Goal: Task Accomplishment & Management: Manage account settings

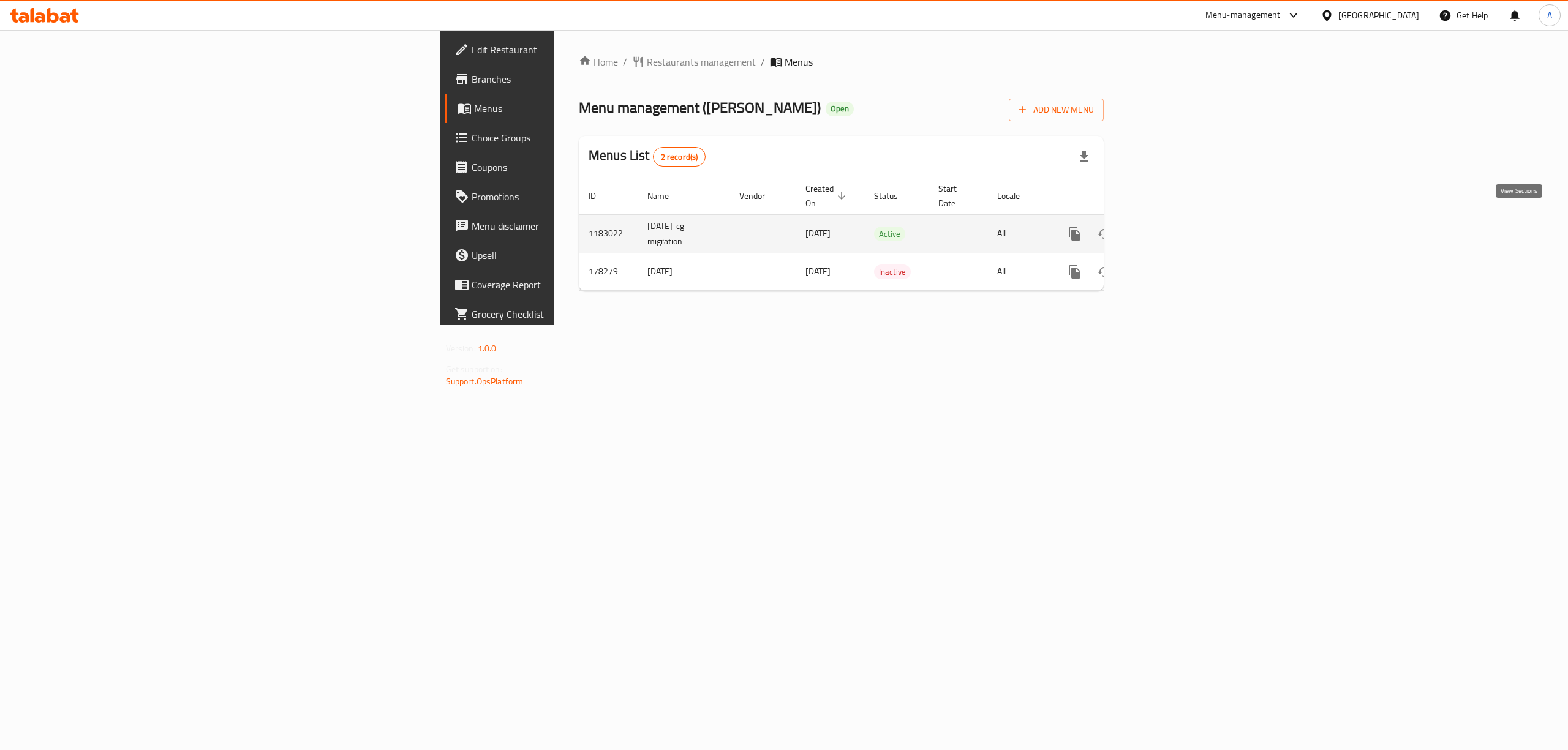
click at [1169, 228] on icon "enhanced table" at bounding box center [1163, 233] width 11 height 11
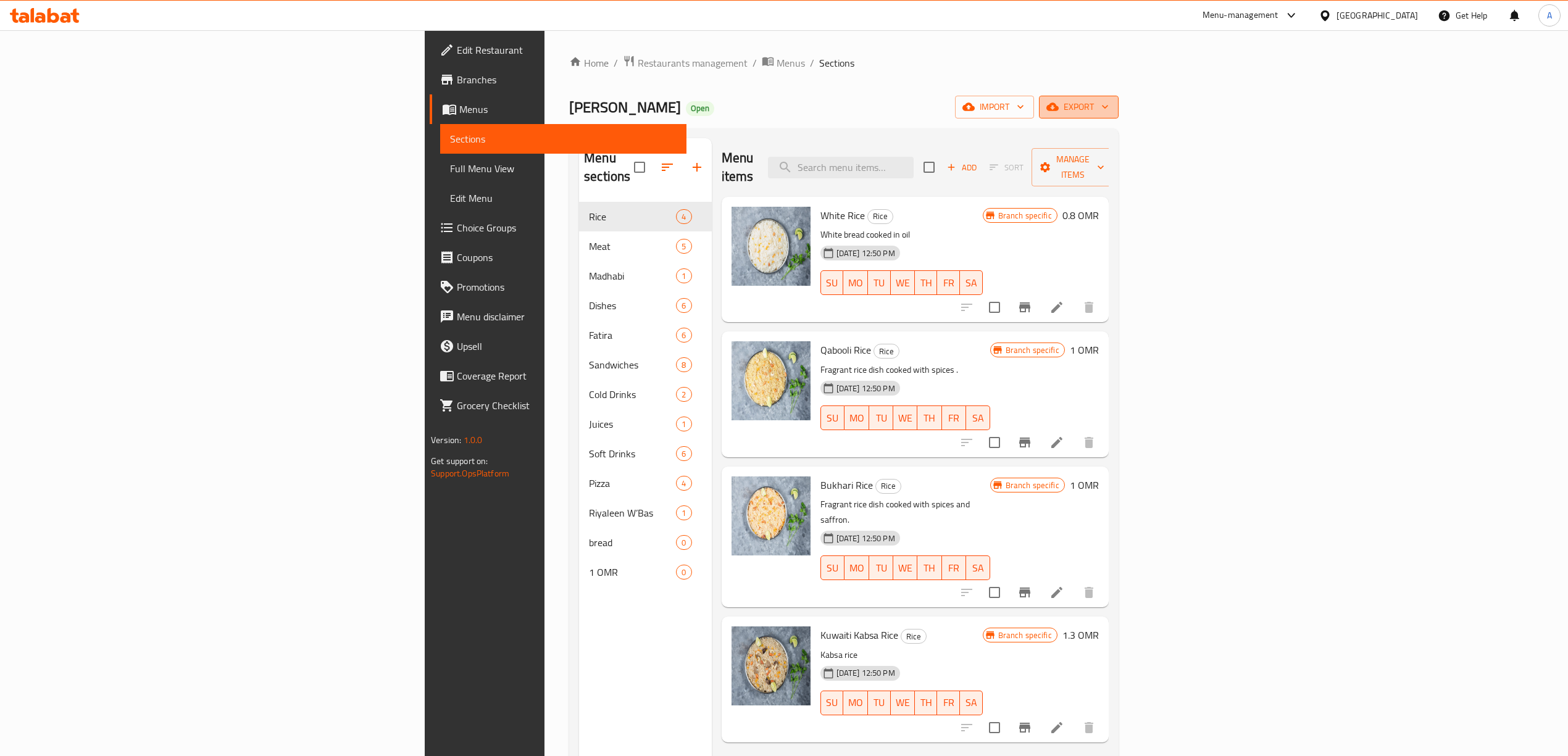
click at [1059, 109] on icon "button" at bounding box center [1052, 107] width 12 height 12
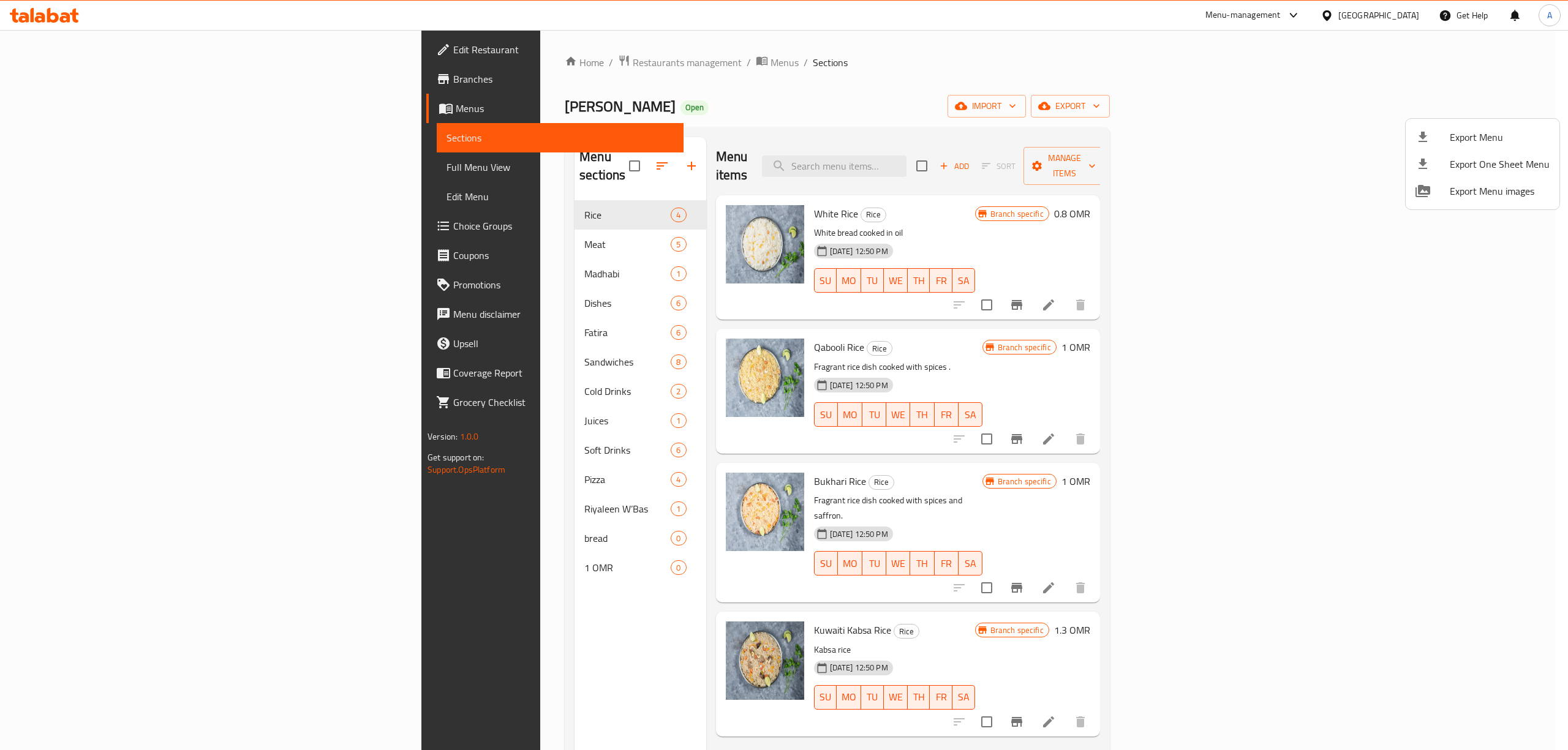
click at [1211, 186] on div at bounding box center [784, 375] width 1568 height 750
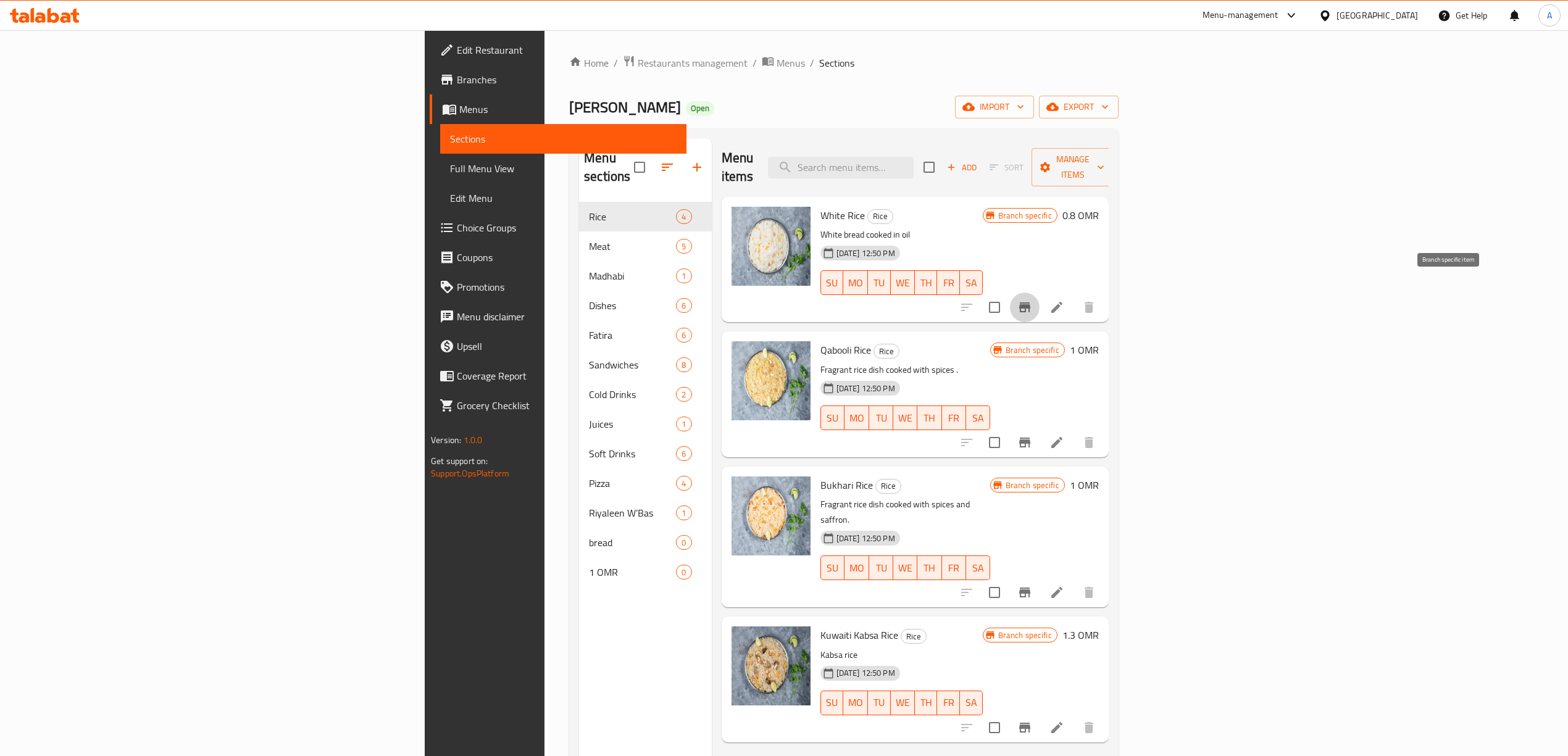
click at [1030, 302] on icon "Branch-specific-item" at bounding box center [1024, 306] width 11 height 10
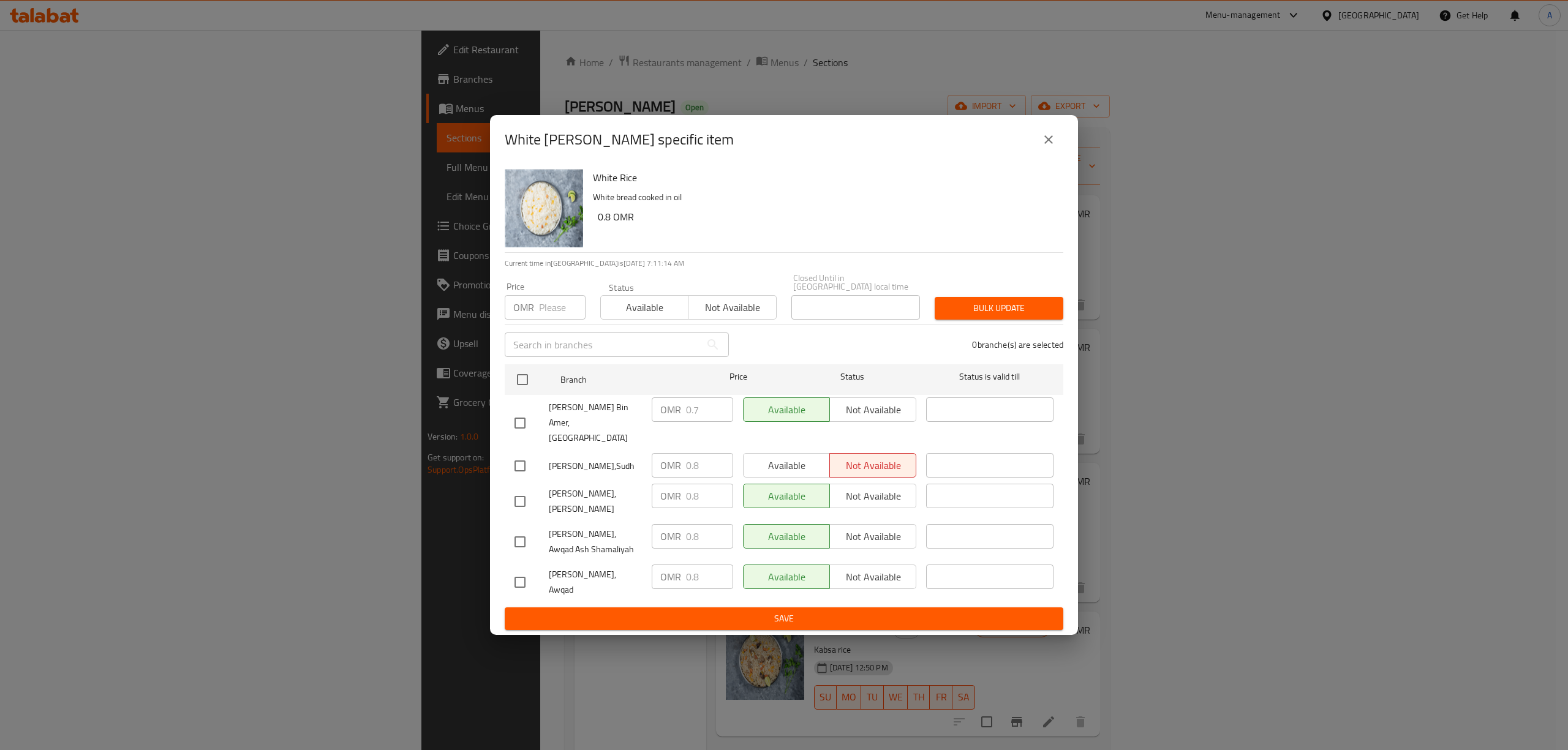
click at [1047, 147] on icon "close" at bounding box center [1048, 139] width 15 height 15
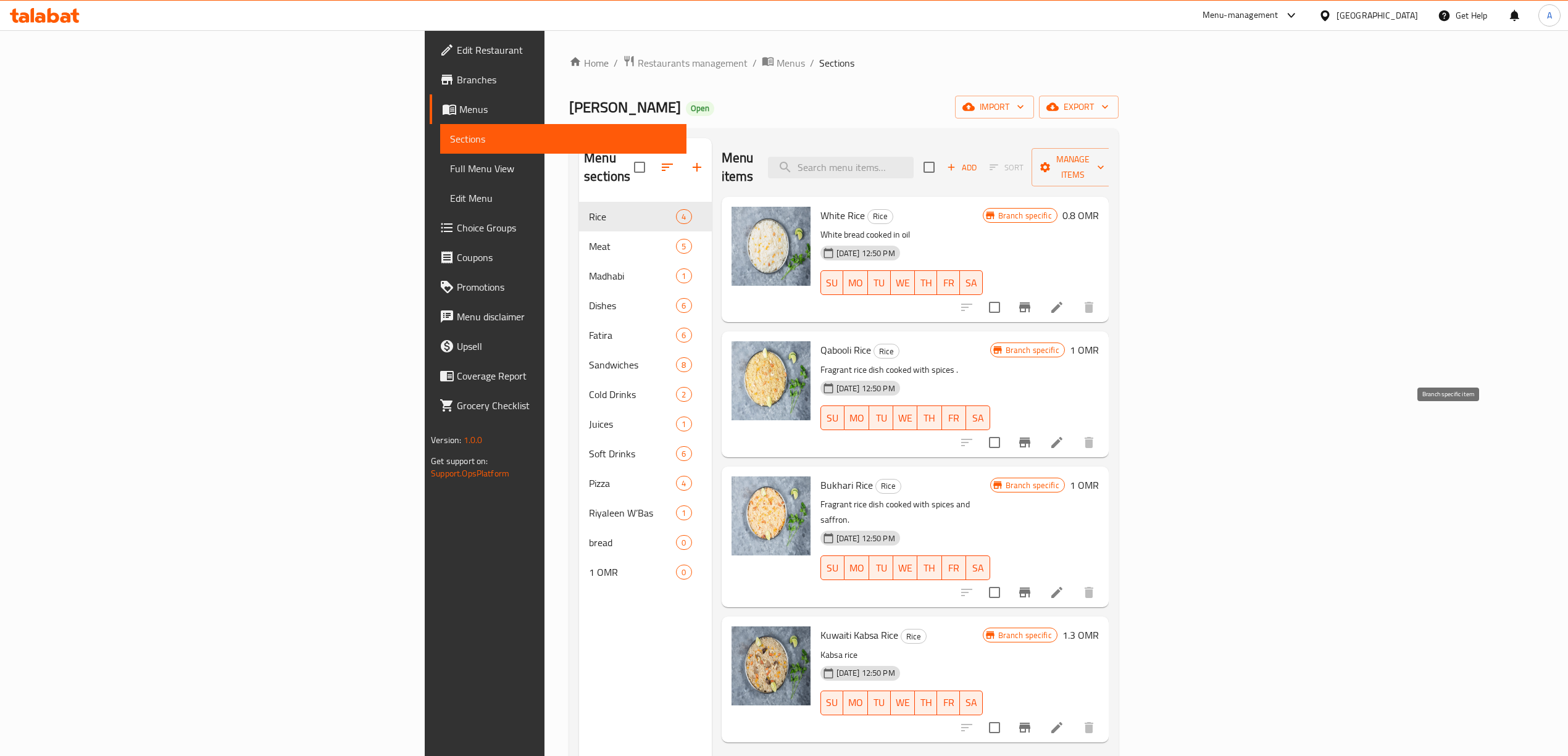
click at [1032, 435] on icon "Branch-specific-item" at bounding box center [1024, 442] width 15 height 15
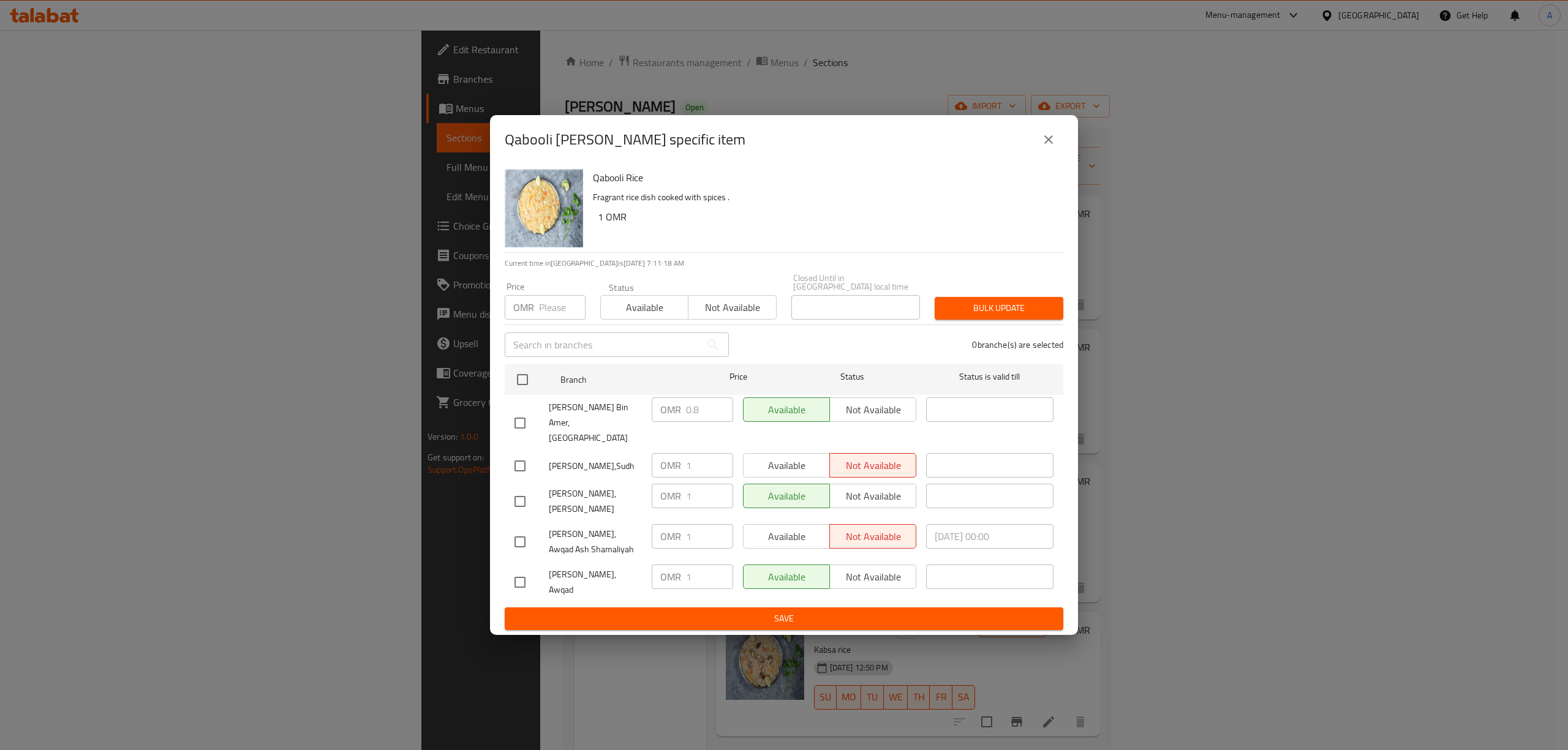
click at [1056, 154] on button "close" at bounding box center [1049, 139] width 30 height 30
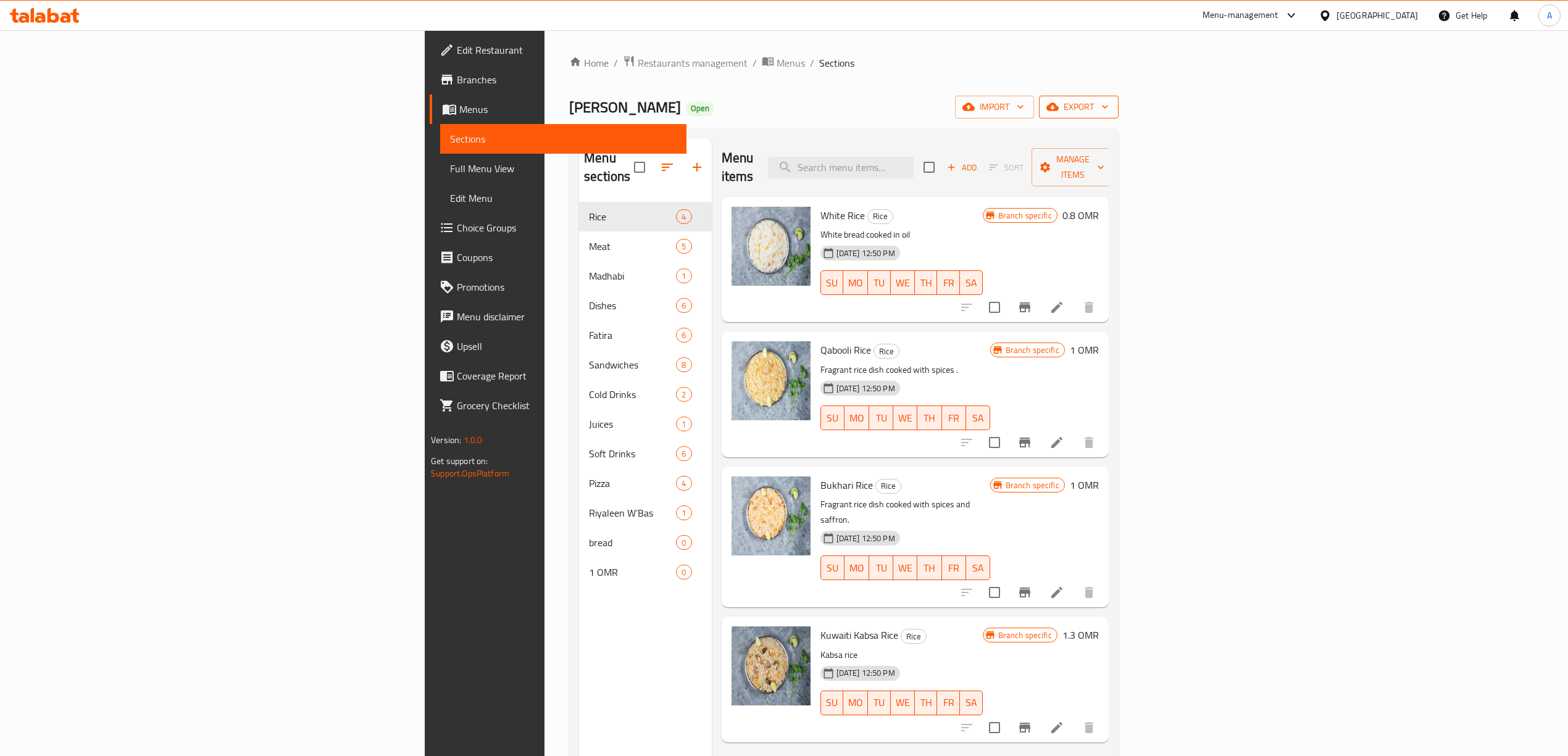
click at [1109, 109] on span "export" at bounding box center [1079, 107] width 60 height 16
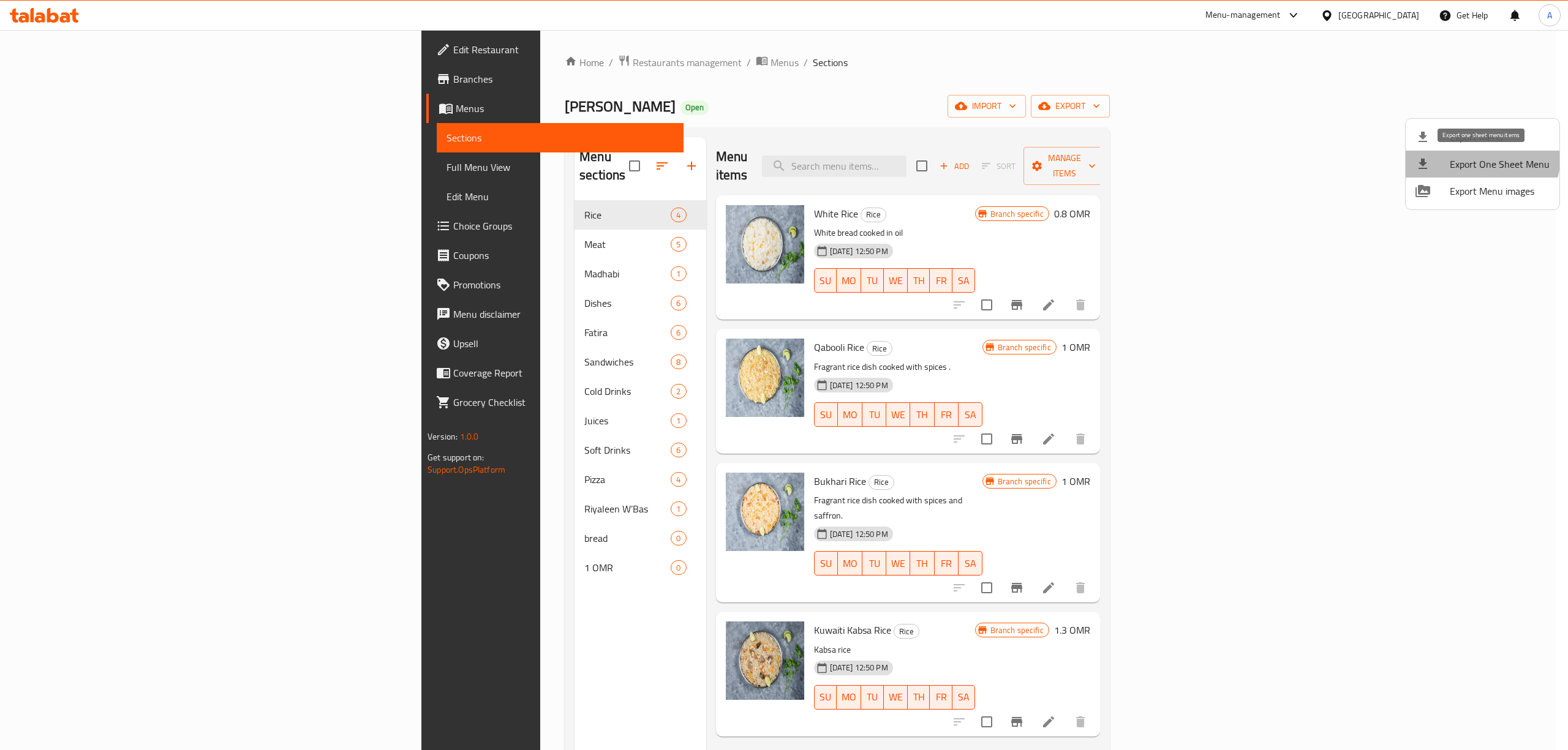
click at [1457, 151] on li "Export One Sheet Menu" at bounding box center [1483, 164] width 153 height 27
click at [1500, 136] on span "Export Menu" at bounding box center [1499, 137] width 100 height 15
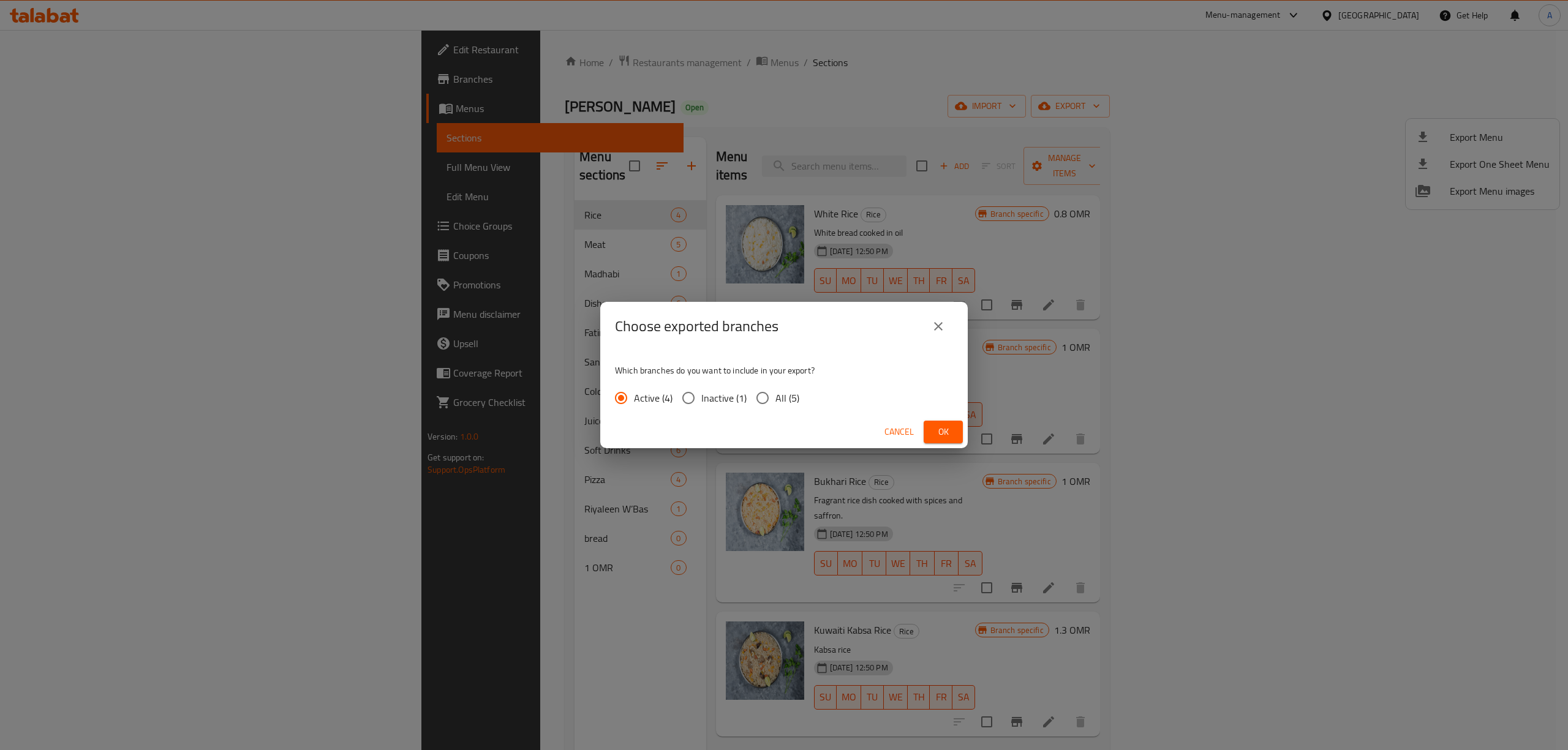
click at [899, 348] on div "Choose exported branches" at bounding box center [784, 326] width 368 height 49
click at [767, 396] on input "All (5)" at bounding box center [763, 398] width 26 height 26
radio input "true"
click at [948, 427] on span "Ok" at bounding box center [943, 432] width 19 height 16
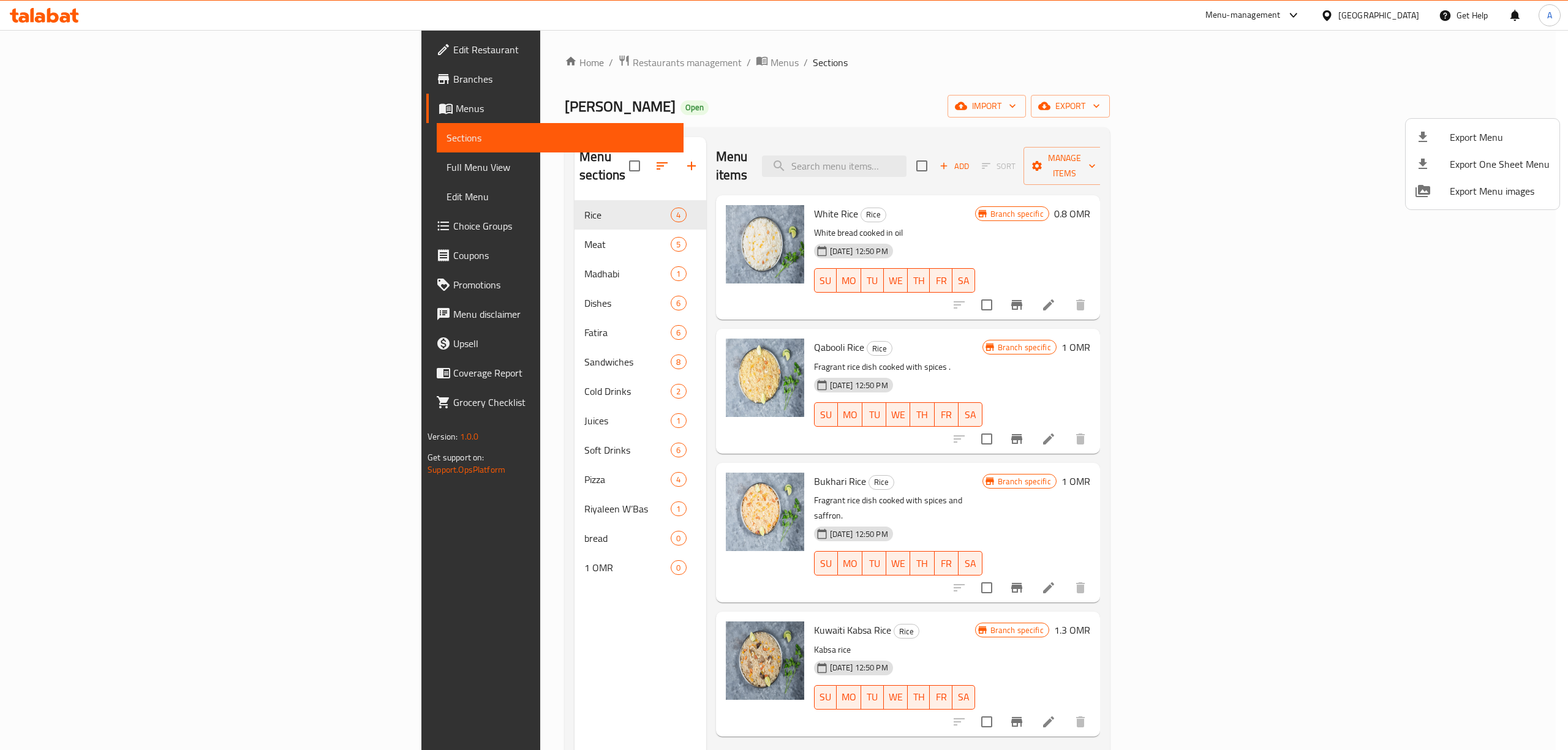
click at [580, 659] on div at bounding box center [784, 375] width 1568 height 750
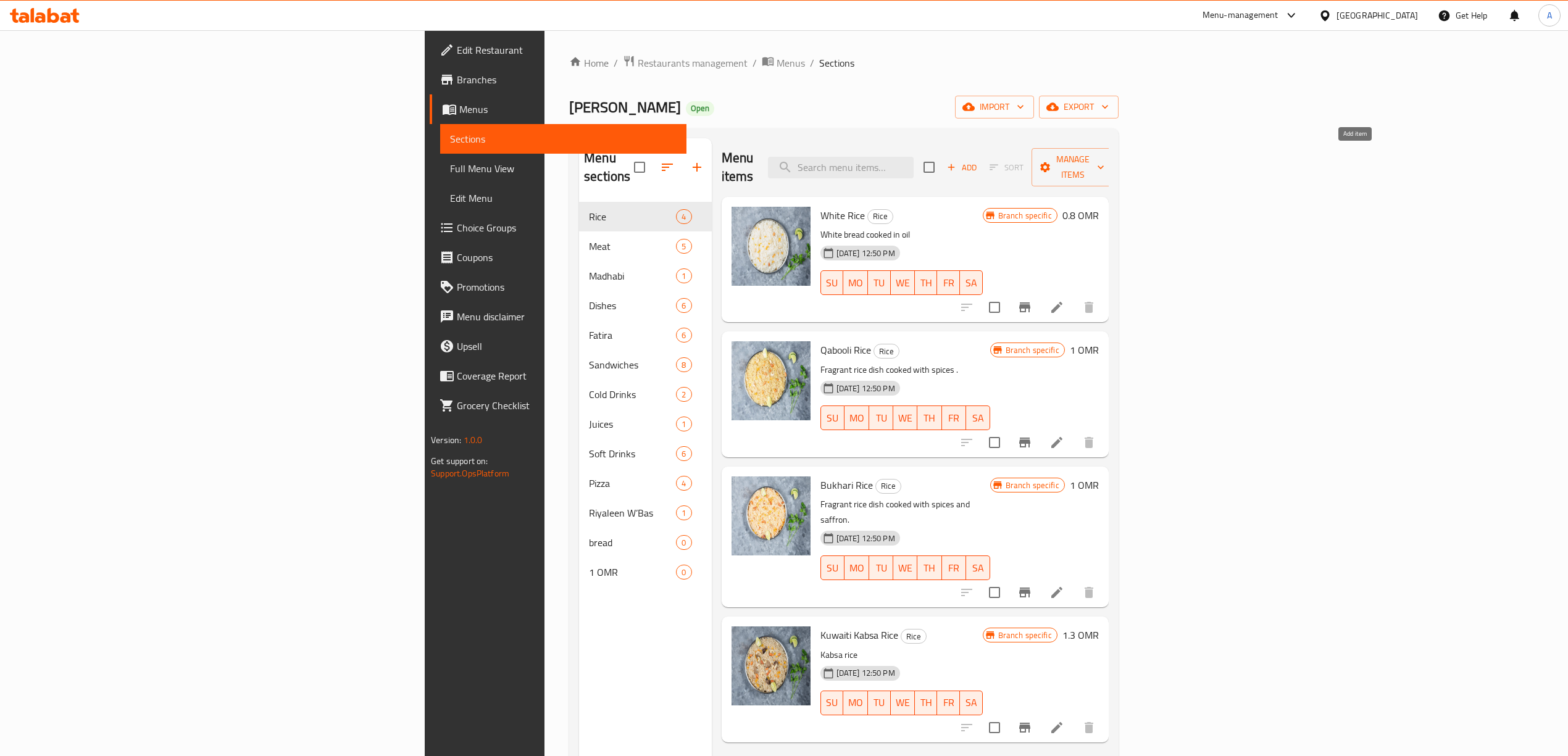
click at [979, 161] on span "Add" at bounding box center [962, 168] width 33 height 14
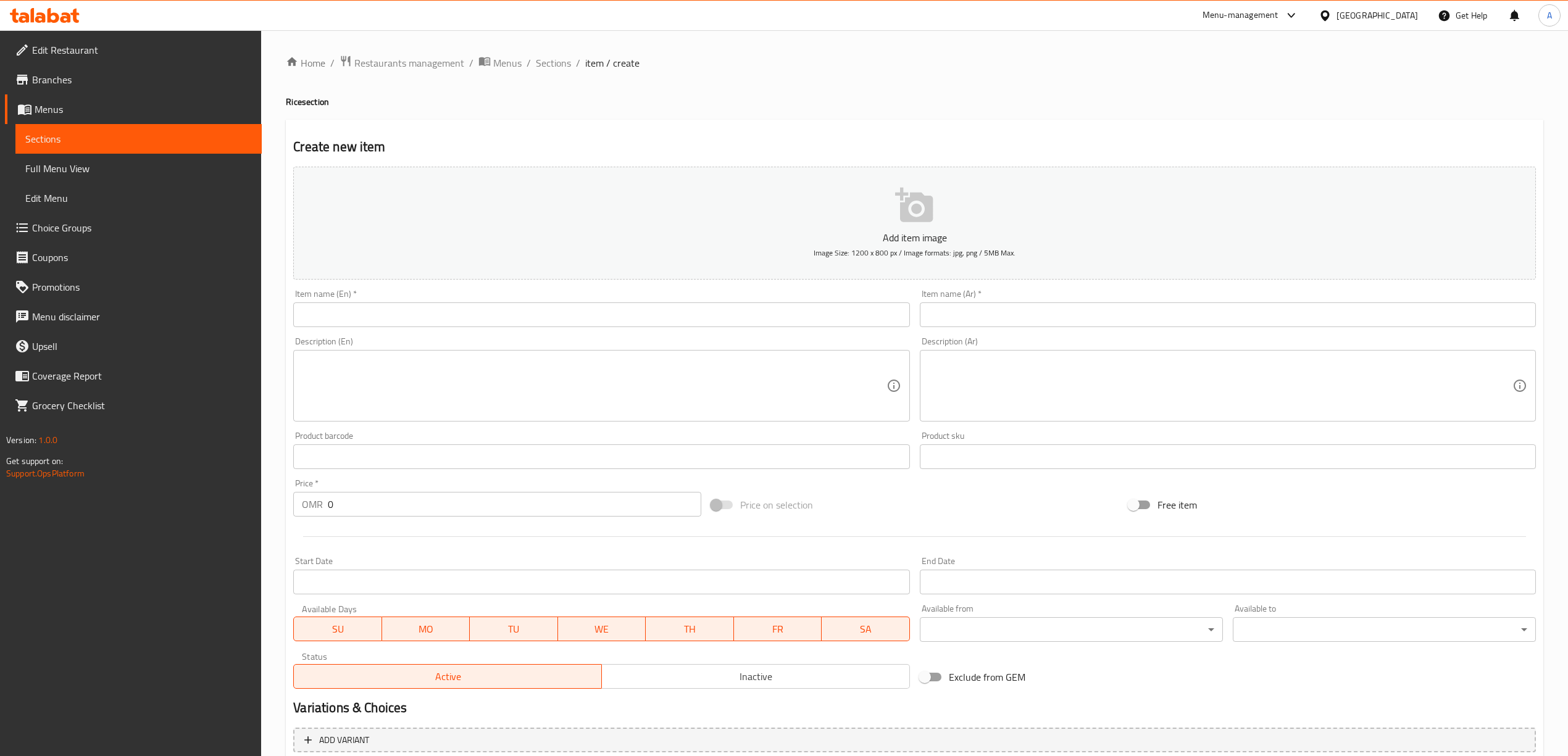
click at [500, 306] on input "text" at bounding box center [601, 314] width 616 height 25
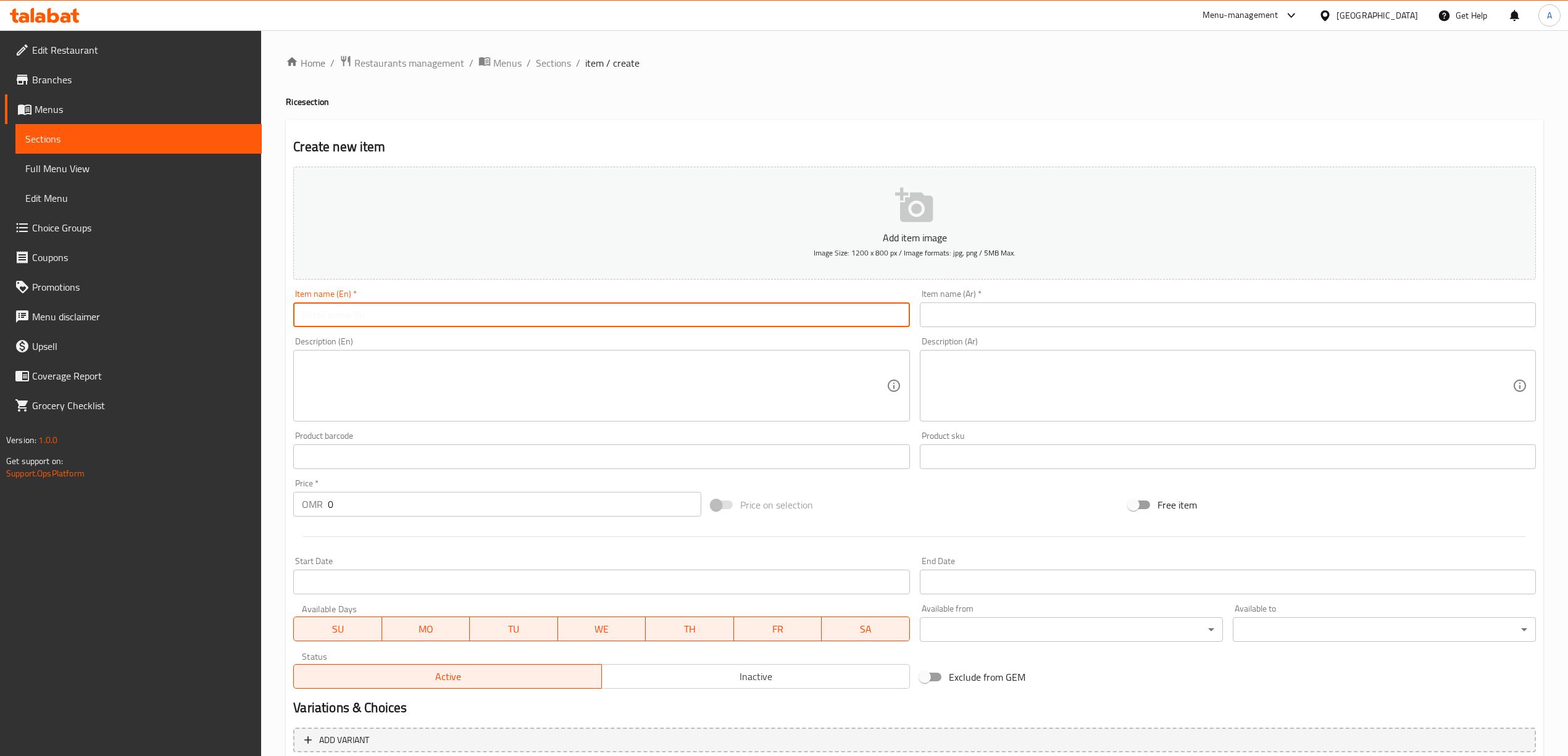
paste input "[PERSON_NAME]"
type input "[PERSON_NAME]"
click at [661, 129] on div "Create new item Add item image Image Size: 1200 x 800 px / Image formats: jpg, …" at bounding box center [914, 479] width 1257 height 718
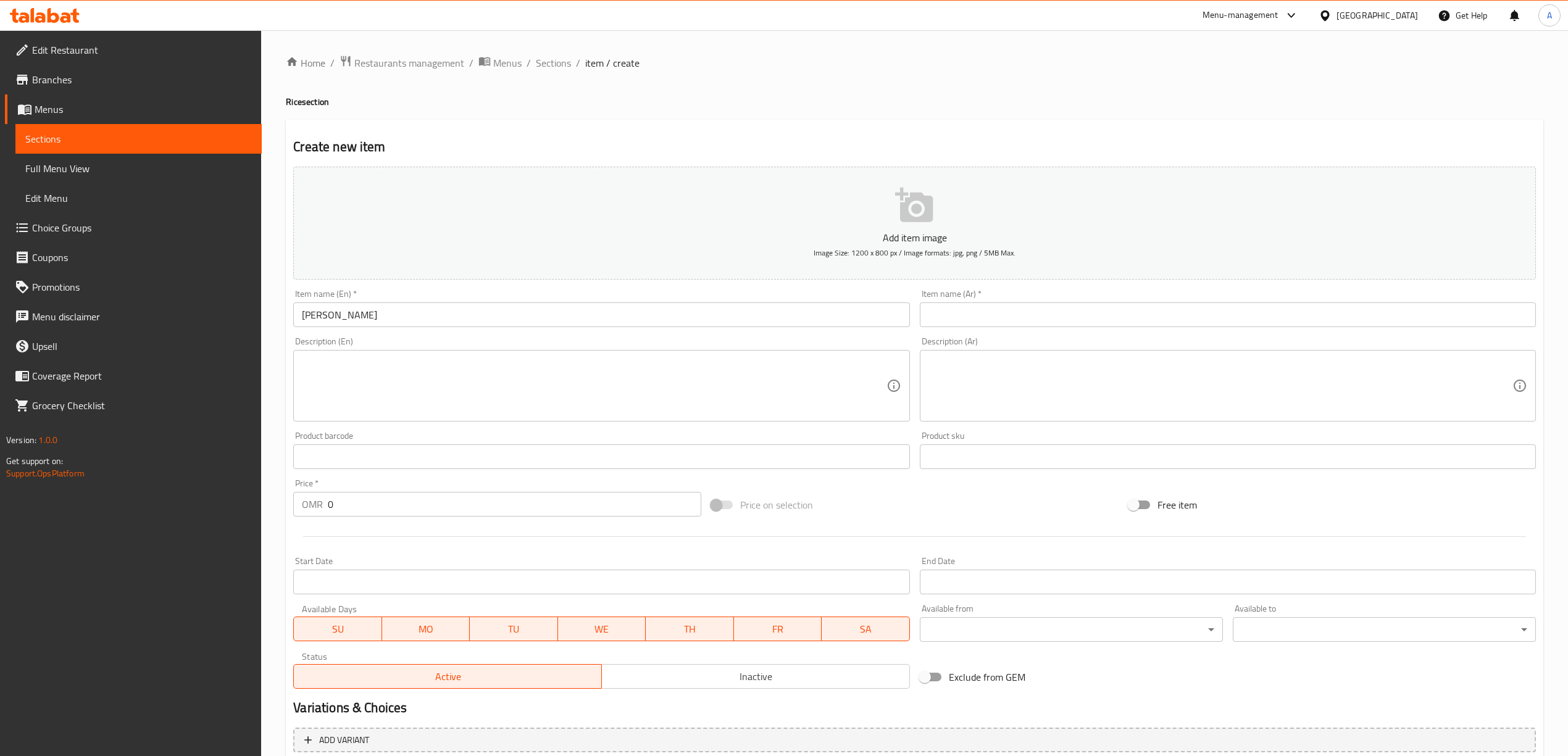
click at [1027, 316] on input "text" at bounding box center [1227, 314] width 616 height 25
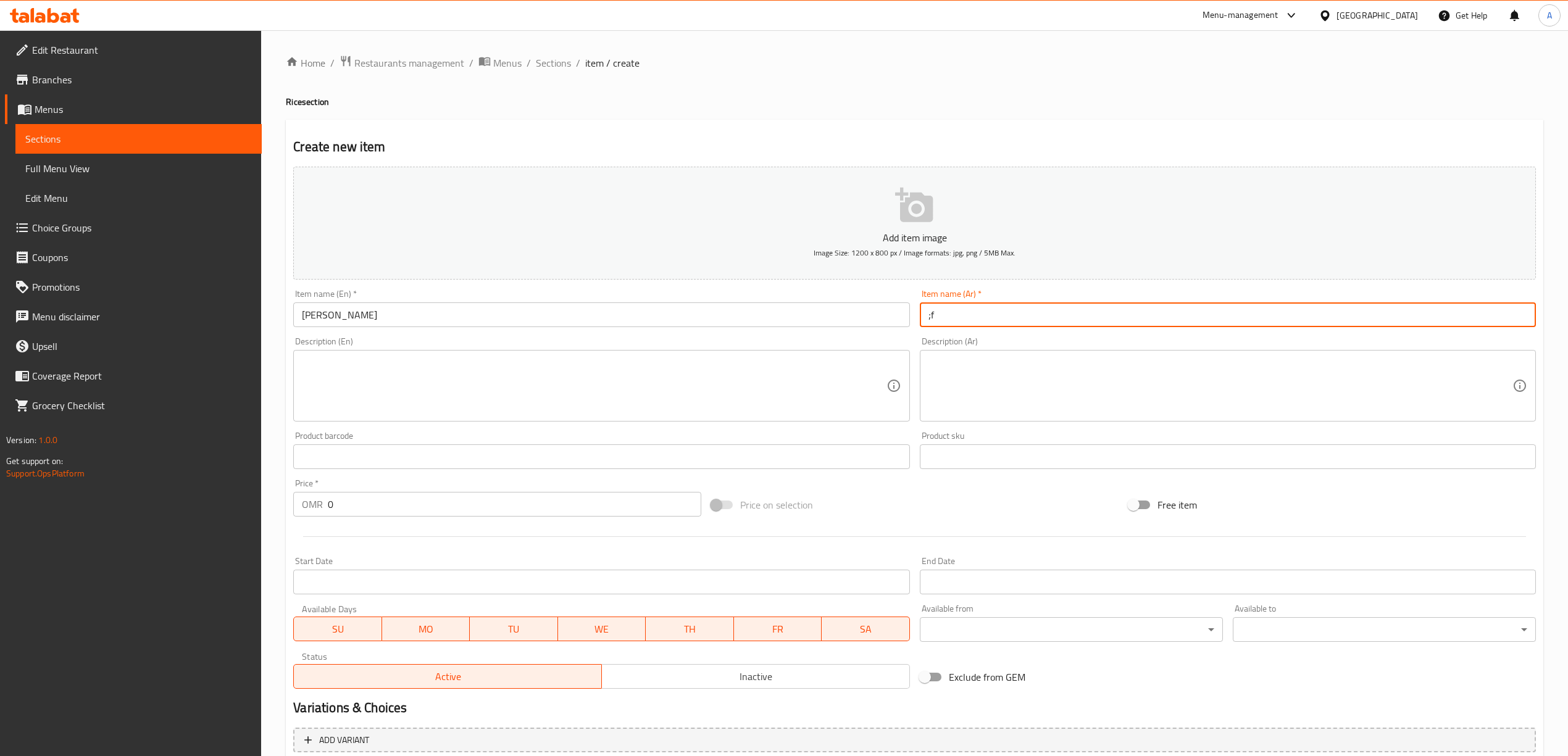
type input ";"
type input "[PERSON_NAME]"
click at [931, 104] on h4 "Rice section" at bounding box center [914, 102] width 1257 height 12
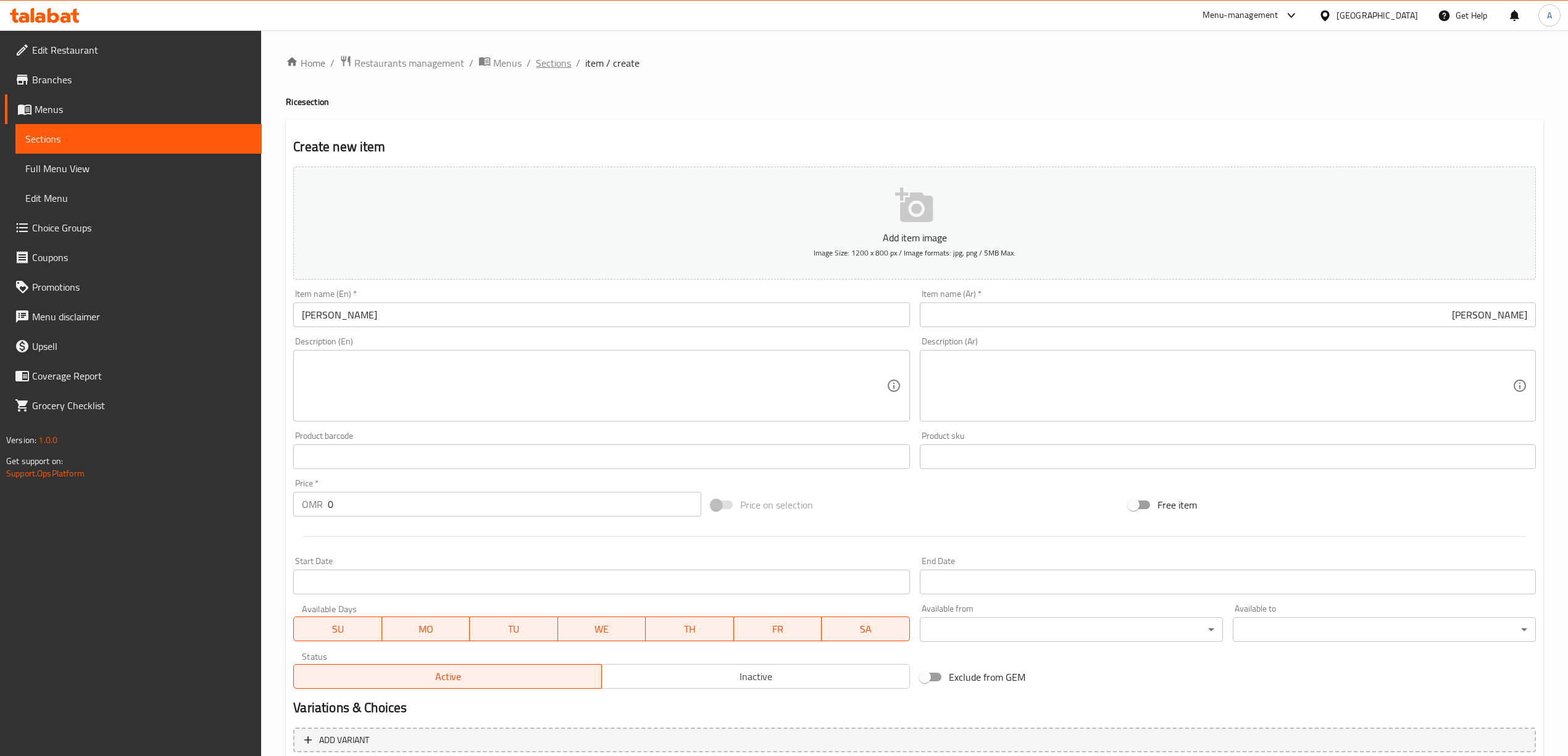
click at [552, 61] on span "Sections" at bounding box center [553, 62] width 35 height 15
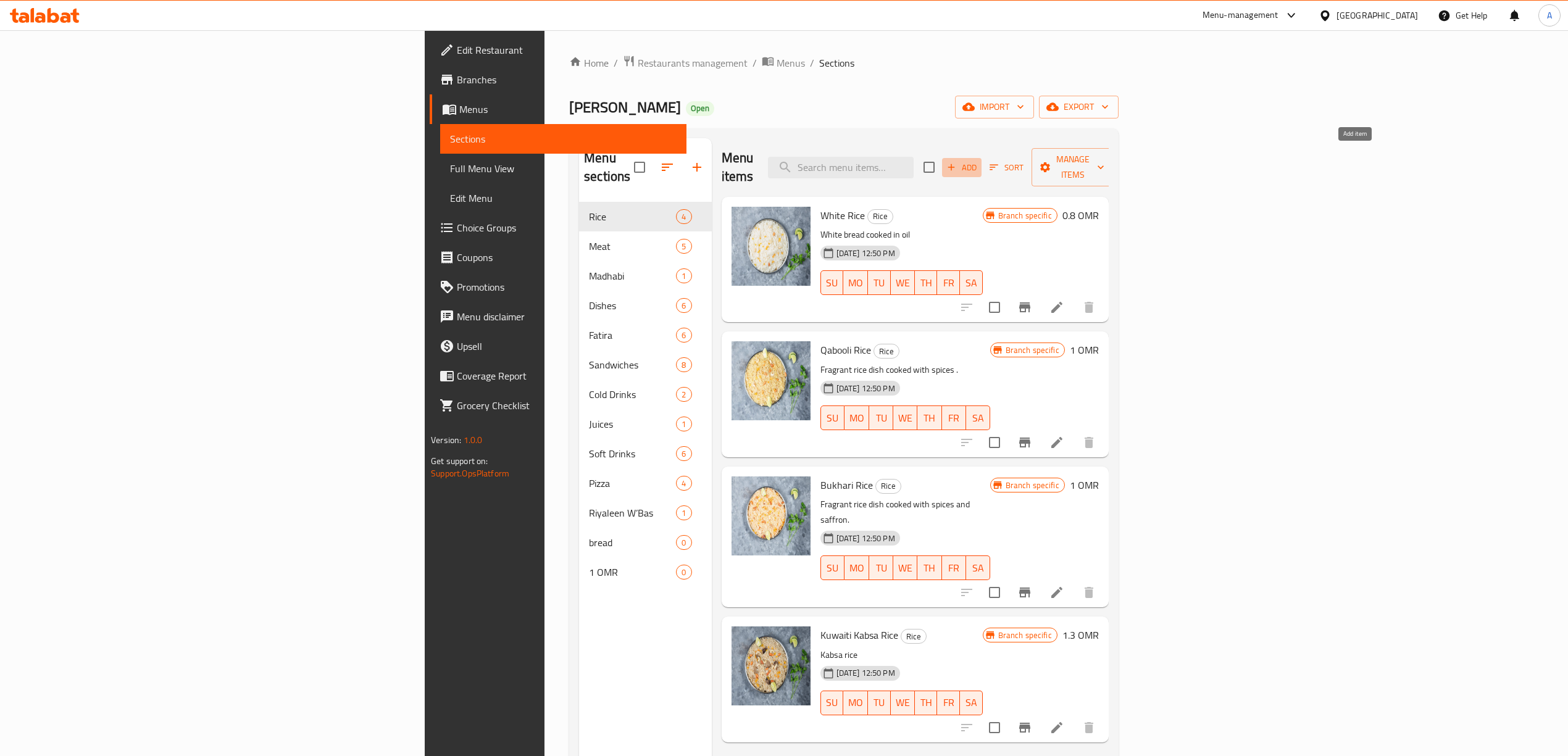
click at [957, 162] on icon "button" at bounding box center [950, 167] width 11 height 11
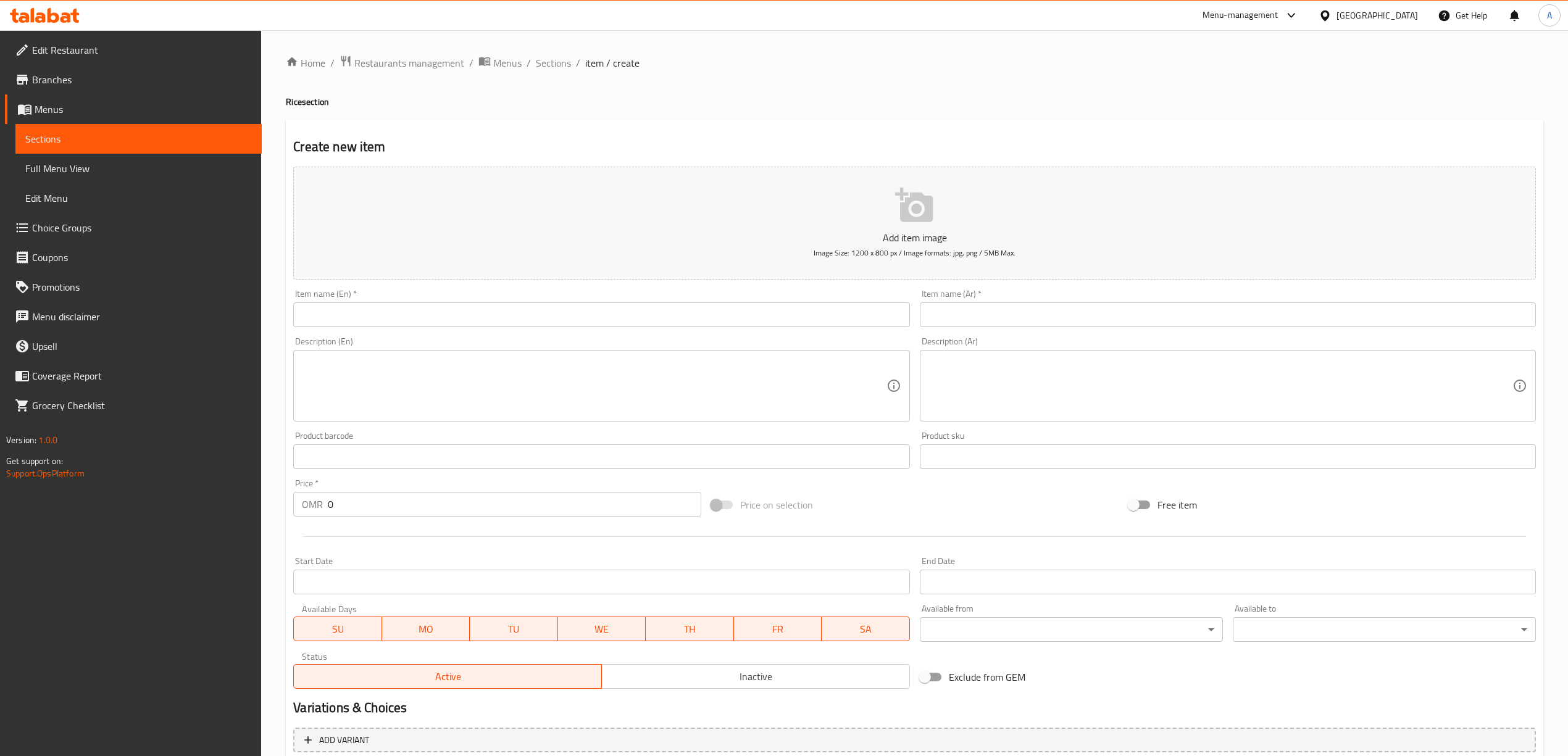
click at [668, 319] on input "text" at bounding box center [601, 314] width 616 height 25
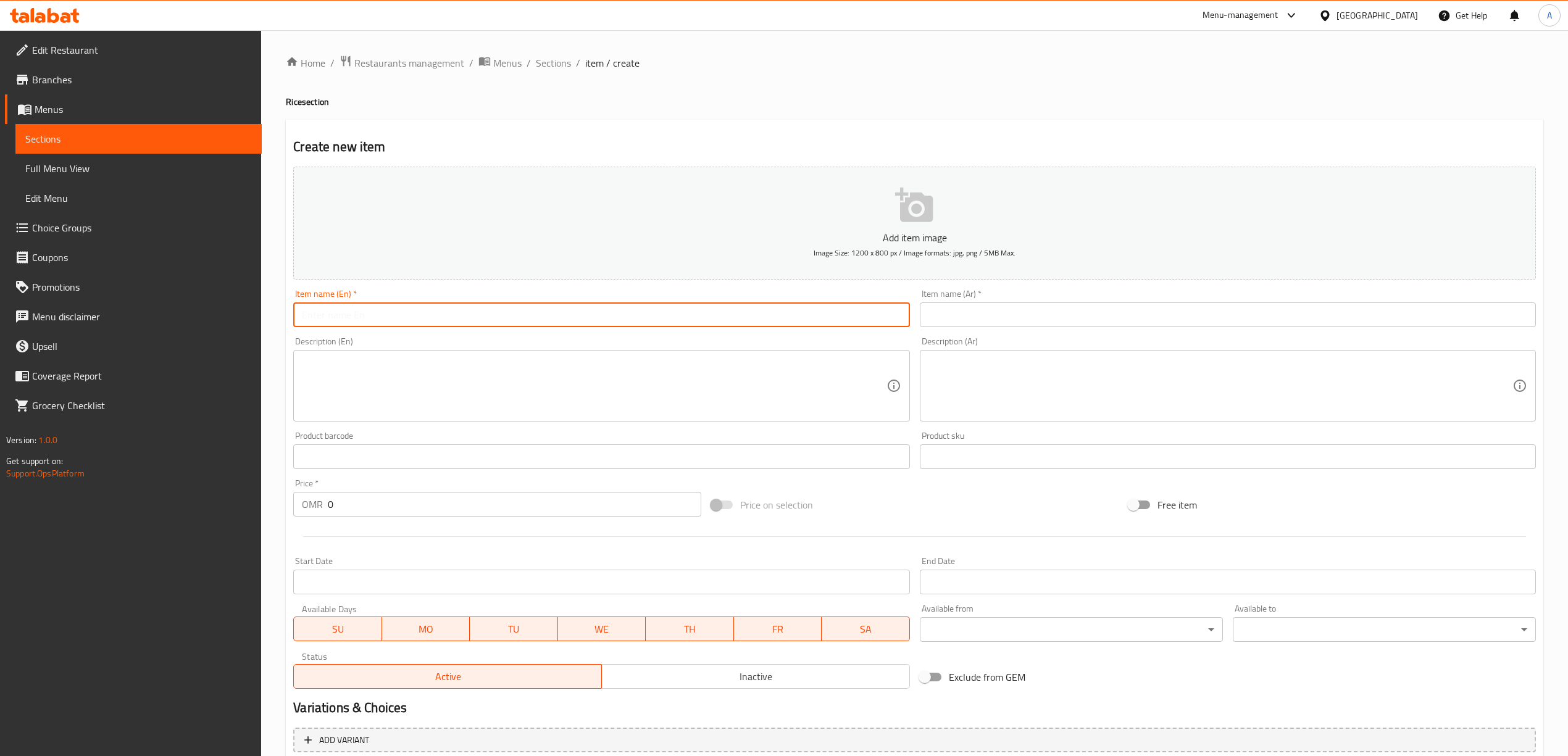
paste input "[PERSON_NAME]"
type input "[PERSON_NAME]"
click at [1025, 320] on input "text" at bounding box center [1227, 314] width 616 height 25
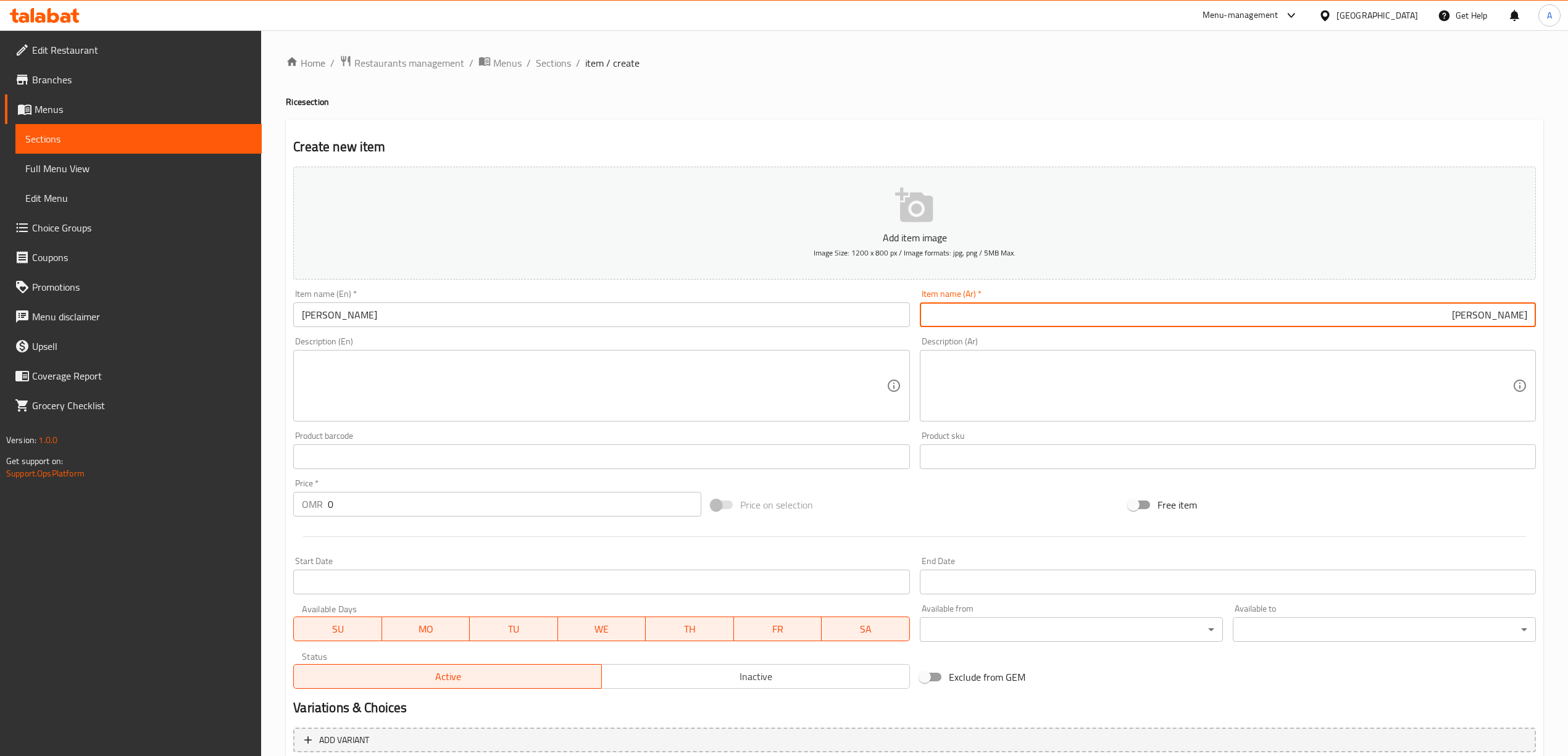
type input "[PERSON_NAME]"
click at [929, 144] on h2 "Create new item" at bounding box center [914, 147] width 1242 height 18
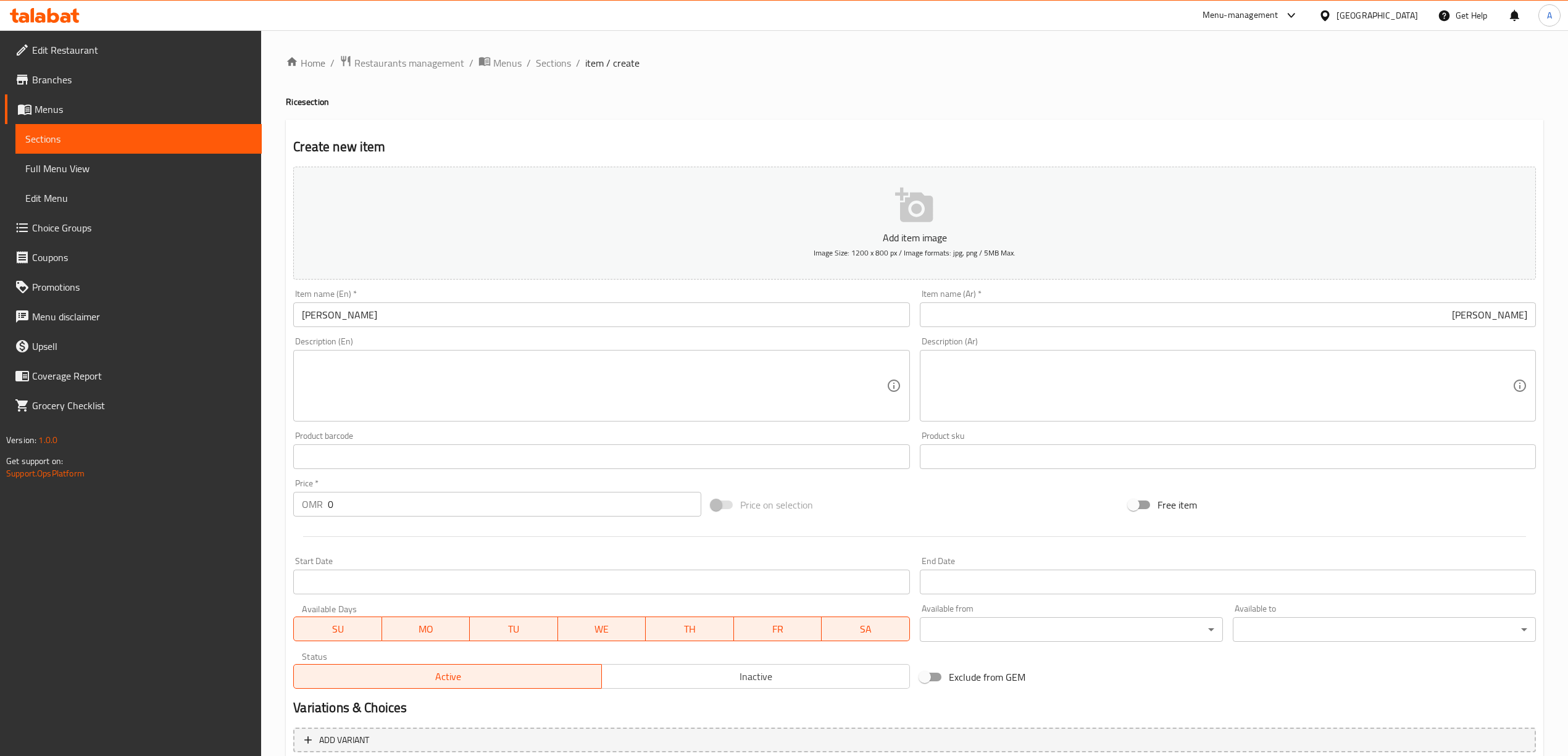
scroll to position [115, 0]
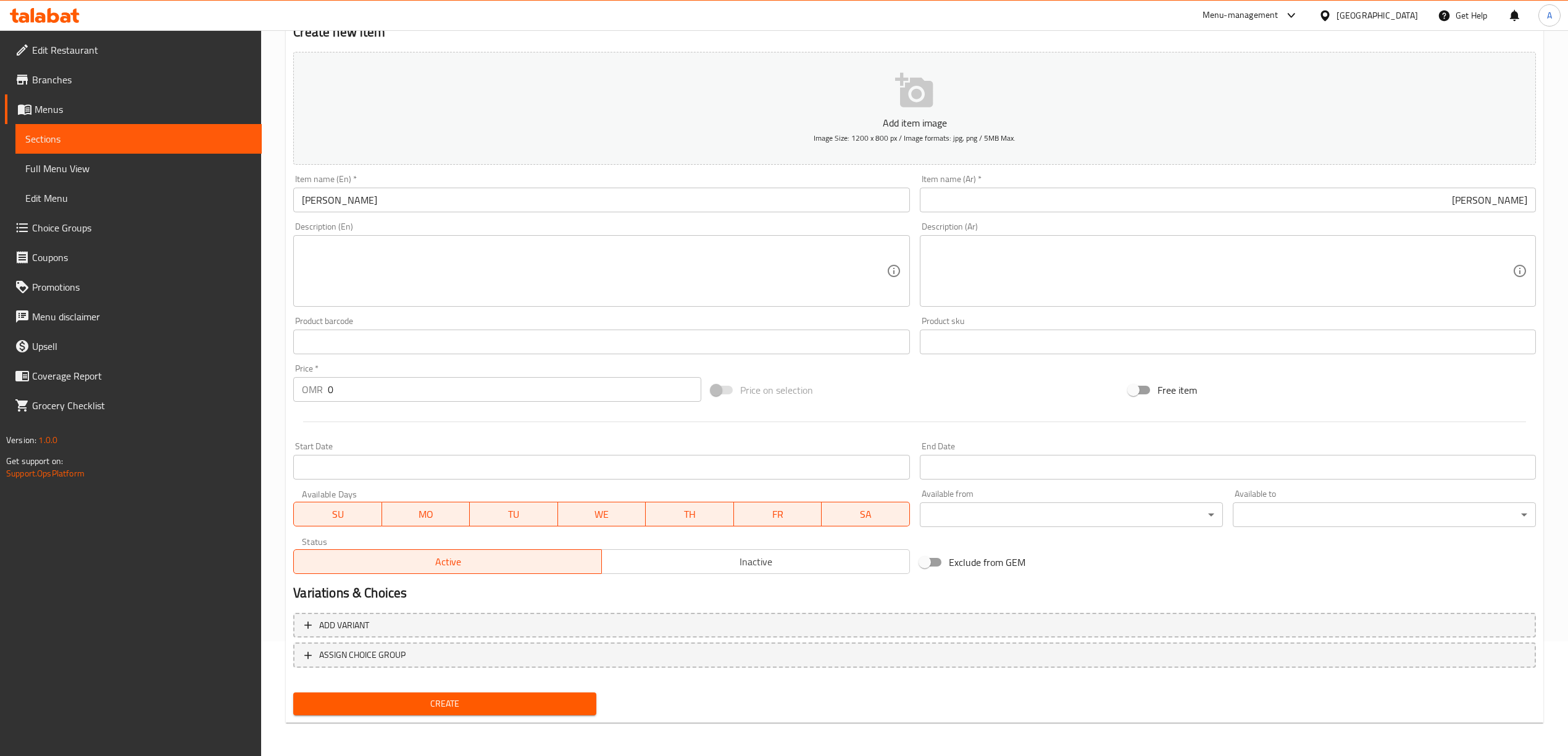
click at [435, 704] on span "Create" at bounding box center [444, 704] width 284 height 16
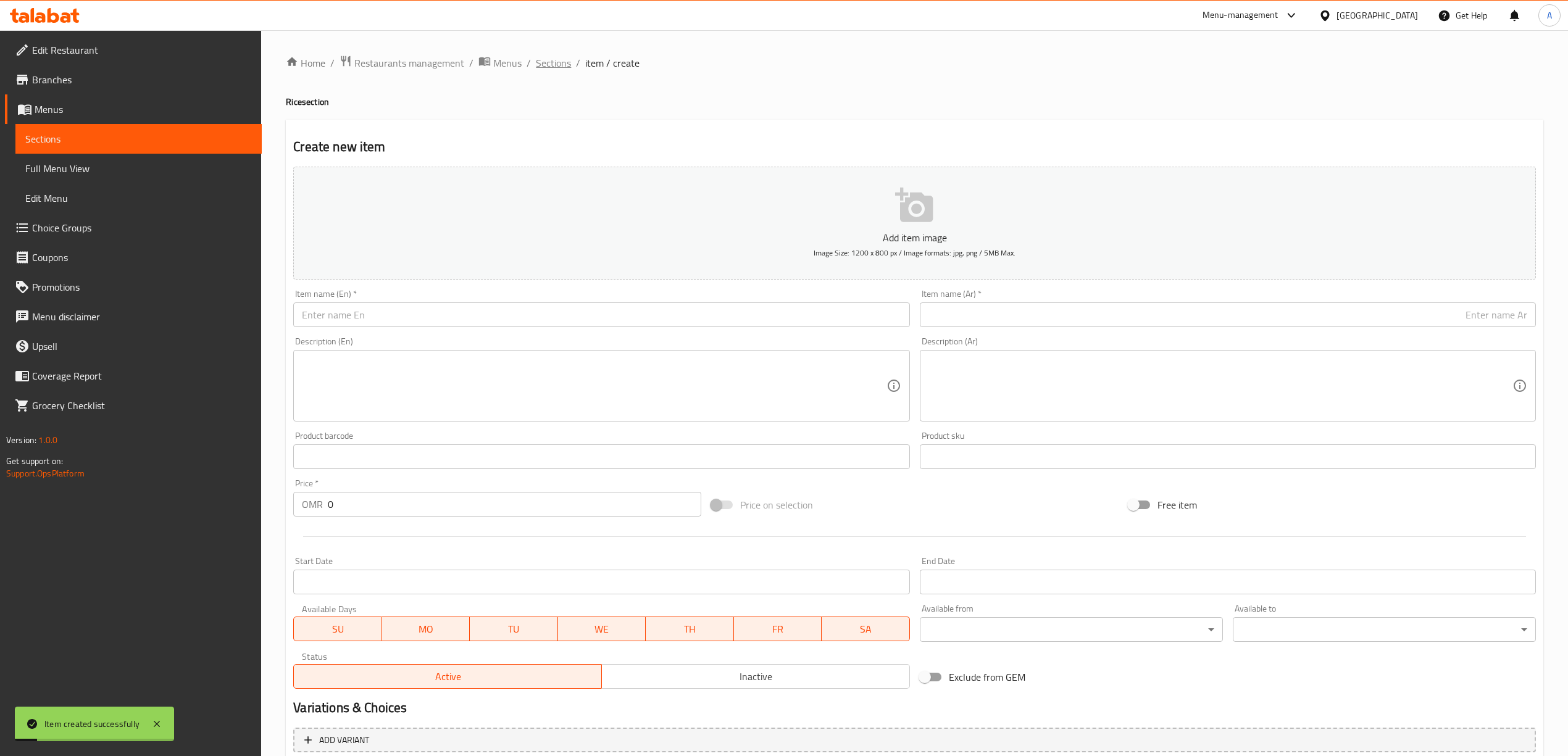
click at [557, 65] on span "Sections" at bounding box center [553, 62] width 35 height 15
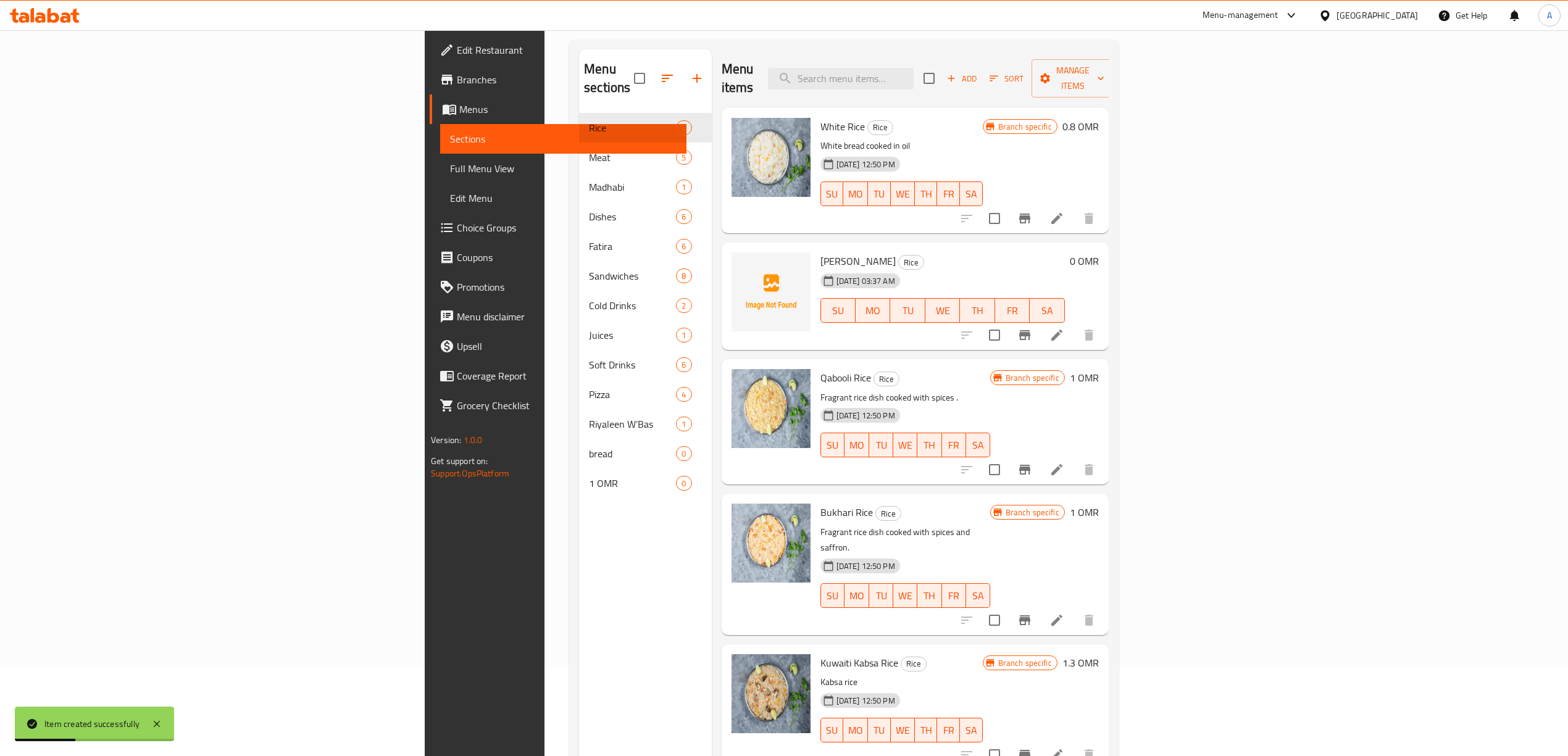
scroll to position [9, 0]
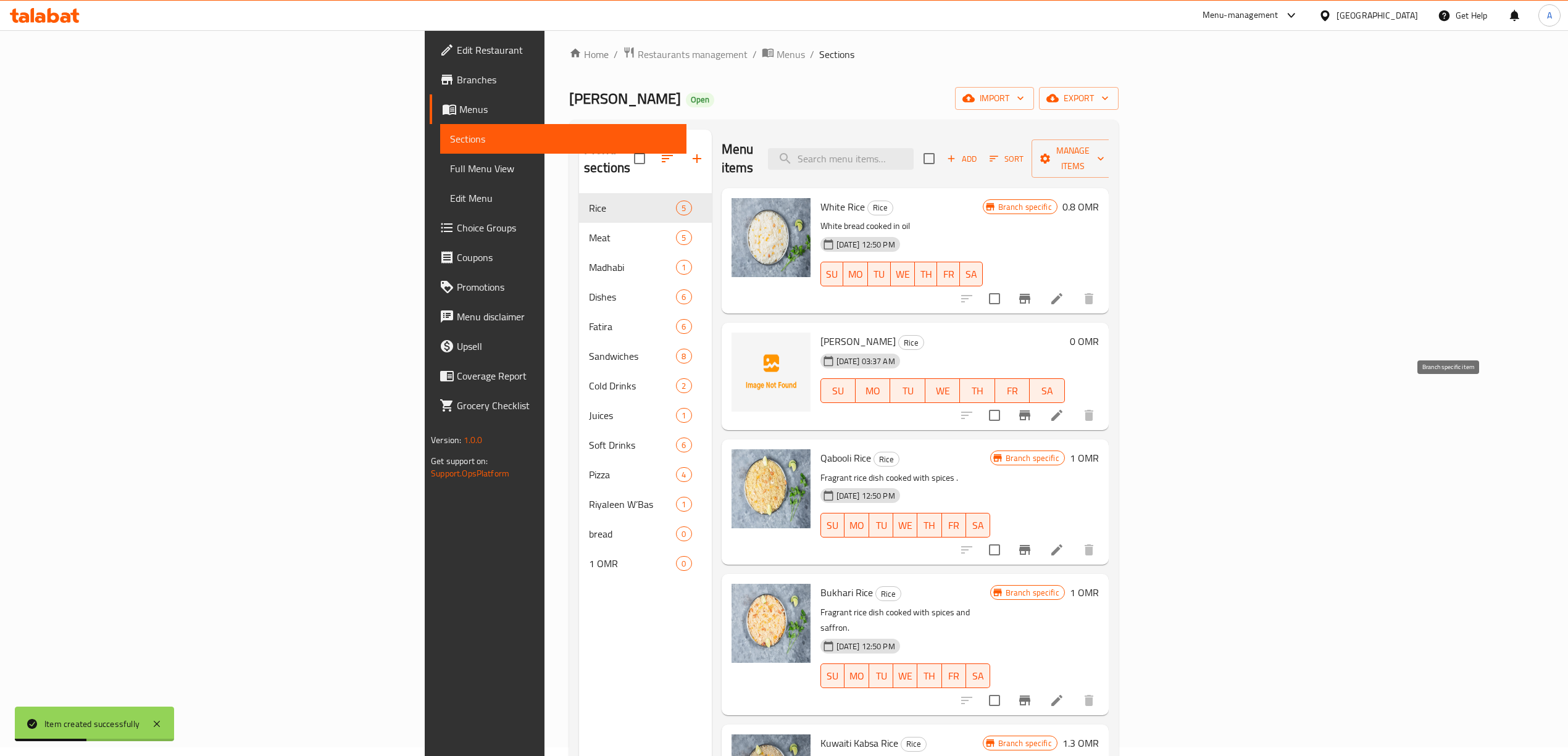
click at [1030, 410] on icon "Branch-specific-item" at bounding box center [1024, 414] width 11 height 10
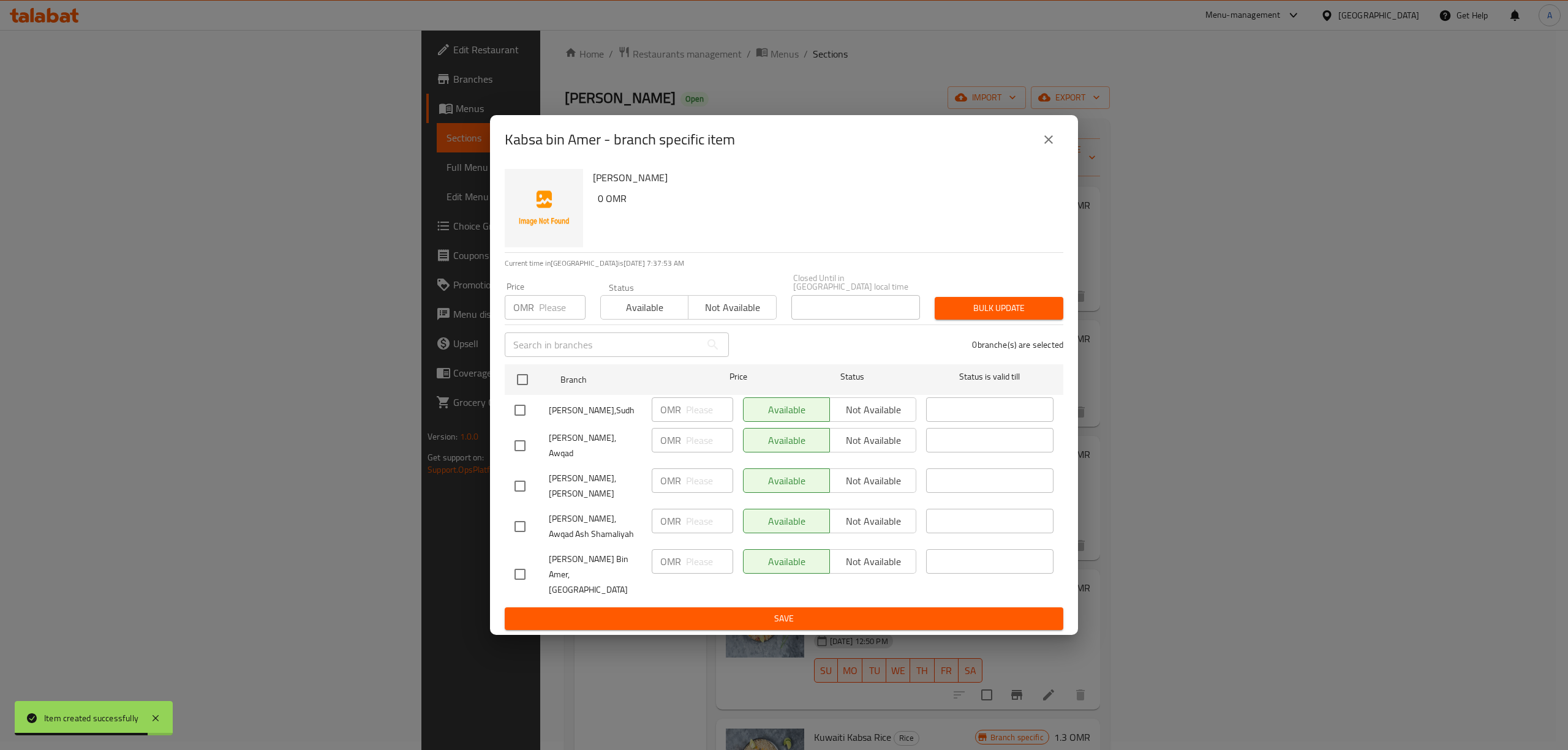
click at [517, 522] on input "checkbox" at bounding box center [520, 527] width 26 height 26
checkbox input "true"
click at [522, 493] on input "checkbox" at bounding box center [520, 486] width 26 height 26
checkbox input "true"
click at [522, 442] on input "checkbox" at bounding box center [520, 446] width 26 height 26
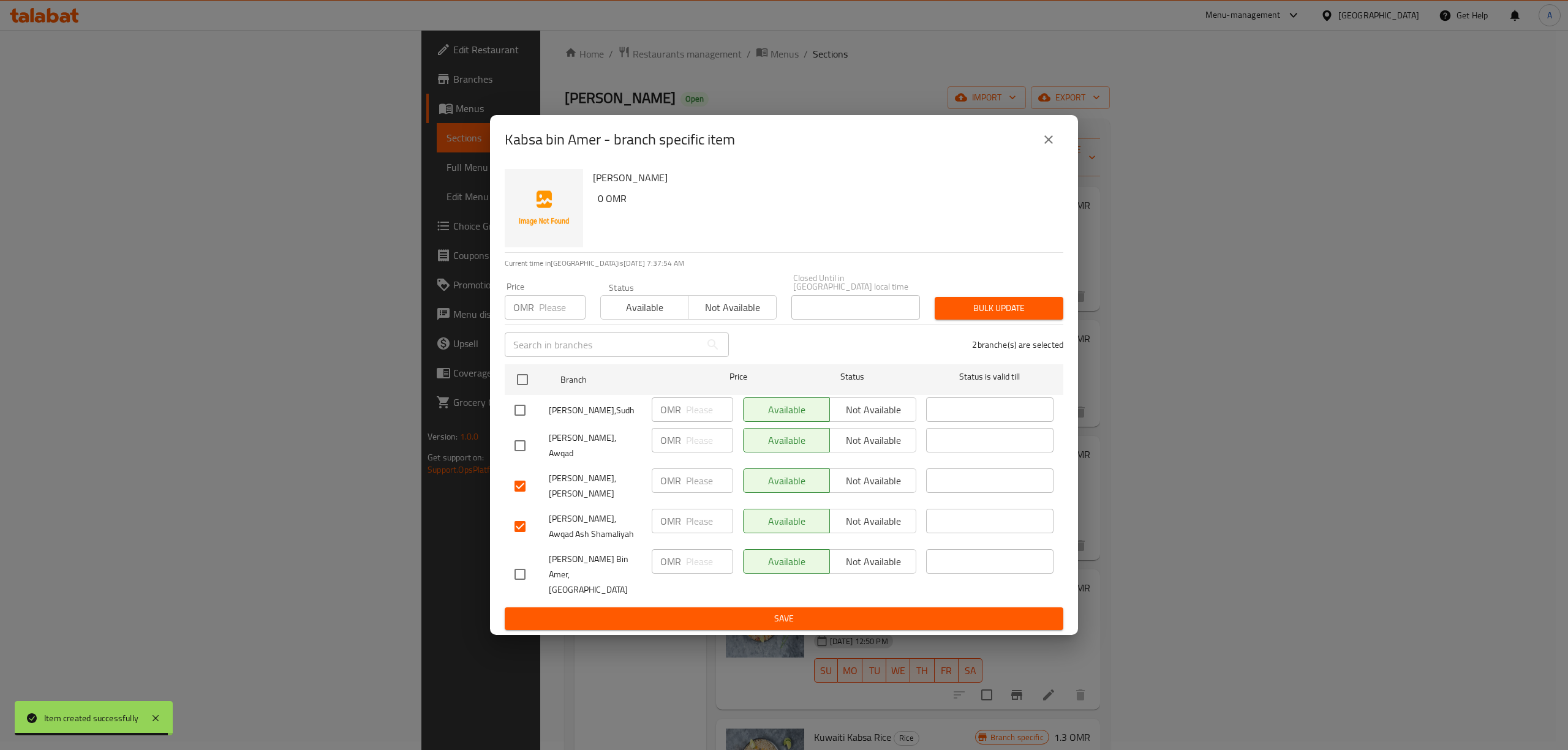
checkbox input "true"
click at [522, 420] on input "checkbox" at bounding box center [520, 410] width 26 height 26
checkbox input "true"
click at [880, 416] on span "Not available" at bounding box center [873, 409] width 77 height 17
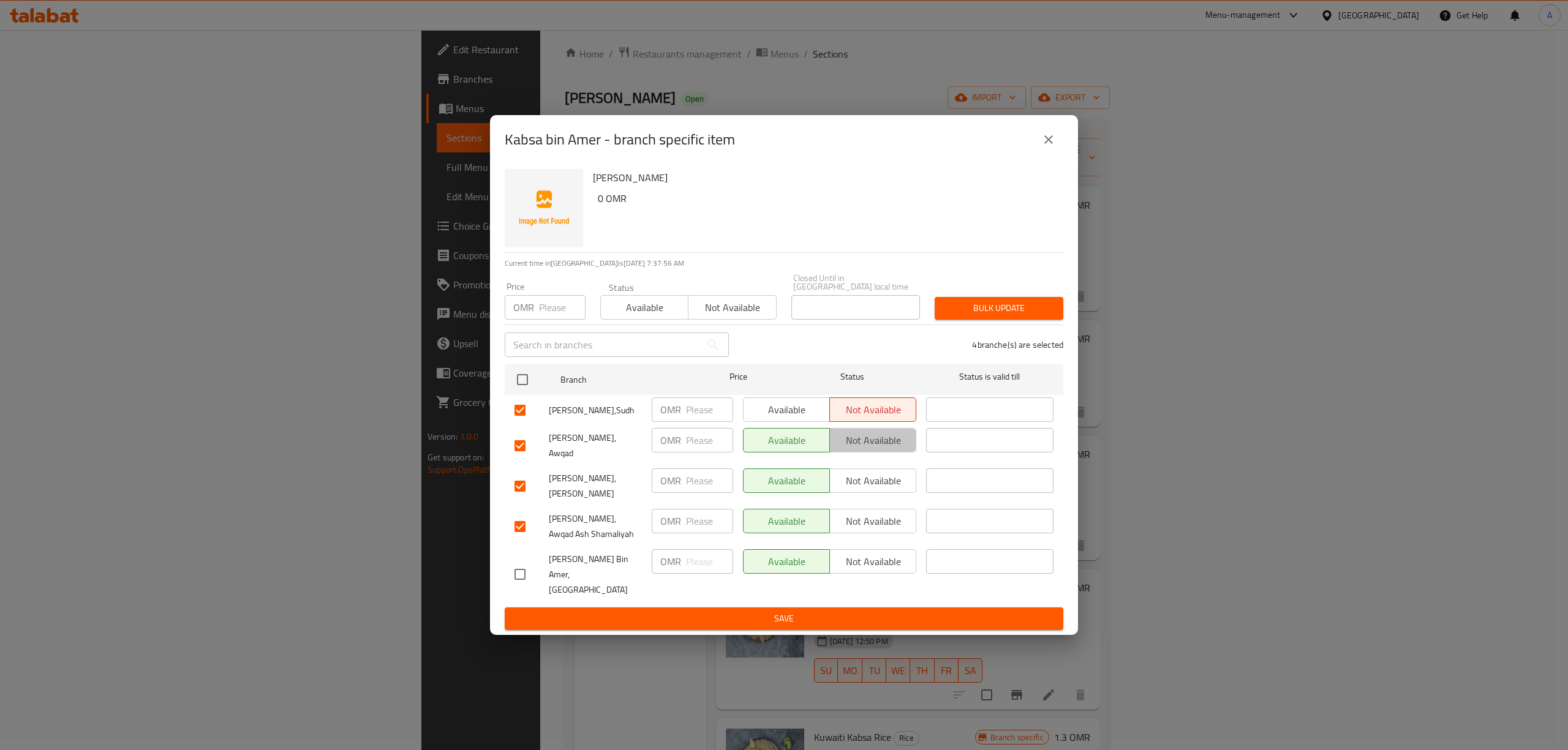
click at [877, 443] on span "Not available" at bounding box center [873, 440] width 77 height 17
click at [870, 490] on span "Not available" at bounding box center [873, 481] width 77 height 17
click at [868, 517] on span "Not available" at bounding box center [873, 521] width 77 height 17
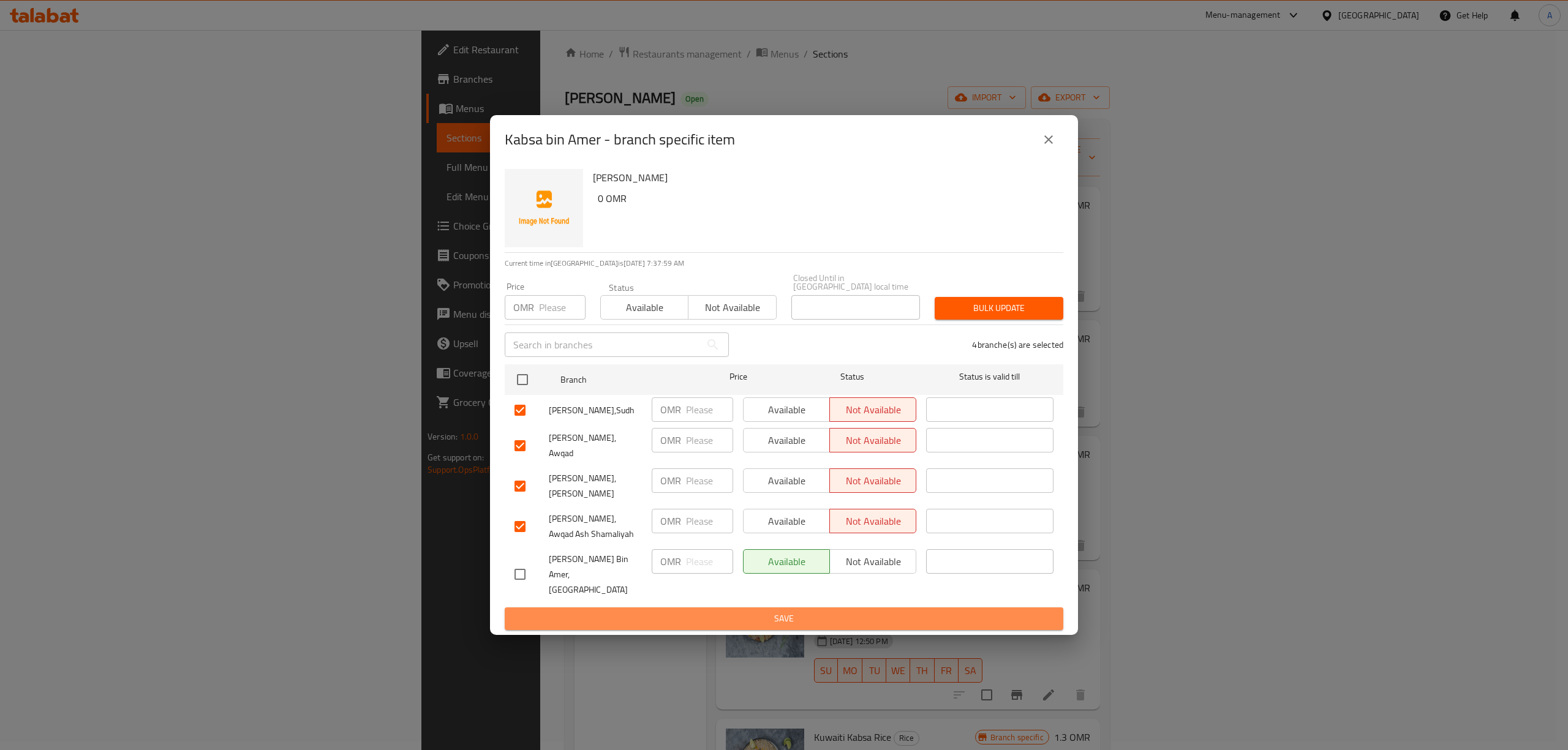
click at [836, 611] on span "Save" at bounding box center [784, 618] width 539 height 16
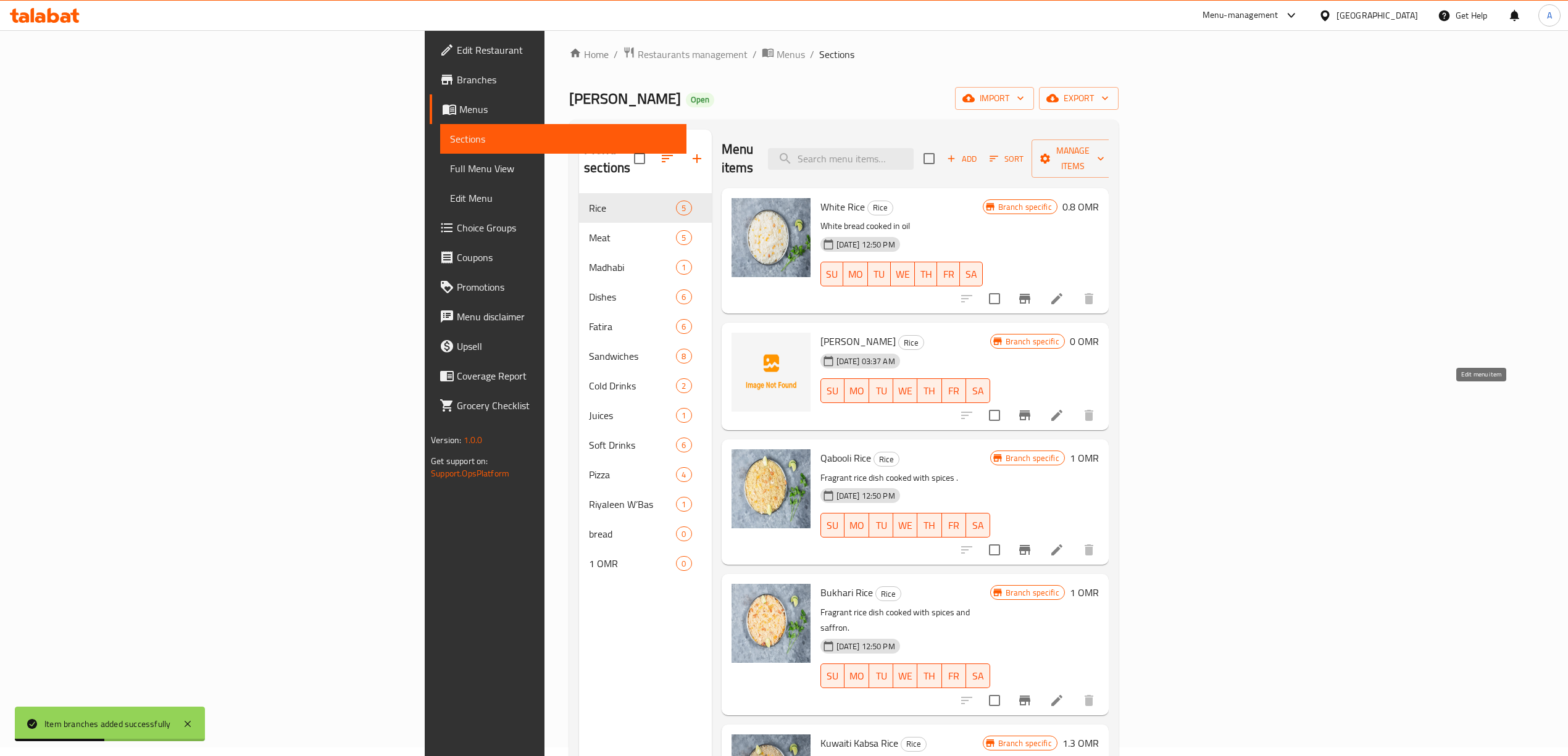
click at [1064, 407] on icon at bounding box center [1056, 414] width 15 height 15
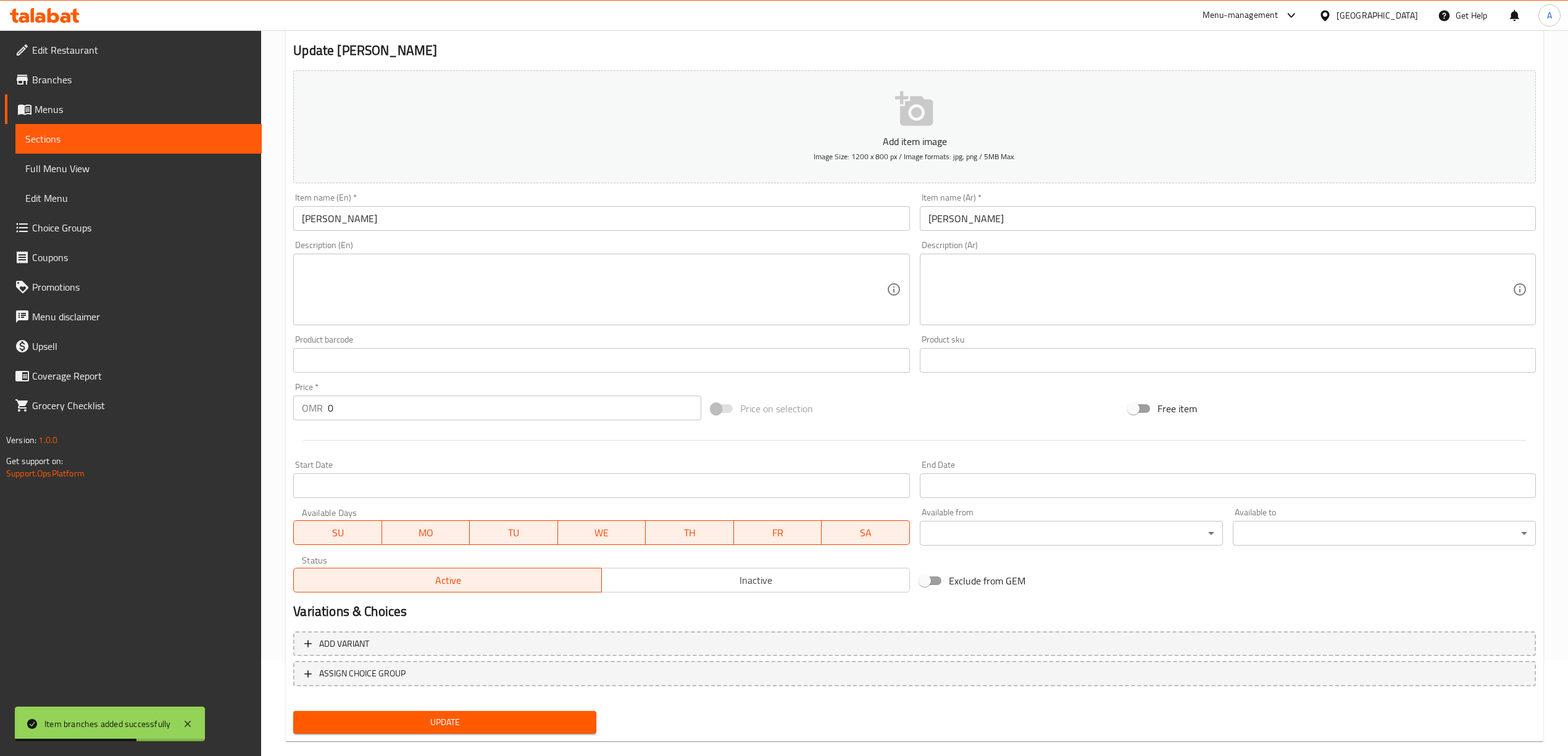
scroll to position [115, 0]
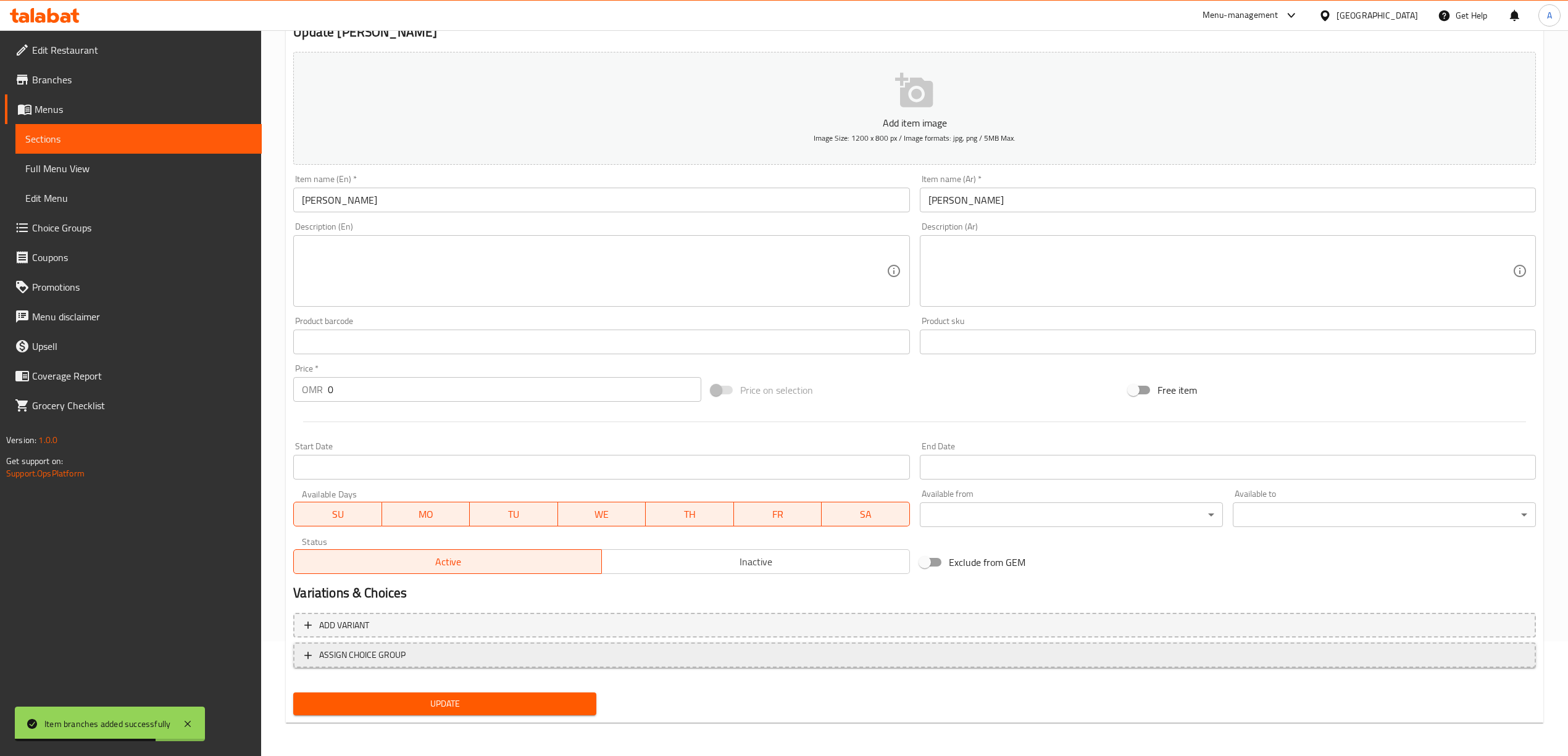
click at [363, 659] on span "ASSIGN CHOICE GROUP" at bounding box center [362, 655] width 86 height 16
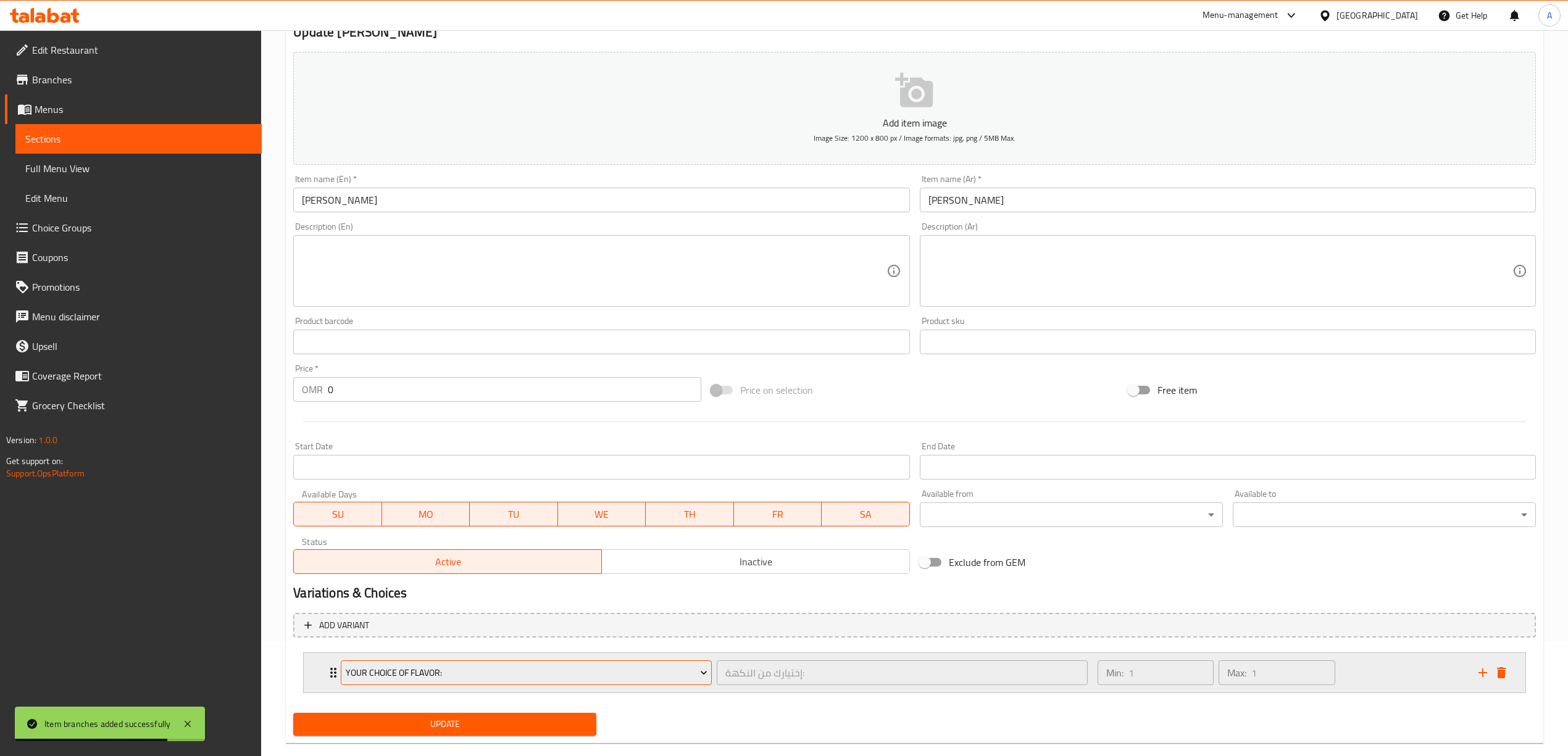
click at [489, 677] on span "Your Choice Of Flavor:" at bounding box center [526, 673] width 362 height 16
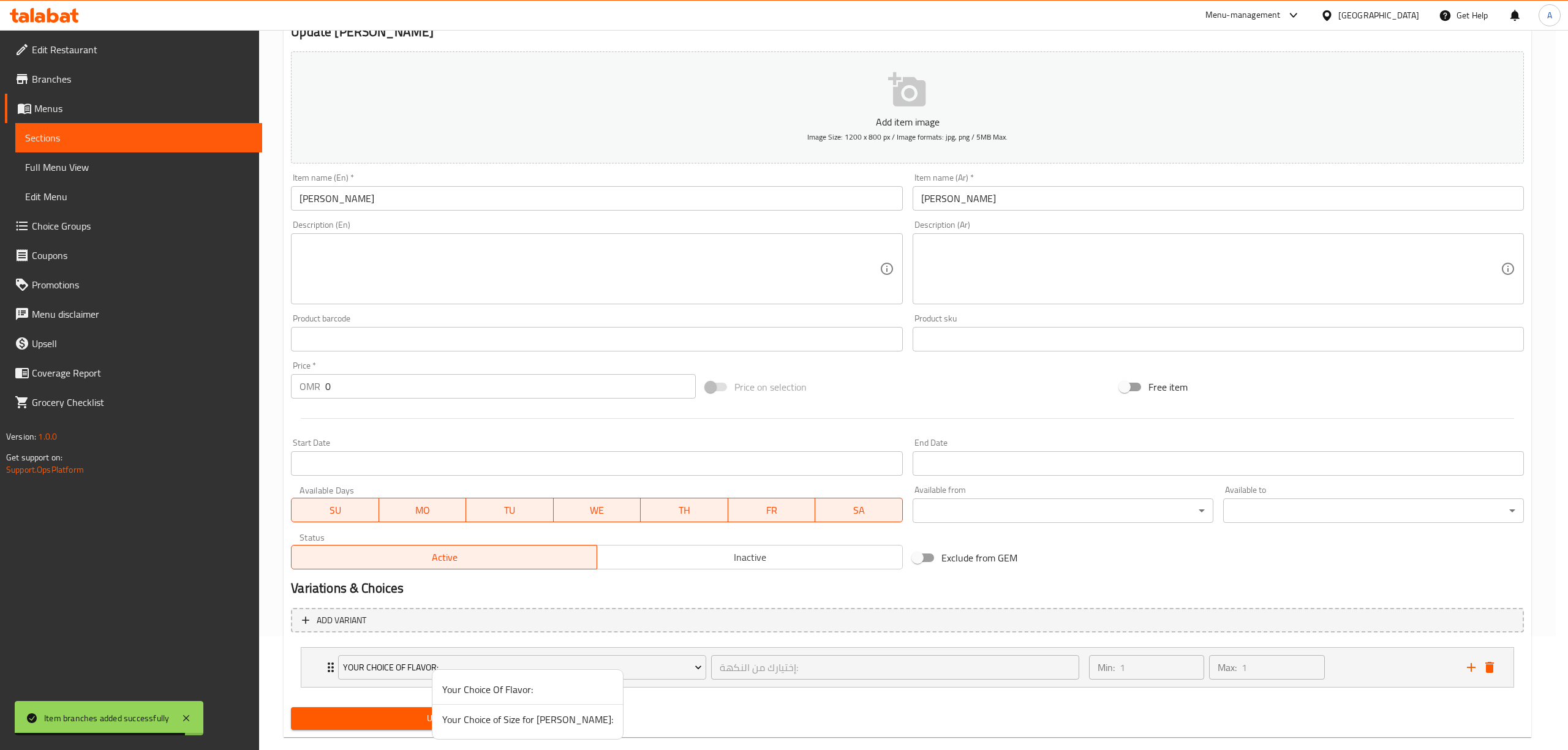
click at [516, 715] on span "Your Choice of Size for [PERSON_NAME]:" at bounding box center [527, 719] width 171 height 15
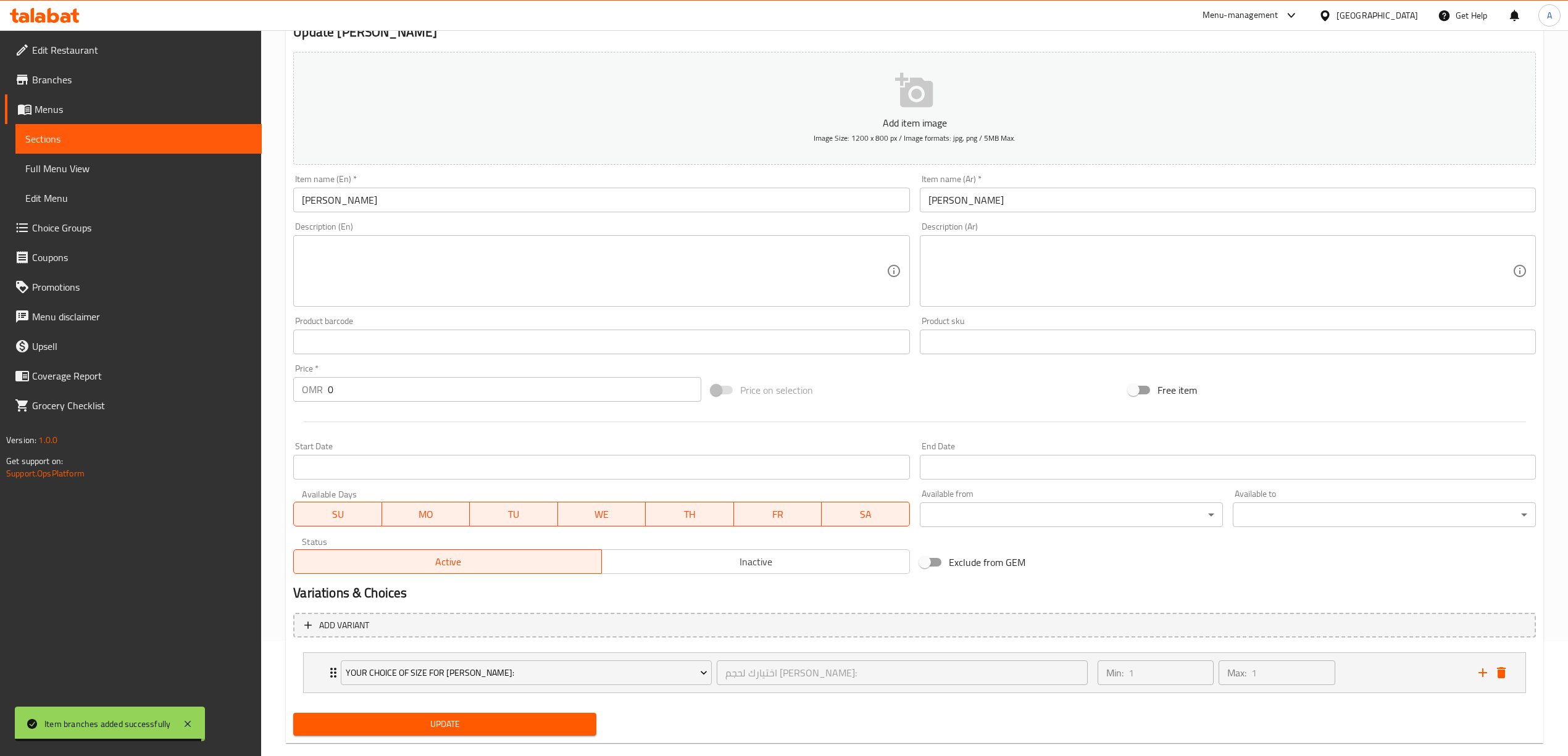
click at [452, 726] on span "Update" at bounding box center [444, 724] width 284 height 16
click at [440, 723] on span "Update" at bounding box center [444, 724] width 284 height 16
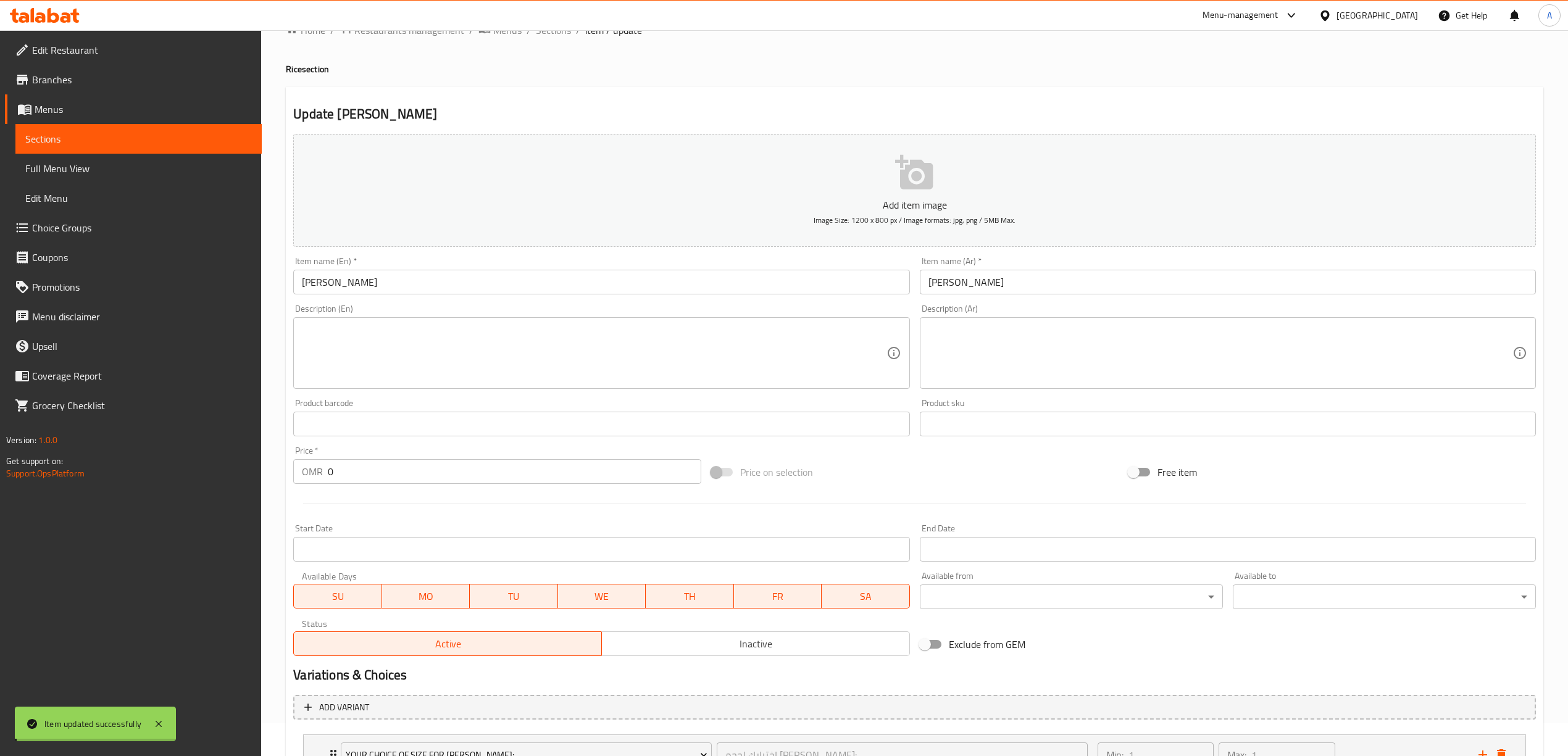
scroll to position [0, 0]
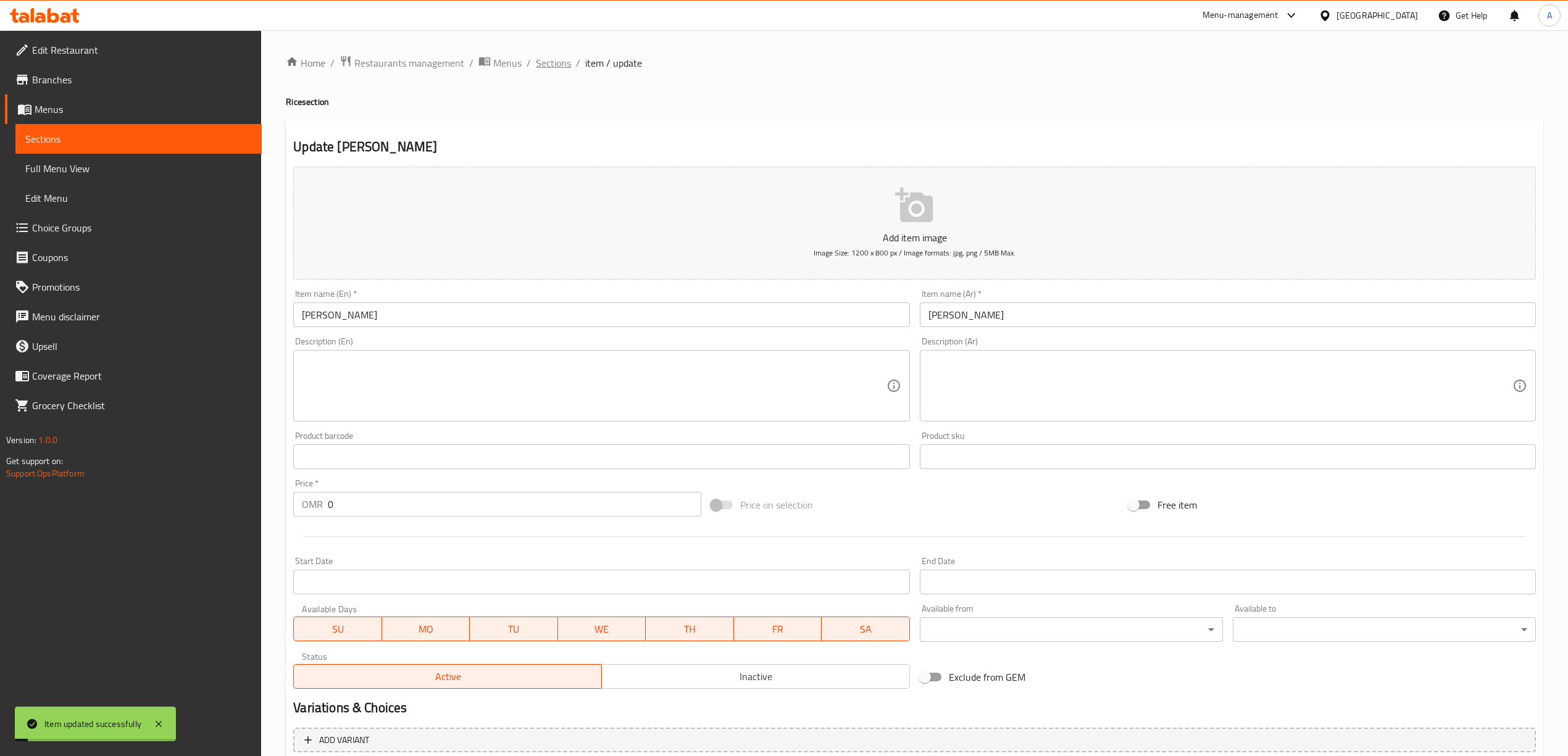
click at [541, 69] on span "Sections" at bounding box center [553, 62] width 35 height 15
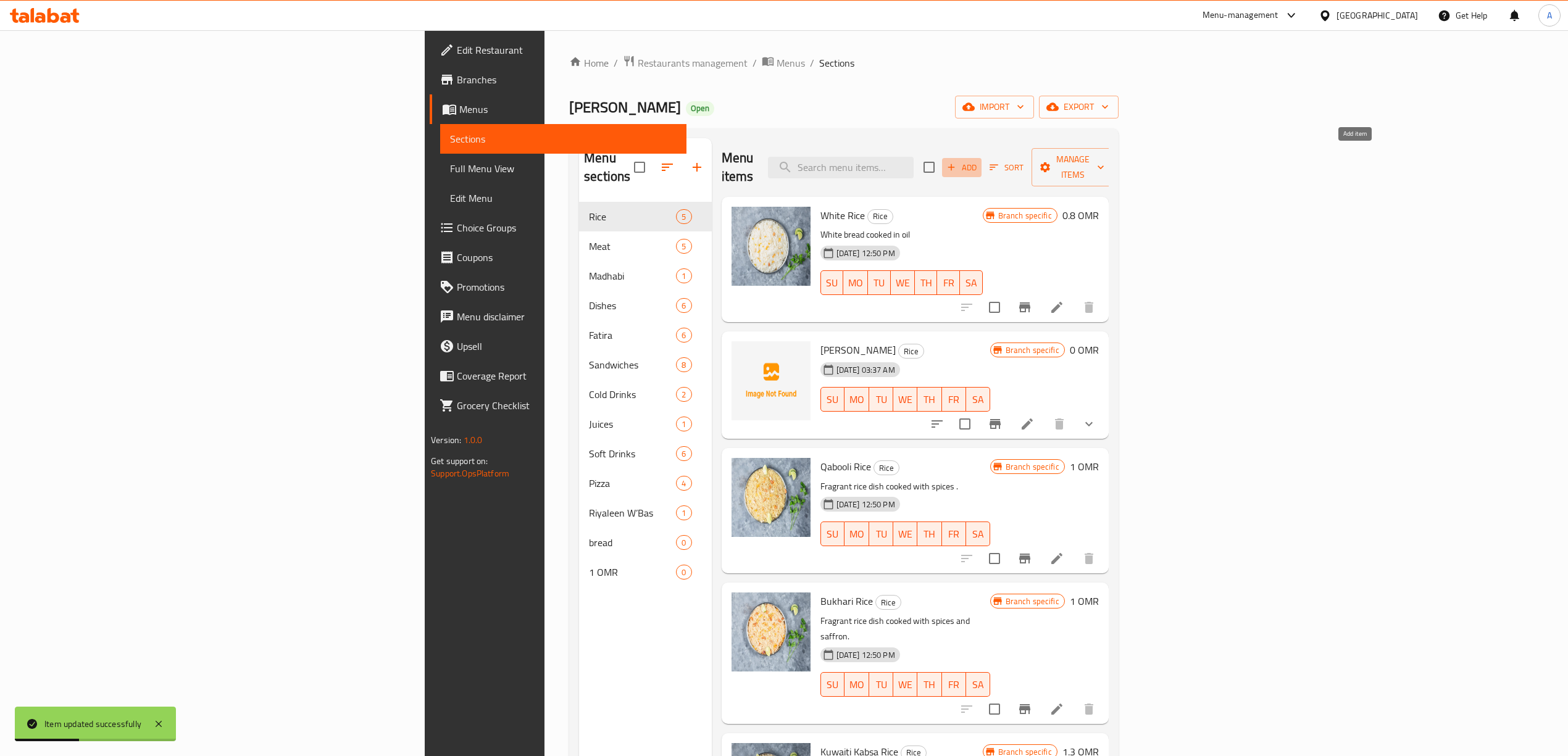
click at [979, 161] on span "Add" at bounding box center [962, 168] width 33 height 14
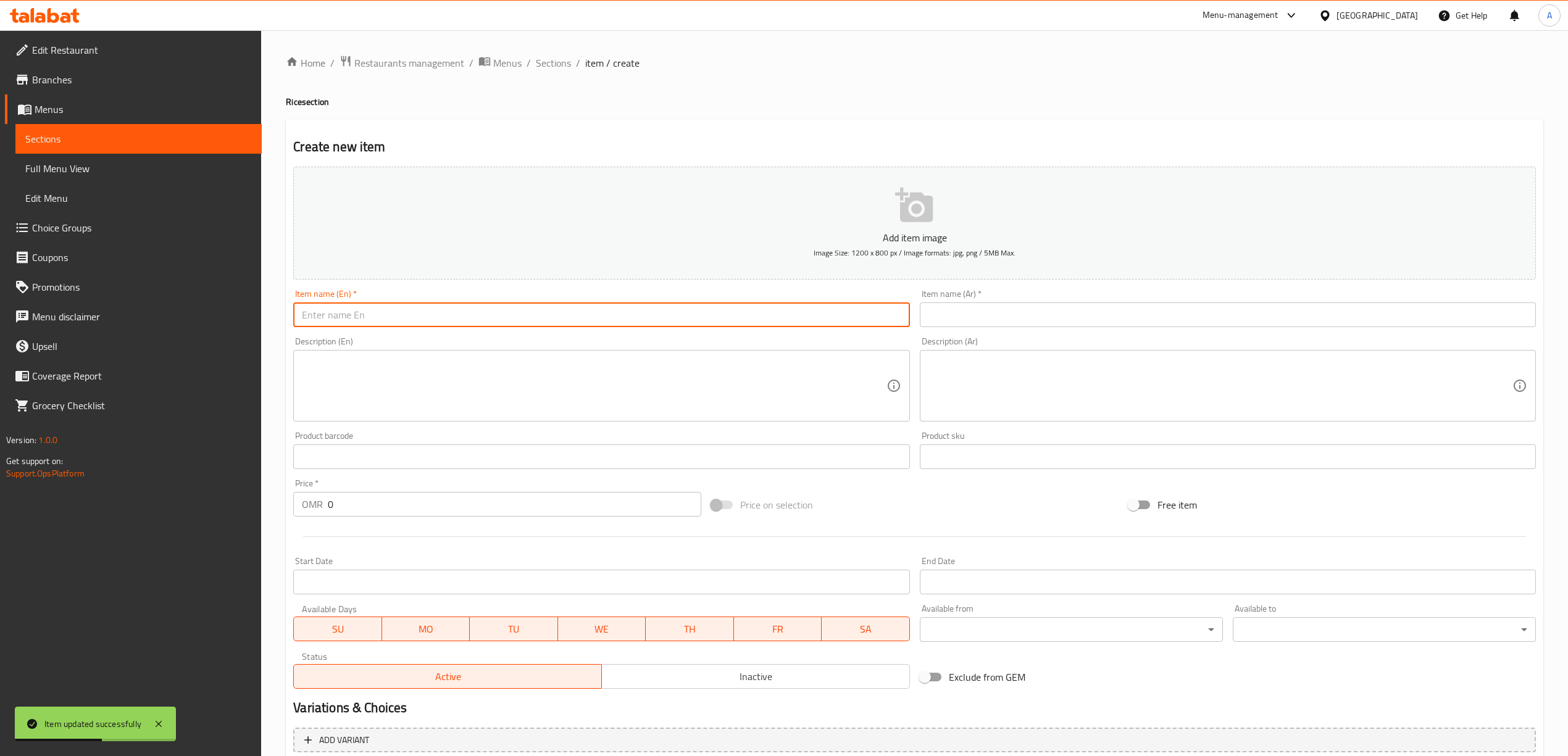
click at [505, 327] on input "text" at bounding box center [601, 314] width 616 height 25
paste input "[PERSON_NAME]"
drag, startPoint x: 408, startPoint y: 316, endPoint x: 298, endPoint y: 321, distance: 110.1
click at [298, 321] on input "[PERSON_NAME]" at bounding box center [601, 314] width 616 height 25
type input "[PERSON_NAME]"
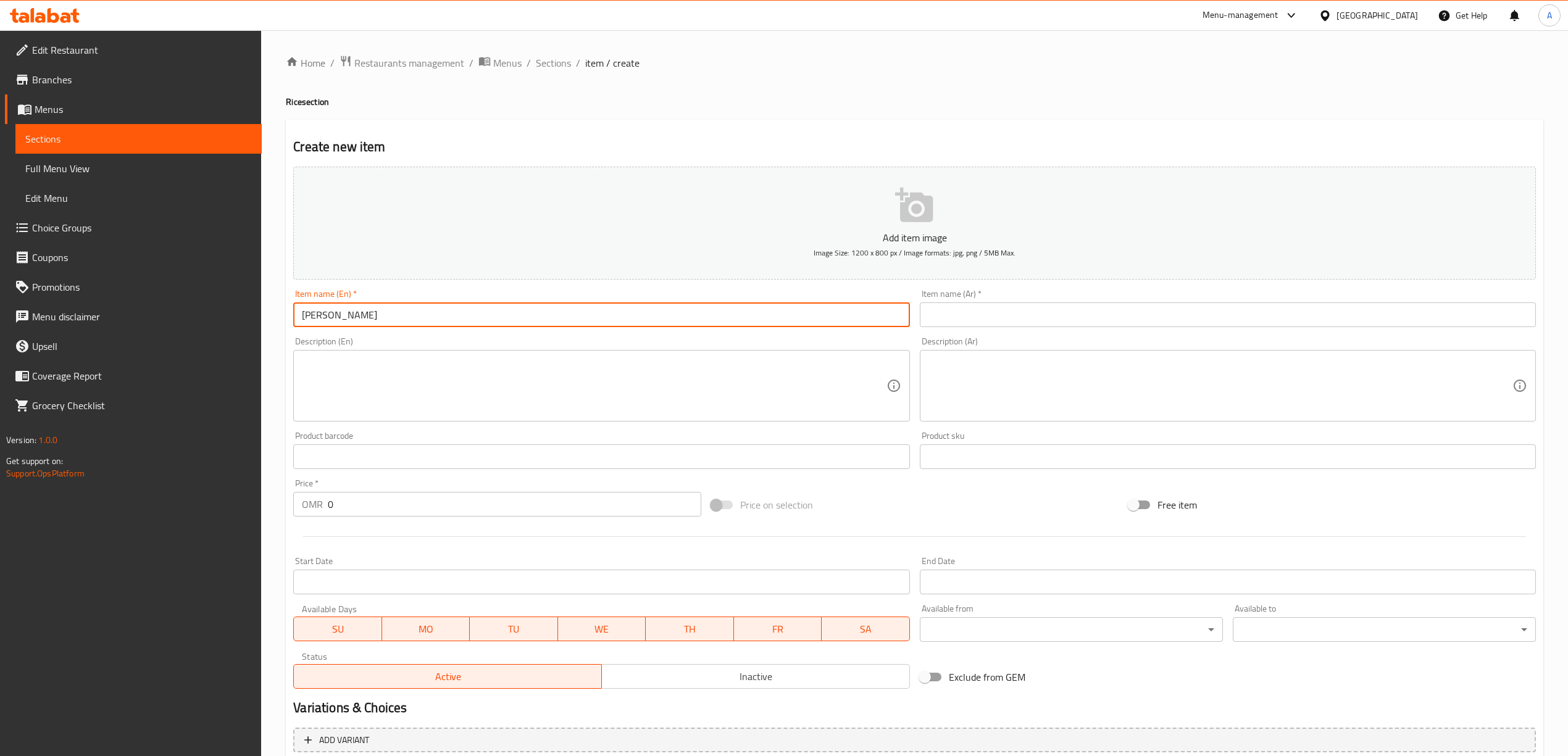
click at [1022, 317] on input "text" at bounding box center [1227, 314] width 616 height 25
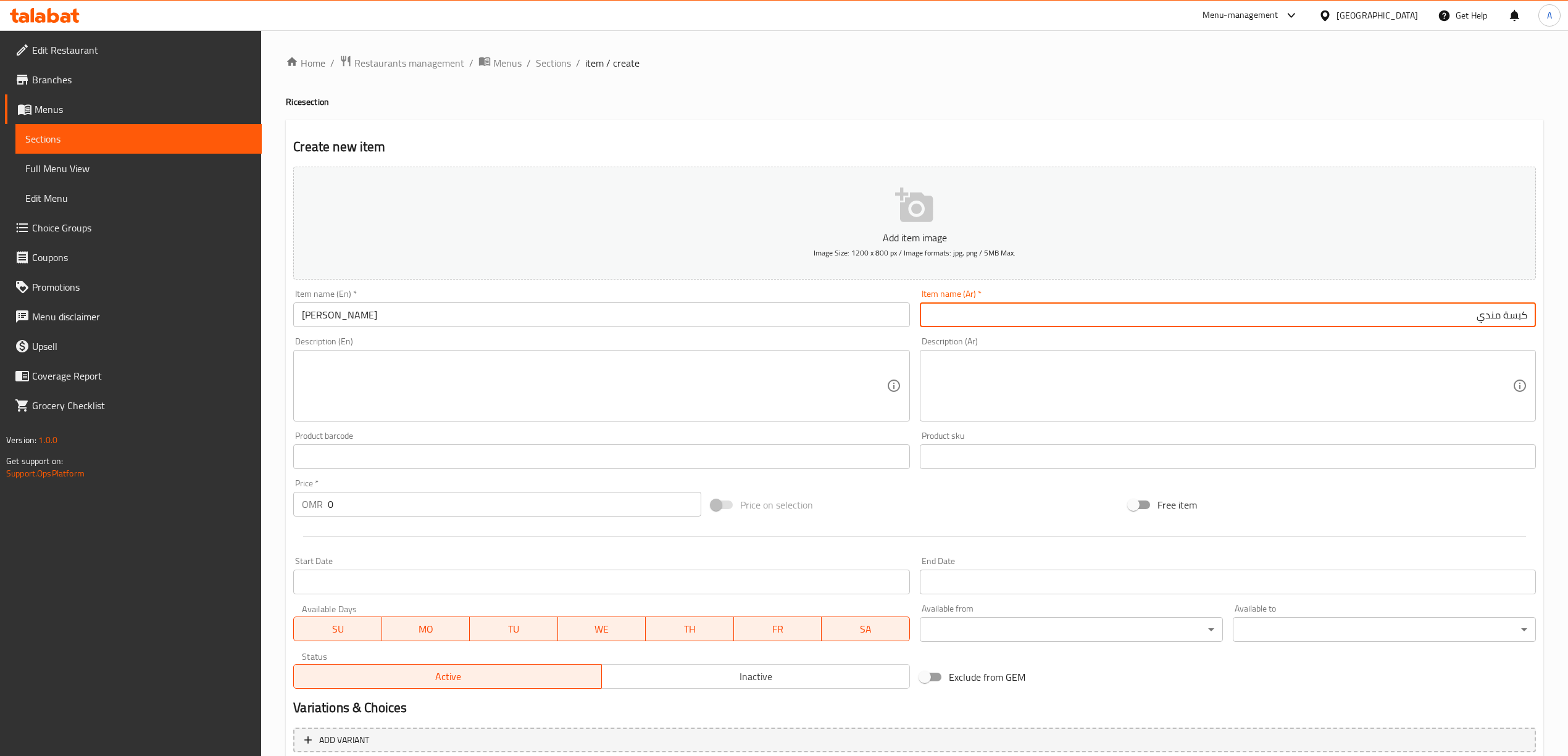
type input "كبسة مندي"
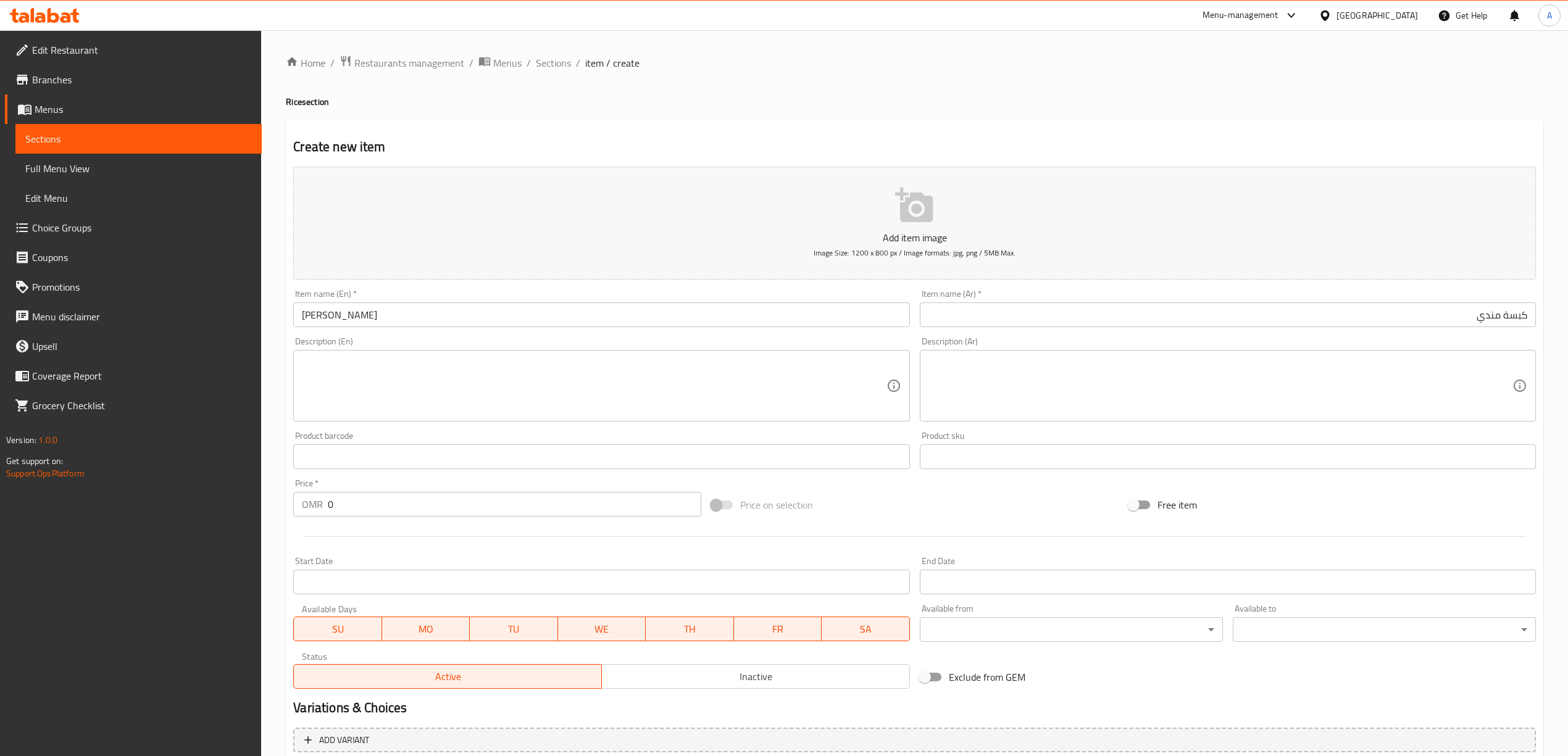
click at [931, 136] on div "Create new item Add item image Image Size: 1200 x 800 px / Image formats: jpg, …" at bounding box center [914, 479] width 1257 height 718
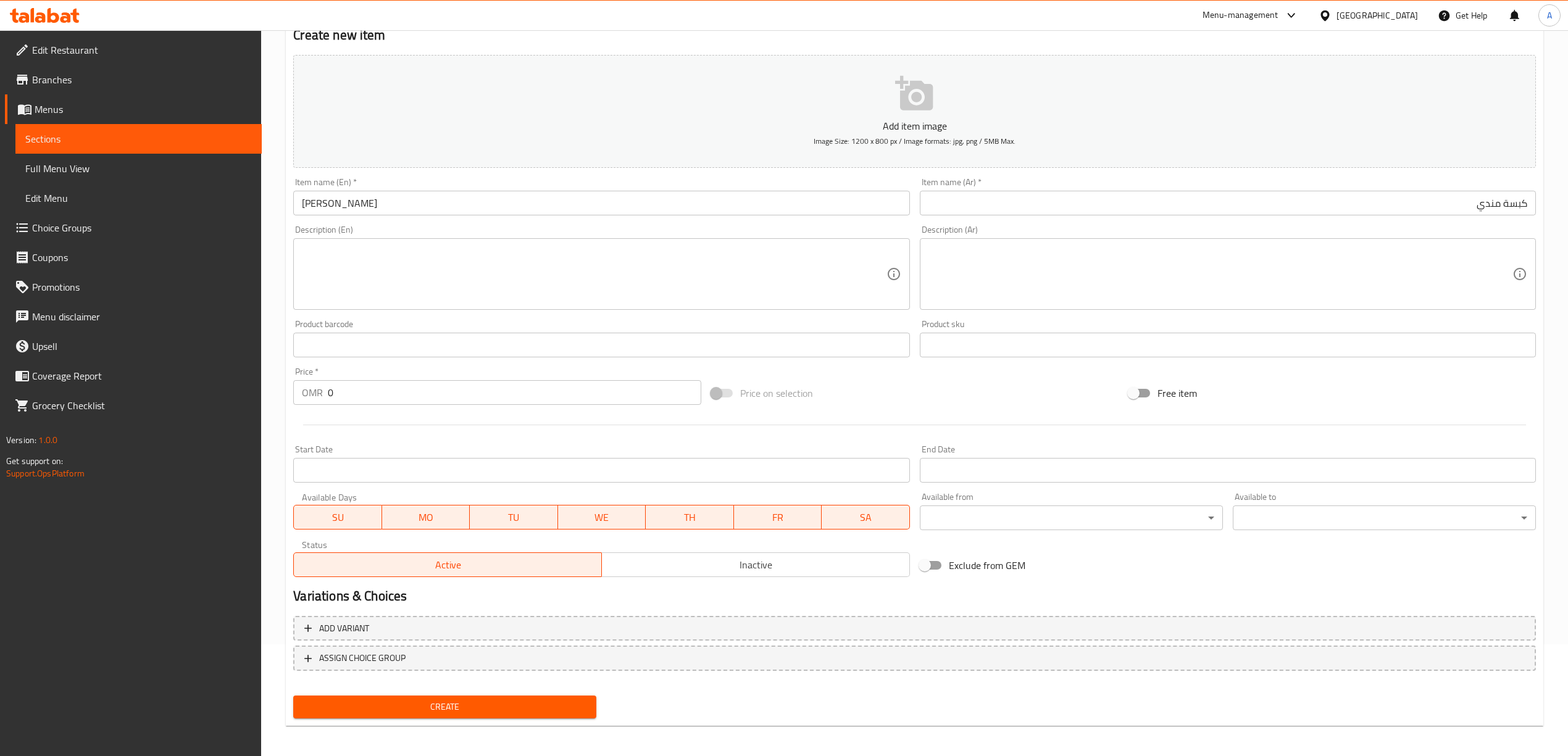
scroll to position [115, 0]
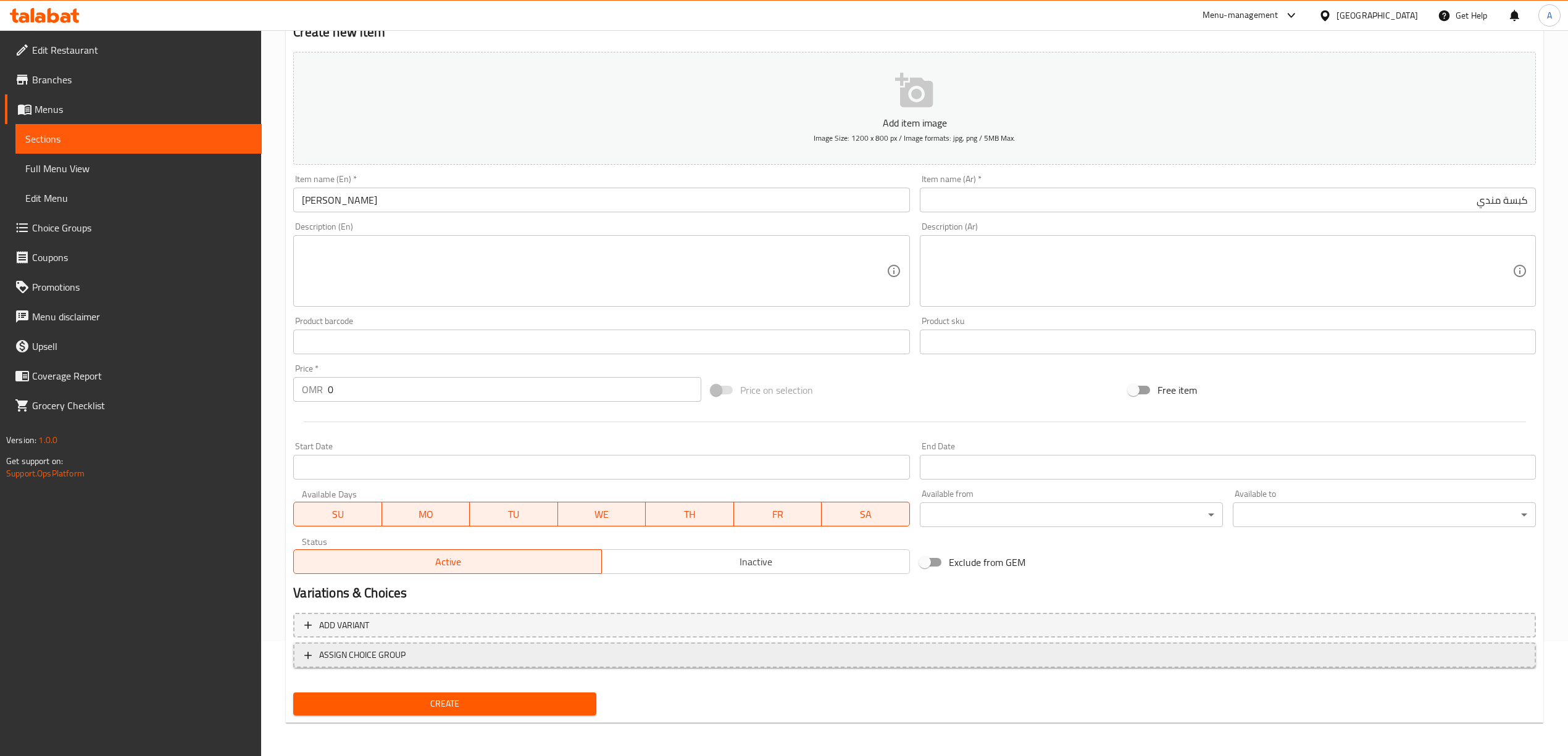
click at [314, 659] on icon "button" at bounding box center [308, 655] width 12 height 12
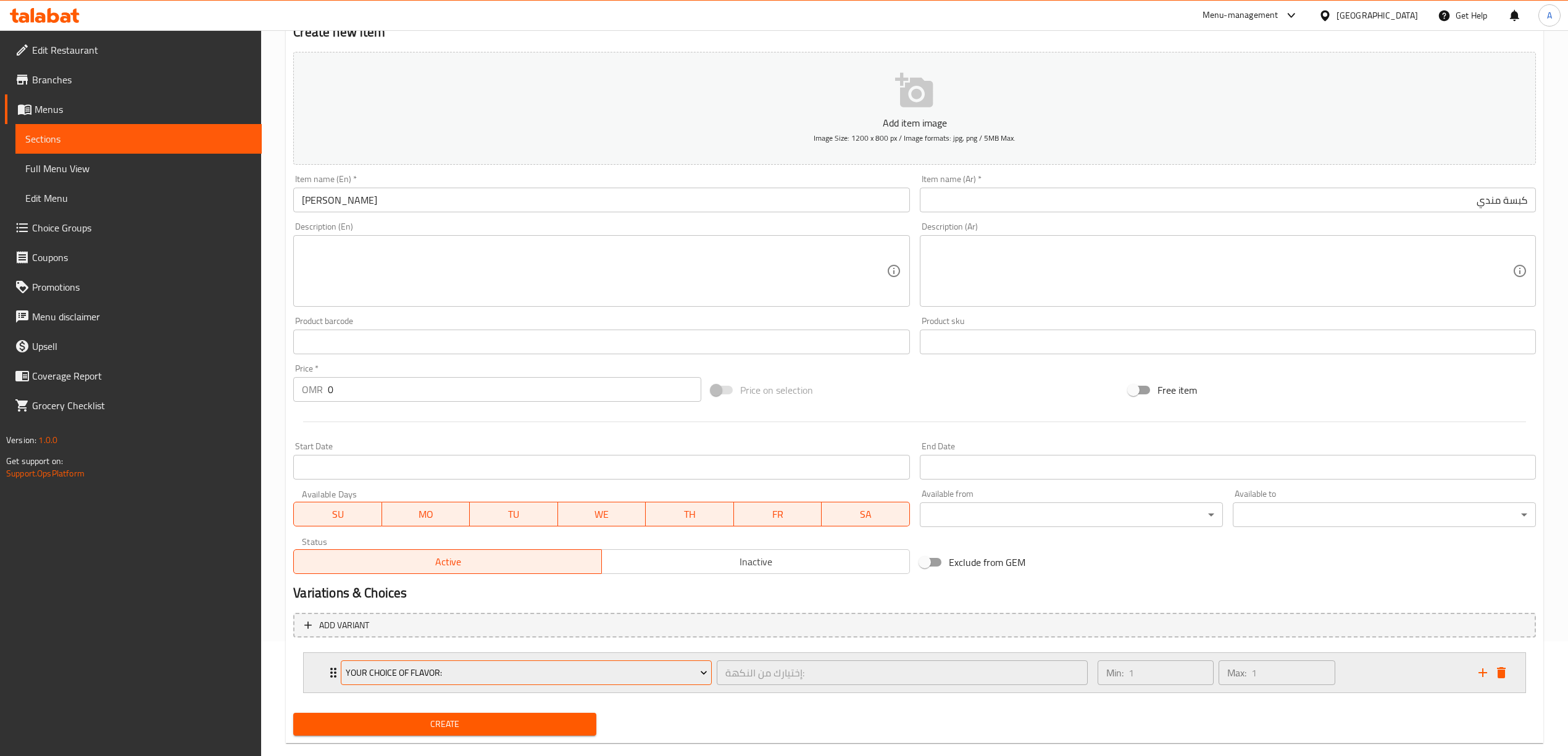
click at [423, 674] on span "Your Choice Of Flavor:" at bounding box center [526, 673] width 362 height 16
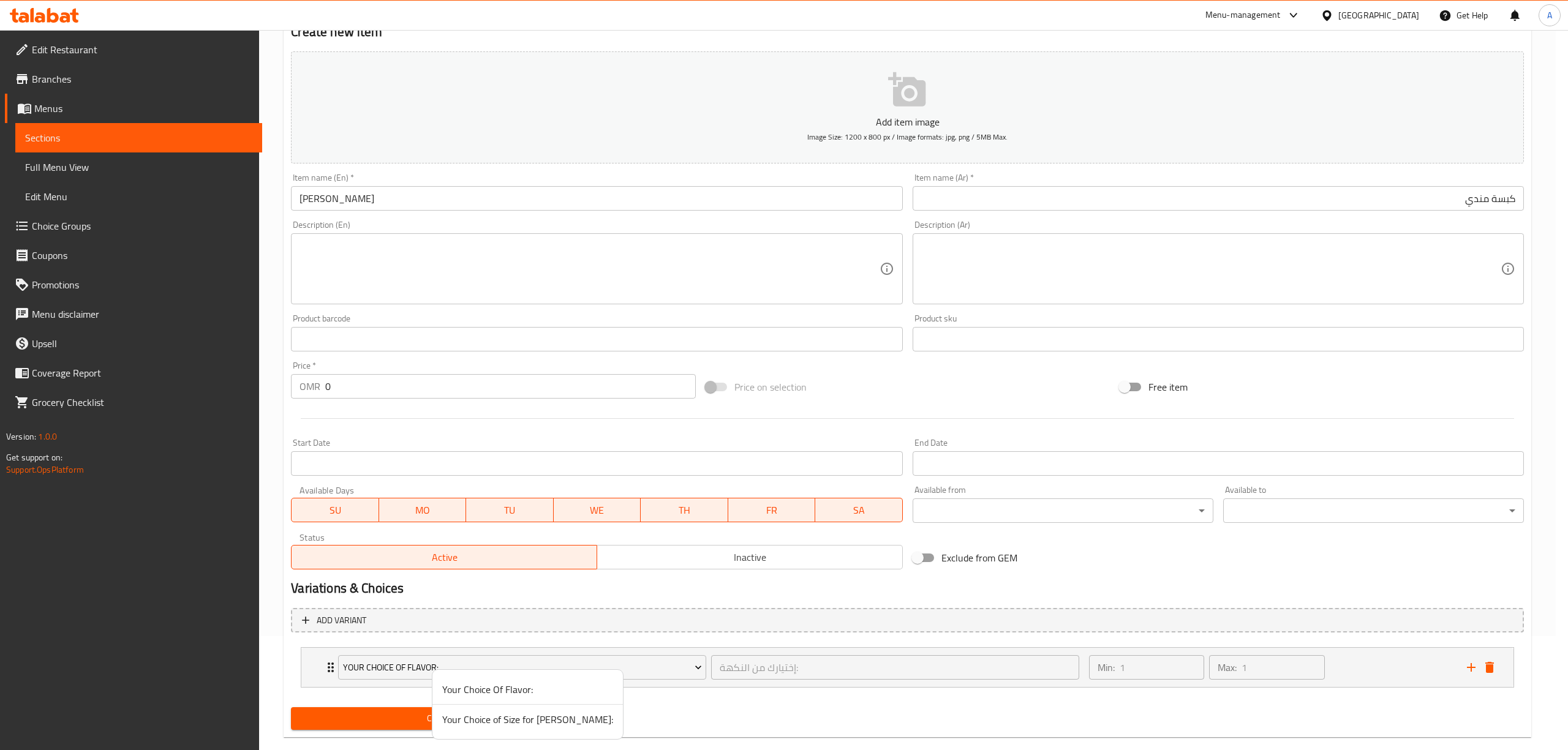
click at [388, 662] on div at bounding box center [784, 375] width 1568 height 750
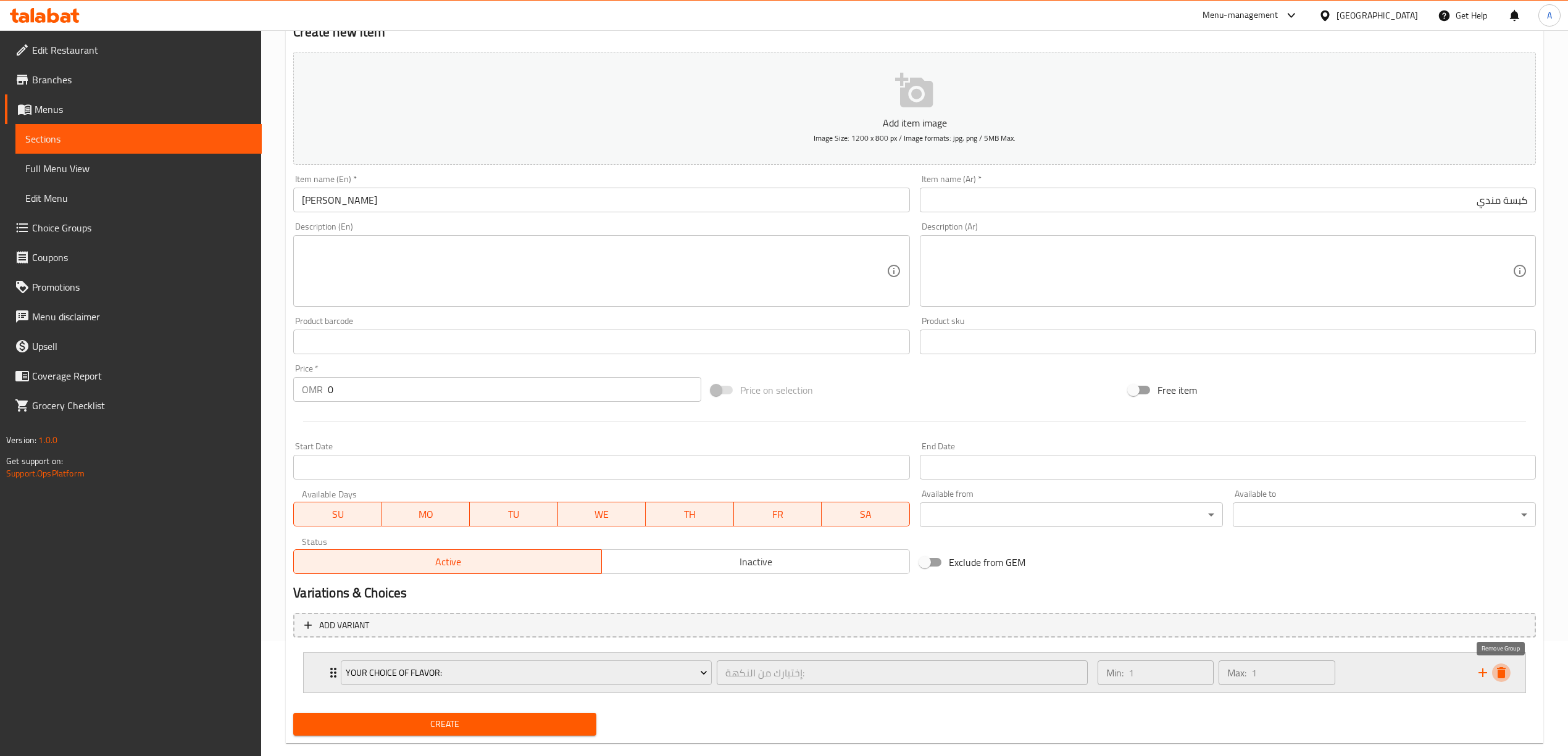
click at [1504, 674] on icon "delete" at bounding box center [1501, 673] width 9 height 11
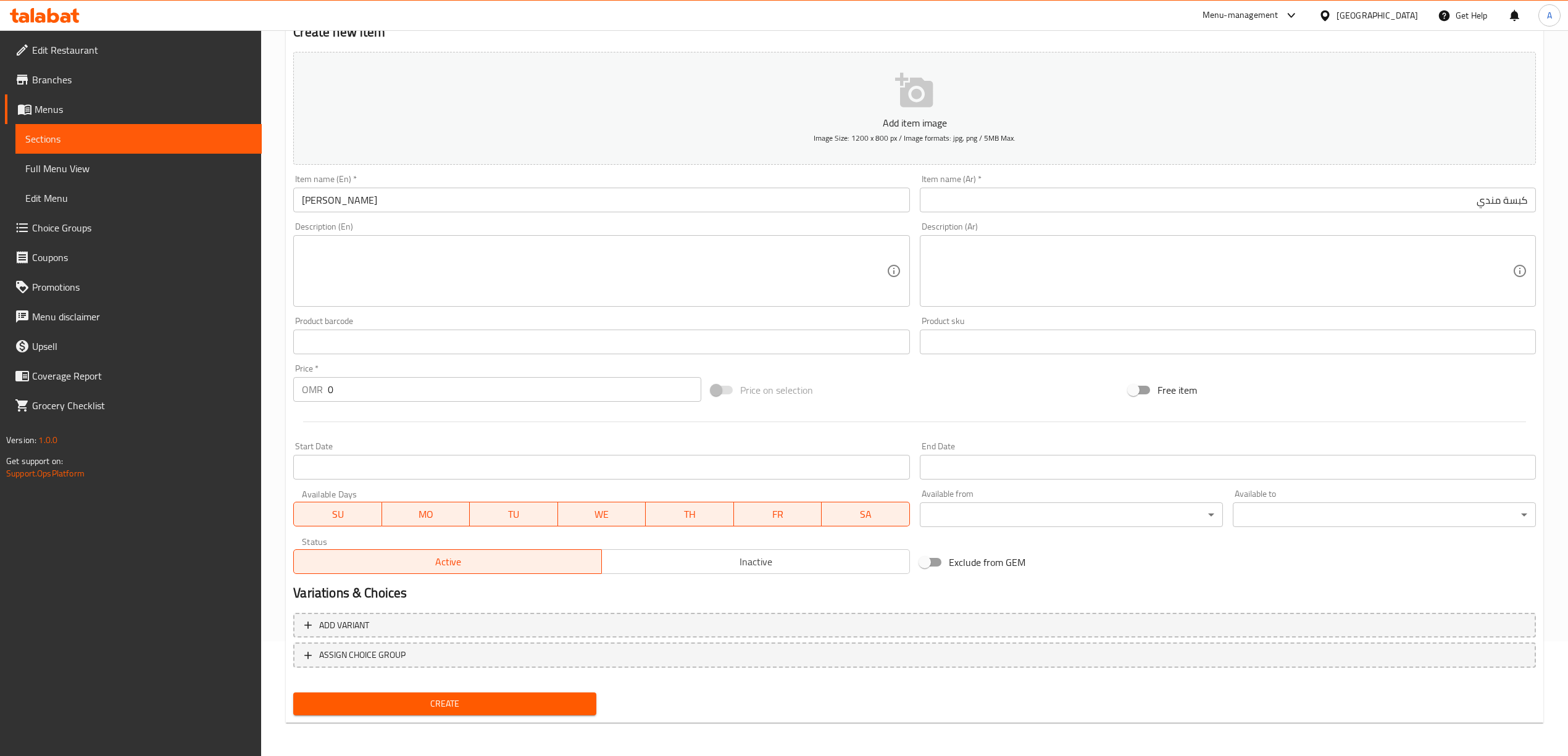
click at [441, 702] on span "Create" at bounding box center [444, 704] width 284 height 16
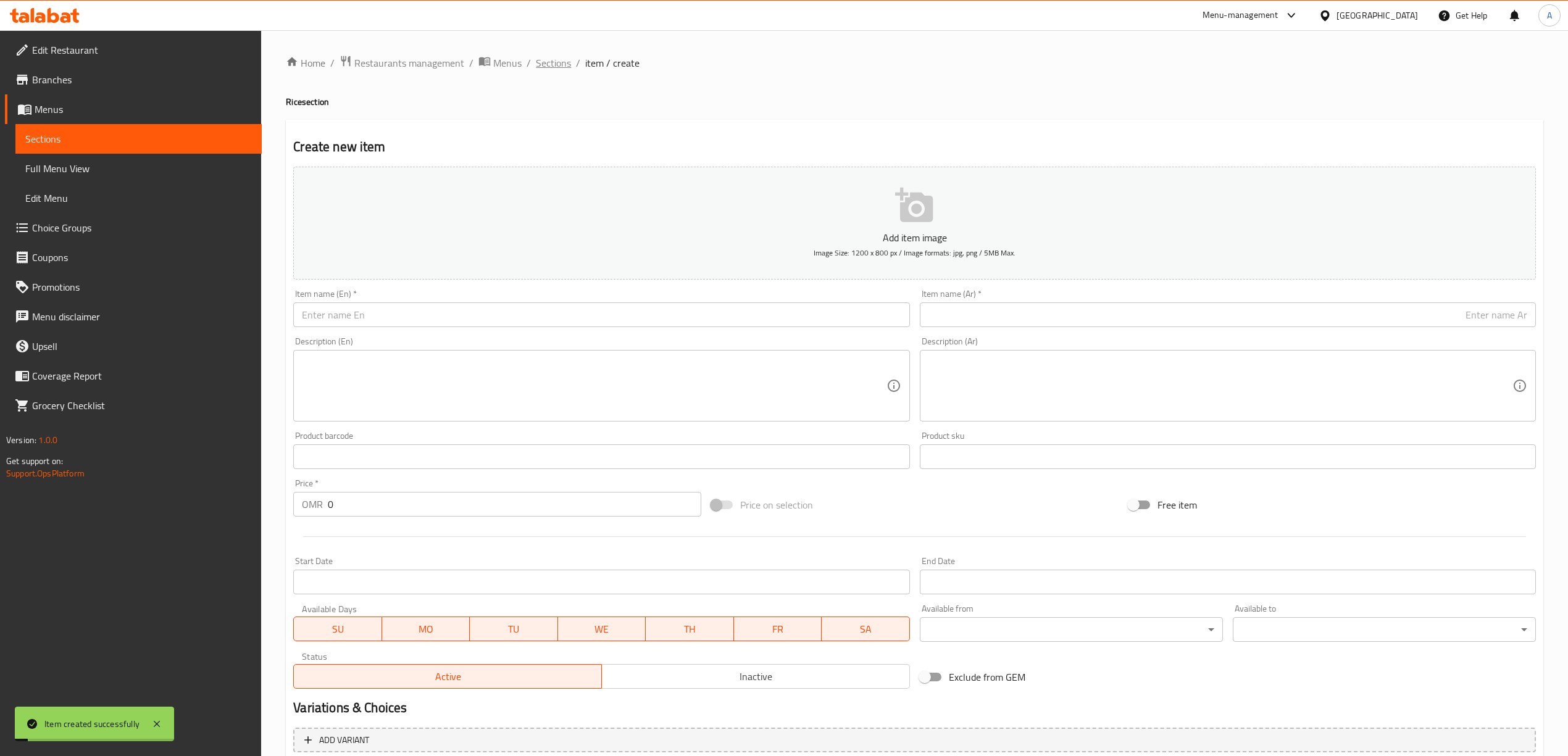
click at [541, 68] on span "Sections" at bounding box center [553, 62] width 35 height 15
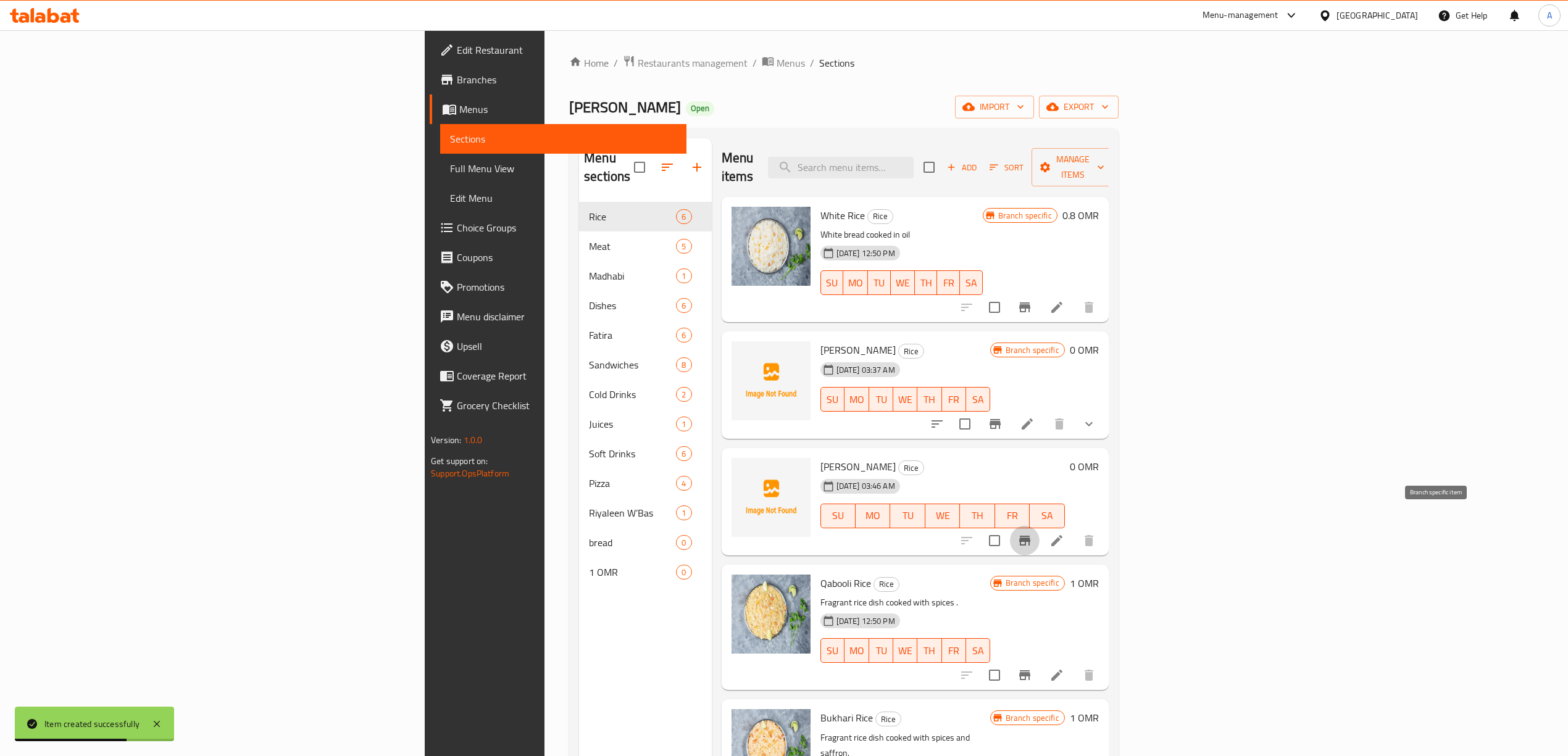
click at [1032, 533] on icon "Branch-specific-item" at bounding box center [1024, 540] width 15 height 15
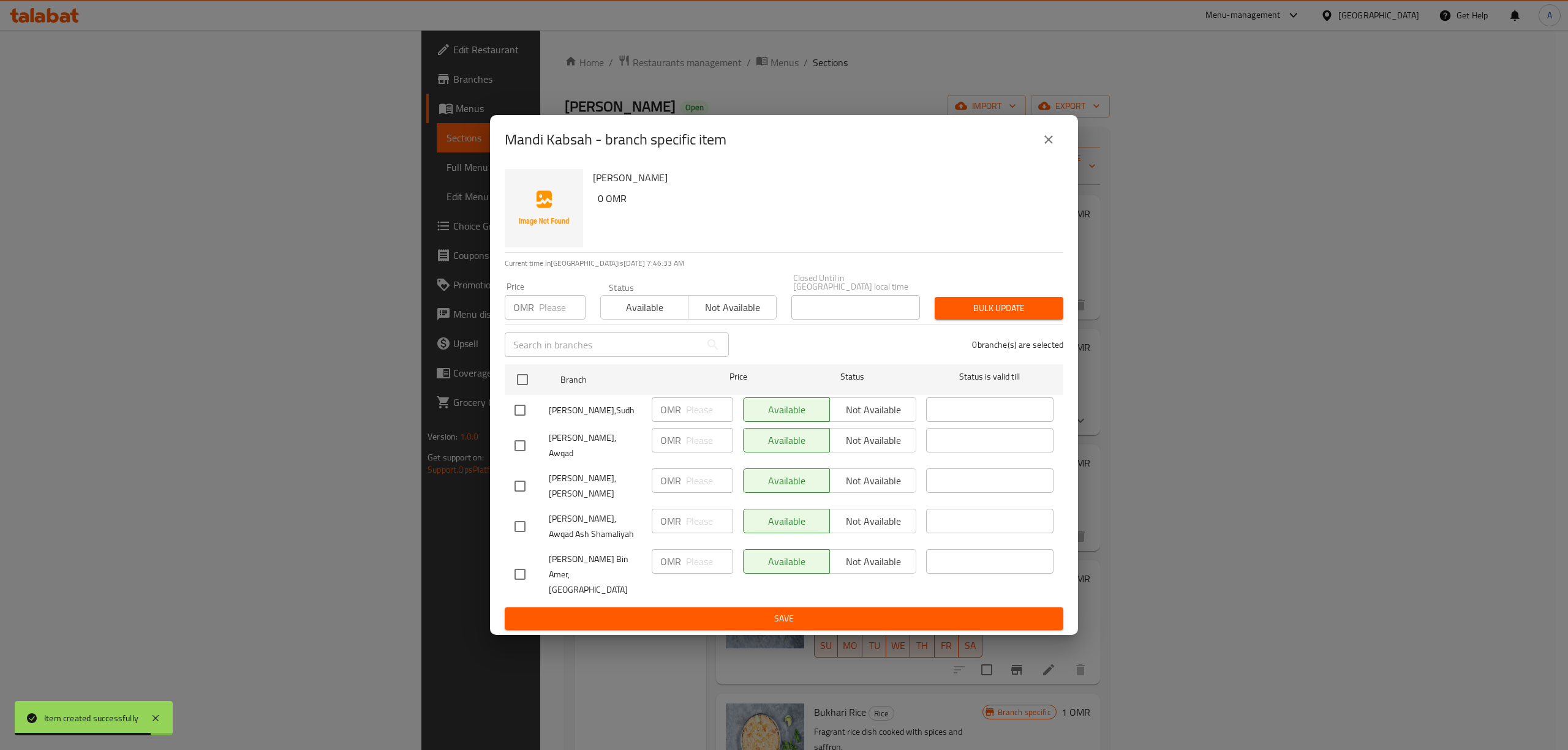
click at [526, 414] on input "checkbox" at bounding box center [520, 410] width 26 height 26
checkbox input "true"
click at [520, 446] on input "checkbox" at bounding box center [520, 446] width 26 height 26
checkbox input "true"
click at [518, 483] on input "checkbox" at bounding box center [520, 486] width 26 height 26
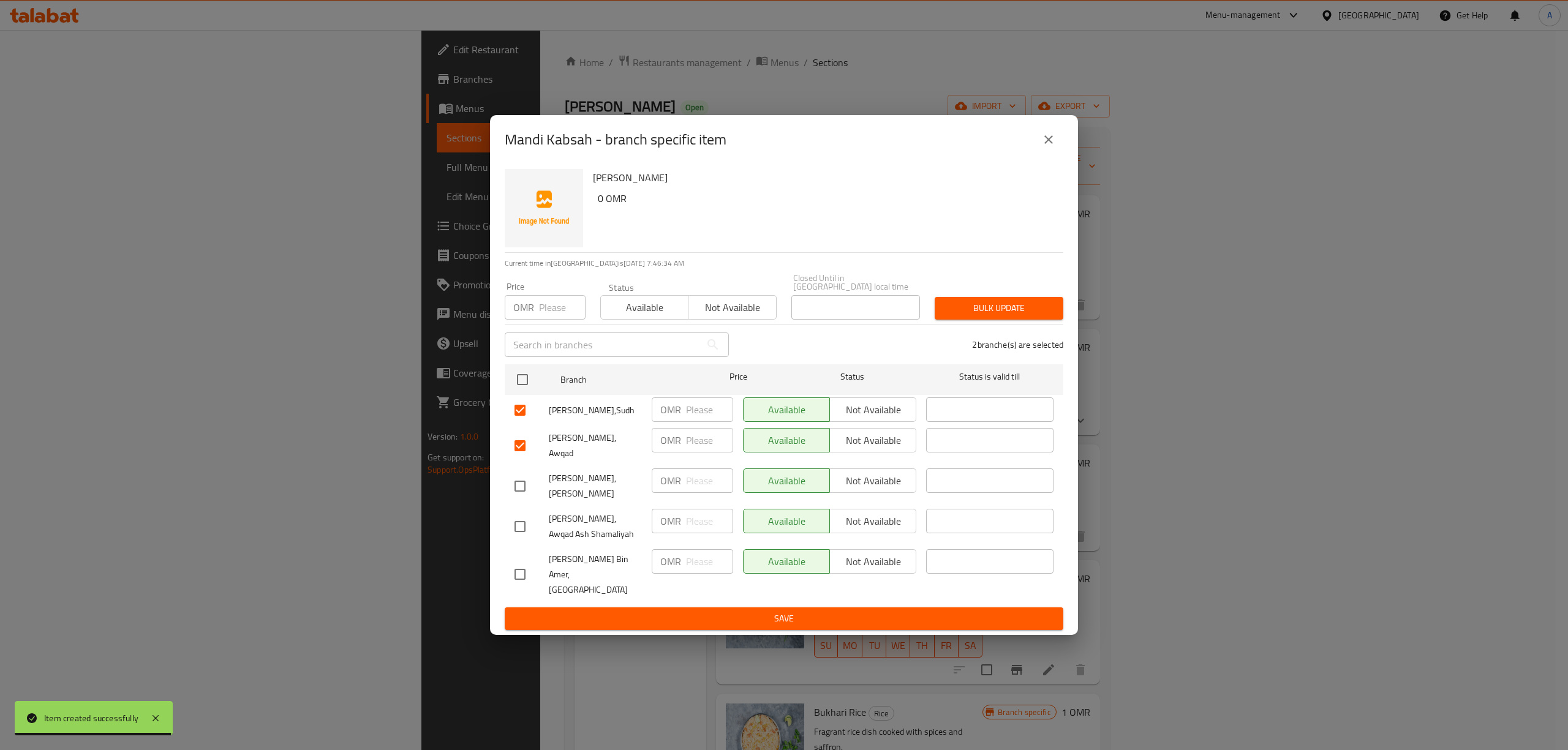
checkbox input "true"
click at [519, 514] on input "checkbox" at bounding box center [520, 527] width 26 height 26
checkbox input "true"
click at [880, 525] on span "Not available" at bounding box center [873, 521] width 77 height 17
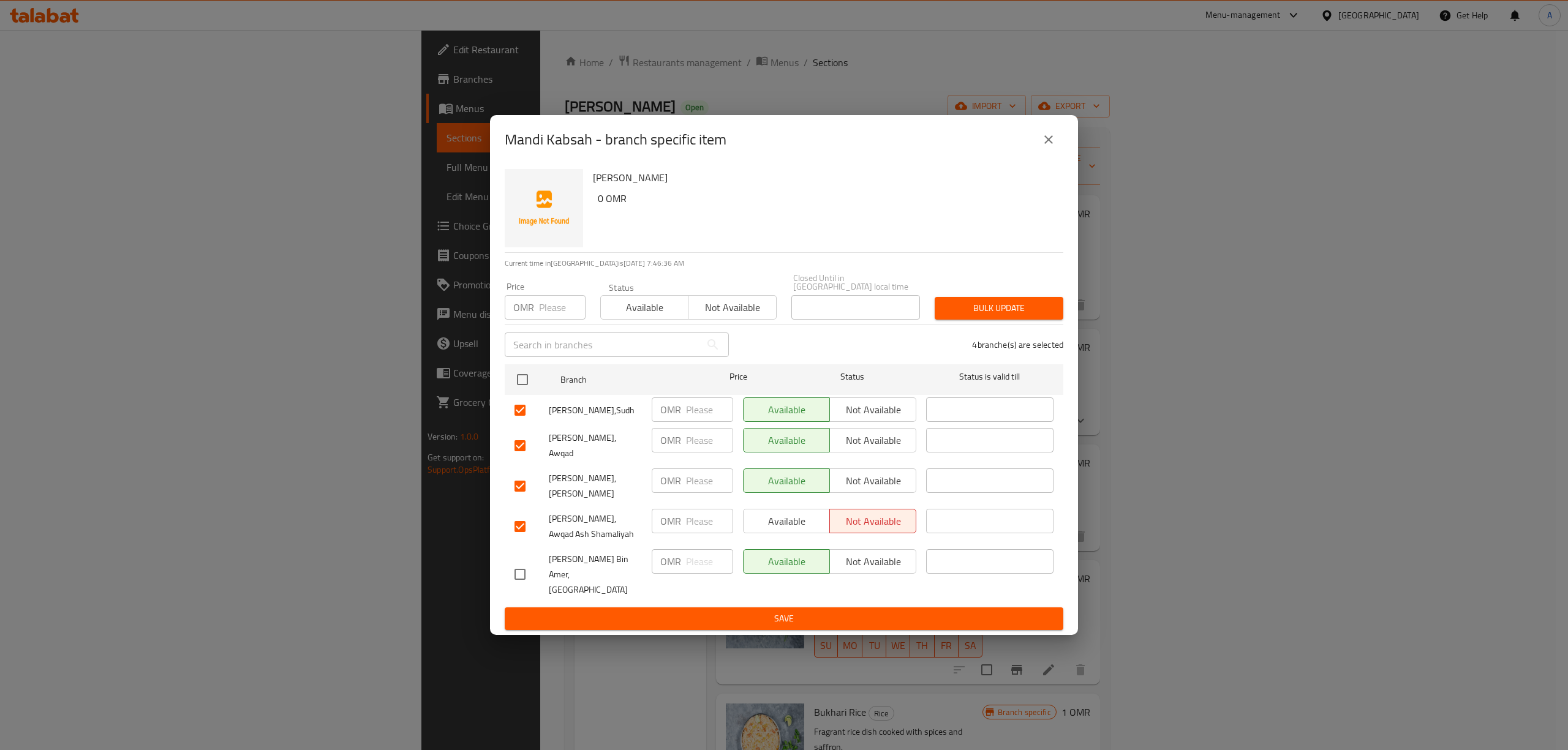
click at [870, 490] on span "Not available" at bounding box center [873, 481] width 77 height 17
click at [877, 441] on span "Not available" at bounding box center [873, 440] width 77 height 17
click at [874, 419] on span "Not available" at bounding box center [873, 409] width 77 height 17
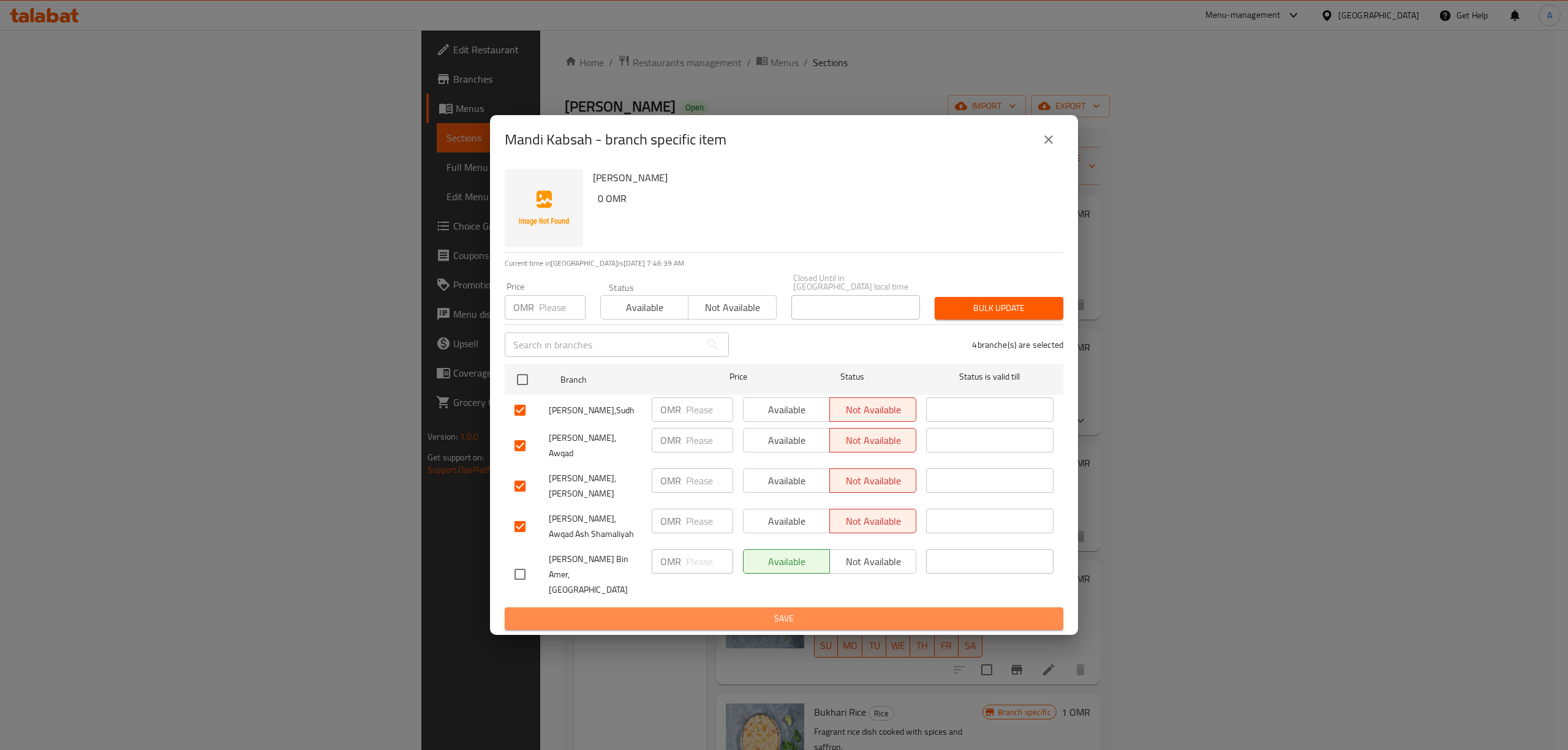
click at [786, 610] on button "Save" at bounding box center [784, 618] width 559 height 23
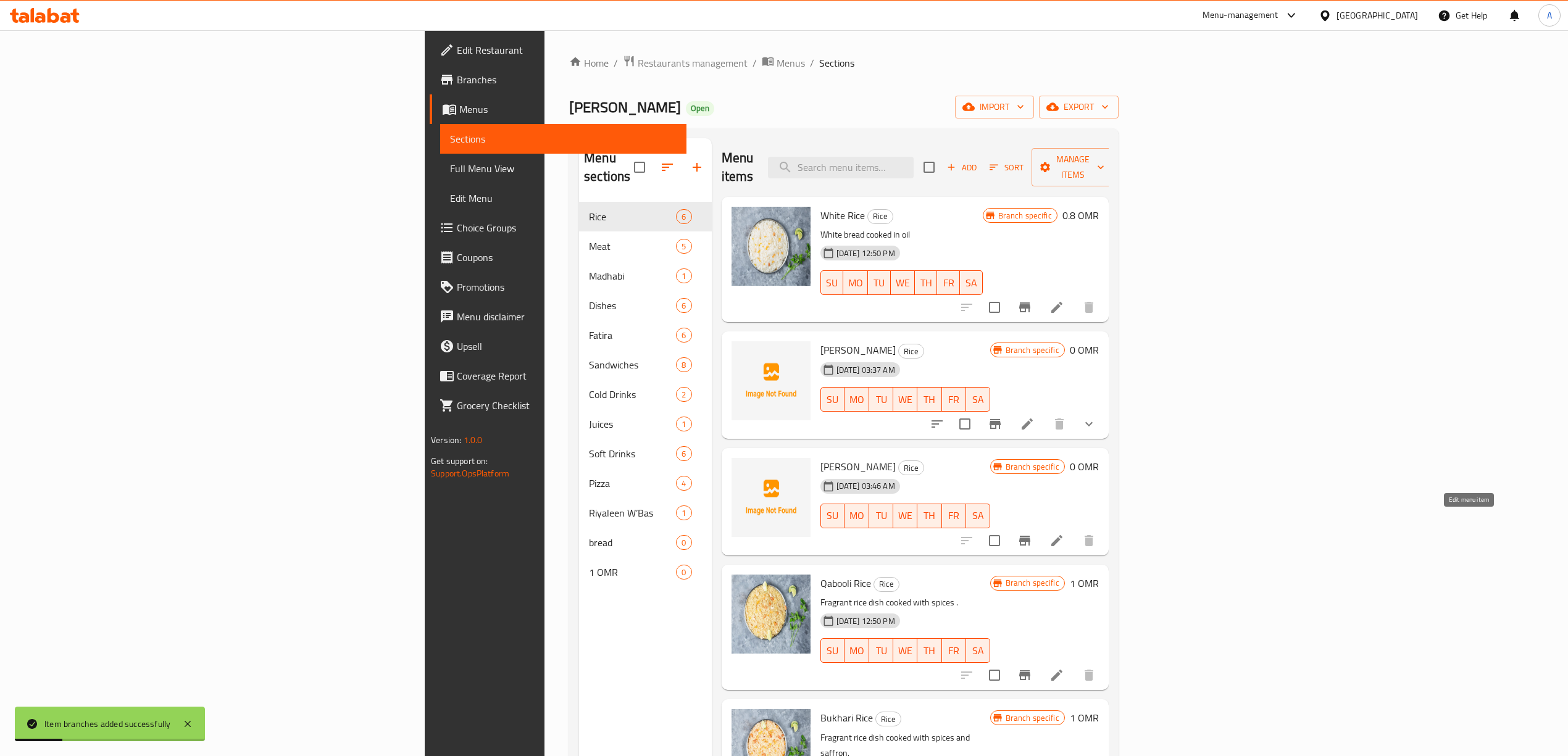
click at [1064, 533] on icon at bounding box center [1056, 540] width 15 height 15
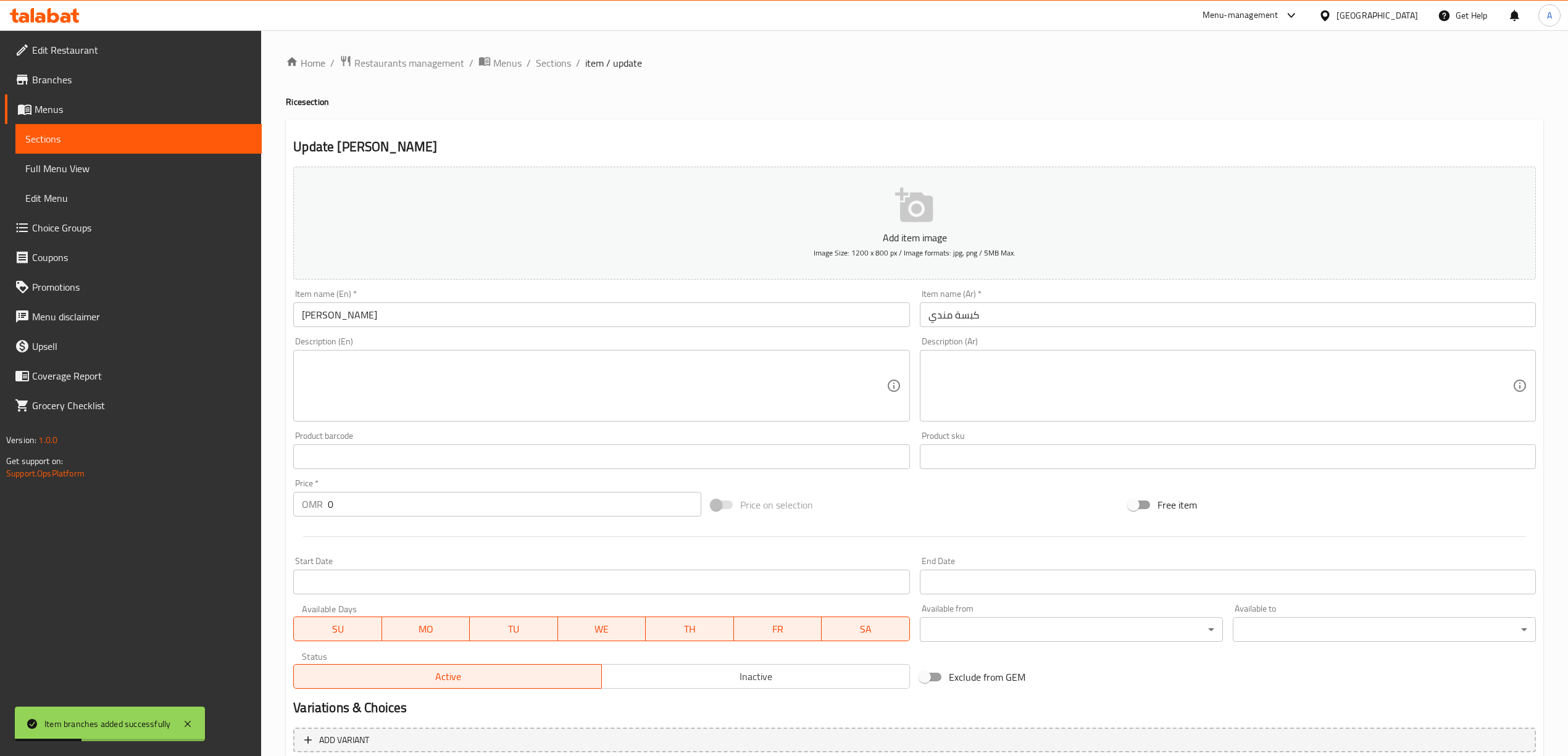
scroll to position [115, 0]
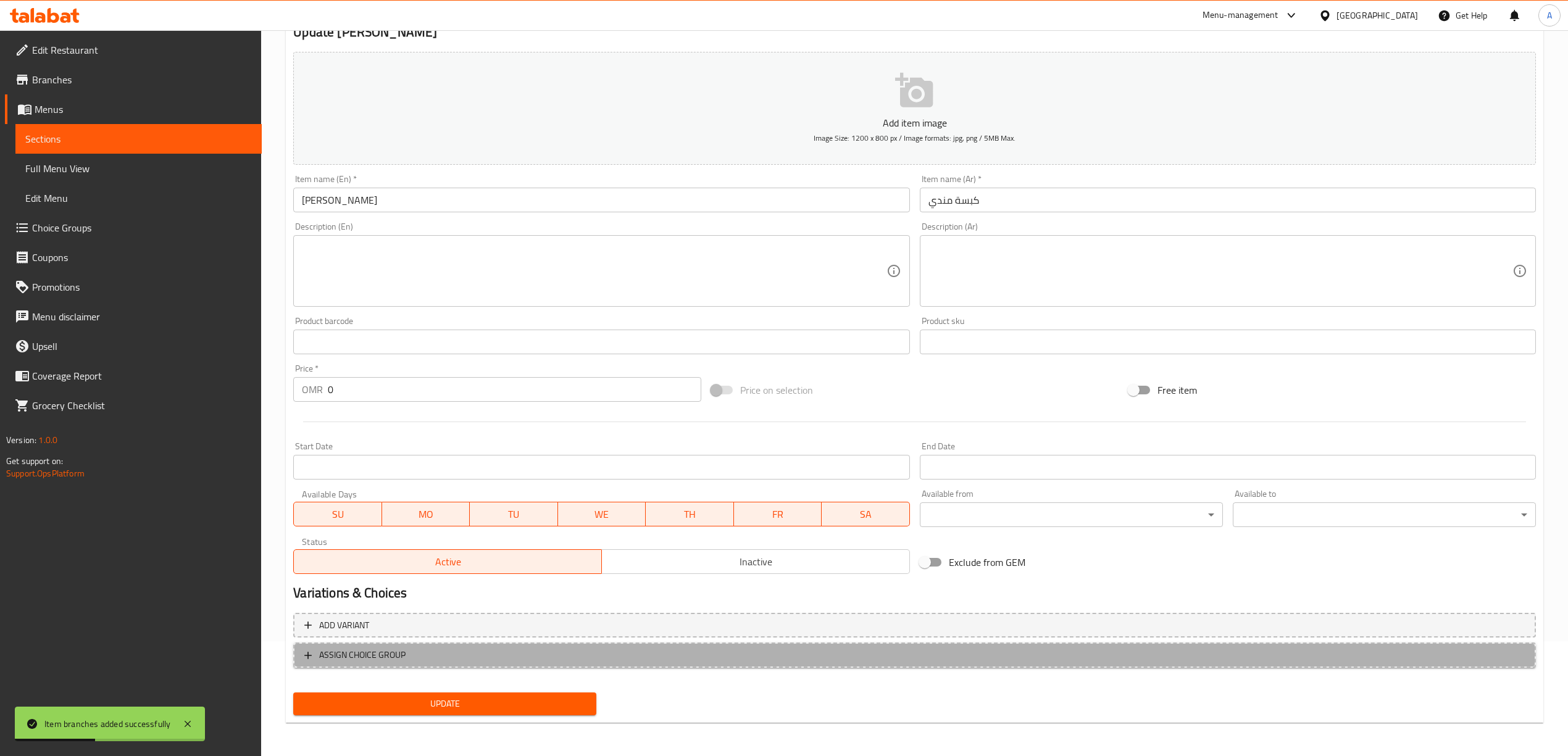
click at [420, 654] on span "ASSIGN CHOICE GROUP" at bounding box center [914, 655] width 1220 height 16
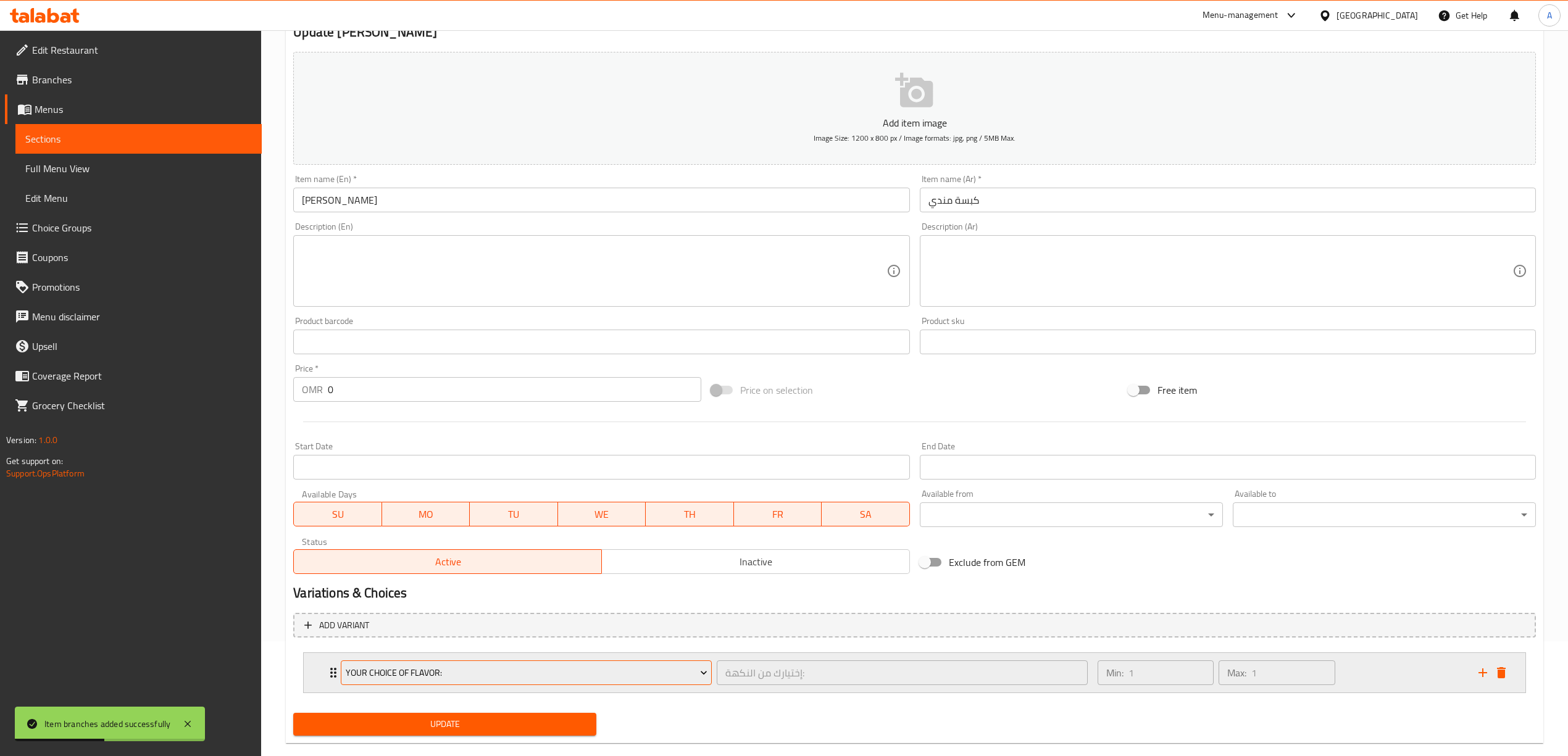
click at [517, 677] on span "Your Choice Of Flavor:" at bounding box center [526, 673] width 362 height 16
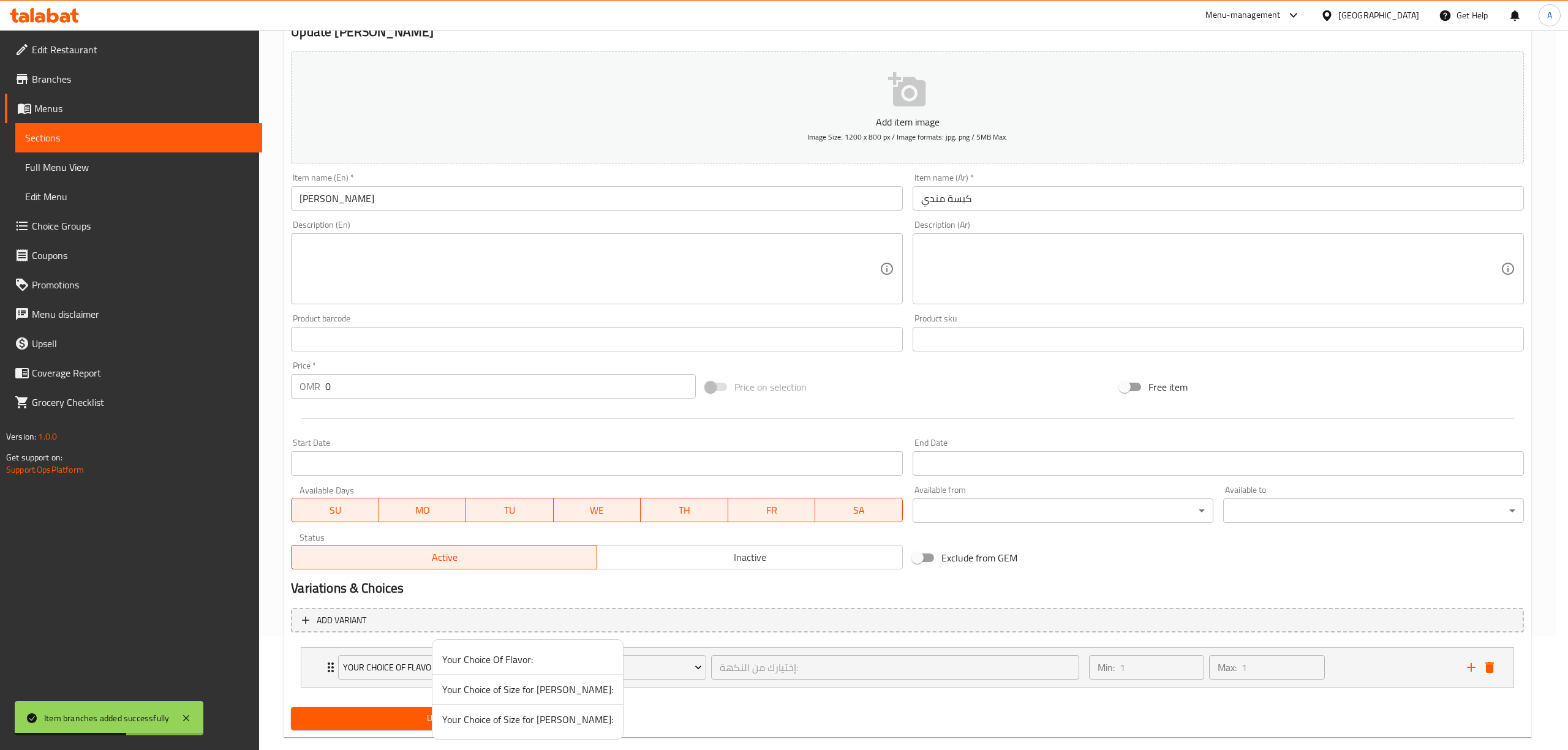
click at [542, 720] on span "Your Choice of Size for [PERSON_NAME]:" at bounding box center [527, 719] width 171 height 15
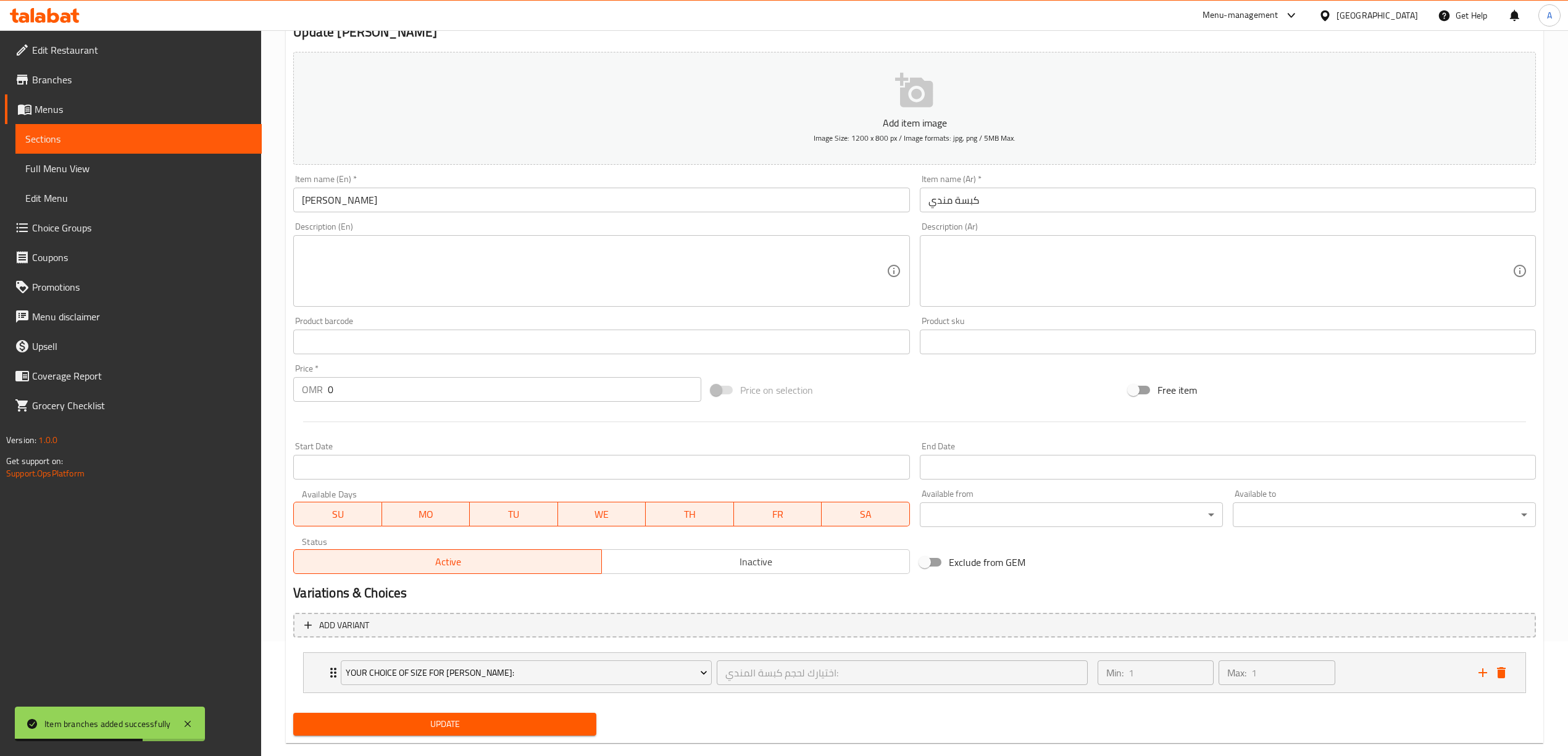
click at [458, 724] on span "Update" at bounding box center [444, 724] width 284 height 16
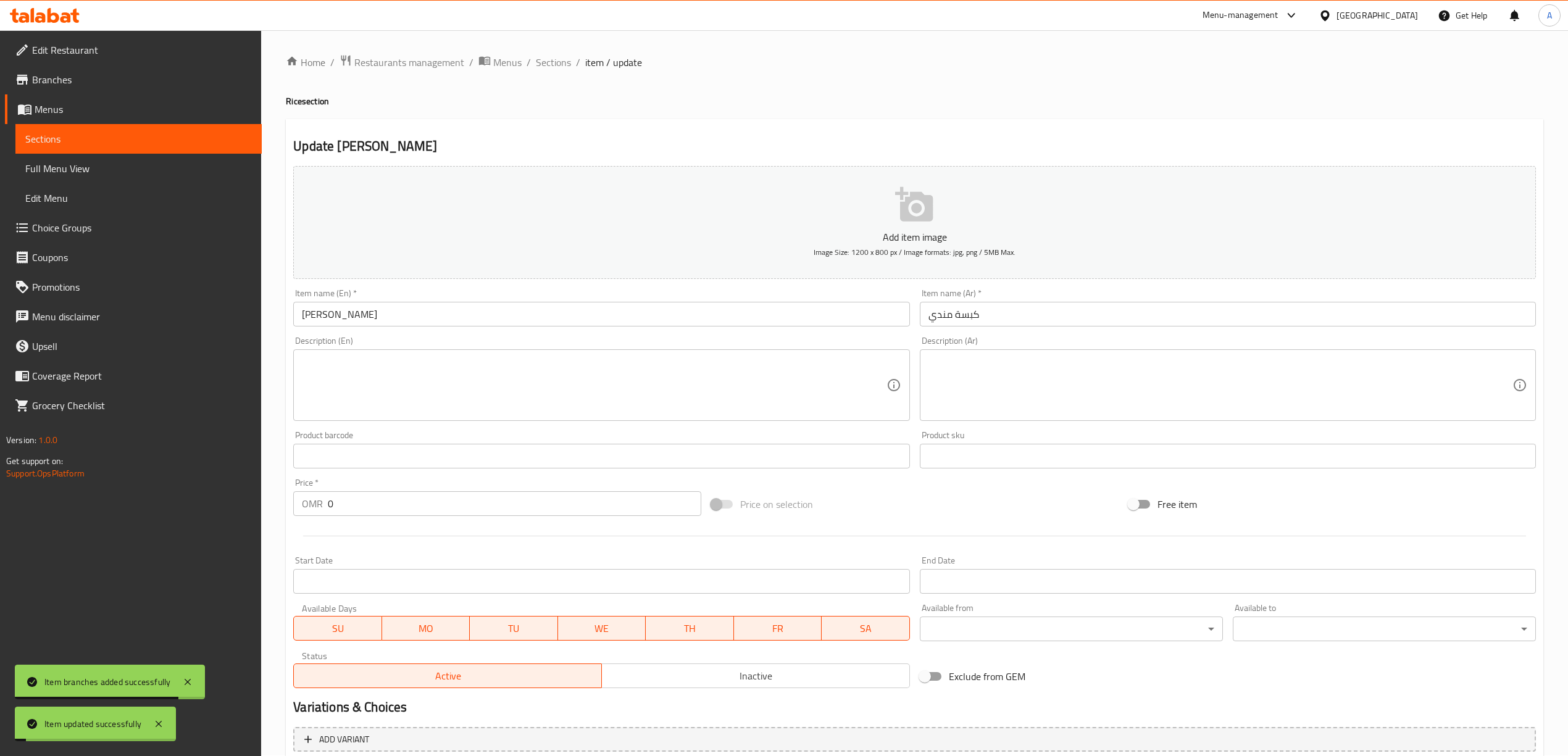
scroll to position [0, 0]
click at [554, 57] on span "Sections" at bounding box center [553, 62] width 35 height 15
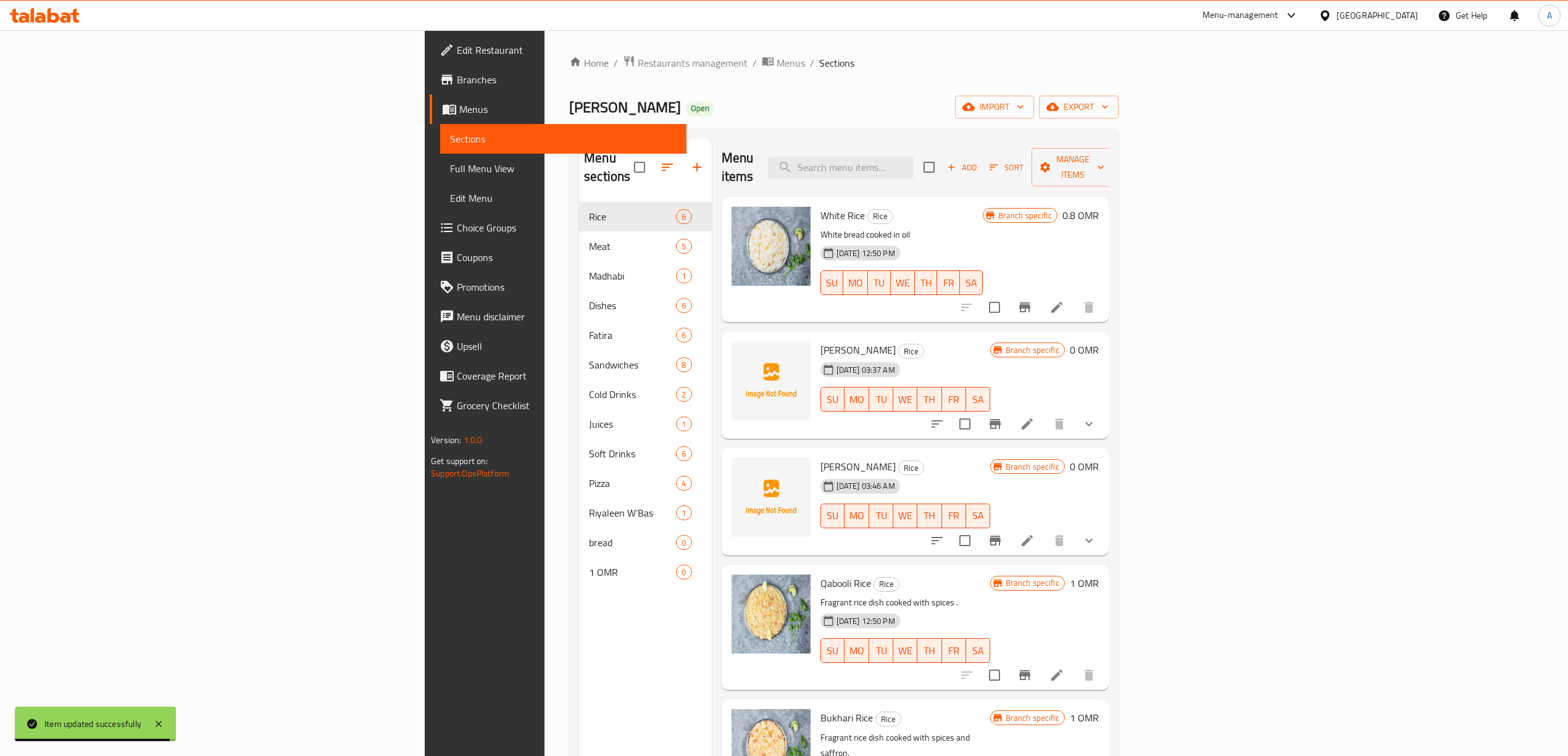
click at [579, 632] on div "Menu sections Rice 6 Meat 5 [PERSON_NAME] 1 Dishes 6 Fatira 6 Sandwiches 8 Cold…" at bounding box center [645, 515] width 132 height 756
click at [957, 162] on icon "button" at bounding box center [950, 167] width 11 height 11
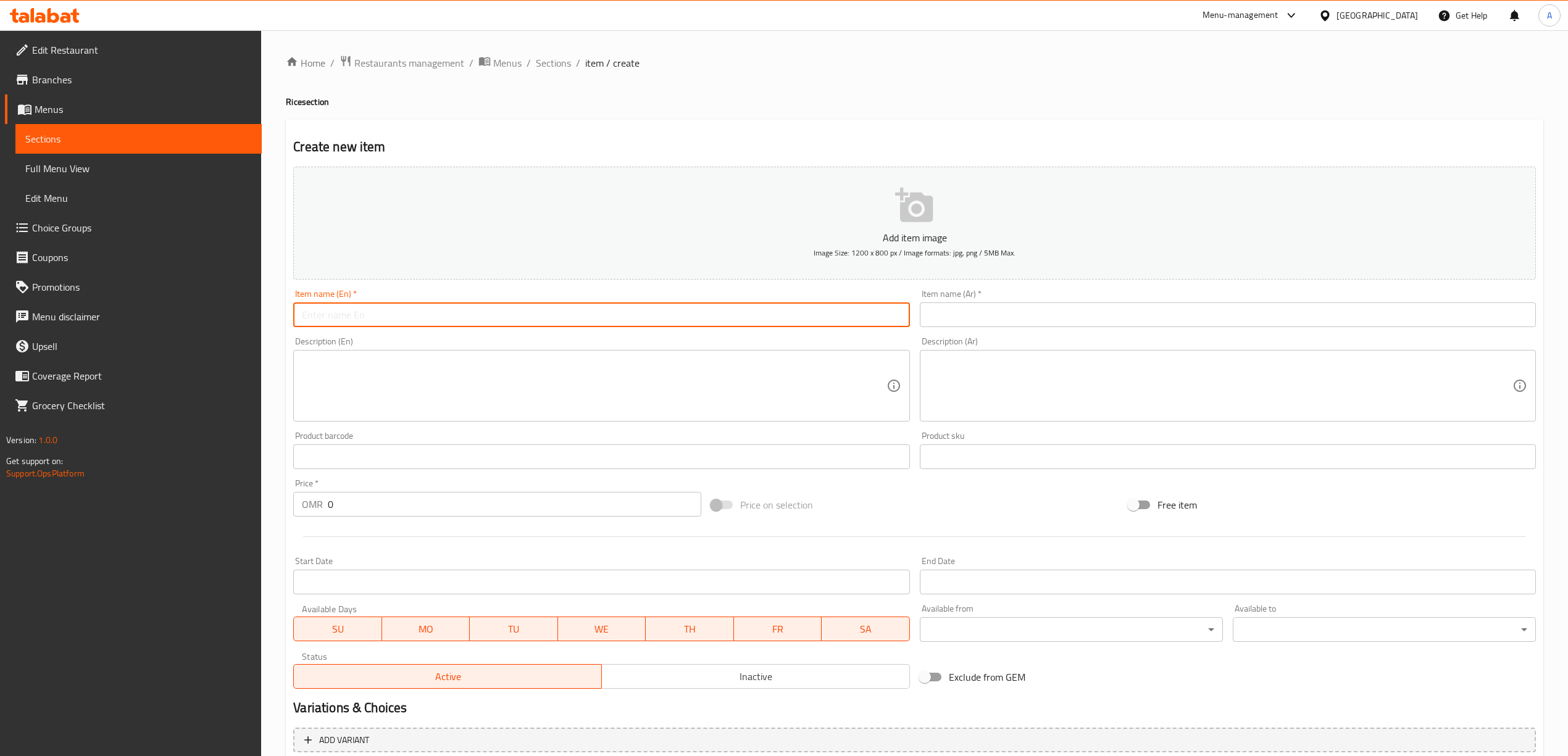
click at [421, 327] on input "text" at bounding box center [601, 314] width 616 height 25
paste input "[PERSON_NAME]"
type input "[PERSON_NAME]"
click at [1049, 319] on input "text" at bounding box center [1227, 314] width 616 height 25
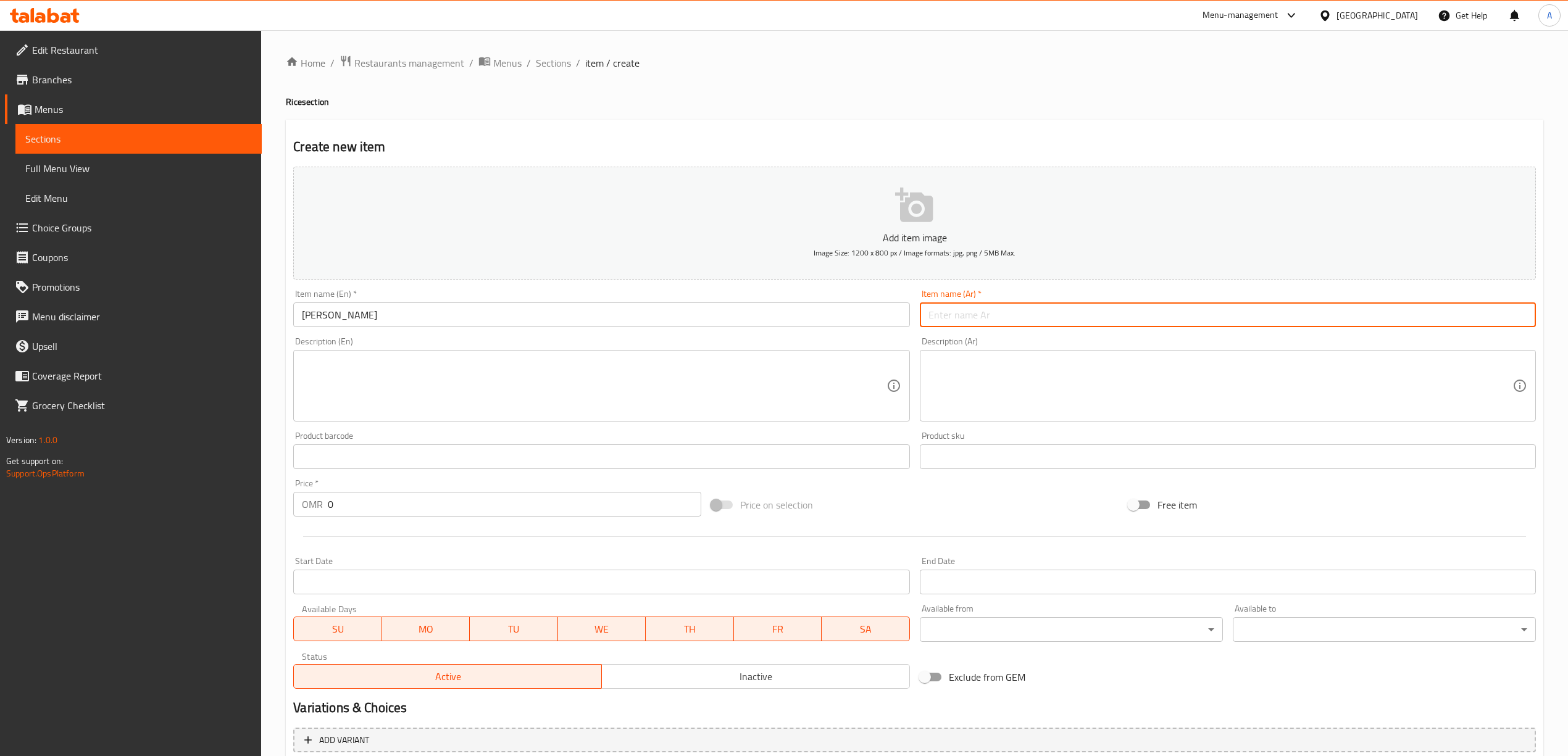
type input ";"
click at [963, 104] on h4 "Rice section" at bounding box center [914, 102] width 1257 height 12
click at [1504, 320] on input "كبسة حاشي" at bounding box center [1227, 314] width 616 height 25
type input "كبسه حاشي"
click at [1354, 132] on div "Create new item Add item image Image Size: 1200 x 800 px / Image formats: jpg, …" at bounding box center [914, 479] width 1257 height 718
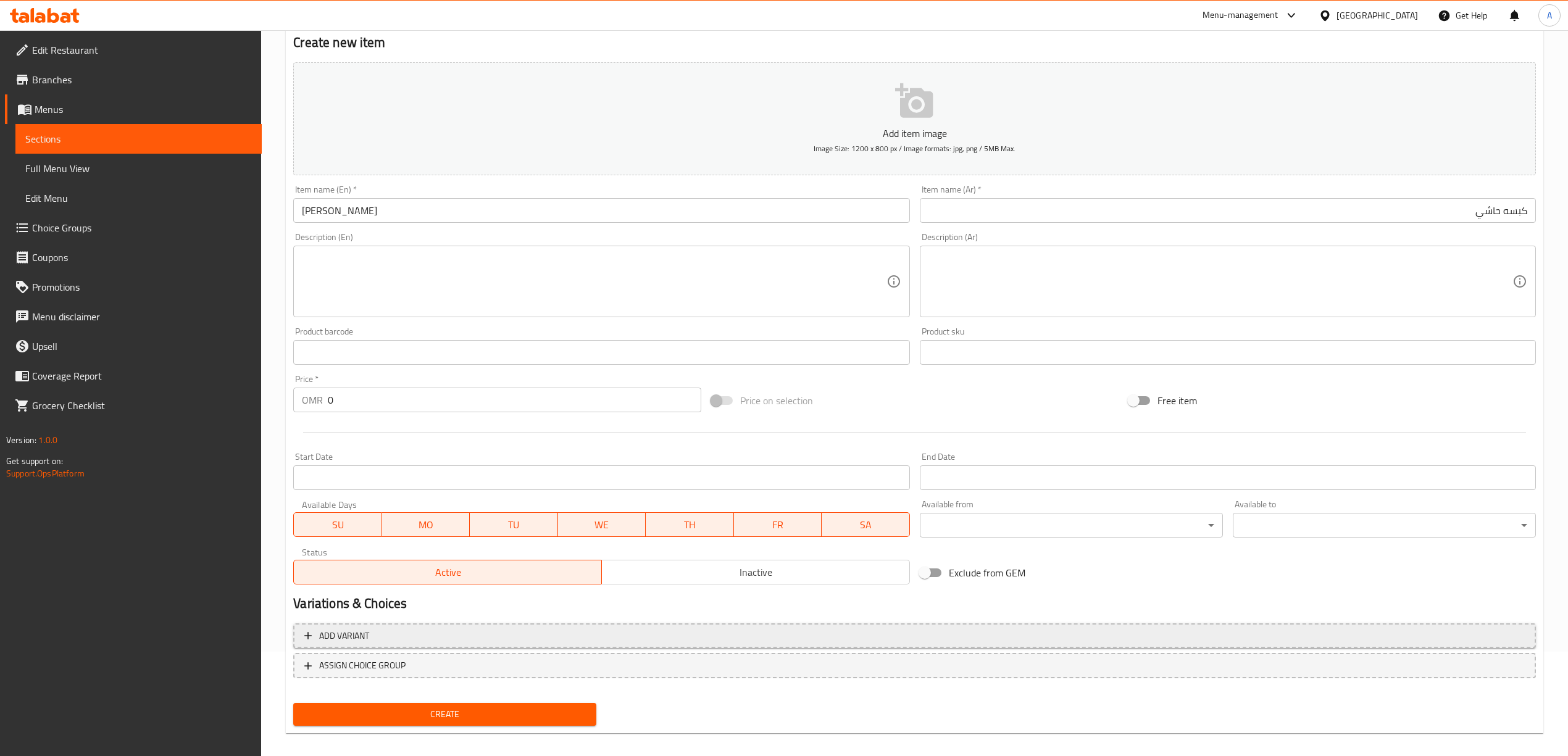
scroll to position [115, 0]
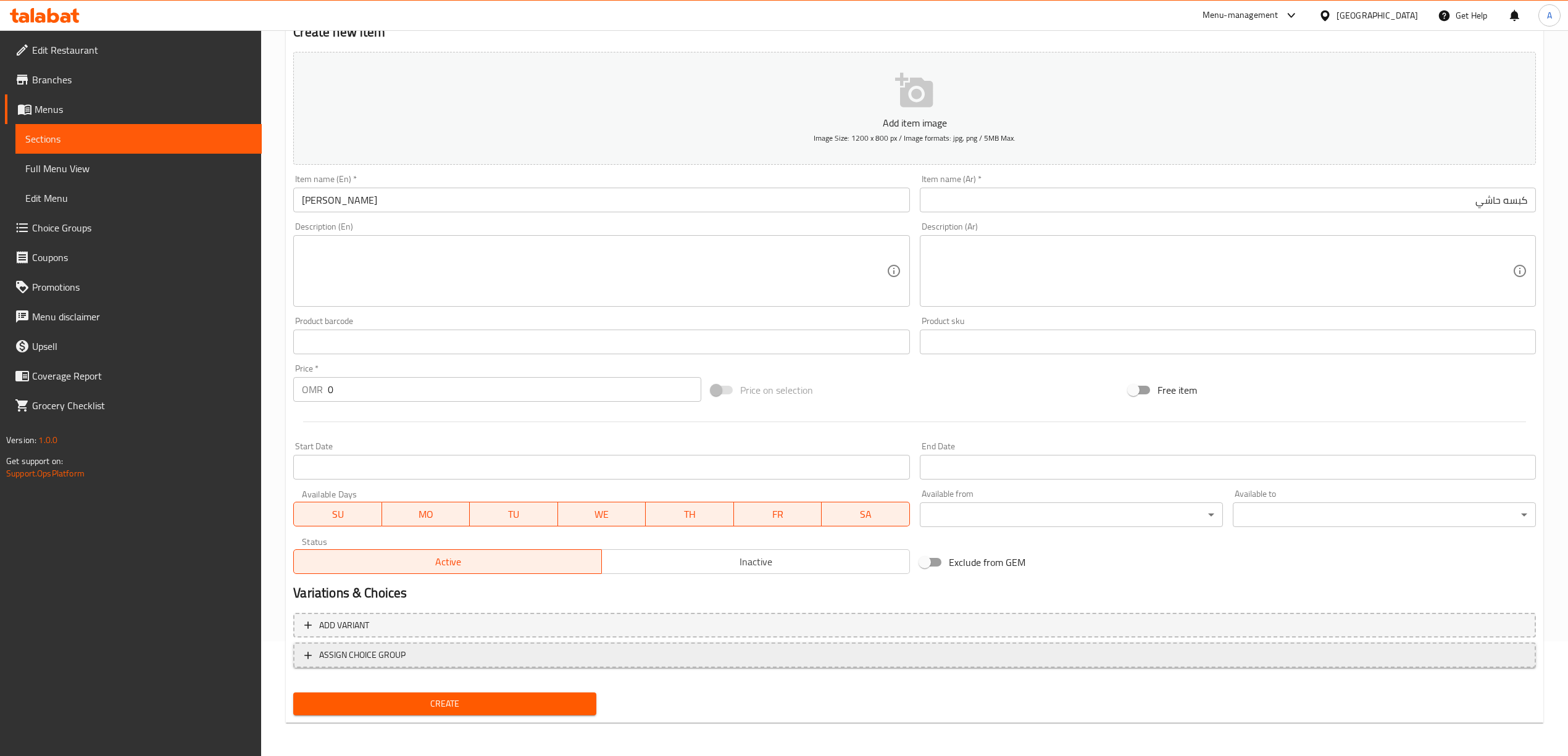
click at [319, 662] on span "ASSIGN CHOICE GROUP" at bounding box center [362, 655] width 86 height 16
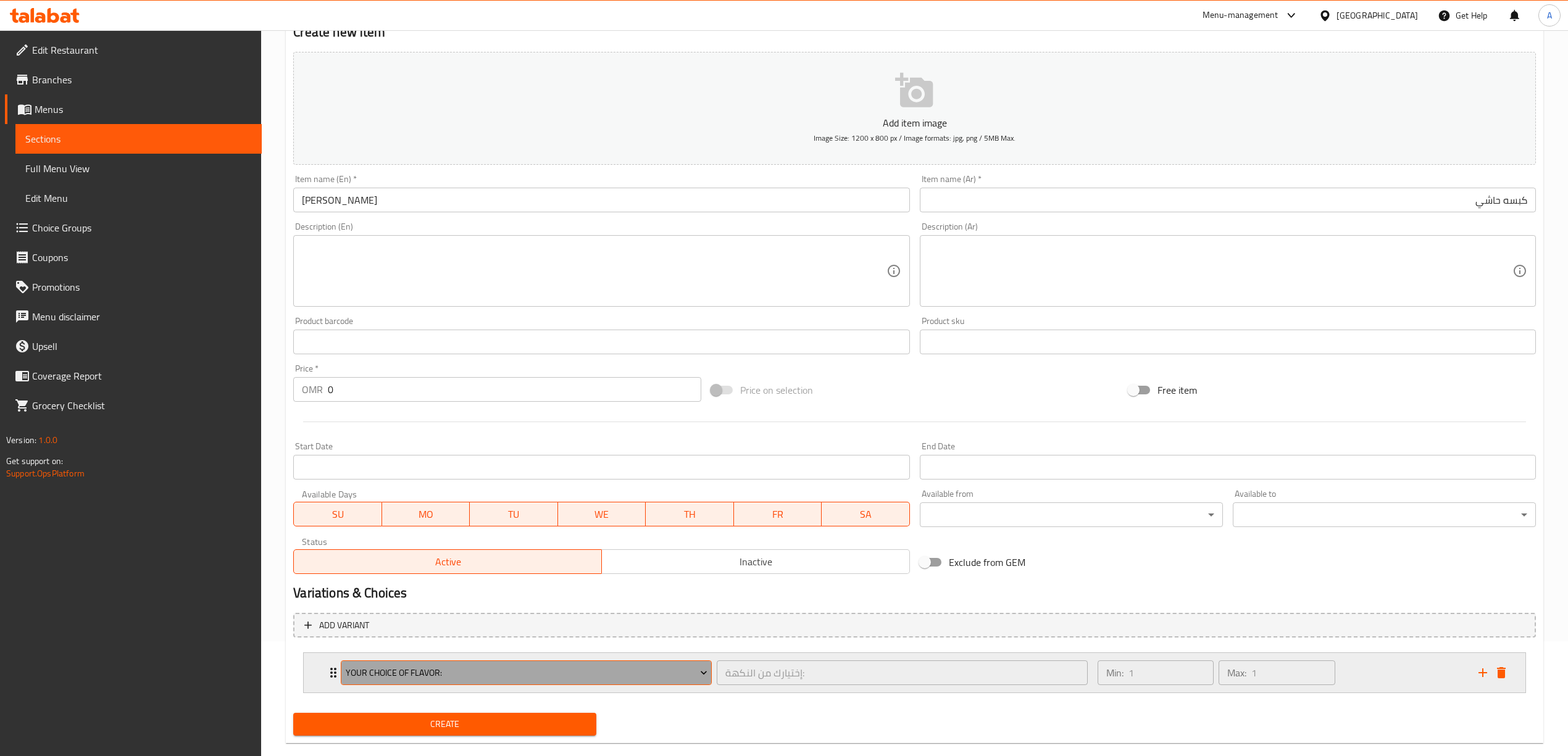
click at [410, 672] on span "Your Choice Of Flavor:" at bounding box center [526, 673] width 362 height 16
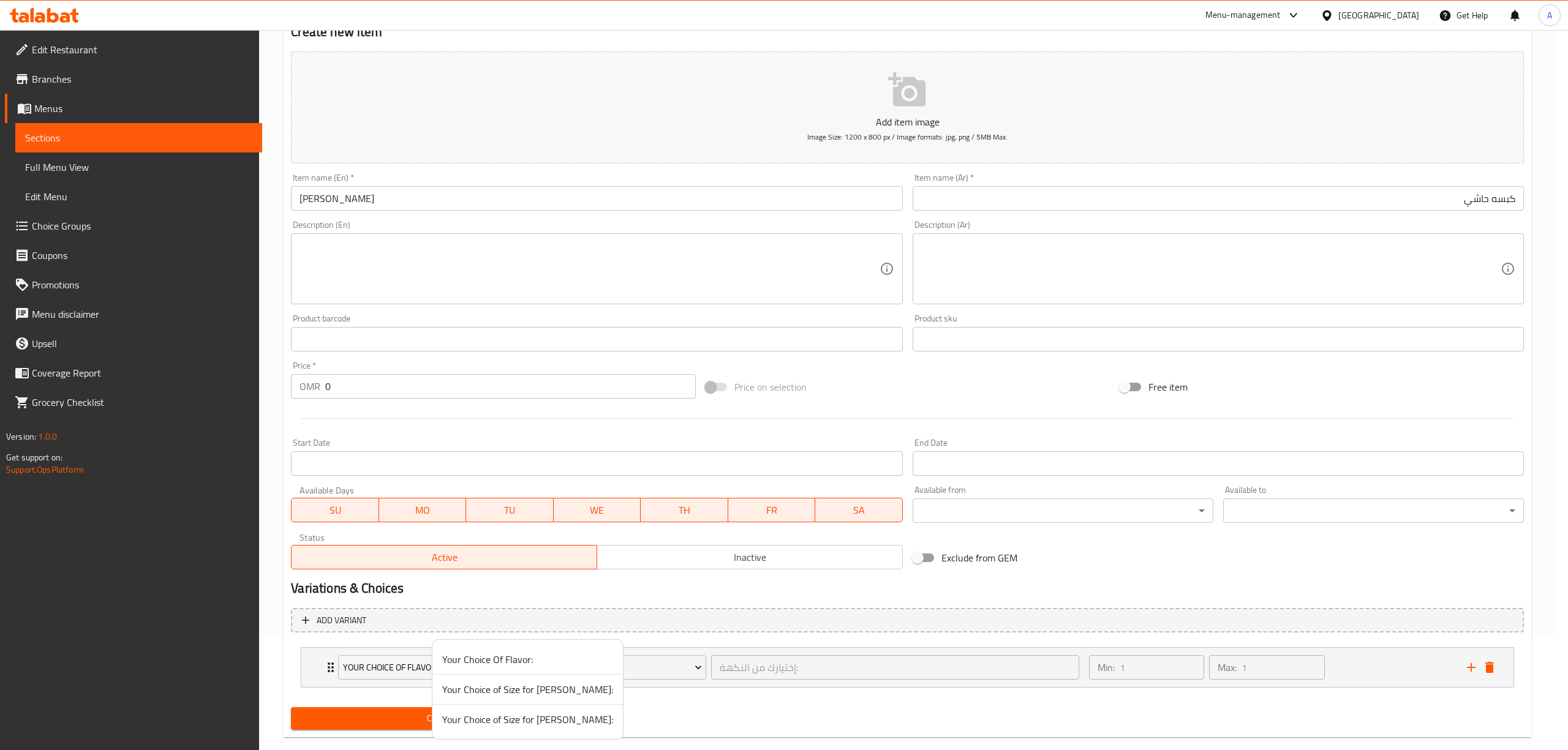
click at [691, 713] on div at bounding box center [784, 375] width 1568 height 750
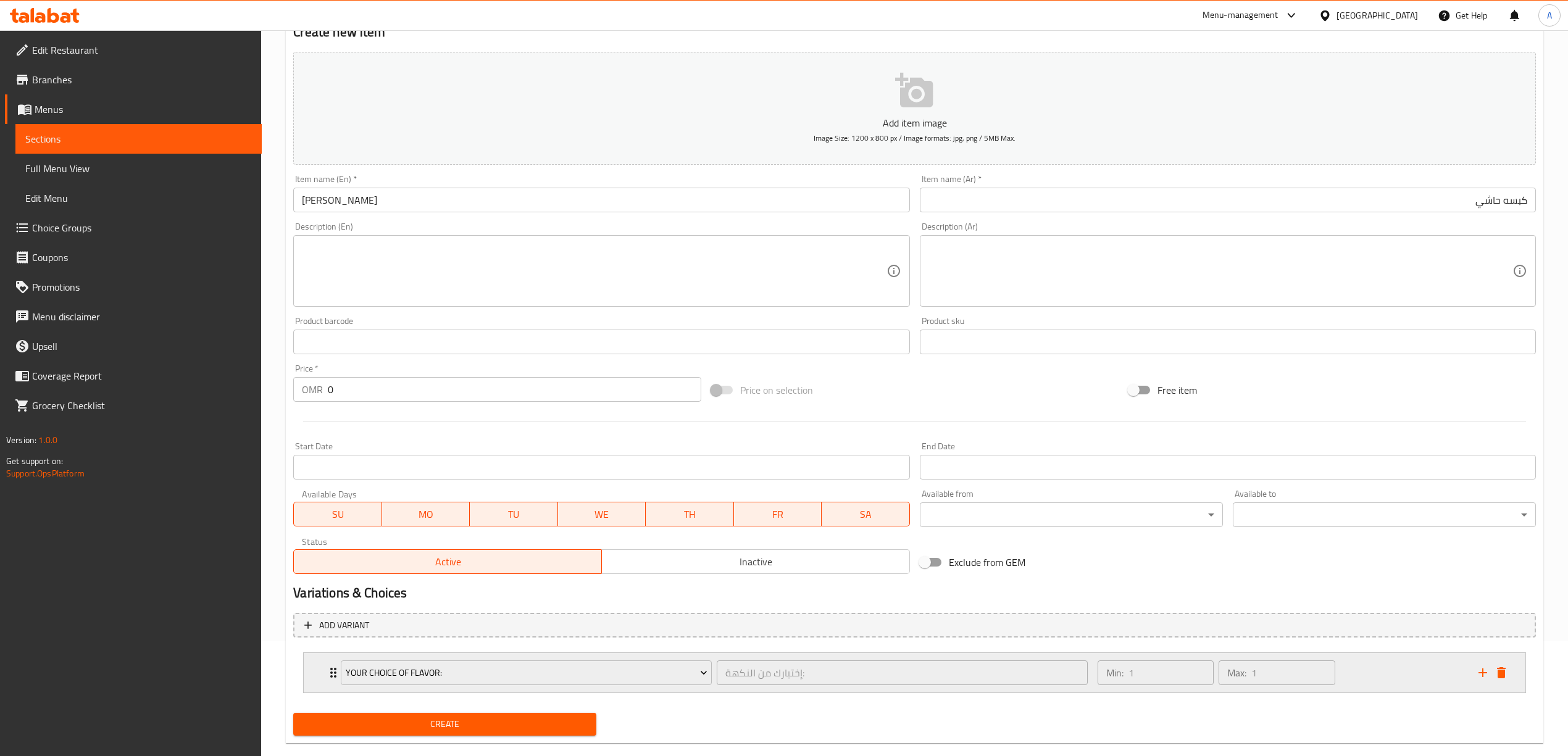
click at [1502, 684] on div "Your Choice Of Flavor: إختيارك من النكهة: ​ Min: 1 ​ Max: 1 ​" at bounding box center [918, 672] width 1184 height 40
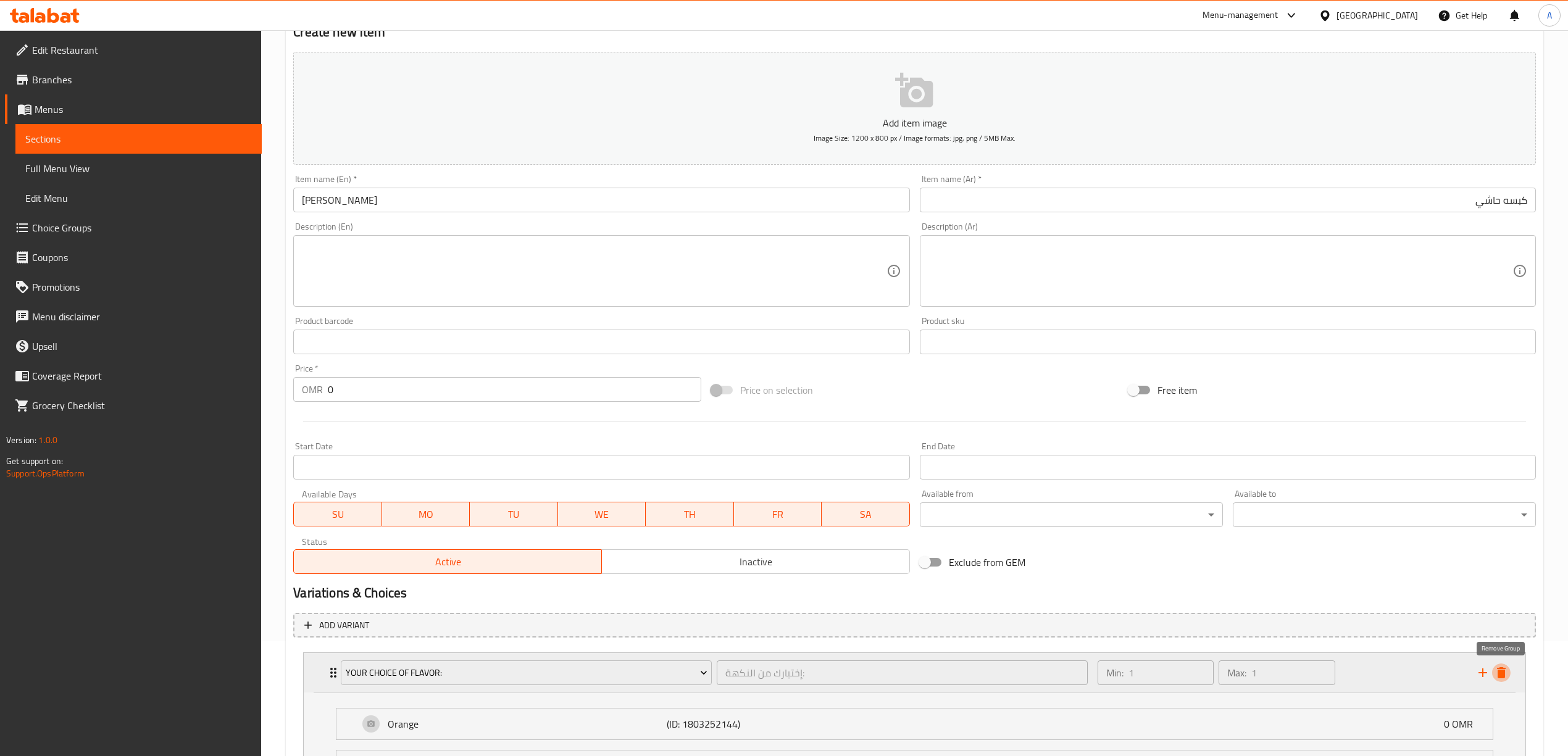
click at [1502, 677] on icon "delete" at bounding box center [1501, 673] width 9 height 11
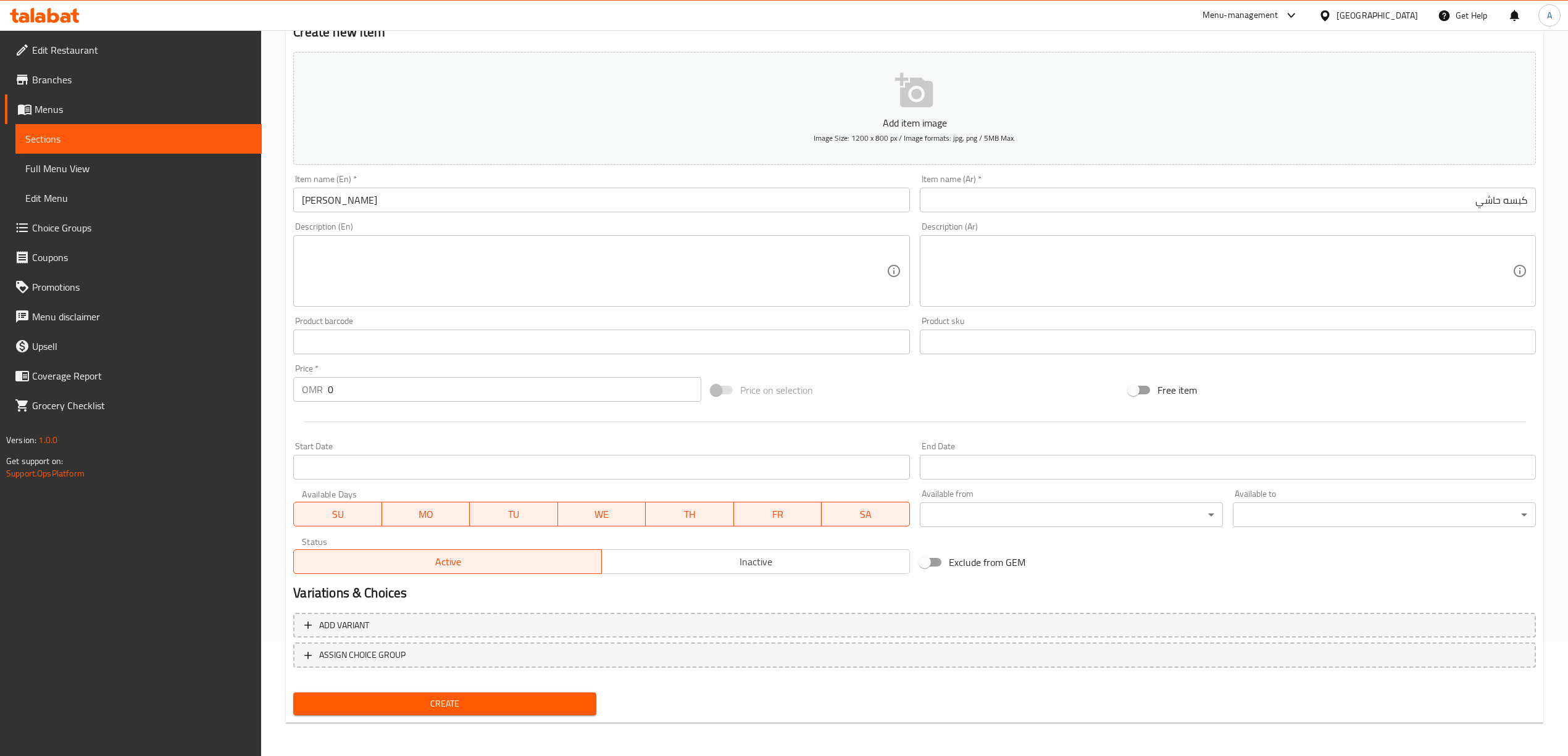
click at [485, 701] on span "Create" at bounding box center [444, 704] width 284 height 16
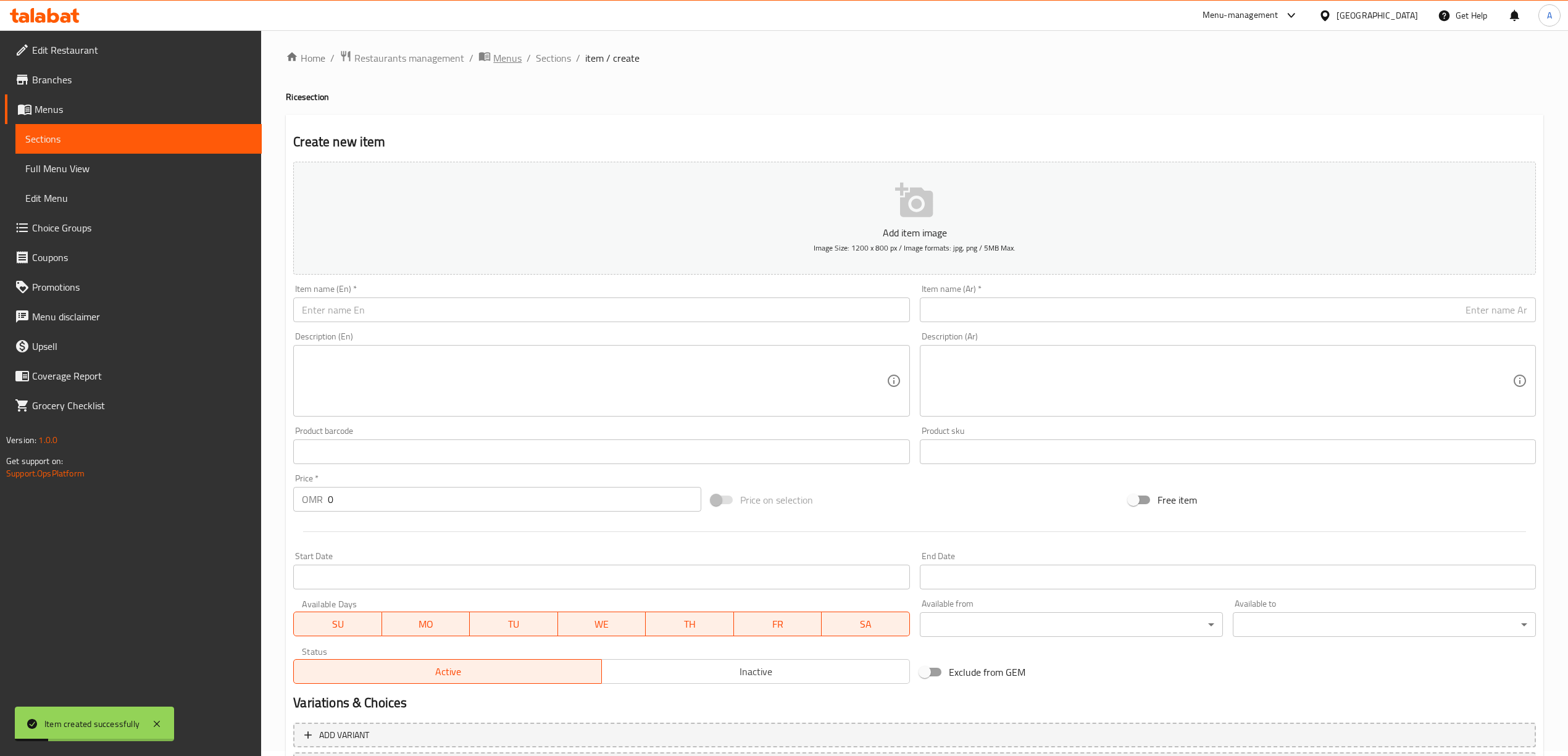
scroll to position [0, 0]
click at [552, 65] on span "Sections" at bounding box center [553, 62] width 35 height 15
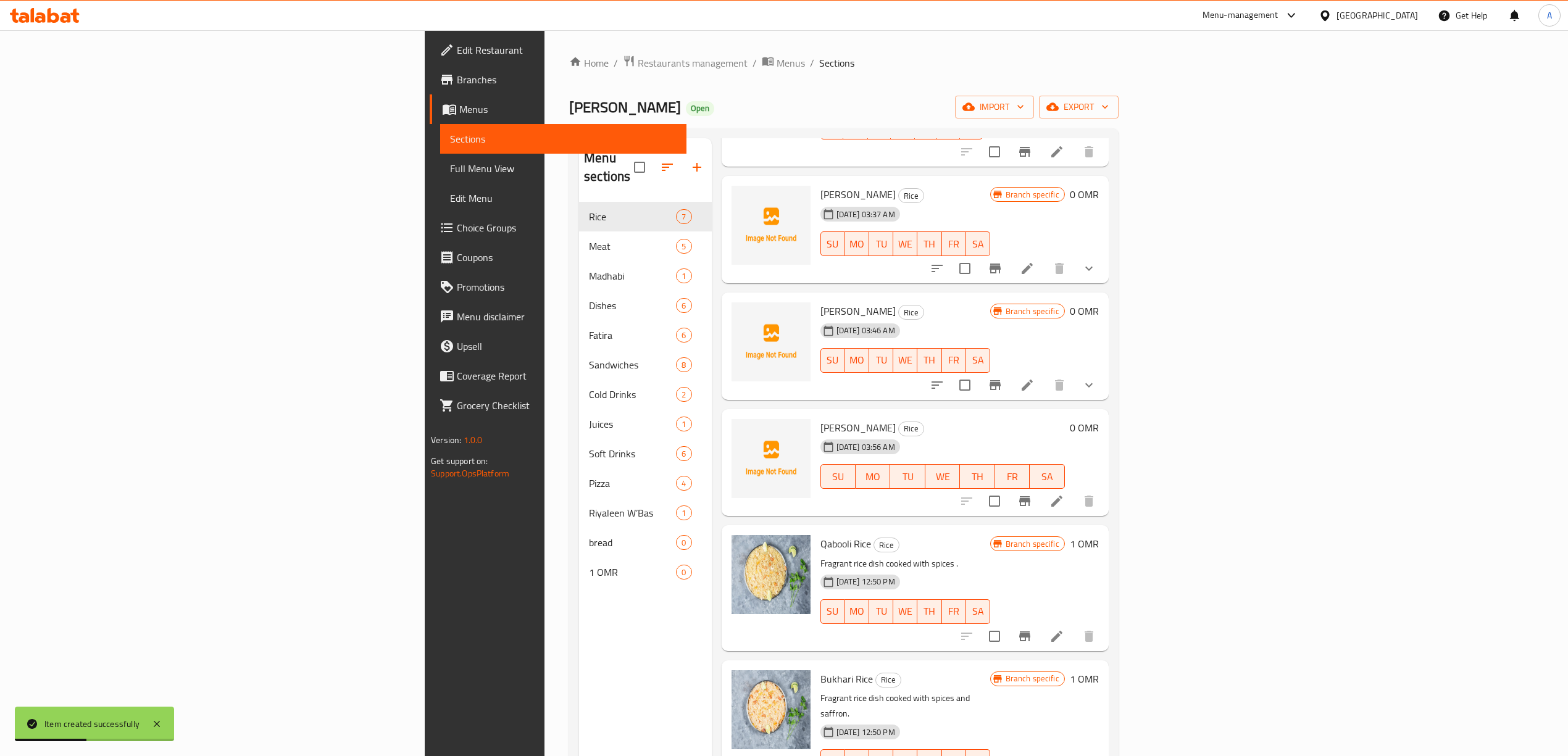
scroll to position [162, 0]
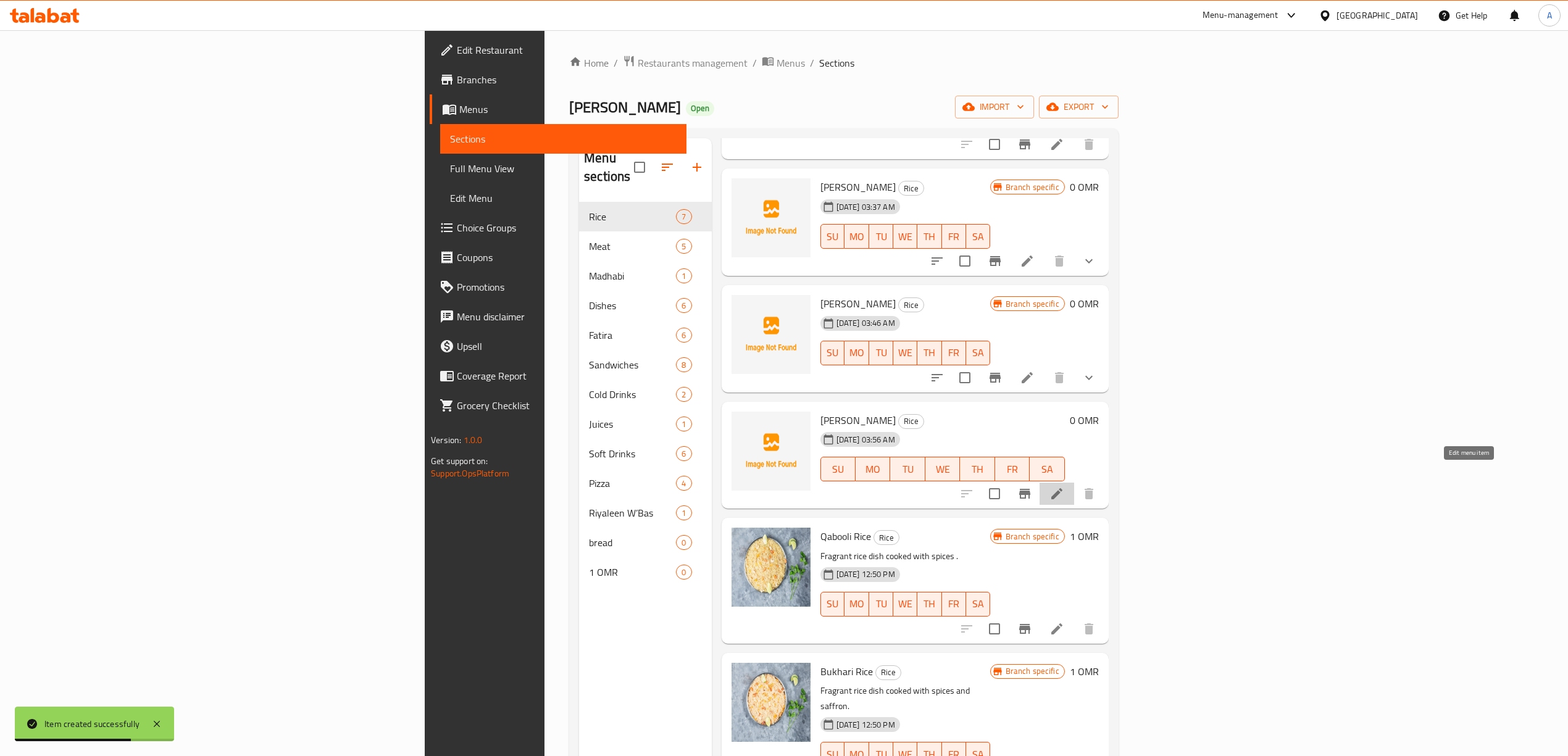
click at [1064, 486] on icon at bounding box center [1056, 493] width 15 height 15
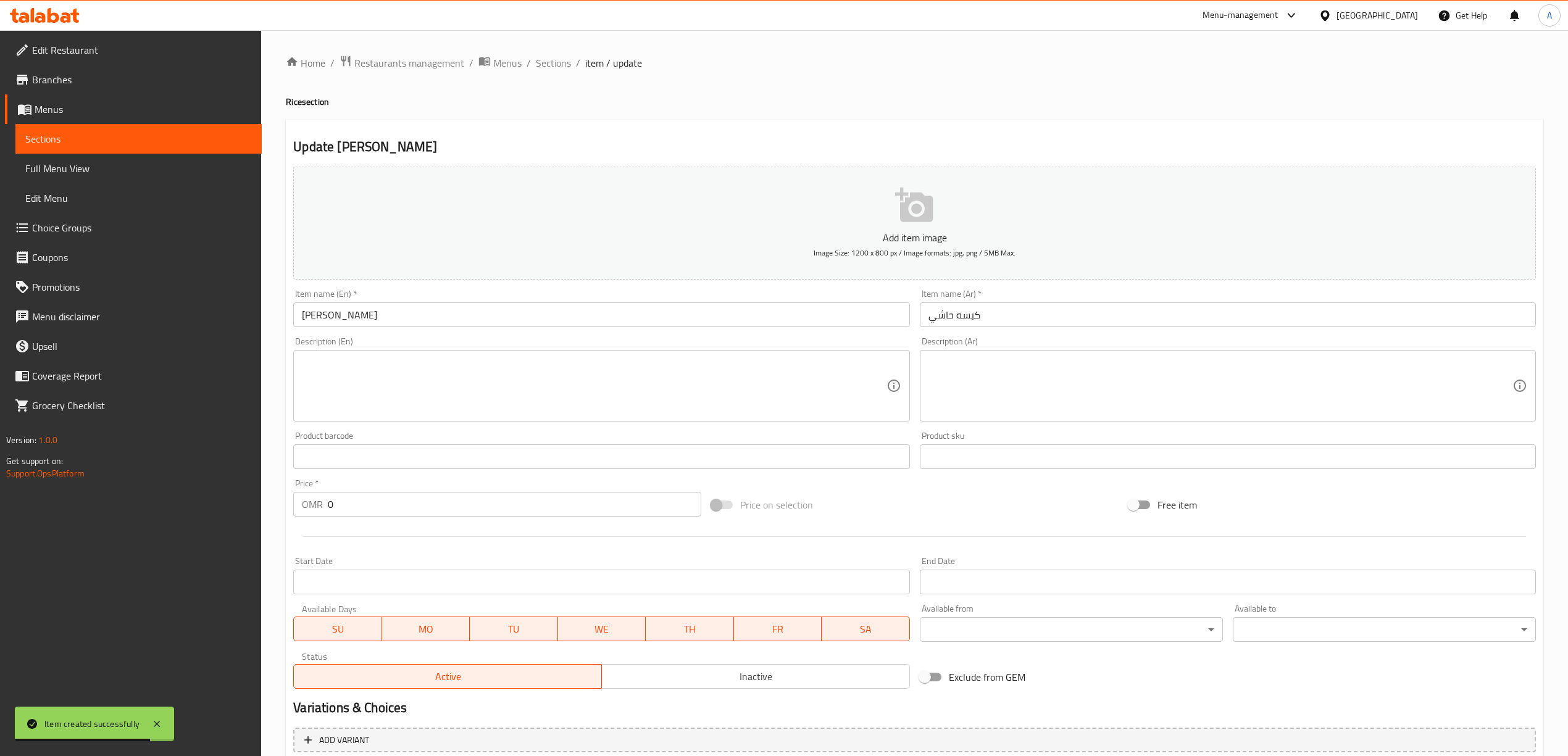
scroll to position [115, 0]
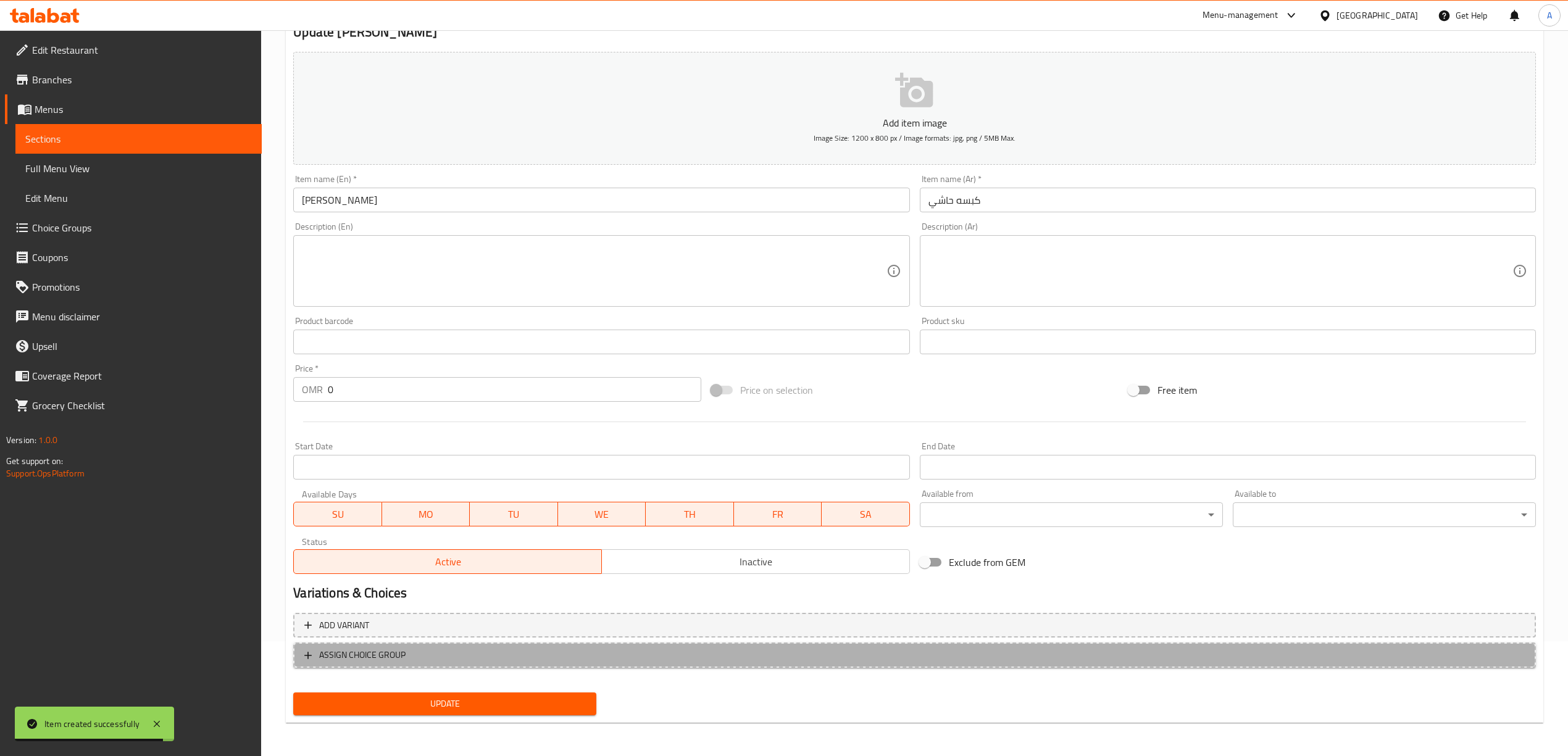
click at [408, 660] on span "ASSIGN CHOICE GROUP" at bounding box center [914, 655] width 1220 height 16
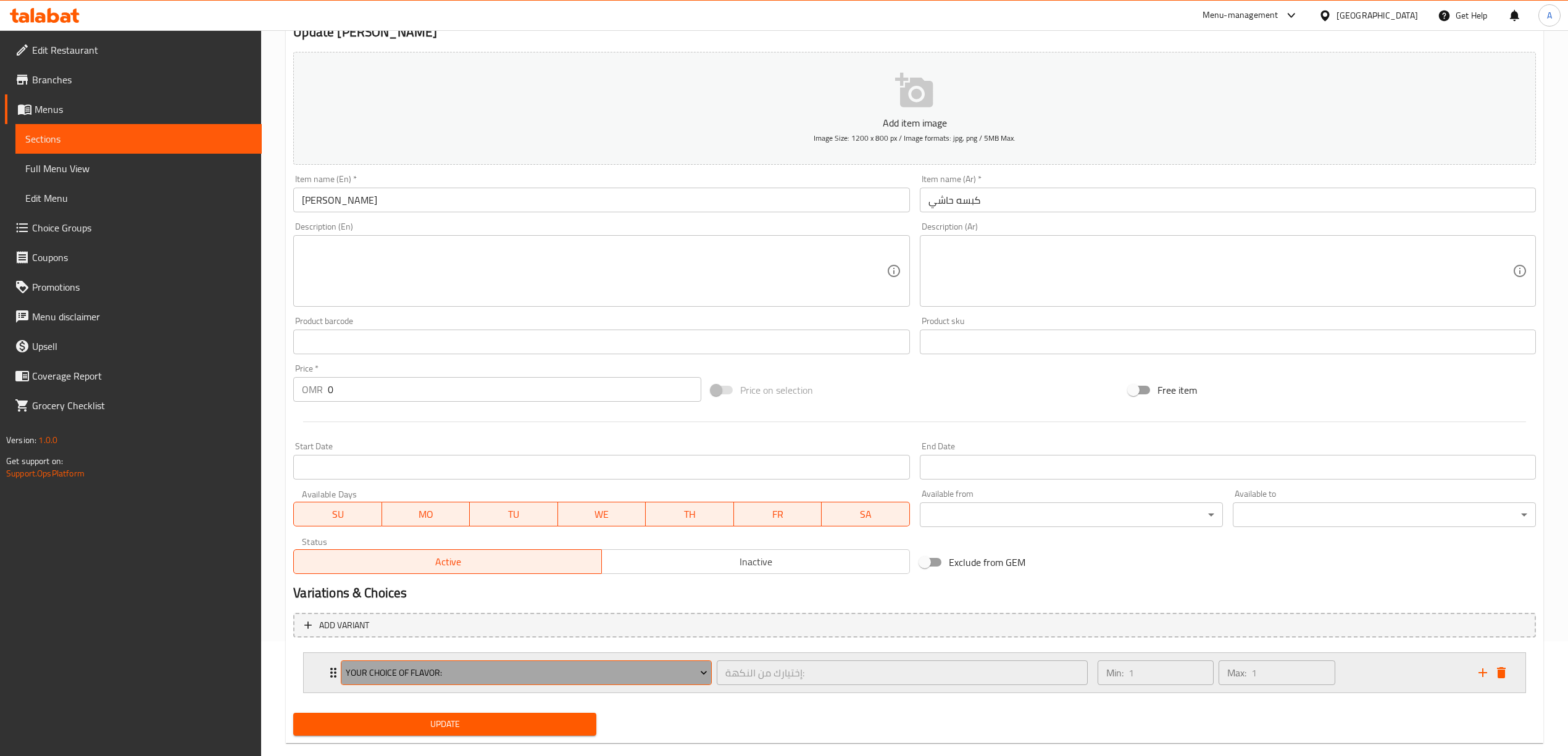
click at [412, 681] on button "Your Choice Of Flavor:" at bounding box center [526, 673] width 371 height 25
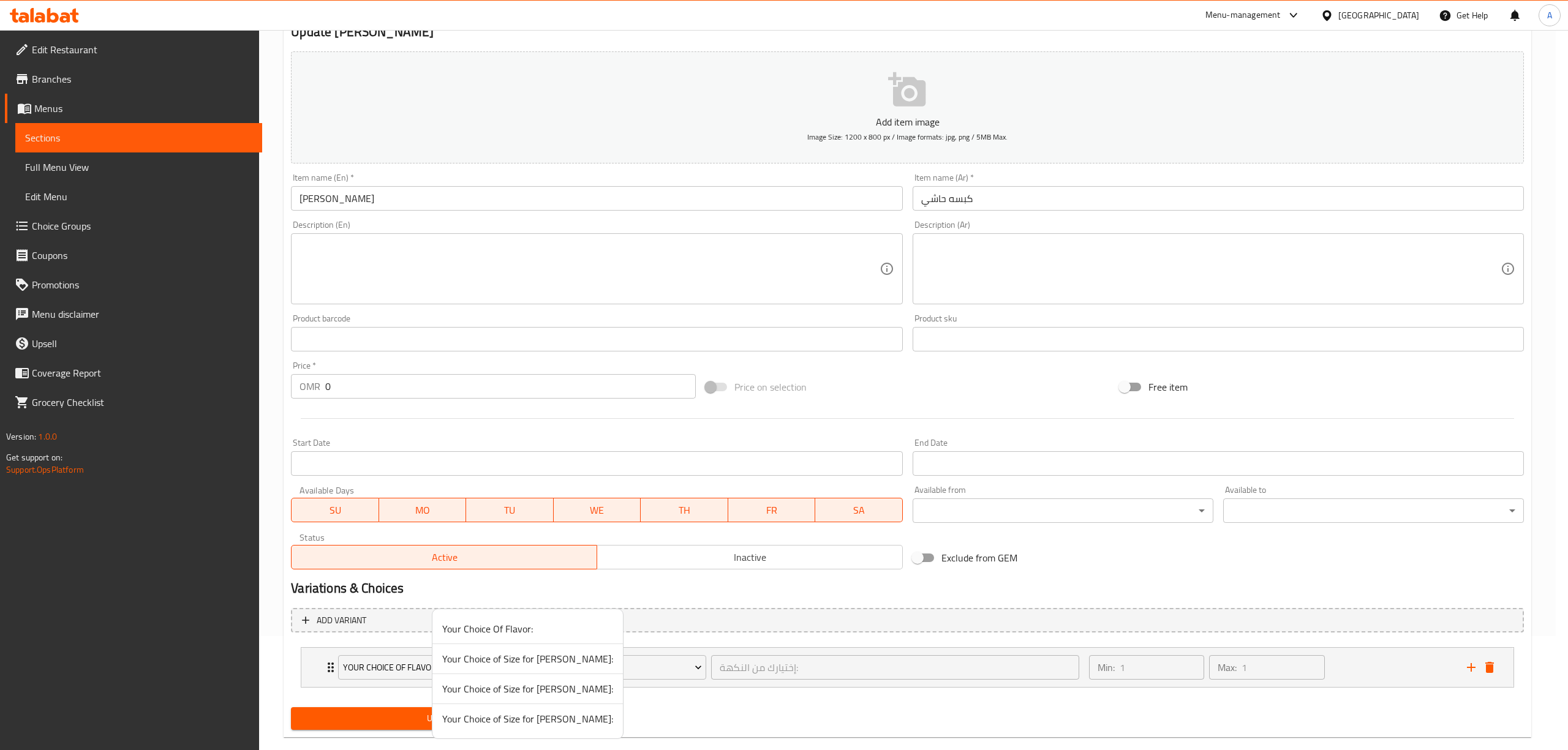
click at [511, 718] on span "Your Choice of Size for [PERSON_NAME]:" at bounding box center [527, 718] width 171 height 15
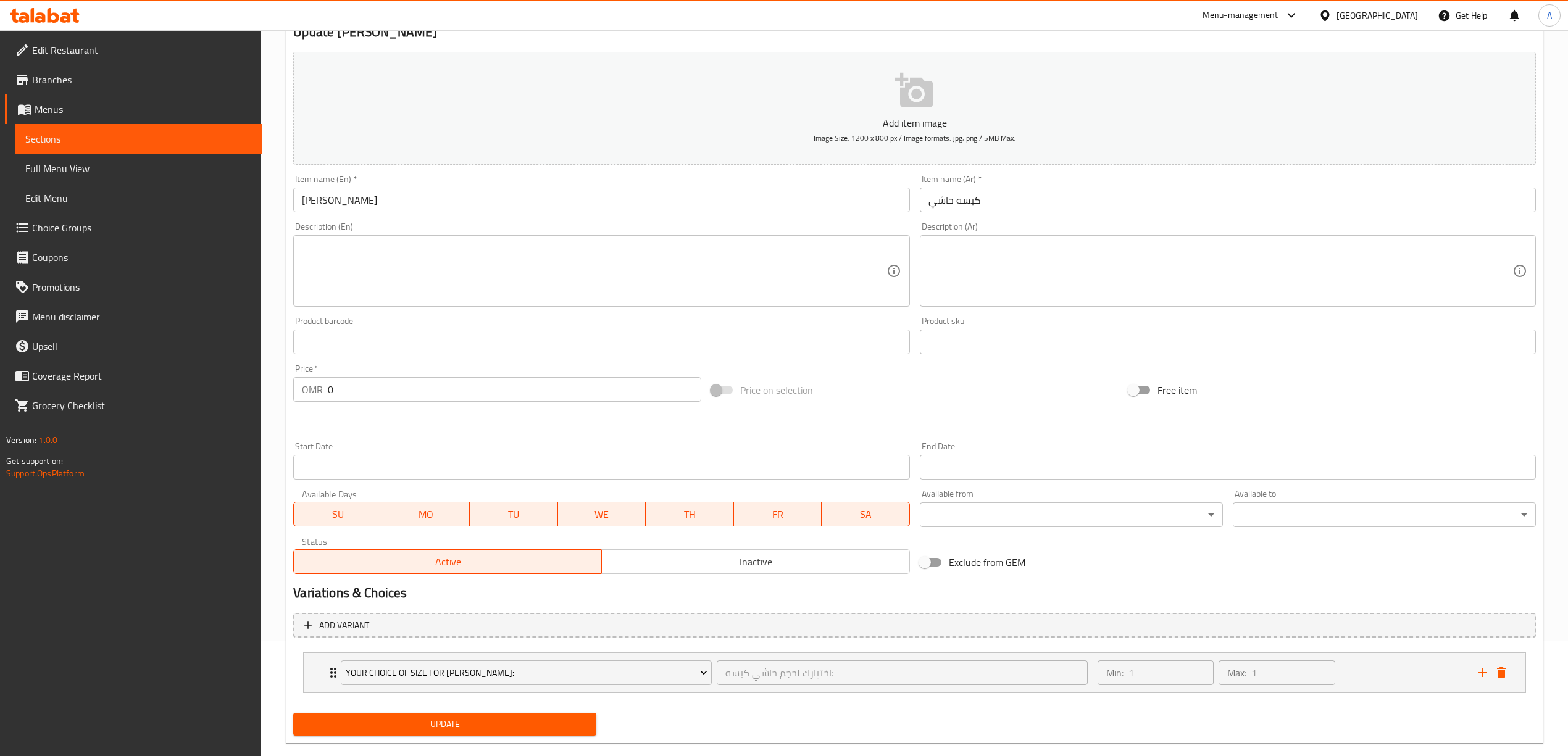
click at [495, 730] on span "Update" at bounding box center [444, 724] width 284 height 16
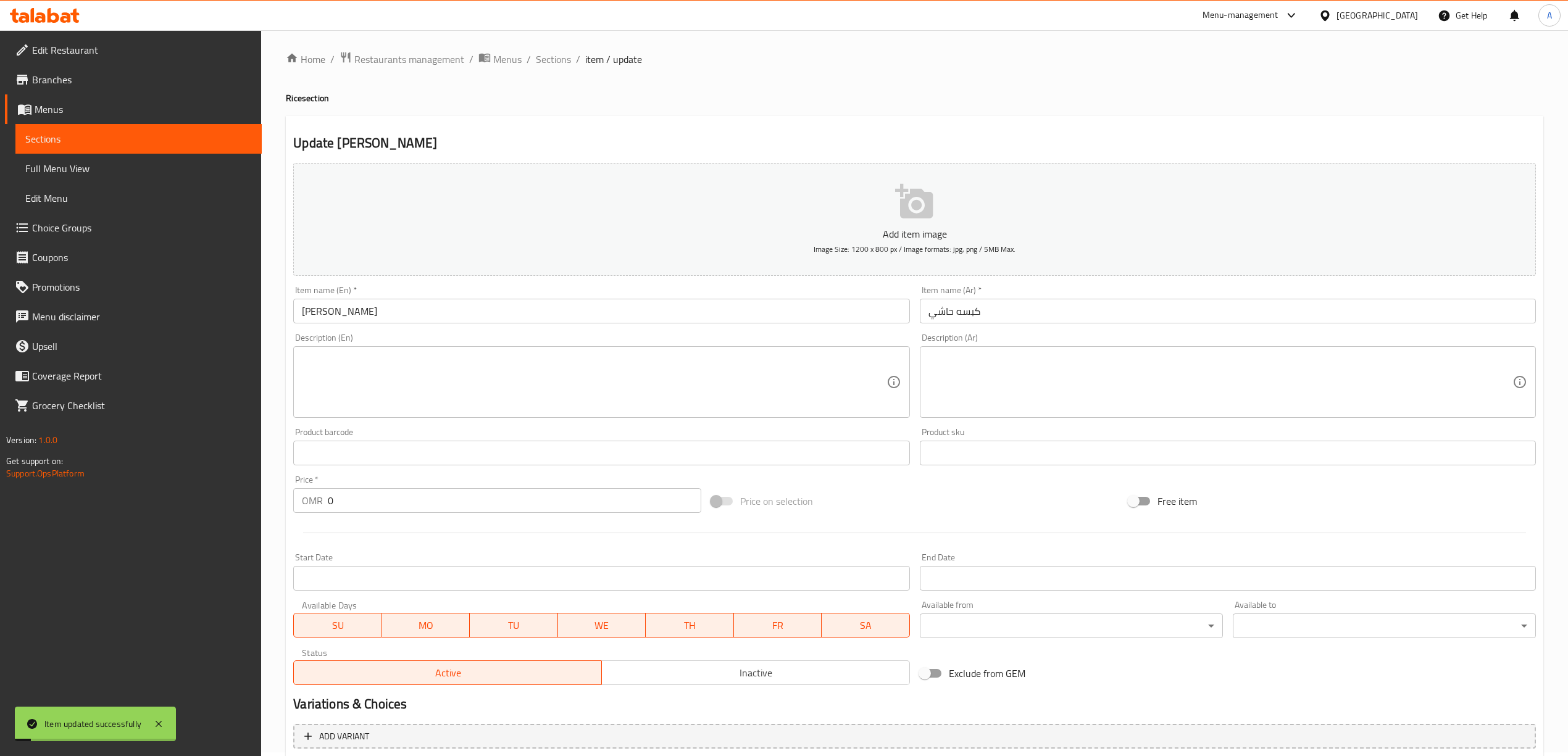
scroll to position [0, 0]
click at [551, 55] on span "Sections" at bounding box center [553, 62] width 35 height 15
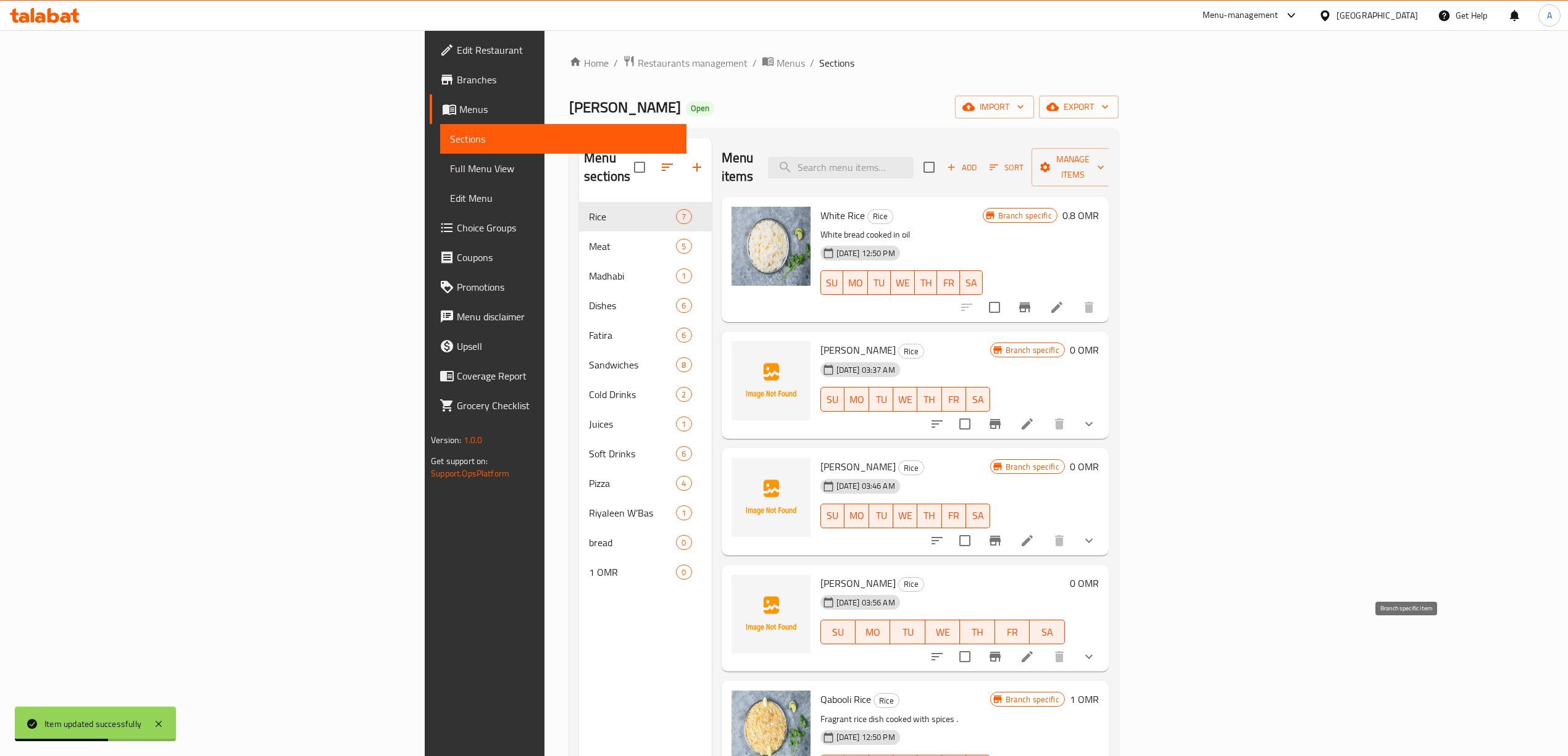
click at [1001, 652] on icon "Branch-specific-item" at bounding box center [994, 656] width 11 height 10
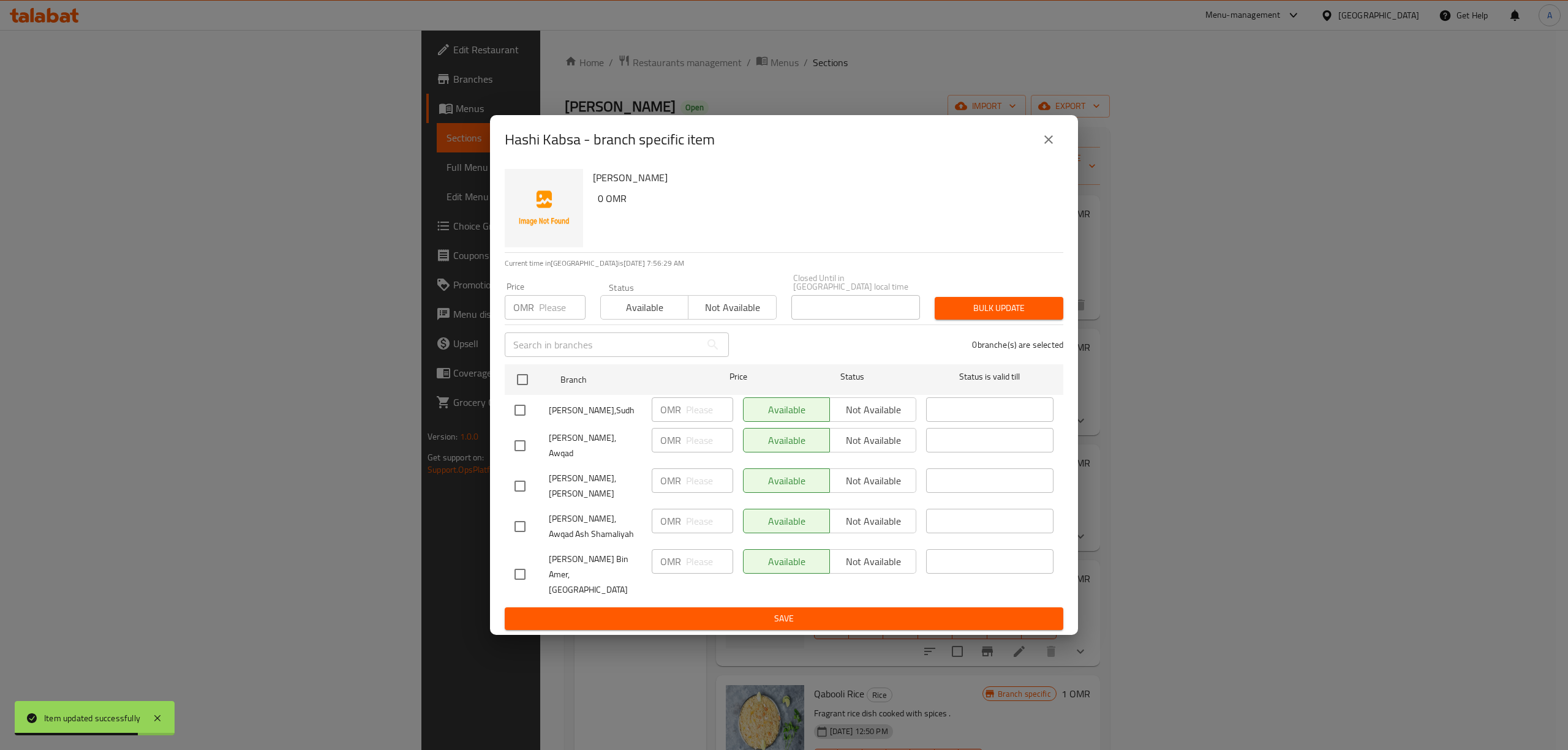
click at [520, 523] on input "checkbox" at bounding box center [520, 527] width 26 height 26
checkbox input "true"
click at [517, 489] on input "checkbox" at bounding box center [520, 486] width 26 height 26
checkbox input "true"
click at [522, 449] on input "checkbox" at bounding box center [520, 446] width 26 height 26
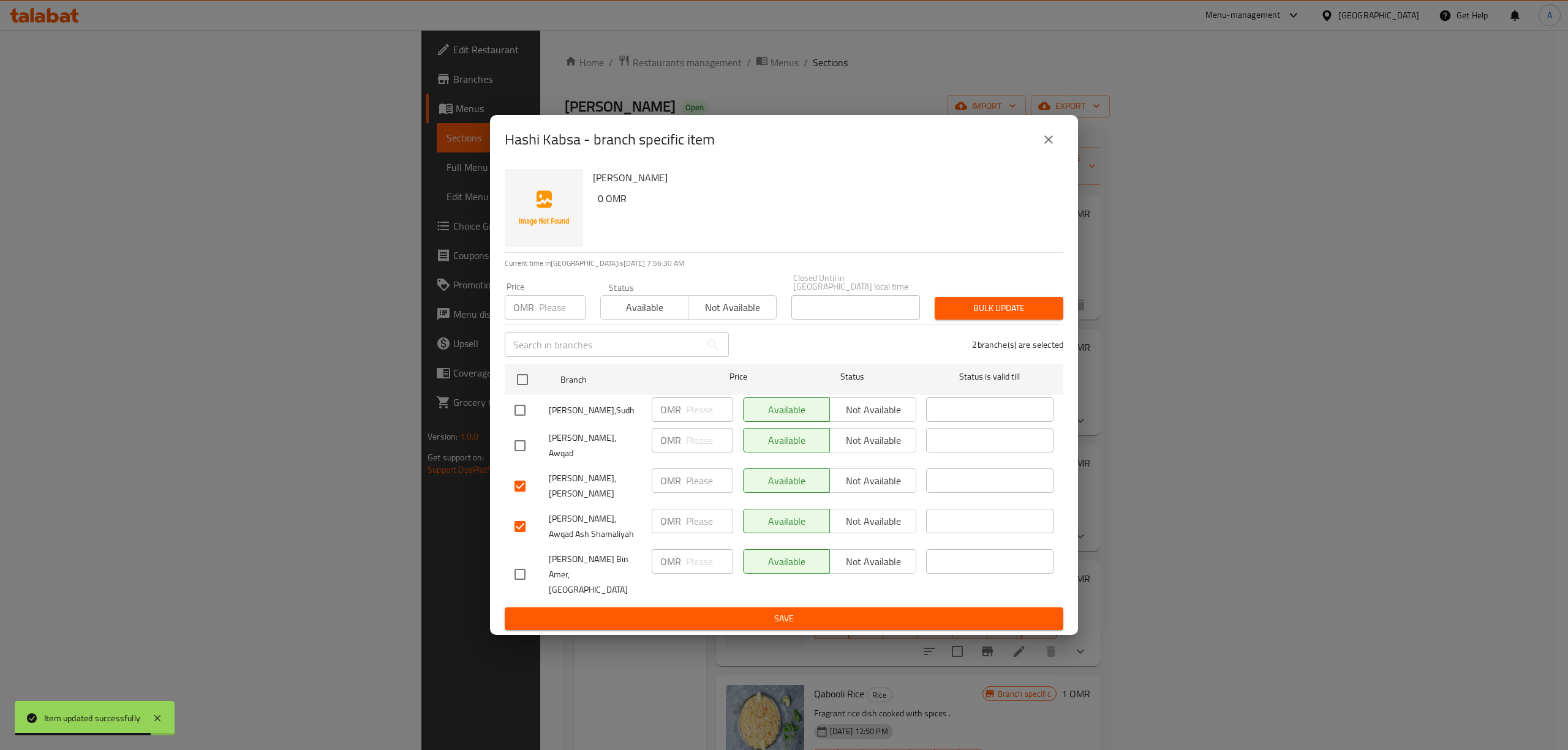
checkbox input "true"
click at [520, 409] on input "checkbox" at bounding box center [520, 410] width 26 height 26
checkbox input "true"
click at [859, 525] on span "Not available" at bounding box center [873, 521] width 77 height 17
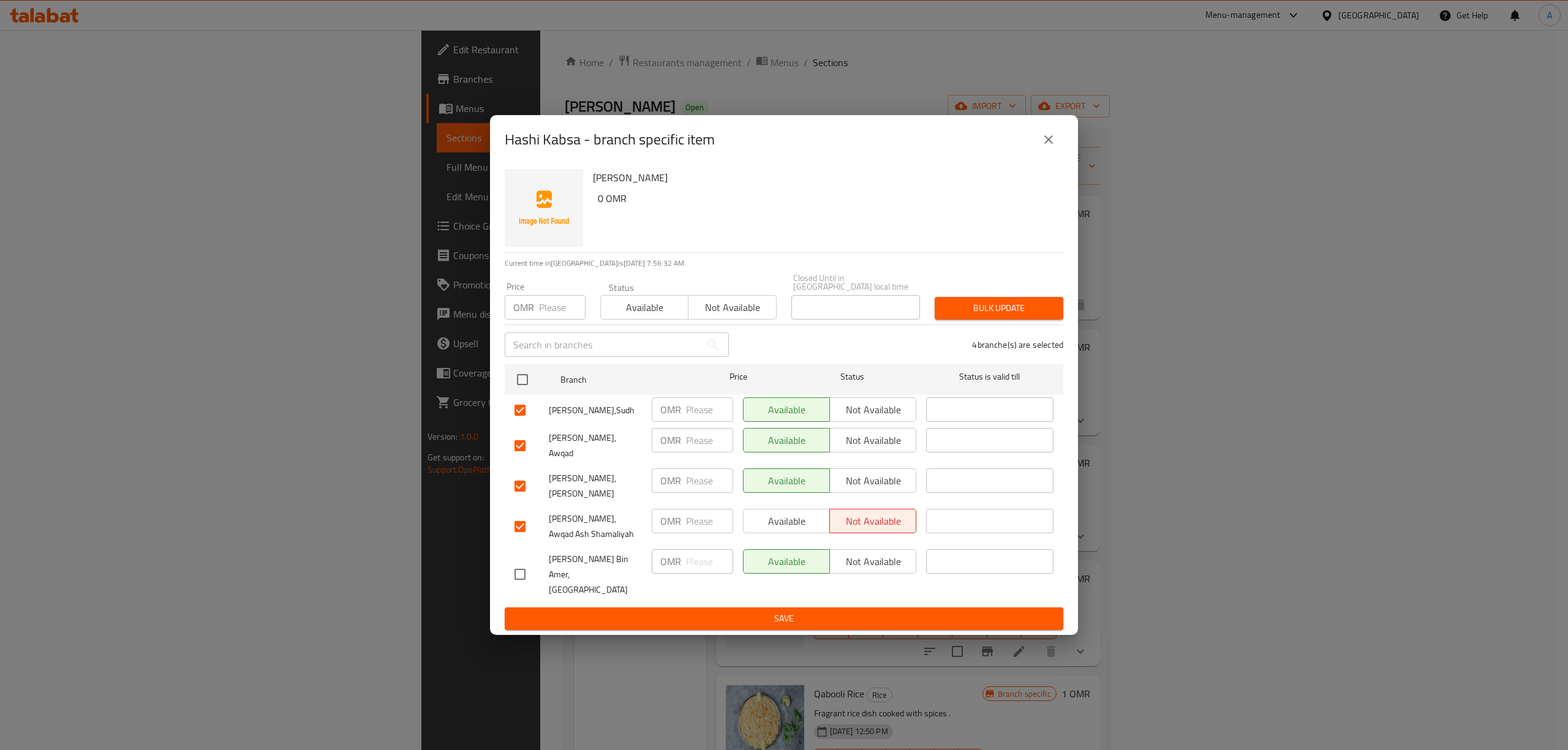
drag, startPoint x: 873, startPoint y: 492, endPoint x: 873, endPoint y: 470, distance: 22.0
click at [873, 490] on span "Not available" at bounding box center [873, 481] width 77 height 17
click at [879, 448] on span "Not available" at bounding box center [873, 440] width 77 height 17
click at [879, 416] on span "Not available" at bounding box center [873, 409] width 77 height 17
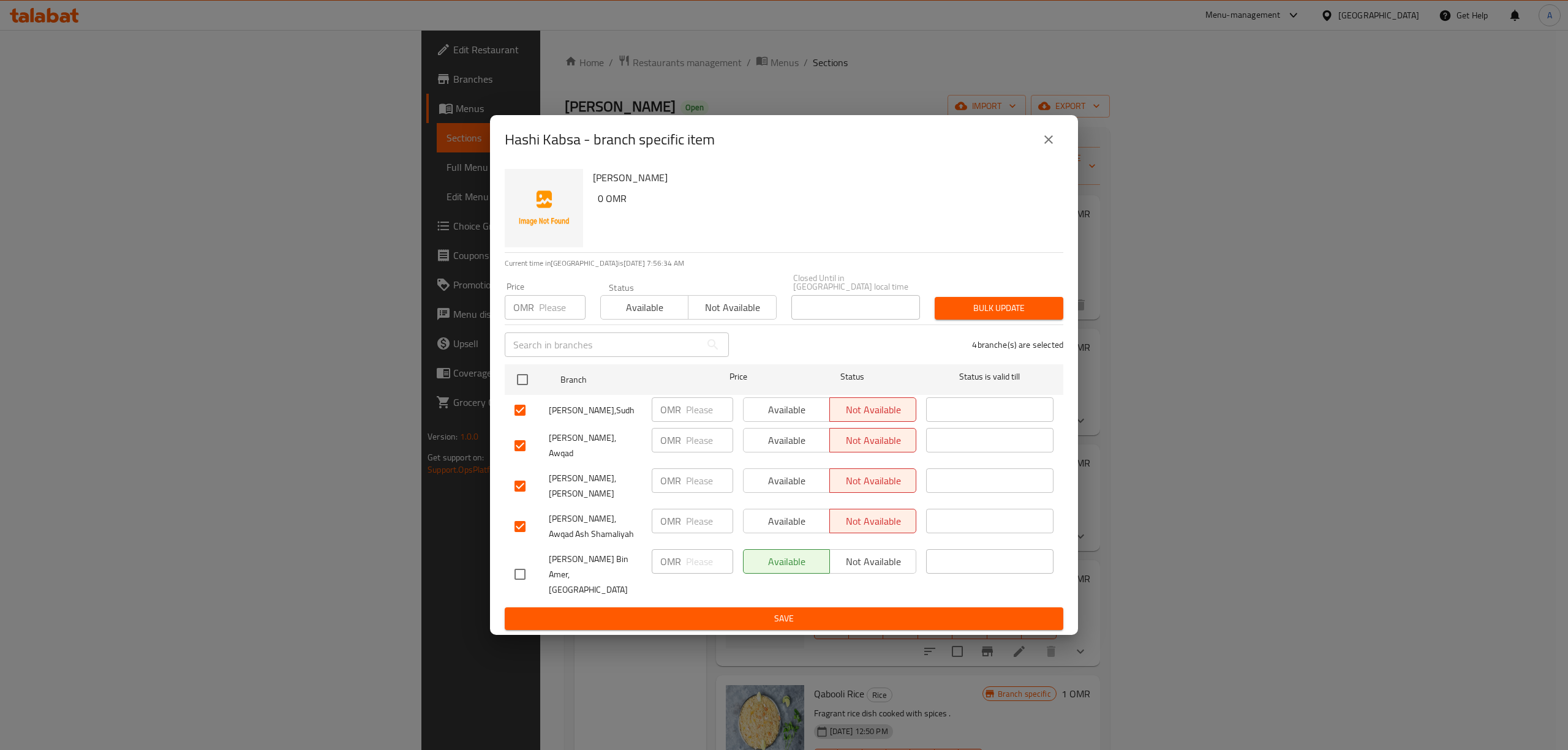
click at [829, 611] on span "Save" at bounding box center [784, 618] width 539 height 16
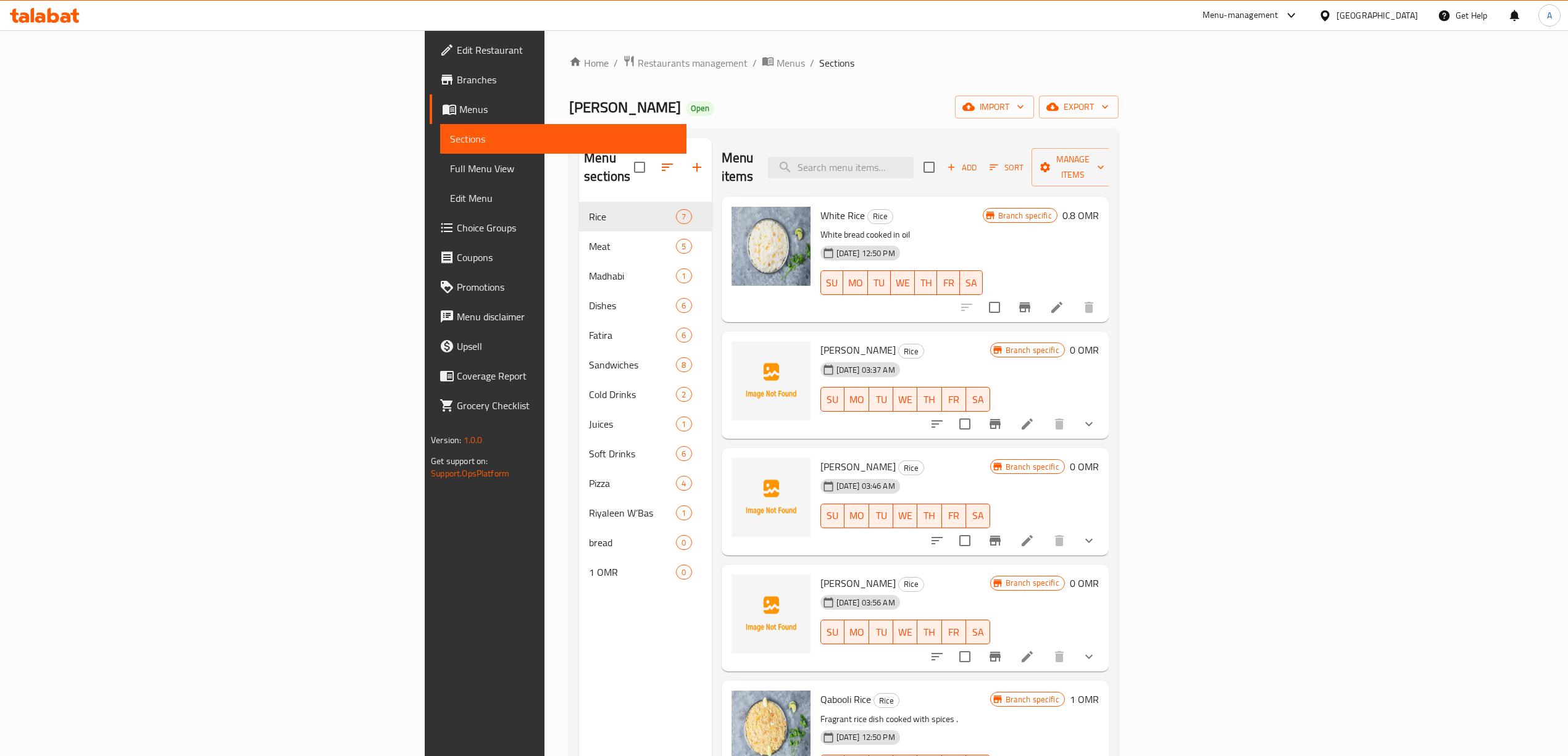
click at [957, 162] on icon "button" at bounding box center [950, 167] width 11 height 11
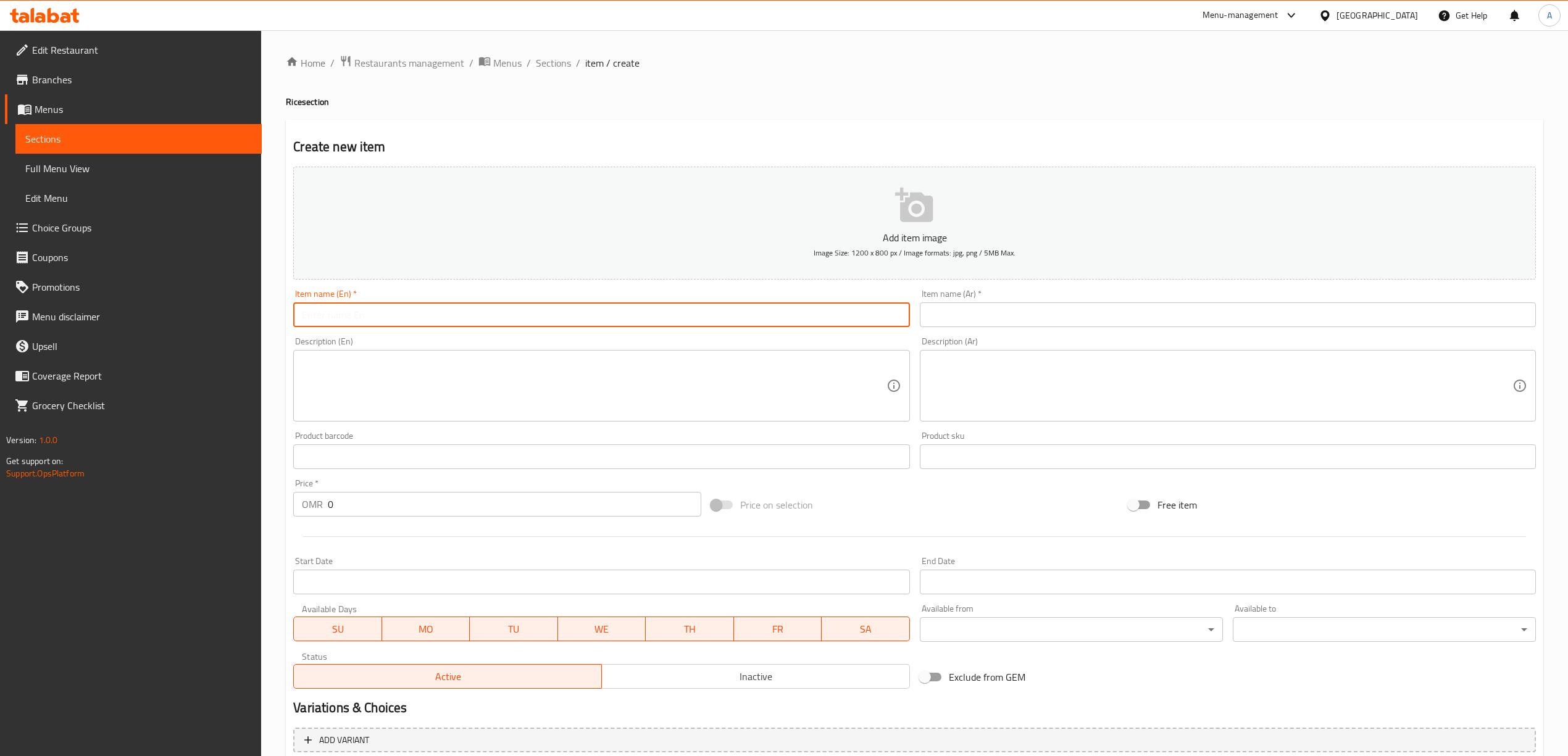
click at [450, 320] on input "text" at bounding box center [601, 314] width 616 height 25
paste input "Maqluba Hashi"
type input "Maqluba Hashi"
click at [722, 144] on h2 "Create new item" at bounding box center [914, 147] width 1242 height 18
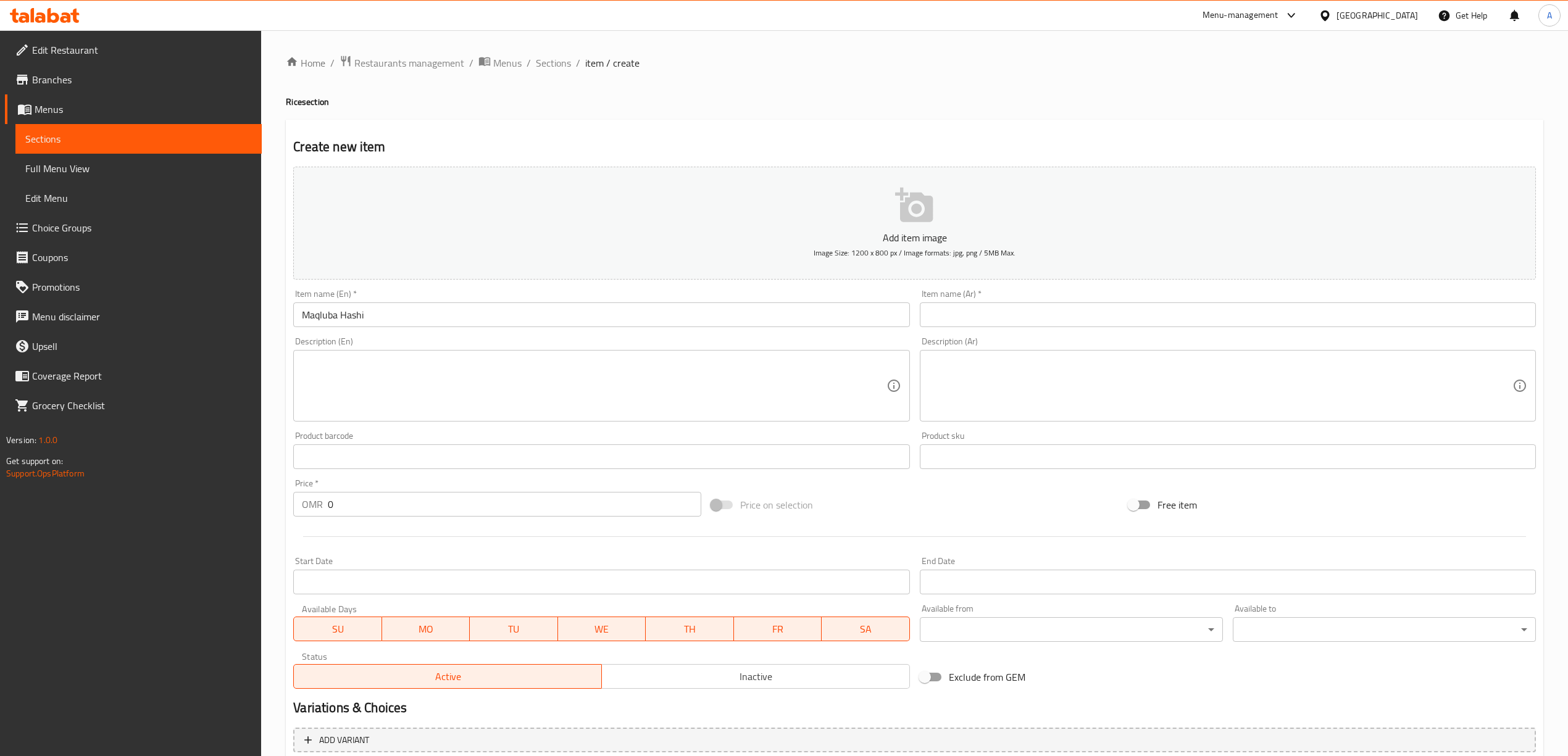
click at [977, 319] on input "text" at bounding box center [1227, 314] width 616 height 25
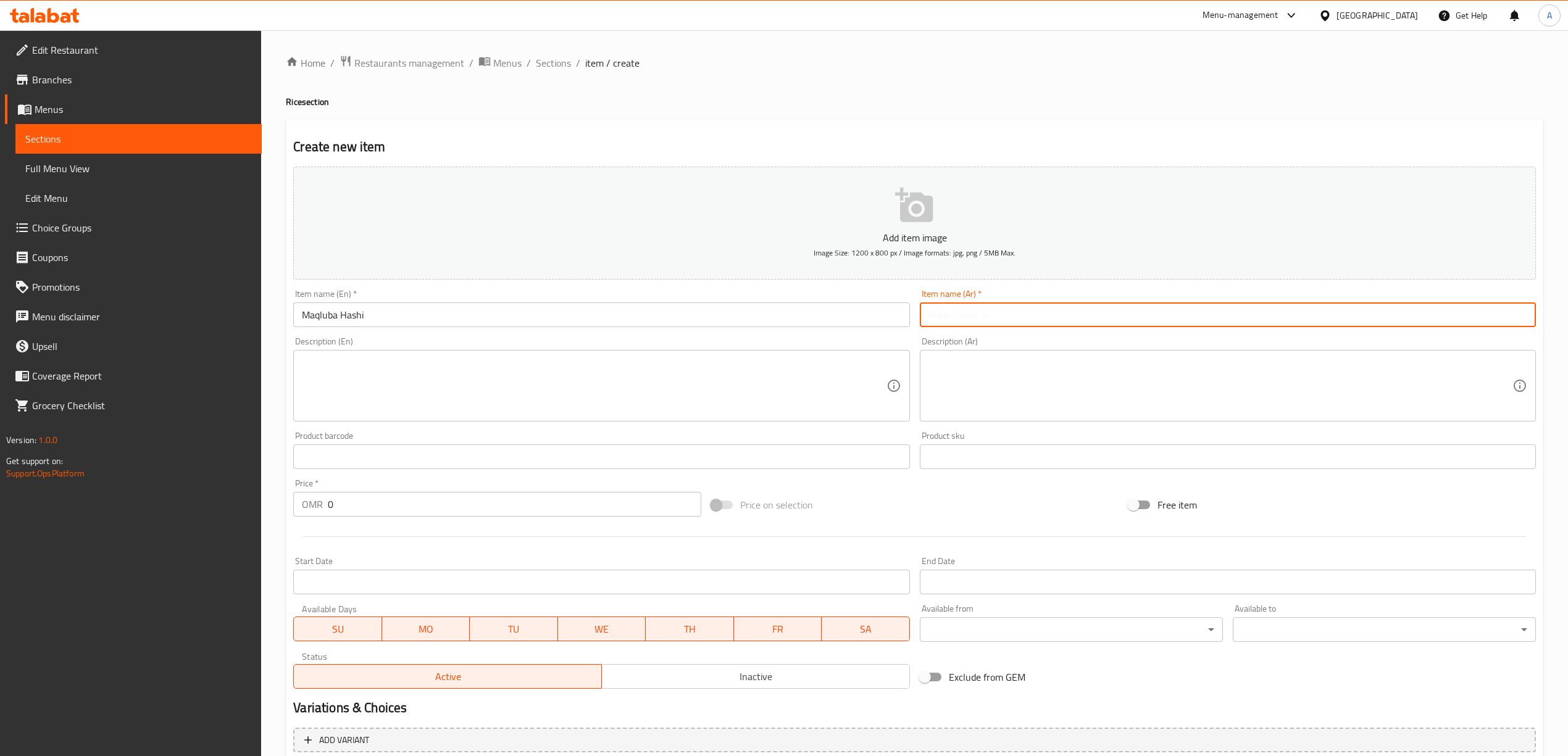
paste input "مقلوبه حاشي"
type input "مقلوبه حاشي"
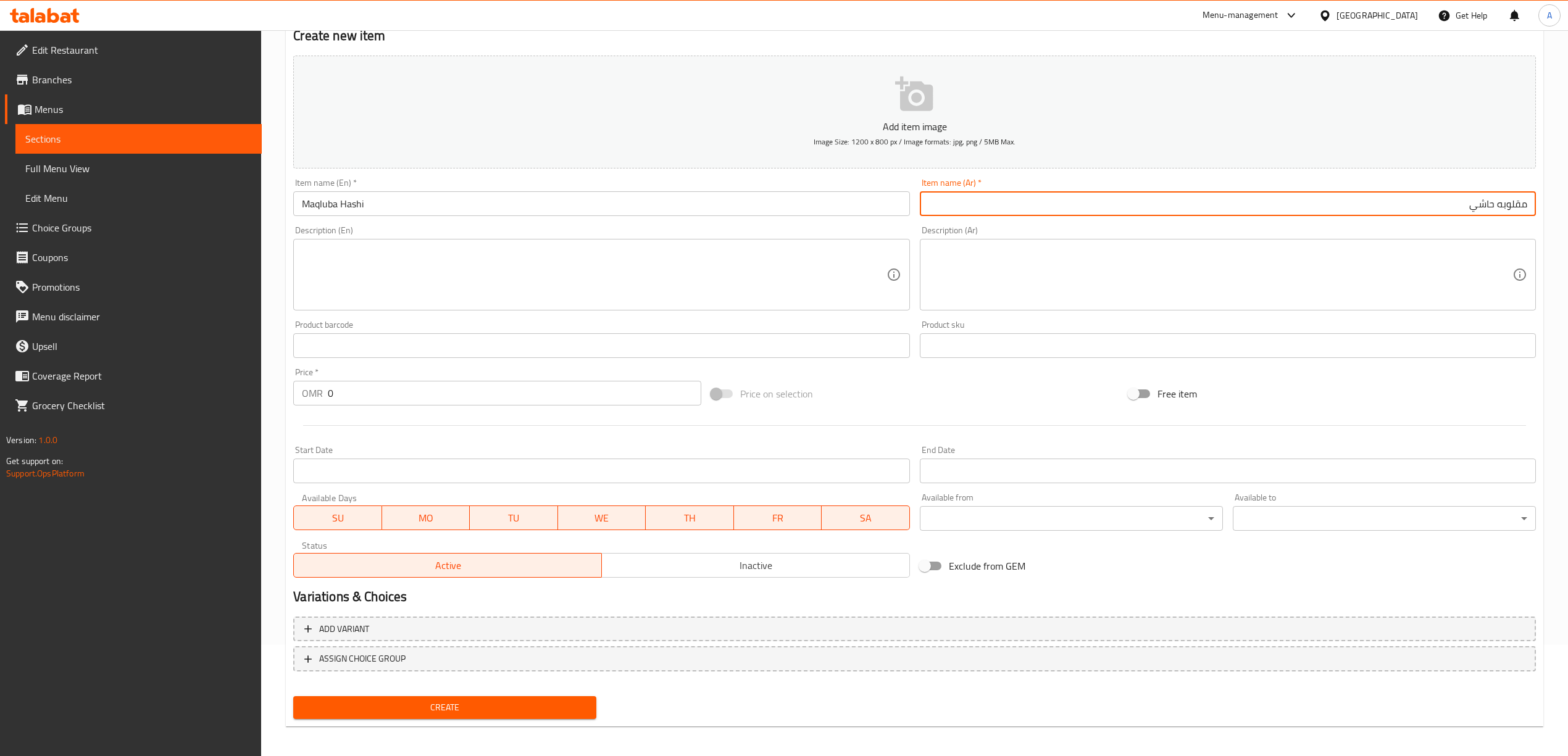
scroll to position [115, 0]
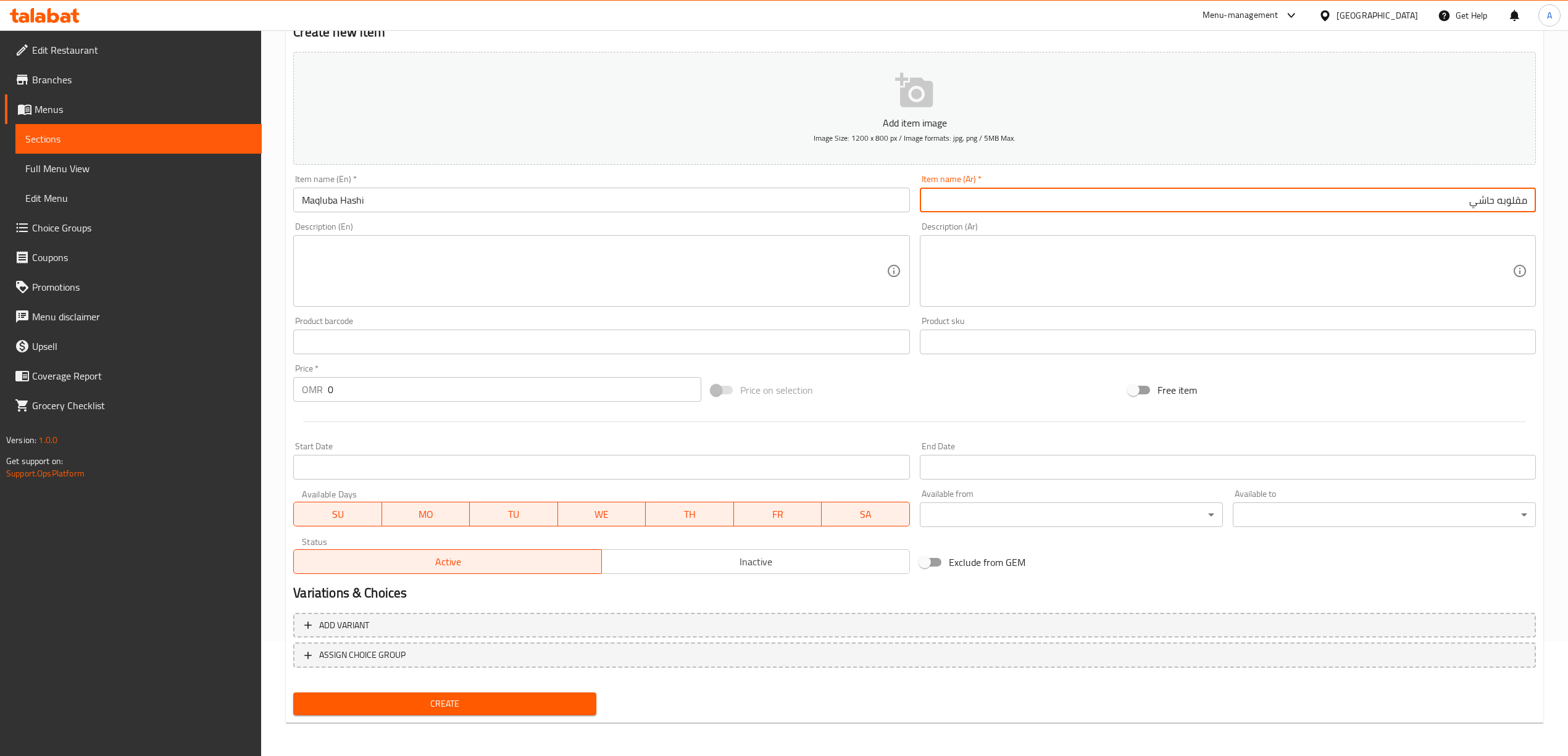
click at [455, 709] on span "Create" at bounding box center [444, 704] width 284 height 16
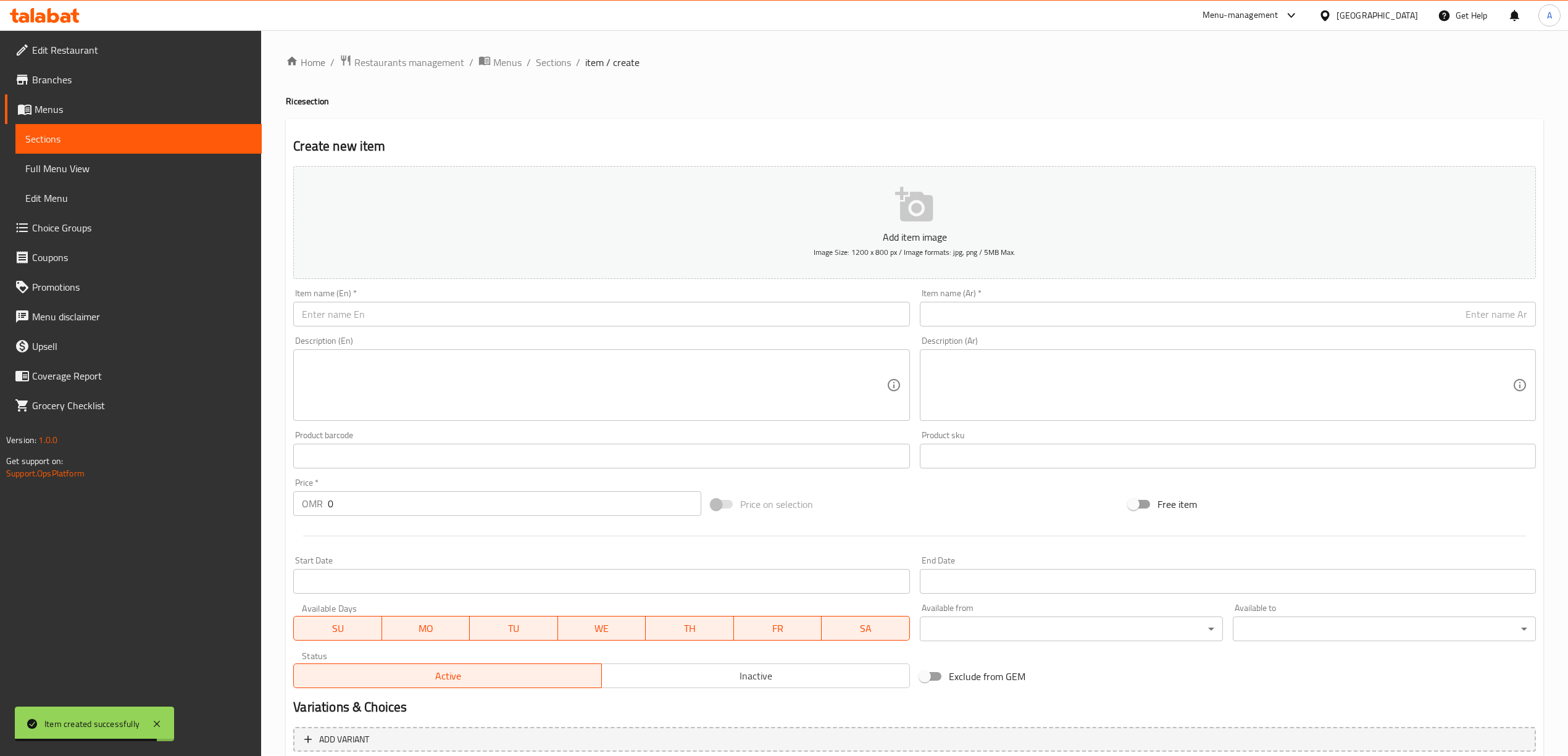
scroll to position [0, 0]
click at [560, 59] on span "Sections" at bounding box center [553, 62] width 35 height 15
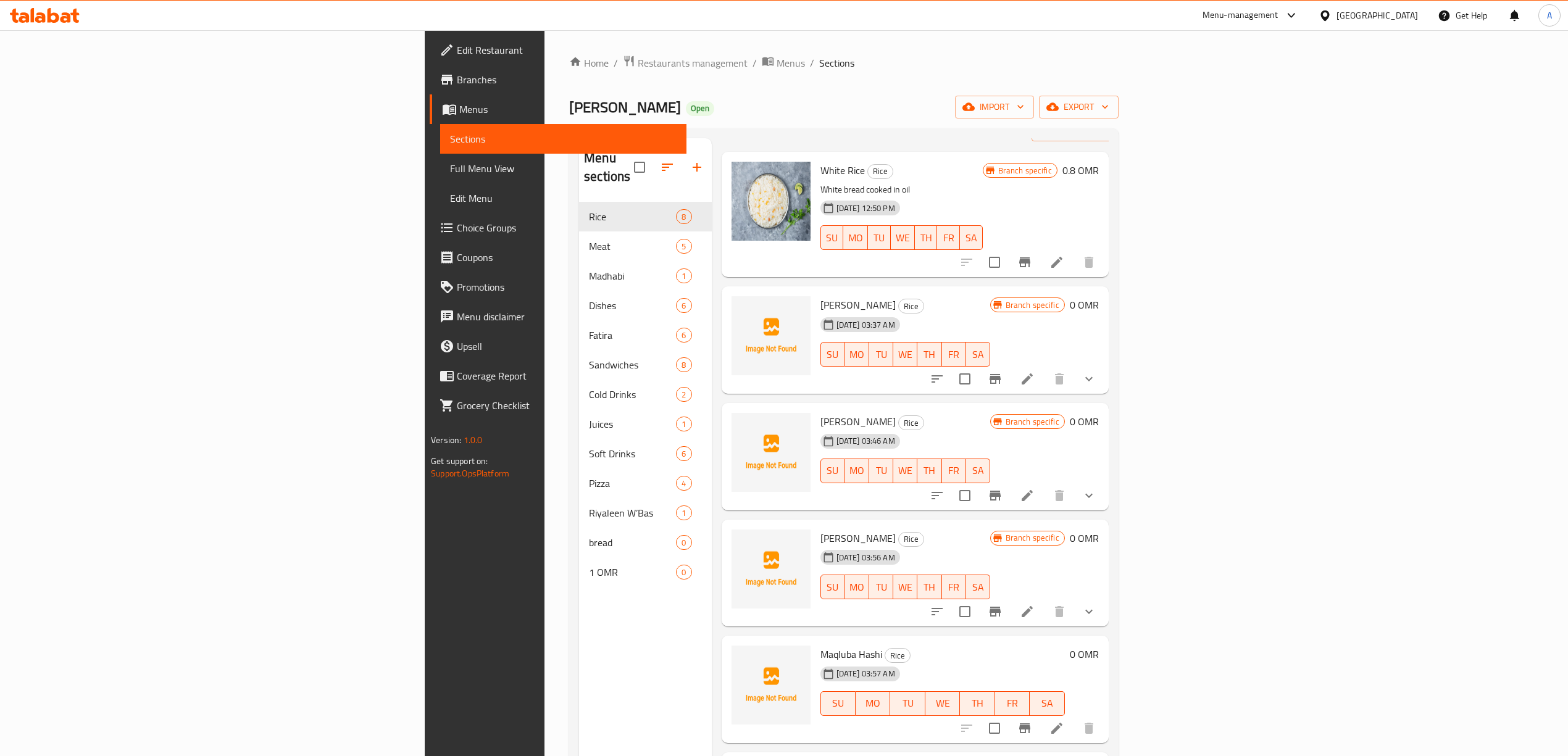
scroll to position [82, 0]
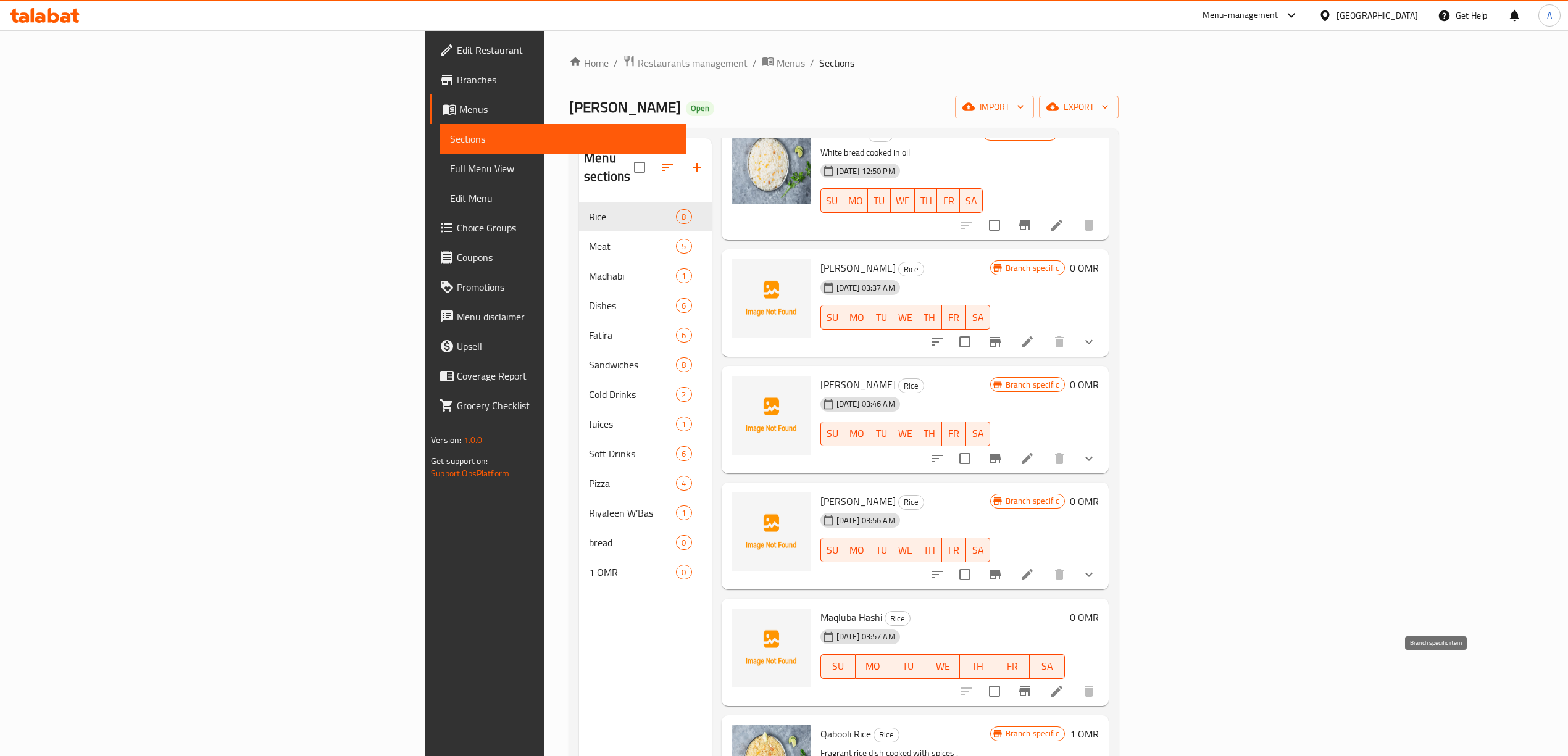
click at [1030, 686] on icon "Branch-specific-item" at bounding box center [1024, 690] width 11 height 10
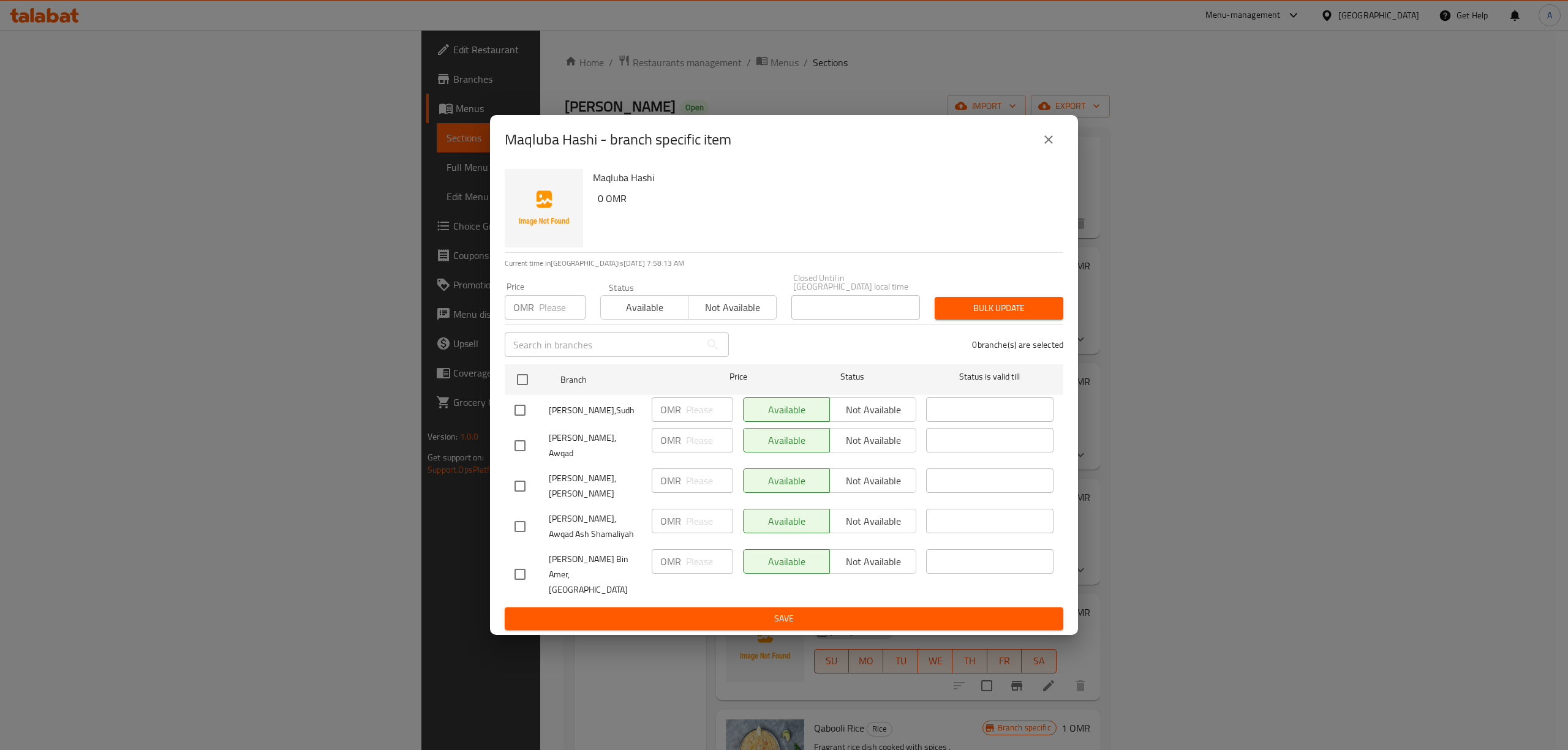
click at [526, 522] on input "checkbox" at bounding box center [520, 527] width 26 height 26
checkbox input "true"
click at [522, 489] on input "checkbox" at bounding box center [520, 486] width 26 height 26
checkbox input "true"
click at [524, 449] on input "checkbox" at bounding box center [520, 446] width 26 height 26
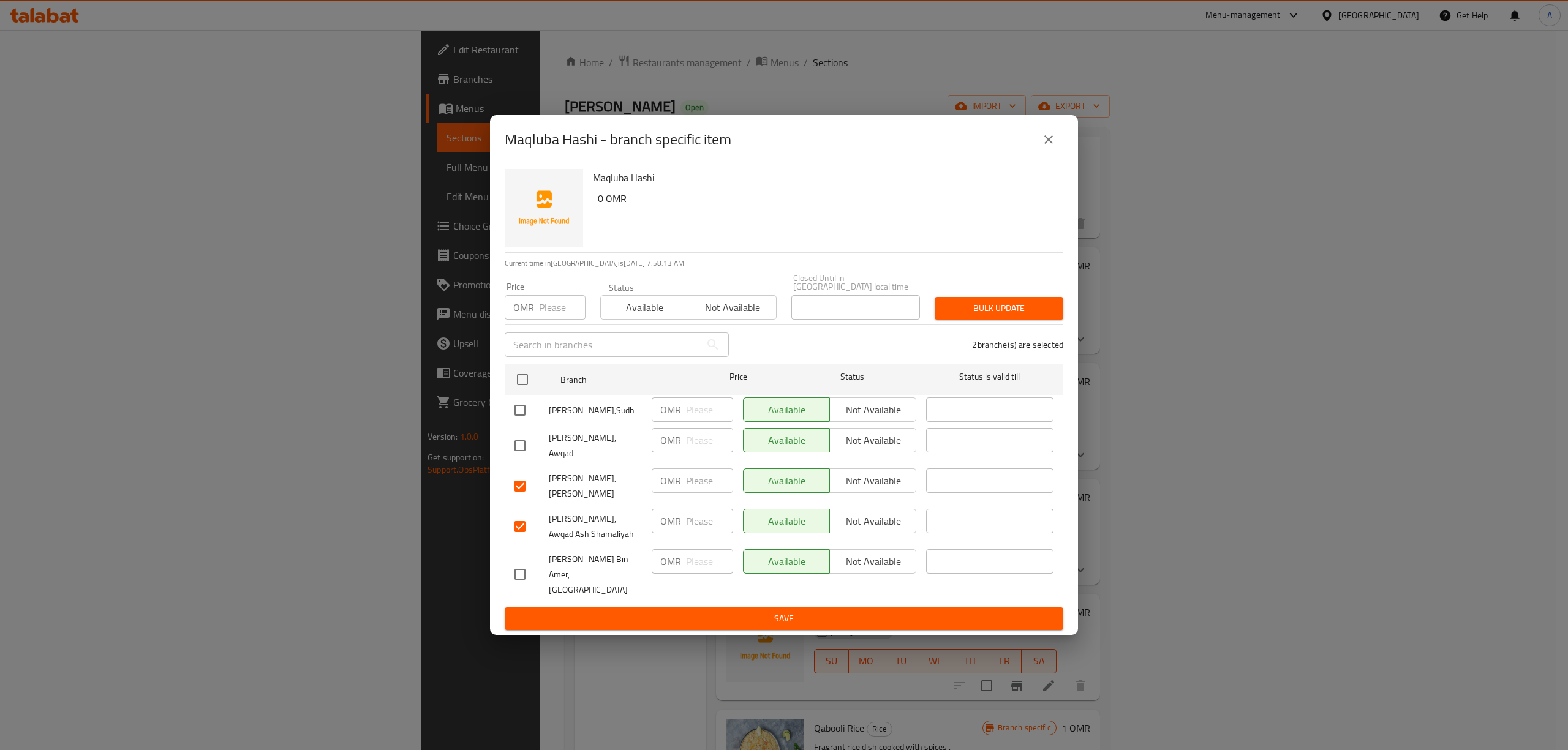
checkbox input "true"
click at [513, 415] on input "checkbox" at bounding box center [520, 410] width 26 height 26
checkbox input "true"
click at [856, 517] on span "Not available" at bounding box center [873, 521] width 77 height 17
click at [874, 490] on span "Not available" at bounding box center [873, 481] width 77 height 17
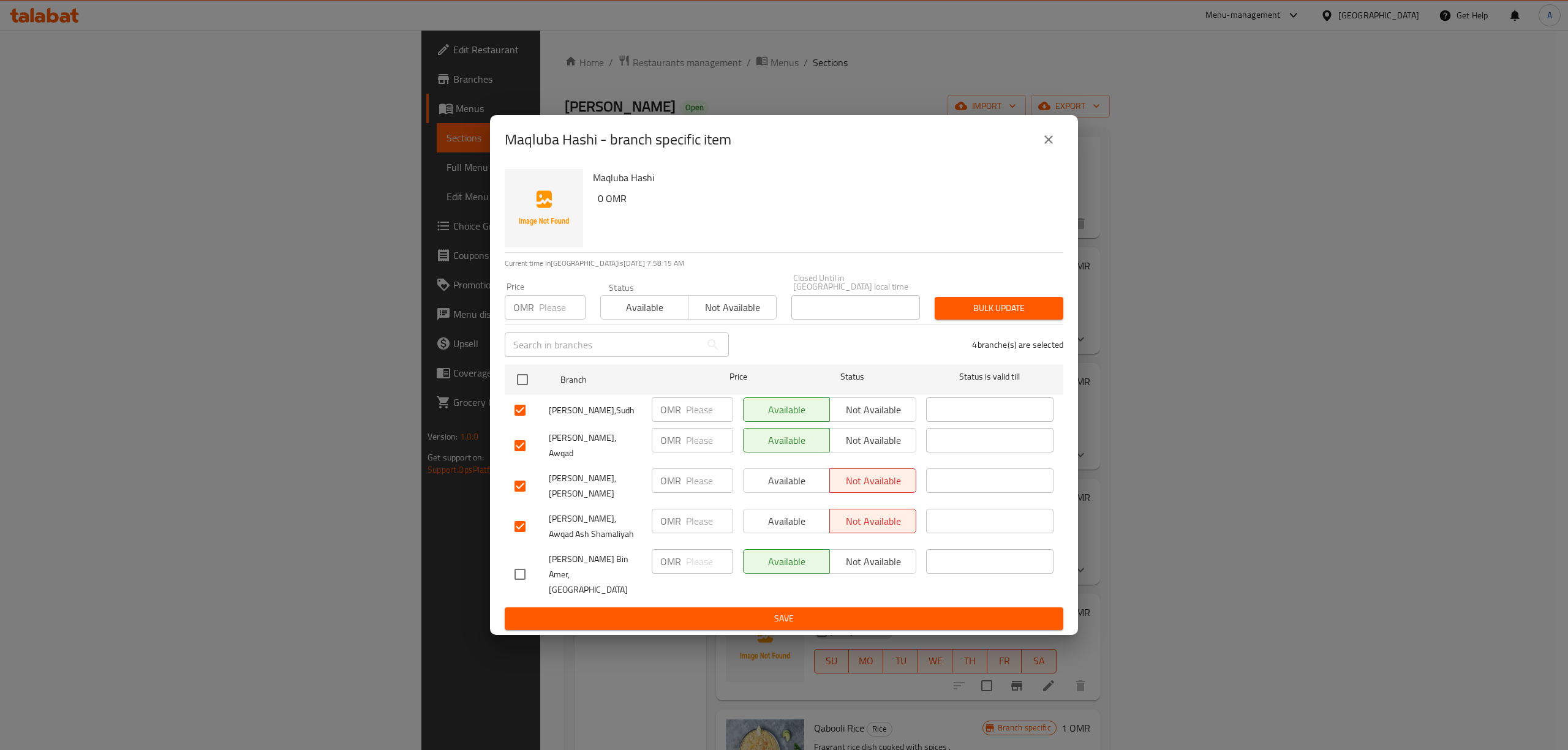
click at [886, 435] on div "Available Not available" at bounding box center [830, 446] width 183 height 45
click at [882, 449] on span "Not available" at bounding box center [873, 440] width 77 height 17
click at [887, 419] on span "Not available" at bounding box center [873, 409] width 77 height 17
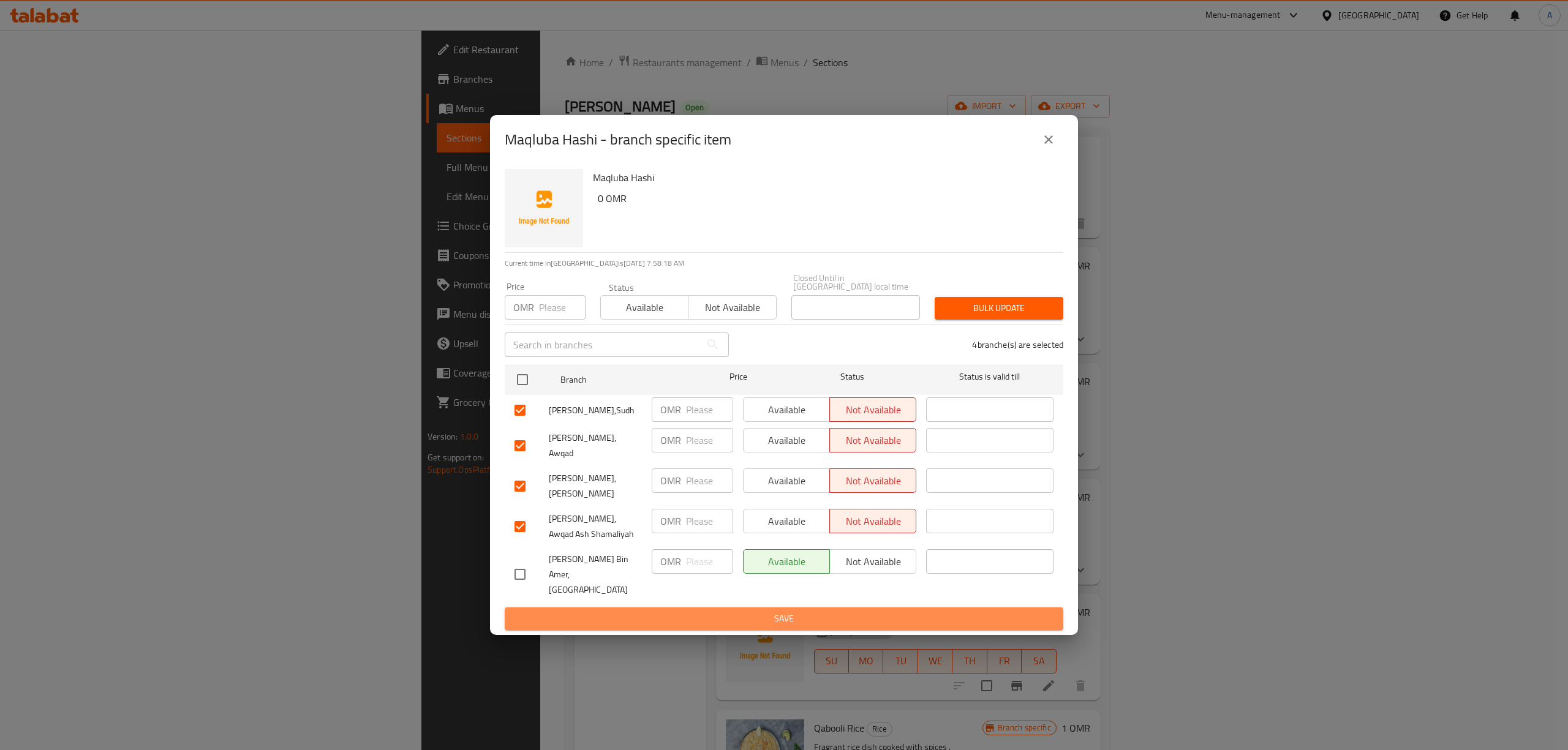
click at [709, 611] on span "Save" at bounding box center [784, 618] width 539 height 16
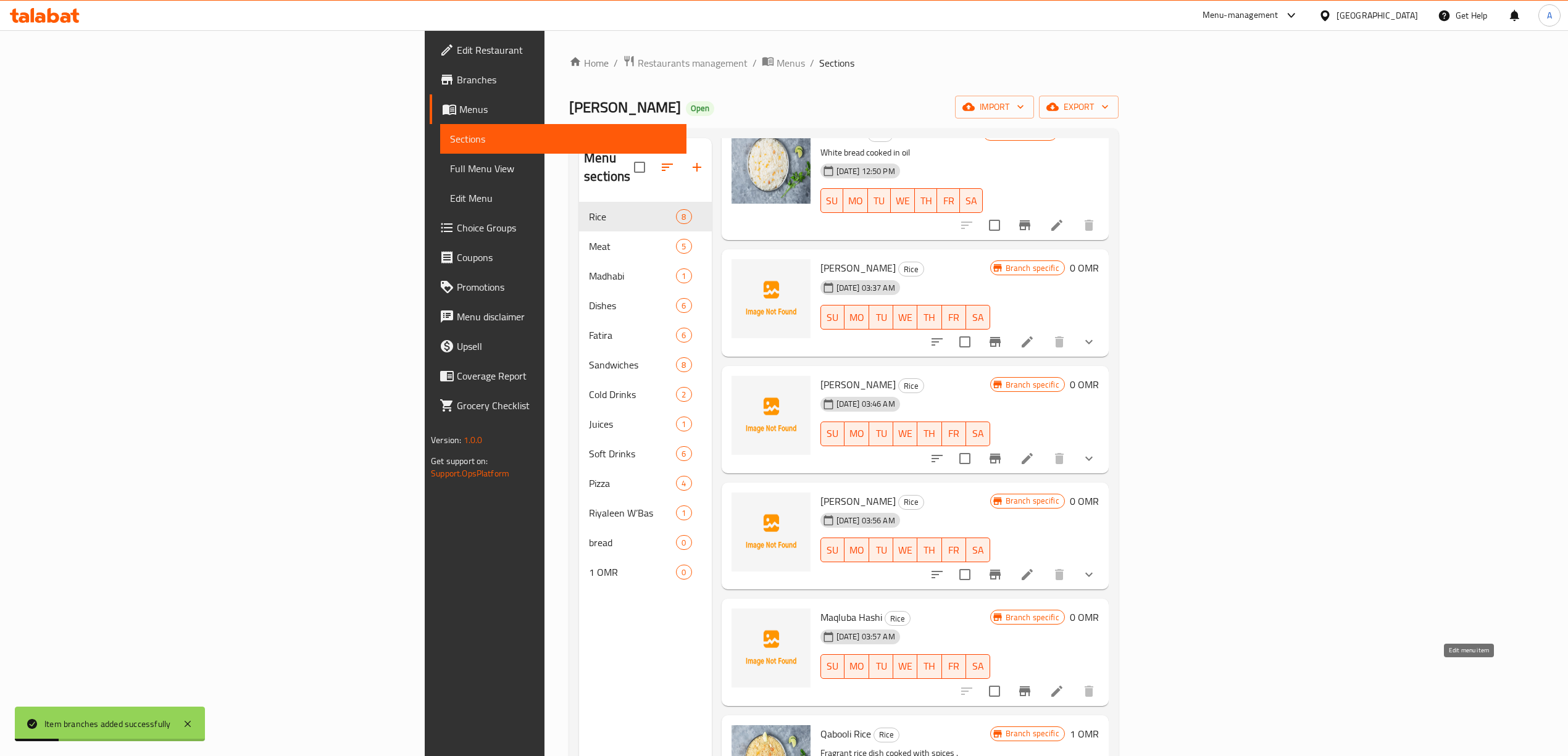
click at [1064, 684] on icon at bounding box center [1056, 691] width 15 height 15
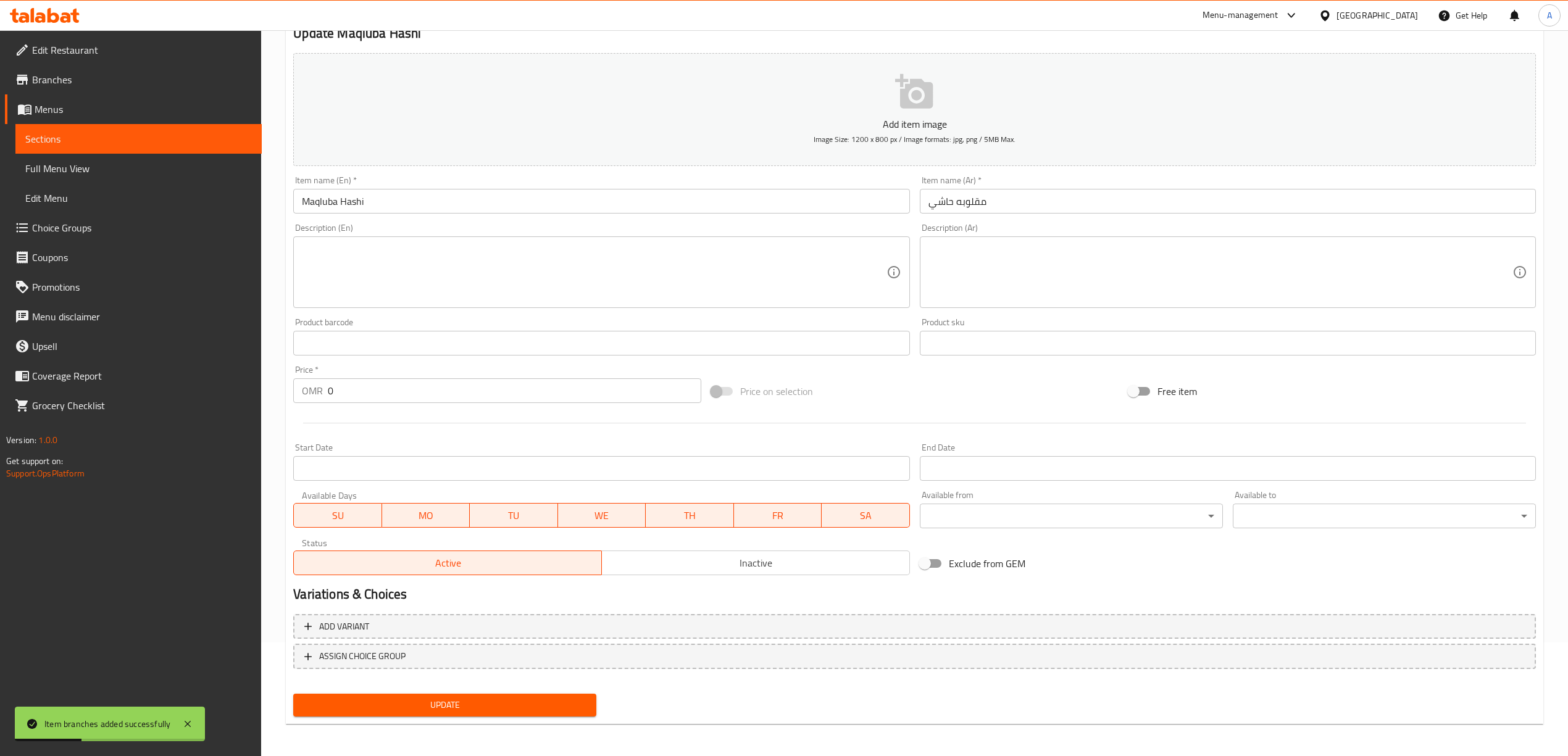
scroll to position [115, 0]
click at [424, 654] on span "ASSIGN CHOICE GROUP" at bounding box center [914, 655] width 1220 height 16
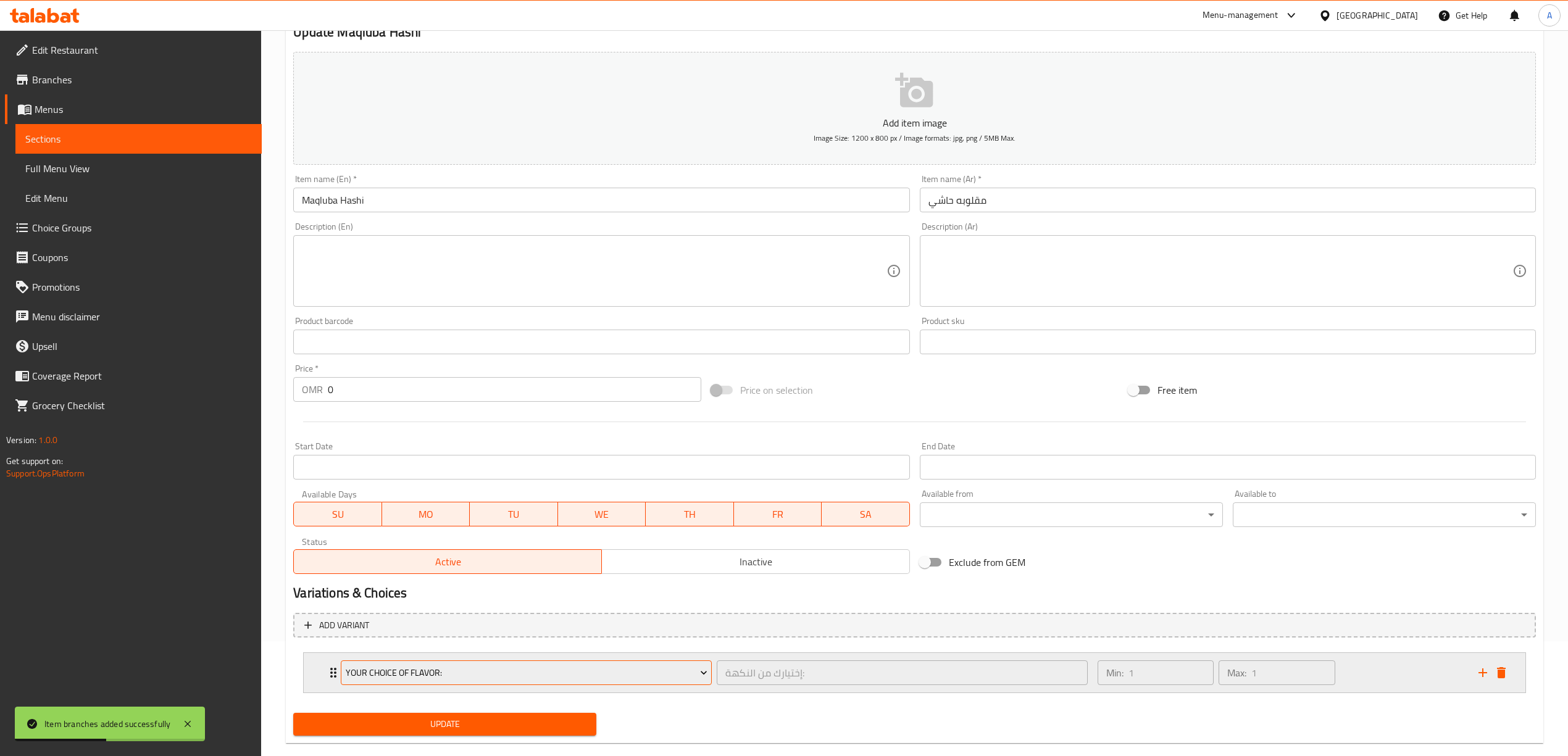
click at [488, 665] on span "Your Choice Of Flavor:" at bounding box center [526, 673] width 362 height 16
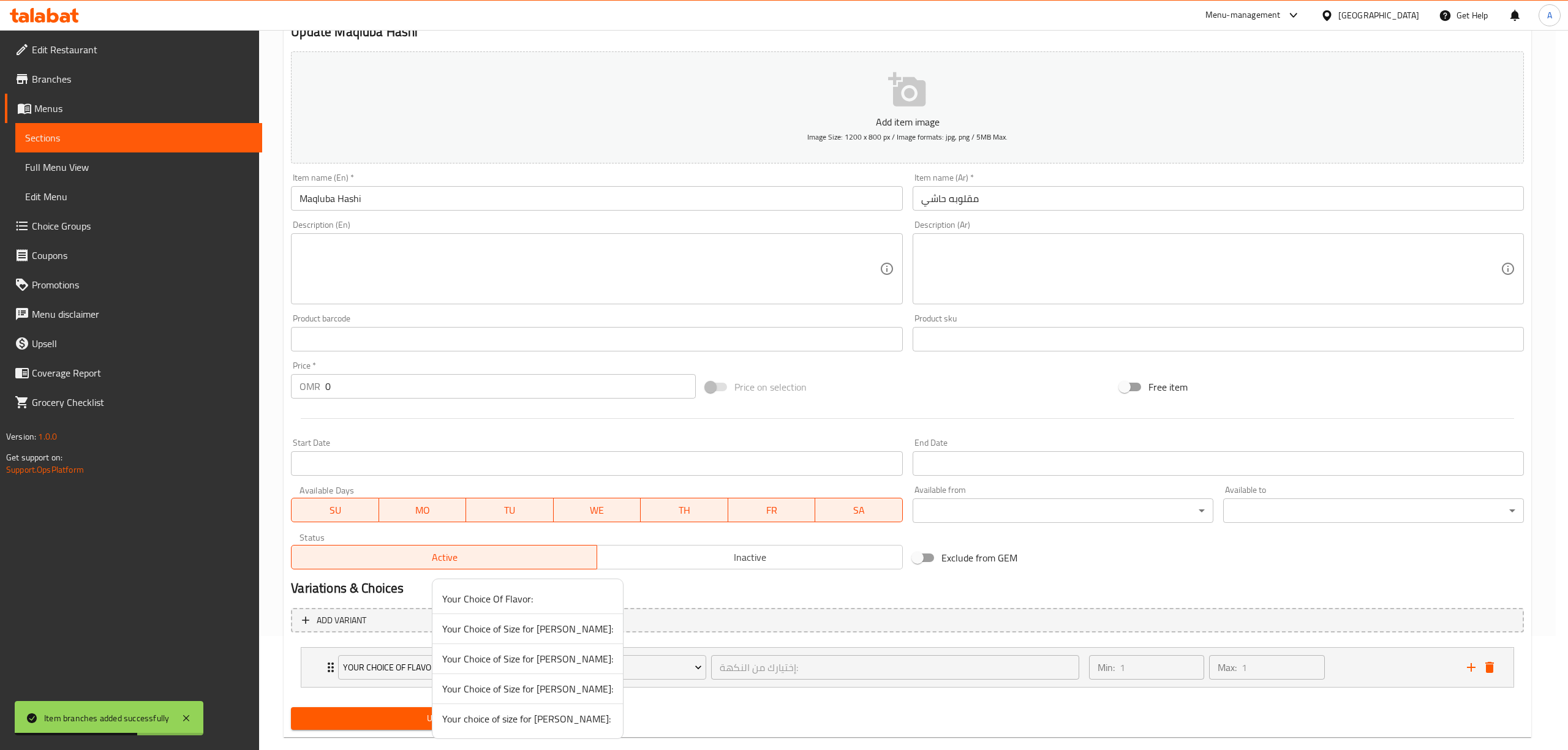
click at [579, 717] on span "Your choice of size for [PERSON_NAME]:" at bounding box center [527, 718] width 171 height 15
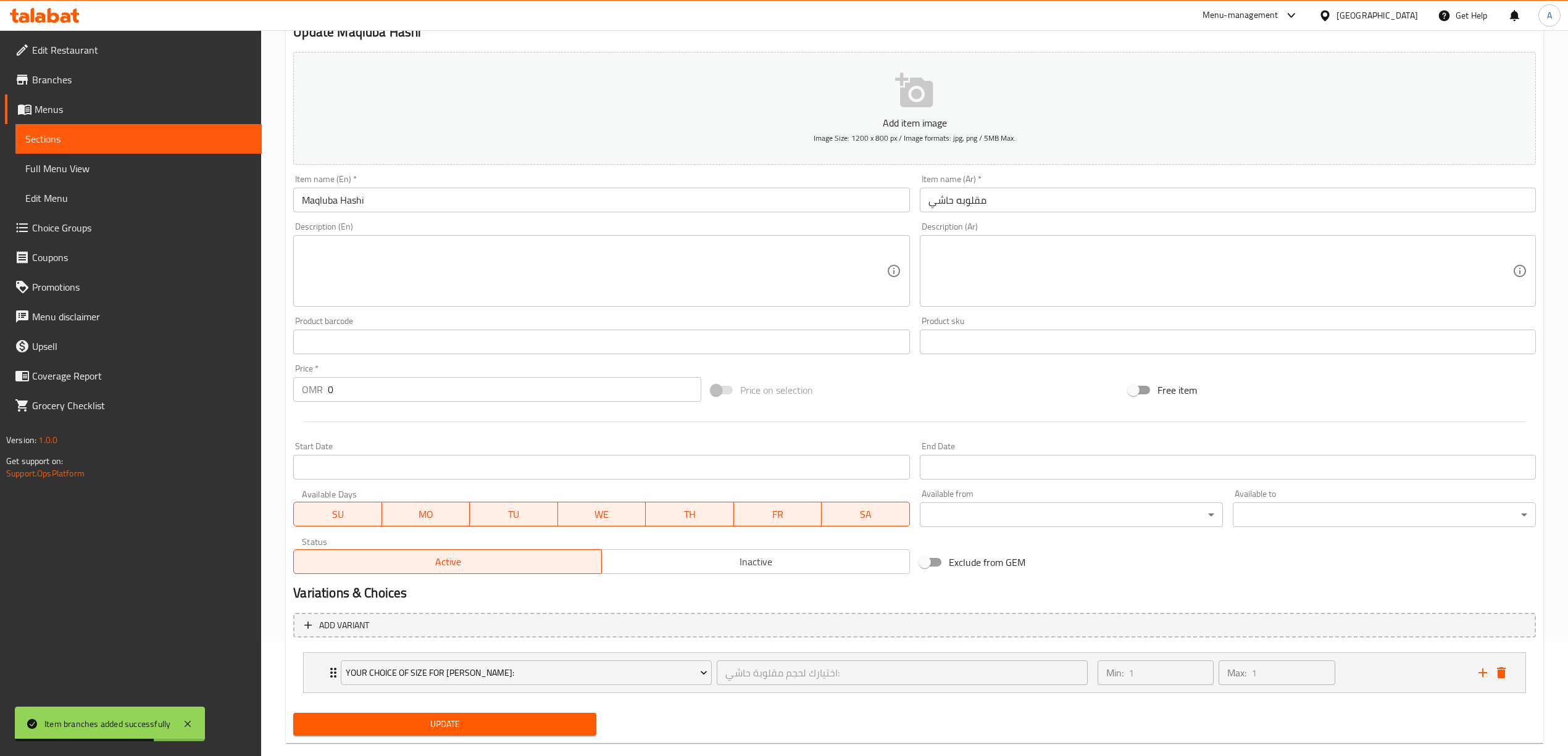
click at [776, 713] on div "Update" at bounding box center [914, 724] width 1253 height 32
click at [1381, 671] on div "Min: 1 ​ Max: 1 ​" at bounding box center [1281, 672] width 381 height 40
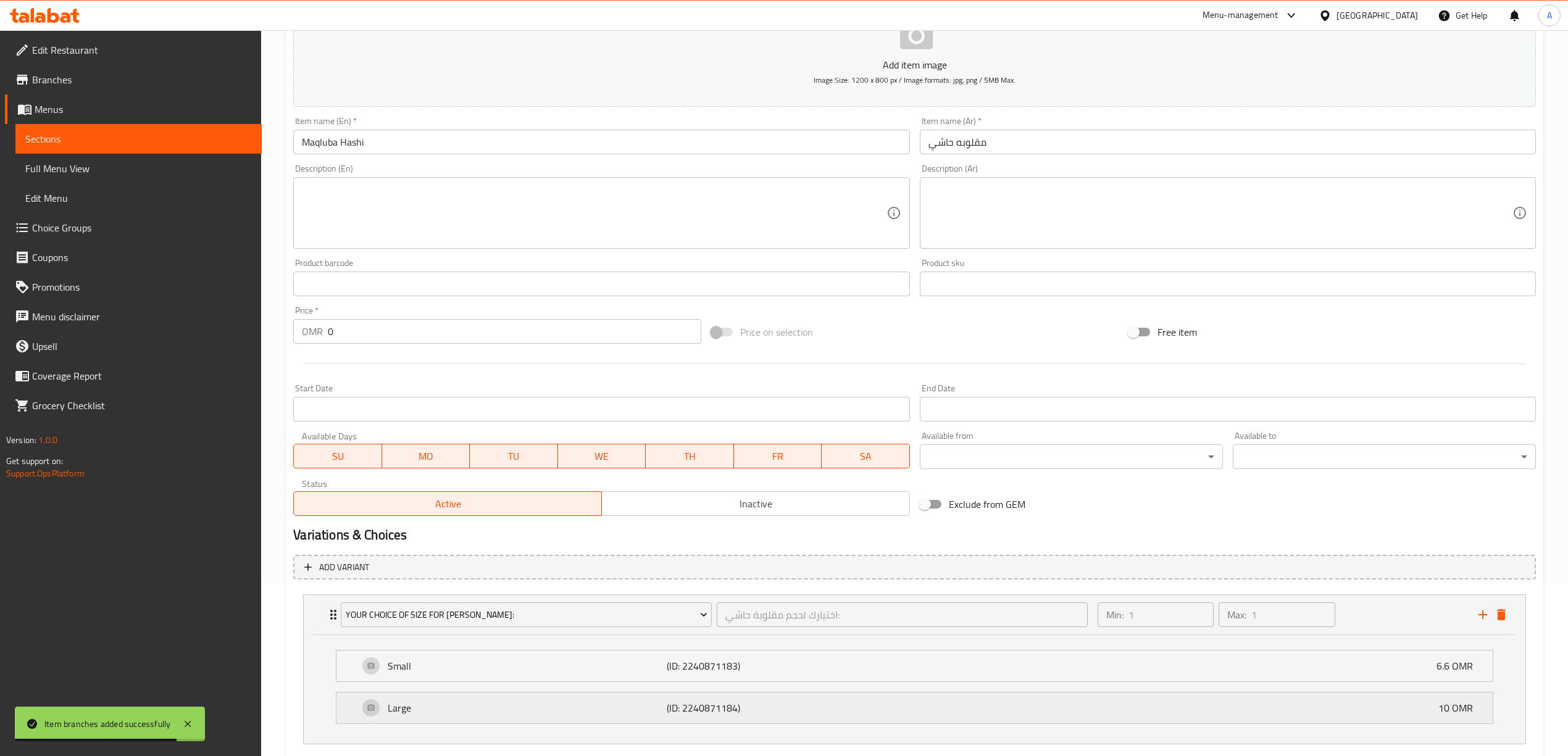
scroll to position [248, 0]
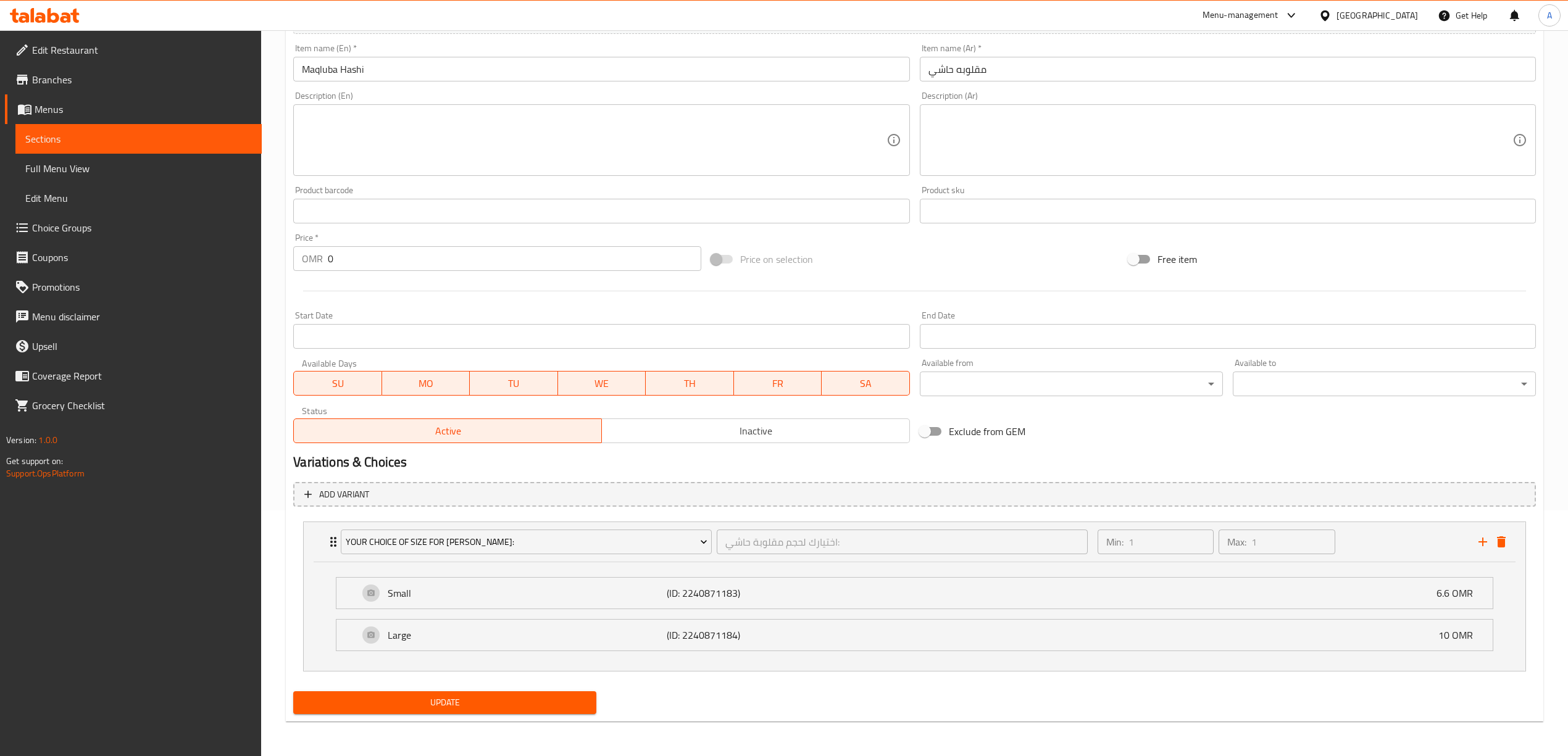
click at [445, 698] on span "Update" at bounding box center [444, 702] width 284 height 16
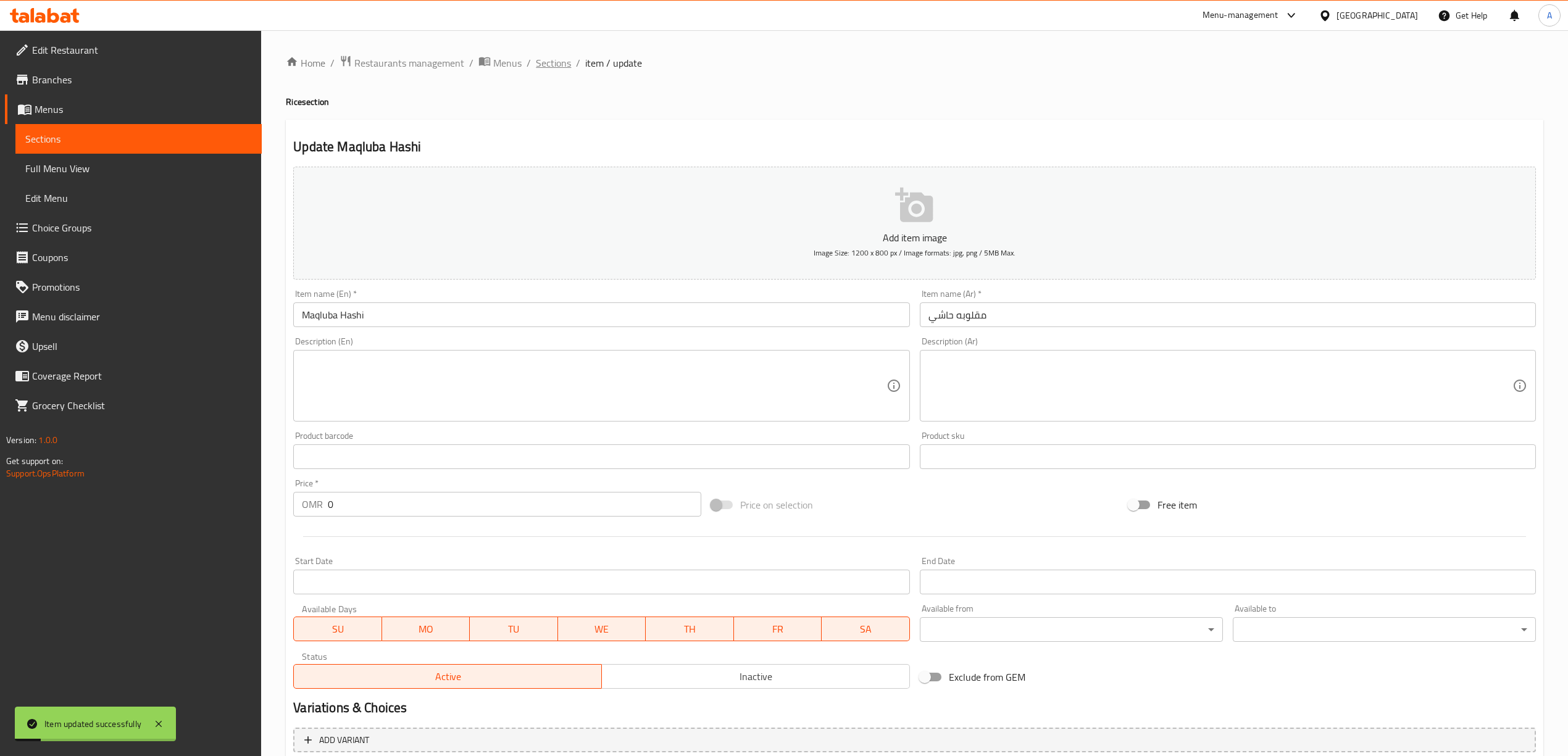
click at [556, 58] on span "Sections" at bounding box center [553, 62] width 35 height 15
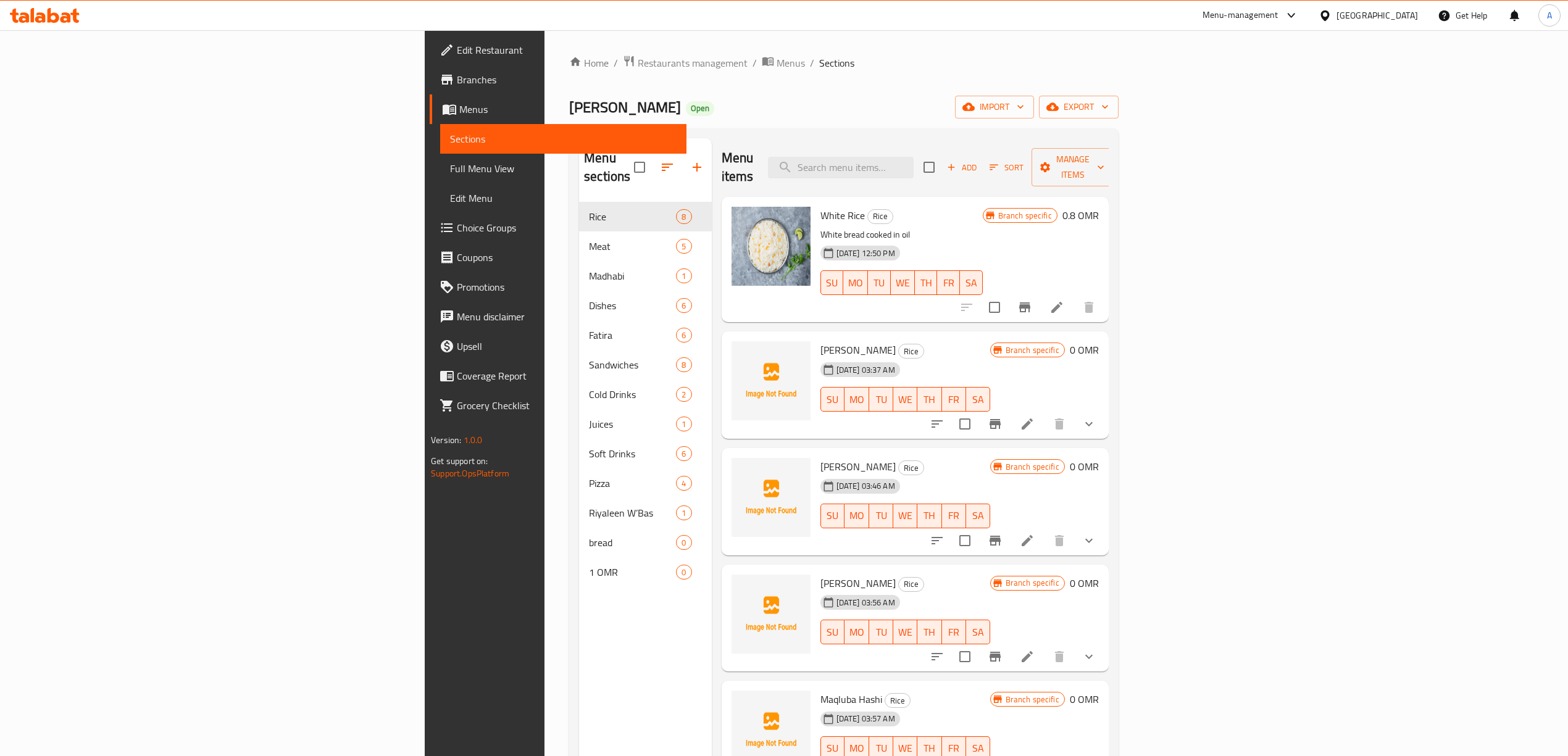
click at [979, 161] on span "Add" at bounding box center [962, 168] width 33 height 14
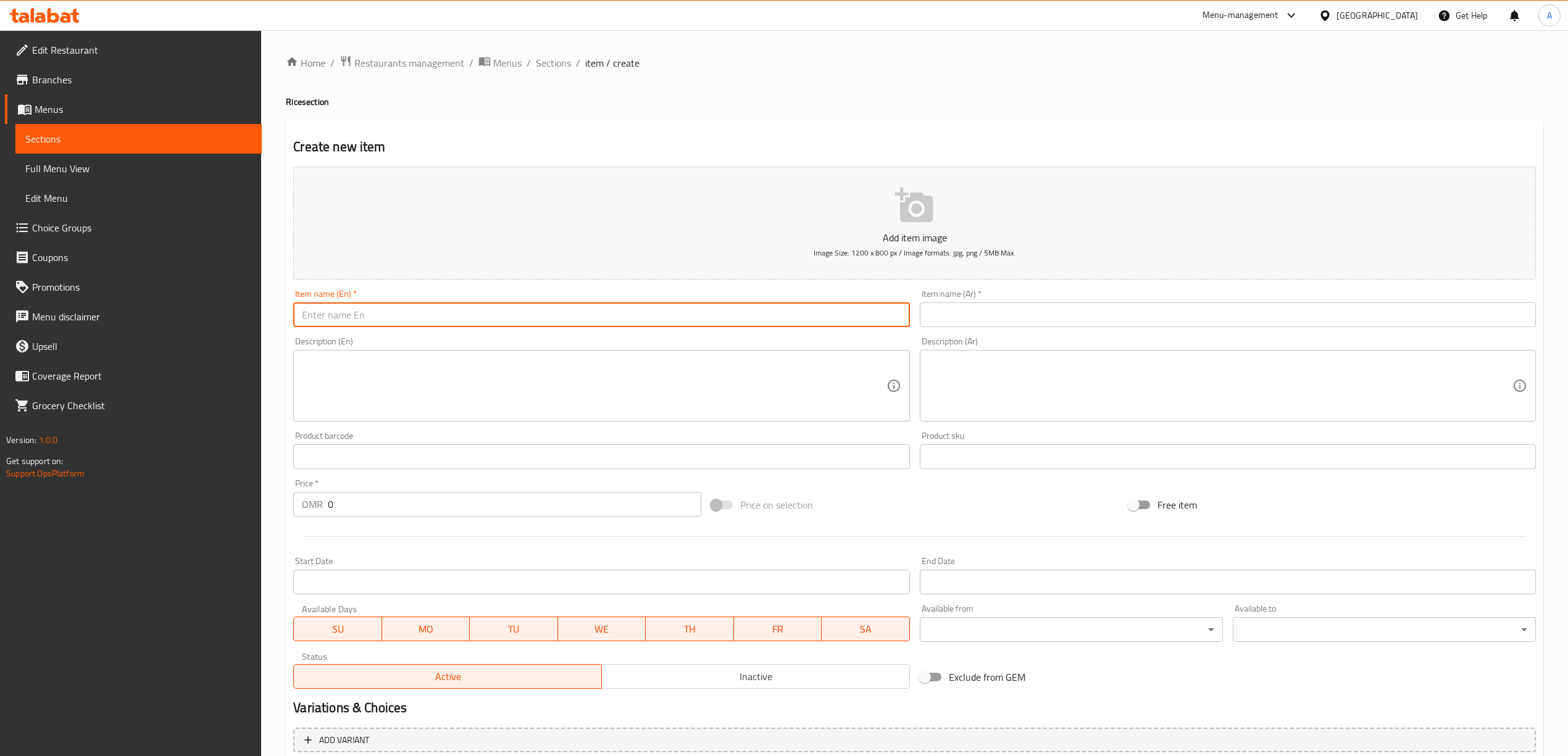
click at [372, 311] on input "text" at bounding box center [601, 314] width 616 height 25
paste input "Chicken maqlooba"
click at [272, 359] on div "Home / Restaurants management / Menus / Sections / item / create Rice section C…" at bounding box center [914, 450] width 1306 height 841
drag, startPoint x: 379, startPoint y: 316, endPoint x: 338, endPoint y: 329, distance: 43.0
click at [338, 329] on div "Item name (En)   * Chicken maqlooba Item name (En) *" at bounding box center [601, 308] width 625 height 47
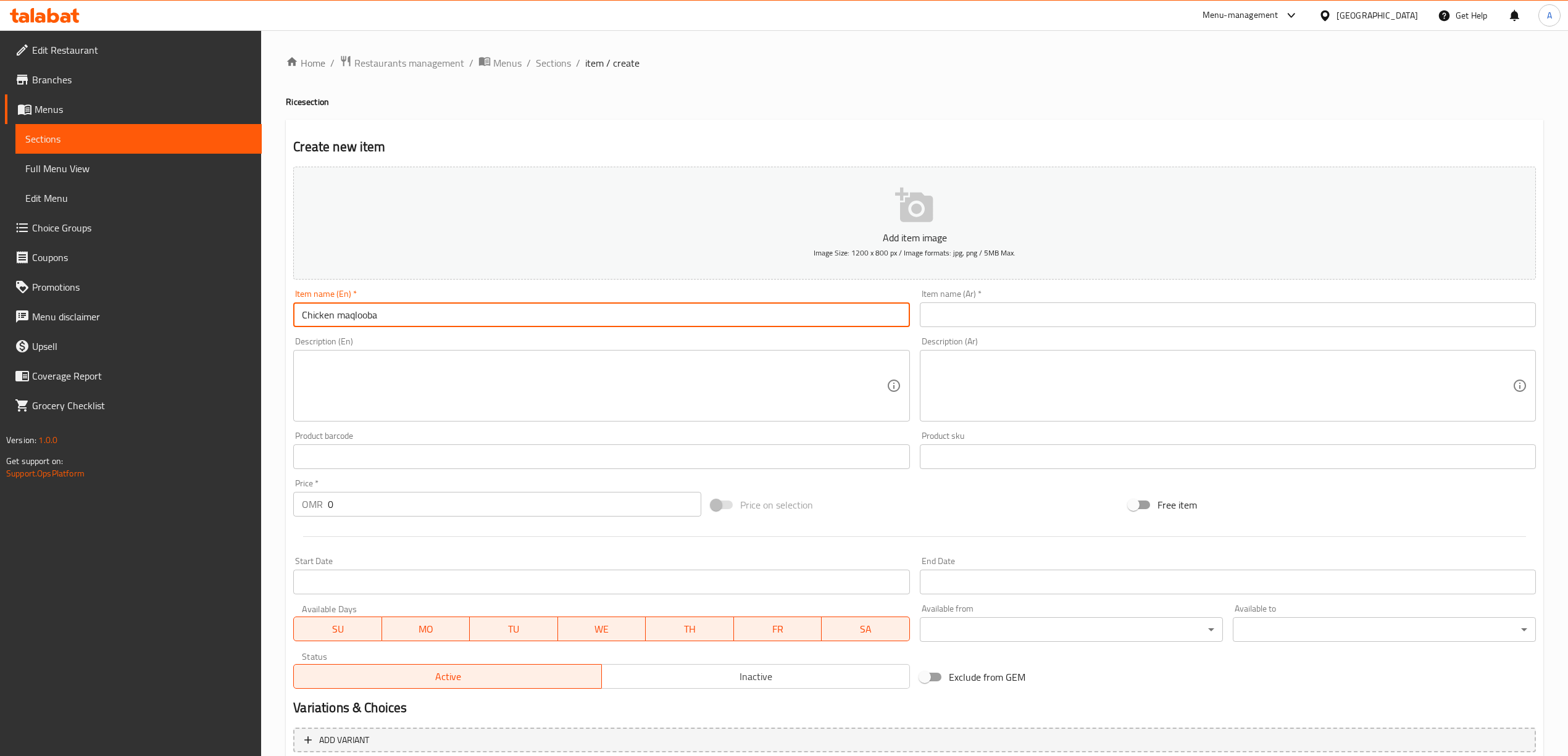
paste input "Maqluba"
type input "Chicken Maqluba"
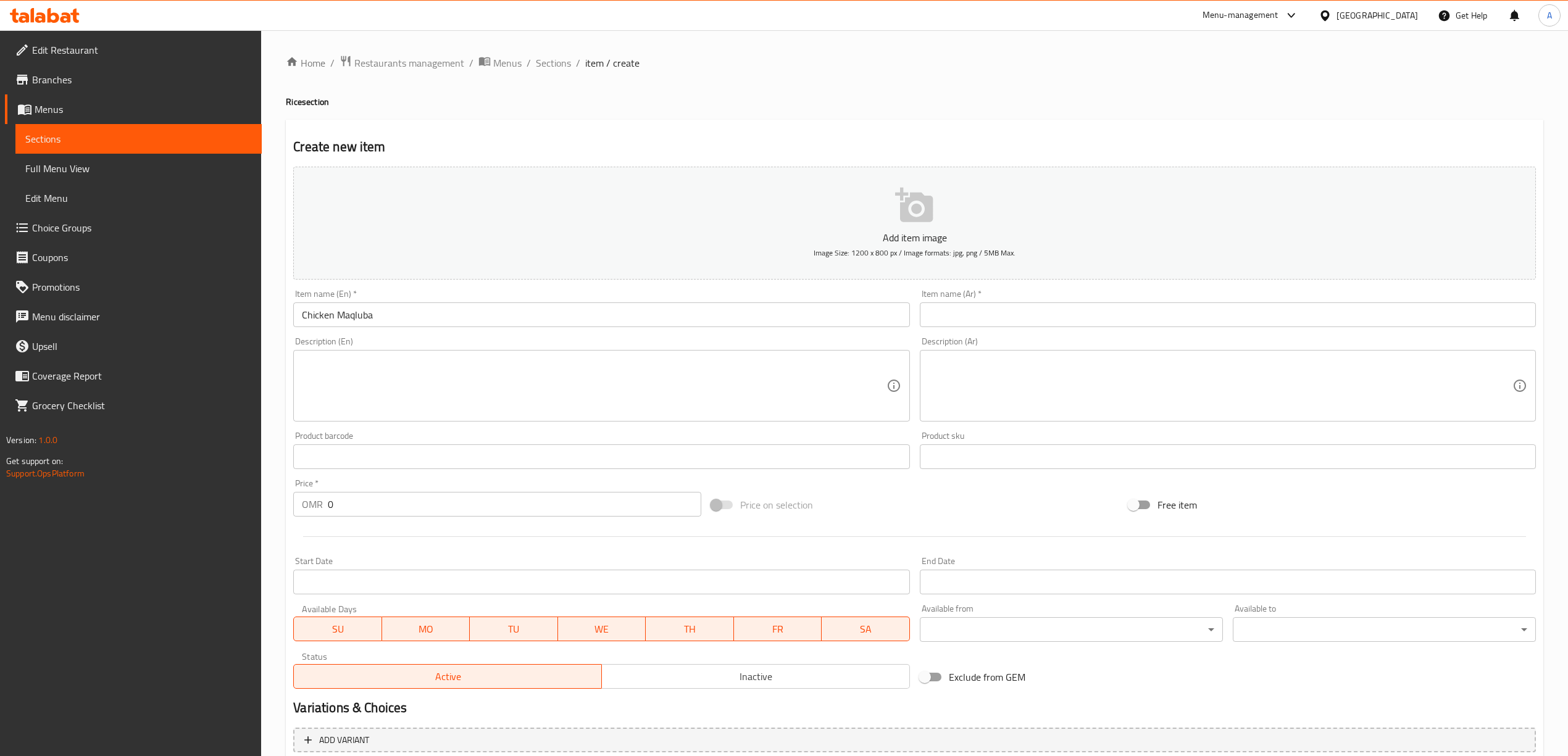
click at [531, 133] on div "Create new item Add item image Image Size: 1200 x 800 px / Image formats: jpg, …" at bounding box center [914, 479] width 1257 height 718
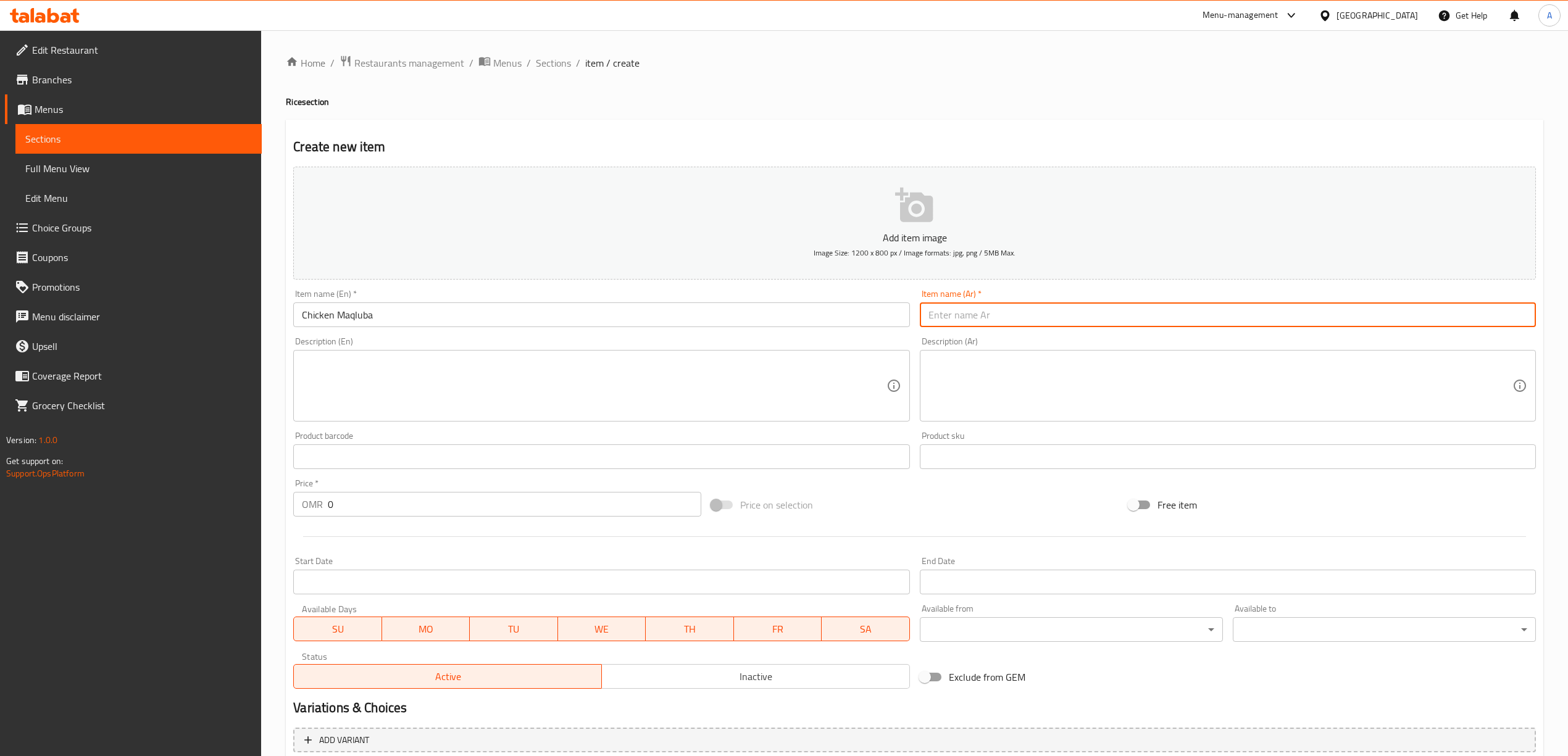
click at [1047, 314] on input "text" at bounding box center [1227, 314] width 616 height 25
paste input "مقلوبه دجاج"
type input "مقلوبه دجاج"
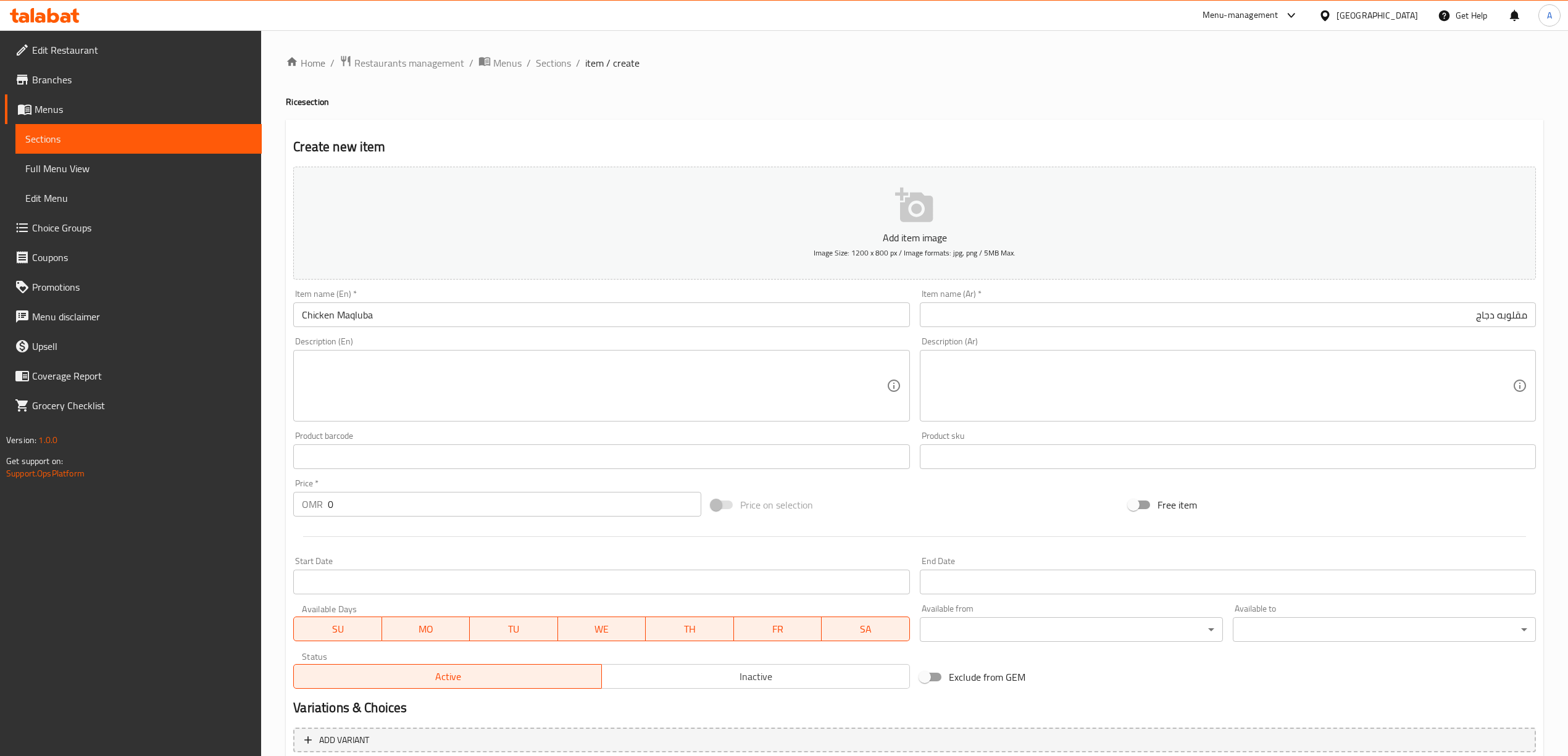
click at [957, 119] on div "Create new item Add item image Image Size: 1200 x 800 px / Image formats: jpg, …" at bounding box center [914, 479] width 1257 height 718
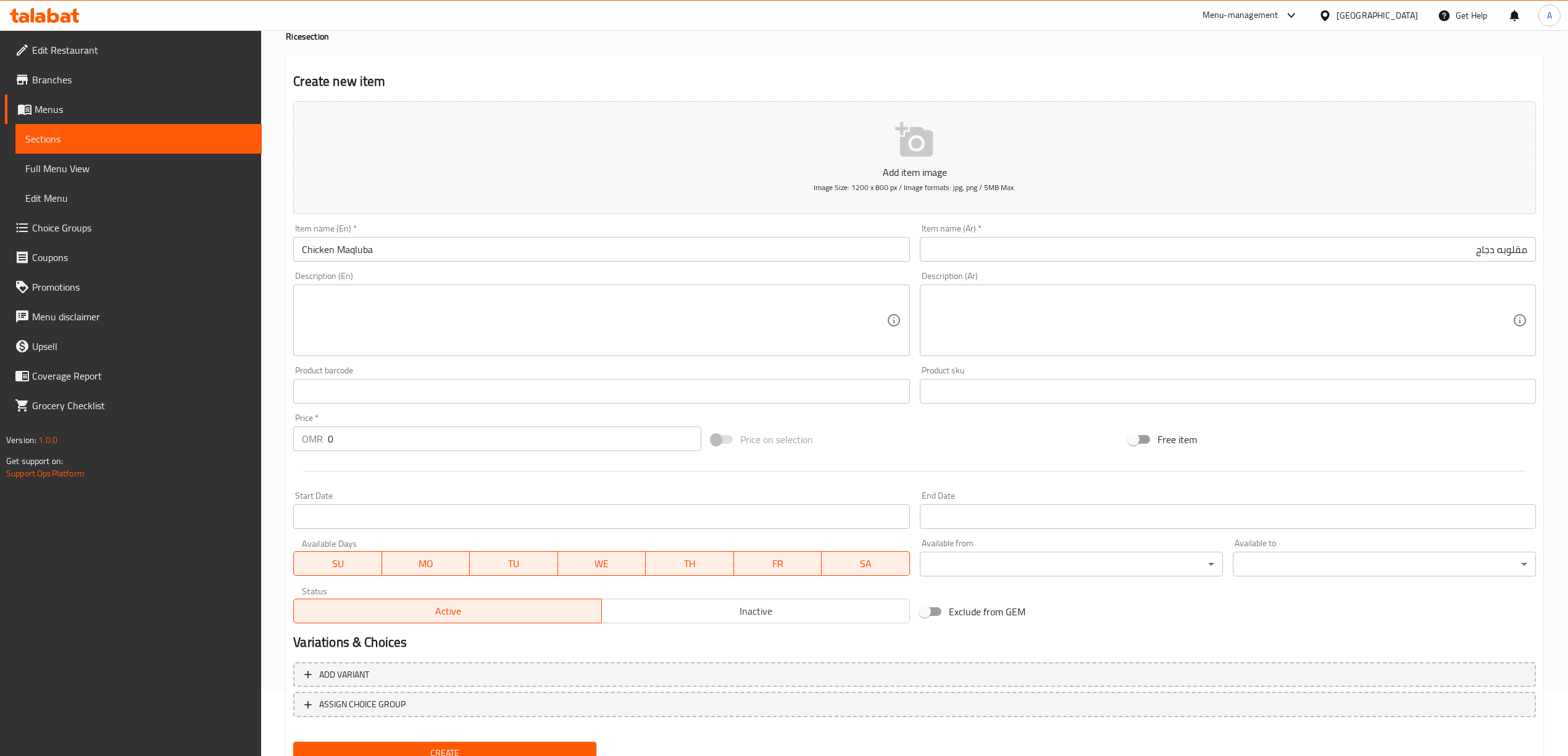
scroll to position [115, 0]
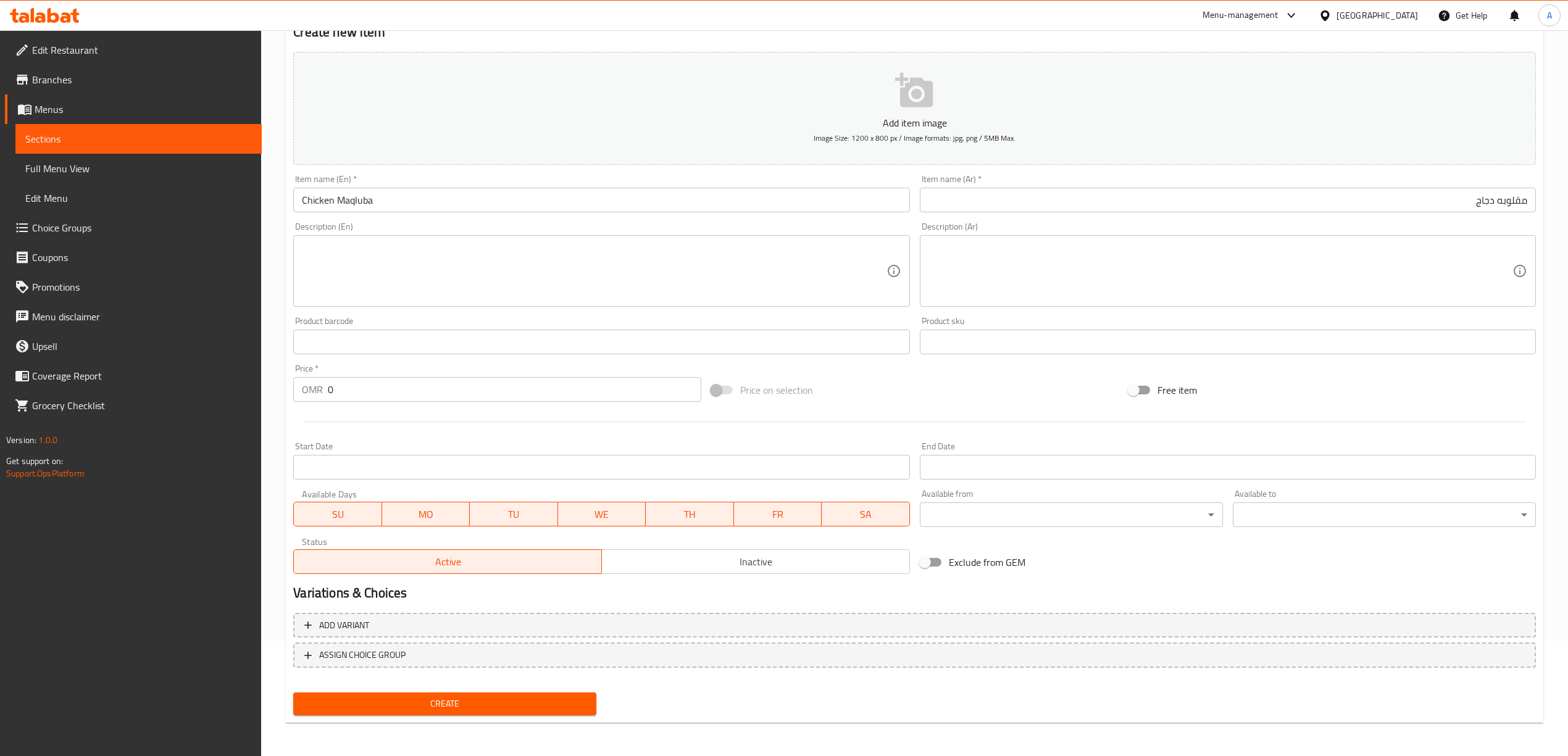
click at [452, 702] on span "Create" at bounding box center [444, 704] width 284 height 16
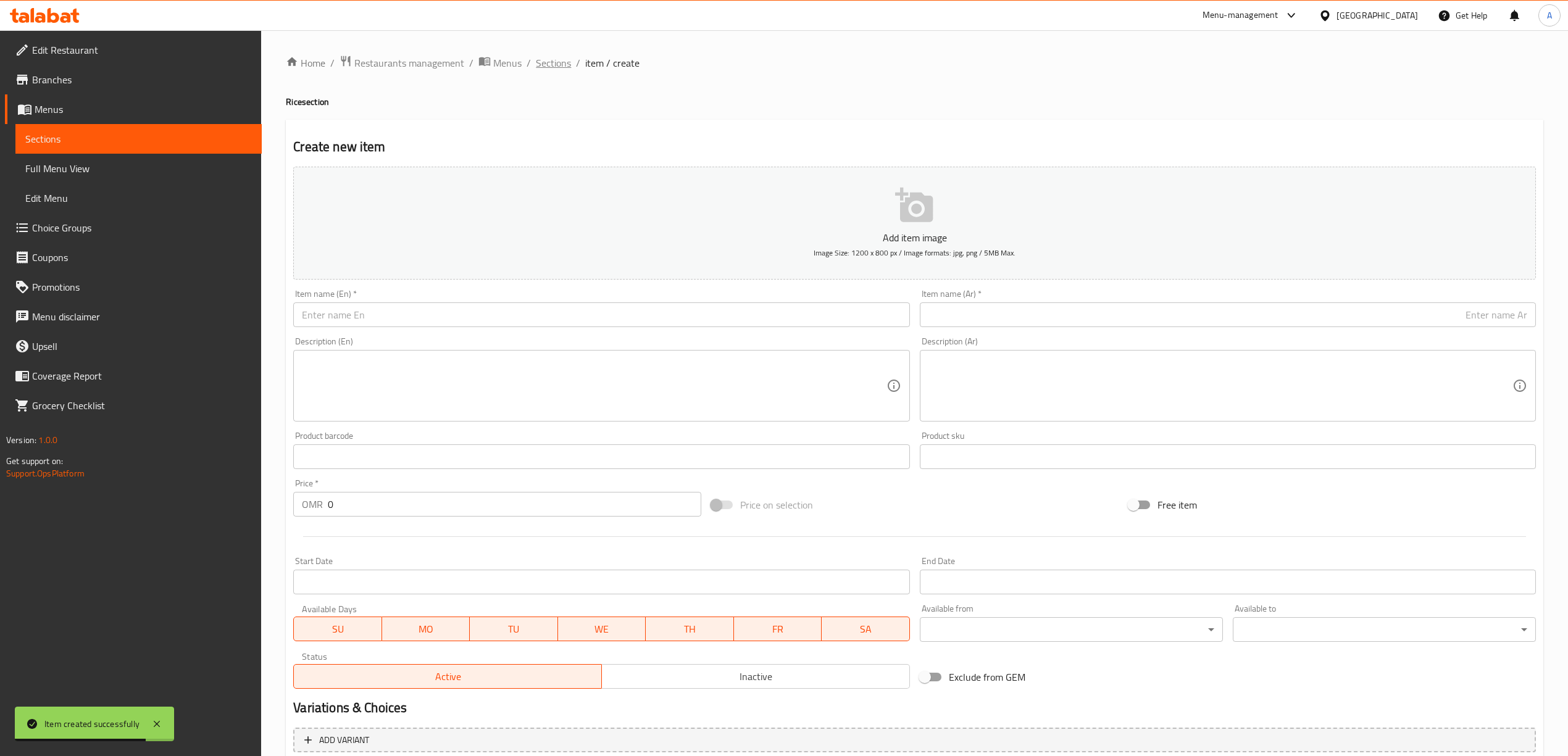
click at [551, 58] on span "Sections" at bounding box center [553, 62] width 35 height 15
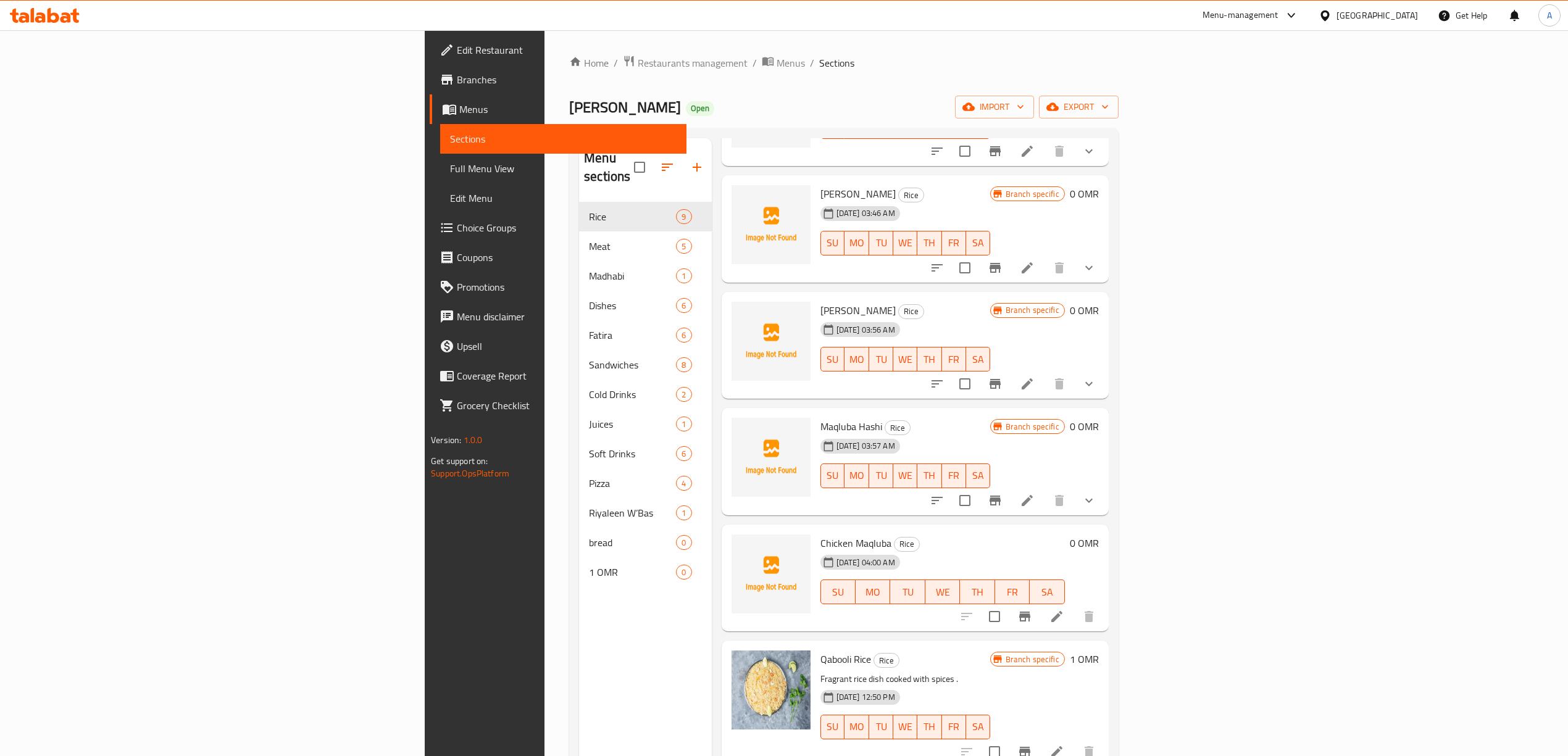
scroll to position [329, 0]
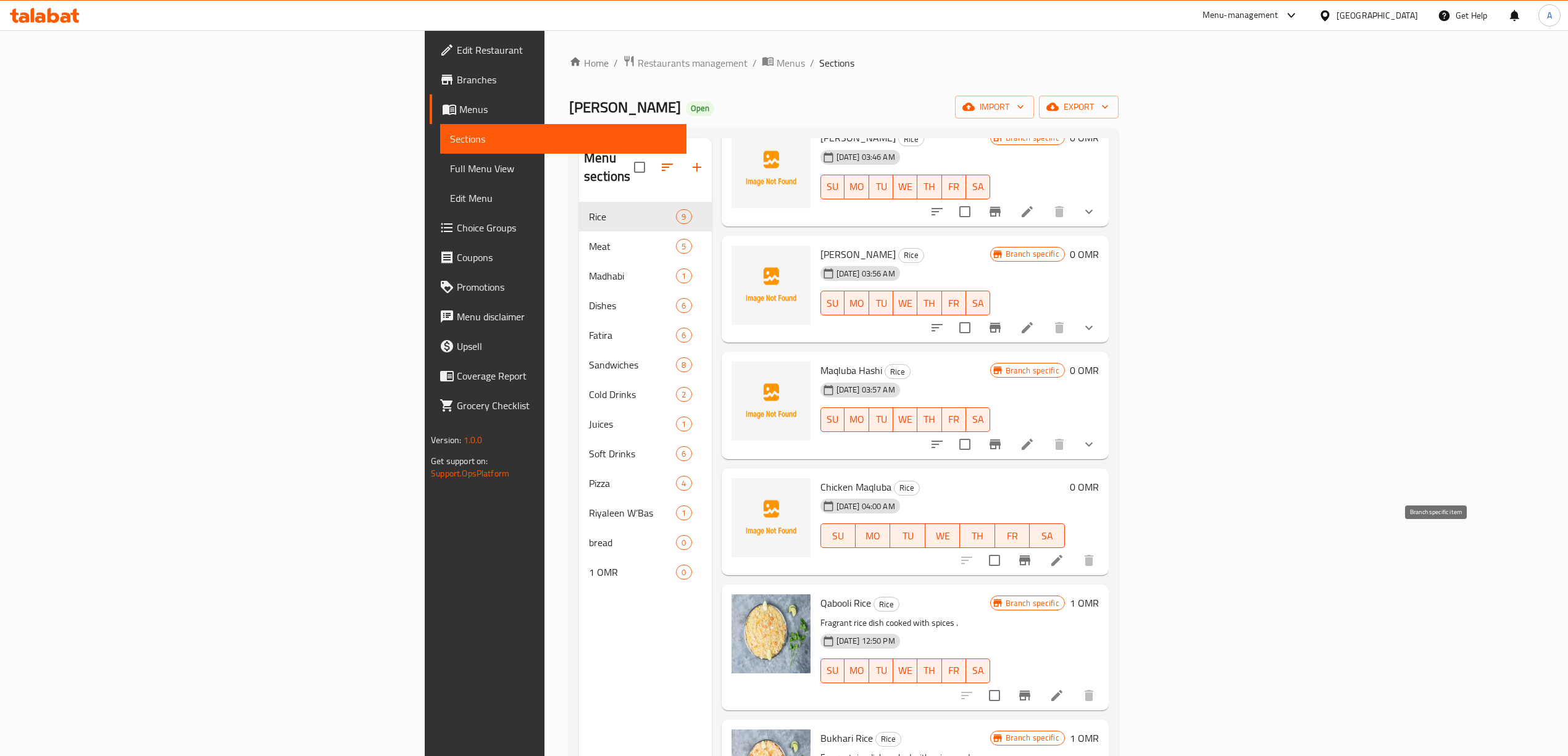
click at [1032, 553] on icon "Branch-specific-item" at bounding box center [1024, 560] width 15 height 15
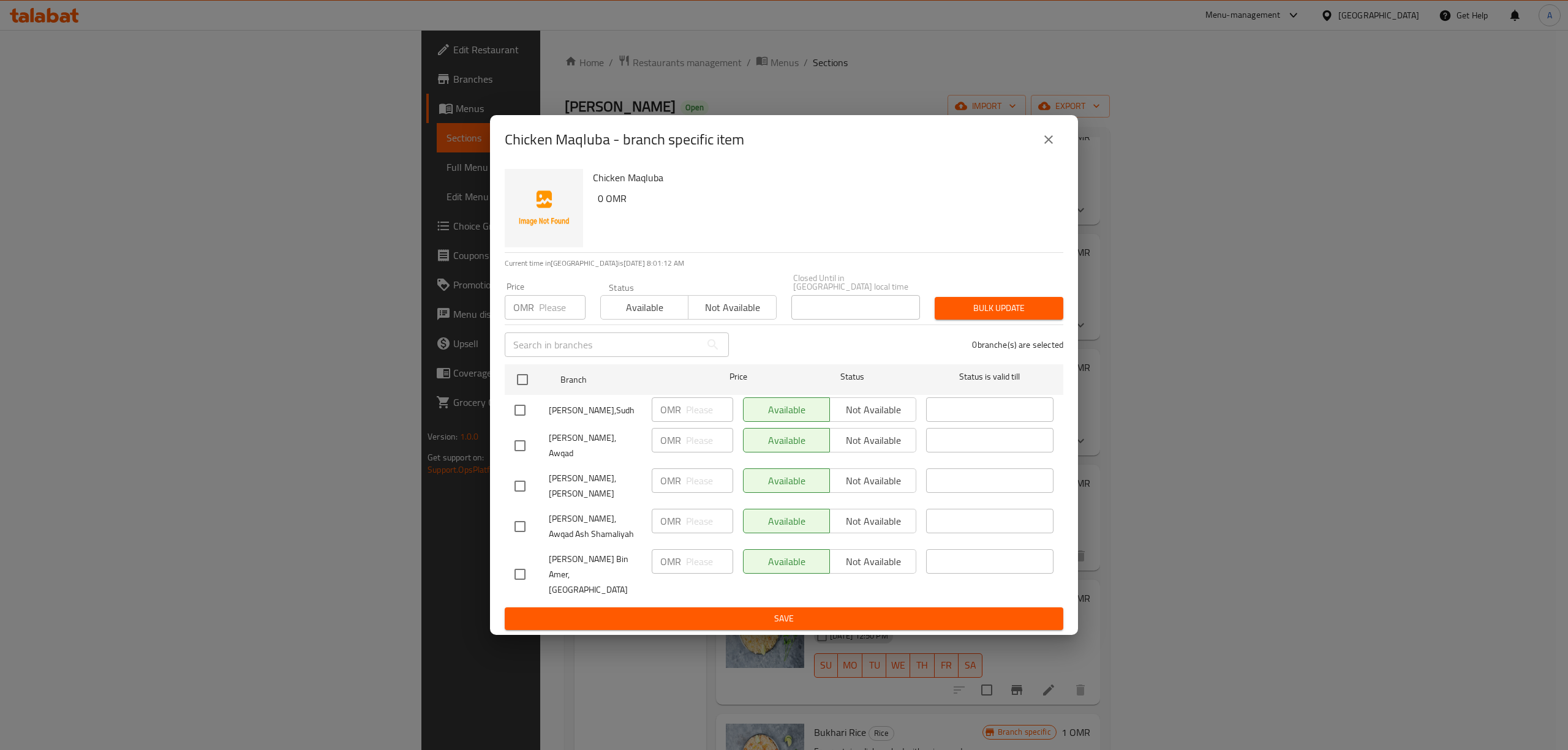
click at [520, 529] on input "checkbox" at bounding box center [520, 527] width 26 height 26
checkbox input "true"
click at [520, 496] on input "checkbox" at bounding box center [520, 486] width 26 height 26
checkbox input "true"
click at [520, 458] on input "checkbox" at bounding box center [520, 446] width 26 height 26
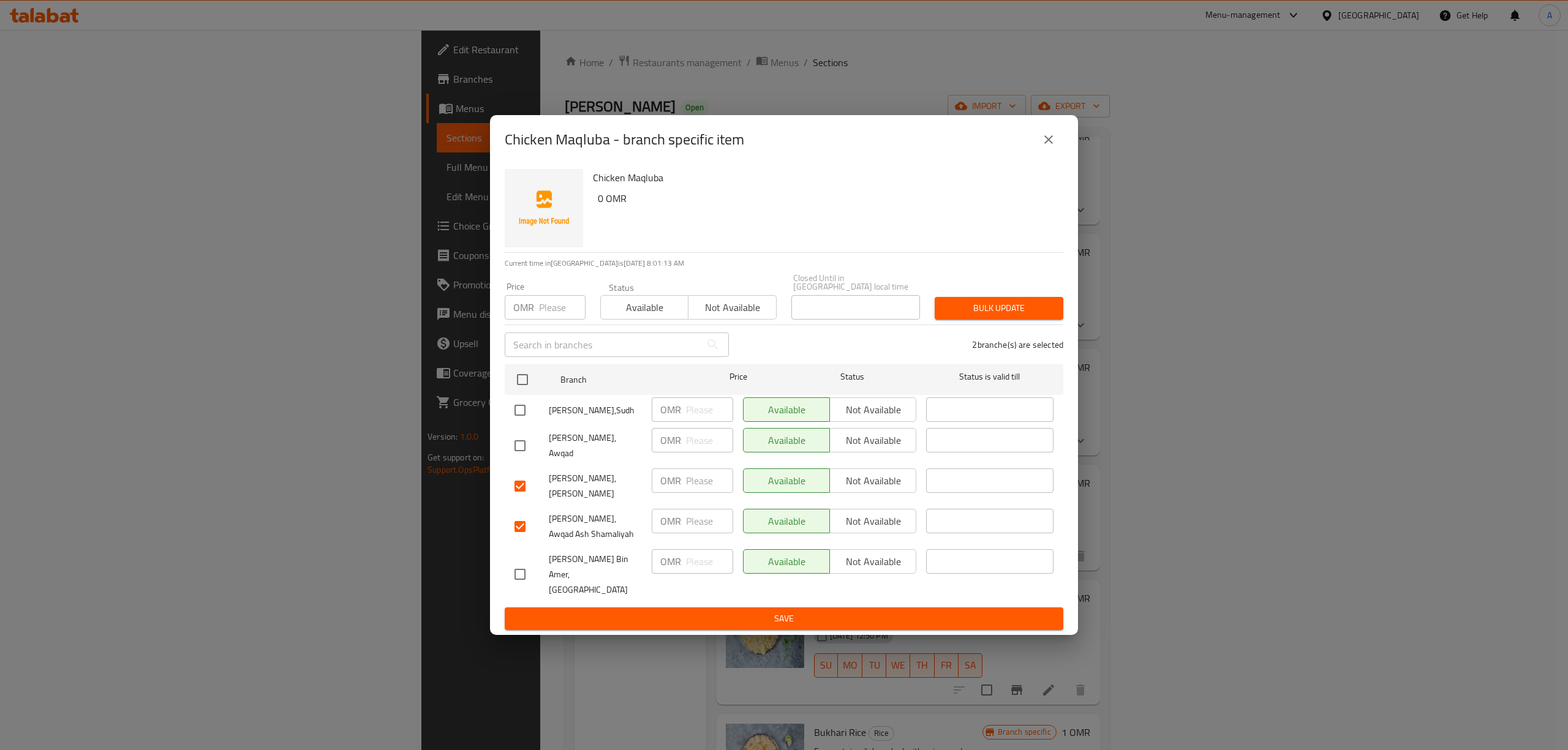
checkbox input "true"
click at [517, 392] on input "checkbox" at bounding box center [523, 380] width 26 height 26
checkbox input "true"
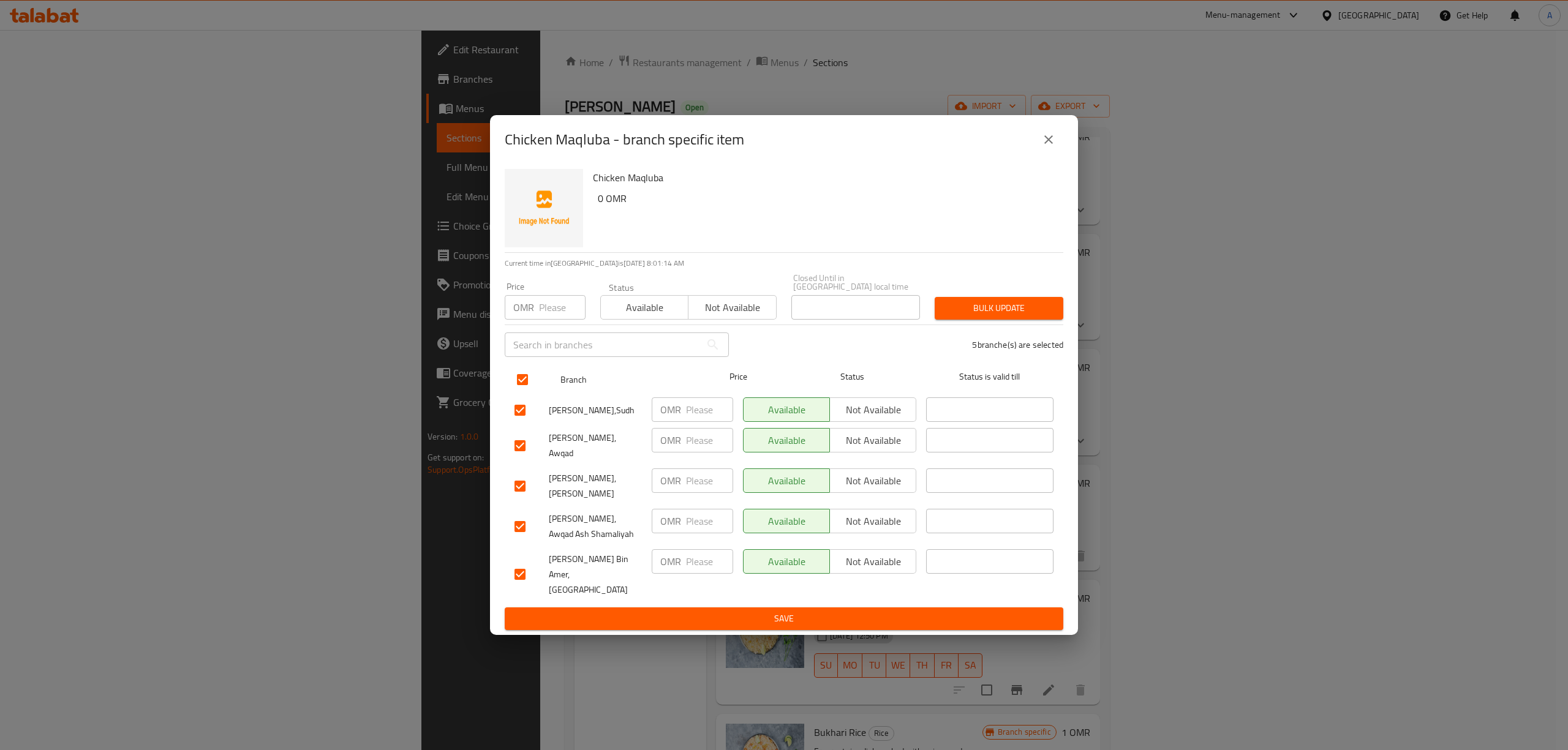
click at [525, 387] on input "checkbox" at bounding box center [523, 380] width 26 height 26
checkbox input "false"
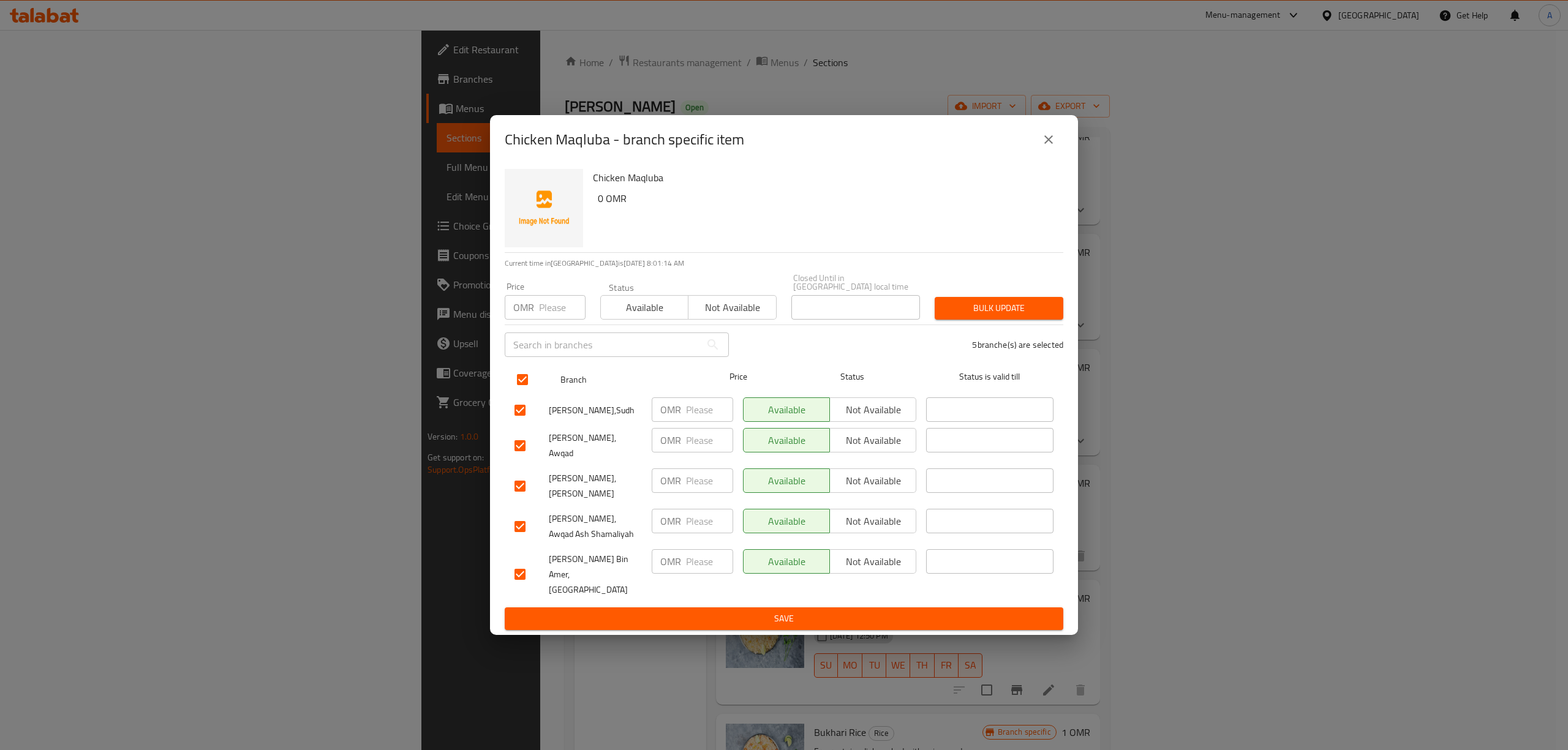
checkbox input "false"
click at [519, 520] on input "checkbox" at bounding box center [520, 527] width 26 height 26
checkbox input "true"
click at [519, 497] on input "checkbox" at bounding box center [520, 486] width 26 height 26
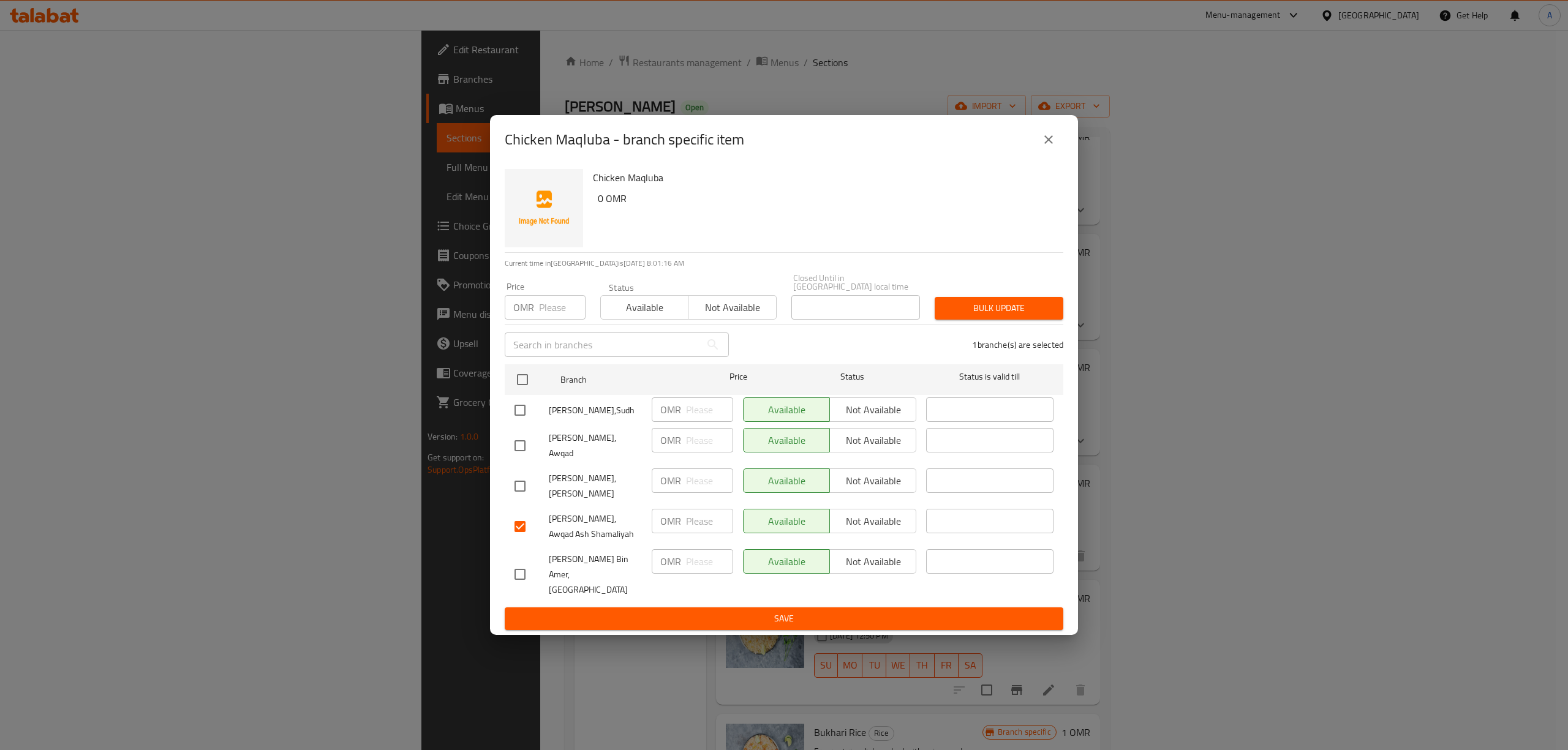
checkbox input "true"
click at [522, 448] on input "checkbox" at bounding box center [520, 446] width 26 height 26
checkbox input "true"
click at [520, 415] on input "checkbox" at bounding box center [520, 410] width 26 height 26
checkbox input "true"
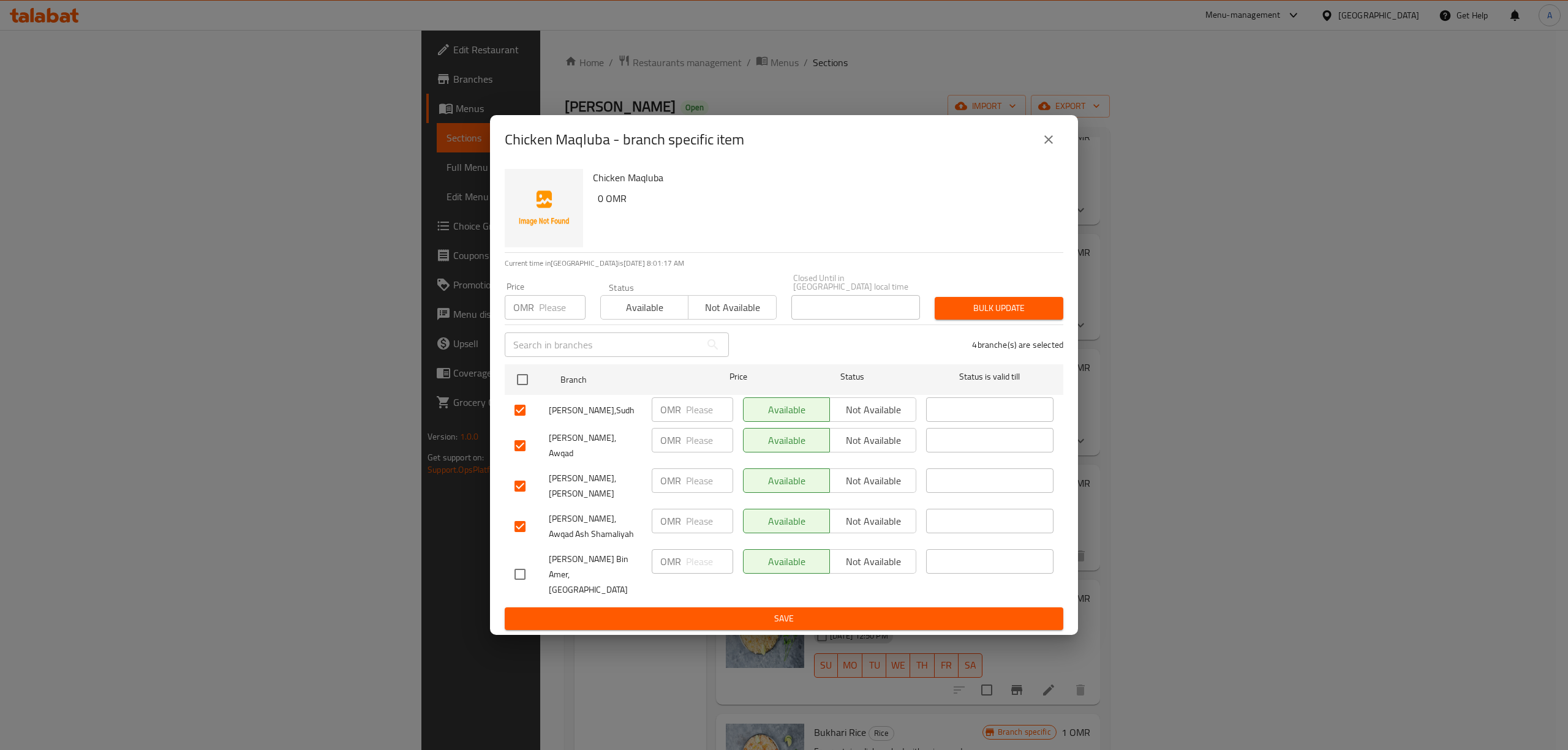
drag, startPoint x: 868, startPoint y: 517, endPoint x: 872, endPoint y: 510, distance: 8.1
click at [868, 519] on span "Not available" at bounding box center [873, 521] width 77 height 17
click at [875, 490] on span "Not available" at bounding box center [873, 481] width 77 height 17
click at [876, 452] on button "Not available" at bounding box center [872, 440] width 87 height 24
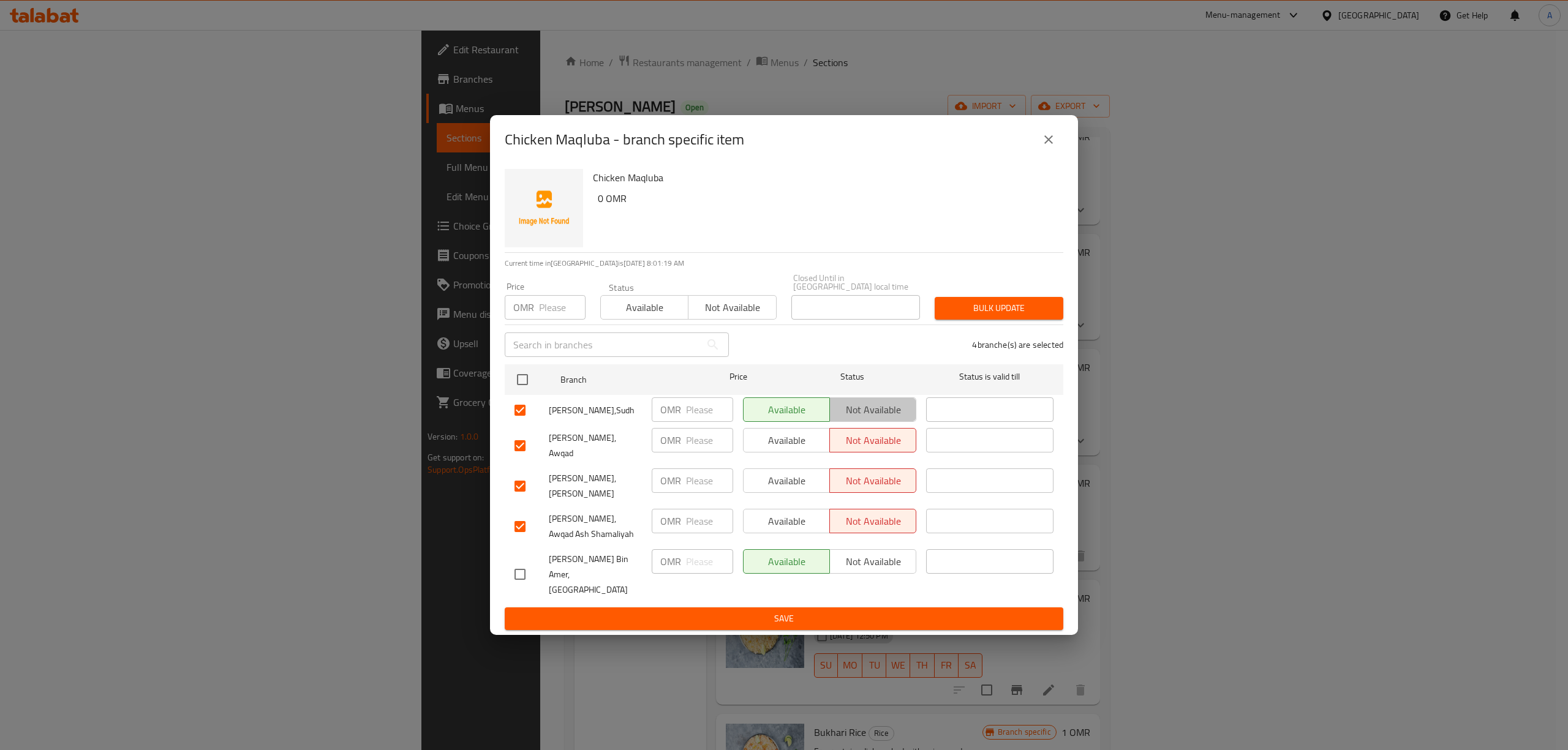
click at [883, 419] on span "Not available" at bounding box center [873, 409] width 77 height 17
click at [777, 611] on span "Save" at bounding box center [784, 618] width 539 height 16
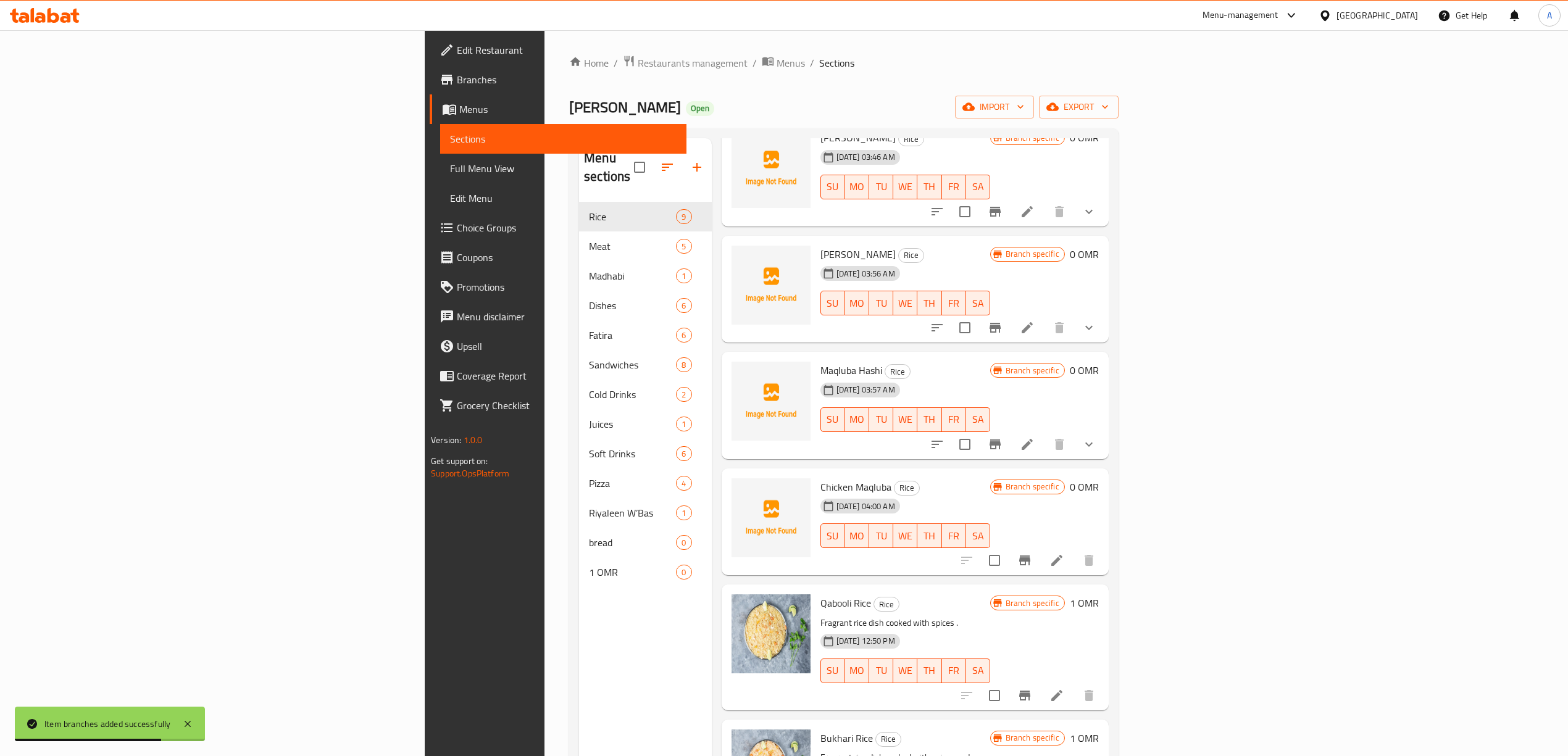
scroll to position [247, 0]
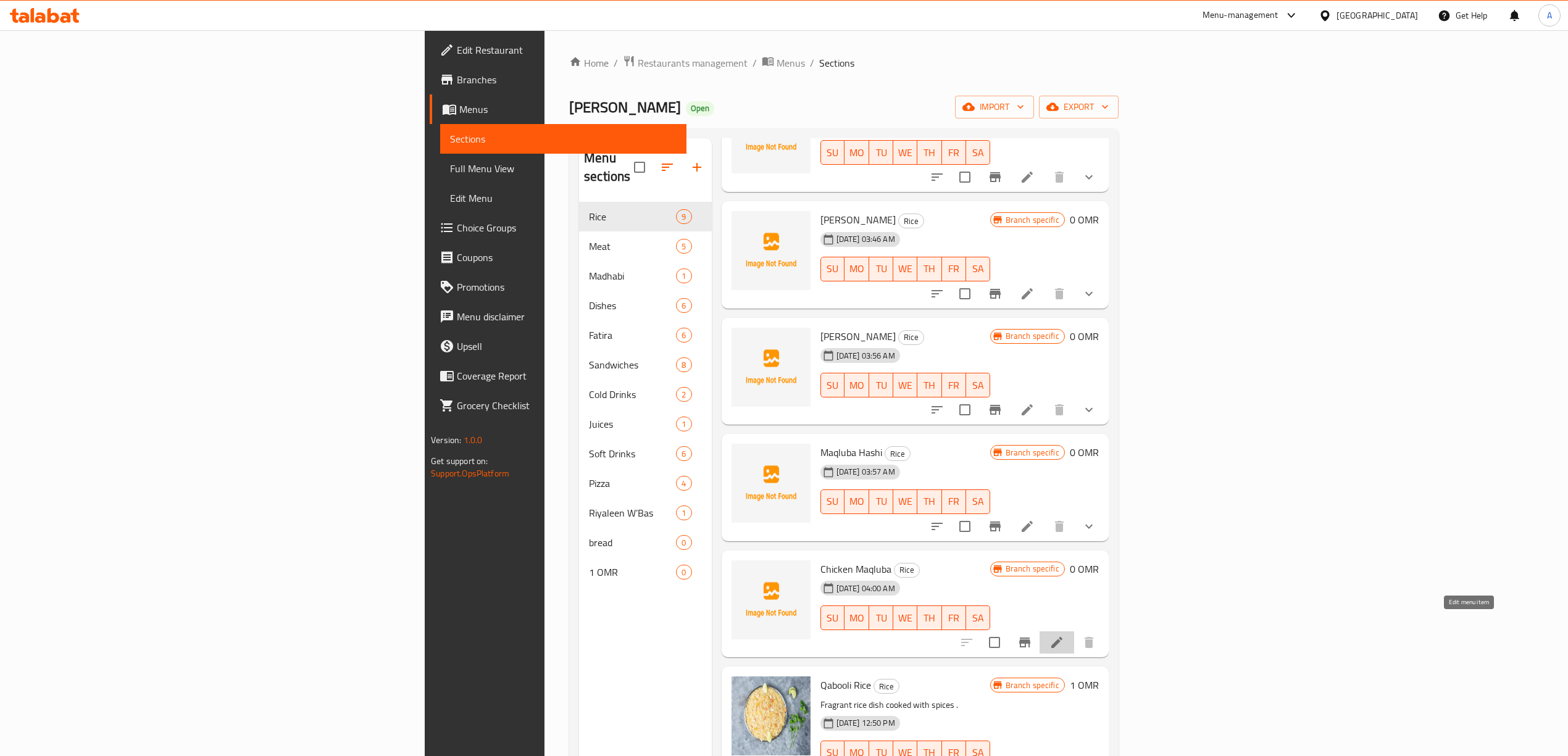
click at [1064, 635] on icon at bounding box center [1056, 642] width 15 height 15
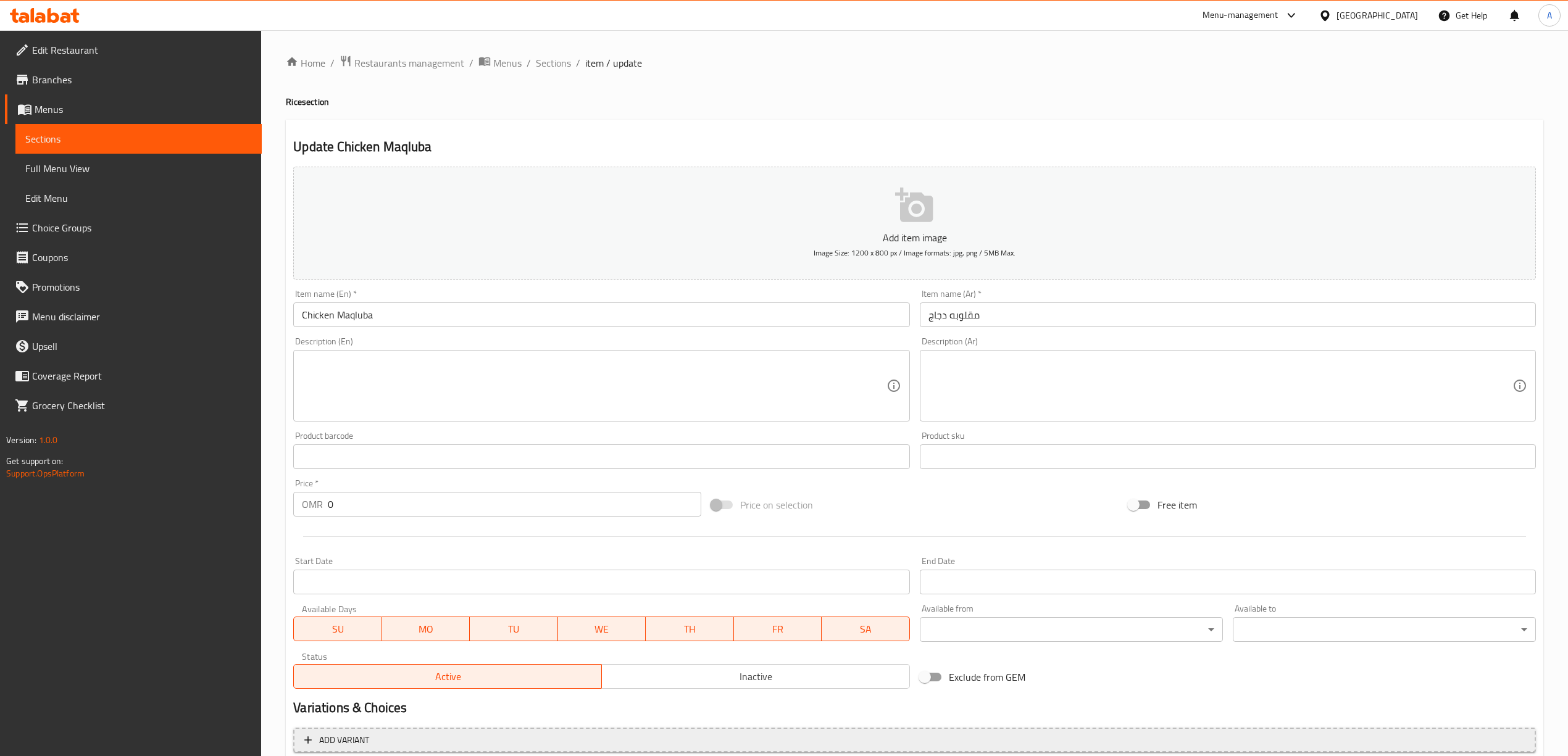
scroll to position [115, 0]
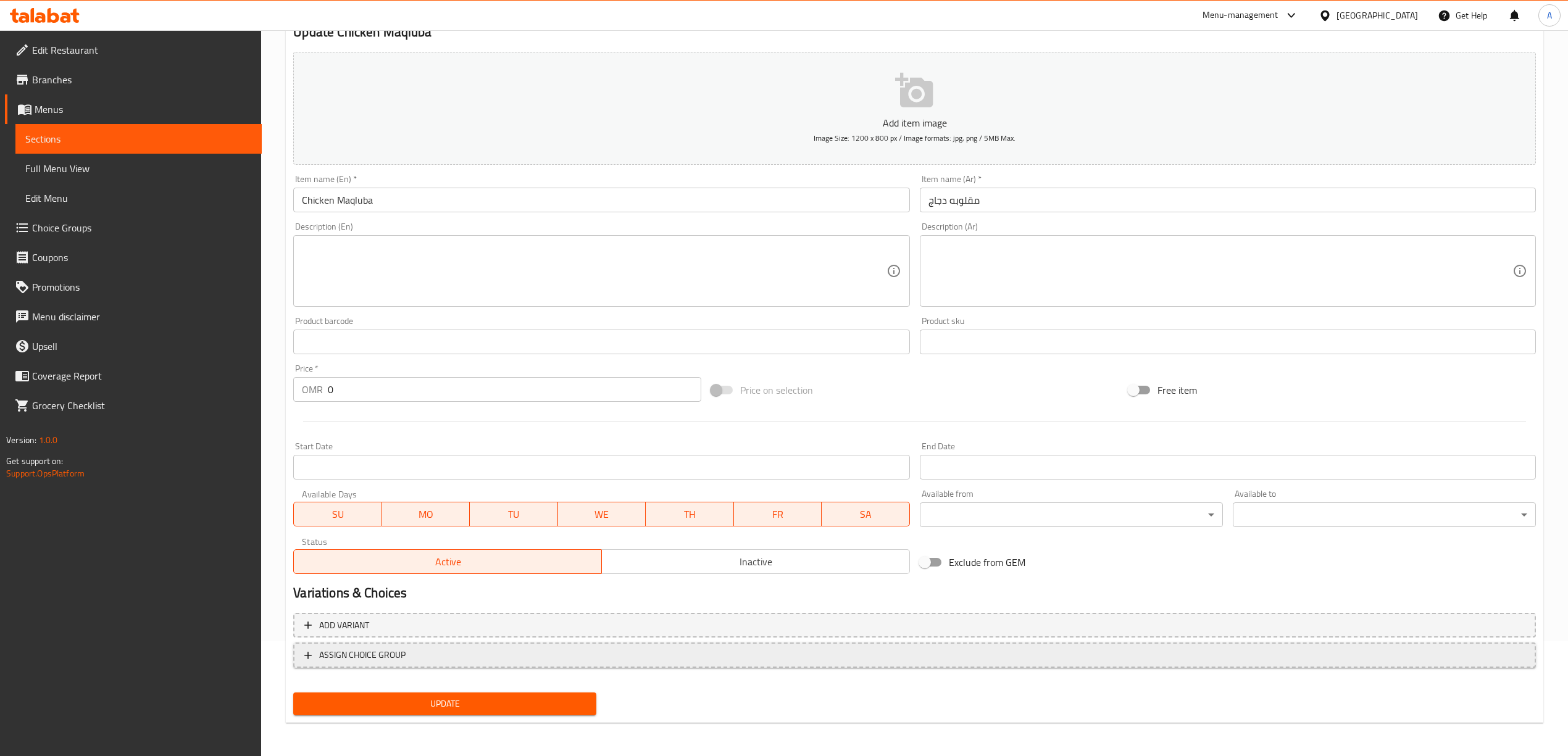
click at [482, 655] on span "ASSIGN CHOICE GROUP" at bounding box center [914, 655] width 1220 height 16
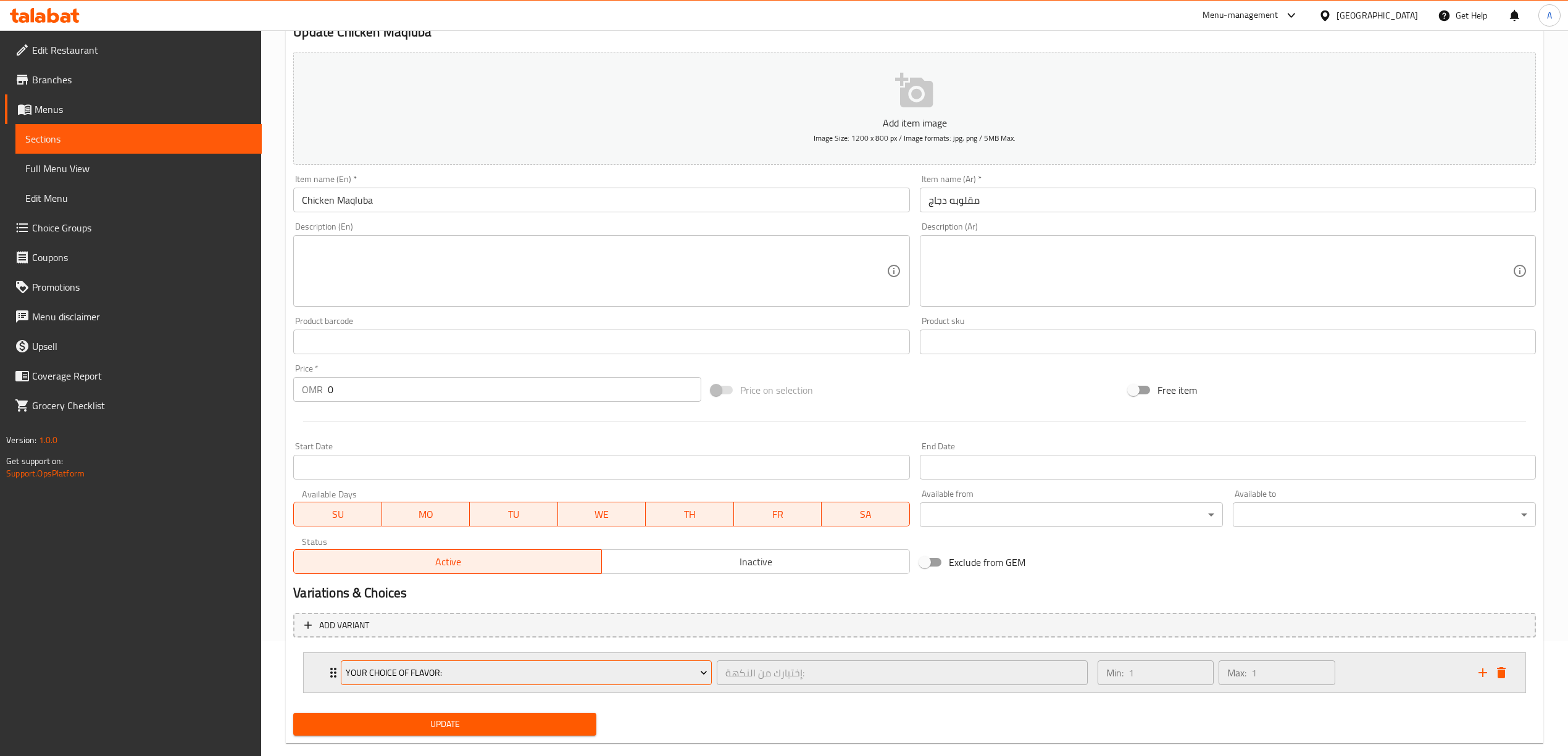
click at [509, 667] on span "Your Choice Of Flavor:" at bounding box center [526, 673] width 362 height 16
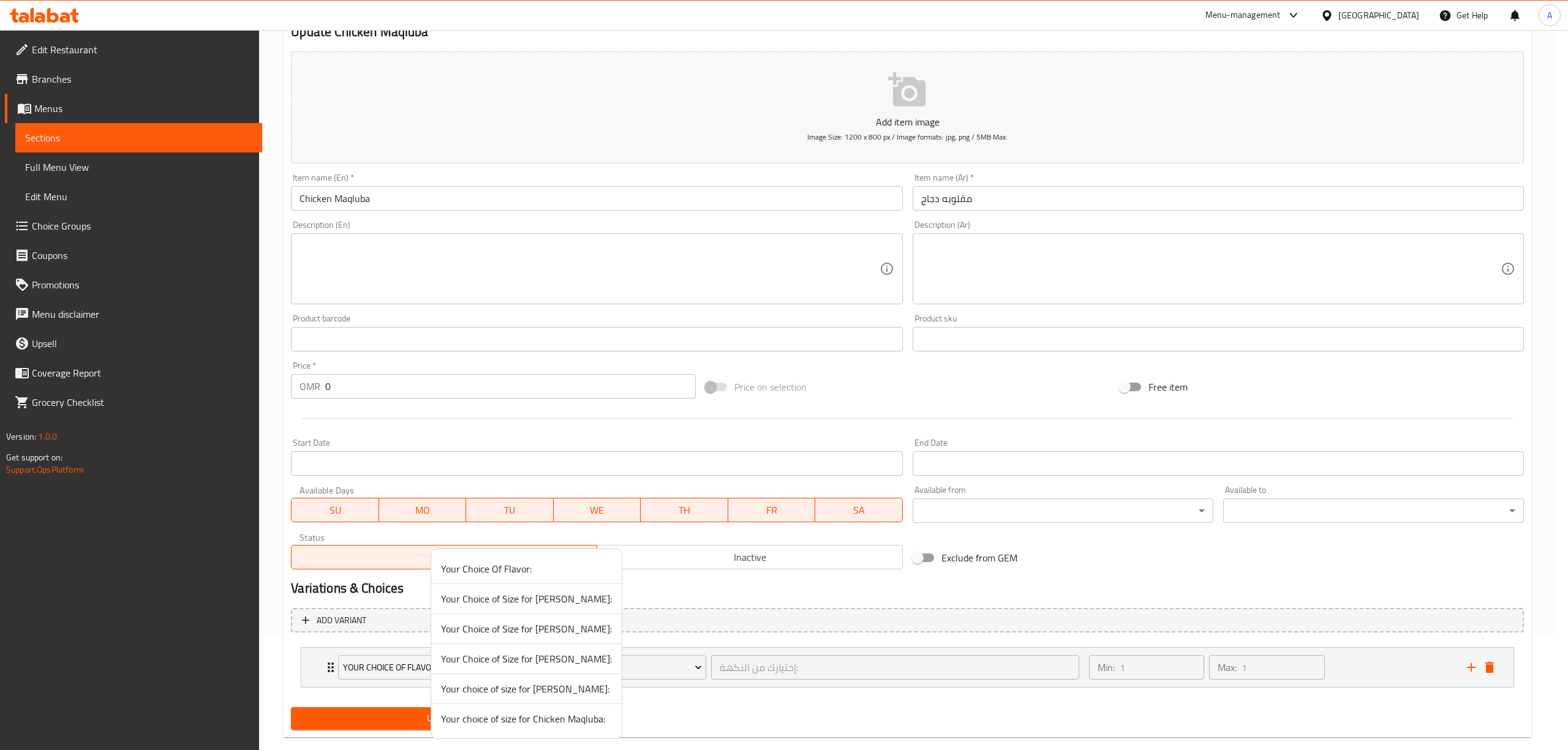
click at [561, 715] on span "Your choice of size for Chicken Maqluba:" at bounding box center [526, 718] width 171 height 15
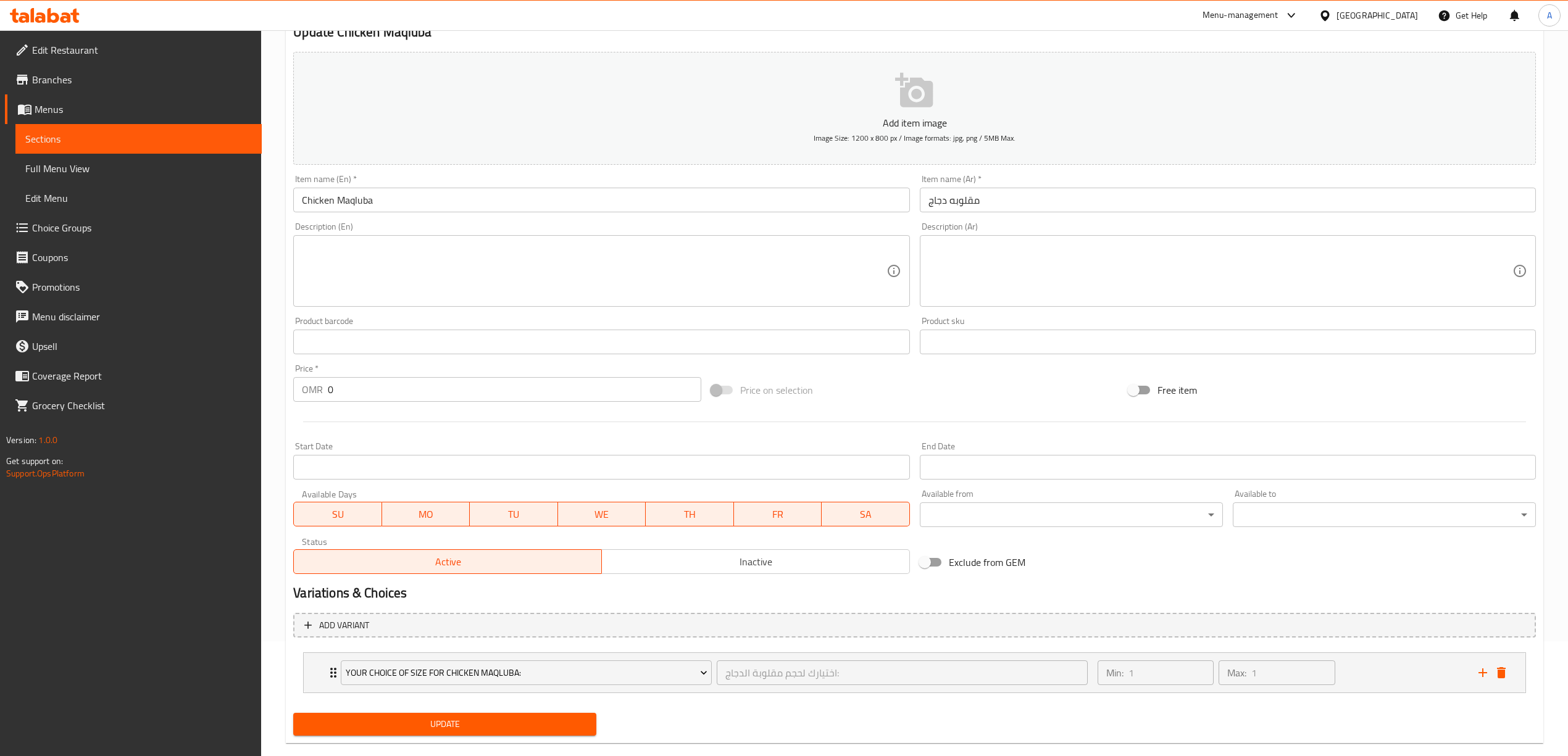
click at [716, 731] on div "Update" at bounding box center [914, 724] width 1253 height 32
click at [470, 726] on span "Update" at bounding box center [444, 724] width 284 height 16
click at [1398, 666] on div "Min: 1 ​ Max: 1 ​" at bounding box center [1281, 672] width 381 height 40
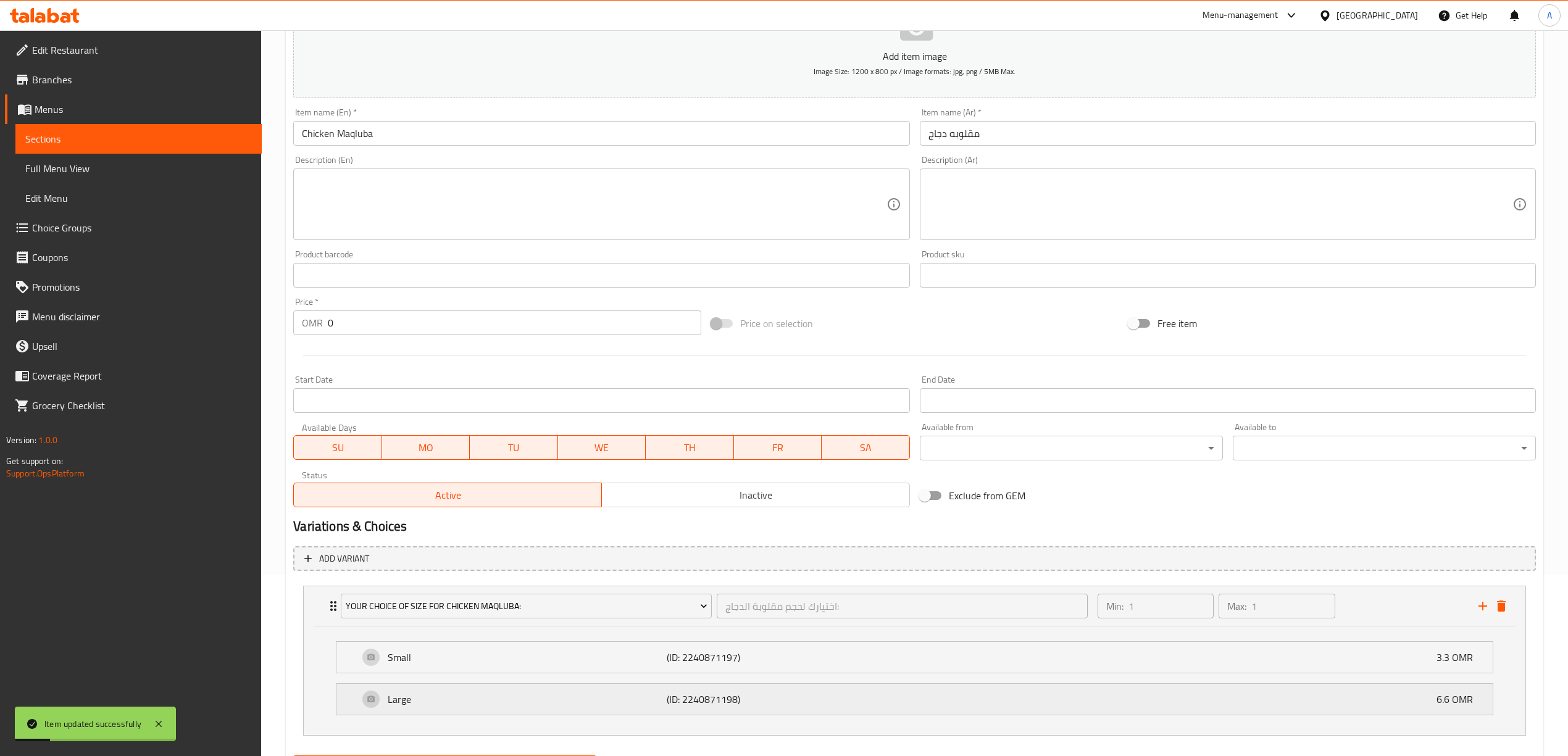
scroll to position [248, 0]
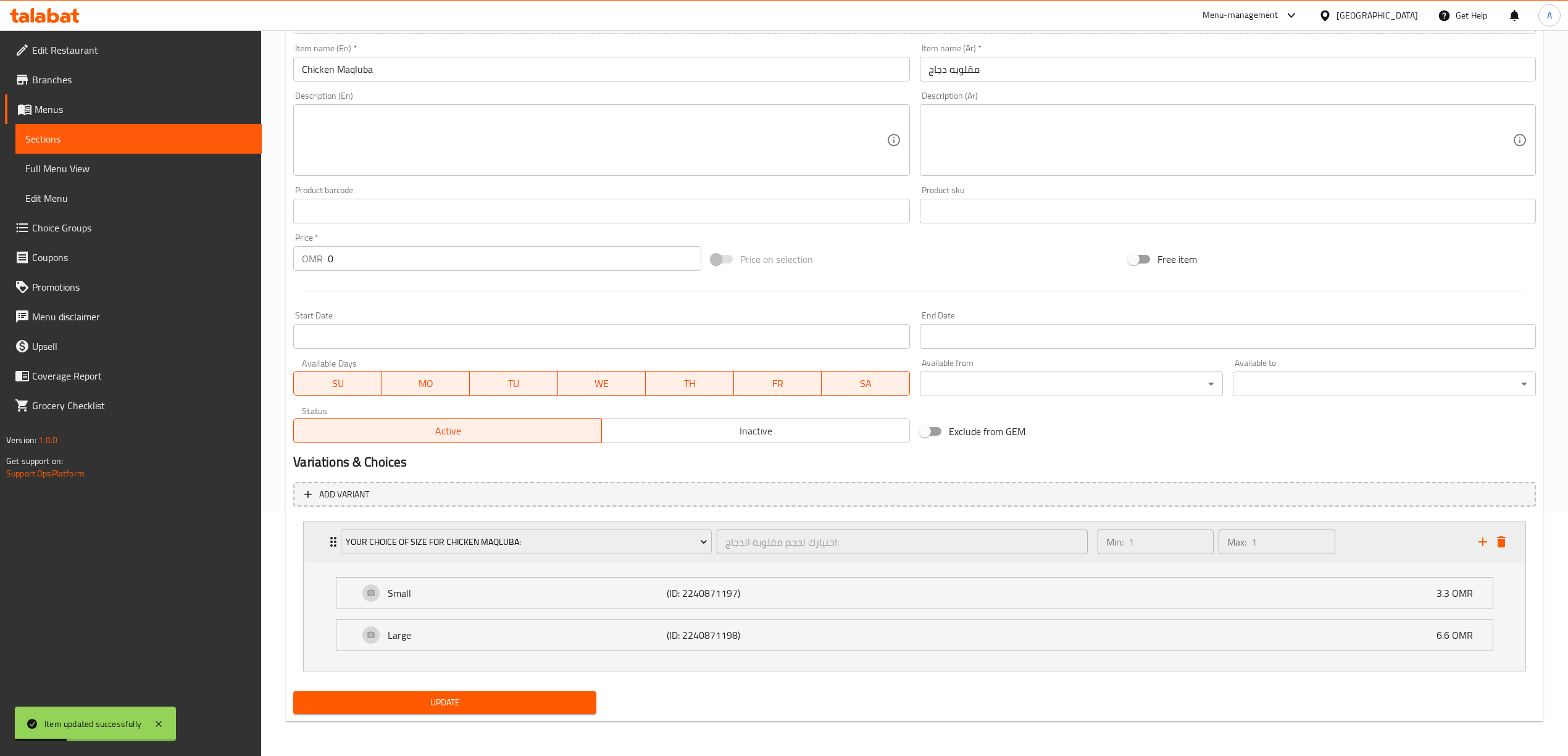
click at [1390, 538] on div "Min: 1 ​ Max: 1 ​" at bounding box center [1281, 541] width 381 height 40
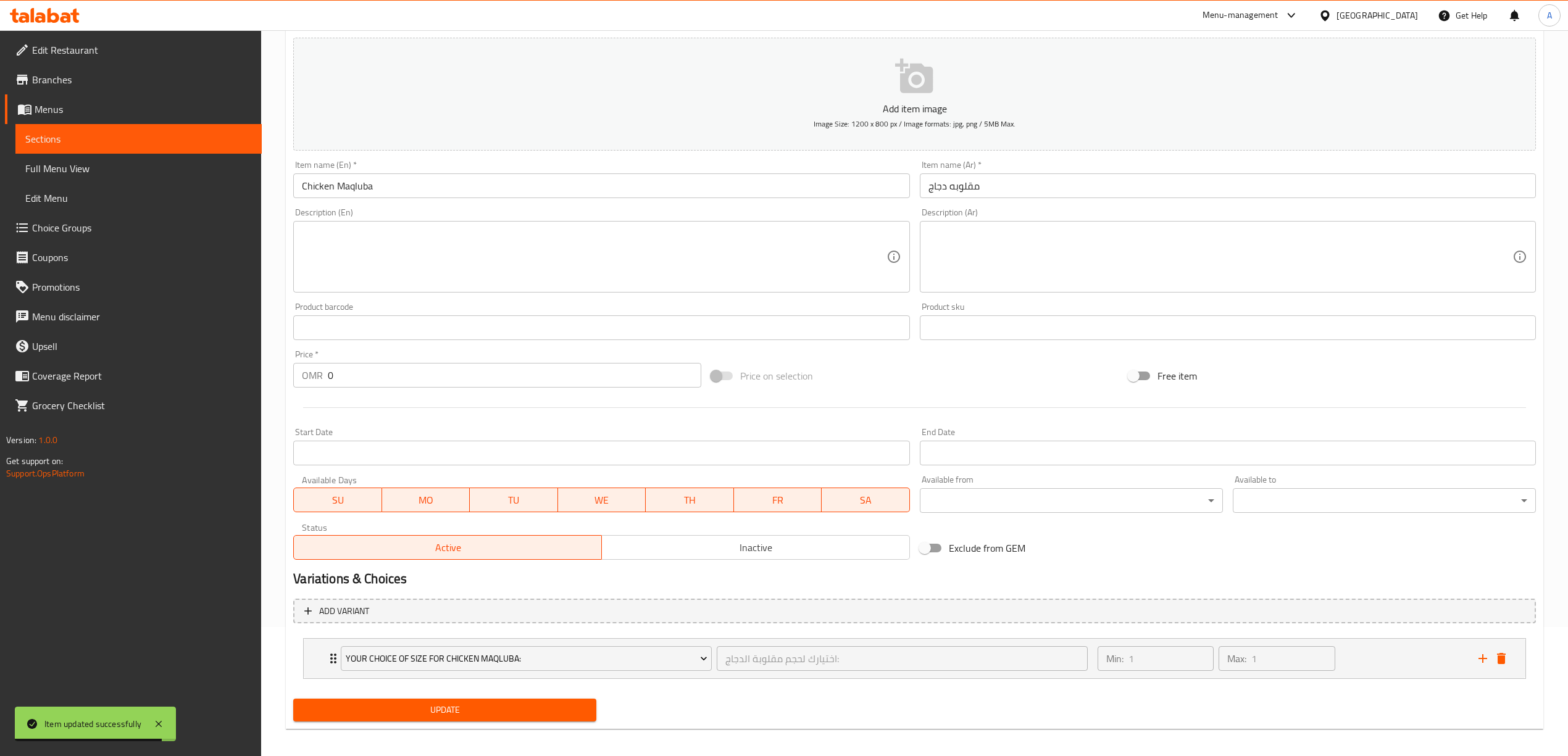
scroll to position [137, 0]
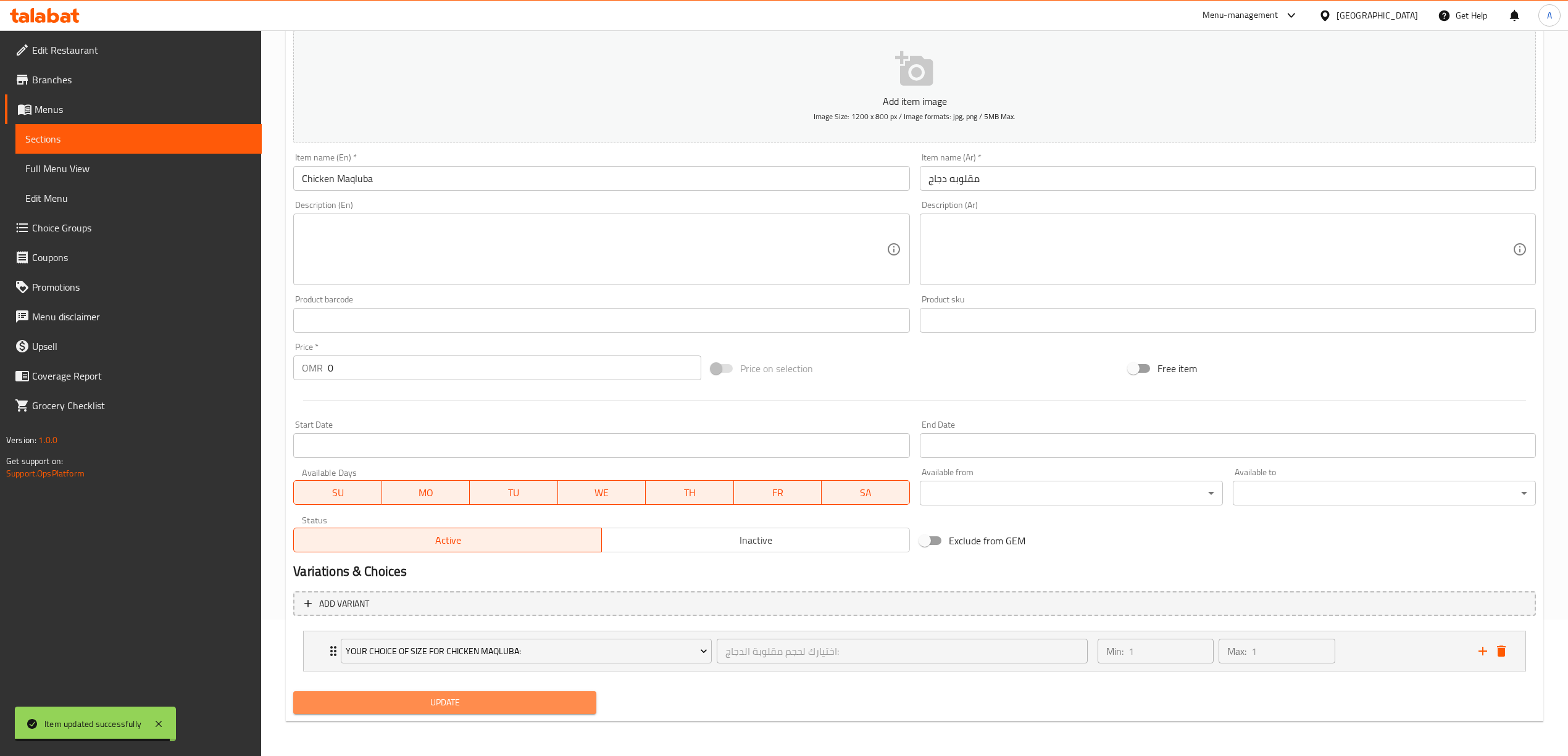
click at [497, 707] on span "Update" at bounding box center [444, 702] width 284 height 16
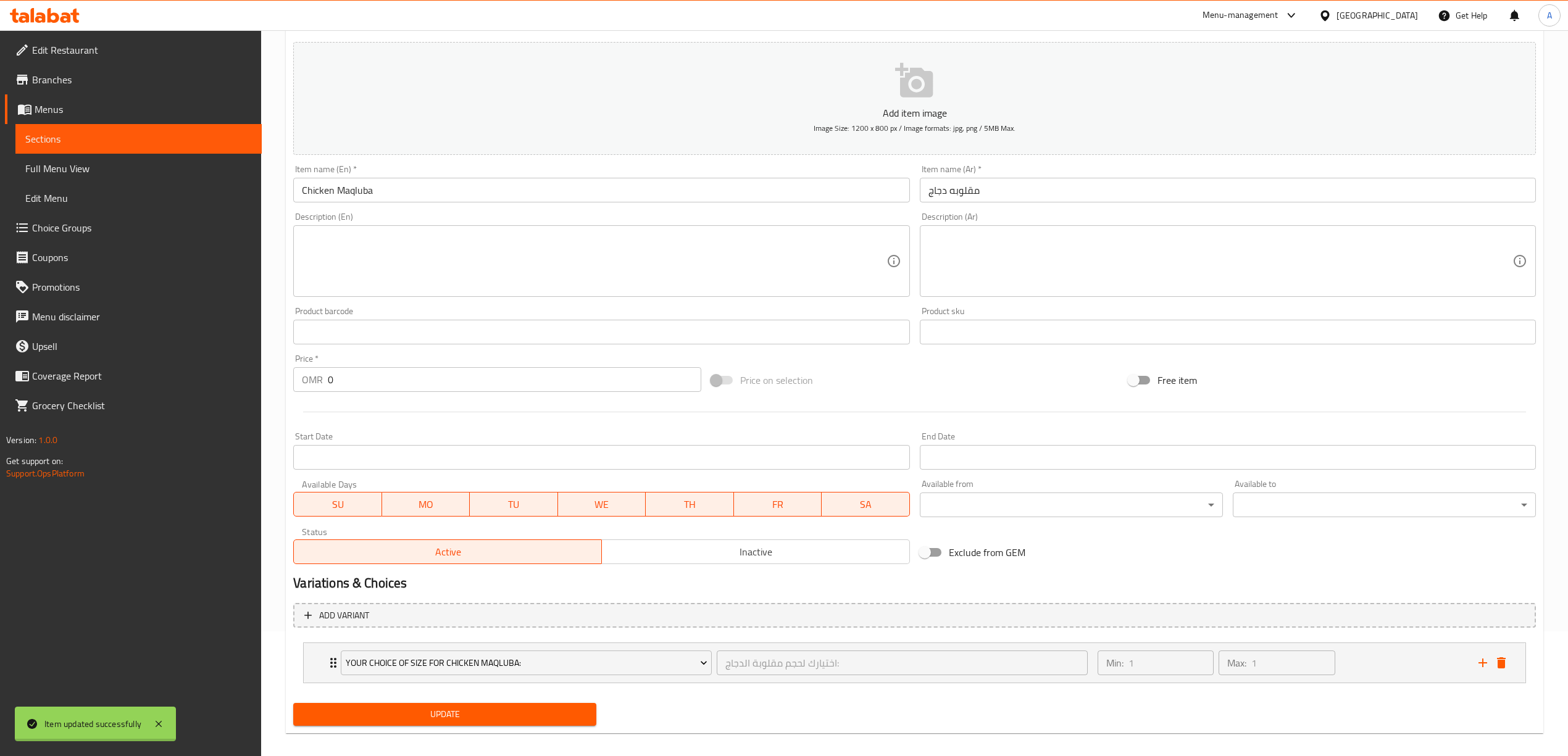
scroll to position [0, 0]
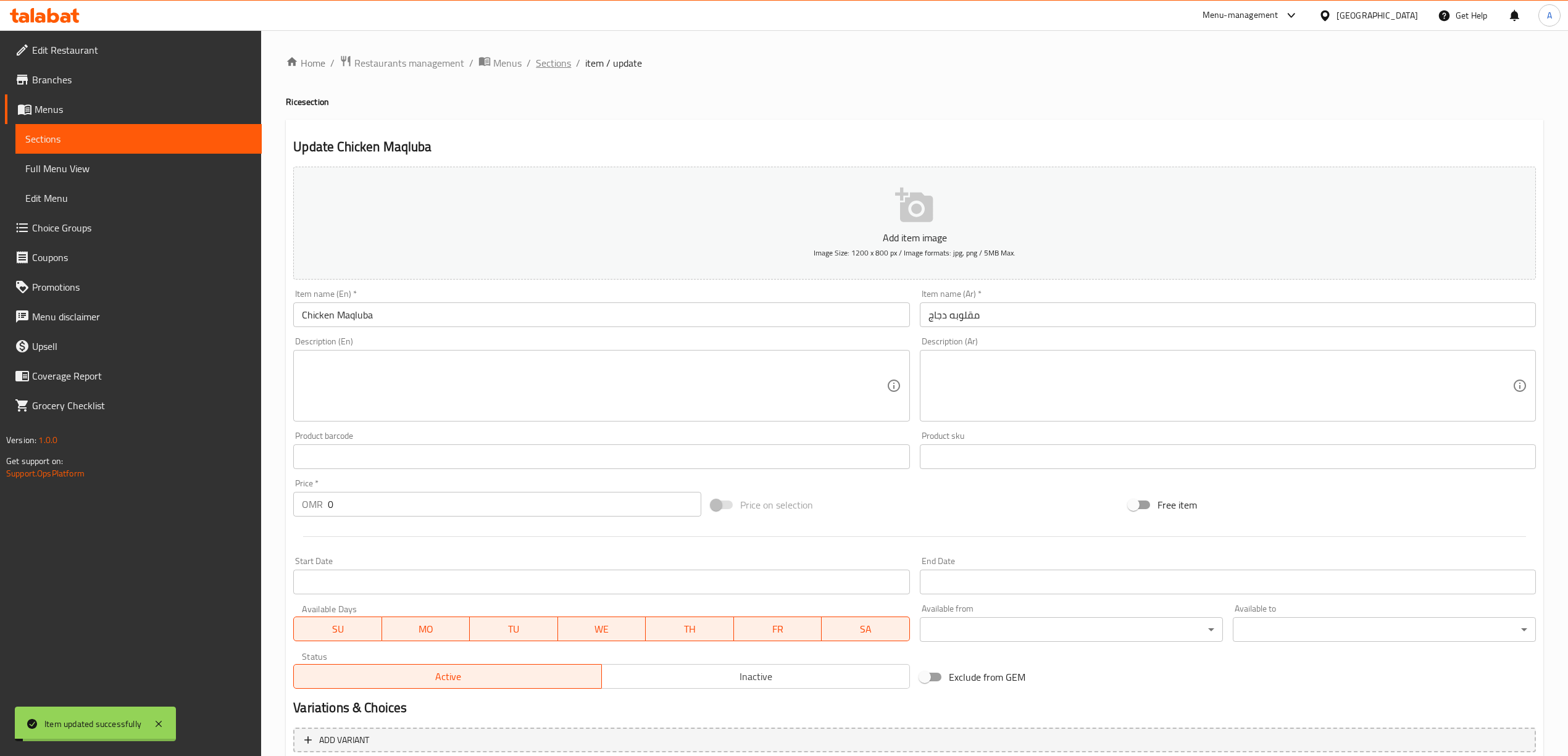
click at [561, 61] on span "Sections" at bounding box center [553, 62] width 35 height 15
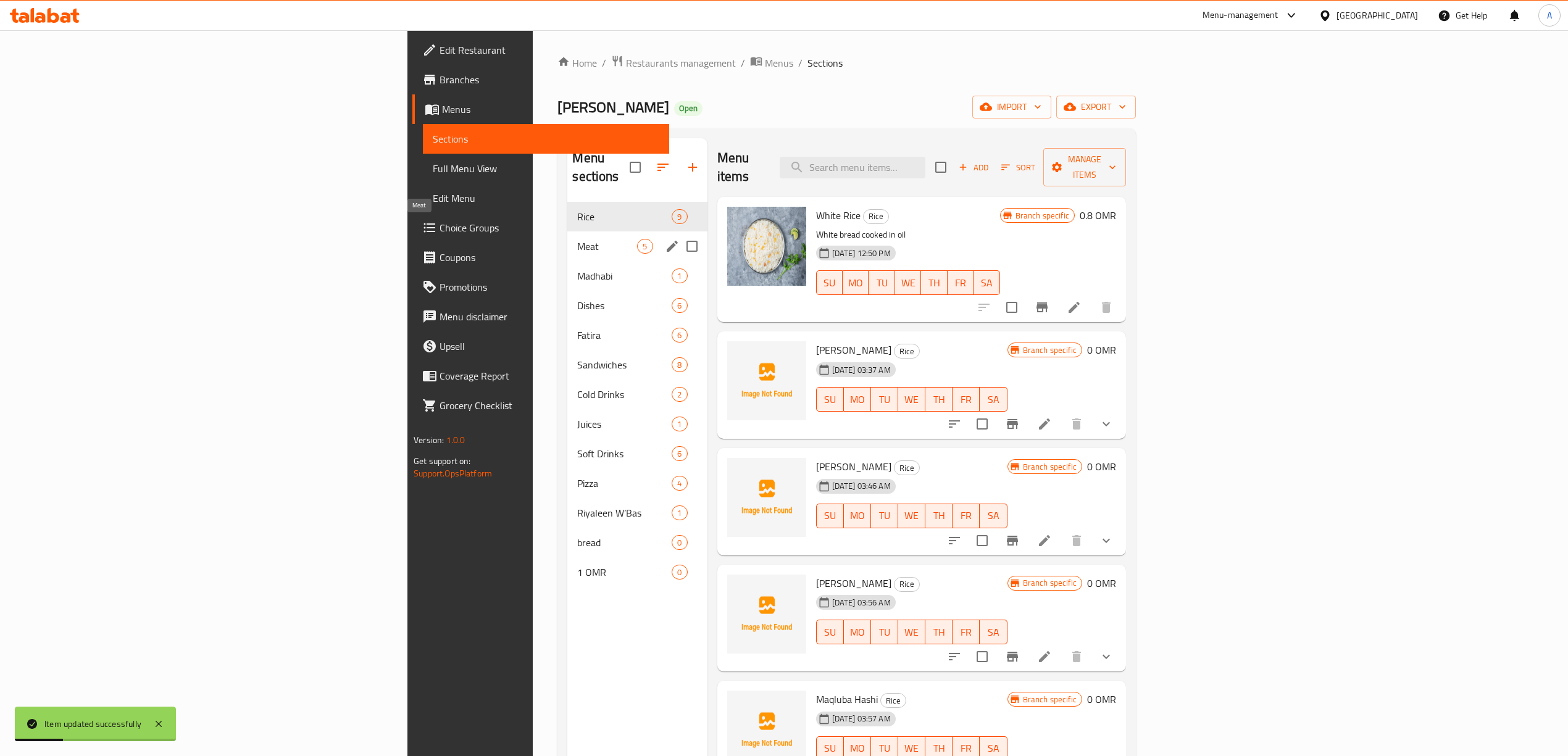
click at [577, 239] on span "Meat" at bounding box center [607, 246] width 60 height 15
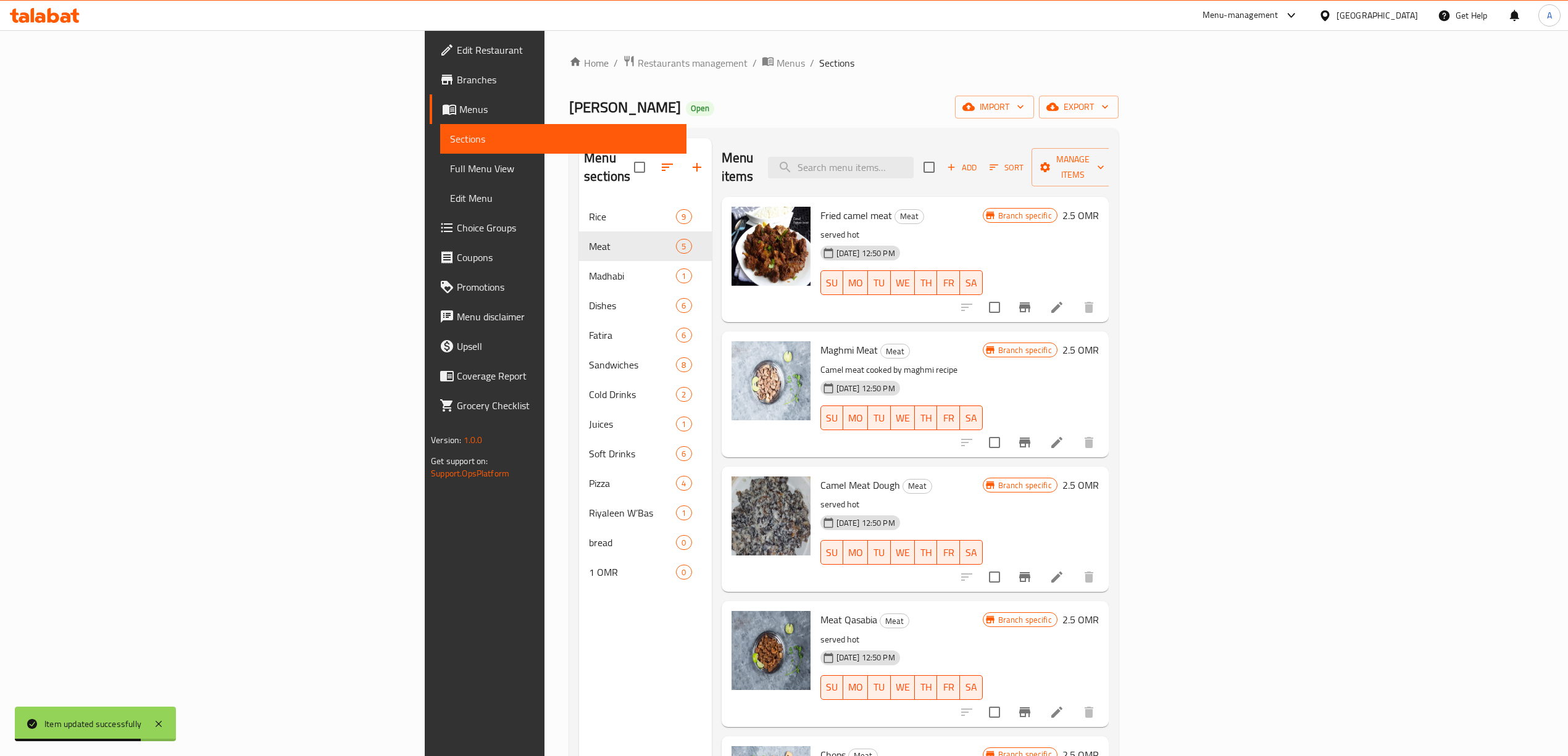
click at [1030, 437] on icon "Branch-specific-item" at bounding box center [1024, 442] width 11 height 10
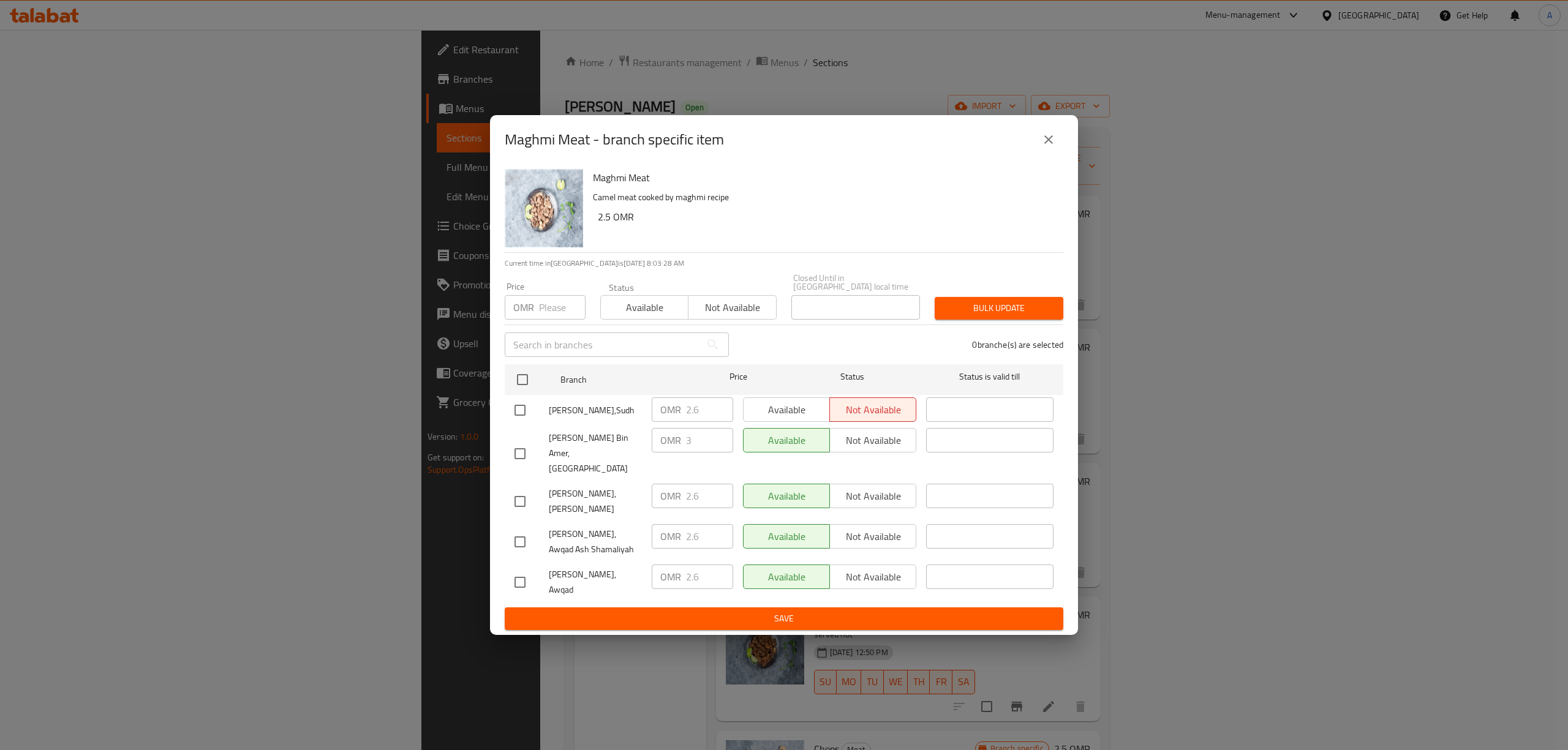
click at [1047, 147] on icon "close" at bounding box center [1048, 139] width 15 height 15
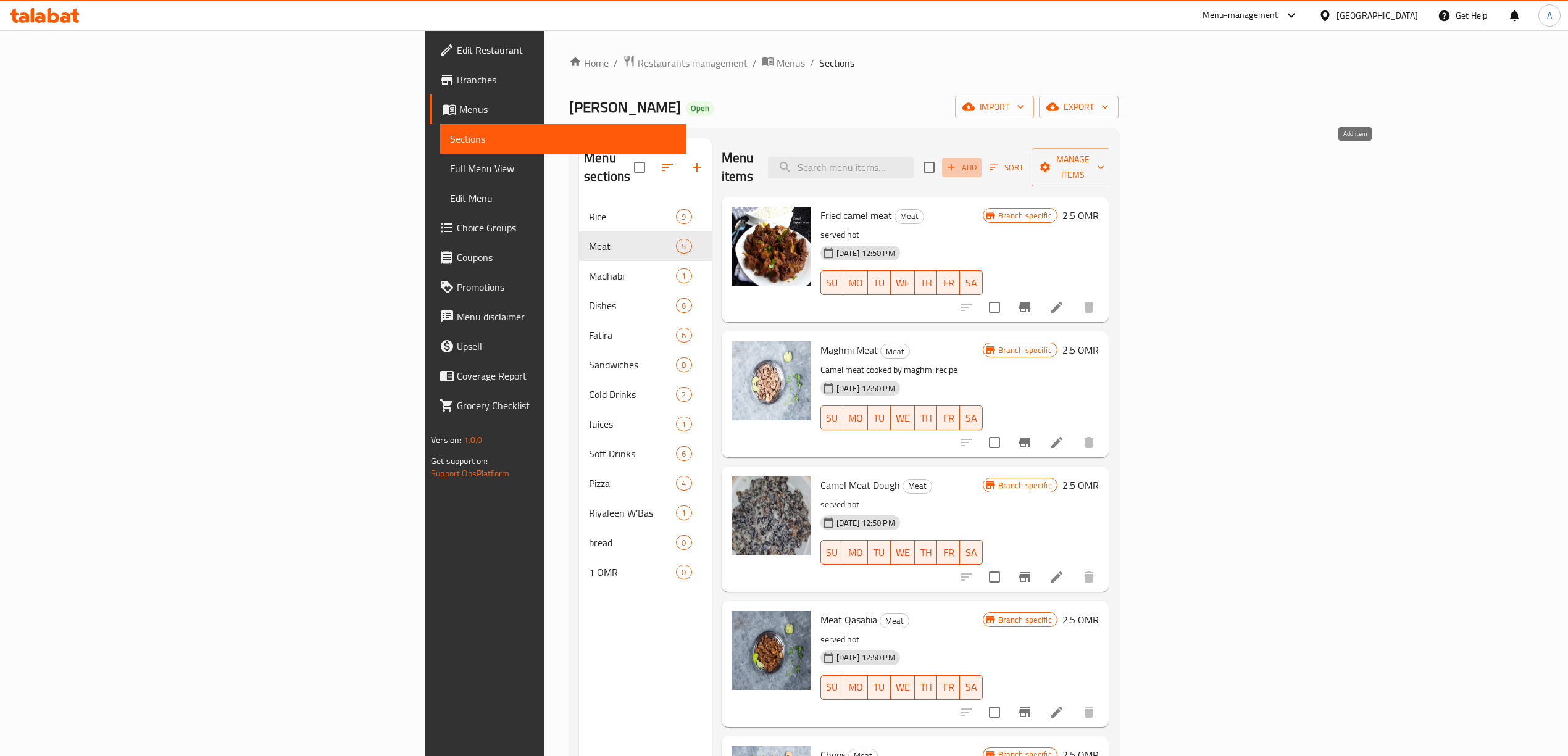
click at [957, 162] on icon "button" at bounding box center [950, 167] width 11 height 11
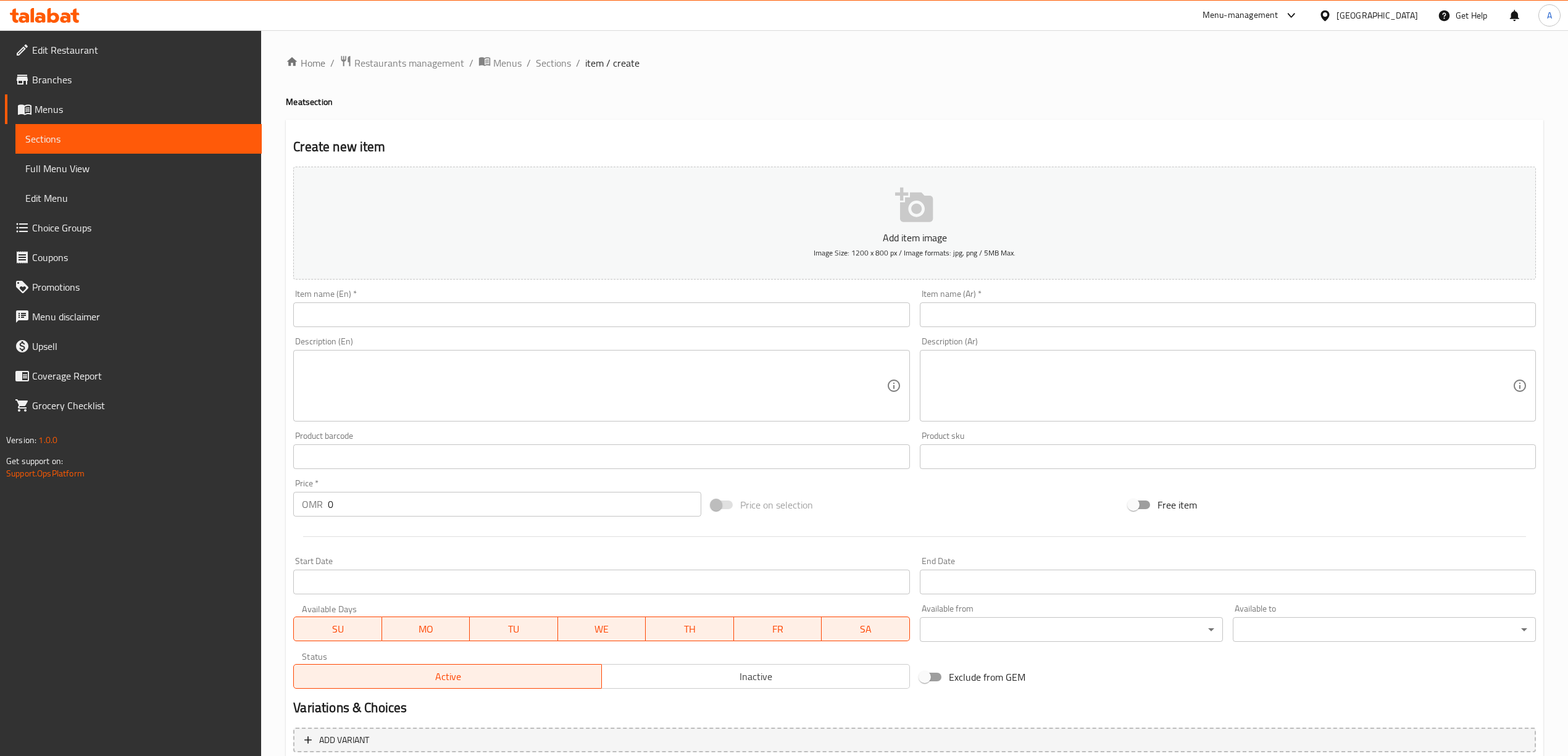
click at [301, 313] on input "text" at bounding box center [601, 314] width 616 height 25
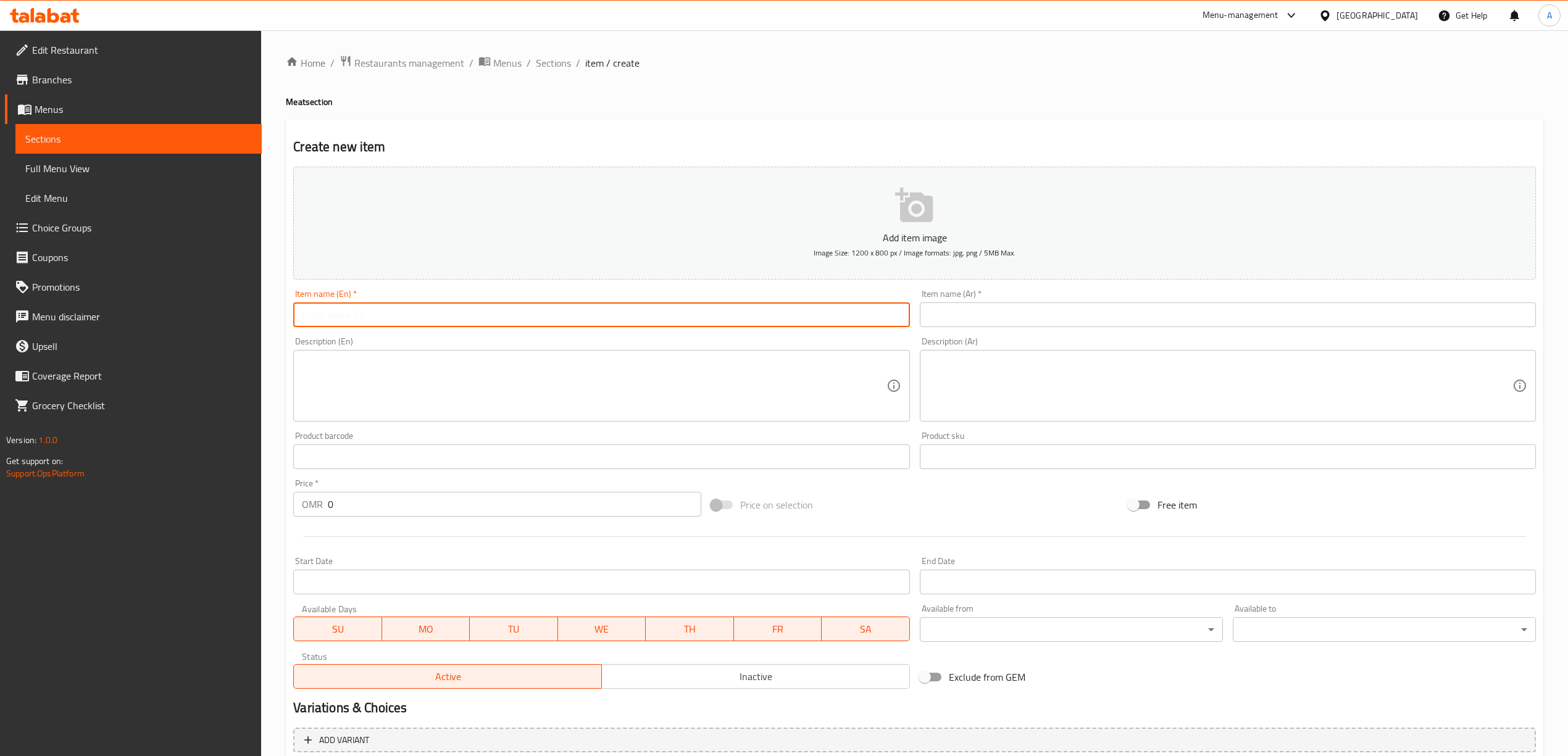
paste input "Mqalqal Hashi"
type input "Mqalqal Hashi"
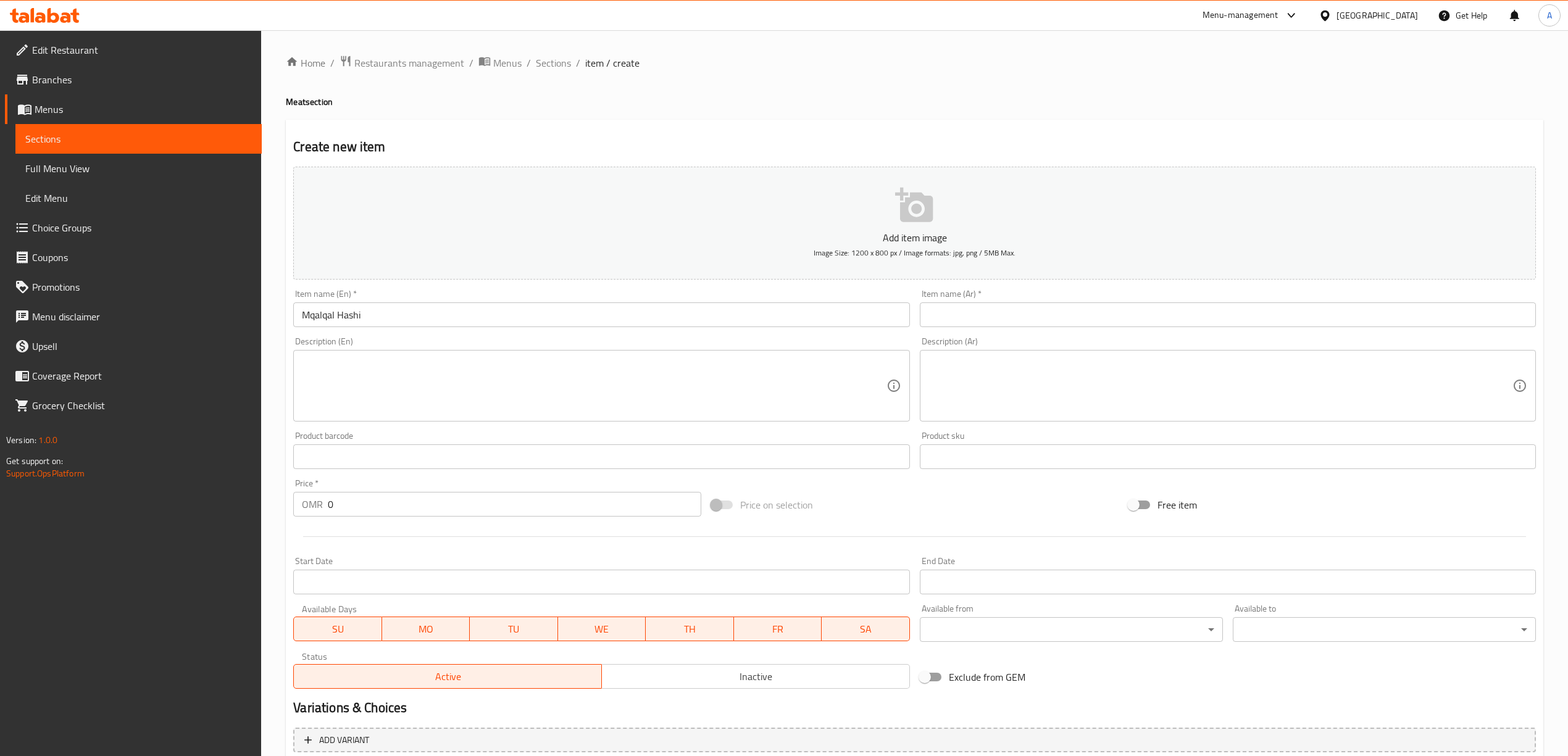
click at [277, 361] on div "Home / Restaurants management / Menus / Sections / item / create Meat section C…" at bounding box center [914, 450] width 1306 height 841
click at [1017, 316] on input "text" at bounding box center [1227, 314] width 616 height 25
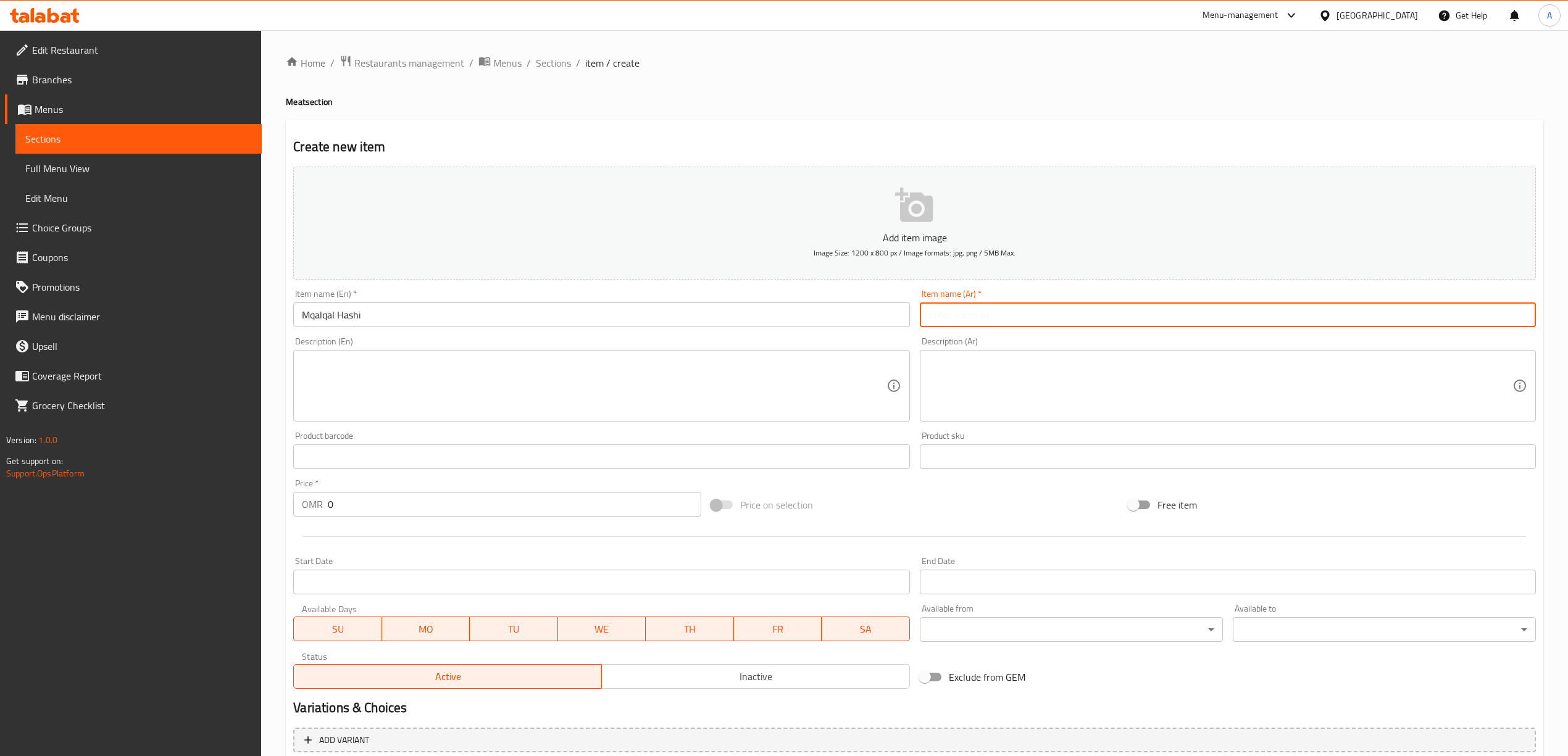
paste input "مقلقل حاشي"
type input "مقلقل حاشي"
click at [806, 121] on div "Create new item Add item image Image Size: 1200 x 800 px / Image formats: jpg, …" at bounding box center [914, 479] width 1257 height 718
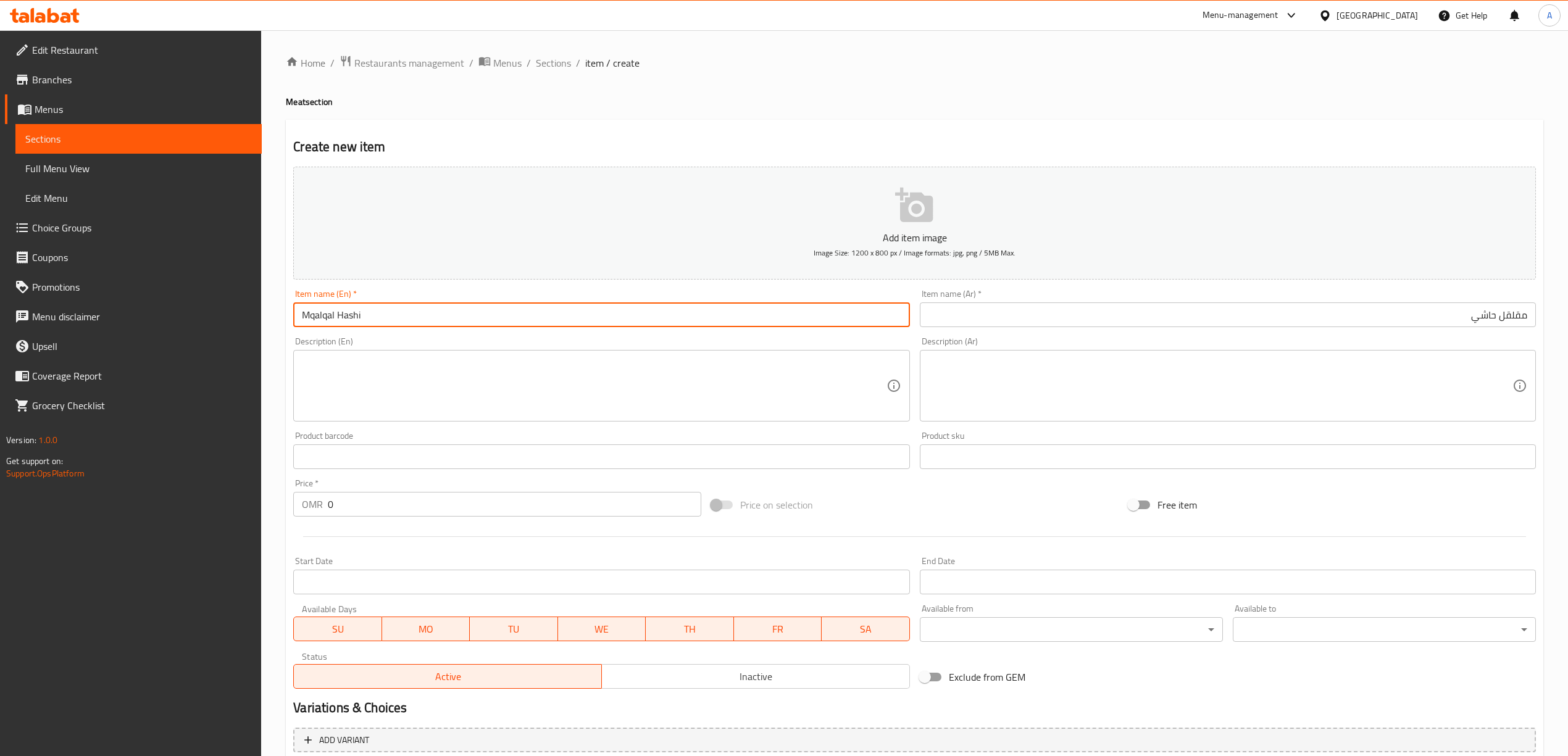
drag, startPoint x: 377, startPoint y: 319, endPoint x: 317, endPoint y: 331, distance: 61.2
click at [268, 327] on div "Home / Restaurants management / Menus / Sections / item / create Meat section C…" at bounding box center [914, 450] width 1306 height 841
click at [329, 320] on input "Mqalqal Hashi" at bounding box center [601, 314] width 616 height 25
drag, startPoint x: 336, startPoint y: 316, endPoint x: 281, endPoint y: 316, distance: 55.0
click at [281, 316] on div "Home / Restaurants management / Menus / Sections / item / create Meat section C…" at bounding box center [914, 450] width 1306 height 841
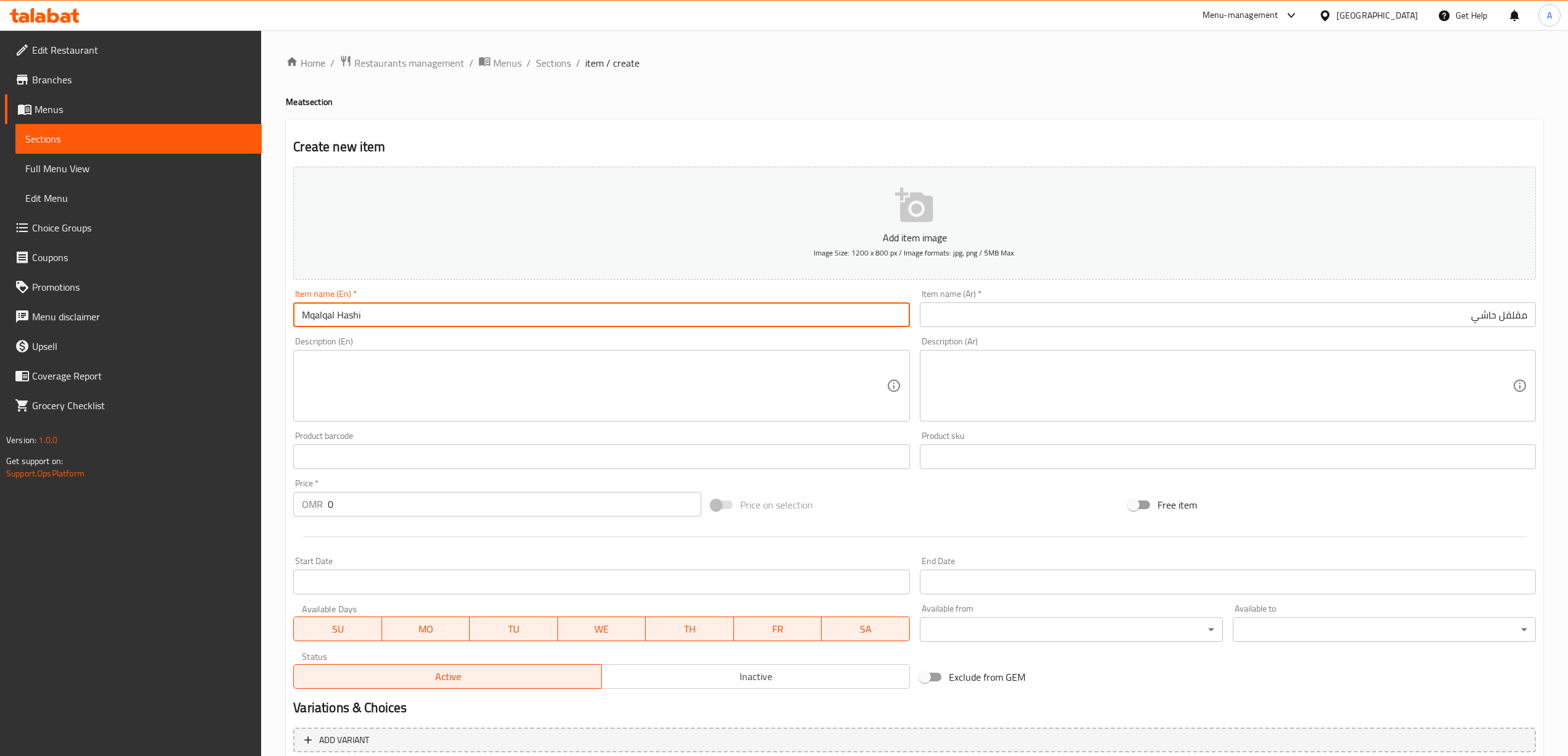
paste input "u"
type input "Muqalqal Hashi"
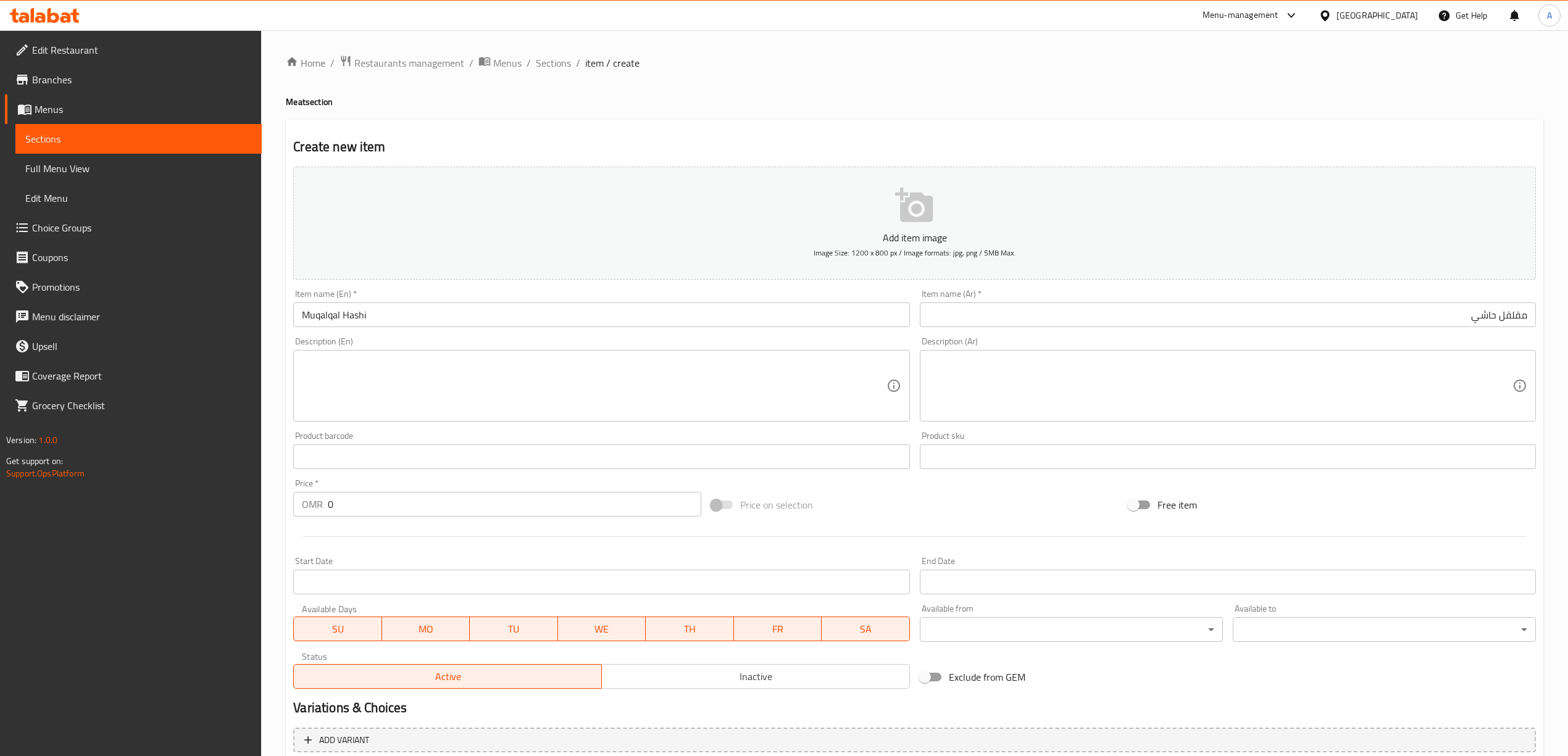
click at [277, 351] on div "Home / Restaurants management / Menus / Sections / item / create Meat section C…" at bounding box center [914, 450] width 1306 height 841
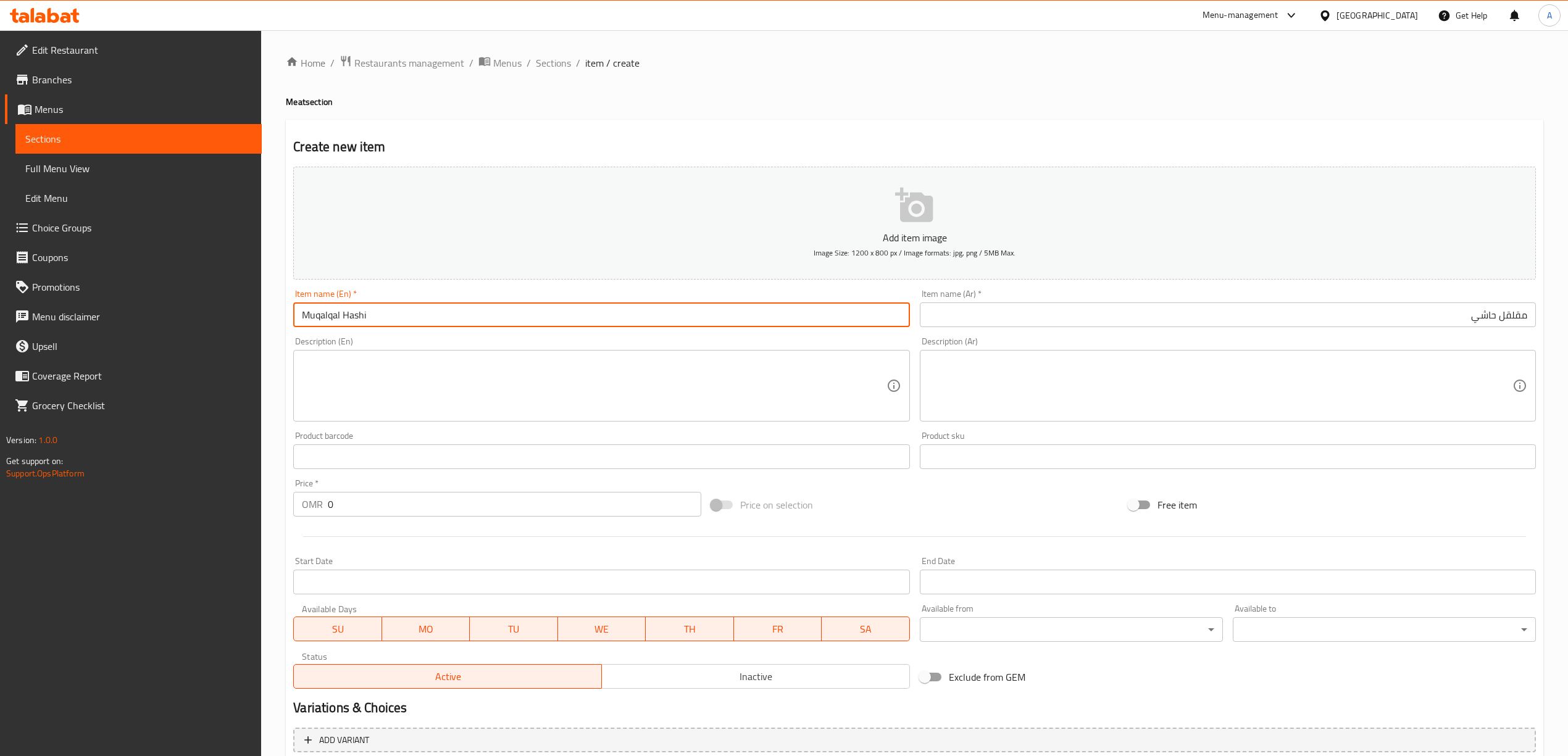
drag, startPoint x: 339, startPoint y: 320, endPoint x: 268, endPoint y: 317, distance: 71.1
click at [268, 317] on div "Home / Restaurants management / Menus / Sections / item / create Meat section C…" at bounding box center [914, 450] width 1306 height 841
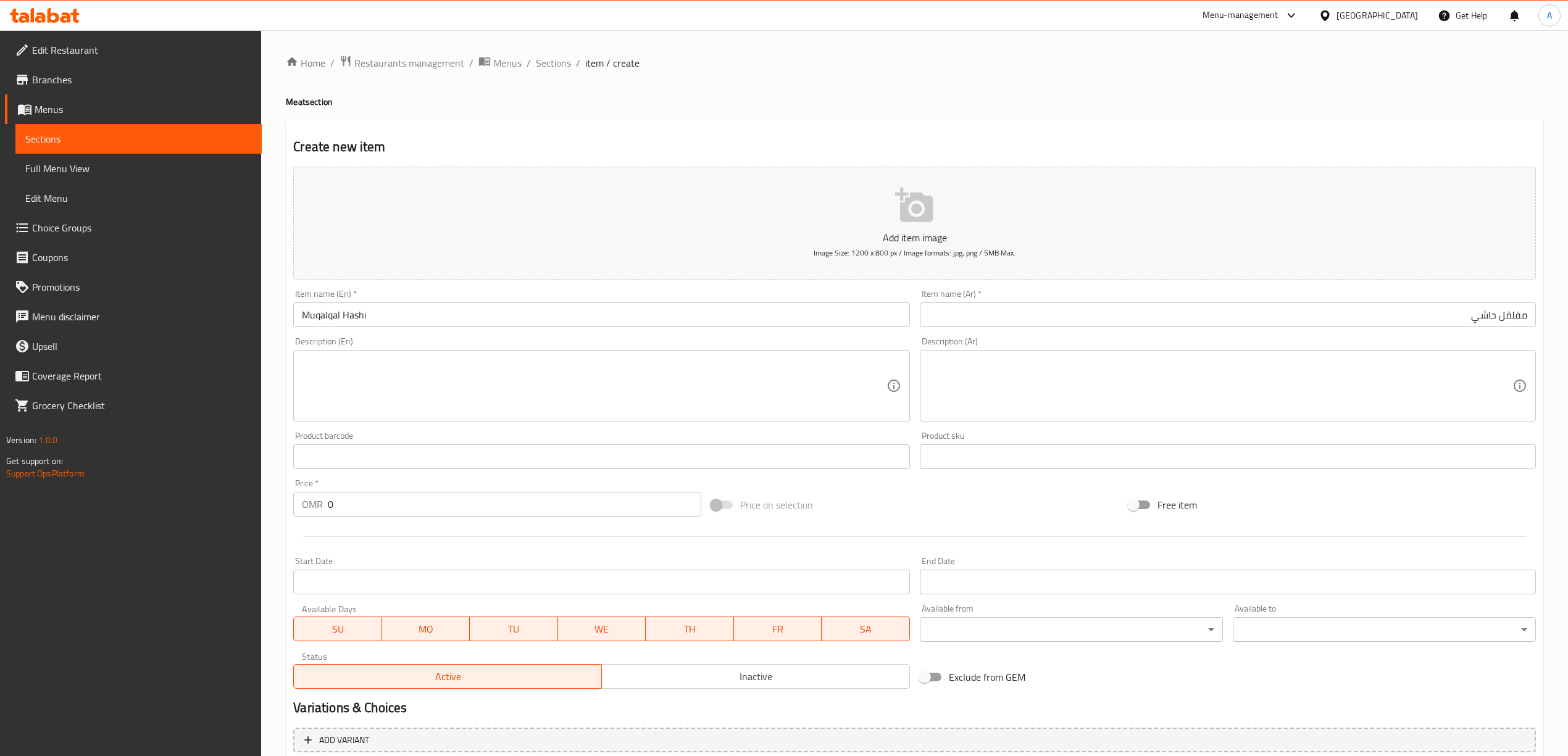
click at [257, 551] on div "Edit Restaurant Branches Menus Sections Full Menu View Edit Menu Choice Groups …" at bounding box center [131, 407] width 262 height 756
click at [271, 551] on div "Home / Restaurants management / Menus / Sections / item / create Meat section C…" at bounding box center [914, 450] width 1306 height 841
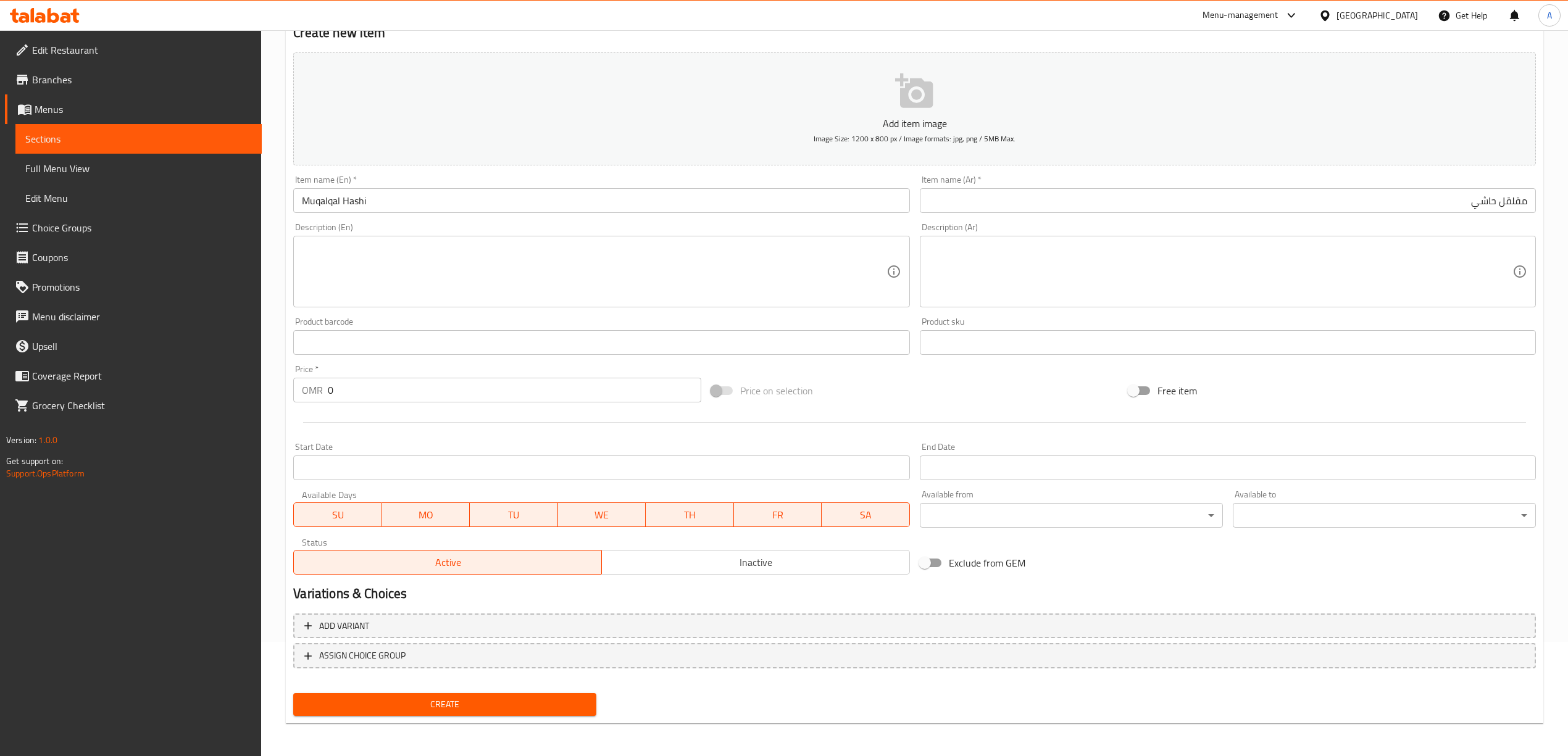
scroll to position [115, 0]
click at [453, 709] on span "Create" at bounding box center [444, 704] width 284 height 16
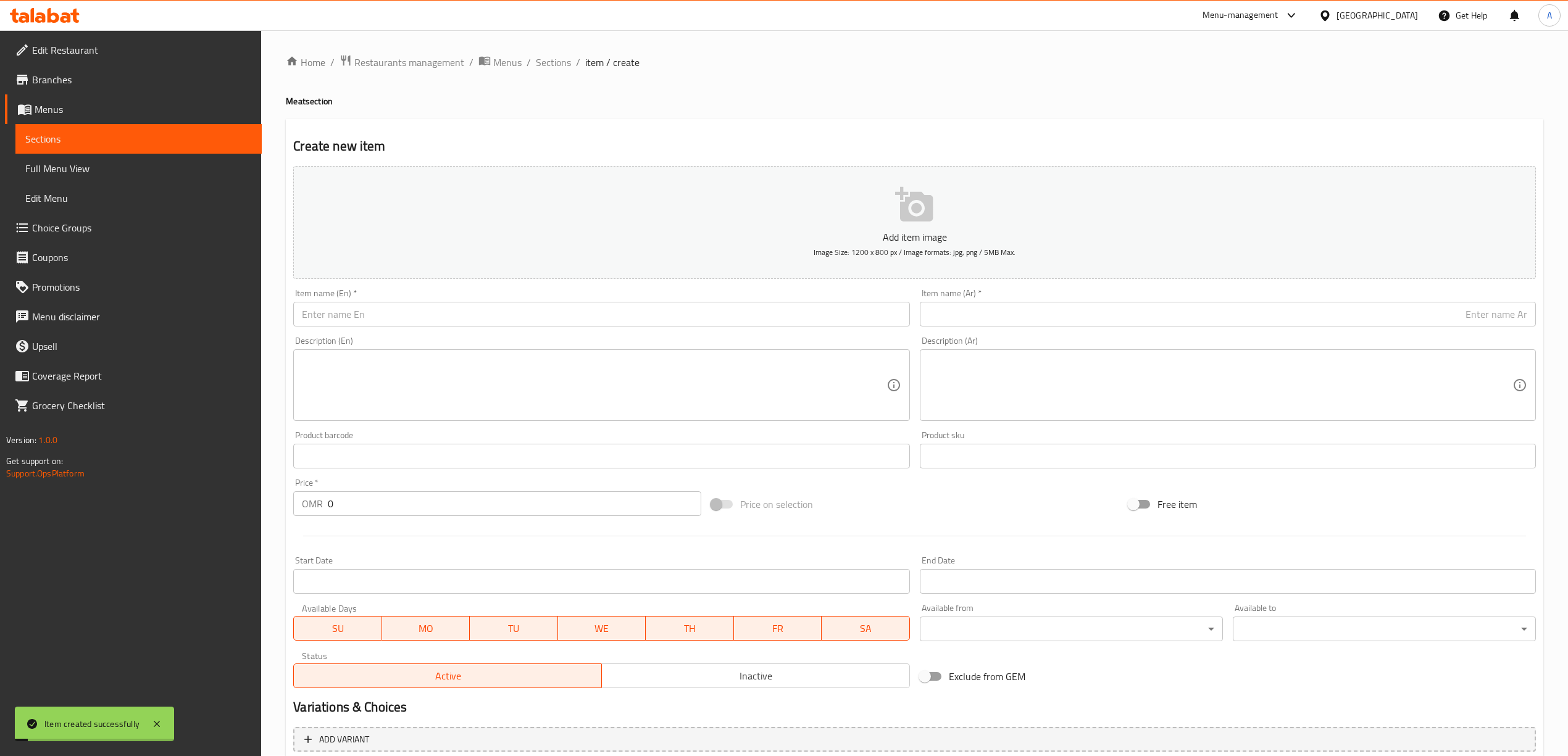
scroll to position [0, 0]
click at [539, 69] on span "Sections" at bounding box center [553, 62] width 35 height 15
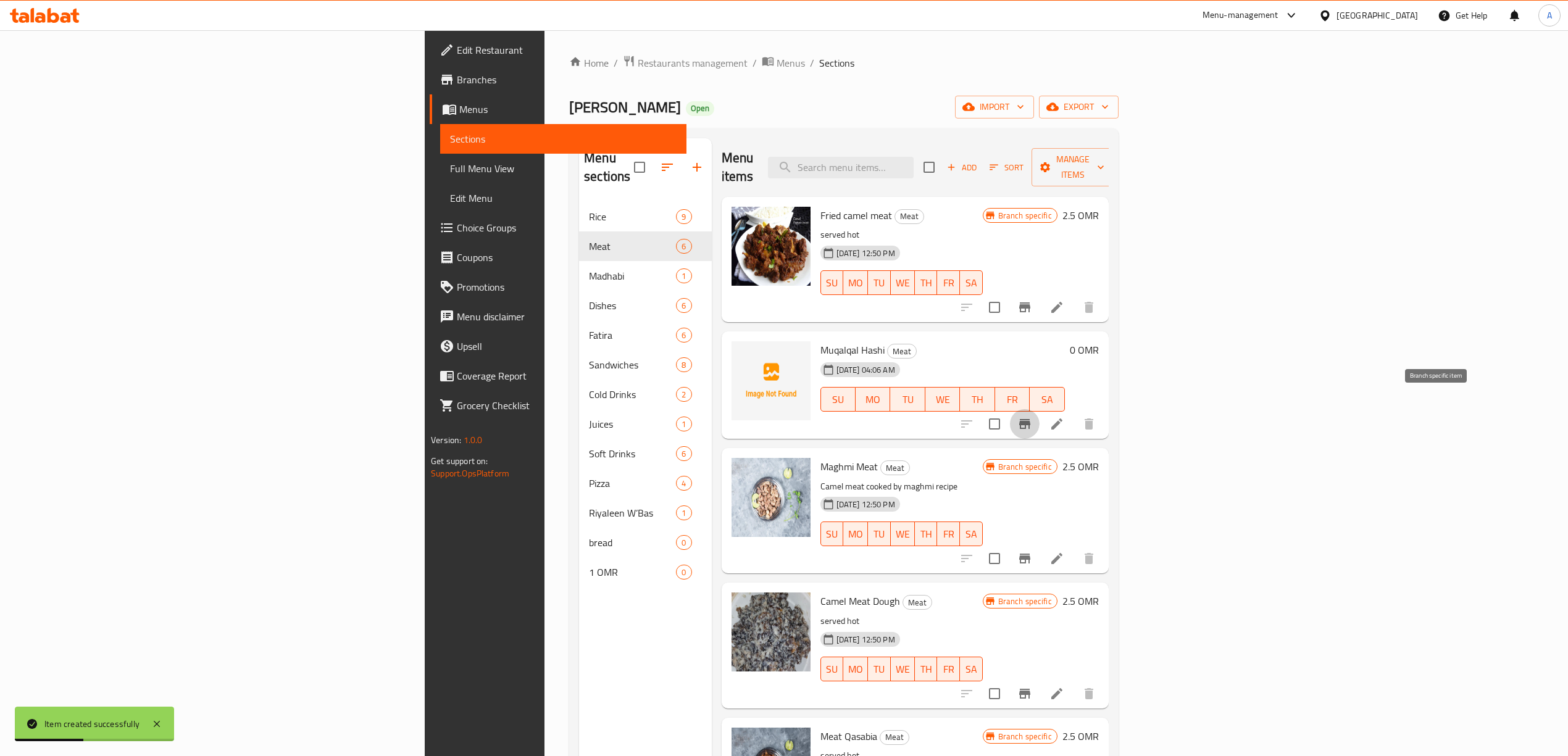
click at [1032, 416] on icon "Branch-specific-item" at bounding box center [1024, 423] width 15 height 15
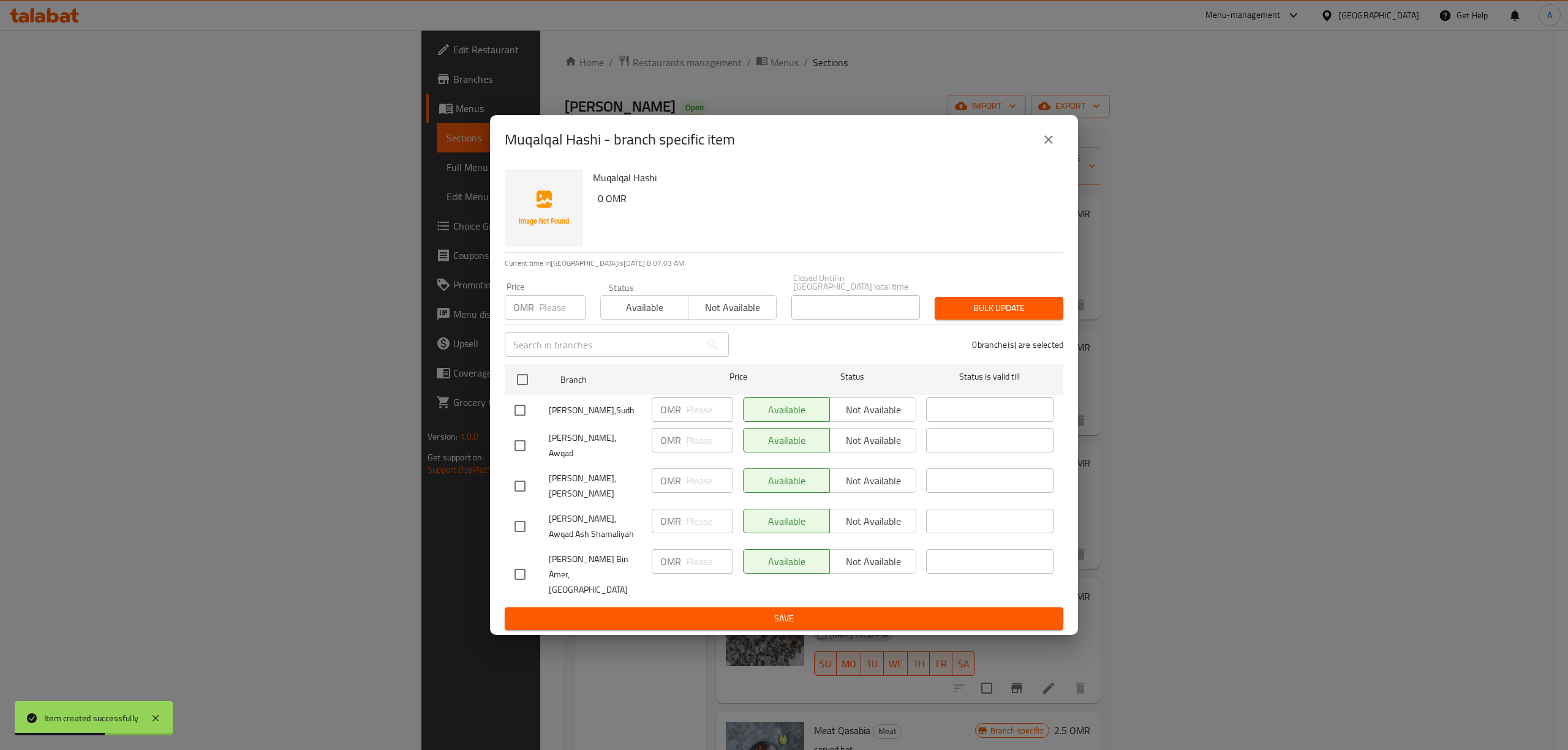
click at [519, 415] on input "checkbox" at bounding box center [520, 410] width 26 height 26
checkbox input "true"
click at [513, 444] on input "checkbox" at bounding box center [520, 446] width 26 height 26
checkbox input "true"
click at [513, 485] on input "checkbox" at bounding box center [520, 486] width 26 height 26
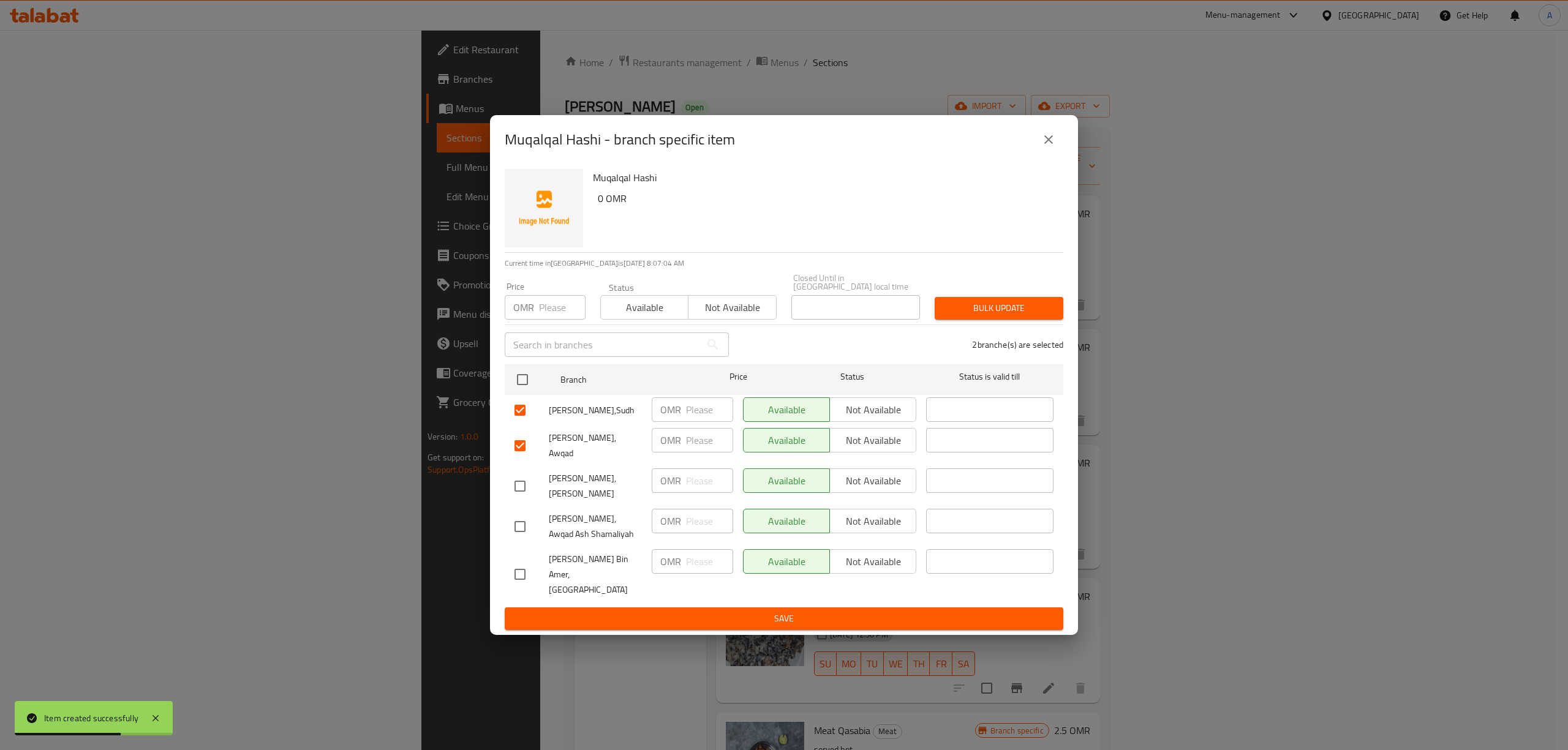
checkbox input "true"
click at [520, 517] on input "checkbox" at bounding box center [520, 527] width 26 height 26
checkbox input "true"
click at [885, 519] on span "Not available" at bounding box center [873, 521] width 77 height 17
click at [879, 490] on span "Not available" at bounding box center [873, 481] width 77 height 17
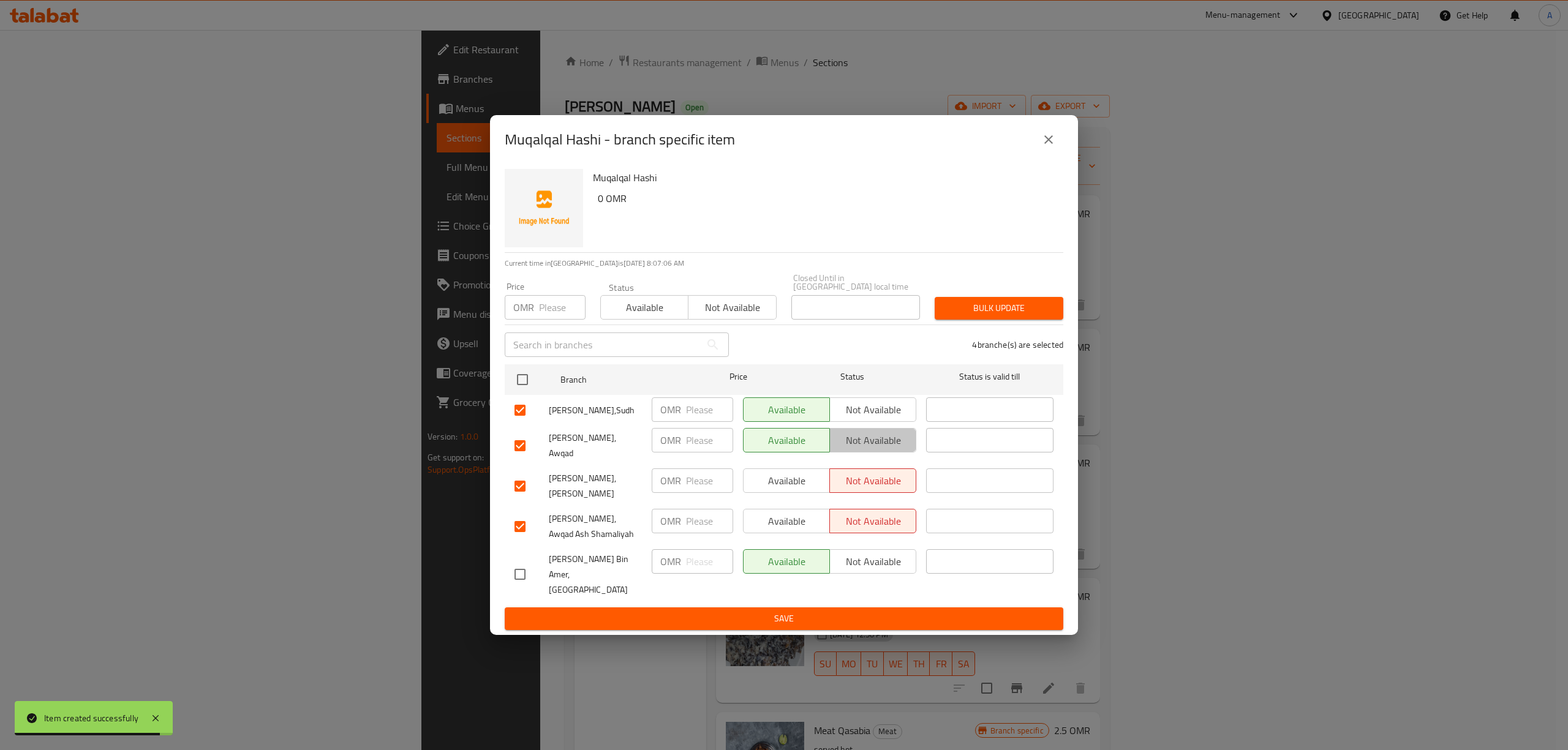
click at [883, 444] on span "Not available" at bounding box center [873, 440] width 77 height 17
click at [879, 402] on div "Available Not available" at bounding box center [830, 409] width 183 height 36
click at [878, 414] on span "Not available" at bounding box center [873, 409] width 77 height 17
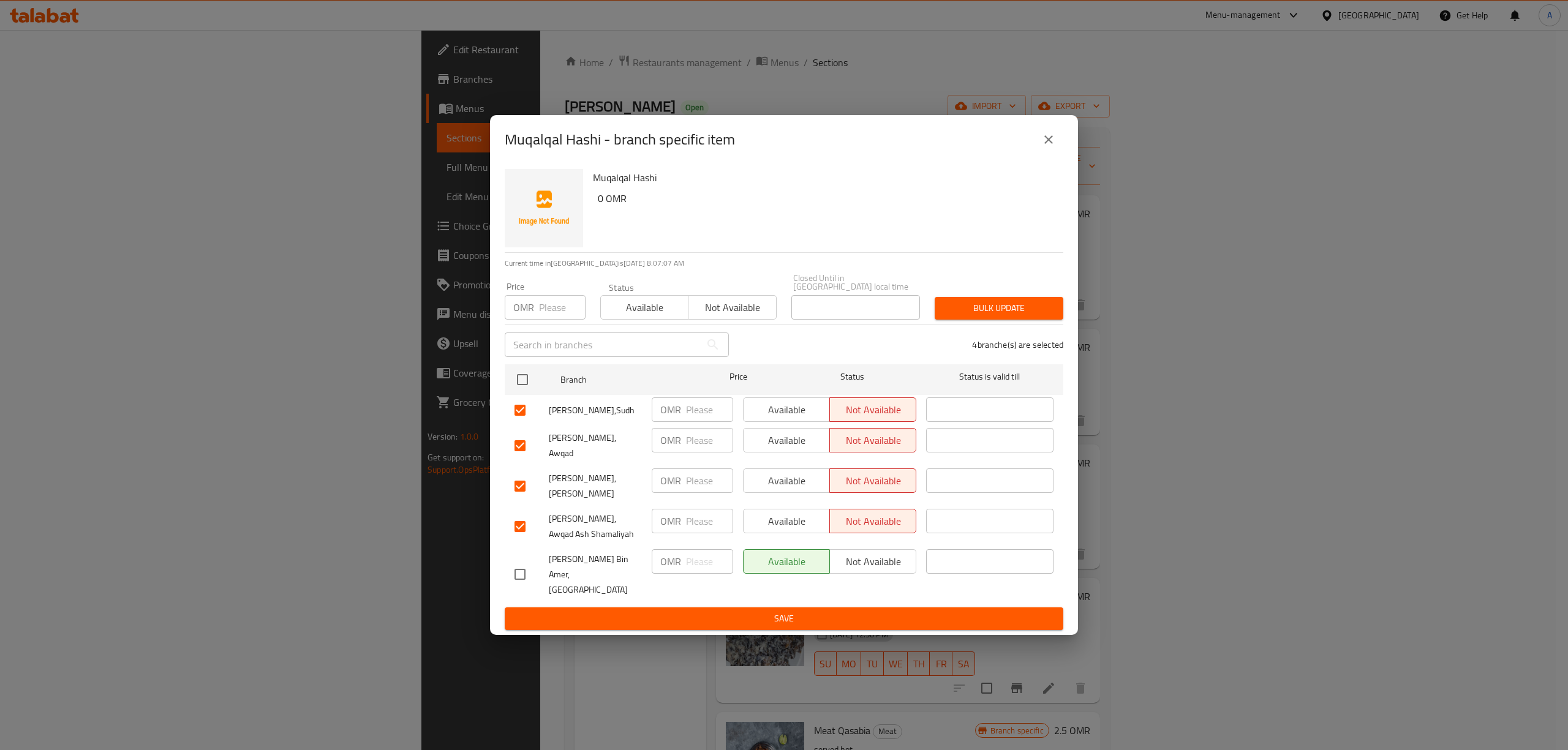
click at [762, 611] on span "Save" at bounding box center [784, 618] width 539 height 16
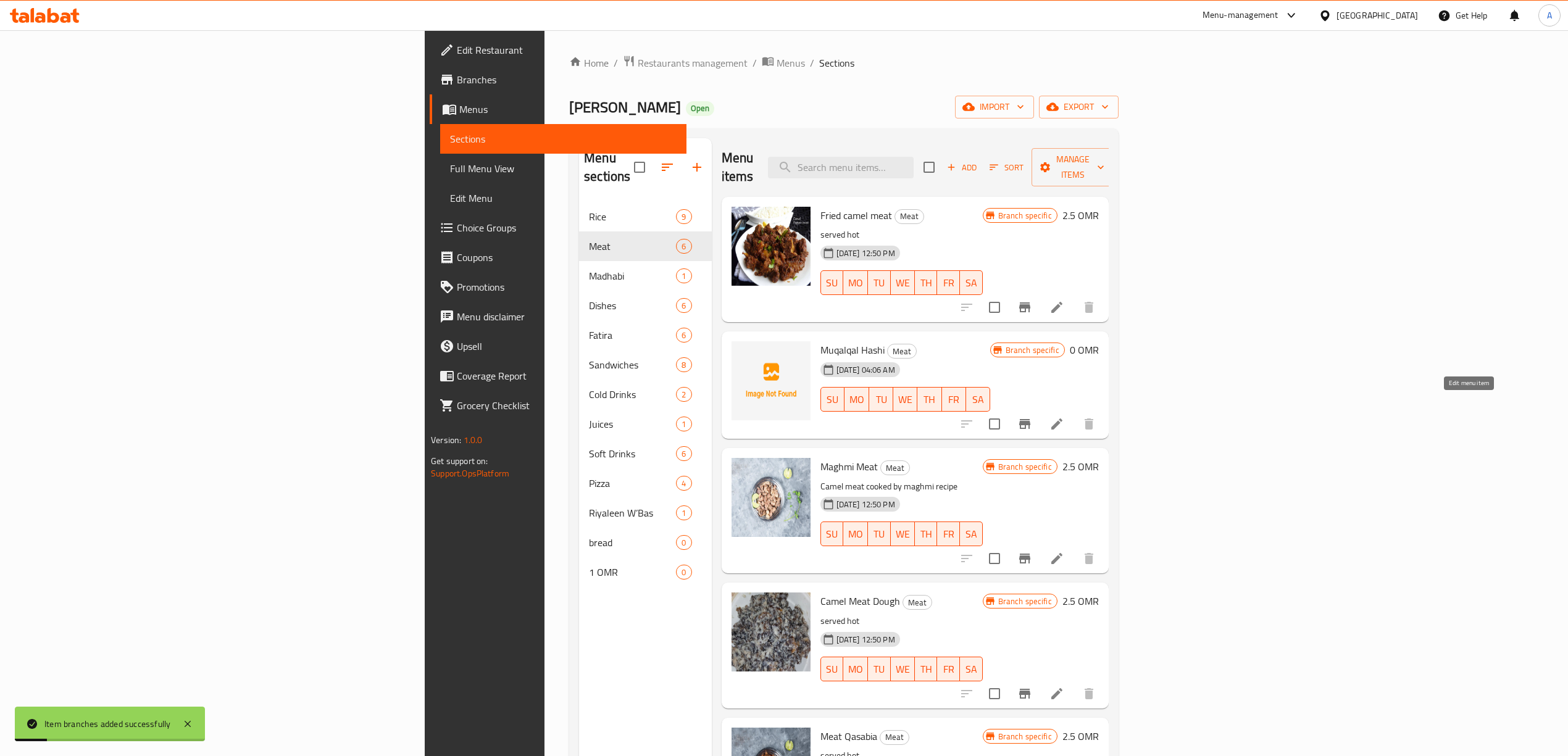
click at [1062, 418] on icon at bounding box center [1057, 423] width 11 height 11
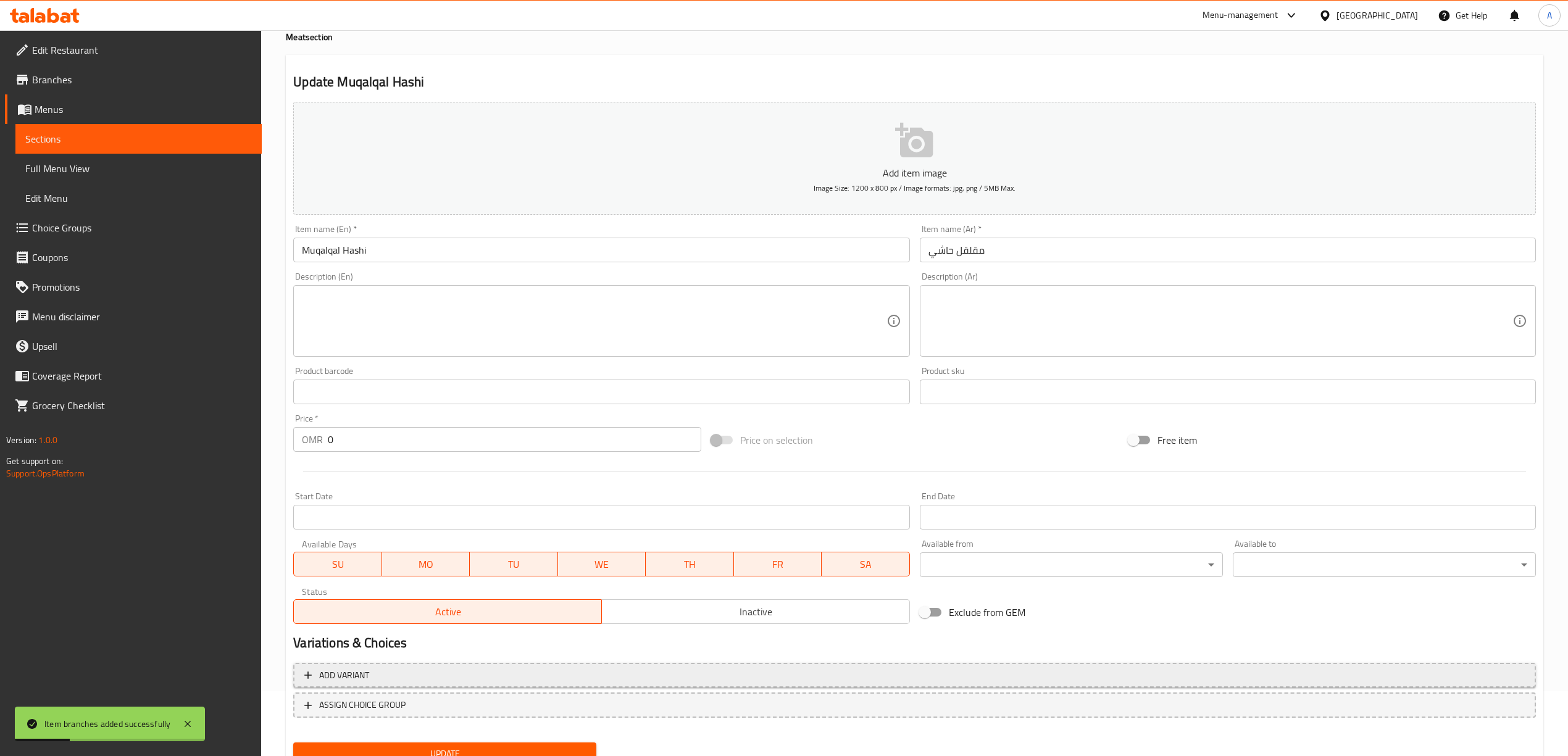
scroll to position [115, 0]
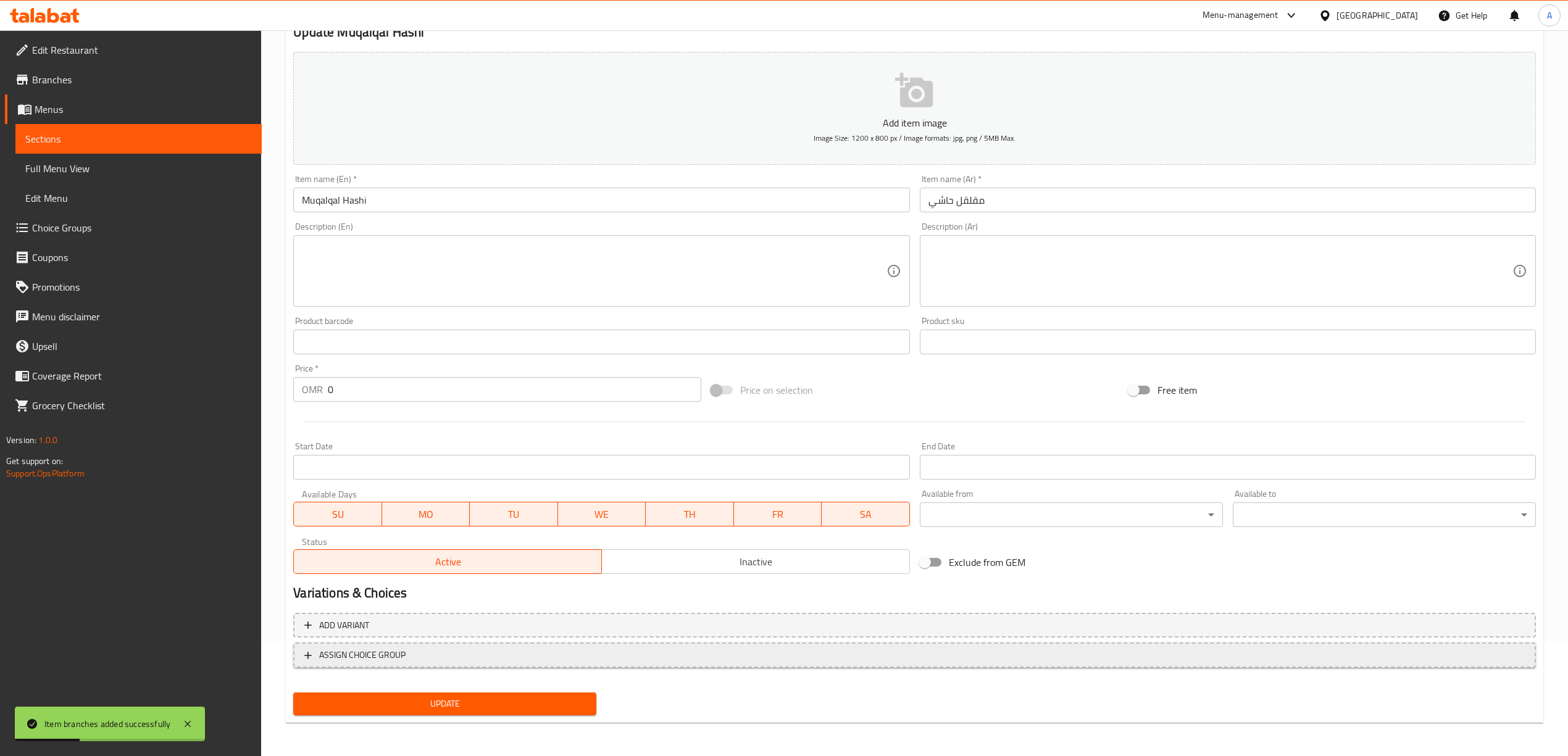
click at [473, 657] on span "ASSIGN CHOICE GROUP" at bounding box center [914, 655] width 1220 height 16
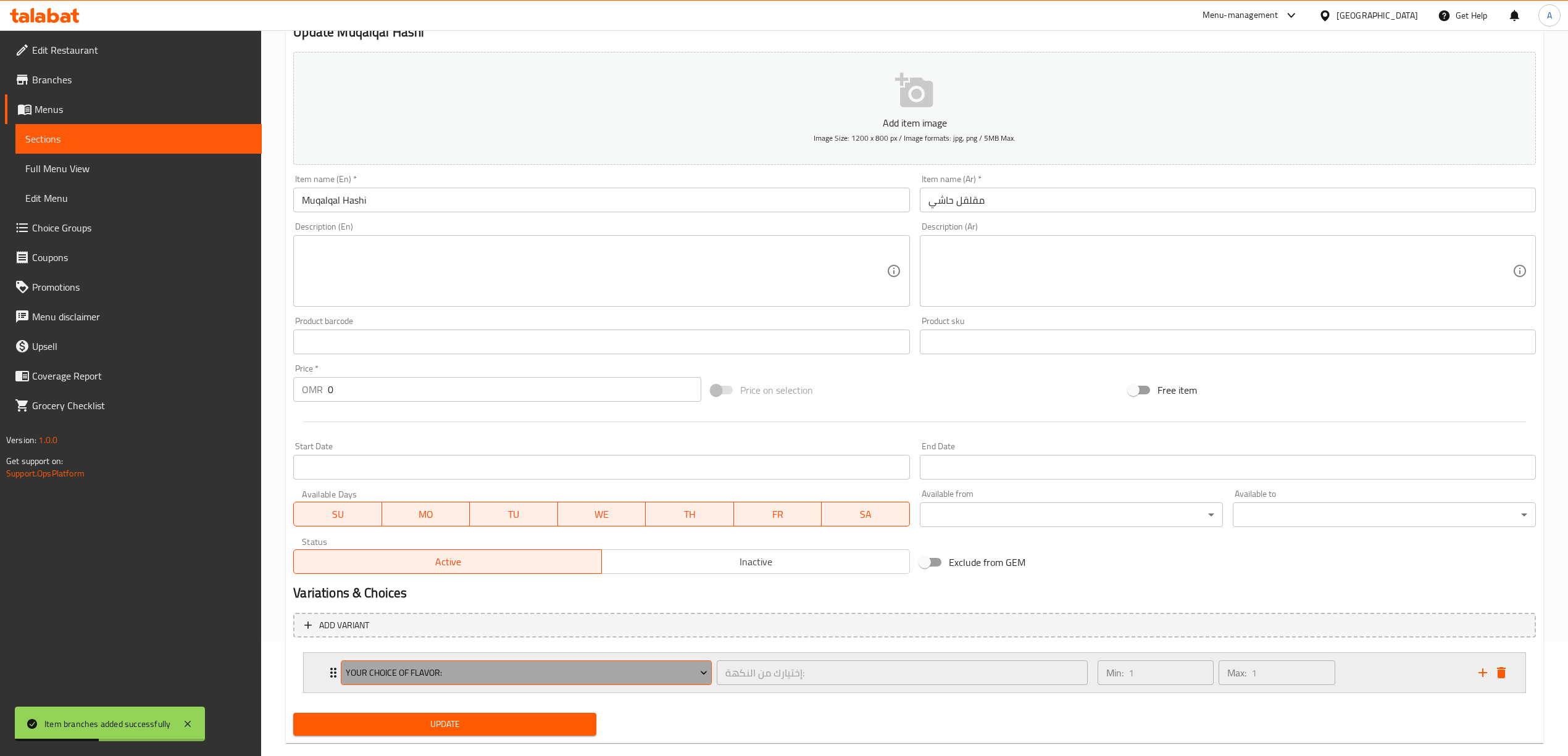
click at [474, 684] on button "Your Choice Of Flavor:" at bounding box center [526, 673] width 371 height 25
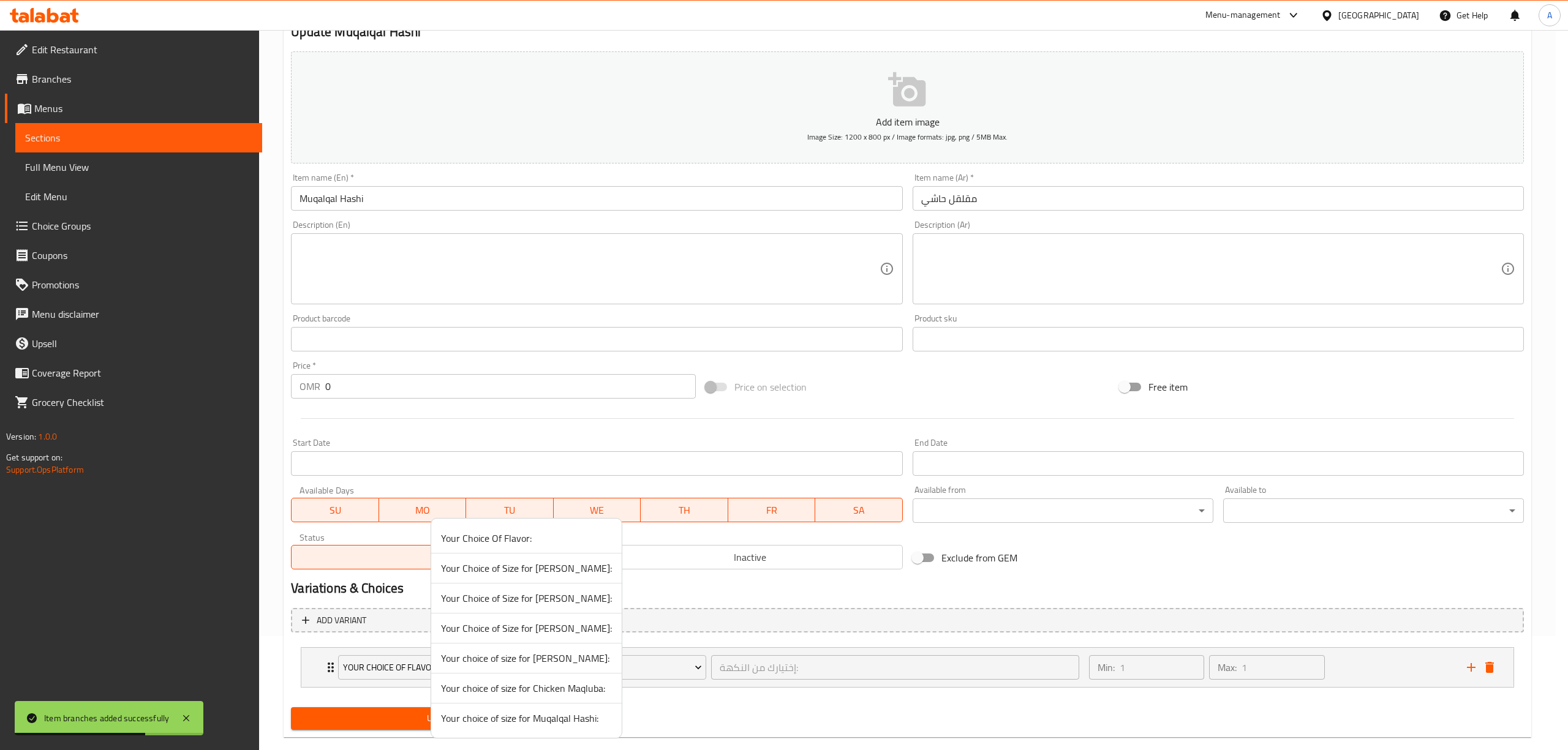
click at [539, 726] on span "Your choice of size for Muqalqal Hashi:" at bounding box center [526, 718] width 171 height 15
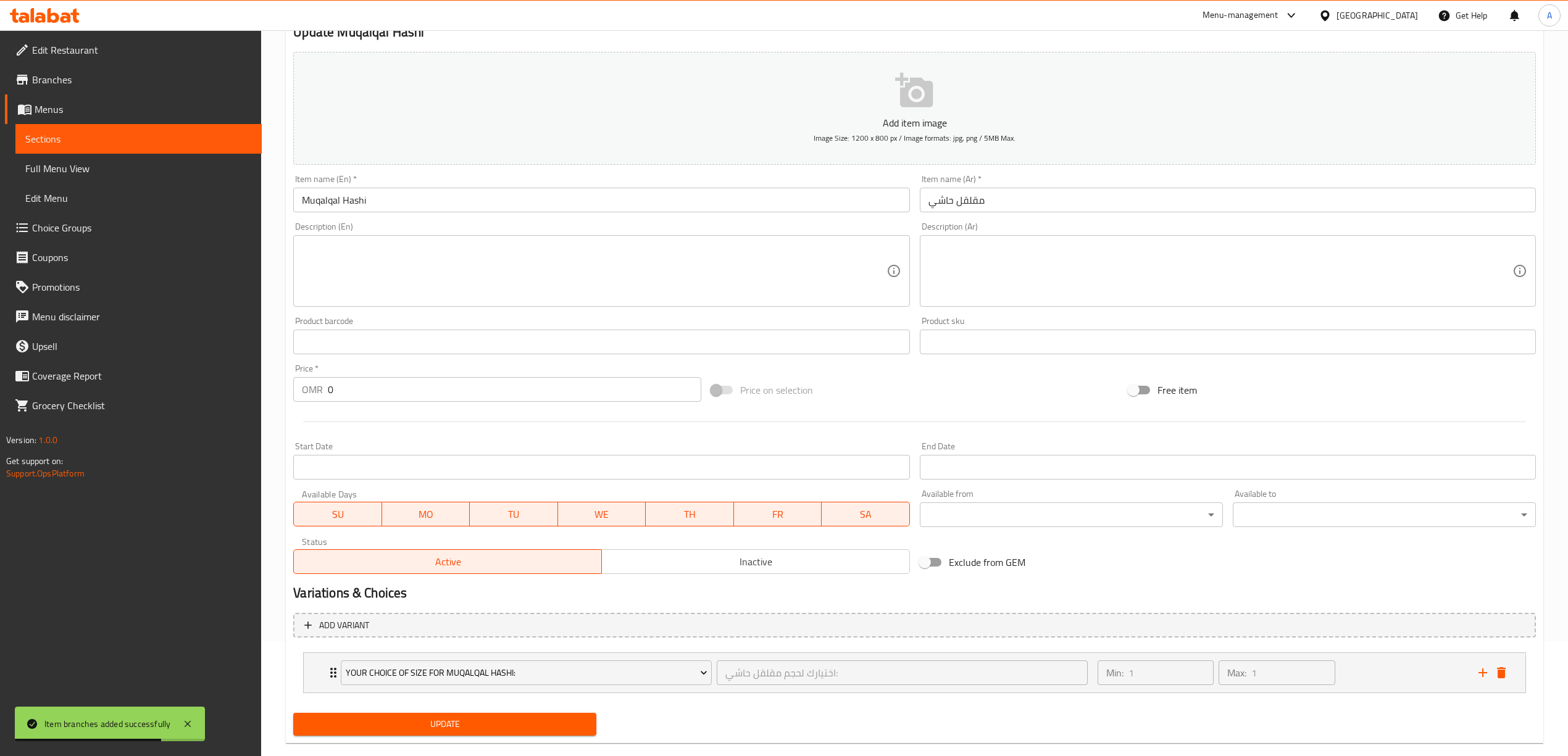
click at [763, 727] on div "Update" at bounding box center [914, 724] width 1253 height 32
click at [1381, 672] on div "Min: 1 ​ Max: 1 ​" at bounding box center [1281, 672] width 381 height 40
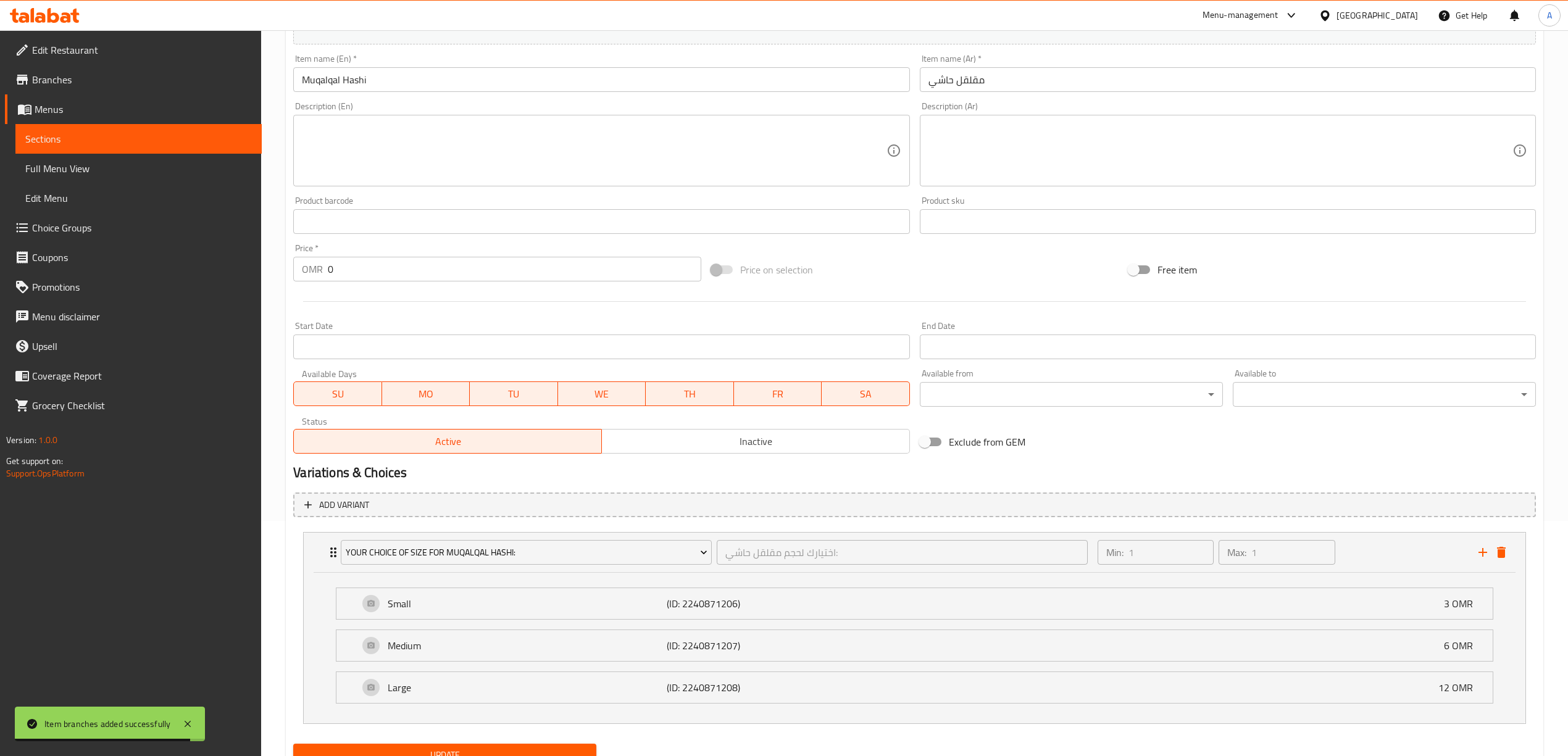
scroll to position [290, 0]
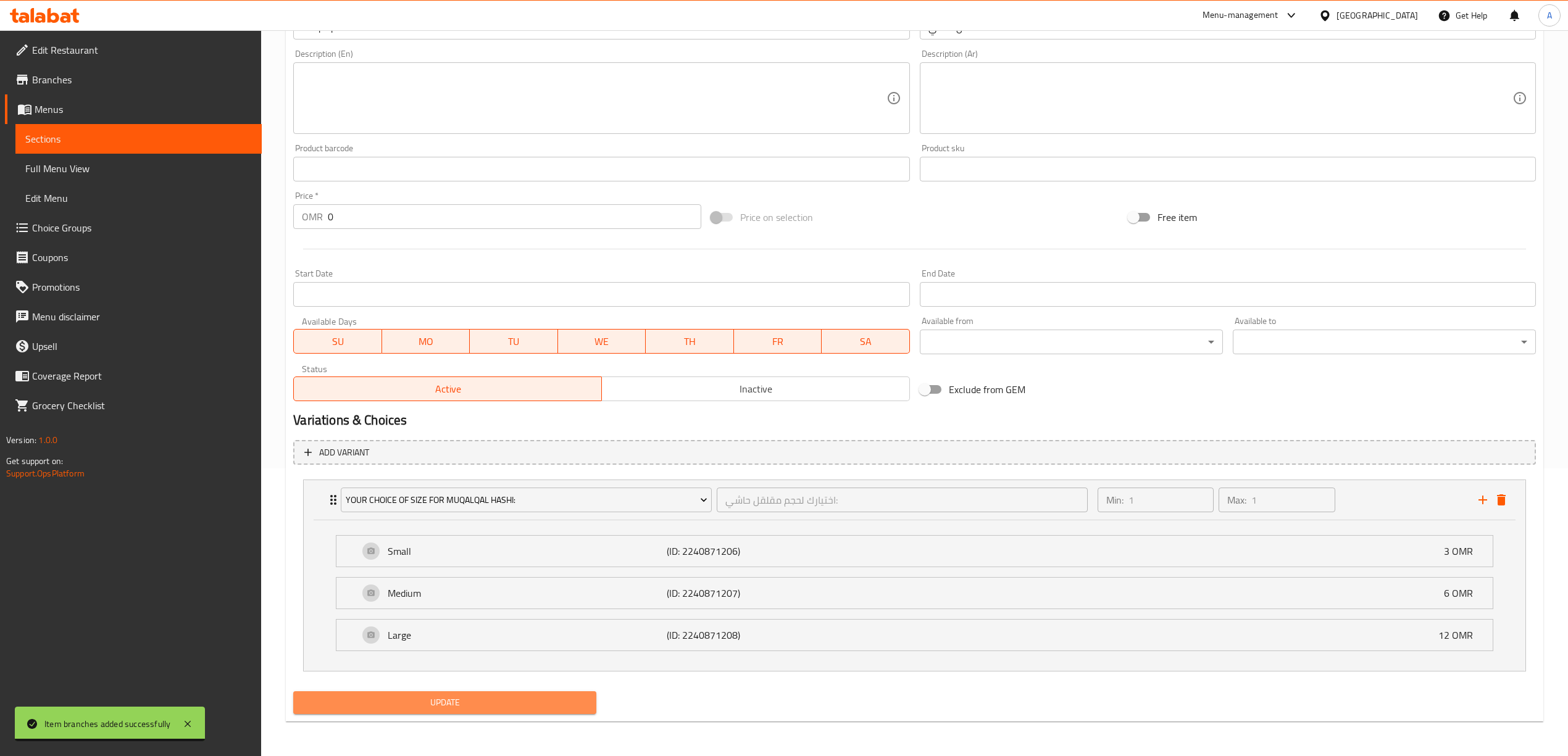
click at [473, 712] on button "Update" at bounding box center [444, 702] width 303 height 23
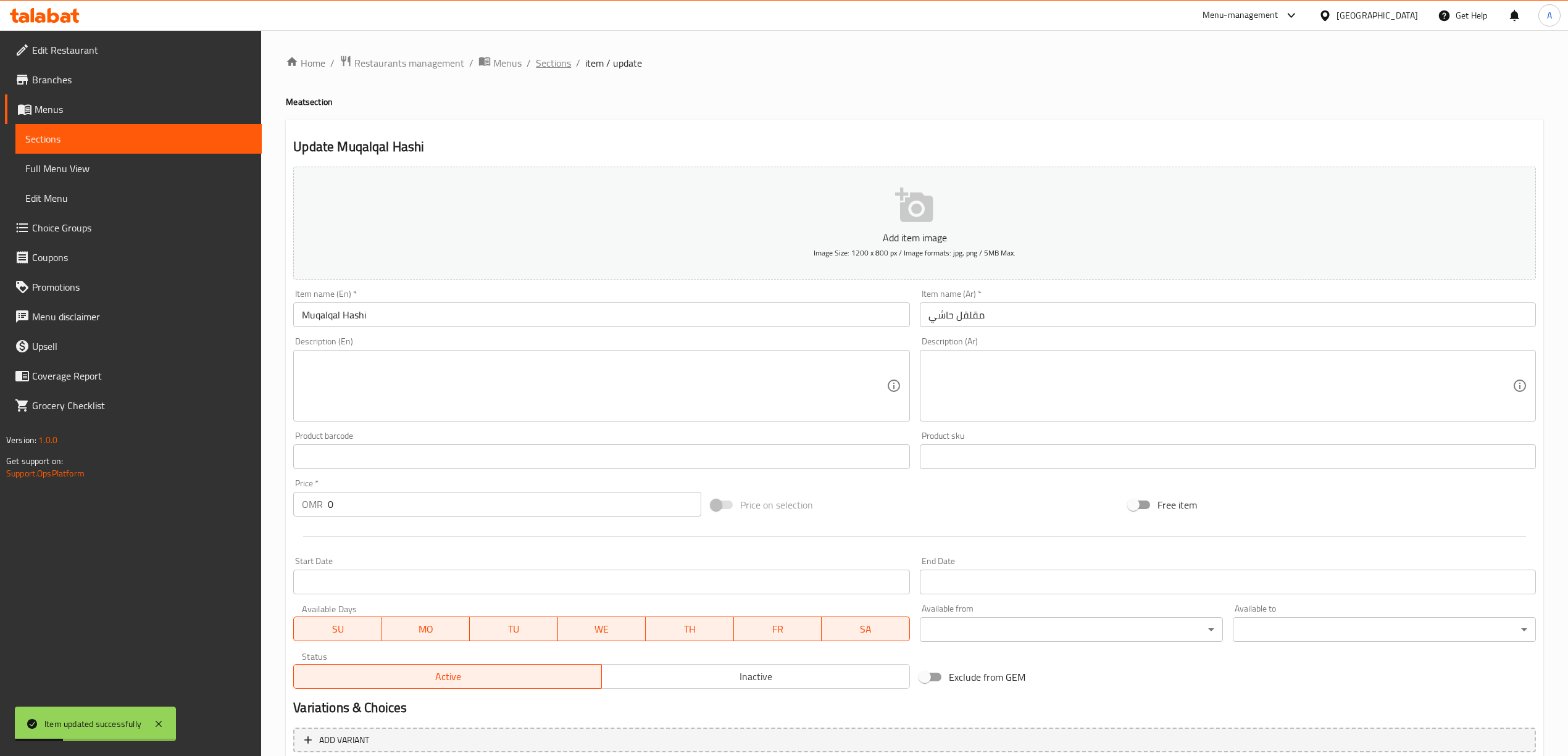
click at [558, 61] on span "Sections" at bounding box center [553, 62] width 35 height 15
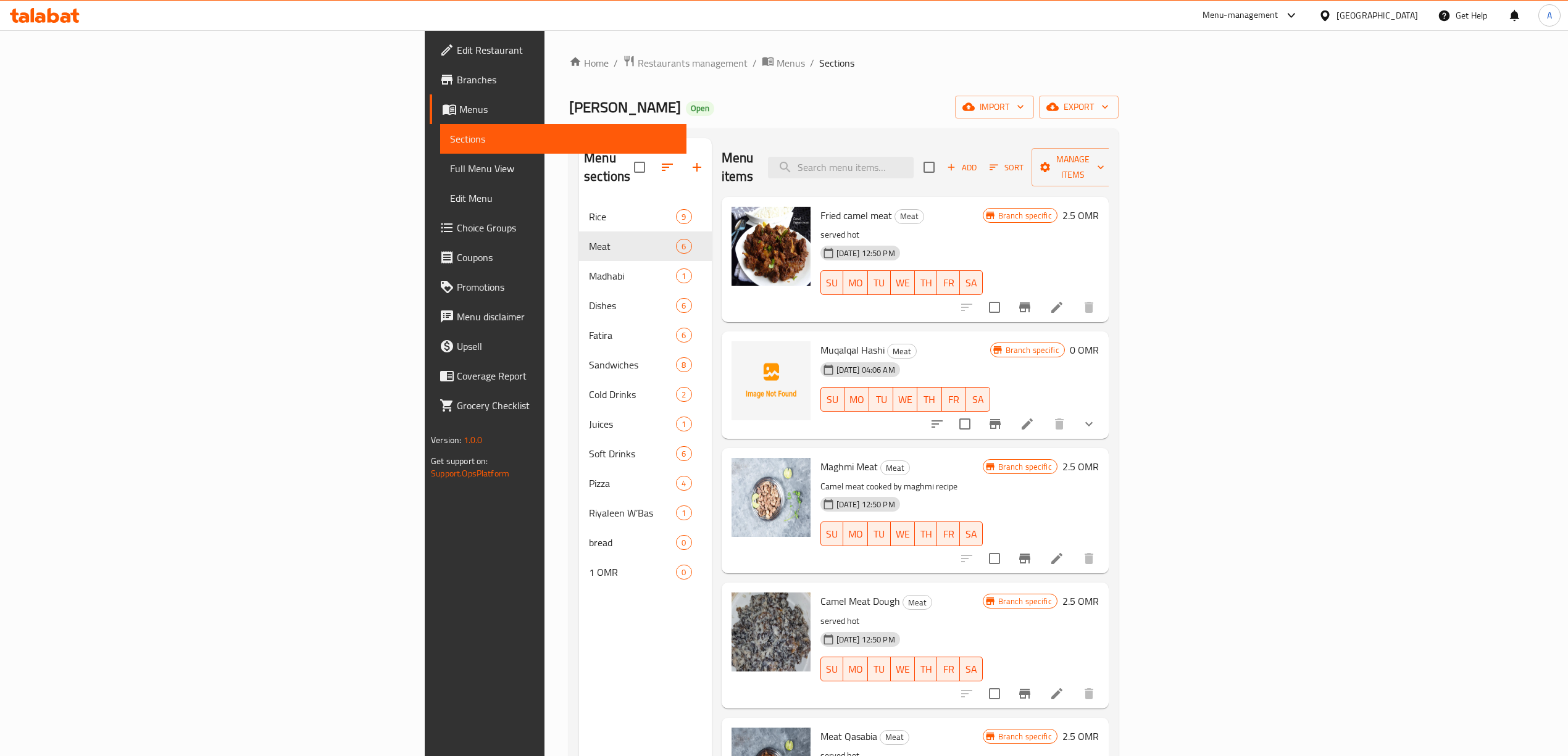
click at [1093, 422] on icon "show more" at bounding box center [1088, 424] width 7 height 4
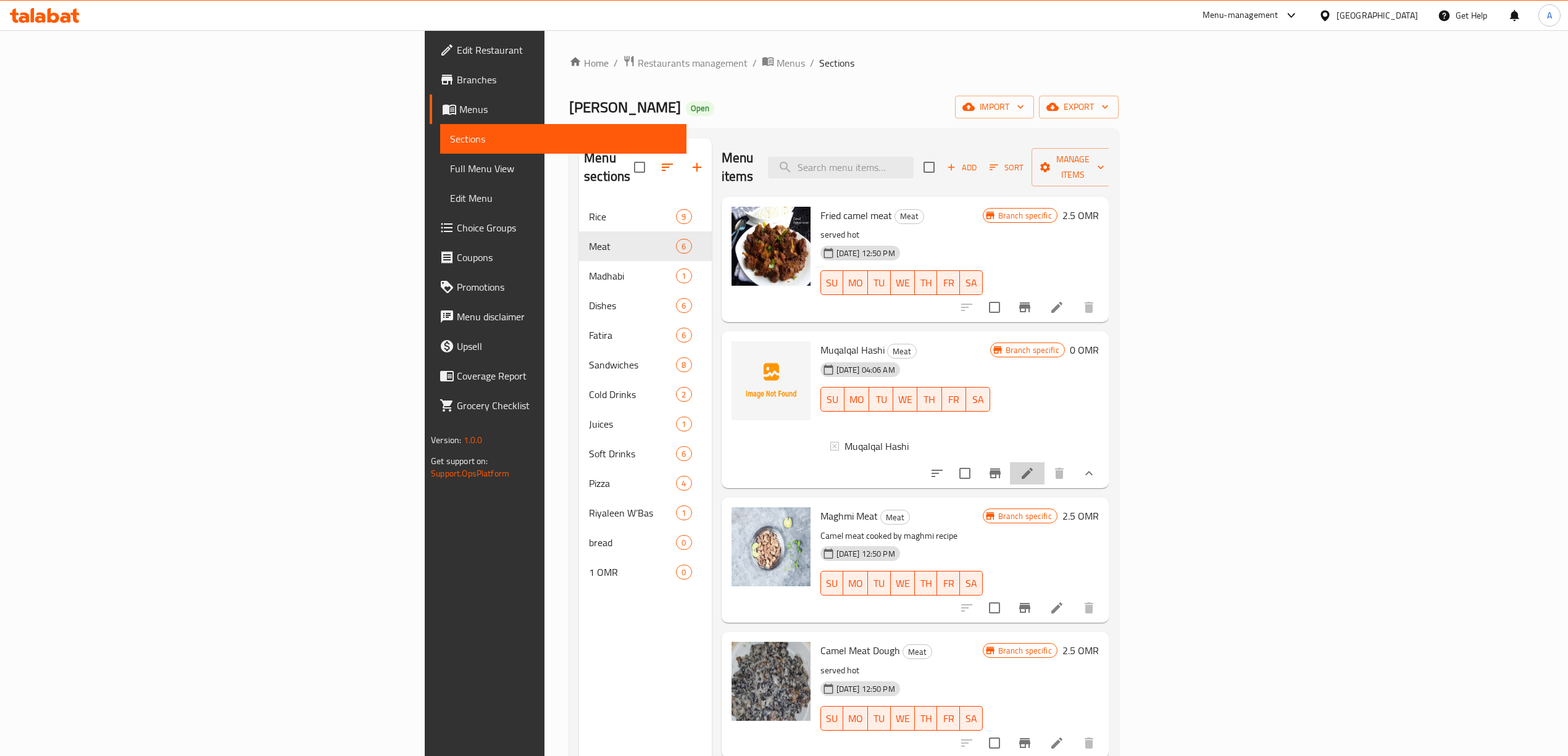
click at [1044, 475] on li at bounding box center [1026, 472] width 34 height 22
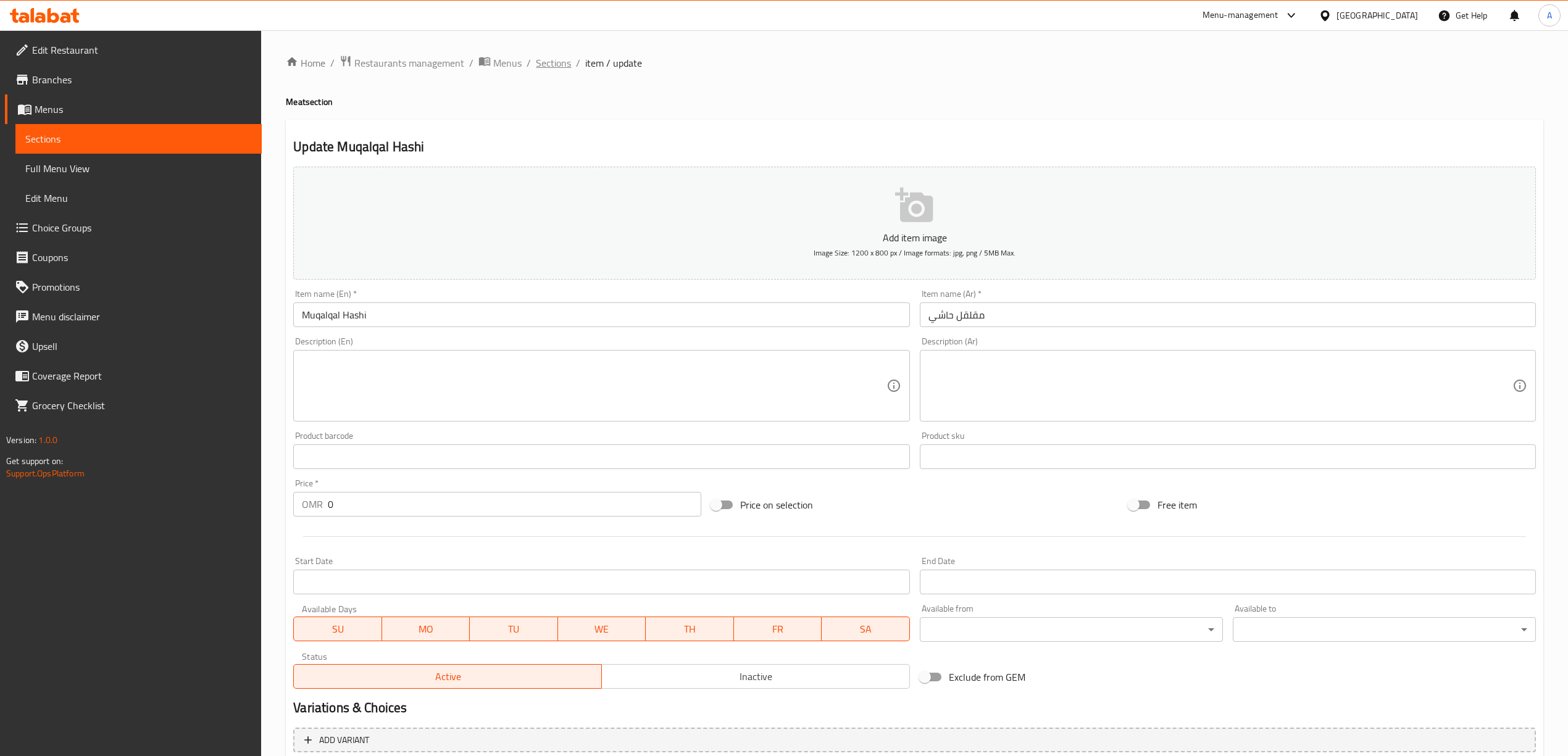
click at [564, 62] on span "Sections" at bounding box center [553, 62] width 35 height 15
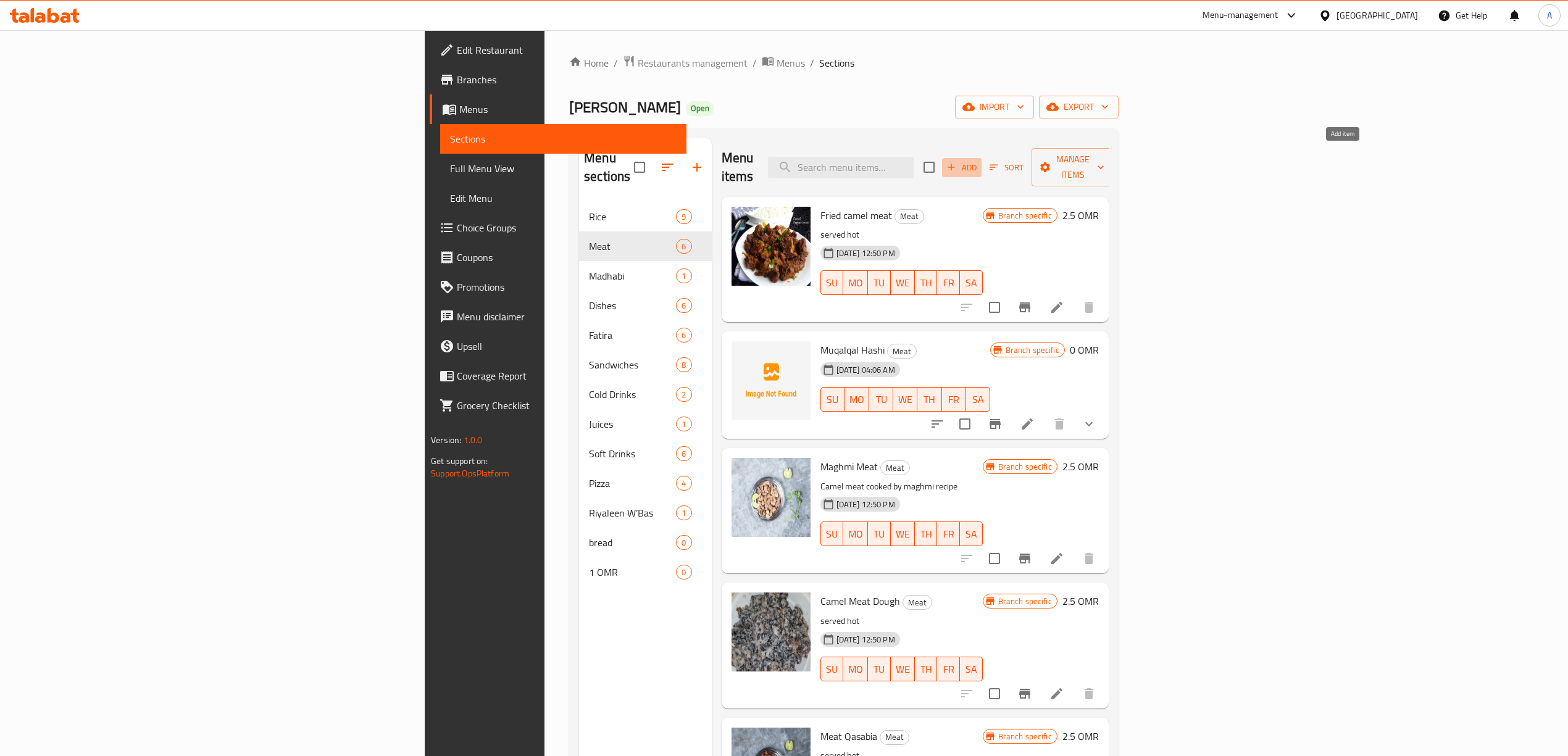
click at [979, 161] on span "Add" at bounding box center [962, 168] width 33 height 14
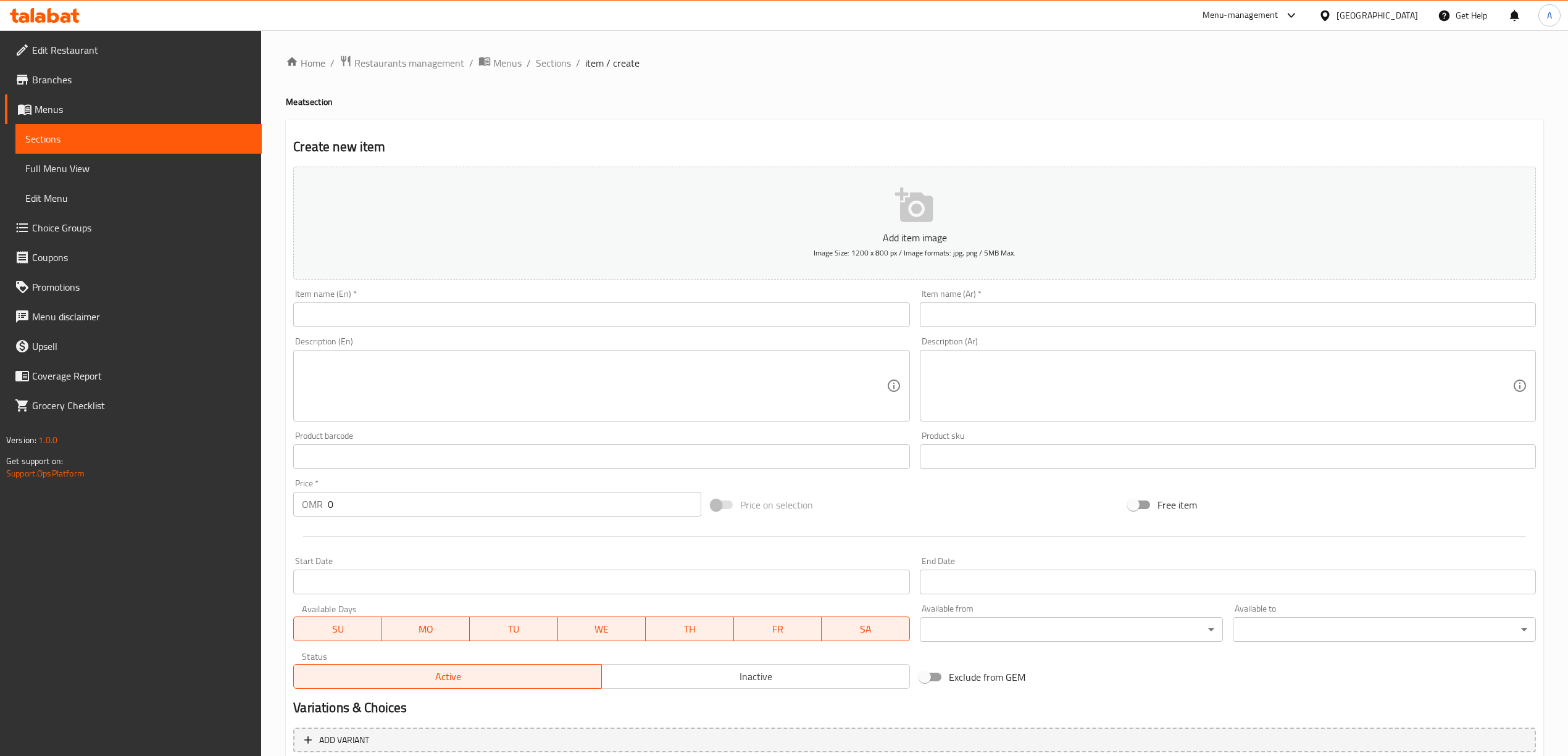
click at [384, 317] on input "text" at bounding box center [601, 314] width 616 height 25
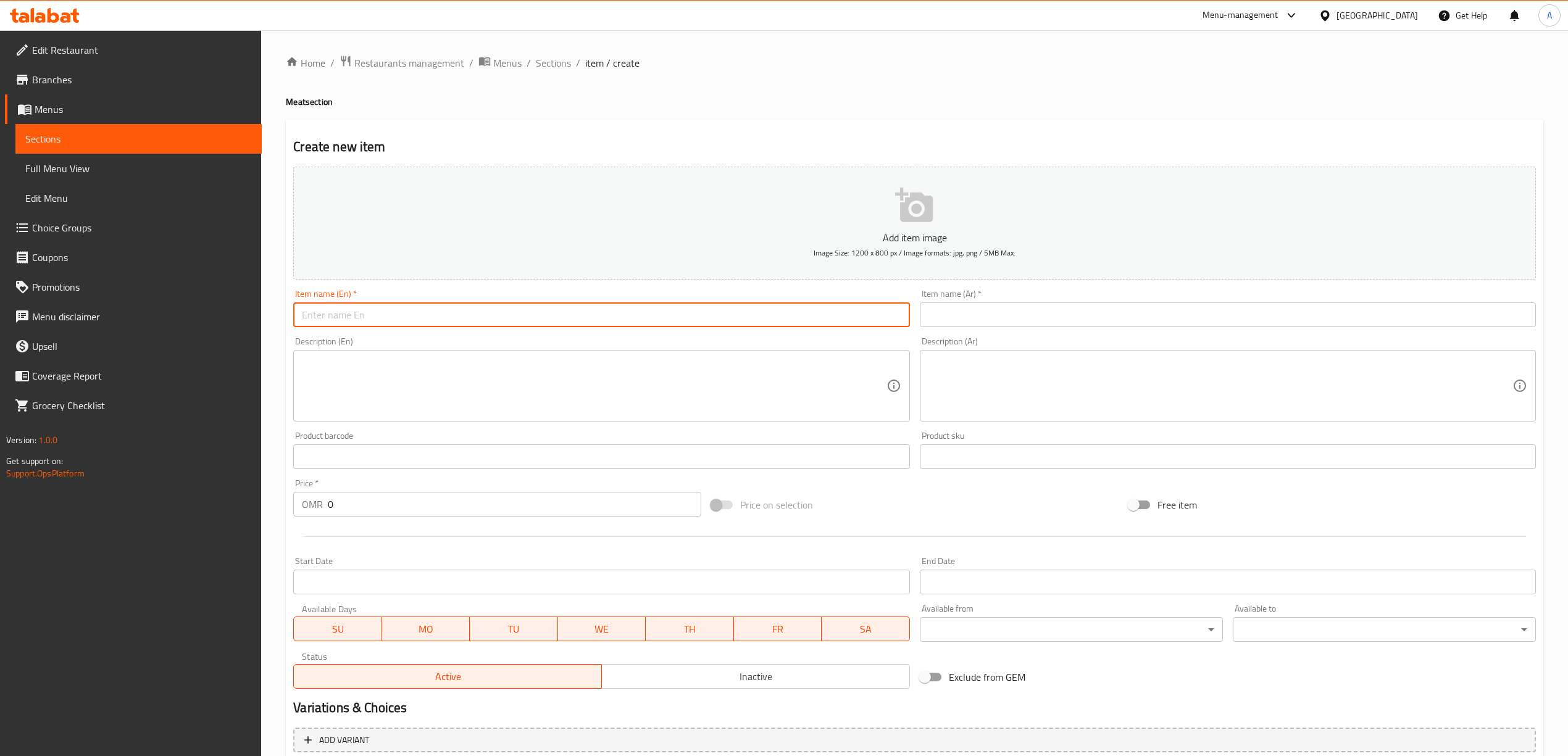
paste input "Camel Tough Meat"
drag, startPoint x: 398, startPoint y: 317, endPoint x: 259, endPoint y: 313, distance: 139.1
click at [243, 313] on div "Edit Restaurant Branches Menus Sections Full Menu View Edit Menu Choice Groups …" at bounding box center [784, 450] width 1568 height 841
type input "Camel Tough Meat"
click at [1032, 312] on input "text" at bounding box center [1227, 314] width 616 height 25
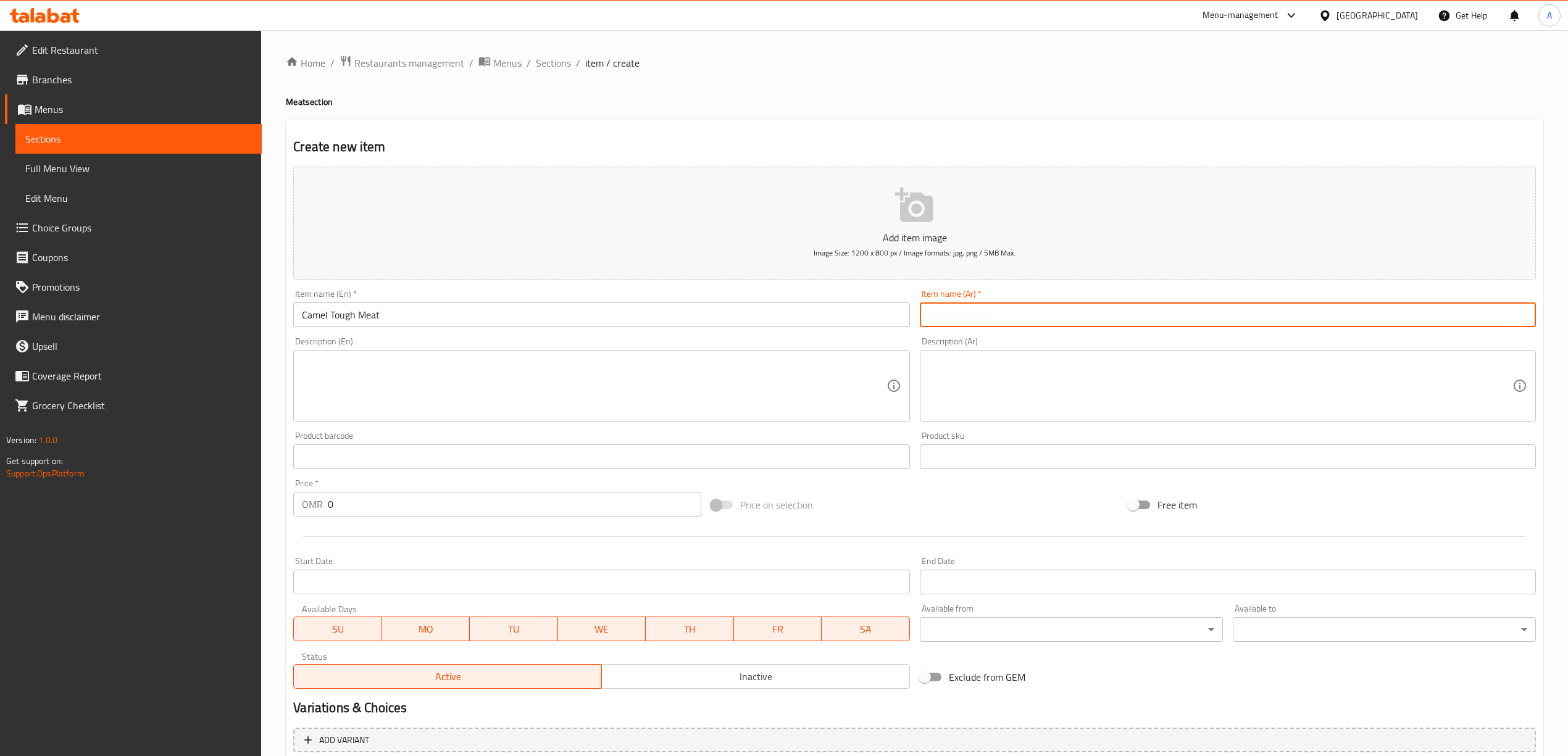
paste input "لحم الجمل القاسي"
drag, startPoint x: 1477, startPoint y: 321, endPoint x: 1484, endPoint y: 322, distance: 7.1
click at [1484, 322] on input "لحم الجمل القاسي" at bounding box center [1227, 314] width 616 height 25
click at [1510, 320] on input "لحم الجمل قاسي" at bounding box center [1227, 314] width 616 height 25
type input "لحم جمل قاسي"
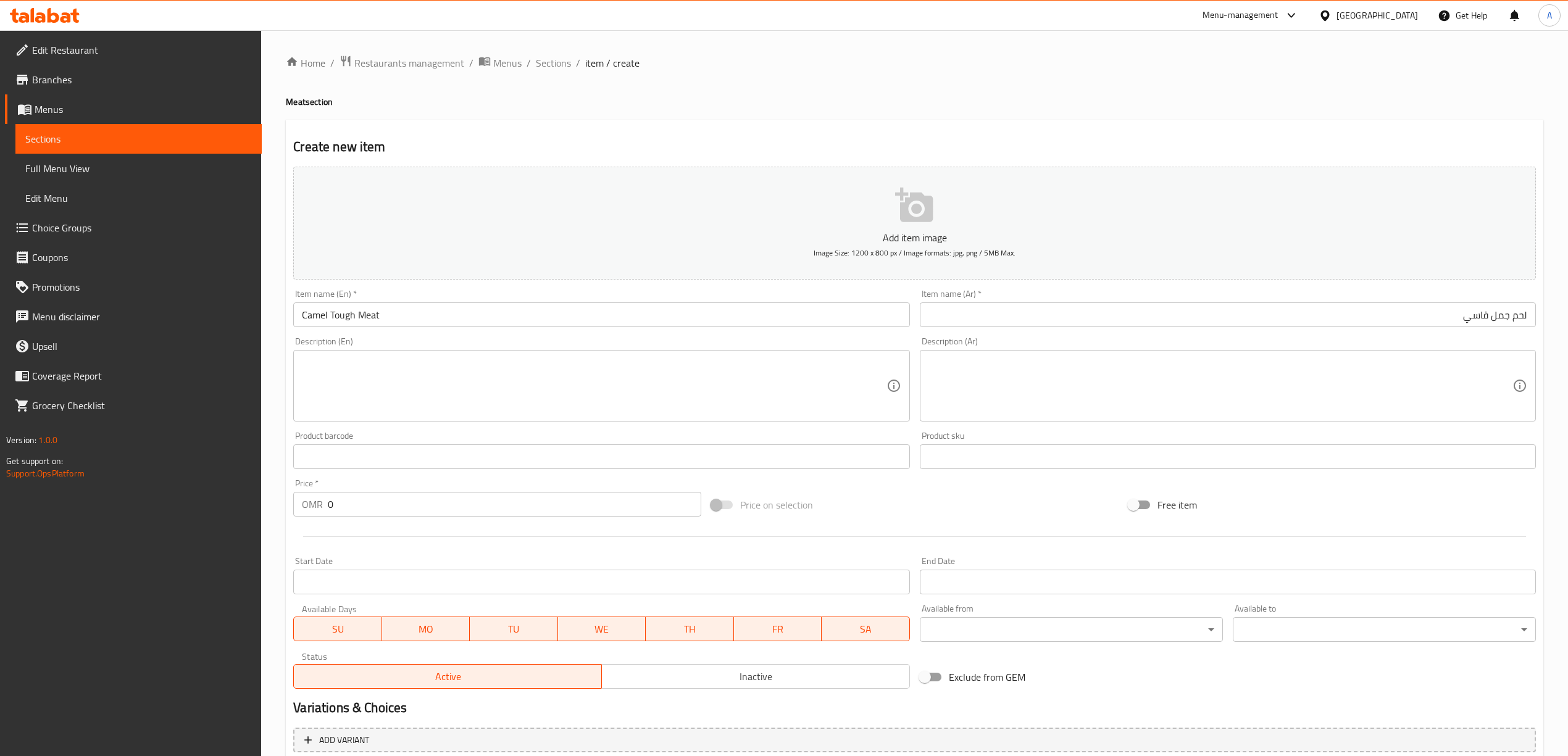
click at [1166, 95] on div "Home / Restaurants management / Menus / Sections / item / create Meat section C…" at bounding box center [914, 451] width 1257 height 792
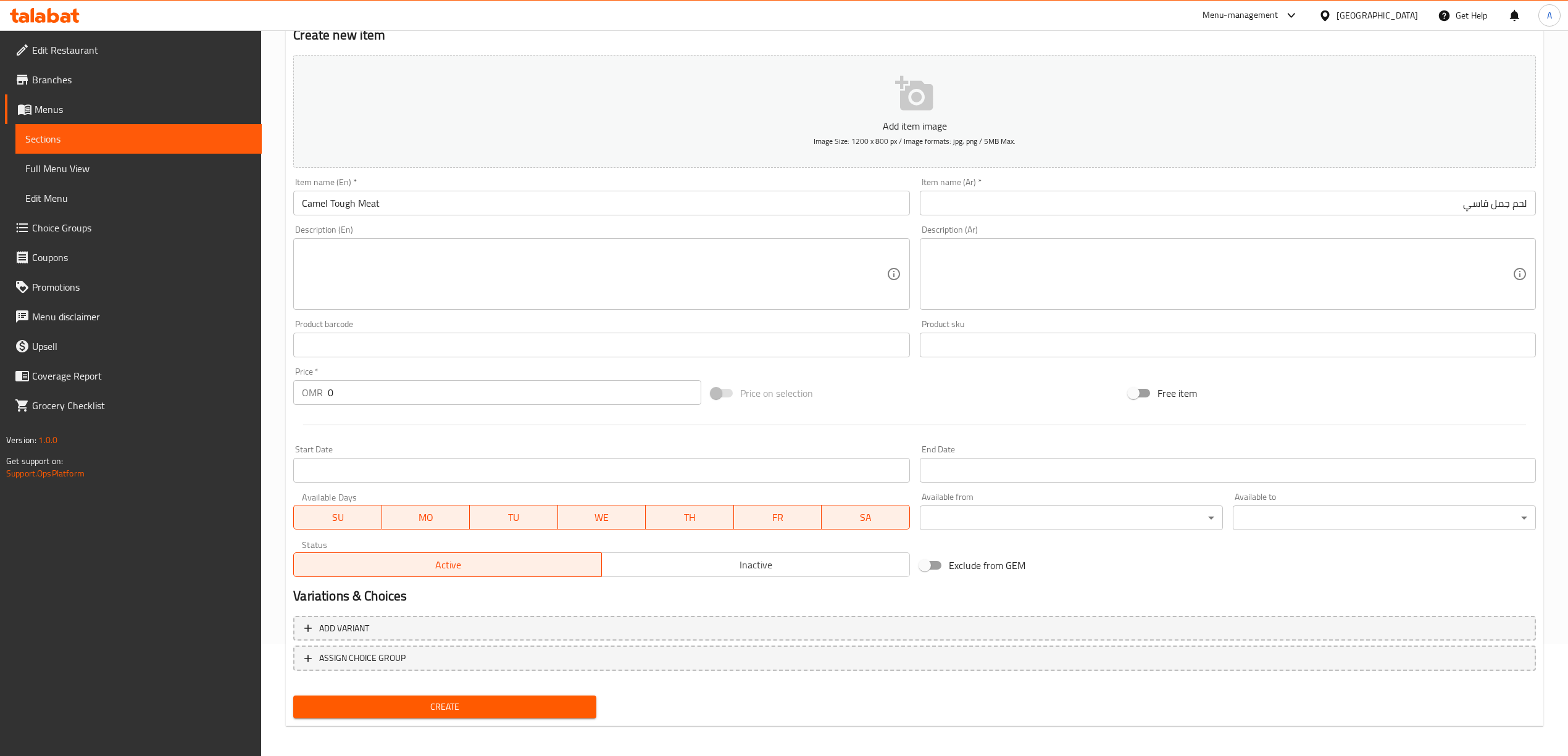
scroll to position [115, 0]
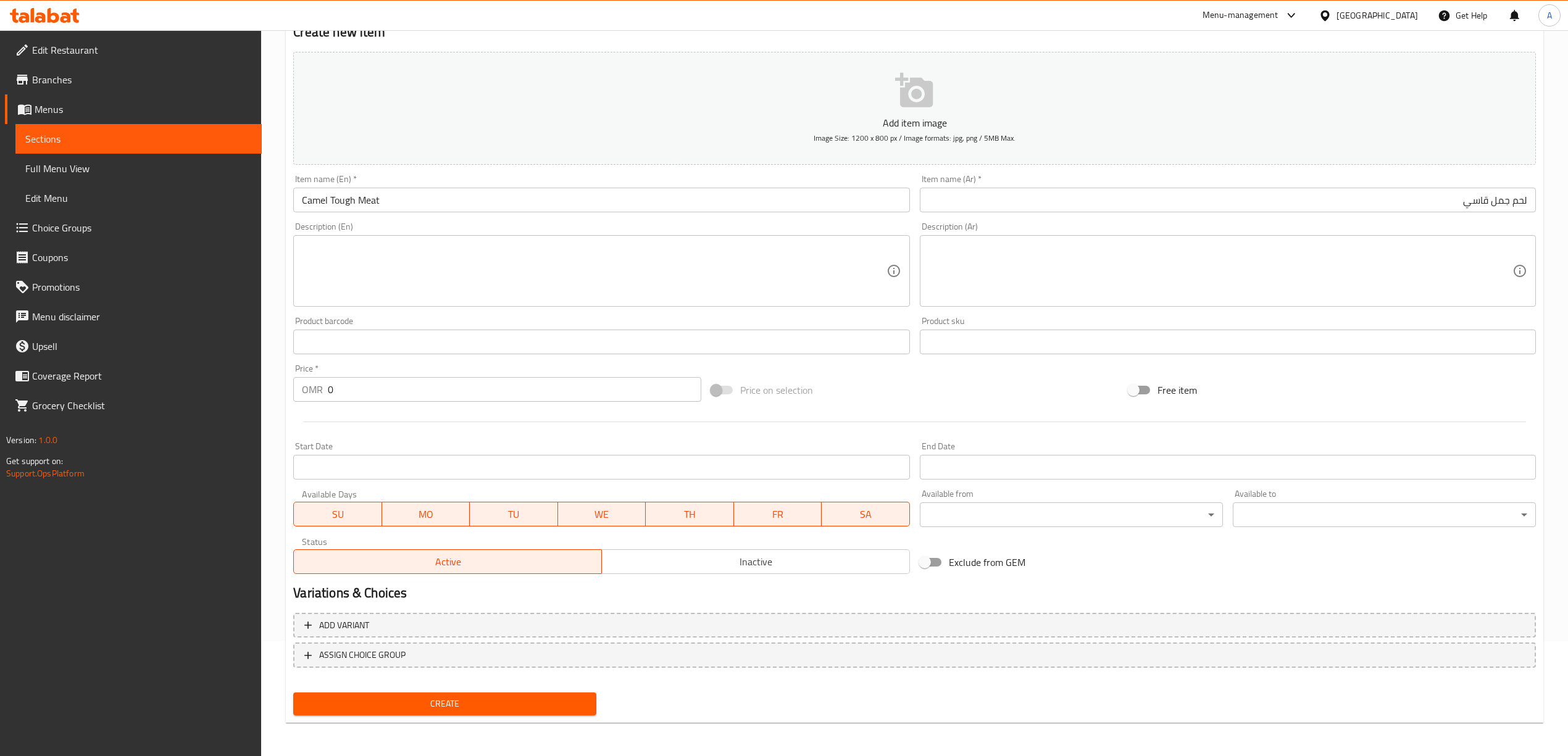
click at [433, 702] on span "Create" at bounding box center [444, 704] width 284 height 16
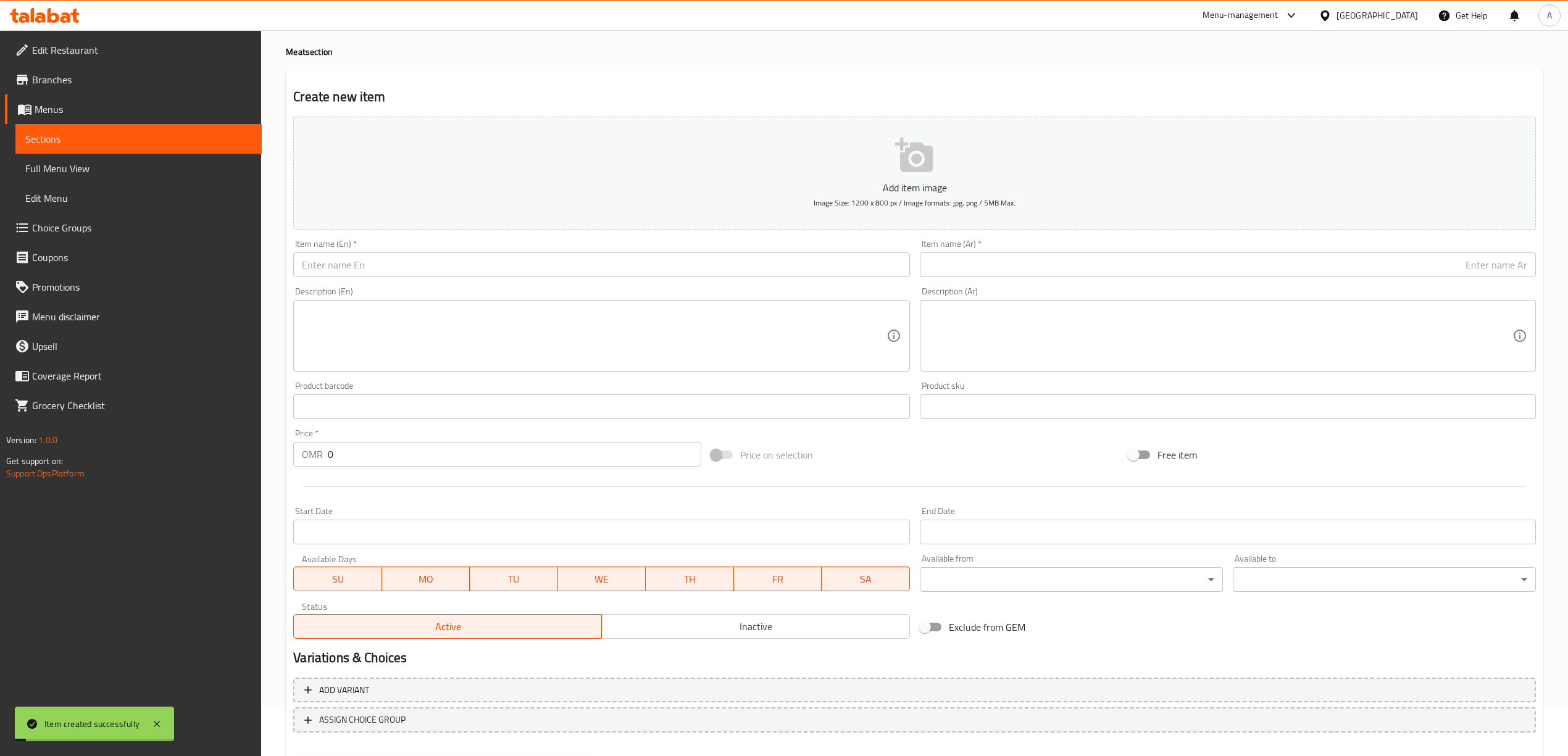
scroll to position [0, 0]
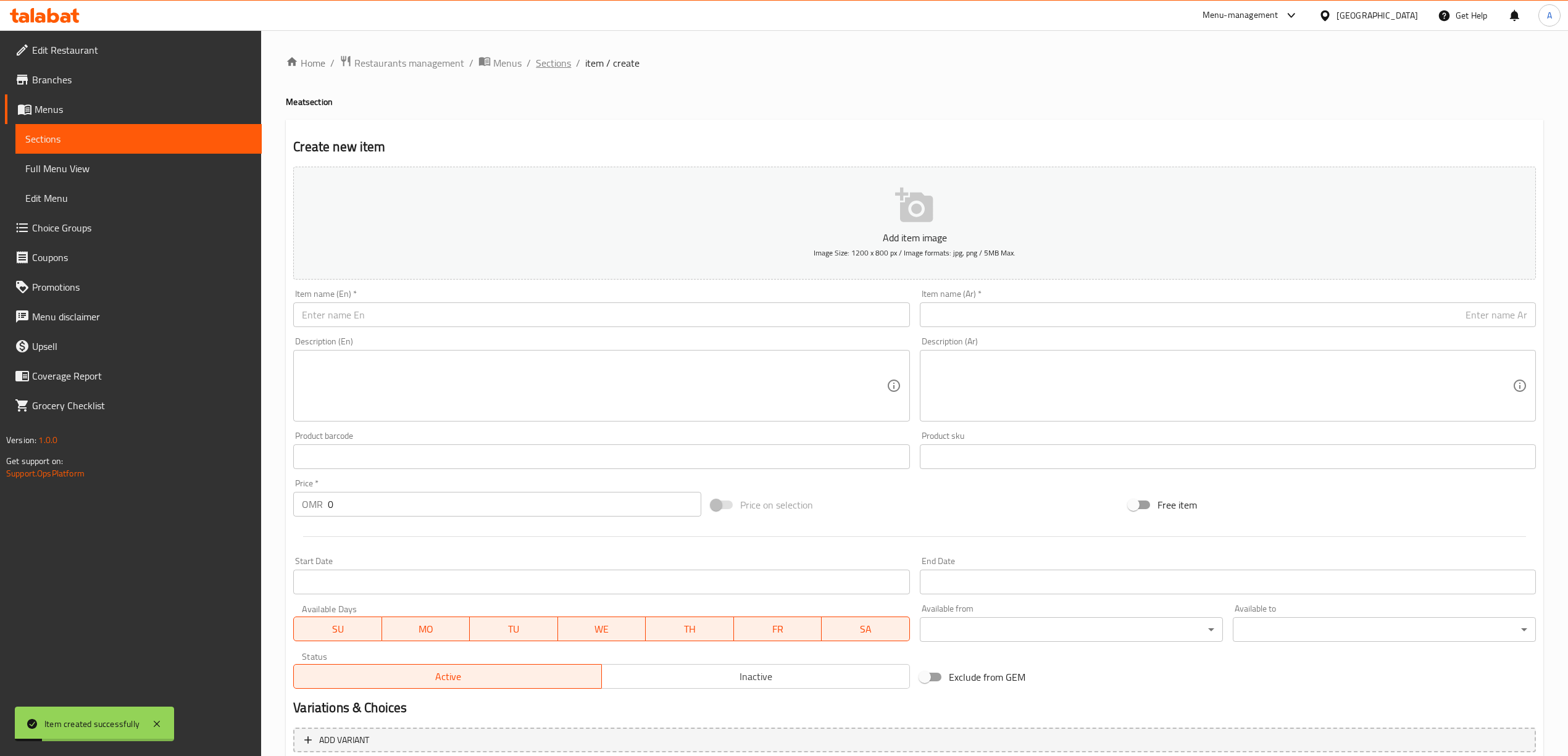
click at [551, 67] on span "Sections" at bounding box center [553, 62] width 35 height 15
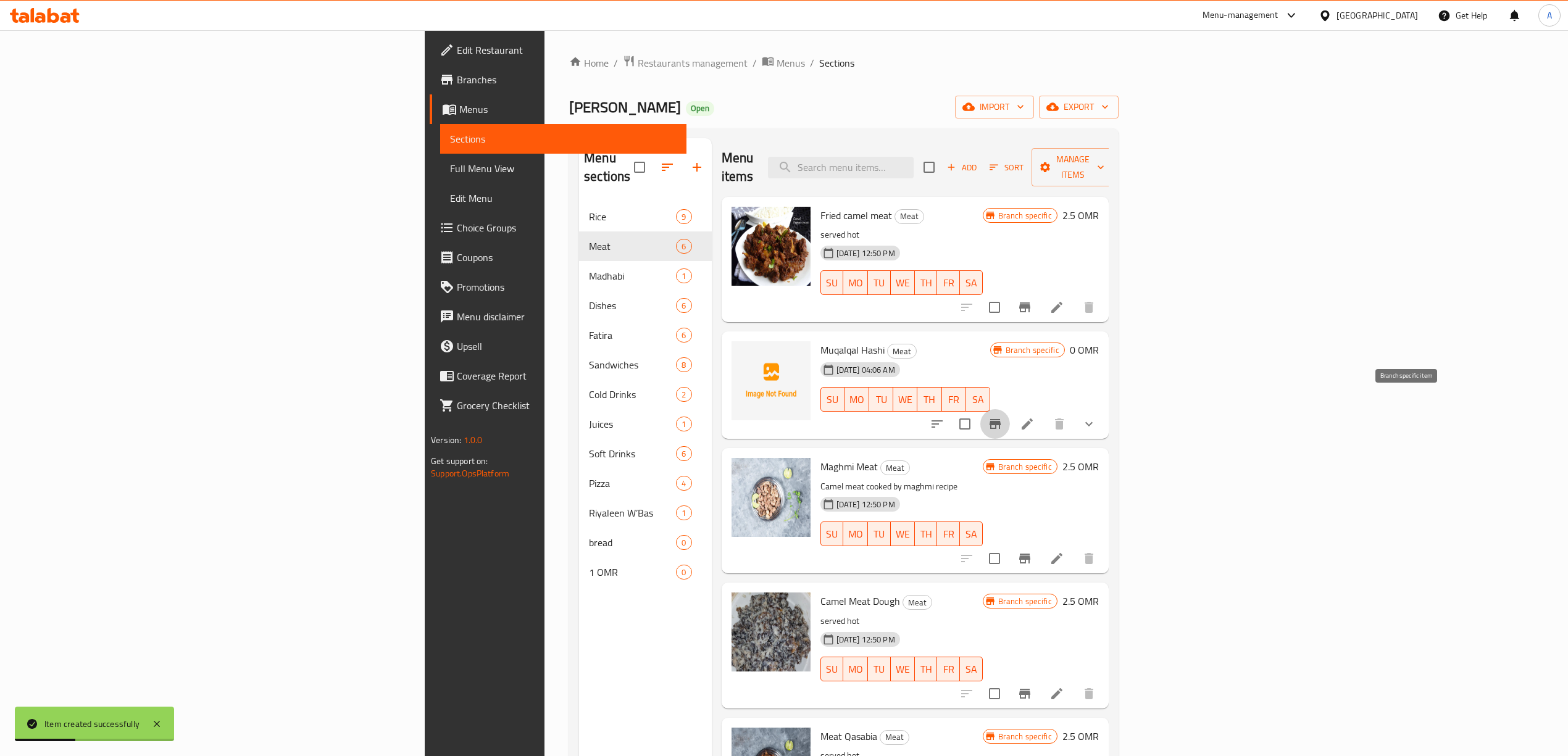
click at [1001, 419] on icon "Branch-specific-item" at bounding box center [994, 423] width 11 height 10
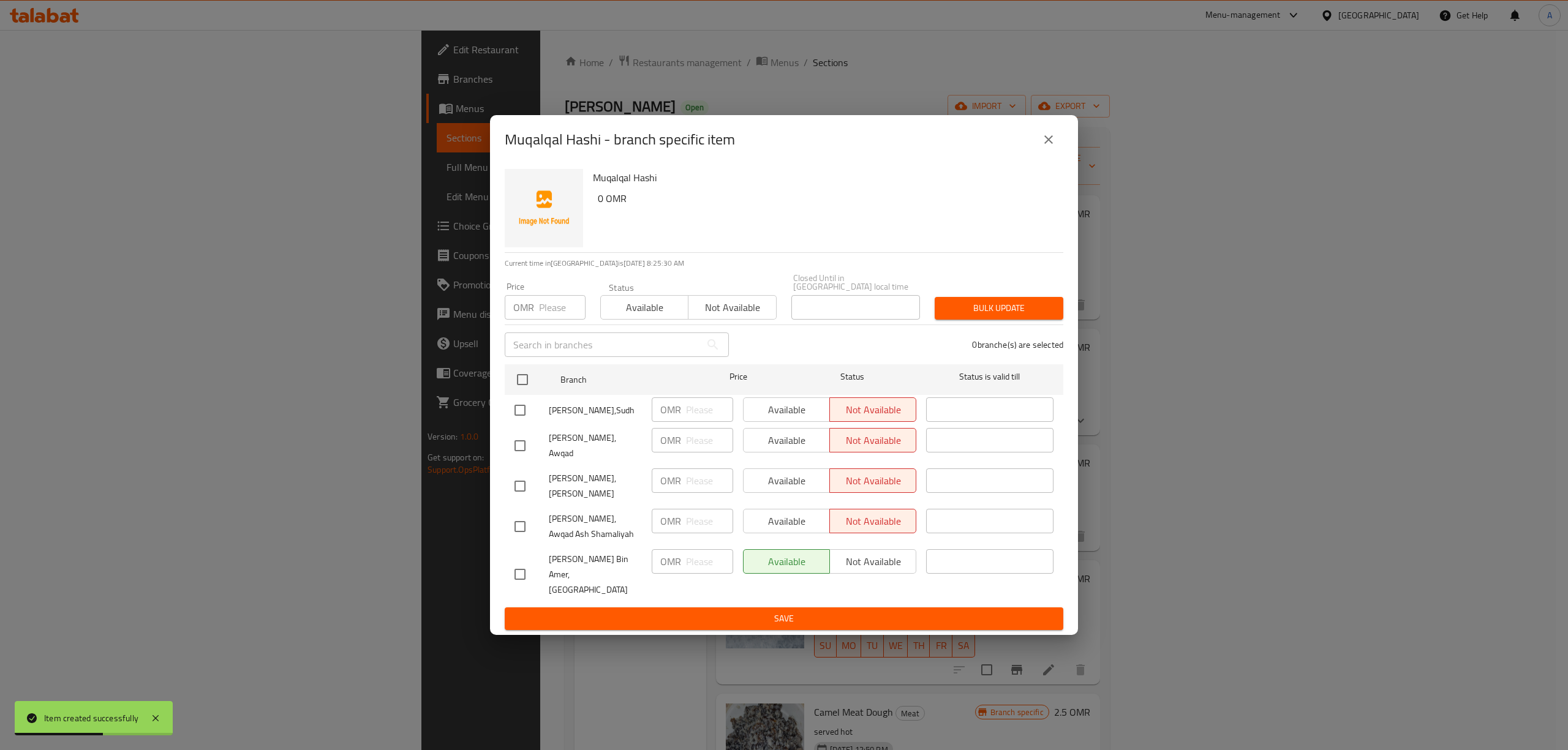
click at [1047, 147] on icon "close" at bounding box center [1048, 139] width 15 height 15
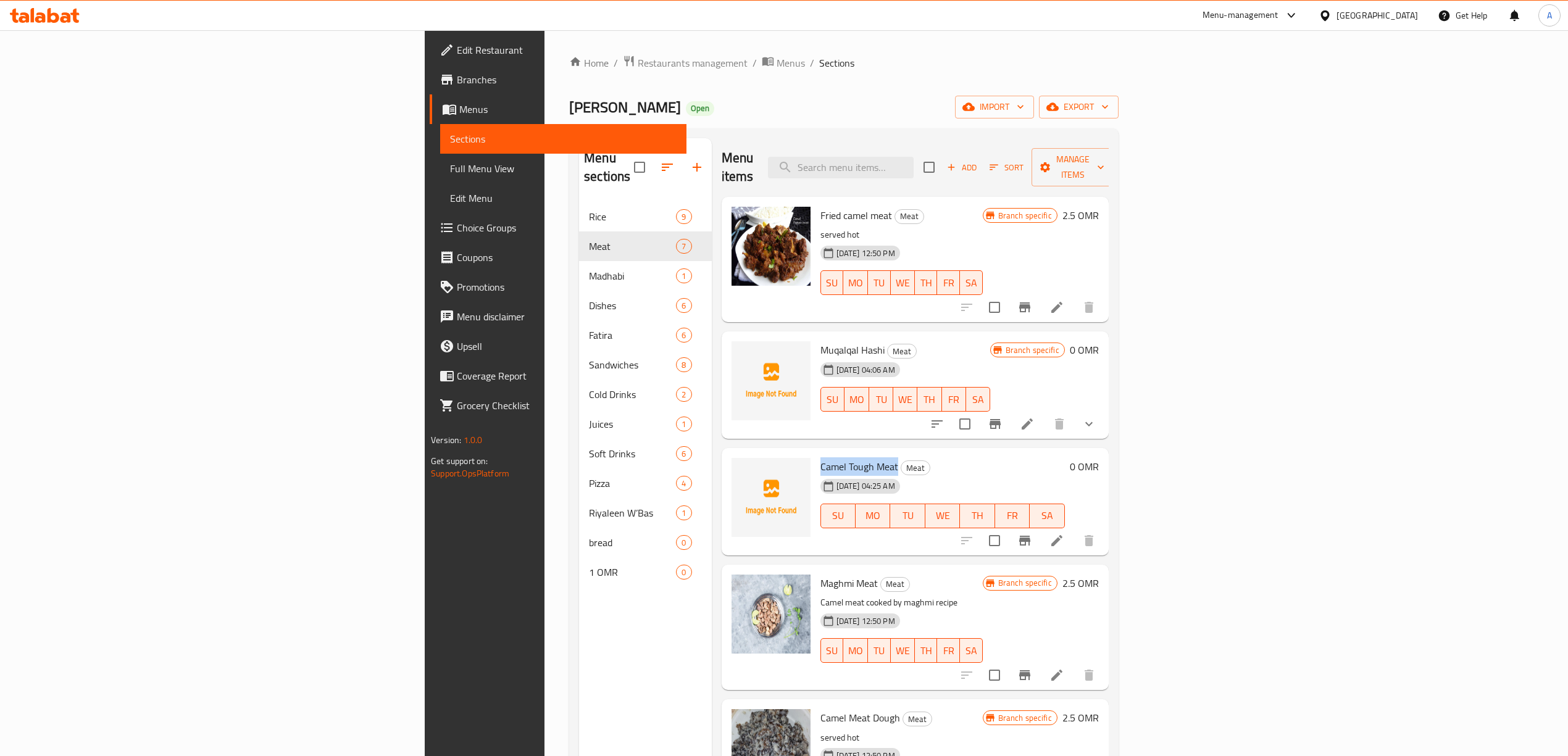
drag, startPoint x: 789, startPoint y: 450, endPoint x: 712, endPoint y: 444, distance: 77.2
click at [815, 453] on div "Camel Tough Meat Meat [DATE] 04:25 AM SU MO TU WE TH FR SA" at bounding box center [942, 501] width 254 height 97
copy span "Camel Tough Meat"
click at [1062, 535] on icon at bounding box center [1057, 540] width 11 height 11
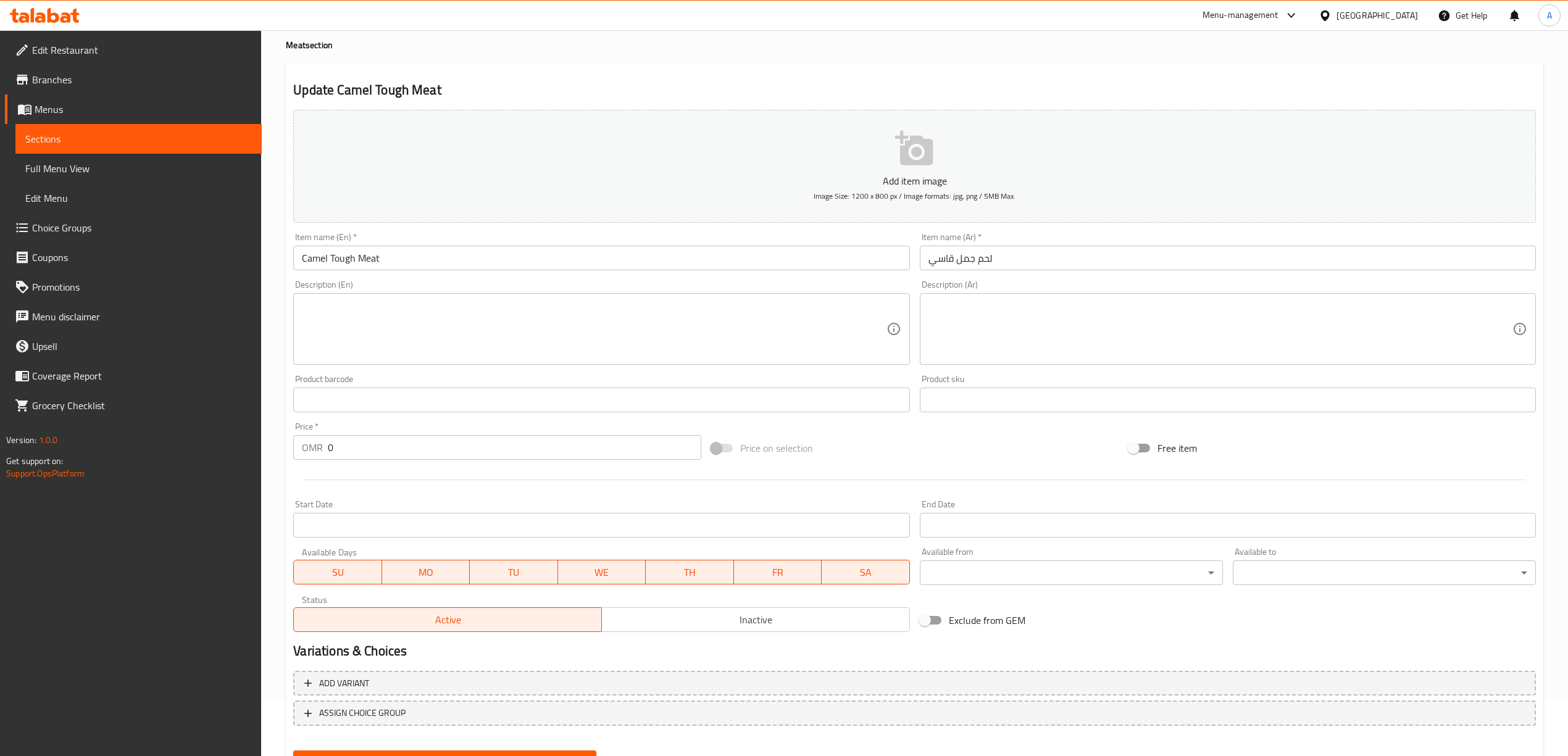
scroll to position [115, 0]
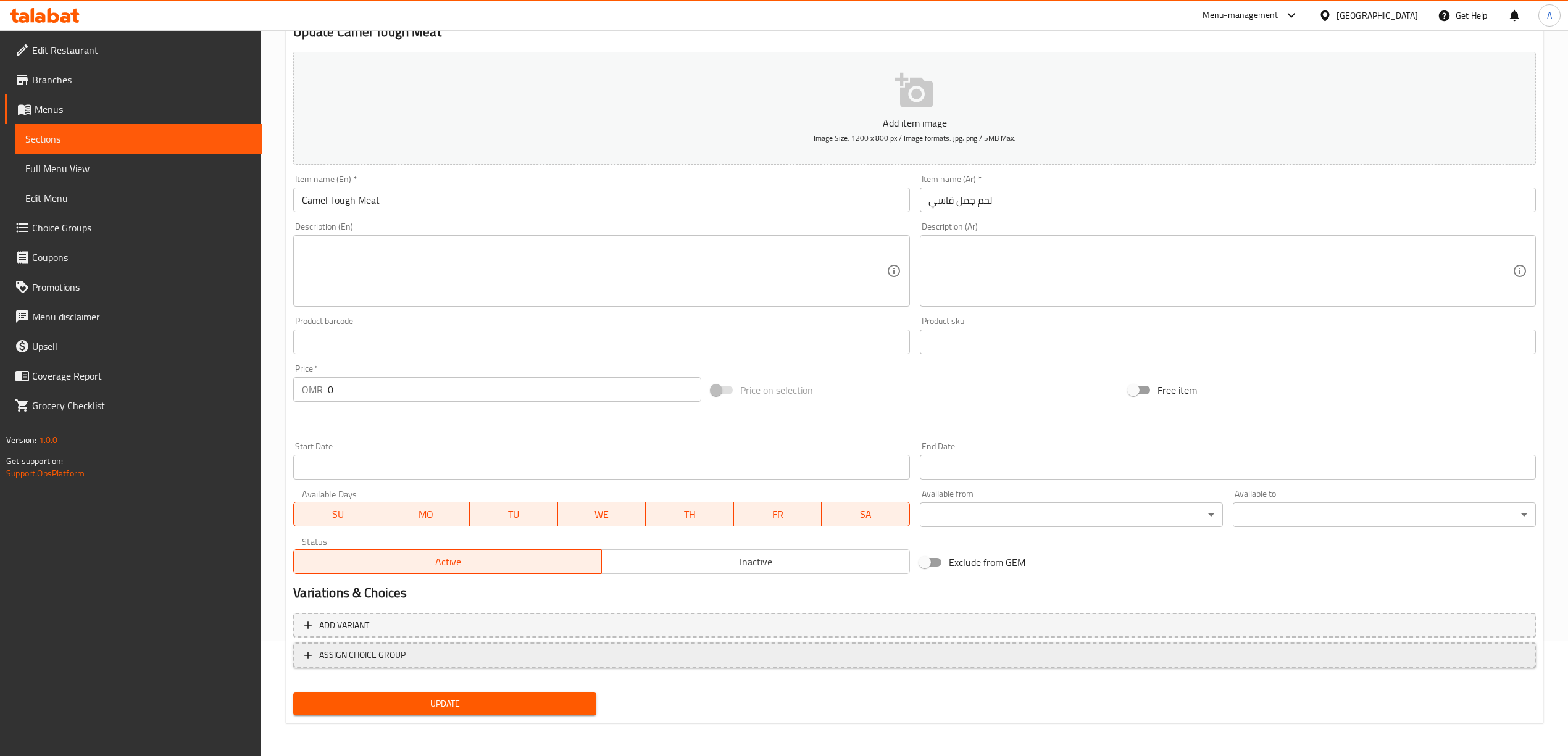
click at [372, 661] on span "ASSIGN CHOICE GROUP" at bounding box center [362, 655] width 86 height 16
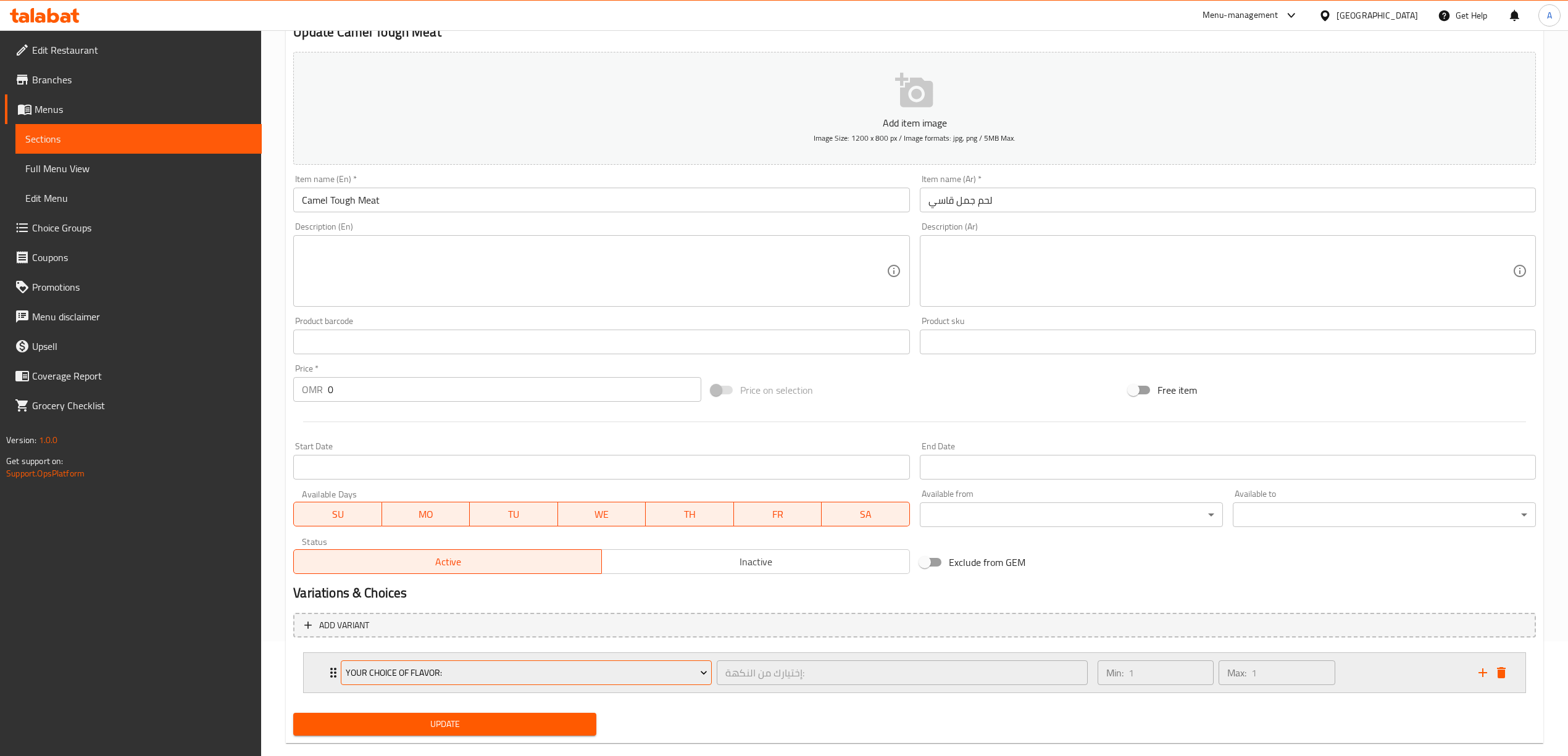
click at [452, 681] on button "Your Choice Of Flavor:" at bounding box center [526, 673] width 371 height 25
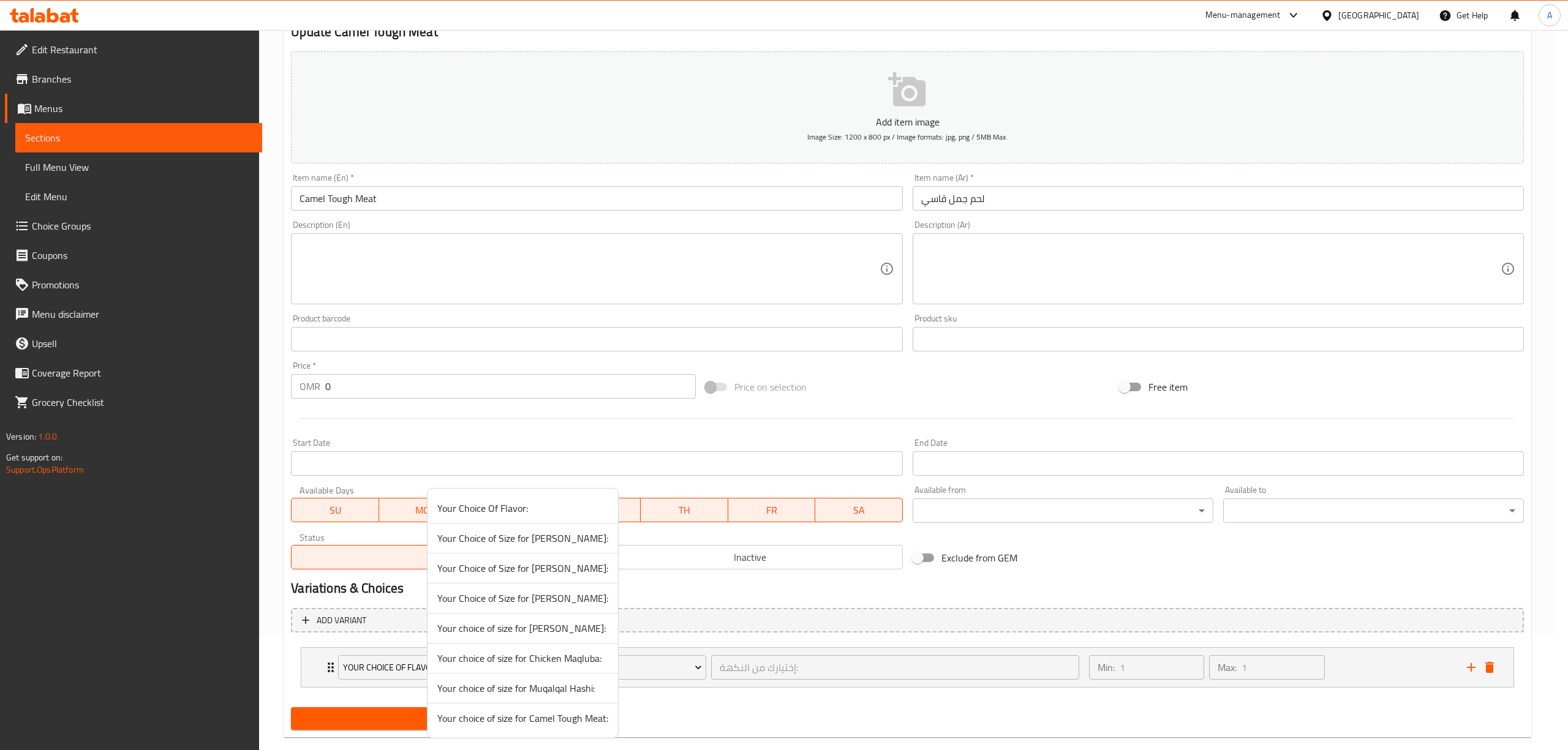
click at [563, 717] on span "Your choice of size for Camel Tough Meat:" at bounding box center [523, 718] width 171 height 15
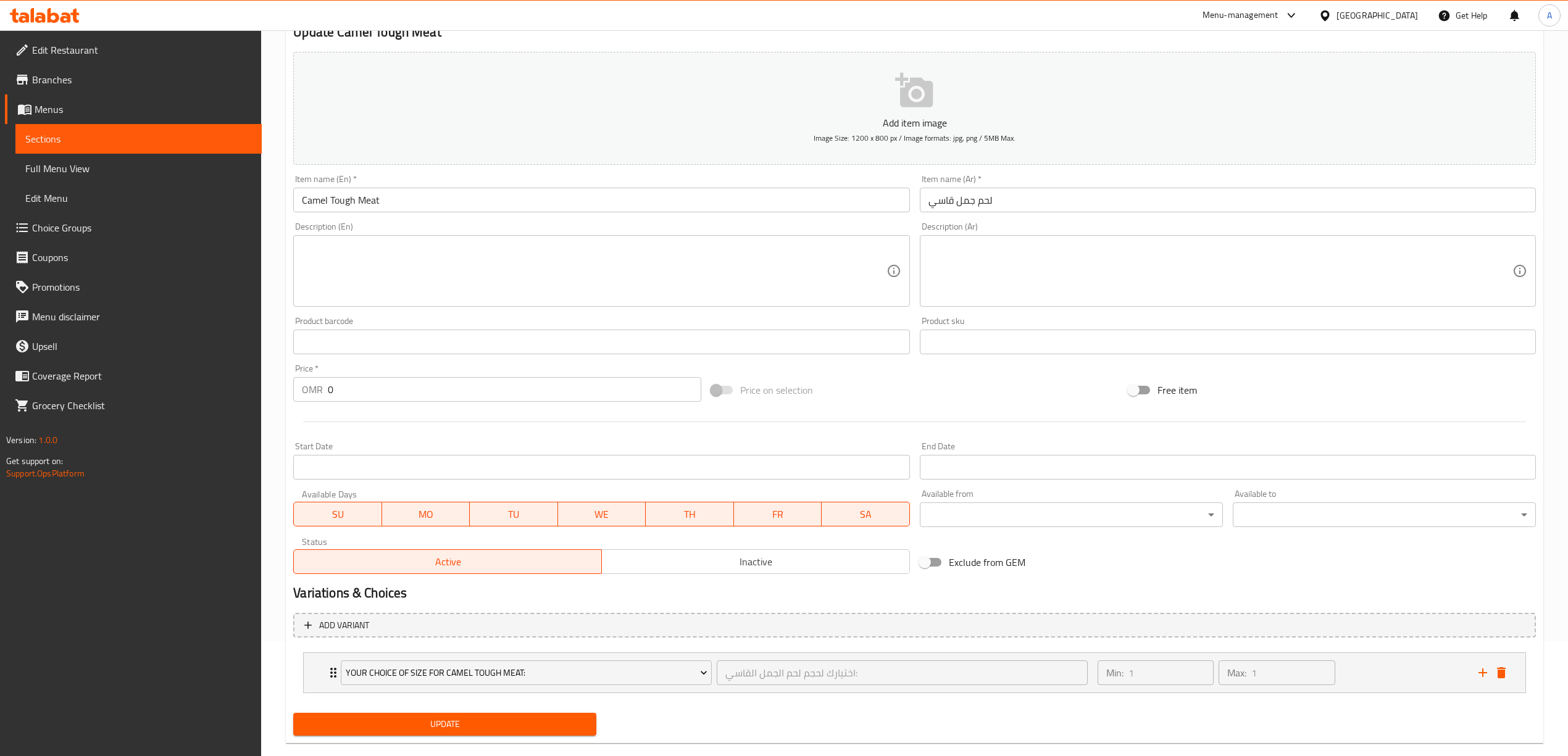
click at [481, 724] on span "Update" at bounding box center [444, 724] width 284 height 16
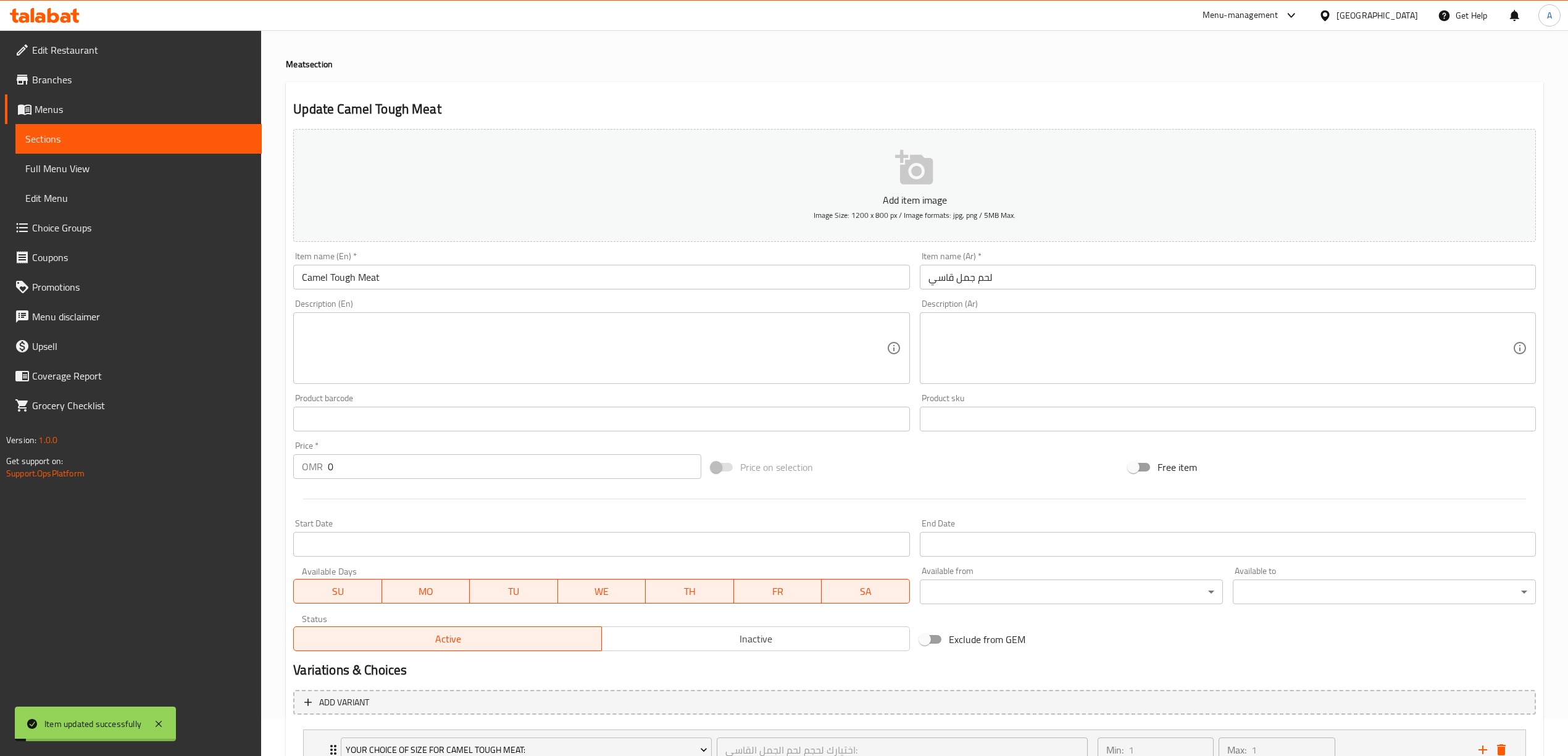
scroll to position [0, 0]
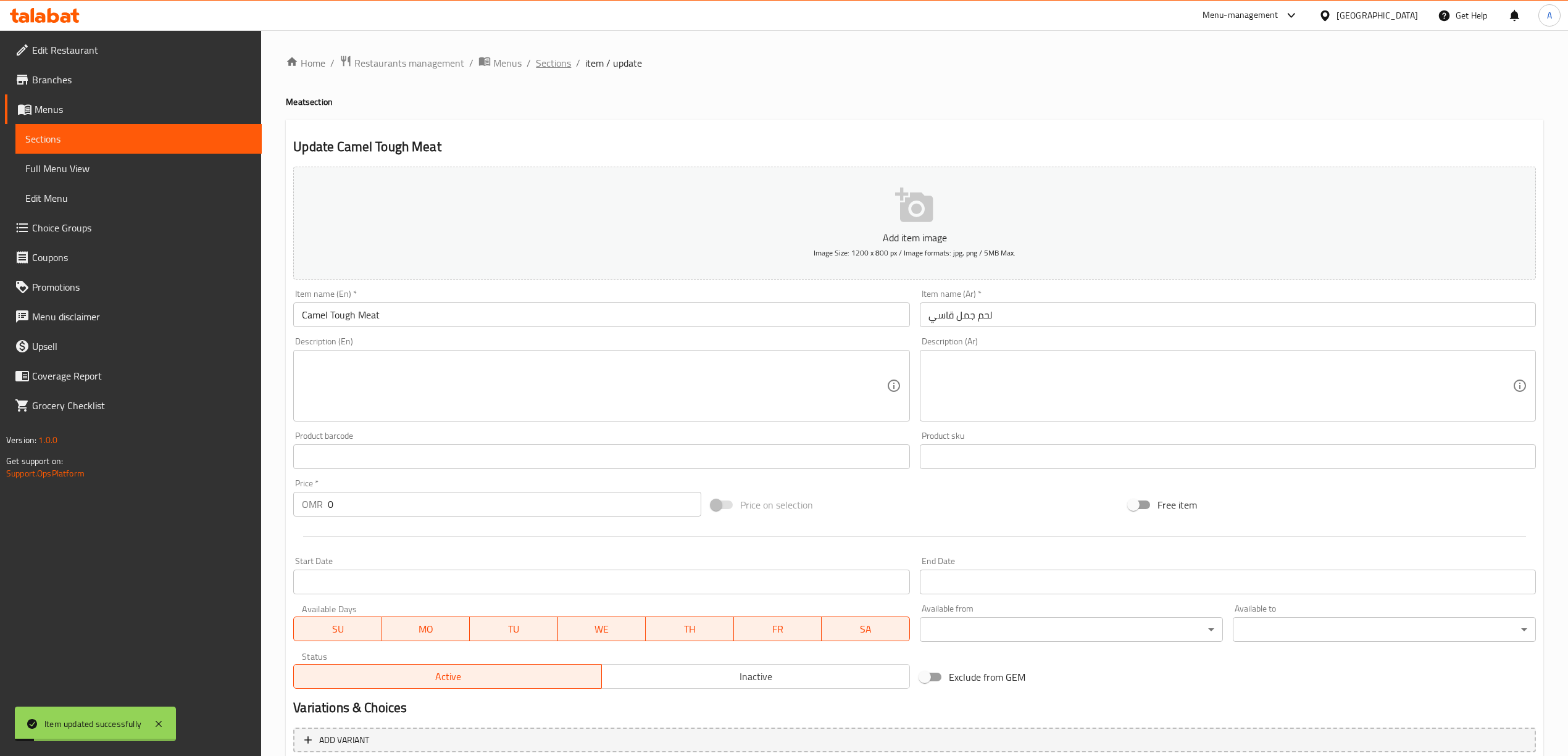
click at [552, 69] on span "Sections" at bounding box center [553, 62] width 35 height 15
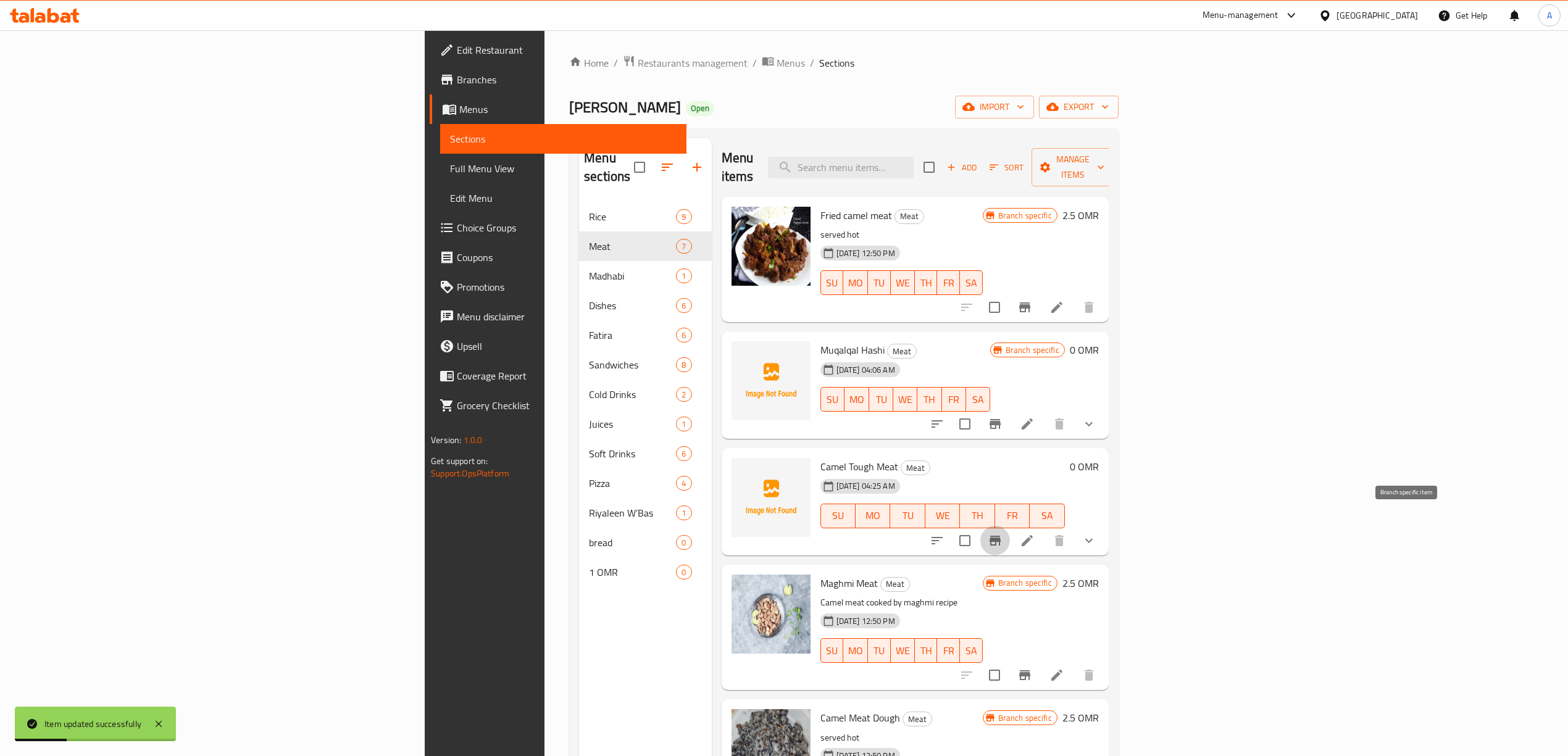
click at [1002, 533] on icon "Branch-specific-item" at bounding box center [994, 540] width 15 height 15
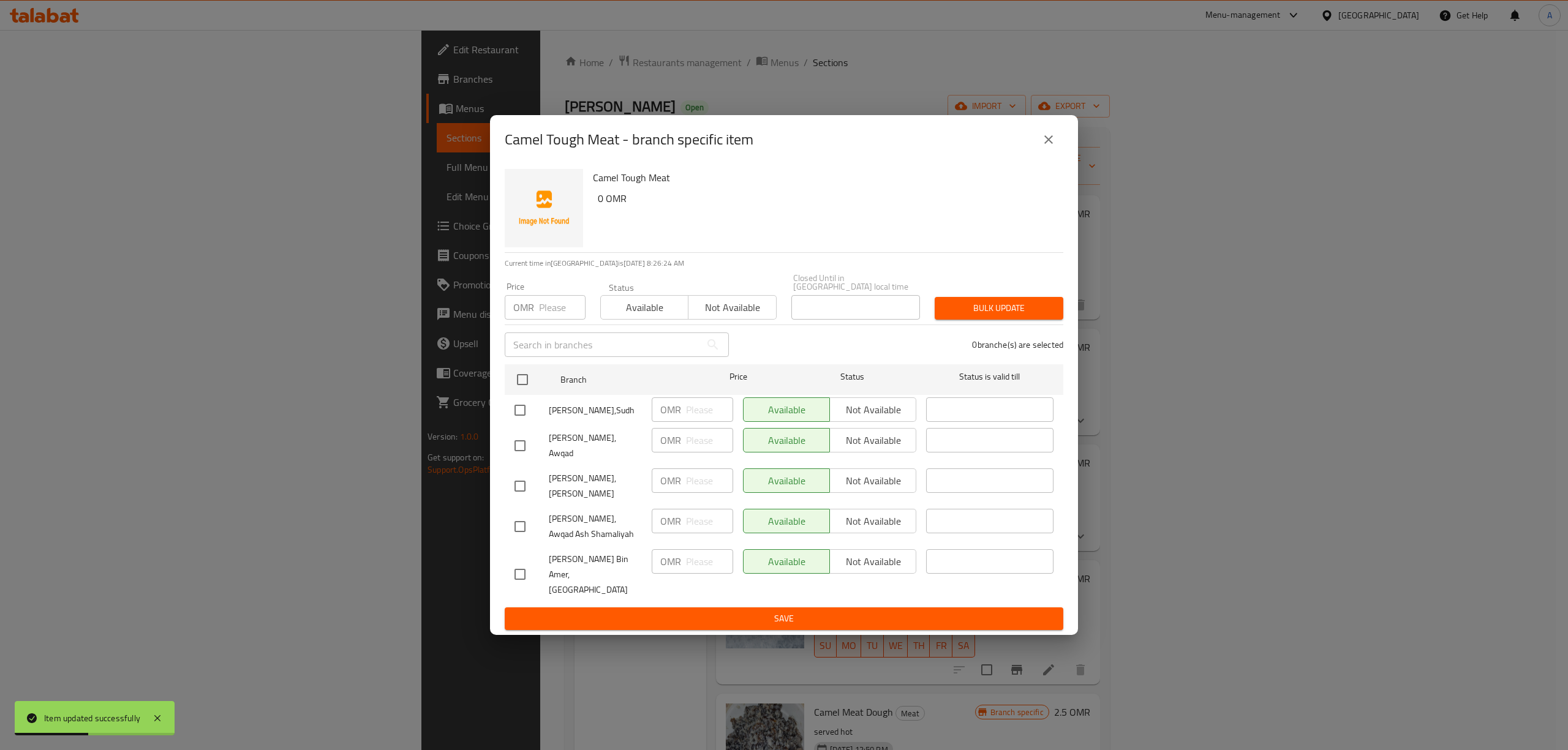
click at [519, 411] on input "checkbox" at bounding box center [520, 410] width 26 height 26
checkbox input "true"
click at [517, 435] on div "[PERSON_NAME], Awqad" at bounding box center [578, 446] width 137 height 45
click at [518, 454] on input "checkbox" at bounding box center [520, 446] width 26 height 26
checkbox input "true"
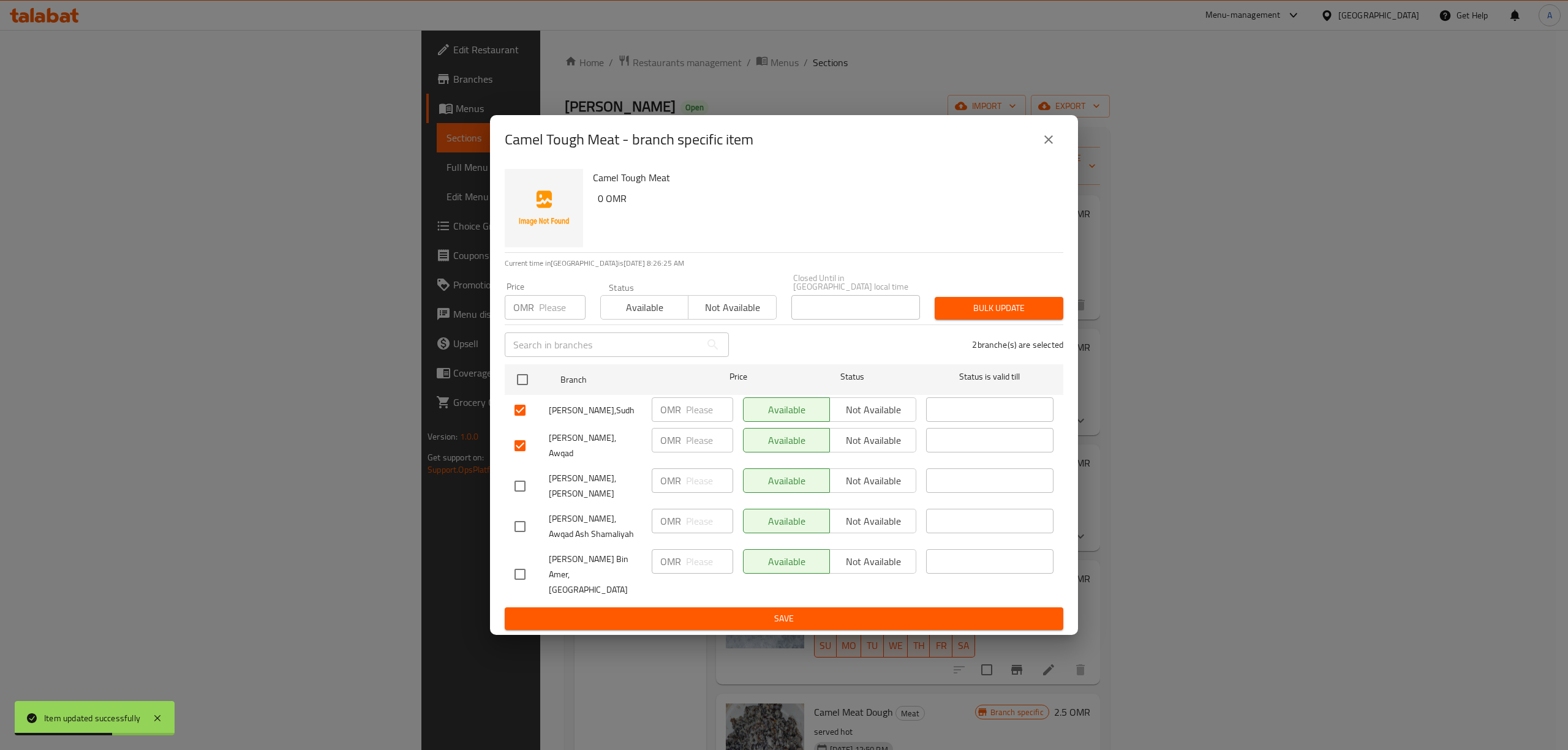
drag, startPoint x: 520, startPoint y: 483, endPoint x: 512, endPoint y: 512, distance: 30.1
click at [520, 484] on input "checkbox" at bounding box center [520, 486] width 26 height 26
checkbox input "true"
click at [517, 522] on input "checkbox" at bounding box center [520, 527] width 26 height 26
checkbox input "true"
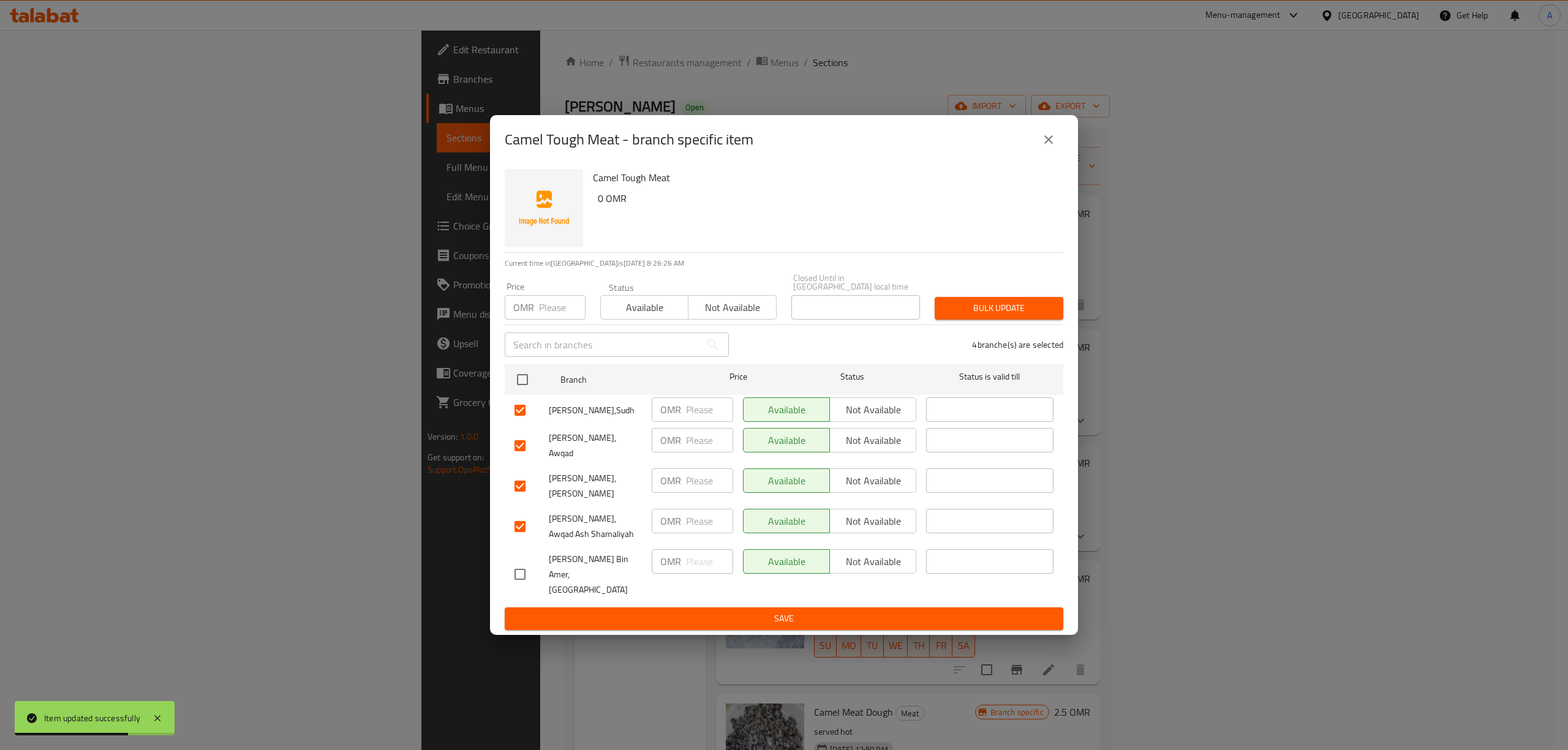
click at [873, 517] on span "Not available" at bounding box center [873, 521] width 77 height 17
click at [879, 490] on span "Not available" at bounding box center [873, 481] width 77 height 17
click at [880, 443] on span "Not available" at bounding box center [873, 440] width 77 height 17
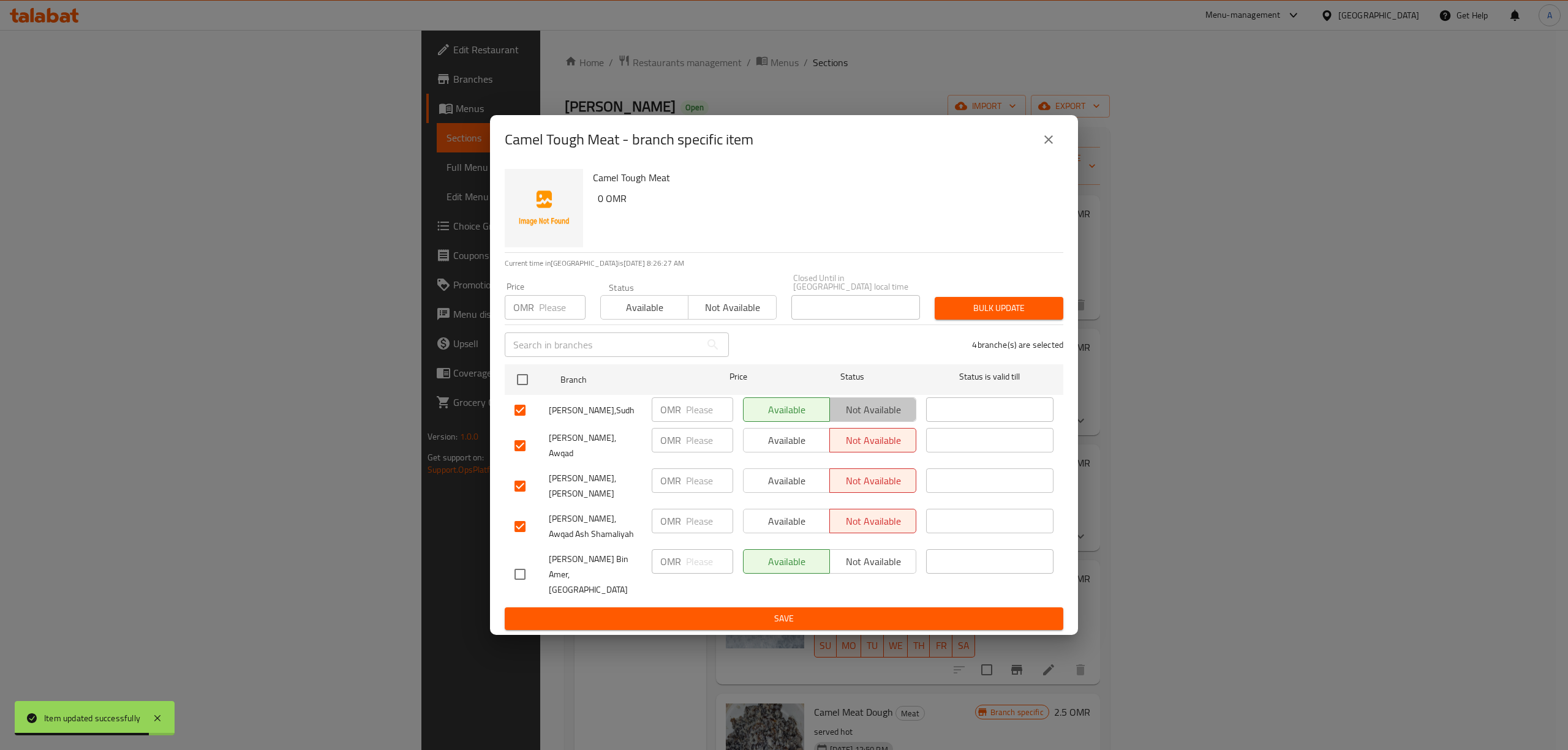
click at [893, 410] on span "Not available" at bounding box center [873, 409] width 77 height 17
click at [810, 611] on span "Save" at bounding box center [784, 618] width 539 height 16
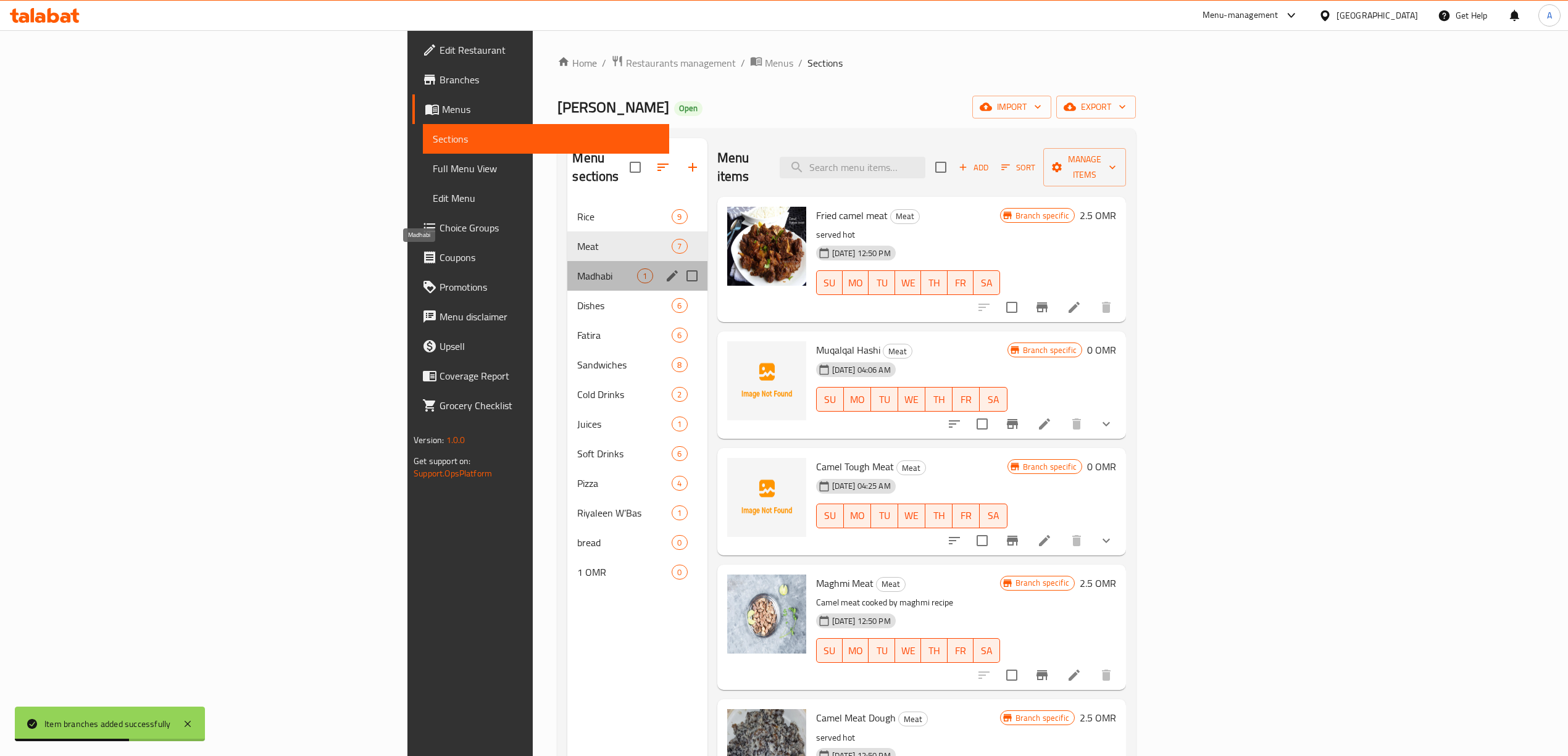
click at [577, 269] on span "Madhabi" at bounding box center [607, 276] width 60 height 15
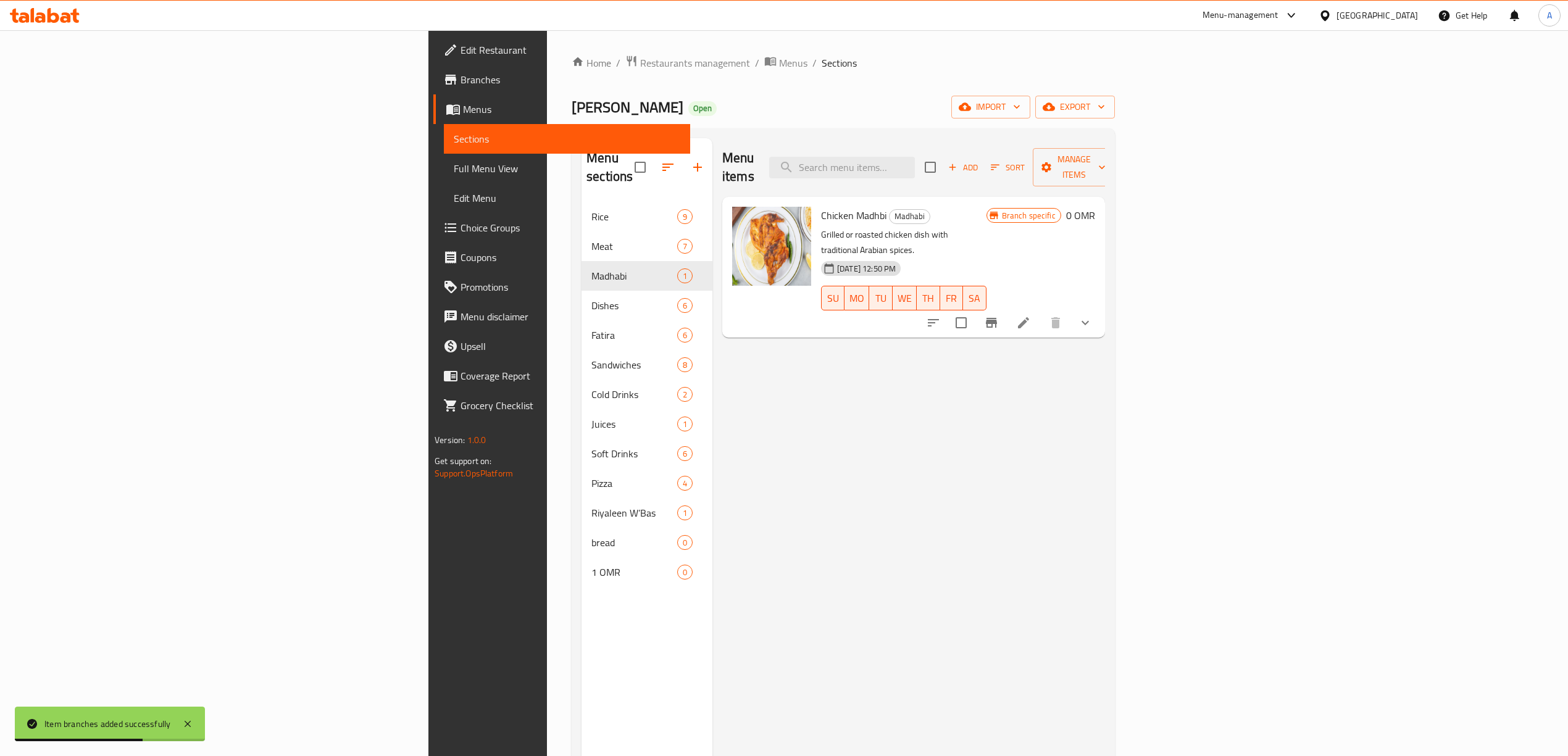
click at [808, 442] on div "Menu items Add Sort Manage items Chicken Madhbi [PERSON_NAME] Grilled or roaste…" at bounding box center [908, 515] width 393 height 756
click at [828, 430] on div "Menu items Add Sort Manage items Chicken Madhbi [PERSON_NAME] Grilled or roaste…" at bounding box center [908, 515] width 393 height 756
click at [979, 161] on span "Add" at bounding box center [963, 168] width 33 height 14
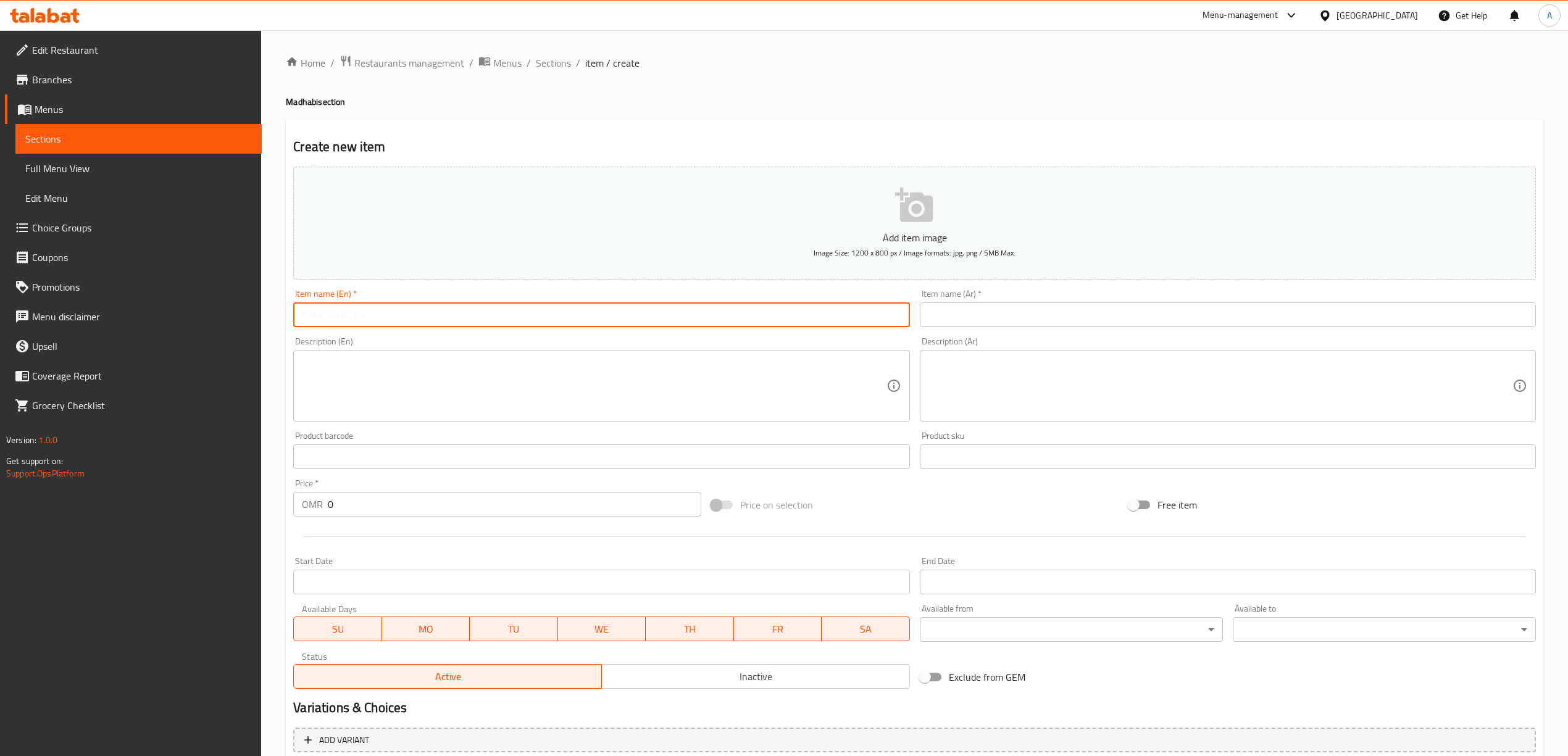
click at [509, 320] on input "text" at bounding box center [601, 314] width 616 height 25
paste input "Whole Roasted Goat"
type input "Whole Roasted Goat"
click at [632, 121] on div "Create new item Add item image Image Size: 1200 x 800 px / Image formats: jpg, …" at bounding box center [914, 479] width 1257 height 718
click at [395, 320] on input "Whole Roasted Goat" at bounding box center [601, 314] width 616 height 25
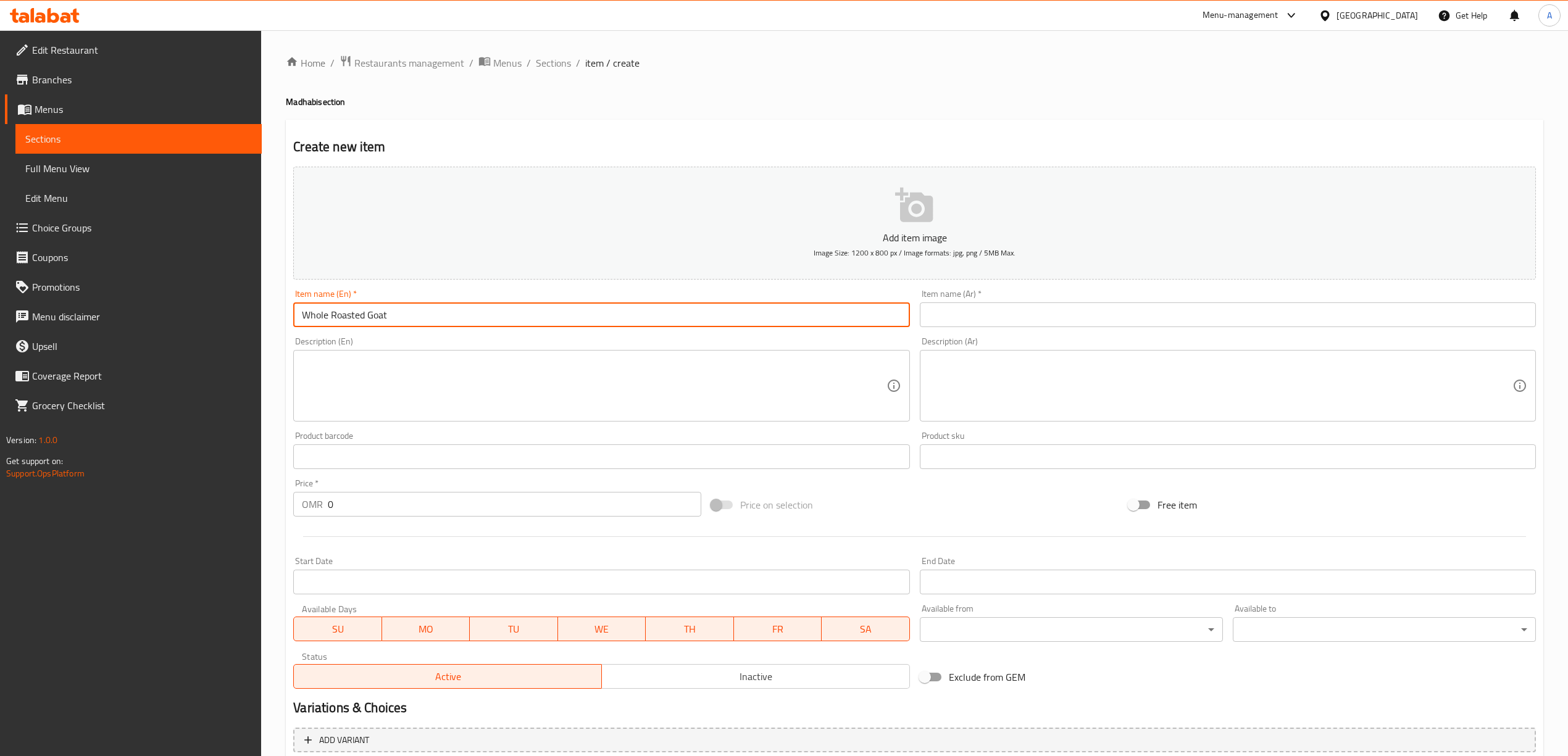
click at [1044, 317] on input "text" at bounding box center [1227, 314] width 616 height 25
paste input "ماعز مشوي كامل"
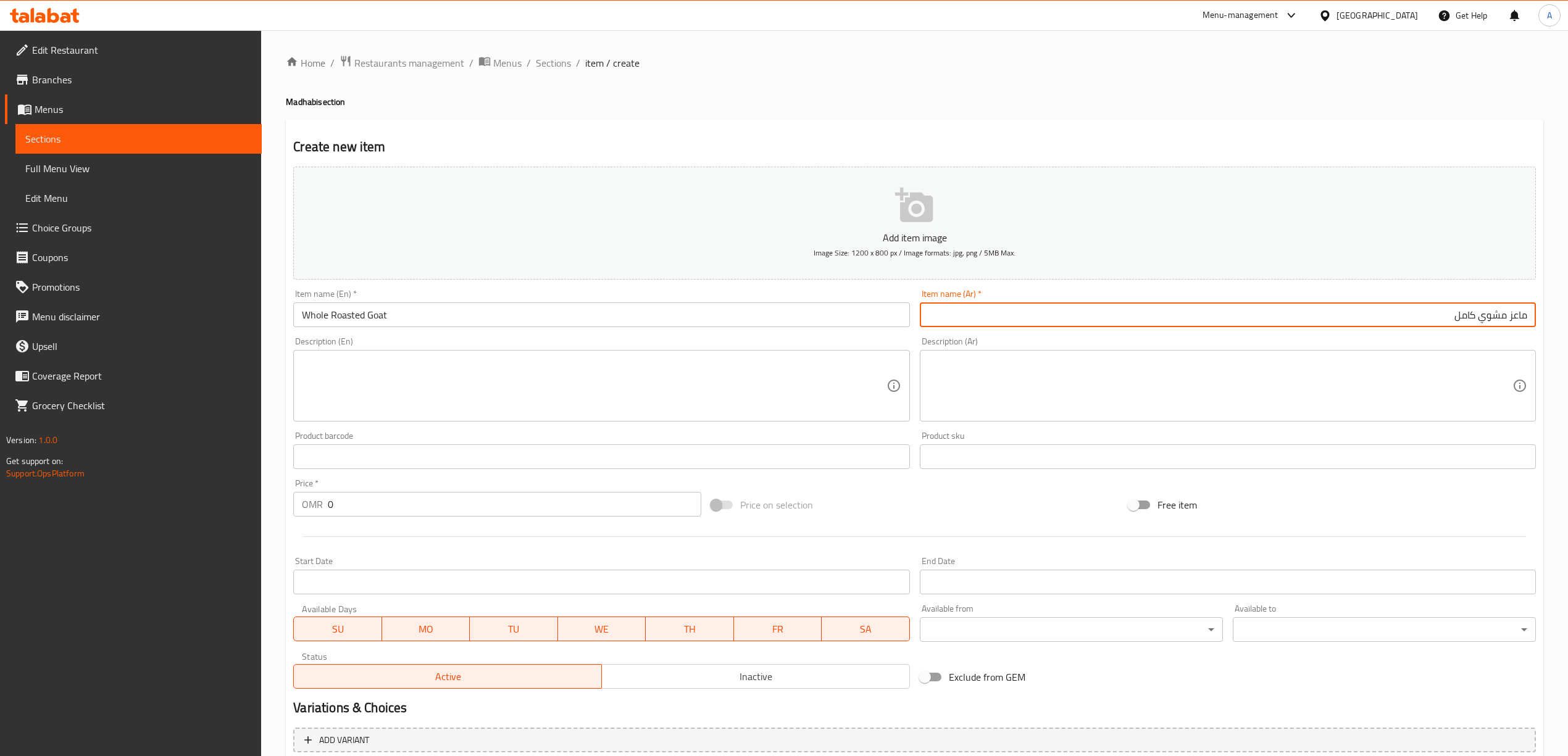
type input "ماعز مشوي كامل"
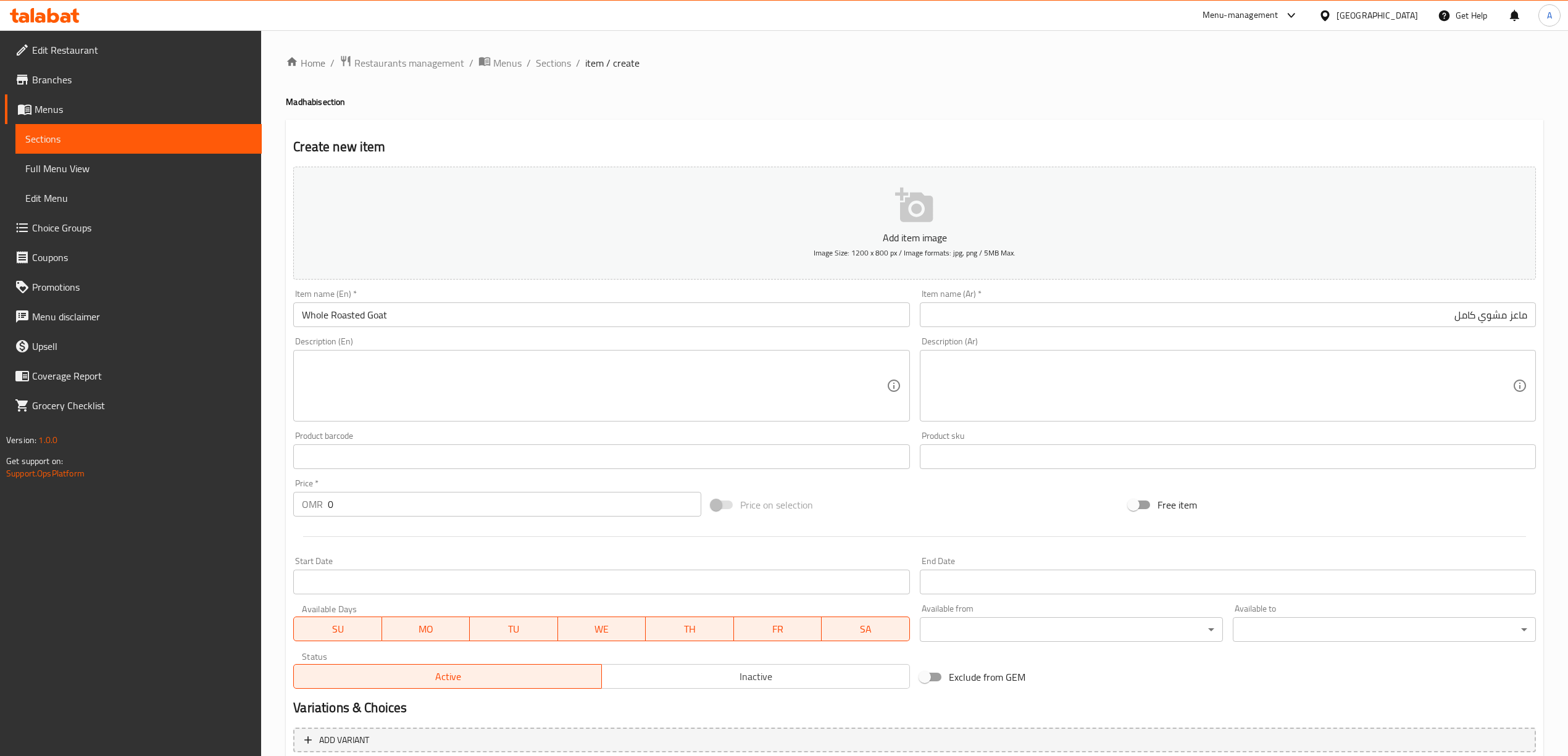
click at [1003, 116] on div "Home / Restaurants management / Menus / Sections / item / create [PERSON_NAME] …" at bounding box center [914, 451] width 1257 height 792
click at [677, 116] on div "Home / Restaurants management / Menus / Sections / item / create [PERSON_NAME] …" at bounding box center [914, 451] width 1257 height 792
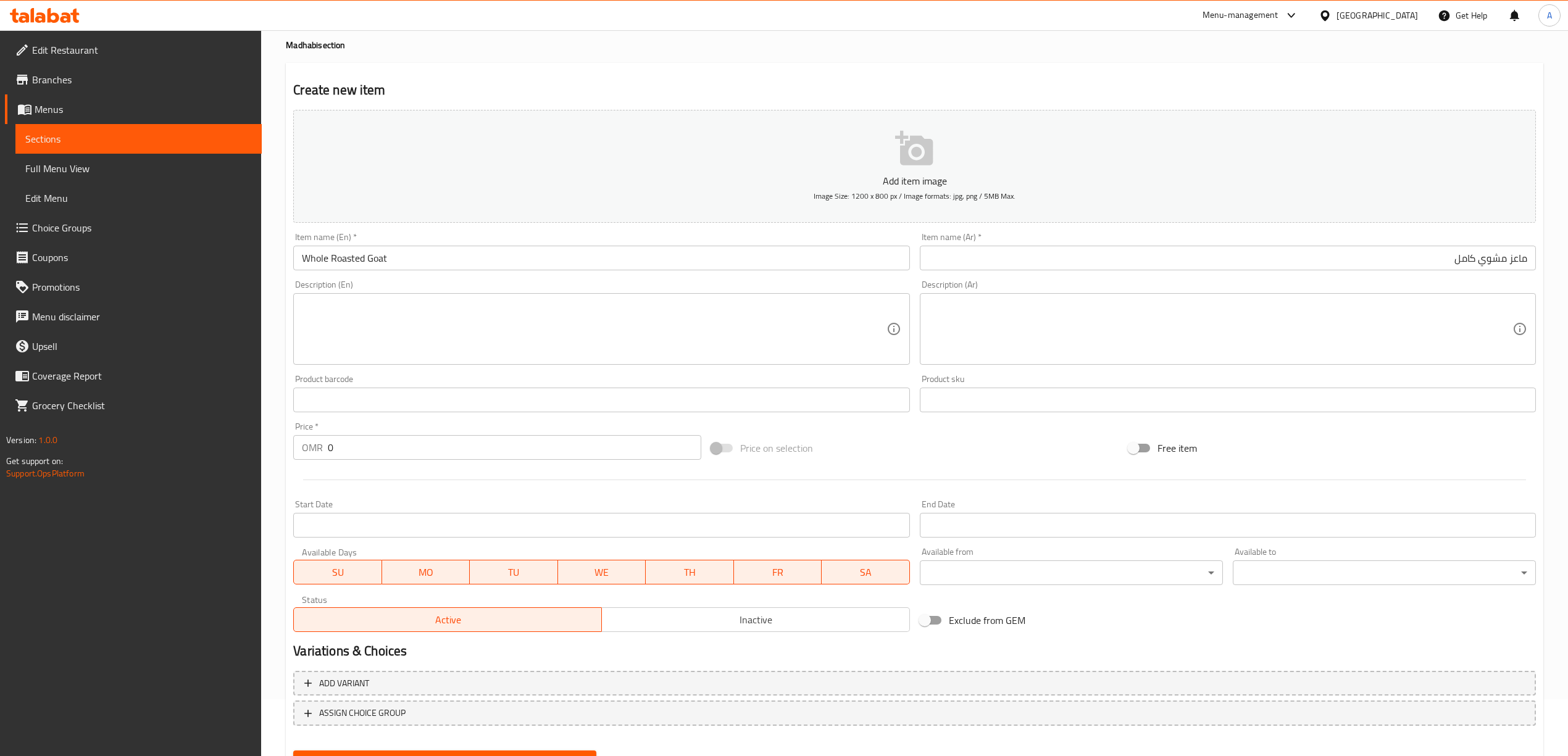
scroll to position [115, 0]
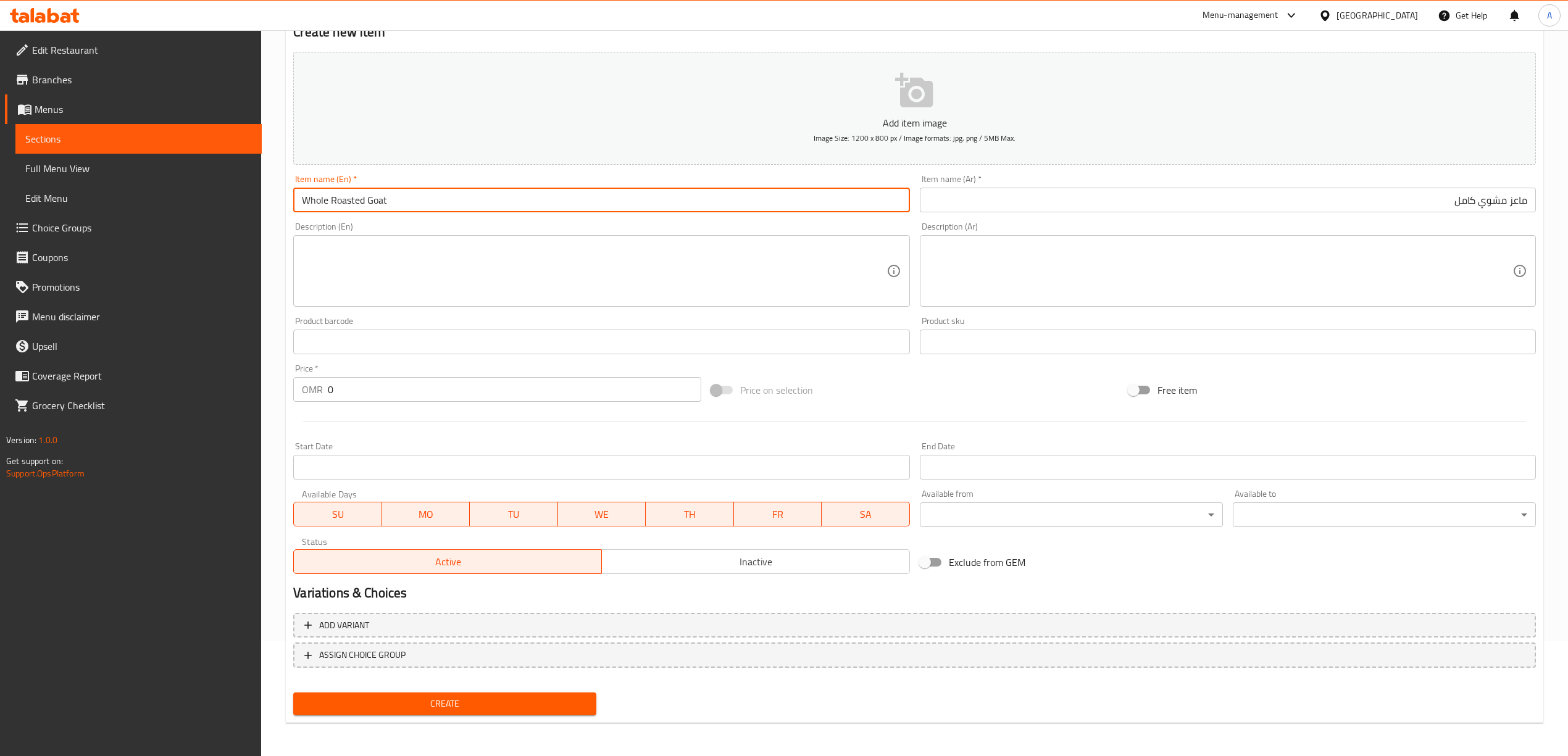
drag, startPoint x: 395, startPoint y: 201, endPoint x: 284, endPoint y: 188, distance: 111.8
click at [284, 188] on div "Home / Restaurants management / Menus / Sections / item / create [PERSON_NAME] …" at bounding box center [914, 336] width 1306 height 841
click at [459, 688] on div "Create" at bounding box center [444, 703] width 313 height 32
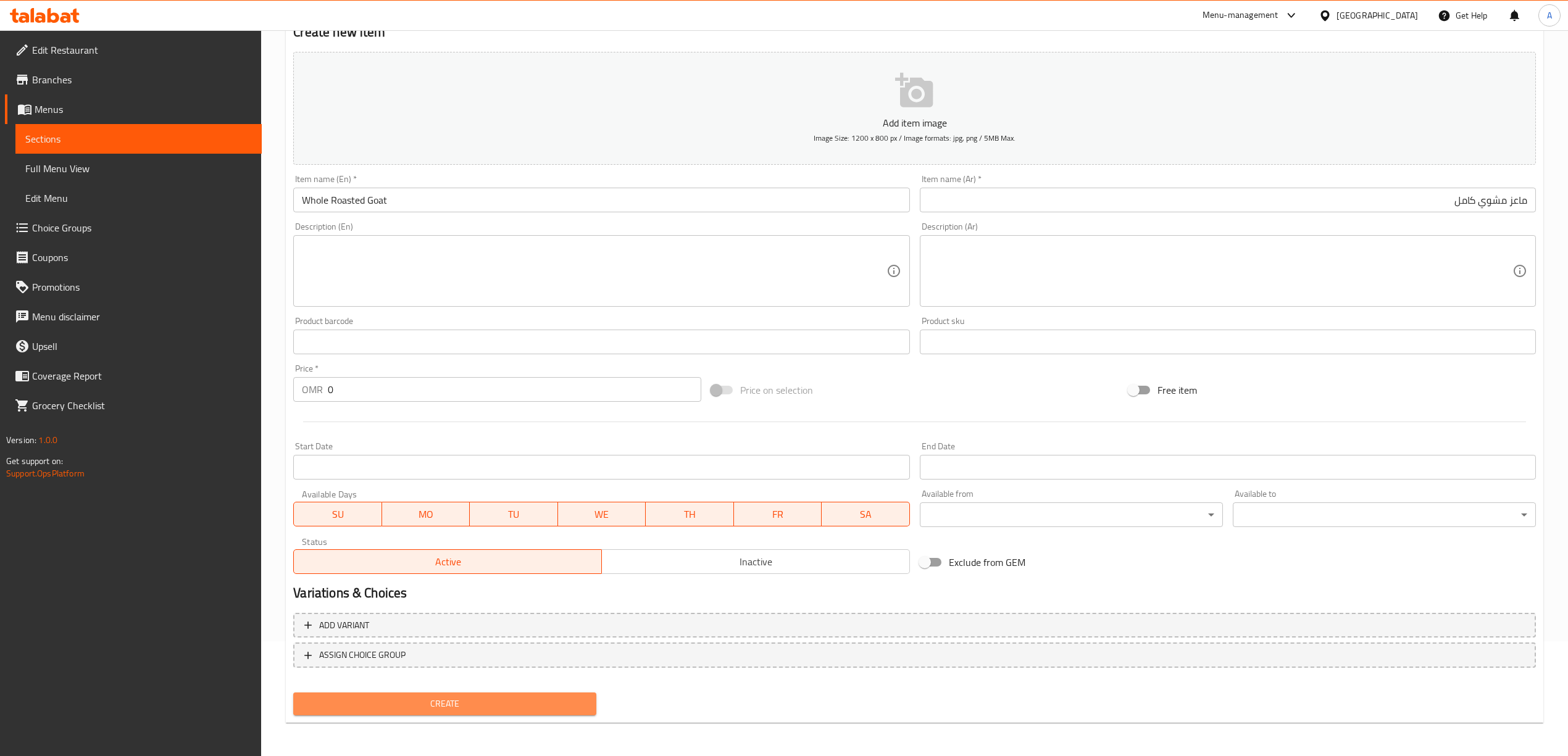
click at [458, 692] on button "Create" at bounding box center [444, 703] width 303 height 23
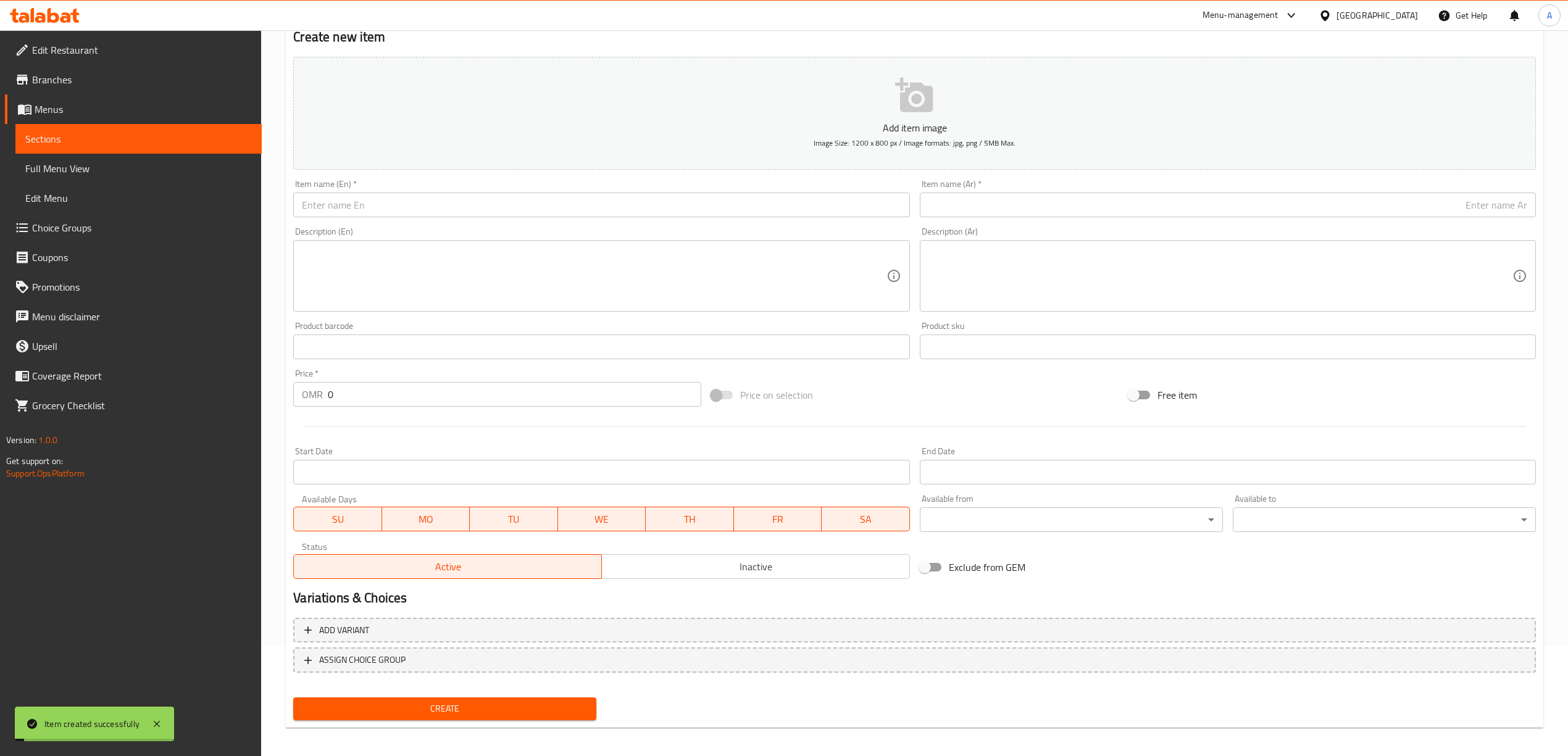
scroll to position [0, 0]
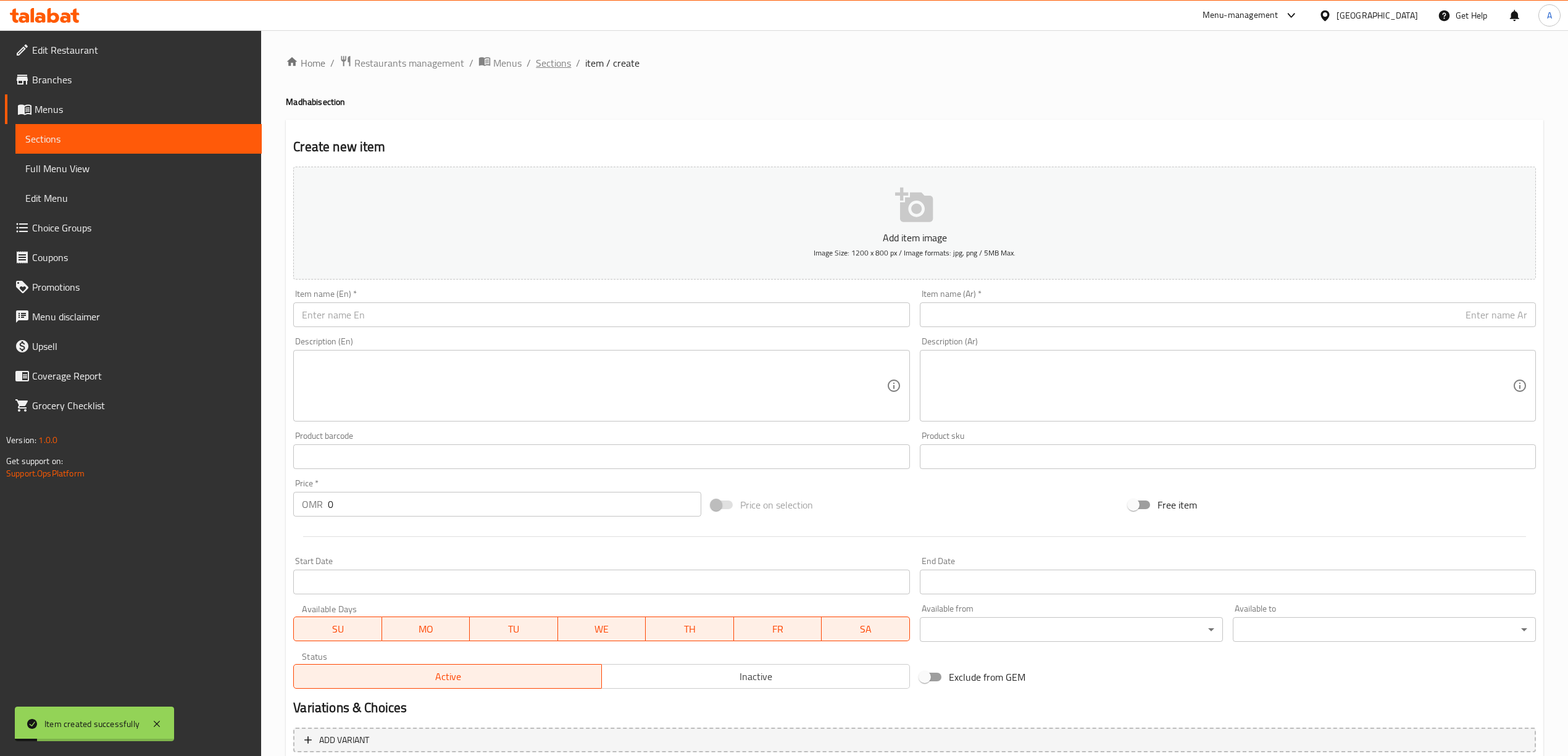
click at [547, 63] on span "Sections" at bounding box center [553, 62] width 35 height 15
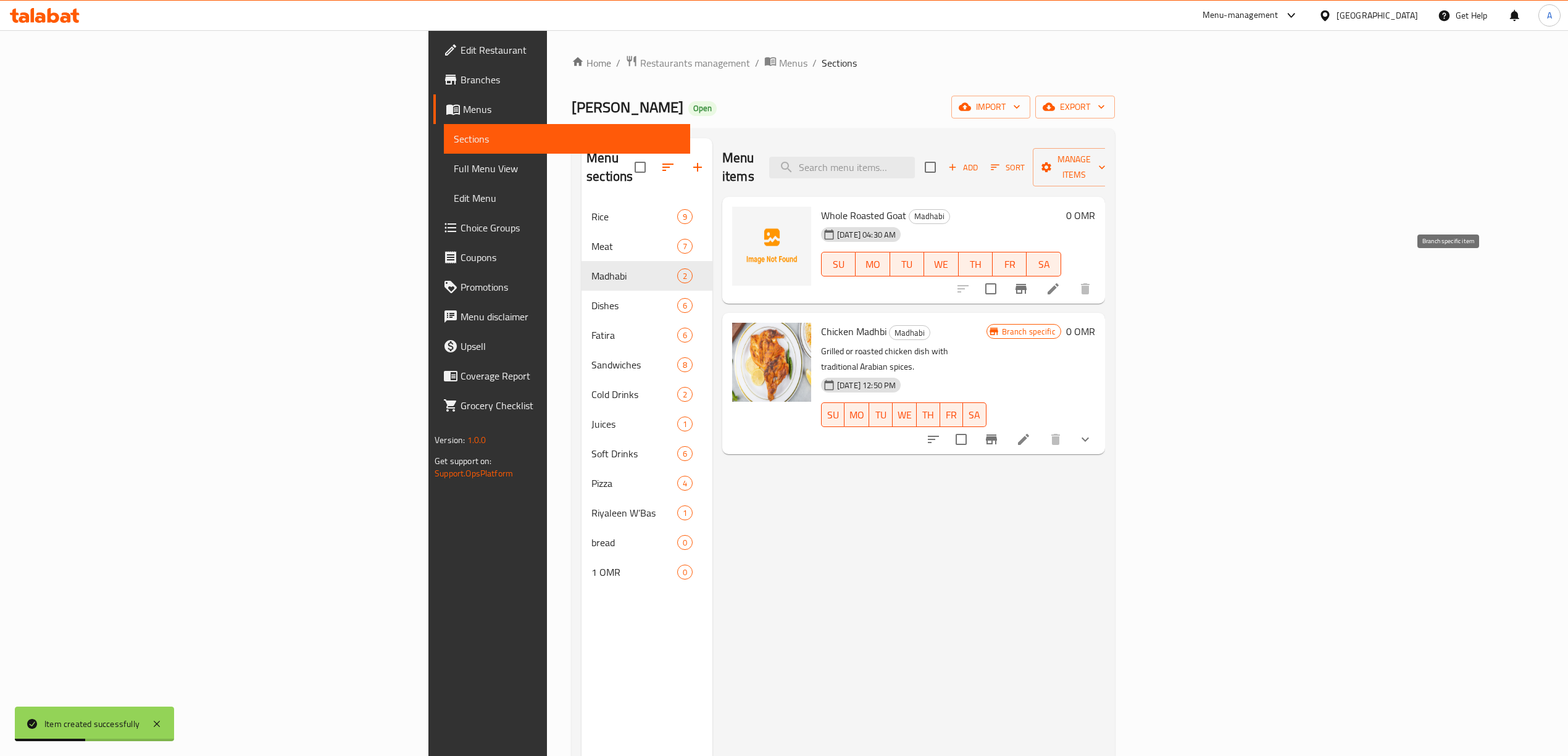
click at [1029, 281] on icon "Branch-specific-item" at bounding box center [1021, 288] width 15 height 15
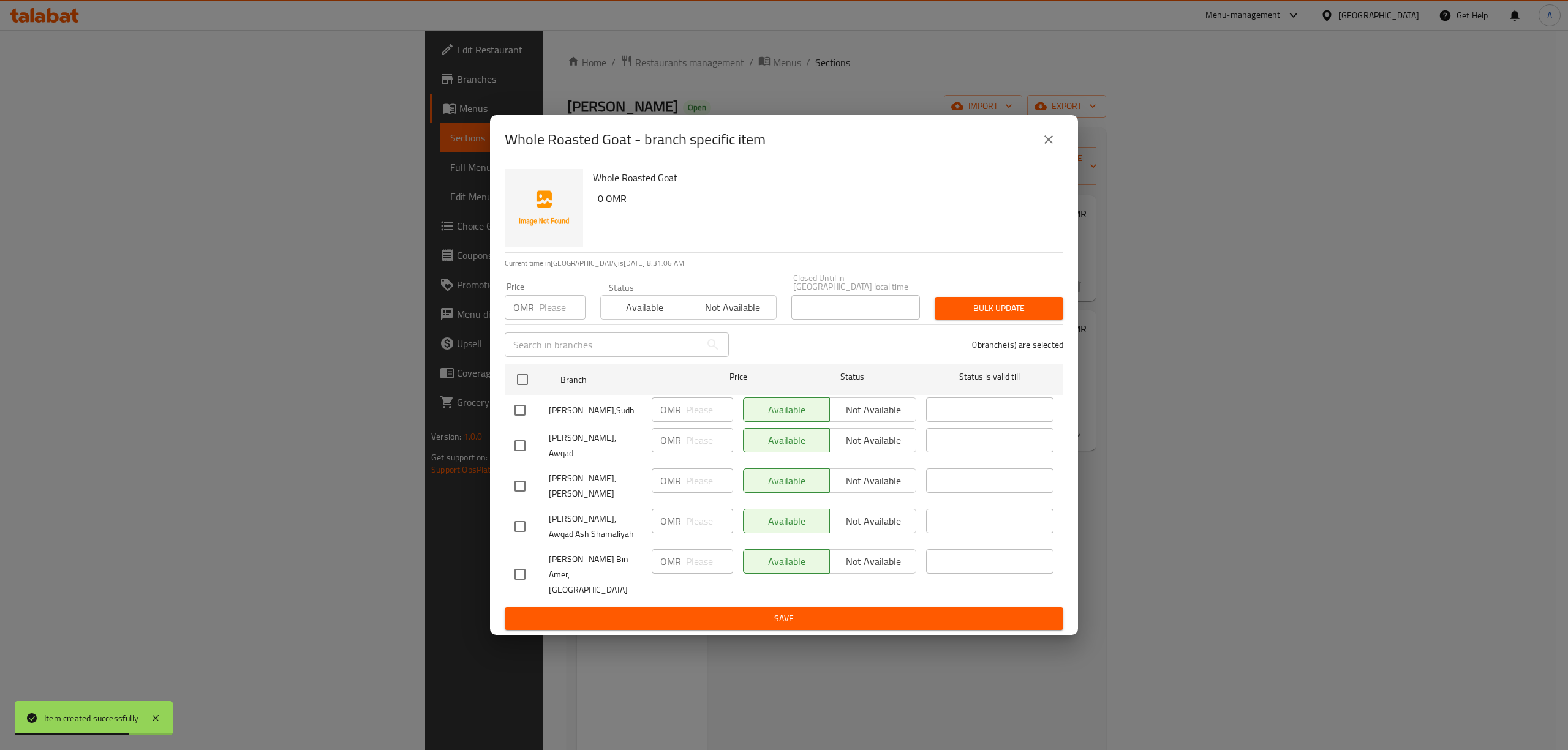
click at [516, 415] on input "checkbox" at bounding box center [520, 410] width 26 height 26
checkbox input "true"
click at [518, 454] on input "checkbox" at bounding box center [520, 446] width 26 height 26
checkbox input "true"
click at [520, 485] on input "checkbox" at bounding box center [520, 486] width 26 height 26
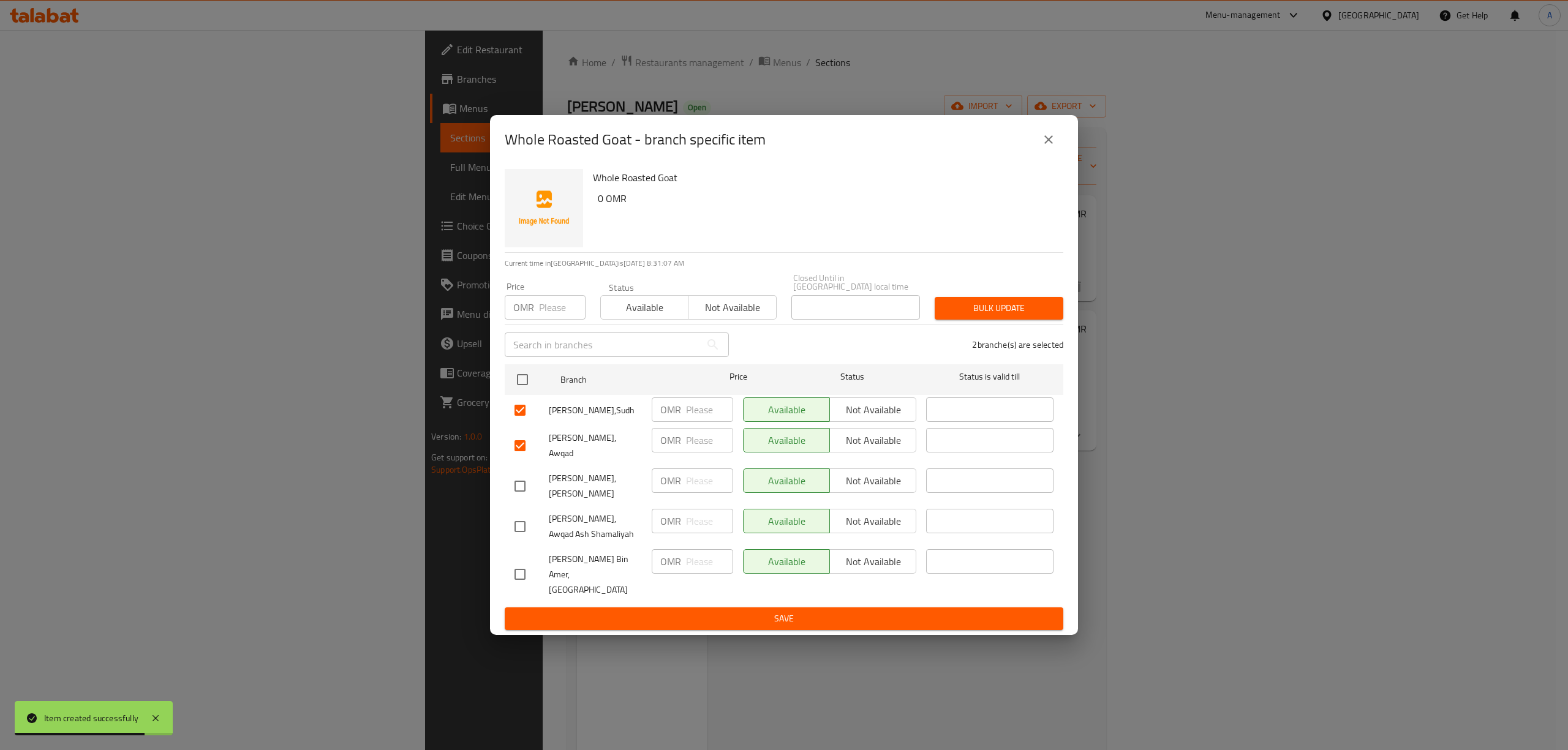
checkbox input "true"
click at [512, 527] on input "checkbox" at bounding box center [520, 527] width 26 height 26
checkbox input "true"
click at [863, 520] on span "Not available" at bounding box center [873, 521] width 77 height 17
click at [872, 490] on span "Not available" at bounding box center [873, 481] width 77 height 17
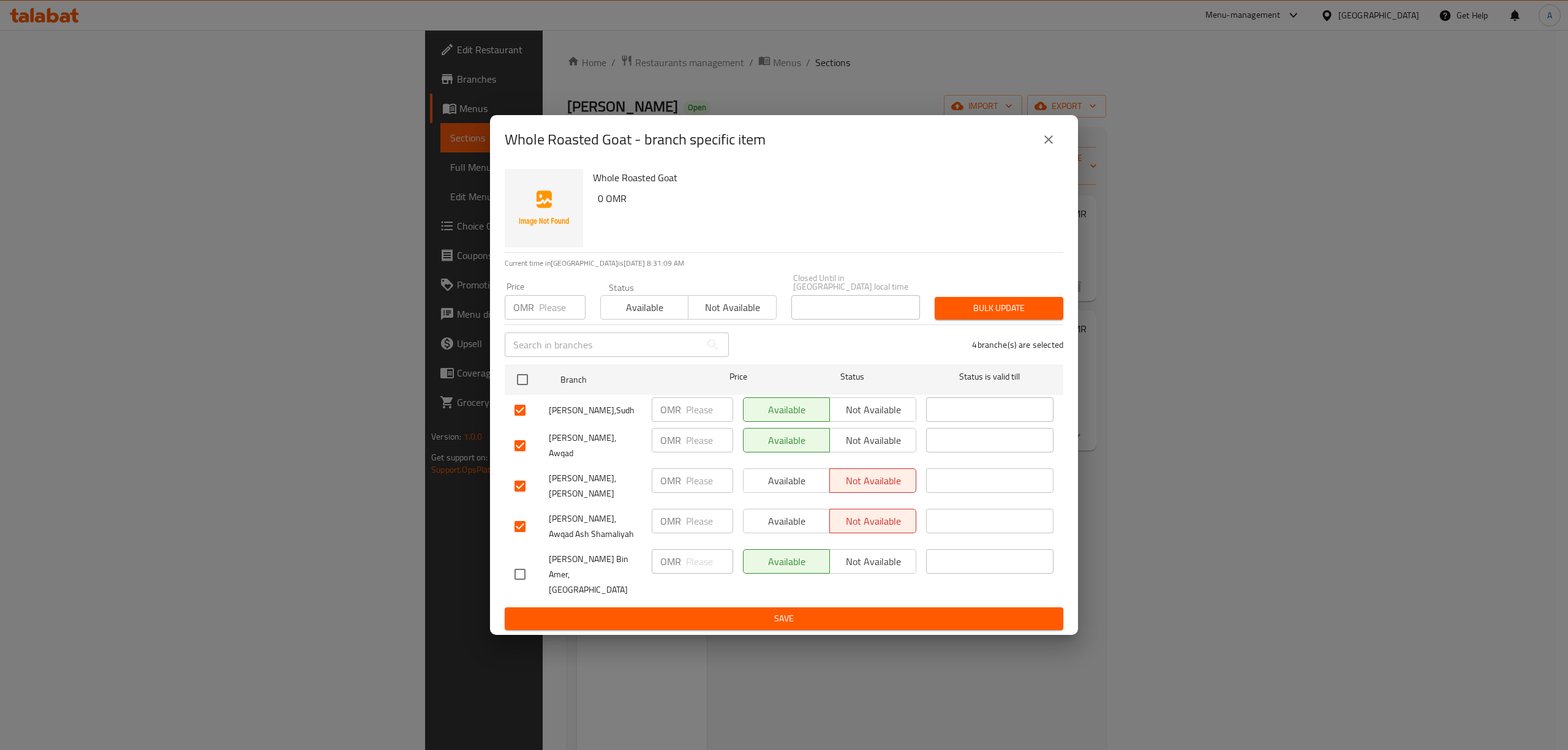
click at [868, 447] on span "Not available" at bounding box center [873, 440] width 77 height 17
click at [868, 416] on span "Not available" at bounding box center [873, 409] width 77 height 17
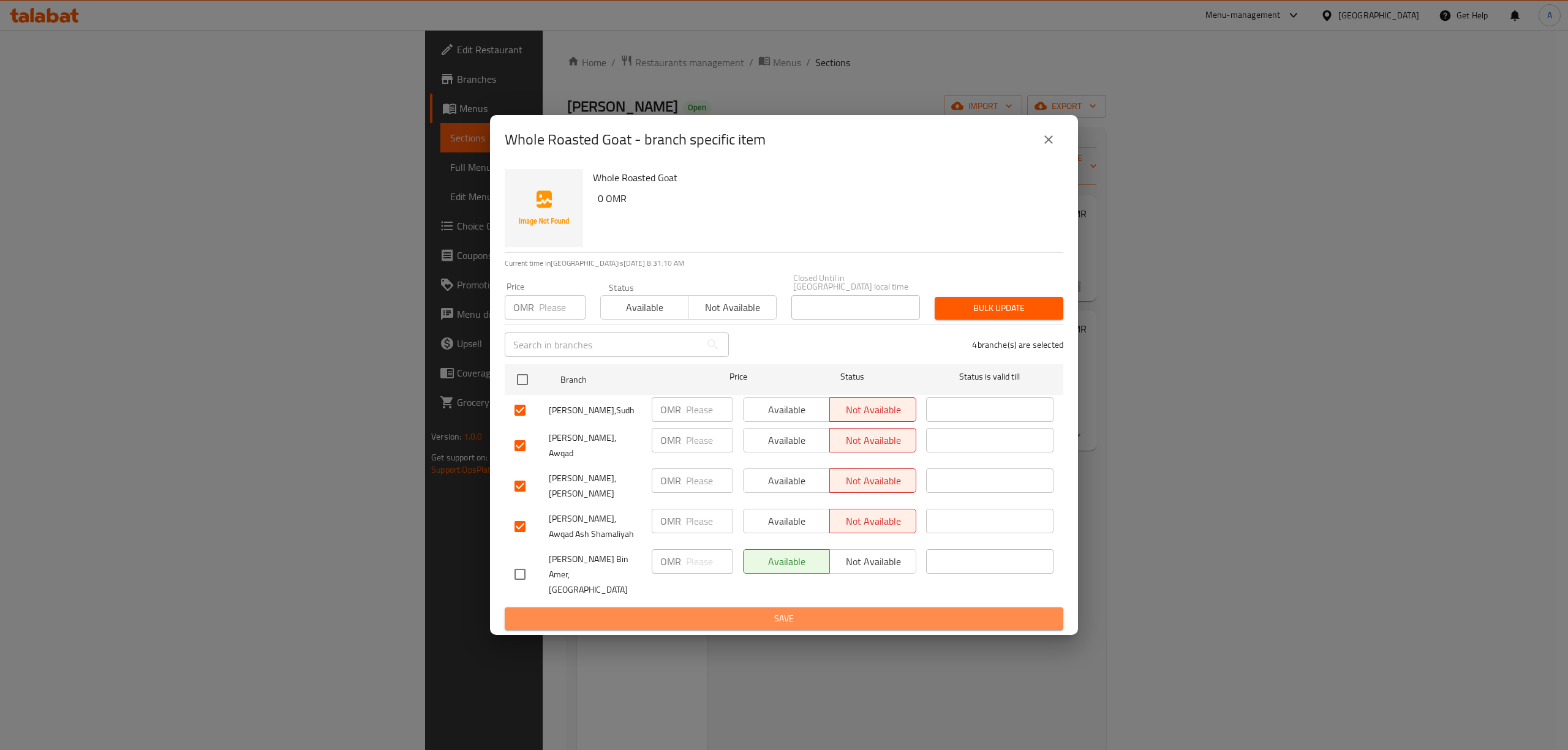
click at [747, 611] on span "Save" at bounding box center [784, 618] width 539 height 16
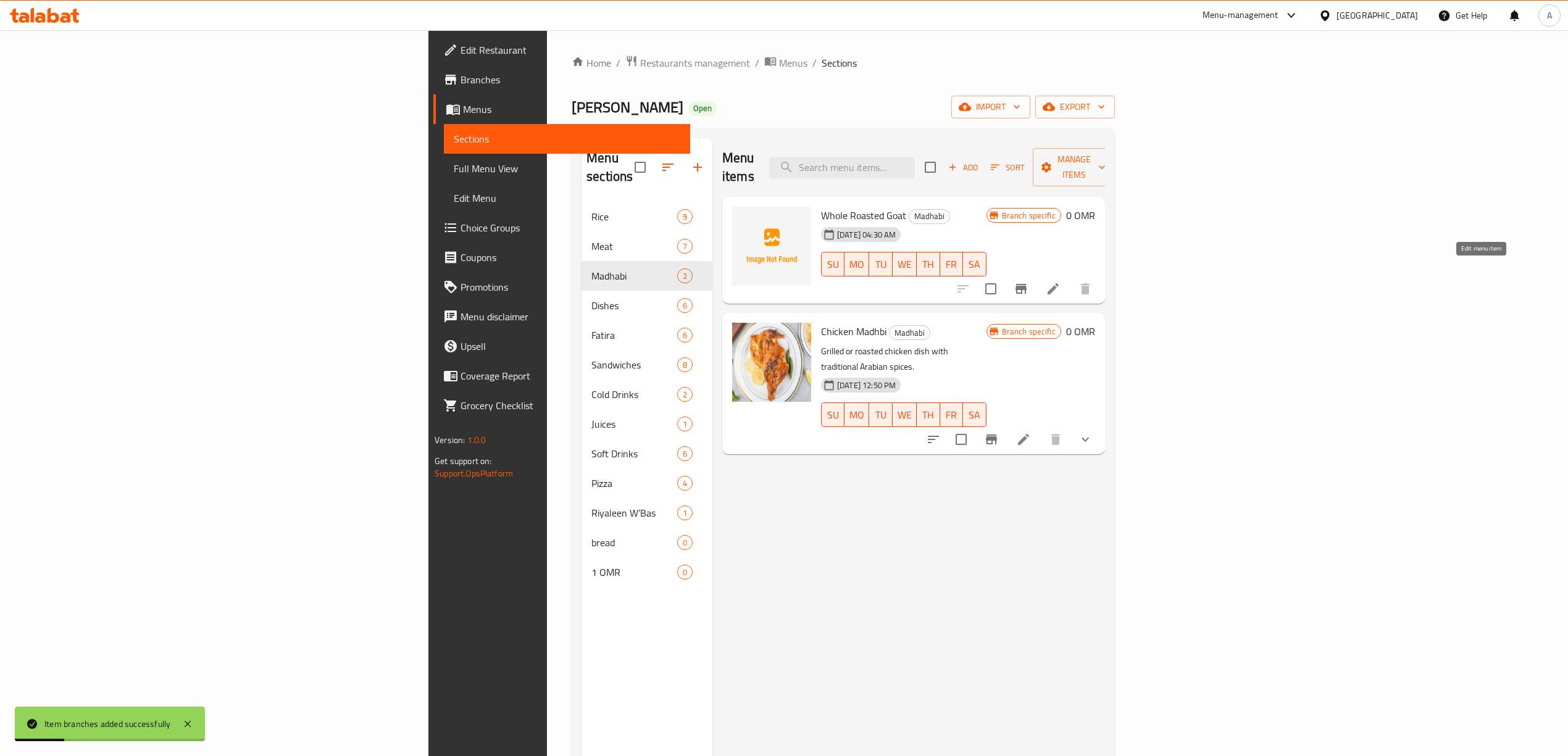
click at [1060, 281] on icon at bounding box center [1052, 288] width 15 height 15
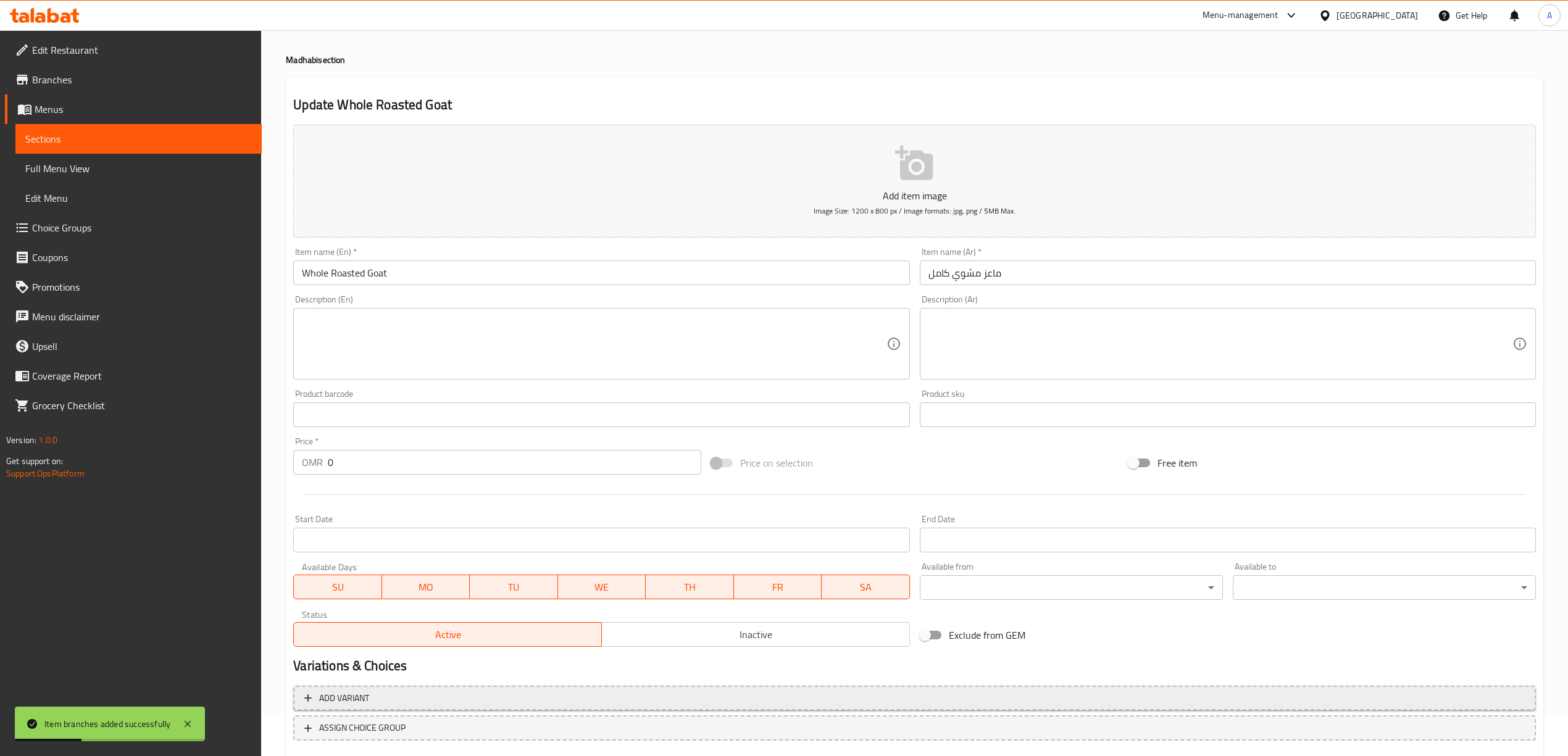
scroll to position [115, 0]
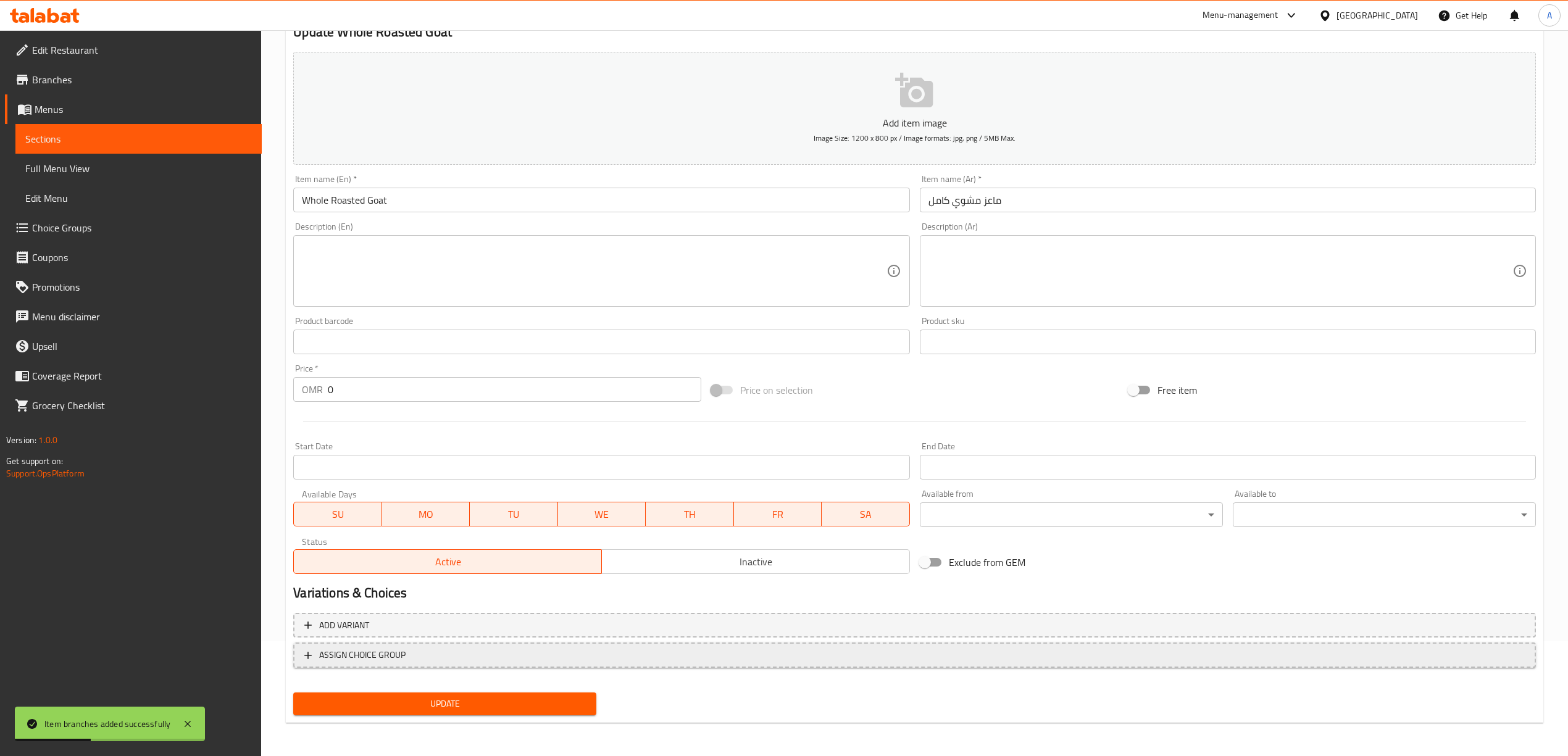
click at [423, 662] on span "ASSIGN CHOICE GROUP" at bounding box center [914, 655] width 1220 height 16
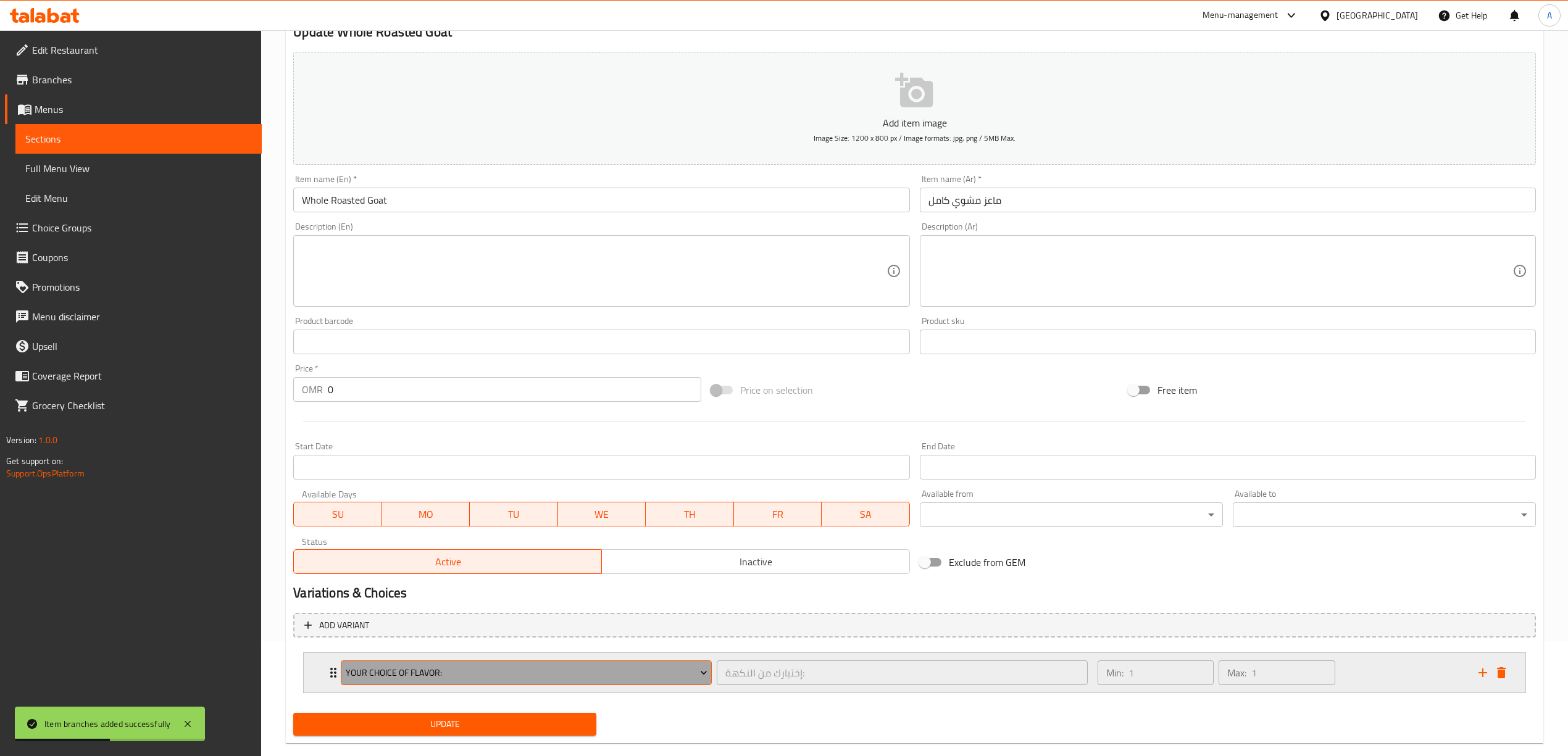
click at [479, 677] on span "Your Choice Of Flavor:" at bounding box center [526, 673] width 362 height 16
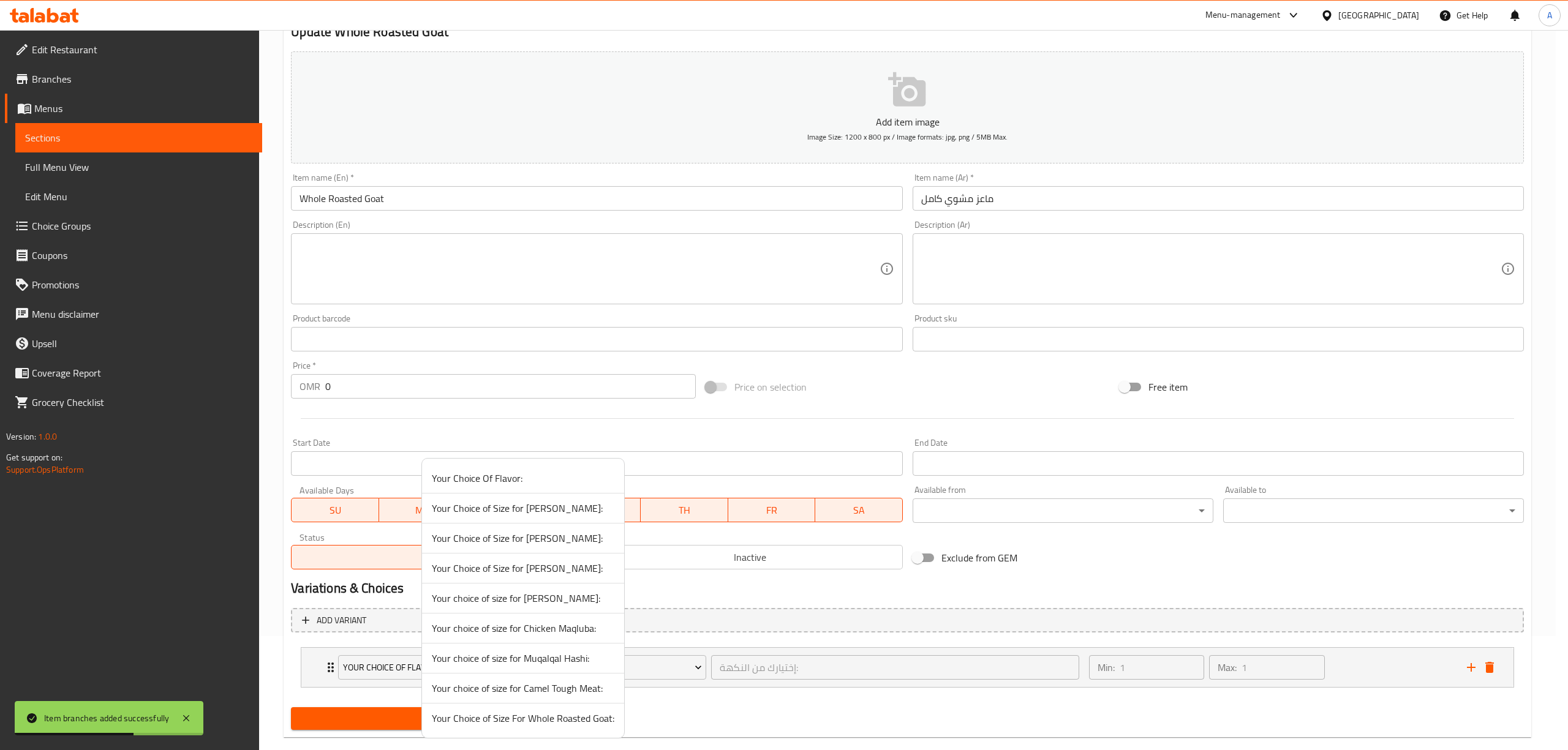
click at [549, 721] on span "Your Choice of Size For Whole Roasted Goat:" at bounding box center [522, 718] width 182 height 15
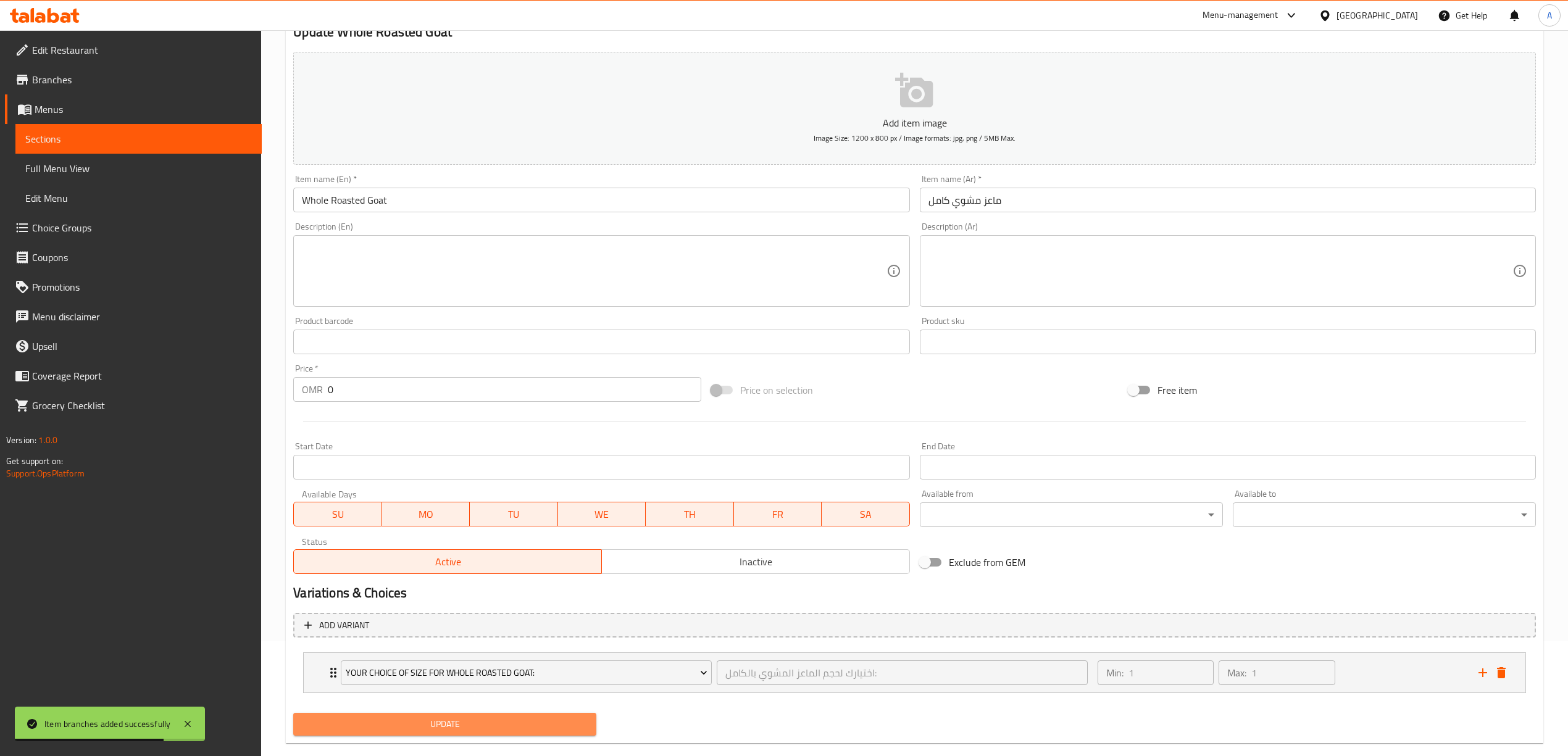
click at [408, 715] on button "Update" at bounding box center [444, 724] width 303 height 23
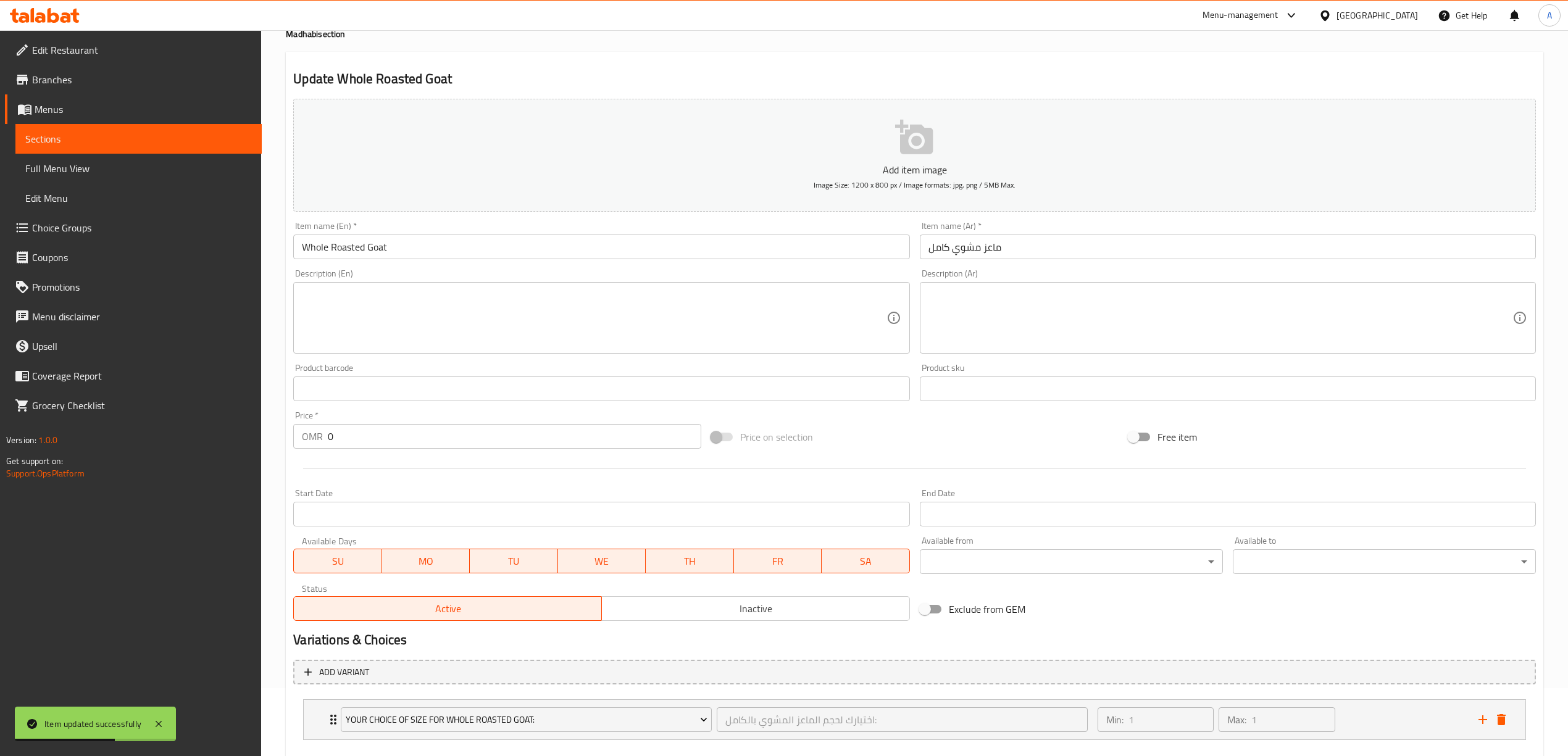
scroll to position [137, 0]
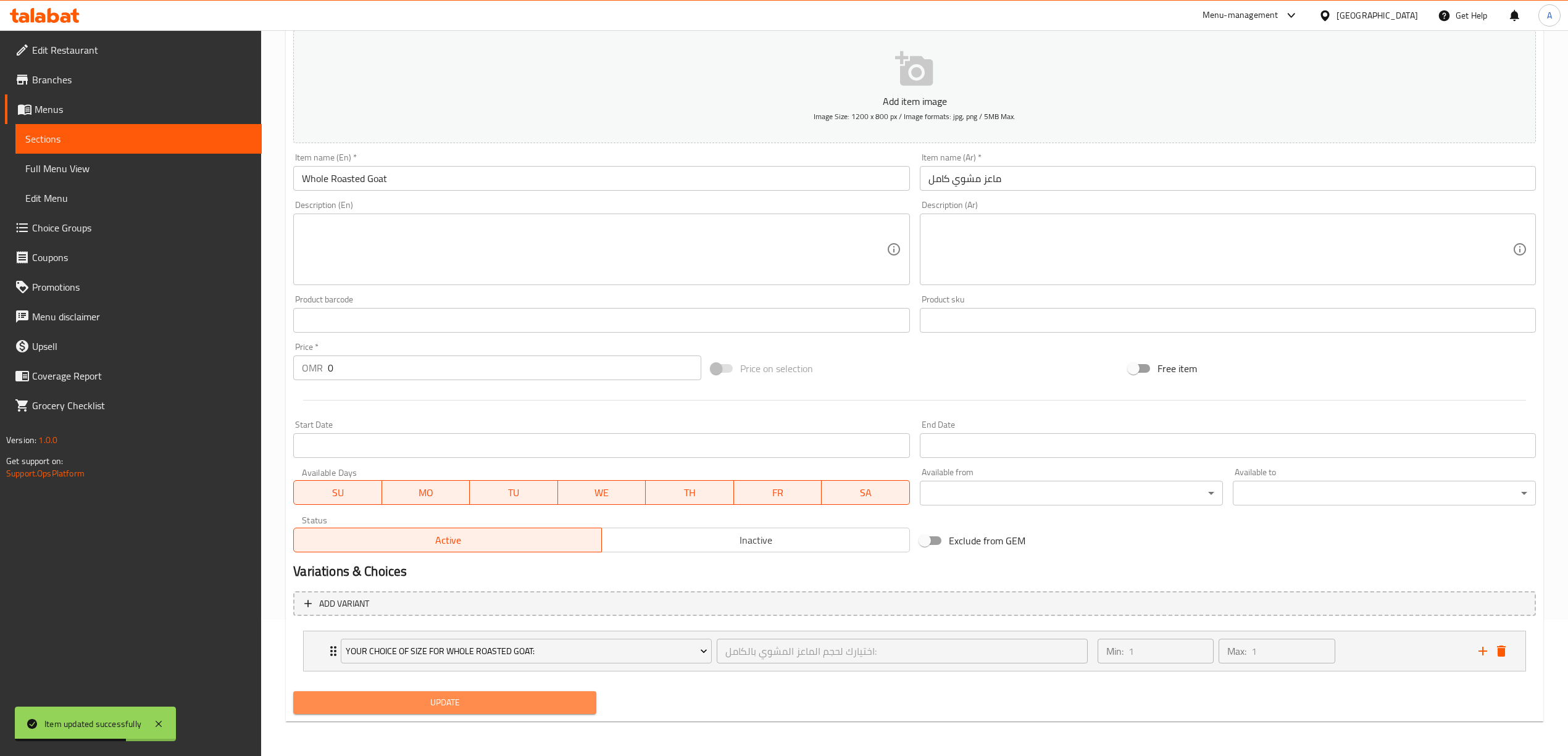
click at [524, 707] on span "Update" at bounding box center [444, 702] width 284 height 16
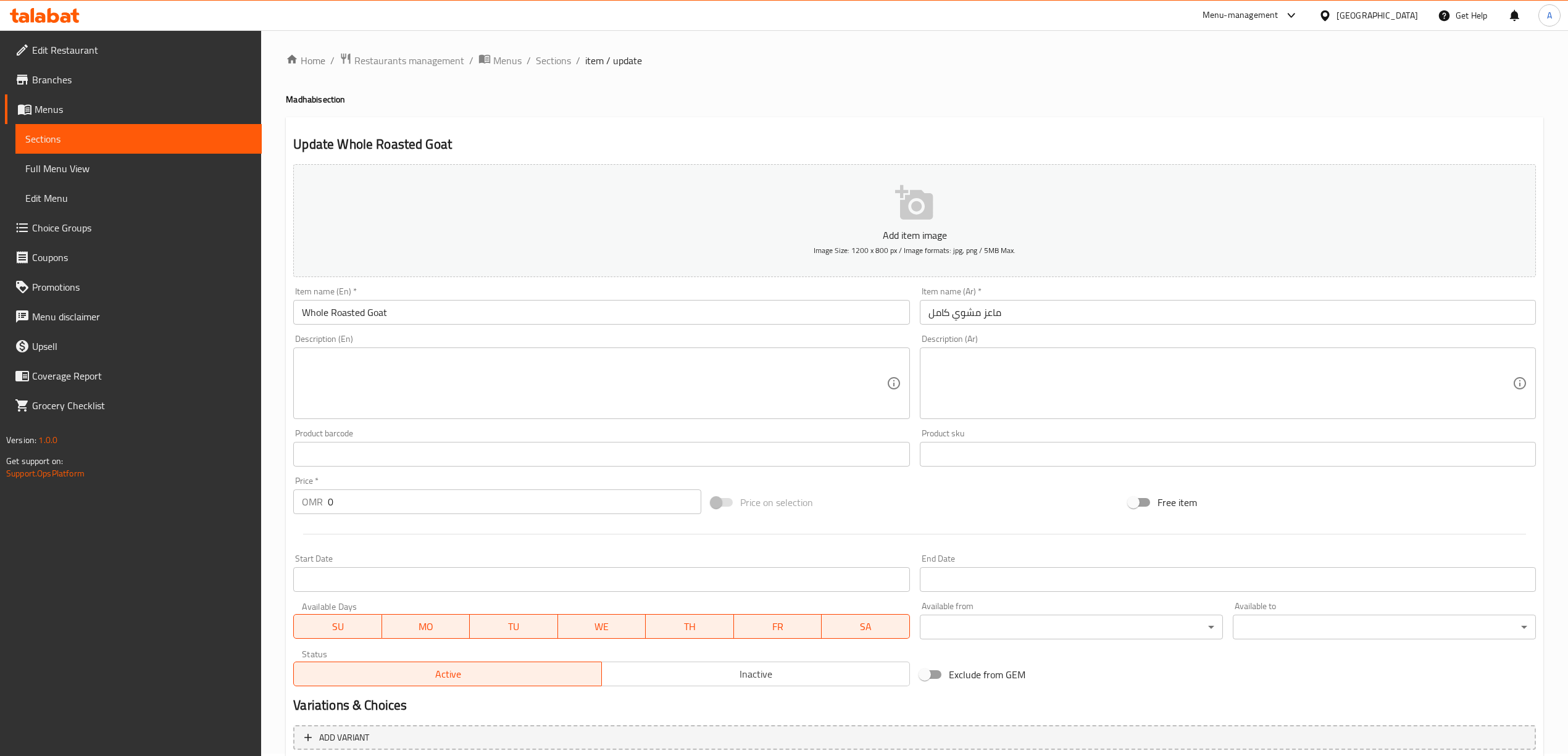
scroll to position [0, 0]
click at [558, 61] on span "Sections" at bounding box center [553, 62] width 35 height 15
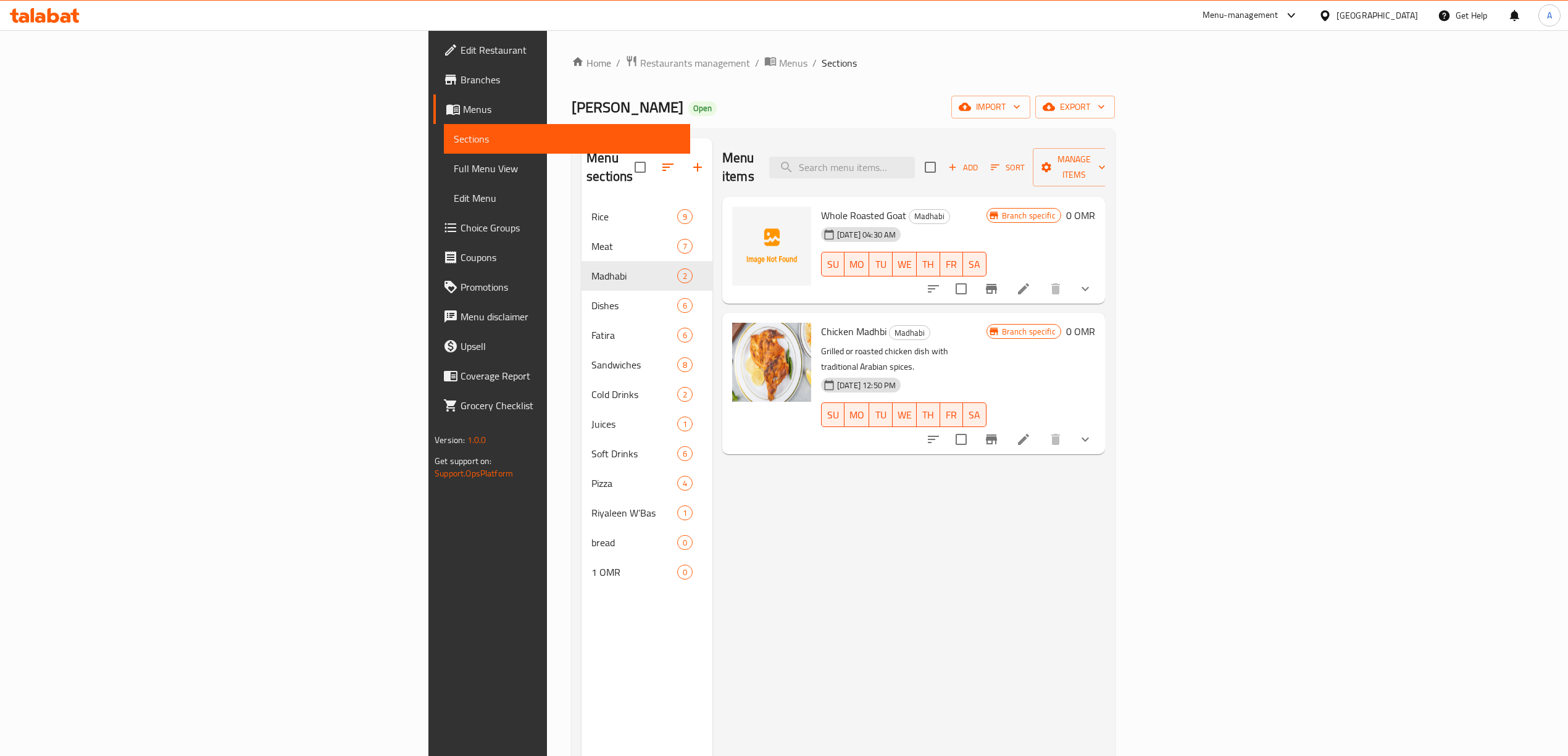
click at [1008, 566] on div "Menu items Add Sort Manage items Whole Roasted Goat [PERSON_NAME] [DATE] 04:30 …" at bounding box center [908, 515] width 393 height 756
click at [1116, 169] on div "Add Sort Manage items" at bounding box center [1020, 168] width 191 height 39
click at [979, 165] on span "Add" at bounding box center [963, 168] width 33 height 14
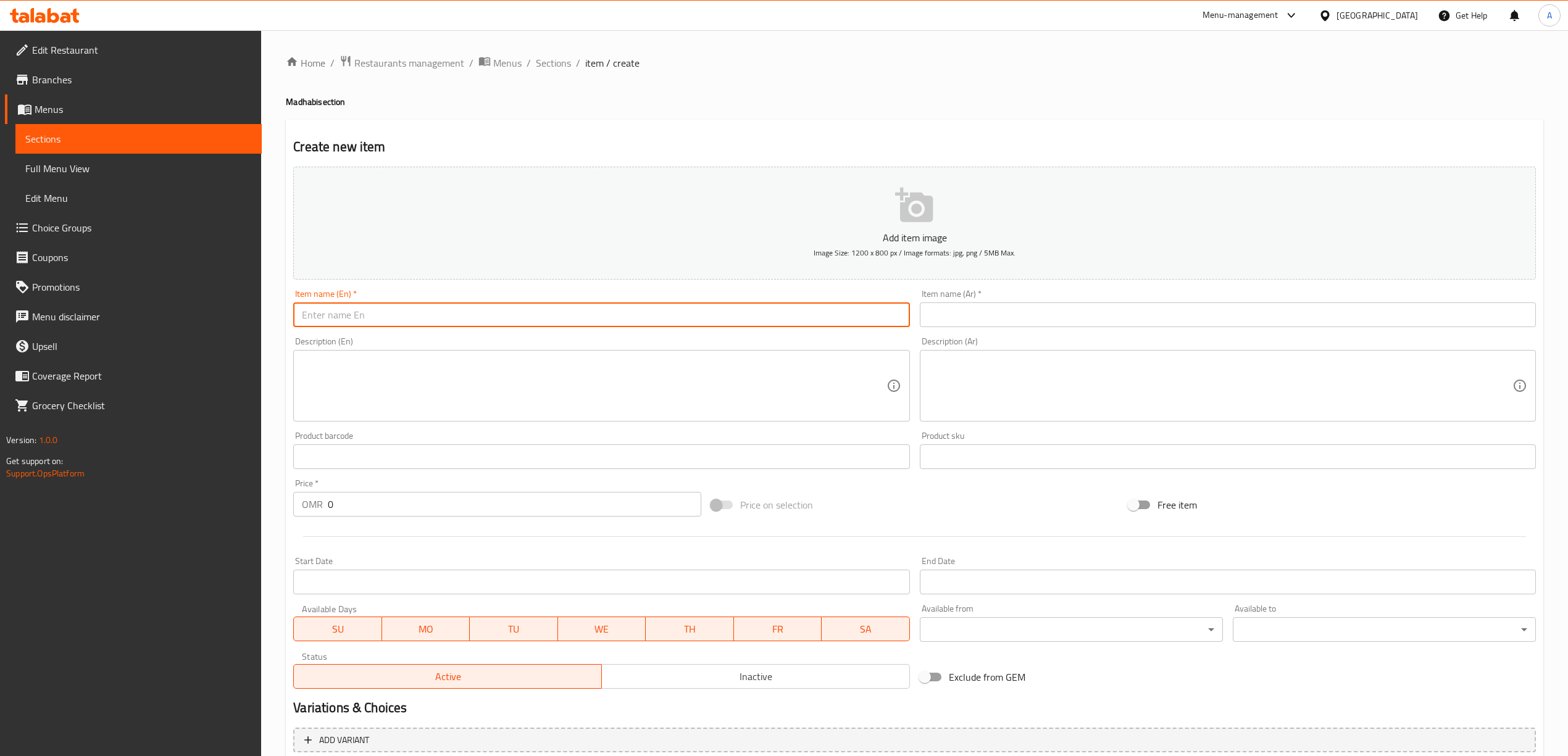
click at [435, 321] on input "text" at bounding box center [601, 314] width 616 height 25
paste input "Whole Bosnian Meat Dish"
type input "Whole Bosnian Meat Dish"
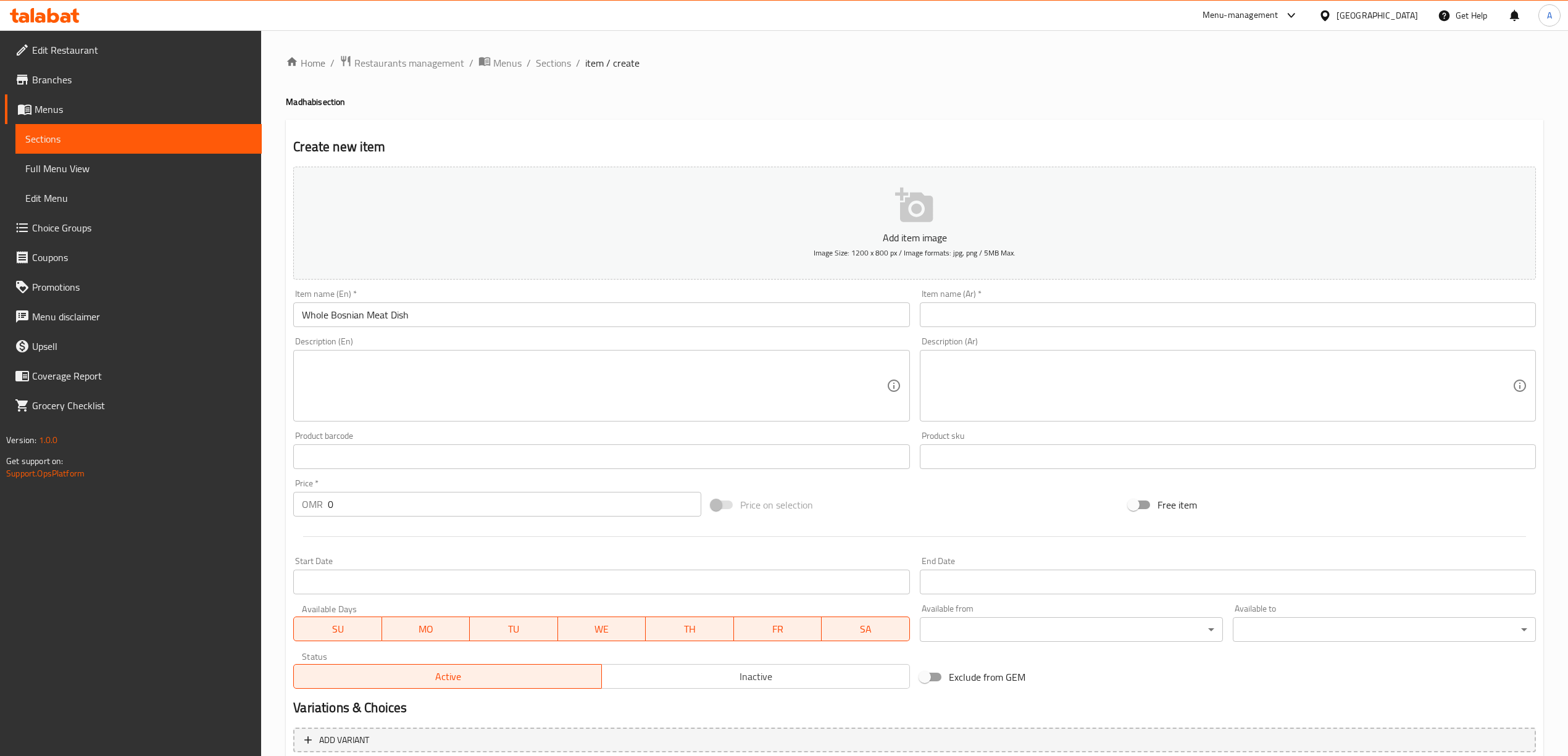
click at [290, 371] on div "Description (En) Description (En)" at bounding box center [601, 379] width 625 height 95
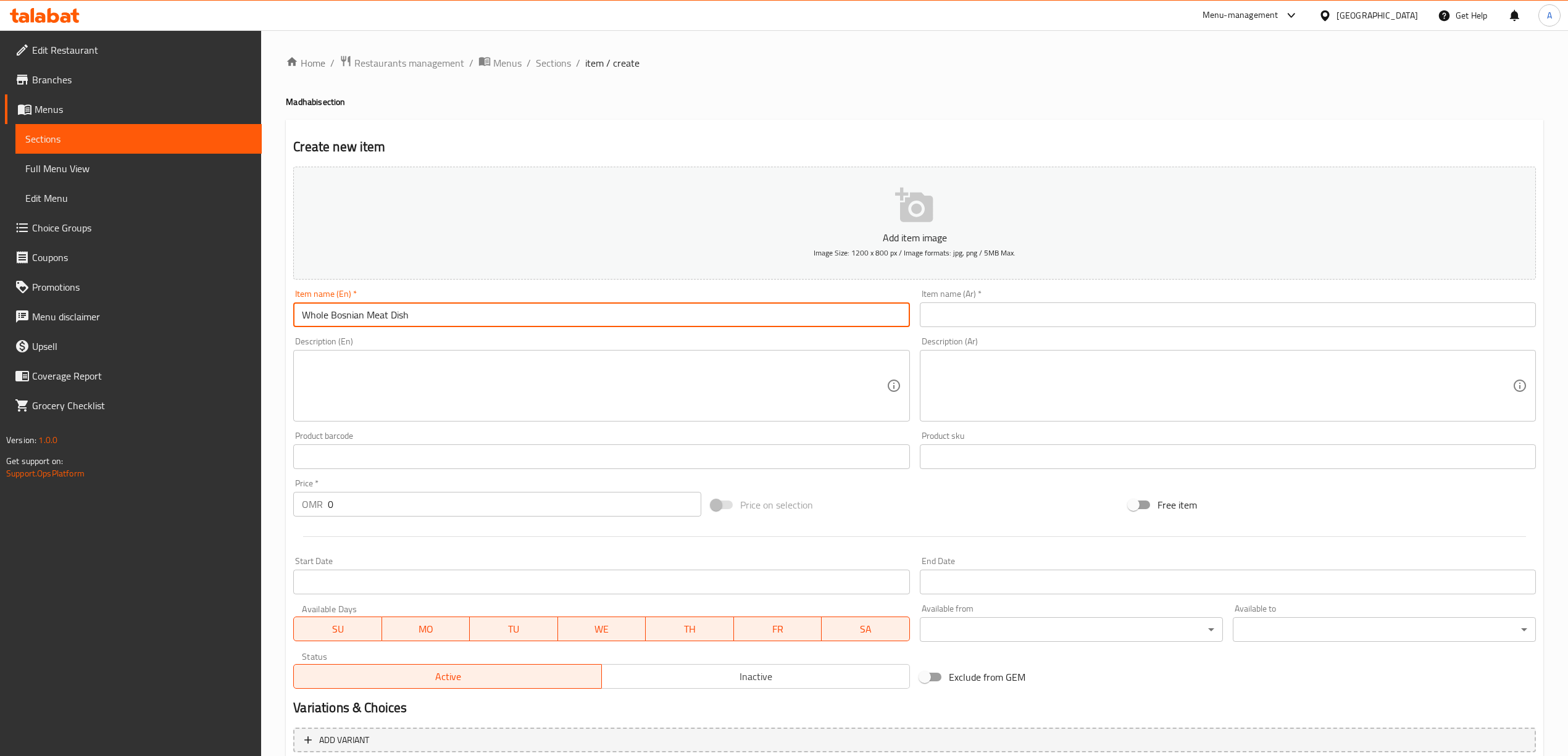
drag, startPoint x: 430, startPoint y: 313, endPoint x: 304, endPoint y: 319, distance: 126.1
click at [294, 316] on input "Whole Bosnian Meat Dish" at bounding box center [601, 314] width 616 height 25
click at [1012, 319] on input "text" at bounding box center [1227, 314] width 616 height 25
paste input "طبق لحم بوسني كامل"
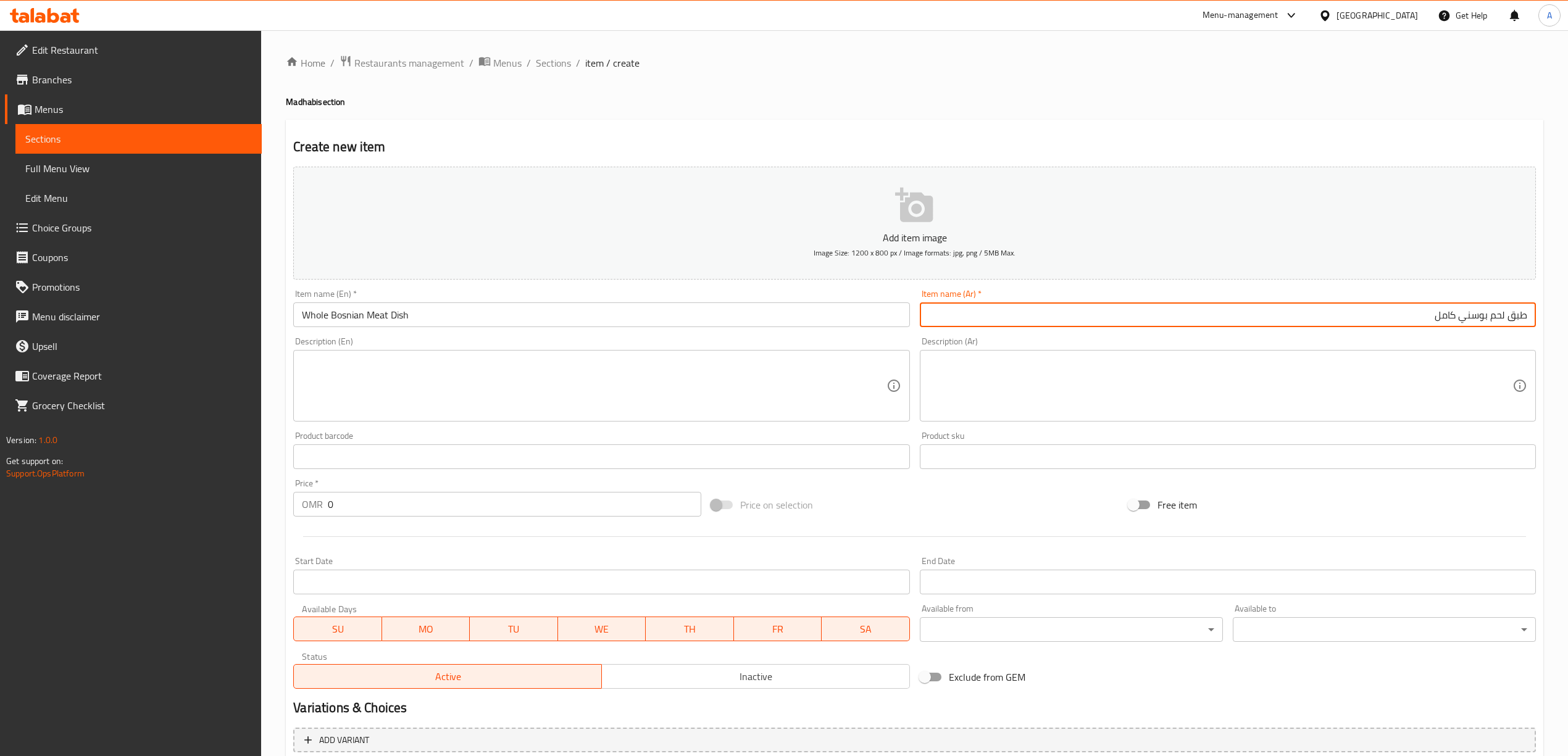
type input "طبق لحم بوسني كامل"
click at [840, 117] on div "Home / Restaurants management / Menus / Sections / item / create [PERSON_NAME] …" at bounding box center [914, 451] width 1257 height 792
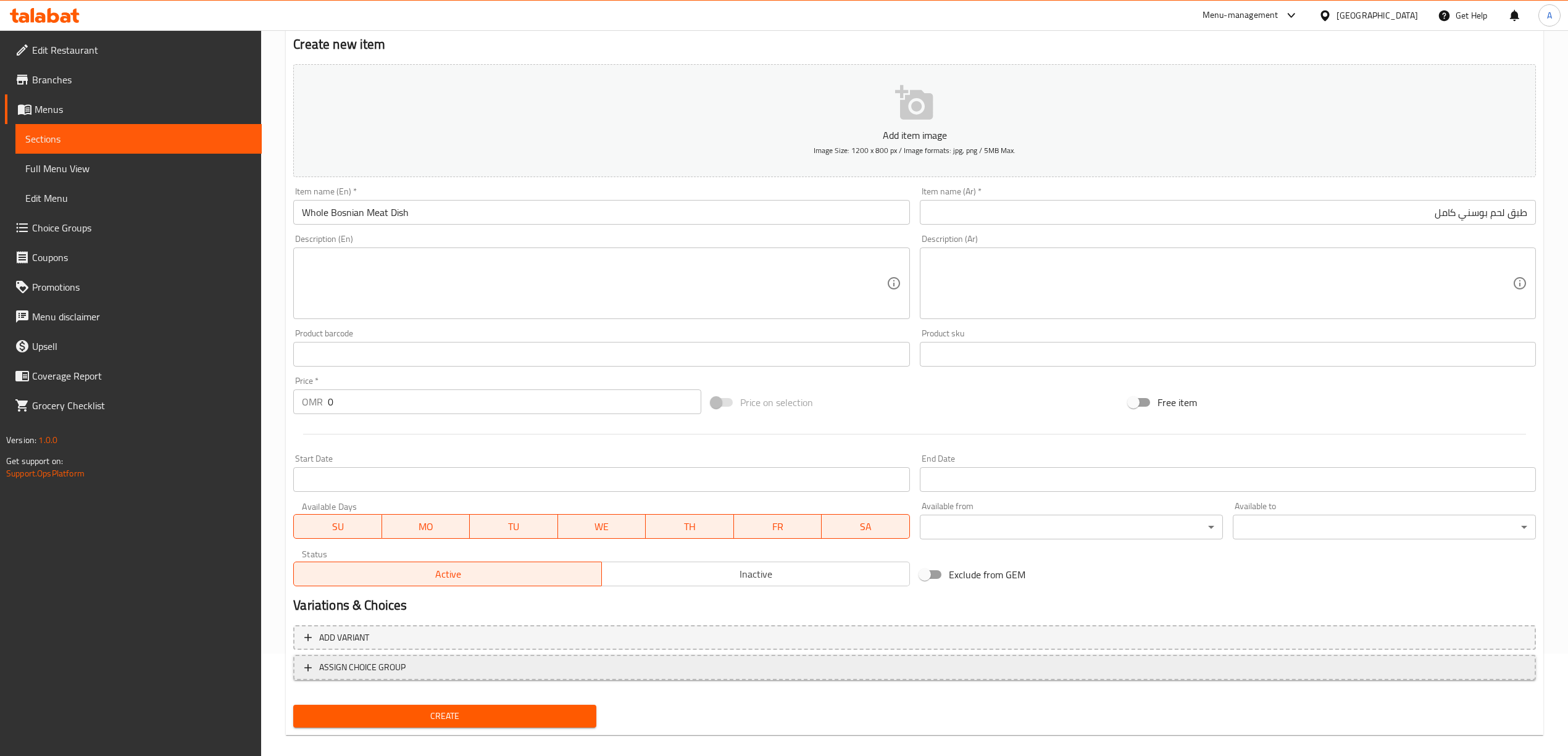
scroll to position [115, 0]
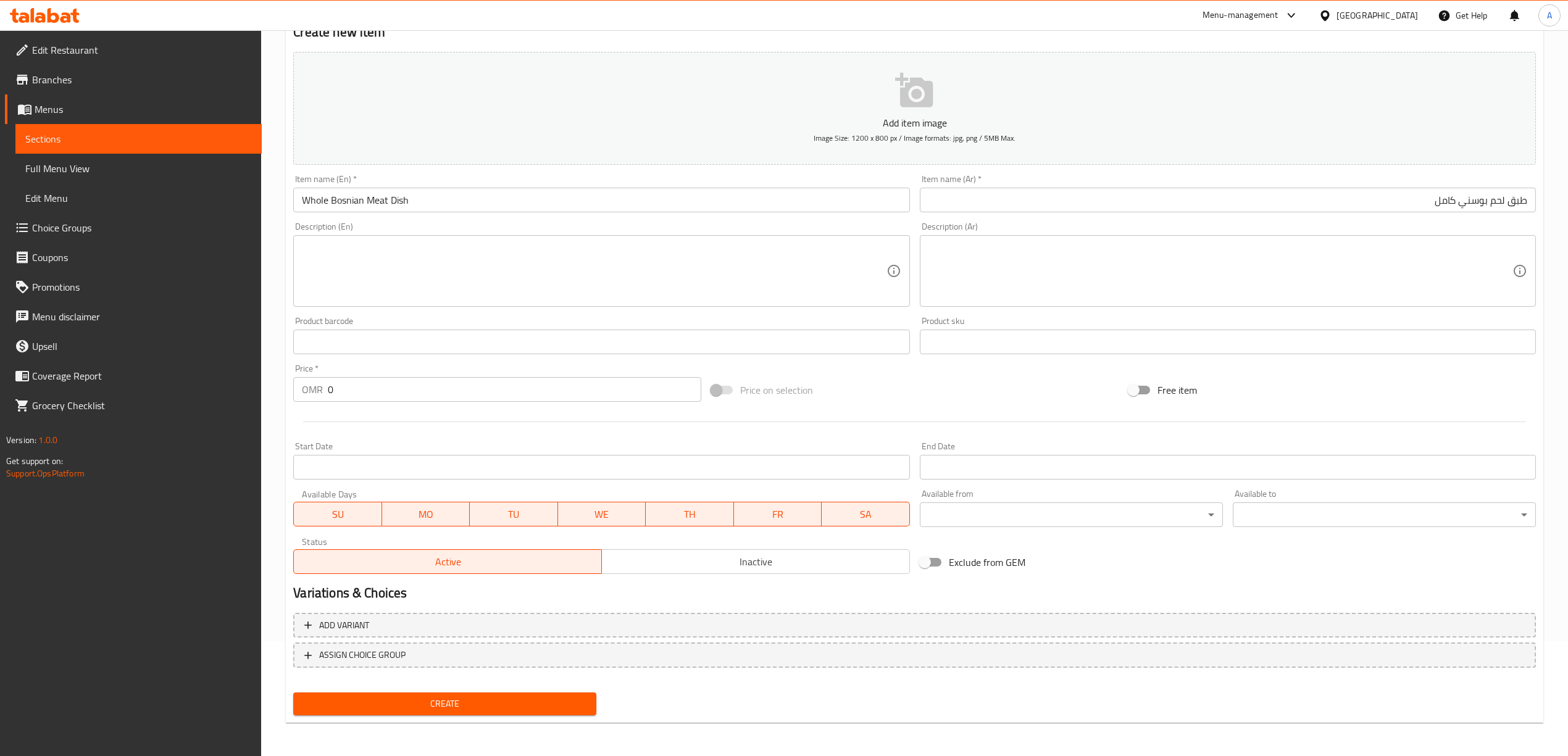
click at [468, 696] on span "Create" at bounding box center [444, 704] width 284 height 16
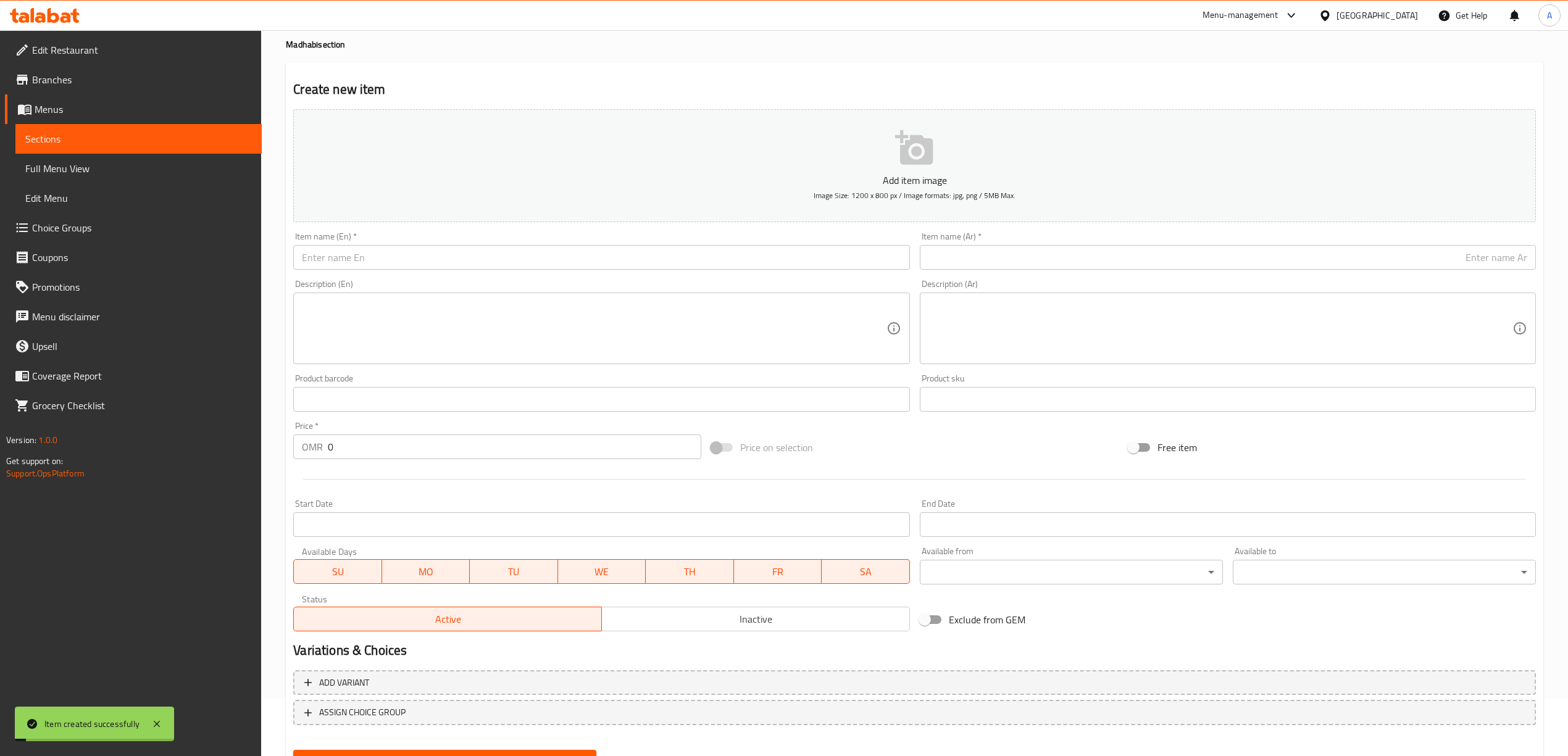
scroll to position [0, 0]
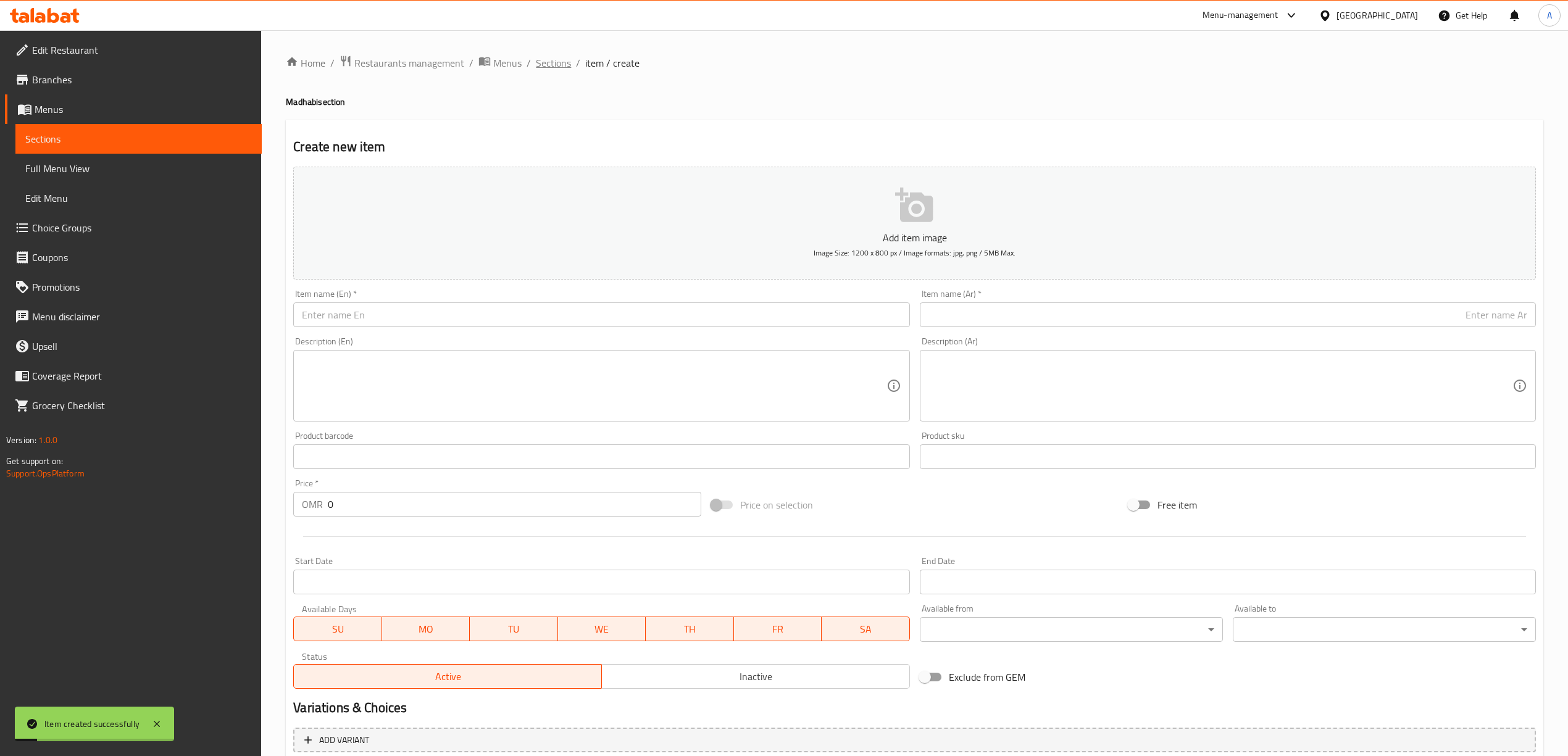
click at [558, 61] on span "Sections" at bounding box center [553, 62] width 35 height 15
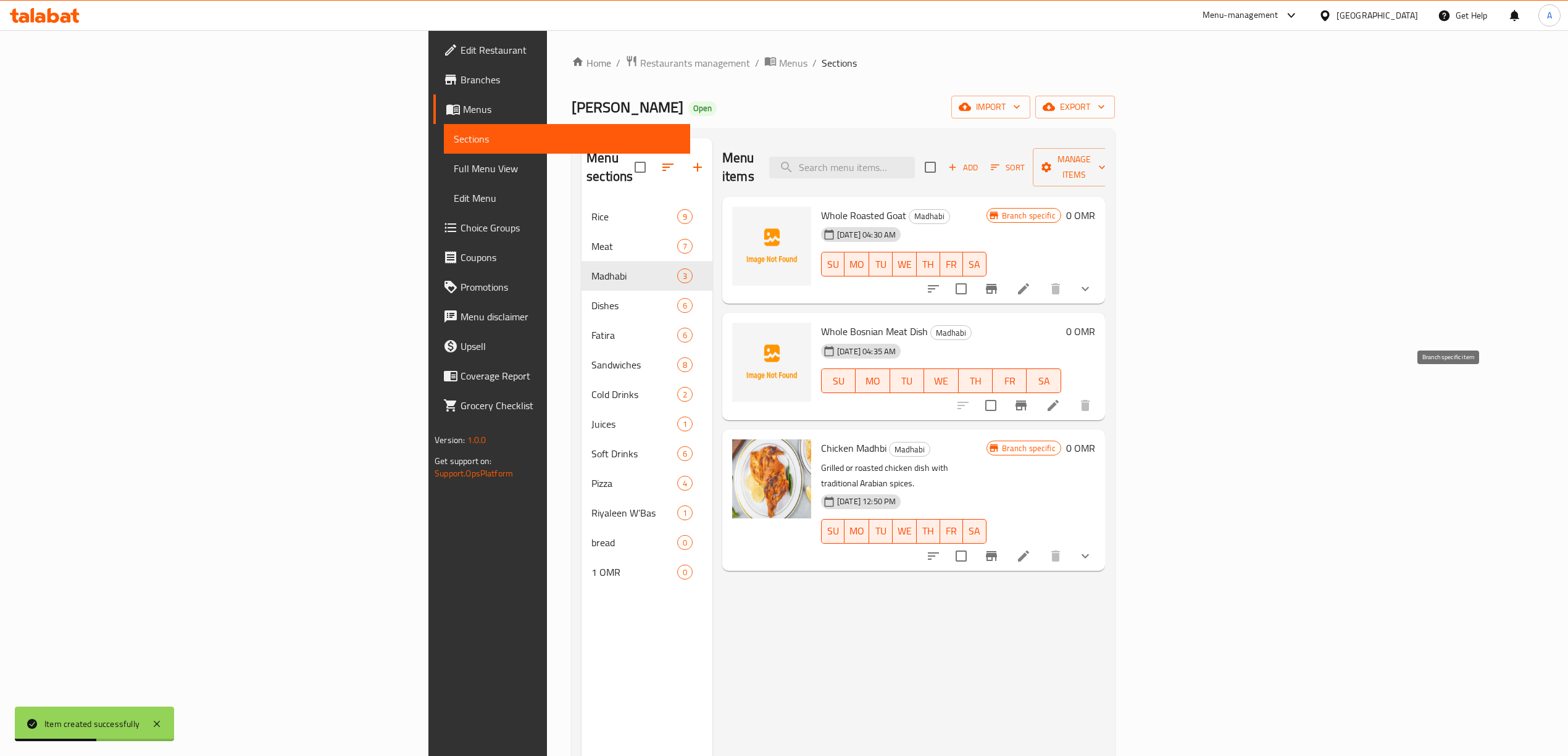
click at [1029, 398] on icon "Branch-specific-item" at bounding box center [1021, 405] width 15 height 15
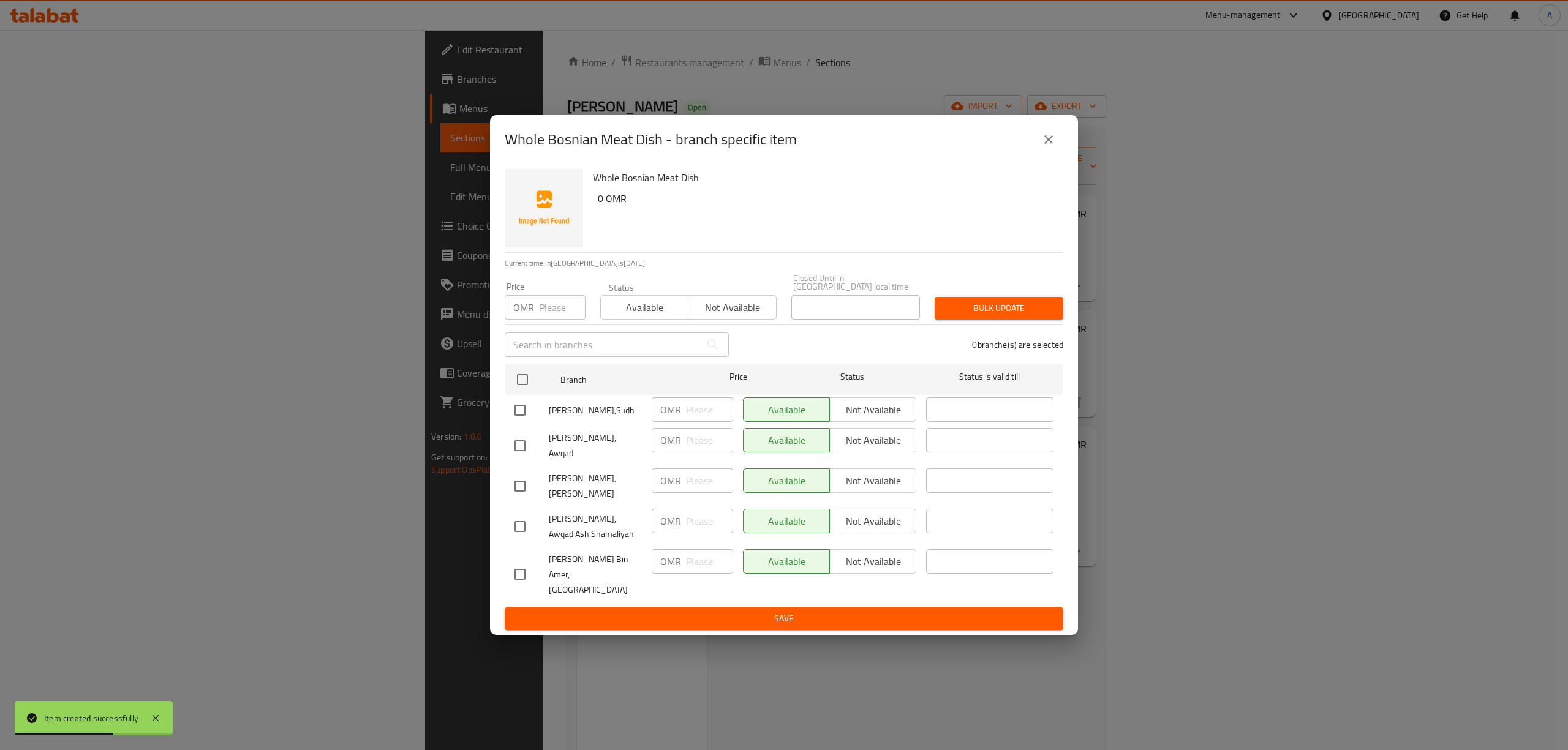
click at [515, 410] on input "checkbox" at bounding box center [520, 410] width 26 height 26
checkbox input "true"
click at [520, 449] on input "checkbox" at bounding box center [520, 446] width 26 height 26
checkbox input "true"
click at [522, 497] on input "checkbox" at bounding box center [520, 486] width 26 height 26
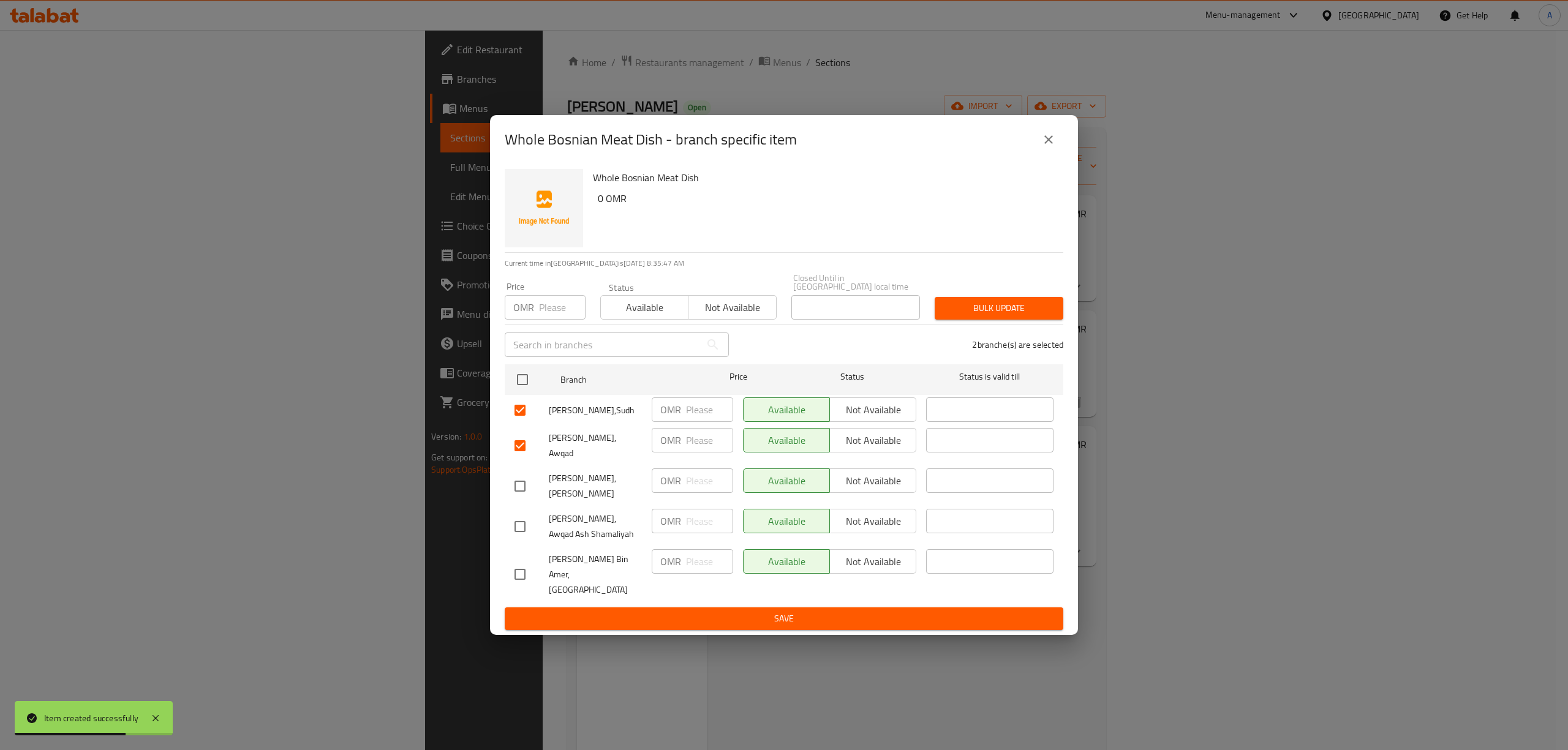
checkbox input "true"
click at [519, 524] on input "checkbox" at bounding box center [520, 527] width 26 height 26
checkbox input "true"
click at [861, 516] on span "Not available" at bounding box center [873, 521] width 77 height 17
click at [880, 483] on span "Not available" at bounding box center [873, 481] width 77 height 17
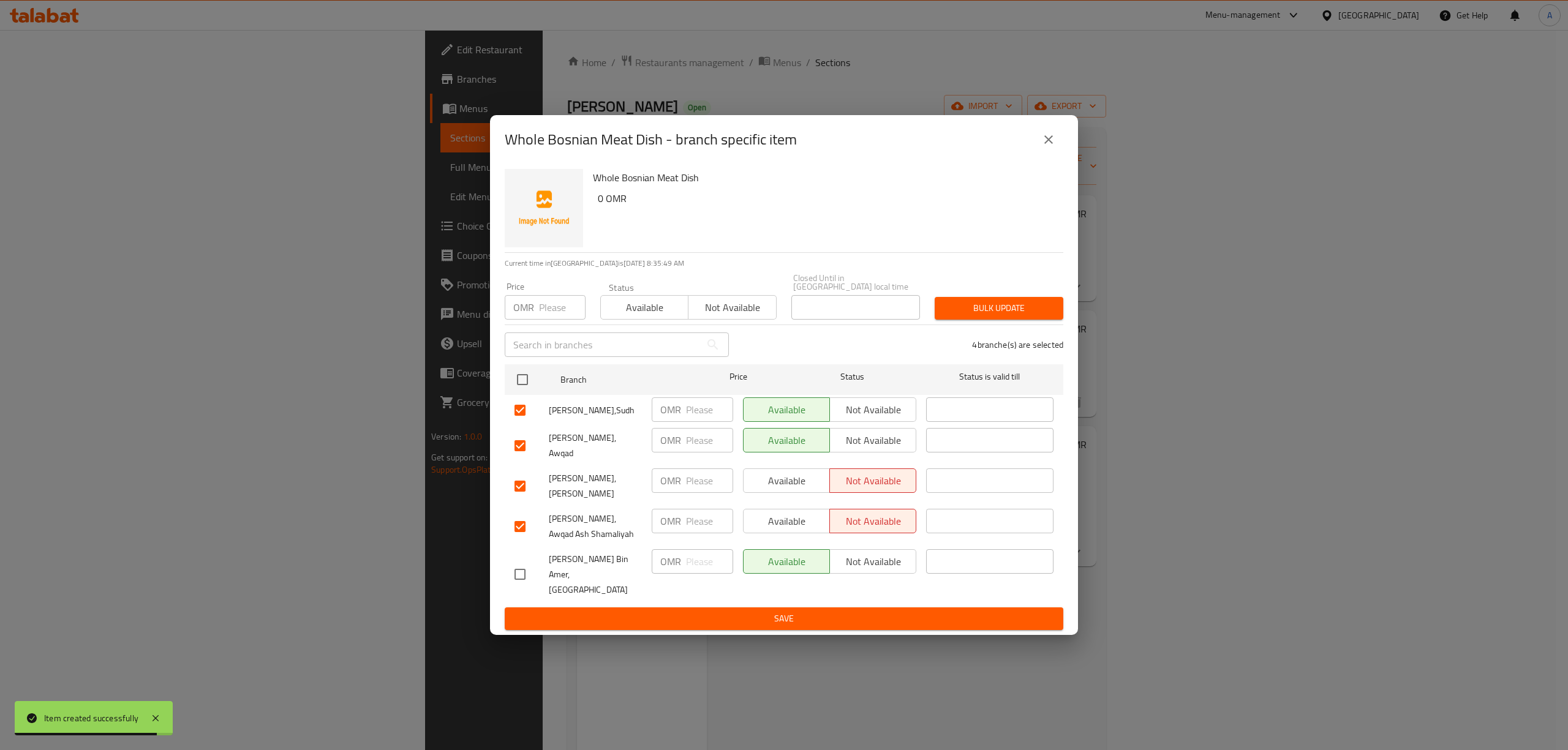
click at [883, 442] on span "Not available" at bounding box center [873, 440] width 77 height 17
click at [883, 414] on span "Not available" at bounding box center [873, 409] width 77 height 17
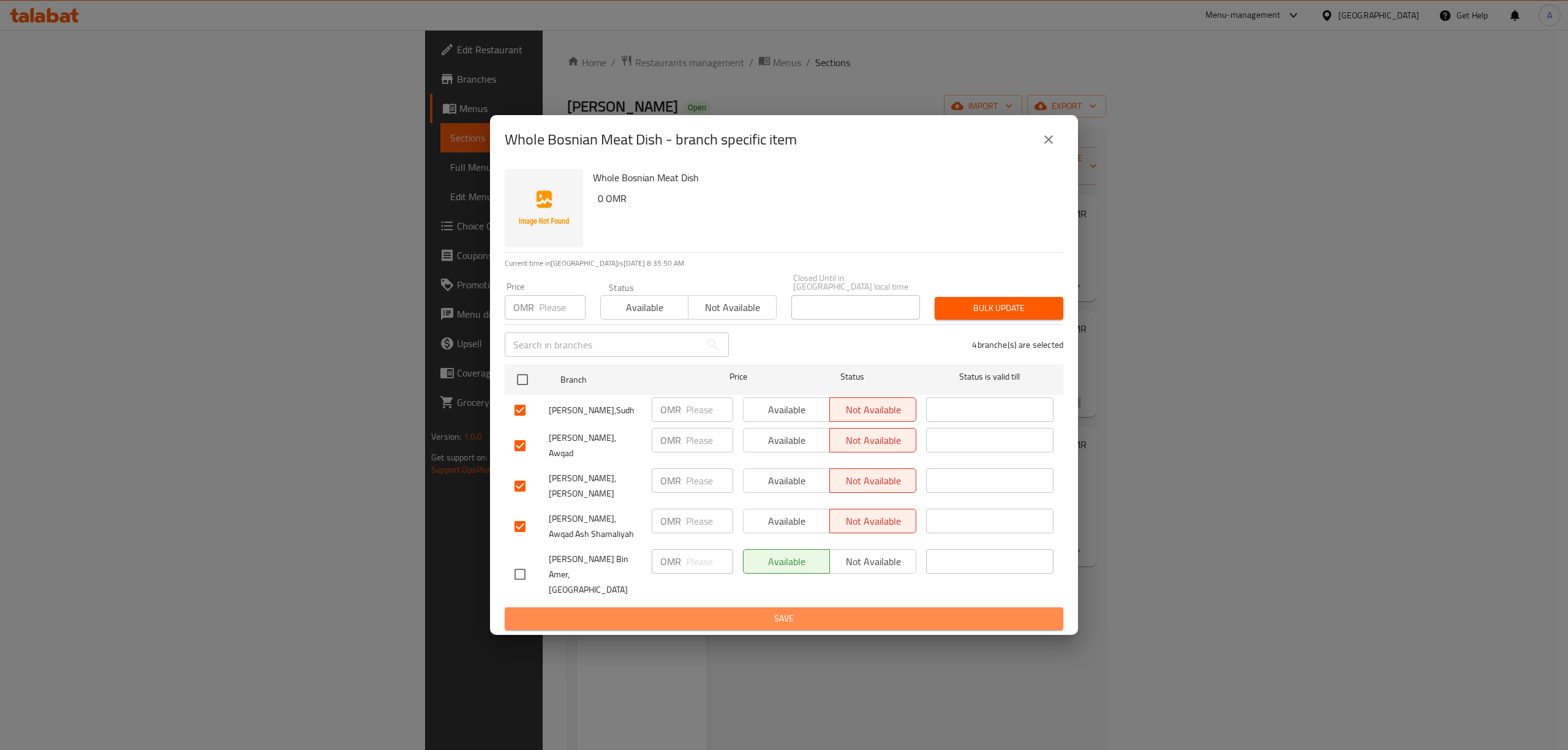
click at [755, 611] on span "Save" at bounding box center [784, 618] width 539 height 16
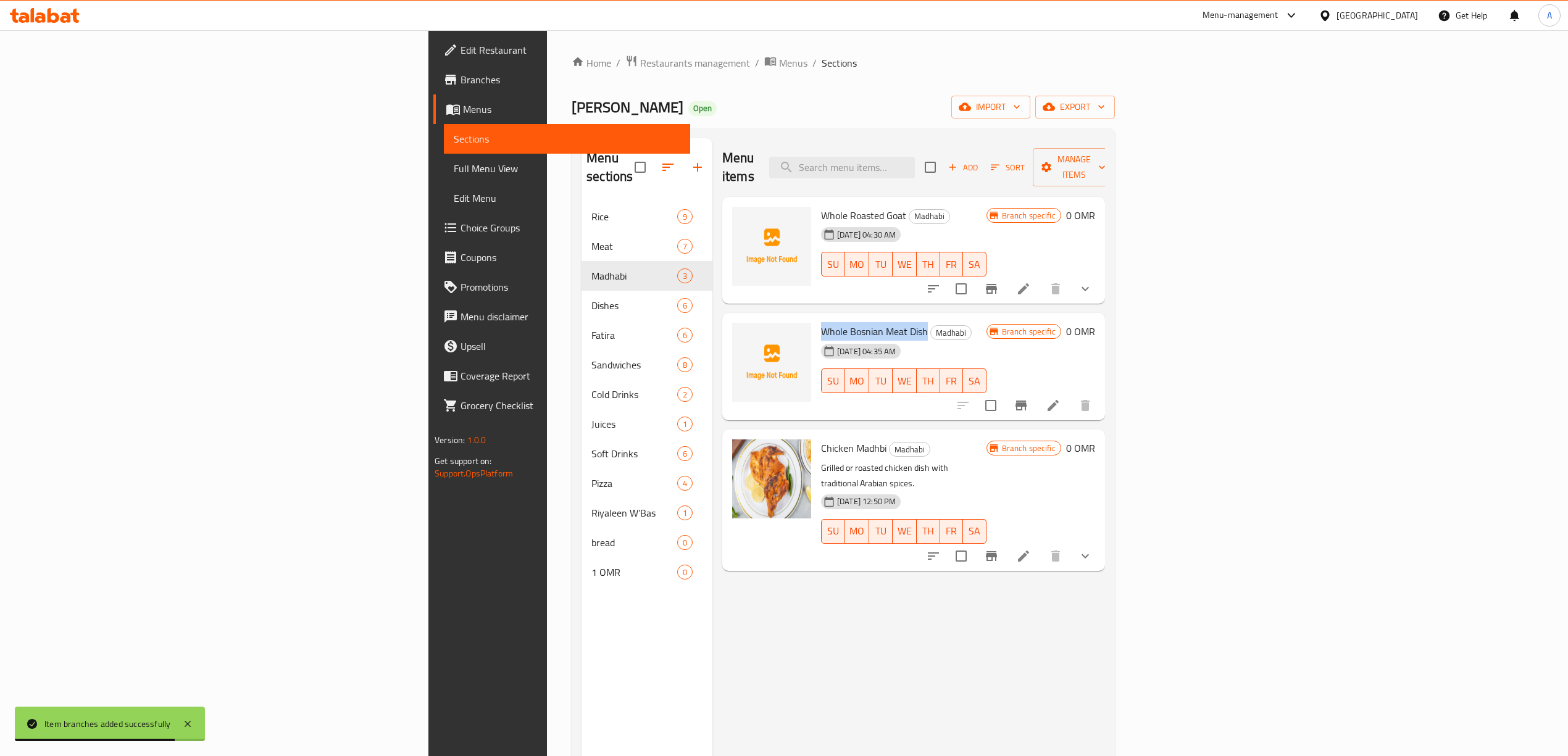
drag, startPoint x: 820, startPoint y: 314, endPoint x: 742, endPoint y: 310, distance: 78.1
click at [816, 318] on div "Whole Bosnian Meat Dish [PERSON_NAME] [DATE] 04:35 AM SU MO TU WE TH FR SA" at bounding box center [904, 366] width 176 height 97
copy span "Whole Bosnian Meat Dish"
click at [1060, 398] on icon at bounding box center [1052, 405] width 15 height 15
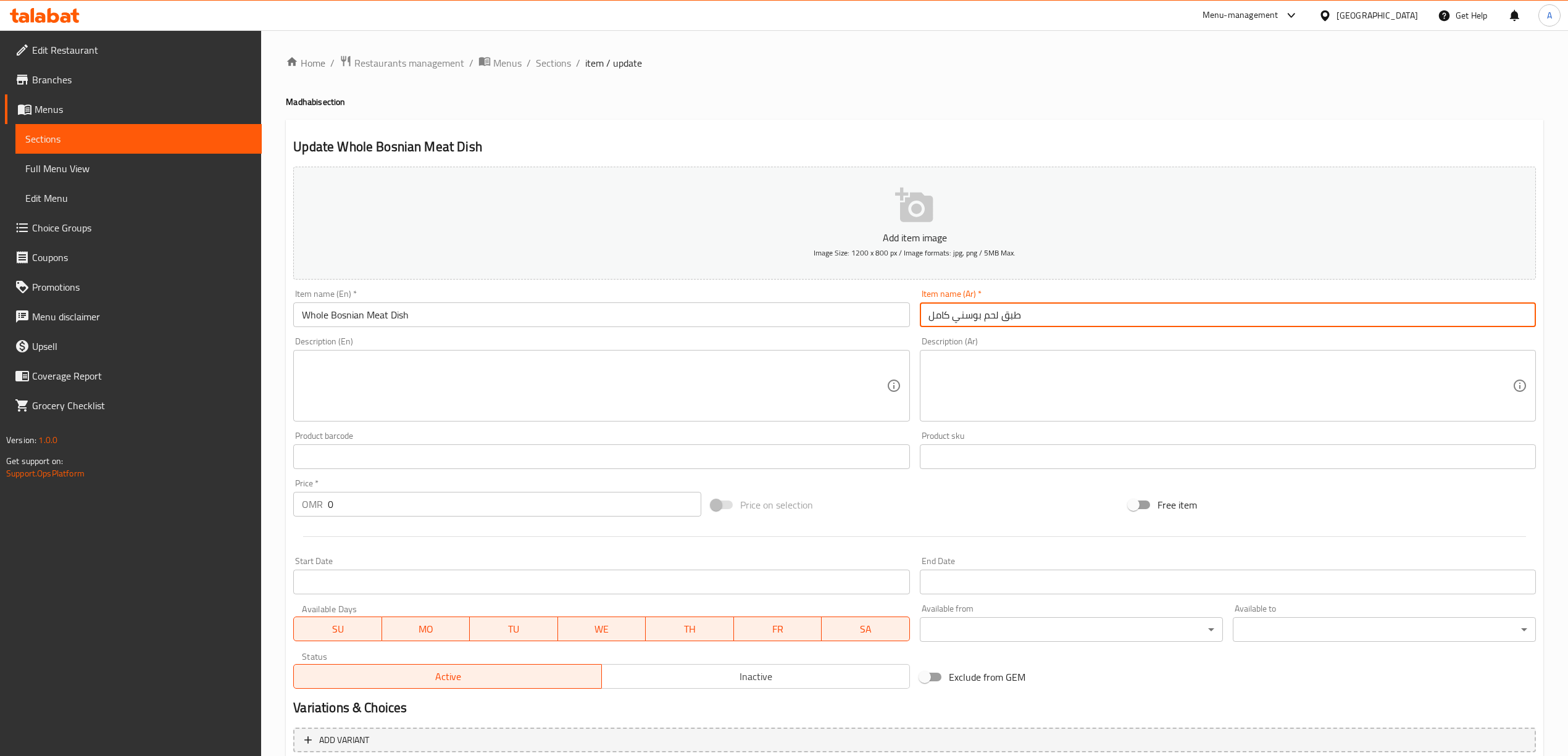
drag, startPoint x: 1040, startPoint y: 314, endPoint x: 927, endPoint y: 307, distance: 113.2
click at [900, 304] on div "Add item image Image Size: 1200 x 800 px / Image formats: jpg, png / 5MB Max. I…" at bounding box center [914, 428] width 1253 height 532
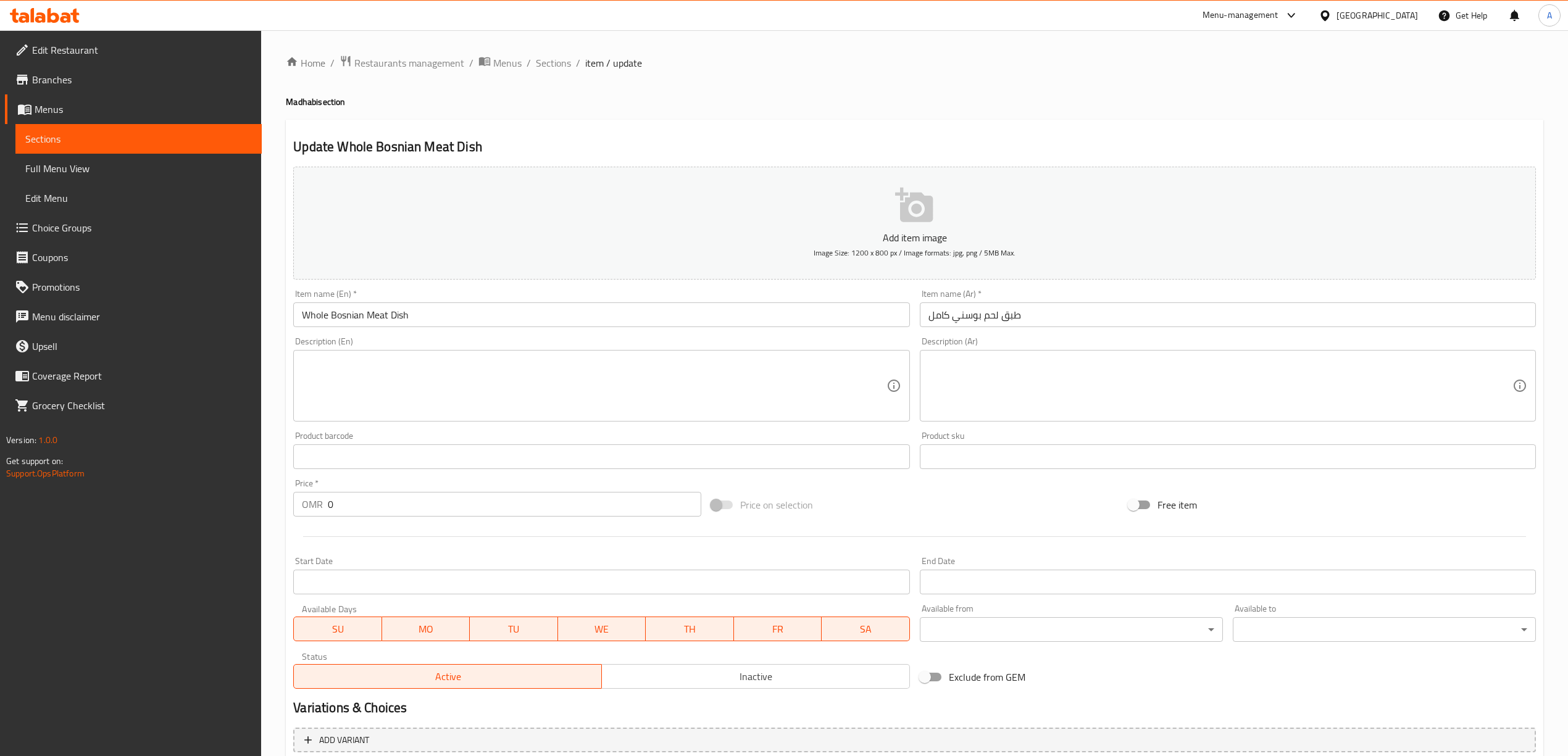
click at [736, 536] on div at bounding box center [914, 536] width 1253 height 30
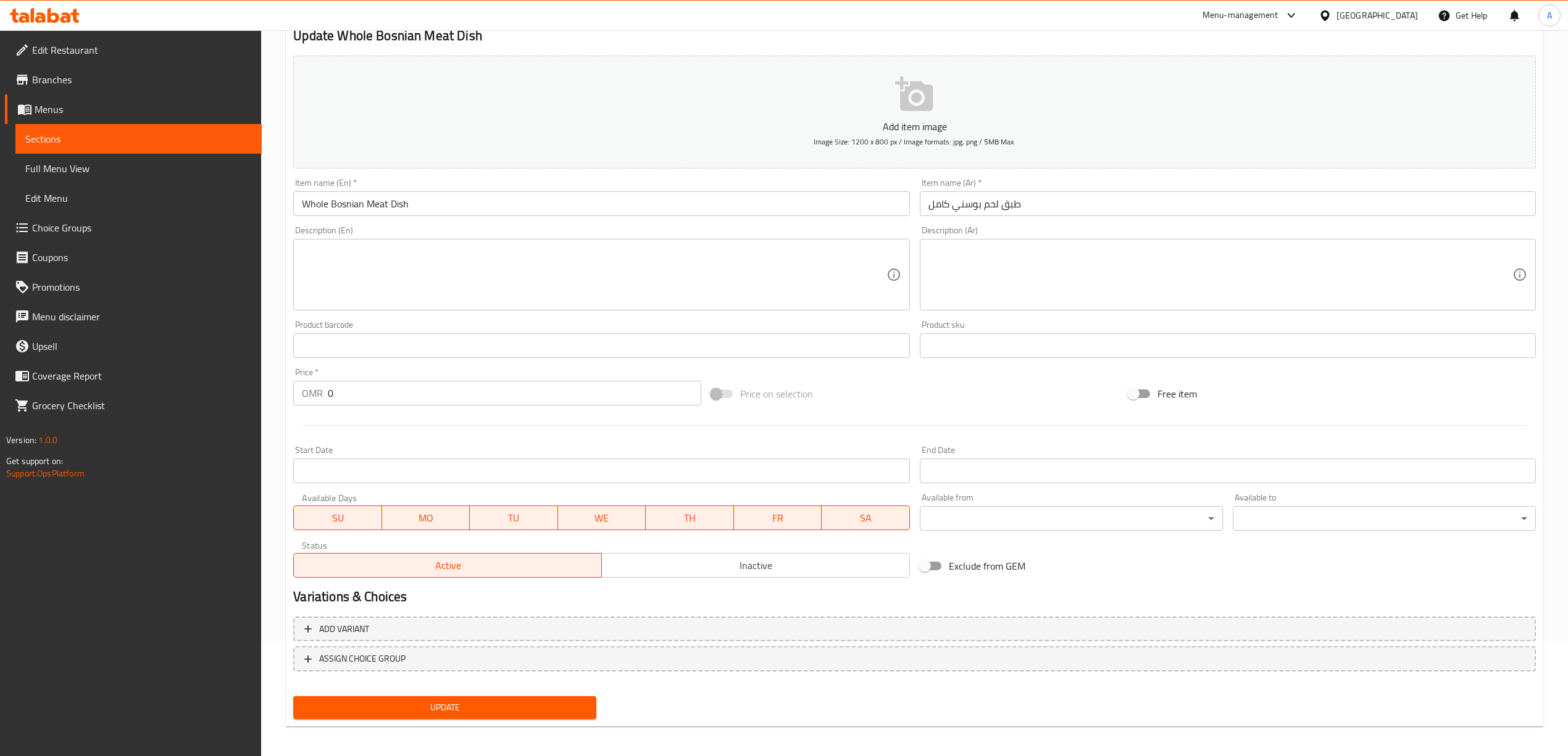
scroll to position [115, 0]
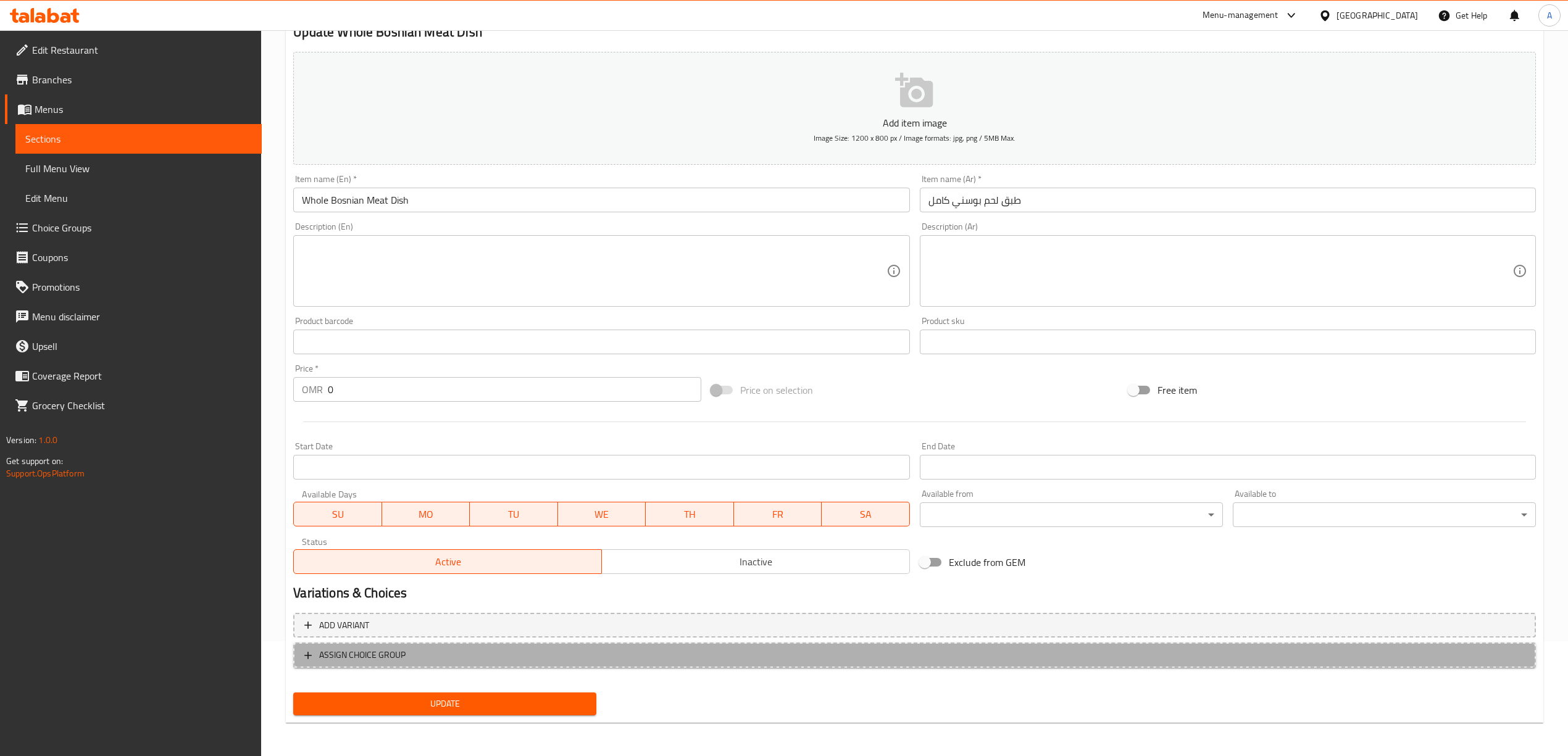
click at [403, 651] on span "ASSIGN CHOICE GROUP" at bounding box center [362, 655] width 86 height 16
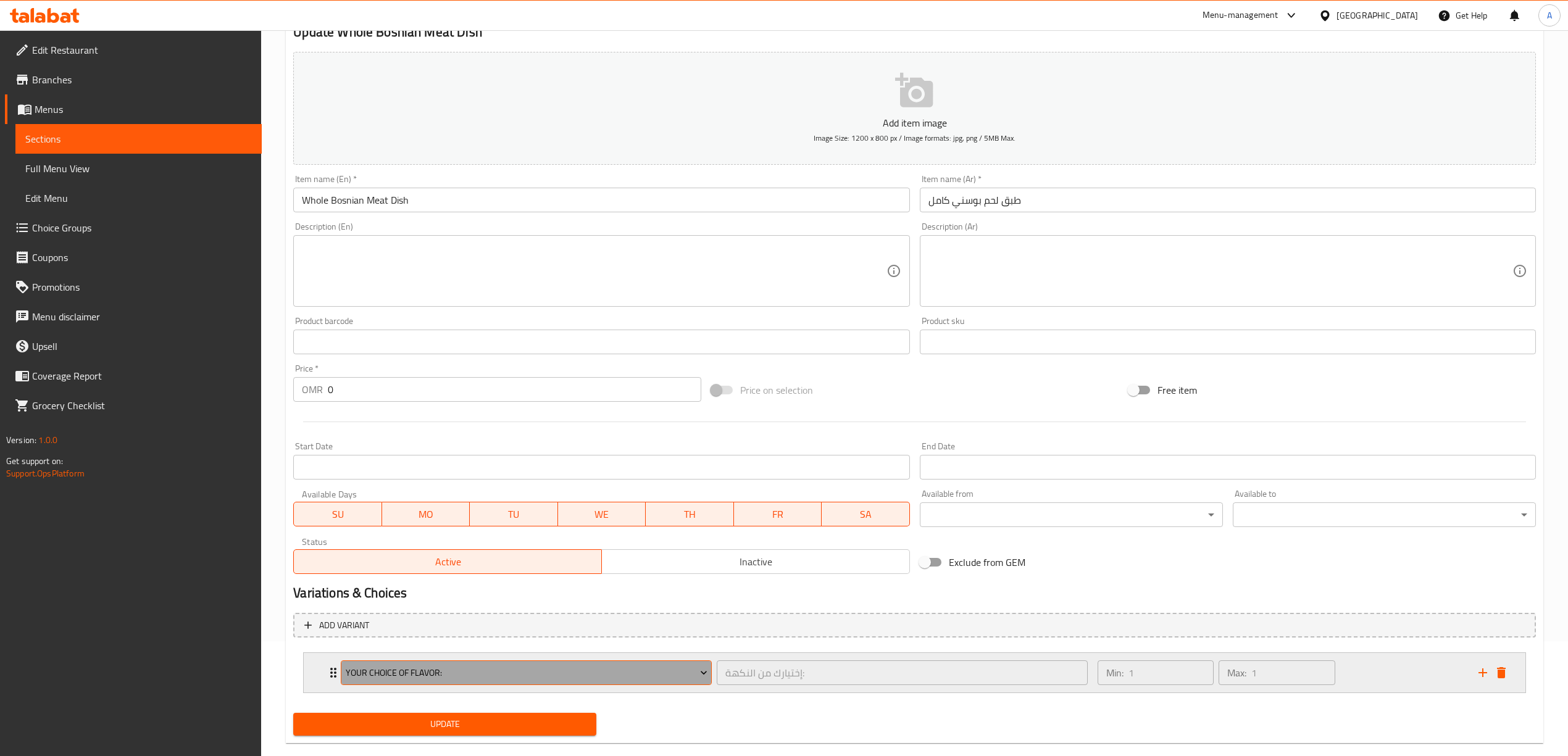
click at [426, 669] on span "Your Choice Of Flavor:" at bounding box center [526, 673] width 362 height 16
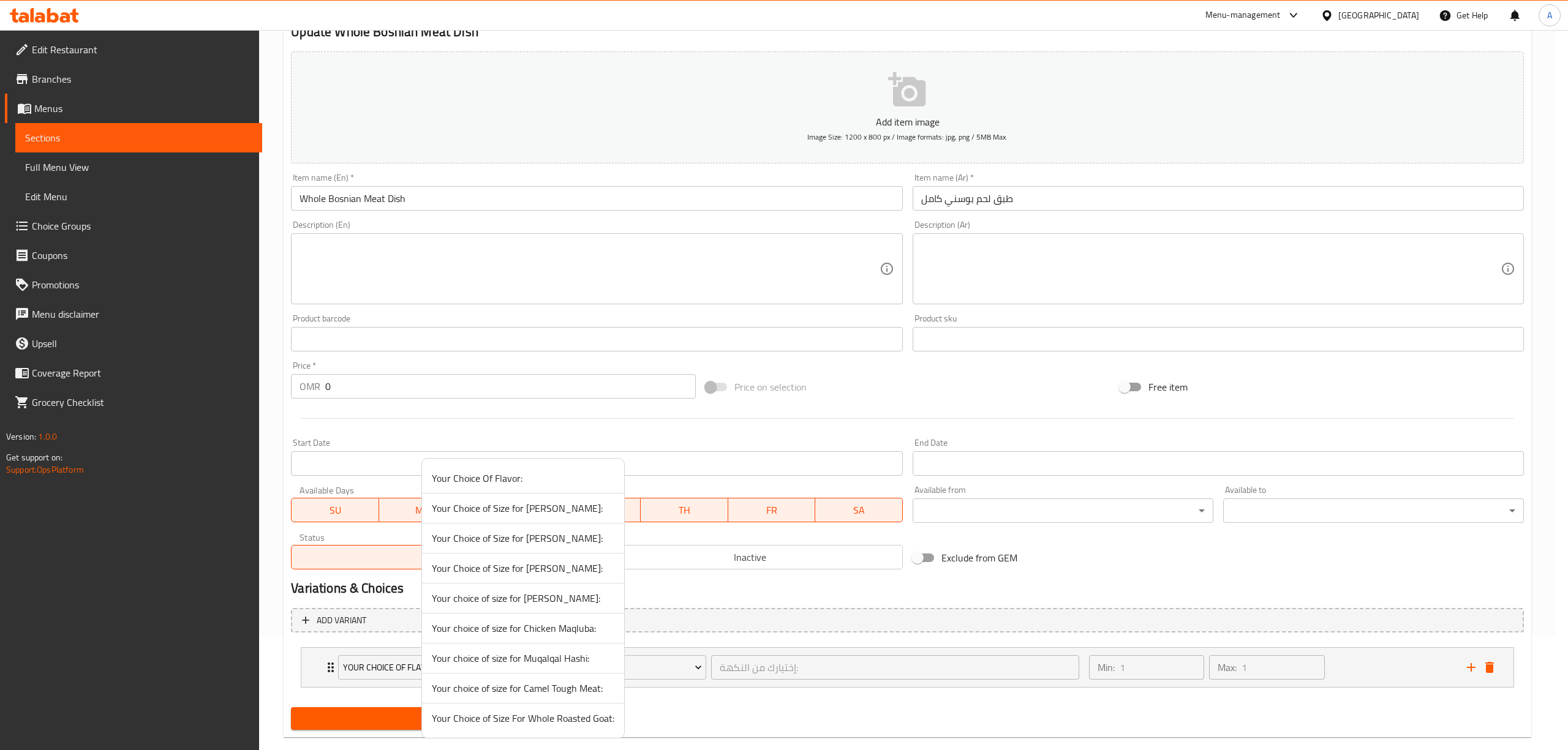
click at [735, 725] on div at bounding box center [784, 375] width 1568 height 750
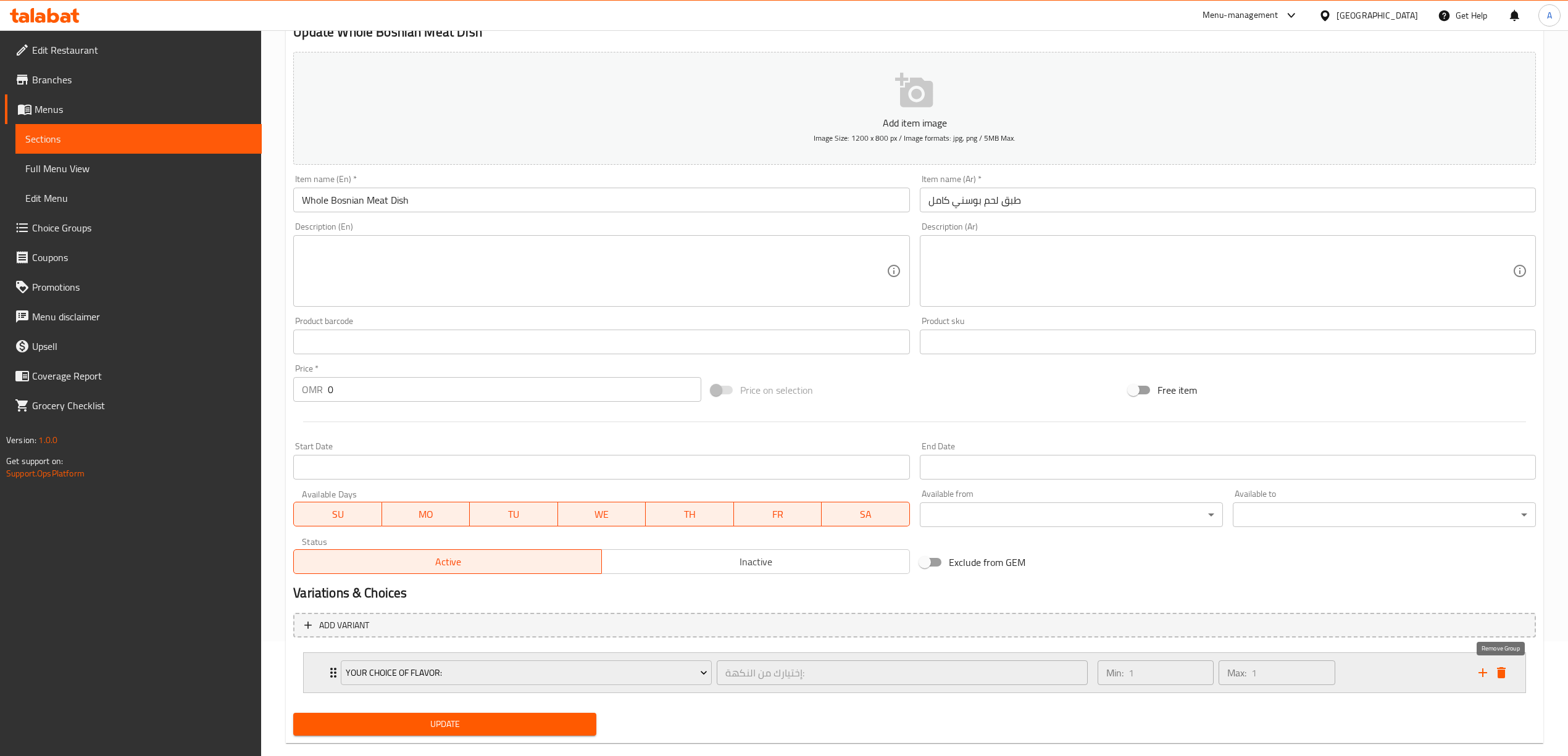
click at [1504, 675] on icon "delete" at bounding box center [1501, 673] width 9 height 11
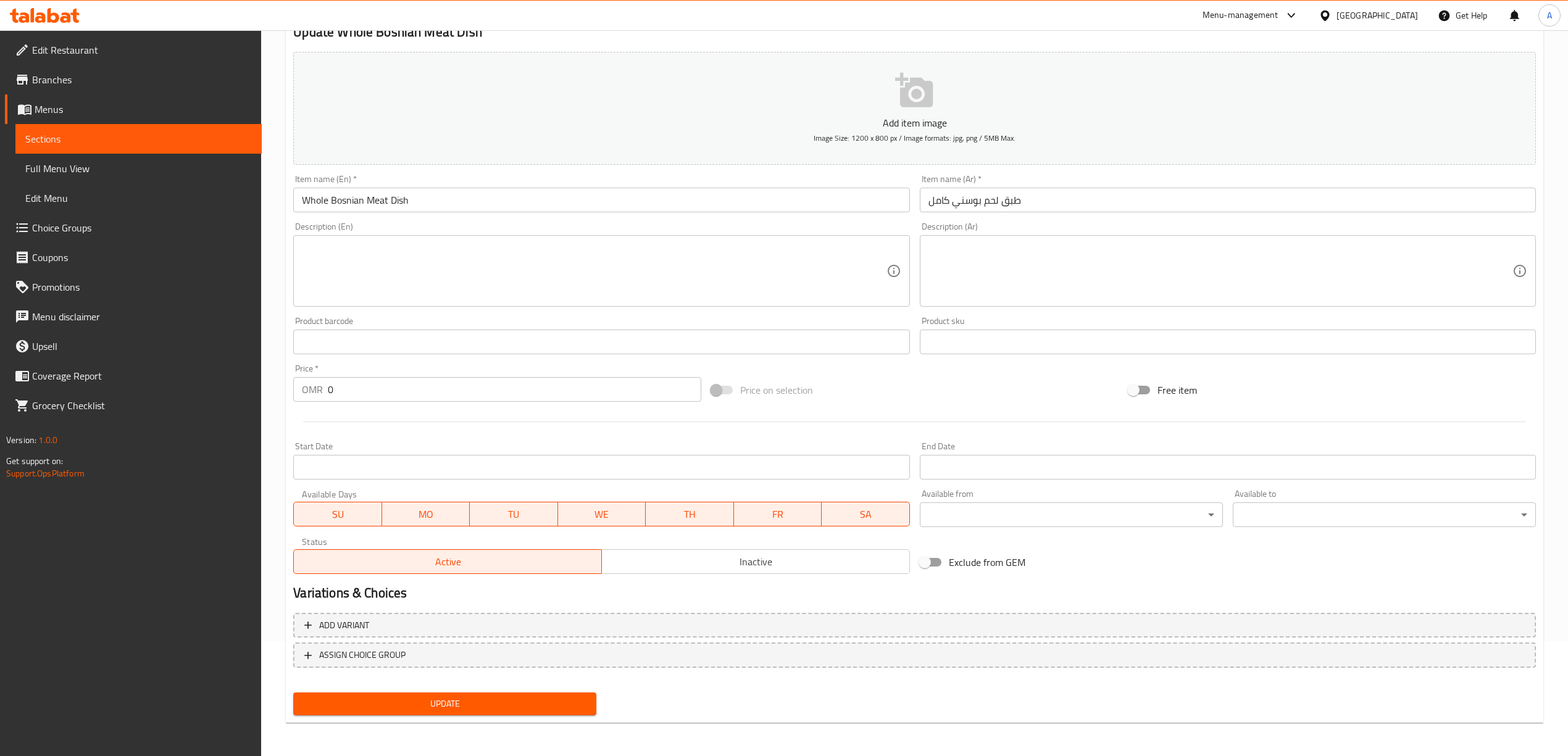
click at [466, 703] on span "Update" at bounding box center [444, 704] width 284 height 16
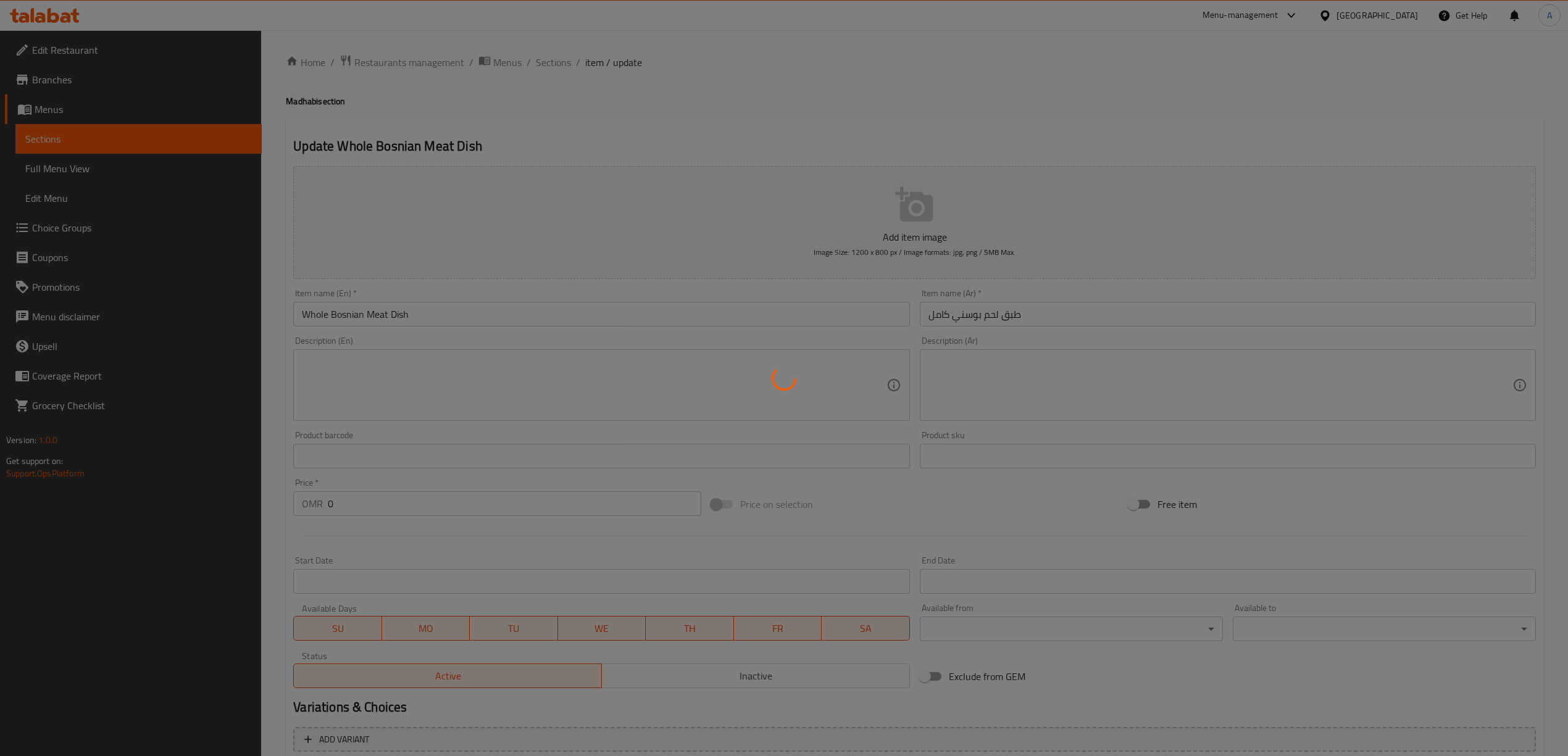
scroll to position [0, 0]
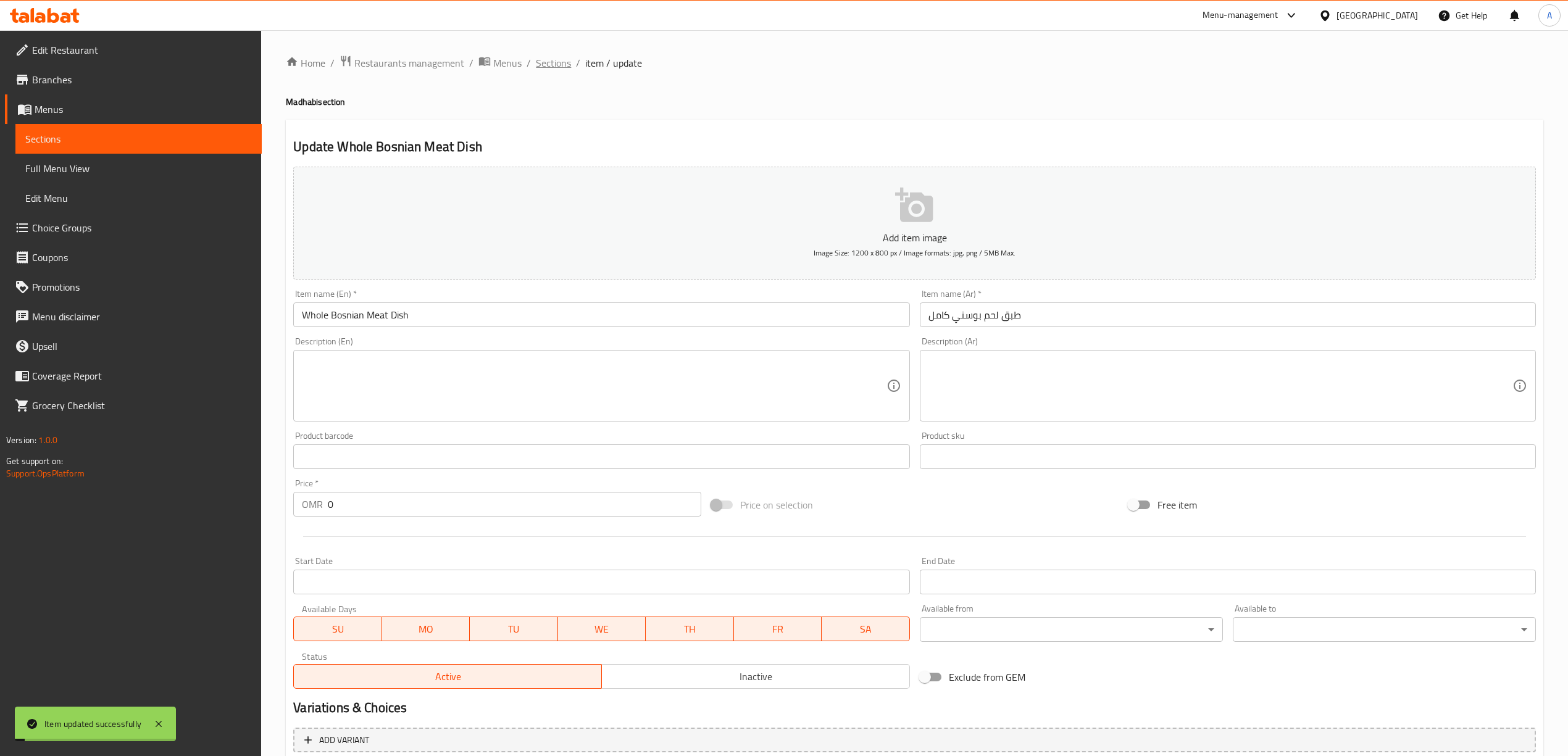
click at [549, 65] on span "Sections" at bounding box center [553, 62] width 35 height 15
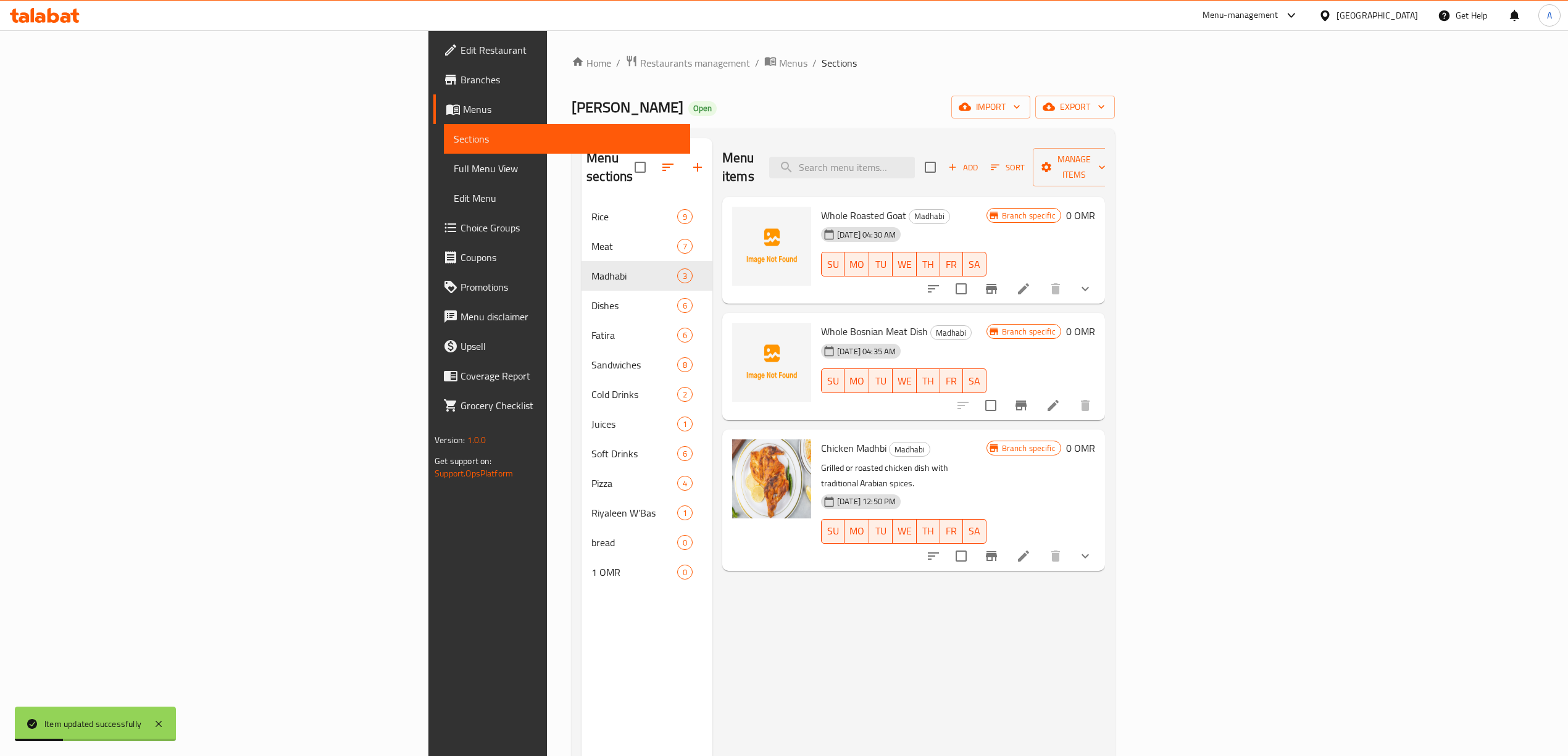
click at [1070, 394] on li at bounding box center [1052, 405] width 34 height 22
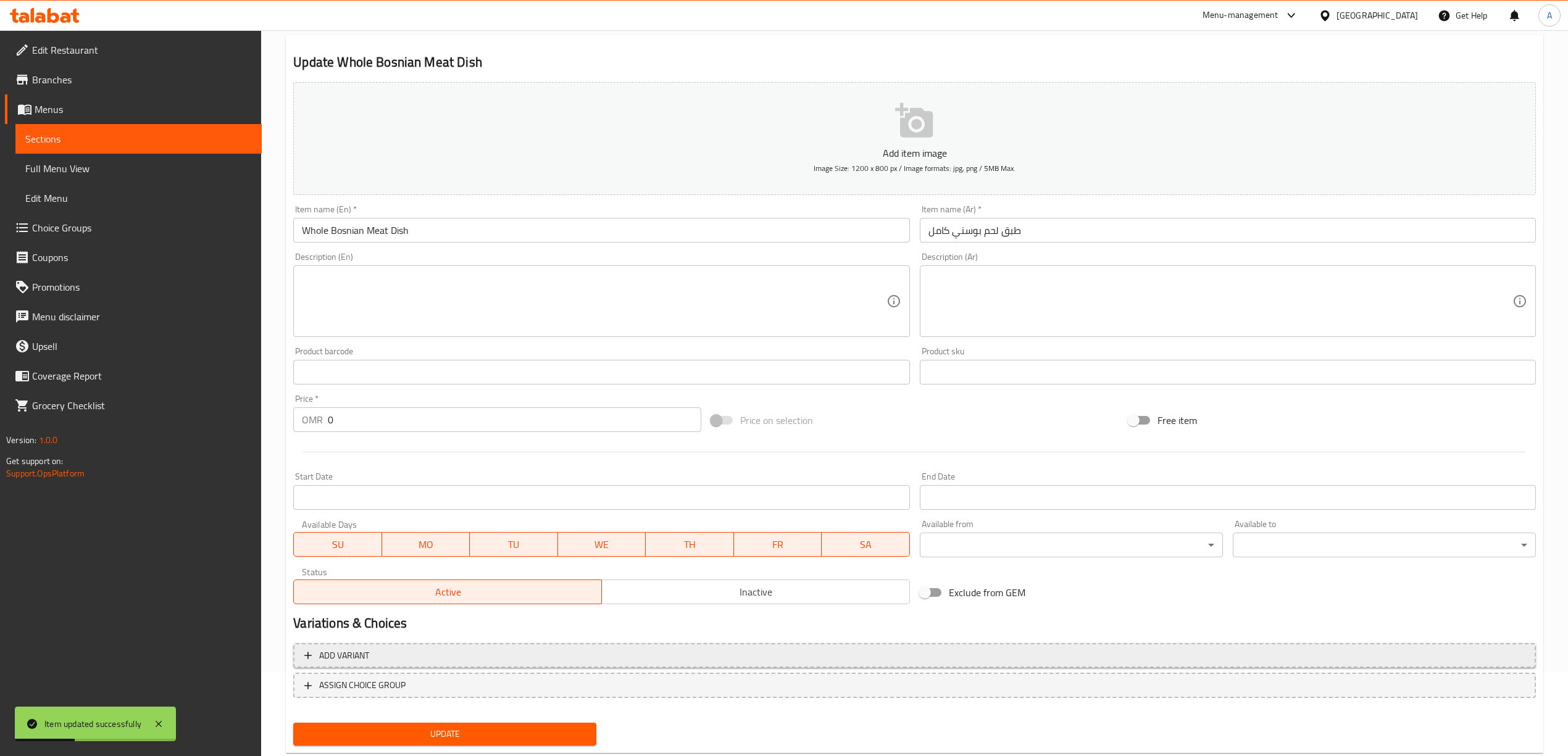
scroll to position [115, 0]
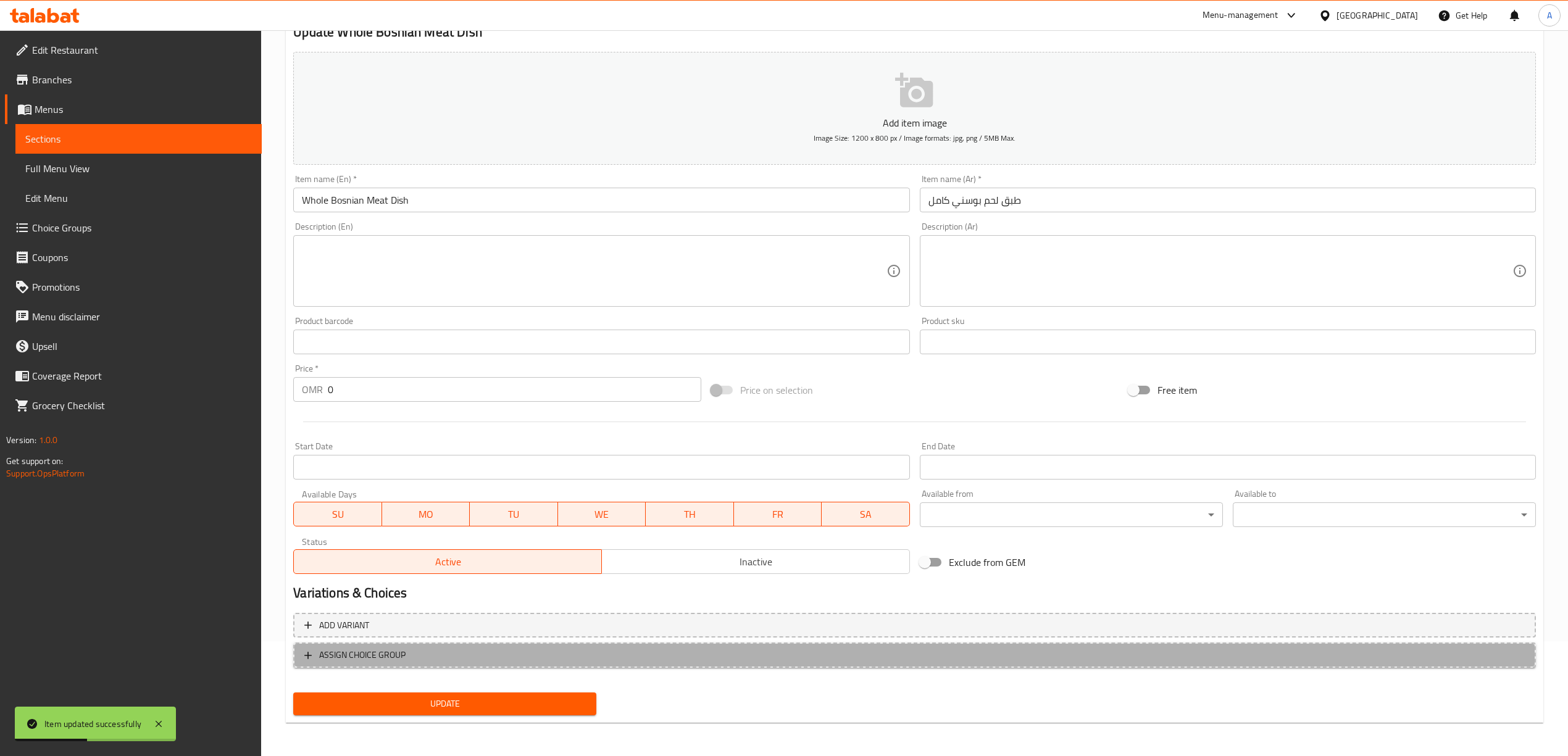
click at [444, 649] on span "ASSIGN CHOICE GROUP" at bounding box center [914, 655] width 1220 height 16
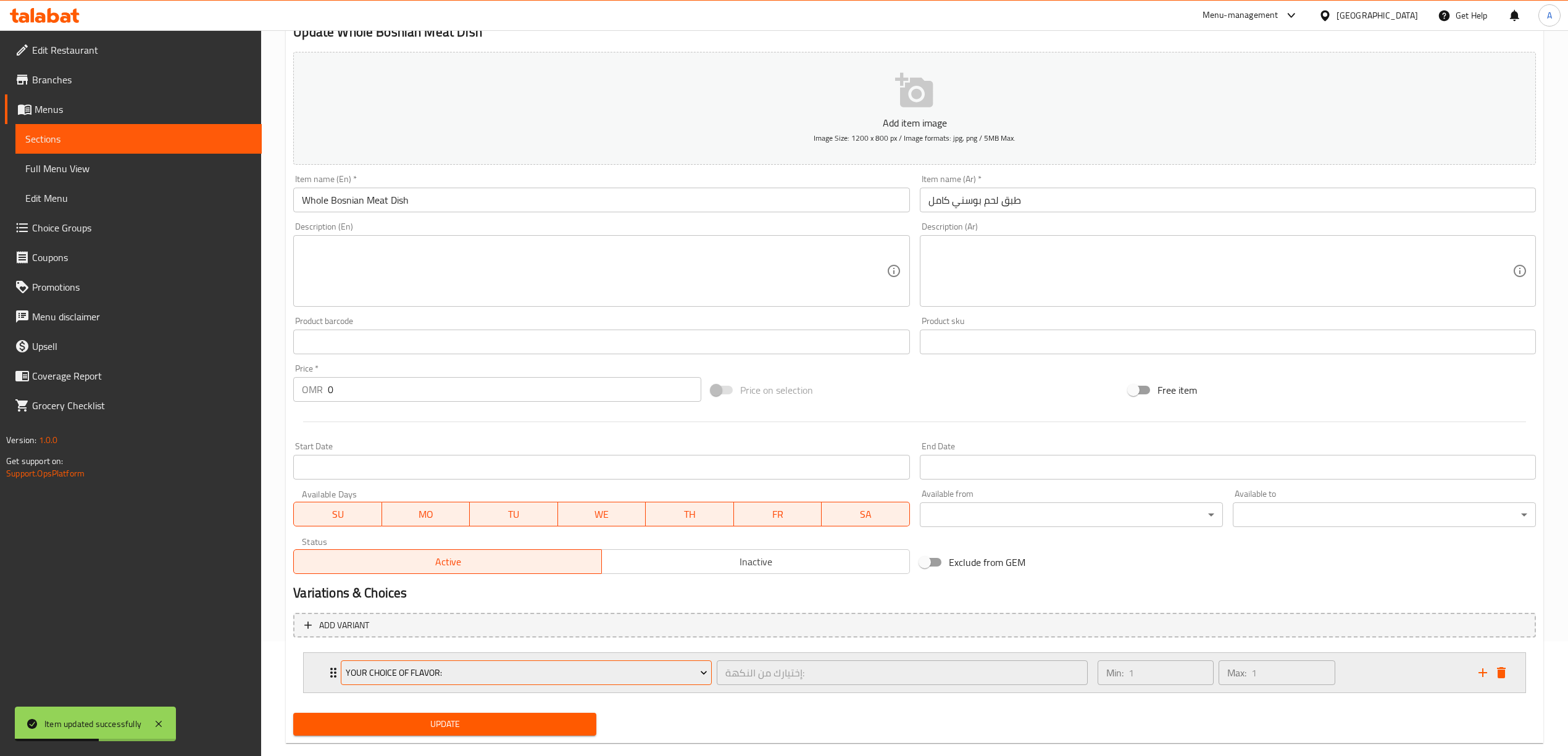
click at [410, 677] on span "Your Choice Of Flavor:" at bounding box center [526, 673] width 362 height 16
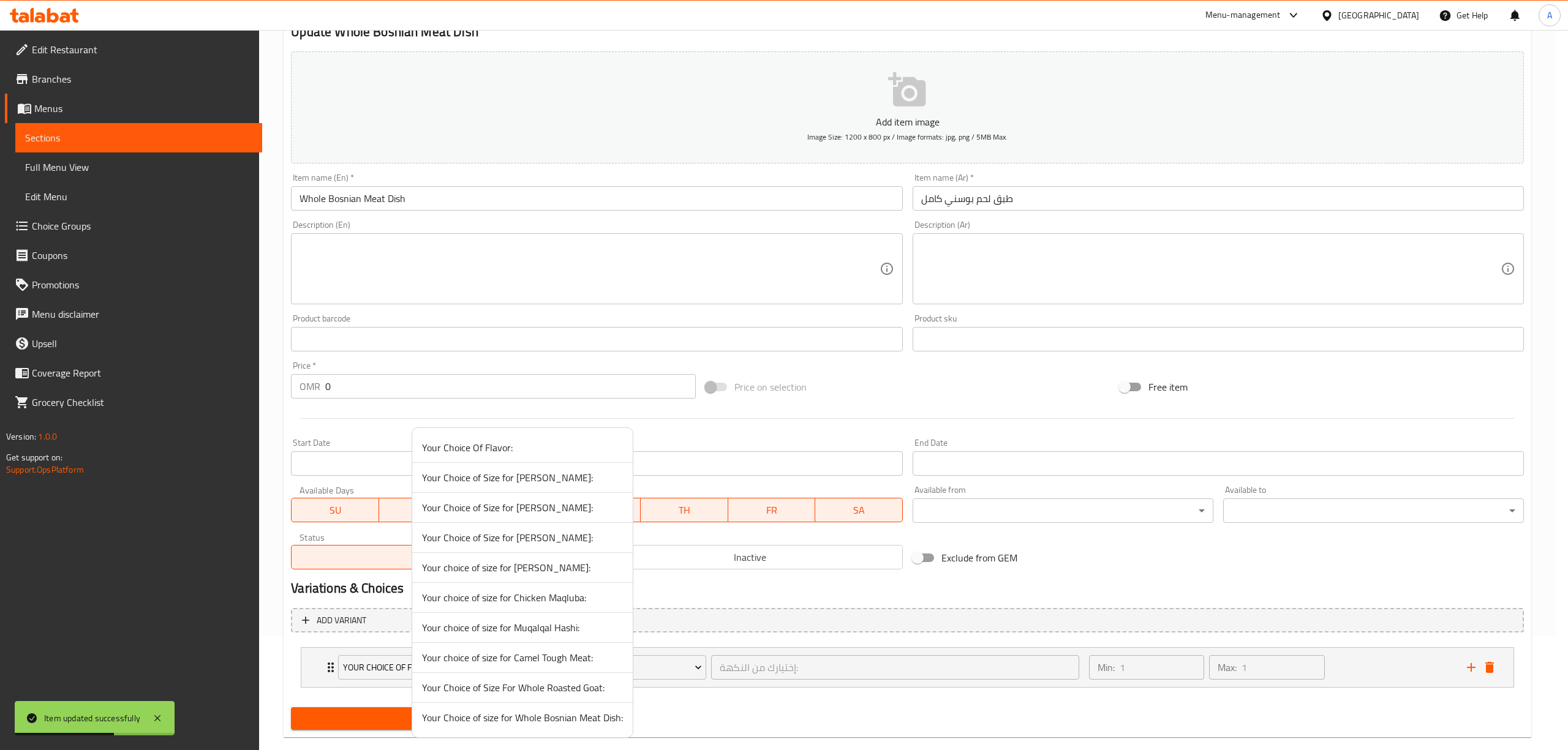
click at [535, 717] on span "Your Choice of size for Whole Bosnian Meat Dish:" at bounding box center [522, 717] width 200 height 15
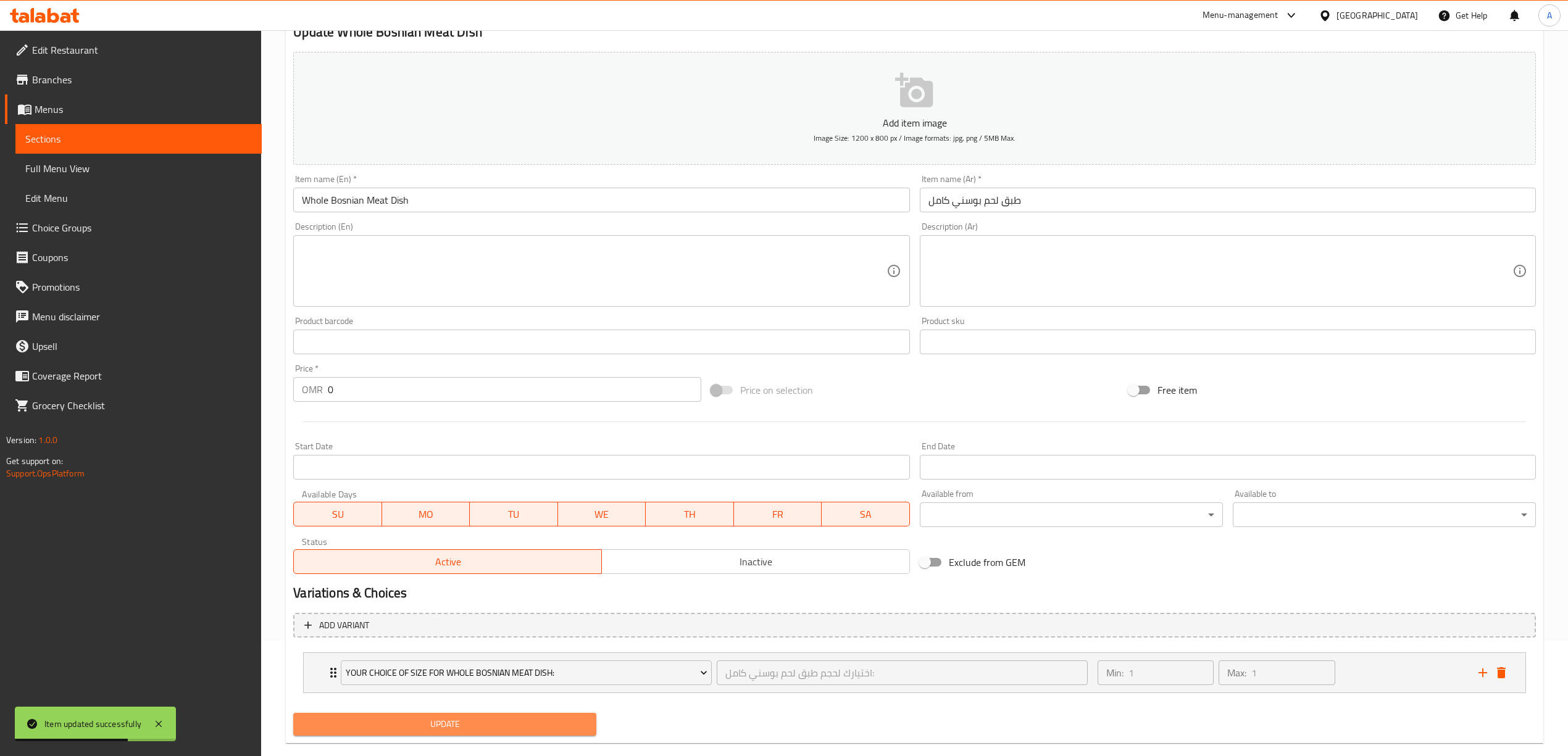
click at [441, 728] on span "Update" at bounding box center [444, 724] width 284 height 16
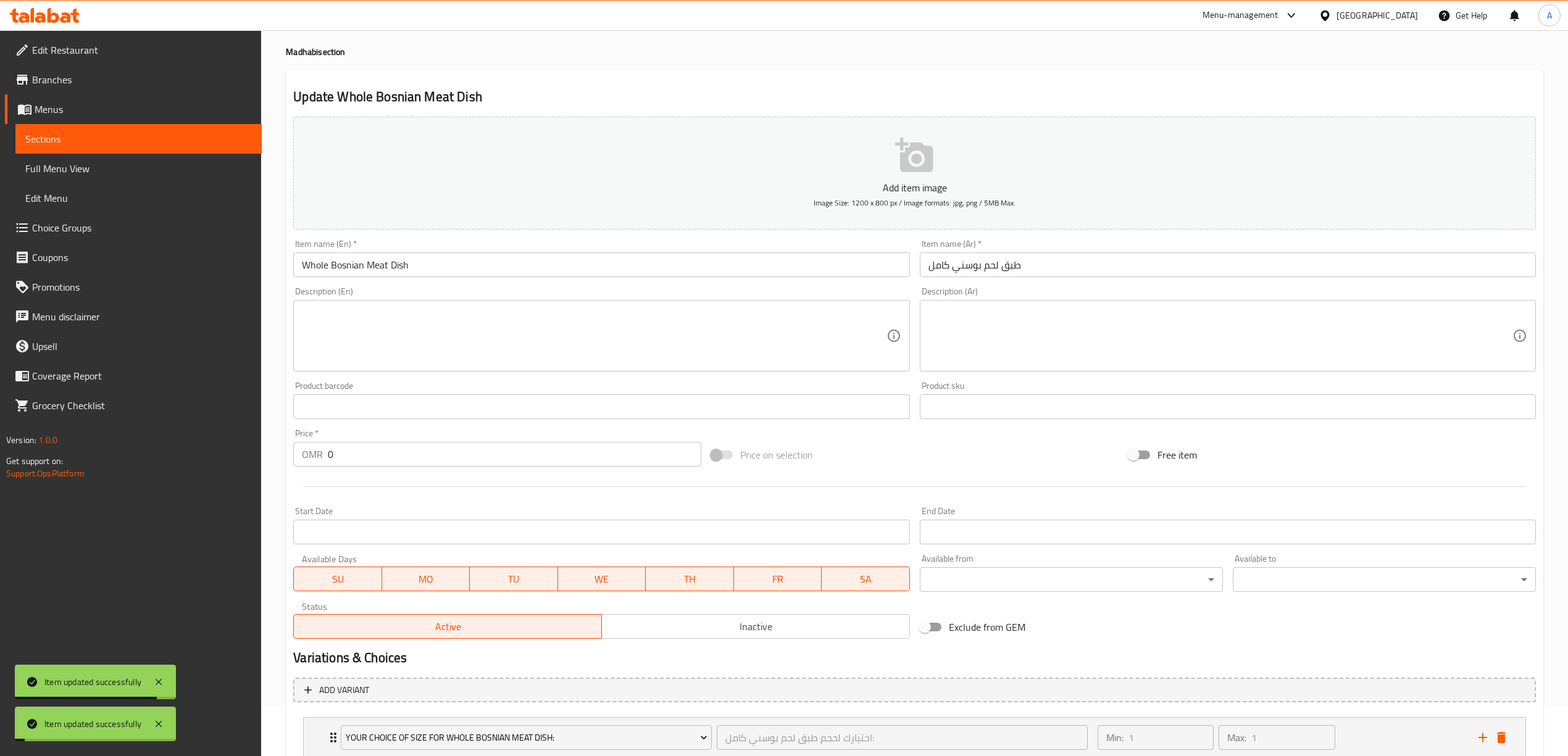
scroll to position [0, 0]
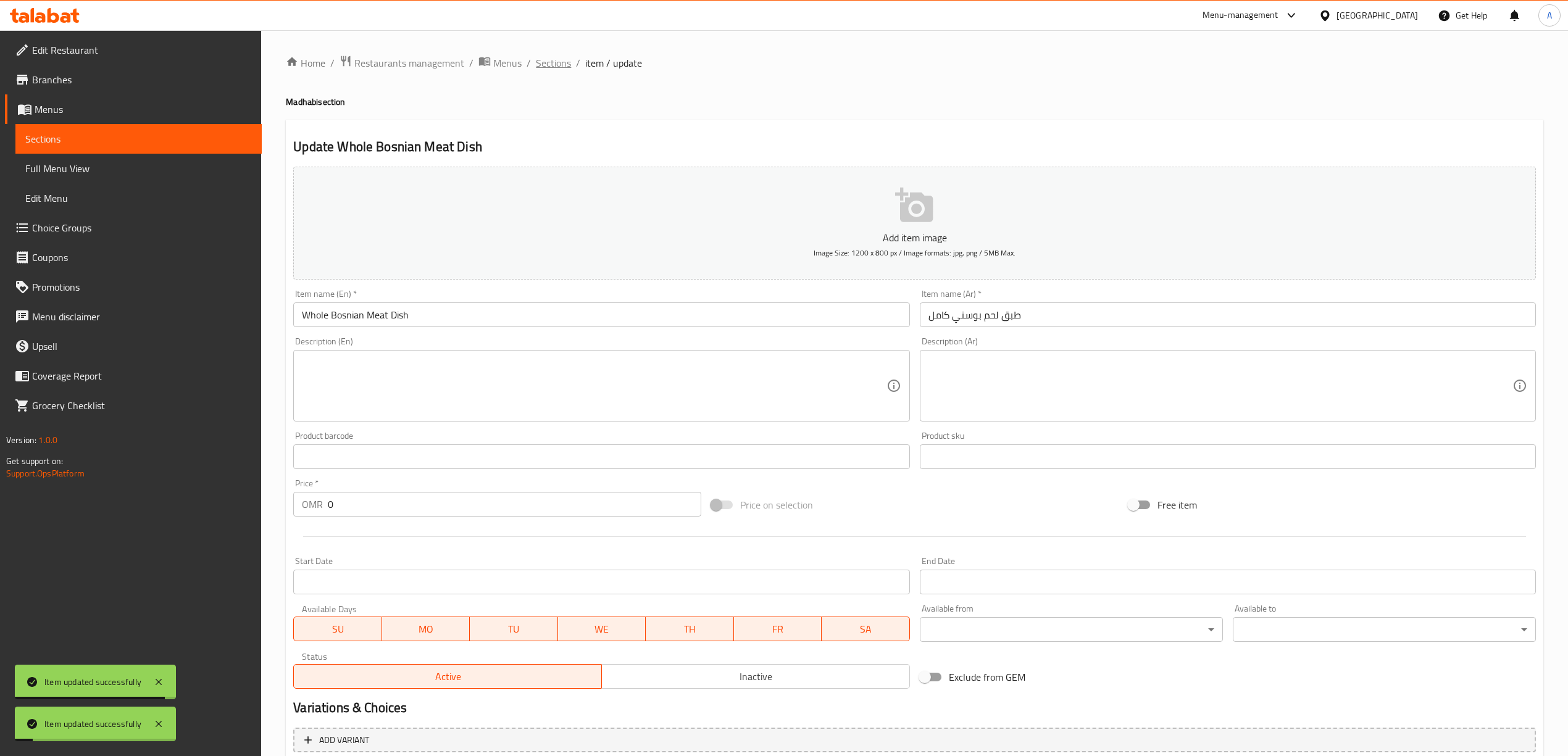
click at [567, 64] on span "Sections" at bounding box center [553, 62] width 35 height 15
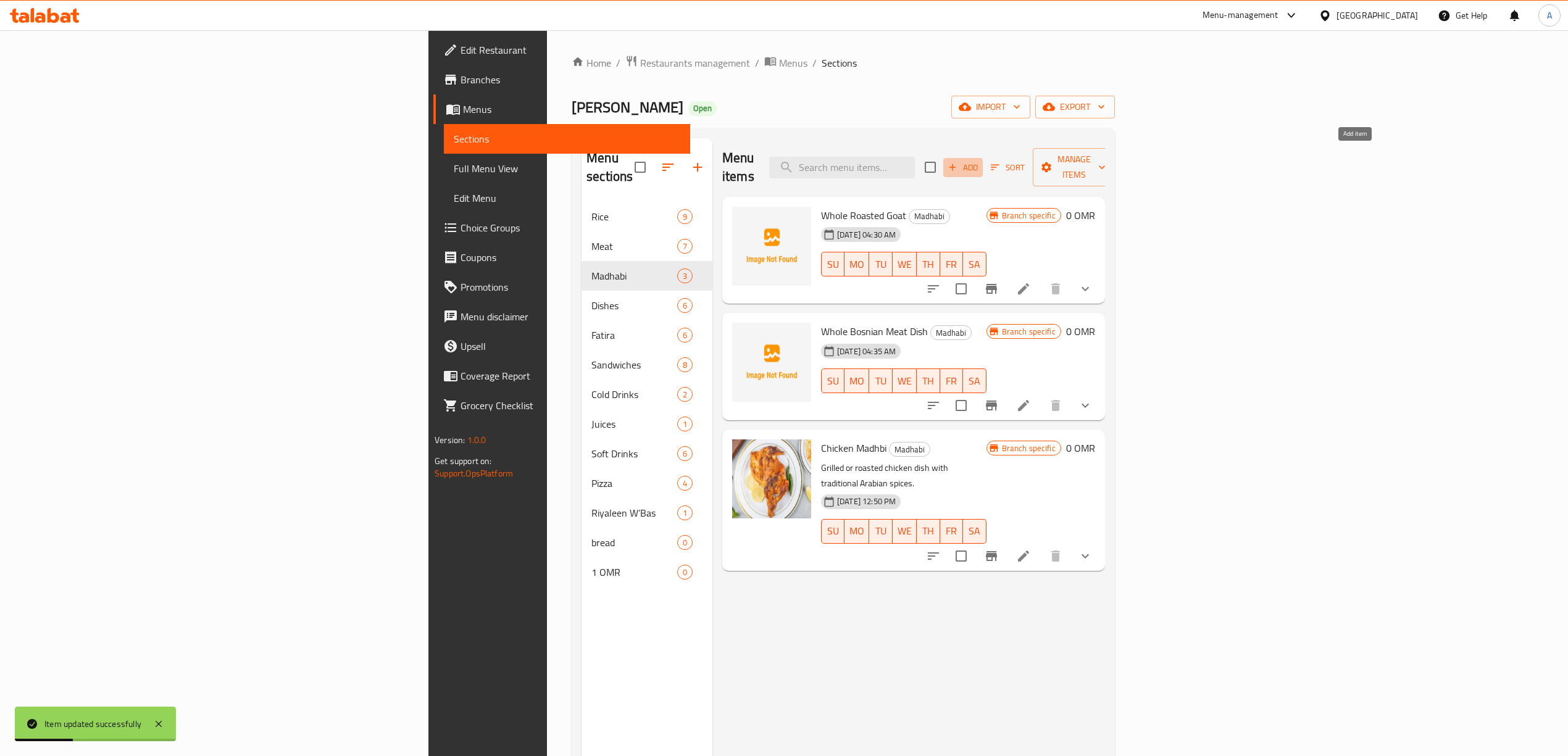
click at [979, 161] on span "Add" at bounding box center [963, 168] width 33 height 14
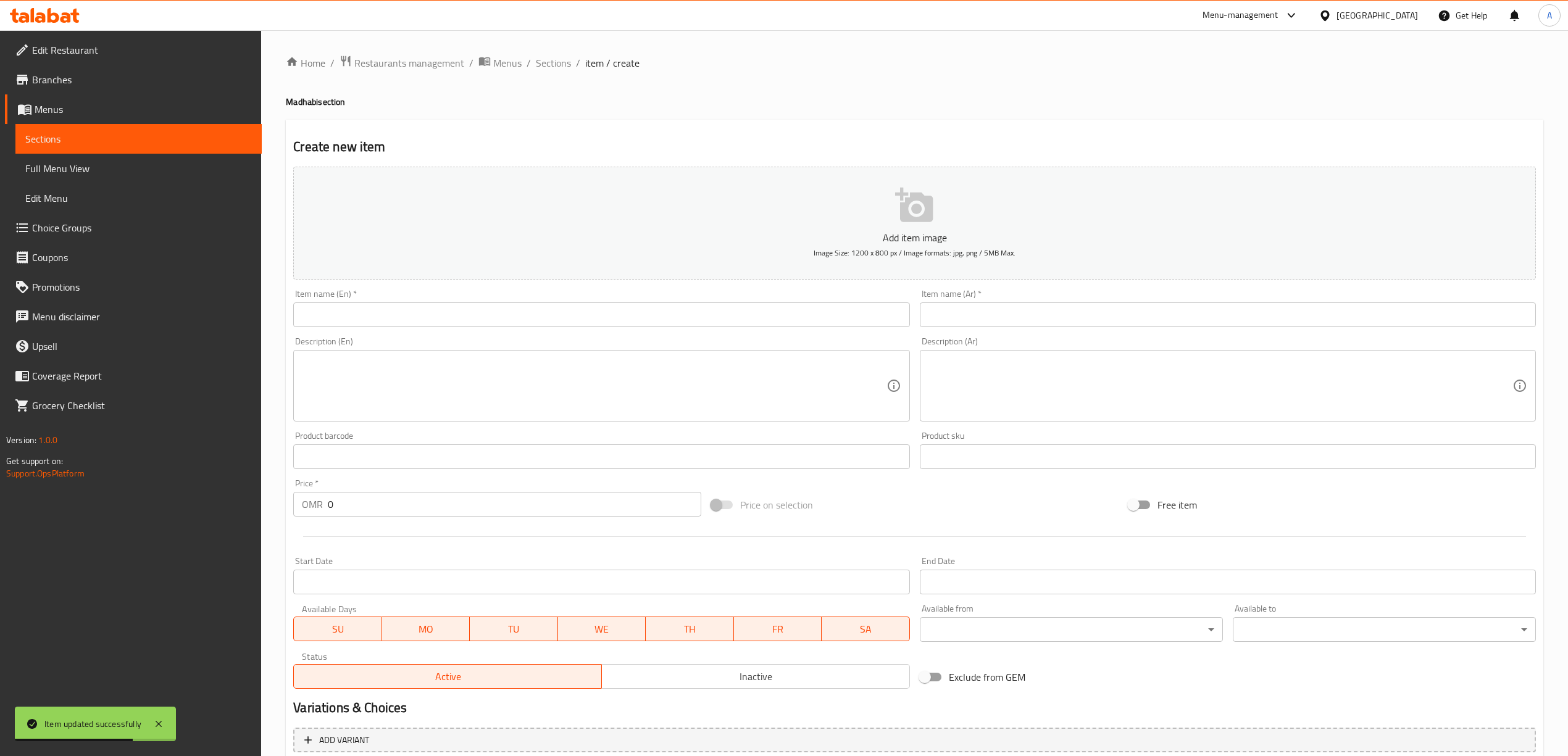
click at [386, 308] on input "text" at bounding box center [601, 314] width 616 height 25
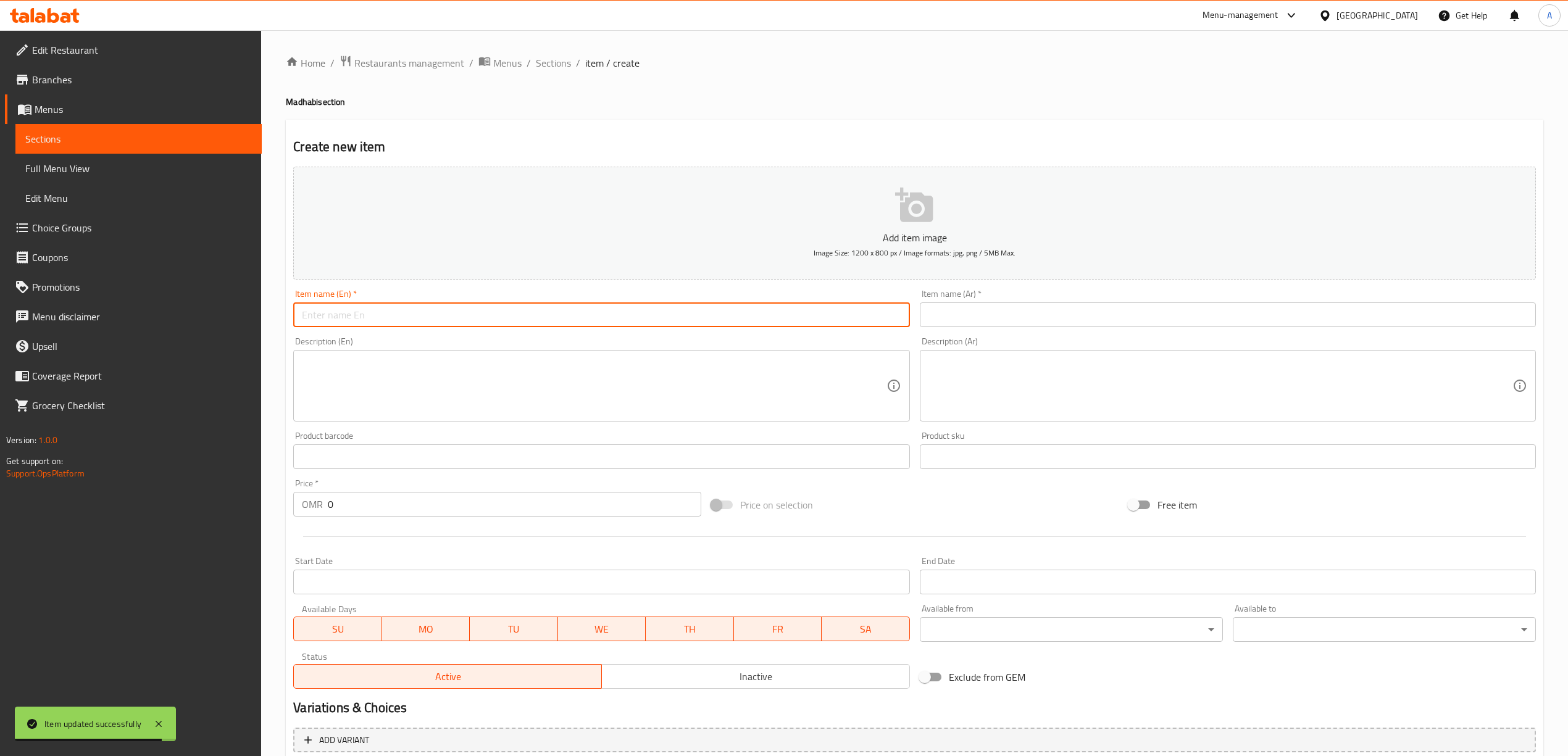
click at [339, 320] on input "text" at bounding box center [601, 314] width 616 height 25
paste input "Oven Bone"
type input "Oven Bone"
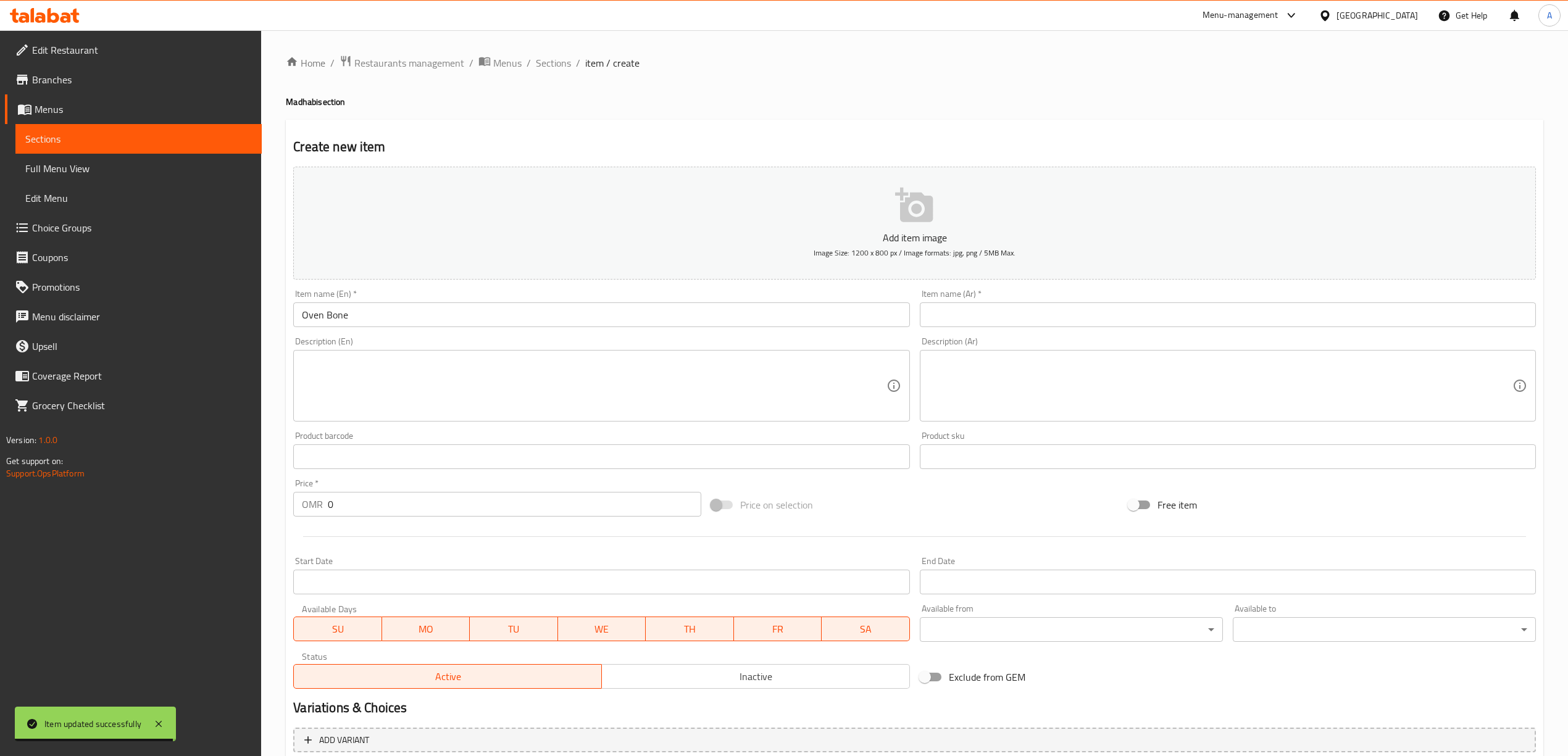
click at [277, 358] on div "Home / Restaurants management / Menus / Sections / item / create [PERSON_NAME] …" at bounding box center [914, 450] width 1306 height 841
click at [948, 322] on input "text" at bounding box center [1227, 314] width 616 height 25
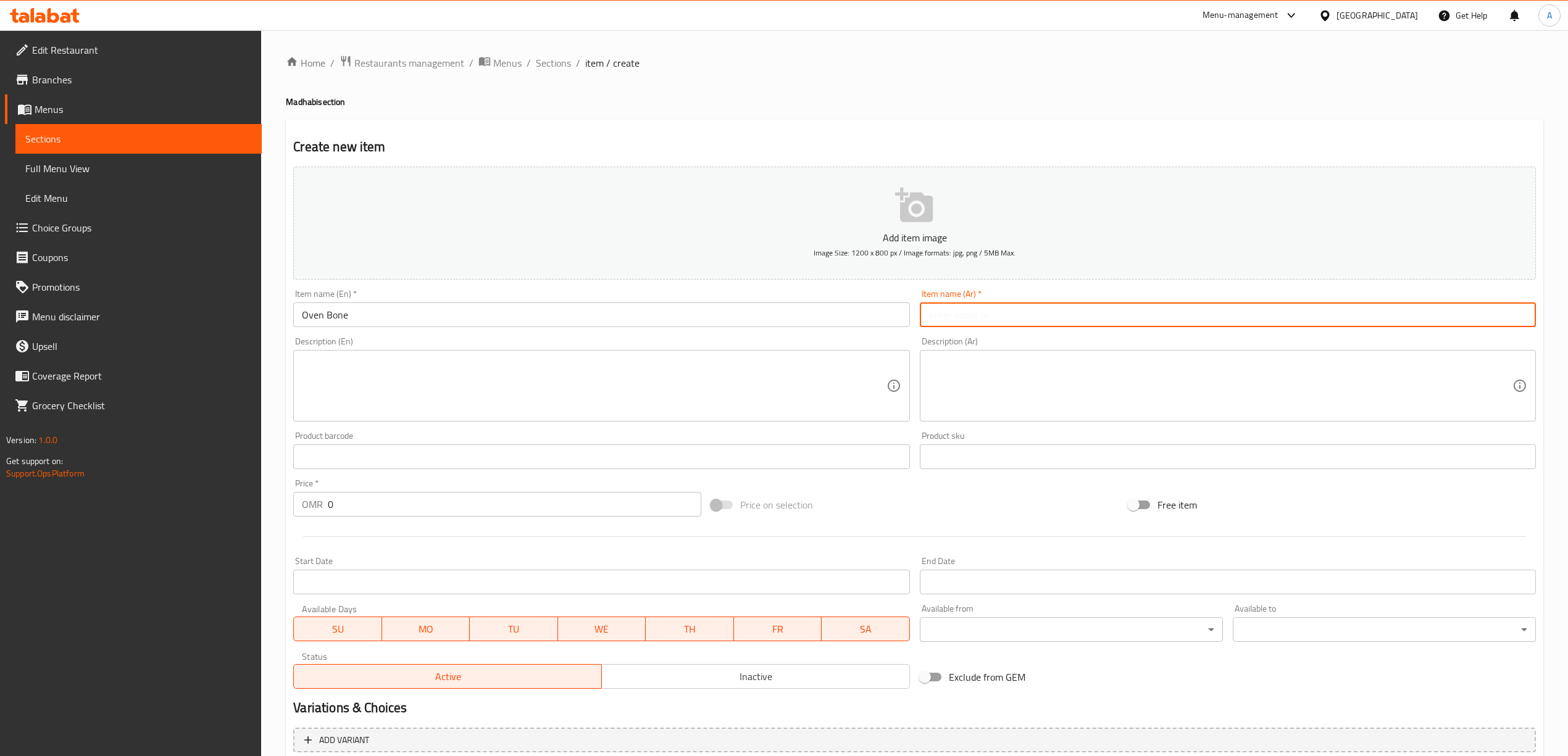
paste input "عظم فرن"
type input "عظم فرن"
click at [941, 102] on h4 "[PERSON_NAME] section" at bounding box center [914, 102] width 1257 height 12
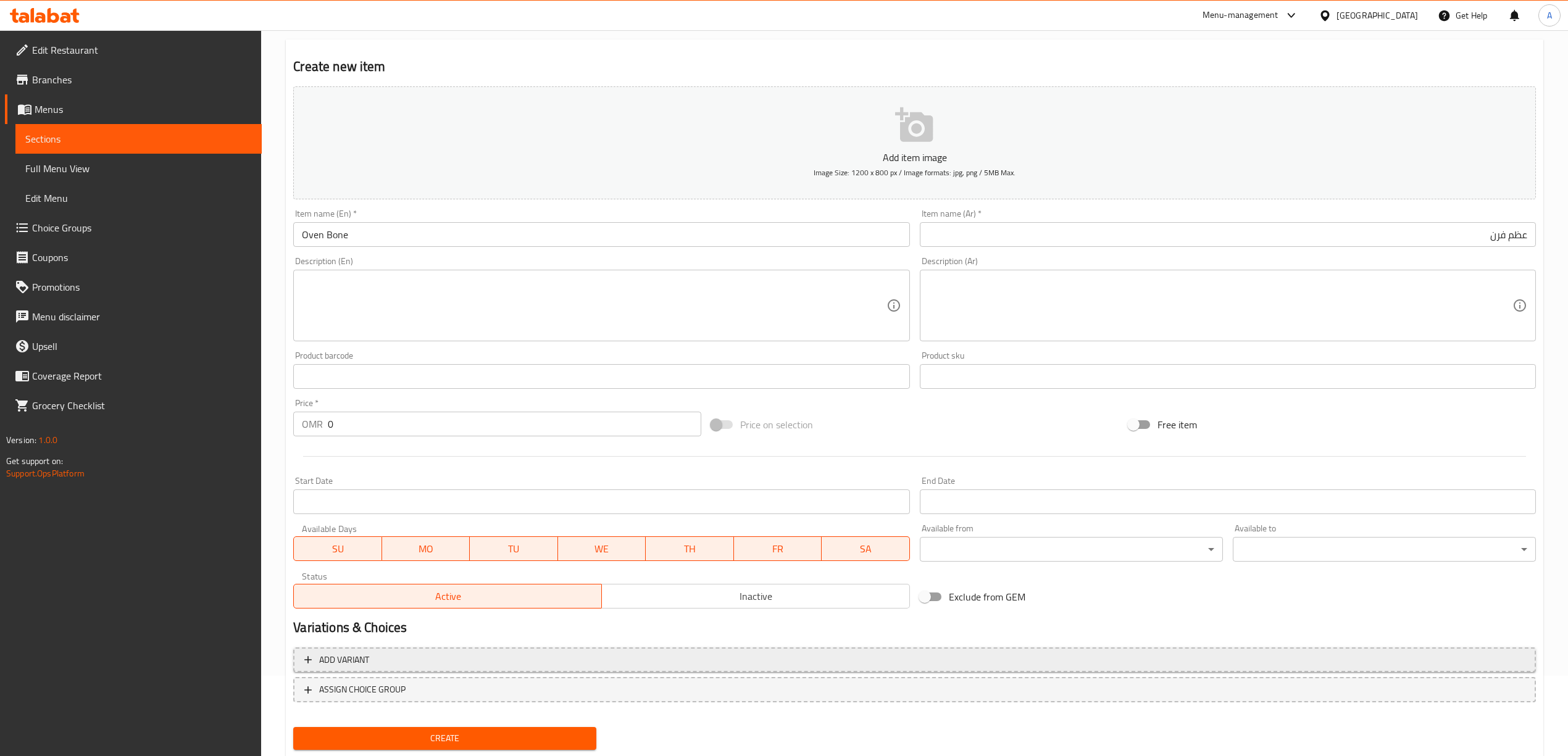
scroll to position [115, 0]
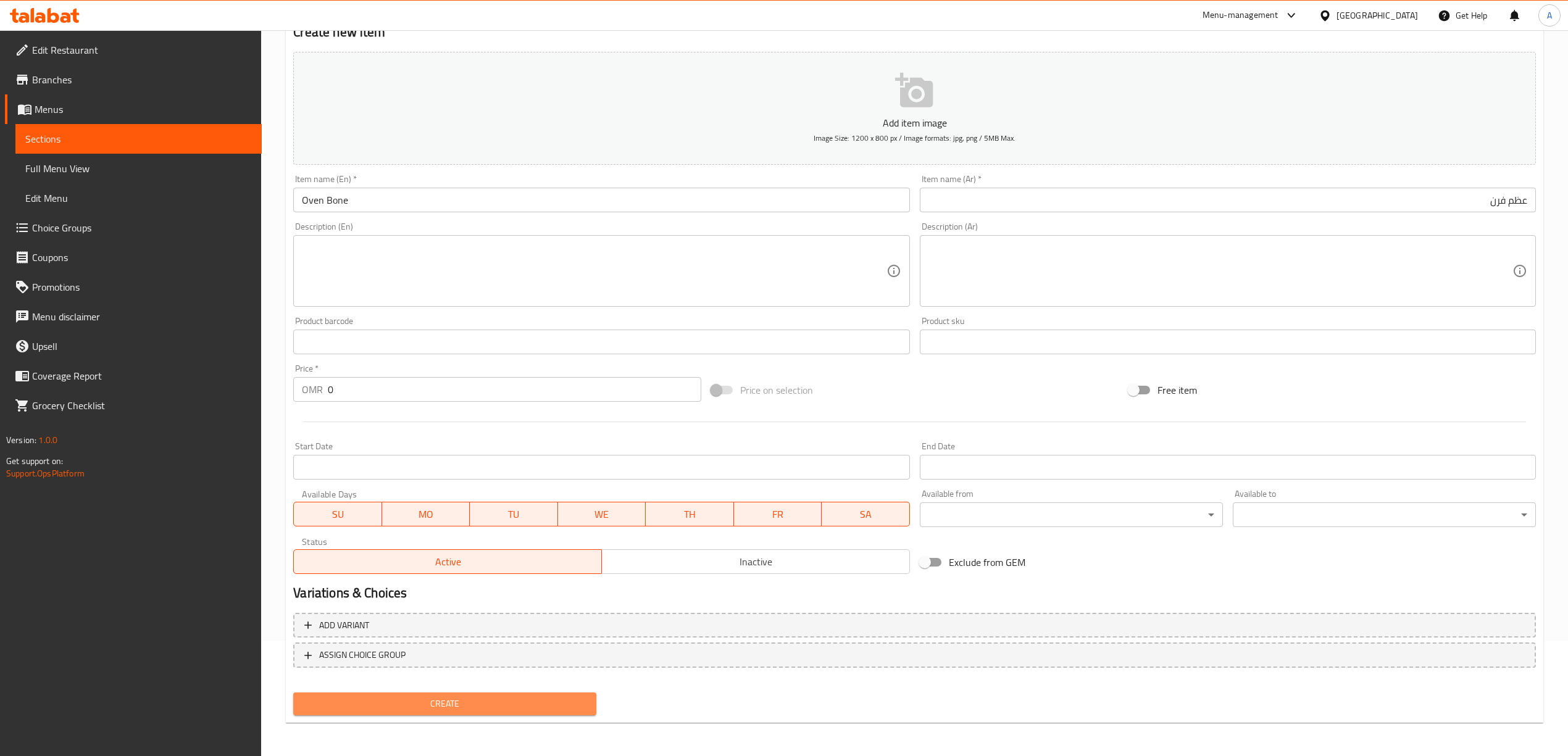
click at [433, 692] on button "Create" at bounding box center [444, 703] width 303 height 23
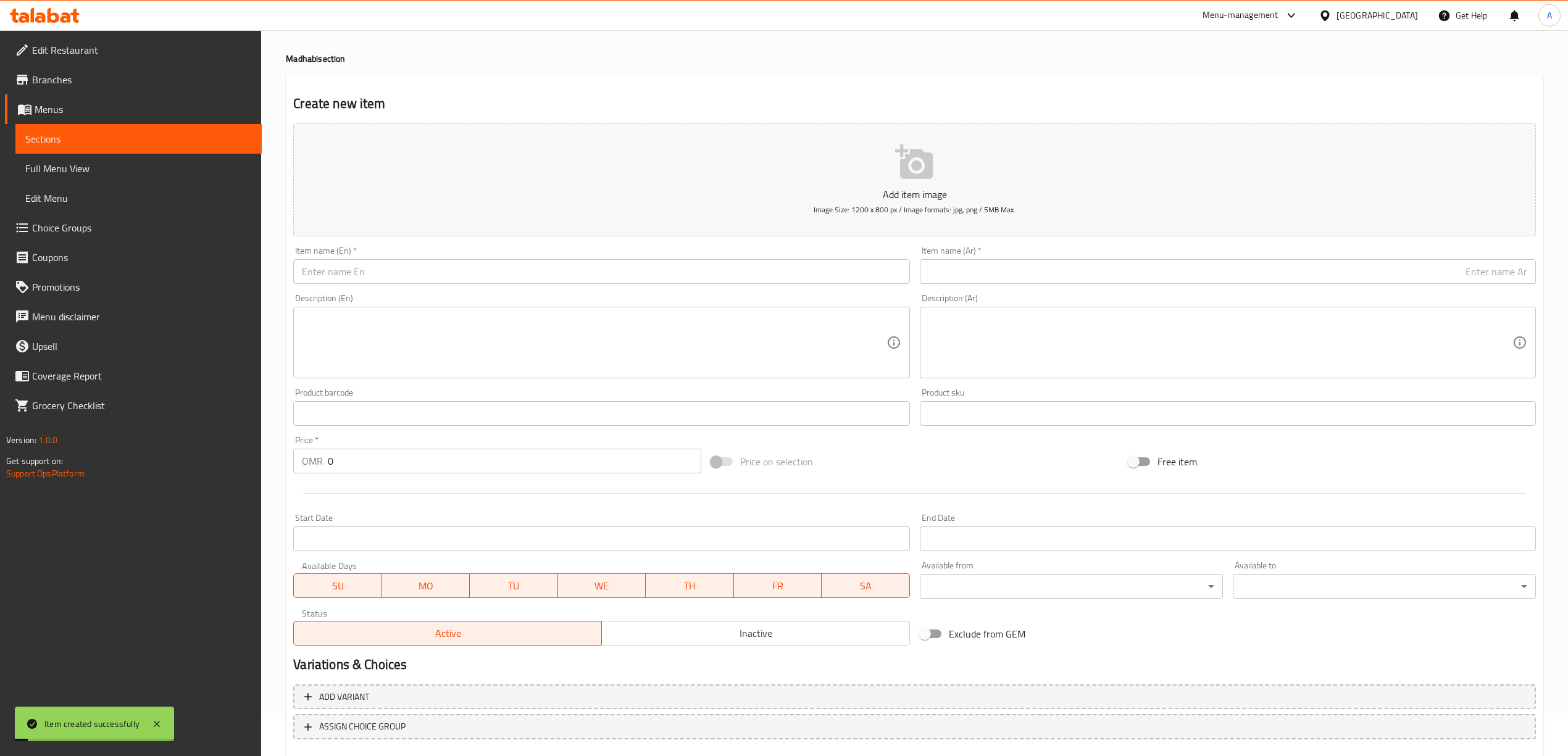
scroll to position [0, 0]
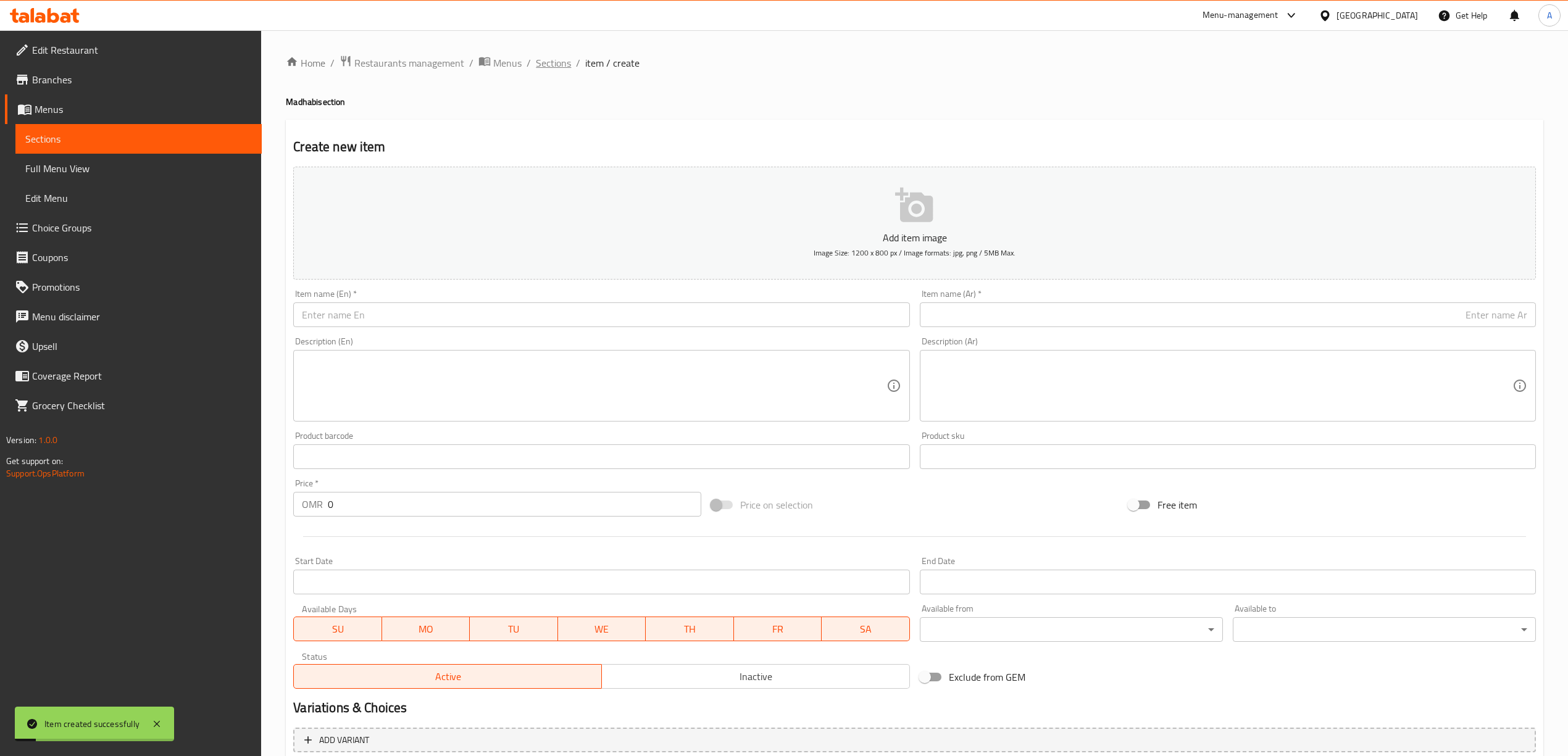
click at [551, 55] on span "Sections" at bounding box center [553, 62] width 35 height 15
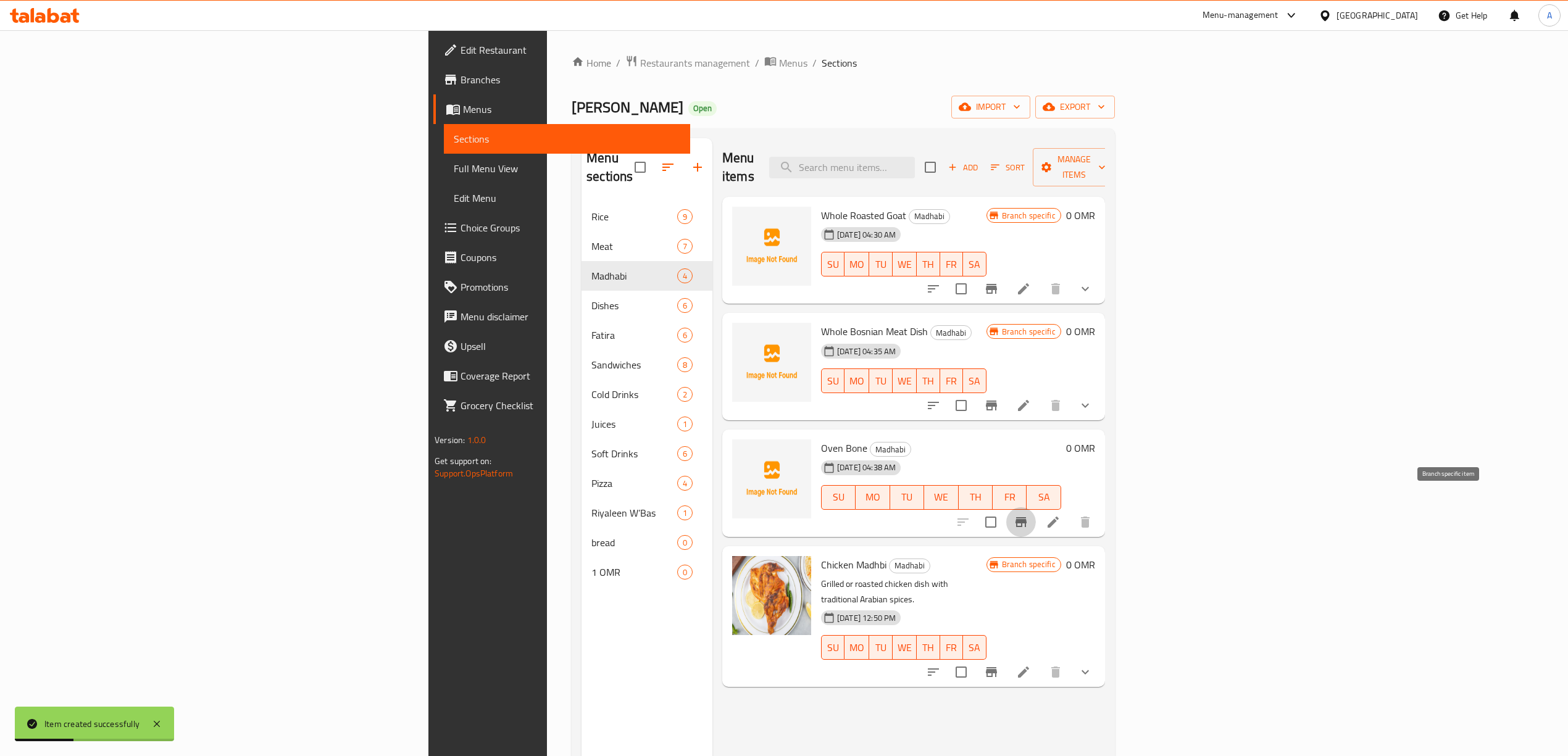
click at [1036, 508] on button "Branch-specific-item" at bounding box center [1021, 522] width 30 height 30
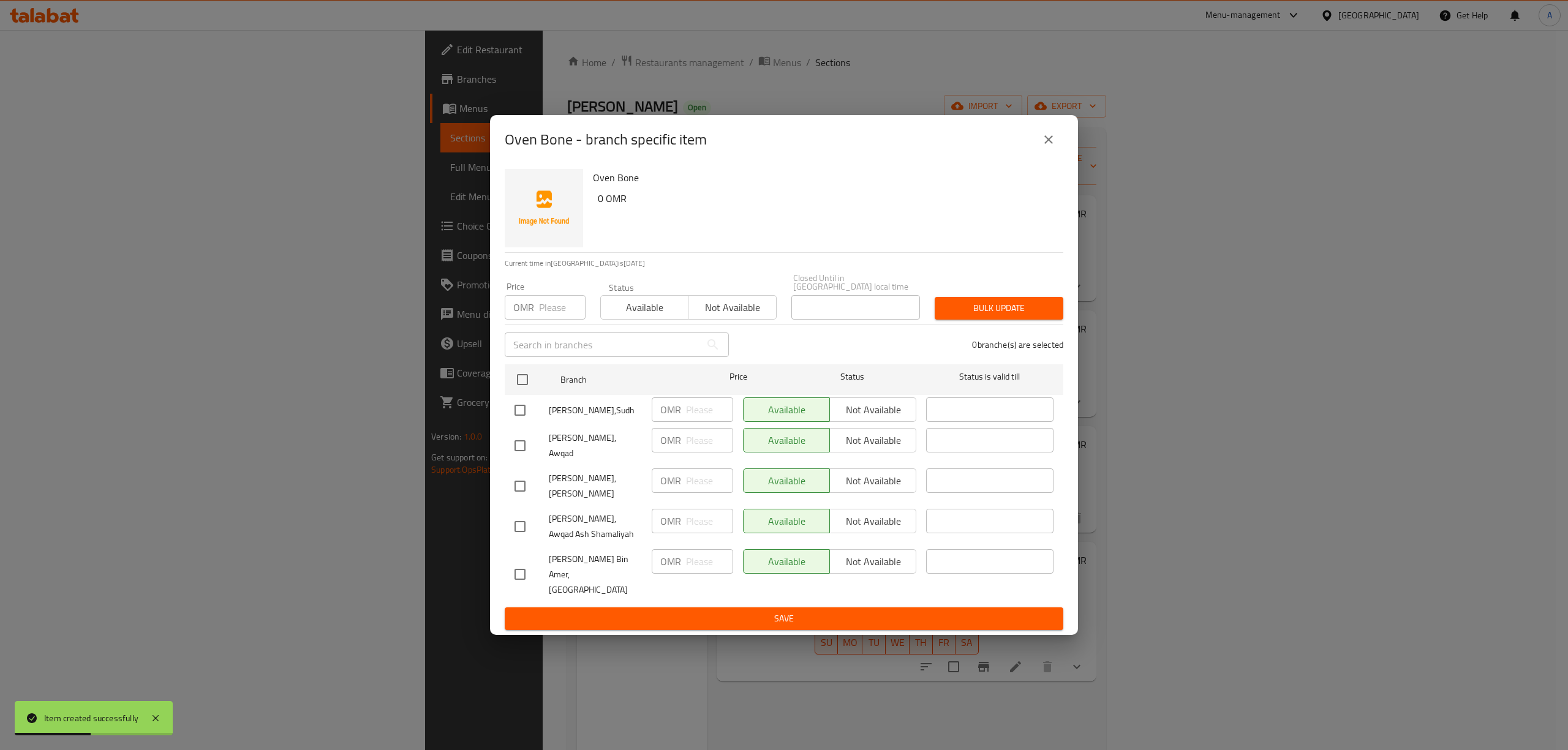
click at [522, 417] on input "checkbox" at bounding box center [520, 410] width 26 height 26
checkbox input "true"
click at [520, 456] on input "checkbox" at bounding box center [520, 446] width 26 height 26
checkbox input "true"
click at [515, 486] on input "checkbox" at bounding box center [520, 486] width 26 height 26
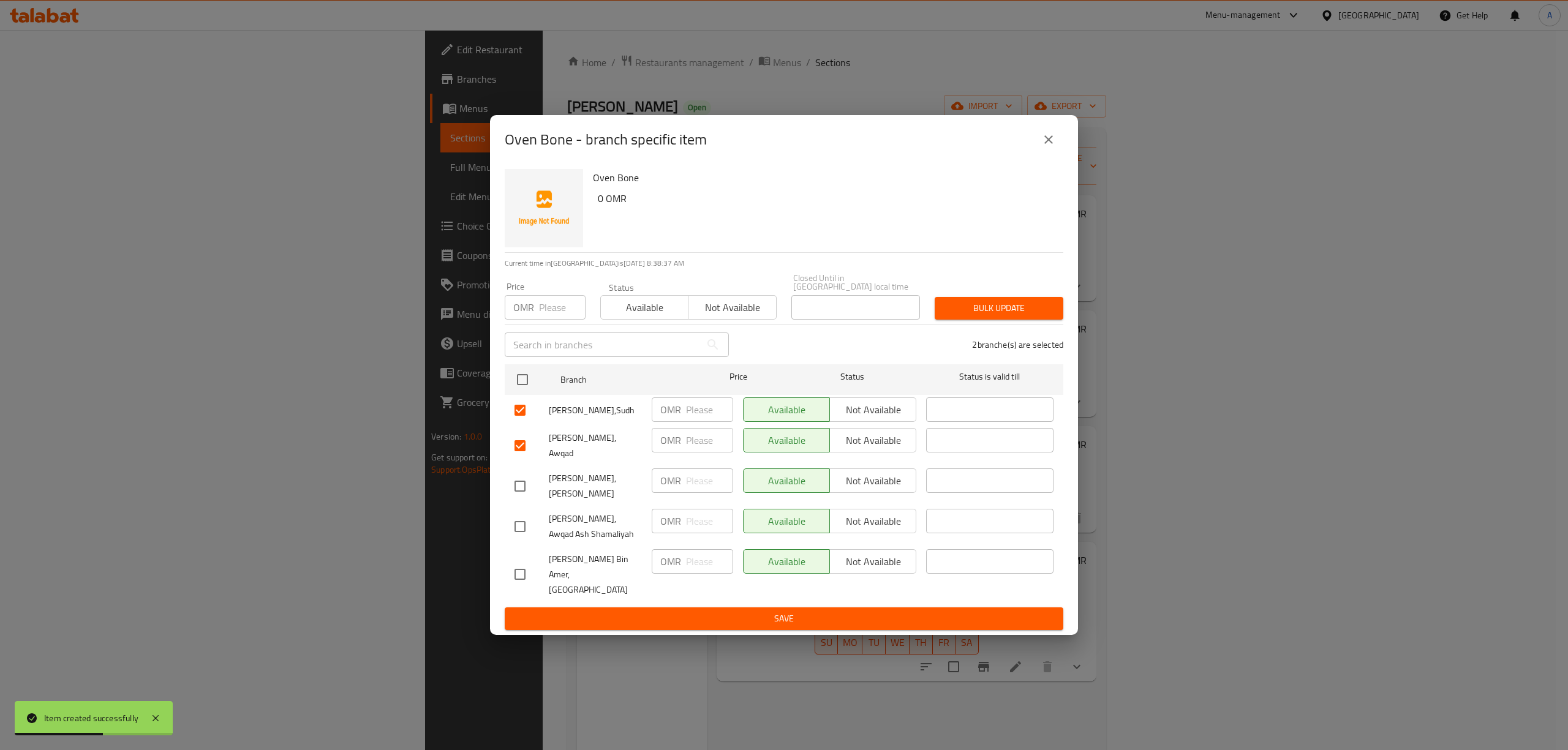
checkbox input "true"
click at [522, 531] on input "checkbox" at bounding box center [520, 527] width 26 height 26
checkbox input "true"
click at [879, 516] on span "Not available" at bounding box center [873, 521] width 77 height 17
click at [877, 485] on span "Not available" at bounding box center [873, 481] width 77 height 17
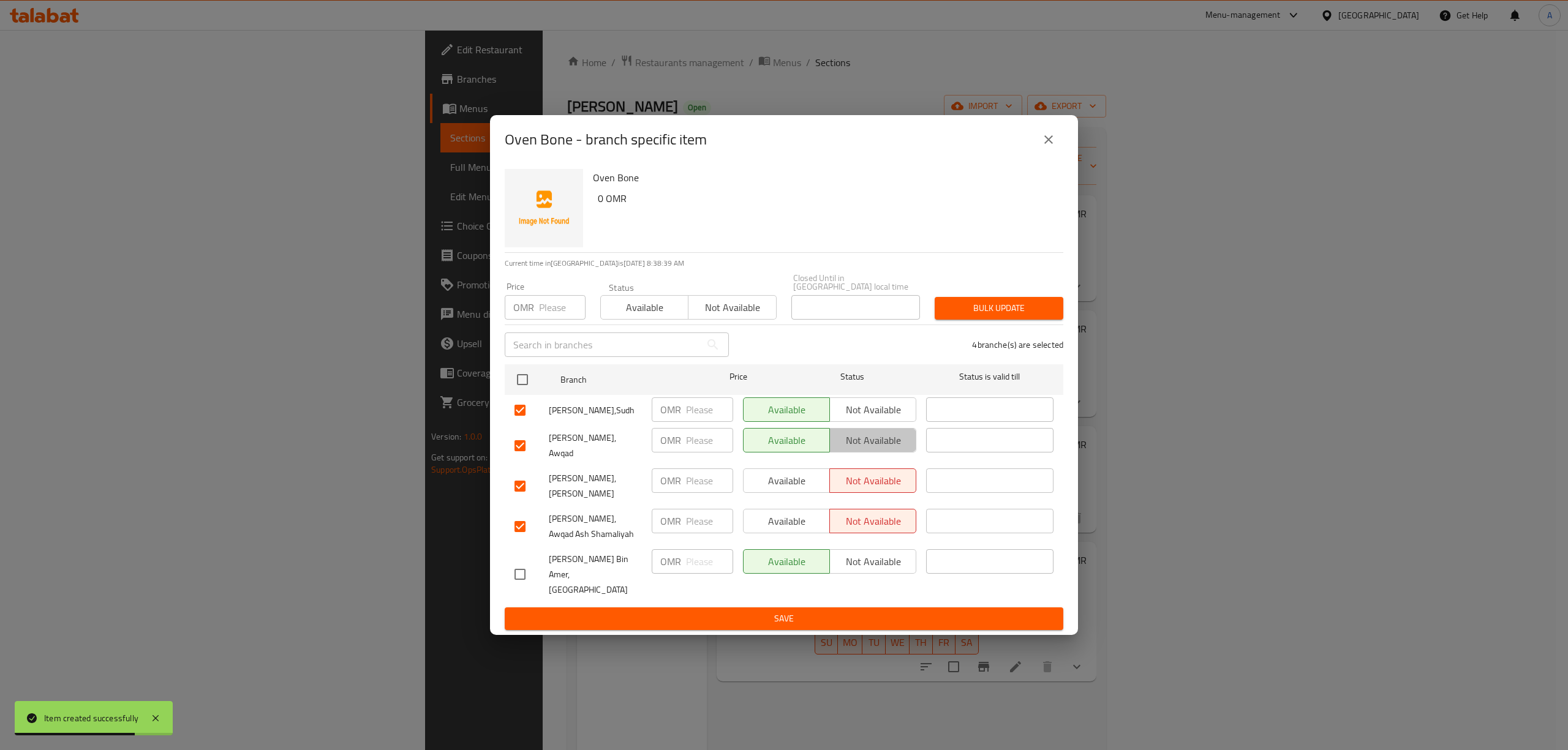
click at [879, 443] on span "Not available" at bounding box center [873, 440] width 77 height 17
click at [882, 419] on span "Not available" at bounding box center [873, 409] width 77 height 17
click at [812, 611] on span "Save" at bounding box center [784, 618] width 539 height 16
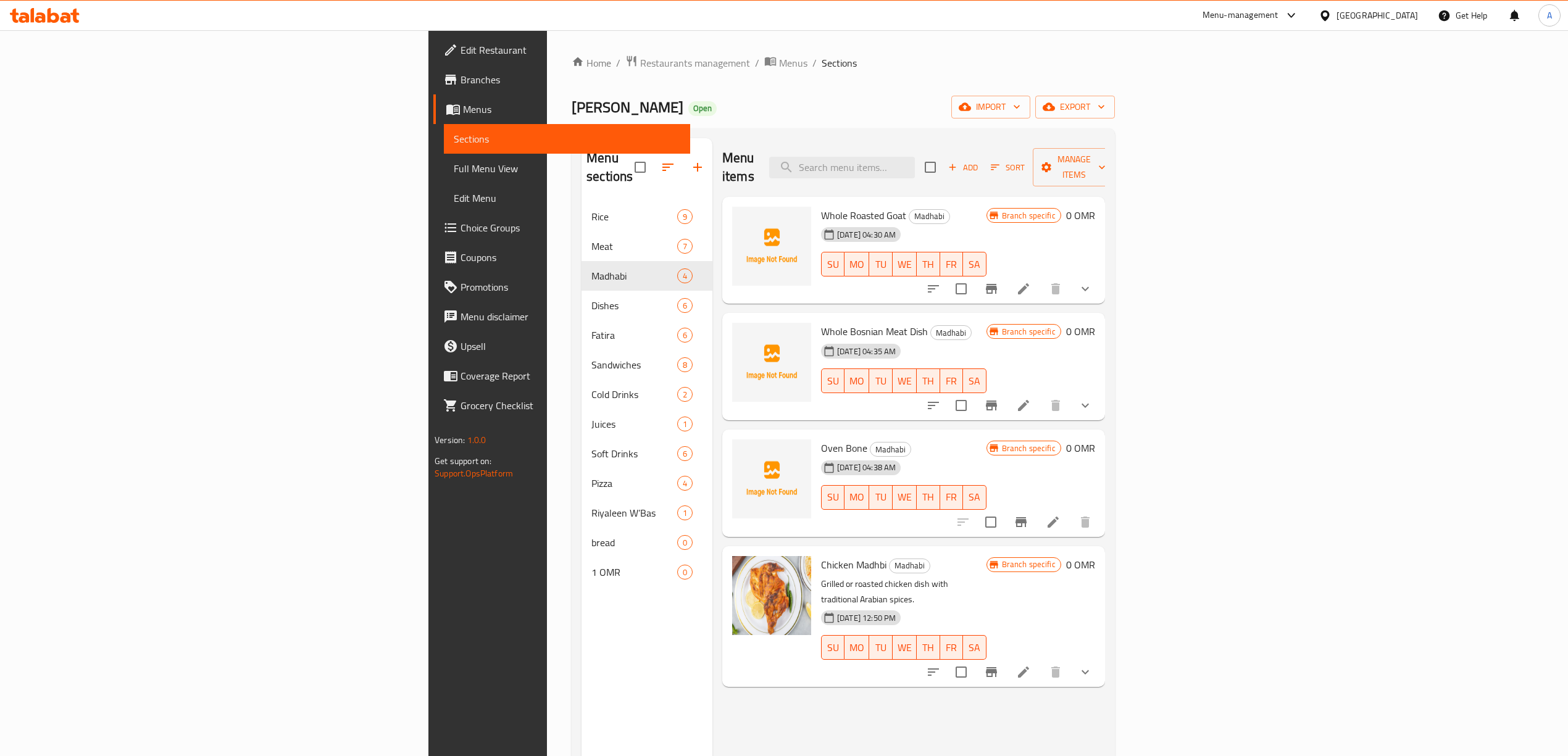
click at [803, 721] on div "Menu items Add Sort Manage items Whole Roasted Goat [PERSON_NAME] [DATE] 04:30 …" at bounding box center [908, 515] width 393 height 756
drag, startPoint x: 758, startPoint y: 428, endPoint x: 709, endPoint y: 428, distance: 49.0
click at [816, 435] on div "Oven [PERSON_NAME] [DATE] 04:38 AM SU MO TU WE TH FR SA" at bounding box center [904, 483] width 176 height 97
copy span "Oven Bone"
click at [1036, 508] on button "Branch-specific-item" at bounding box center [1021, 522] width 30 height 30
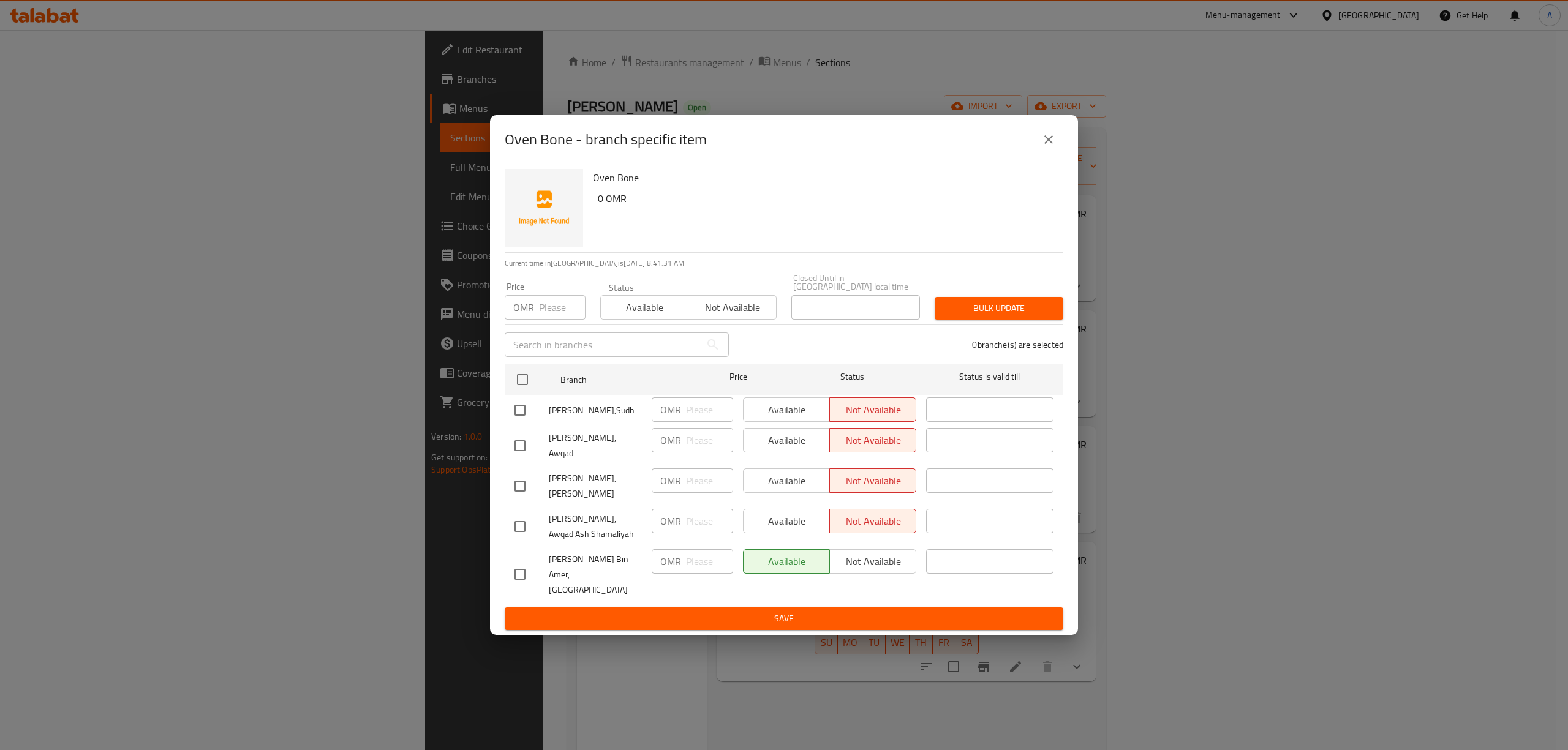
click at [1037, 154] on button "close" at bounding box center [1049, 139] width 30 height 30
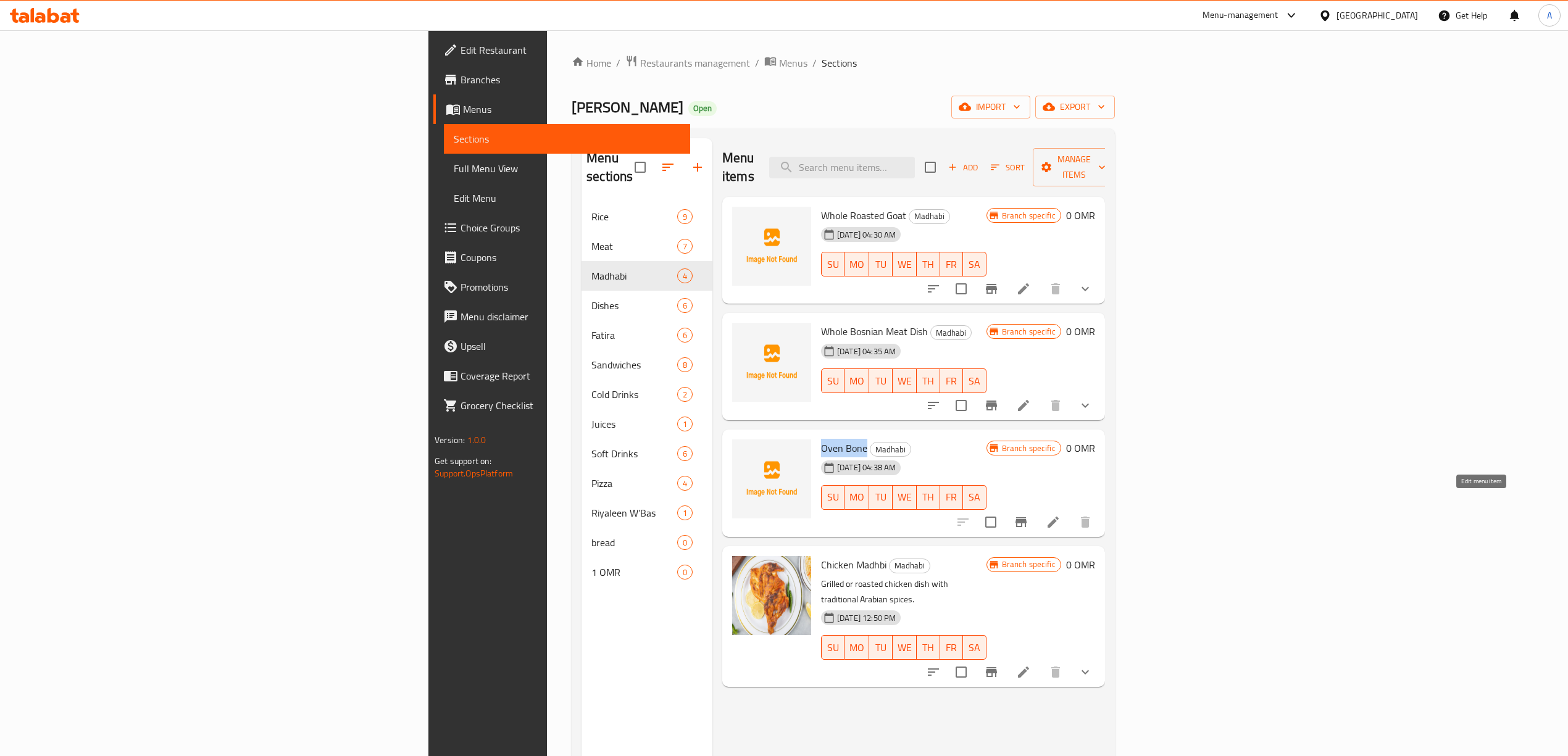
click at [1059, 516] on icon at bounding box center [1052, 522] width 11 height 11
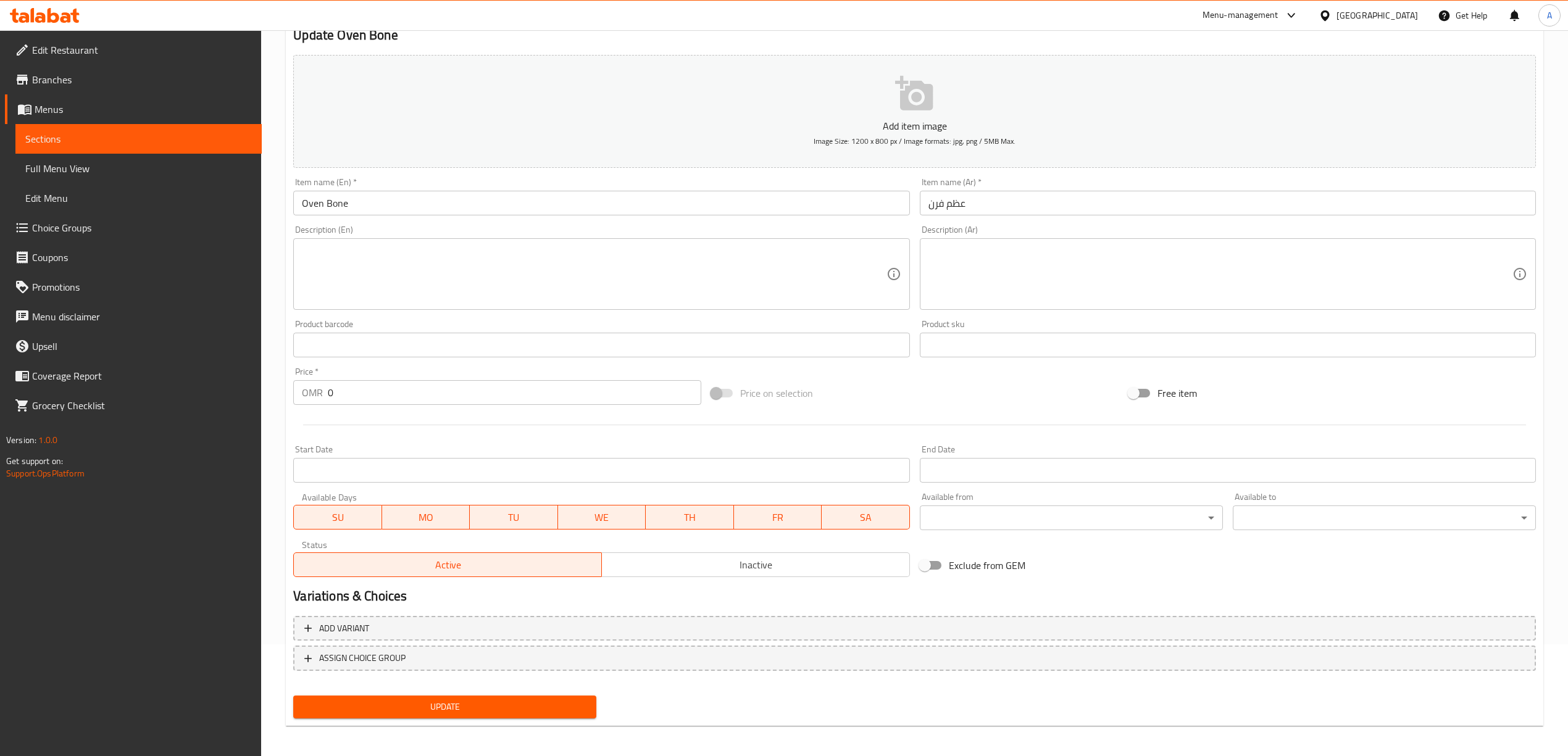
scroll to position [115, 0]
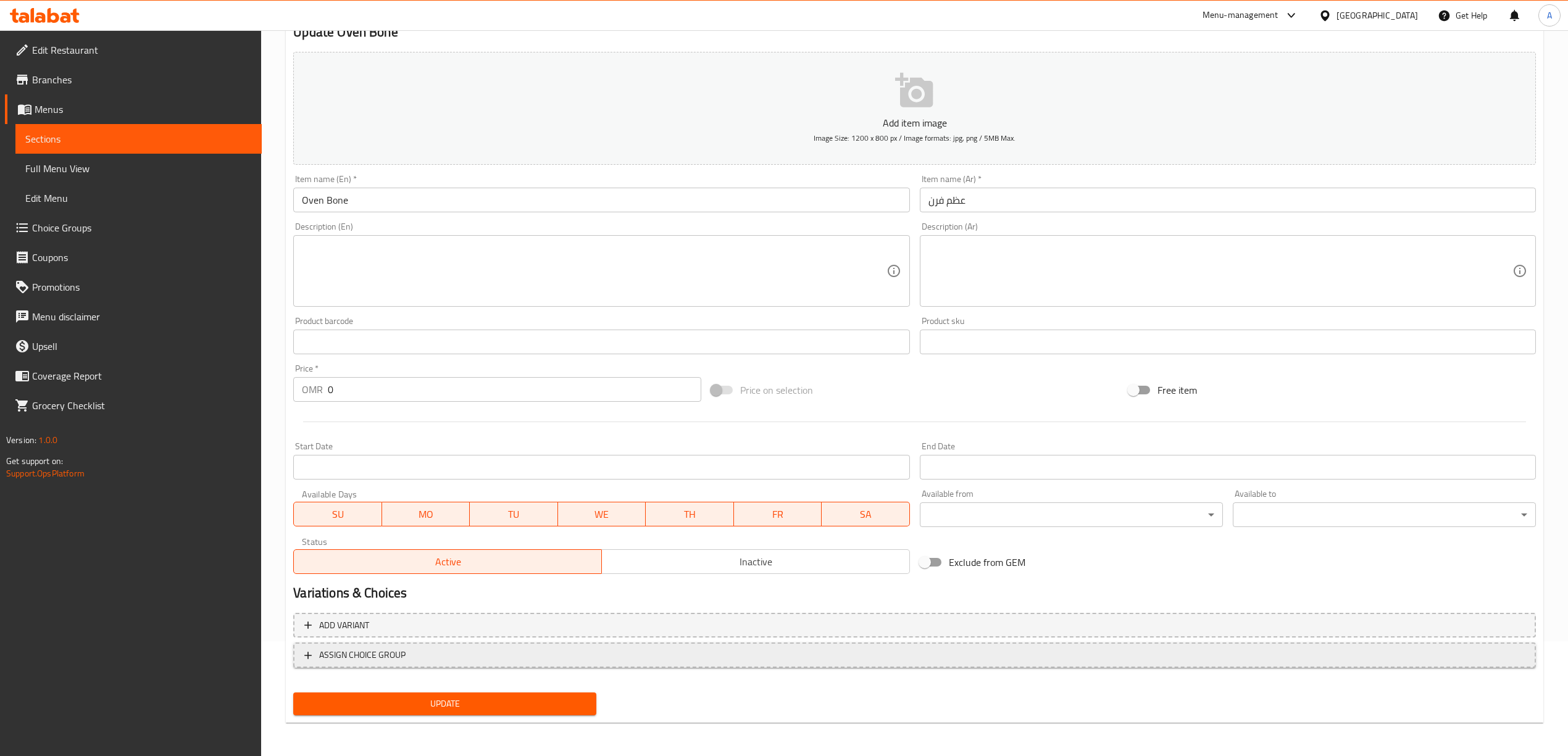
click at [397, 647] on span "ASSIGN CHOICE GROUP" at bounding box center [362, 655] width 86 height 16
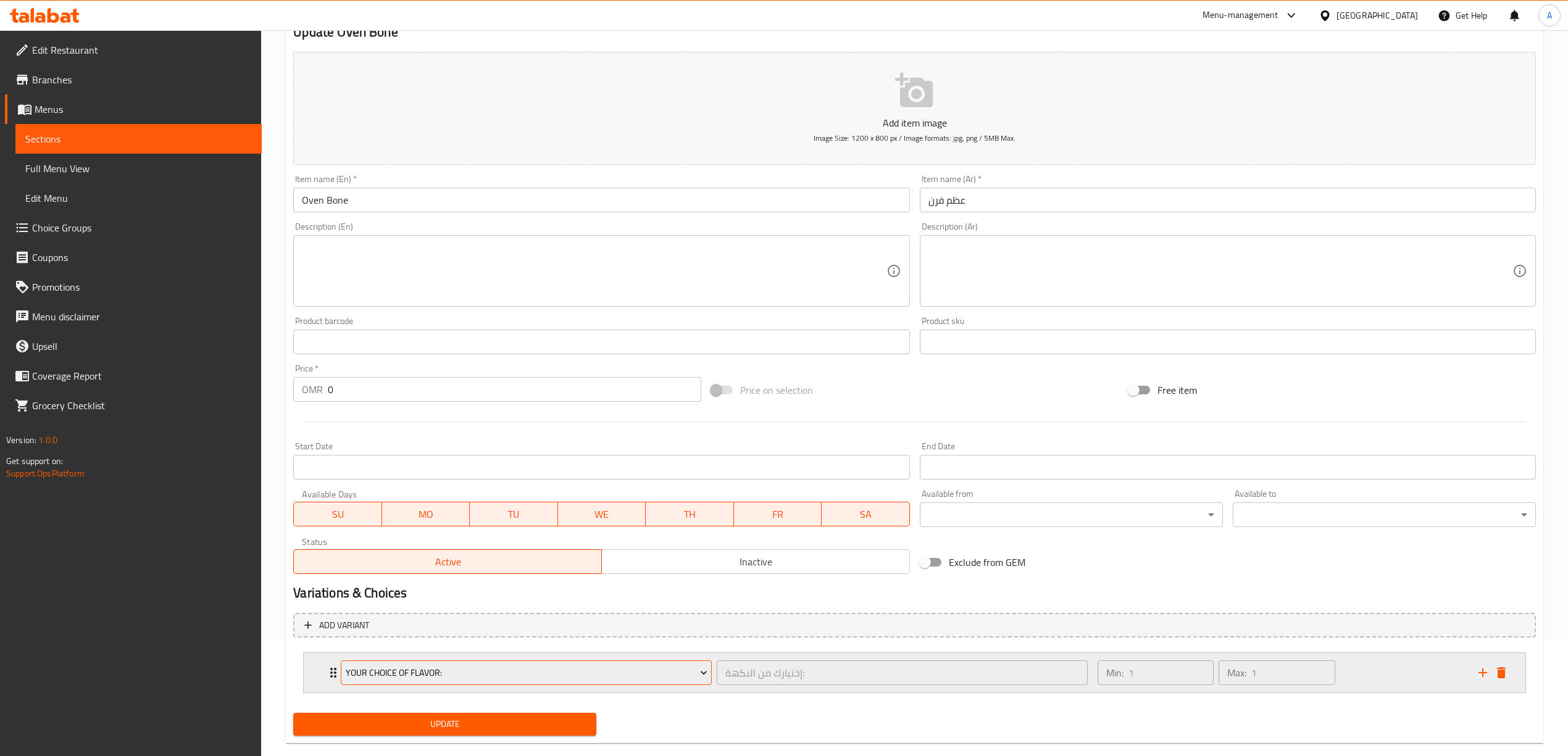
click at [441, 672] on span "Your Choice Of Flavor:" at bounding box center [526, 673] width 362 height 16
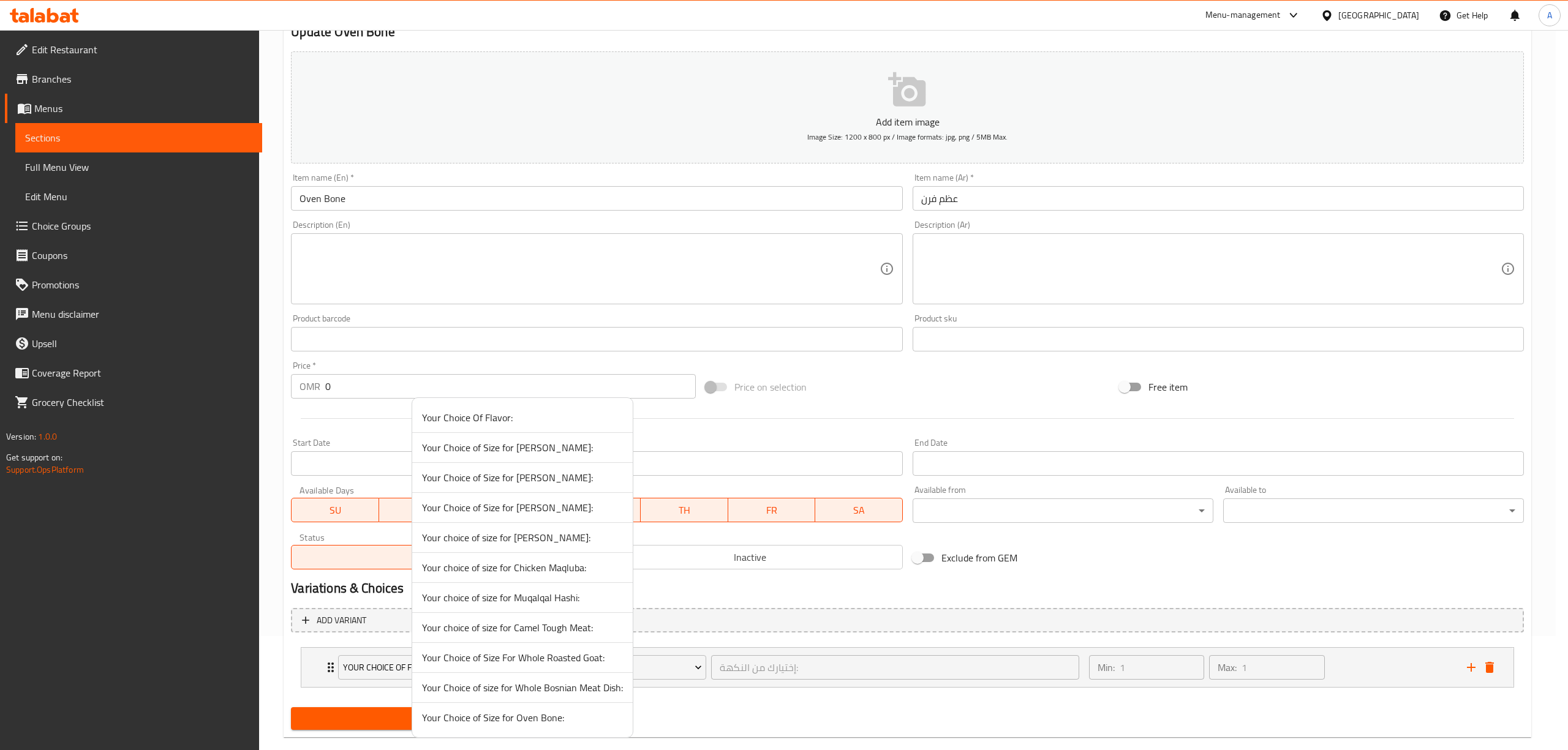
click at [534, 723] on span "Your Choice of Size for Oven Bone:" at bounding box center [522, 717] width 200 height 15
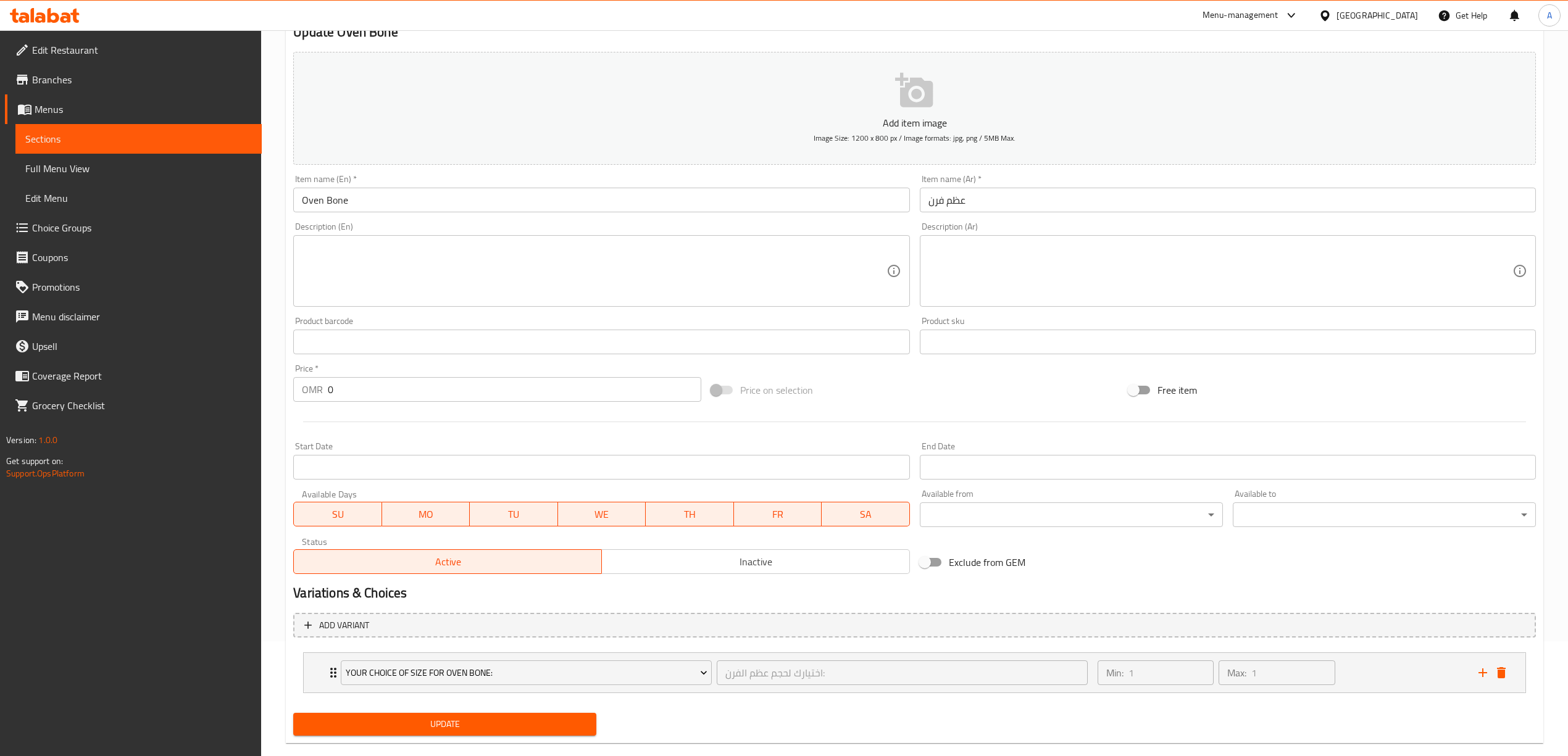
click at [406, 721] on span "Update" at bounding box center [444, 724] width 284 height 16
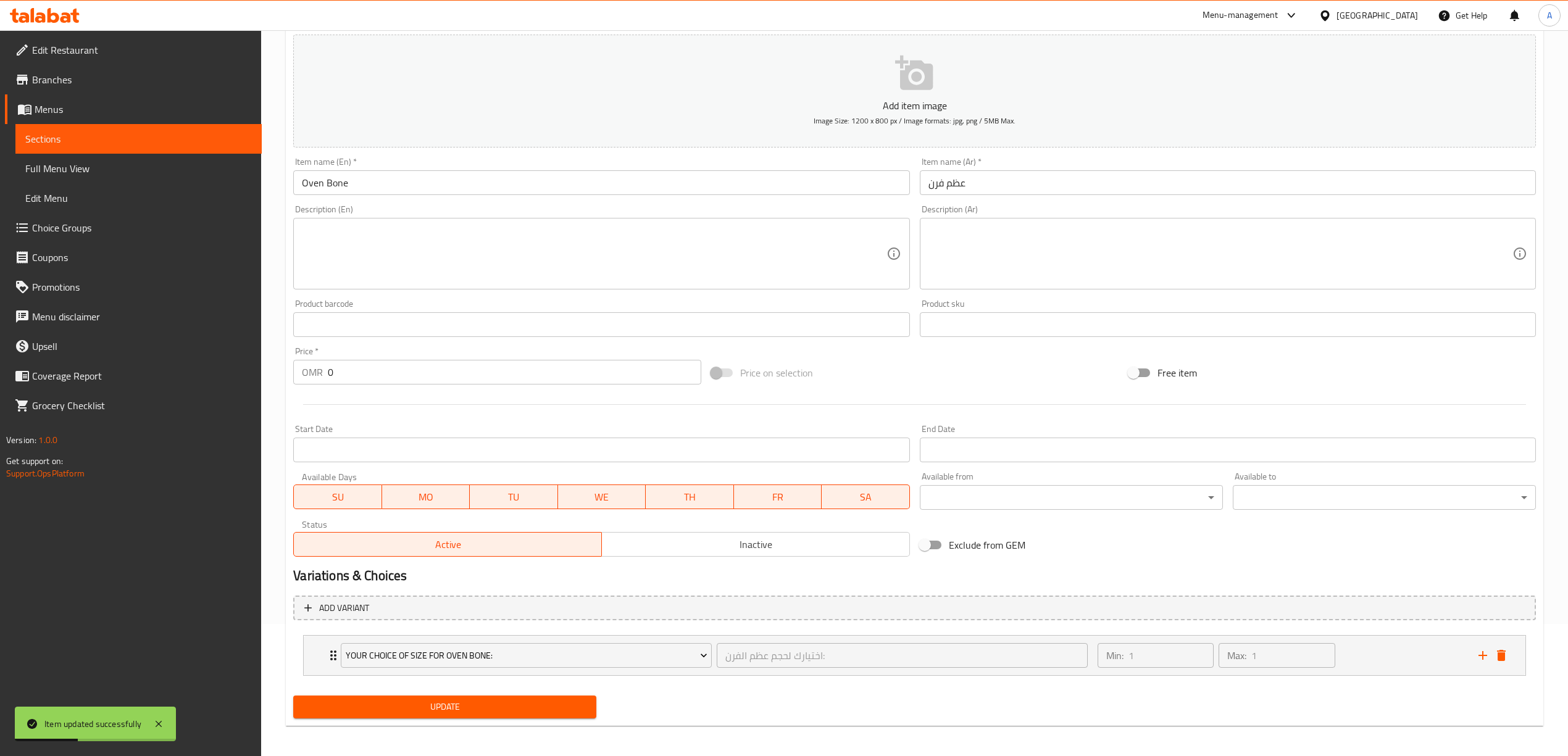
scroll to position [137, 0]
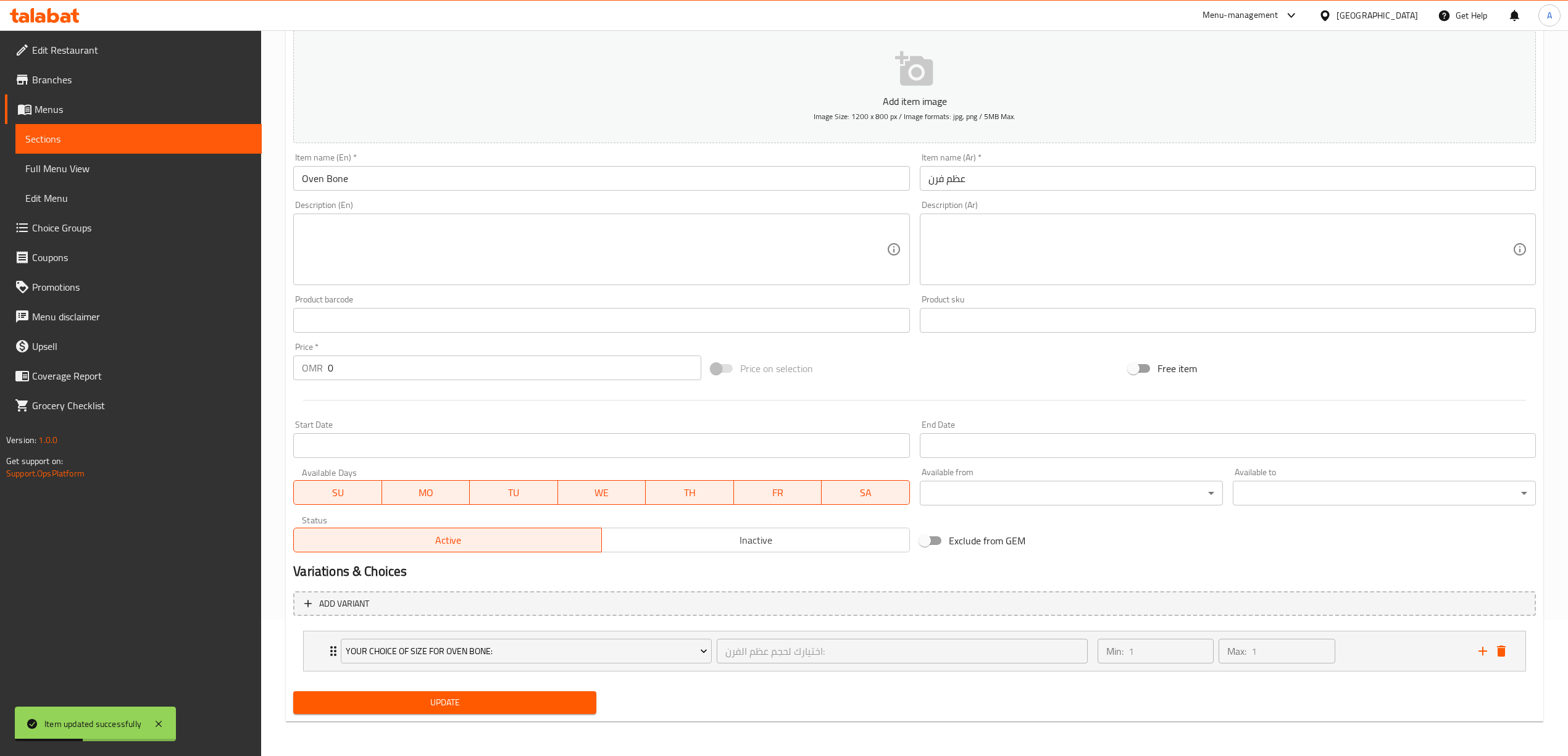
click at [477, 703] on span "Update" at bounding box center [444, 702] width 284 height 16
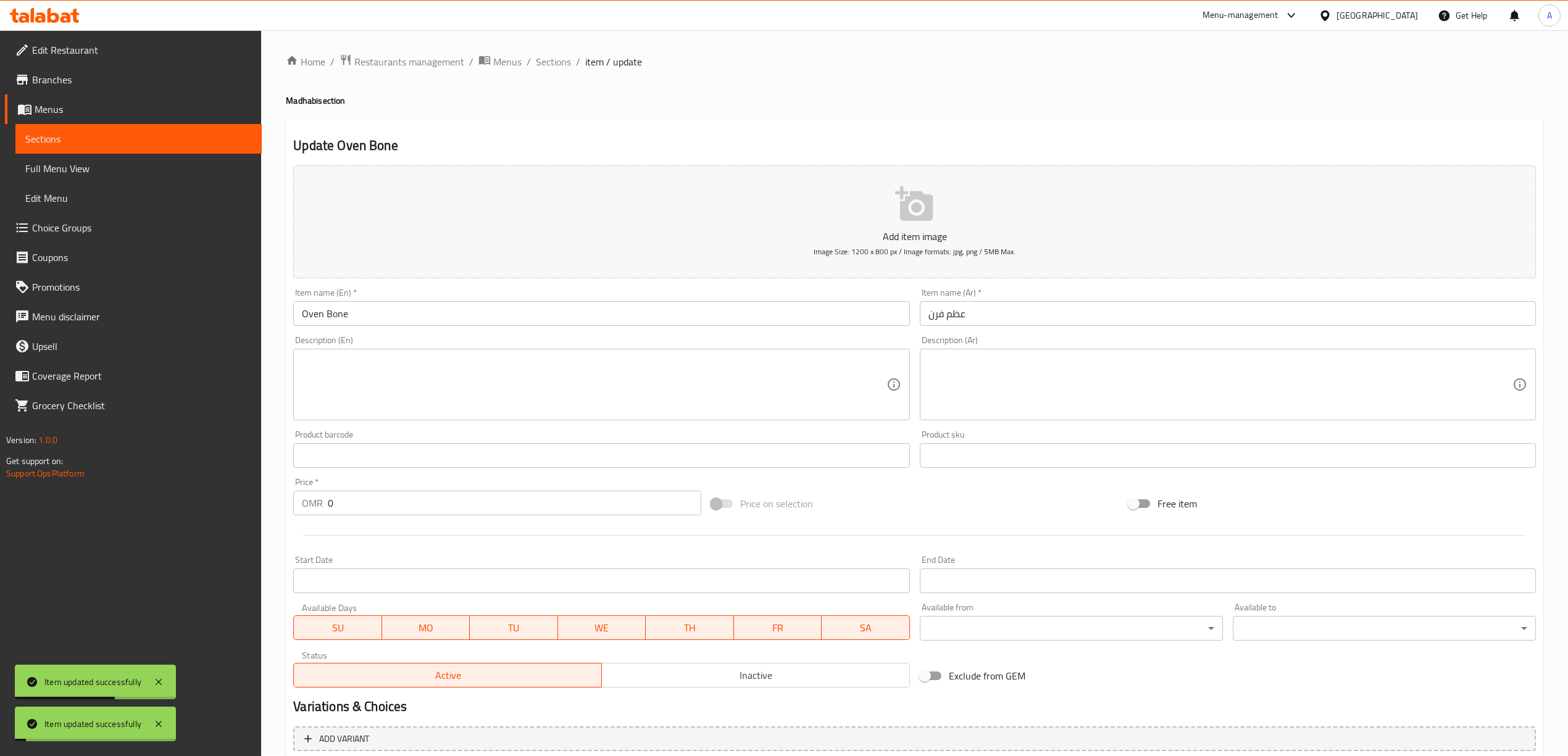
scroll to position [0, 0]
click at [544, 57] on span "Sections" at bounding box center [553, 62] width 35 height 15
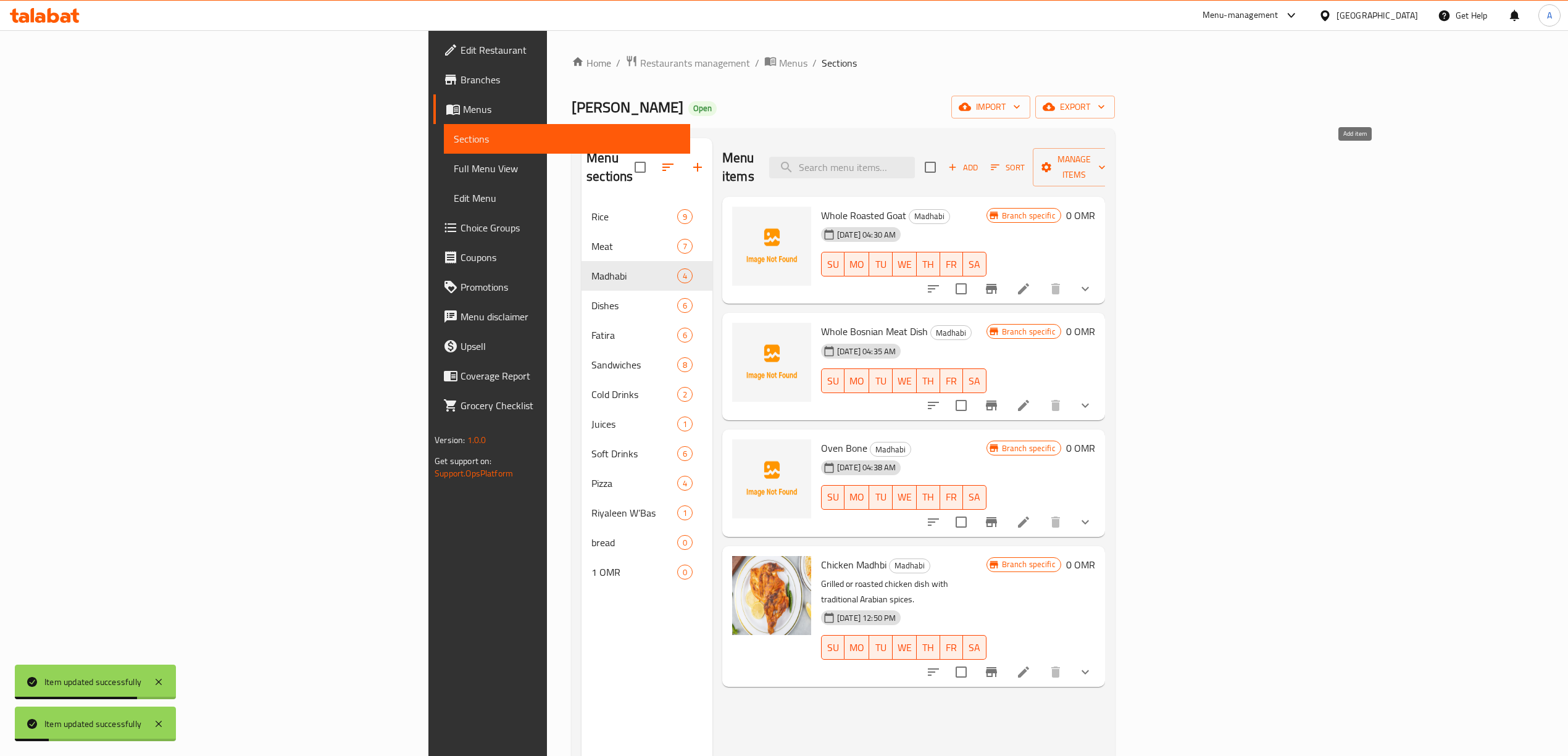
click at [979, 161] on span "Add" at bounding box center [963, 168] width 33 height 14
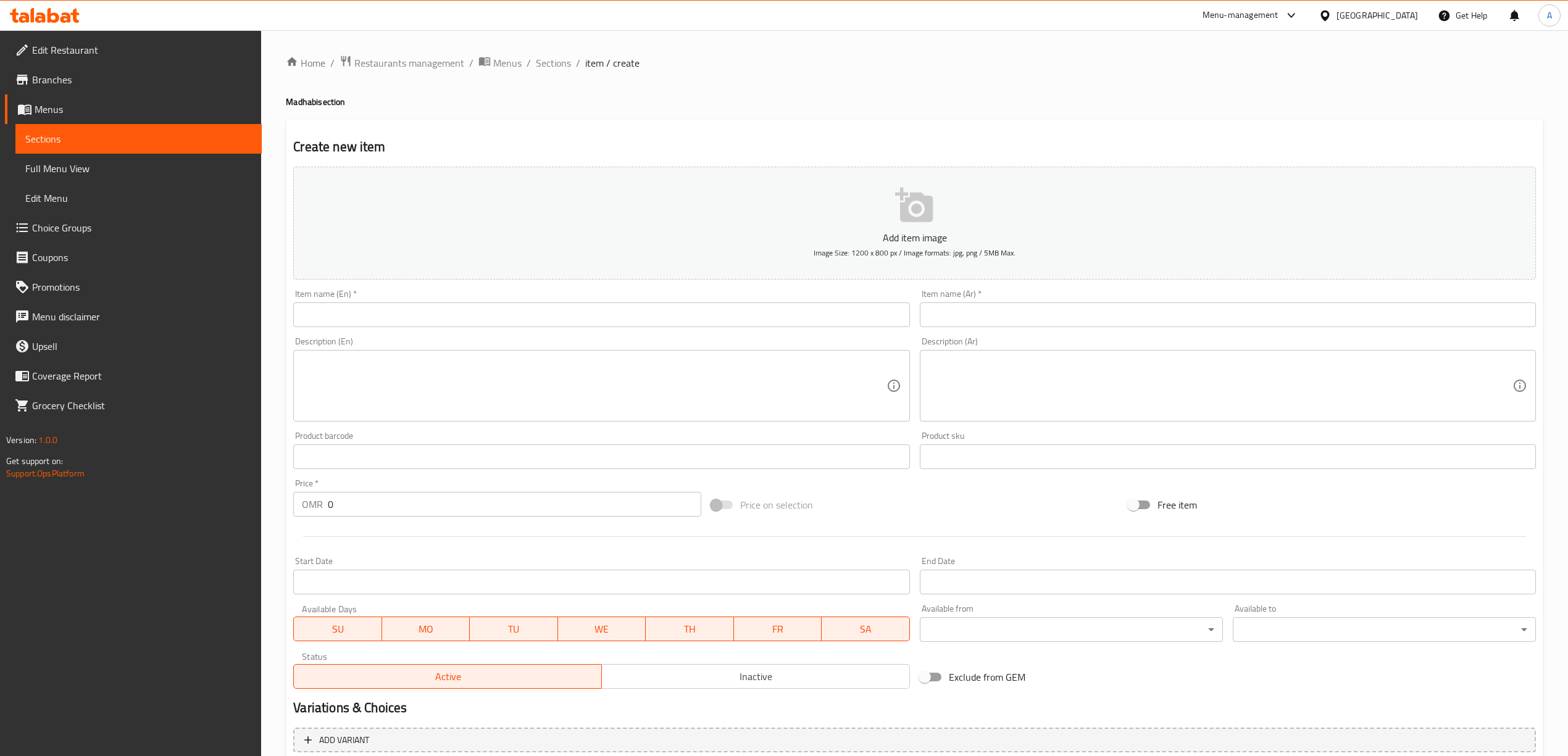
click at [468, 312] on input "text" at bounding box center [601, 314] width 616 height 25
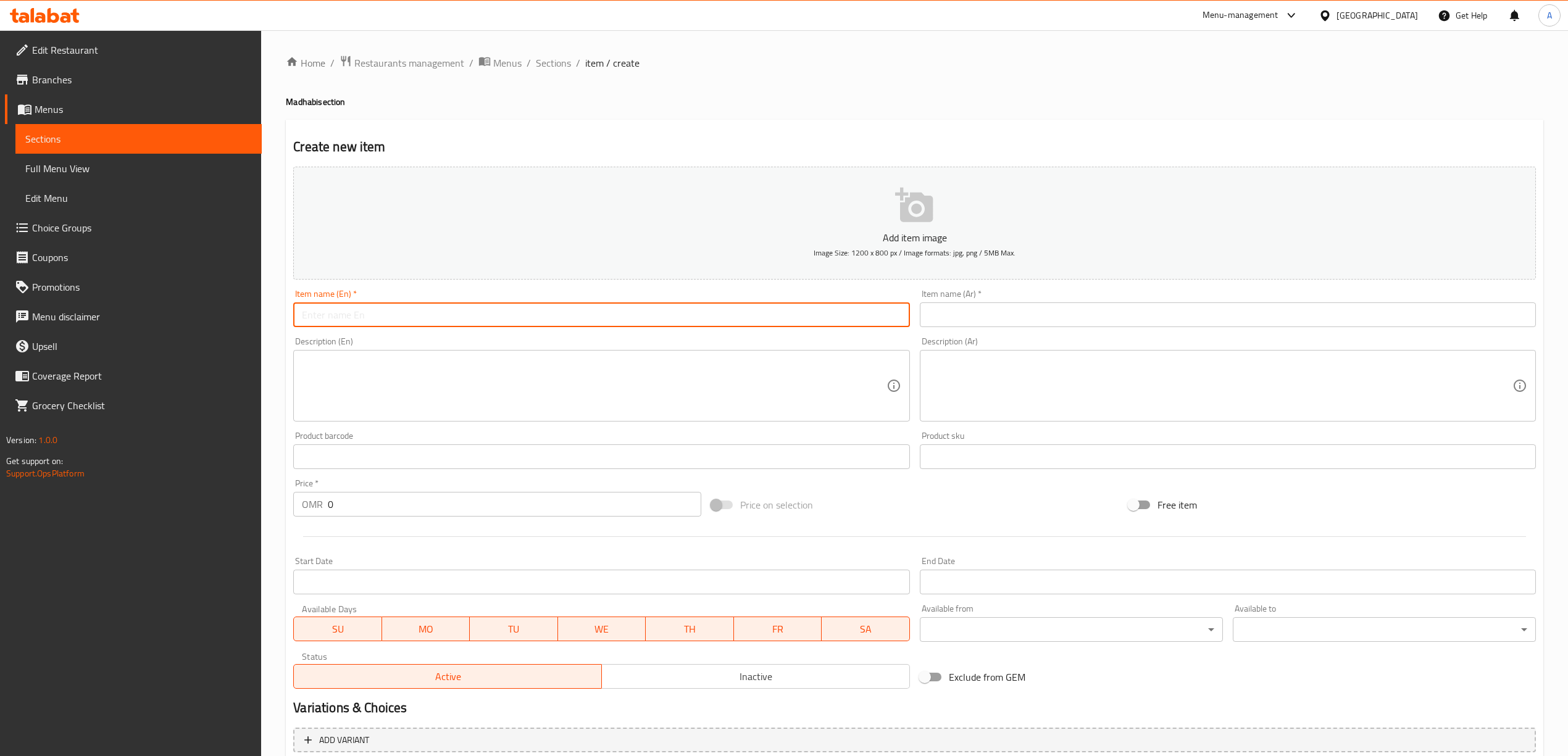
paste input "Tandoor Bone"
type input "Tandoor Bone"
click at [281, 347] on div "Home / Restaurants management / Menus / Sections / item / create [PERSON_NAME] …" at bounding box center [914, 450] width 1306 height 841
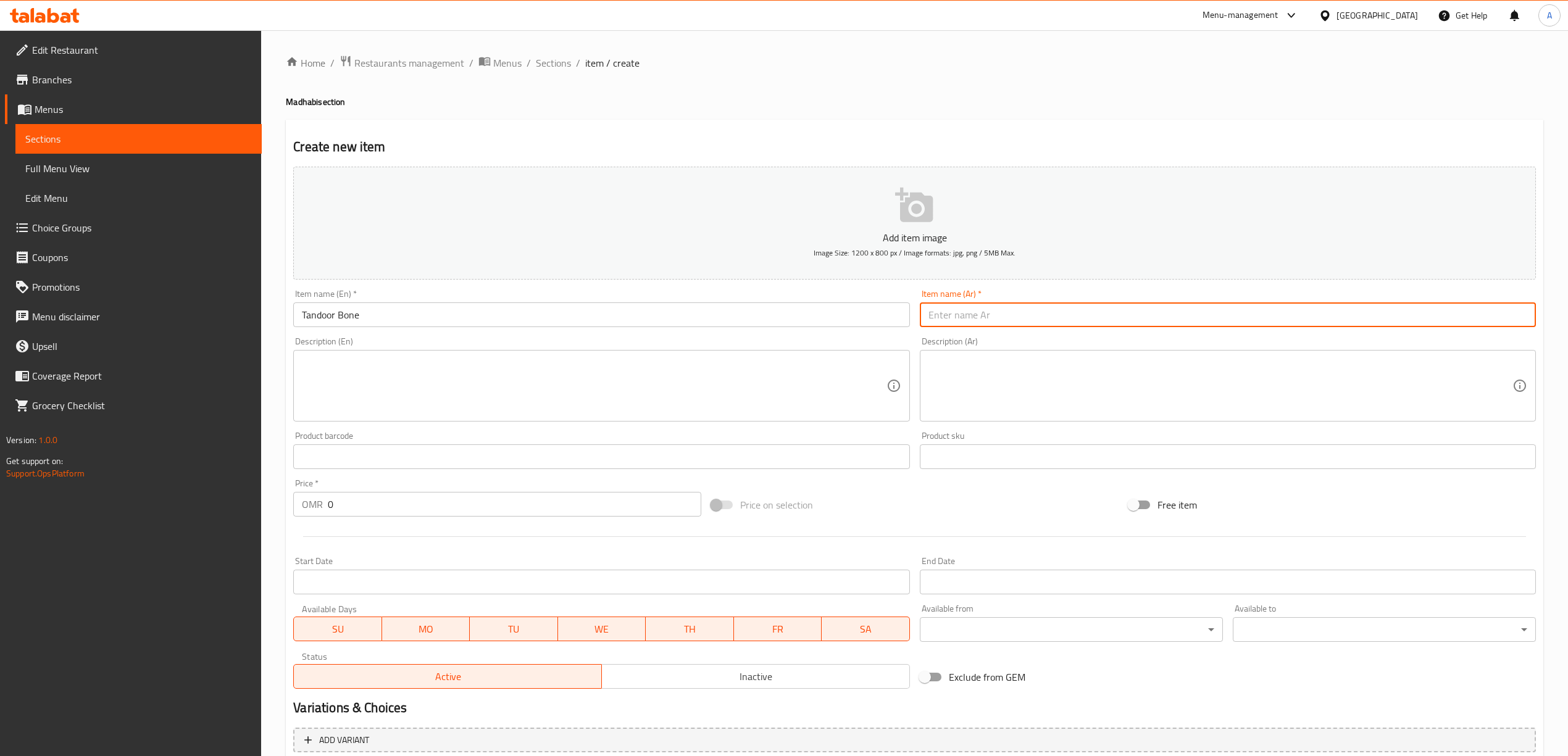
click at [994, 309] on input "text" at bounding box center [1227, 314] width 616 height 25
paste input "عظم التندور"
drag, startPoint x: 1499, startPoint y: 324, endPoint x: 1505, endPoint y: 325, distance: 6.1
click at [1505, 325] on input "عظم التندور" at bounding box center [1227, 314] width 616 height 25
type input "عظم تندور"
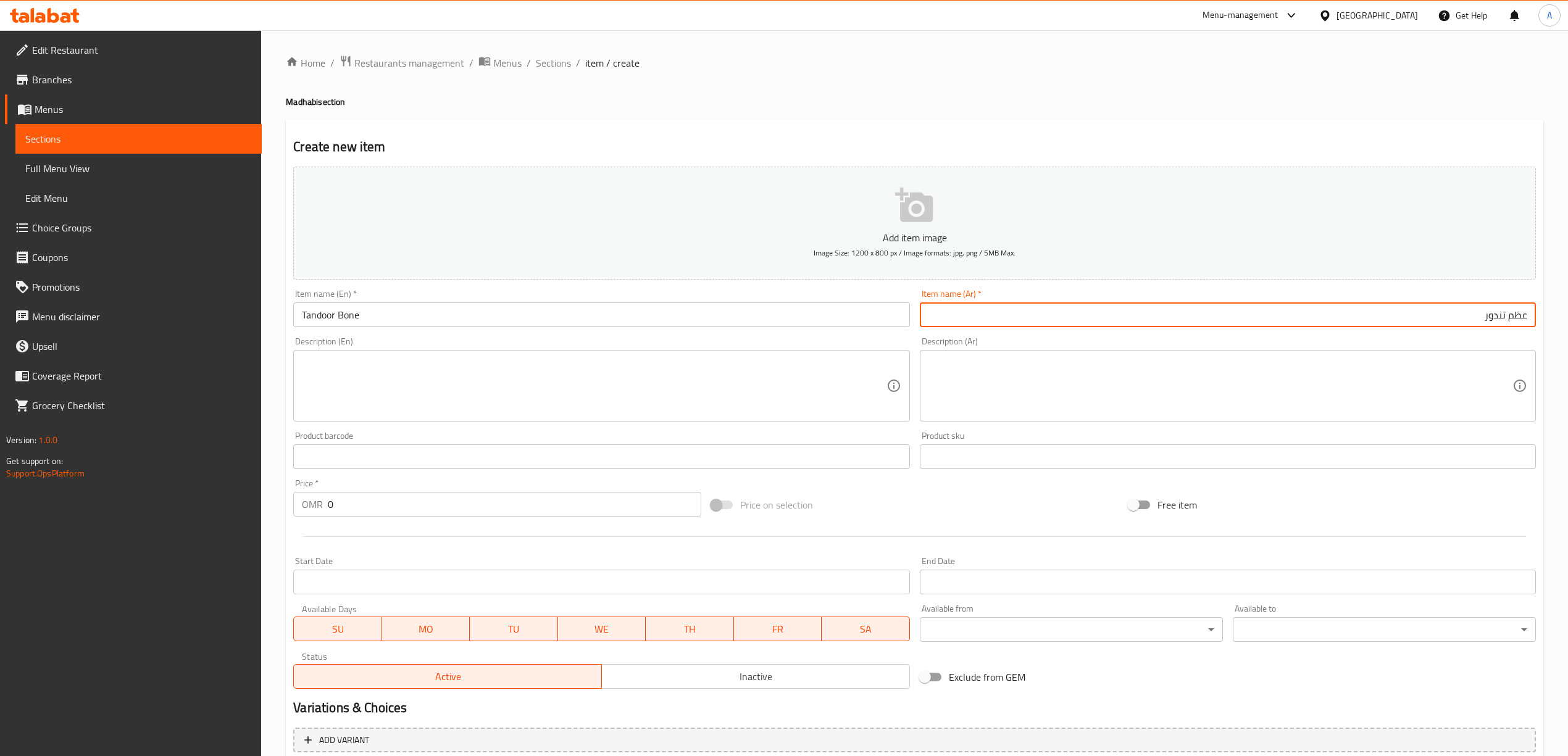
click at [1269, 102] on h4 "[PERSON_NAME] section" at bounding box center [914, 102] width 1257 height 12
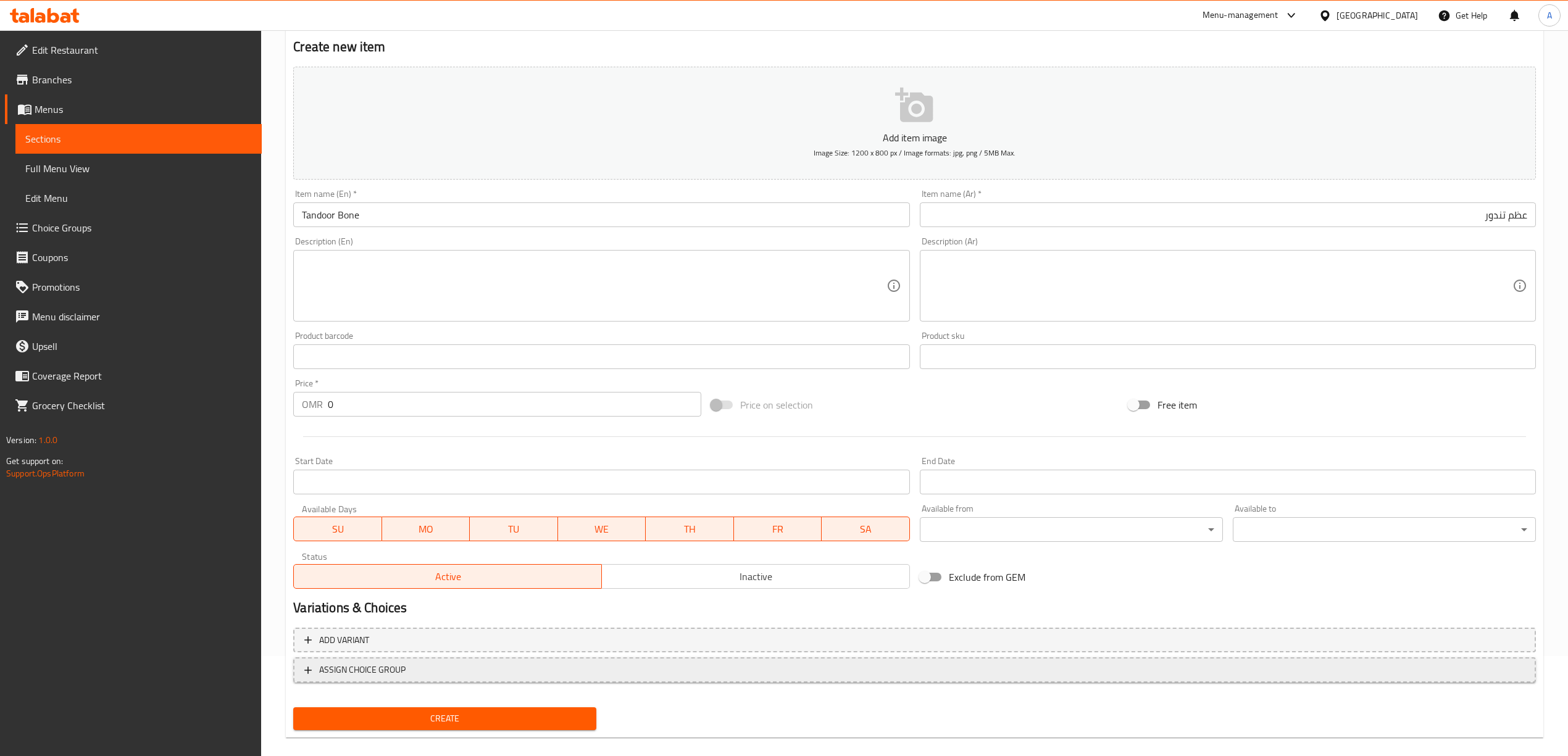
scroll to position [115, 0]
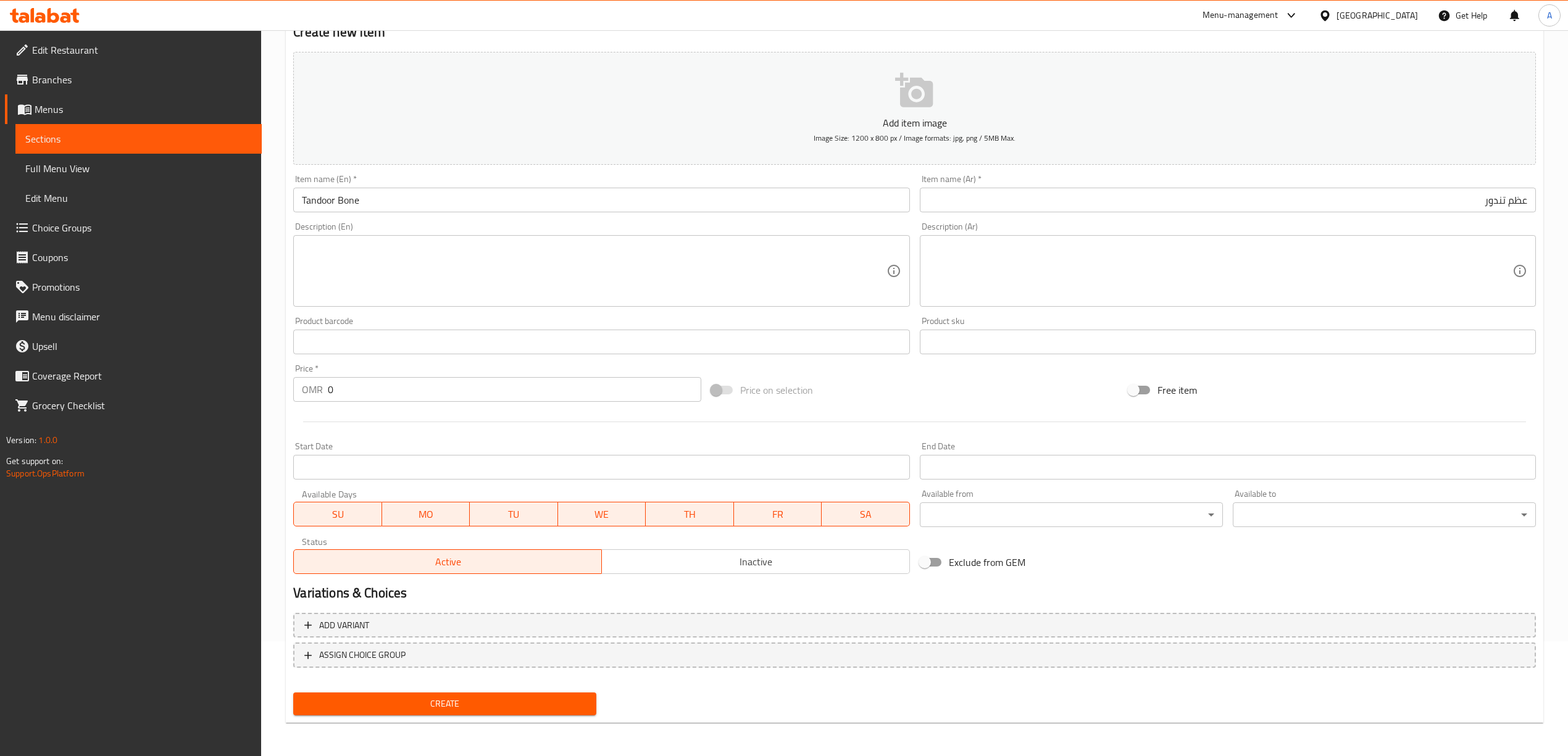
click at [464, 706] on span "Create" at bounding box center [444, 704] width 284 height 16
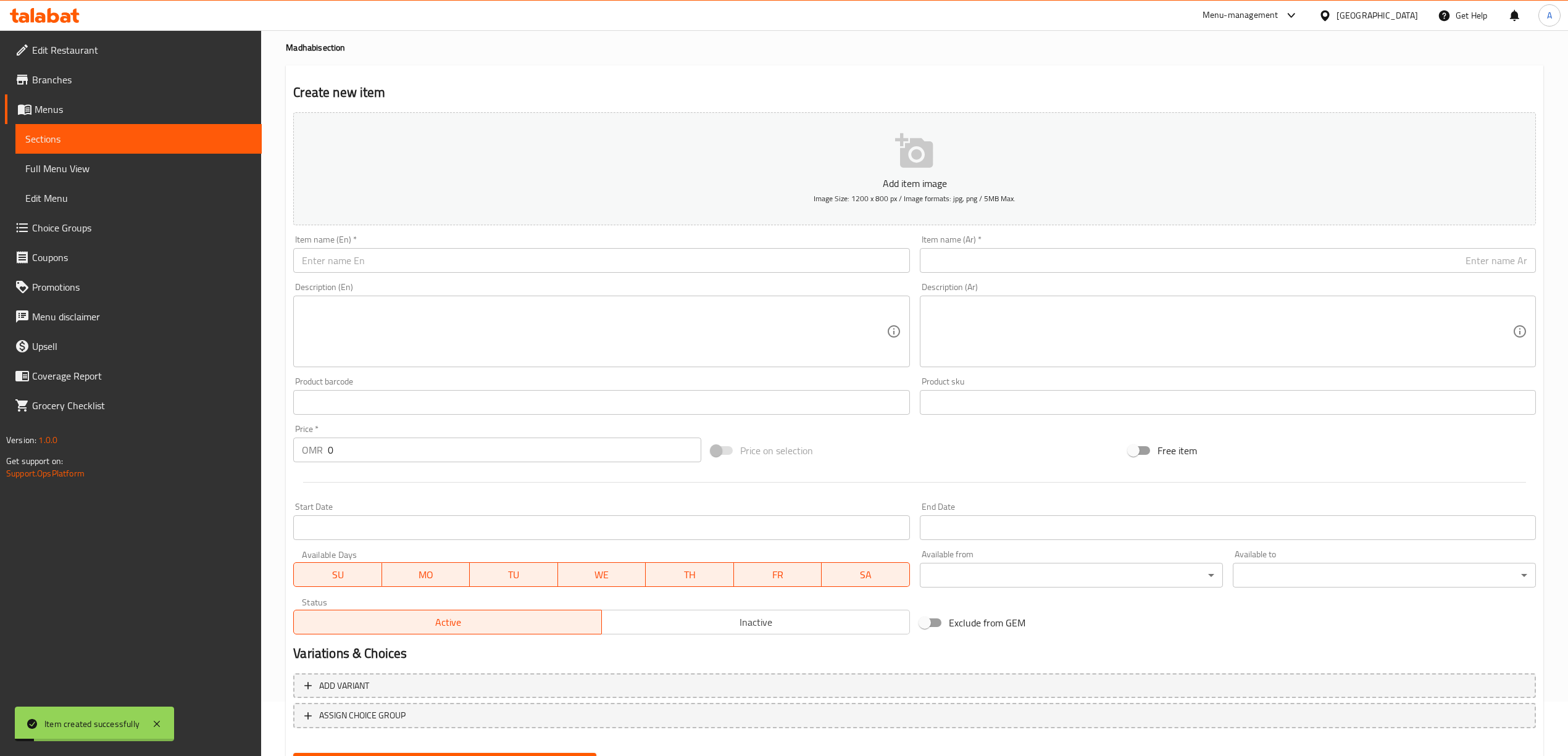
scroll to position [0, 0]
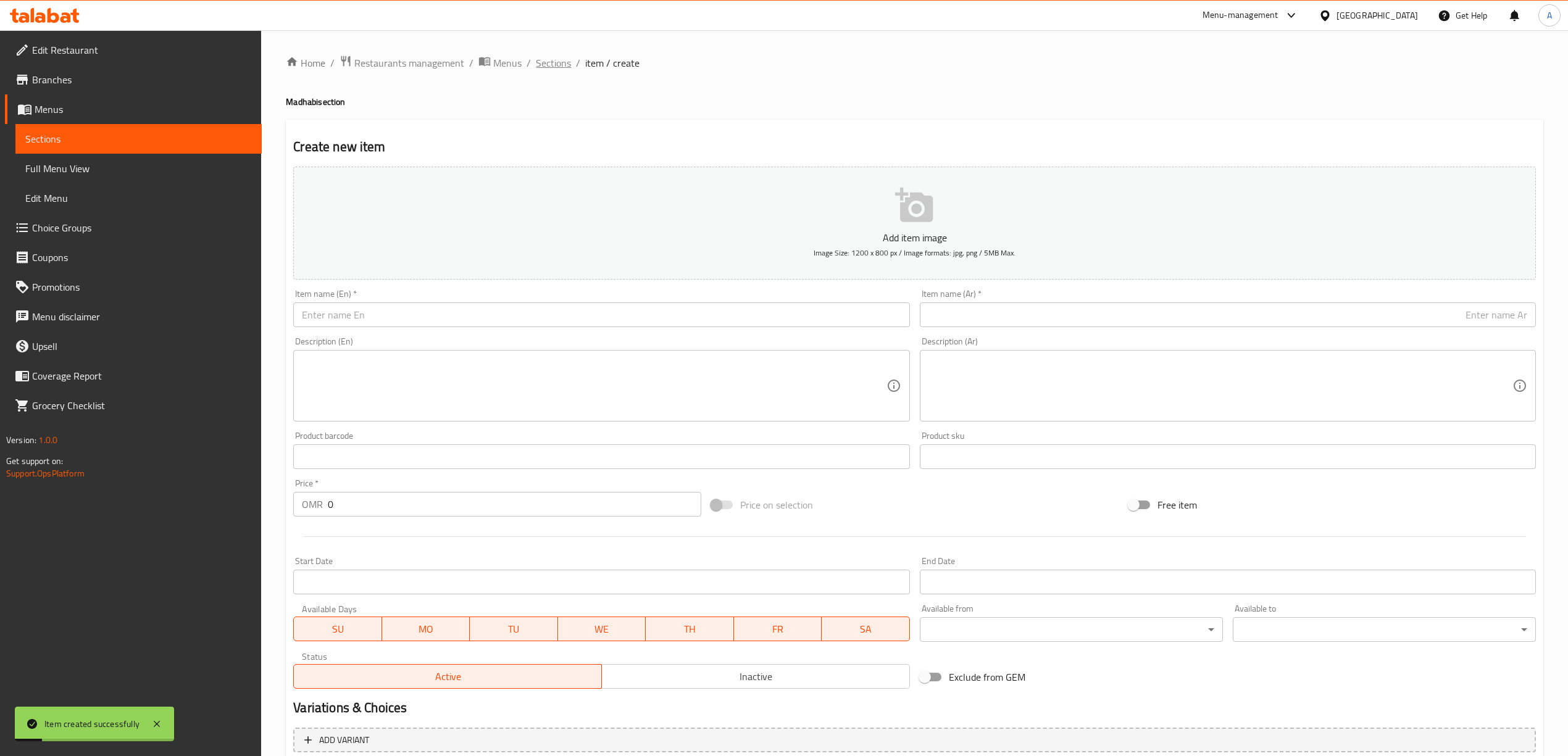
click at [545, 63] on span "Sections" at bounding box center [553, 62] width 35 height 15
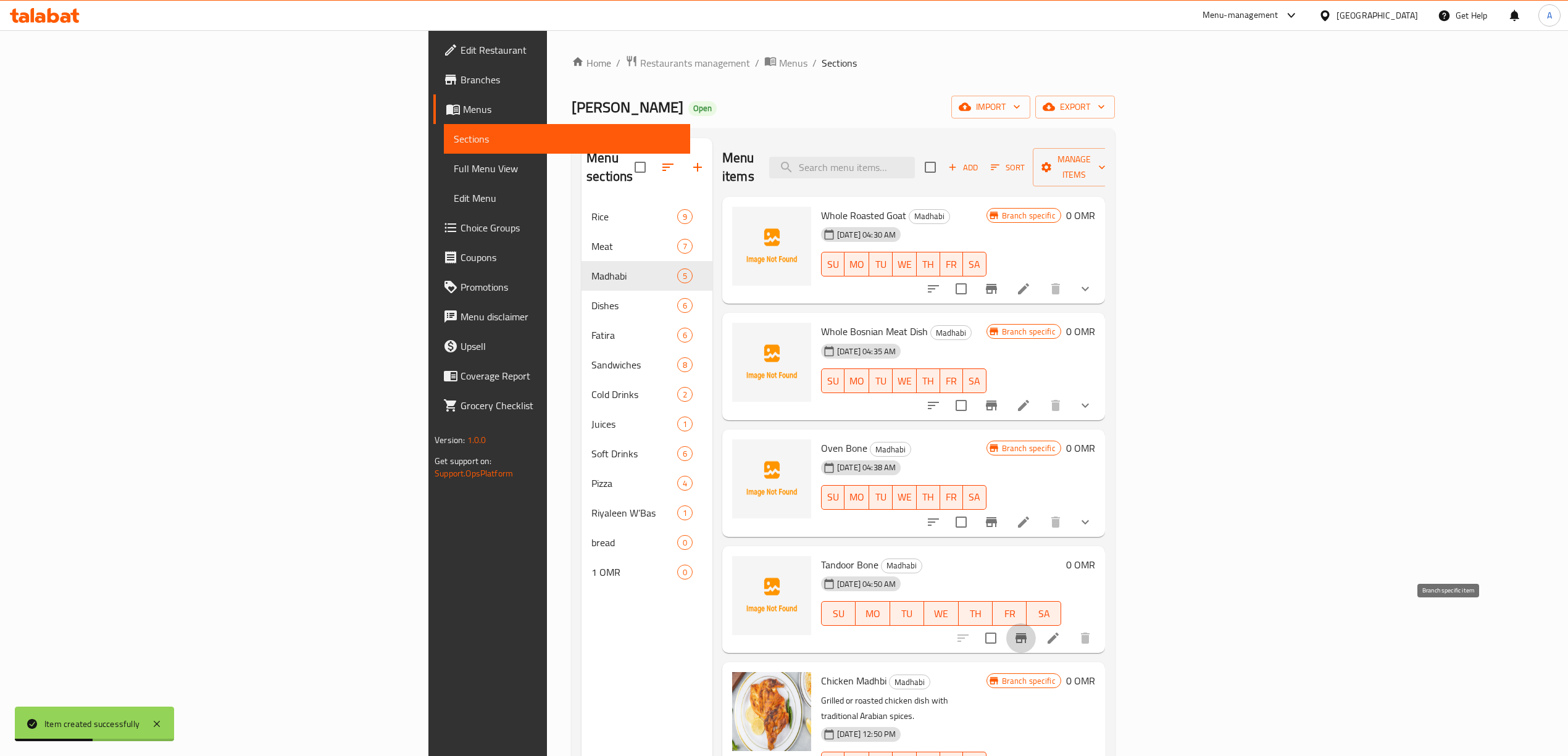
click at [1026, 633] on icon "Branch-specific-item" at bounding box center [1021, 637] width 11 height 10
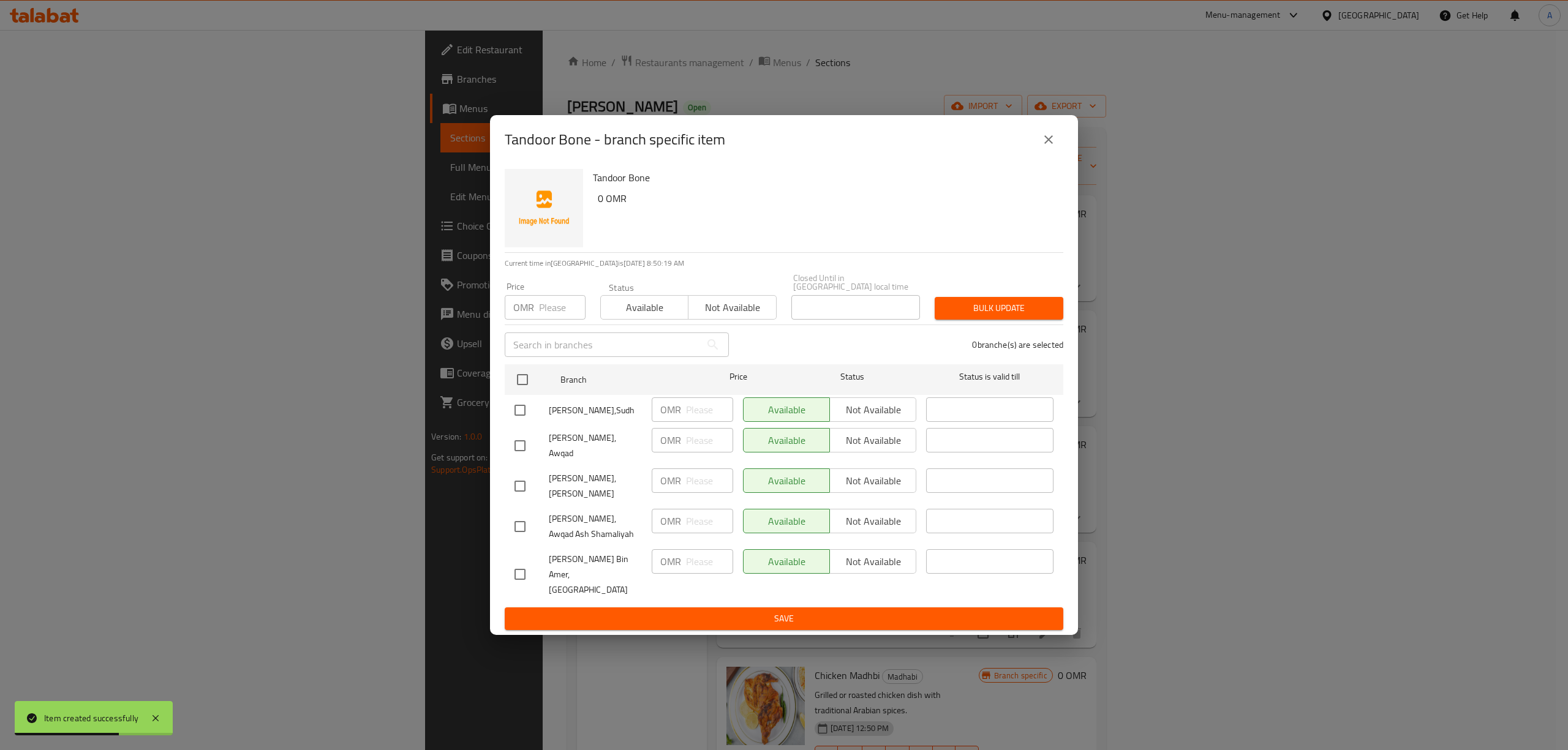
click at [518, 524] on input "checkbox" at bounding box center [520, 527] width 26 height 26
checkbox input "true"
click at [518, 491] on input "checkbox" at bounding box center [520, 486] width 26 height 26
checkbox input "true"
drag, startPoint x: 520, startPoint y: 462, endPoint x: 520, endPoint y: 411, distance: 51.0
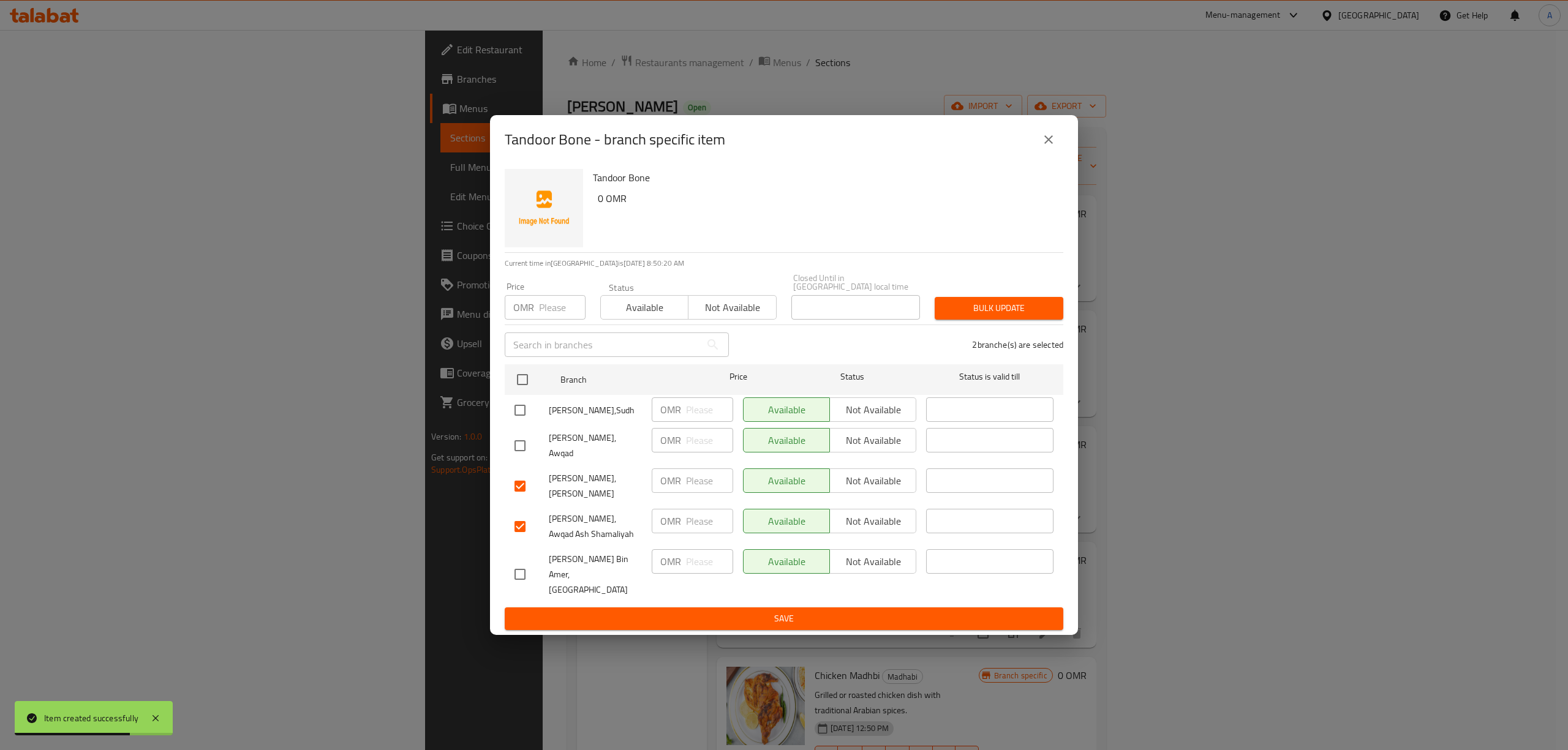
click at [520, 458] on input "checkbox" at bounding box center [520, 446] width 26 height 26
checkbox input "true"
click at [520, 408] on input "checkbox" at bounding box center [520, 410] width 26 height 26
checkbox input "true"
click at [845, 407] on button "Not available" at bounding box center [872, 409] width 87 height 24
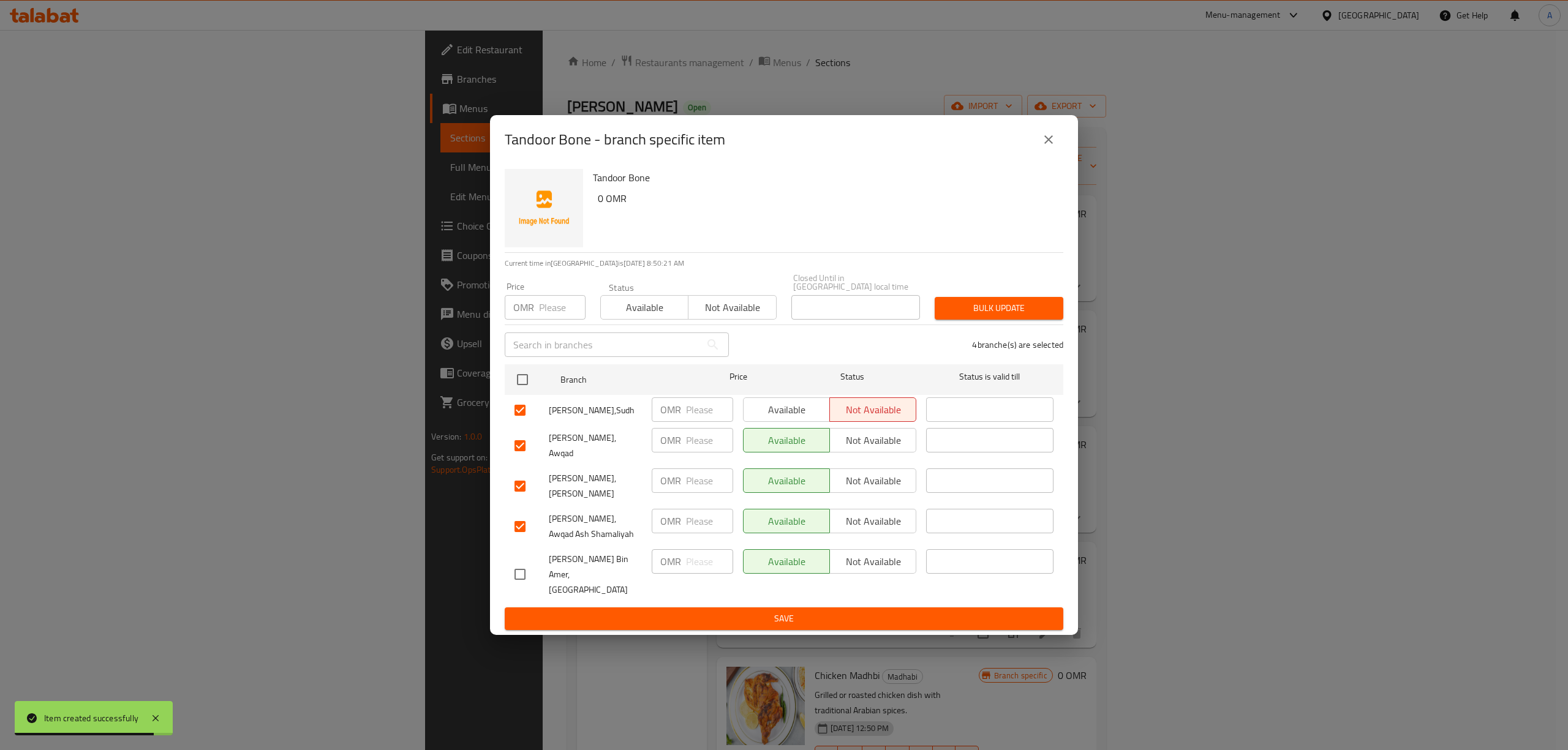
click at [864, 449] on span "Not available" at bounding box center [873, 440] width 77 height 17
click at [877, 490] on span "Not available" at bounding box center [873, 481] width 77 height 17
click at [879, 523] on span "Not available" at bounding box center [873, 521] width 77 height 17
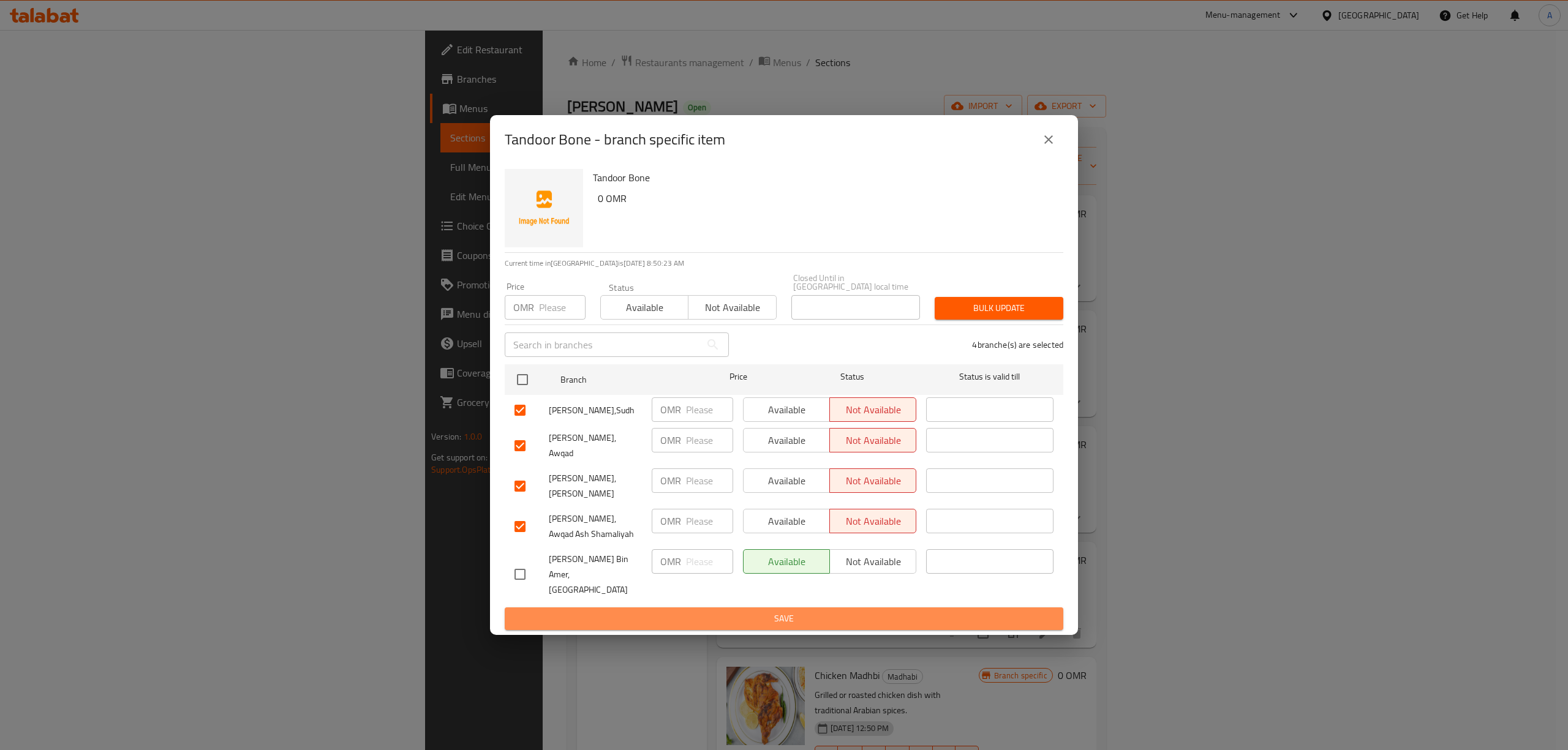
click at [825, 611] on span "Save" at bounding box center [784, 618] width 539 height 16
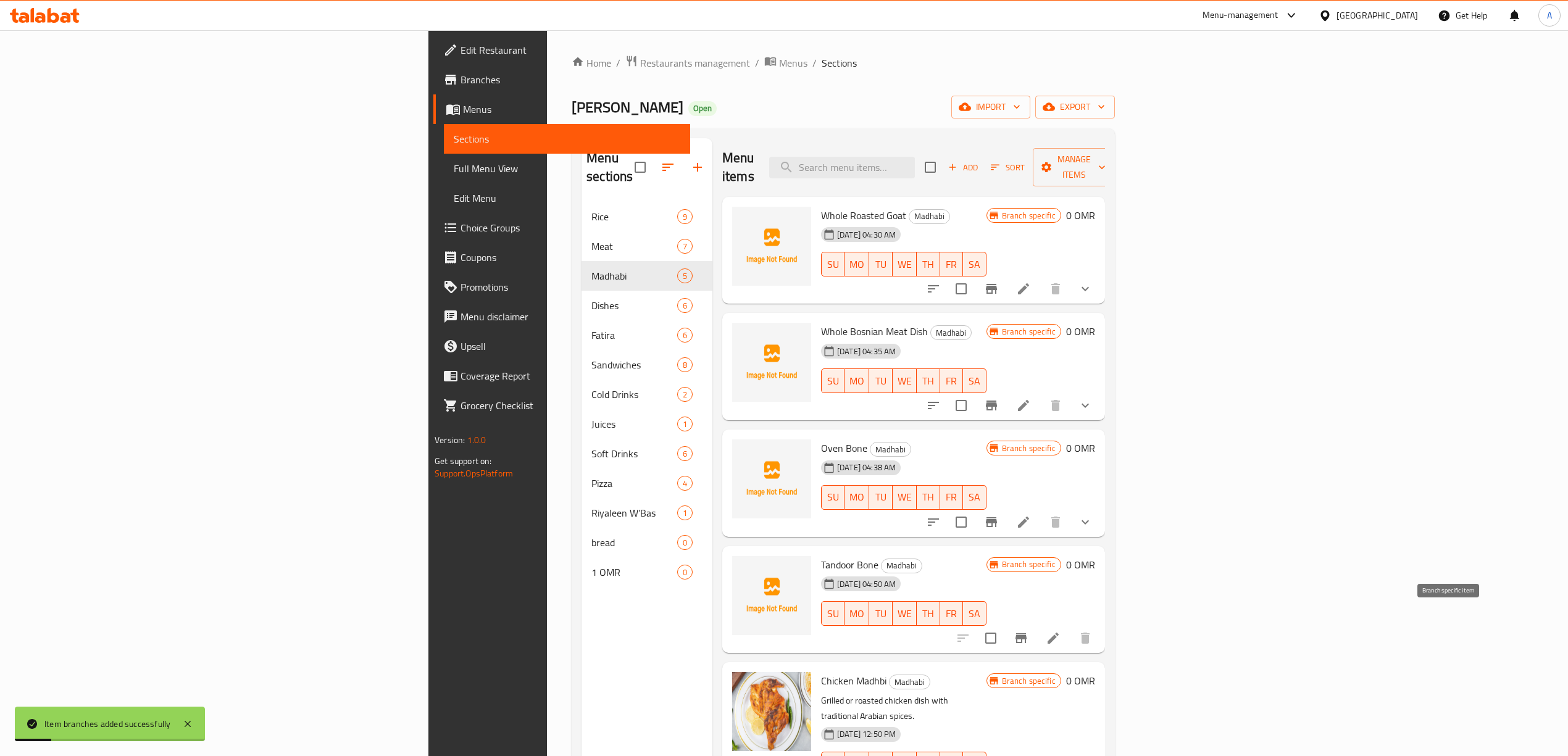
click at [1029, 630] on icon "Branch-specific-item" at bounding box center [1021, 637] width 15 height 15
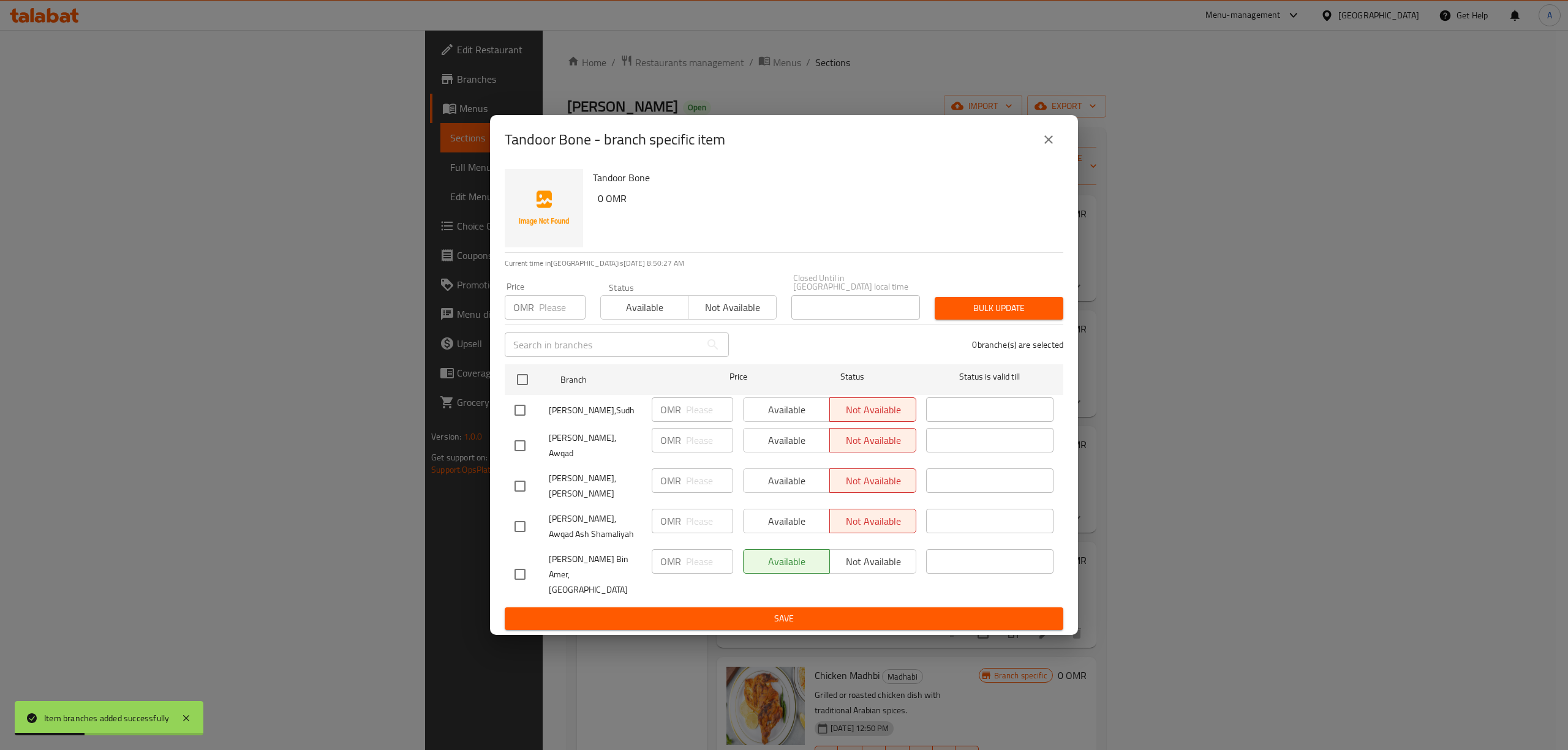
click at [1043, 147] on icon "close" at bounding box center [1048, 139] width 15 height 15
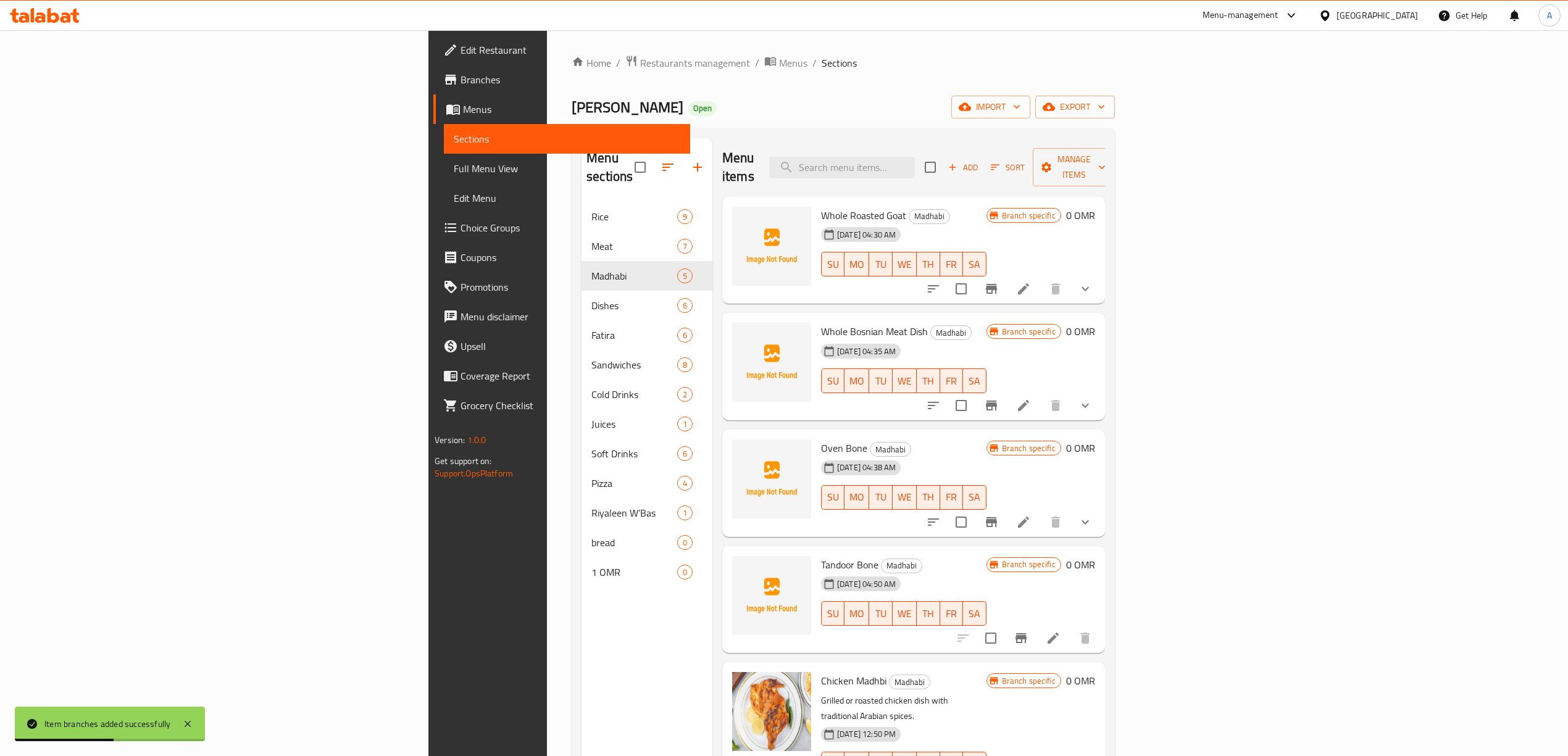
click at [1060, 630] on icon at bounding box center [1052, 637] width 15 height 15
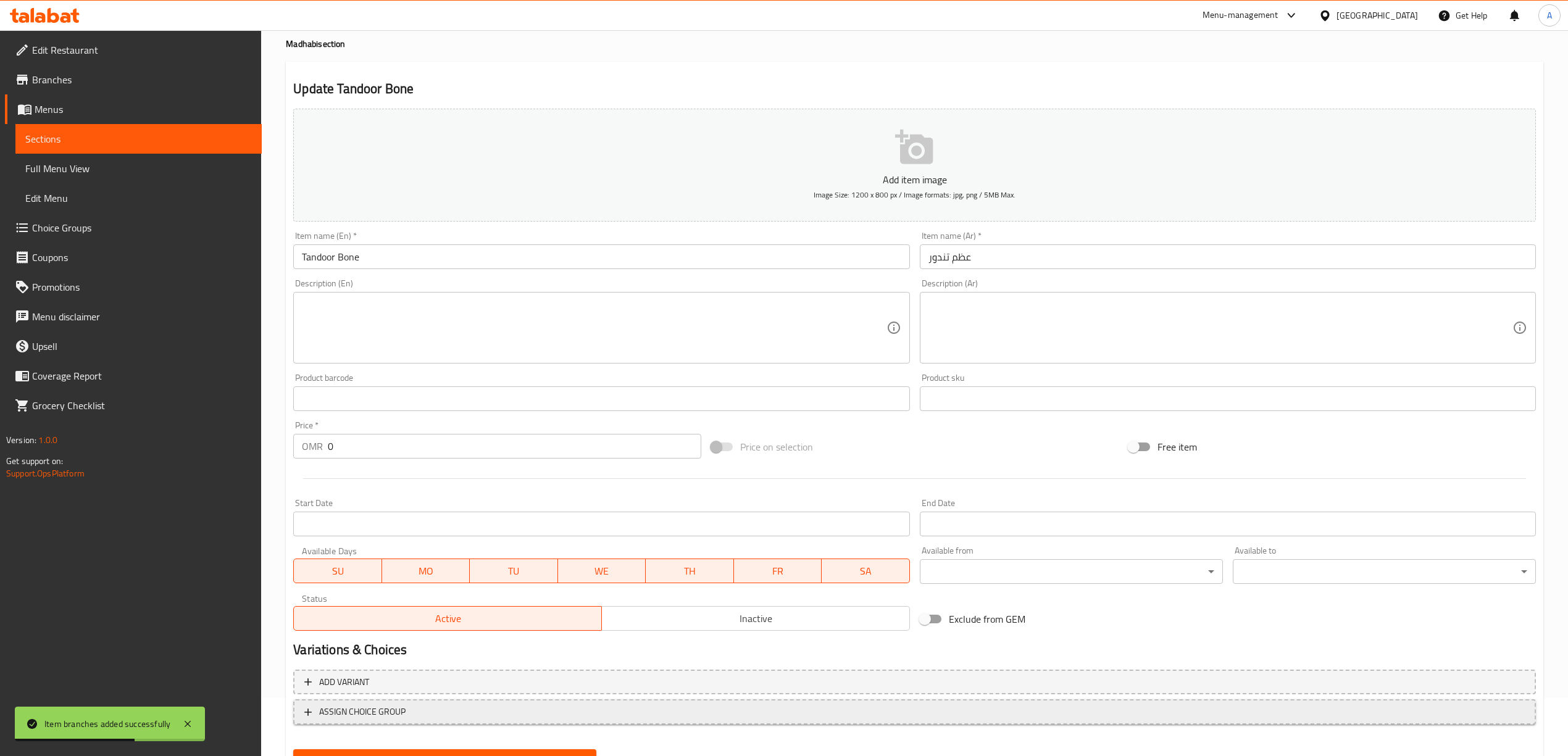
scroll to position [115, 0]
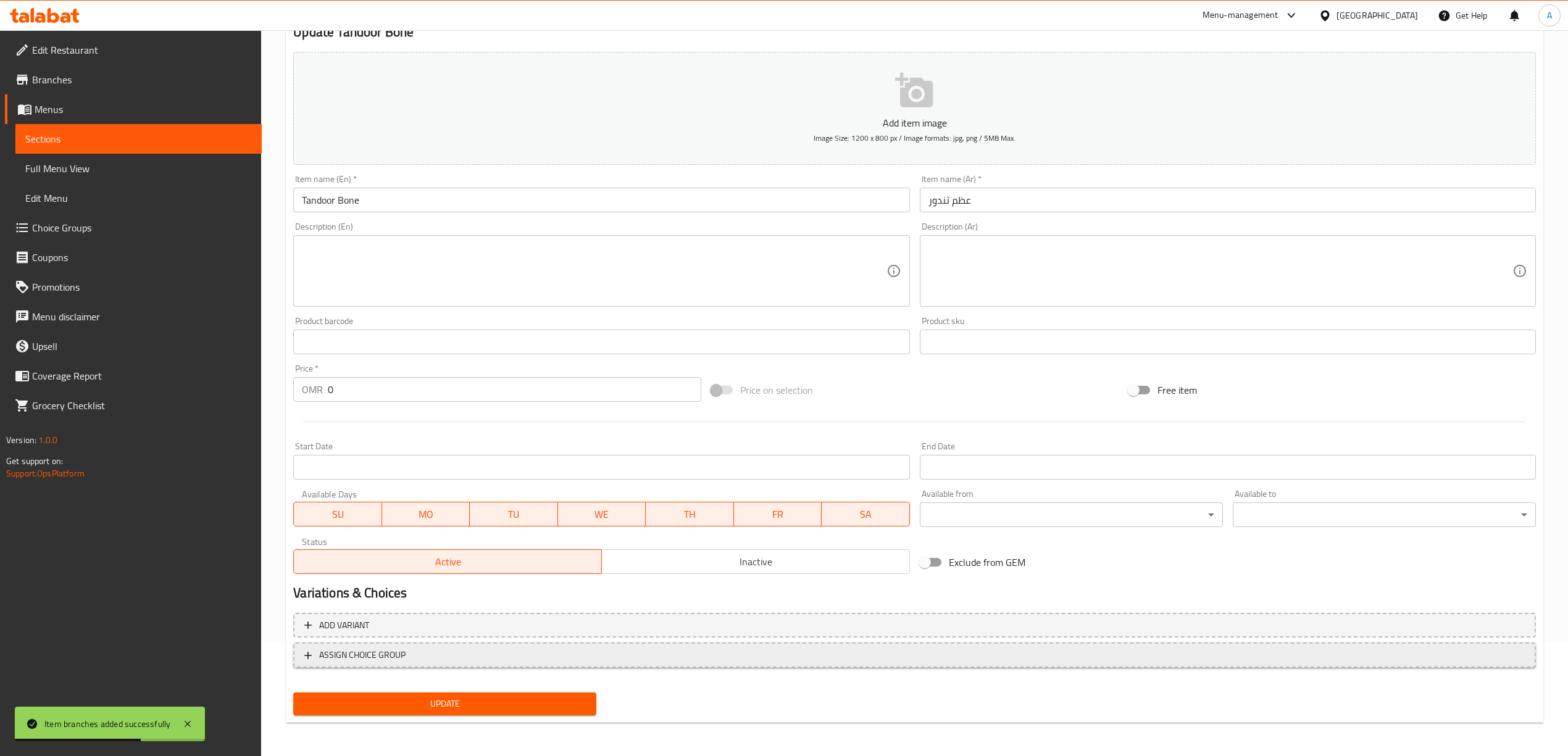
click at [381, 673] on nav at bounding box center [914, 677] width 1242 height 10
click at [387, 658] on span "ASSIGN CHOICE GROUP" at bounding box center [362, 655] width 86 height 16
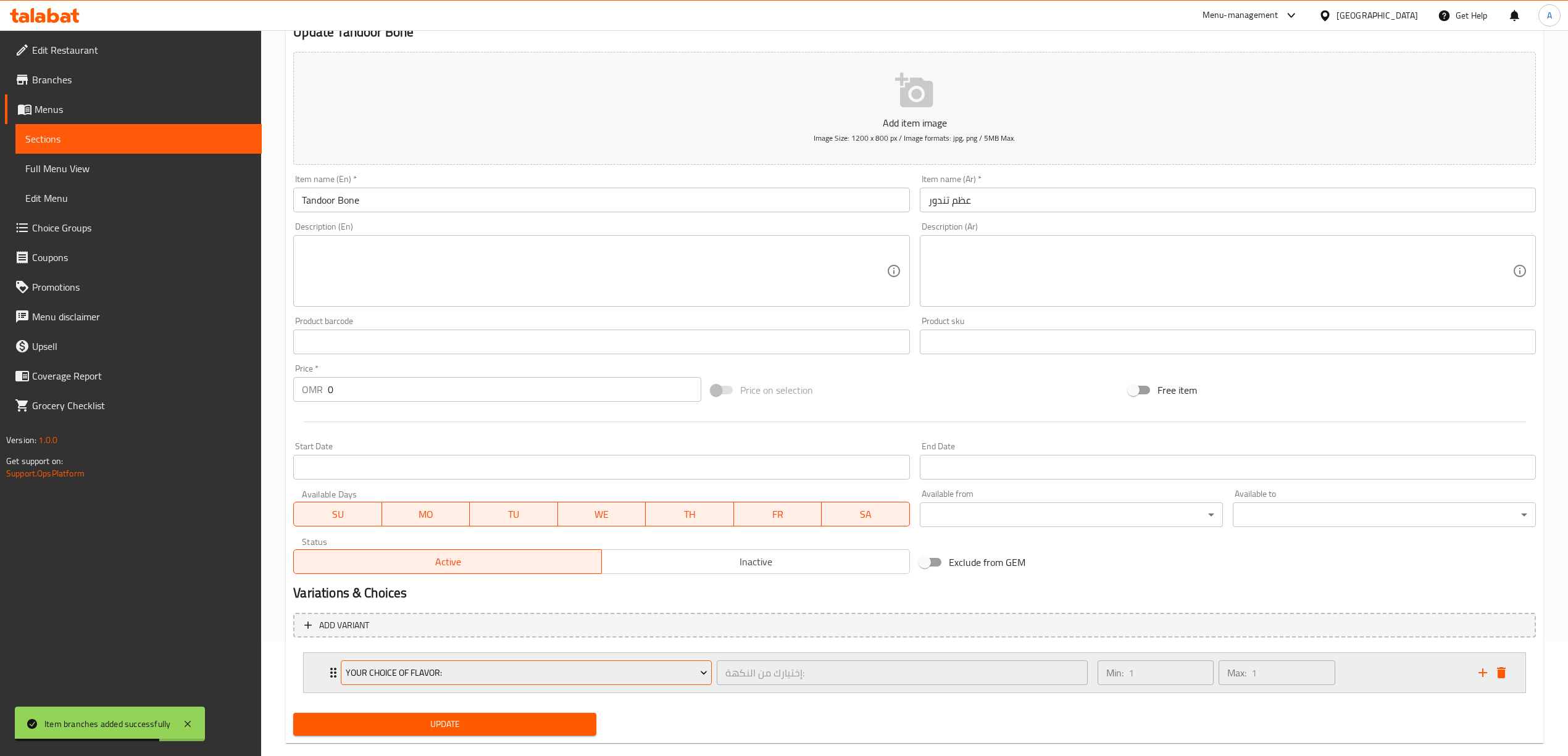
click at [485, 677] on span "Your Choice Of Flavor:" at bounding box center [526, 673] width 362 height 16
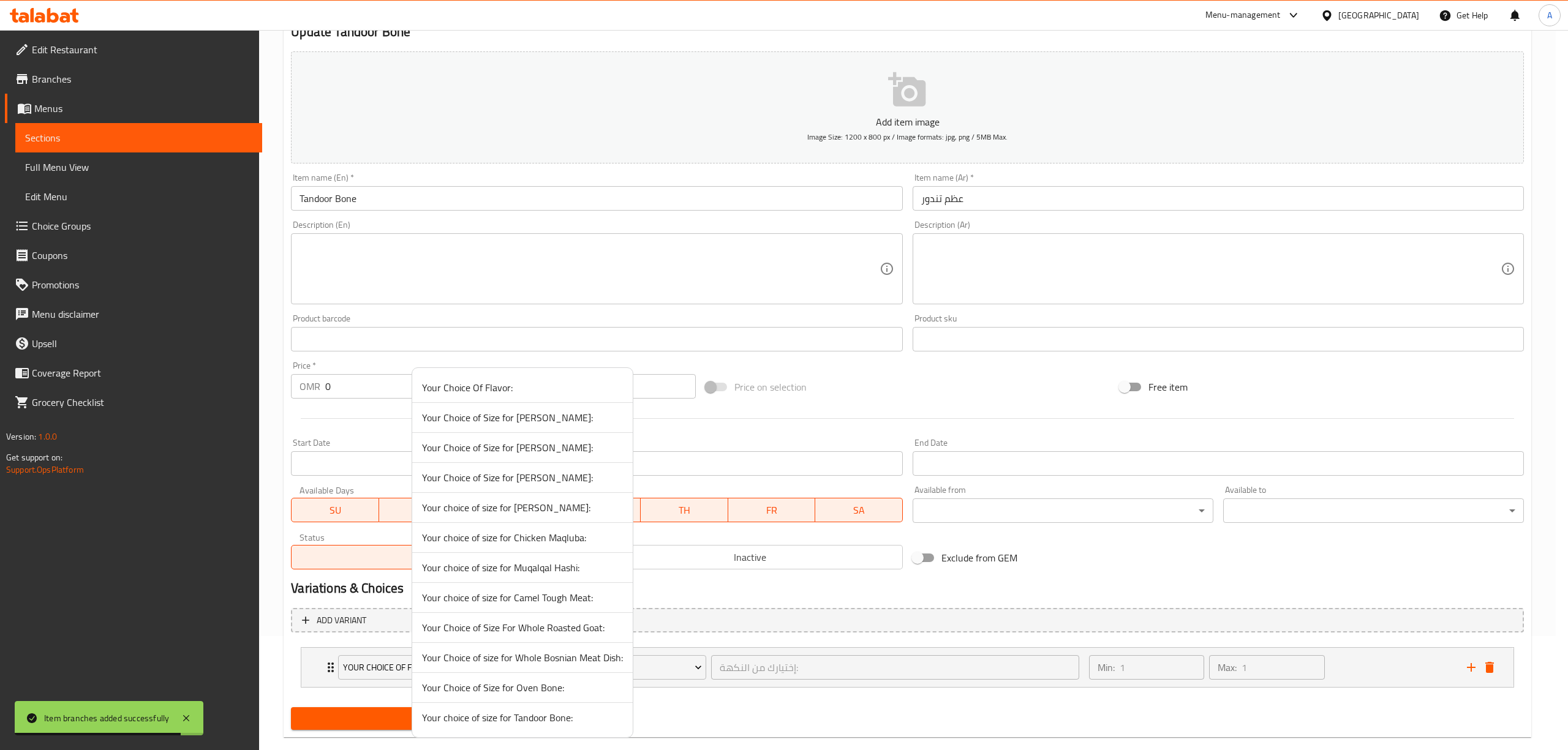
click at [547, 720] on span "Your choice of size for Tandoor Bone:" at bounding box center [522, 717] width 200 height 15
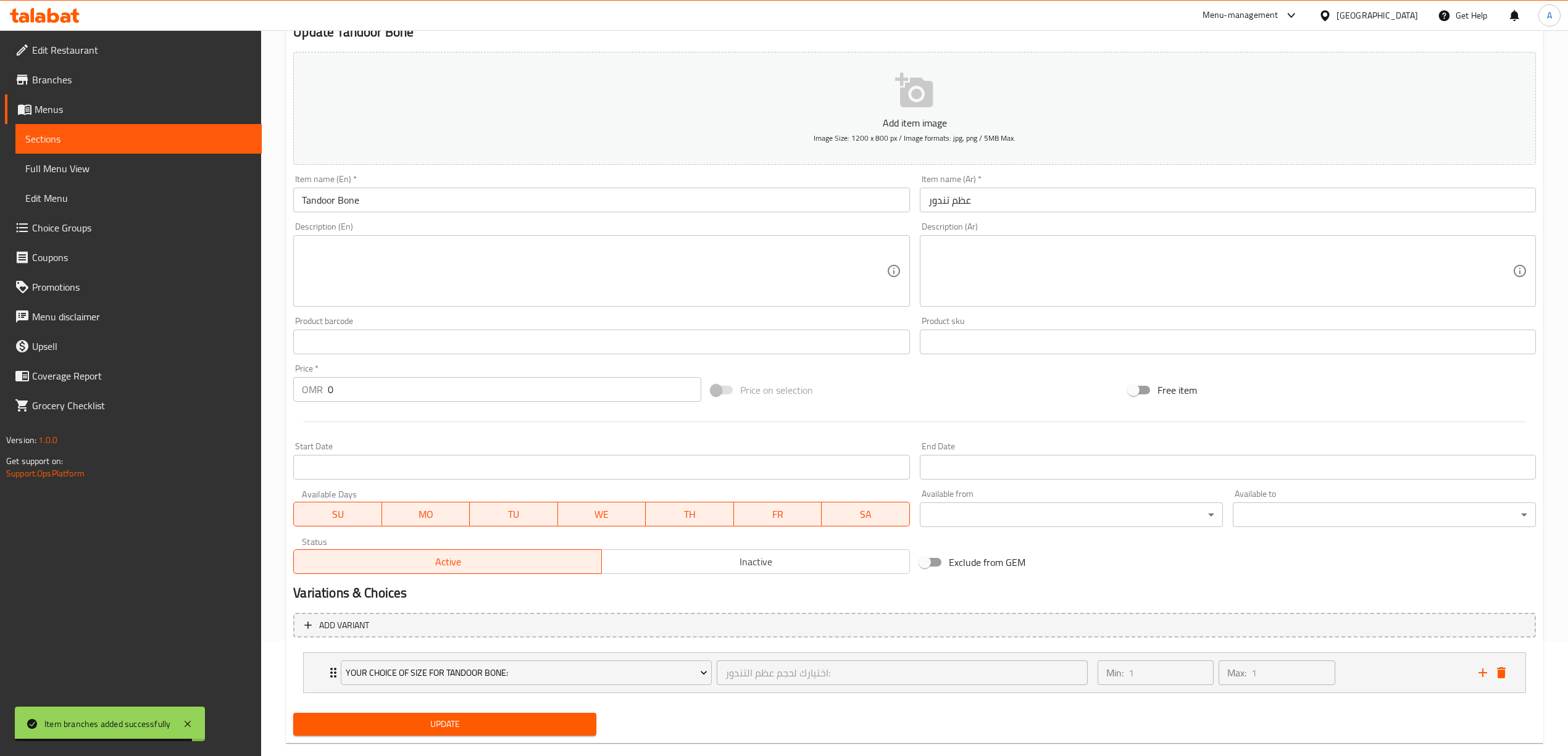
click at [439, 715] on button "Update" at bounding box center [444, 724] width 303 height 23
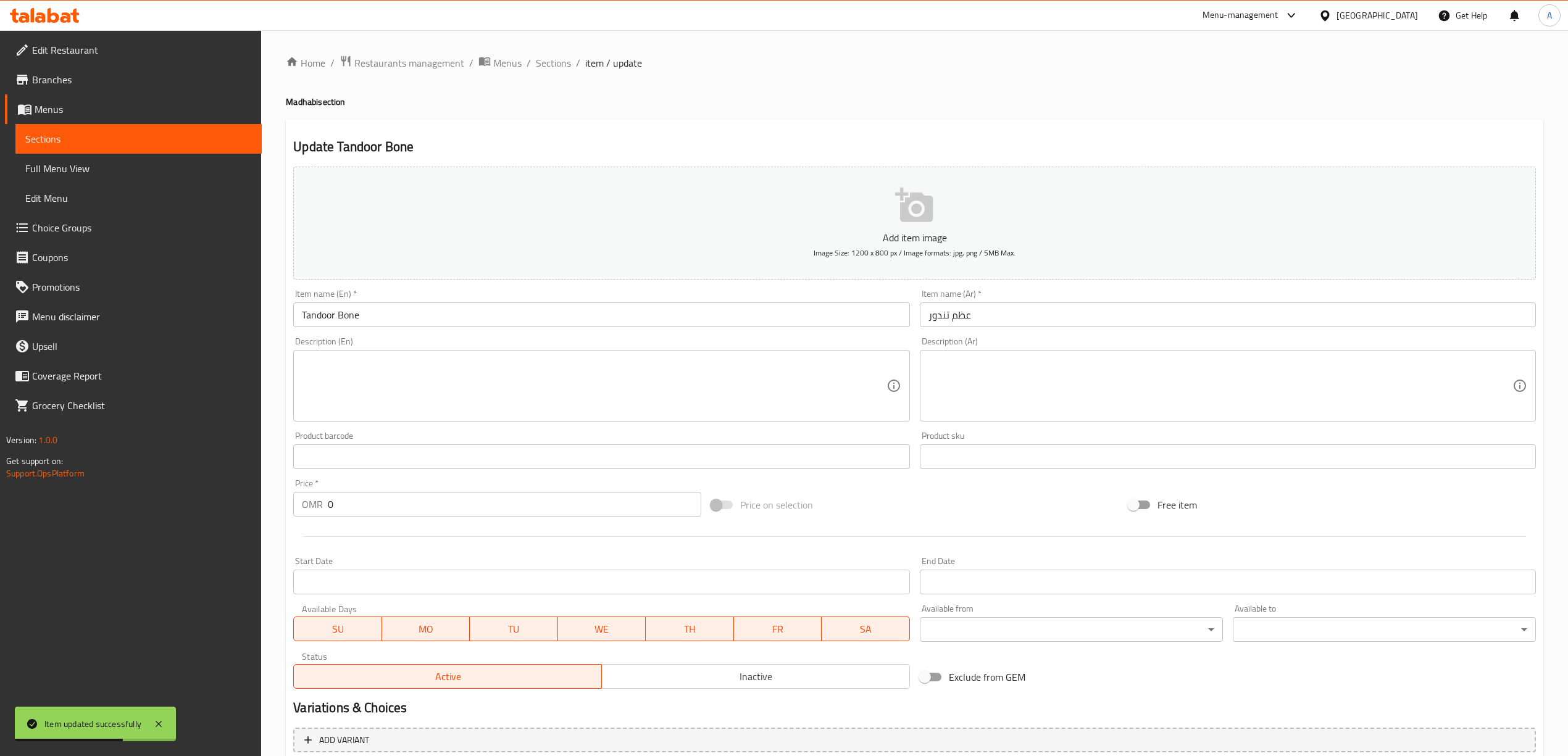
scroll to position [137, 0]
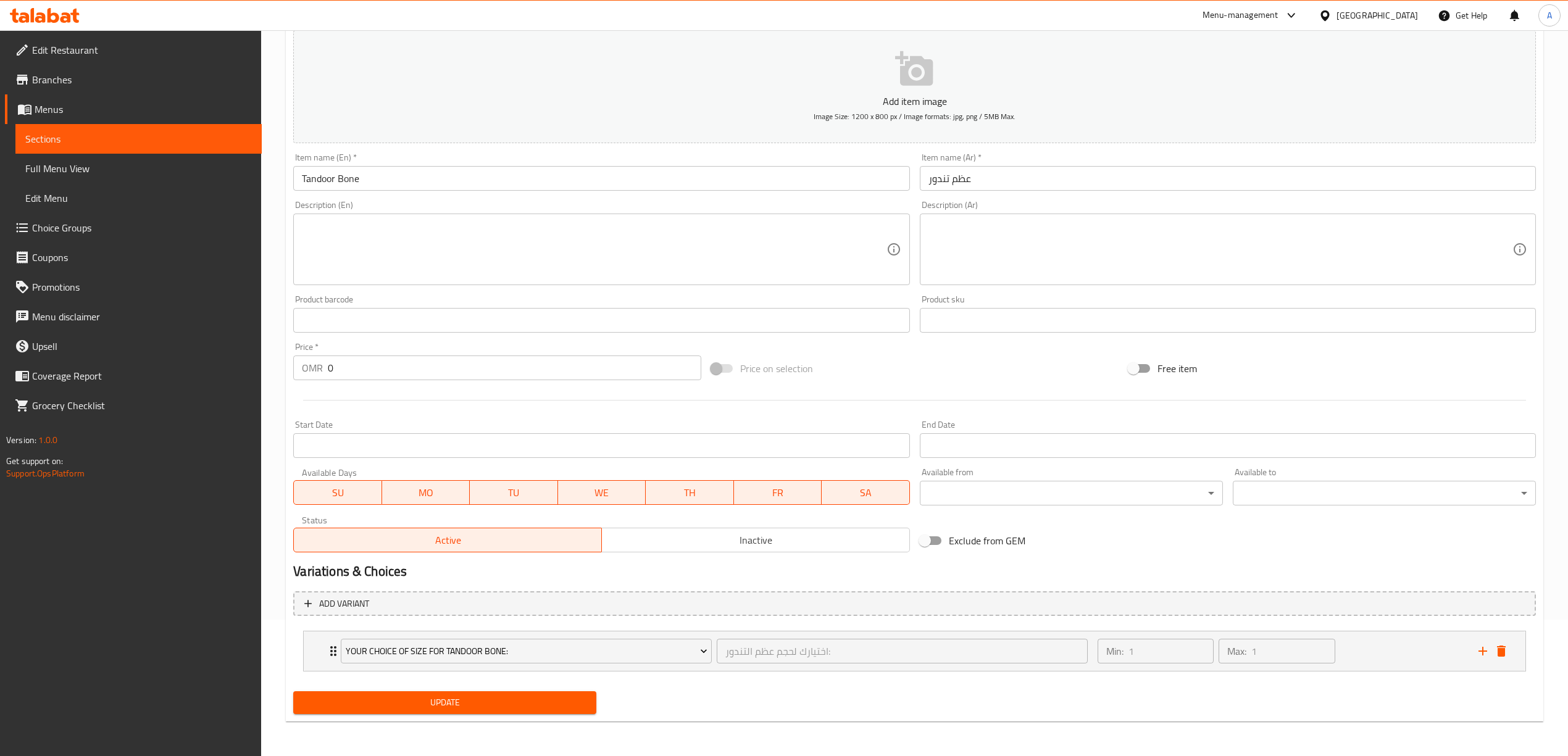
click at [732, 149] on div "Item name (En)   * Tandoor Bone Item name (En) *" at bounding box center [601, 172] width 625 height 47
click at [472, 702] on span "Update" at bounding box center [444, 702] width 284 height 16
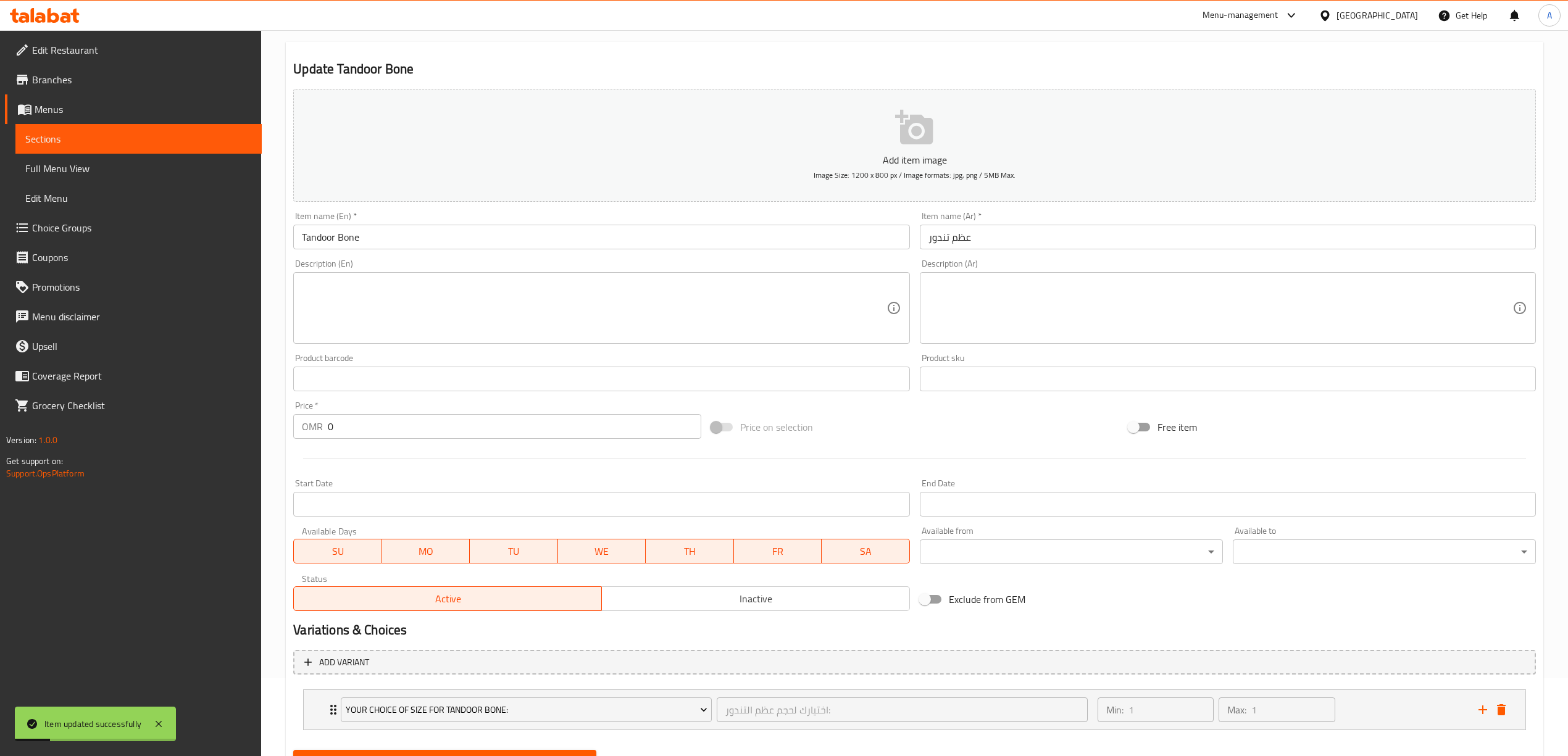
scroll to position [0, 0]
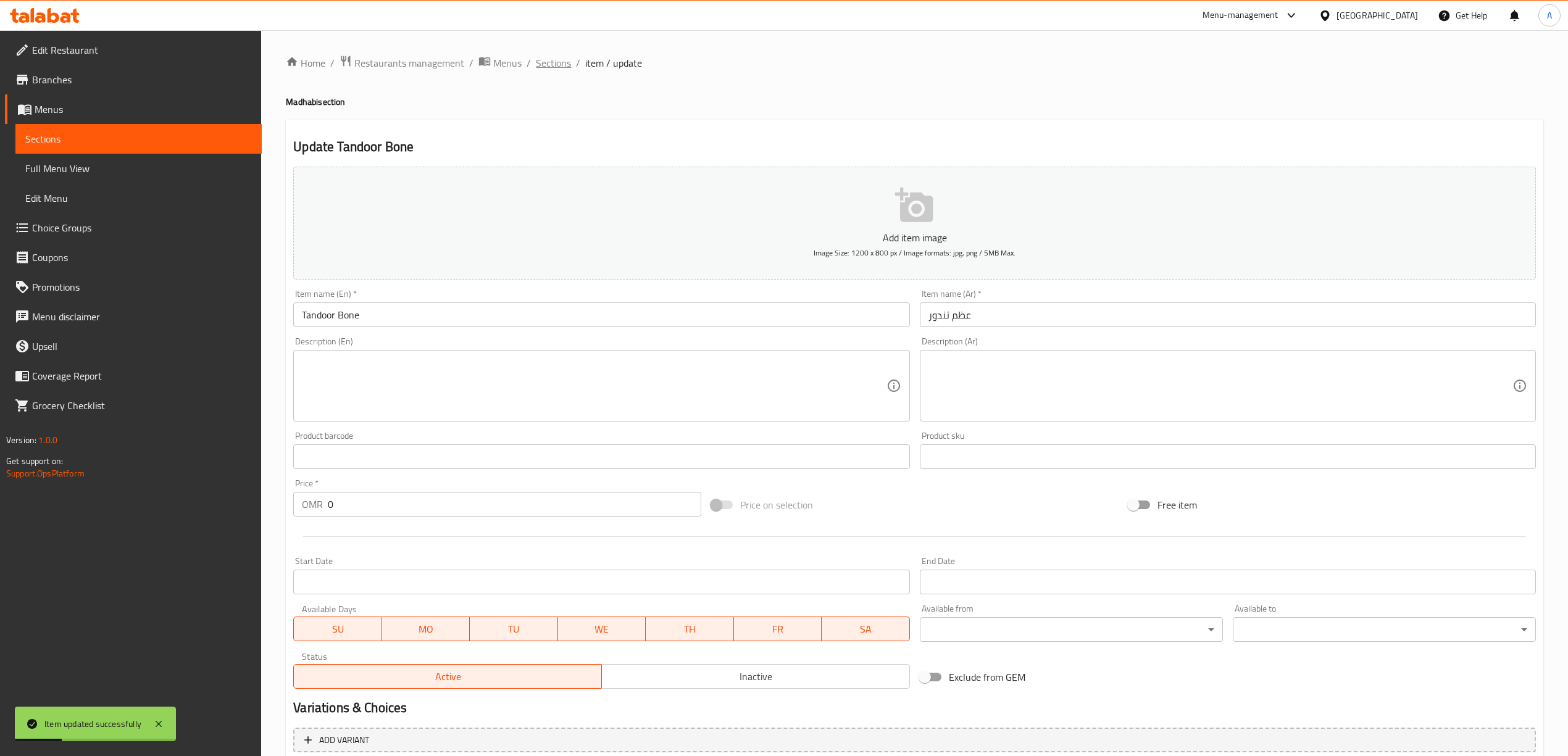
click at [567, 61] on span "Sections" at bounding box center [553, 62] width 35 height 15
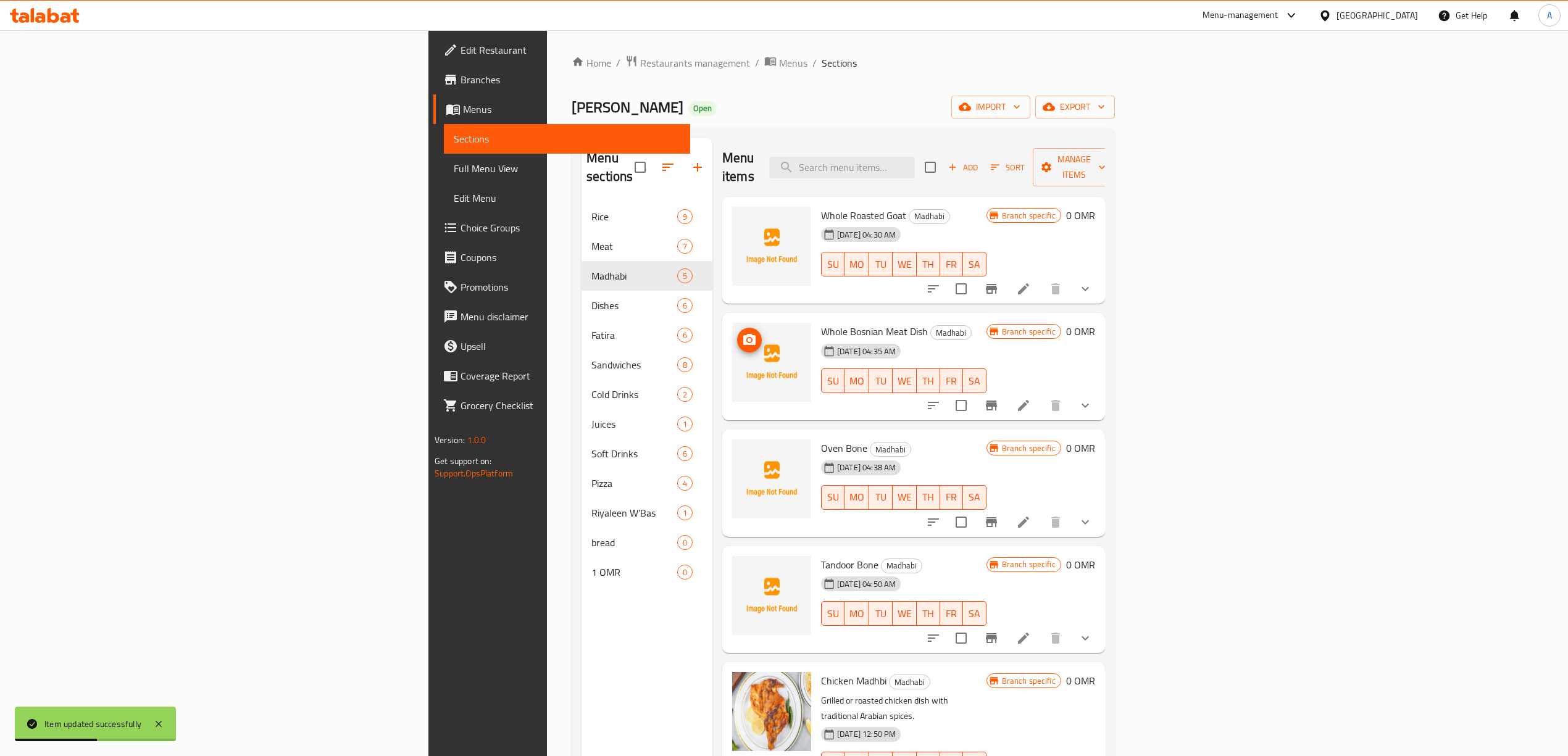
click at [979, 164] on span "Add" at bounding box center [963, 168] width 33 height 14
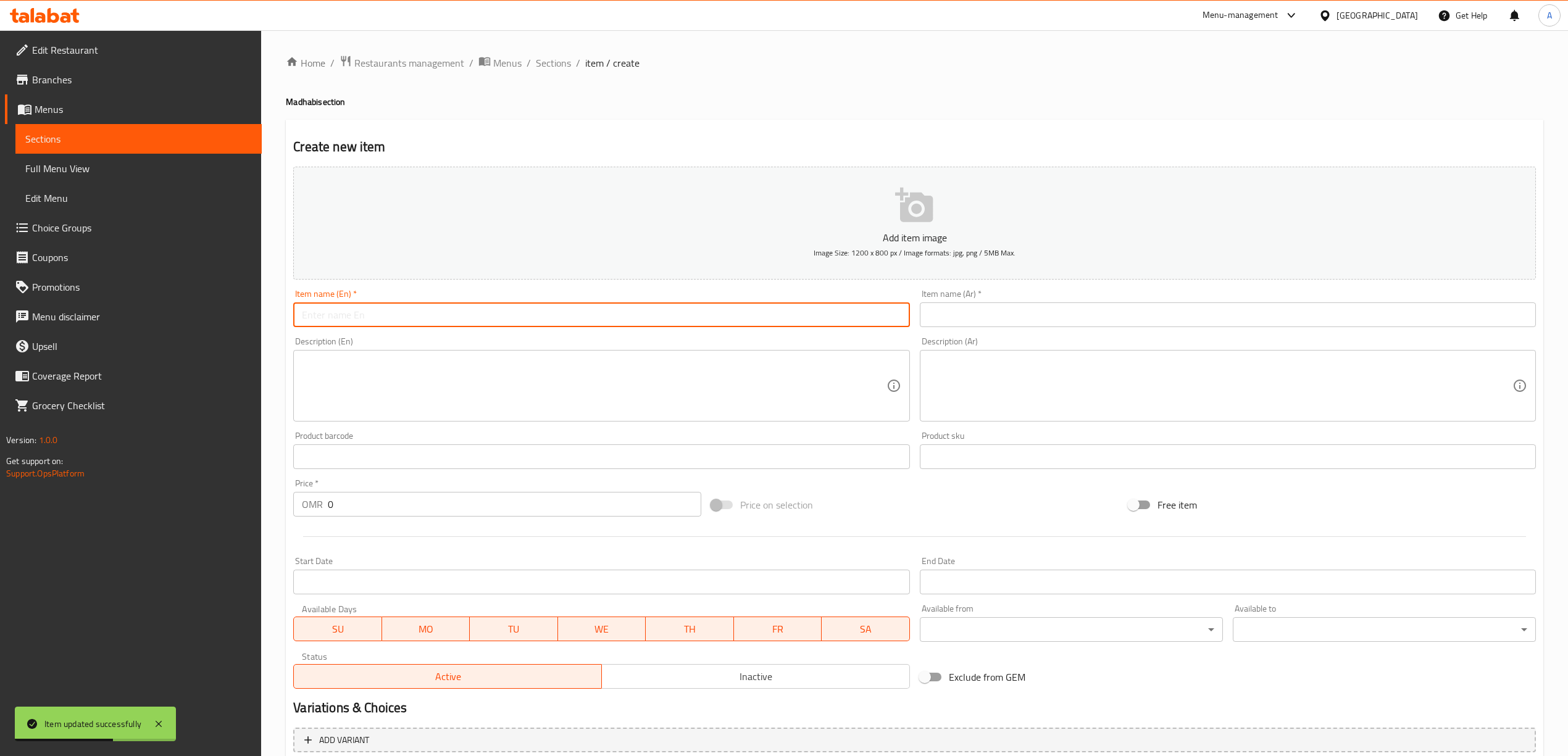
click at [481, 319] on input "text" at bounding box center [601, 314] width 616 height 25
paste input "Smoked Bone"
type input "Smoked Bone"
click at [420, 136] on div "Create new item Add item image Image Size: 1200 x 800 px / Image formats: jpg, …" at bounding box center [914, 479] width 1257 height 718
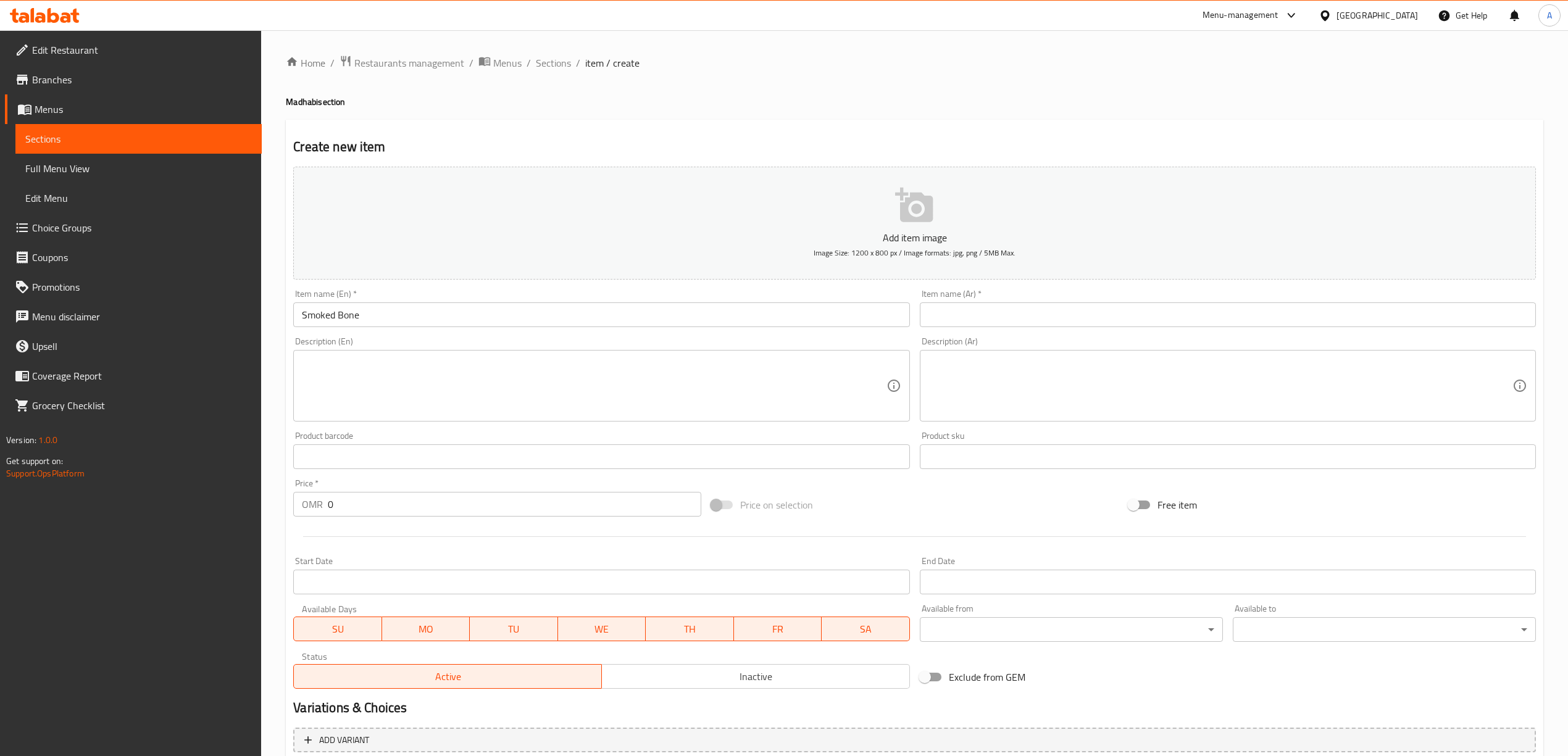
click at [984, 319] on input "text" at bounding box center [1227, 314] width 616 height 25
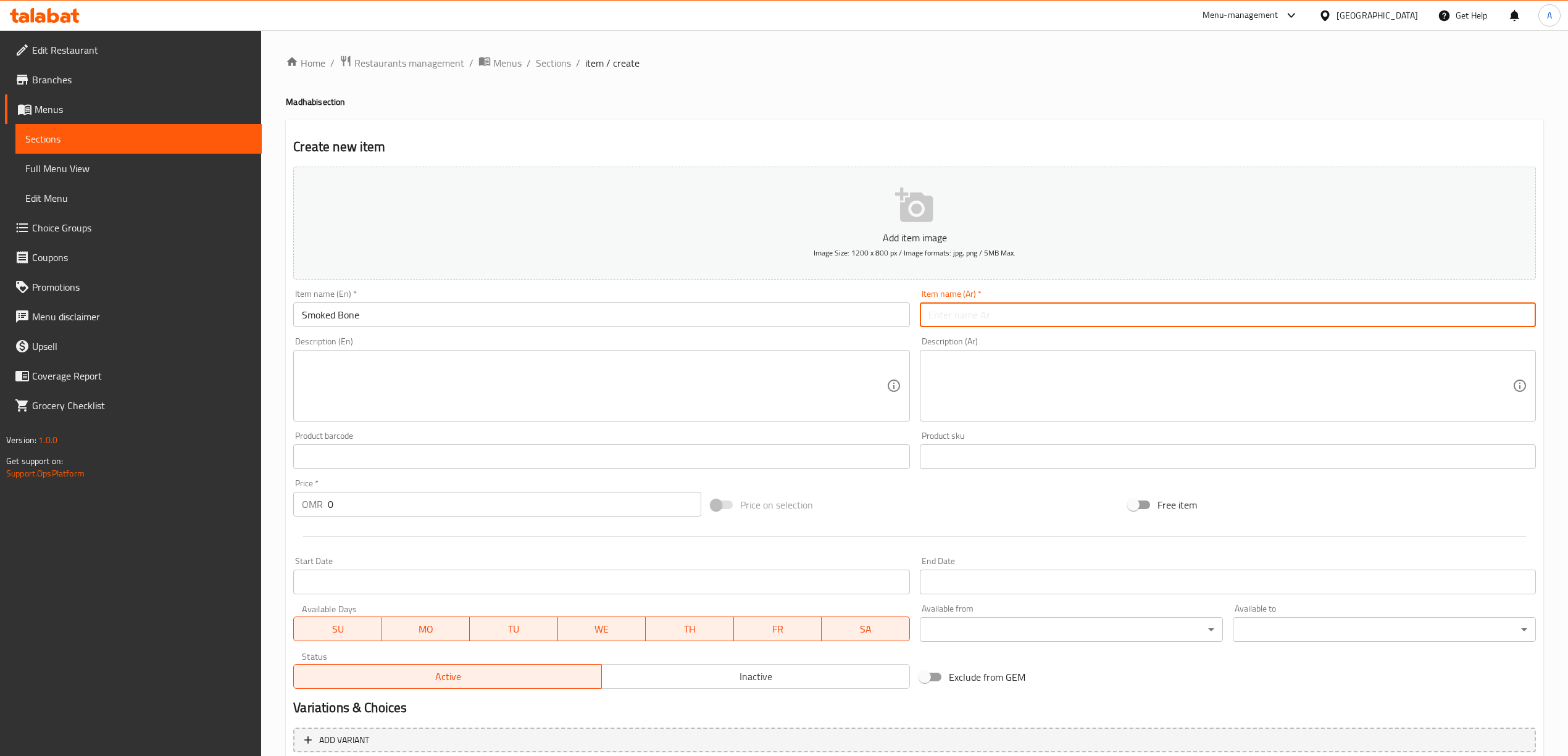
paste input "عظم مدخن"
type input "عظم مدخن"
click at [685, 119] on div "Home / Restaurants management / Menus / Sections / item / create [PERSON_NAME] …" at bounding box center [914, 451] width 1257 height 792
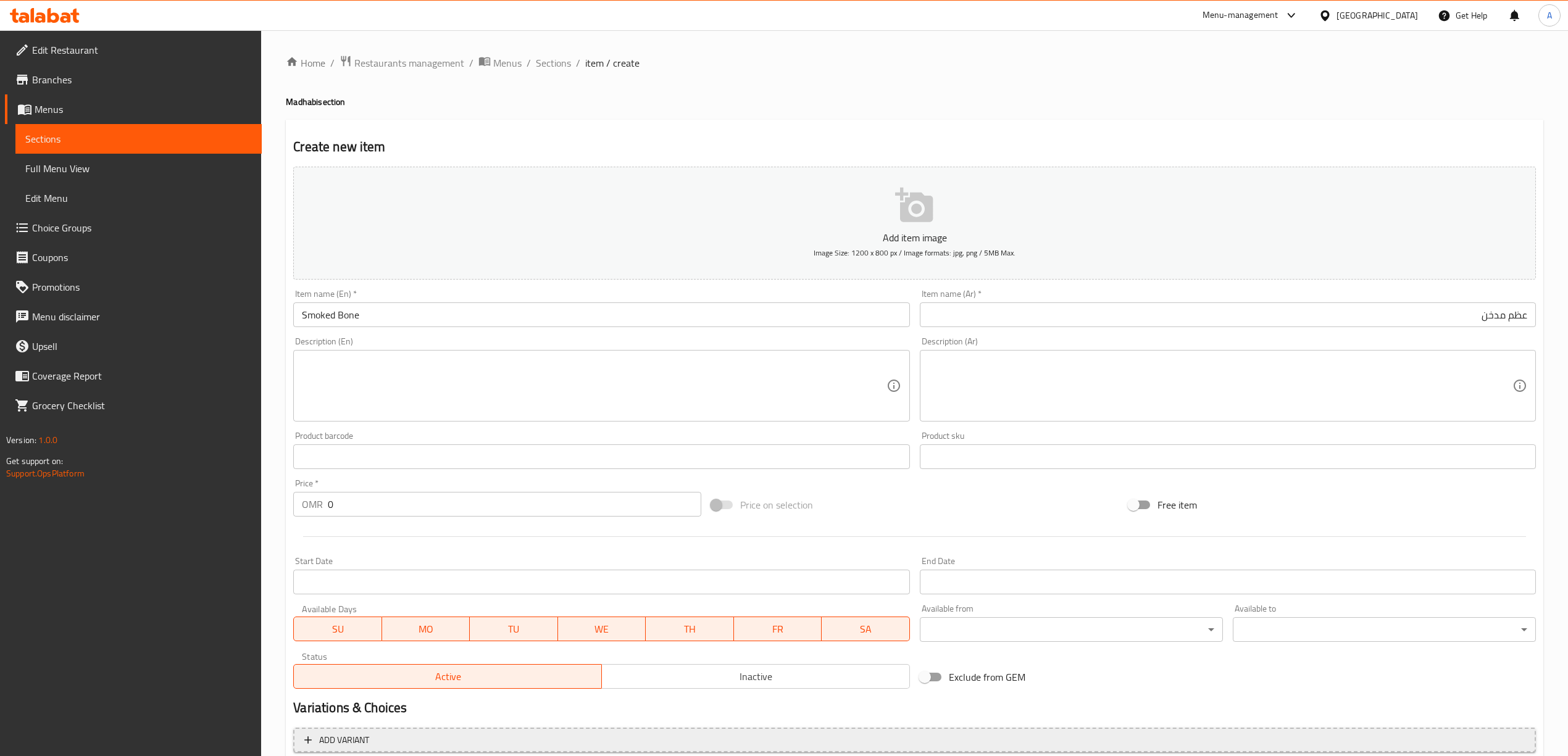
scroll to position [115, 0]
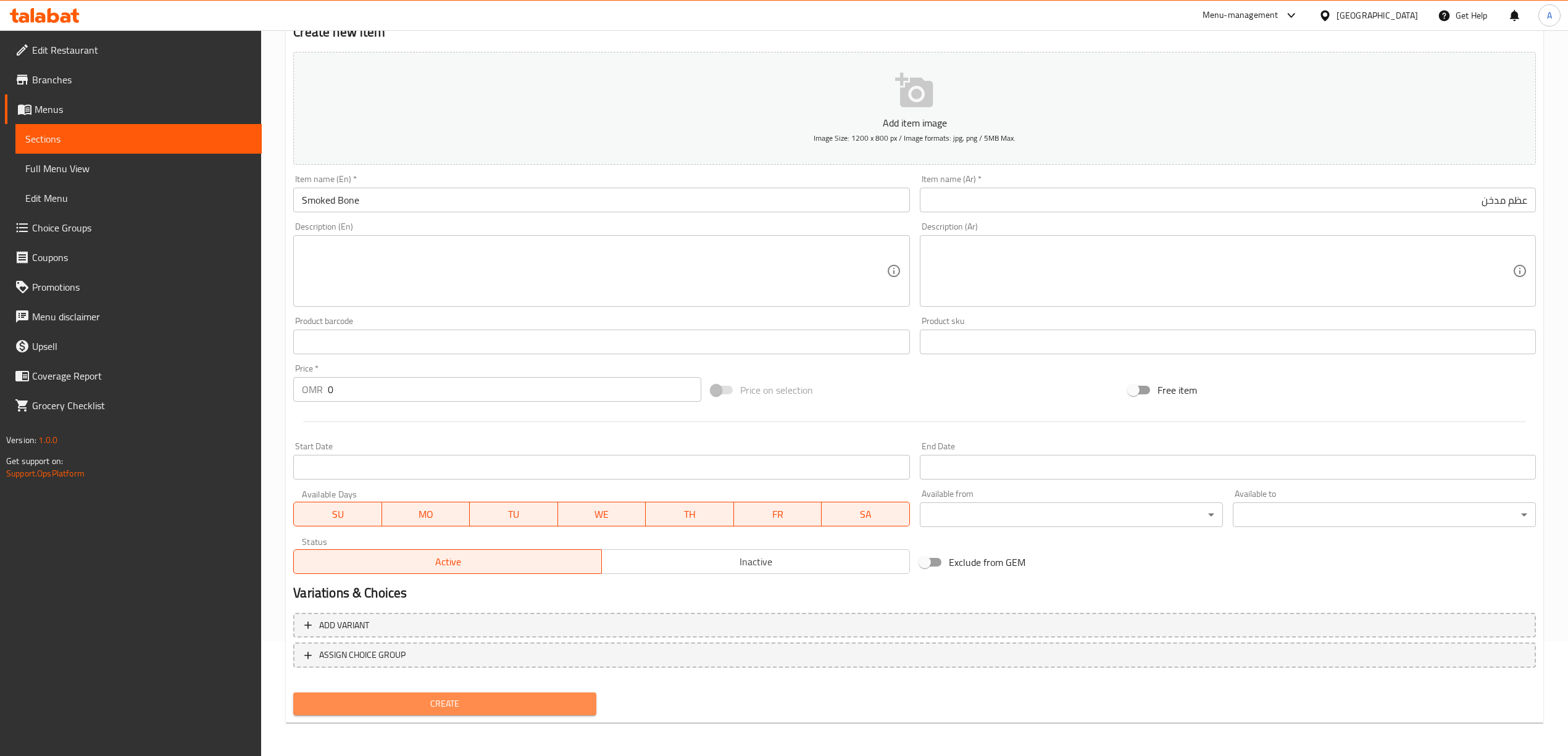
click at [429, 697] on span "Create" at bounding box center [444, 704] width 284 height 16
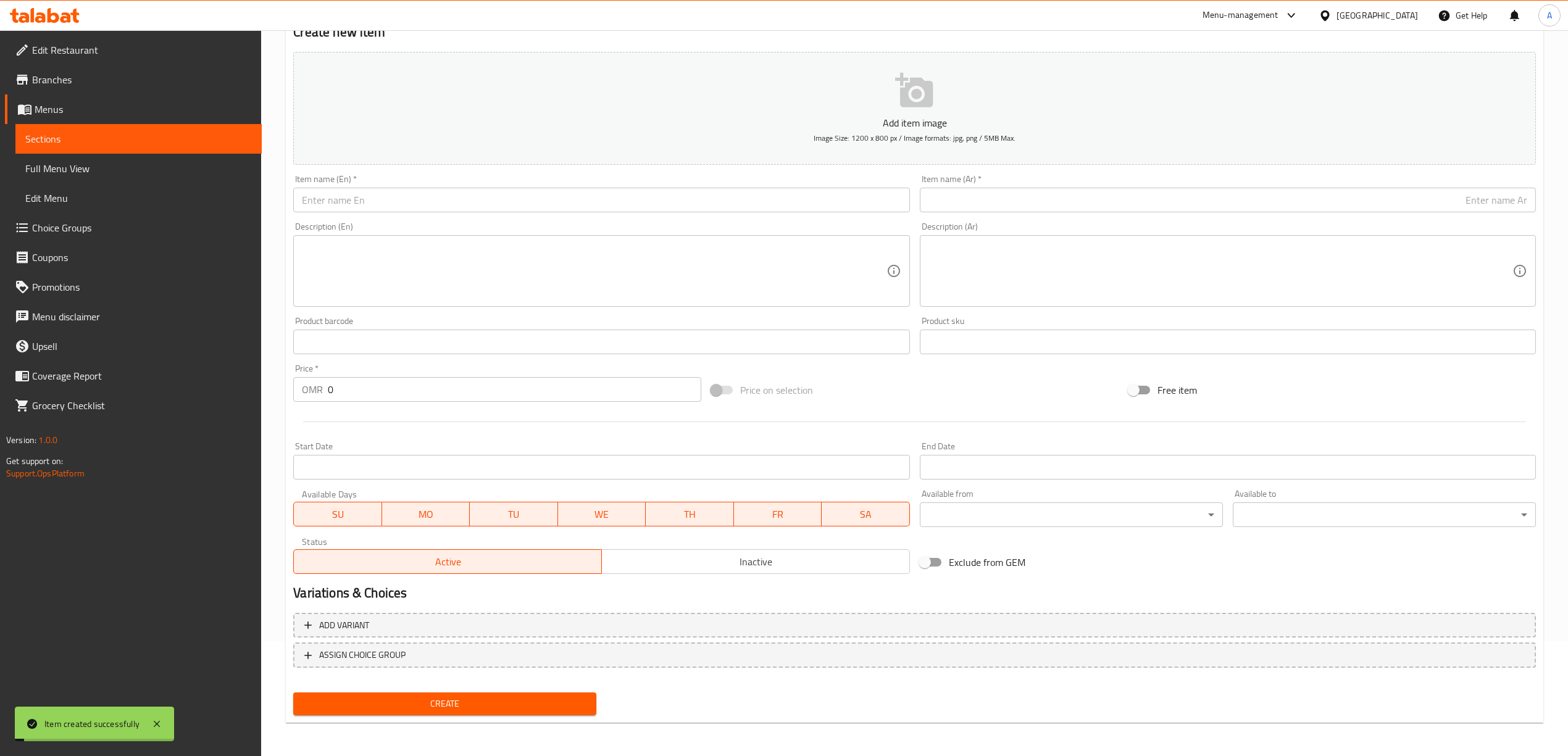
scroll to position [0, 0]
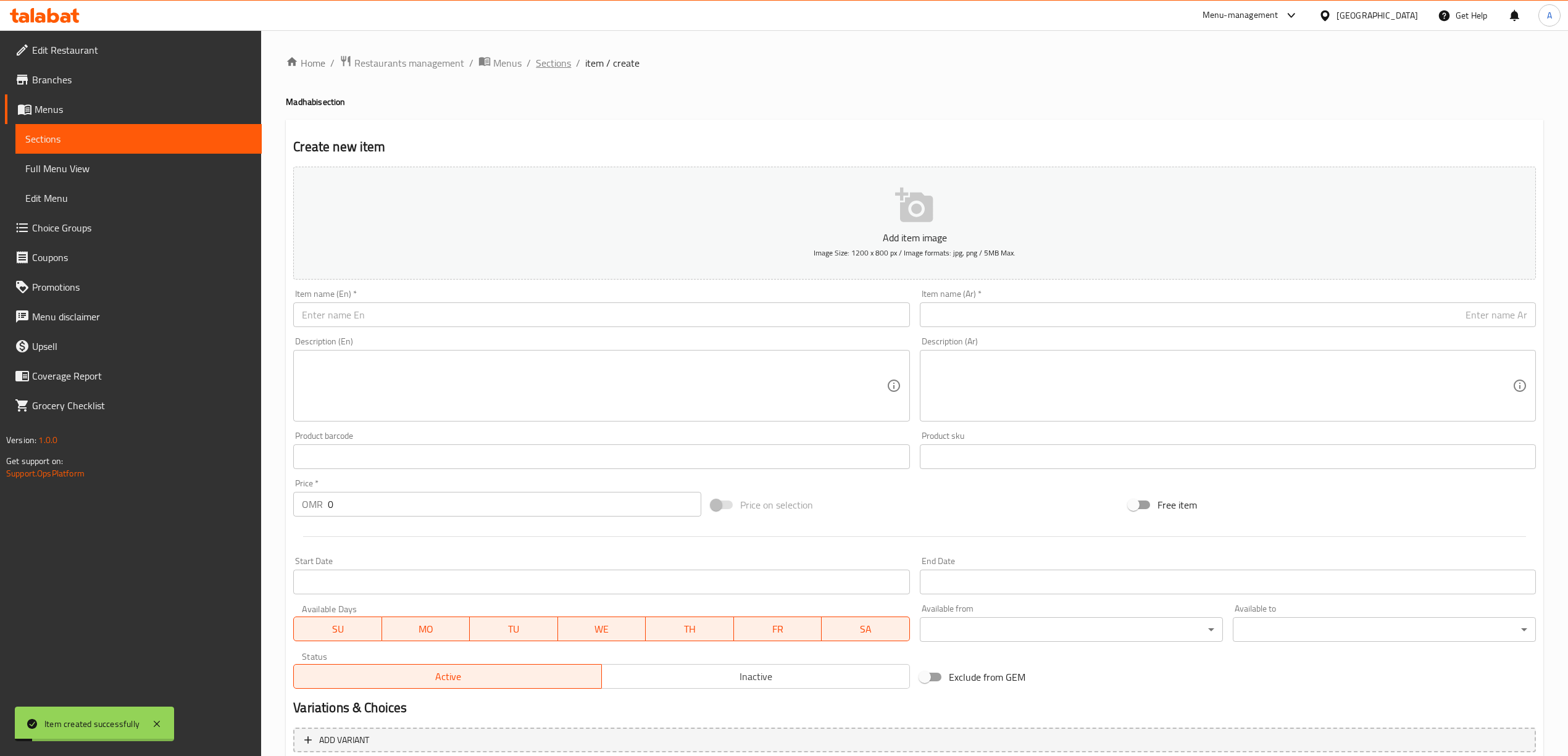
click at [554, 61] on span "Sections" at bounding box center [553, 62] width 35 height 15
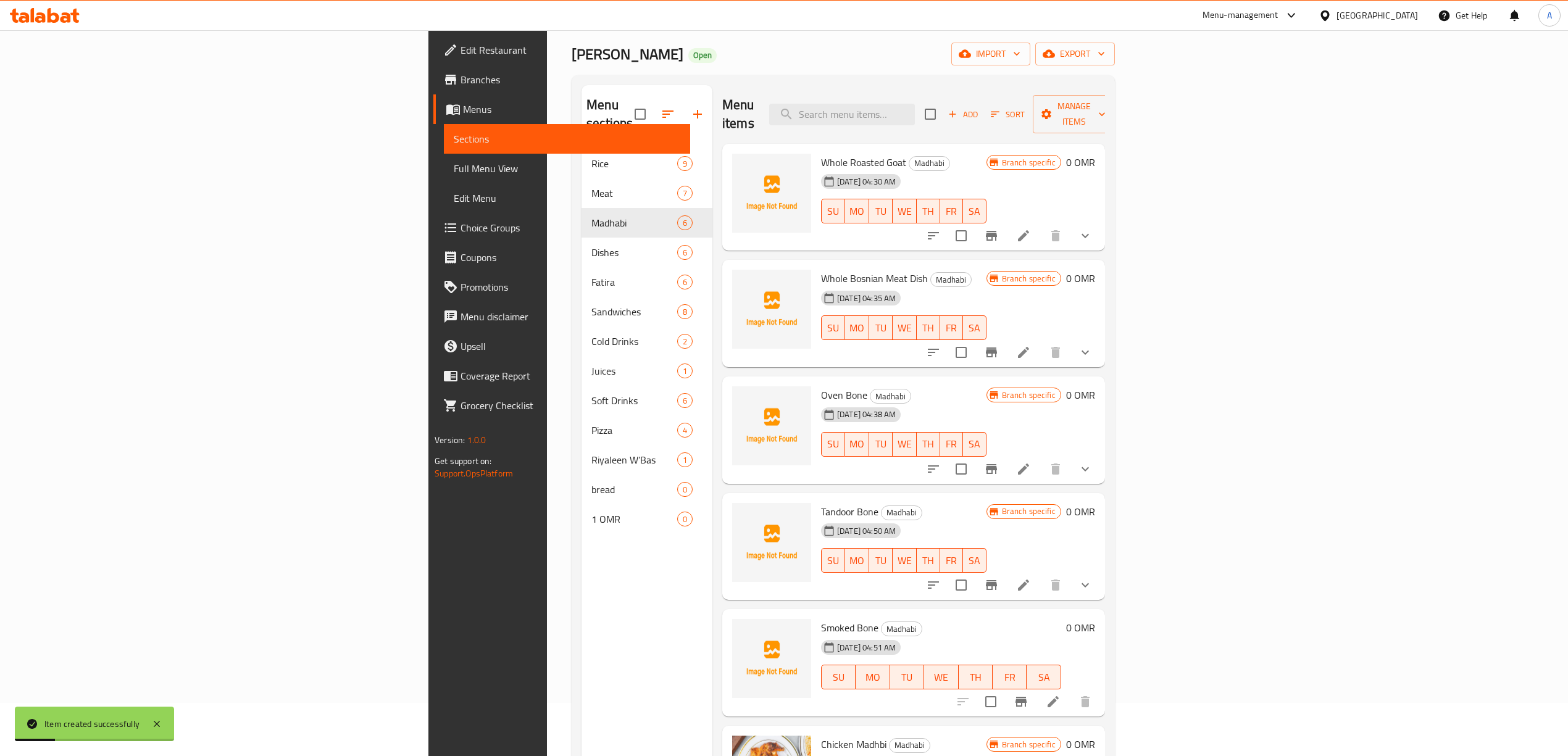
scroll to position [82, 0]
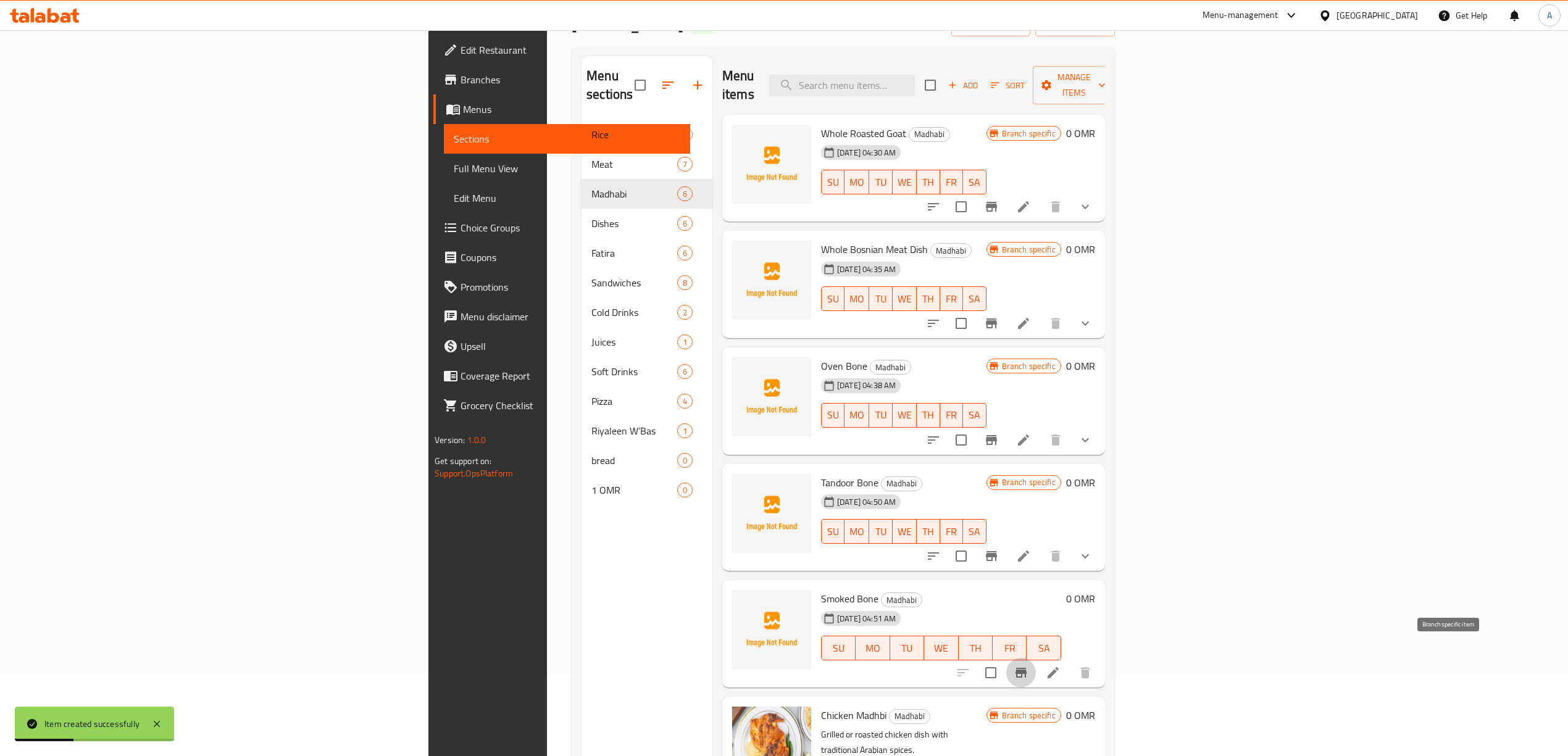
click at [1029, 665] on icon "Branch-specific-item" at bounding box center [1021, 672] width 15 height 15
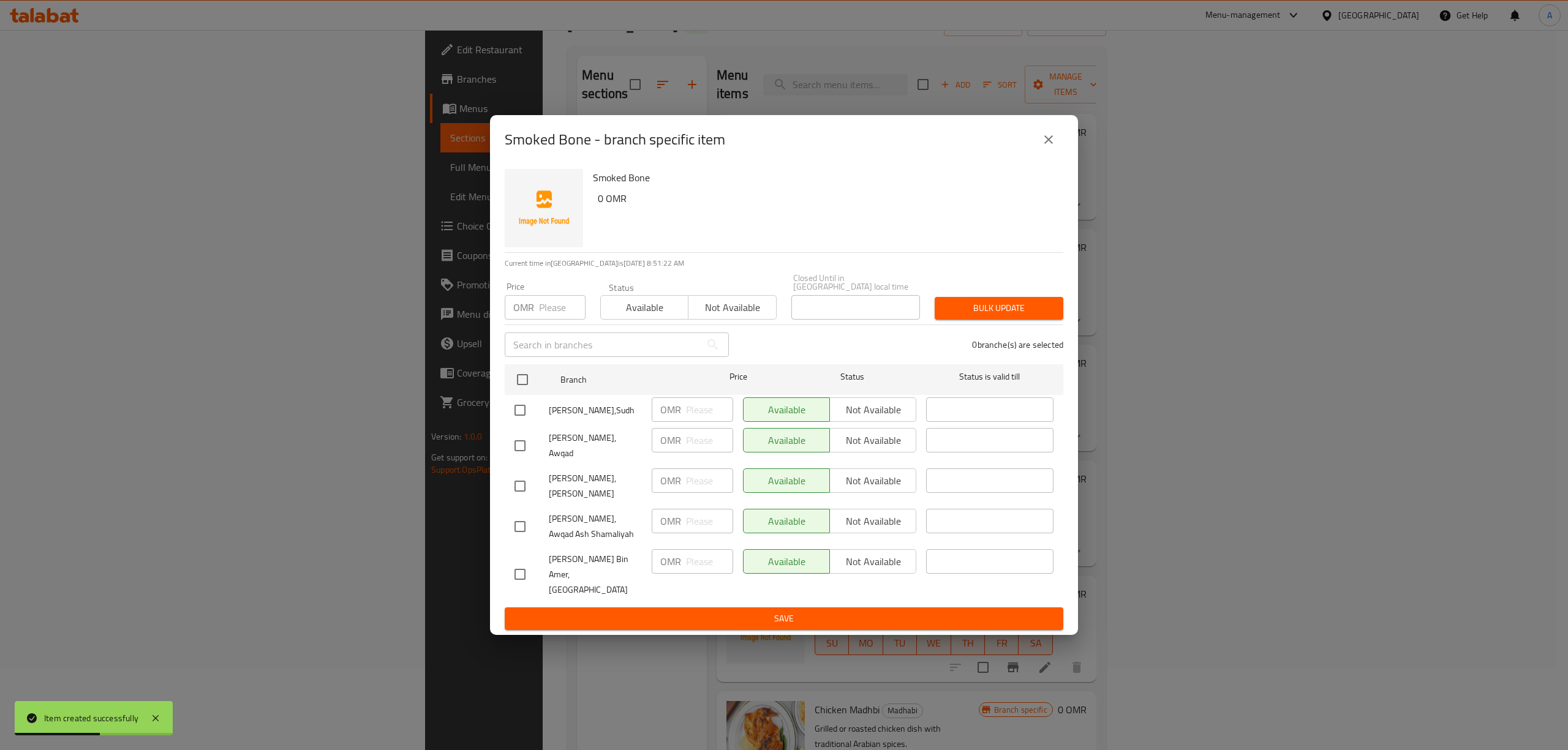
click at [520, 420] on input "checkbox" at bounding box center [520, 410] width 26 height 26
checkbox input "true"
click at [514, 450] on input "checkbox" at bounding box center [520, 446] width 26 height 26
checkbox input "true"
click at [522, 483] on input "checkbox" at bounding box center [520, 486] width 26 height 26
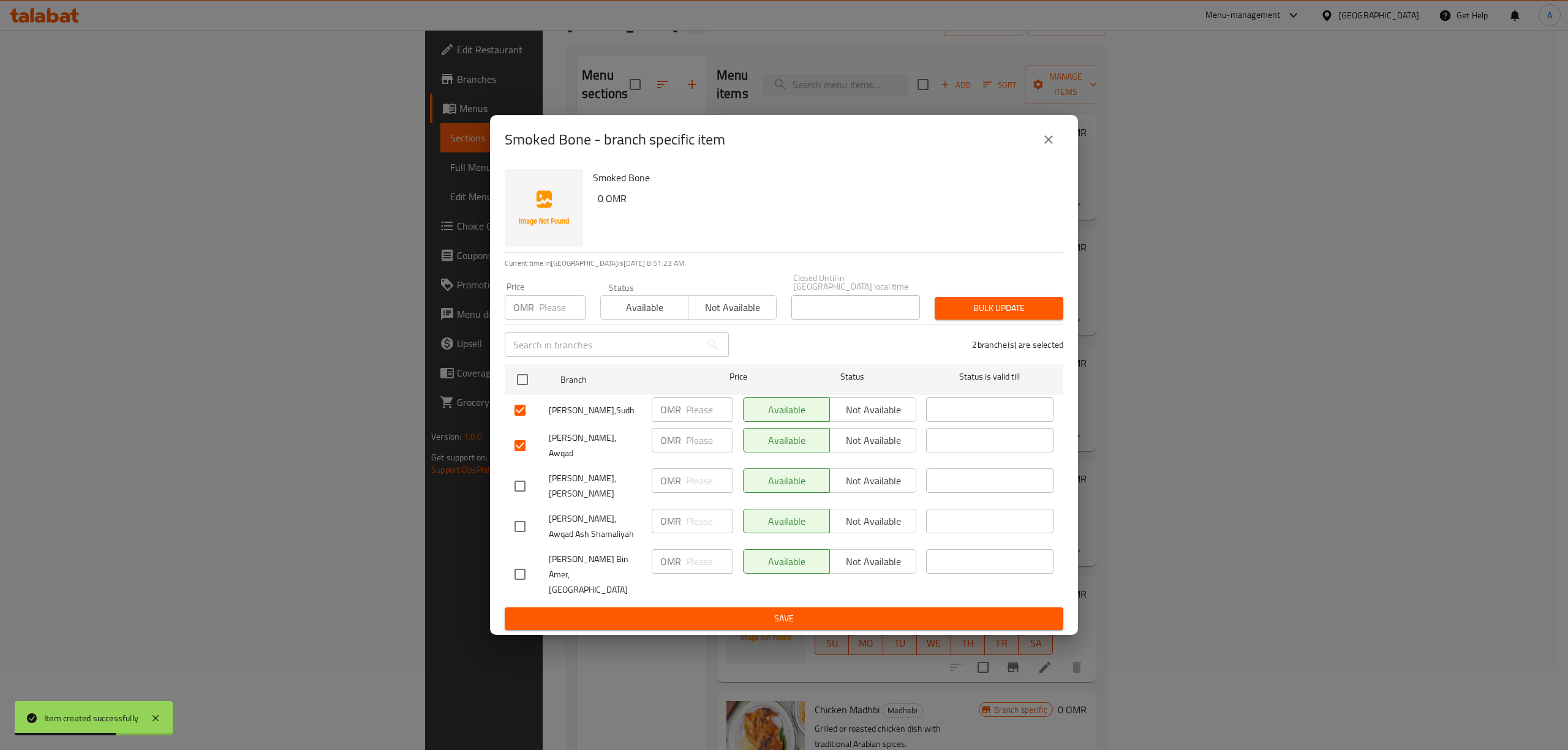
checkbox input "true"
click at [529, 530] on input "checkbox" at bounding box center [520, 527] width 26 height 26
checkbox input "true"
click at [876, 517] on span "Not available" at bounding box center [873, 521] width 77 height 17
click at [880, 485] on span "Not available" at bounding box center [873, 481] width 77 height 17
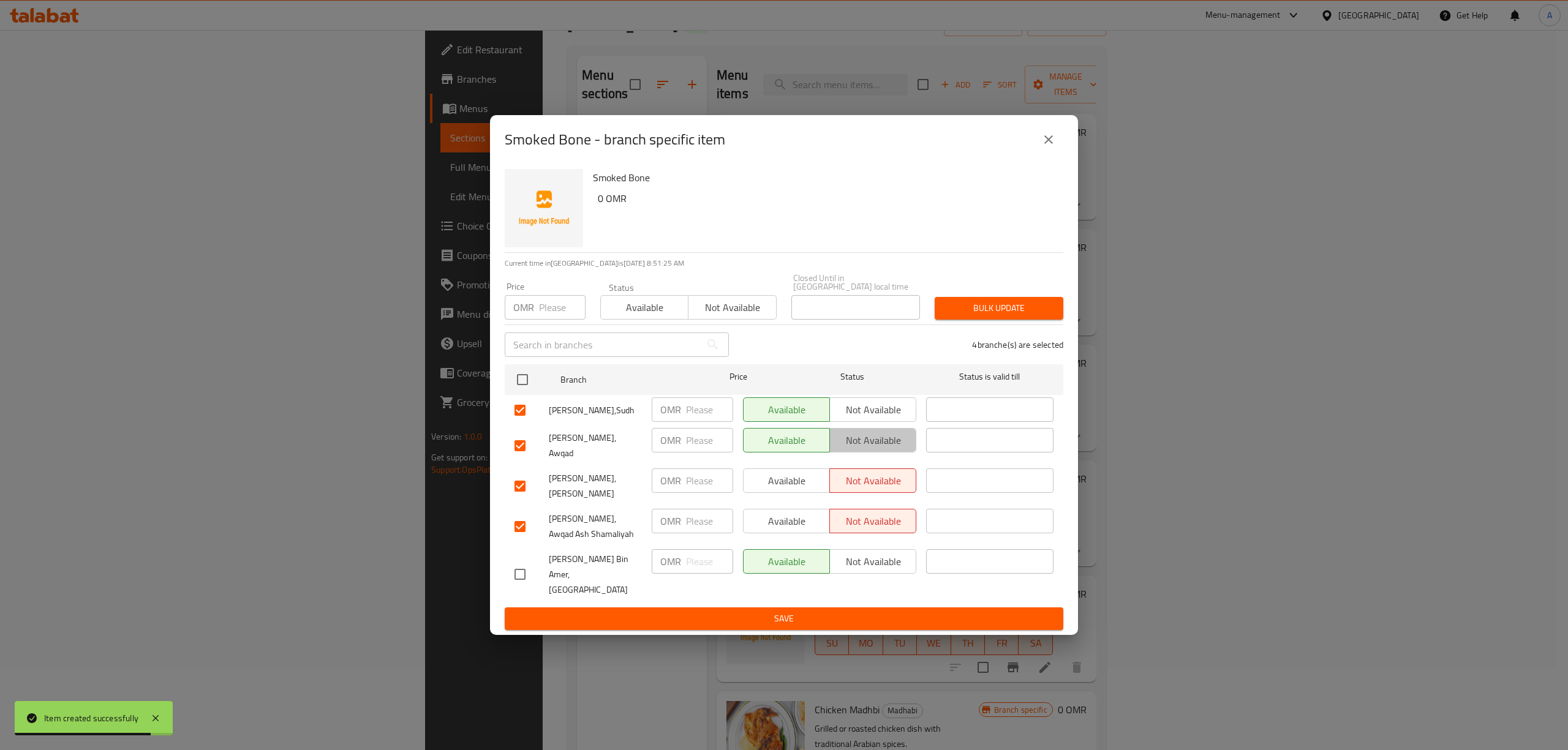
click at [886, 443] on span "Not available" at bounding box center [873, 440] width 77 height 17
click at [886, 419] on span "Not available" at bounding box center [873, 409] width 77 height 17
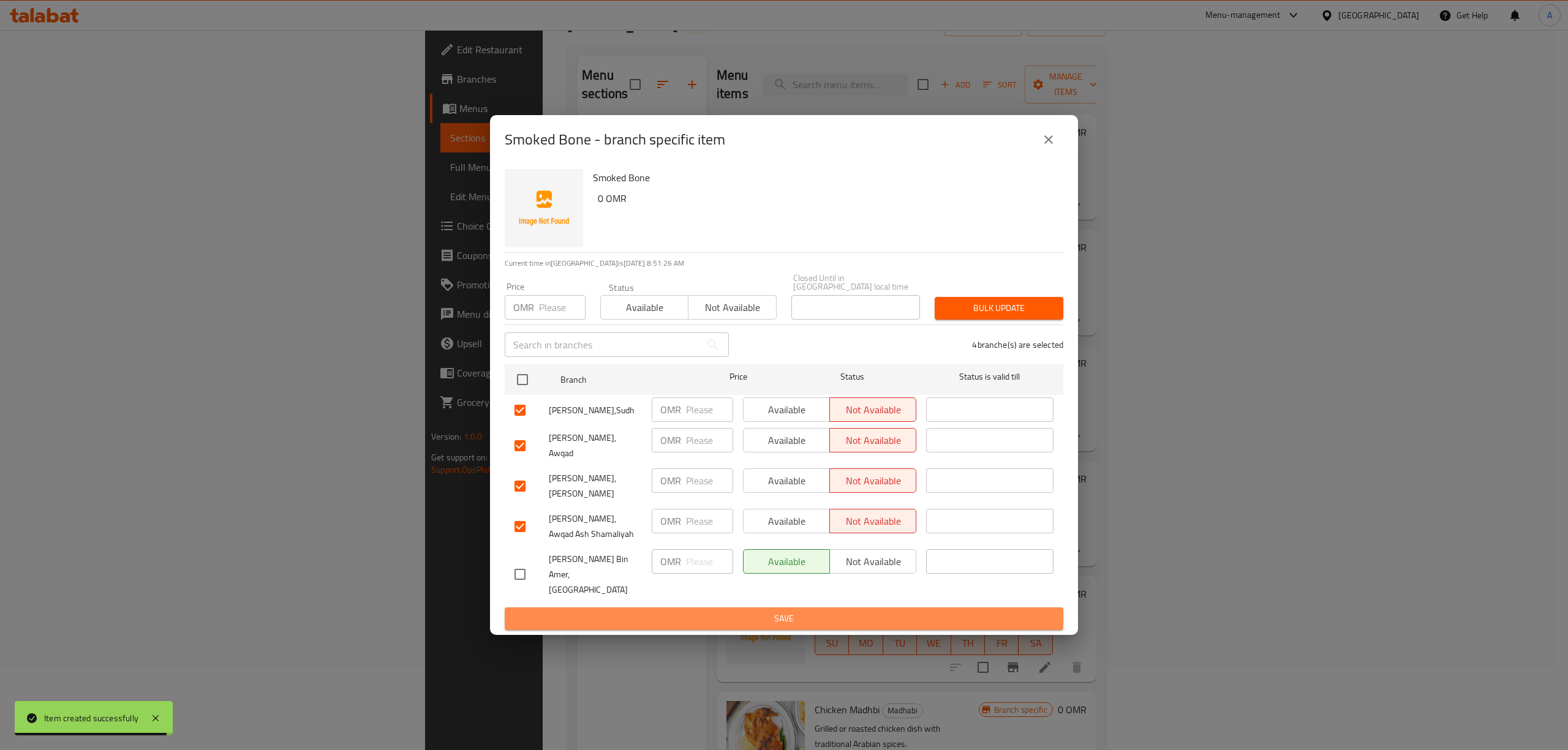
click at [804, 611] on span "Save" at bounding box center [784, 618] width 539 height 16
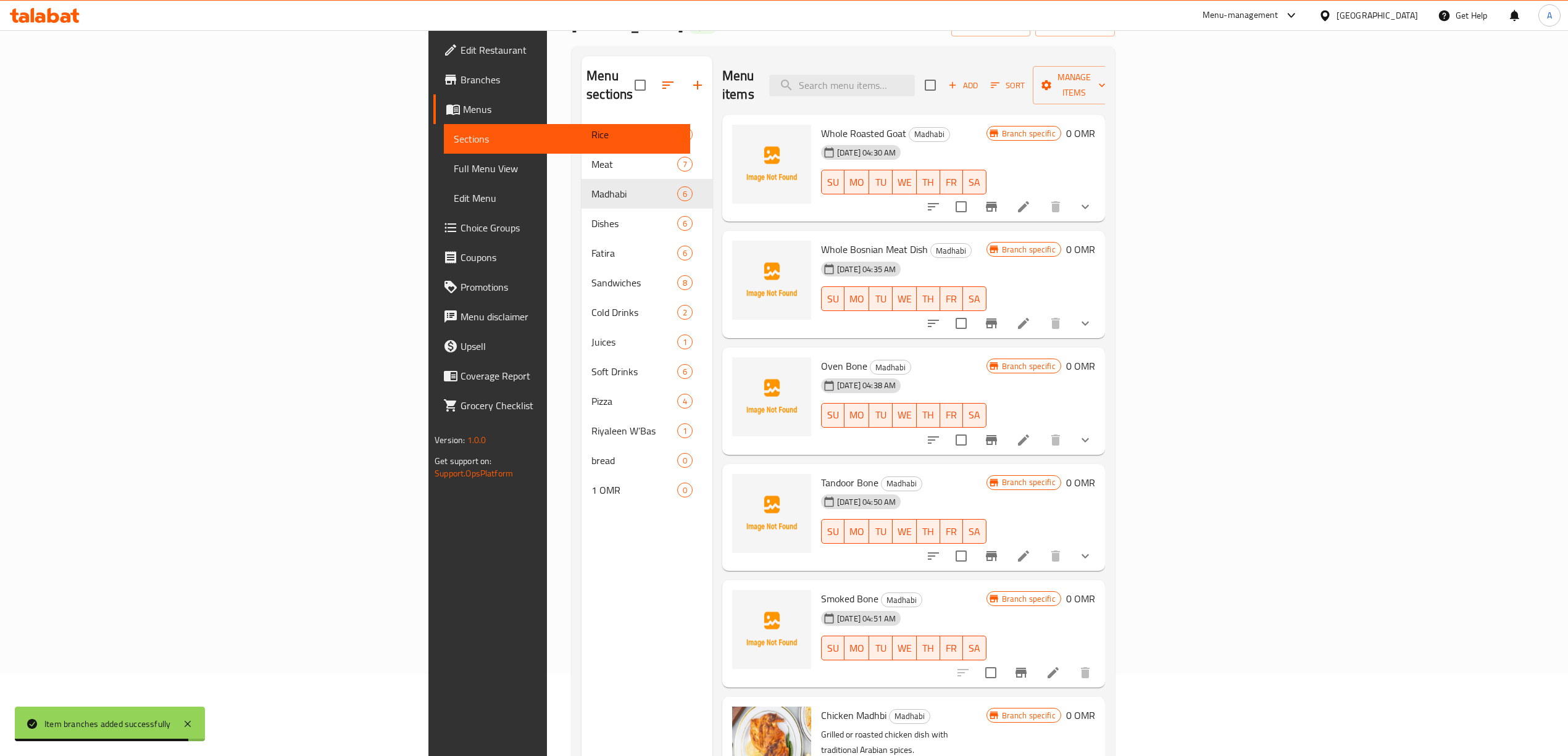
click at [1060, 665] on icon at bounding box center [1052, 672] width 15 height 15
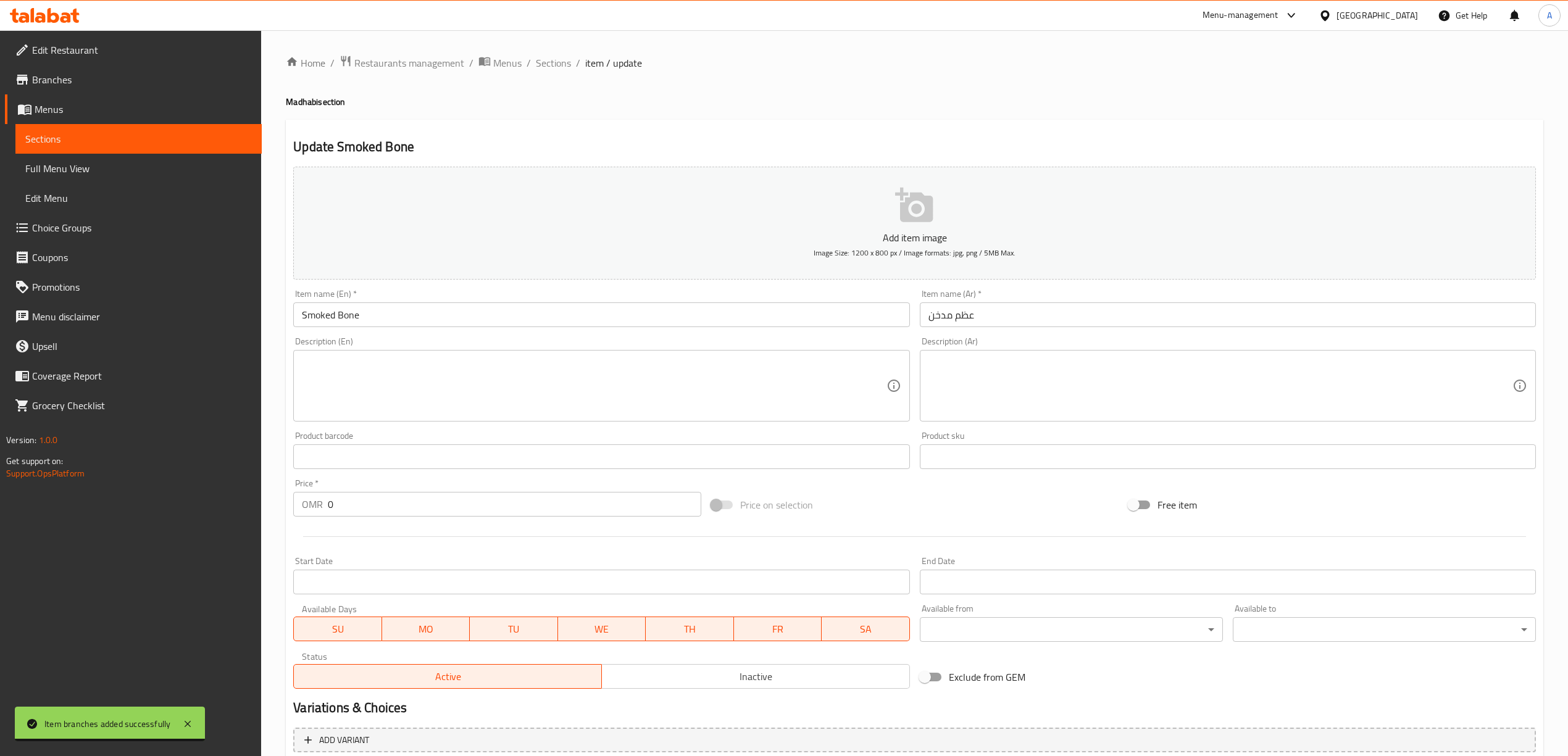
scroll to position [115, 0]
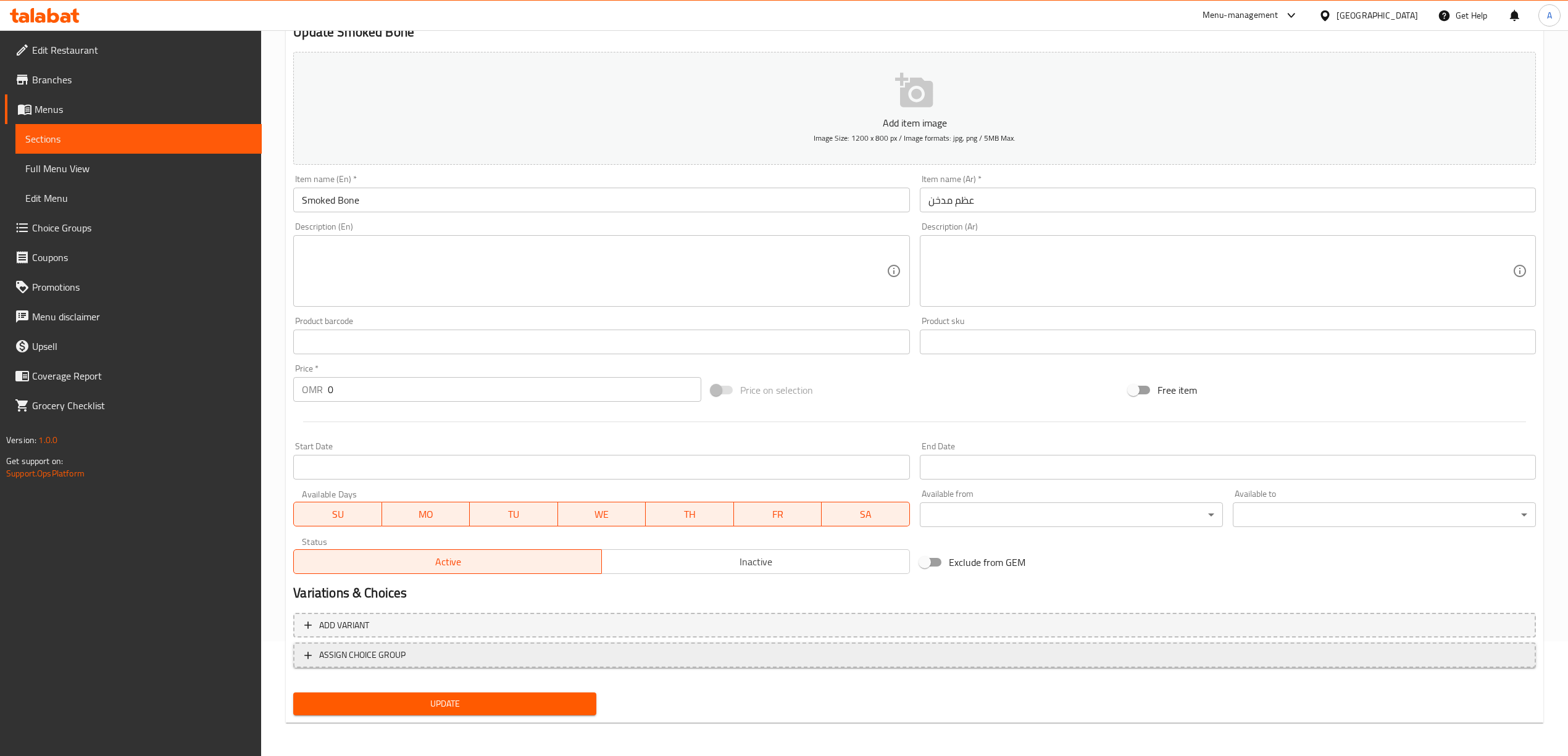
click at [488, 658] on span "ASSIGN CHOICE GROUP" at bounding box center [914, 655] width 1220 height 16
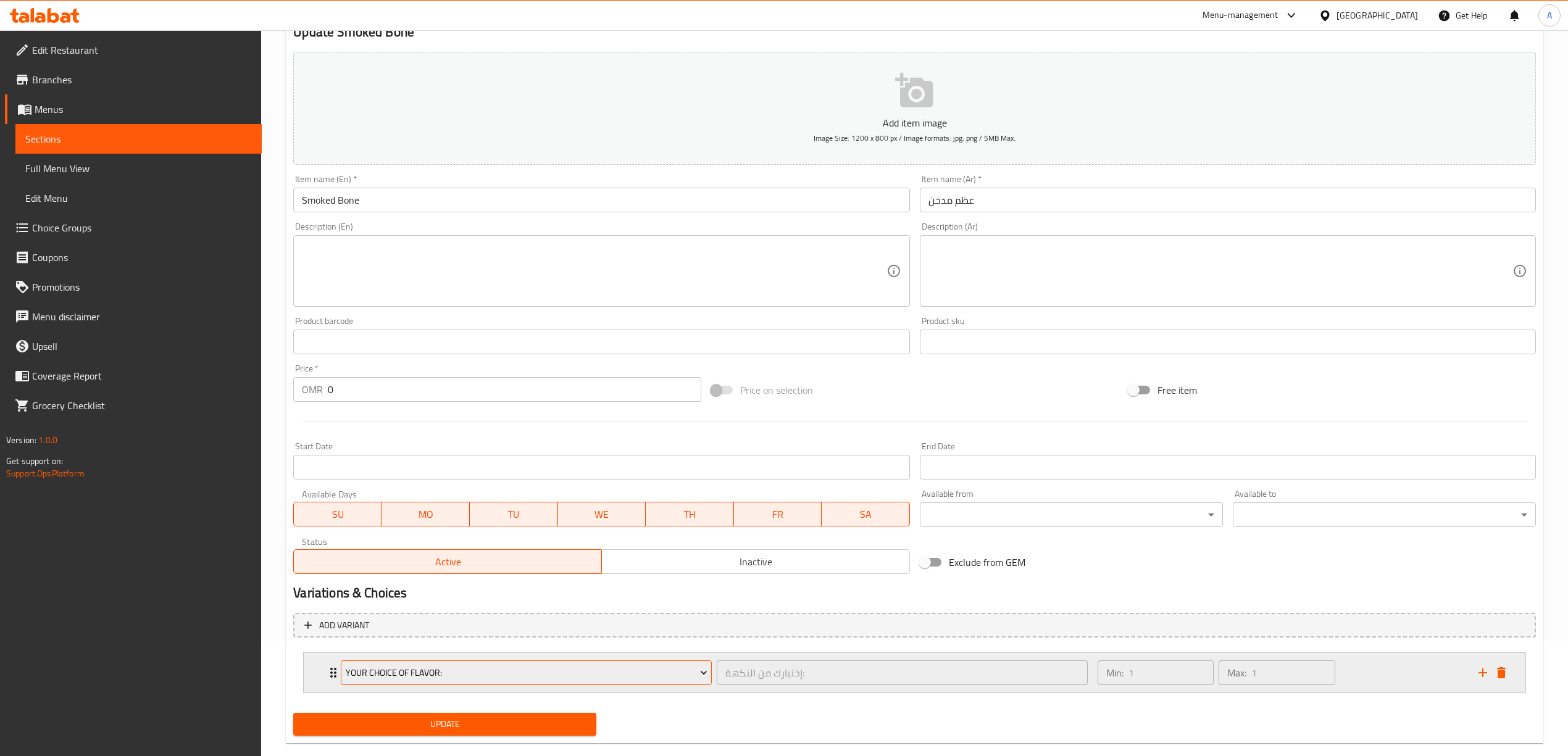
click at [468, 672] on span "Your Choice Of Flavor:" at bounding box center [526, 673] width 362 height 16
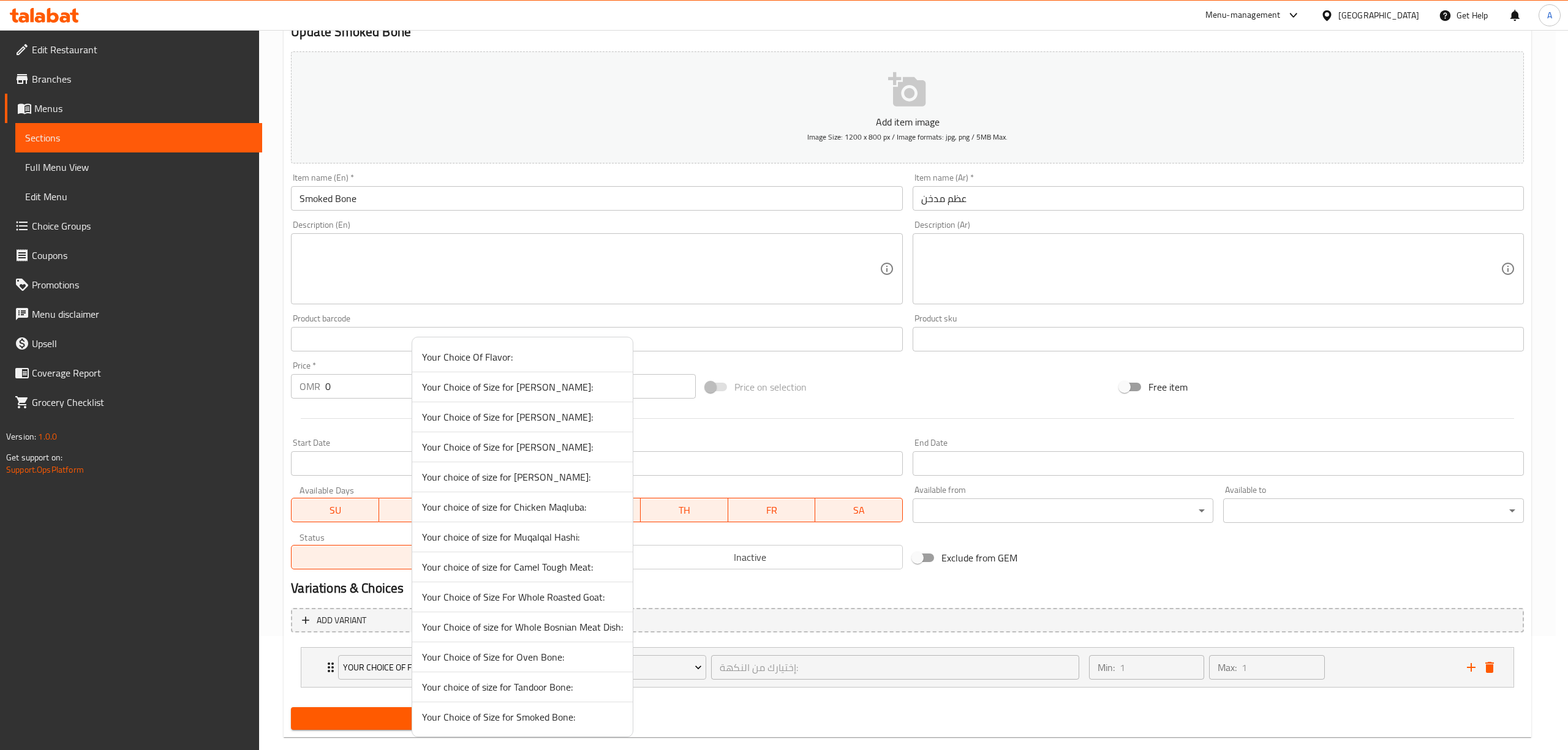
click at [554, 723] on span "Your Choice of Size for Smoked Bone:" at bounding box center [522, 716] width 200 height 15
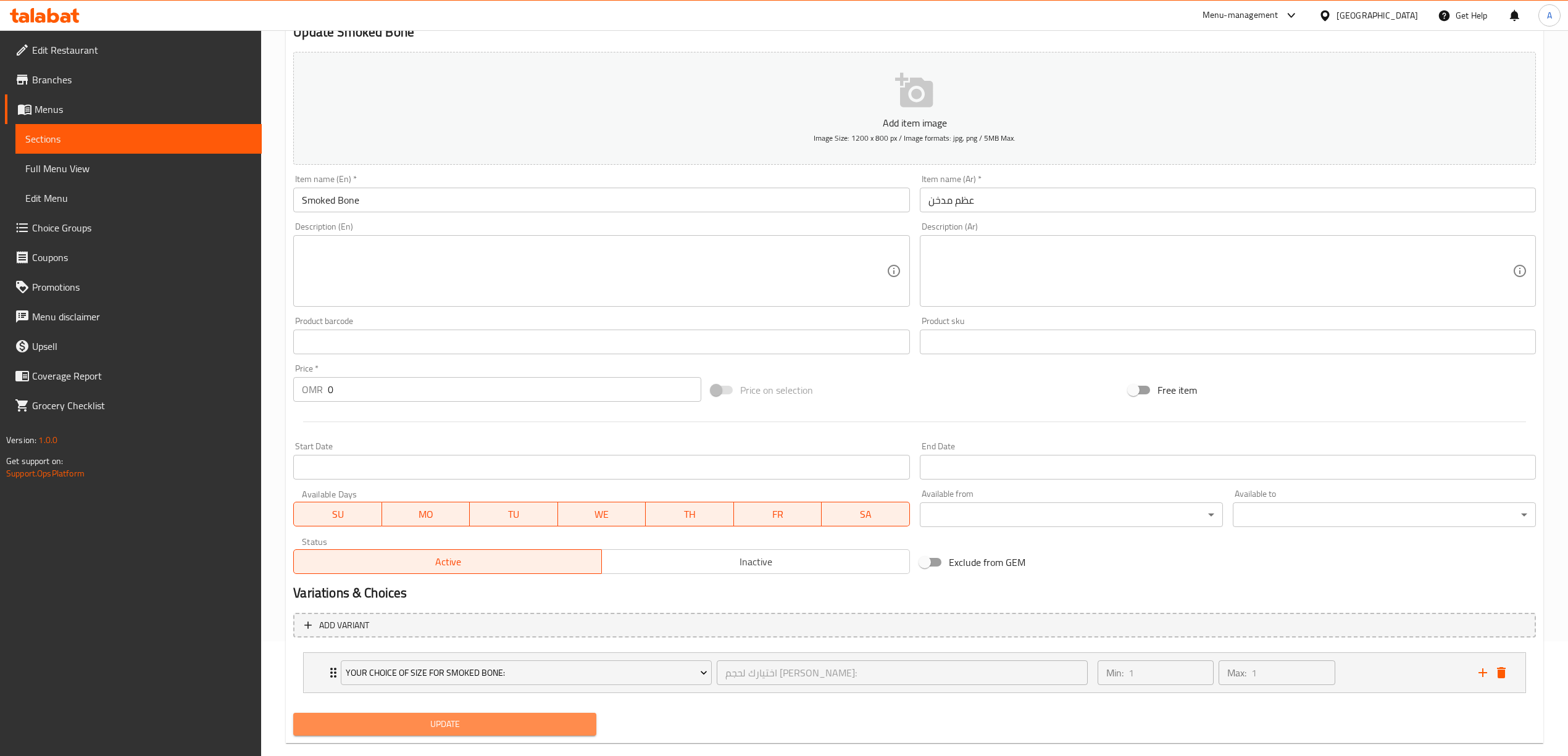
click at [468, 716] on span "Update" at bounding box center [444, 724] width 284 height 16
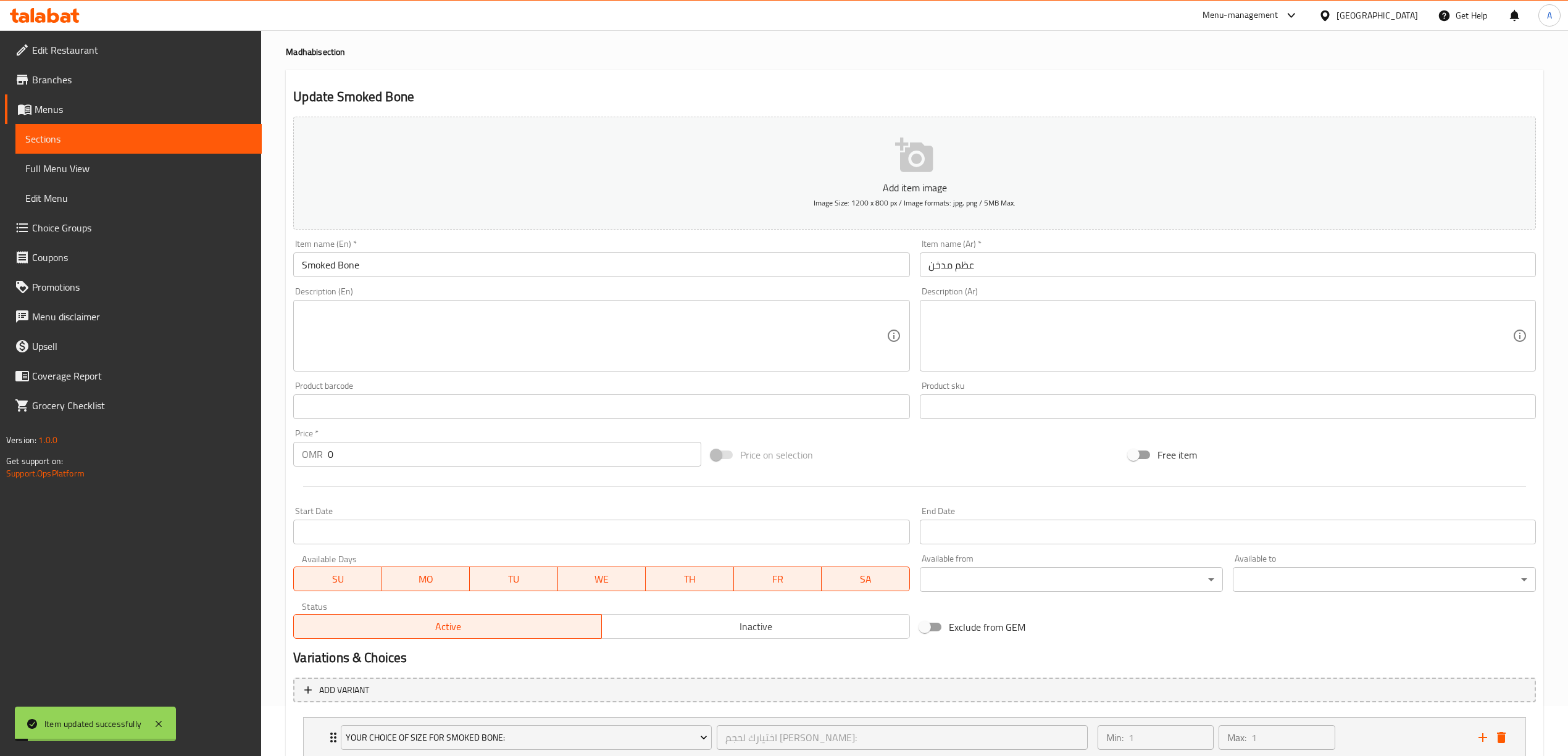
scroll to position [0, 0]
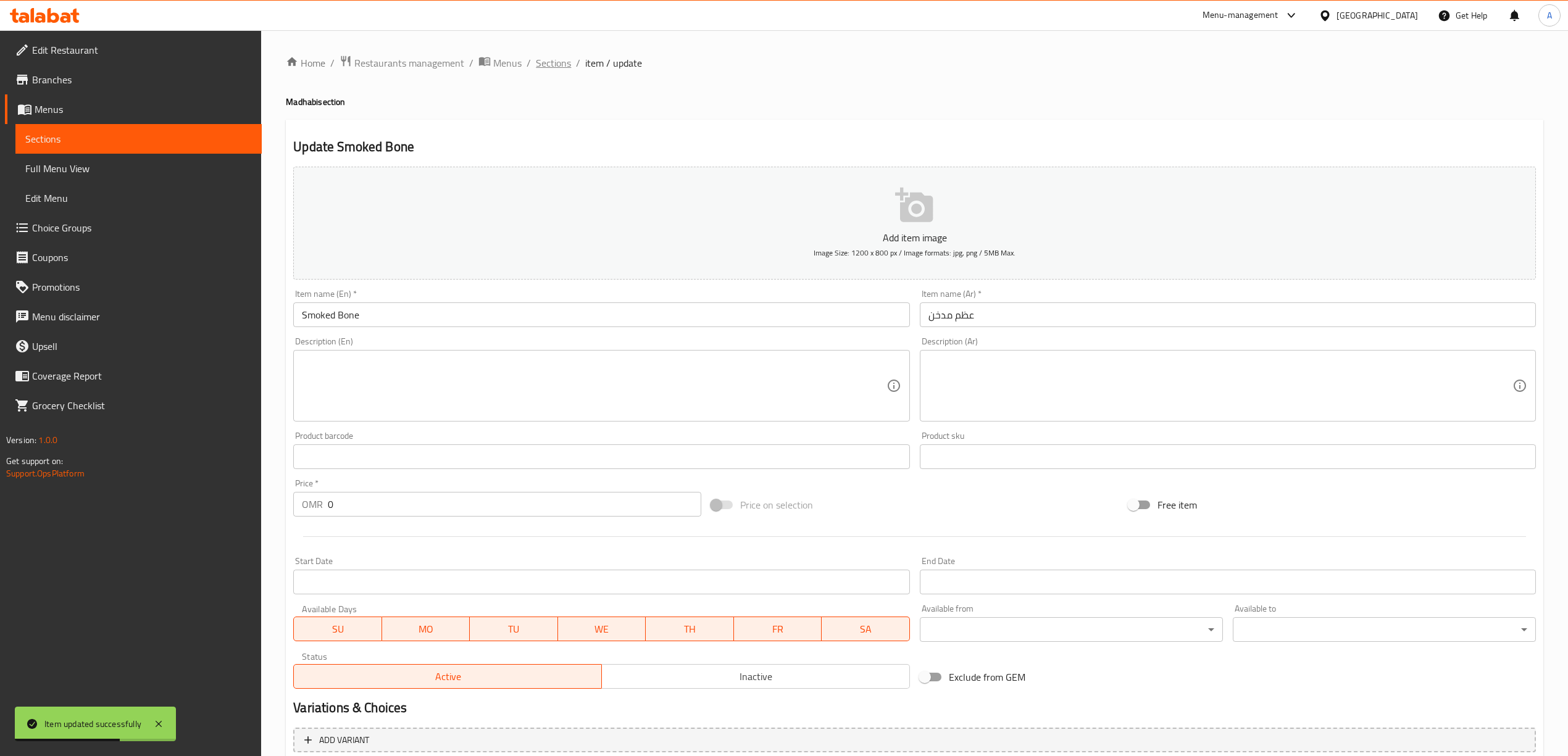
click at [545, 60] on span "Sections" at bounding box center [553, 62] width 35 height 15
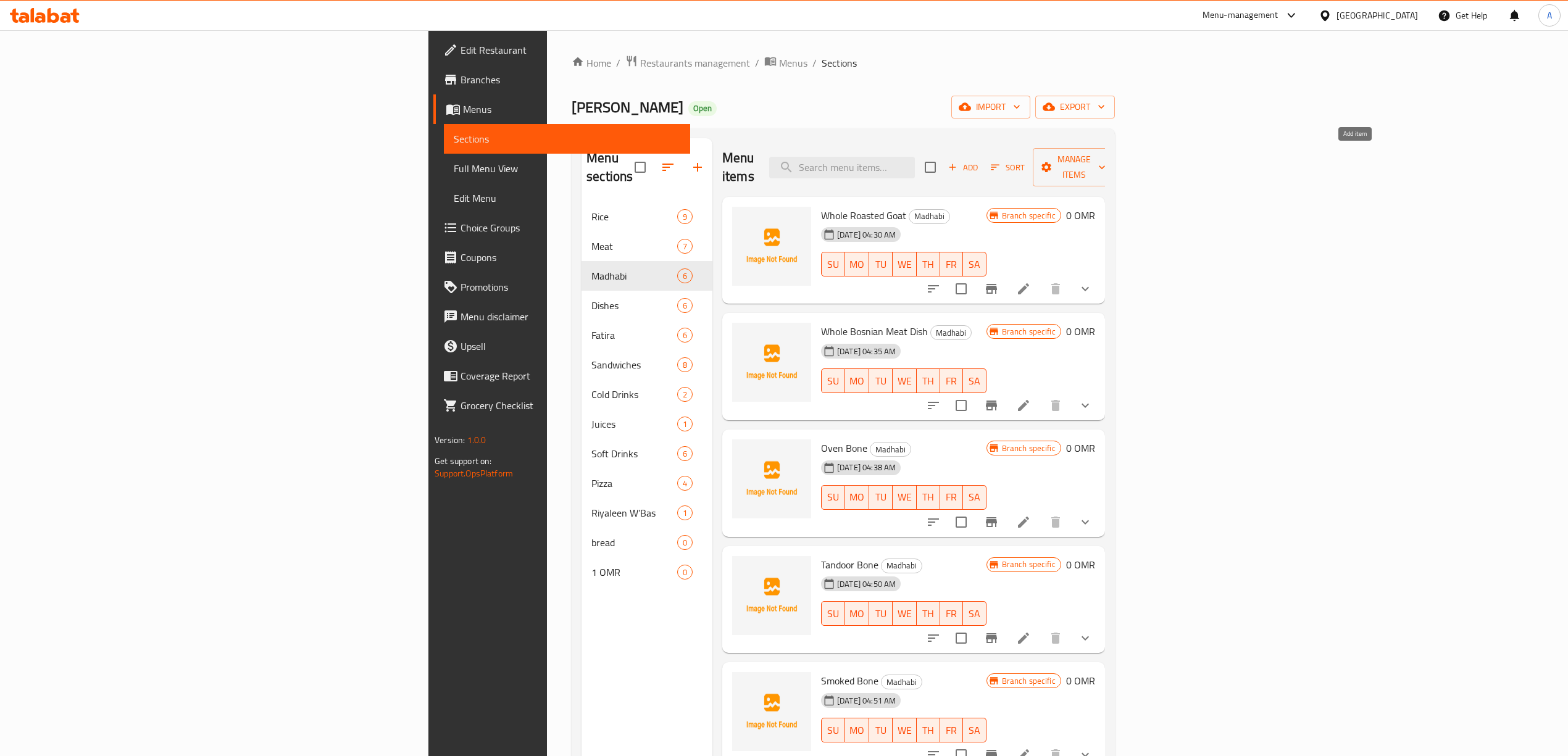
click at [957, 162] on icon "button" at bounding box center [952, 167] width 11 height 11
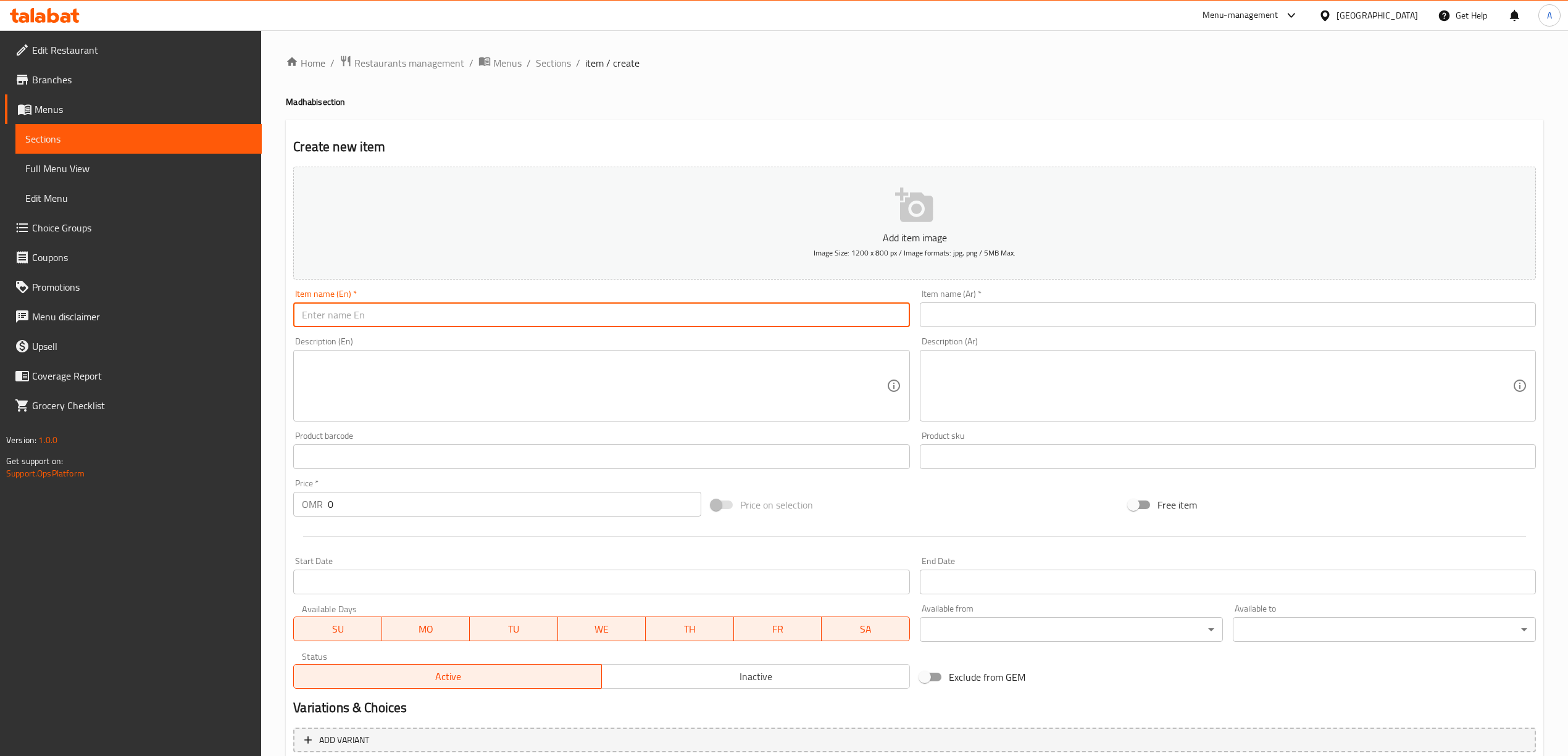
click at [418, 314] on input "text" at bounding box center [601, 314] width 616 height 25
paste input "Roasted Goat, Cut into Sections"
type input "Roasted Goat, Cut into Sections"
click at [277, 364] on div "Home / Restaurants management / Menus / Sections / item / create [PERSON_NAME] …" at bounding box center [914, 450] width 1306 height 841
drag, startPoint x: 447, startPoint y: 320, endPoint x: 299, endPoint y: 314, distance: 148.1
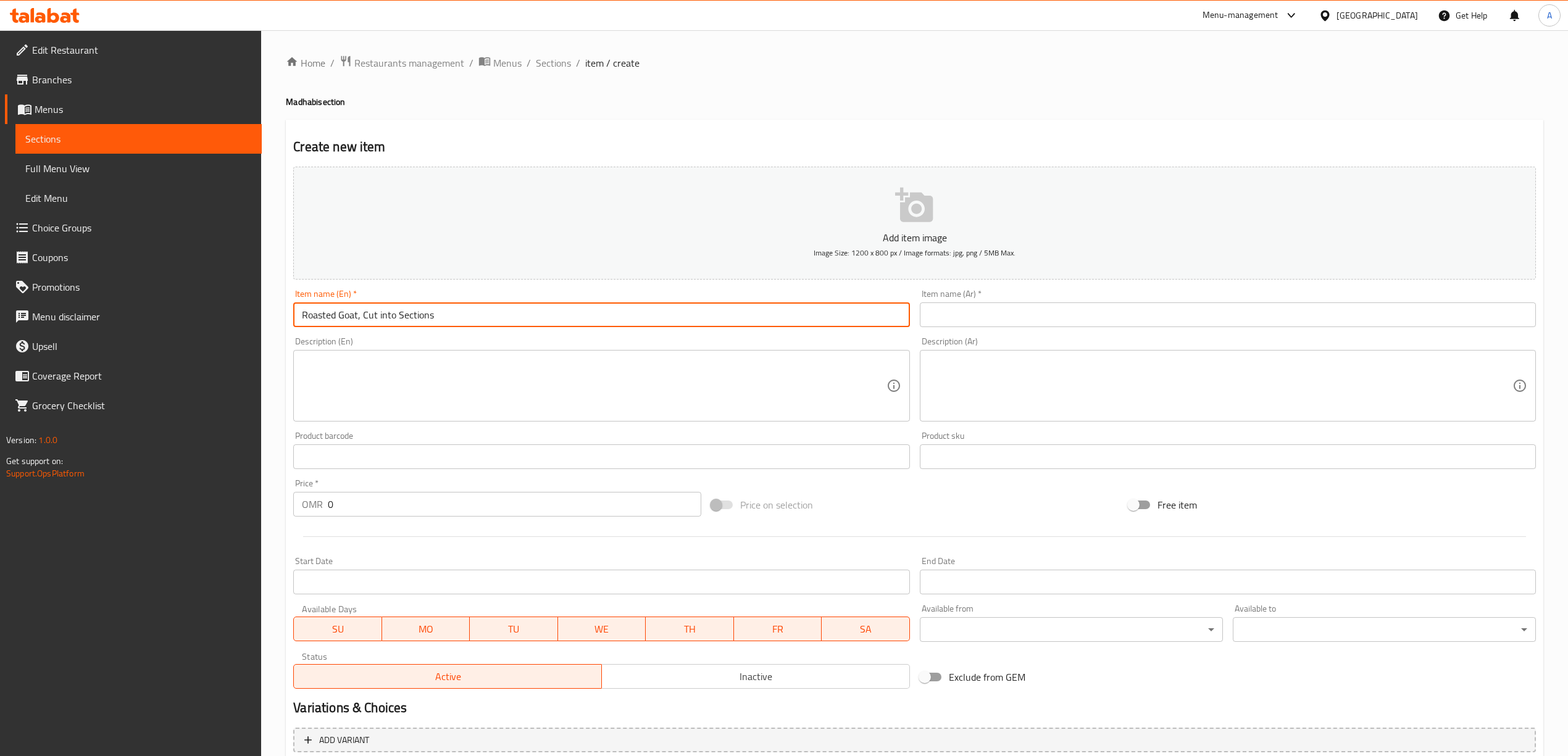
click at [299, 314] on input "Roasted Goat, Cut into Sections" at bounding box center [601, 314] width 616 height 25
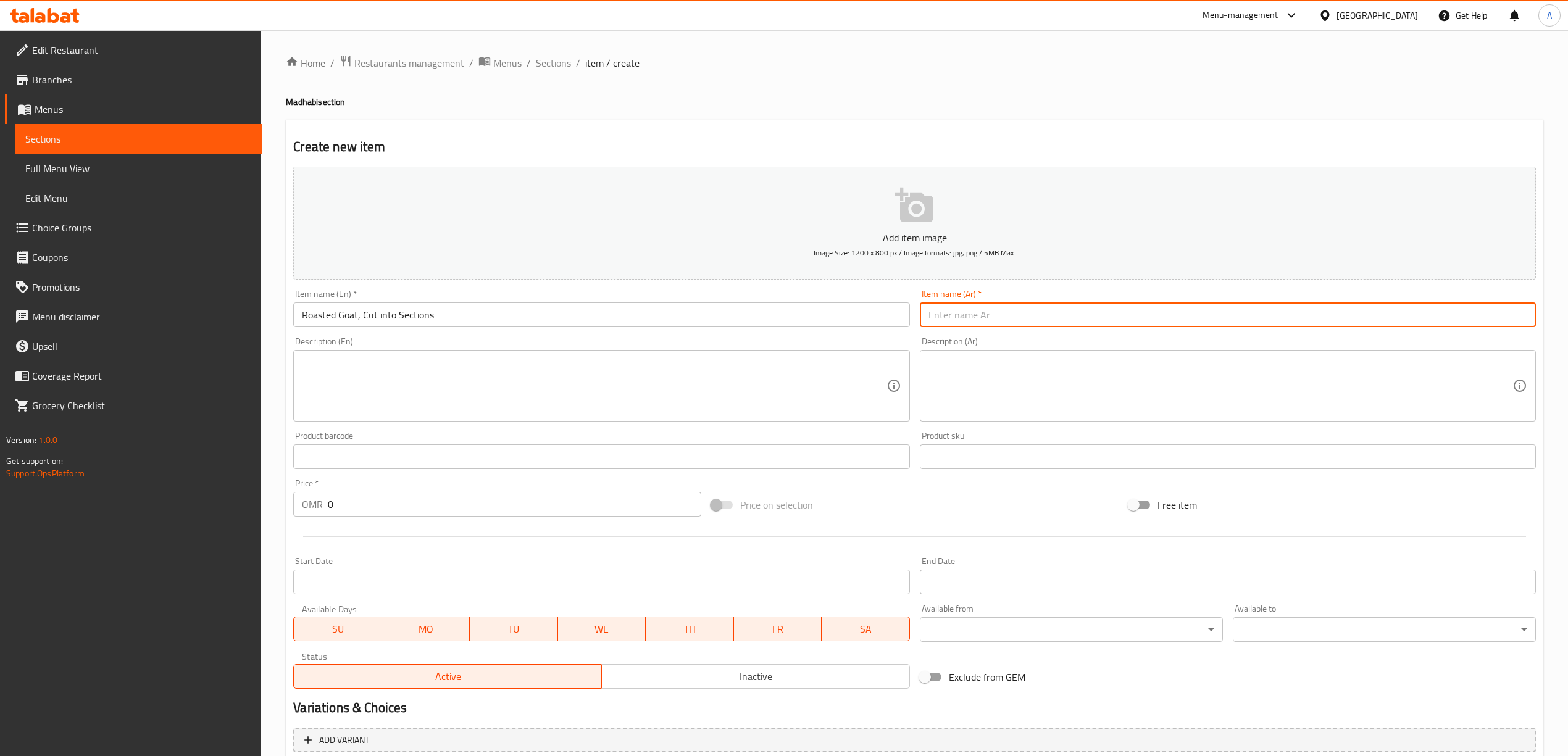
click at [1012, 319] on input "text" at bounding box center [1227, 314] width 616 height 25
paste input "لحم الماعز المشوي، مقطع إلى أقسام"
type input "لحم الماعز المشوي، مقطع إلى أقسام"
click at [859, 110] on div "Home / Restaurants management / Menus / Sections / item / create [PERSON_NAME] …" at bounding box center [914, 451] width 1257 height 792
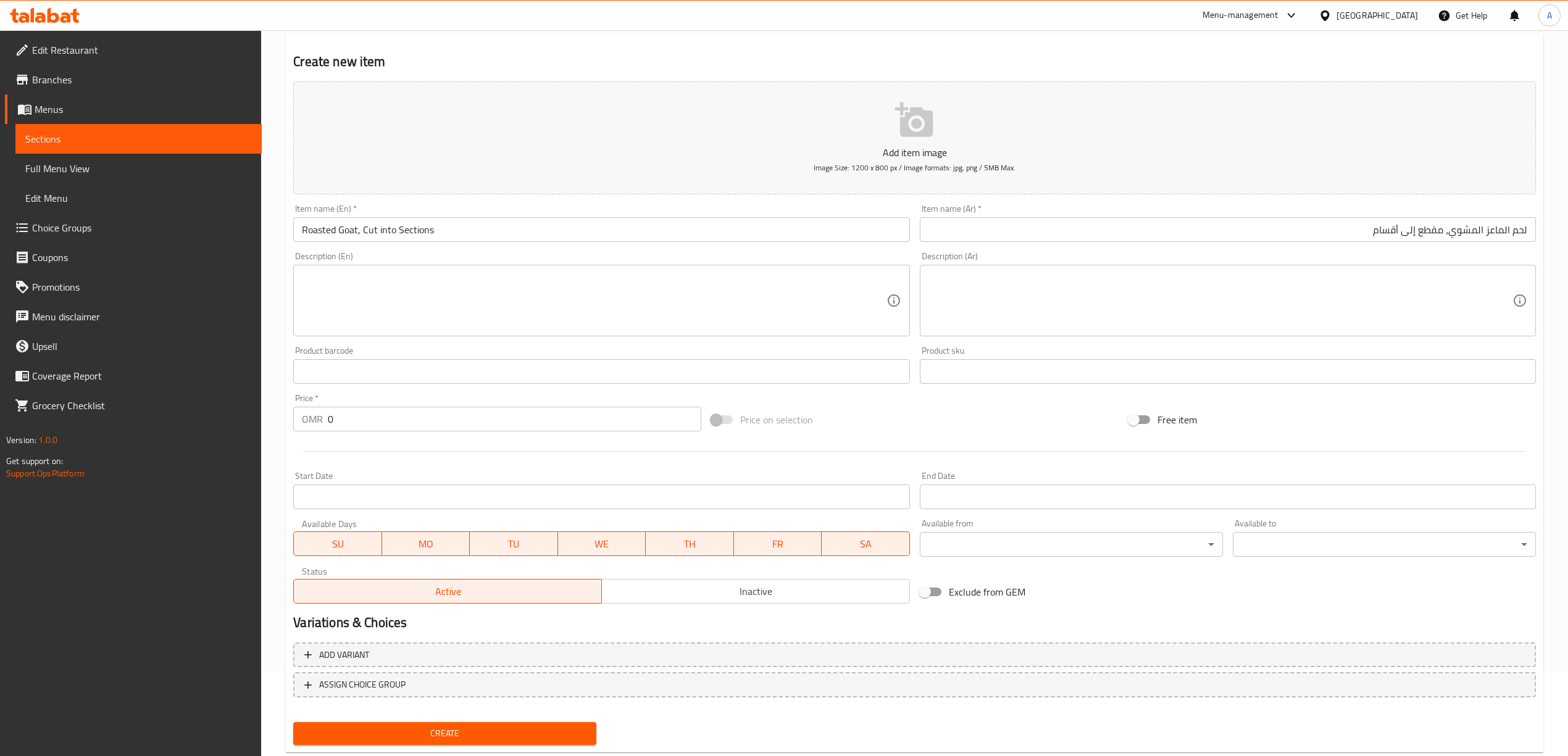
scroll to position [115, 0]
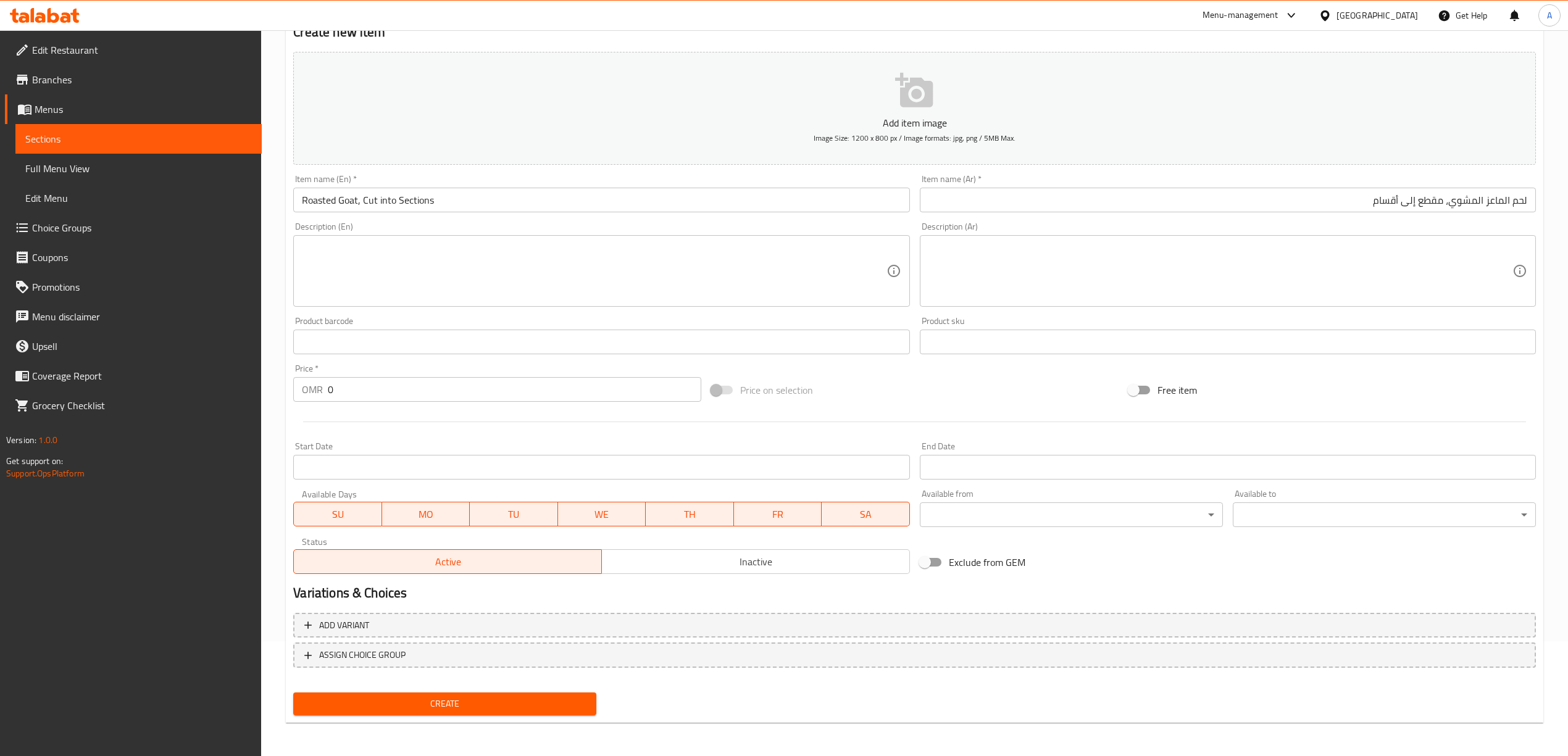
click at [445, 699] on span "Create" at bounding box center [444, 704] width 284 height 16
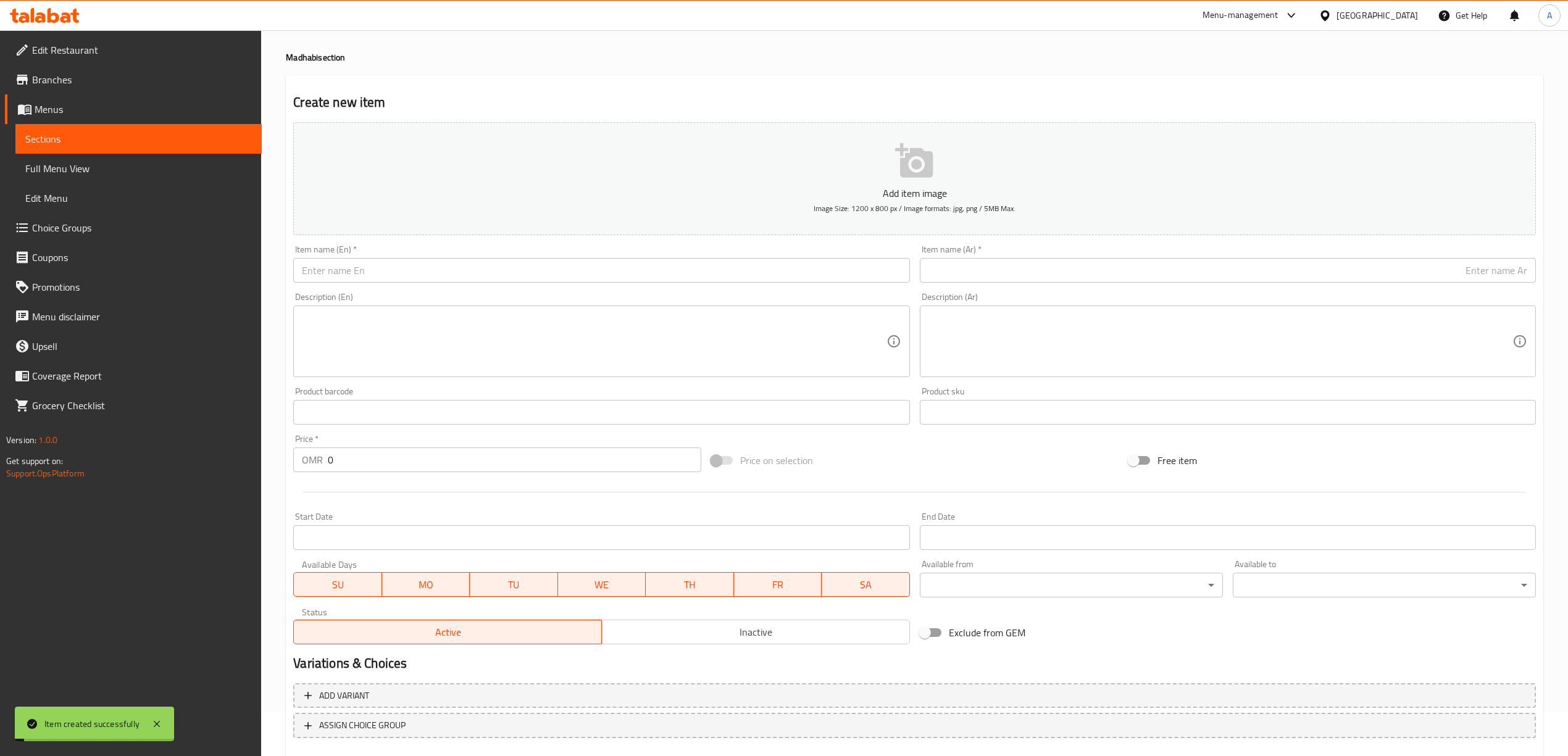
scroll to position [0, 0]
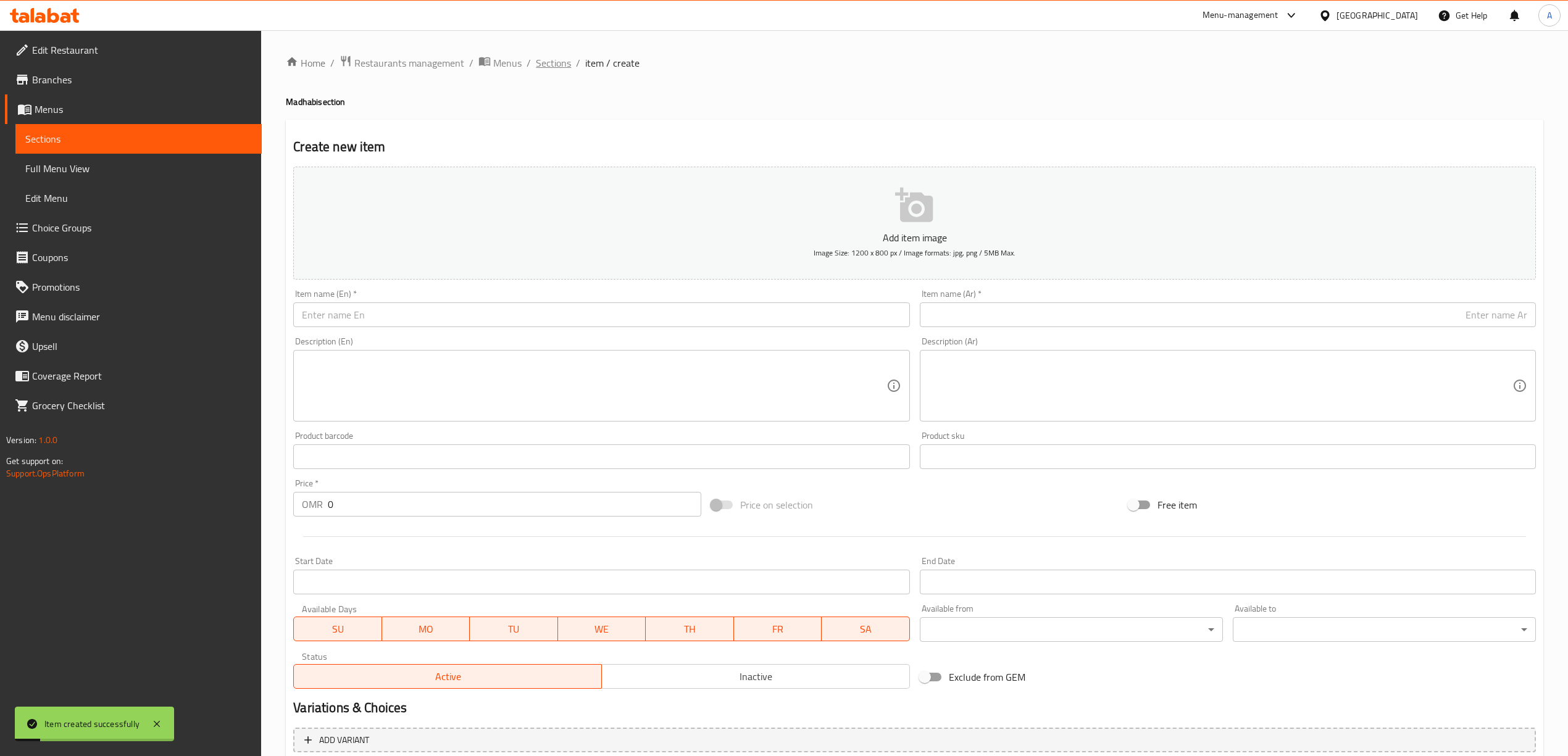
click at [566, 55] on span "Sections" at bounding box center [553, 62] width 35 height 15
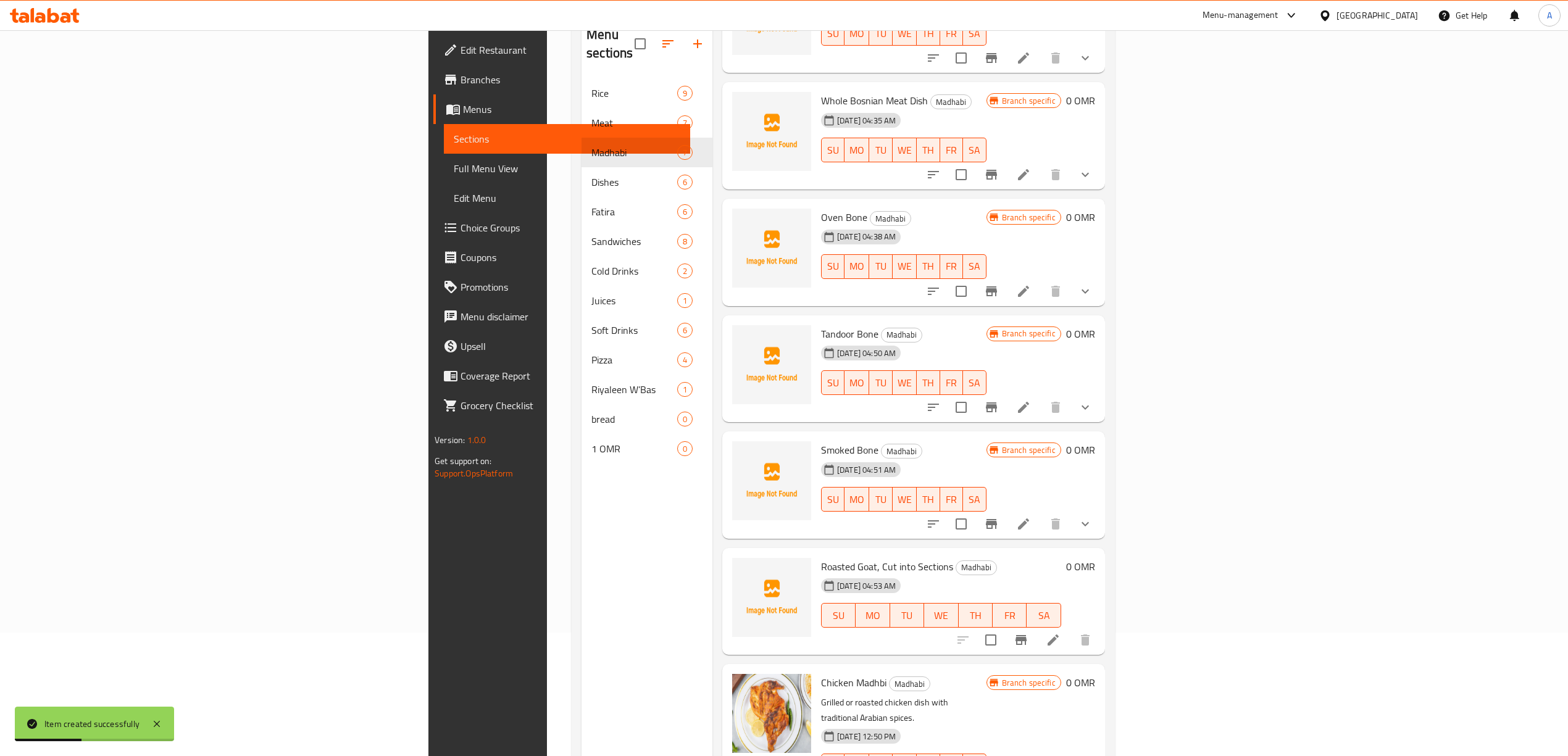
scroll to position [173, 0]
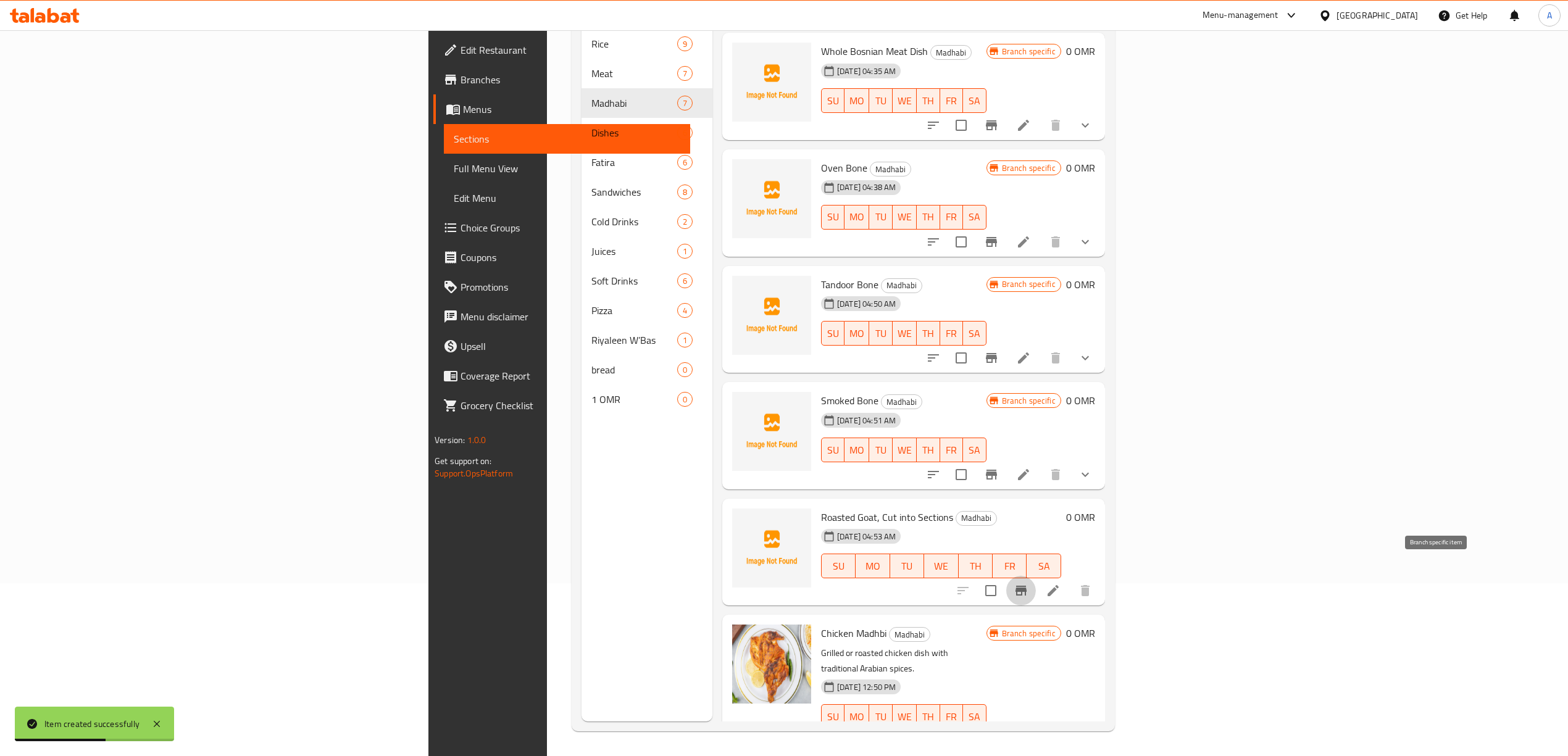
click at [1029, 583] on icon "Branch-specific-item" at bounding box center [1021, 590] width 15 height 15
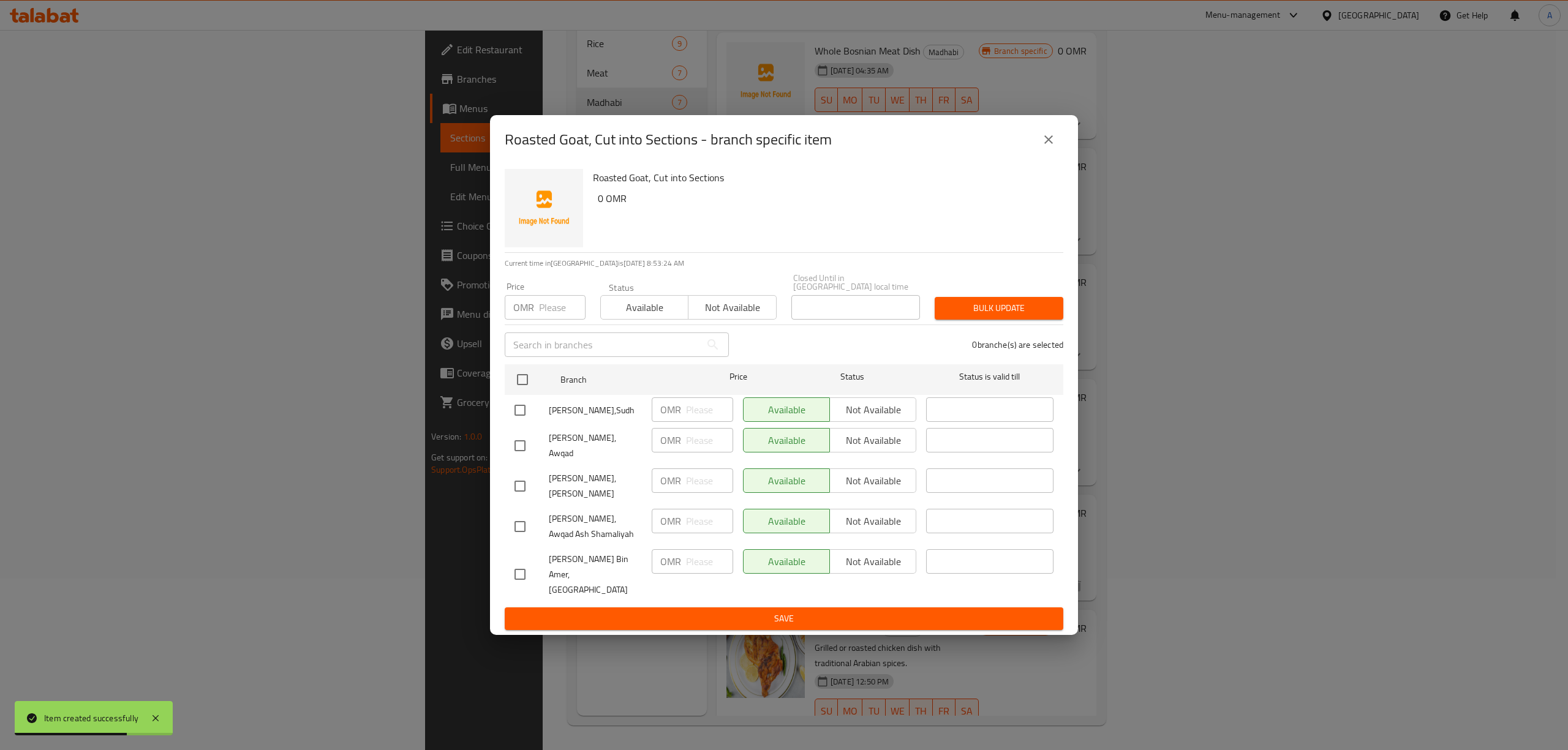
click at [527, 416] on input "checkbox" at bounding box center [520, 410] width 26 height 26
checkbox input "true"
click at [520, 454] on input "checkbox" at bounding box center [520, 446] width 26 height 26
checkbox input "true"
click at [517, 491] on input "checkbox" at bounding box center [520, 486] width 26 height 26
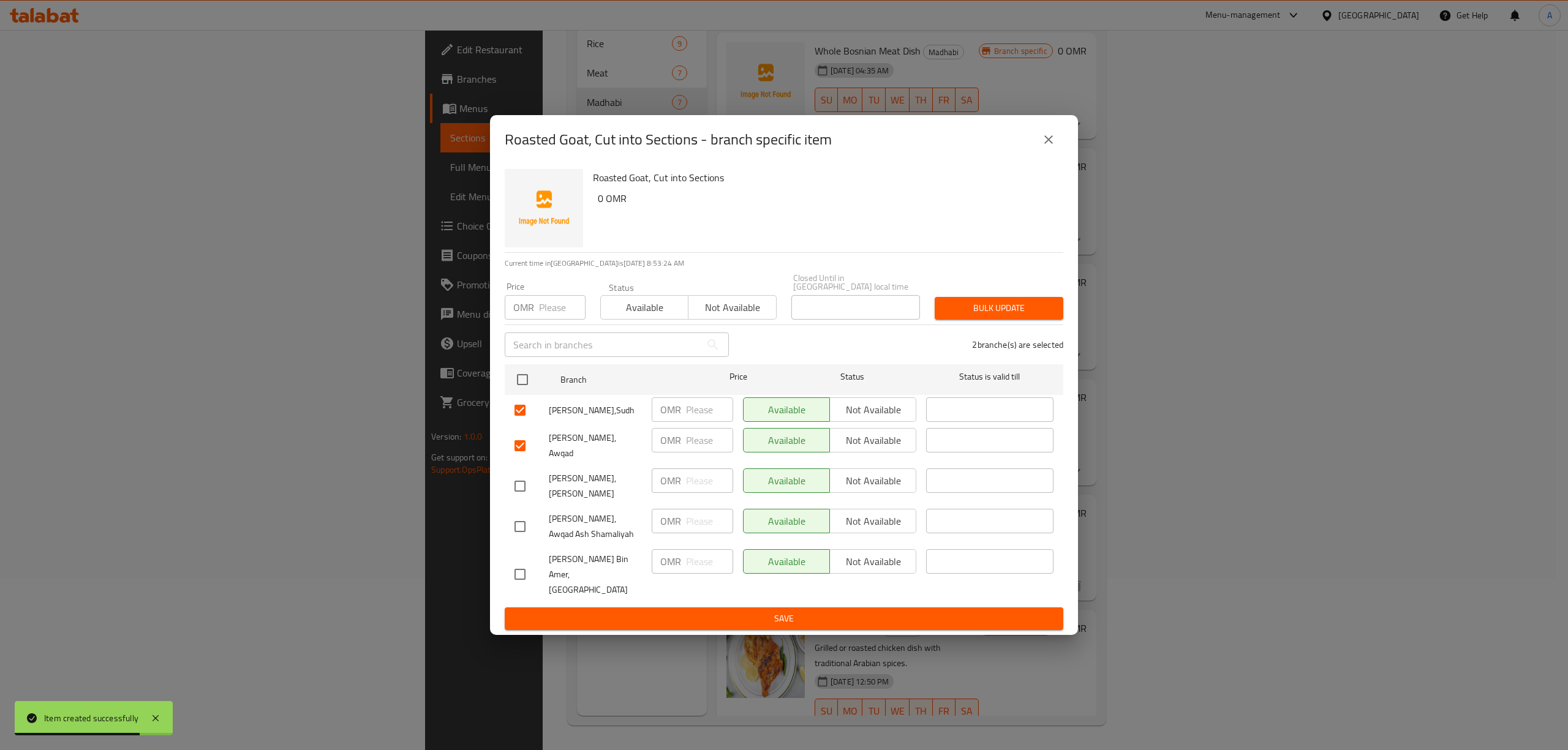
checkbox input "true"
click at [520, 517] on input "checkbox" at bounding box center [520, 527] width 26 height 26
checkbox input "true"
click at [872, 520] on span "Not available" at bounding box center [873, 521] width 77 height 17
click at [872, 487] on span "Not available" at bounding box center [873, 481] width 77 height 17
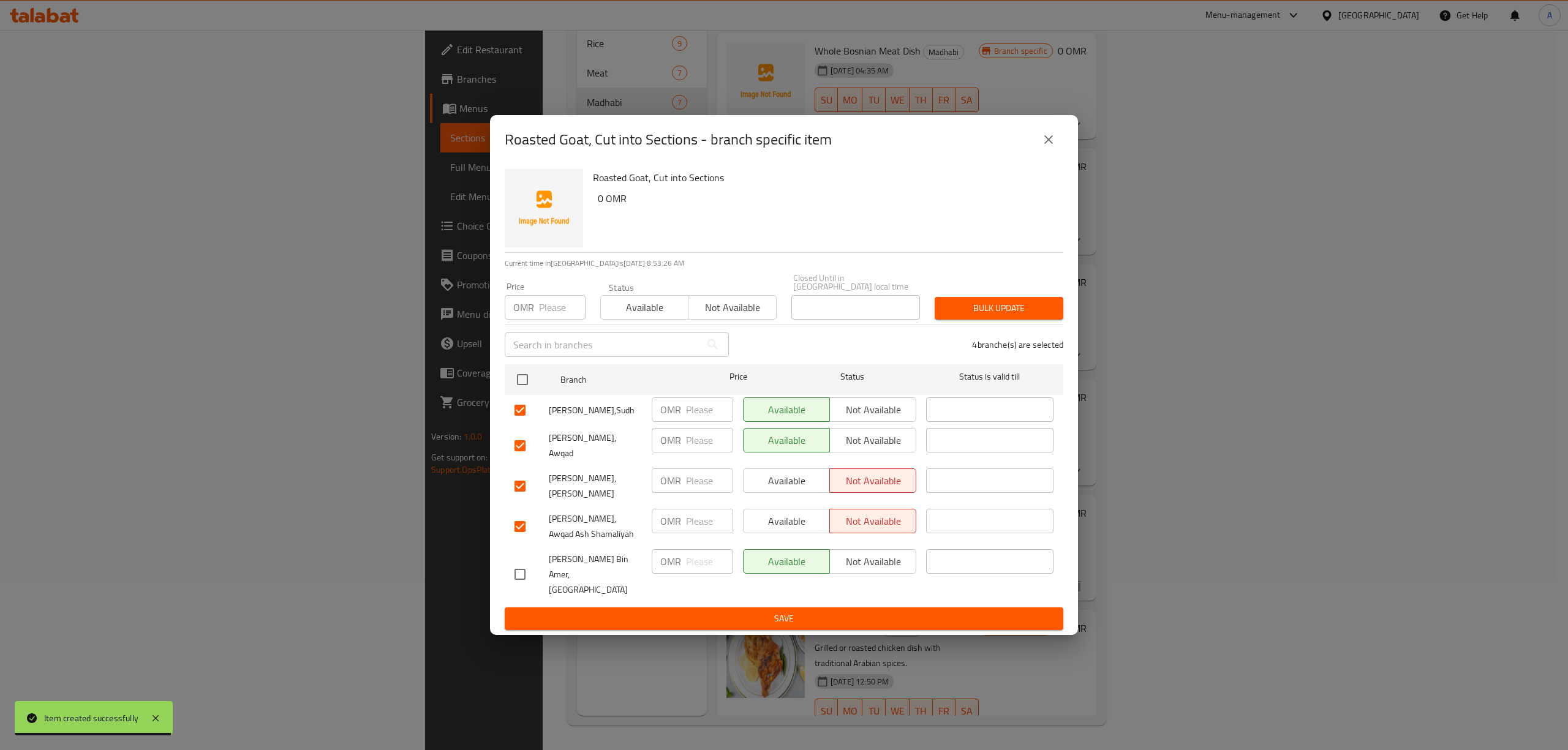
drag, startPoint x: 885, startPoint y: 443, endPoint x: 885, endPoint y: 410, distance: 33.0
click at [885, 441] on span "Not available" at bounding box center [873, 440] width 77 height 17
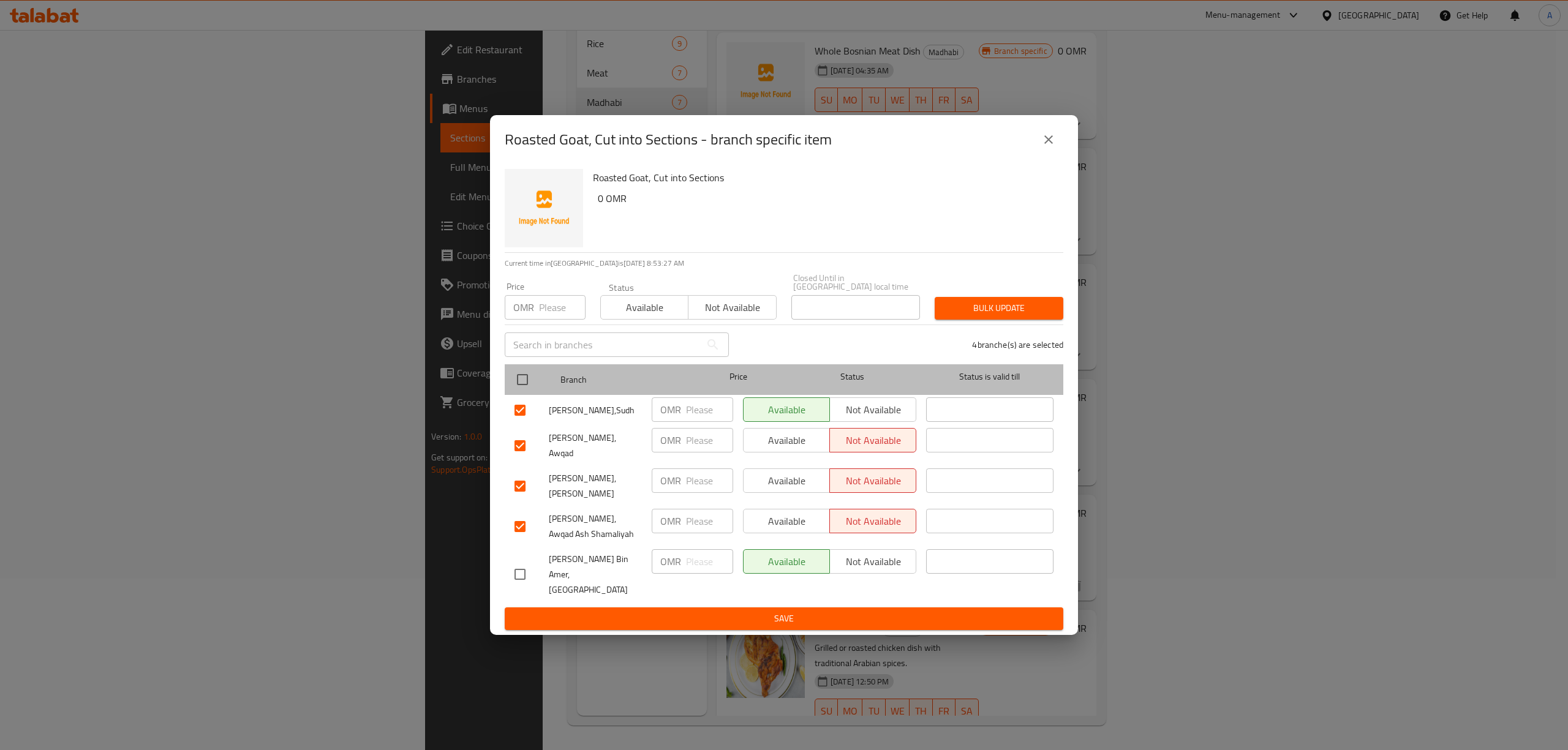
click at [886, 397] on div "Status" at bounding box center [852, 379] width 137 height 36
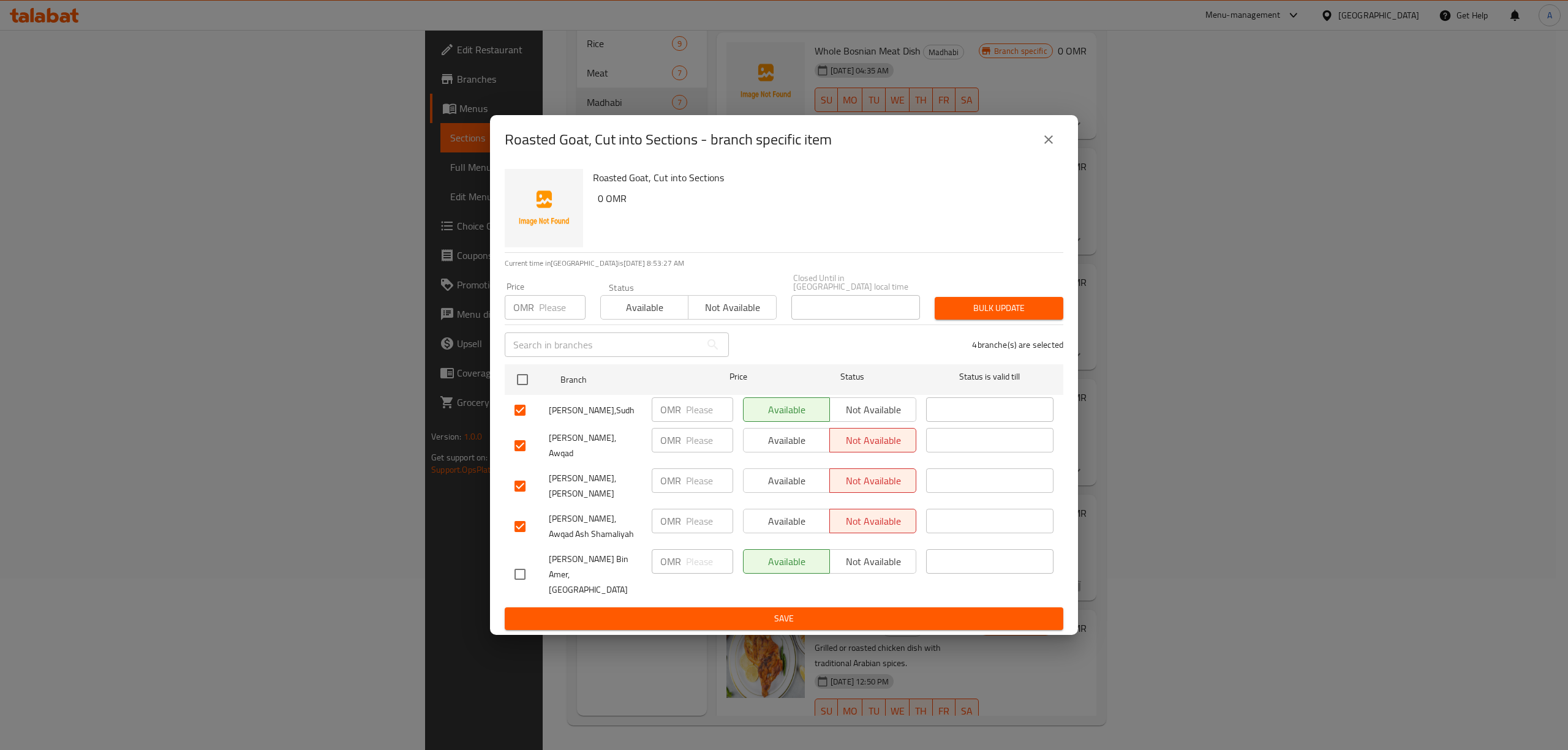
click at [883, 416] on span "Not available" at bounding box center [873, 409] width 77 height 17
click at [818, 611] on span "Save" at bounding box center [784, 618] width 539 height 16
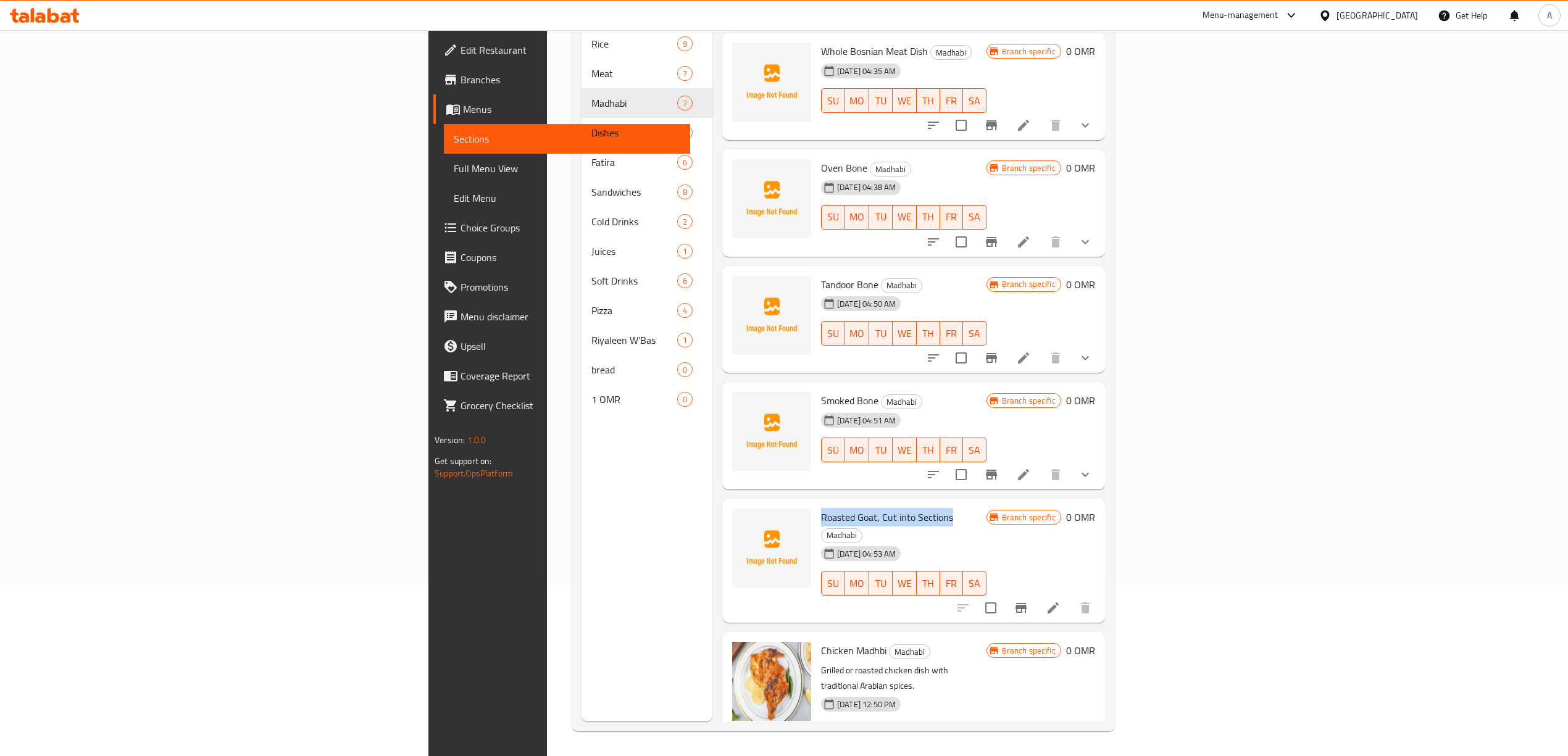
drag, startPoint x: 843, startPoint y: 499, endPoint x: 709, endPoint y: 504, distance: 134.1
click at [816, 504] on div "Roasted Goat, Cut into Sections [PERSON_NAME] [DATE] 04:53 AM SU MO TU WE TH FR…" at bounding box center [904, 560] width 176 height 115
copy span "Roasted Goat, Cut into Sections"
click at [1026, 602] on icon "Branch-specific-item" at bounding box center [1021, 607] width 11 height 10
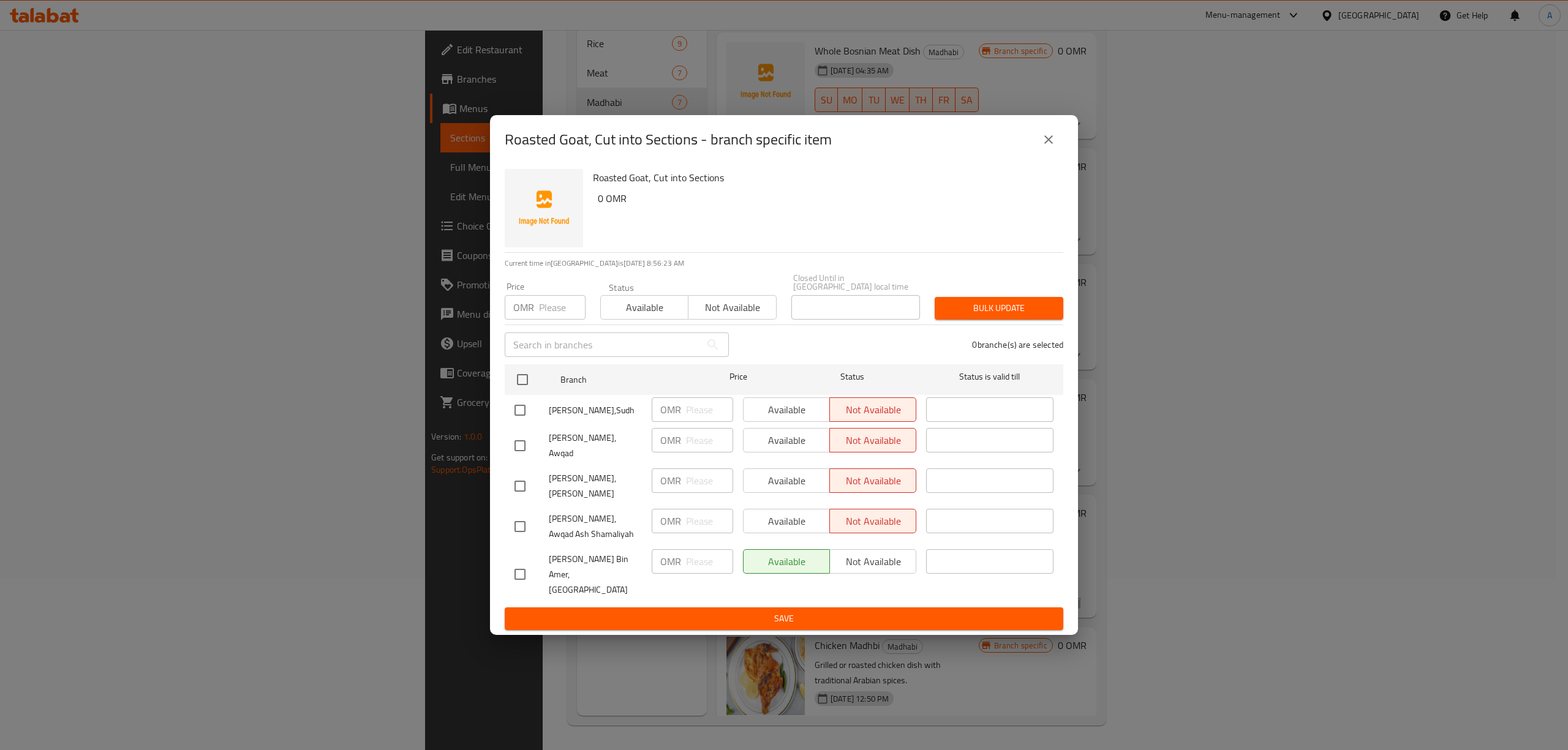
click at [1052, 147] on icon "close" at bounding box center [1048, 139] width 15 height 15
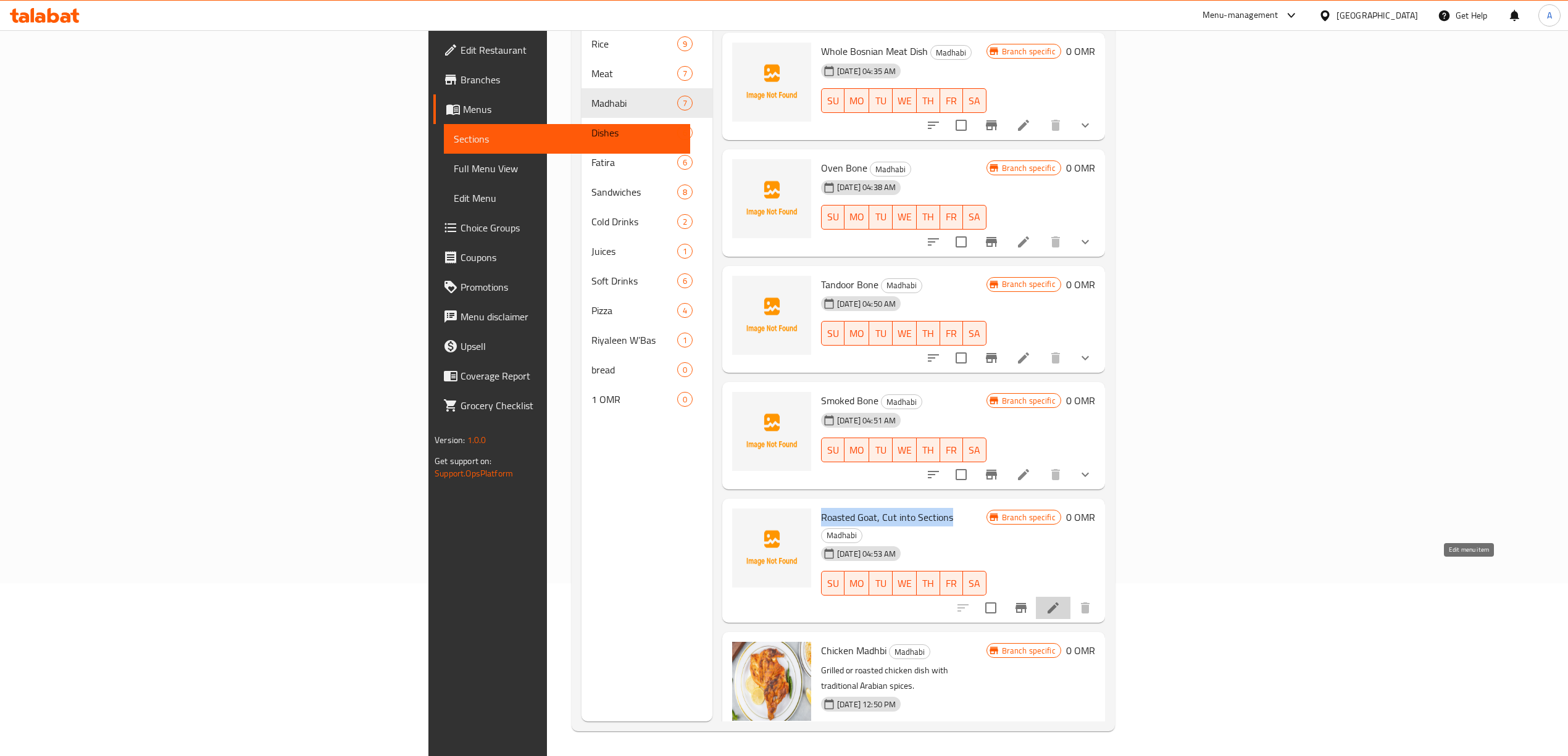
click at [1060, 601] on icon at bounding box center [1052, 608] width 15 height 15
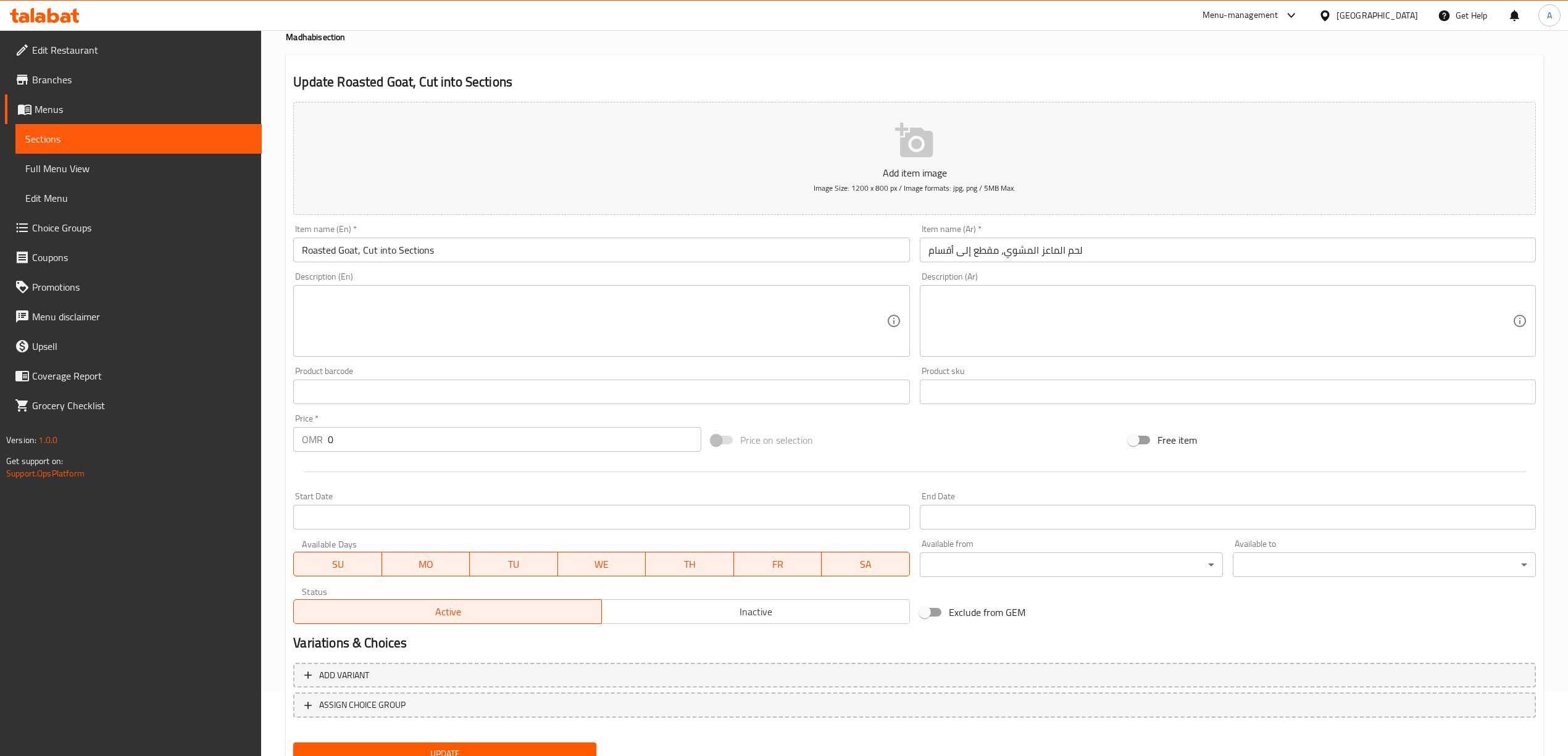
scroll to position [115, 0]
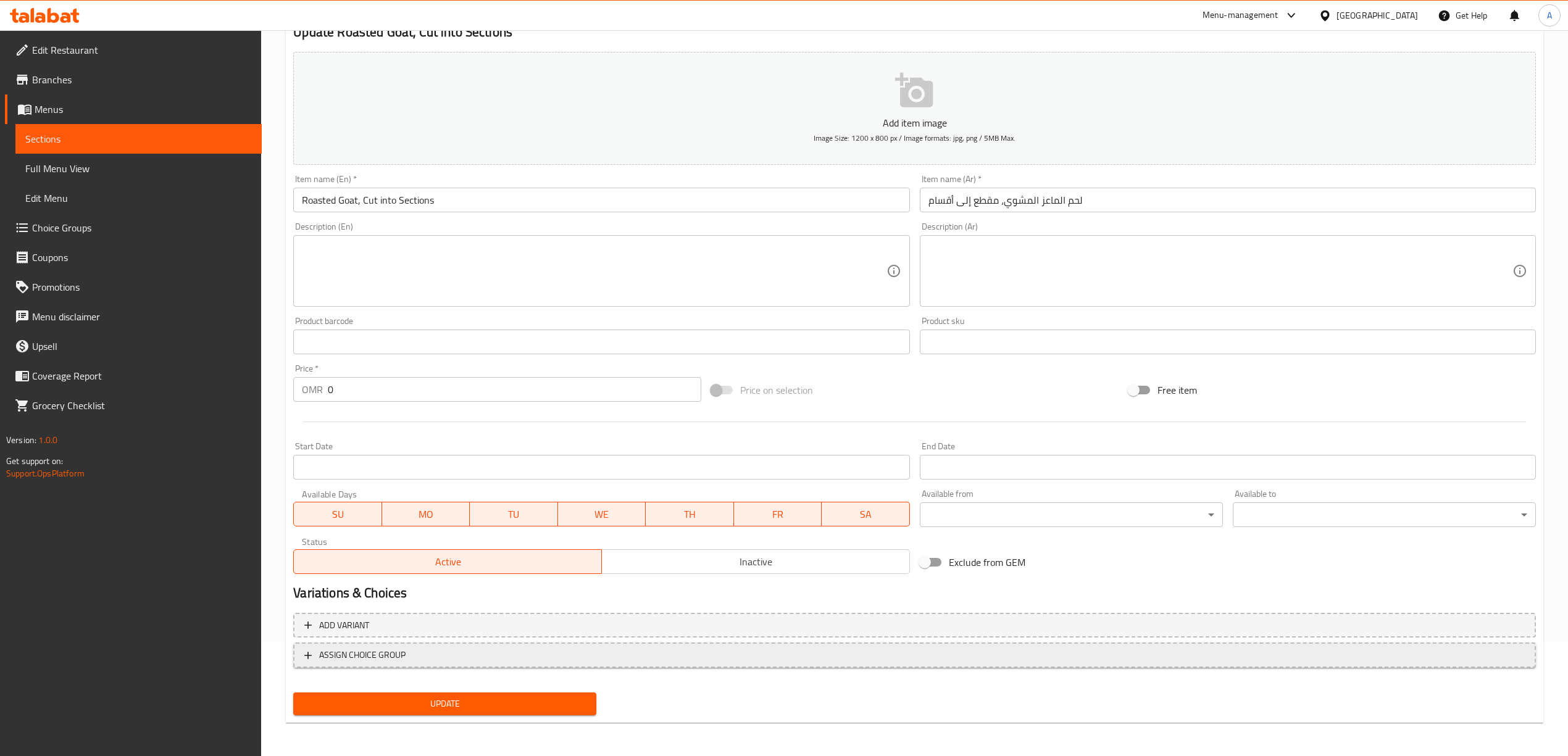
click at [389, 654] on span "ASSIGN CHOICE GROUP" at bounding box center [362, 655] width 86 height 16
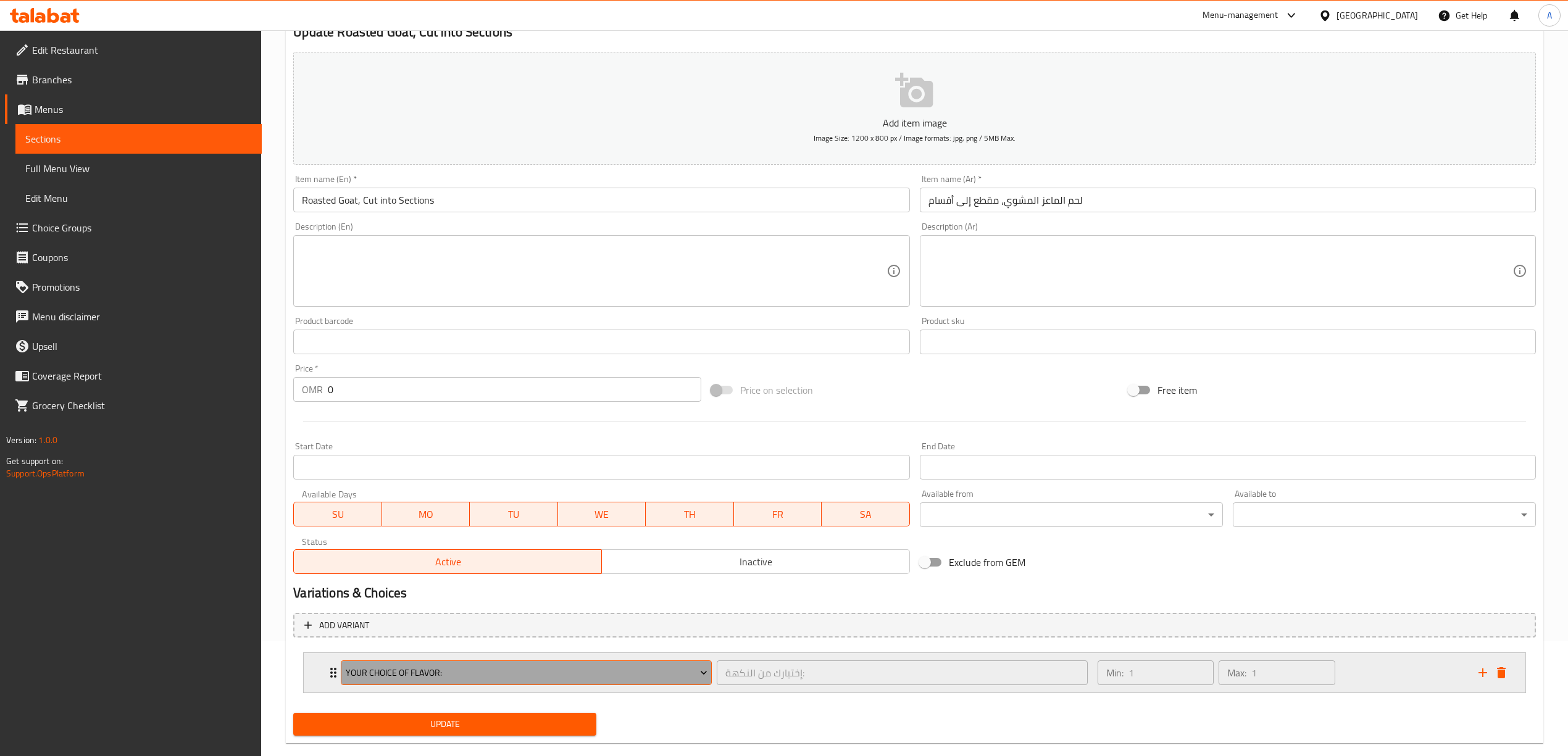
click at [524, 676] on span "Your Choice Of Flavor:" at bounding box center [526, 673] width 362 height 16
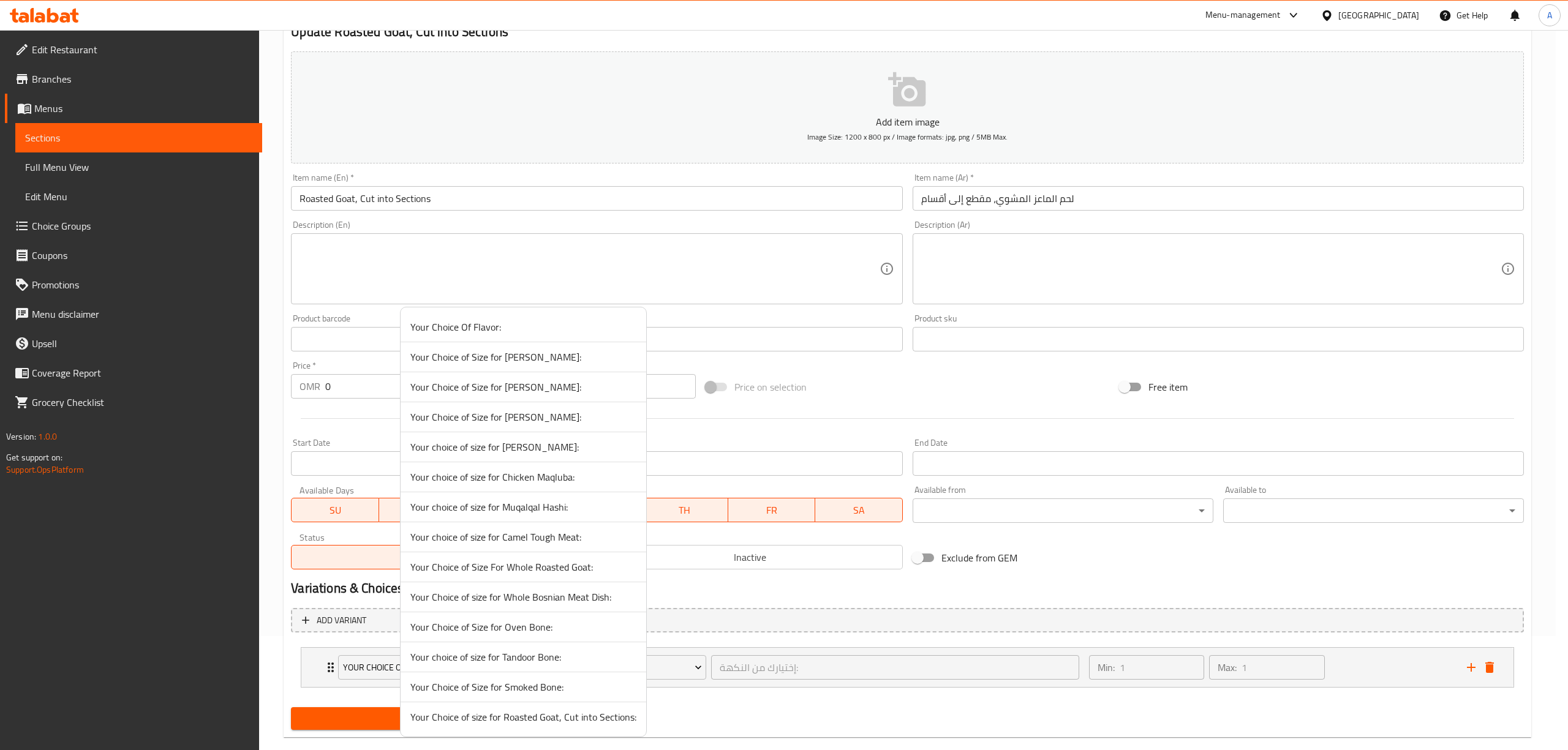
click at [574, 720] on span "Your Choice of size for Roasted Goat, Cut into Sections:" at bounding box center [523, 716] width 226 height 15
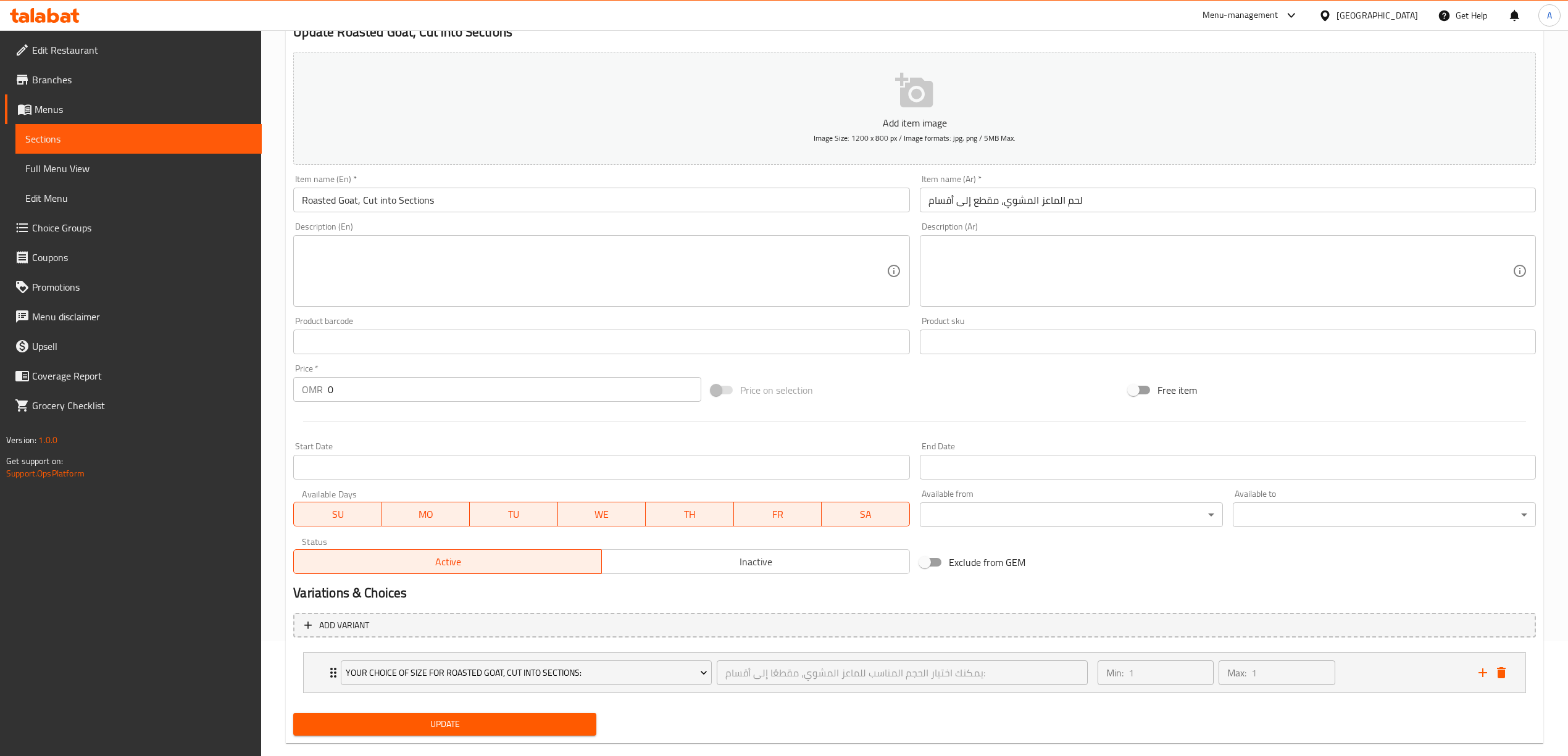
click at [448, 727] on span "Update" at bounding box center [444, 724] width 284 height 16
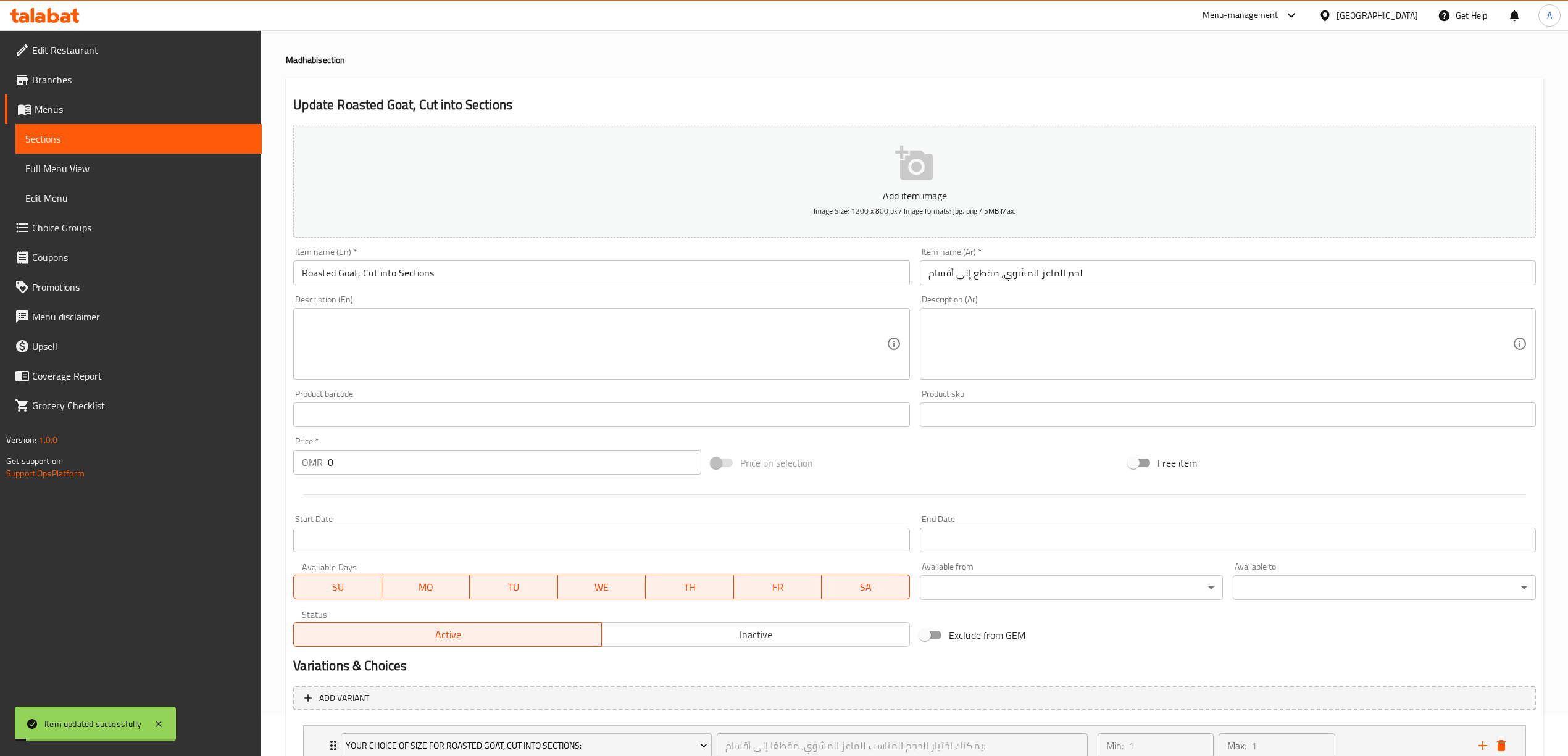
scroll to position [0, 0]
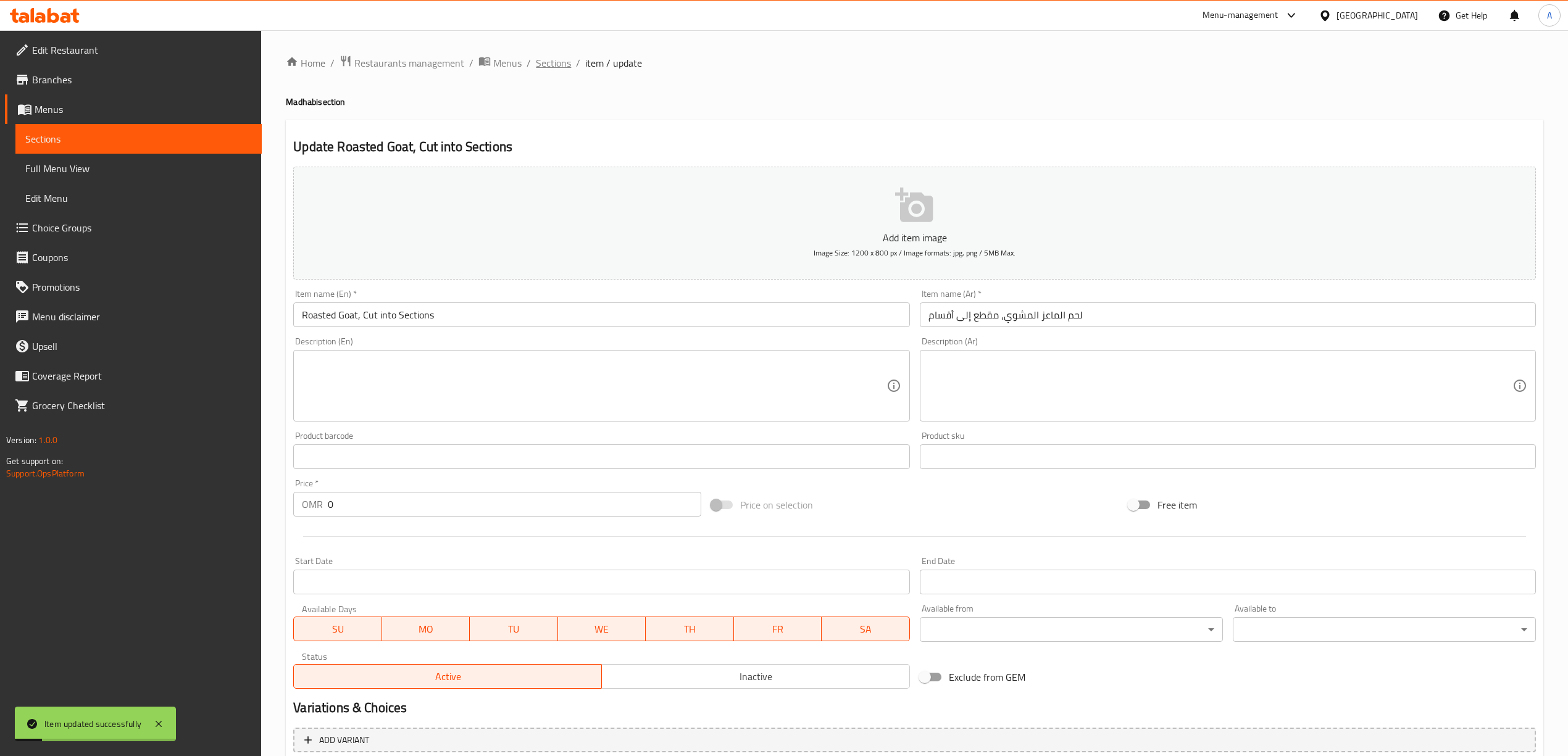
click at [543, 64] on span "Sections" at bounding box center [553, 62] width 35 height 15
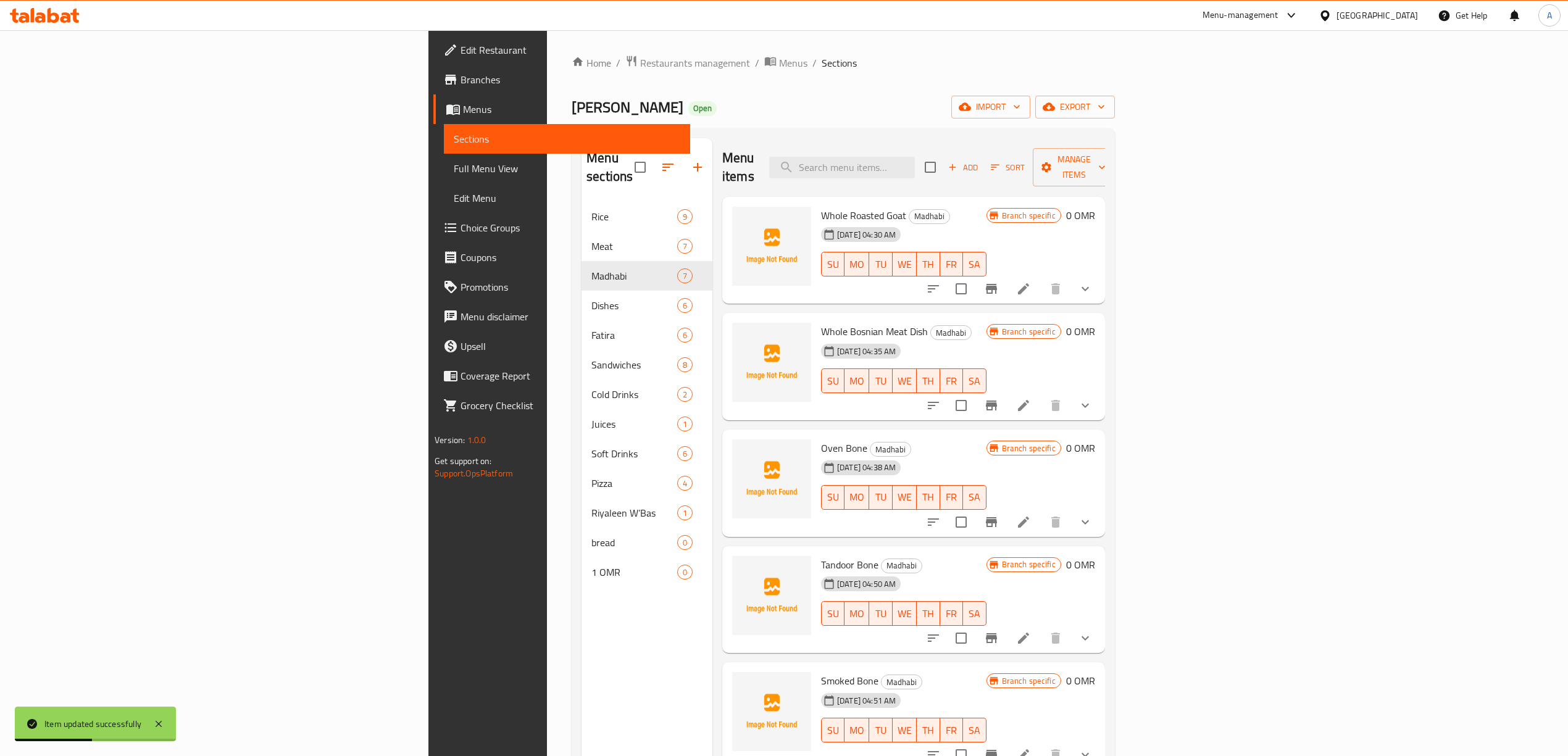
click at [1073, 36] on div "Home / Restaurants management / Menus / Sections [PERSON_NAME] Bin Amer Open im…" at bounding box center [843, 479] width 593 height 898
click at [1115, 116] on button "export" at bounding box center [1074, 107] width 80 height 23
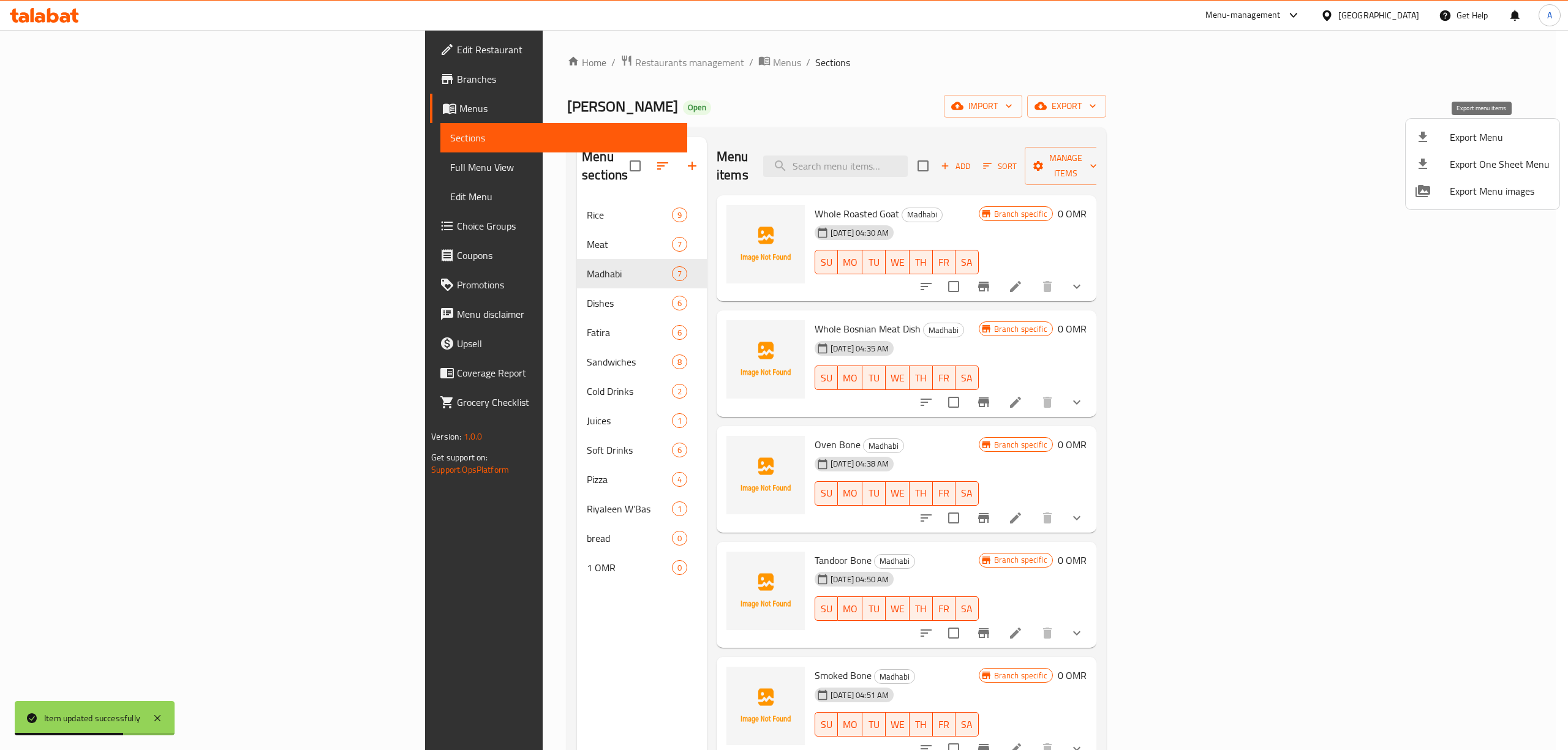
click at [1465, 145] on span "Export Menu" at bounding box center [1499, 137] width 100 height 15
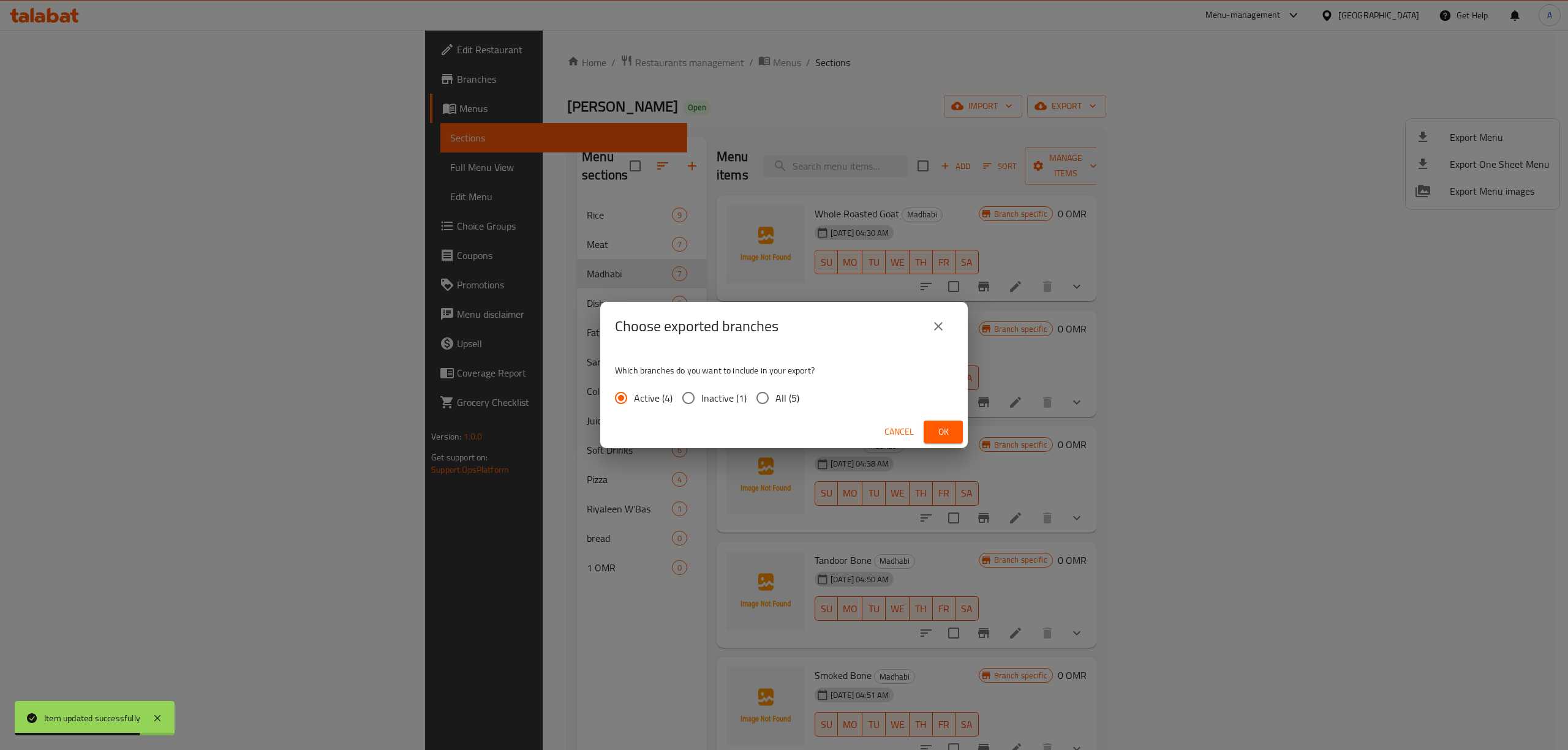
click at [757, 407] on input "All (5)" at bounding box center [763, 398] width 26 height 26
radio input "true"
click at [930, 429] on button "Ok" at bounding box center [943, 432] width 39 height 23
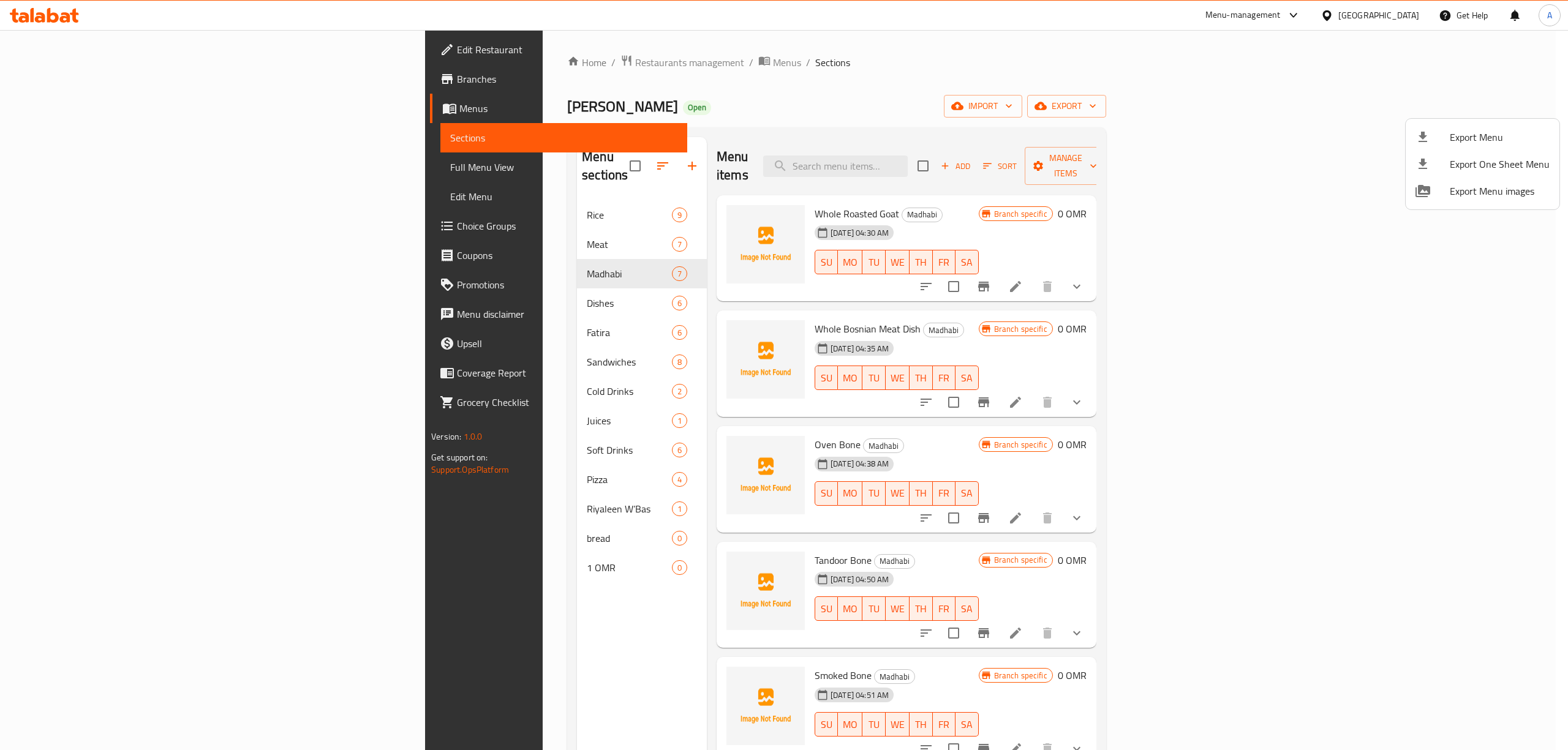
click at [341, 260] on div at bounding box center [784, 375] width 1568 height 750
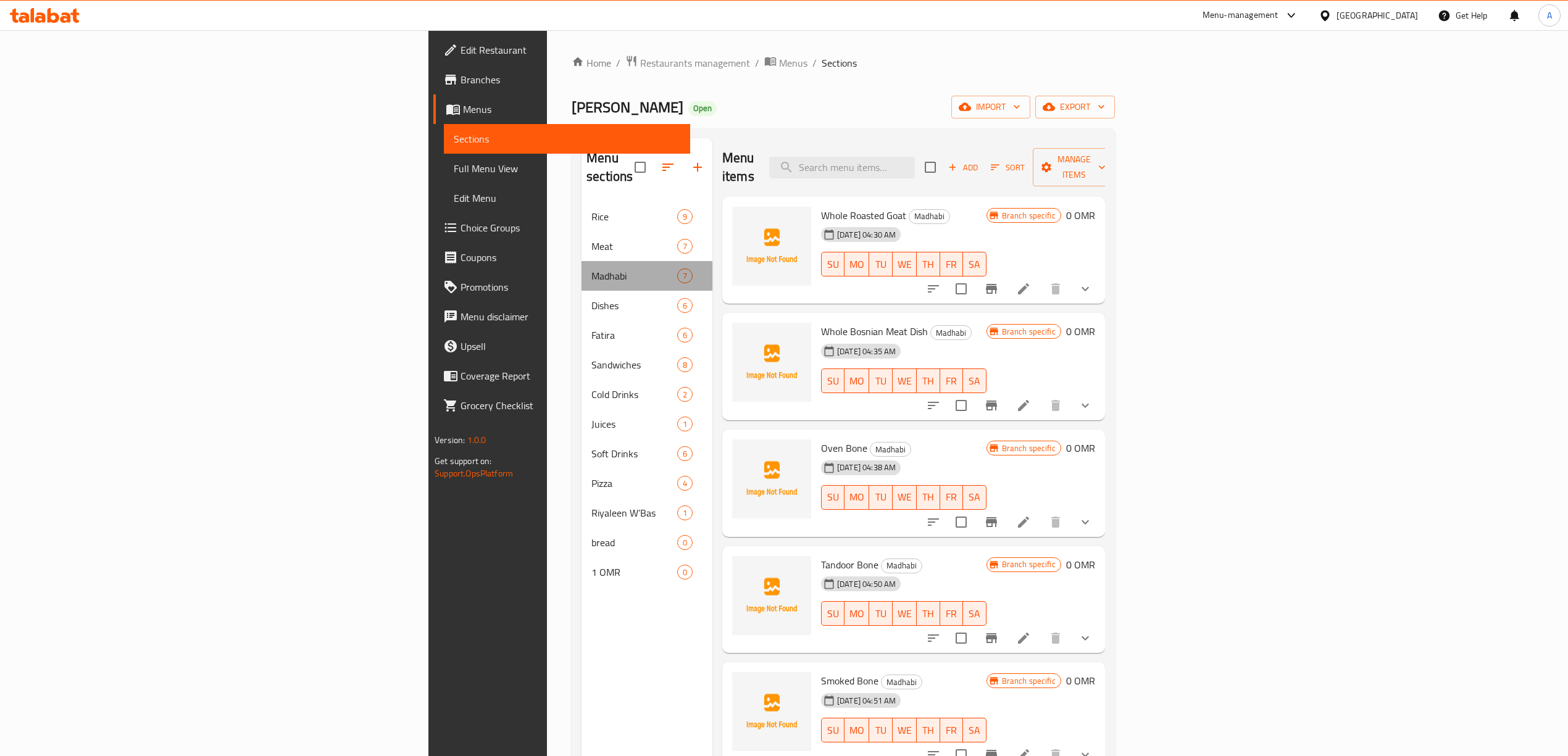
click at [591, 269] on span "Madhabi" at bounding box center [634, 276] width 86 height 15
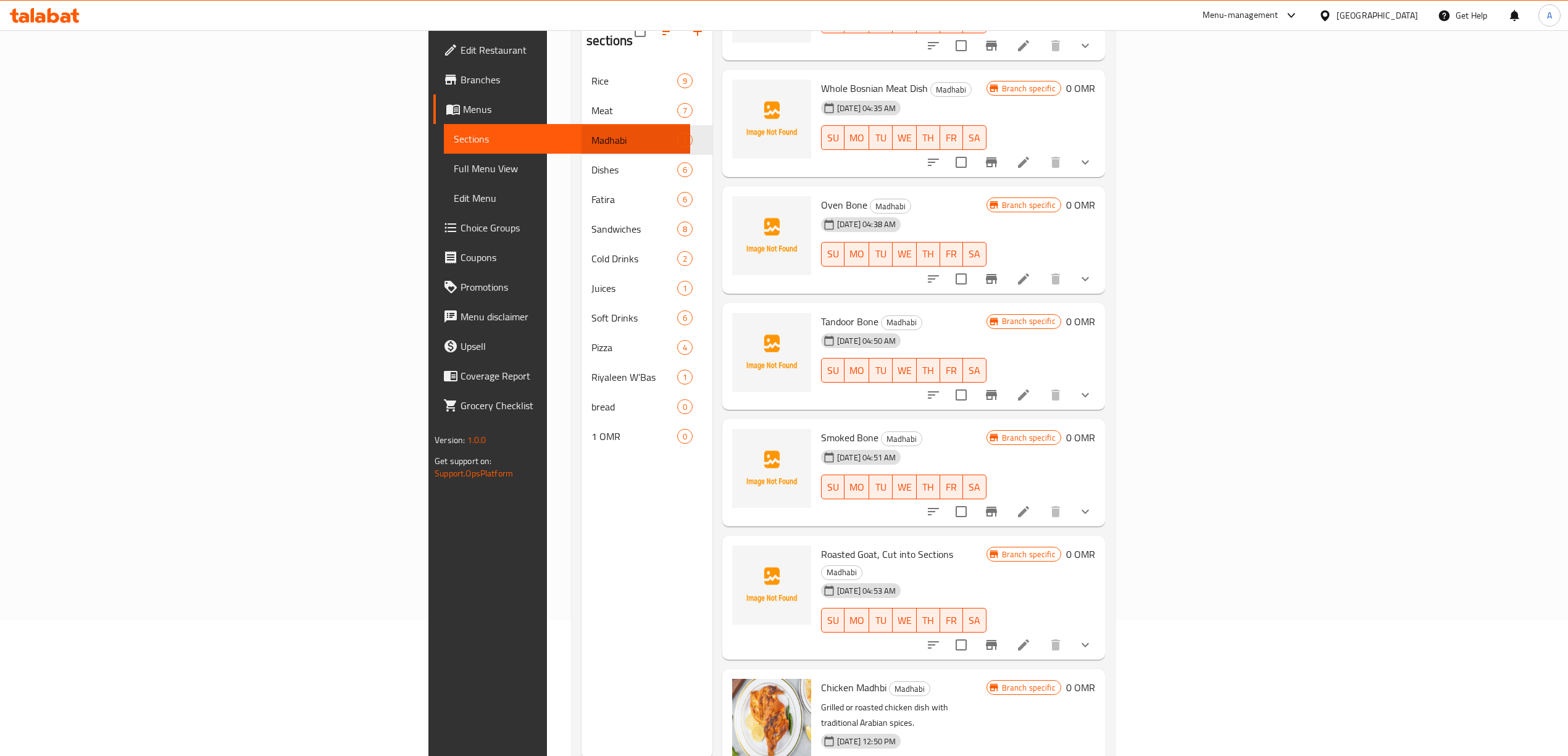
scroll to position [164, 0]
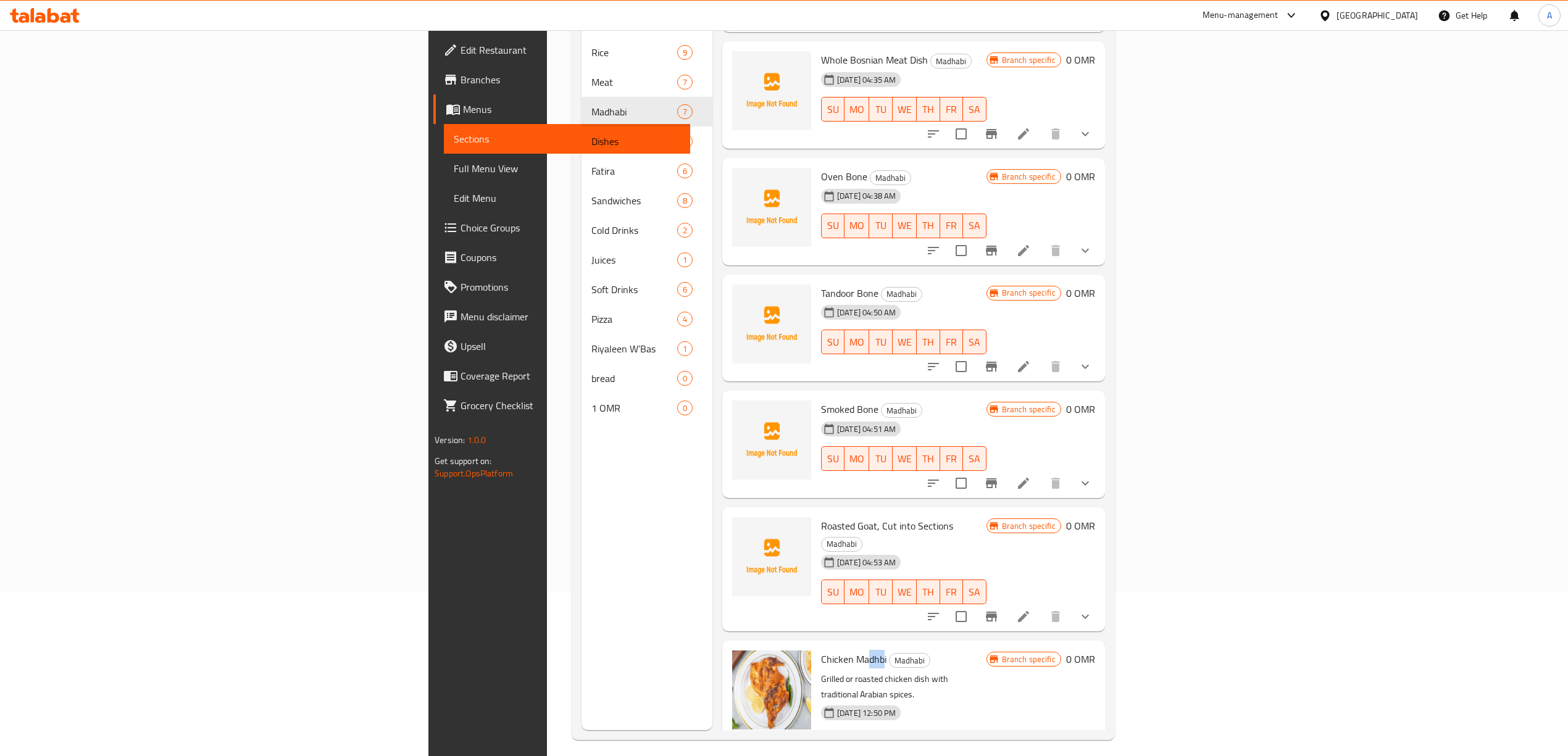
drag, startPoint x: 776, startPoint y: 624, endPoint x: 761, endPoint y: 624, distance: 15.0
click at [820, 650] on span "Chicken Madhbi" at bounding box center [853, 659] width 65 height 18
drag, startPoint x: 779, startPoint y: 621, endPoint x: 764, endPoint y: 623, distance: 15.1
click at [820, 651] on h6 "Chicken Madhbi [PERSON_NAME]" at bounding box center [903, 659] width 165 height 18
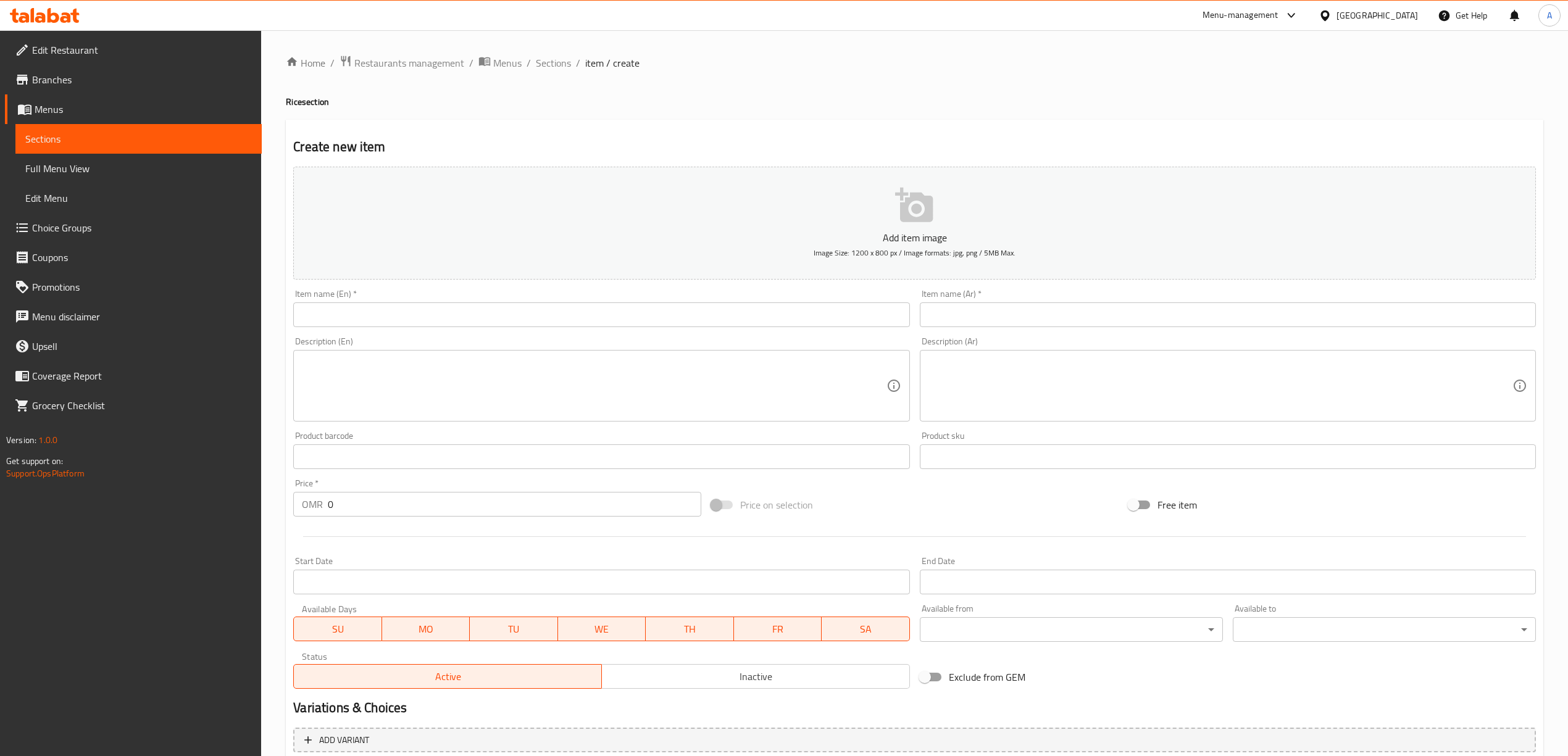
click at [88, 215] on link "Choice Groups" at bounding box center [134, 227] width 257 height 30
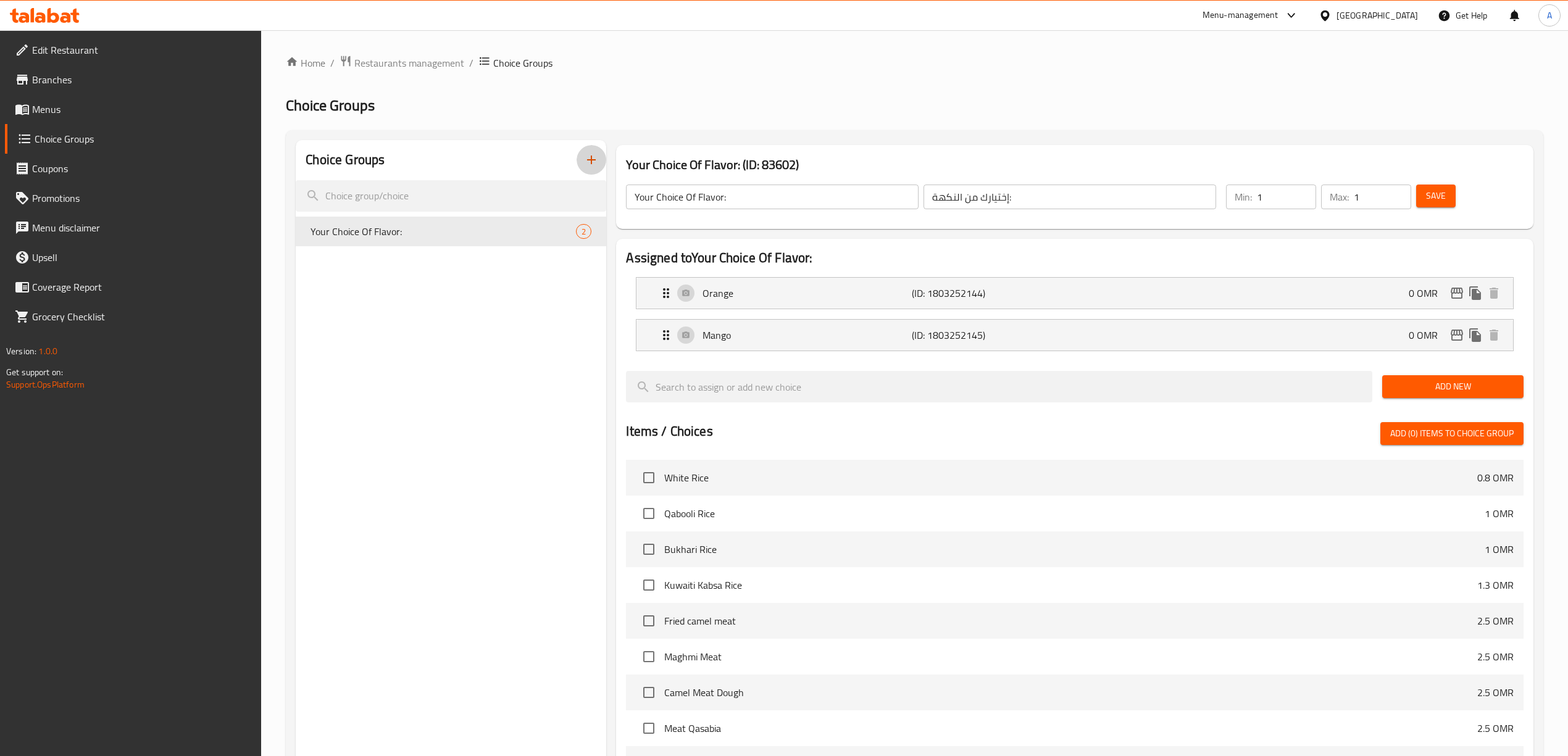
click at [596, 156] on icon "button" at bounding box center [591, 160] width 15 height 15
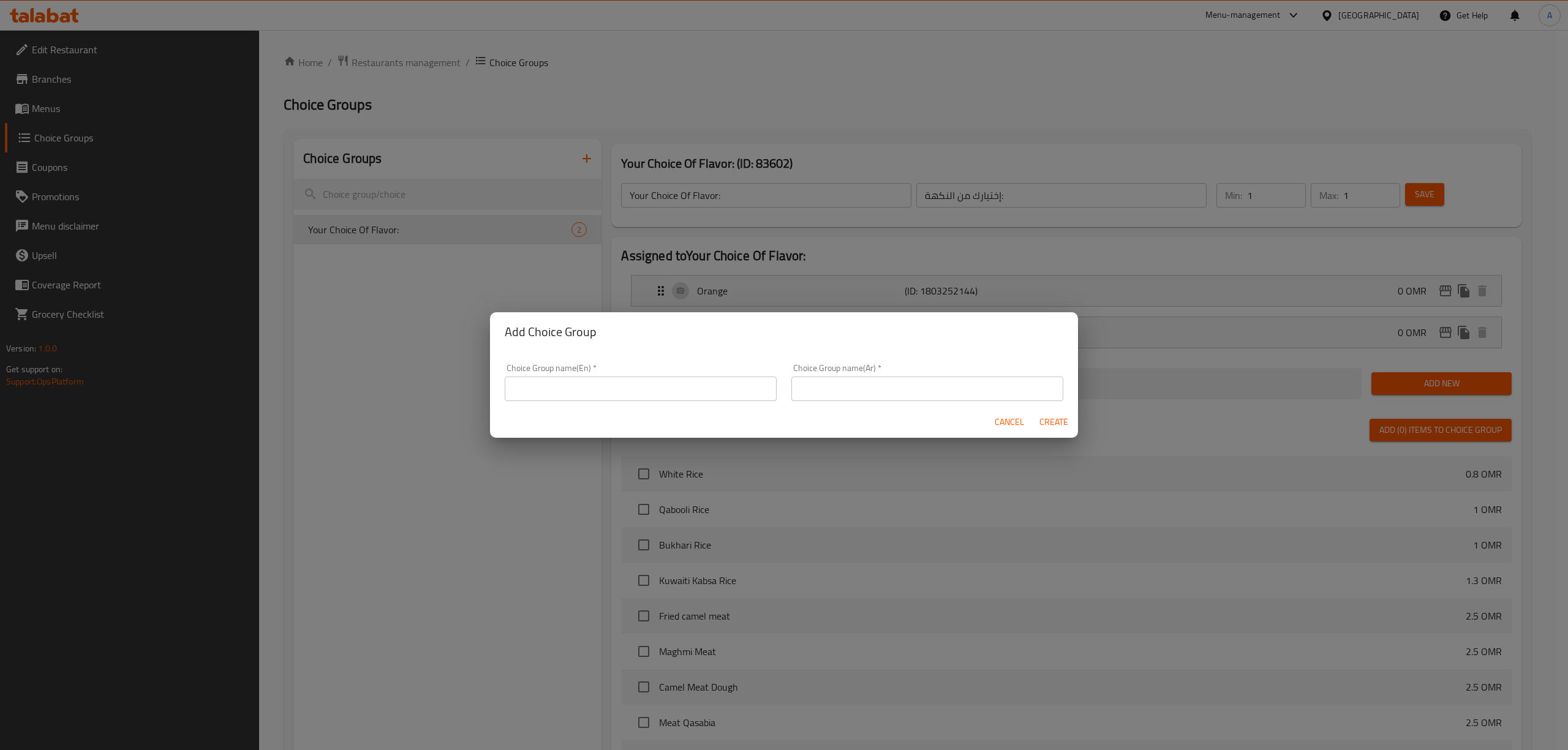
click at [574, 382] on input "text" at bounding box center [641, 389] width 272 height 24
type input "غ"
paste input "[PERSON_NAME]"
drag, startPoint x: 672, startPoint y: 388, endPoint x: 505, endPoint y: 390, distance: 167.0
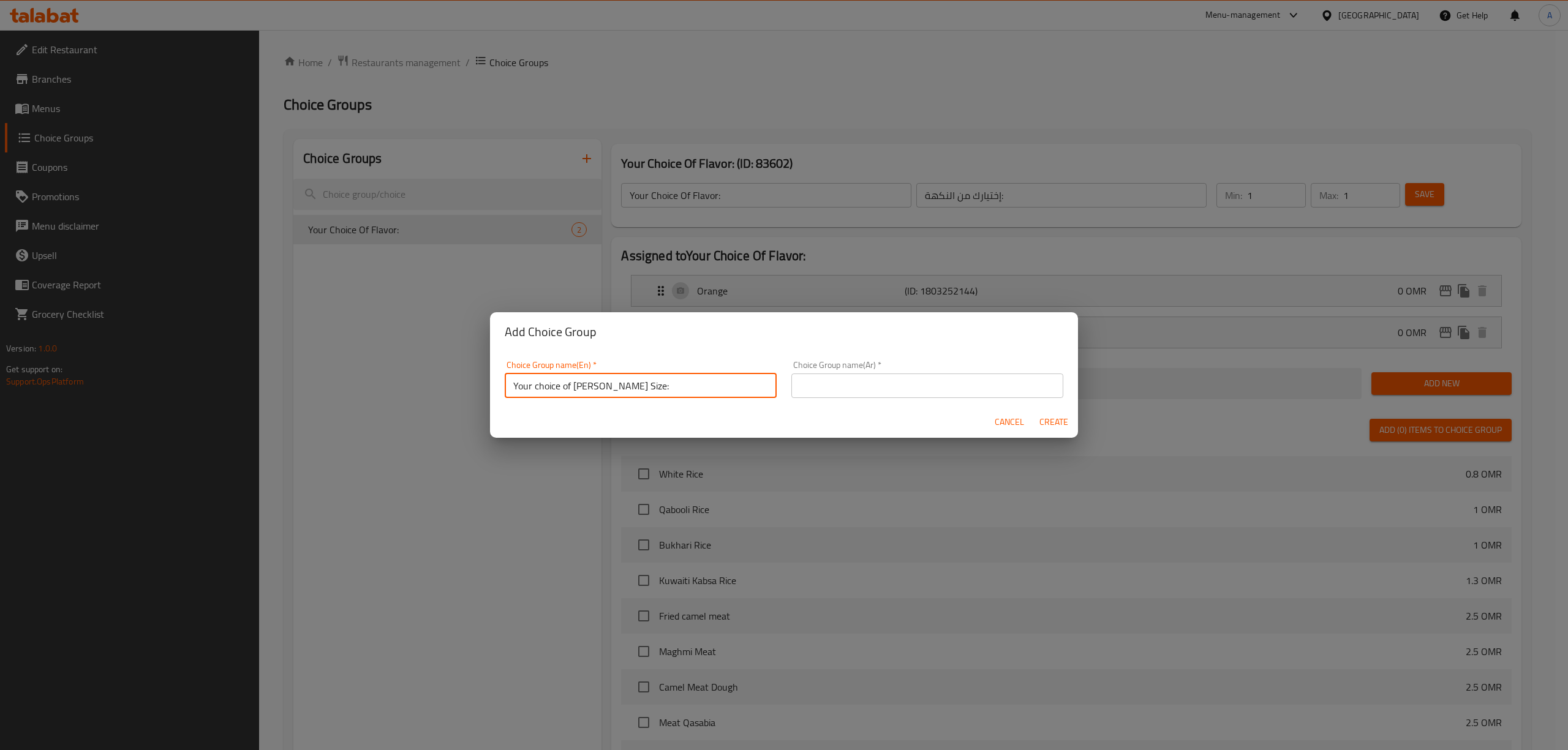
click at [505, 390] on input "Your choice of Kabsa bin Amer Size:" at bounding box center [641, 386] width 272 height 24
click at [669, 378] on input "Your Choice of Kabsa Bin Amer Size:" at bounding box center [641, 386] width 272 height 24
drag, startPoint x: 672, startPoint y: 388, endPoint x: 507, endPoint y: 390, distance: 165.0
click at [507, 390] on input "Your Choice of Kabsa Bin Amer Size:" at bounding box center [641, 386] width 272 height 24
click at [662, 383] on input "Your Choice of Kabsa Bin Amer Size:" at bounding box center [641, 386] width 272 height 24
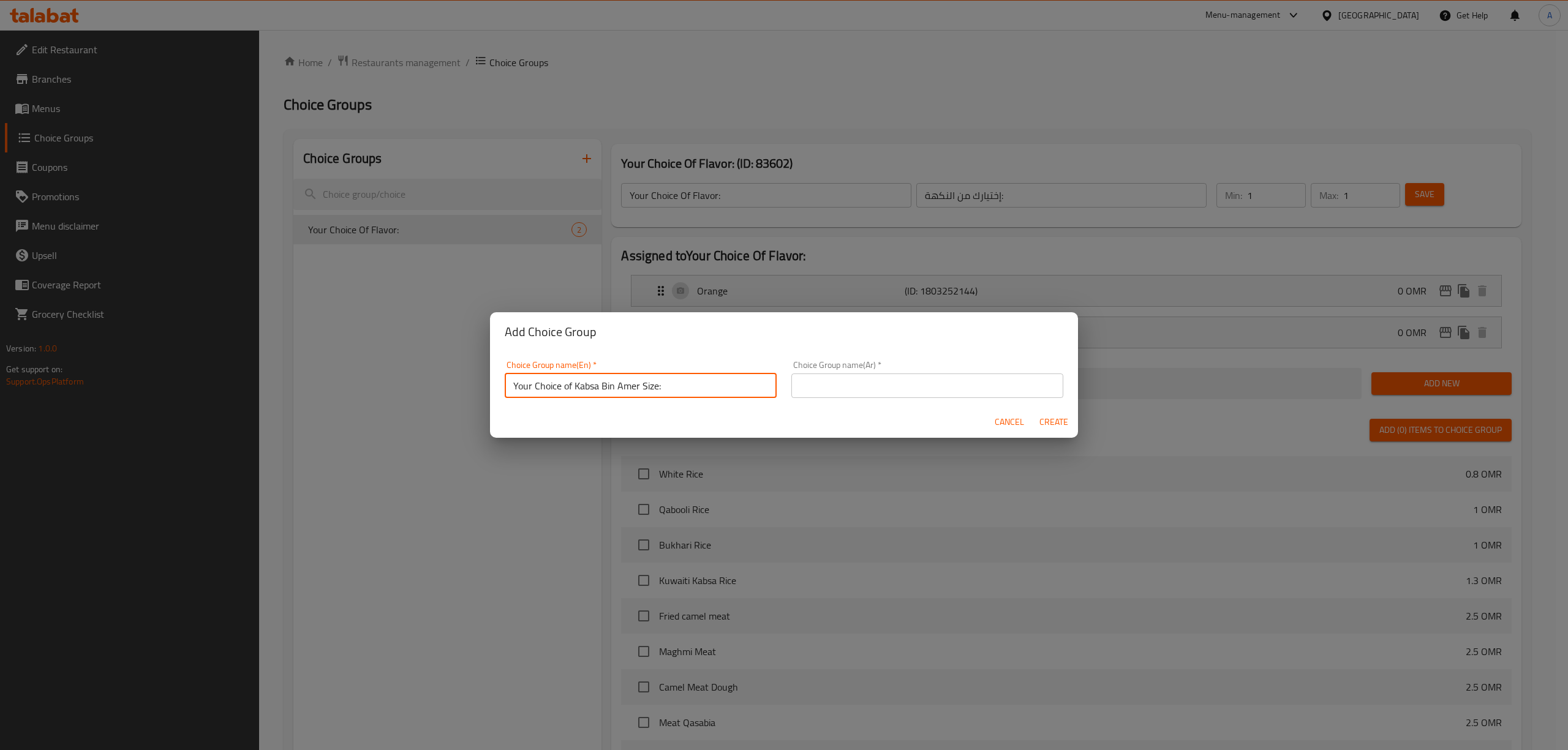
drag, startPoint x: 683, startPoint y: 388, endPoint x: 329, endPoint y: 365, distance: 354.7
click at [309, 368] on div "Add Choice Group Choice Group name(En)   * Your Choice of Kabsa Bin Amer Size: …" at bounding box center [784, 375] width 1568 height 750
paste input "Size for Kabsa Bin Amer"
type input "Your Choice of Size for [PERSON_NAME]:"
click at [963, 390] on input "text" at bounding box center [927, 386] width 272 height 24
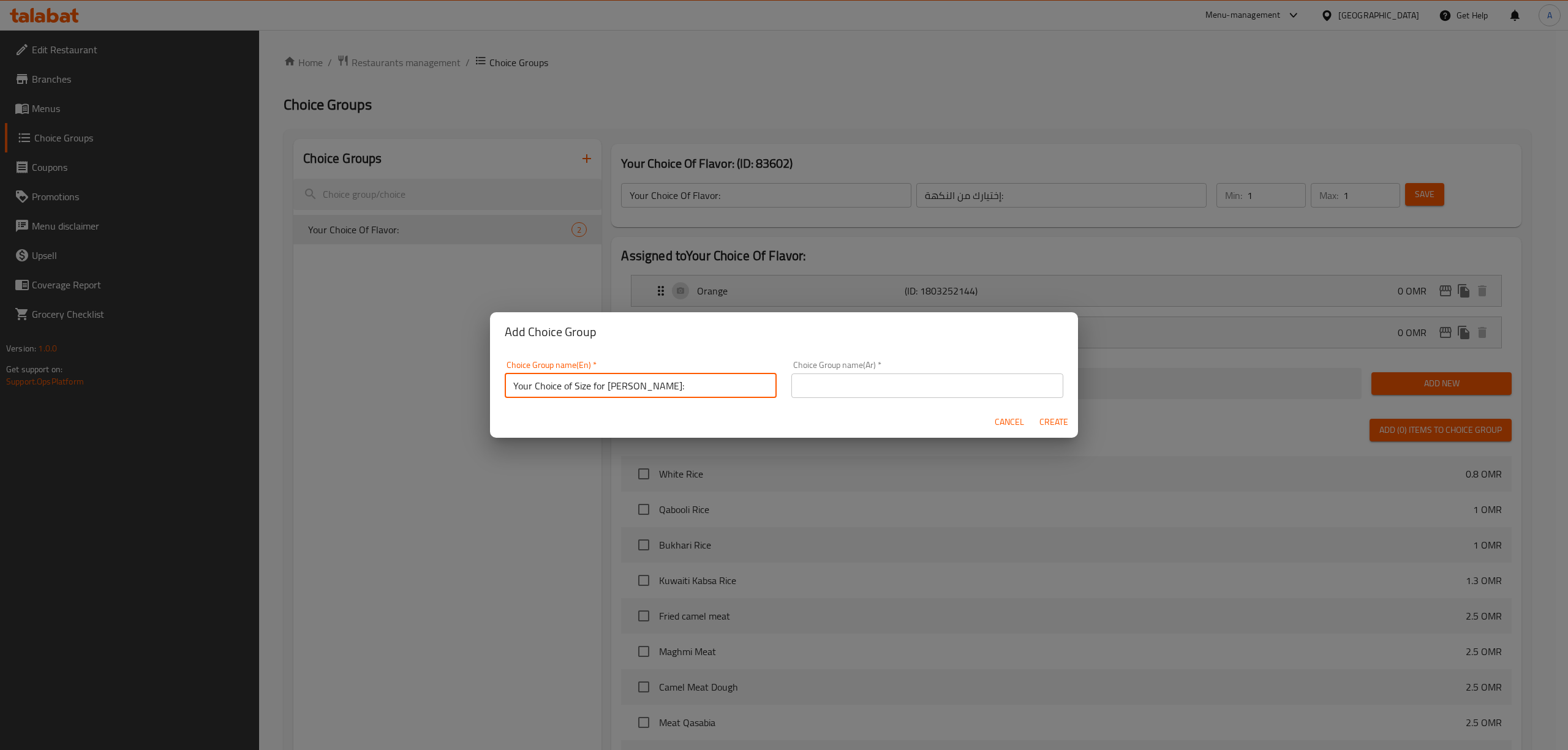
paste input "اختيارك لحجم [PERSON_NAME]:"
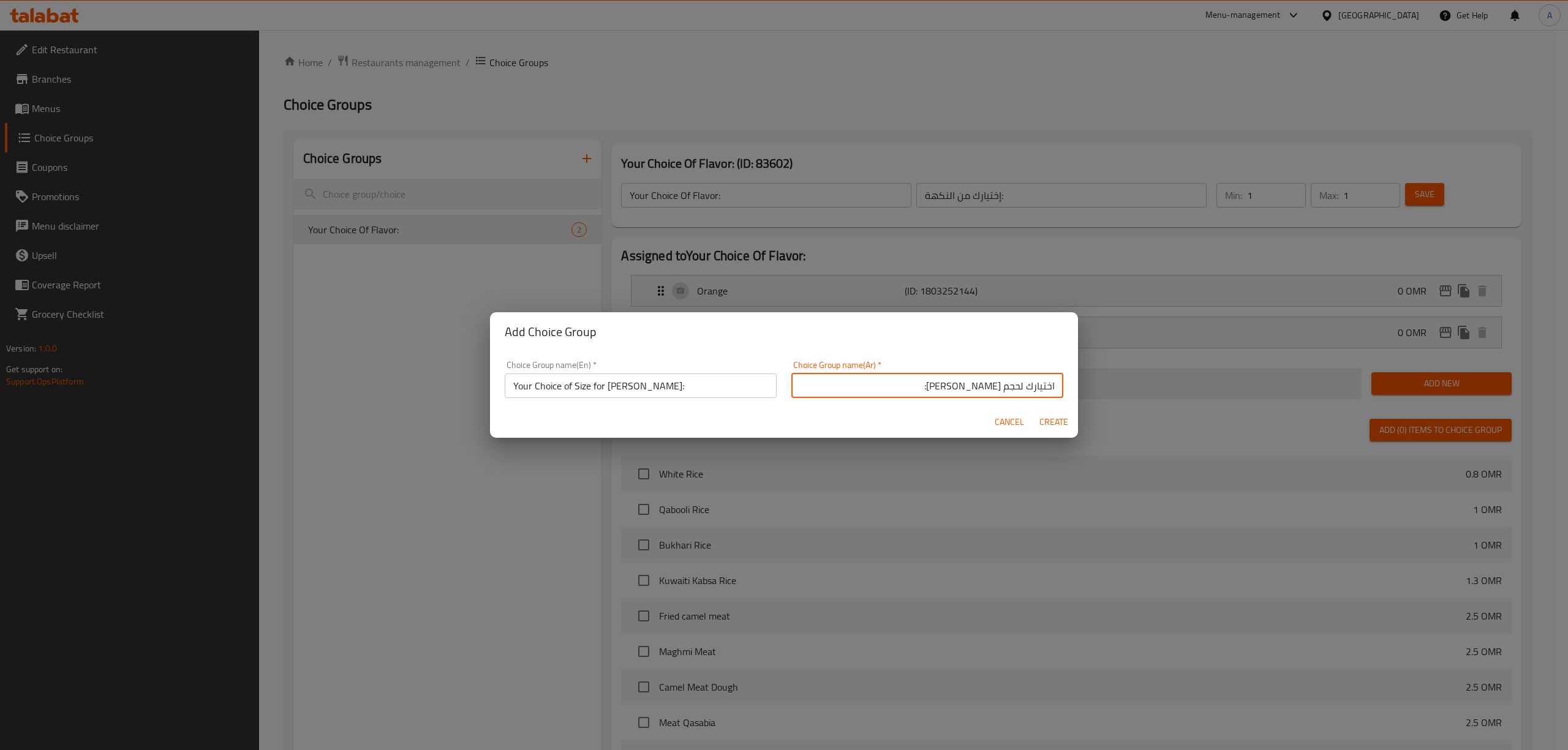
type input "اختيارك لحجم [PERSON_NAME]:"
click at [1058, 415] on span "Create" at bounding box center [1054, 422] width 30 height 16
type input "Your Choice of Size for [PERSON_NAME]:"
type input "اختيارك لحجم [PERSON_NAME]:"
type input "0"
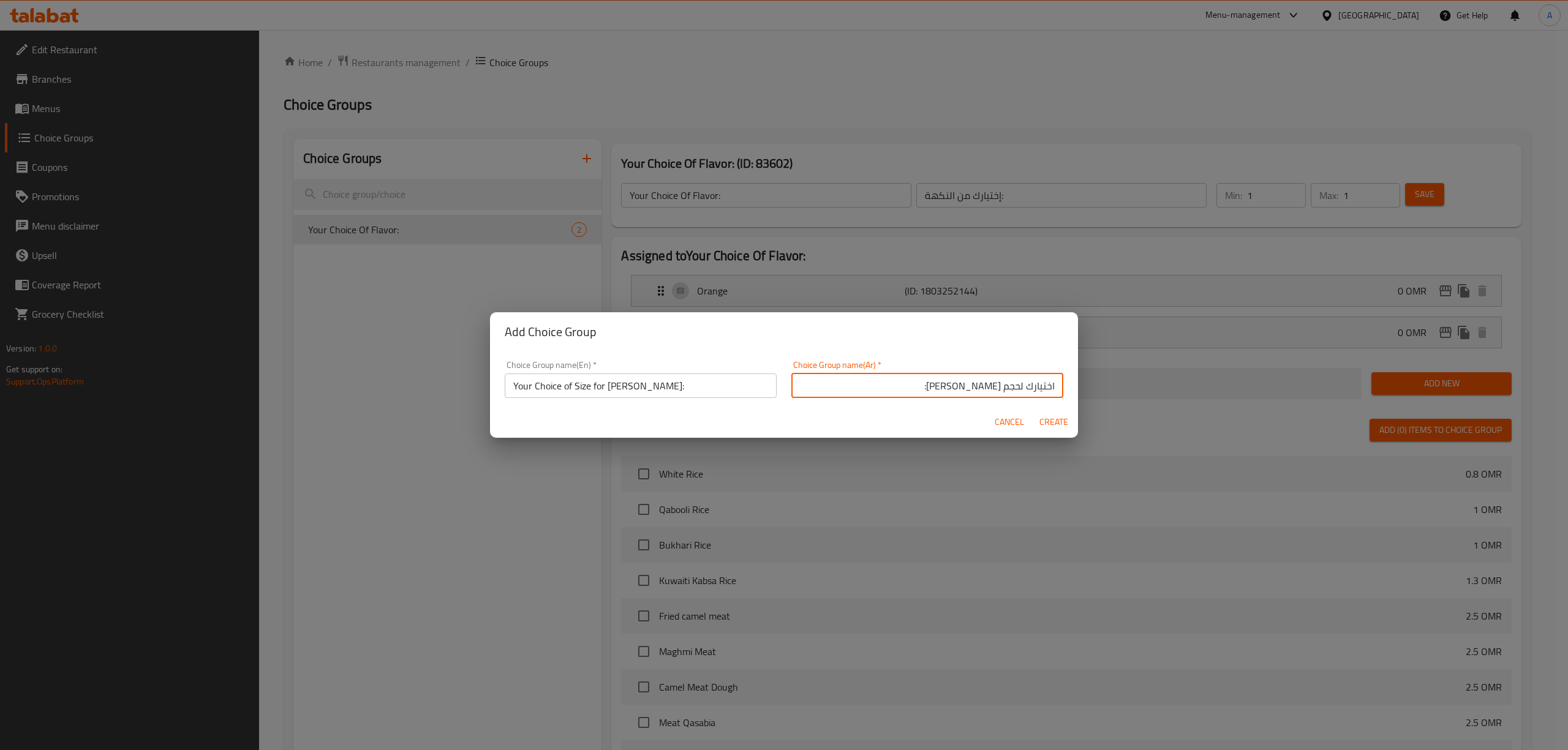
type input "0"
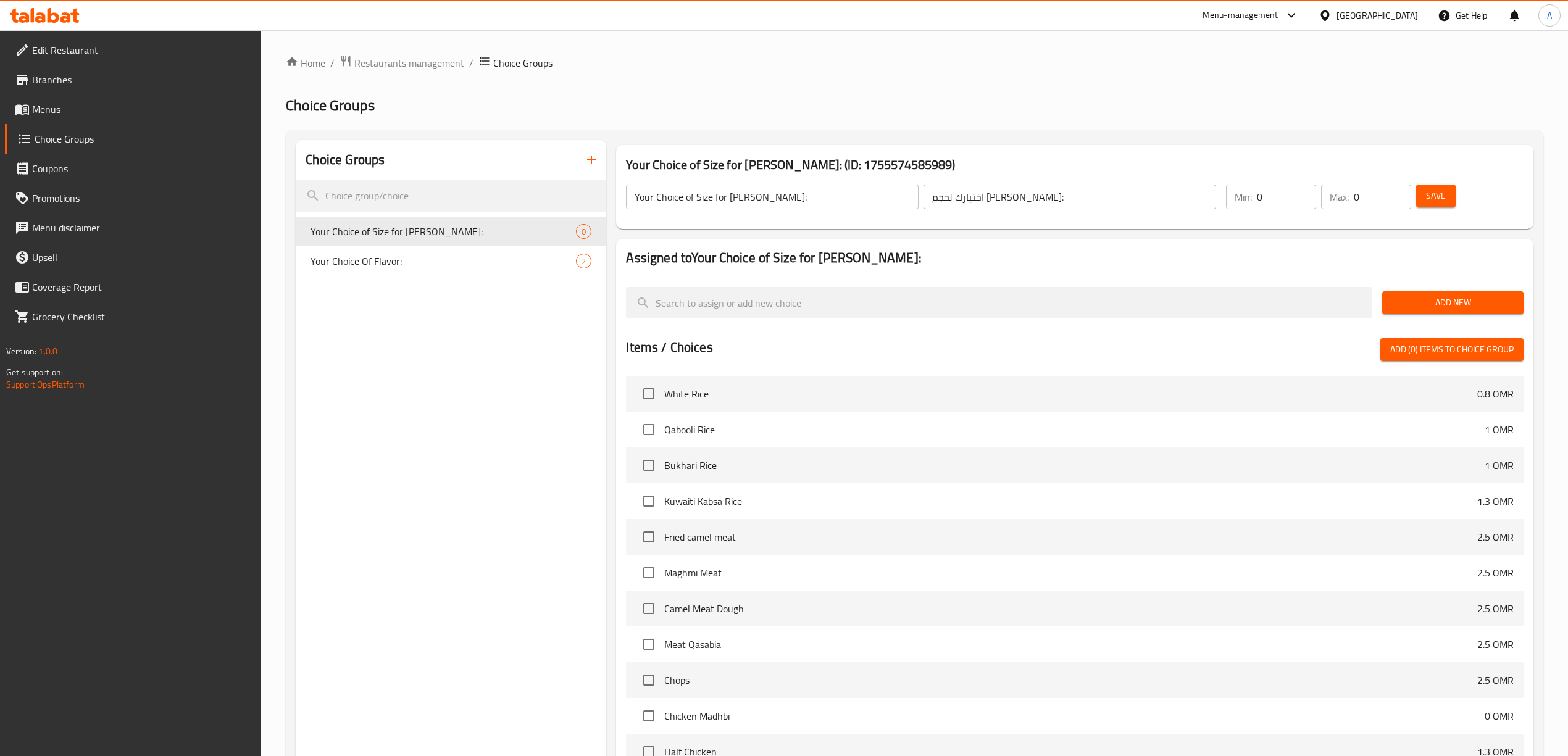
click at [503, 354] on div "Choice Groups Your Choice of Size for Kabsa Bin Amer: 0 Your Choice Of Flavor: 2" at bounding box center [451, 532] width 310 height 785
click at [474, 235] on span "Your Choice of Size for [PERSON_NAME]:" at bounding box center [424, 231] width 228 height 15
type input "1"
click at [1301, 191] on input "1" at bounding box center [1286, 197] width 59 height 25
type input "1"
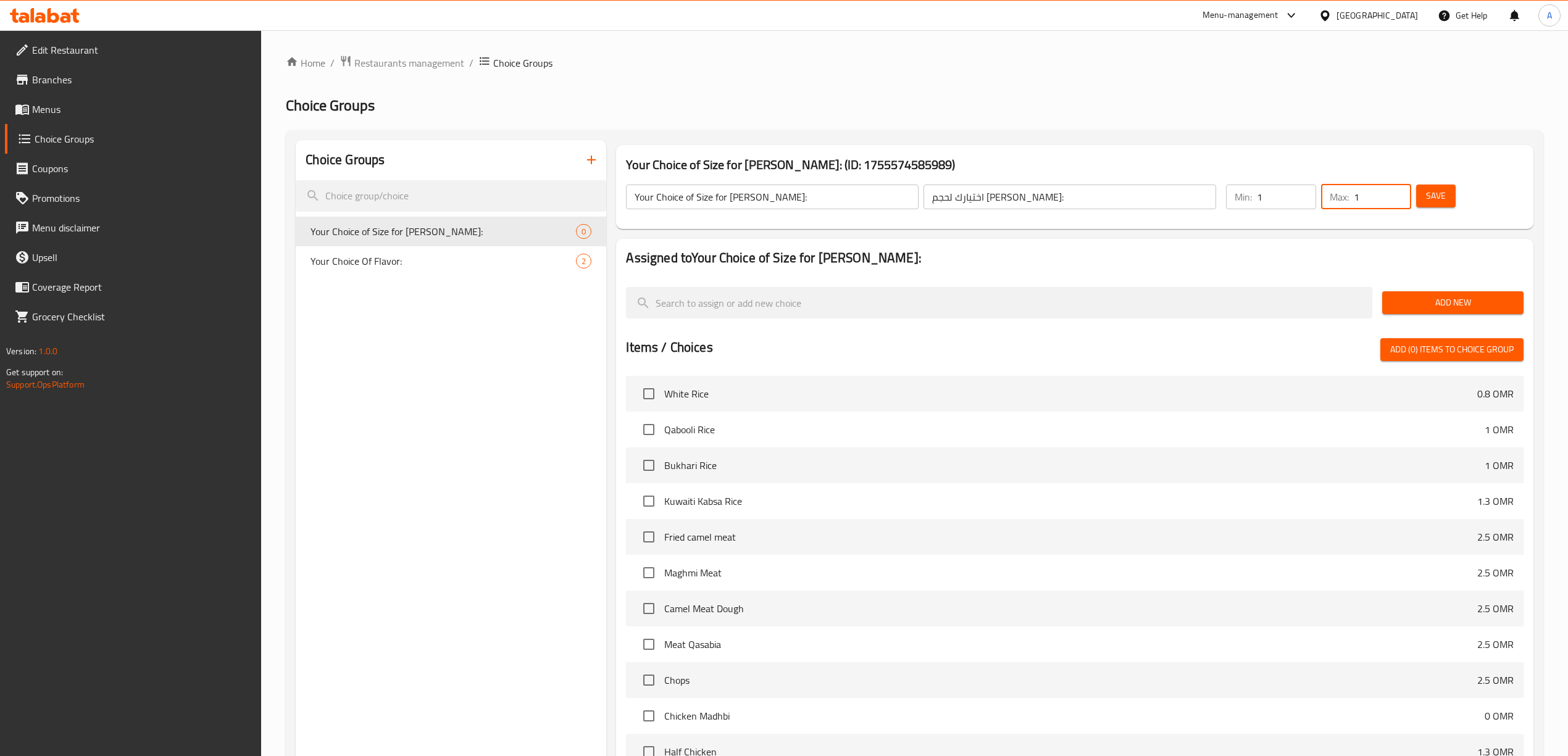
click at [1398, 192] on input "1" at bounding box center [1382, 197] width 57 height 25
click at [1478, 147] on div "Your Choice of Size for Kabsa Bin Amer: (ID: 1755574585989) Your Choice of Size…" at bounding box center [1073, 187] width 916 height 84
click at [1440, 304] on span "Add New" at bounding box center [1452, 303] width 121 height 16
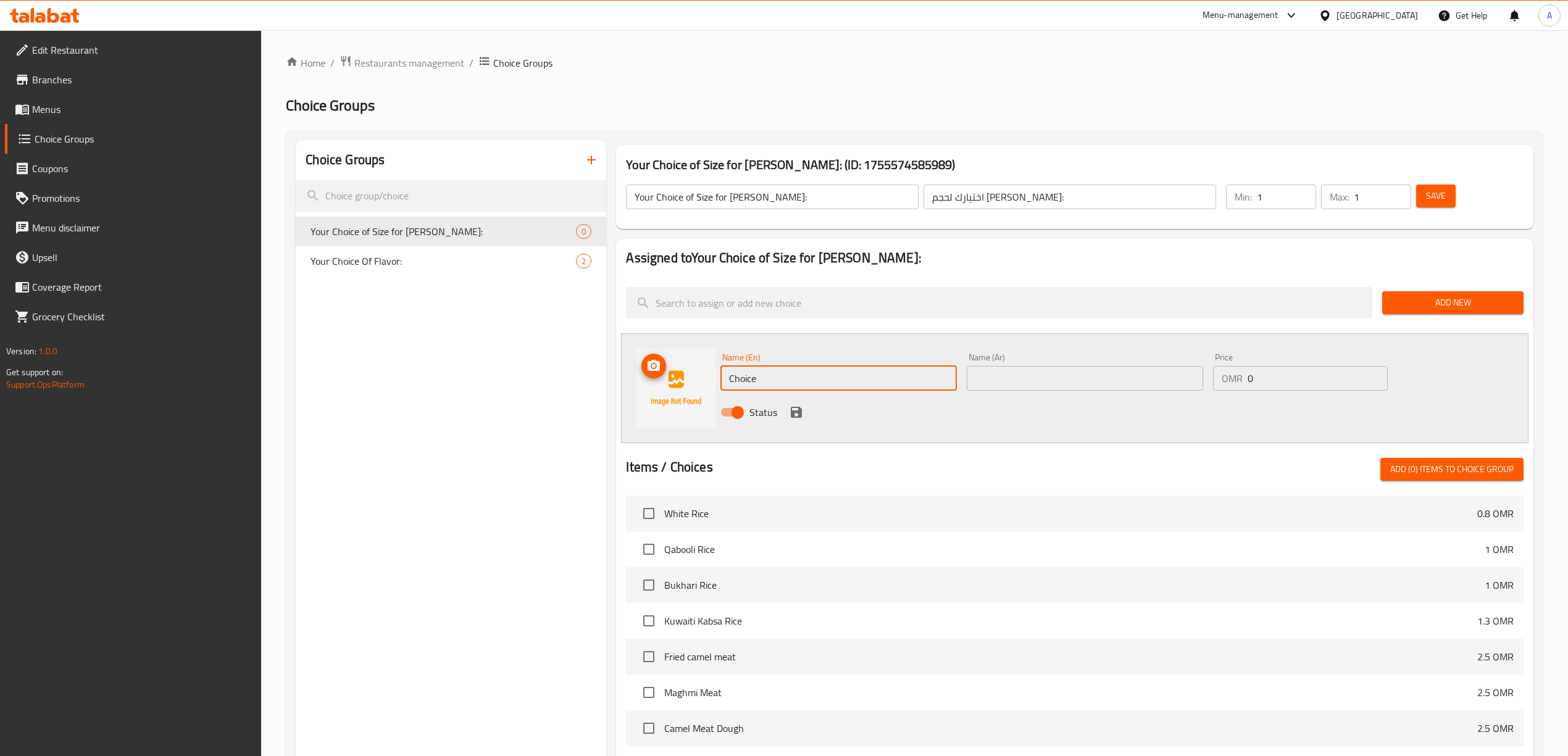
drag, startPoint x: 796, startPoint y: 386, endPoint x: 537, endPoint y: 371, distance: 259.4
click at [537, 371] on div "Choice Groups Your Choice of Size for Kabsa Bin Amer: 0 Your Choice Of Flavor: …" at bounding box center [917, 592] width 1242 height 905
type input "Small"
click at [1178, 417] on div "Status" at bounding box center [1084, 412] width 738 height 33
click at [1076, 369] on input "text" at bounding box center [1084, 378] width 236 height 25
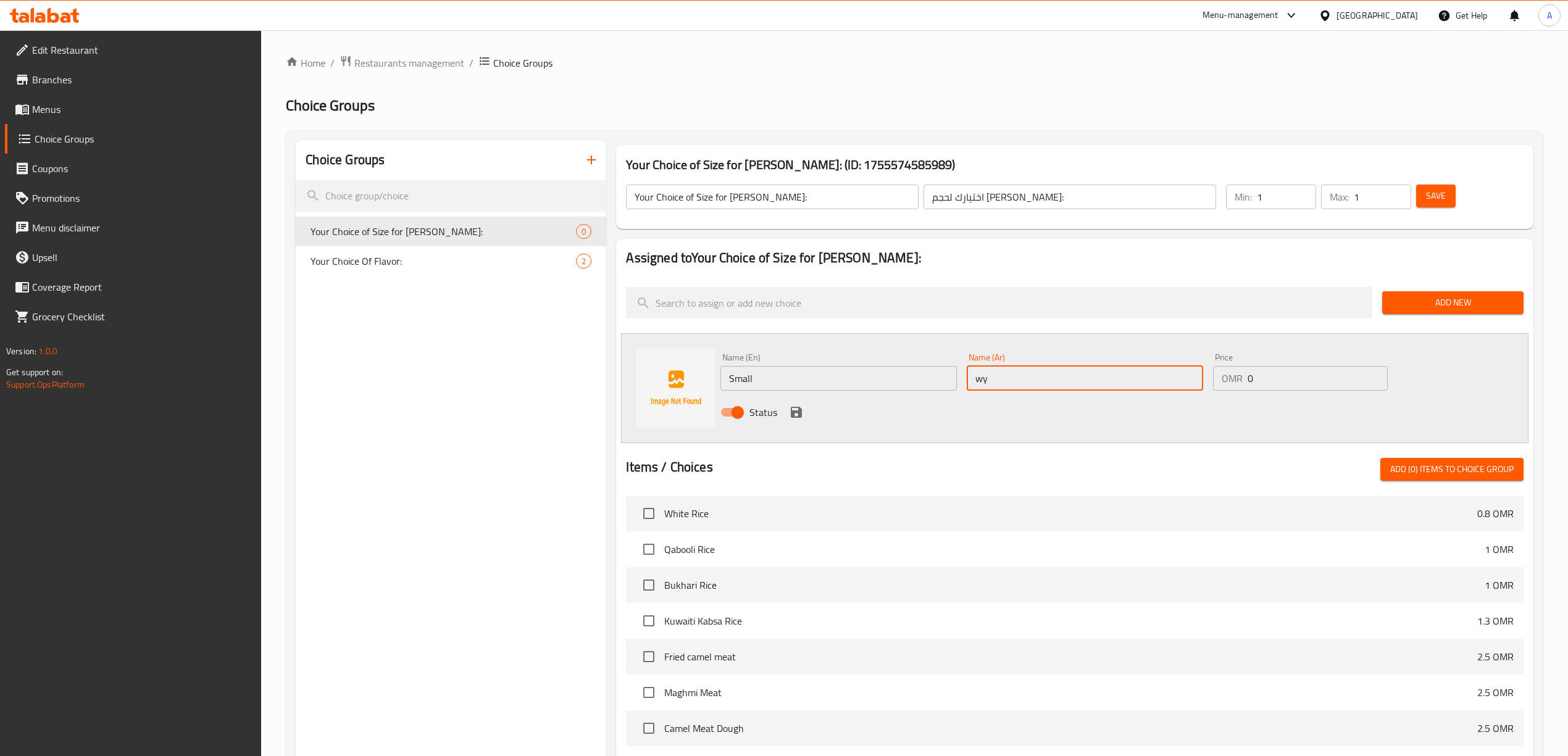
type input "w"
type input "صغير"
click at [1277, 385] on input "0" at bounding box center [1317, 378] width 140 height 25
type input "0.800"
click at [1258, 415] on div "Status" at bounding box center [1084, 412] width 738 height 33
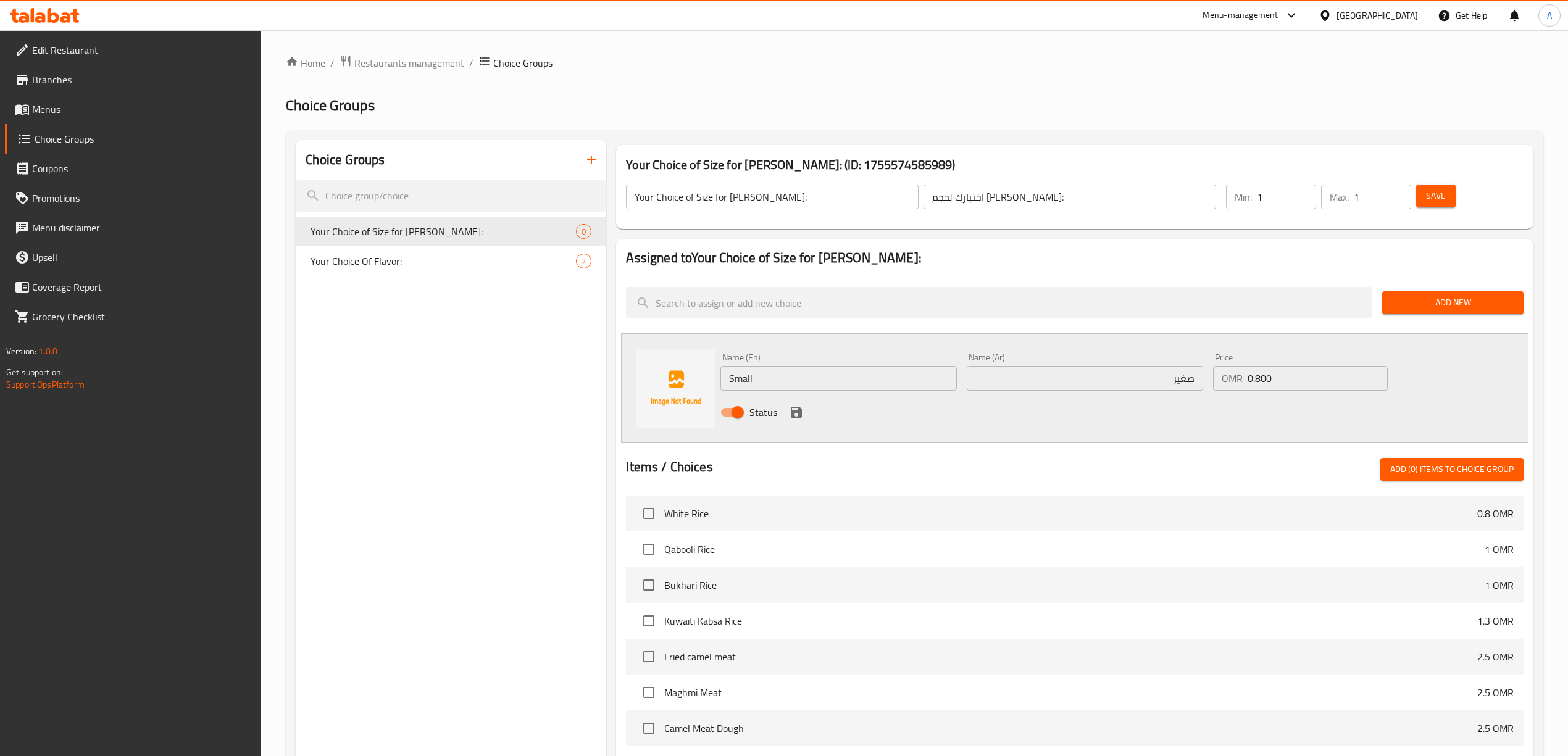
click at [796, 412] on icon "save" at bounding box center [796, 412] width 11 height 11
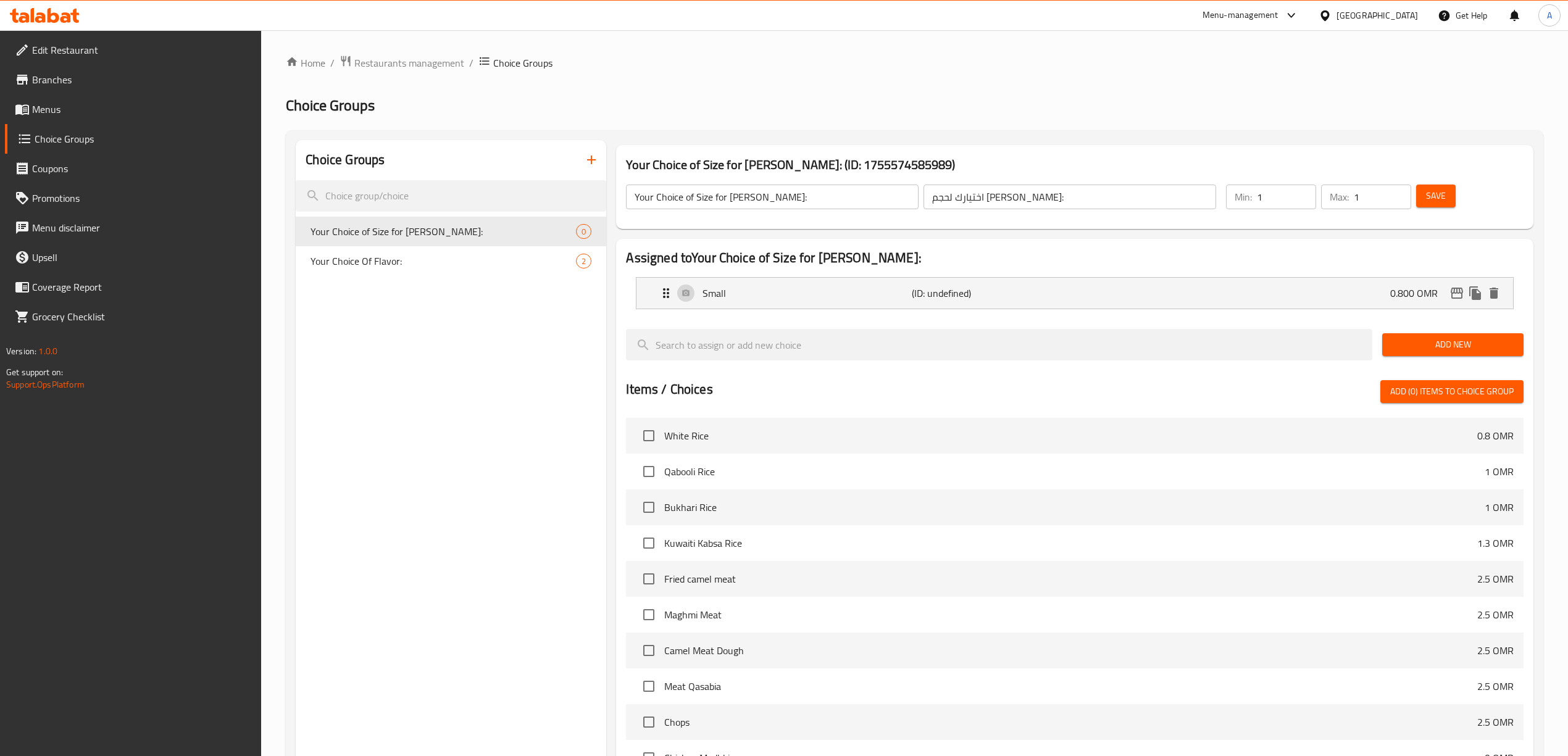
click at [1455, 335] on button "Add New" at bounding box center [1452, 344] width 141 height 23
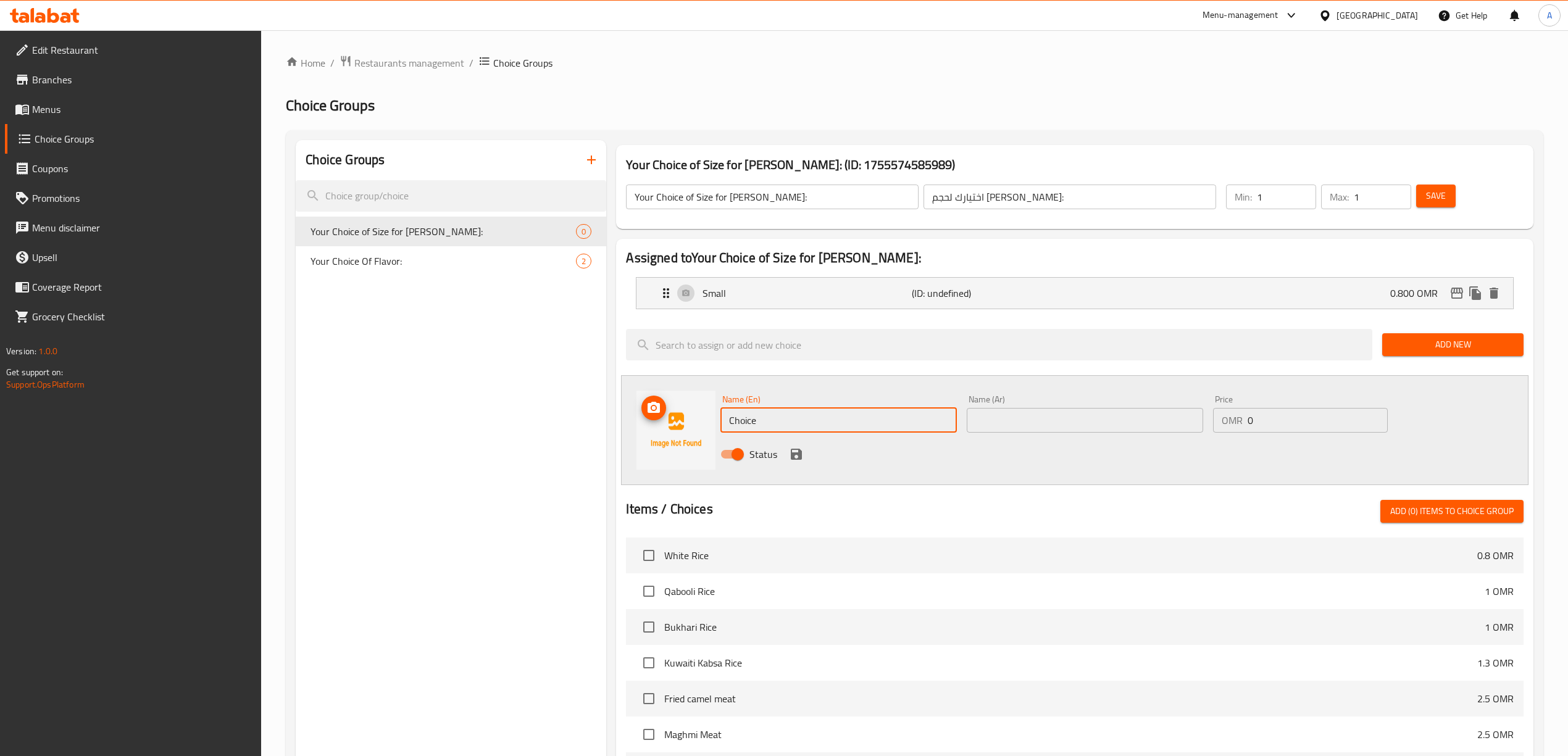
drag, startPoint x: 788, startPoint y: 414, endPoint x: 538, endPoint y: 416, distance: 250.0
click at [538, 416] on div "Choice Groups Your Choice of Size for Kabsa Bin Amer: 0 Your Choice Of Flavor: …" at bounding box center [917, 613] width 1242 height 947
type input "A"
type input "Large"
drag, startPoint x: 1271, startPoint y: 420, endPoint x: 1118, endPoint y: 402, distance: 154.1
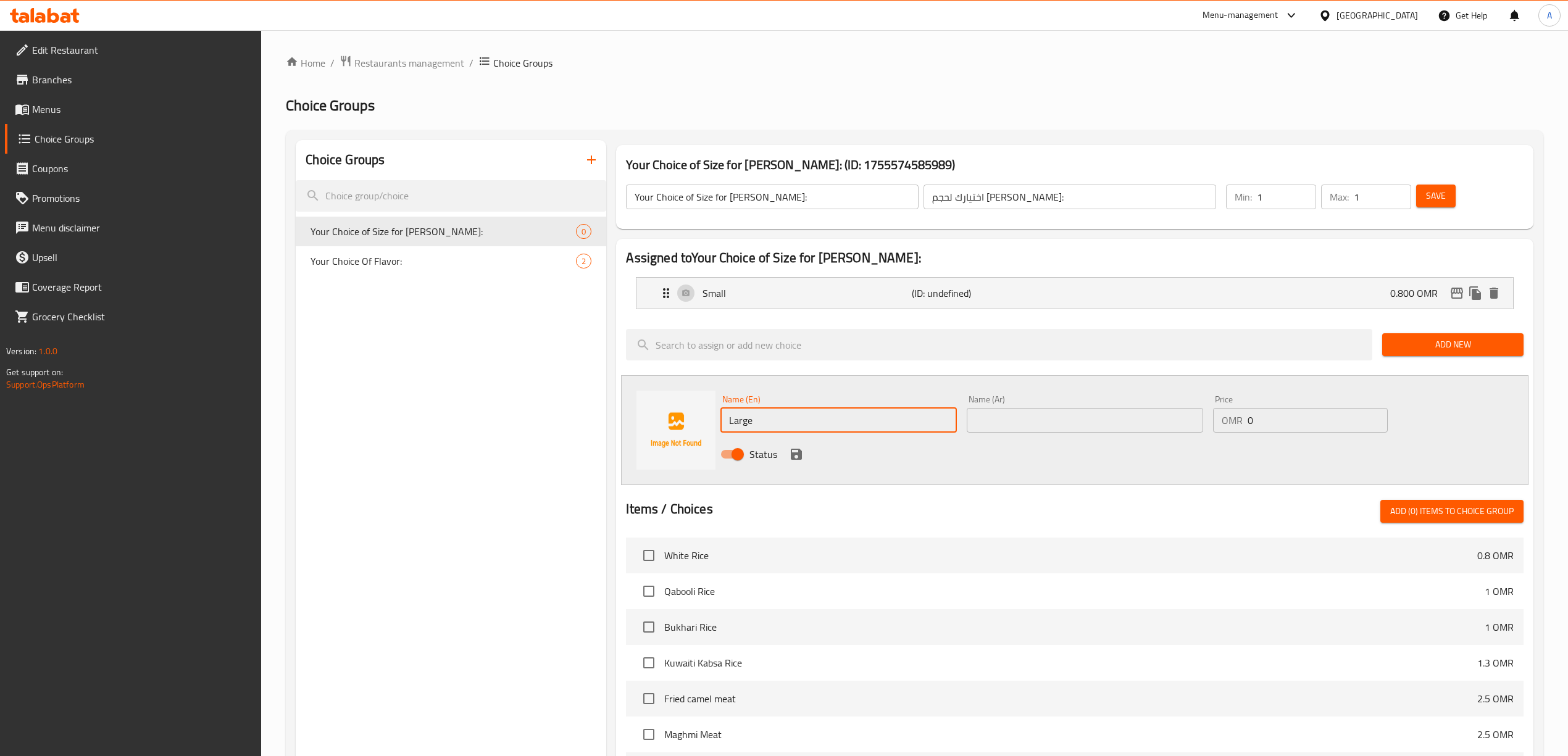
click at [1101, 393] on div "Name (En) Large Name (En) Name (Ar) Name (Ar) Price OMR 0 Price Status" at bounding box center [1084, 430] width 738 height 81
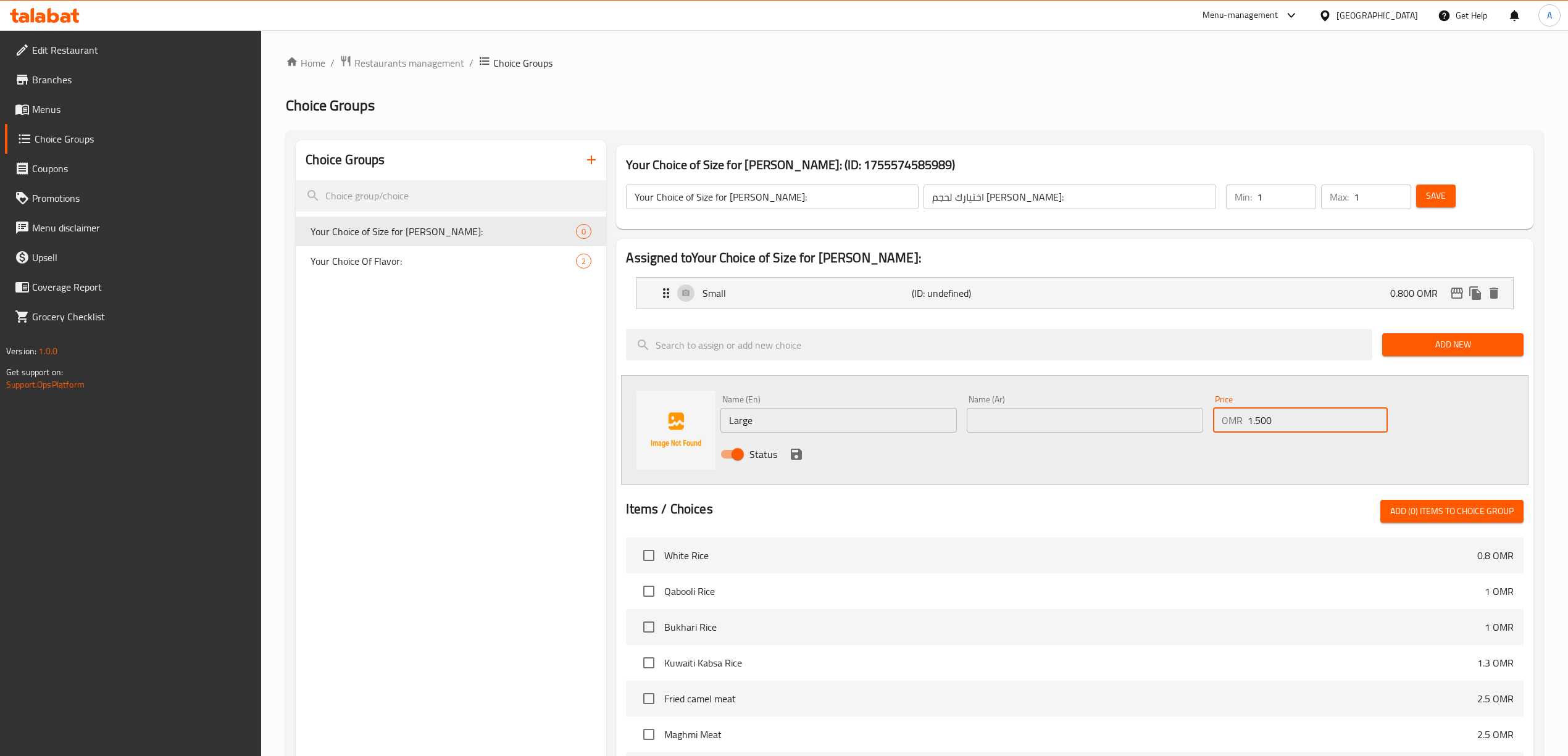
type input "1.500"
click at [1211, 480] on div "Name (En) Large Name (En) Name (Ar) Name (Ar) Price OMR 1.500 Price Status" at bounding box center [1074, 429] width 907 height 110
click at [1065, 410] on input "text" at bounding box center [1084, 420] width 236 height 25
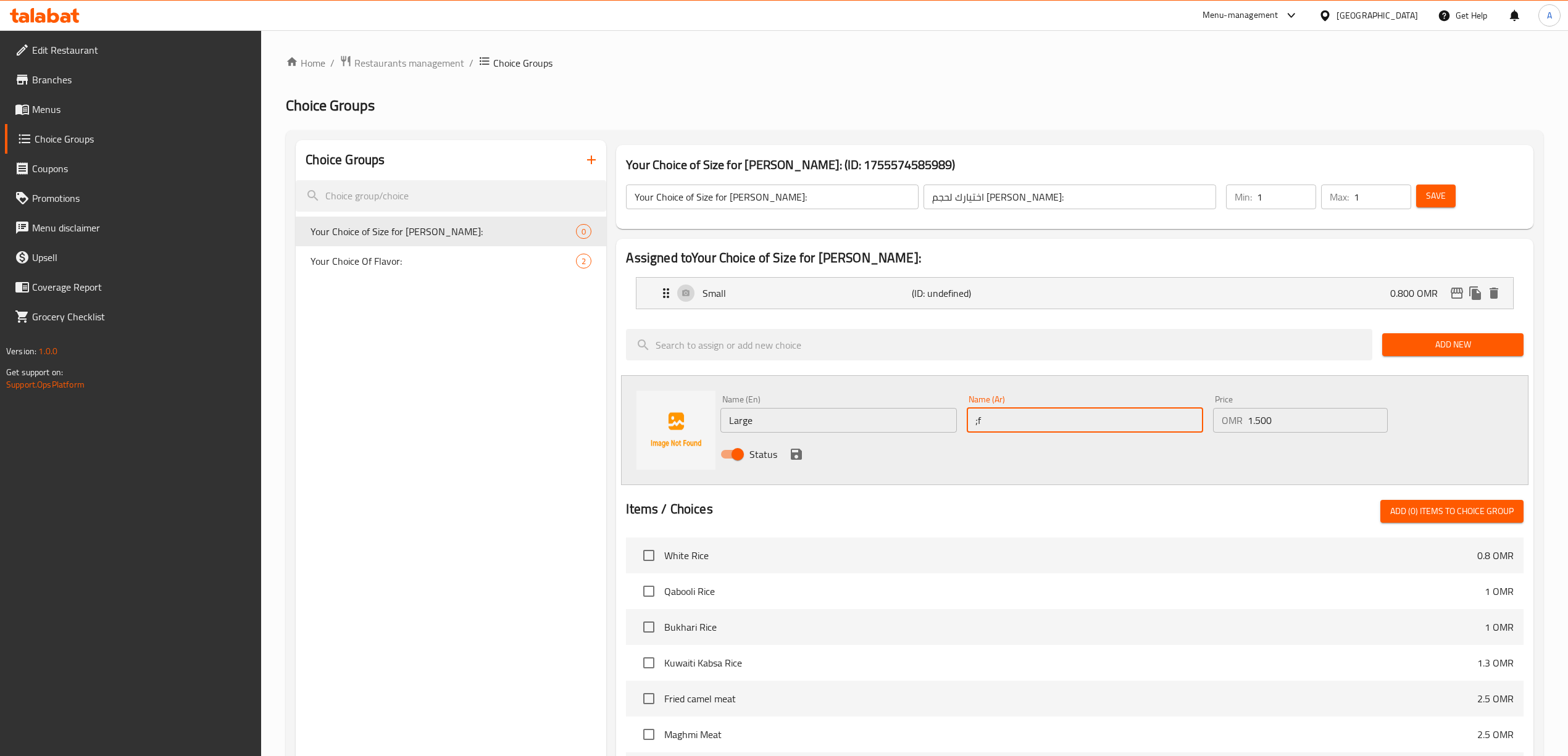
type input ";"
type input "كبير"
drag, startPoint x: 1068, startPoint y: 464, endPoint x: 939, endPoint y: 470, distance: 129.1
click at [1067, 464] on div "Status" at bounding box center [1084, 454] width 738 height 33
click at [794, 457] on icon "save" at bounding box center [796, 454] width 11 height 11
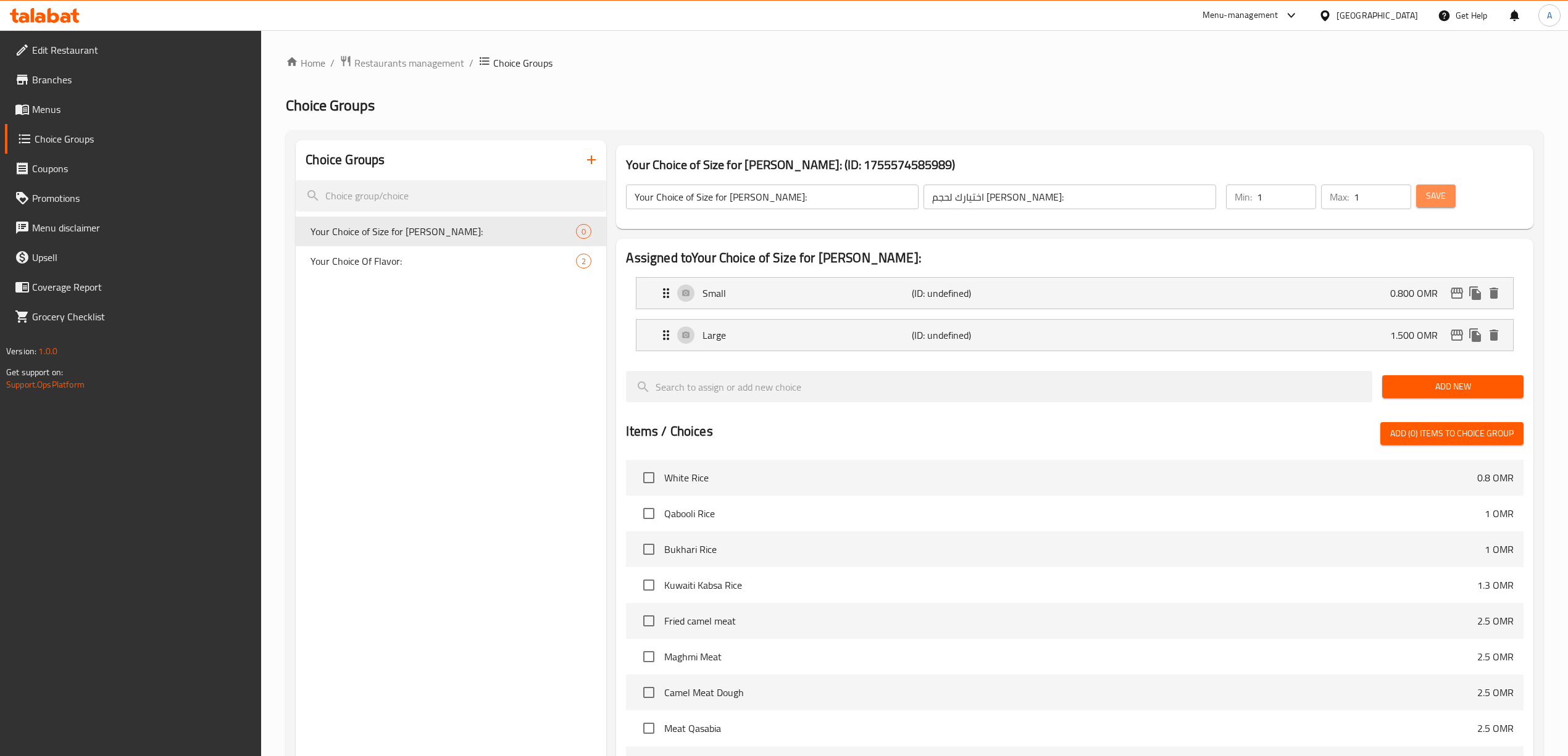
click at [1437, 189] on span "Save" at bounding box center [1435, 196] width 19 height 16
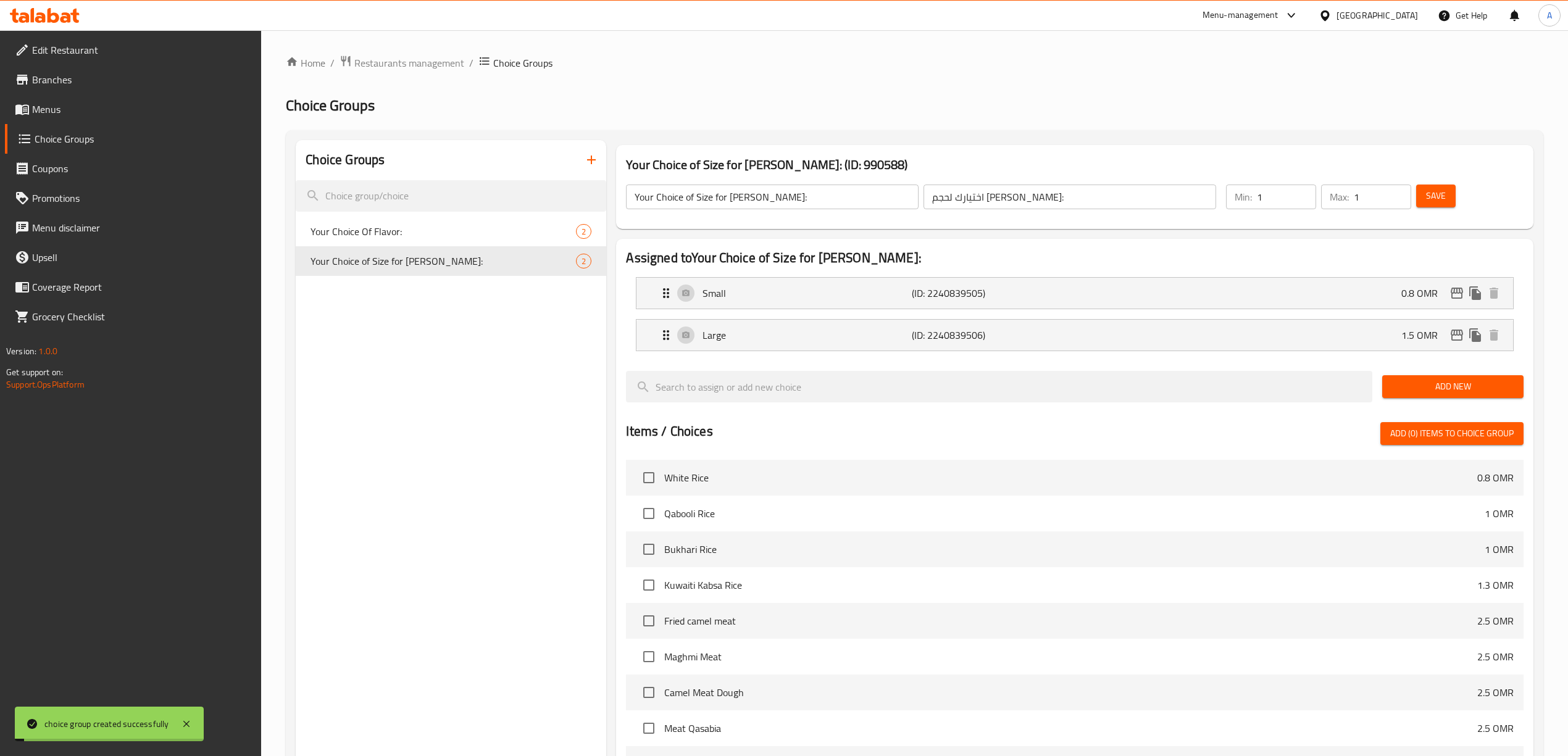
click at [490, 485] on div "Choice Groups Your Choice Of Flavor: 2 Your Choice of Size for Kabsa Bin Amer: 2" at bounding box center [451, 574] width 310 height 869
click at [589, 155] on icon "button" at bounding box center [591, 160] width 15 height 15
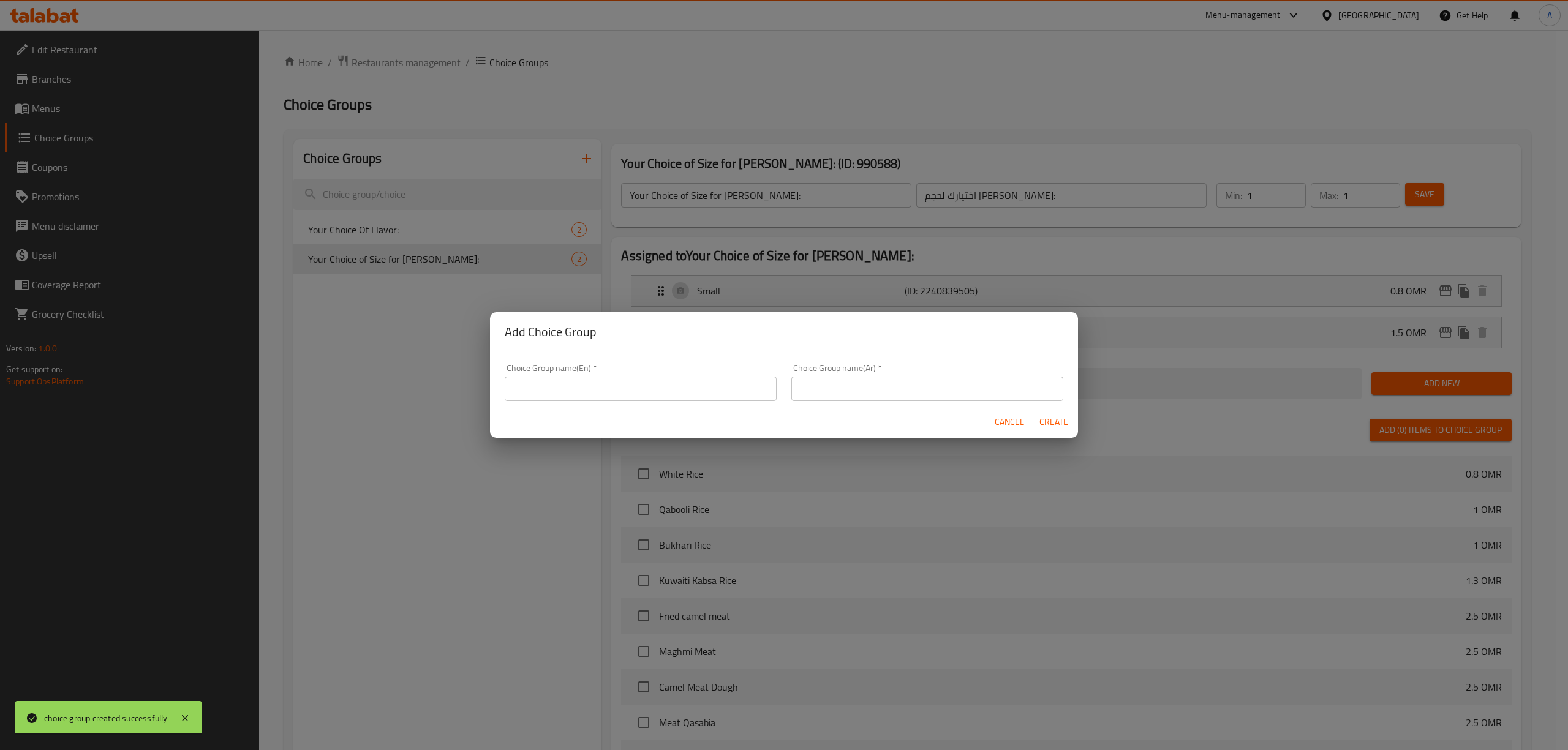
drag, startPoint x: 577, startPoint y: 375, endPoint x: 571, endPoint y: 396, distance: 21.8
click at [576, 382] on div "Choice Group name(En)   * Choice Group name(En) *" at bounding box center [641, 382] width 272 height 37
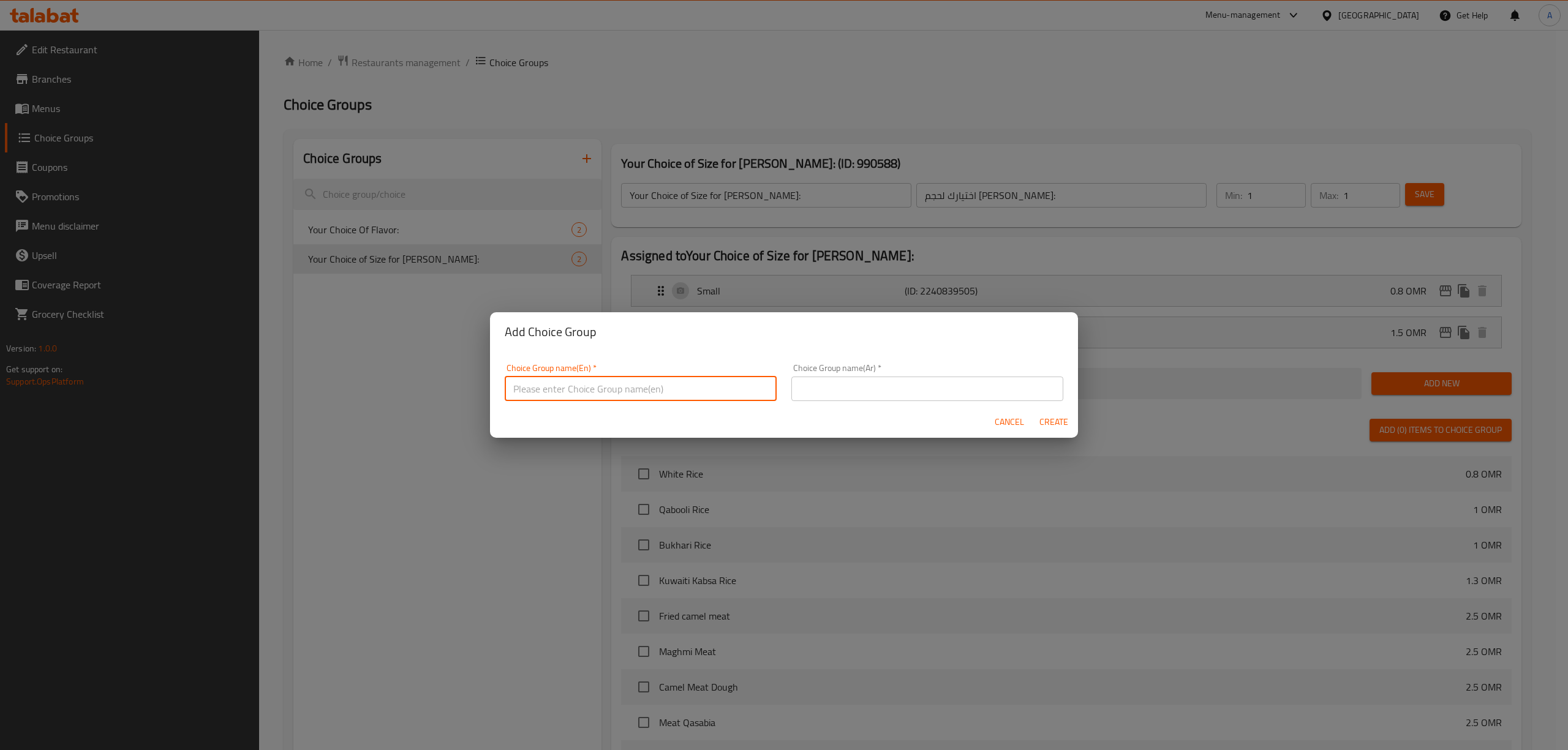
click at [569, 400] on input "text" at bounding box center [641, 389] width 272 height 24
type input "غ"
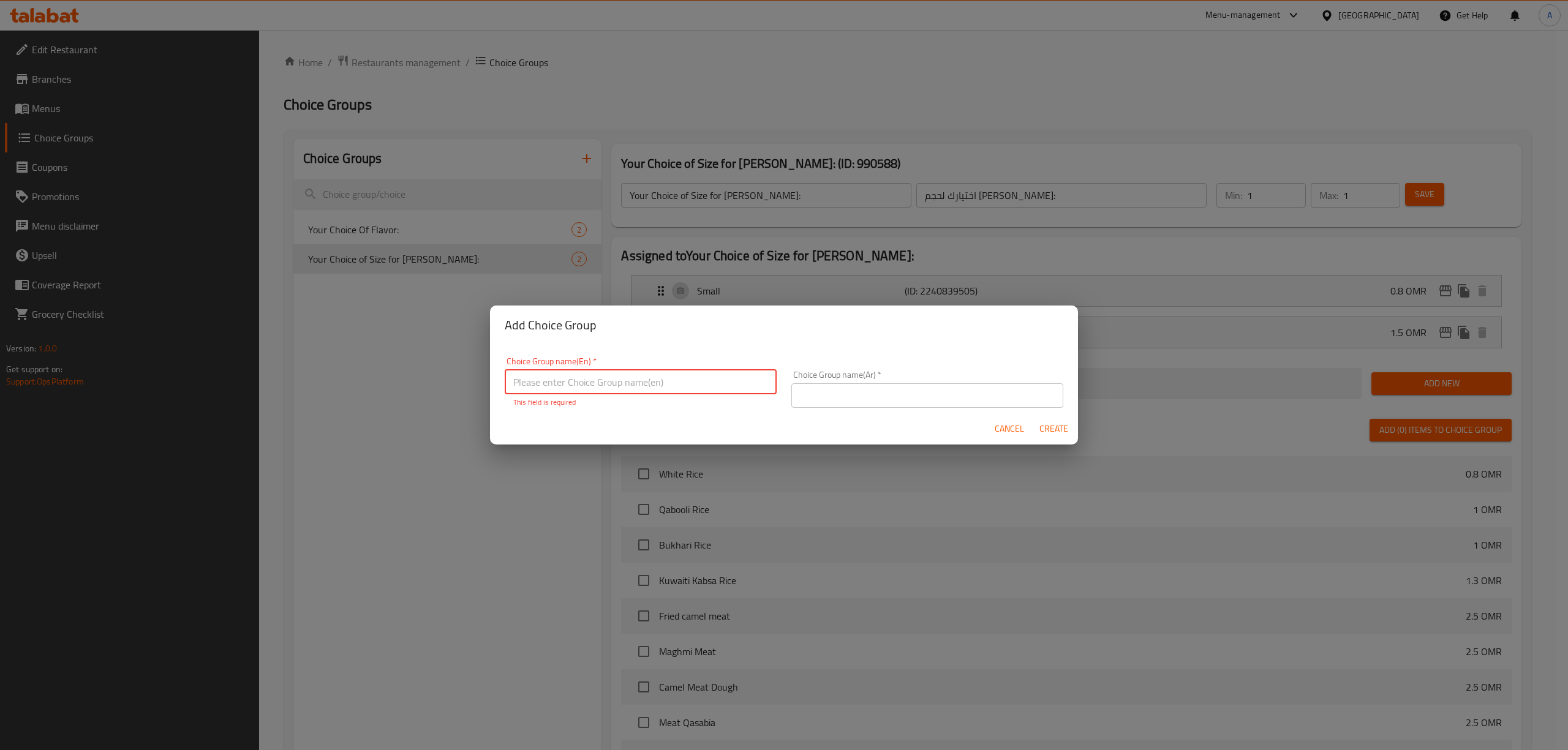
click at [572, 383] on input "text" at bounding box center [641, 382] width 272 height 24
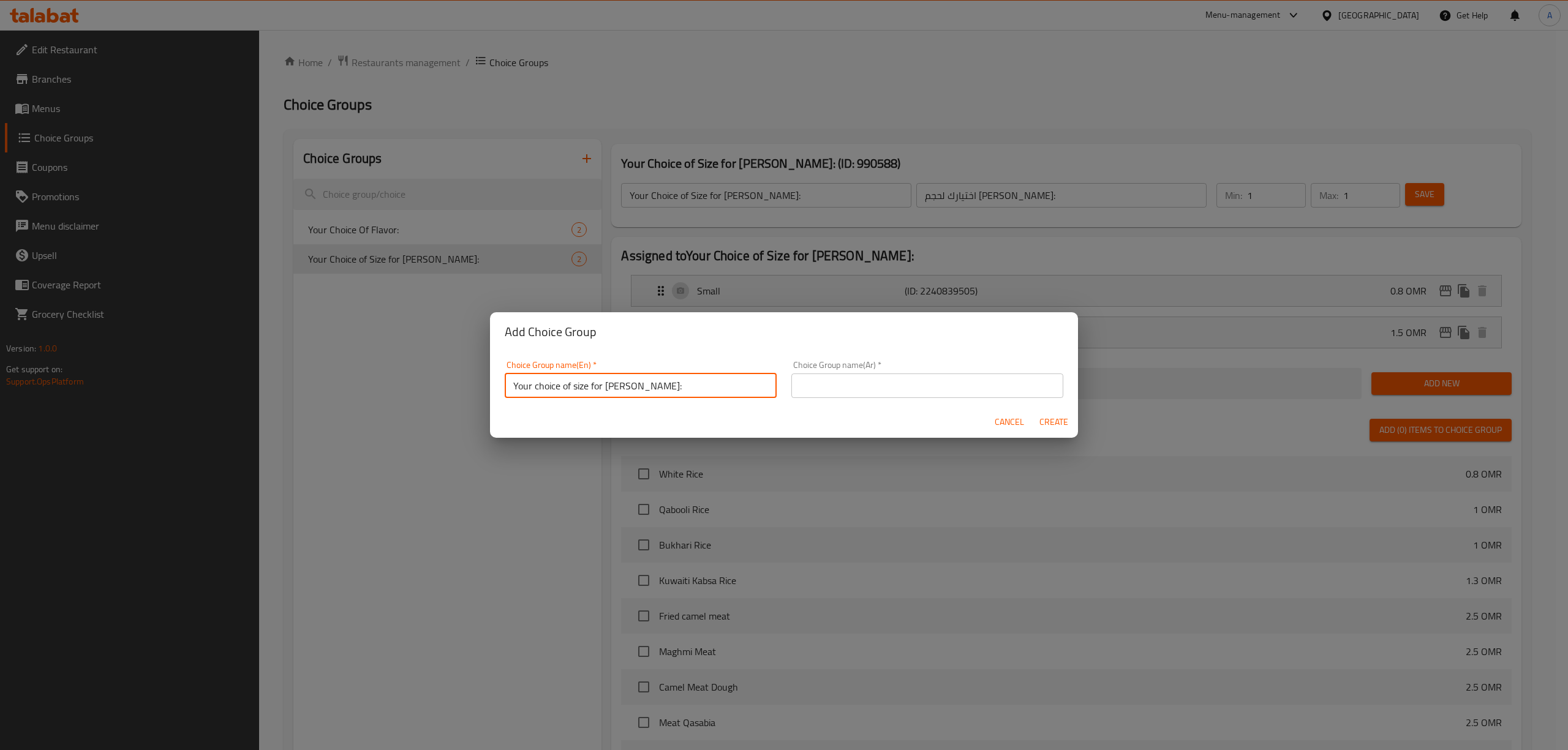
drag, startPoint x: 716, startPoint y: 383, endPoint x: 454, endPoint y: 407, distance: 263.1
click at [454, 407] on div "Add Choice Group Choice Group name(En)   * Your choice of size for Mandi Kabsah…" at bounding box center [784, 375] width 1568 height 750
type input "Your choice of size for Mandi Kabsah:"
click at [1008, 421] on span "Cancel" at bounding box center [1009, 422] width 30 height 16
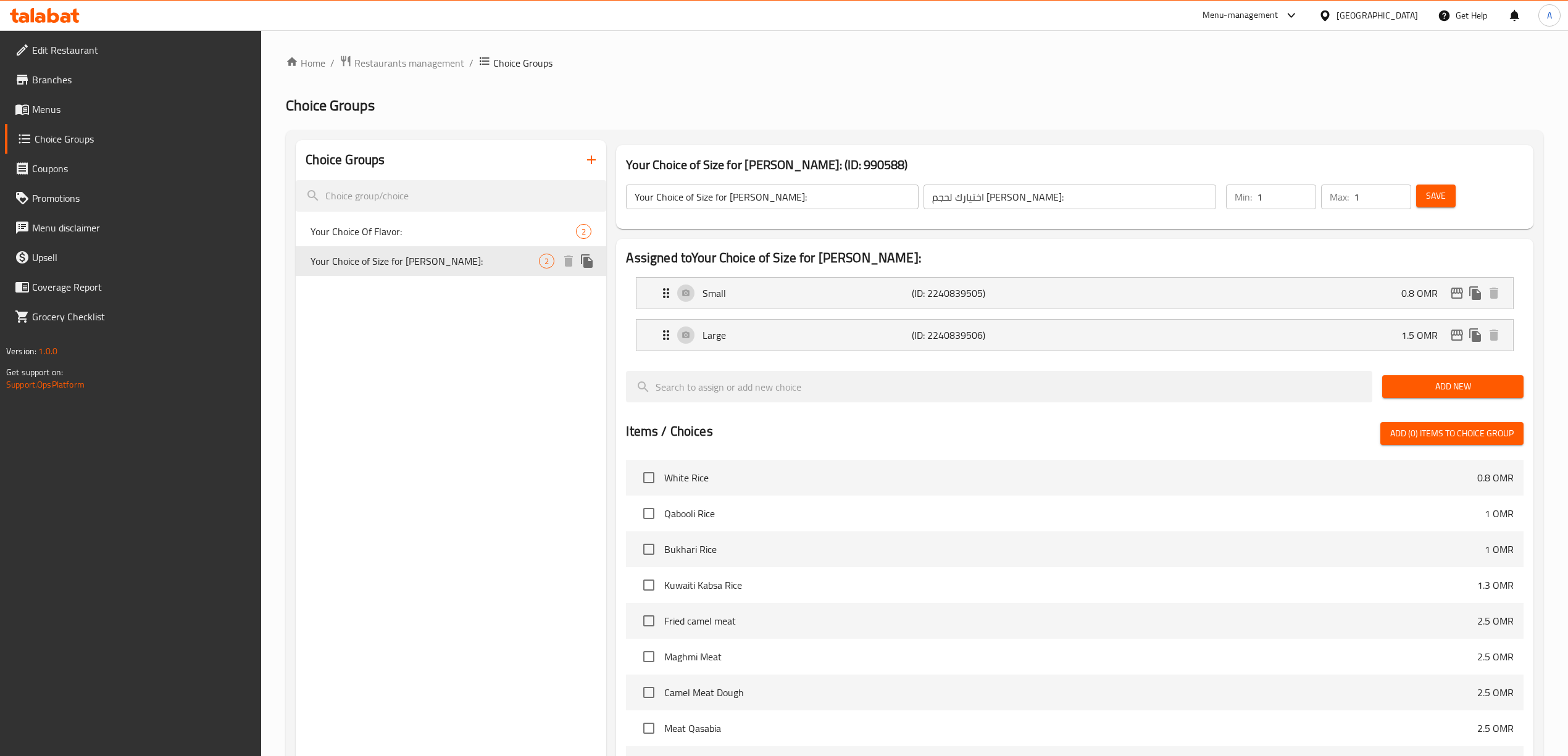
click at [586, 262] on icon "duplicate" at bounding box center [586, 260] width 11 height 13
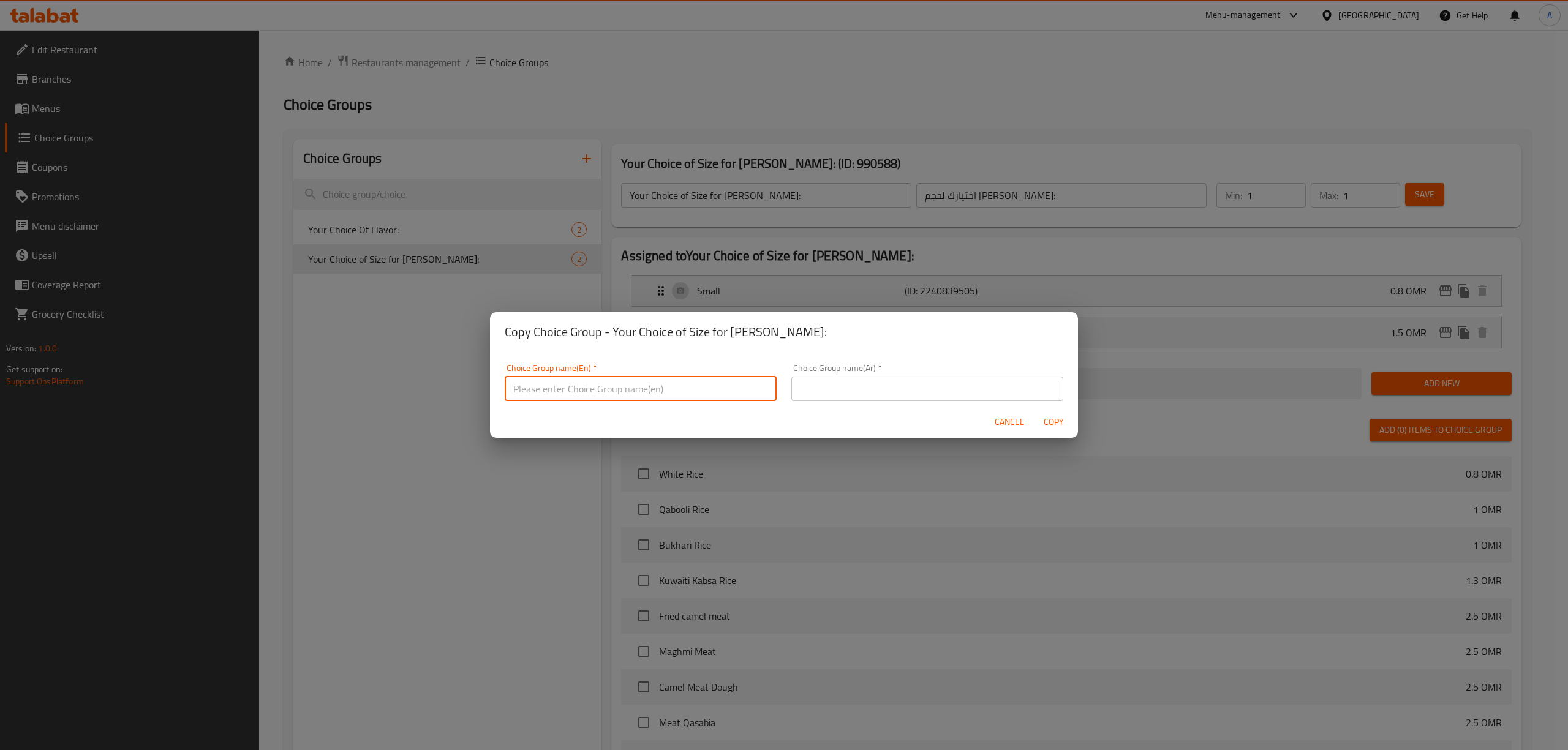
click at [643, 395] on input "text" at bounding box center [641, 389] width 272 height 24
type input "Your Choice of Size for [PERSON_NAME]:"
click at [947, 396] on input "text" at bounding box center [927, 389] width 272 height 24
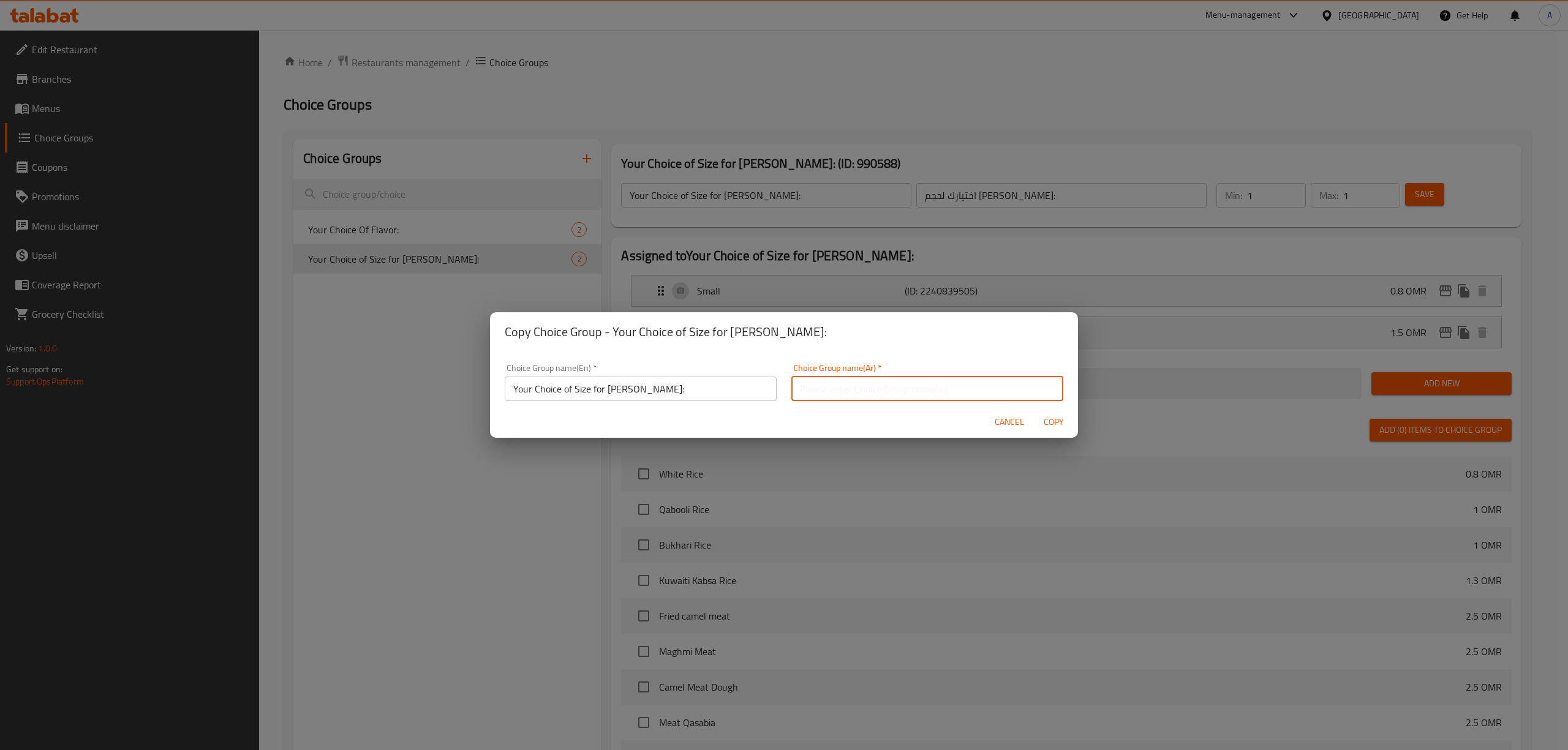
paste input "اختيارك لحجم كبسة المندي:"
type input "اختيارك لحجم كبسة المندي:"
click at [1054, 424] on span "Copy" at bounding box center [1054, 422] width 30 height 16
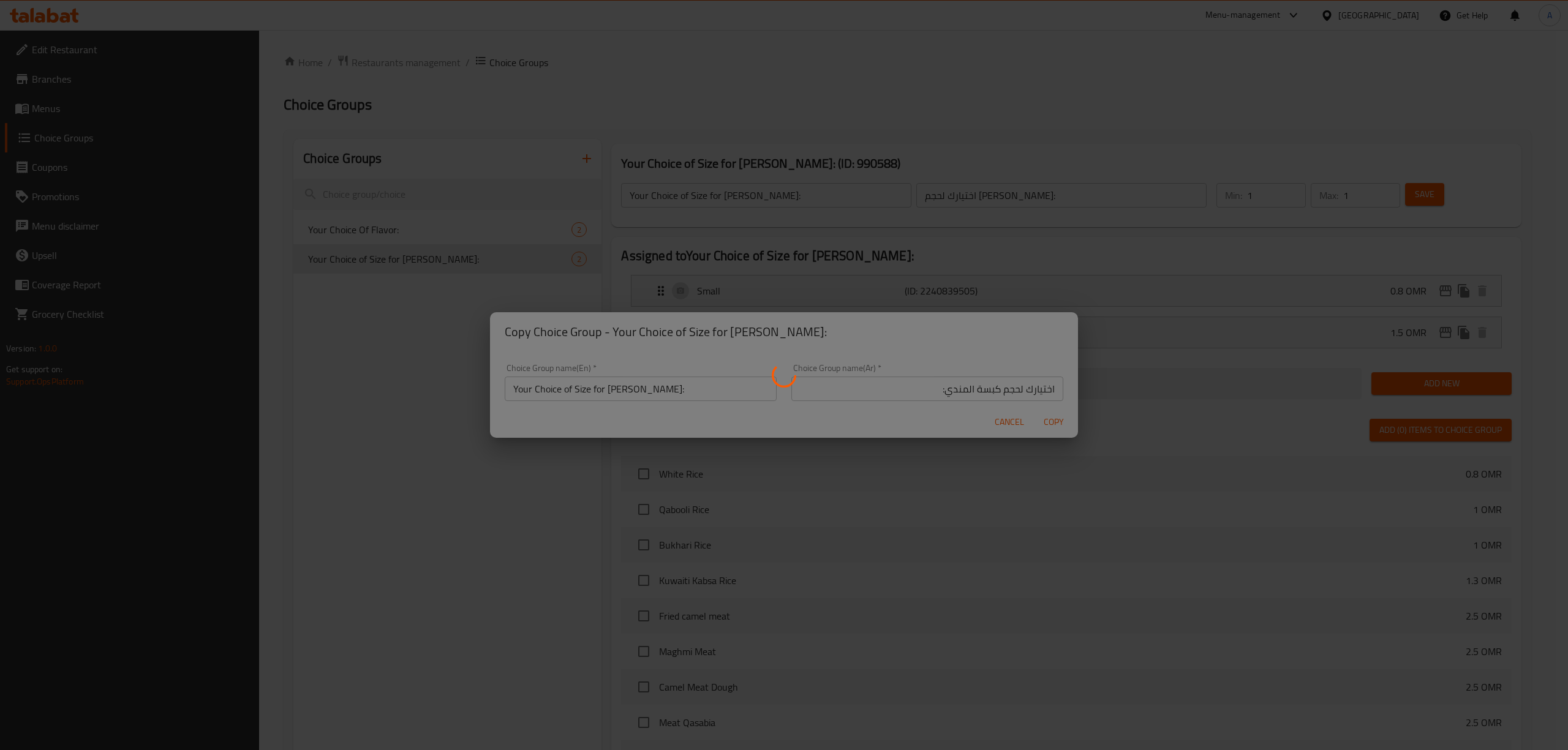
type input "Your Choice of Size for [PERSON_NAME]:"
type input "اختيارك لحجم كبسة المندي:"
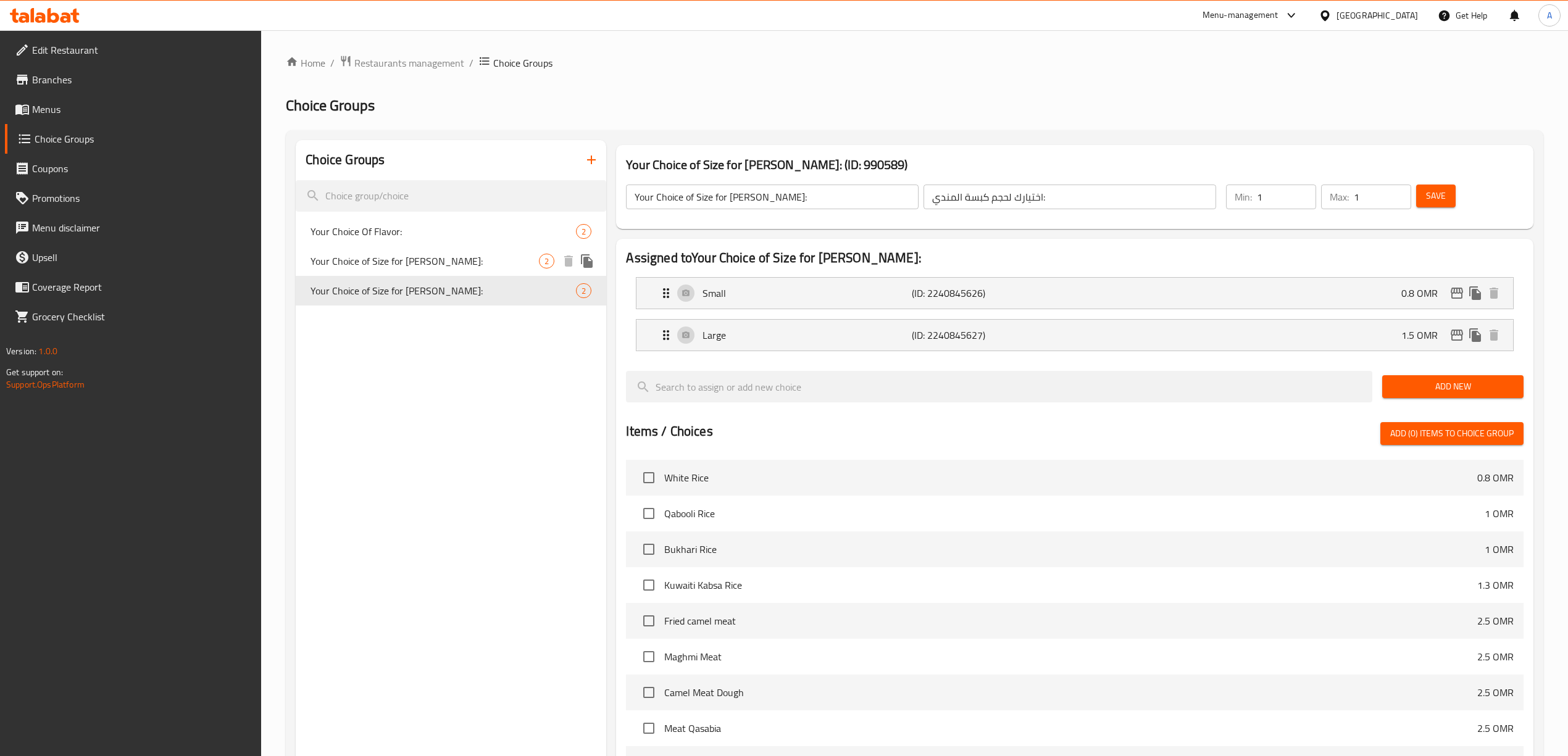
click at [516, 261] on span "Your Choice of Size for [PERSON_NAME]:" at bounding box center [424, 261] width 228 height 15
type input "Your Choice of Size for [PERSON_NAME]:"
type input "اختيارك لحجم [PERSON_NAME]:"
click at [516, 290] on span "Your Choice of Size for [PERSON_NAME]:" at bounding box center [424, 291] width 228 height 15
type input "Your Choice of Size for [PERSON_NAME]:"
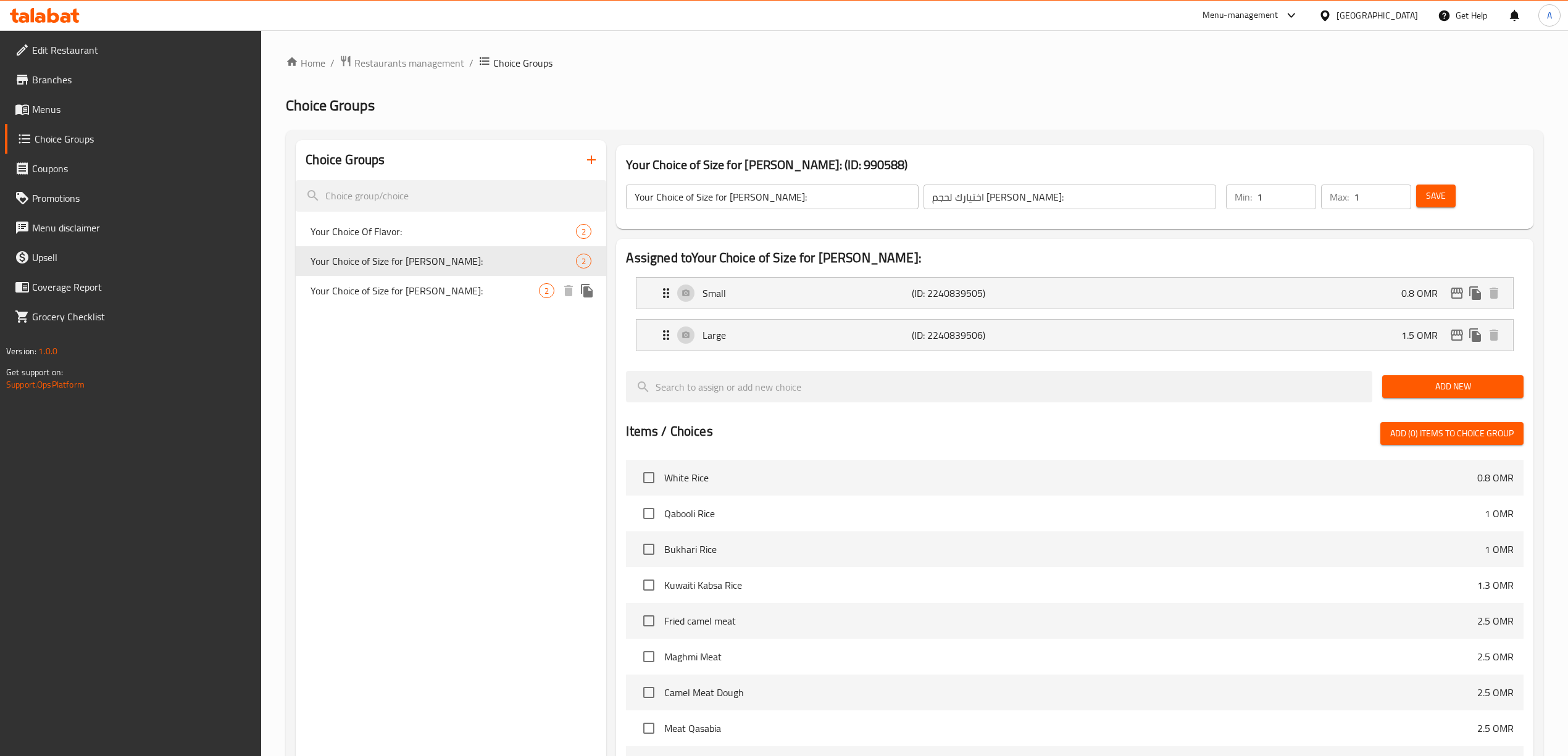
type input "اختيارك لحجم كبسة المندي:"
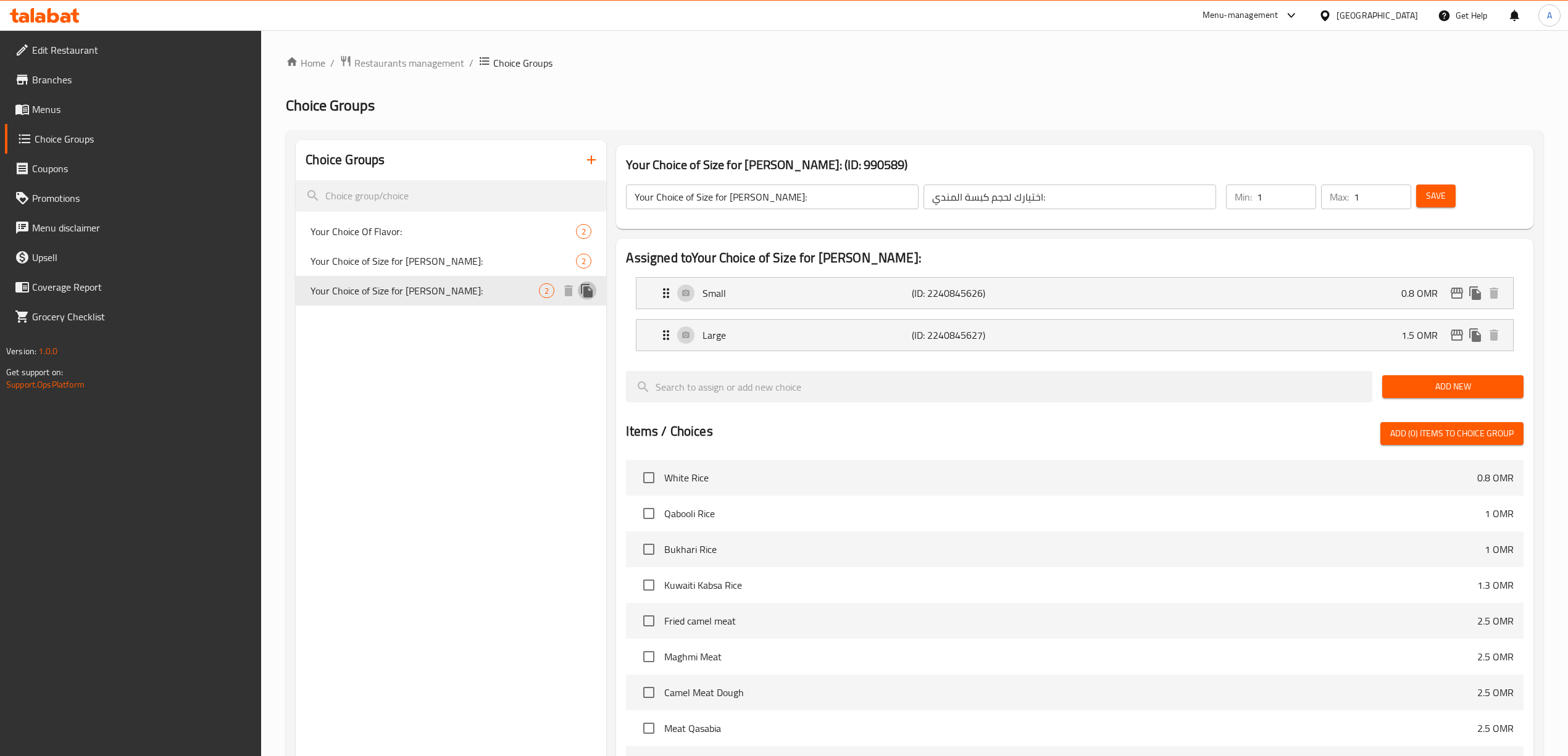
click at [590, 286] on icon "duplicate" at bounding box center [587, 291] width 15 height 15
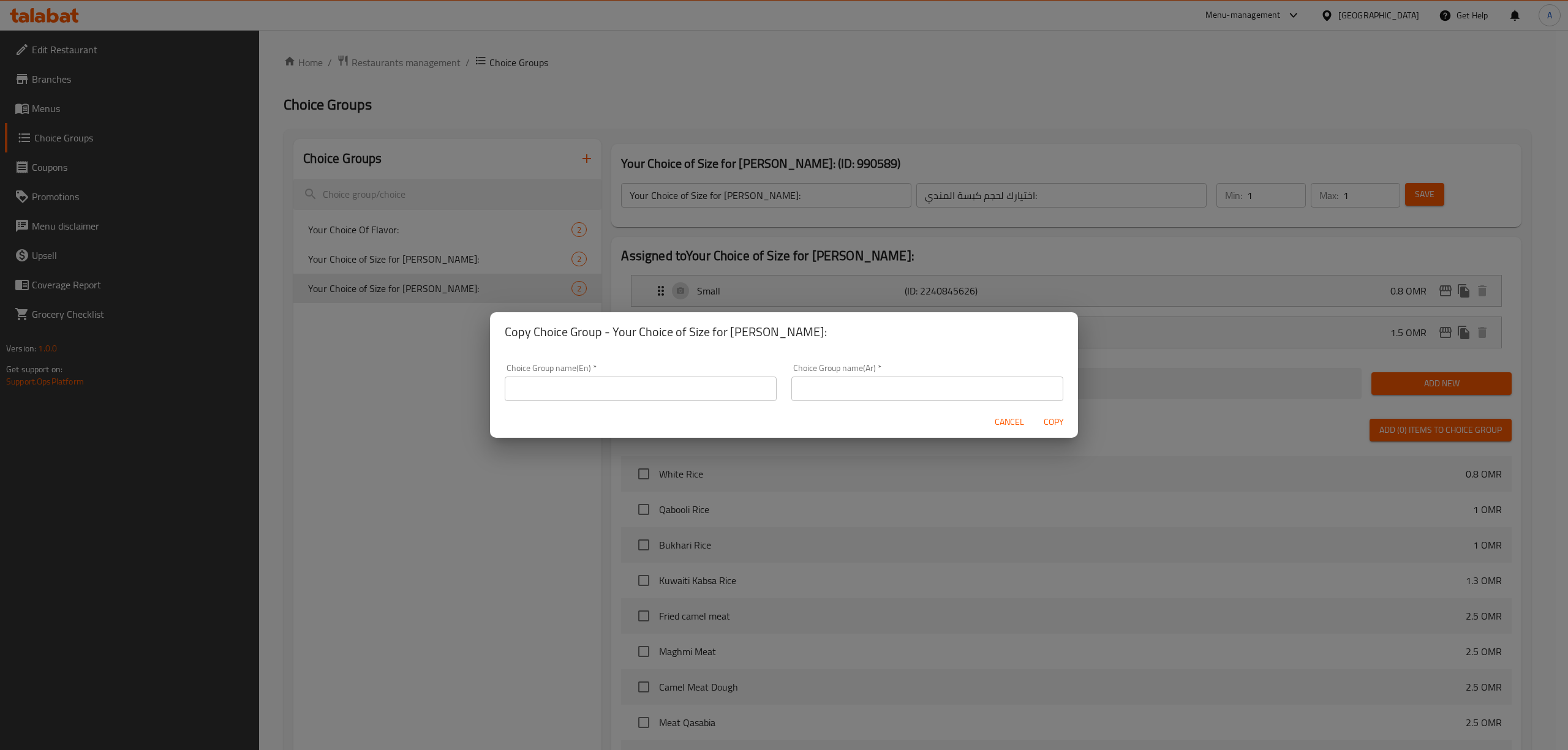
click at [662, 387] on input "text" at bounding box center [641, 389] width 272 height 24
type input "غ"
type input "y"
drag, startPoint x: 662, startPoint y: 387, endPoint x: 295, endPoint y: 429, distance: 369.4
click at [295, 429] on div "Copy Choice Group - Your Choice of Size for Mandi Kabsah: Choice Group name(En)…" at bounding box center [784, 375] width 1568 height 750
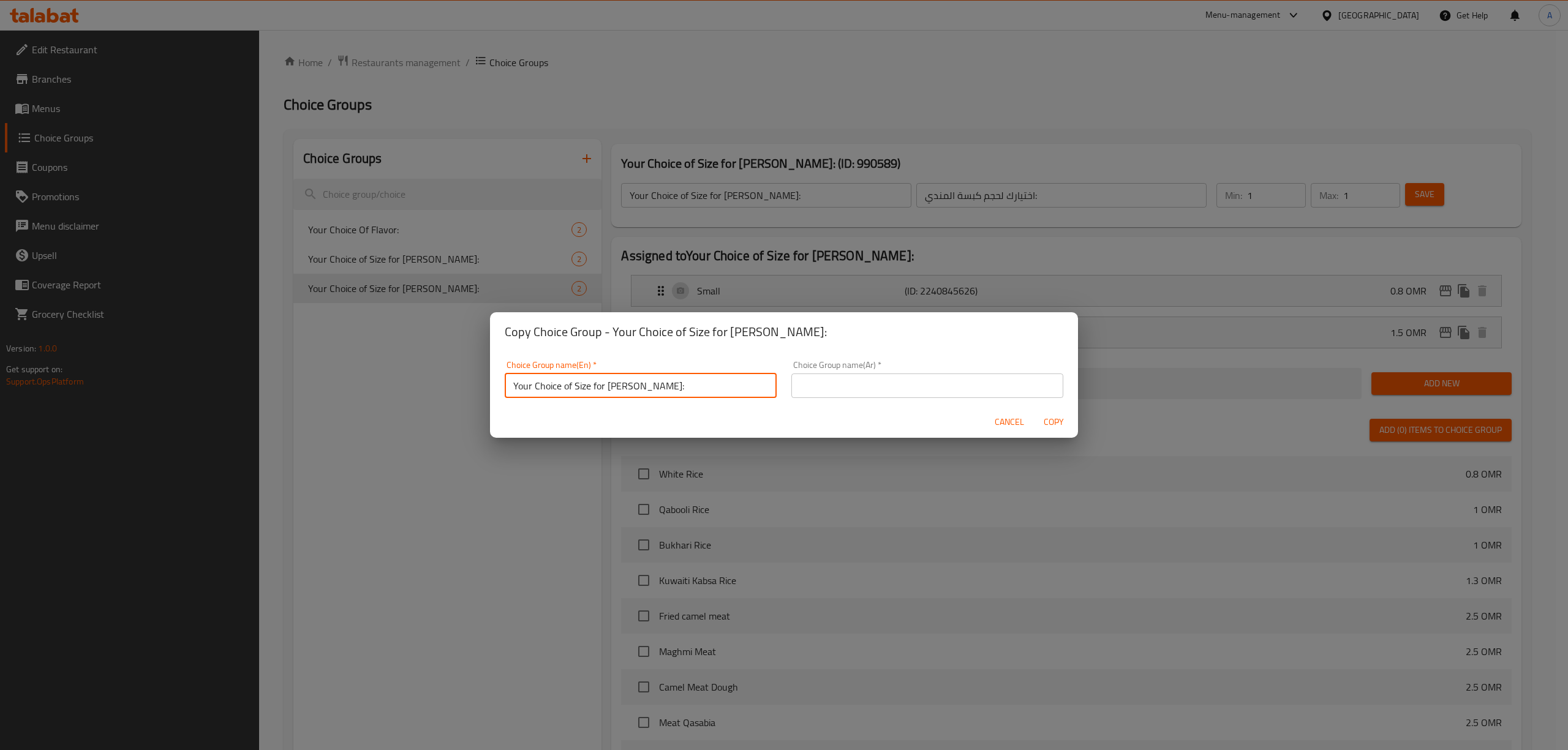
type input "Your Choice of Size for [PERSON_NAME]:"
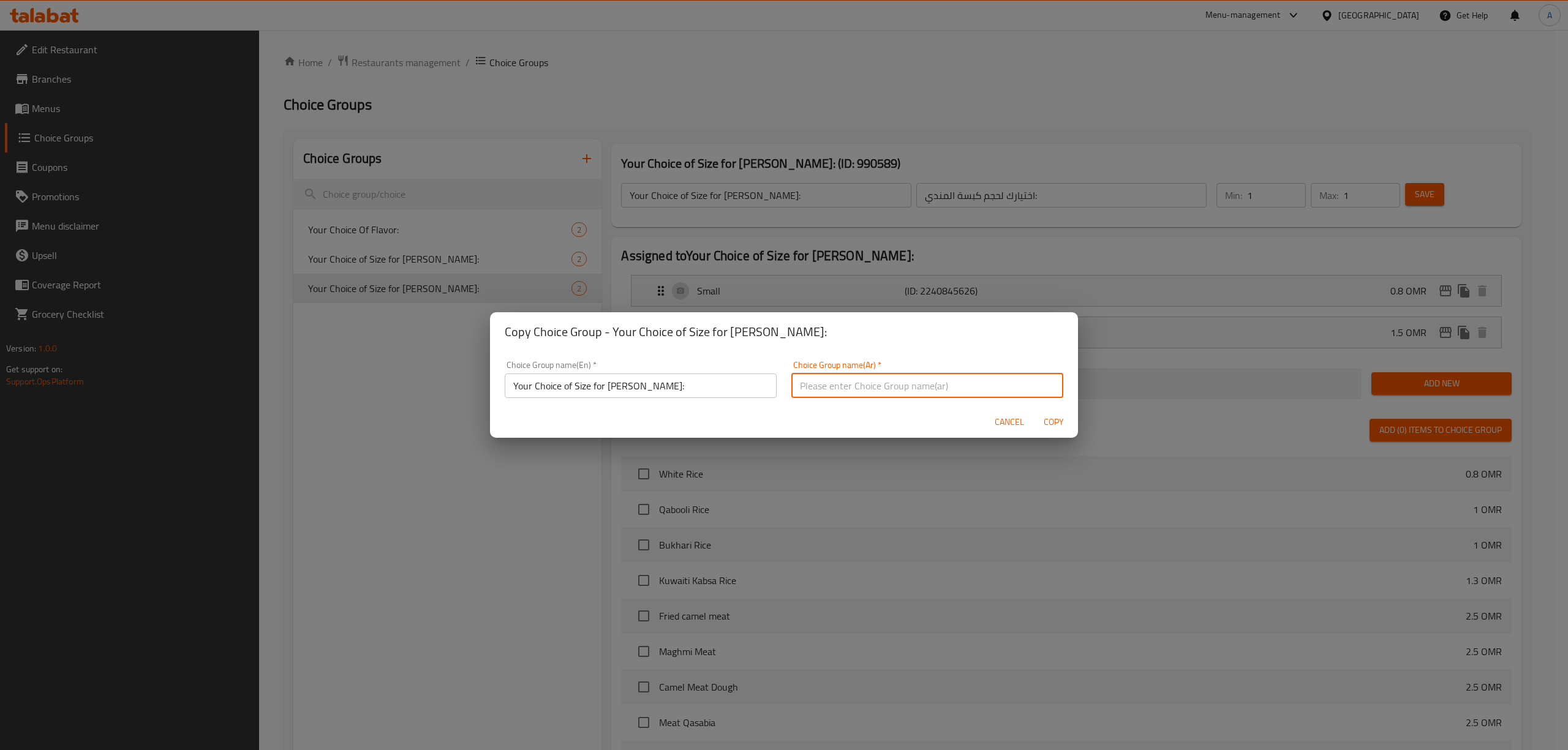
click at [971, 388] on input "text" at bounding box center [927, 386] width 272 height 24
paste input "اختيارك لحجم حاشي الكبسة:"
drag, startPoint x: 953, startPoint y: 390, endPoint x: 960, endPoint y: 395, distance: 8.6
click at [960, 395] on input "اختيارك لحجم حاشي الكبسة:" at bounding box center [927, 386] width 272 height 24
click at [946, 413] on div "Cancel Copy" at bounding box center [784, 422] width 588 height 32
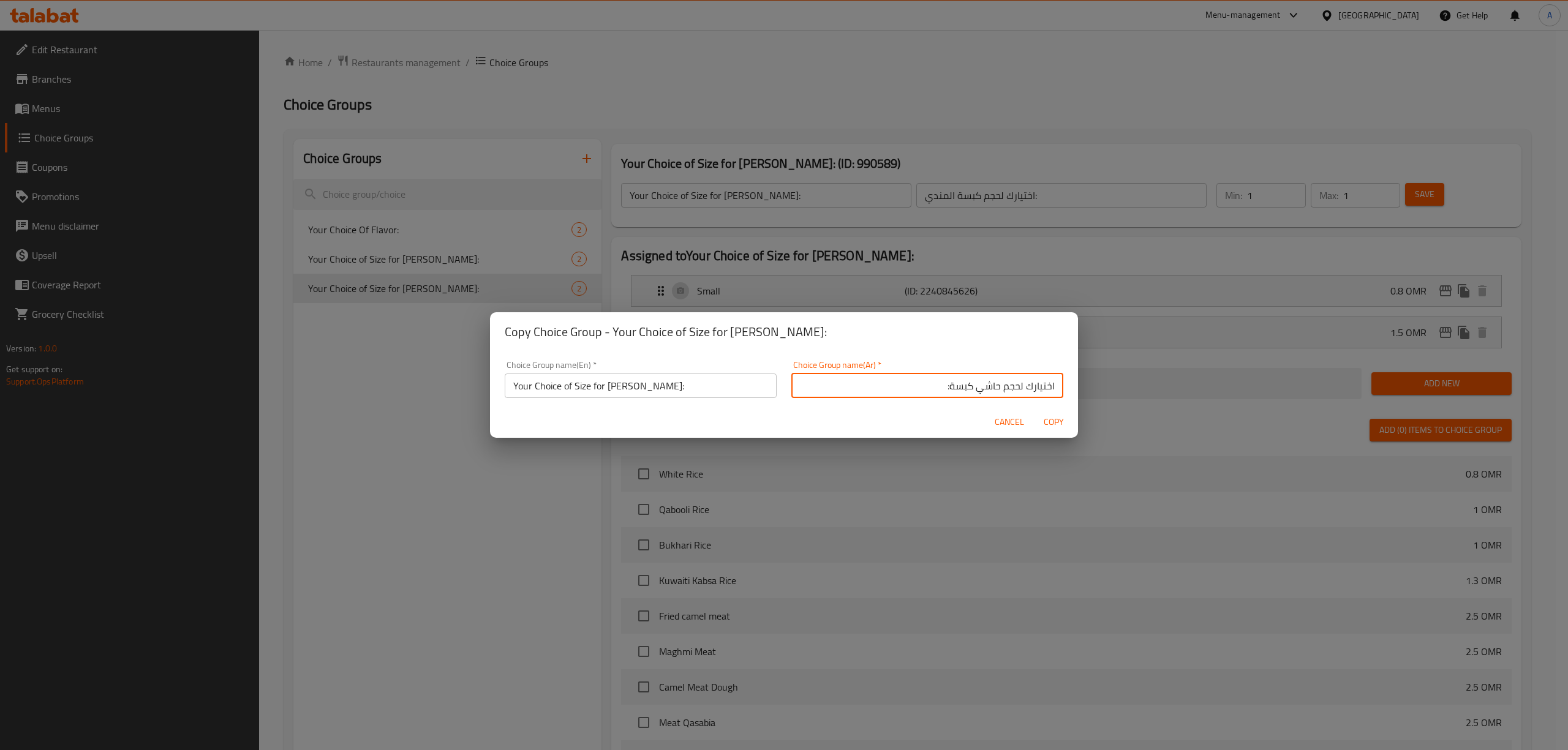
click at [939, 389] on input "اختيارك لحجم حاشي كبسة:" at bounding box center [927, 386] width 272 height 24
type input "اختيارك لحجم حاشي كبسه:"
click at [1049, 425] on span "Copy" at bounding box center [1054, 422] width 30 height 16
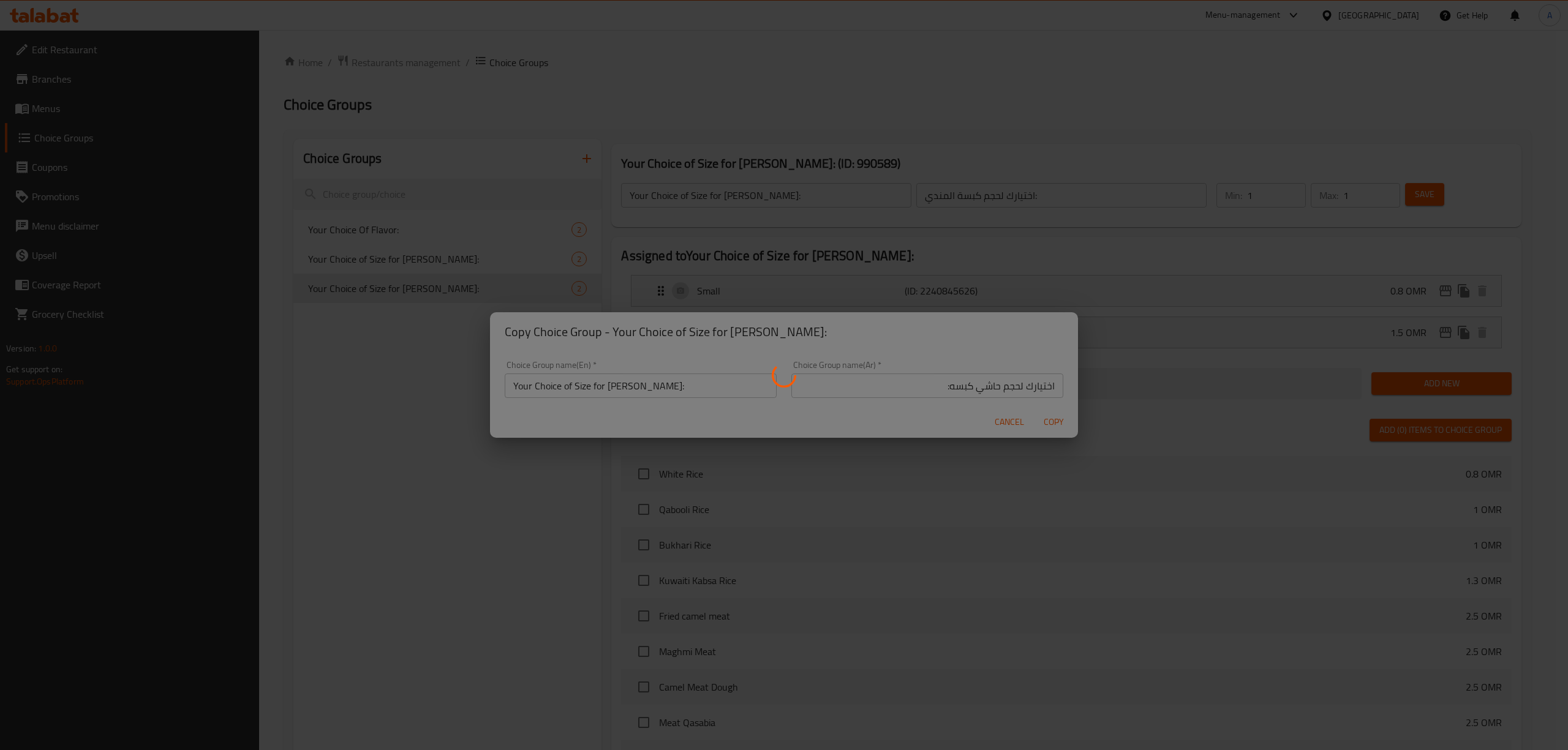
type input "Your Choice of Size for [PERSON_NAME]:"
type input "اختيارك لحجم حاشي كبسه:"
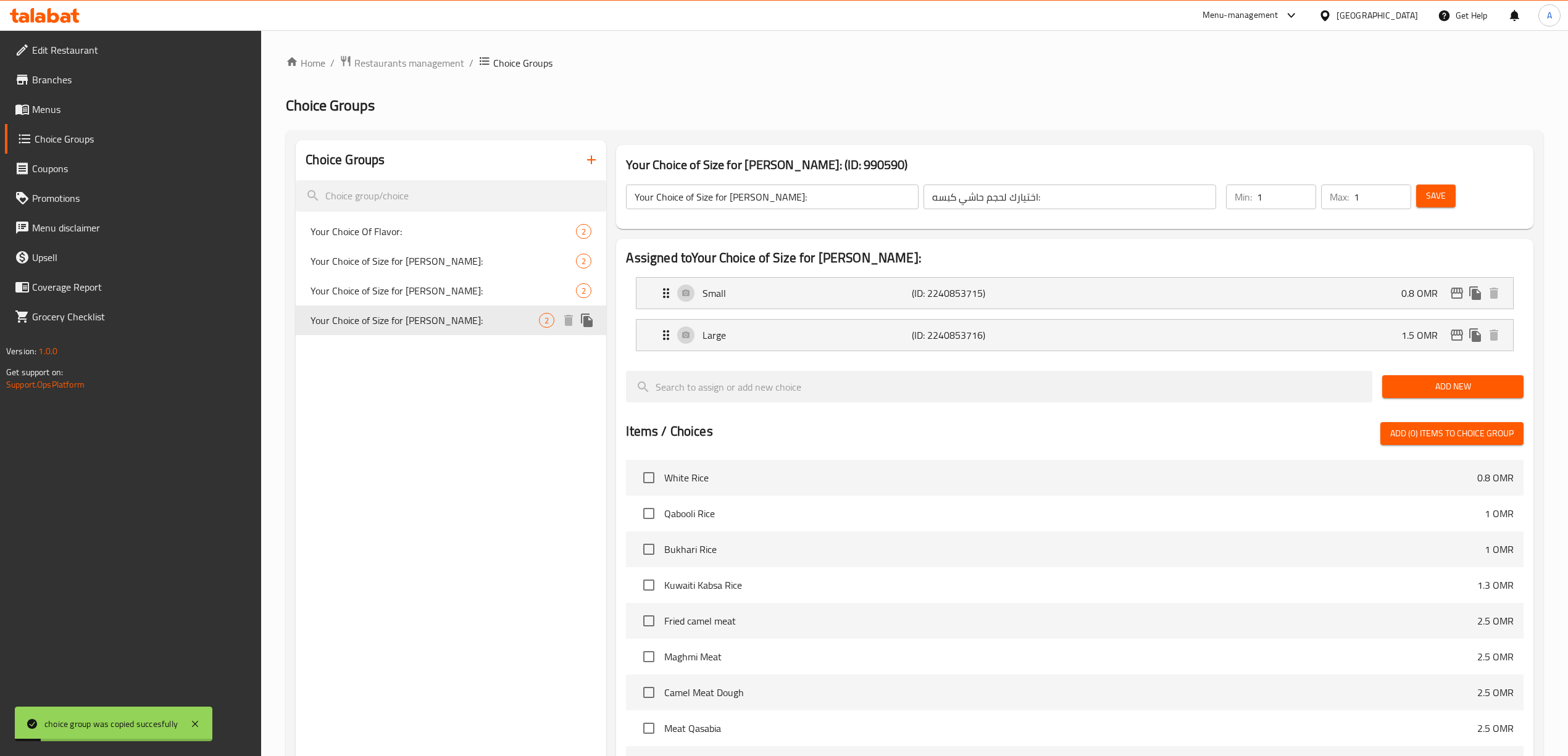
click at [516, 324] on span "Your Choice of Size for [PERSON_NAME]:" at bounding box center [424, 320] width 228 height 15
click at [1020, 292] on p "(ID: 2240853715)" at bounding box center [981, 292] width 140 height 15
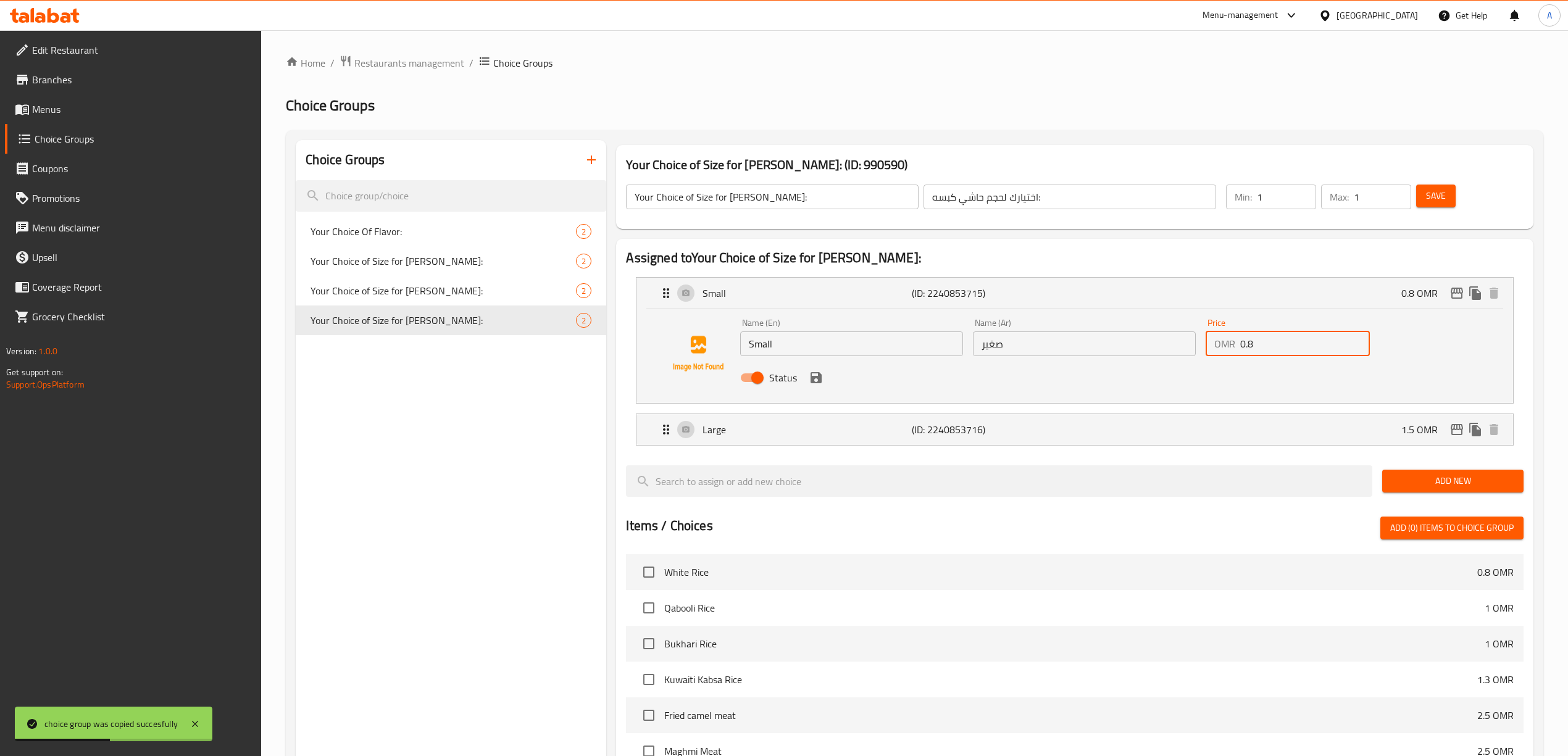
drag, startPoint x: 1260, startPoint y: 343, endPoint x: 1228, endPoint y: 347, distance: 32.2
click at [1228, 347] on div "OMR 0.8 Price" at bounding box center [1287, 343] width 164 height 25
type input "6.6"
click at [811, 374] on icon "save" at bounding box center [815, 378] width 15 height 15
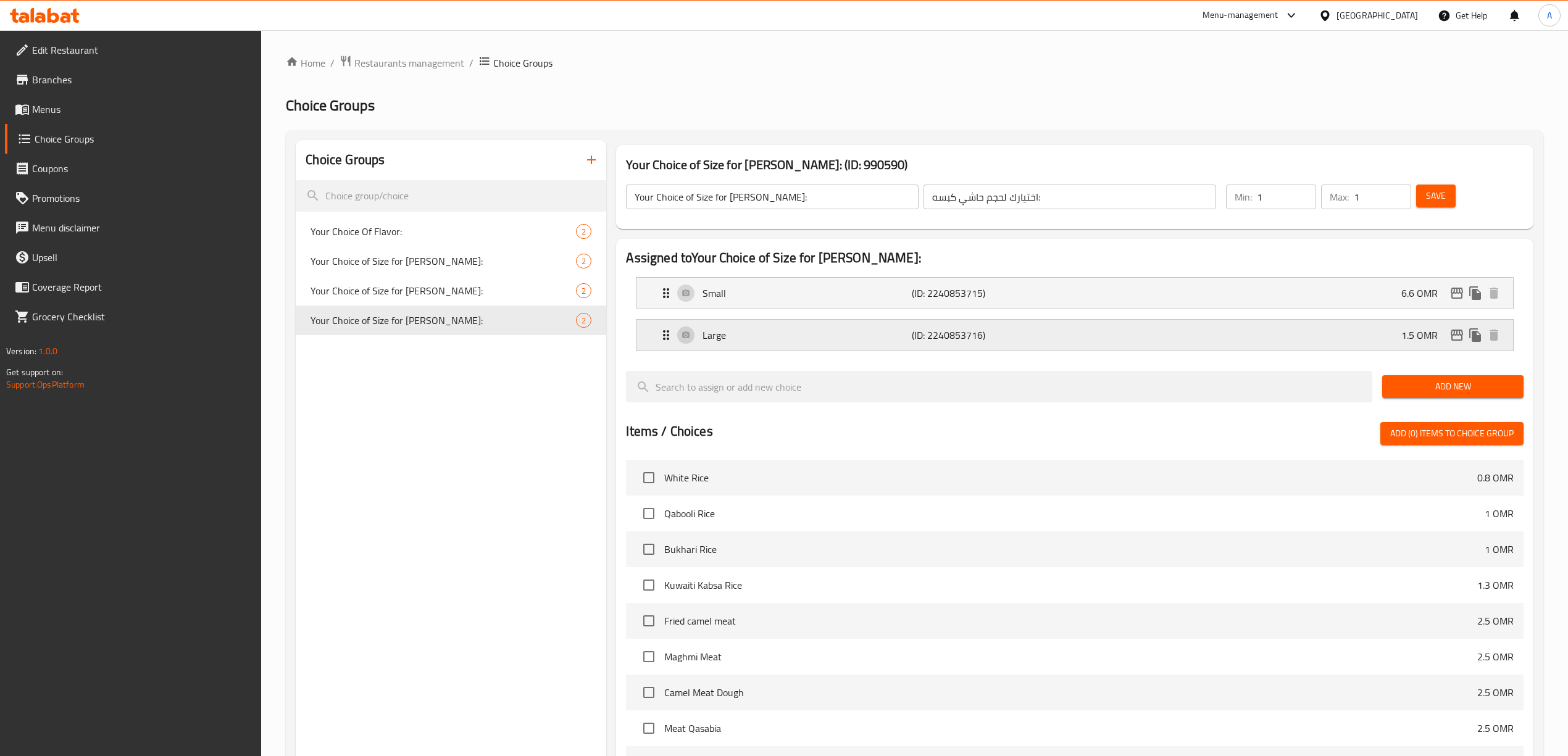
click at [1045, 331] on p "(ID: 2240853716)" at bounding box center [981, 335] width 140 height 15
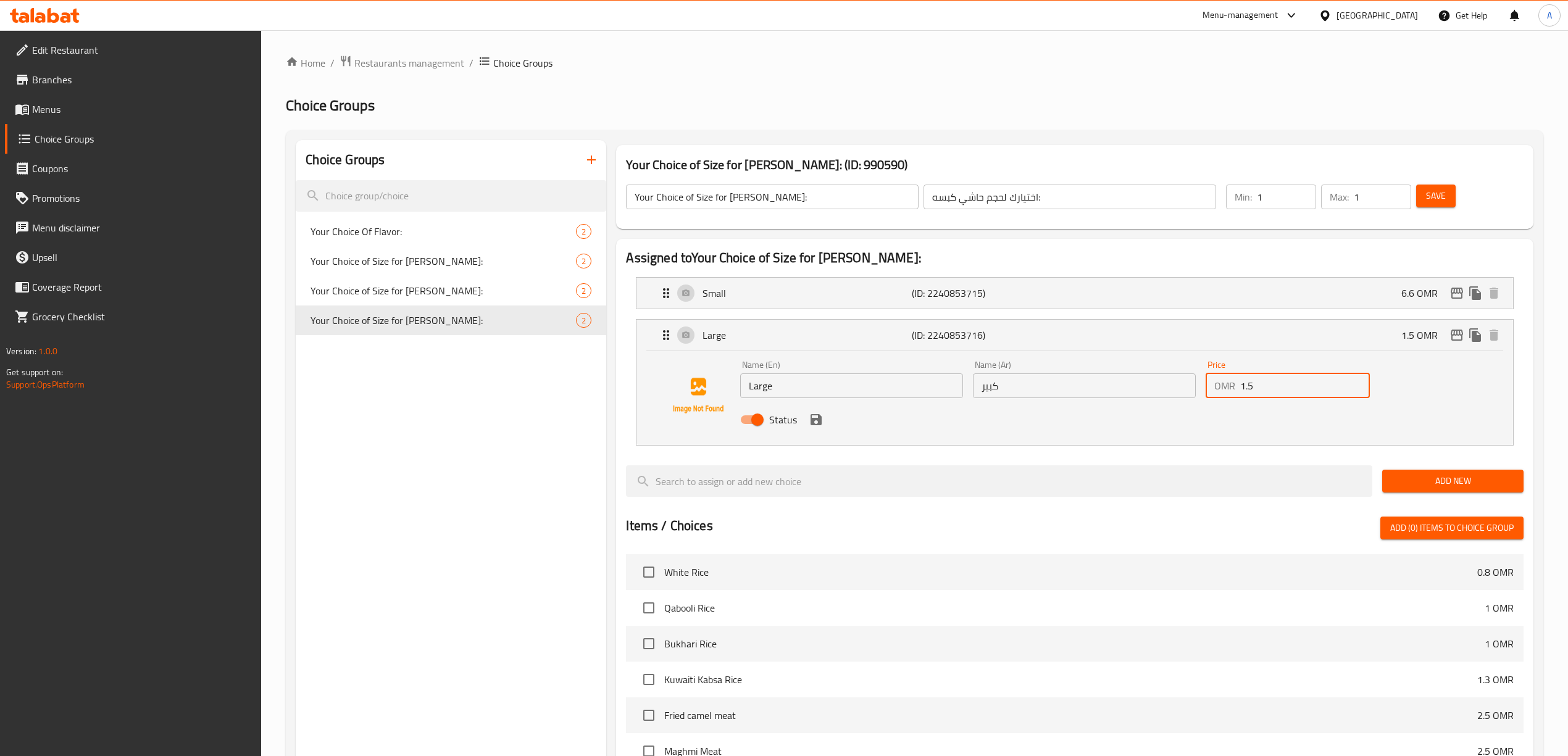
drag, startPoint x: 1272, startPoint y: 390, endPoint x: 1232, endPoint y: 387, distance: 40.1
click at [1183, 387] on div "Name (En) Large Name (En) Name (Ar) كبير Name (Ar) Price OMR 1.5 Price Status" at bounding box center [1084, 396] width 697 height 81
click at [1243, 424] on div "Status" at bounding box center [1084, 420] width 697 height 33
click at [816, 423] on icon "save" at bounding box center [815, 419] width 15 height 15
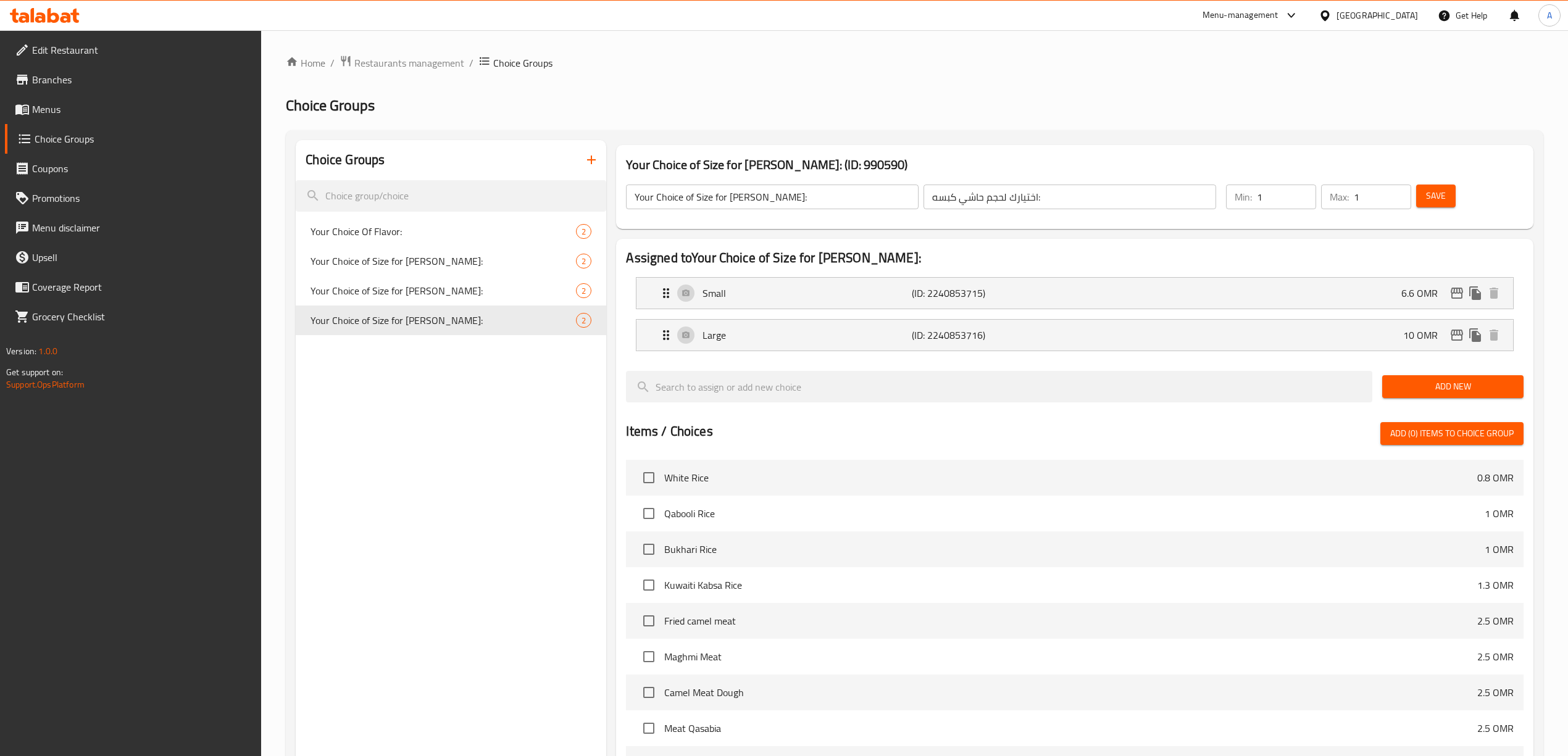
type input "10"
click at [1429, 191] on span "Save" at bounding box center [1435, 196] width 19 height 16
click at [583, 320] on icon "duplicate" at bounding box center [587, 320] width 15 height 15
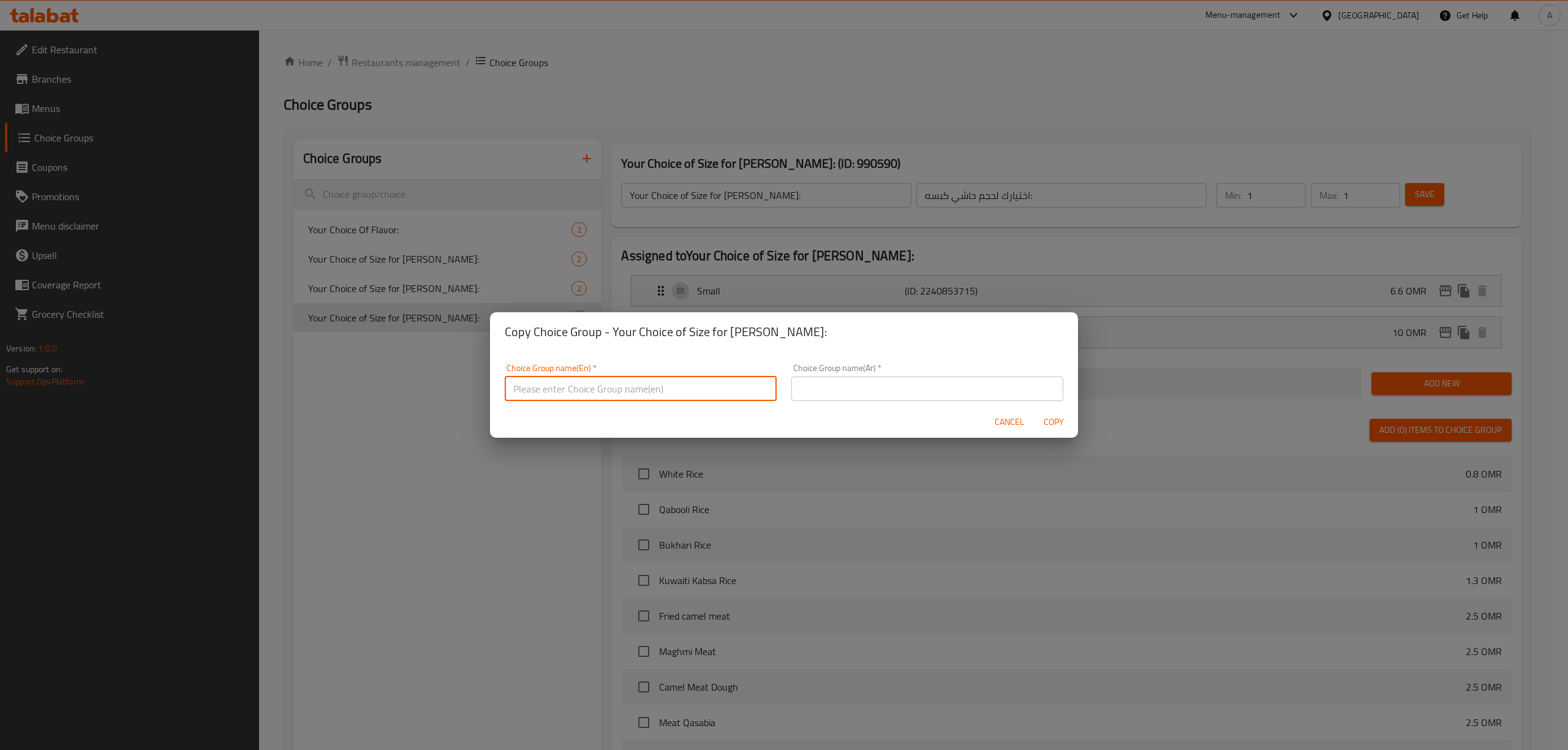
click at [580, 386] on input "text" at bounding box center [641, 389] width 272 height 24
type input "Y"
drag, startPoint x: 638, startPoint y: 392, endPoint x: 604, endPoint y: 388, distance: 34.2
click at [604, 388] on input "Your choice of size for Maqloba Hashi" at bounding box center [641, 386] width 272 height 24
paste input "uba Hashi"
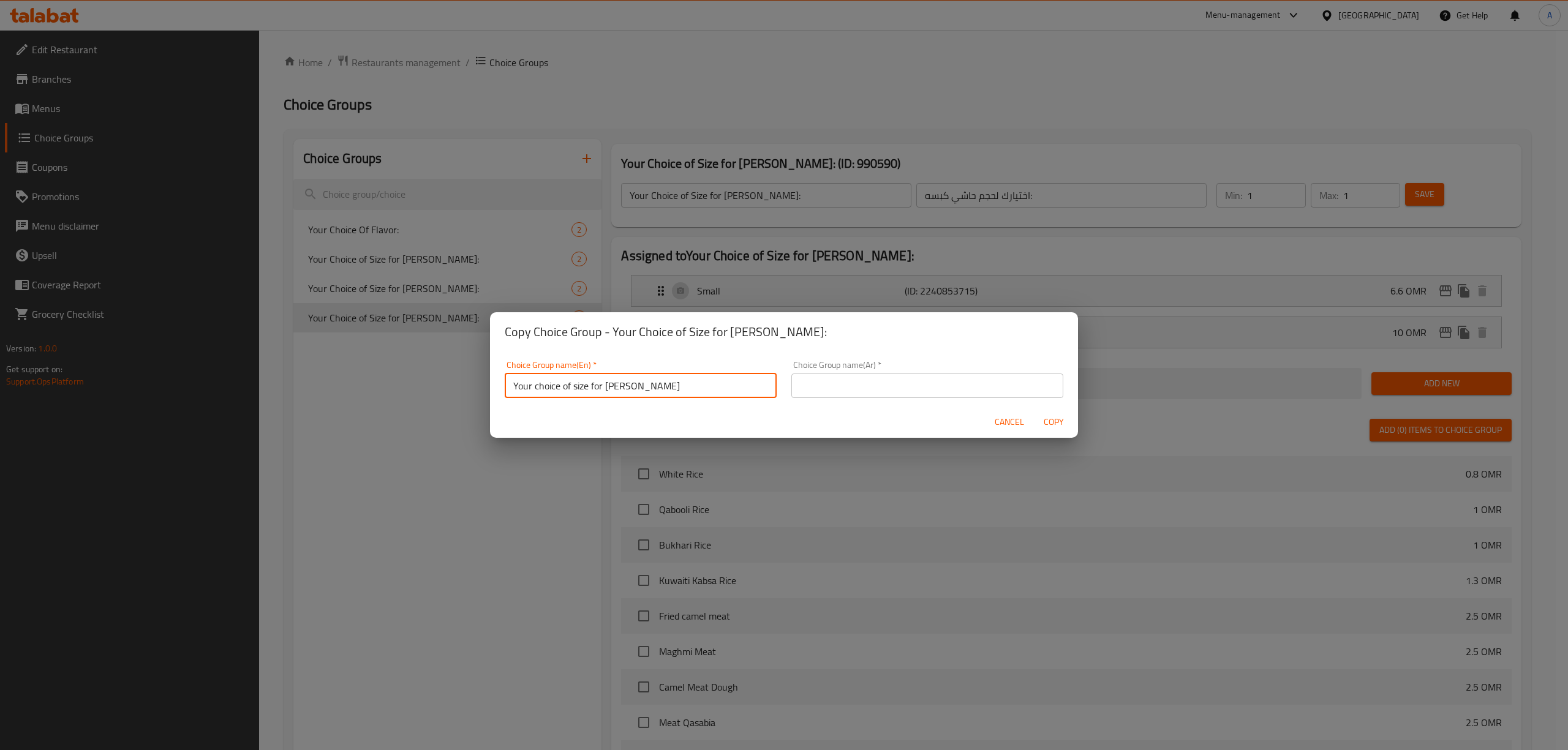
drag, startPoint x: 702, startPoint y: 386, endPoint x: 669, endPoint y: 388, distance: 33.1
click at [669, 388] on input "Your choice of size for Maqluba Hashi Hashi" at bounding box center [641, 386] width 272 height 24
drag, startPoint x: 689, startPoint y: 390, endPoint x: 486, endPoint y: 384, distance: 203.1
click at [486, 384] on div "Copy Choice Group - Your Choice of Size for Hashi Kabsah: Choice Group name(En)…" at bounding box center [784, 375] width 1568 height 750
type input "Your choice of size for [PERSON_NAME]:"
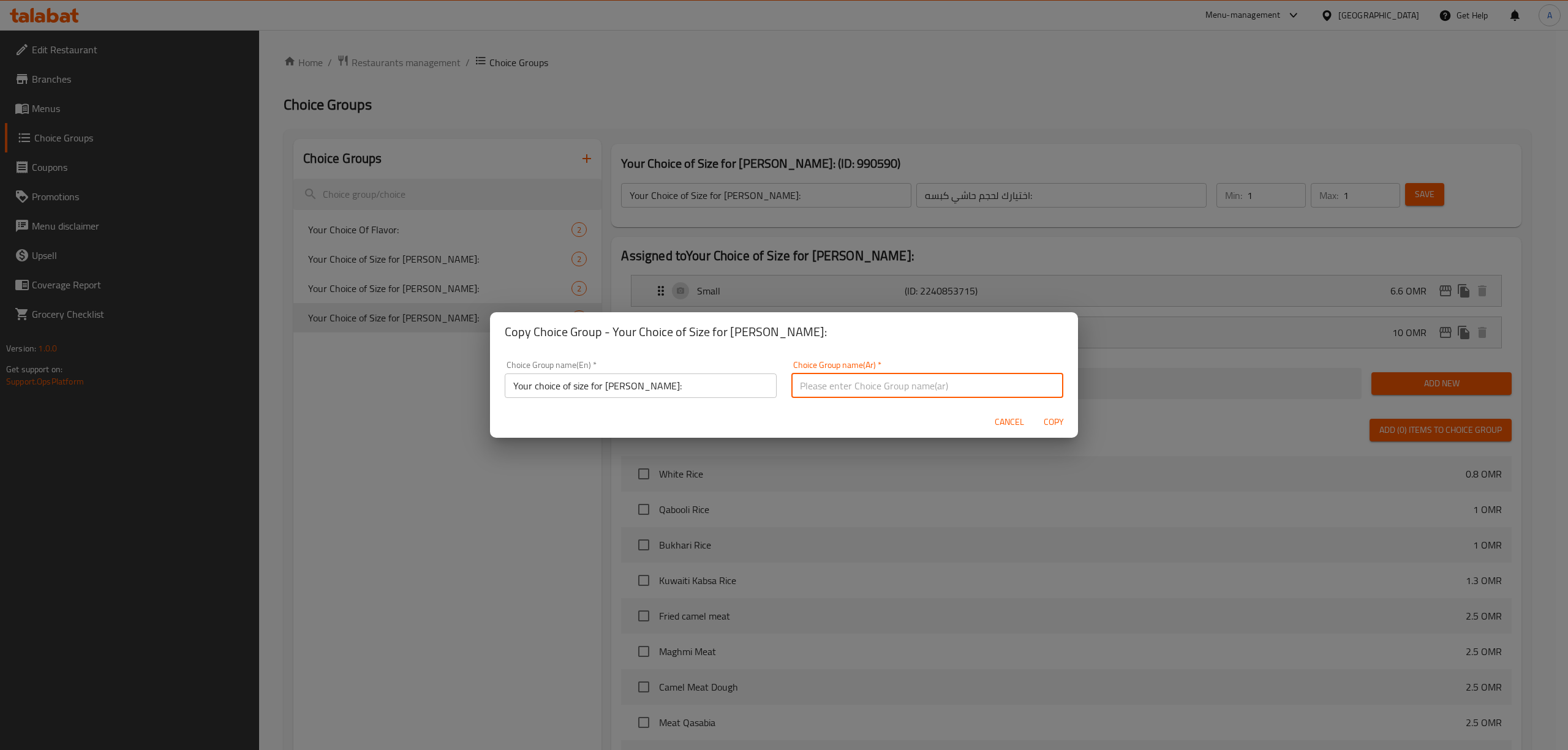
click at [922, 389] on input "text" at bounding box center [927, 386] width 272 height 24
paste input "اختيارك لحجم مقلوبة حاشي:"
type input "اختيارك لحجم مقلوبة حاشي:"
click at [1054, 424] on span "Copy" at bounding box center [1054, 422] width 30 height 16
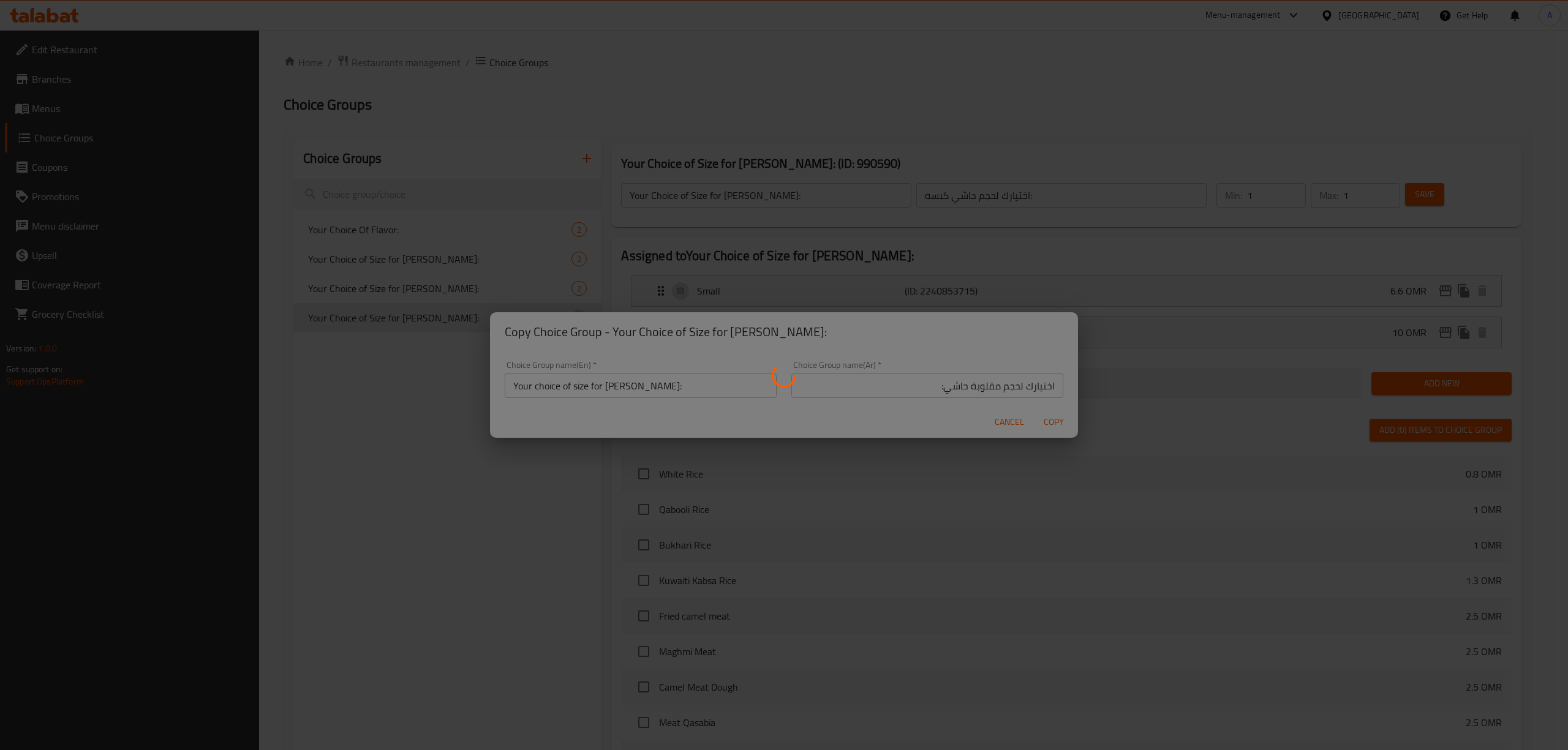
type input "Your choice of size for [PERSON_NAME]:"
type input "اختيارك لحجم مقلوبة حاشي:"
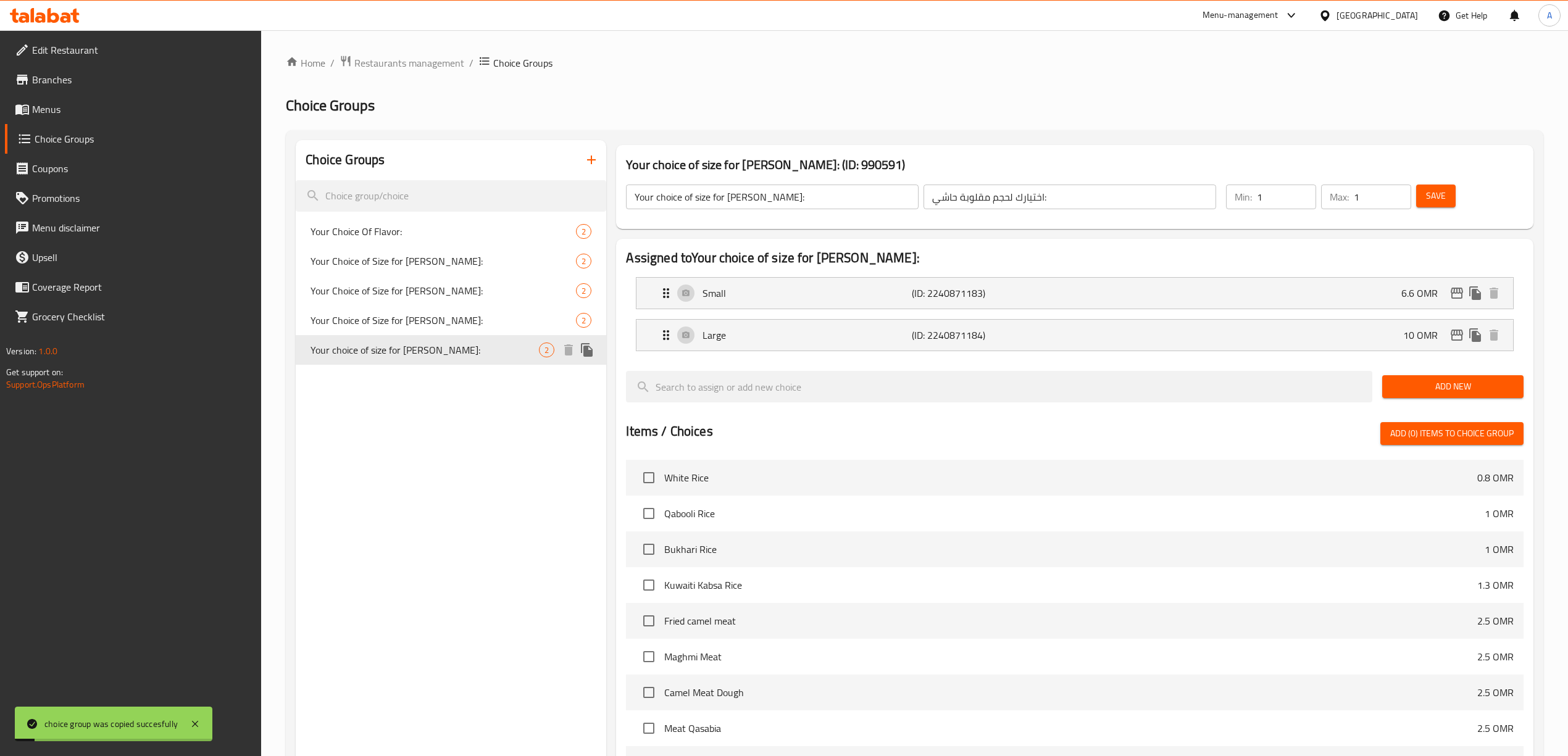
click at [468, 343] on span "Your choice of size for [PERSON_NAME]:" at bounding box center [424, 349] width 228 height 15
click at [1437, 196] on span "Save" at bounding box center [1435, 196] width 19 height 16
click at [507, 289] on span "Your Choice of Size for [PERSON_NAME]:" at bounding box center [424, 291] width 228 height 15
type input "Your Choice of Size for [PERSON_NAME]:"
type input "اختيارك لحجم كبسة المندي:"
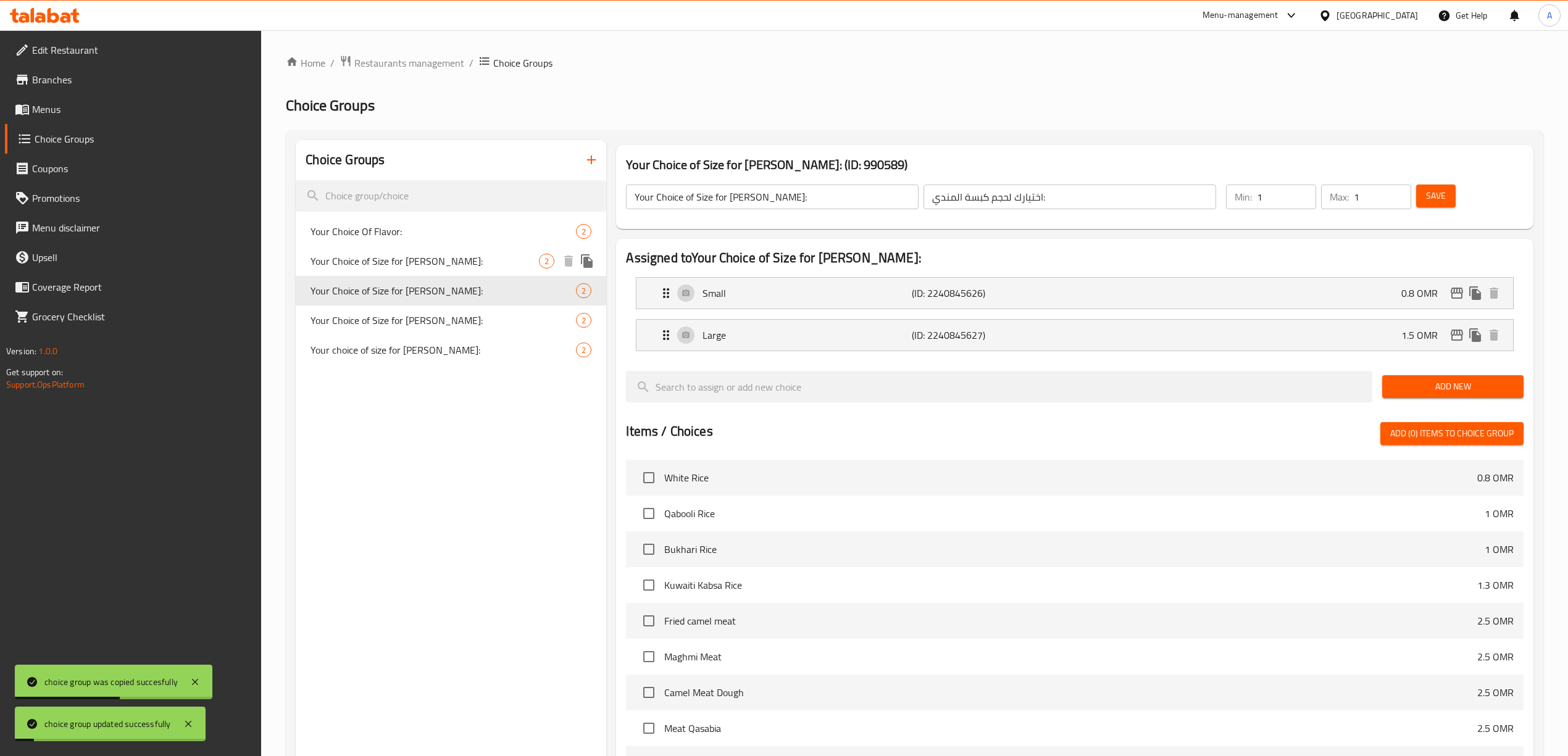
click at [503, 254] on span "Your Choice of Size for [PERSON_NAME]:" at bounding box center [424, 261] width 228 height 15
type input "Your Choice of Size for [PERSON_NAME]:"
type input "اختيارك لحجم [PERSON_NAME]:"
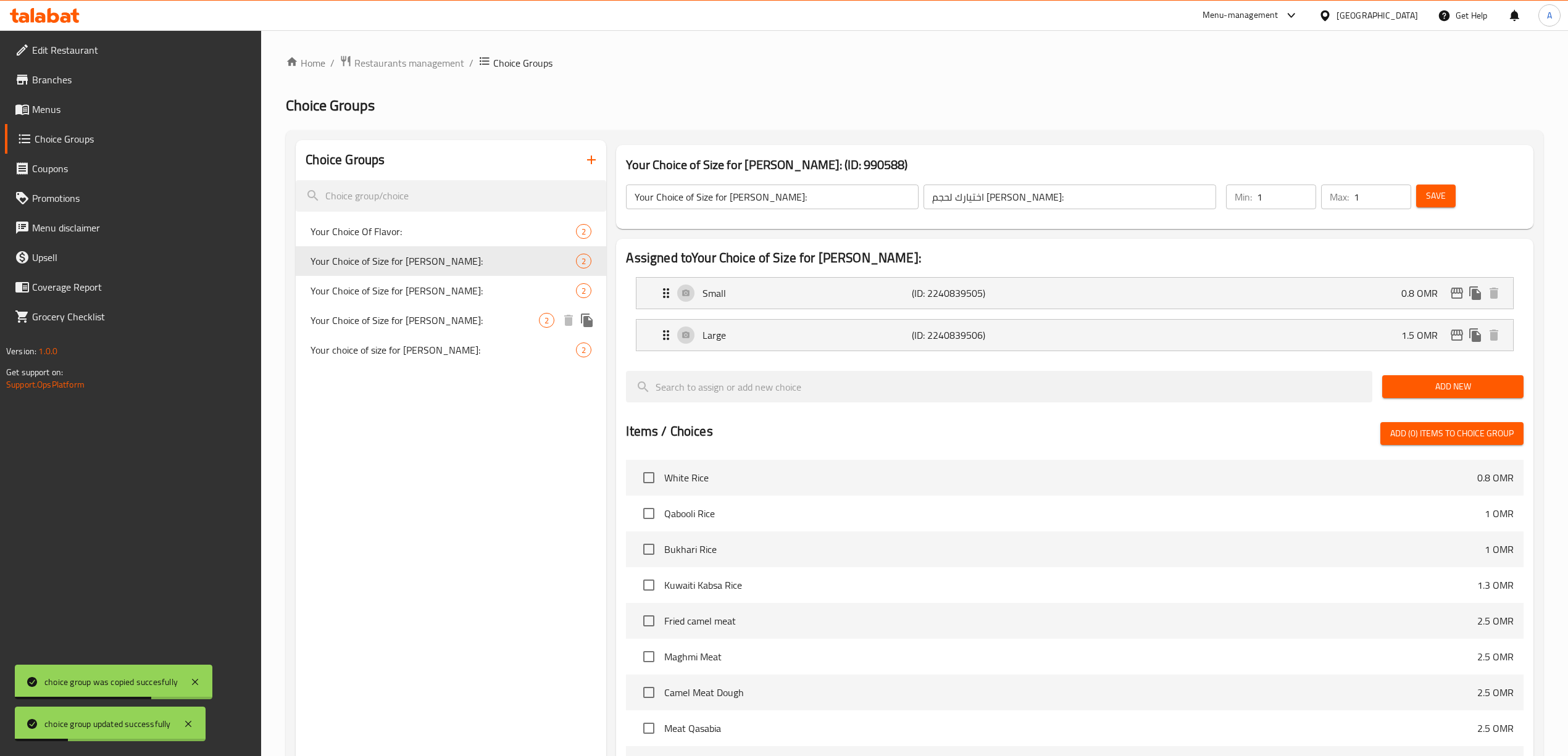
click at [459, 316] on span "Your Choice of Size for [PERSON_NAME]:" at bounding box center [424, 320] width 228 height 15
type input "Your Choice of Size for [PERSON_NAME]:"
type input "اختيارك لحجم حاشي كبسه:"
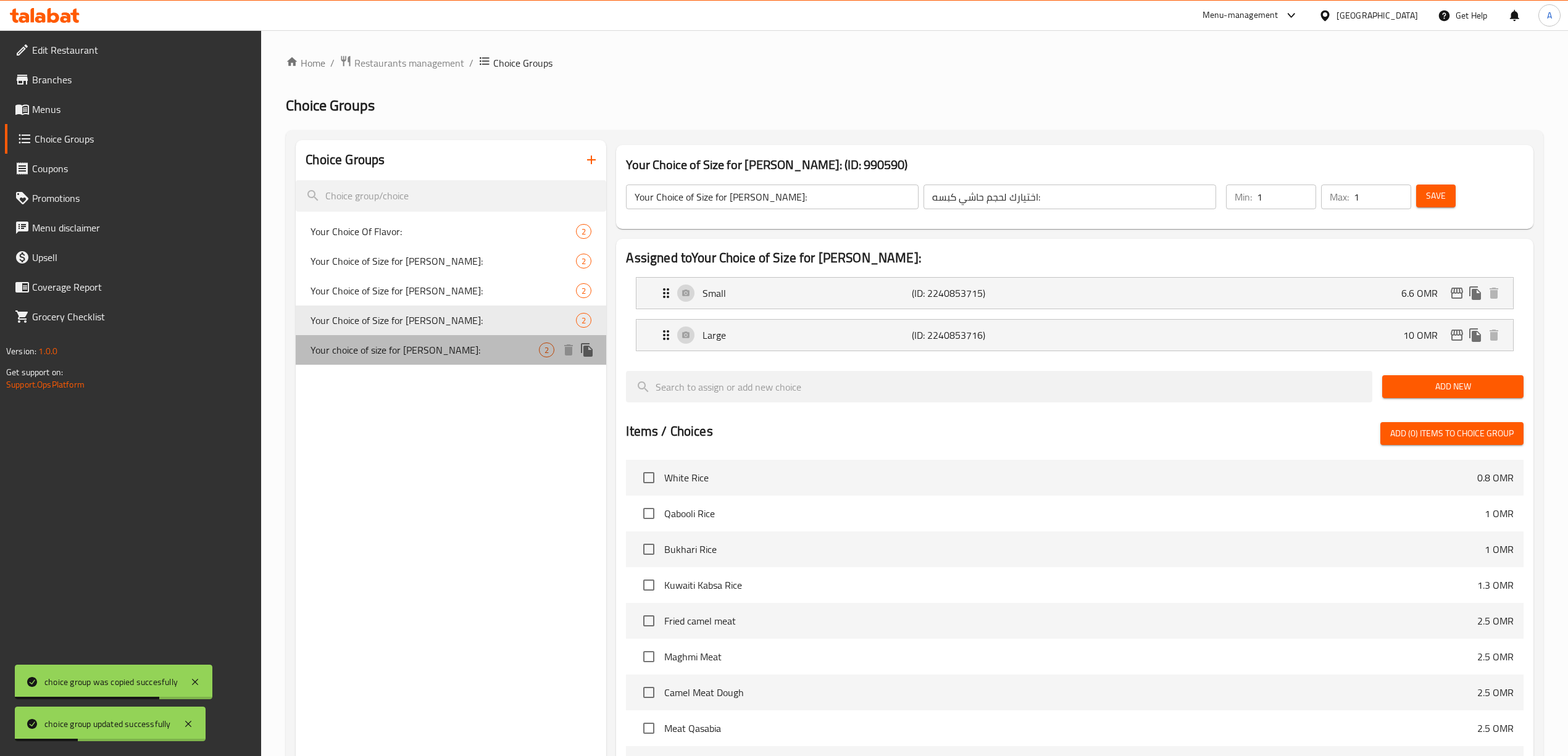
click at [462, 354] on span "Your choice of size for [PERSON_NAME]:" at bounding box center [424, 349] width 228 height 15
type input "Your choice of size for [PERSON_NAME]:"
type input "اختيارك لحجم مقلوبة حاشي:"
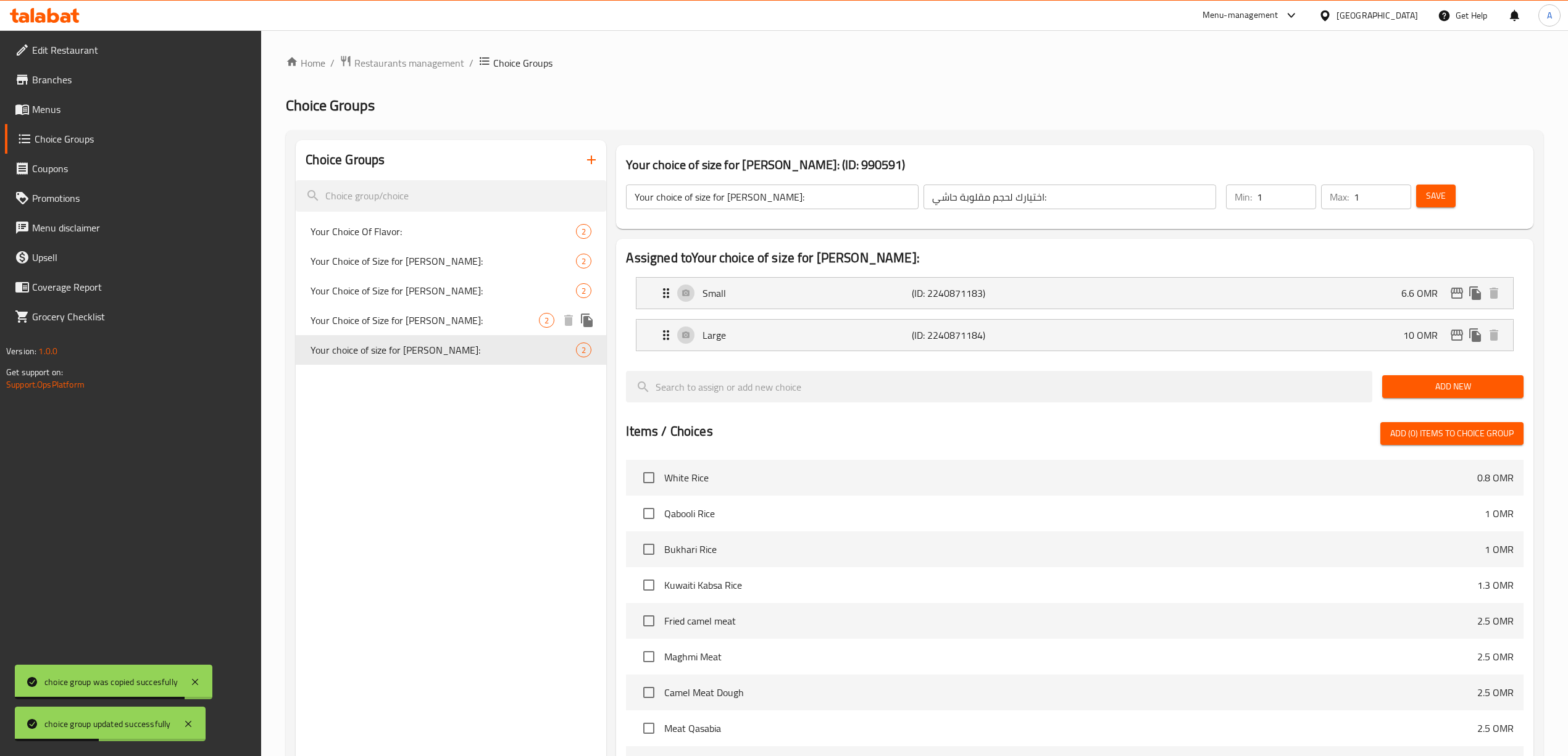
click at [468, 321] on span "Your Choice of Size for [PERSON_NAME]:" at bounding box center [424, 320] width 228 height 15
type input "Your Choice of Size for [PERSON_NAME]:"
type input "اختيارك لحجم حاشي كبسه:"
click at [451, 279] on div "Your Choice of Size for Mandi Kabsah: 2" at bounding box center [451, 291] width 310 height 30
type input "Your Choice of Size for [PERSON_NAME]:"
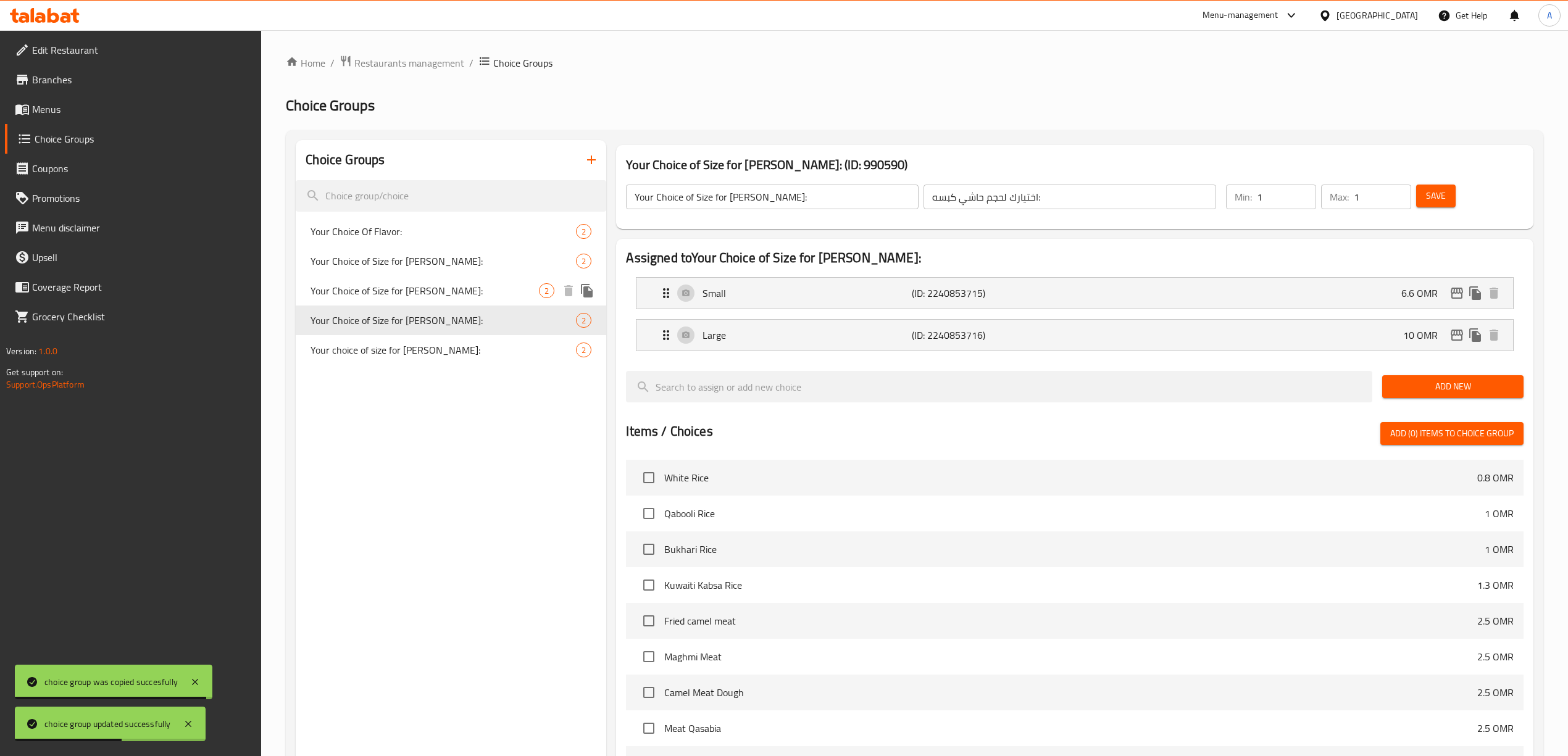
type input "اختيارك لحجم كبسة المندي:"
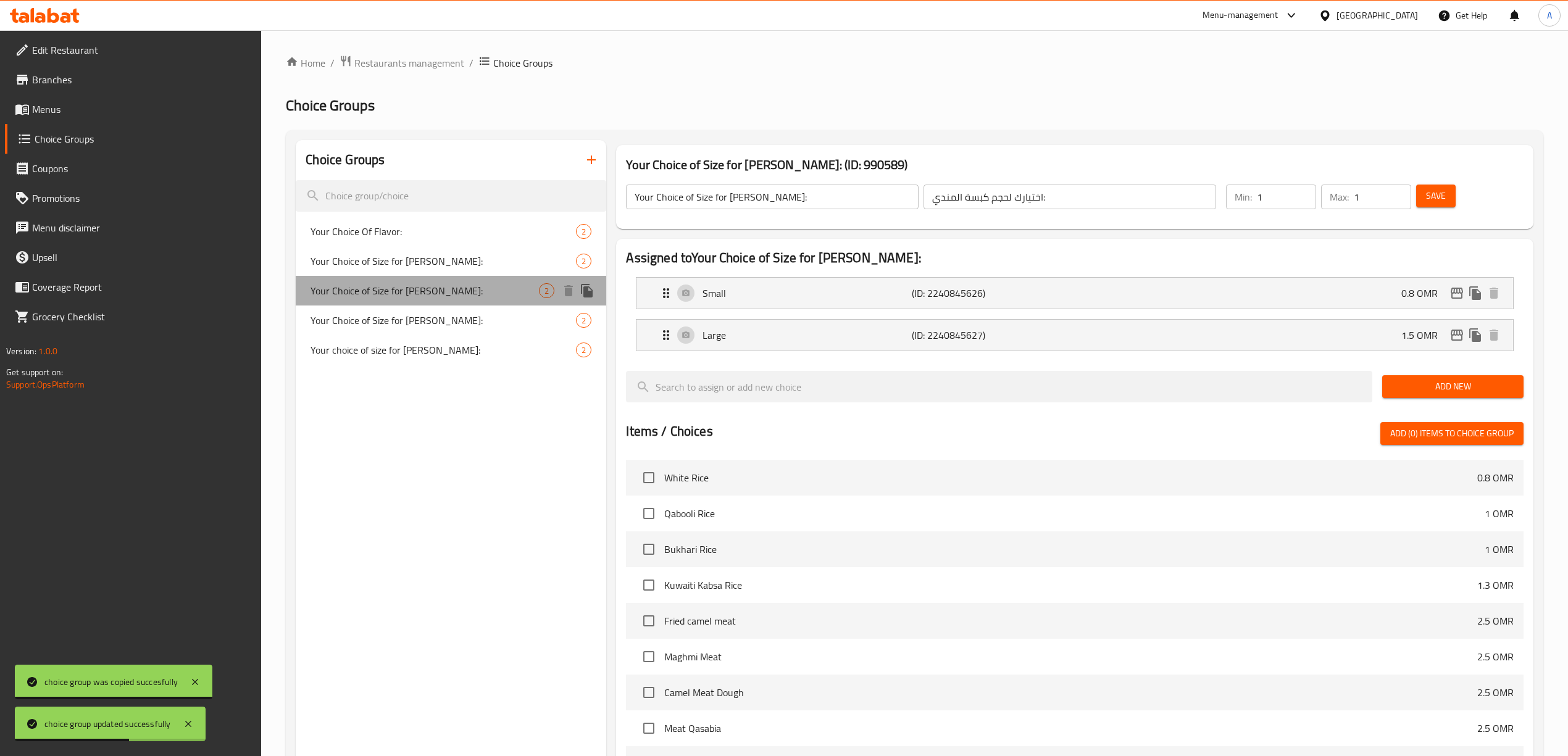
click at [448, 302] on div "Your Choice of Size for Mandi Kabsah: 2" at bounding box center [451, 291] width 310 height 30
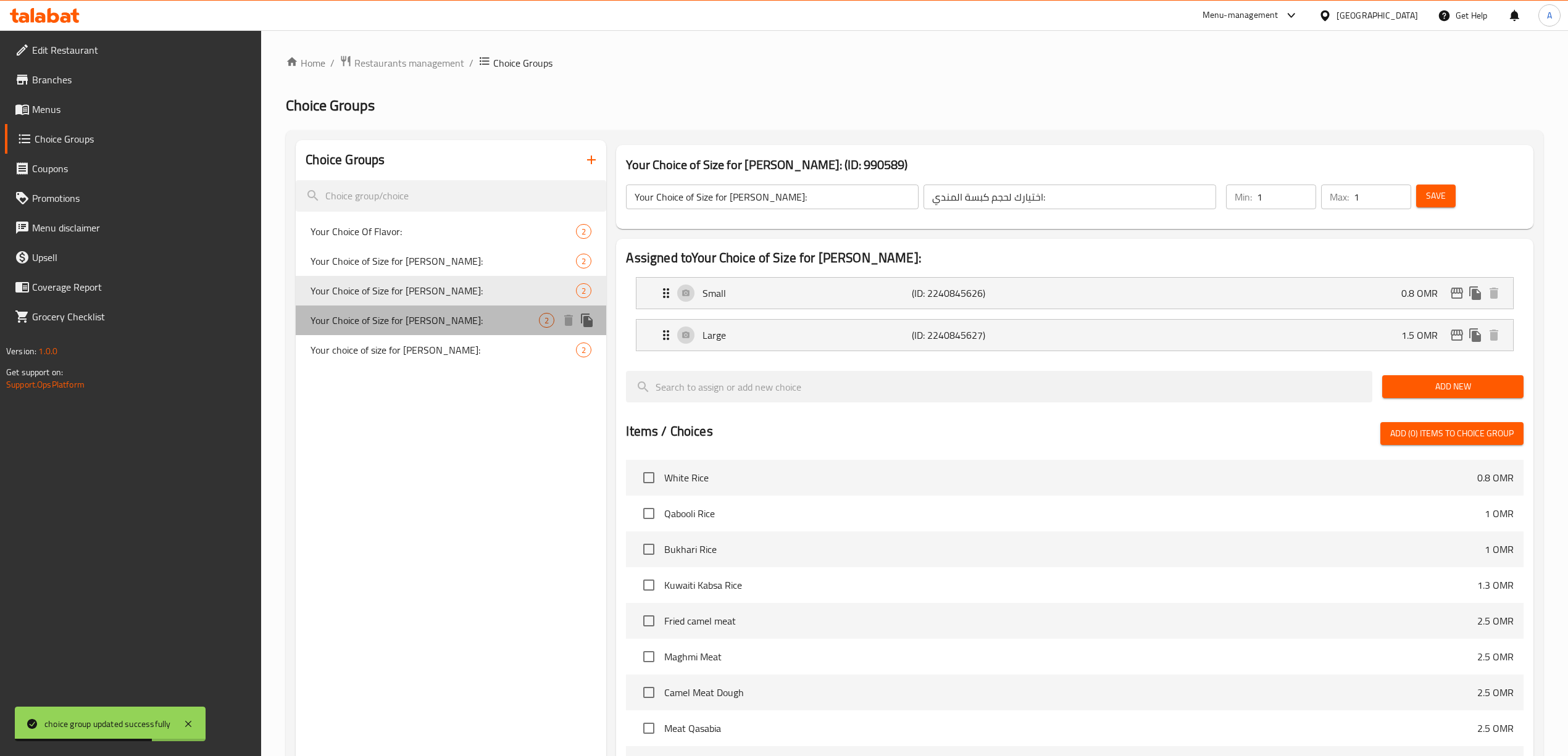
click at [447, 325] on span "Your Choice of Size for [PERSON_NAME]:" at bounding box center [424, 320] width 228 height 15
type input "Your Choice of Size for [PERSON_NAME]:"
type input "اختيارك لحجم حاشي كبسه:"
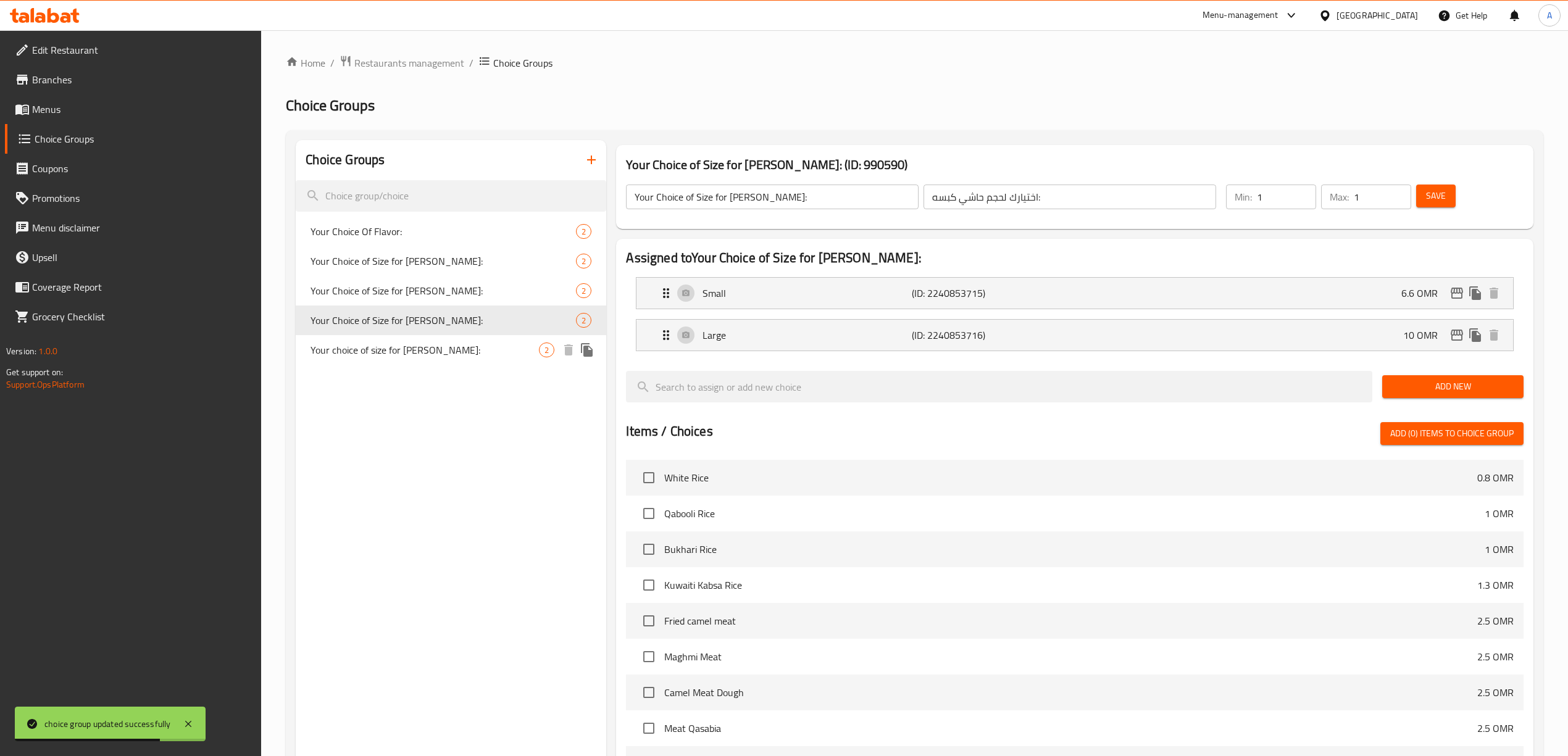
click at [443, 345] on span "Your choice of size for [PERSON_NAME]:" at bounding box center [424, 349] width 228 height 15
type input "Your choice of size for [PERSON_NAME]:"
type input "اختيارك لحجم مقلوبة حاشي:"
click at [423, 497] on div "Choice Groups Your Choice Of Flavor: 2 Your Choice of Size for Kabsa Bin Amer: …" at bounding box center [451, 574] width 310 height 869
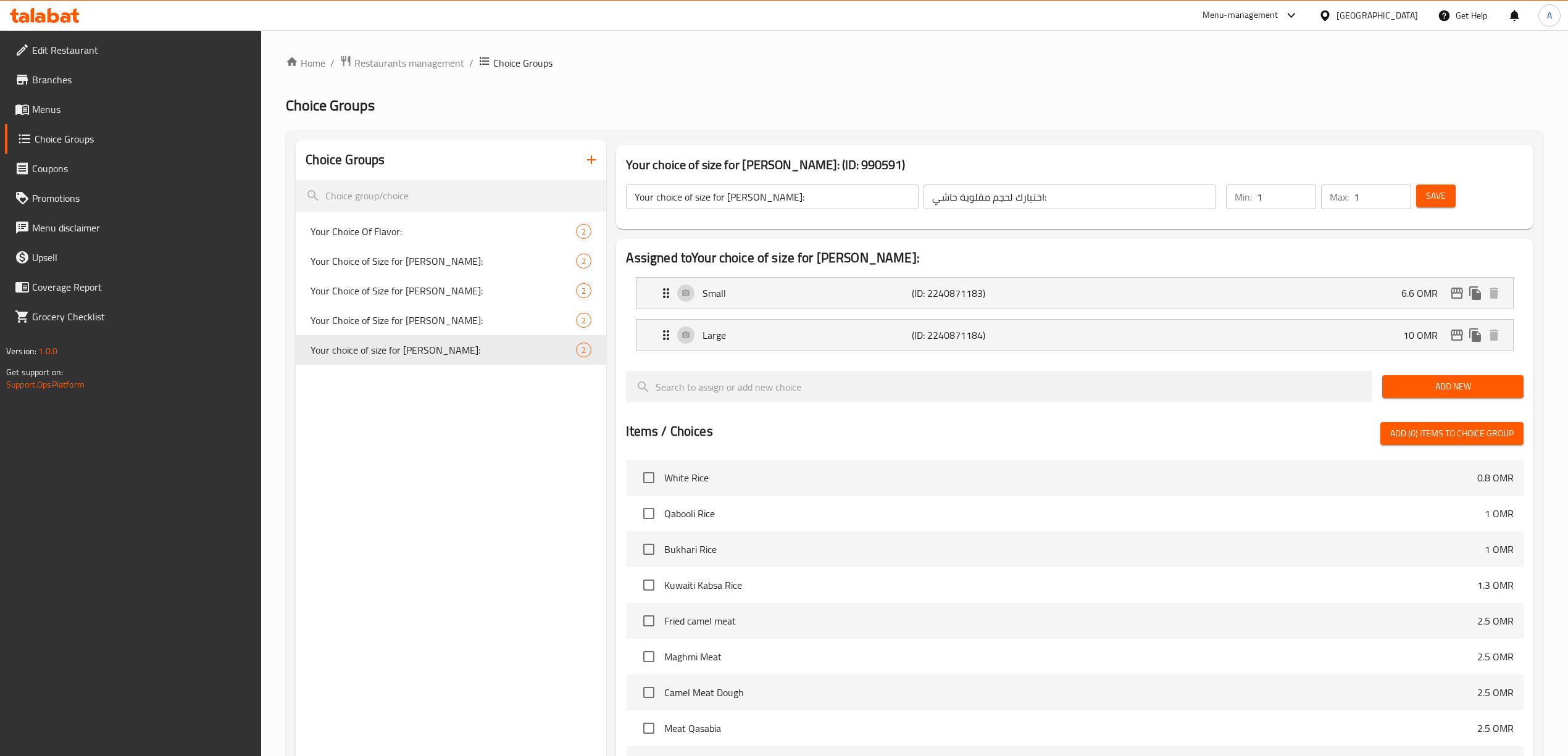
click at [472, 436] on div "Choice Groups Your Choice Of Flavor: 2 Your Choice of Size for Kabsa Bin Amer: …" at bounding box center [451, 574] width 310 height 869
click at [589, 349] on icon "duplicate" at bounding box center [586, 349] width 11 height 13
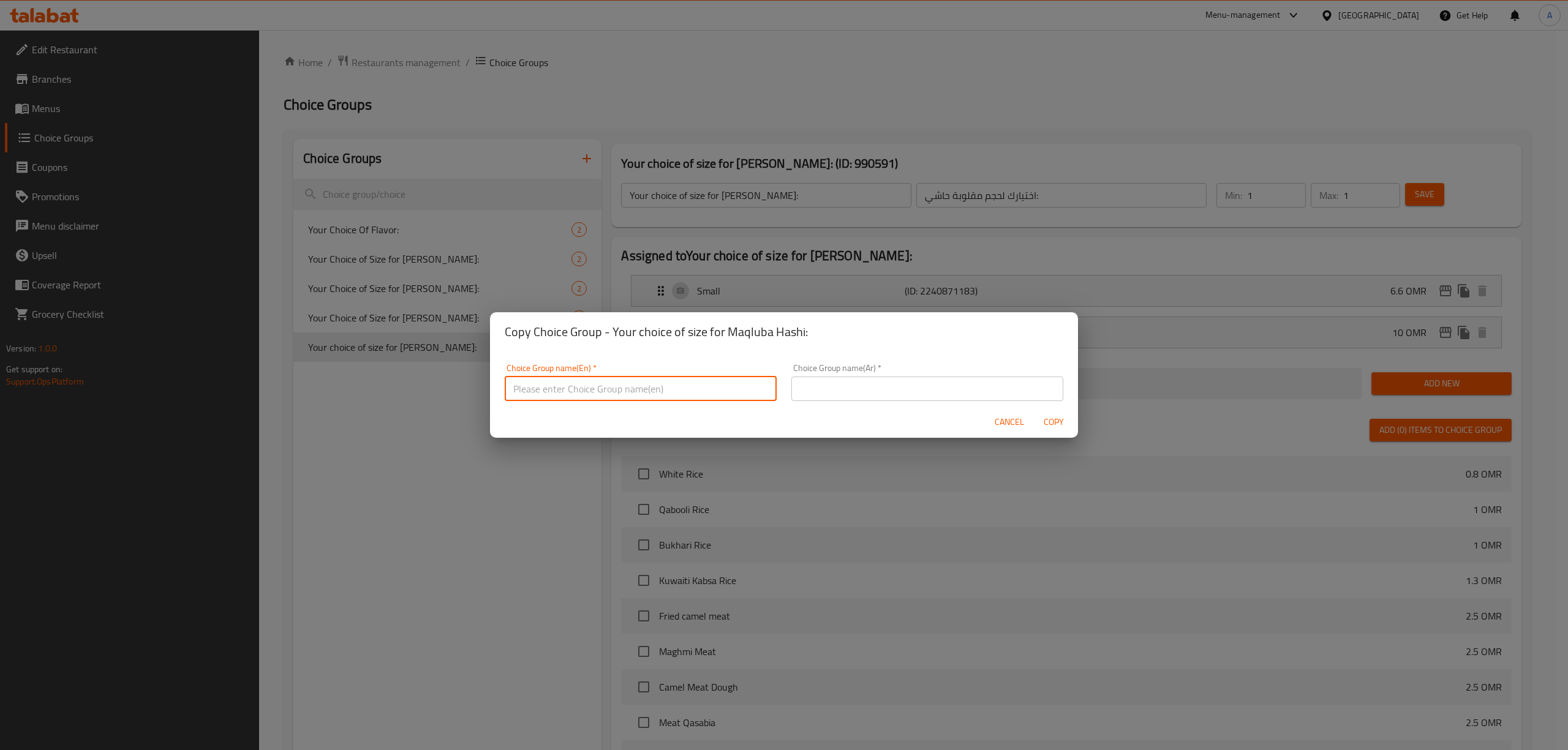
click at [581, 390] on input "text" at bounding box center [641, 389] width 272 height 24
paste input "Maqluba"
drag, startPoint x: 723, startPoint y: 382, endPoint x: 501, endPoint y: 386, distance: 222.0
click at [501, 386] on div "Choice Group name(En)   * Your choice of size for Chicken Maqluba: Choice Group…" at bounding box center [641, 382] width 287 height 52
type input "Your choice of size for Chicken Maqluba:"
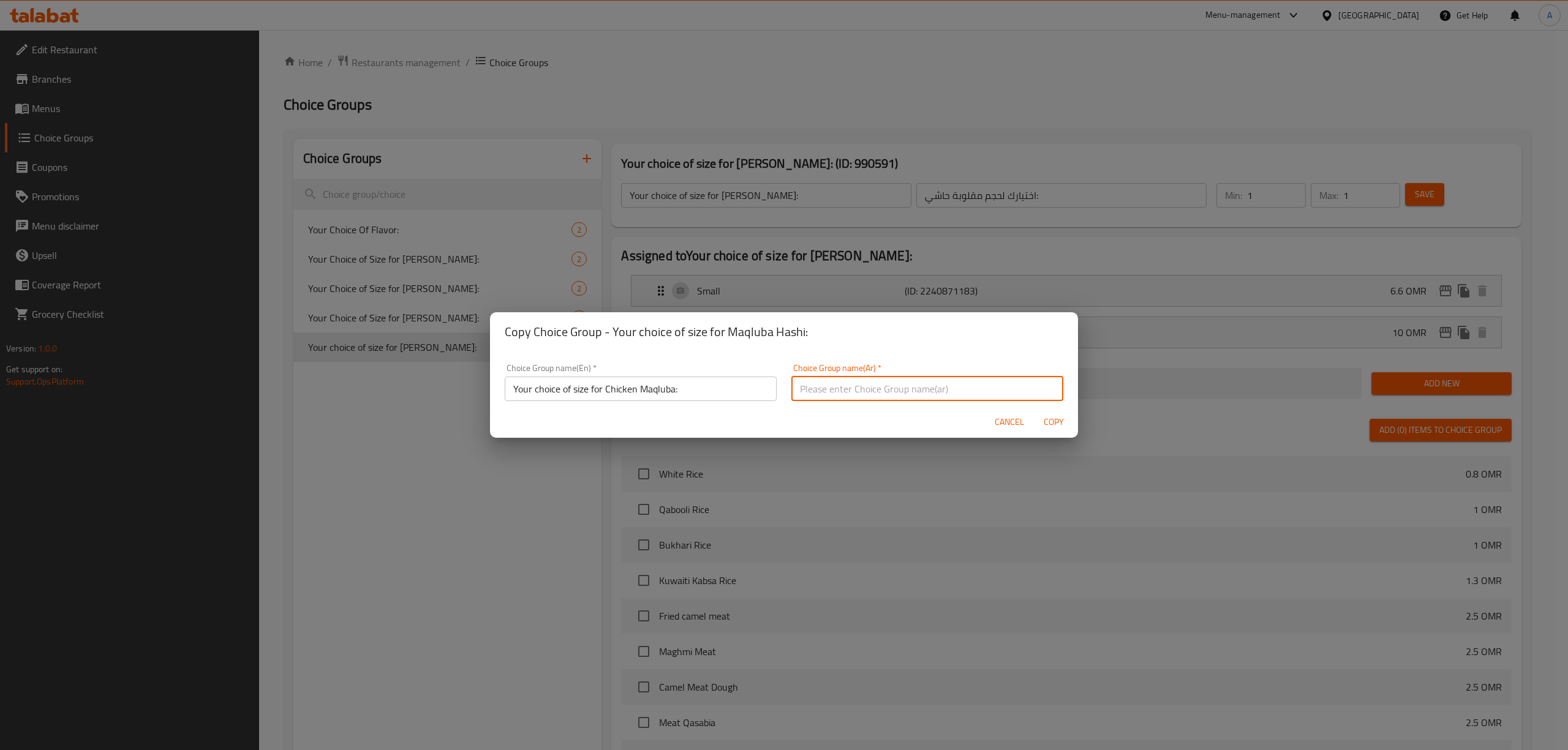
click at [825, 388] on input "text" at bounding box center [927, 389] width 272 height 24
paste input "اختيارك لحجم مقلوبة الدجاج:"
type input "اختيارك لحجم مقلوبة الدجاج:"
click at [1056, 423] on span "Copy" at bounding box center [1054, 422] width 30 height 16
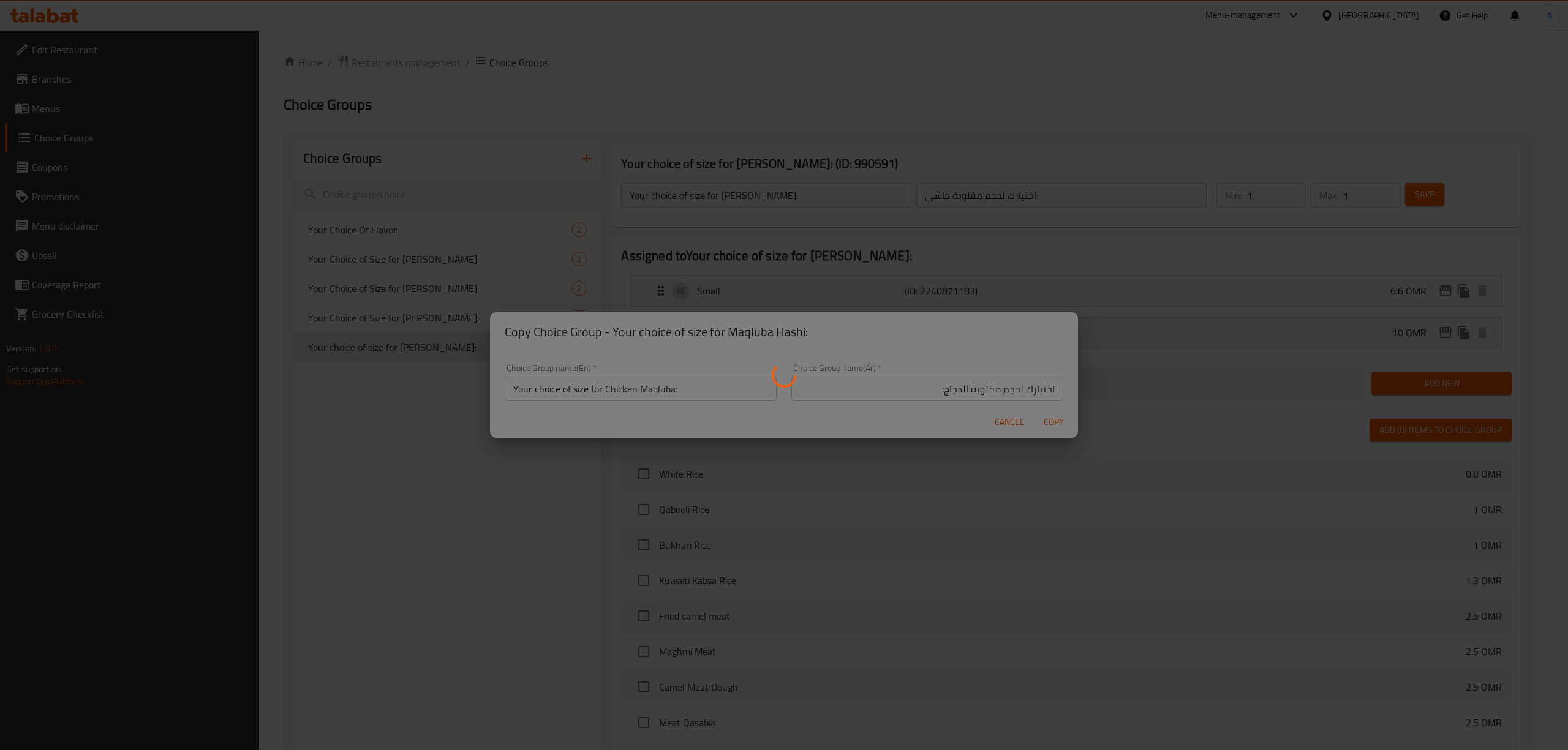
type input "Your choice of size for Chicken Maqluba:"
type input "اختيارك لحجم مقلوبة الدجاج:"
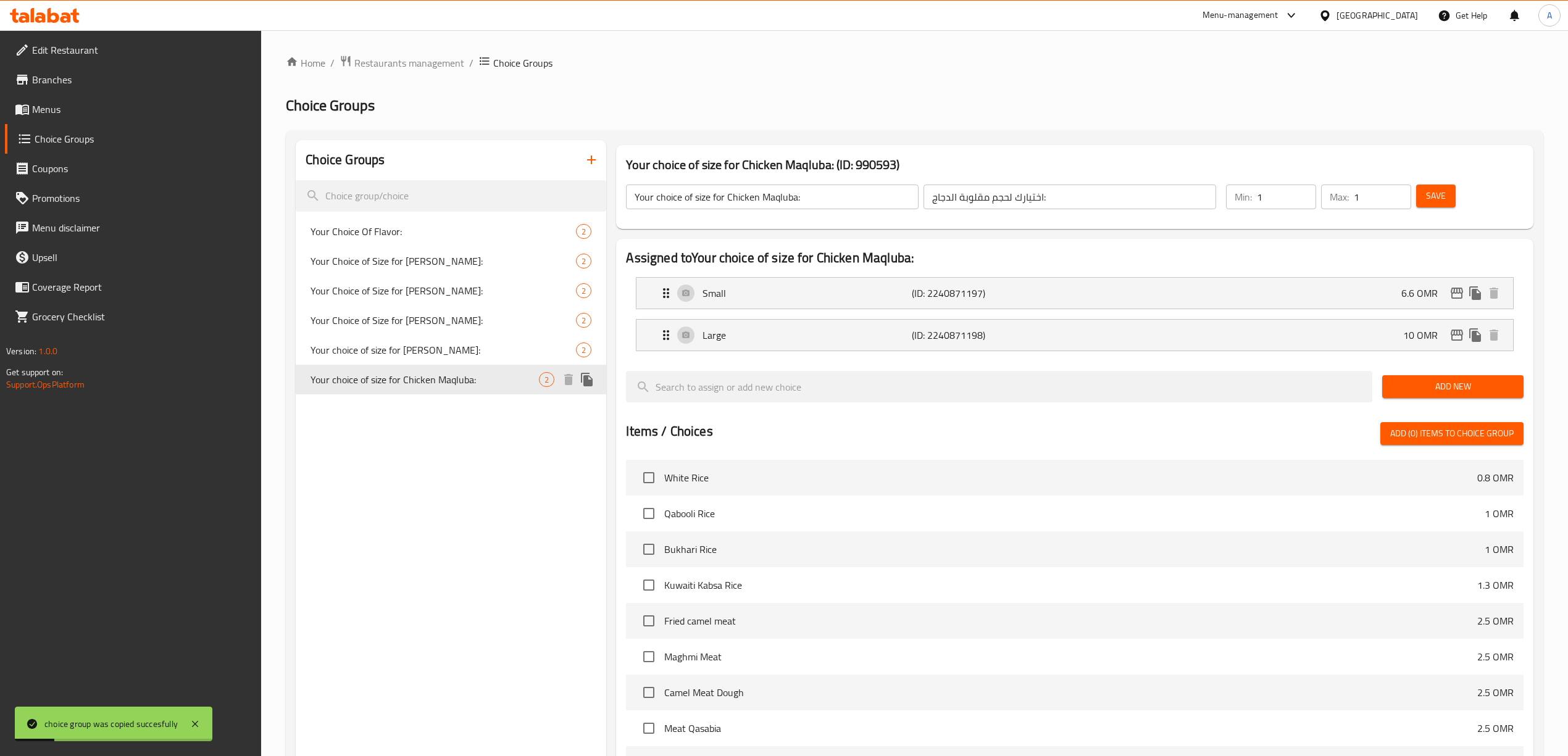
click at [485, 389] on div "Your choice of size for Chicken Maqluba: 2" at bounding box center [451, 379] width 310 height 30
click at [1238, 290] on div "Small (ID: 2240871197) 6.6 OMR" at bounding box center [1078, 292] width 839 height 31
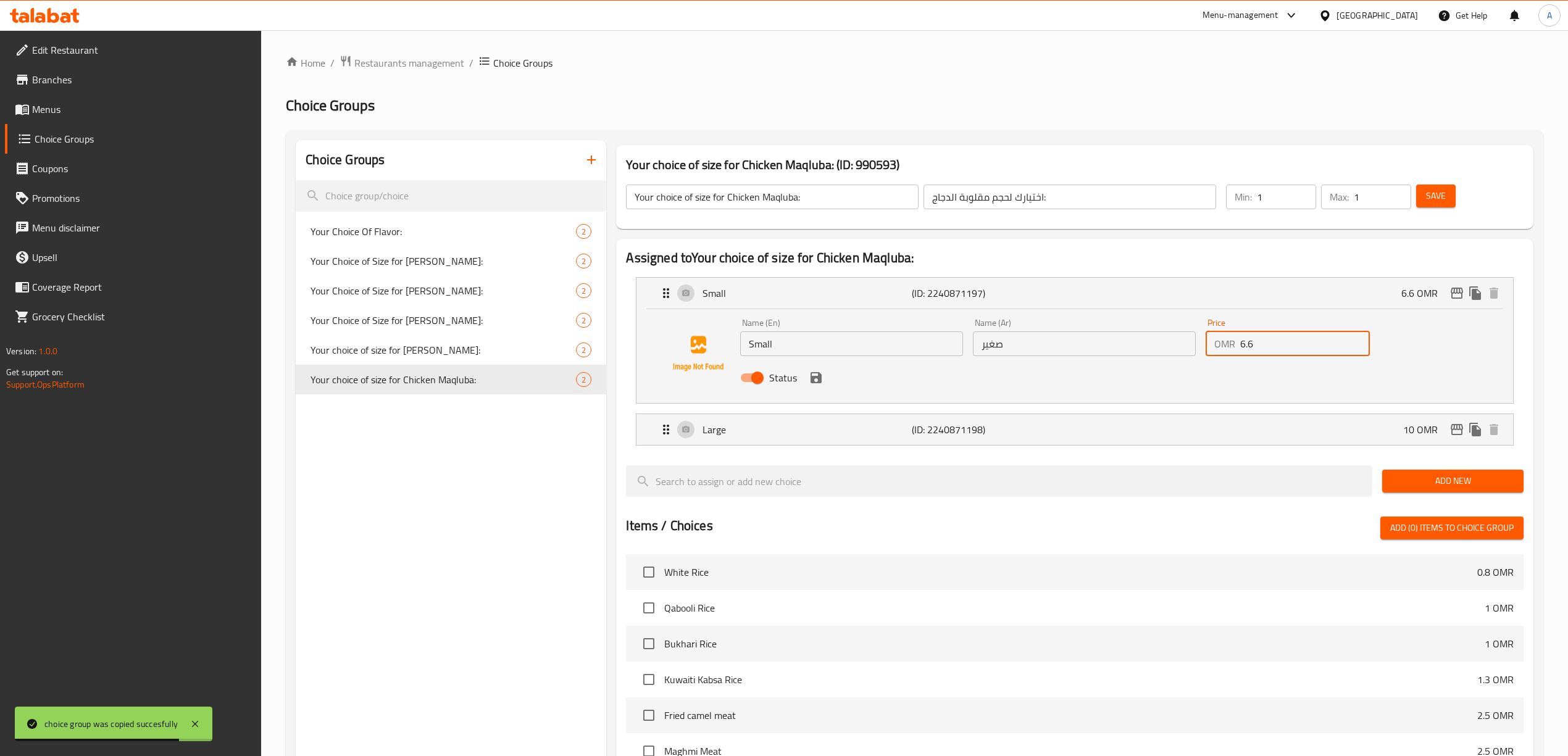
drag, startPoint x: 1270, startPoint y: 336, endPoint x: 1132, endPoint y: 361, distance: 140.2
click at [1116, 347] on div "Name (En) Small Name (En) Name (Ar) صغير Name (Ar) Price OMR 6.6 Price Status" at bounding box center [1084, 354] width 697 height 81
click at [814, 375] on icon "save" at bounding box center [815, 378] width 15 height 15
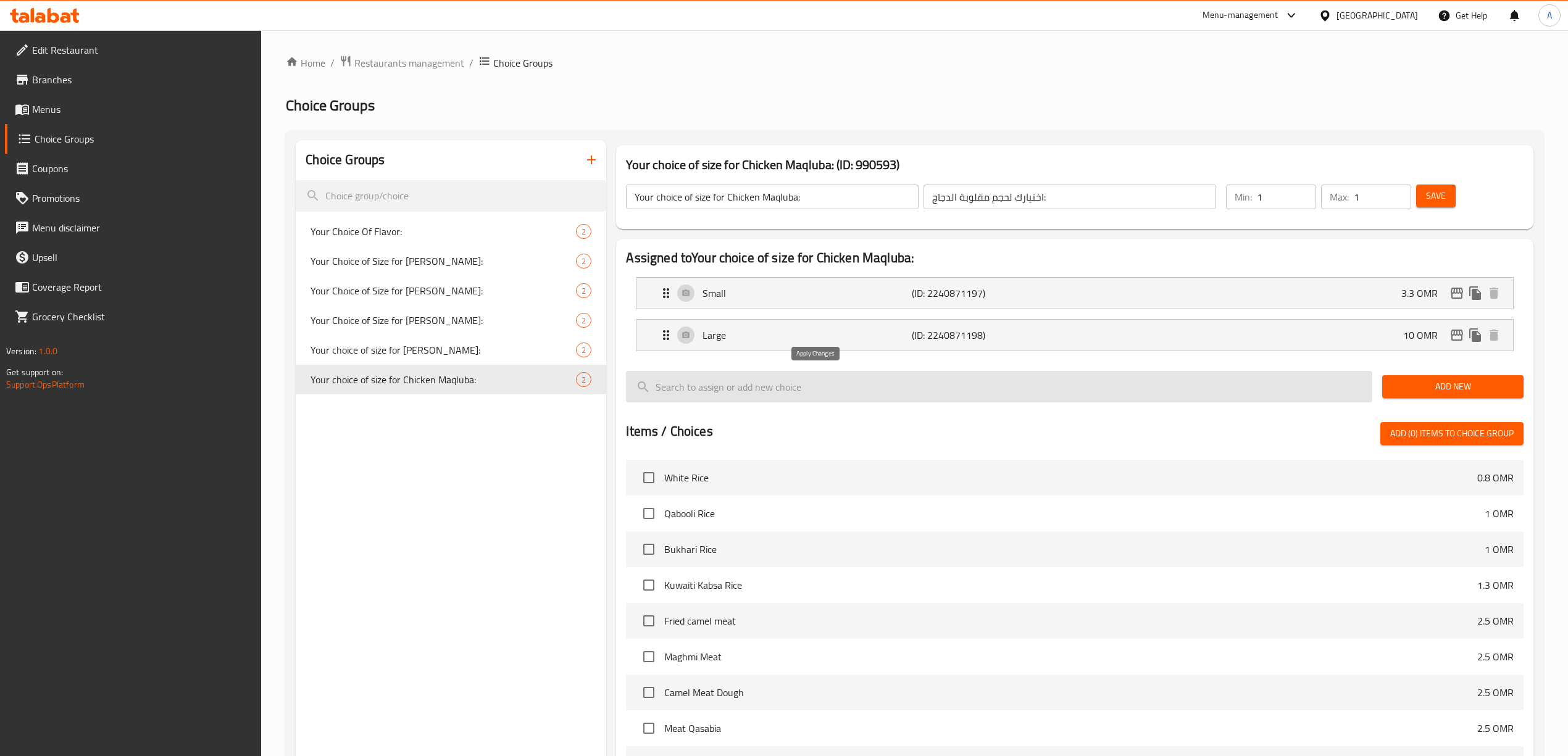
type input "3.3"
click at [1045, 331] on p "(ID: 2240871198)" at bounding box center [981, 335] width 140 height 15
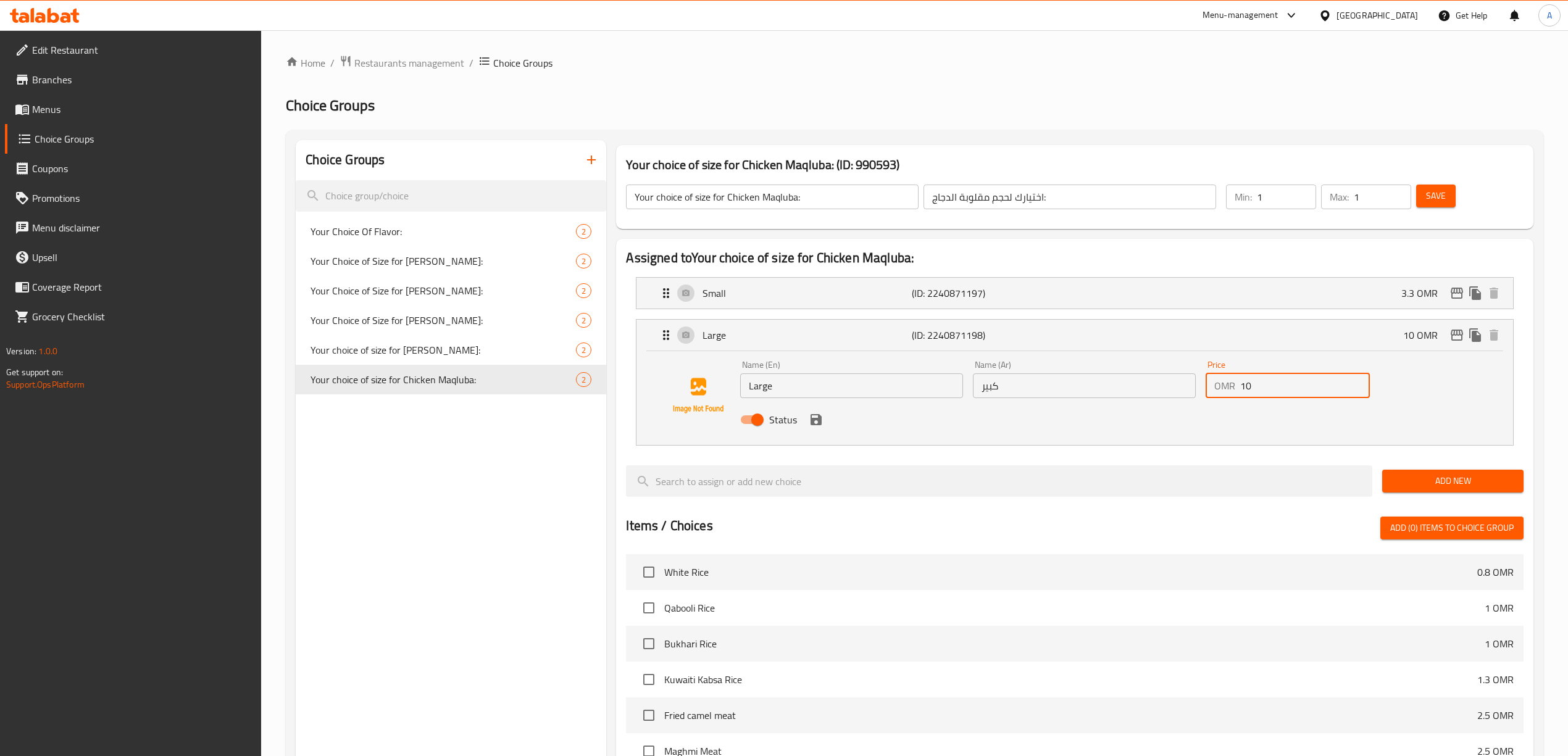
drag, startPoint x: 1267, startPoint y: 385, endPoint x: 1242, endPoint y: 390, distance: 25.5
click at [1212, 386] on div "OMR 10 Price" at bounding box center [1287, 385] width 164 height 25
click at [820, 427] on icon "save" at bounding box center [815, 419] width 15 height 15
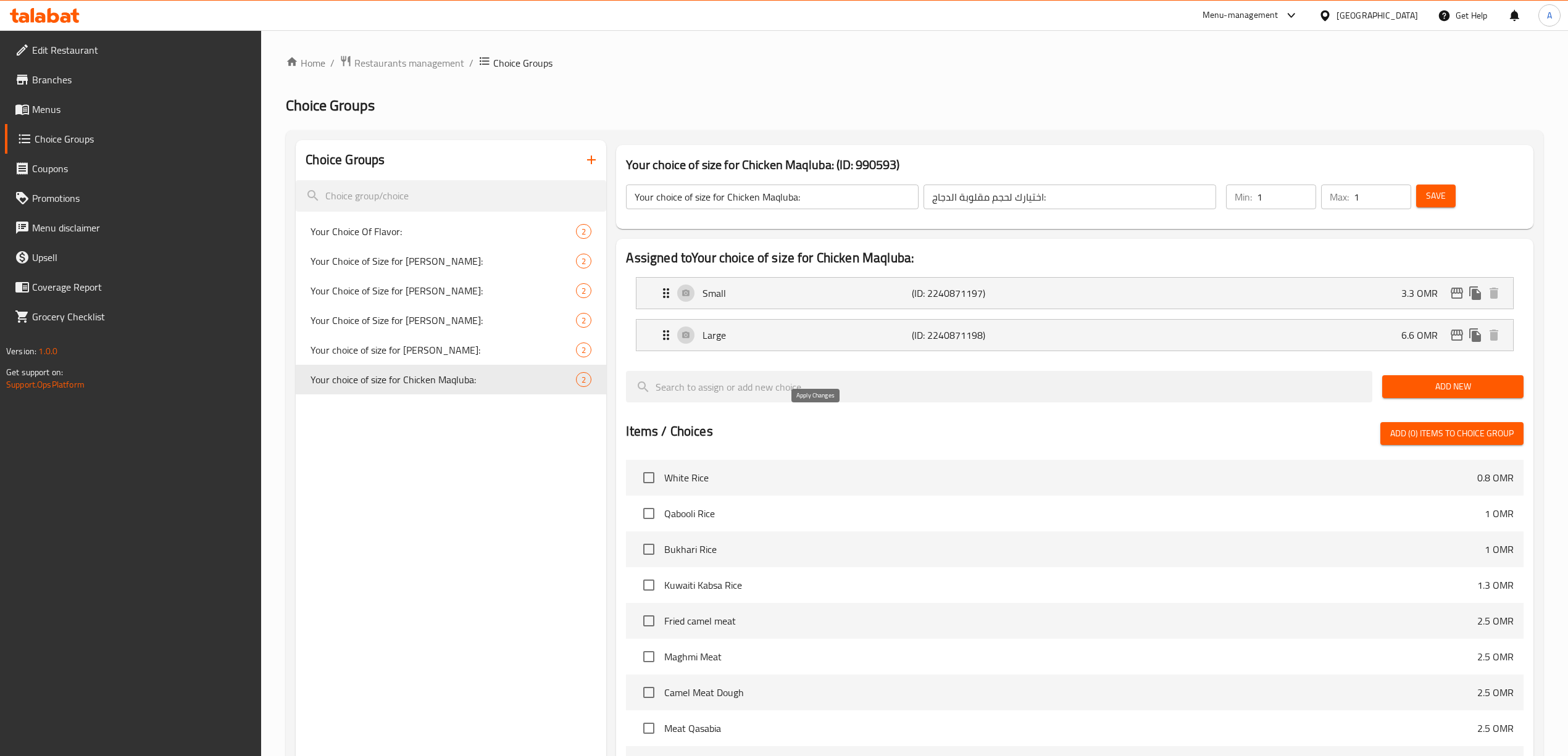
type input "6.6"
click at [1433, 196] on span "Save" at bounding box center [1435, 196] width 19 height 16
click at [596, 162] on icon "button" at bounding box center [591, 160] width 15 height 15
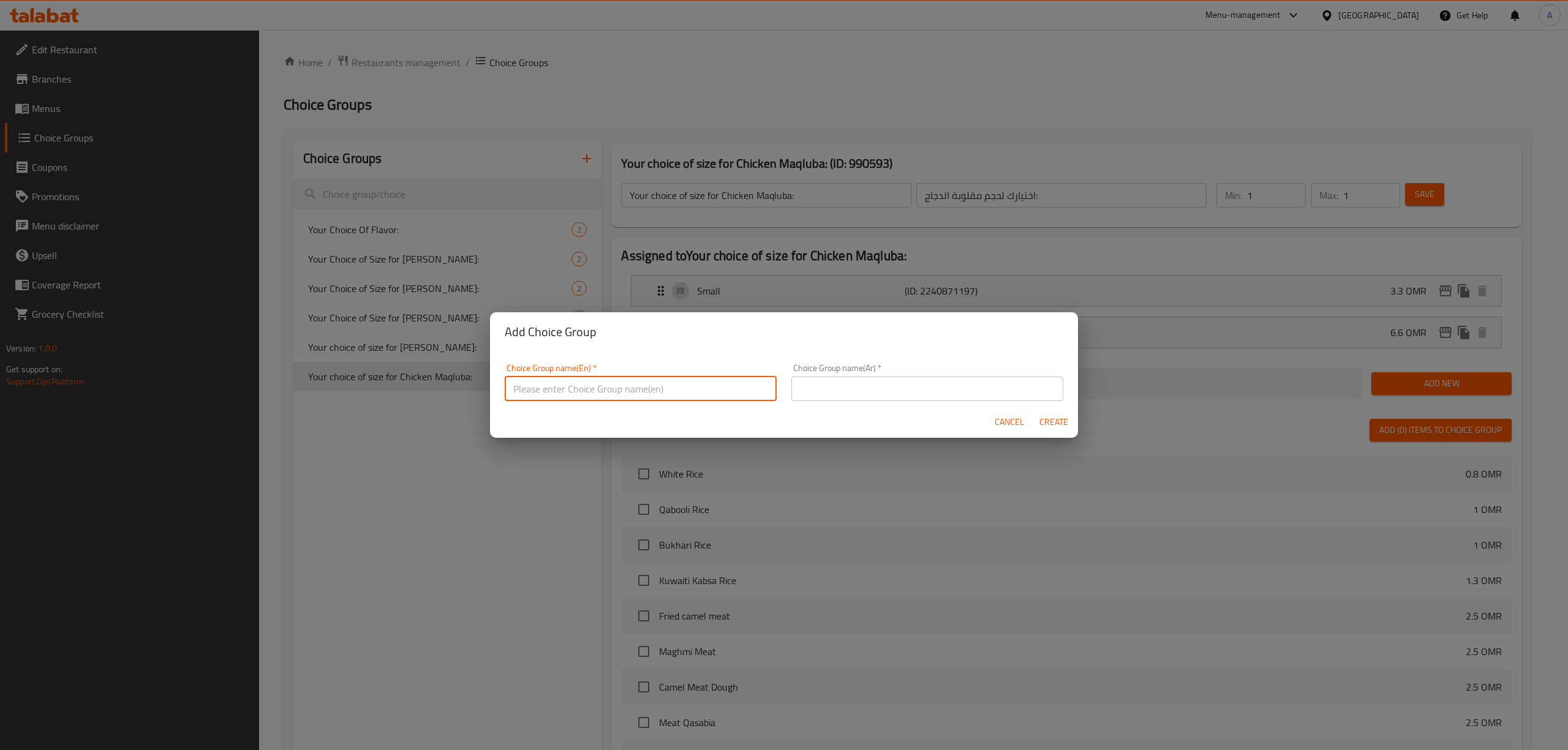
click at [594, 383] on input "text" at bounding box center [641, 389] width 272 height 24
paste input "Mqalqal Hashi"
drag, startPoint x: 699, startPoint y: 395, endPoint x: 625, endPoint y: 399, distance: 74.1
click at [363, 368] on div "Add Choice Group Choice Group name(En)   * Your choice of size for Mqalqal Hash…" at bounding box center [784, 375] width 1568 height 750
type input "Your choice of size for Mqalqal Hashi:"
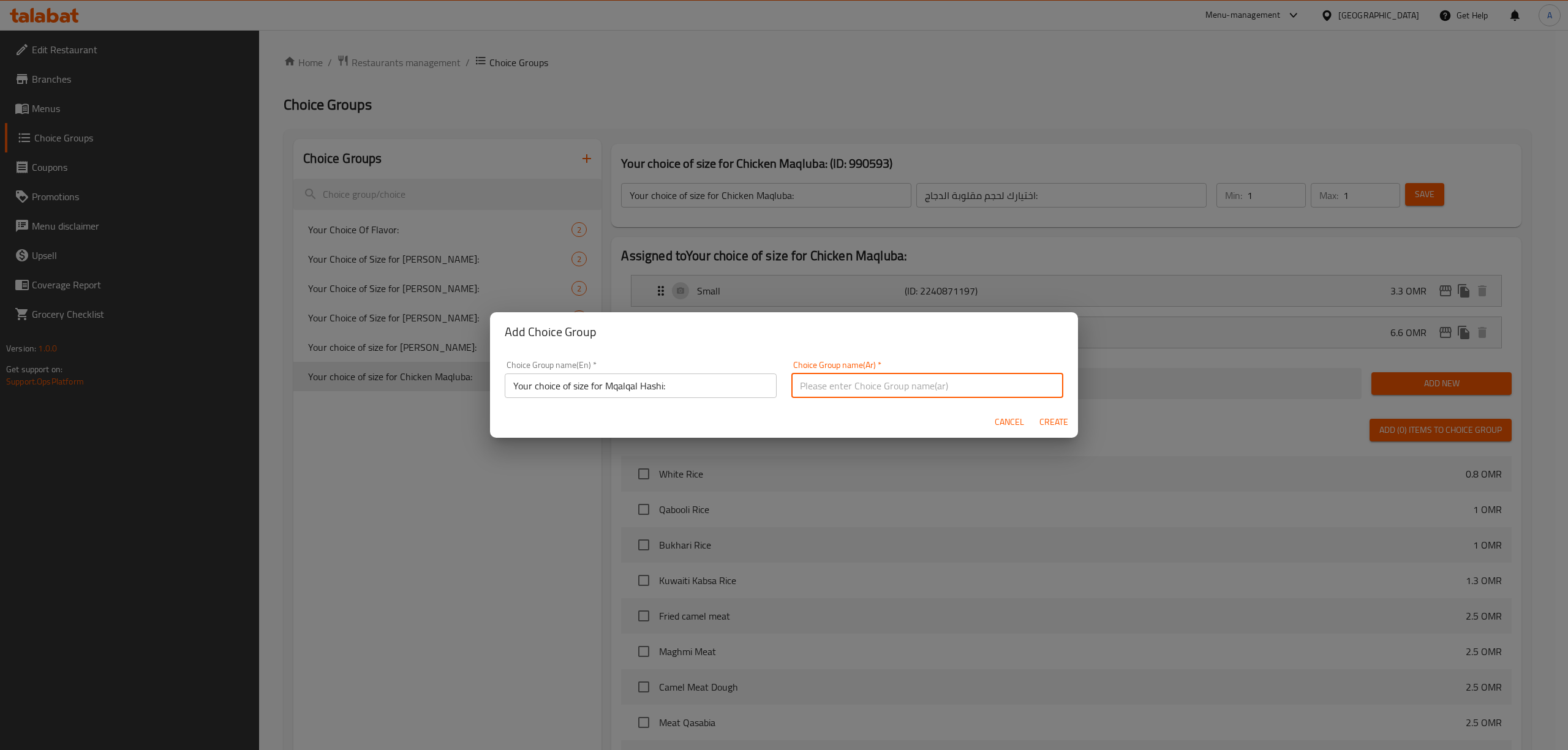
click at [920, 388] on input "text" at bounding box center [927, 386] width 272 height 24
paste input "اختيارك لحجم مقلقل حاشي:"
type input "اختيارك لحجم مقلقل حاشي:"
click at [1047, 417] on span "Create" at bounding box center [1054, 422] width 30 height 16
type input "Your choice of size for Mqalqal Hashi:"
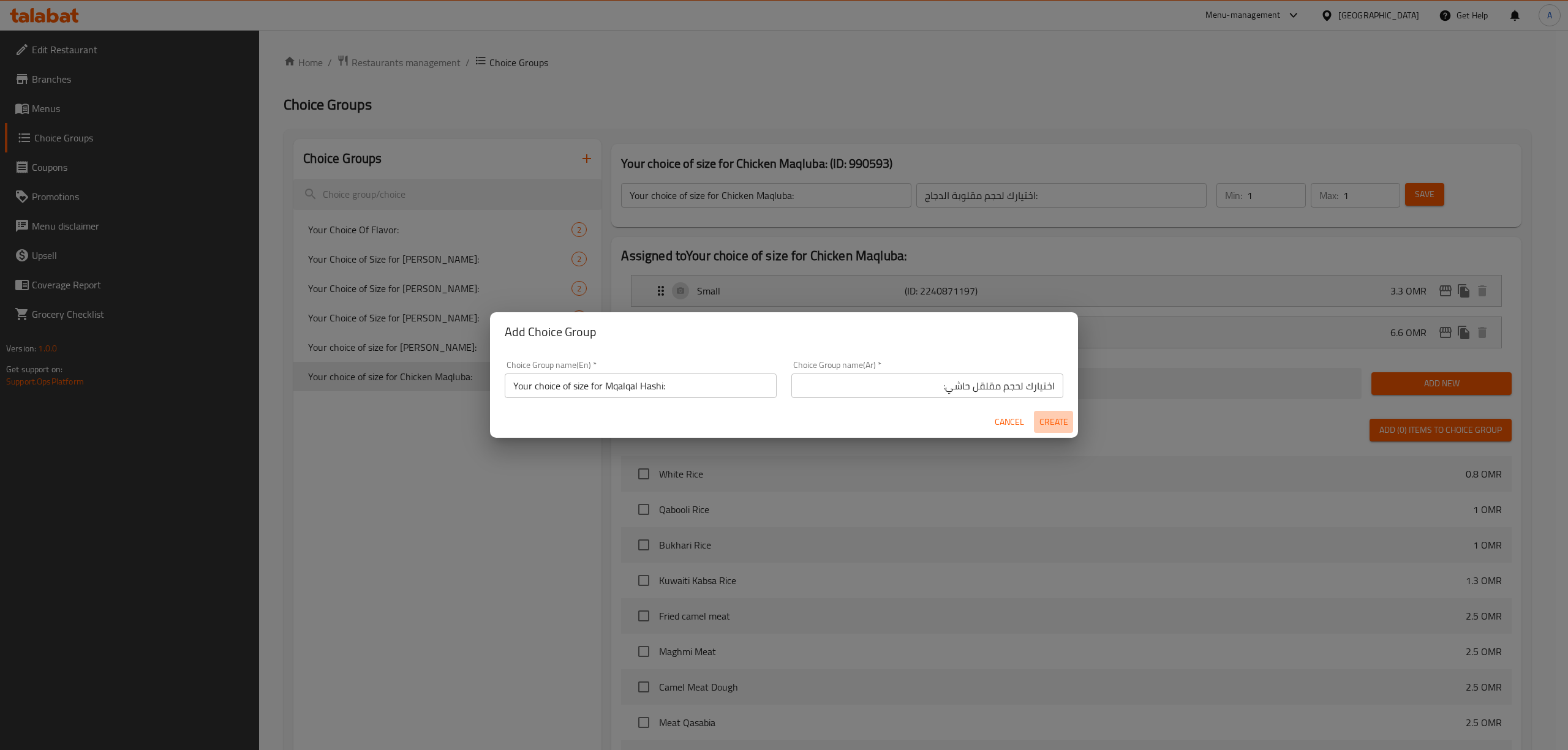
type input "اختيارك لحجم مقلقل حاشي:"
type input "0"
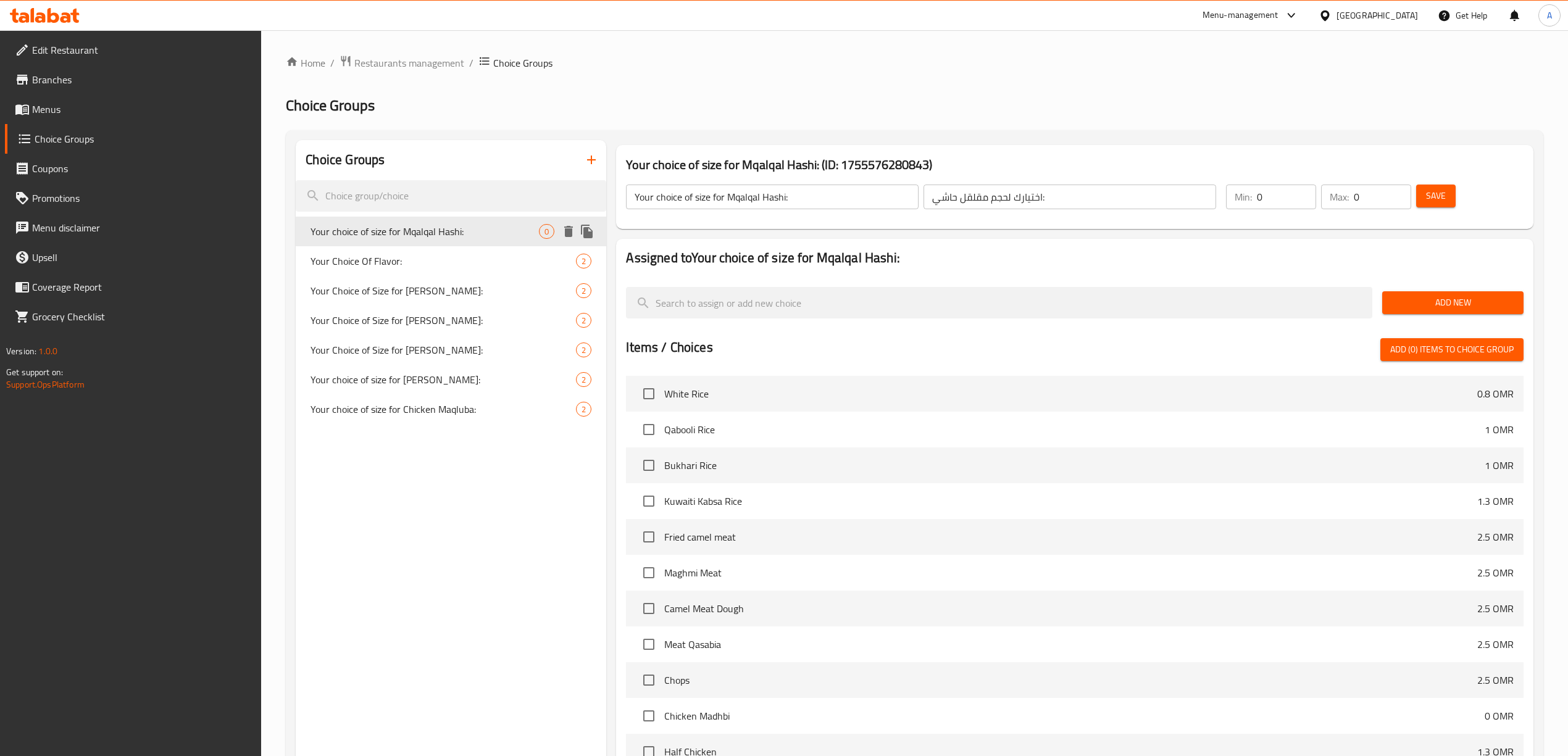
click at [466, 232] on span "Your choice of size for Mqalqal Hashi:" at bounding box center [424, 231] width 228 height 15
type input "1"
click at [1301, 191] on input "1" at bounding box center [1286, 197] width 59 height 25
type input "1"
click at [1400, 191] on input "1" at bounding box center [1382, 197] width 57 height 25
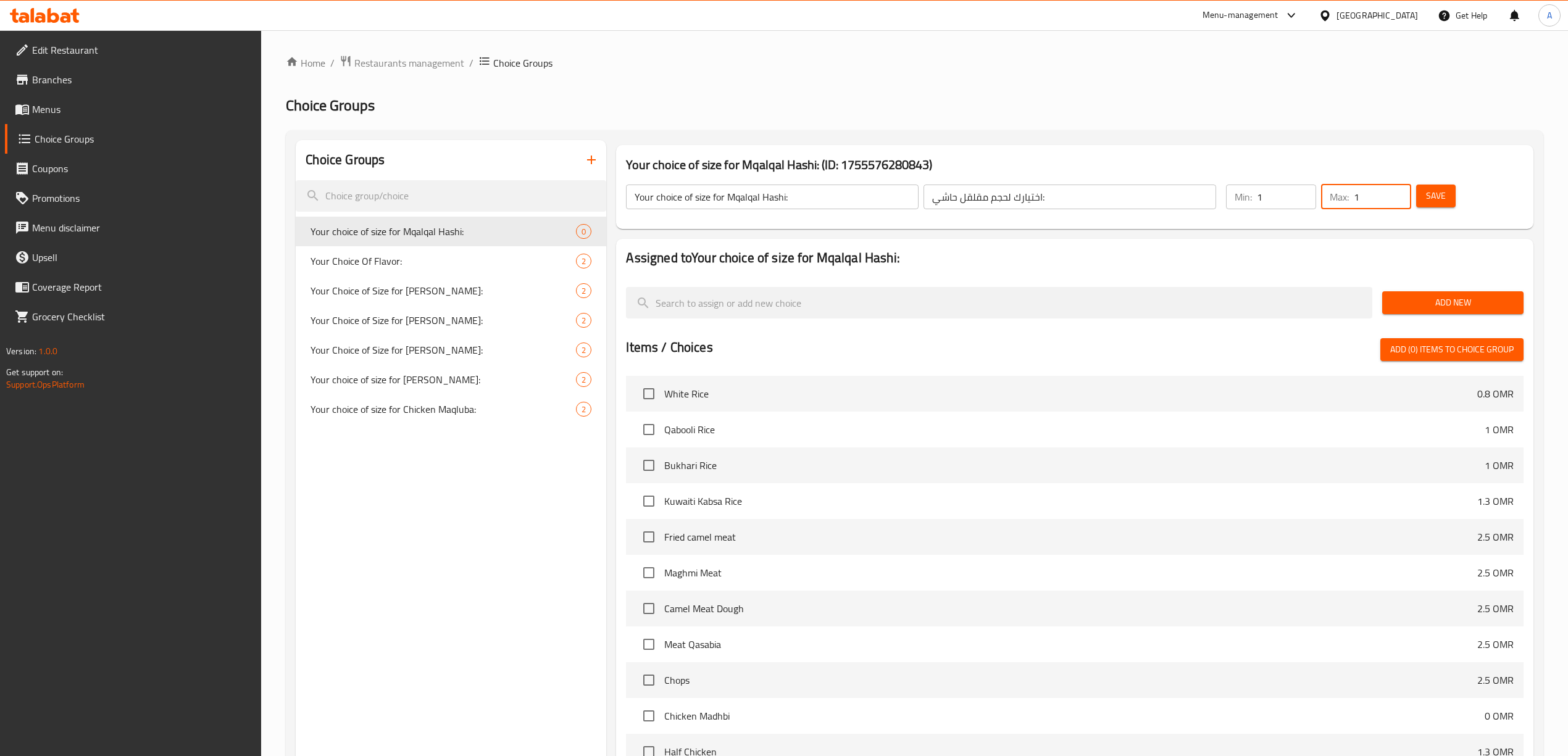
click at [1434, 194] on span "Save" at bounding box center [1435, 196] width 19 height 16
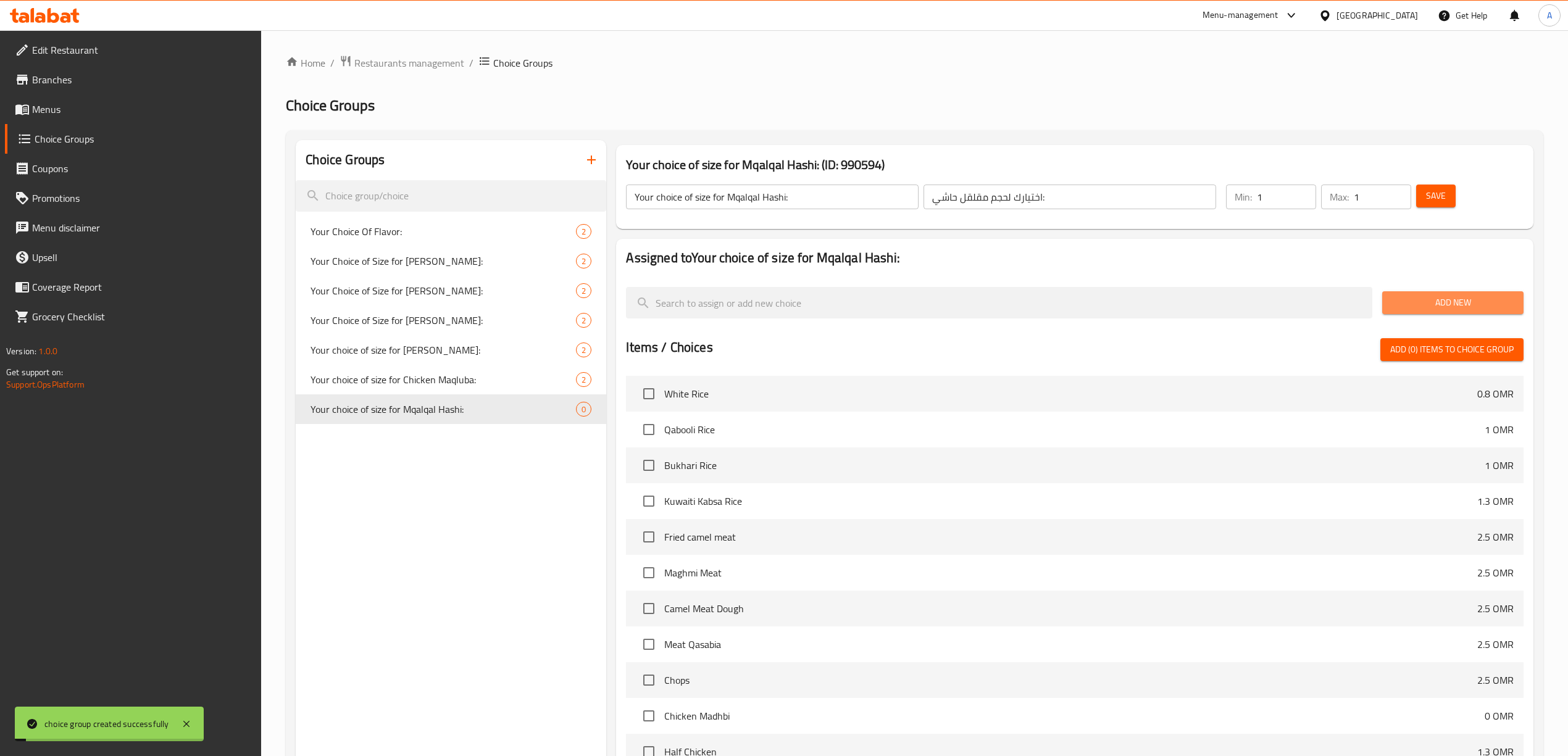
click at [1433, 306] on span "Add New" at bounding box center [1452, 303] width 121 height 16
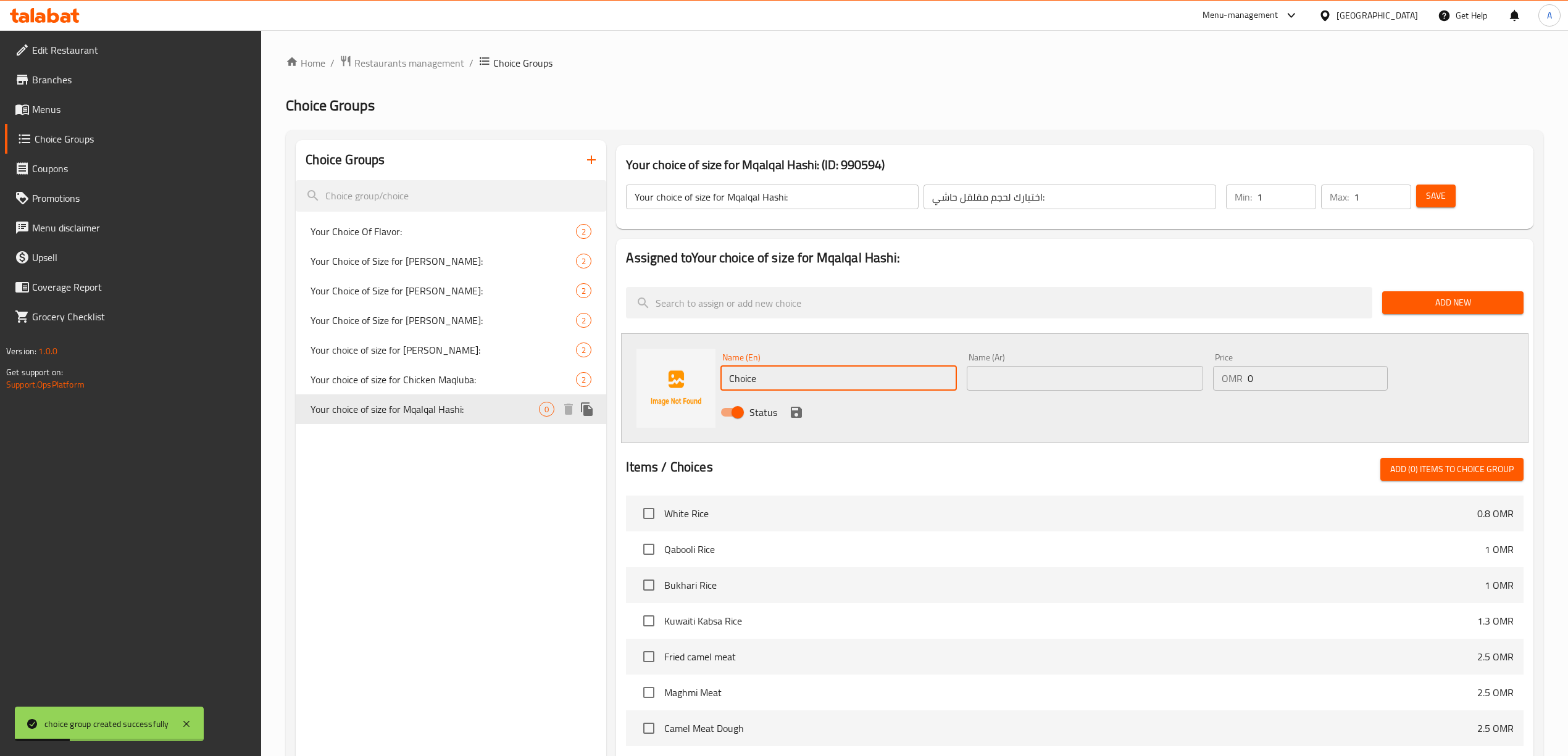
drag, startPoint x: 811, startPoint y: 385, endPoint x: 598, endPoint y: 411, distance: 214.6
click at [594, 412] on div "Choice Groups Your Choice Of Flavor: 2 Your Choice of Size for Kabsa Bin Amer: …" at bounding box center [917, 592] width 1242 height 905
type input "Small"
drag, startPoint x: 1072, startPoint y: 360, endPoint x: 1070, endPoint y: 371, distance: 11.2
click at [1072, 360] on div "Name (Ar) Name (Ar)" at bounding box center [1084, 371] width 236 height 38
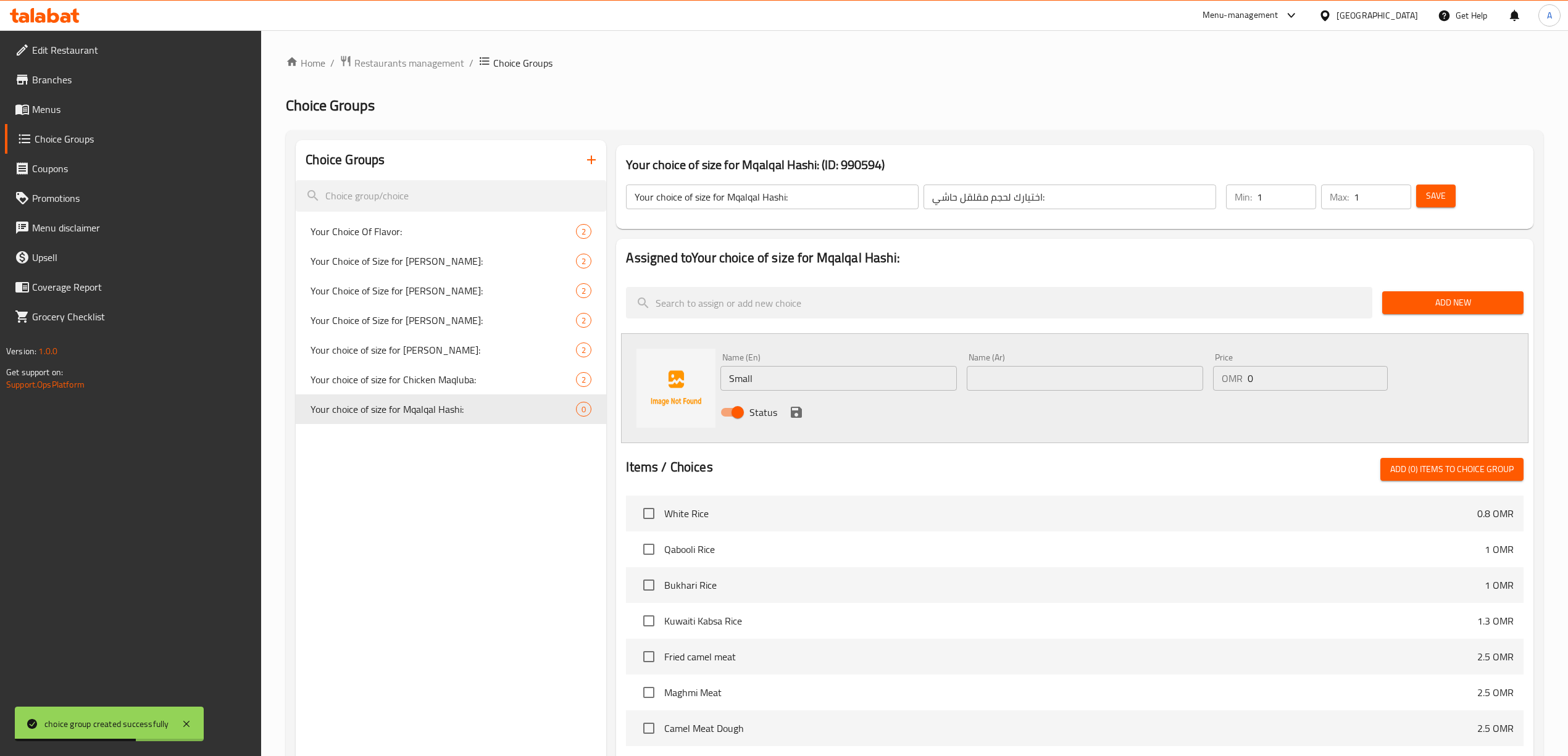
click at [1062, 363] on div "Name (Ar) Name (Ar)" at bounding box center [1084, 371] width 236 height 38
click at [1060, 381] on input "text" at bounding box center [1084, 378] width 236 height 25
type input "w"
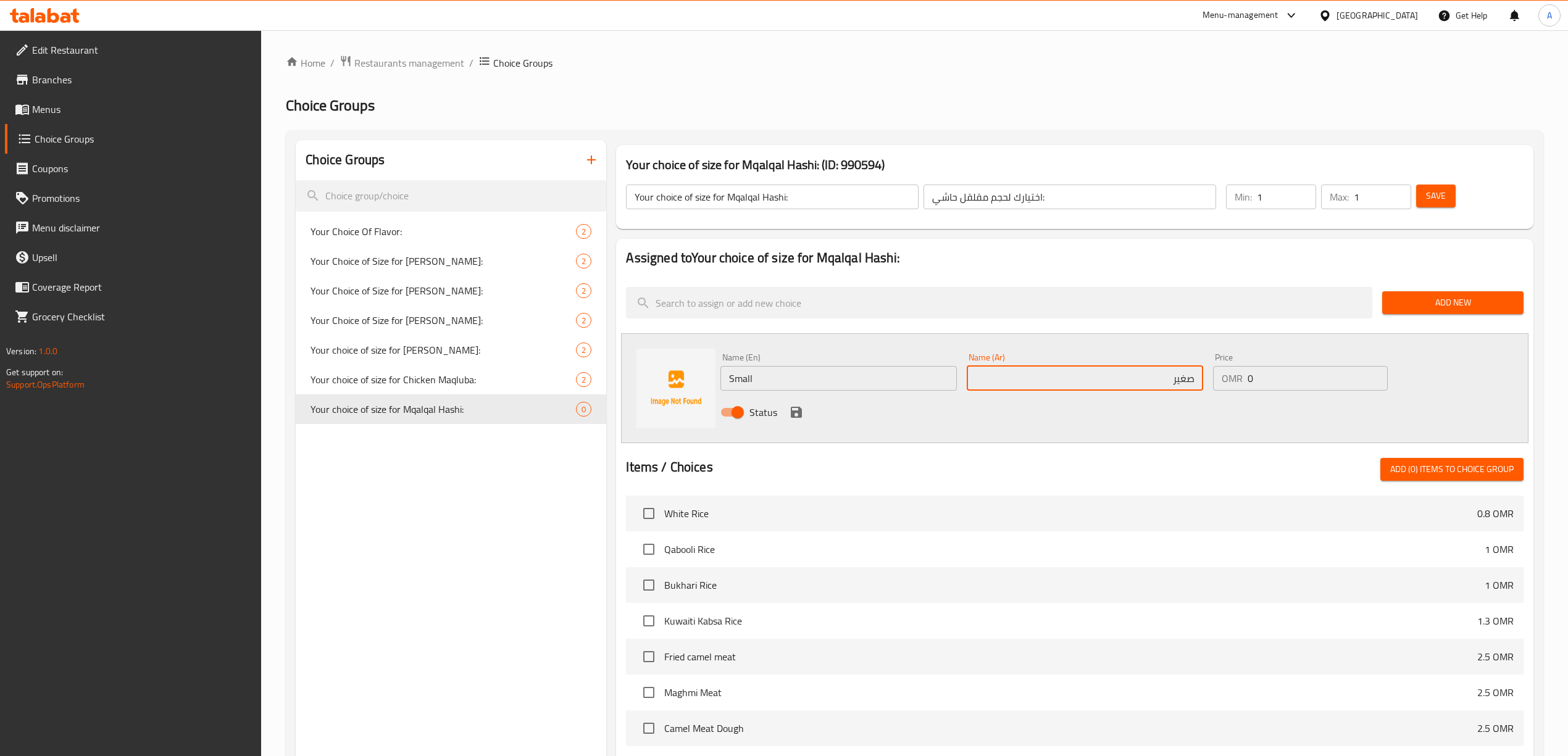
type input "صغير"
drag, startPoint x: 1273, startPoint y: 381, endPoint x: 1218, endPoint y: 384, distance: 55.1
click at [1218, 383] on div "OMR 0 Price" at bounding box center [1300, 378] width 175 height 25
type input "3"
drag, startPoint x: 1243, startPoint y: 428, endPoint x: 1146, endPoint y: 429, distance: 97.0
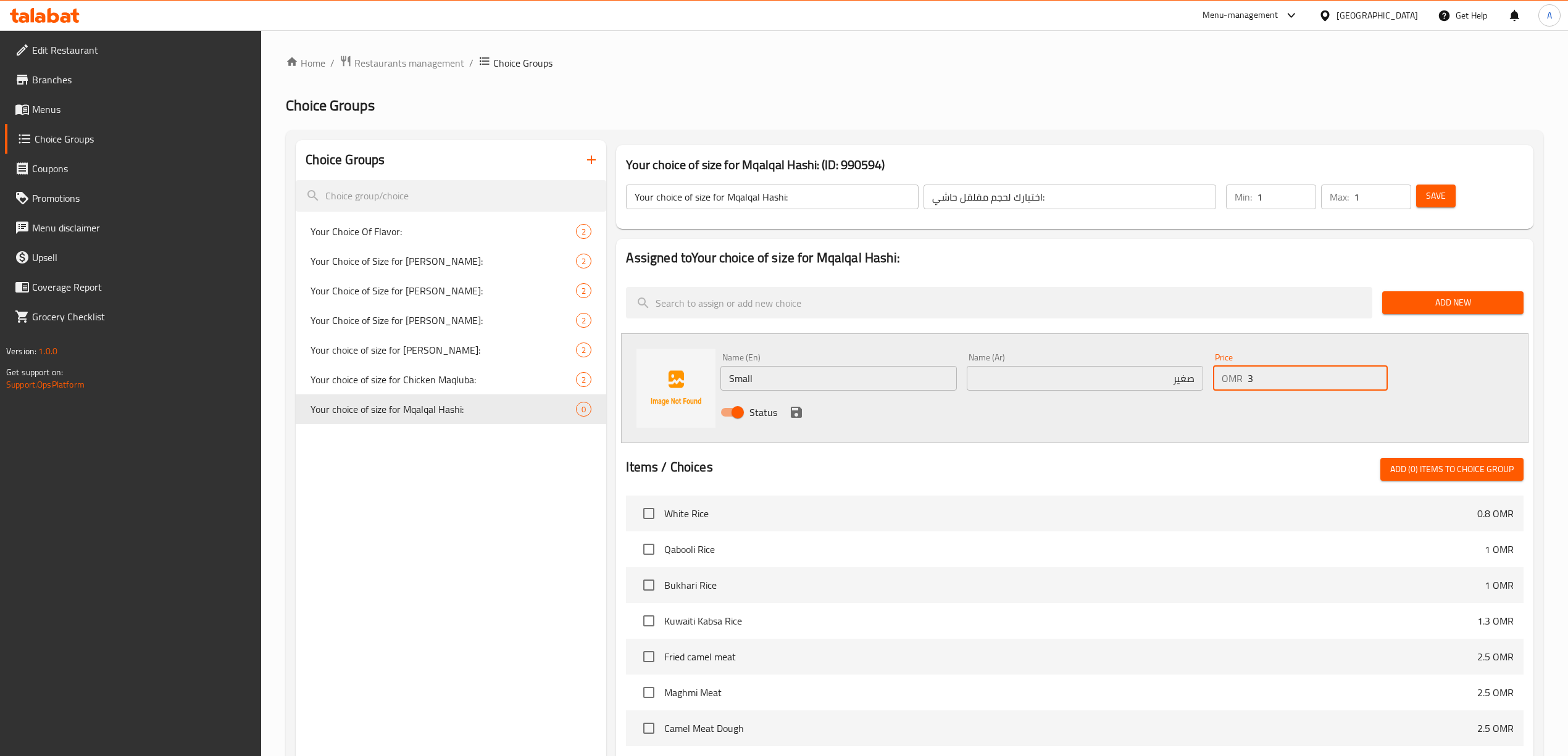
click at [1242, 428] on div "Status" at bounding box center [1084, 412] width 738 height 33
click at [806, 420] on div "Status" at bounding box center [1084, 412] width 738 height 33
click at [796, 415] on icon "save" at bounding box center [796, 412] width 15 height 15
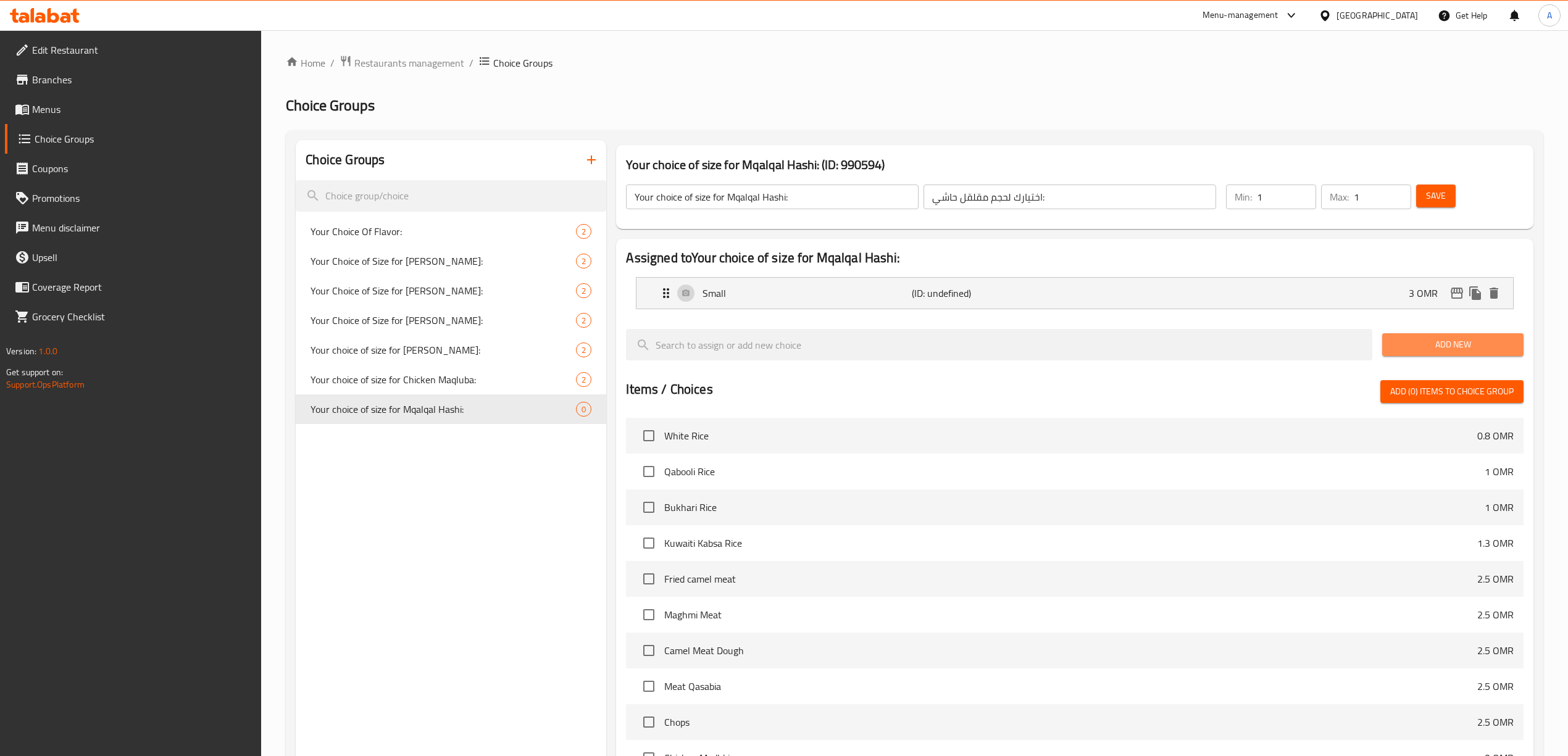
click at [1447, 335] on button "Add New" at bounding box center [1452, 344] width 141 height 23
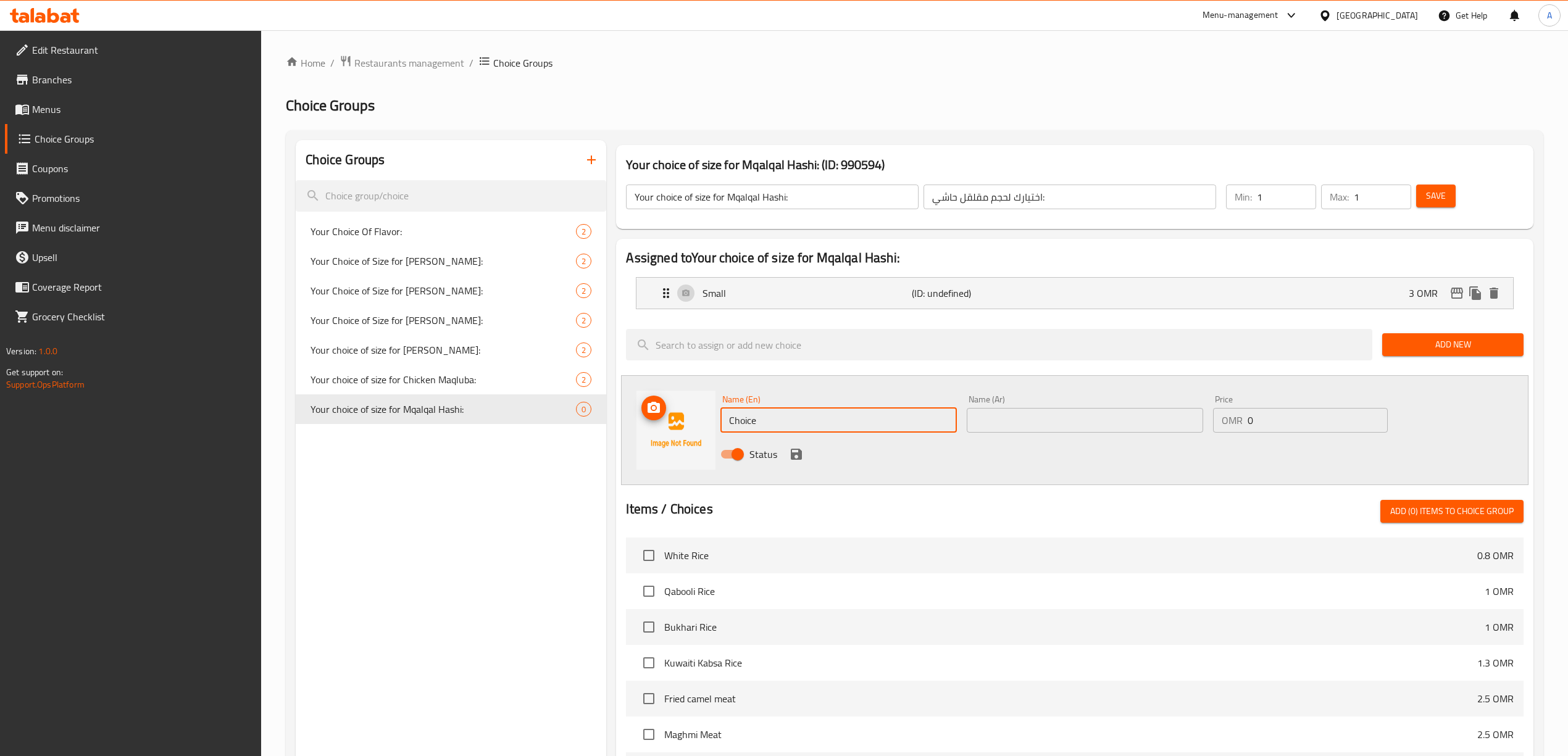
drag, startPoint x: 793, startPoint y: 430, endPoint x: 631, endPoint y: 422, distance: 162.2
click at [631, 422] on div "Name (En) Choice Name (En) Name (Ar) Name (Ar) Price OMR 0 Price Status" at bounding box center [1074, 429] width 907 height 110
type input "ة"
type input "Medium"
click at [1035, 459] on div "Status" at bounding box center [1084, 454] width 738 height 33
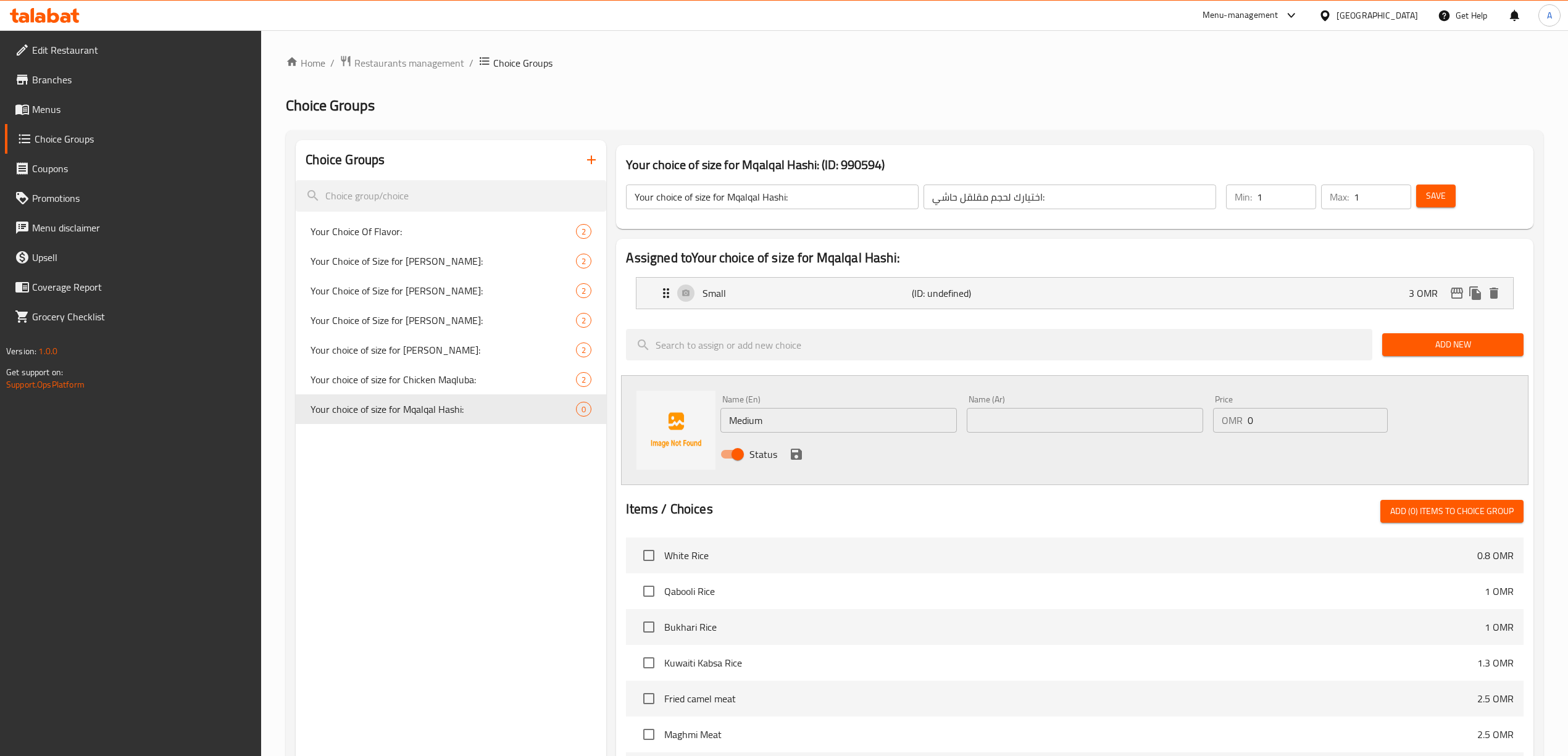
click at [1026, 408] on input "text" at bounding box center [1084, 420] width 236 height 25
type input "s"
type input ","
type input "وسط"
drag, startPoint x: 1259, startPoint y: 420, endPoint x: 1235, endPoint y: 426, distance: 24.7
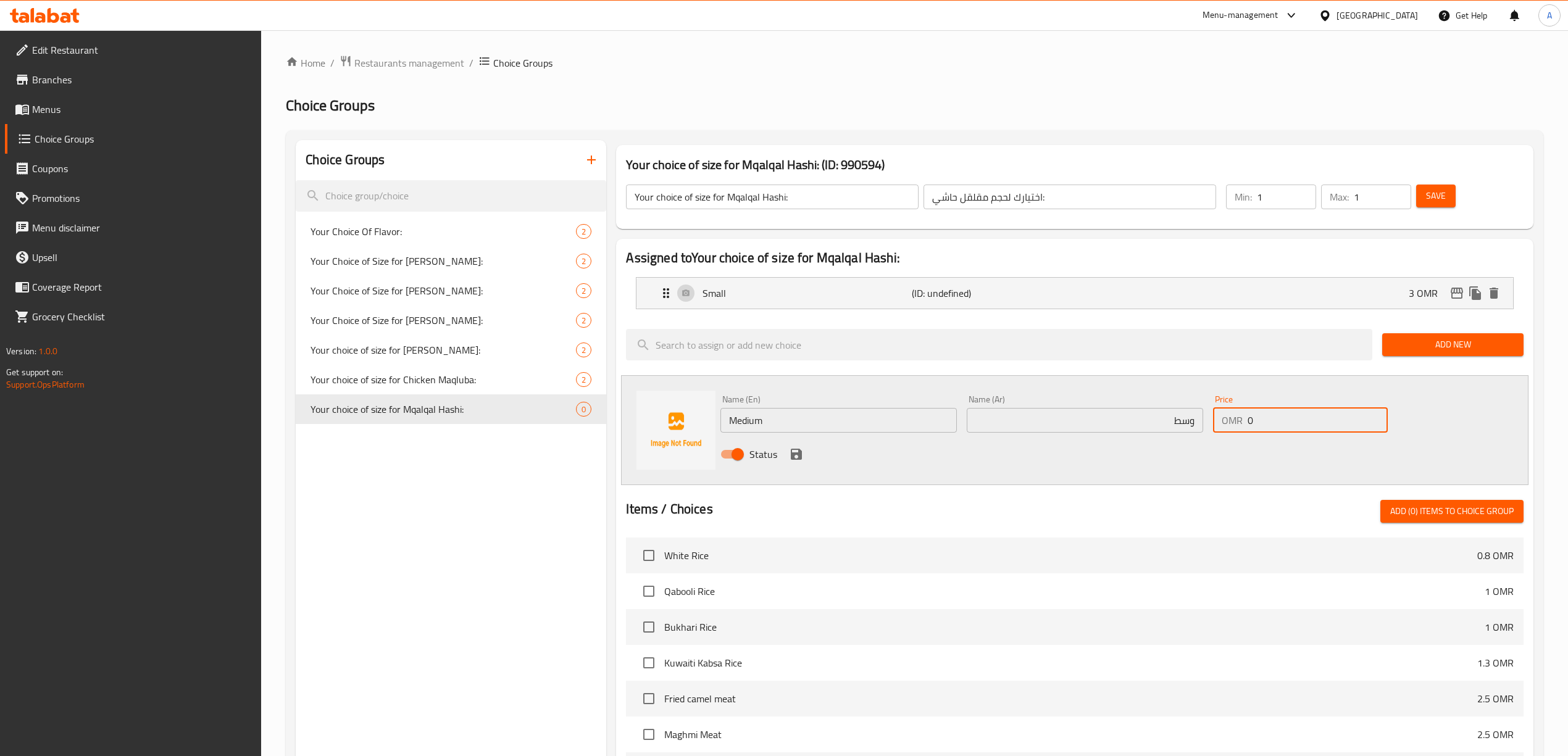
click at [1240, 425] on div "OMR 0 Price" at bounding box center [1300, 420] width 175 height 25
type input "6"
click at [1196, 463] on div "Status" at bounding box center [1084, 454] width 738 height 33
click at [793, 454] on icon "save" at bounding box center [796, 454] width 11 height 11
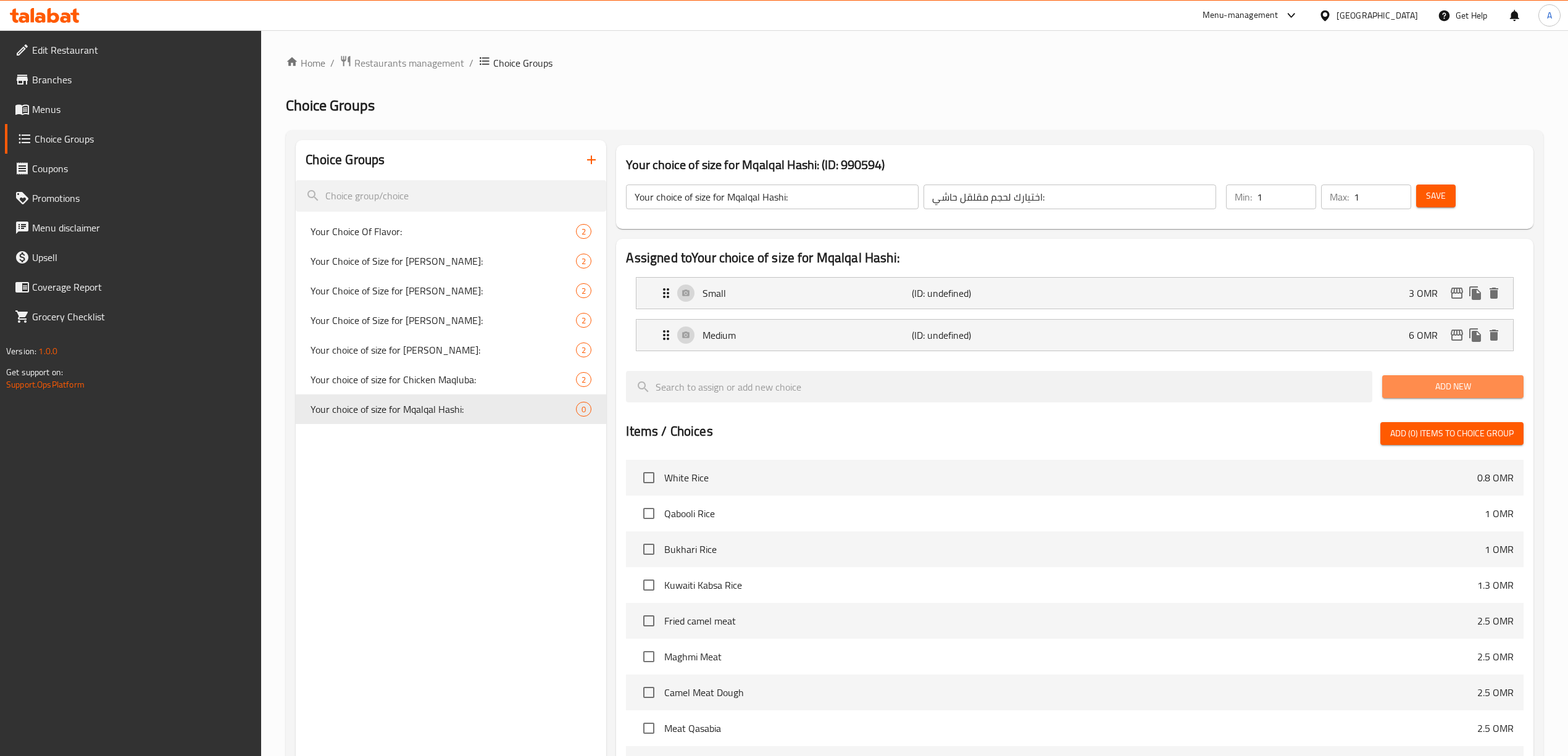
click at [1452, 376] on button "Add New" at bounding box center [1452, 386] width 141 height 23
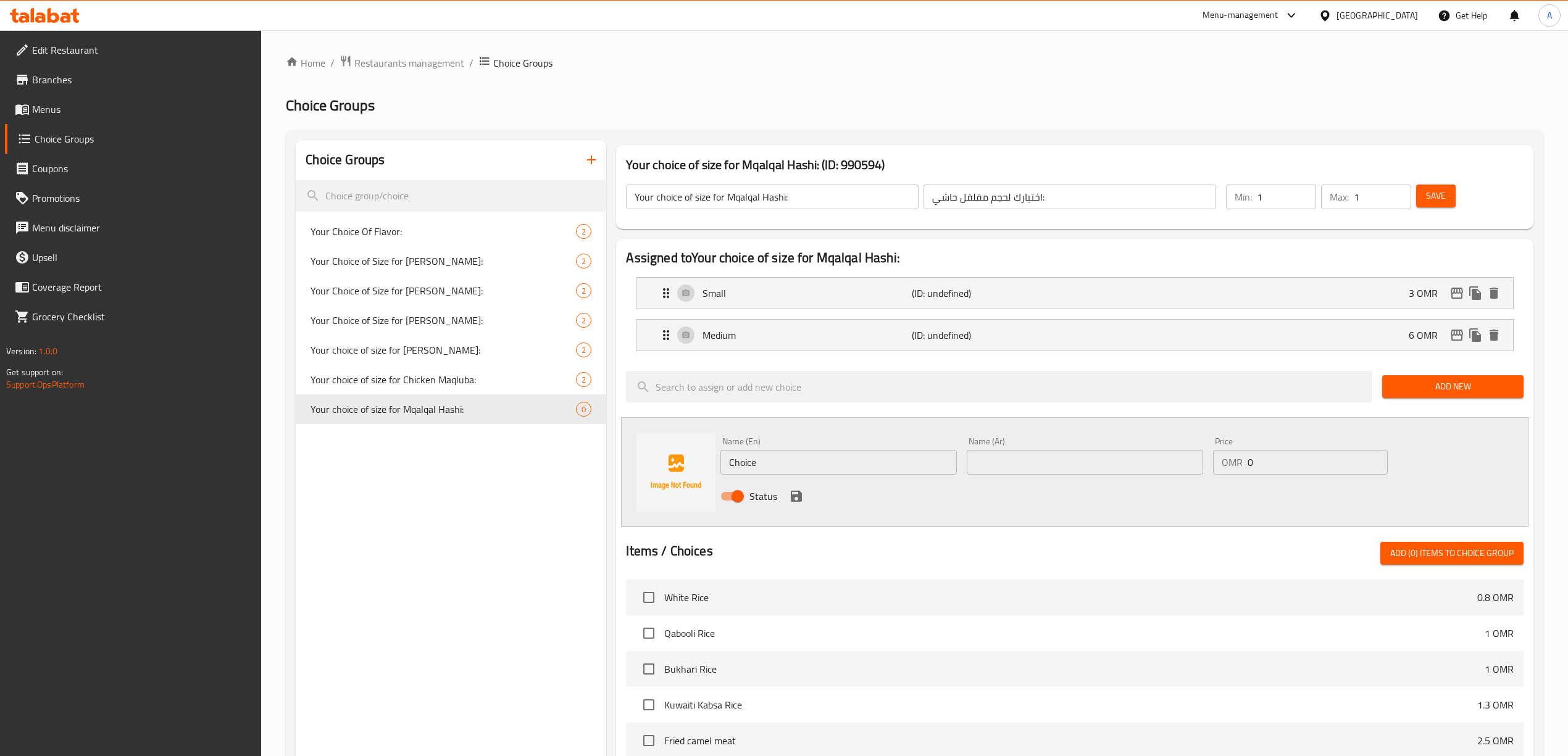
drag, startPoint x: 814, startPoint y: 469, endPoint x: 443, endPoint y: 463, distance: 371.0
click at [443, 463] on div "Choice Groups Your Choice Of Flavor: 2 Your Choice of Size for Kabsa Bin Amer: …" at bounding box center [917, 634] width 1242 height 989
type input "ش"
type input "م"
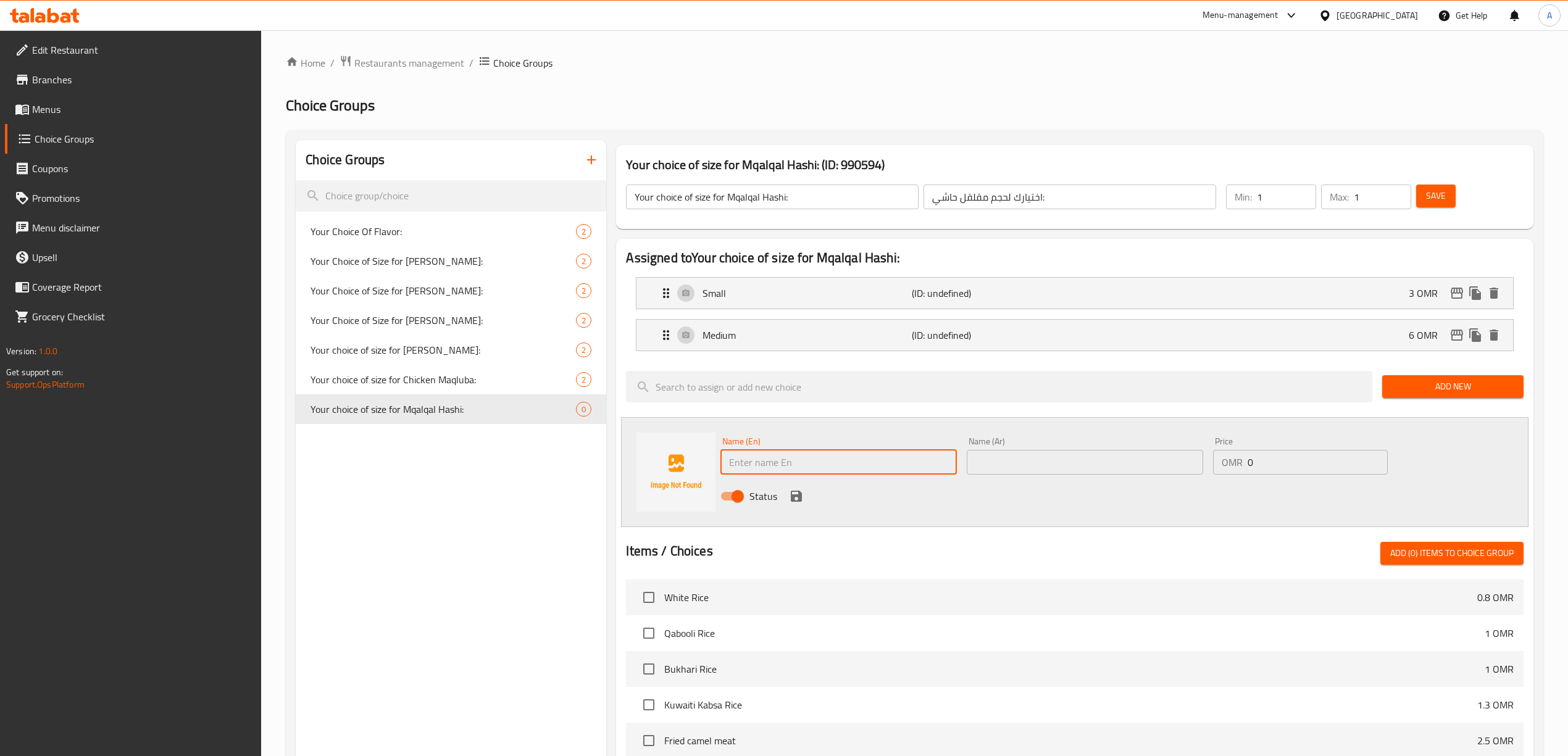
type input "l"
type input "Large"
click at [1060, 501] on div "Status" at bounding box center [1084, 496] width 738 height 33
click at [1055, 463] on input "text" at bounding box center [1084, 462] width 236 height 25
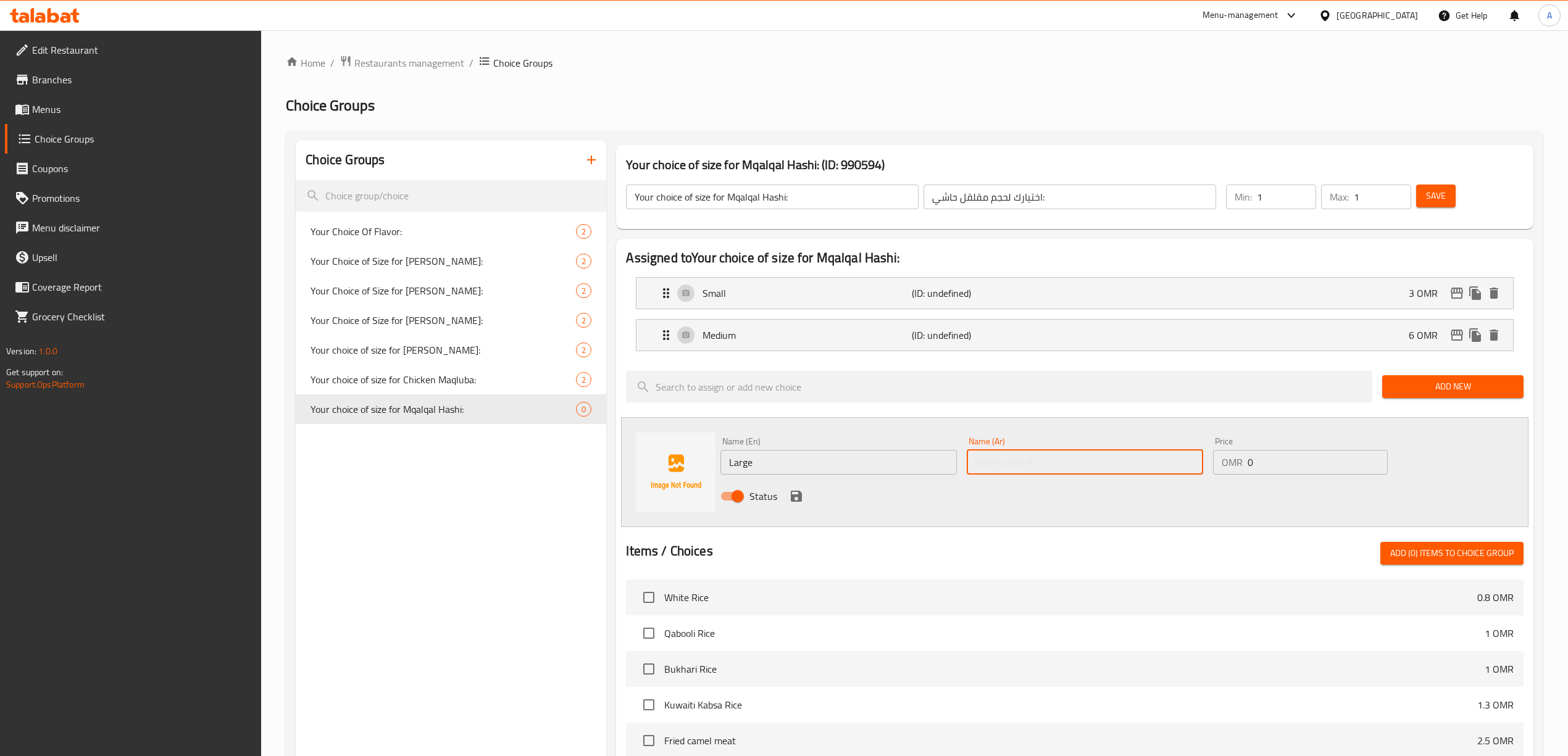
type input "s"
type input ";"
type input "كبير"
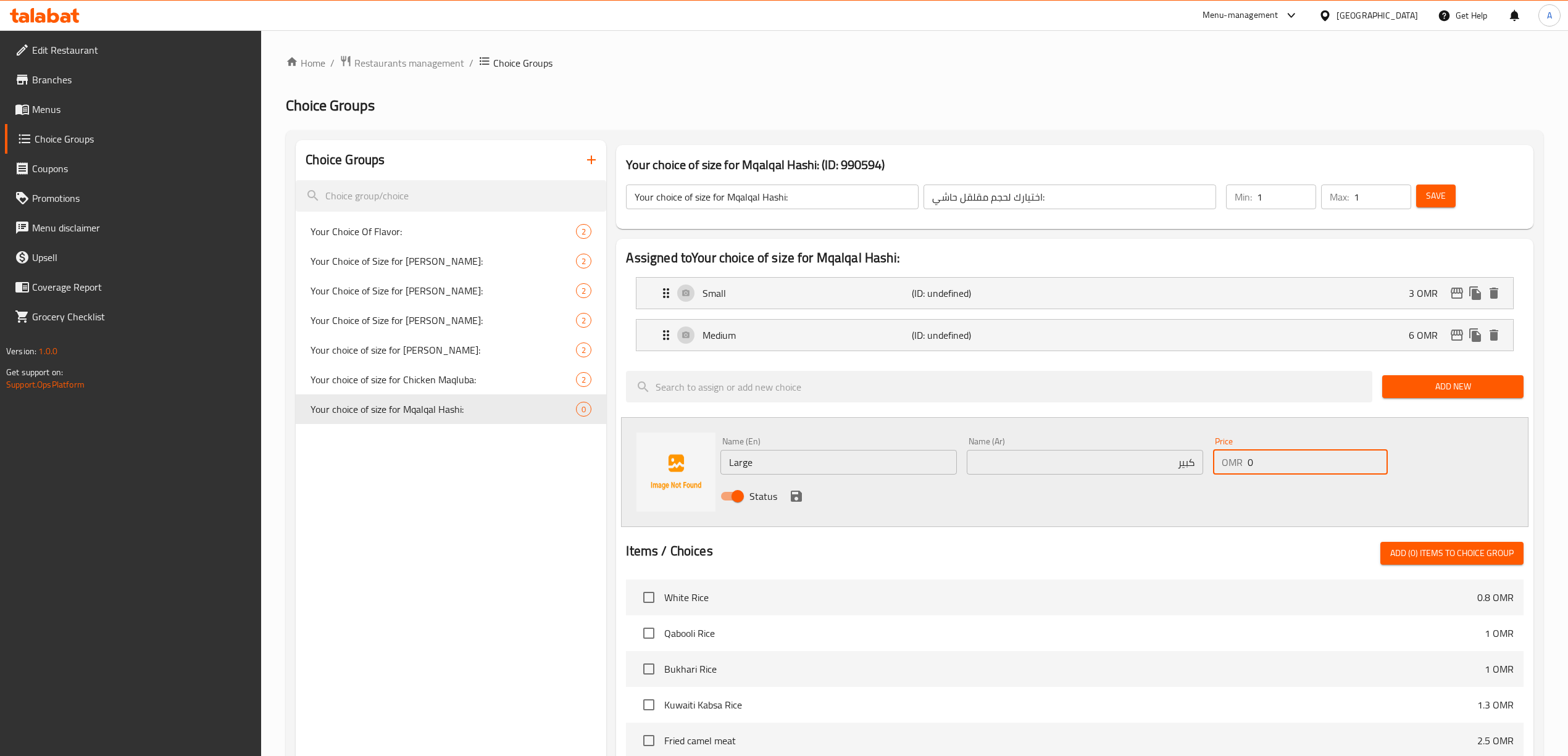
drag, startPoint x: 1261, startPoint y: 465, endPoint x: 1223, endPoint y: 470, distance: 38.3
click at [1223, 470] on div "OMR 0 Price" at bounding box center [1300, 462] width 175 height 25
type input "12"
click at [1203, 509] on div "Status" at bounding box center [1084, 496] width 738 height 33
click at [791, 497] on icon "save" at bounding box center [796, 496] width 11 height 11
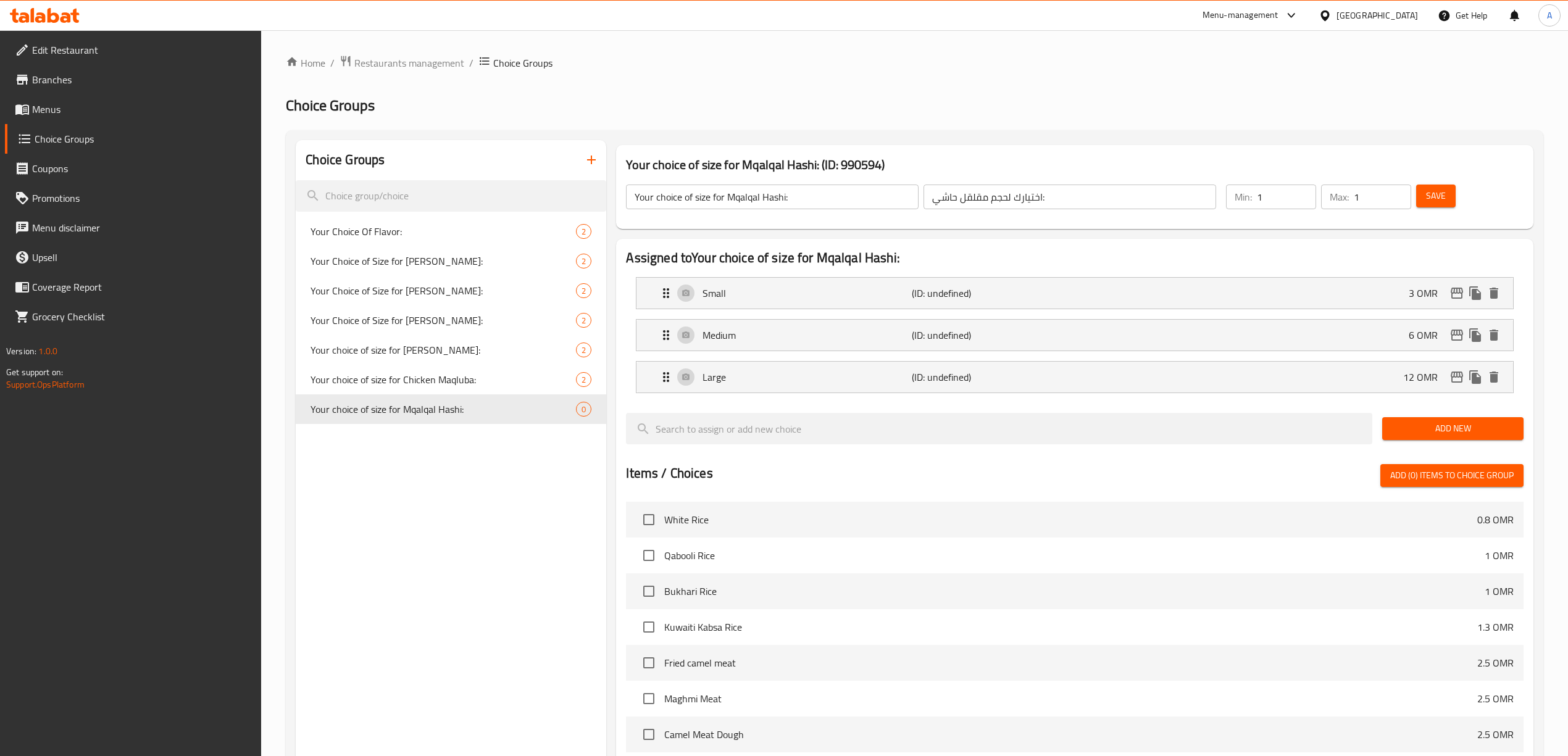
click at [1429, 189] on span "Save" at bounding box center [1435, 196] width 19 height 16
drag, startPoint x: 759, startPoint y: 198, endPoint x: 729, endPoint y: 200, distance: 30.1
click at [729, 200] on input "Your choice of size for Mqalqal Hashi:" at bounding box center [771, 197] width 293 height 25
paste input "u"
type input "Your choice of size for Muqalqal Hashi:"
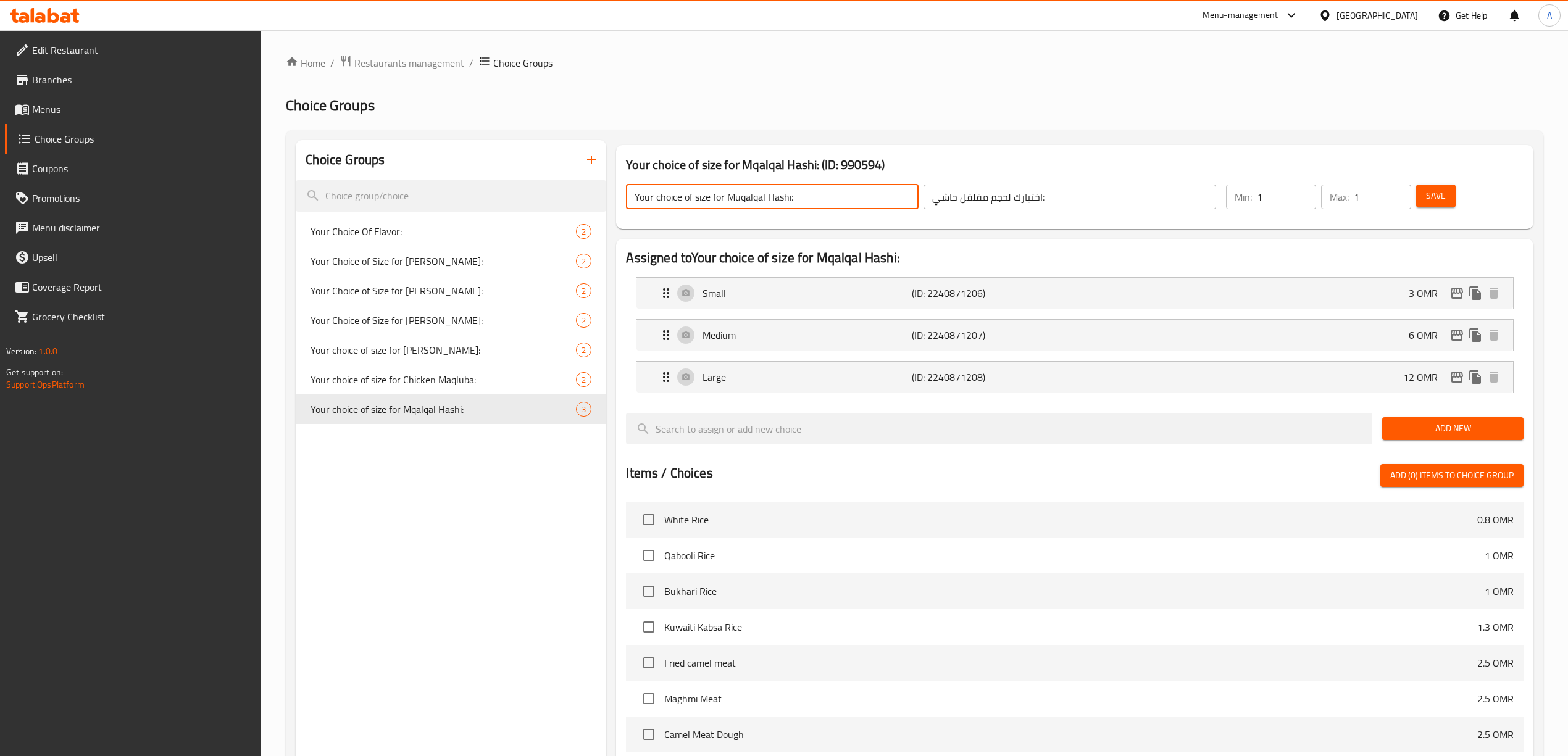
click at [877, 97] on h2 "Choice Groups" at bounding box center [914, 105] width 1257 height 19
click at [1434, 196] on span "Save" at bounding box center [1435, 196] width 19 height 16
click at [426, 545] on div "Choice Groups Your Choice Of Flavor: 2 Your Choice of Size for Kabsa Bin Amer: …" at bounding box center [451, 595] width 310 height 911
click at [586, 408] on icon "duplicate" at bounding box center [586, 408] width 11 height 13
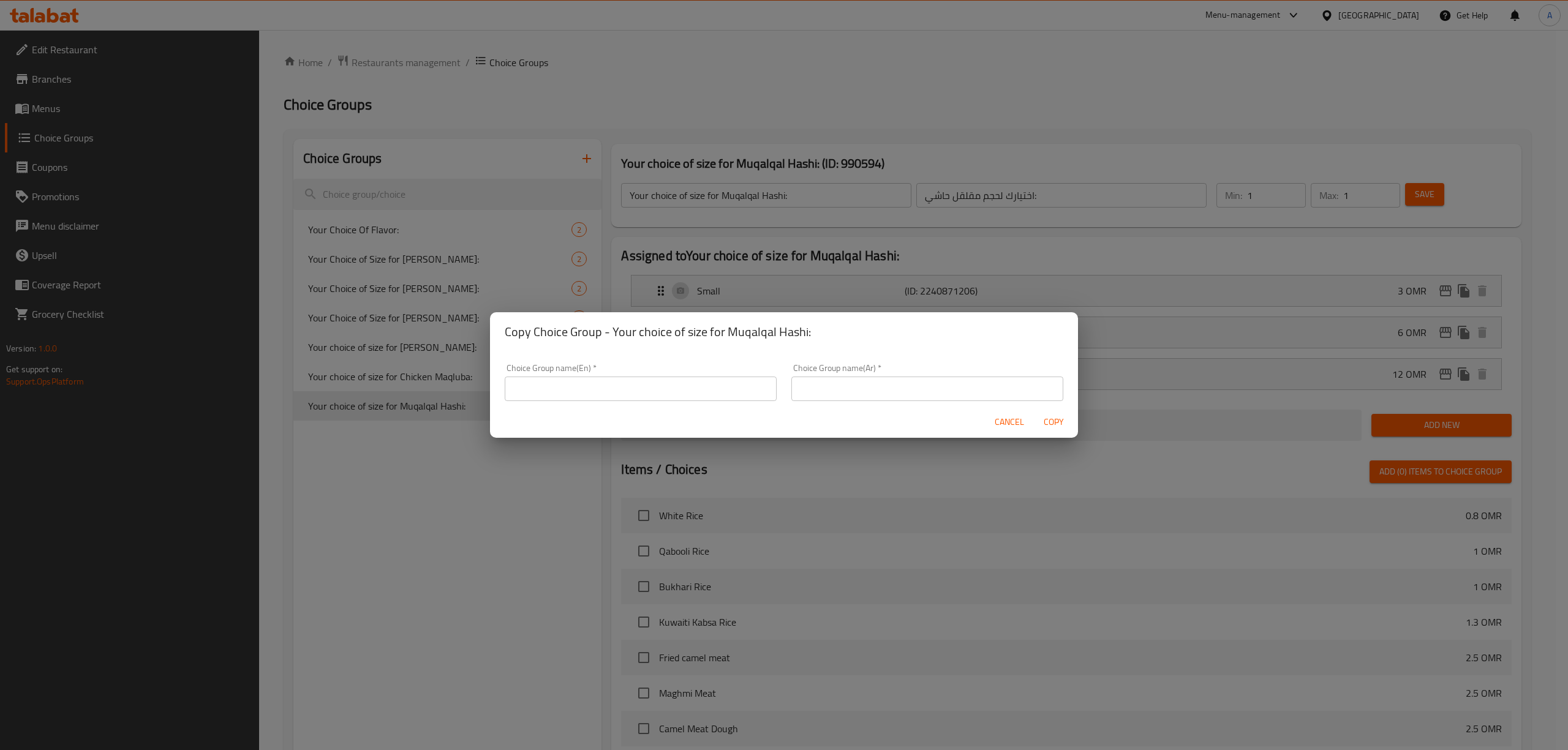
click at [628, 402] on div "Choice Group name(En)   * Choice Group name(En) *" at bounding box center [641, 382] width 287 height 52
click at [632, 382] on input "text" at bounding box center [641, 389] width 272 height 24
type input "غ"
click at [825, 392] on input "text" at bounding box center [927, 389] width 272 height 24
click at [637, 389] on input "Your choice of size for" at bounding box center [641, 389] width 272 height 24
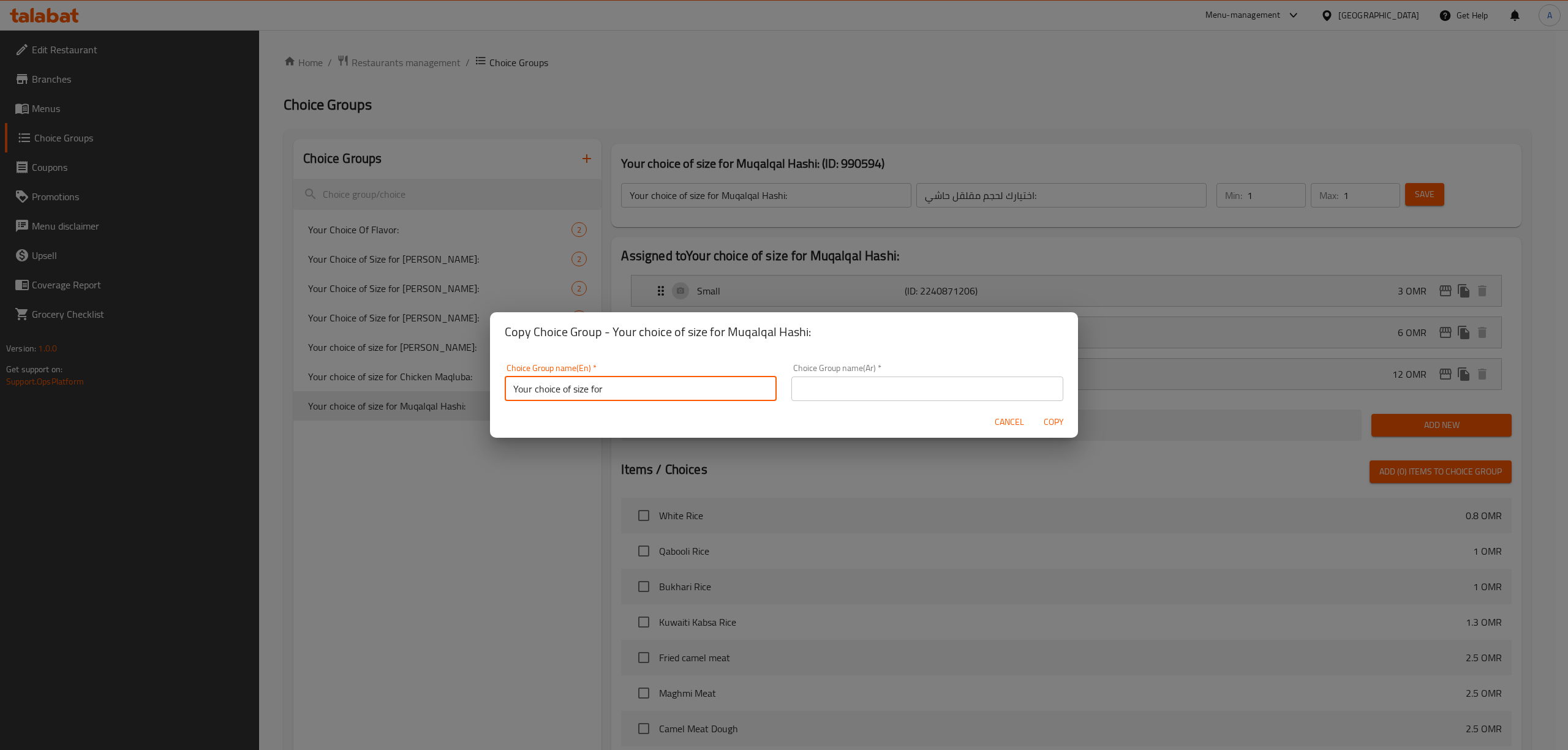
paste input "Camel Tough Meat"
drag, startPoint x: 706, startPoint y: 393, endPoint x: 419, endPoint y: 354, distance: 289.6
click at [419, 354] on div "Copy Choice Group - Your choice of size for Muqalqal Hashi: Choice Group name(E…" at bounding box center [784, 375] width 1568 height 750
type input "Your choice of size for Camel Tough Meat:"
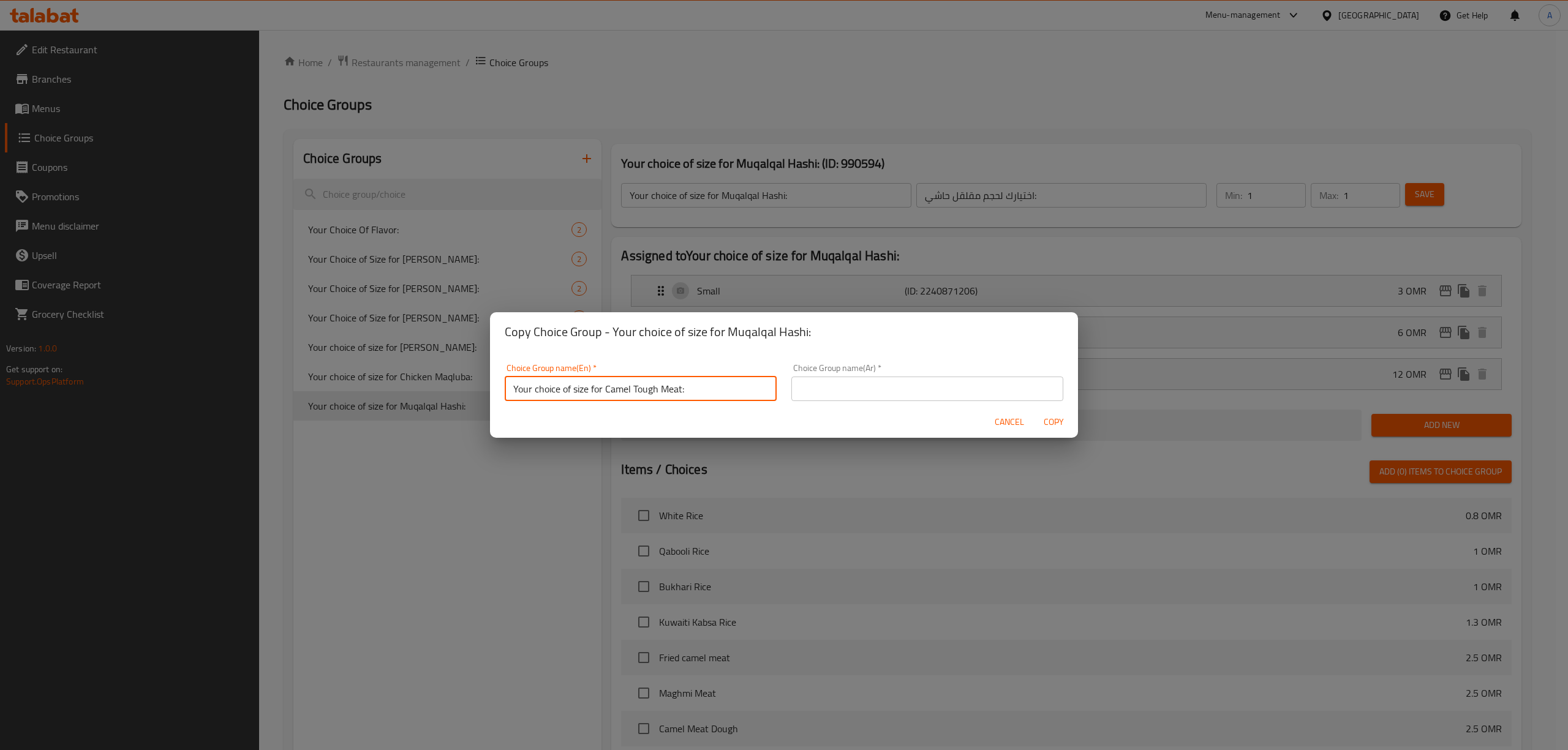
click at [975, 392] on input "text" at bounding box center [927, 389] width 272 height 24
paste input "اختيارك لحجم لحم الجمل القاسي:"
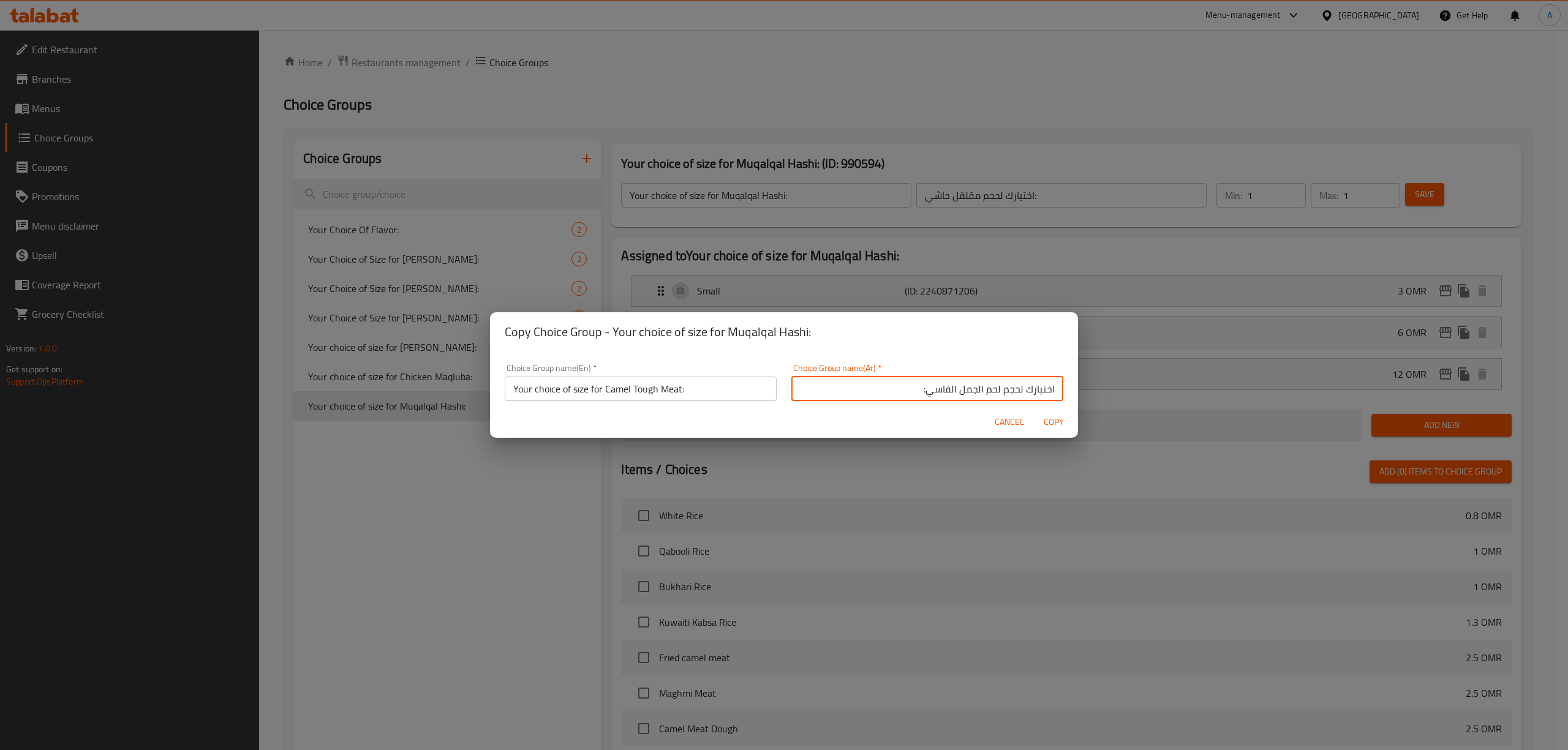
type input "اختيارك لحجم لحم الجمل القاسي:"
click at [1061, 419] on span "Copy" at bounding box center [1054, 422] width 30 height 16
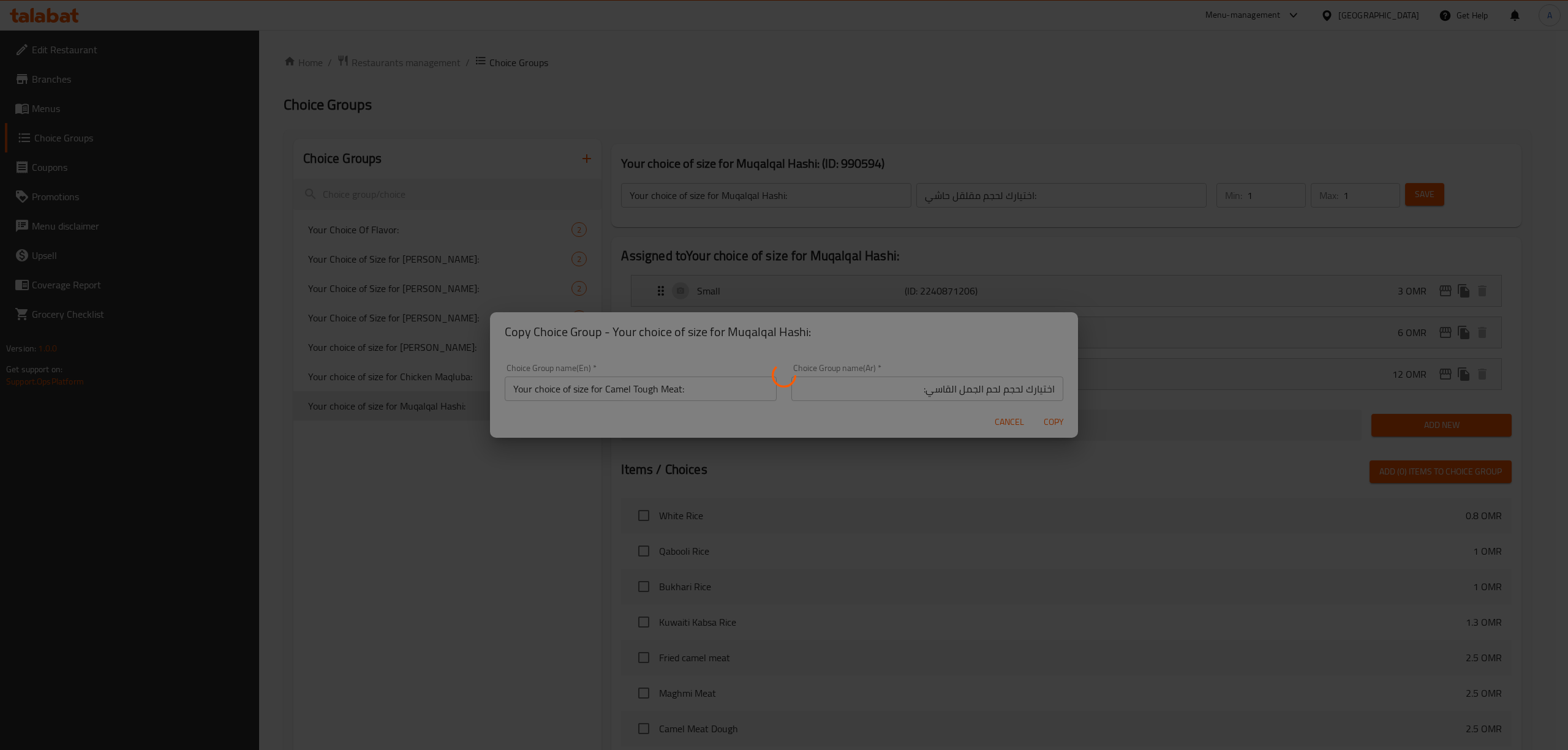
type input "Your choice of size for Camel Tough Meat:"
type input "اختيارك لحجم لحم الجمل القاسي:"
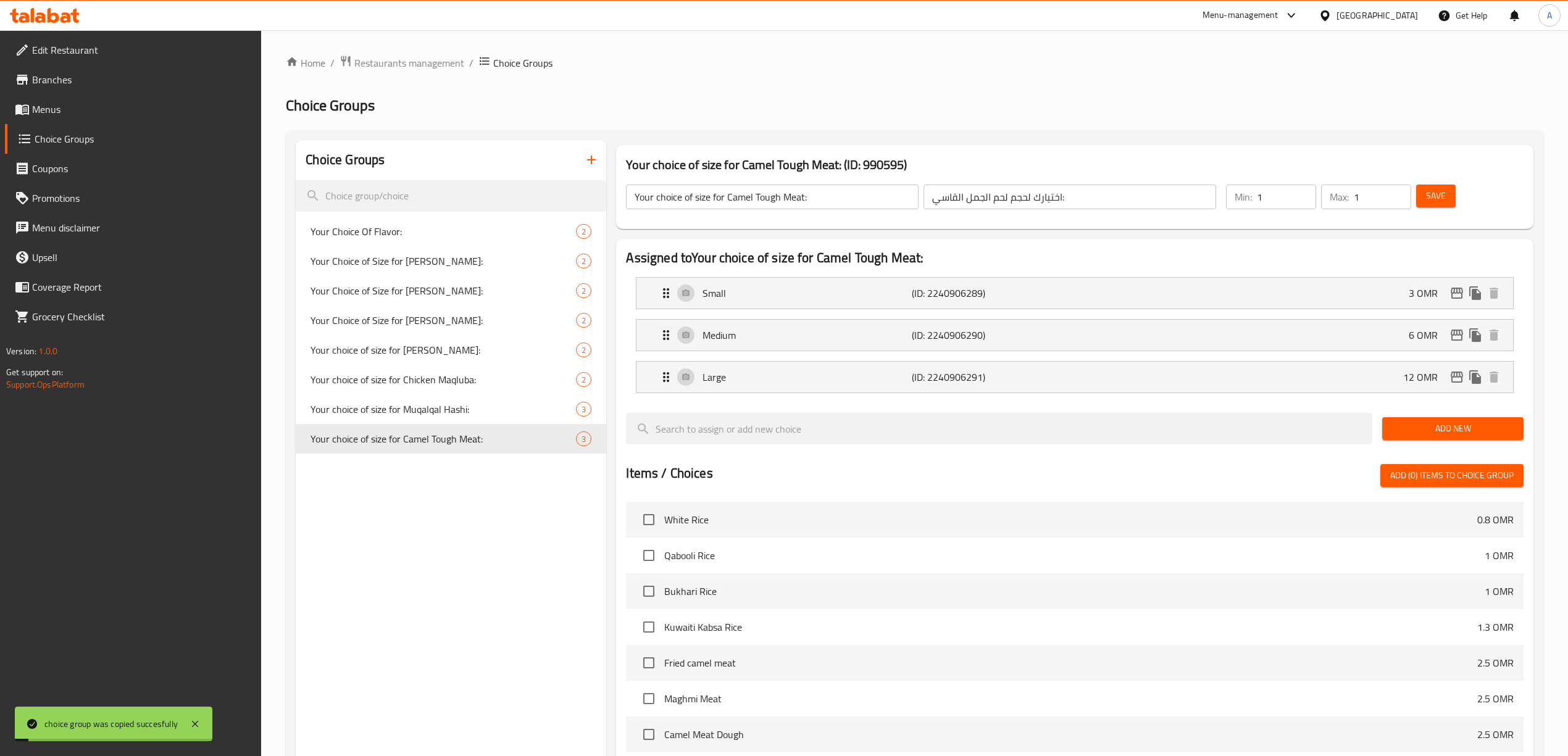
click at [505, 475] on div "Choice Groups Your Choice Of Flavor: 2 Your Choice of Size for Kabsa Bin Amer: …" at bounding box center [451, 595] width 310 height 911
click at [504, 433] on span "Your choice of size for Camel Tough Meat:" at bounding box center [424, 438] width 228 height 15
click at [586, 439] on icon "duplicate" at bounding box center [586, 438] width 11 height 13
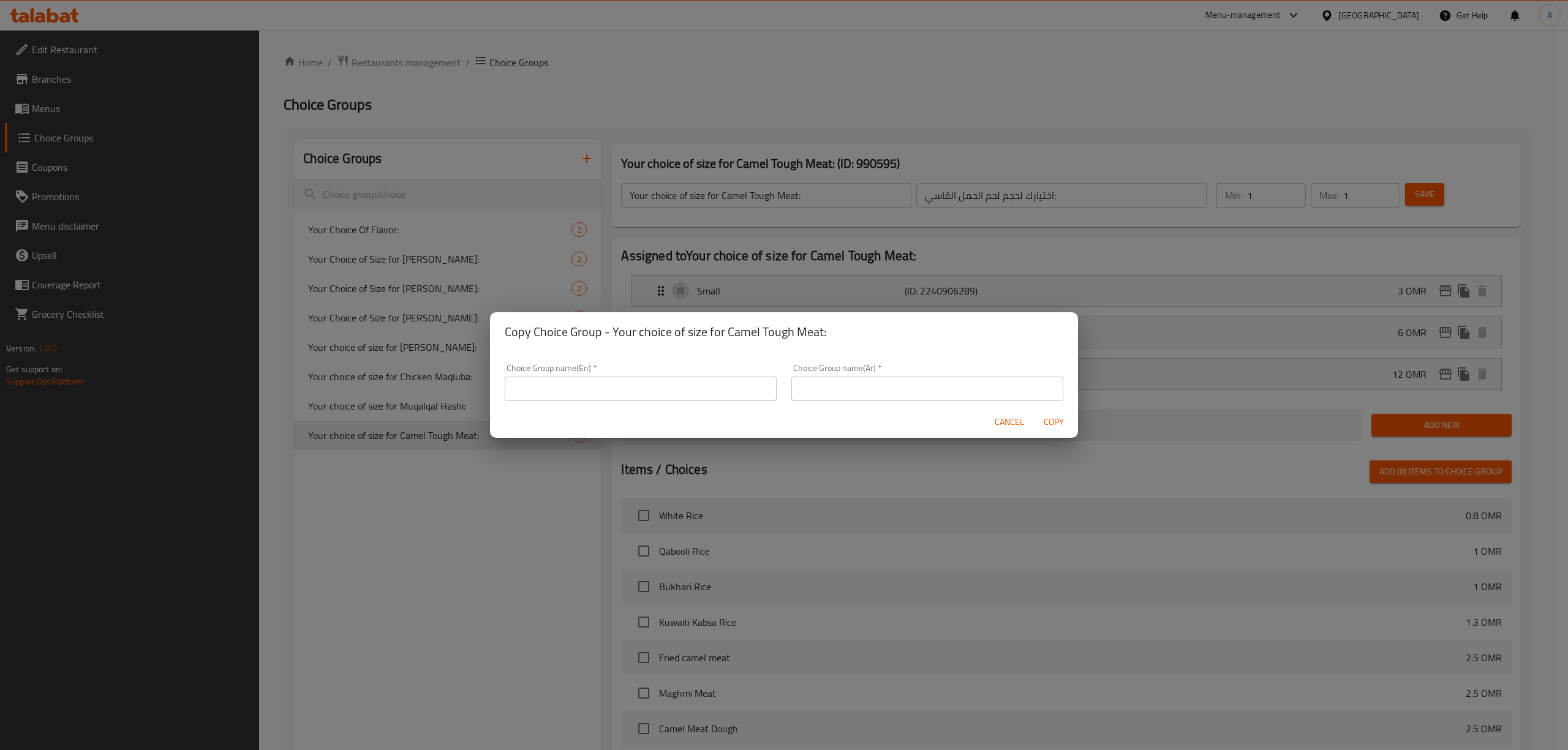
click at [664, 392] on input "text" at bounding box center [641, 389] width 272 height 24
paste input "تيس مضبي ذبيحه كامله"
paste input "Whole Roasted Goat"
drag, startPoint x: 706, startPoint y: 385, endPoint x: 449, endPoint y: 351, distance: 259.2
click at [449, 351] on div "Copy Choice Group - Your choice of size for Camel Tough Meat: Choice Group name…" at bounding box center [784, 375] width 1568 height 750
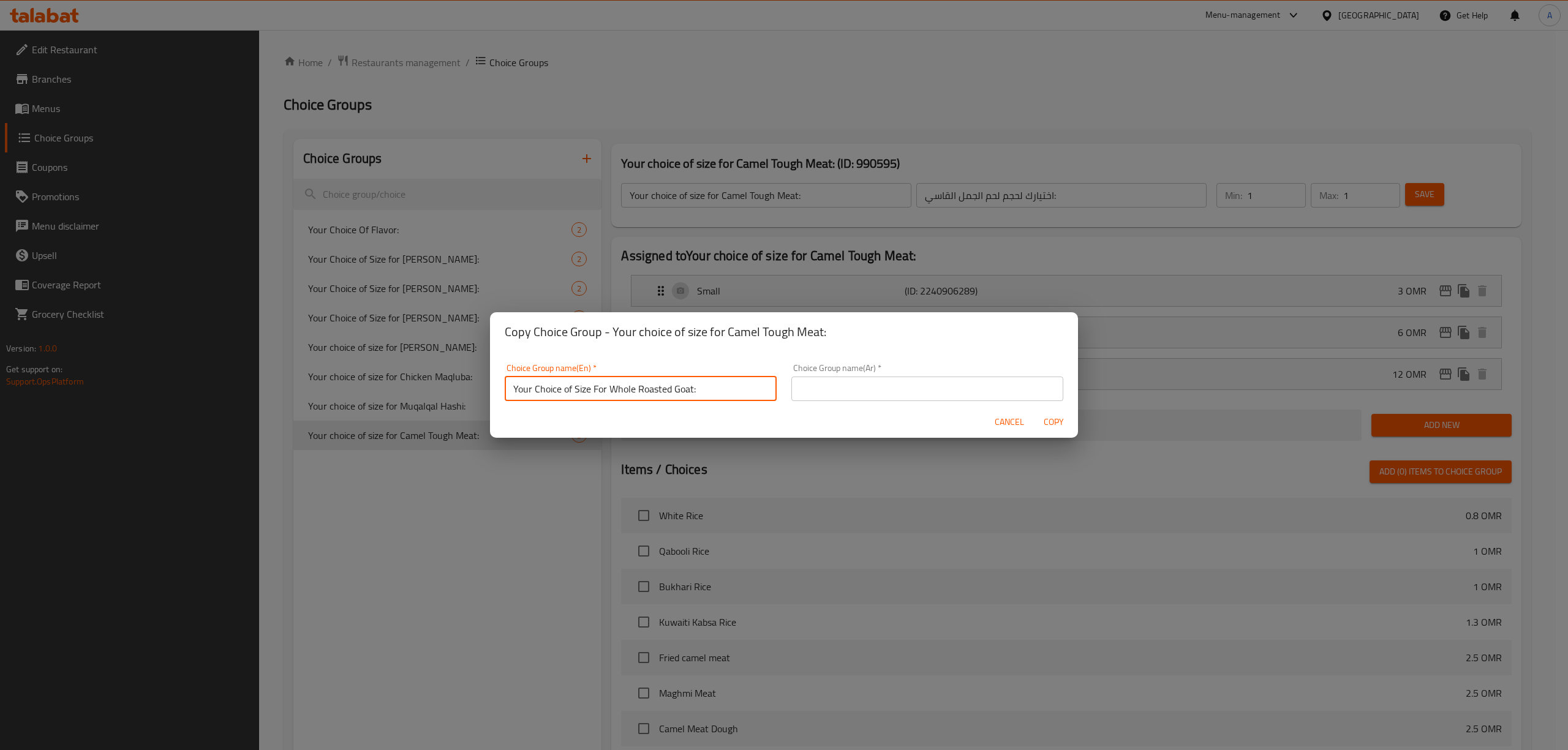
type input "Your Choice of Size For Whole Roasted Goat:"
click at [912, 389] on input "text" at bounding box center [927, 389] width 272 height 24
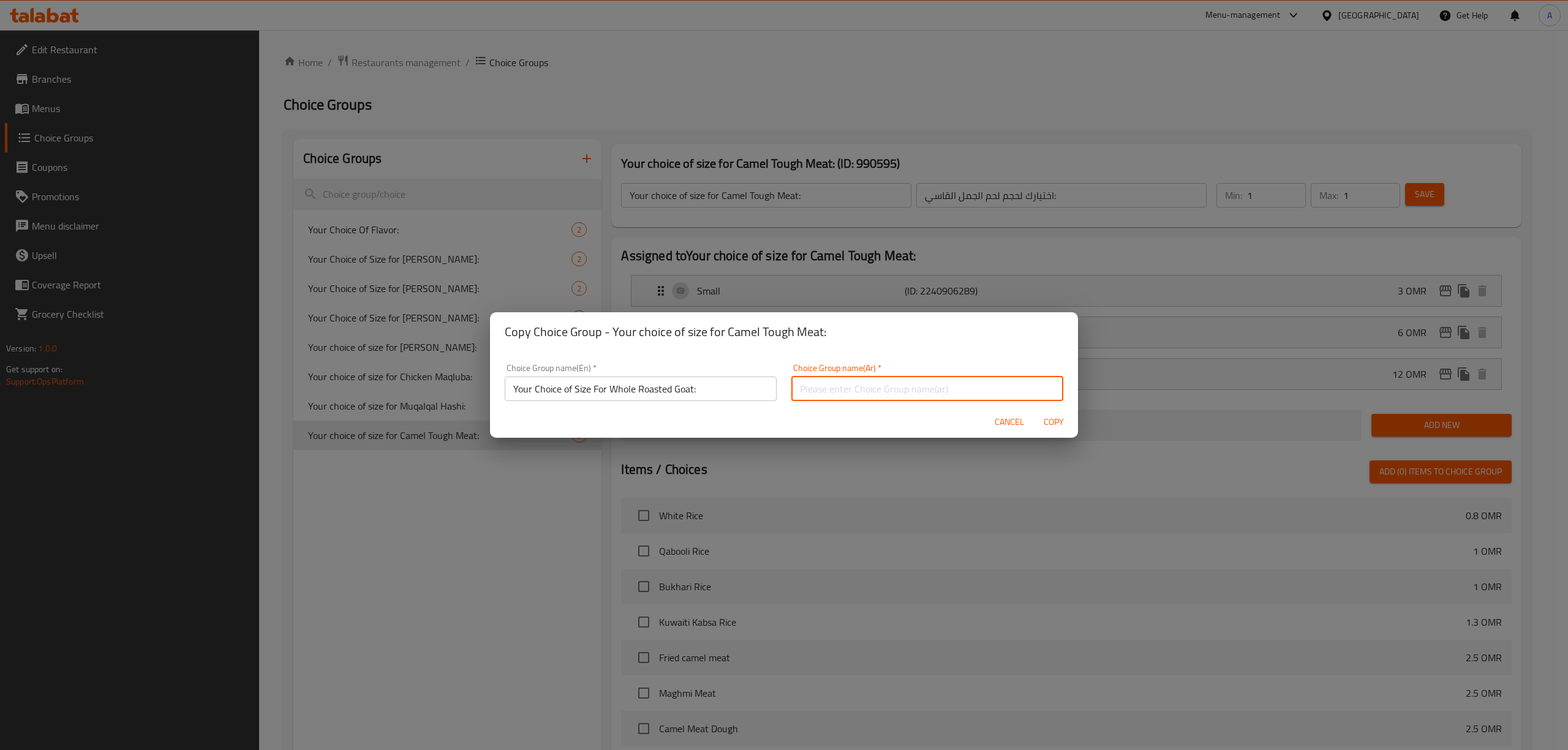
paste input "اختيارك لحجم الماعز المشوي بالكامل:"
type input "اختيارك لحجم الماعز المشوي بالكامل:"
click at [1051, 427] on span "Copy" at bounding box center [1054, 422] width 30 height 16
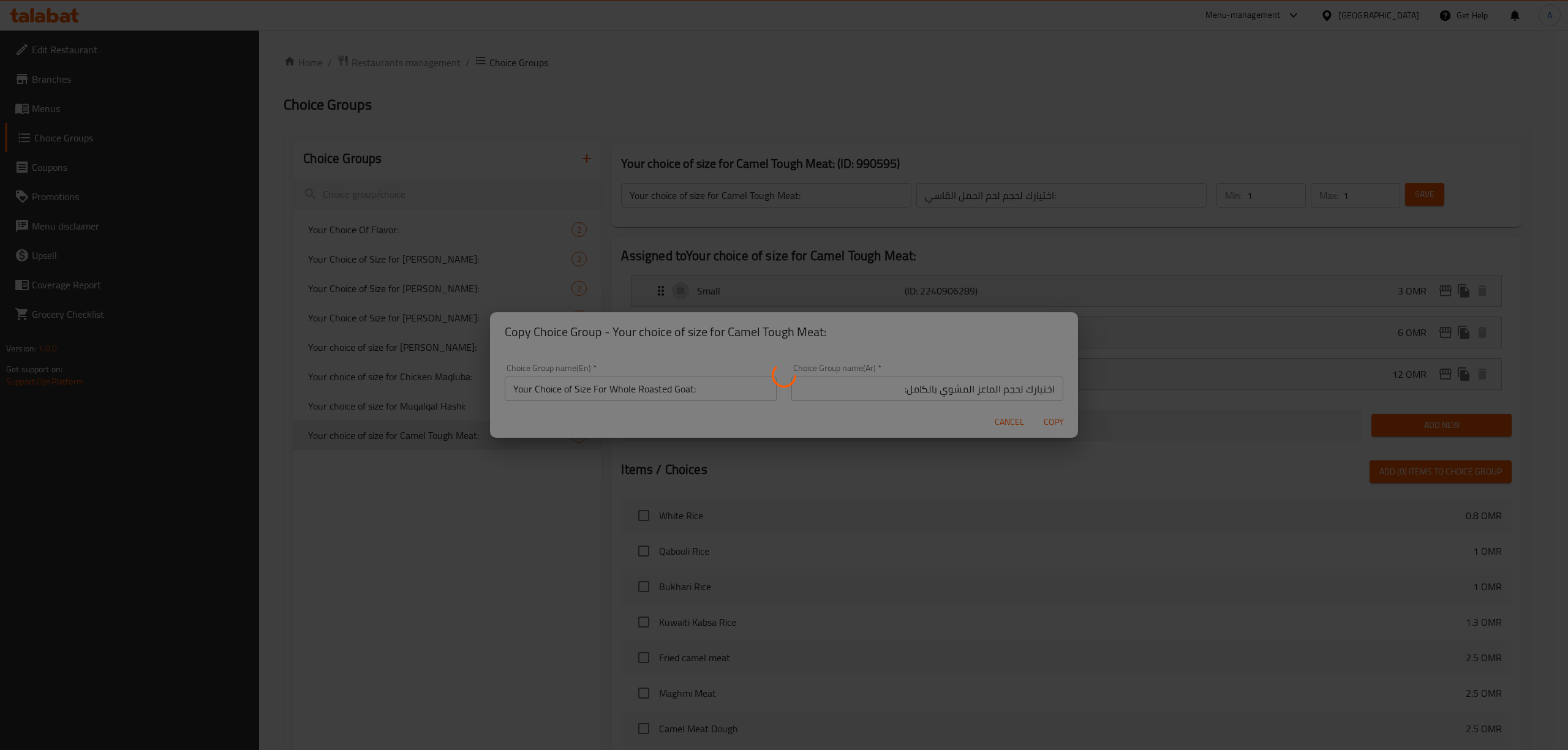
type input "Your Choice of Size For Whole Roasted Goat:"
type input "اختيارك لحجم الماعز المشوي بالكامل:"
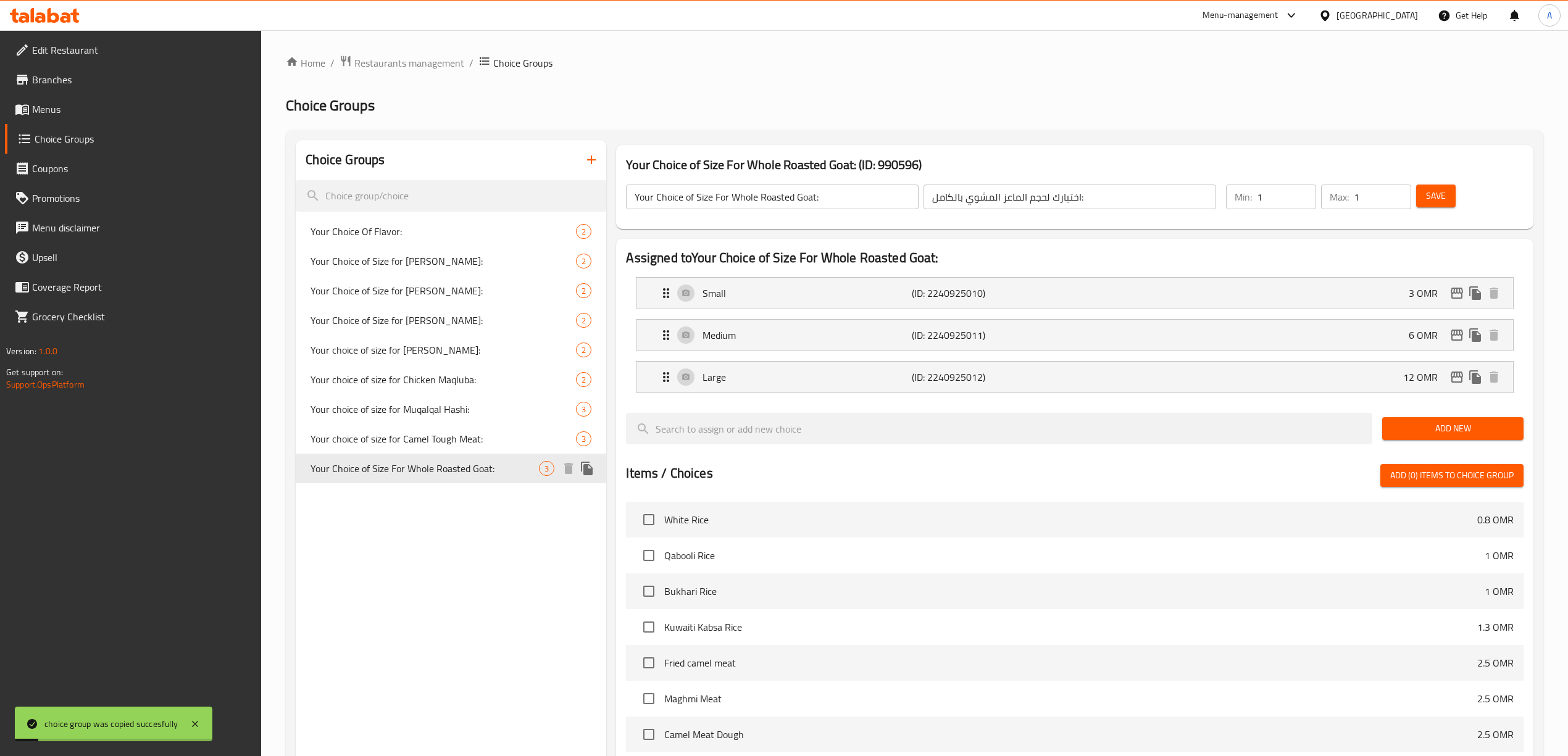
click at [515, 472] on span "Your Choice of Size For Whole Roasted Goat:" at bounding box center [424, 468] width 228 height 15
click at [1082, 310] on li "Small (ID: 2240925010) 3 OMR Name (En) Small Name (En) Name (Ar) صغير Name (Ar)…" at bounding box center [1073, 293] width 897 height 42
click at [1030, 294] on p "(ID: 2240925010)" at bounding box center [981, 292] width 140 height 15
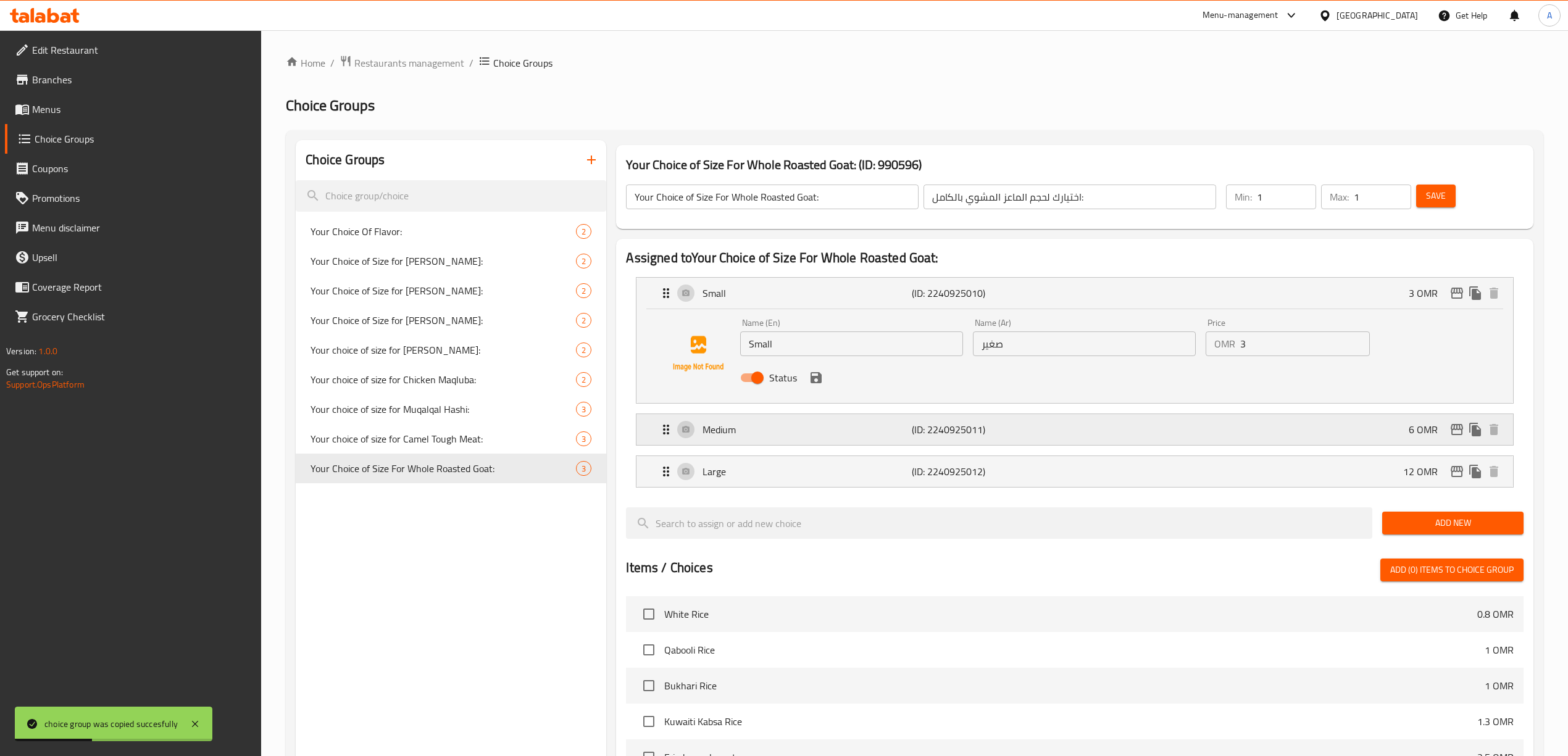
click at [1016, 429] on p "(ID: 2240925011)" at bounding box center [981, 429] width 140 height 15
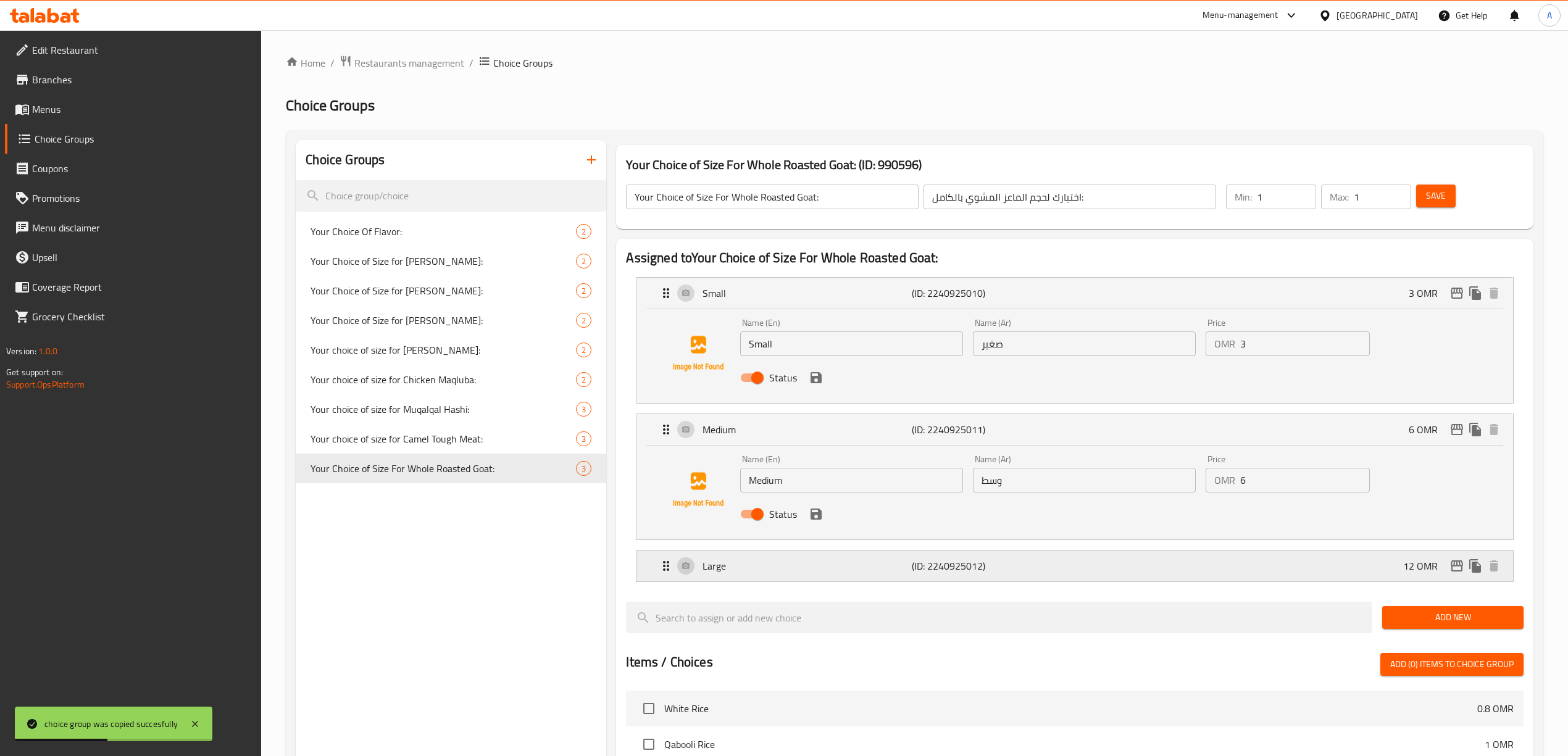
click at [1000, 573] on p "(ID: 2240925012)" at bounding box center [981, 565] width 140 height 15
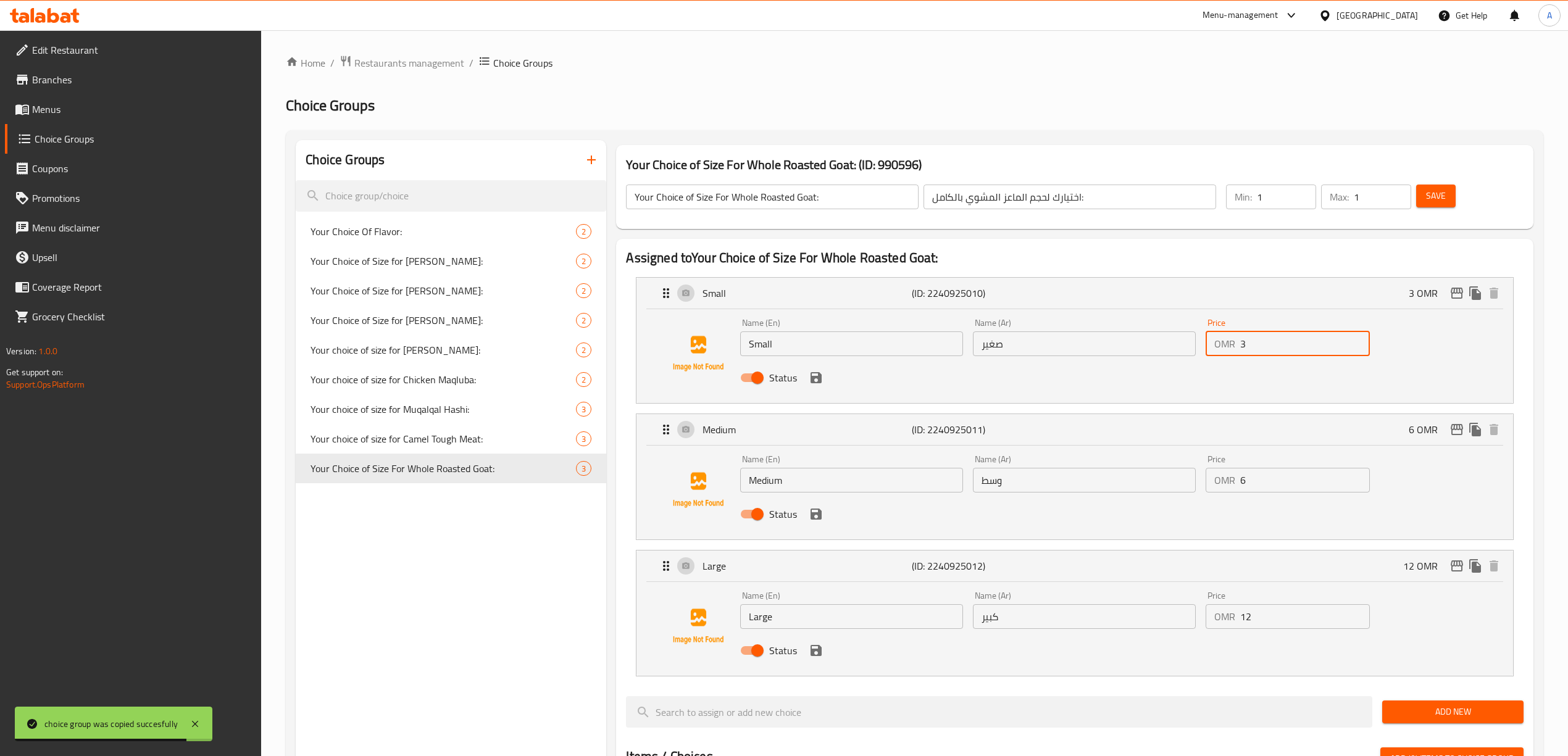
drag, startPoint x: 1279, startPoint y: 348, endPoint x: 1161, endPoint y: 336, distance: 118.6
click at [1160, 336] on div "Name (En) Small Name (En) Name (Ar) صغير Name (Ar) Price OMR 3 Price Status" at bounding box center [1084, 354] width 697 height 81
type input "70"
drag, startPoint x: 1270, startPoint y: 480, endPoint x: 1195, endPoint y: 481, distance: 75.0
click at [1195, 481] on div "Name (En) Medium Name (En) Name (Ar) وسط Name (Ar) Price OMR 6 Price Status" at bounding box center [1084, 490] width 697 height 81
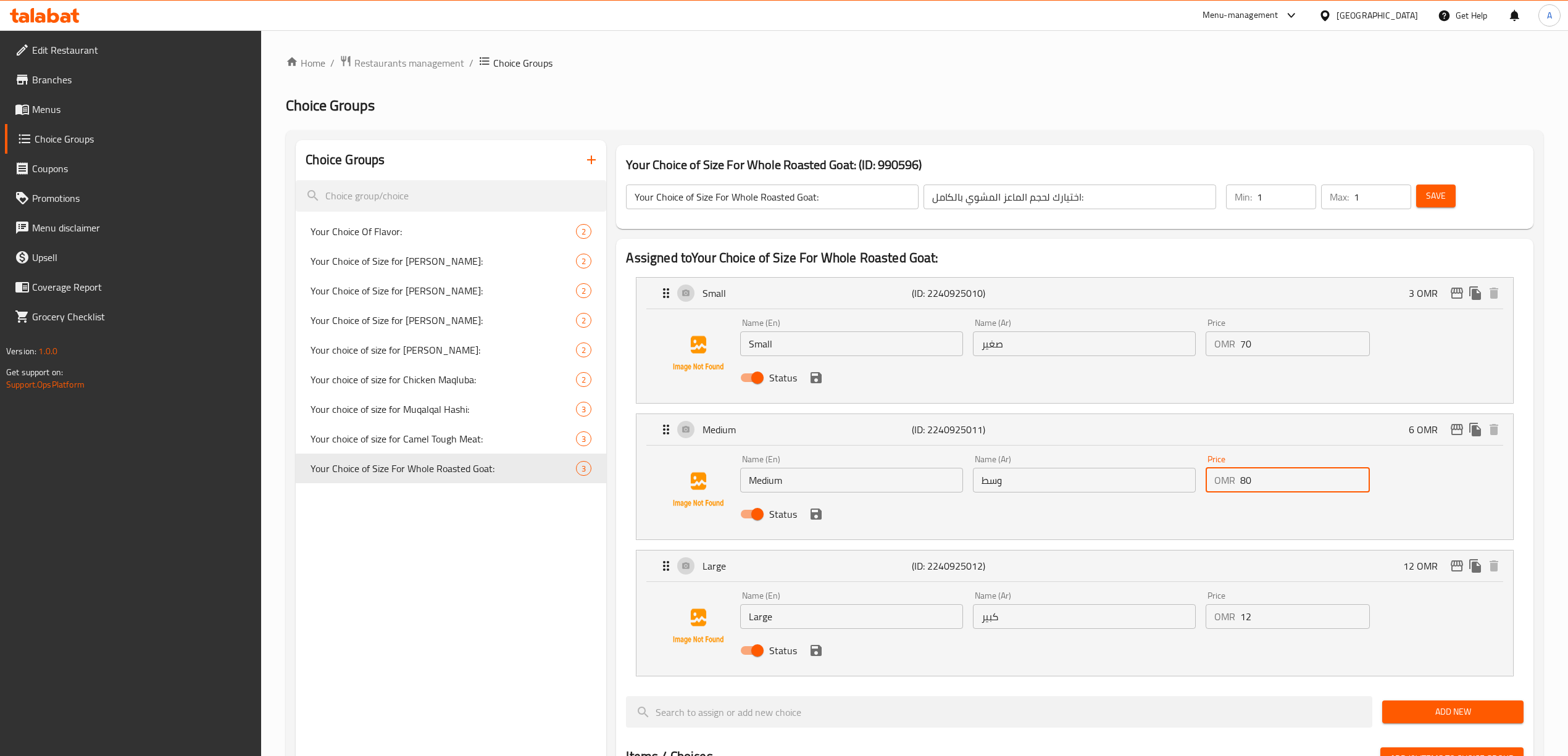
type input "80"
drag, startPoint x: 1254, startPoint y: 622, endPoint x: 1240, endPoint y: 630, distance: 16.1
click at [1230, 622] on div "OMR 12 Price" at bounding box center [1287, 616] width 164 height 25
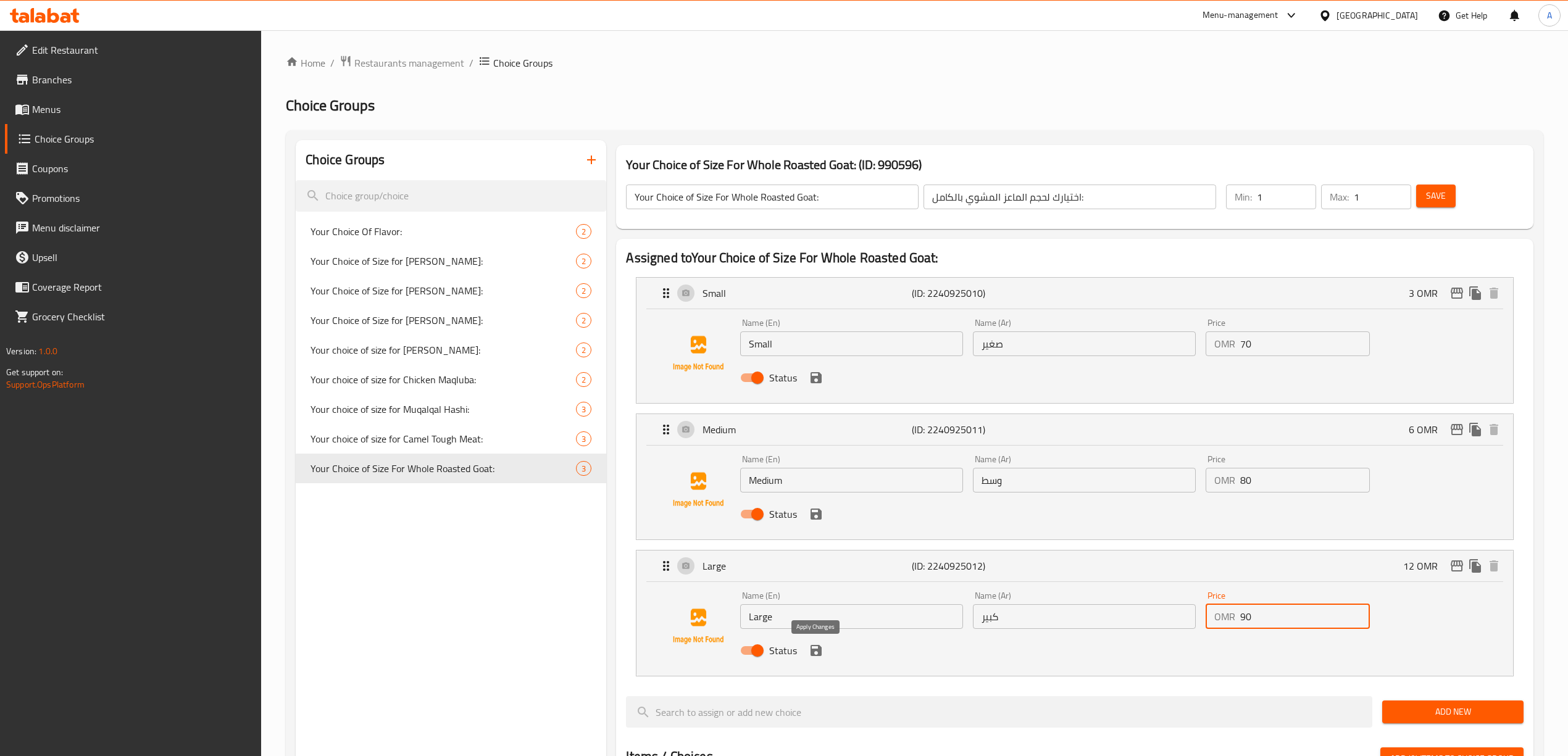
click at [816, 650] on icon "save" at bounding box center [816, 650] width 11 height 11
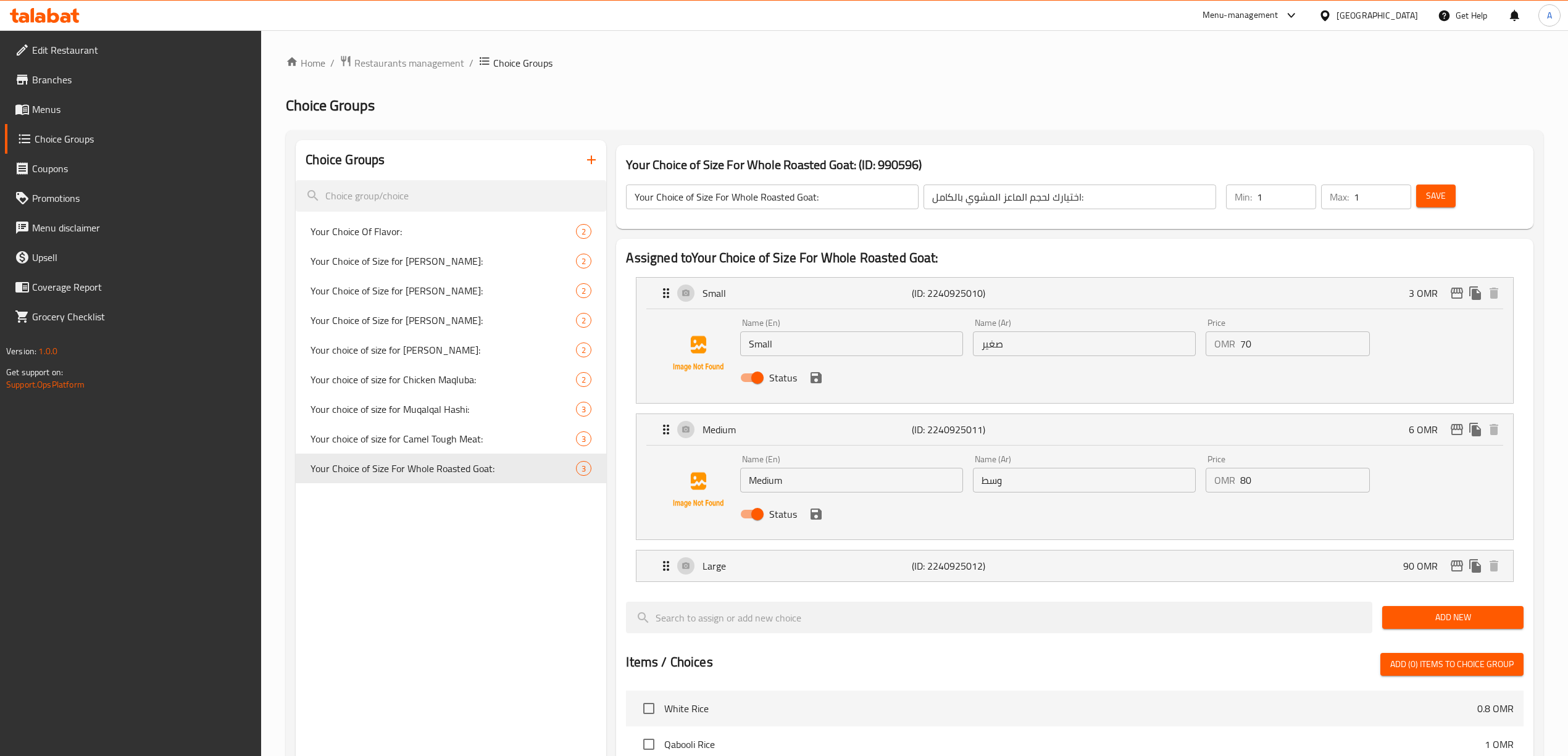
type input "90"
click at [814, 519] on icon "save" at bounding box center [816, 514] width 11 height 11
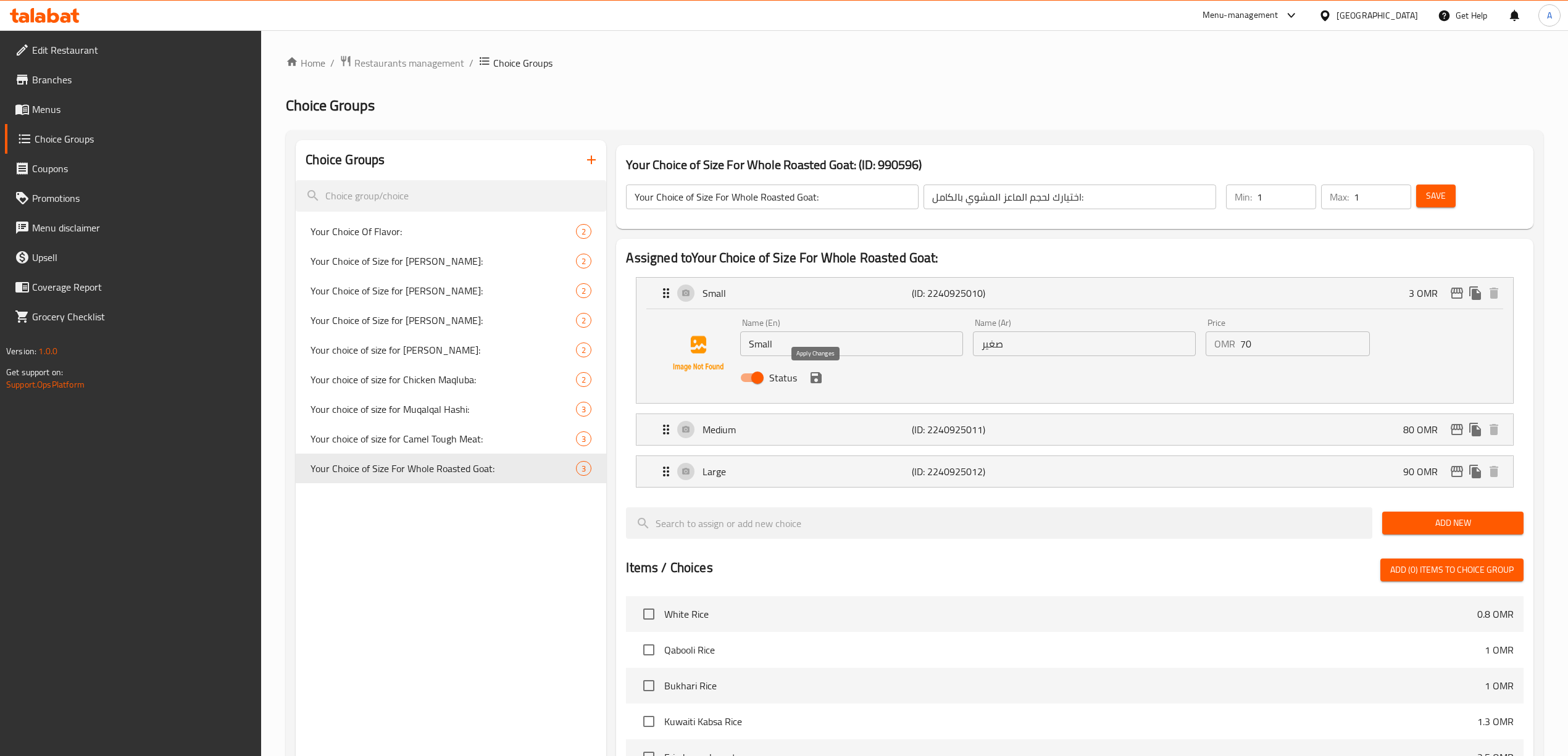
click at [814, 371] on icon "save" at bounding box center [815, 378] width 15 height 15
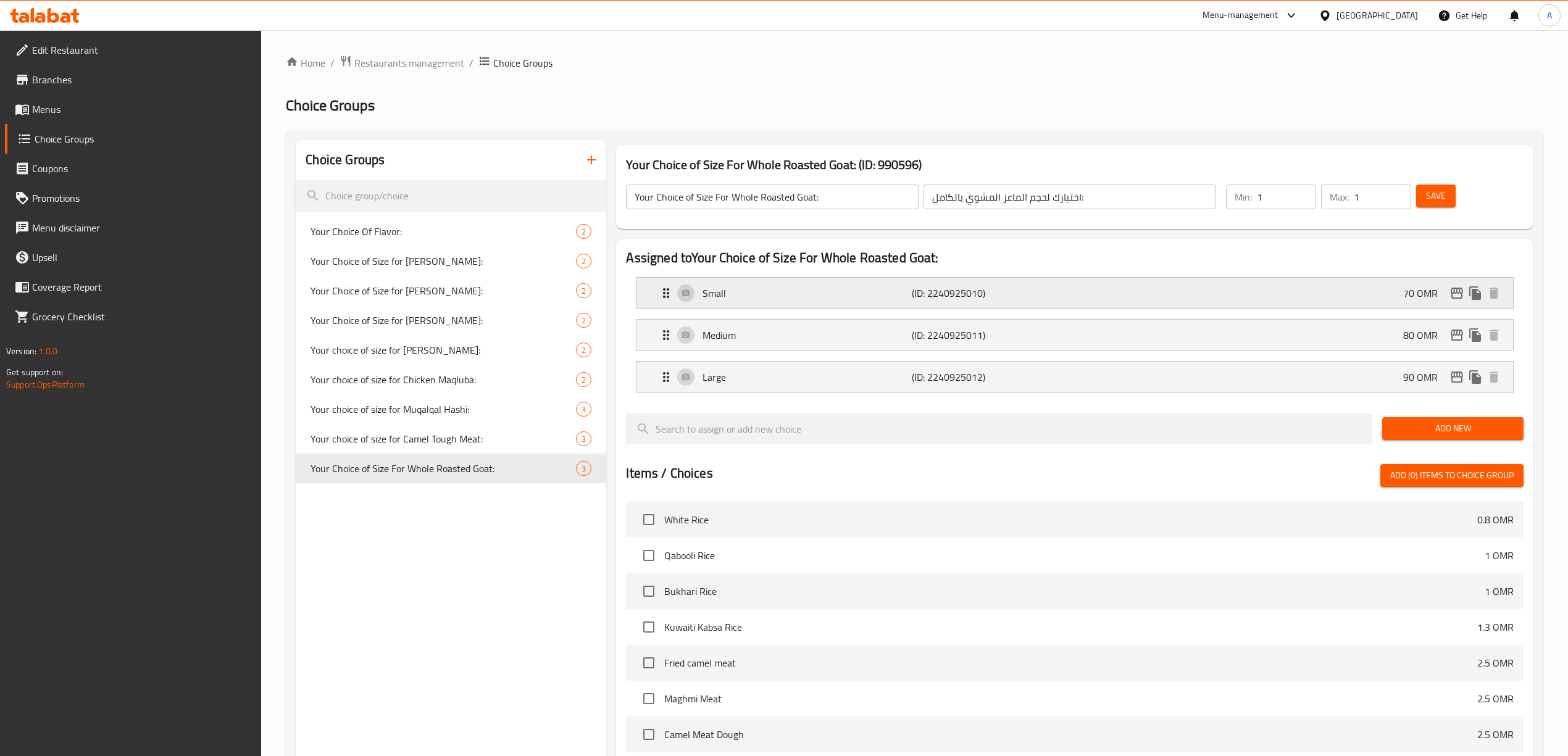
click at [1109, 292] on div "Small (ID: 2240925010) 70 OMR" at bounding box center [1078, 292] width 839 height 31
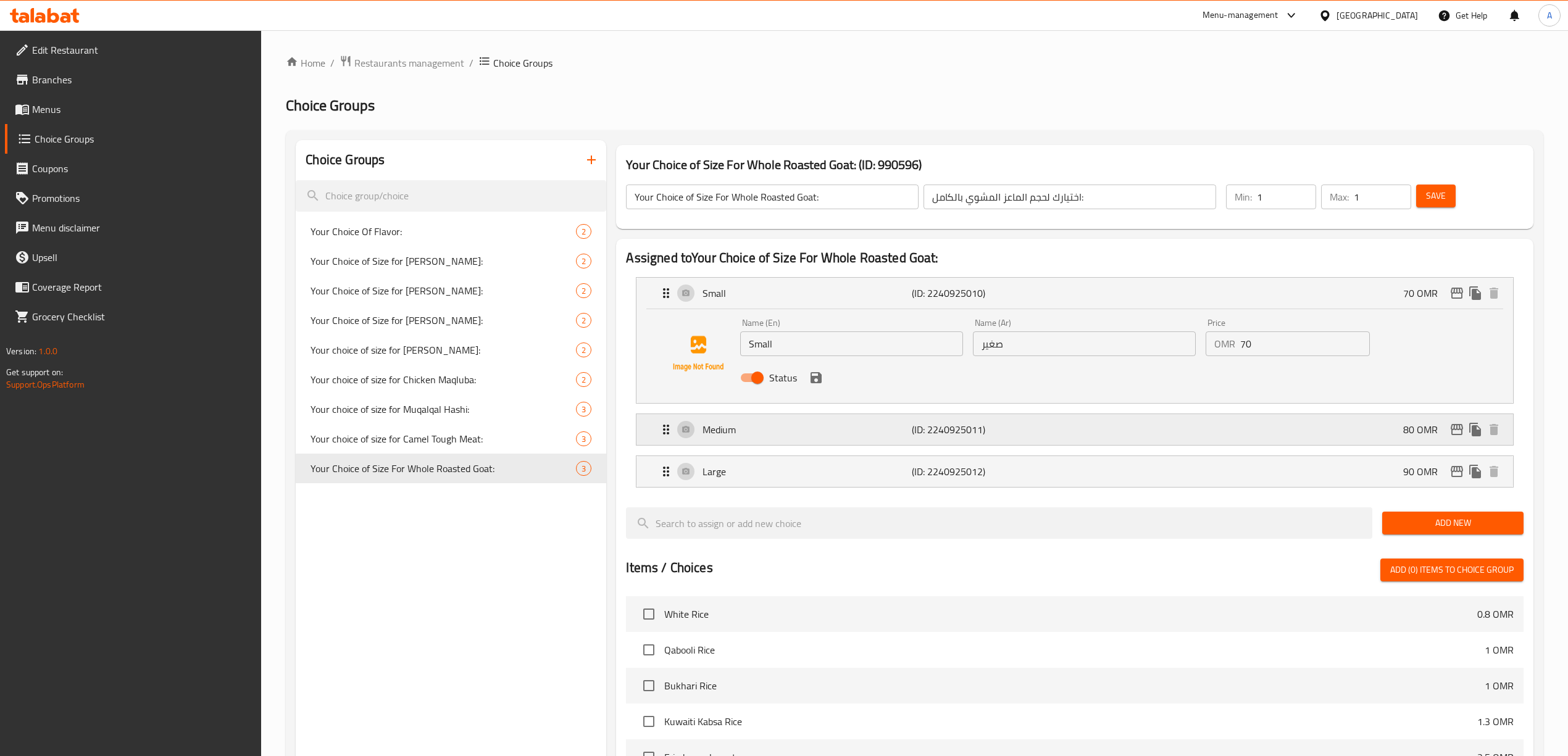
click at [1048, 439] on div "Medium (ID: 2240925011) 80 OMR" at bounding box center [1078, 428] width 839 height 31
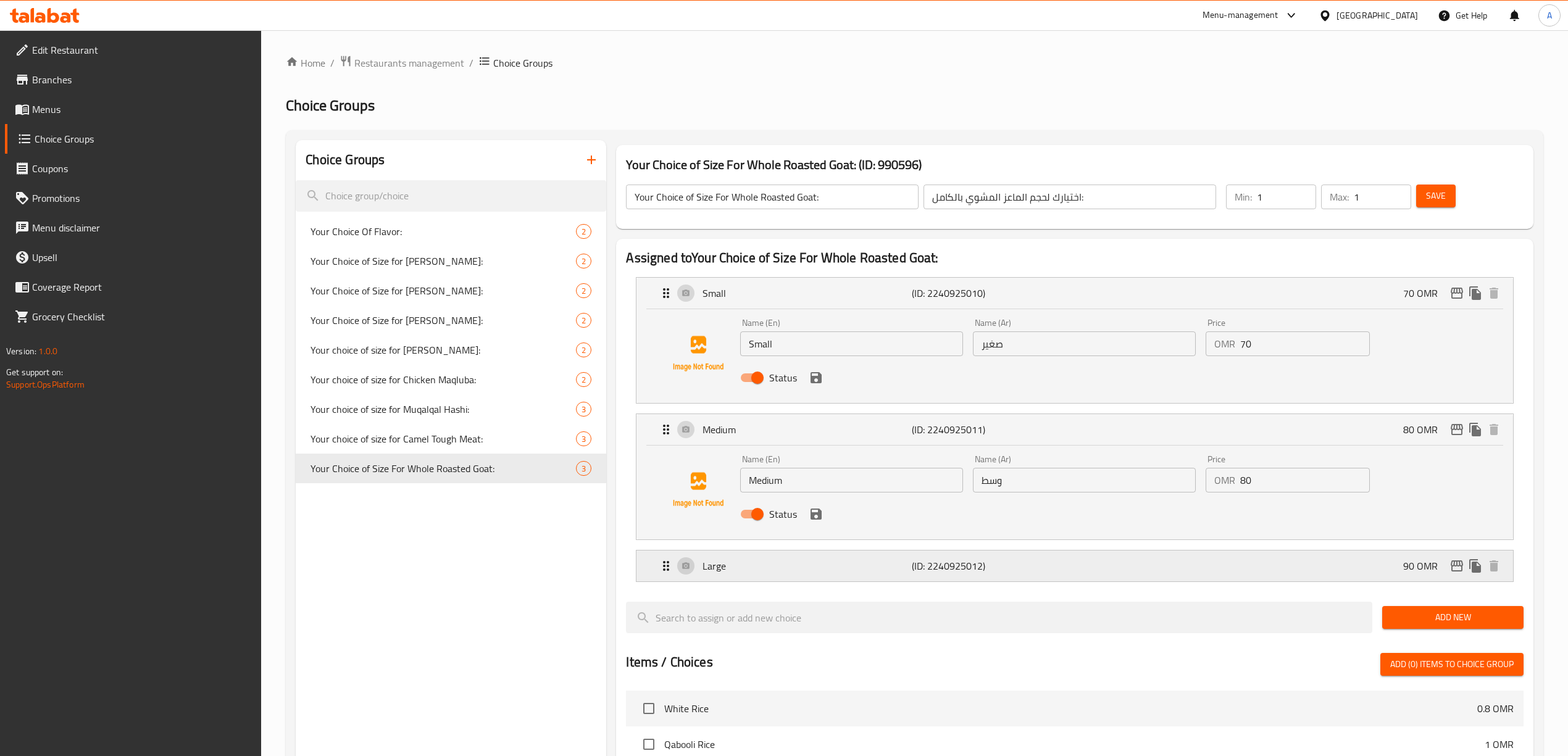
click at [1016, 563] on p "(ID: 2240925012)" at bounding box center [981, 565] width 140 height 15
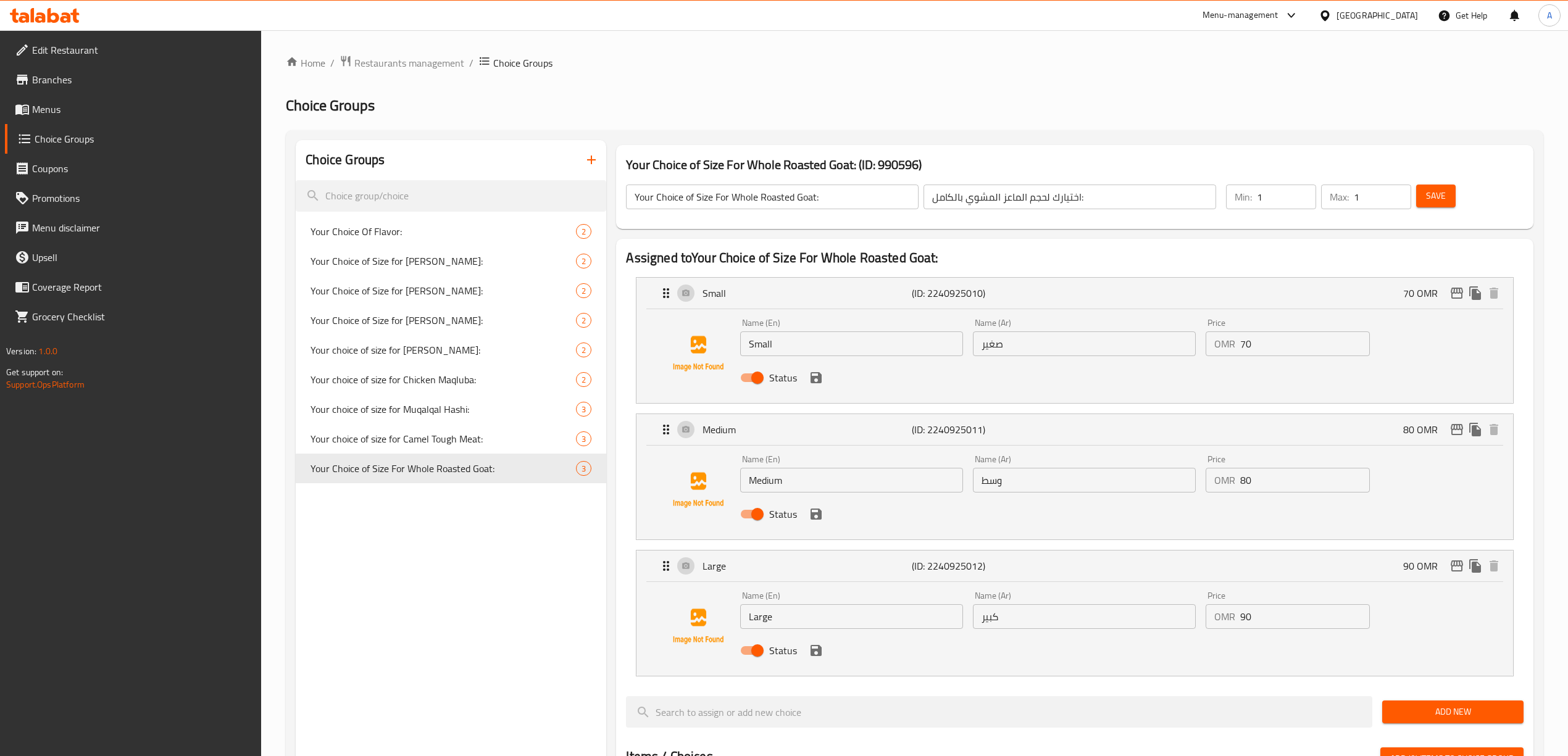
click at [1456, 186] on div "Save" at bounding box center [1462, 197] width 98 height 30
click at [1440, 198] on span "Save" at bounding box center [1435, 196] width 19 height 16
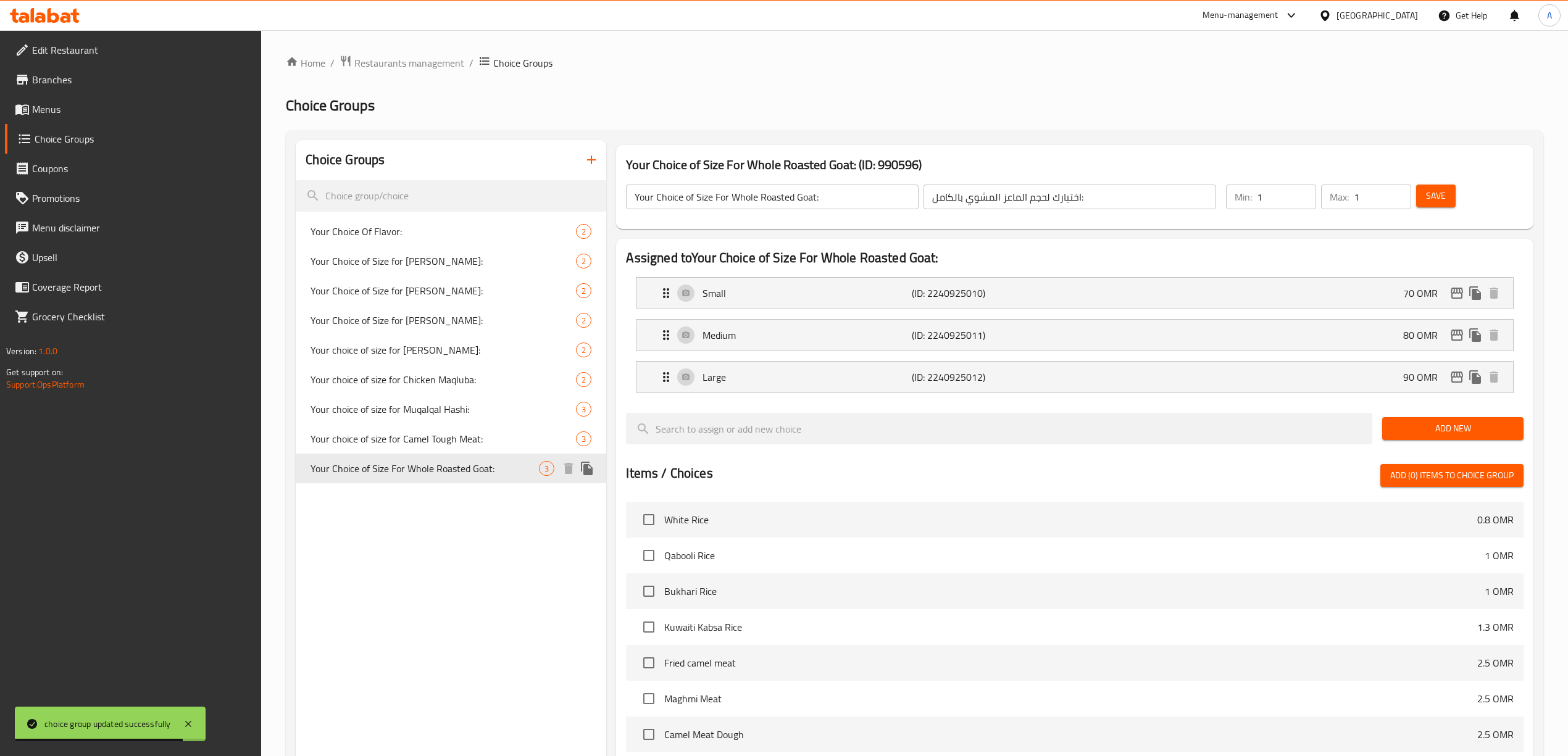
click at [589, 469] on icon "duplicate" at bounding box center [586, 468] width 11 height 13
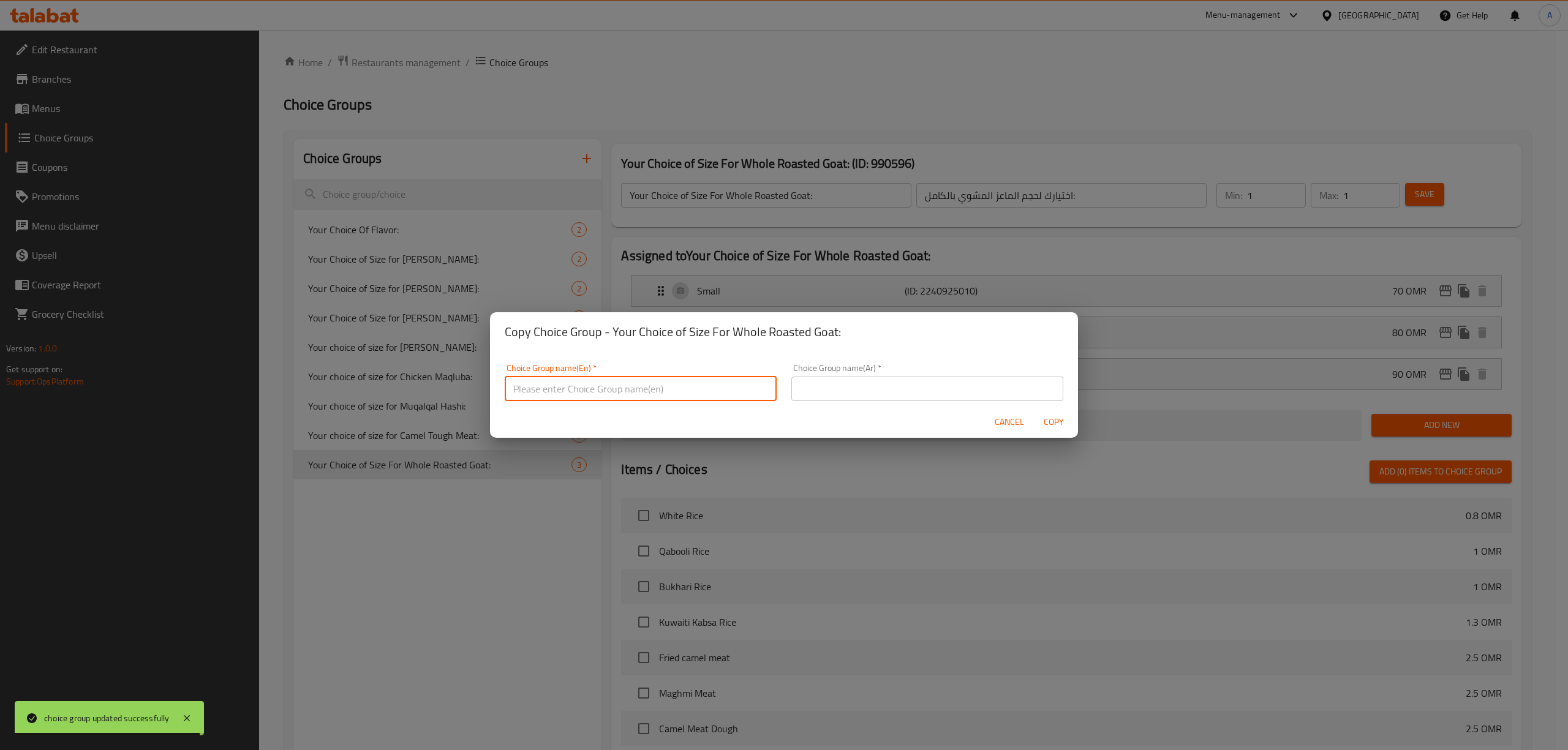
click at [615, 380] on input "text" at bounding box center [641, 389] width 272 height 24
type input "غ"
paste input "Whole Bosnian Meat Dish"
drag, startPoint x: 718, startPoint y: 390, endPoint x: 484, endPoint y: 386, distance: 234.0
click at [484, 386] on div "Copy Choice Group - Your Choice of Size For Whole Roasted Goat: Choice Group na…" at bounding box center [784, 375] width 1568 height 750
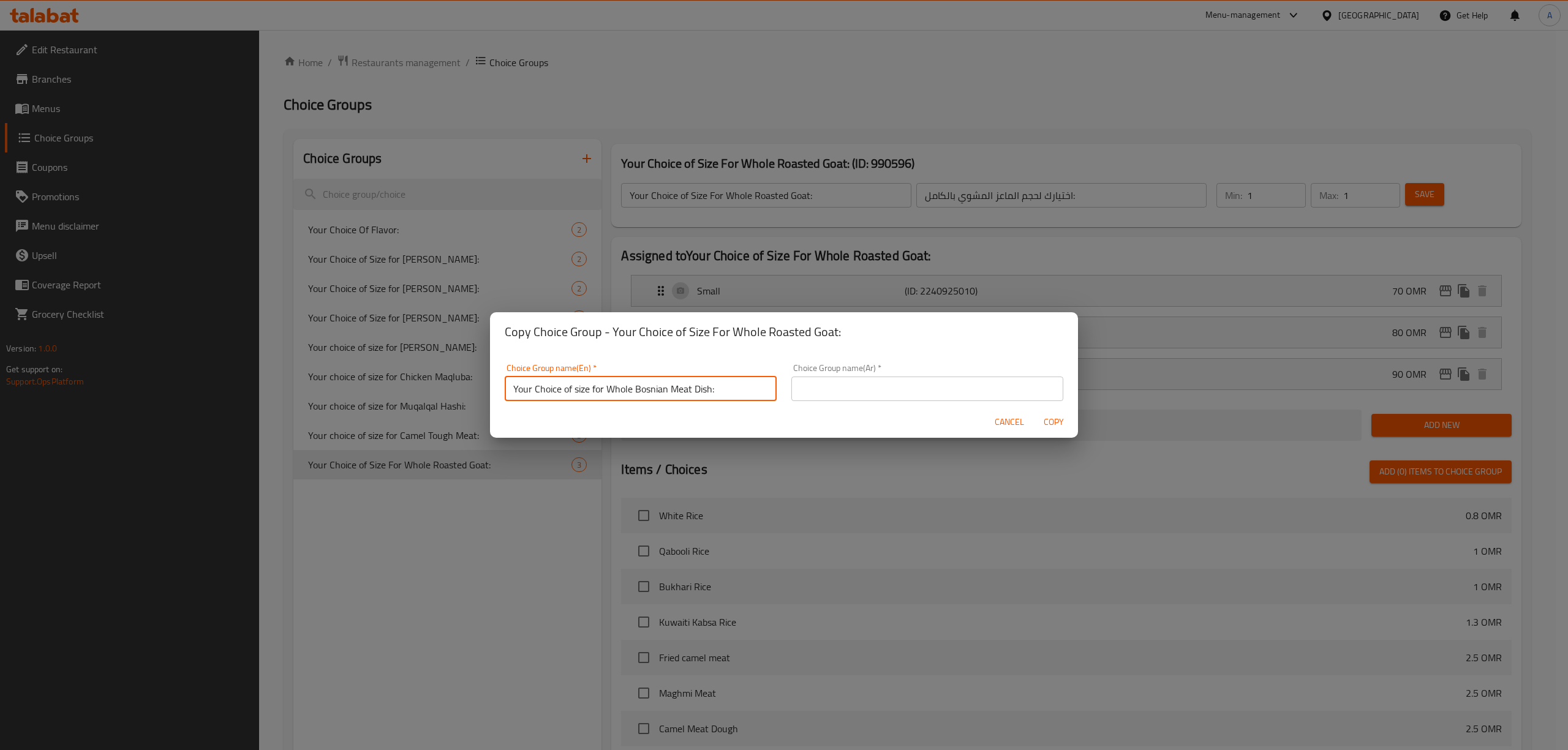
type input "Your Choice of size for Whole Bosnian Meat Dish:"
click at [885, 392] on input "text" at bounding box center [927, 389] width 272 height 24
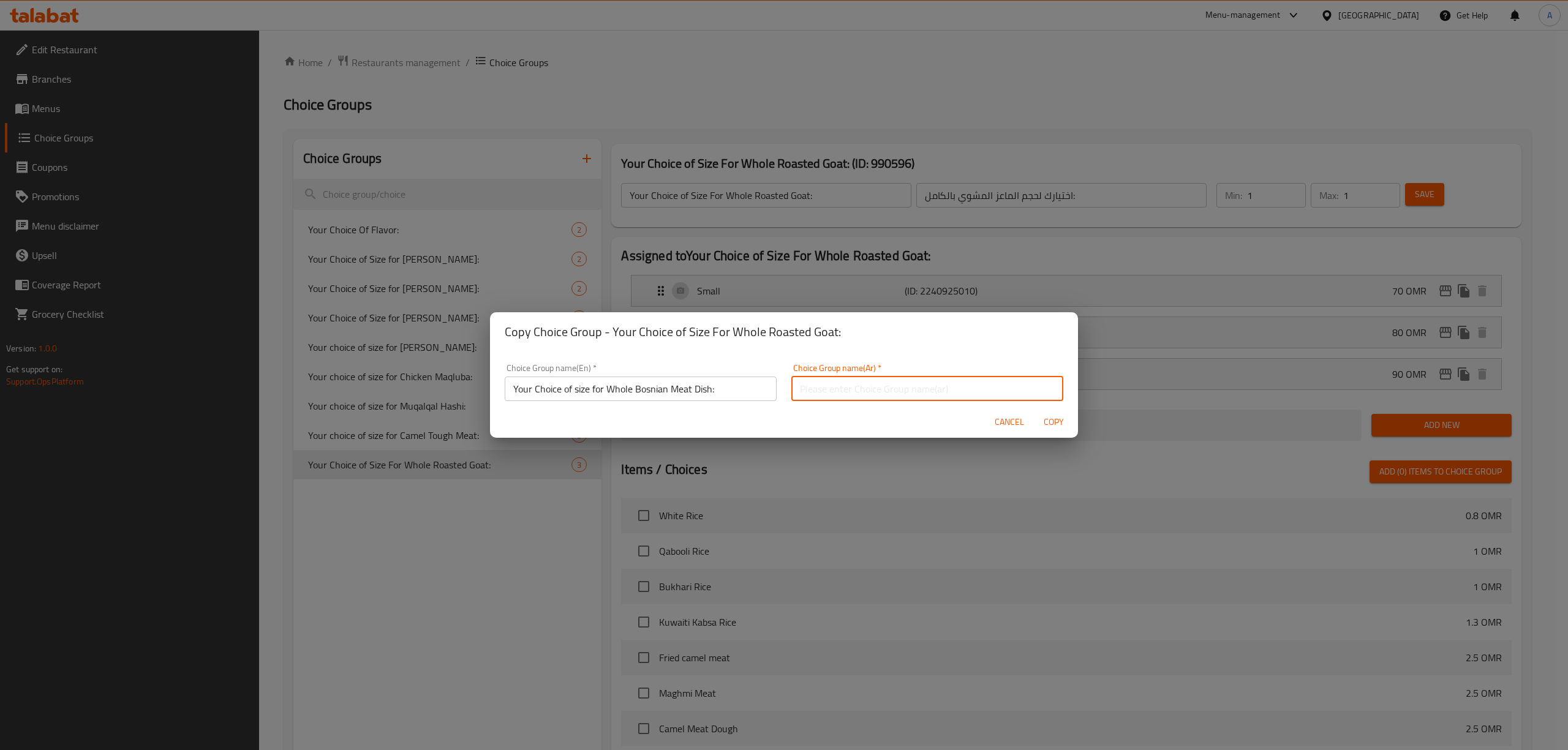
paste input "اختيارك لحجم طبق اللحوم البوسنية الكاملة:"
drag, startPoint x: 988, startPoint y: 390, endPoint x: 870, endPoint y: 390, distance: 118.0
click at [870, 390] on input "اختيارك لحجم طبق اللحوم البوسنية الكاملة:" at bounding box center [927, 386] width 272 height 24
paste input "لحم بوسني كامل"
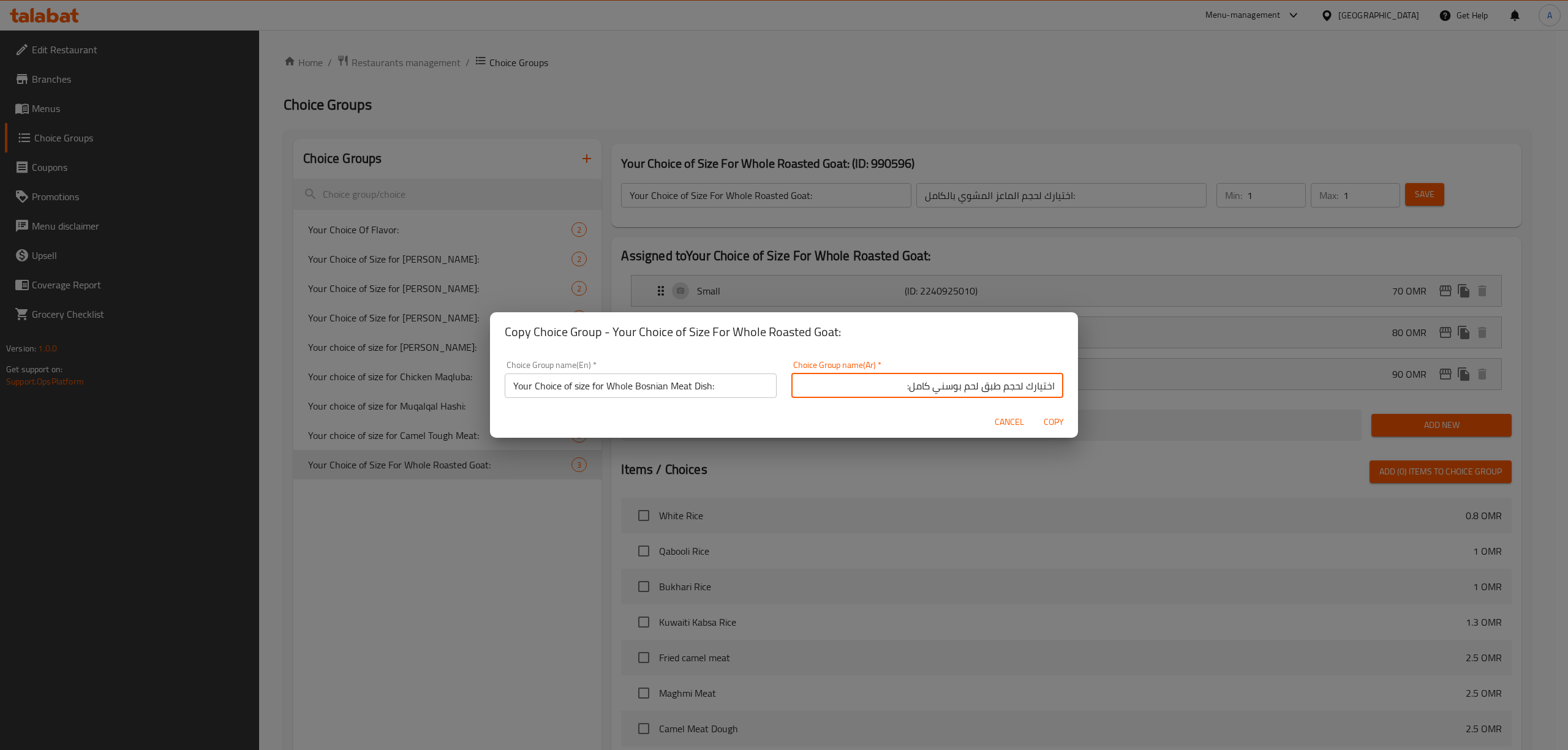
type input "اختيارك لحجم طبق لحم بوسني كامل:"
click at [921, 422] on div "Cancel Copy" at bounding box center [784, 422] width 588 height 32
click at [1058, 416] on span "Copy" at bounding box center [1054, 422] width 30 height 16
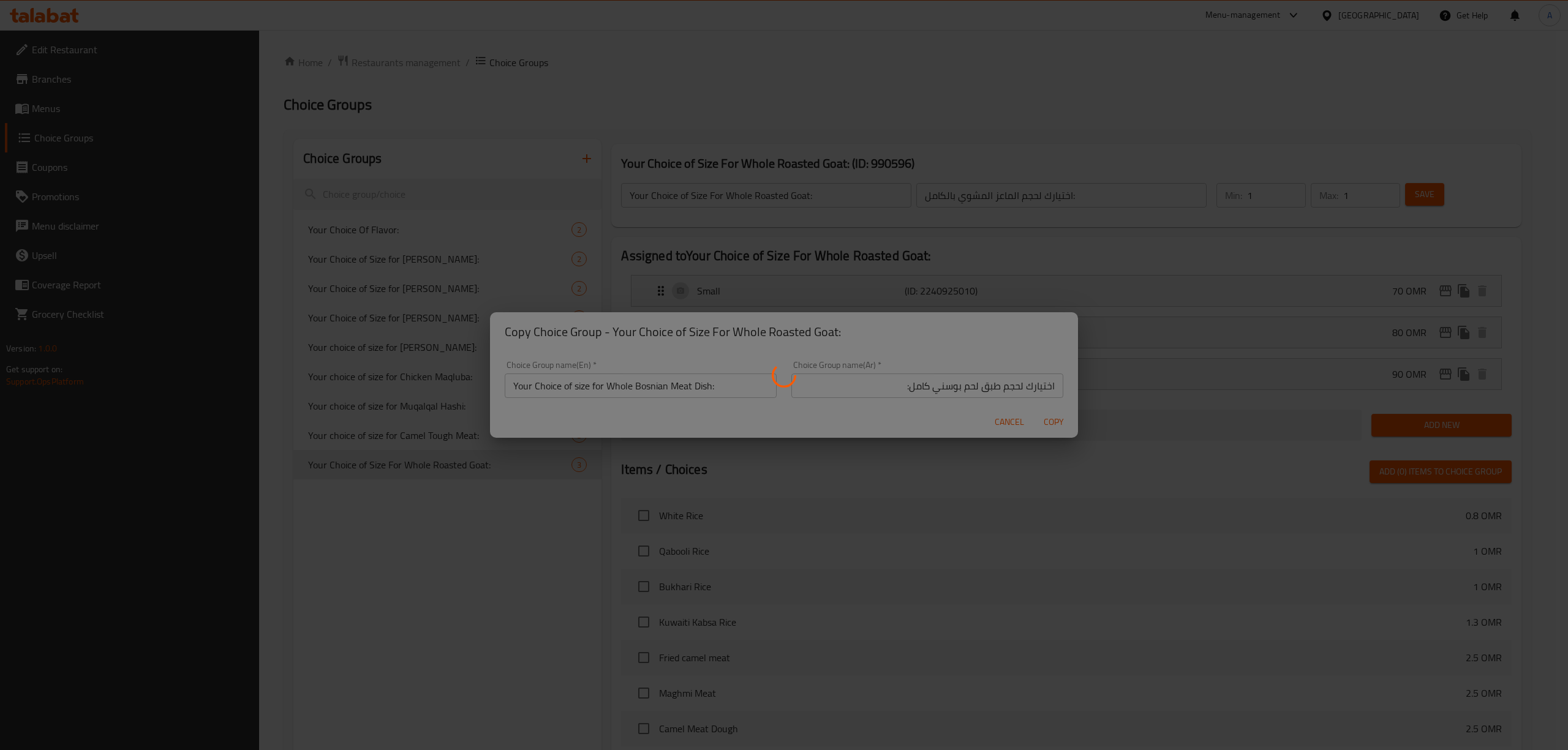
type input "Your Choice of size for Whole Bosnian Meat Dish:"
type input "اختيارك لحجم طبق لحم بوسني كامل:"
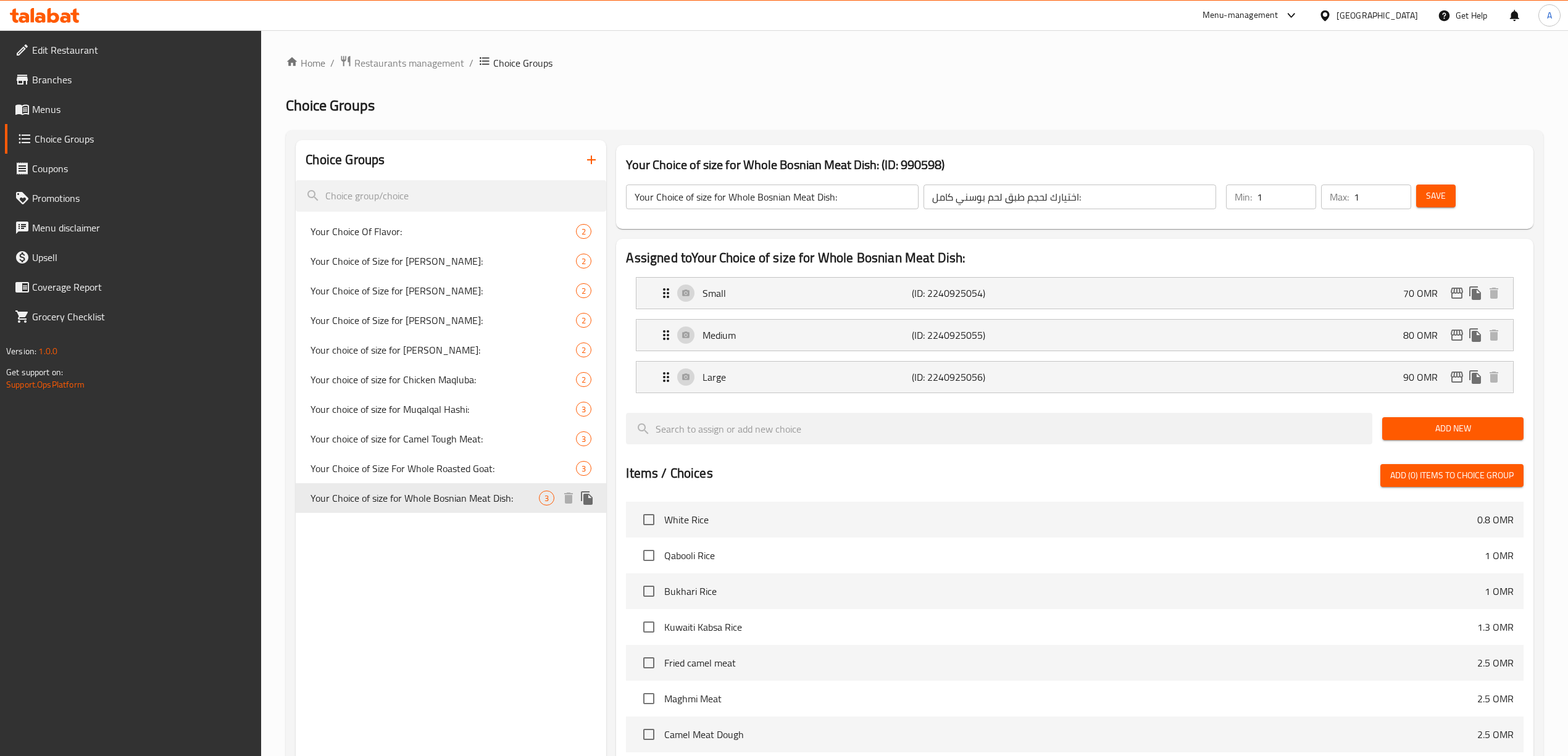
click at [584, 494] on icon "duplicate" at bounding box center [586, 497] width 11 height 13
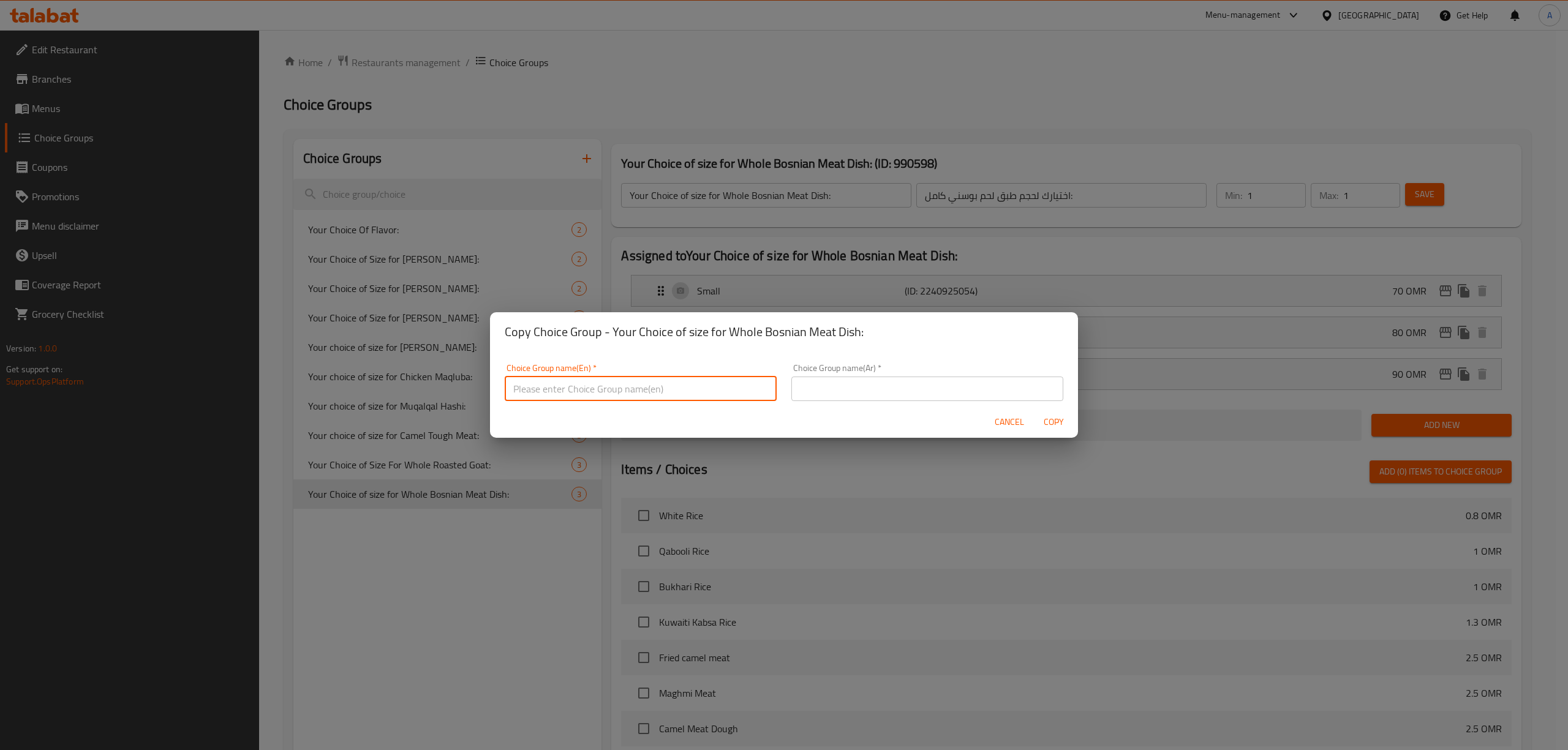
click at [623, 390] on input "text" at bounding box center [641, 389] width 272 height 24
paste input "Oven Bone"
drag, startPoint x: 660, startPoint y: 390, endPoint x: 669, endPoint y: 382, distance: 12.0
click at [669, 382] on input "Your choice of size for Oven Bone" at bounding box center [641, 386] width 272 height 24
drag, startPoint x: 669, startPoint y: 382, endPoint x: 447, endPoint y: 384, distance: 222.0
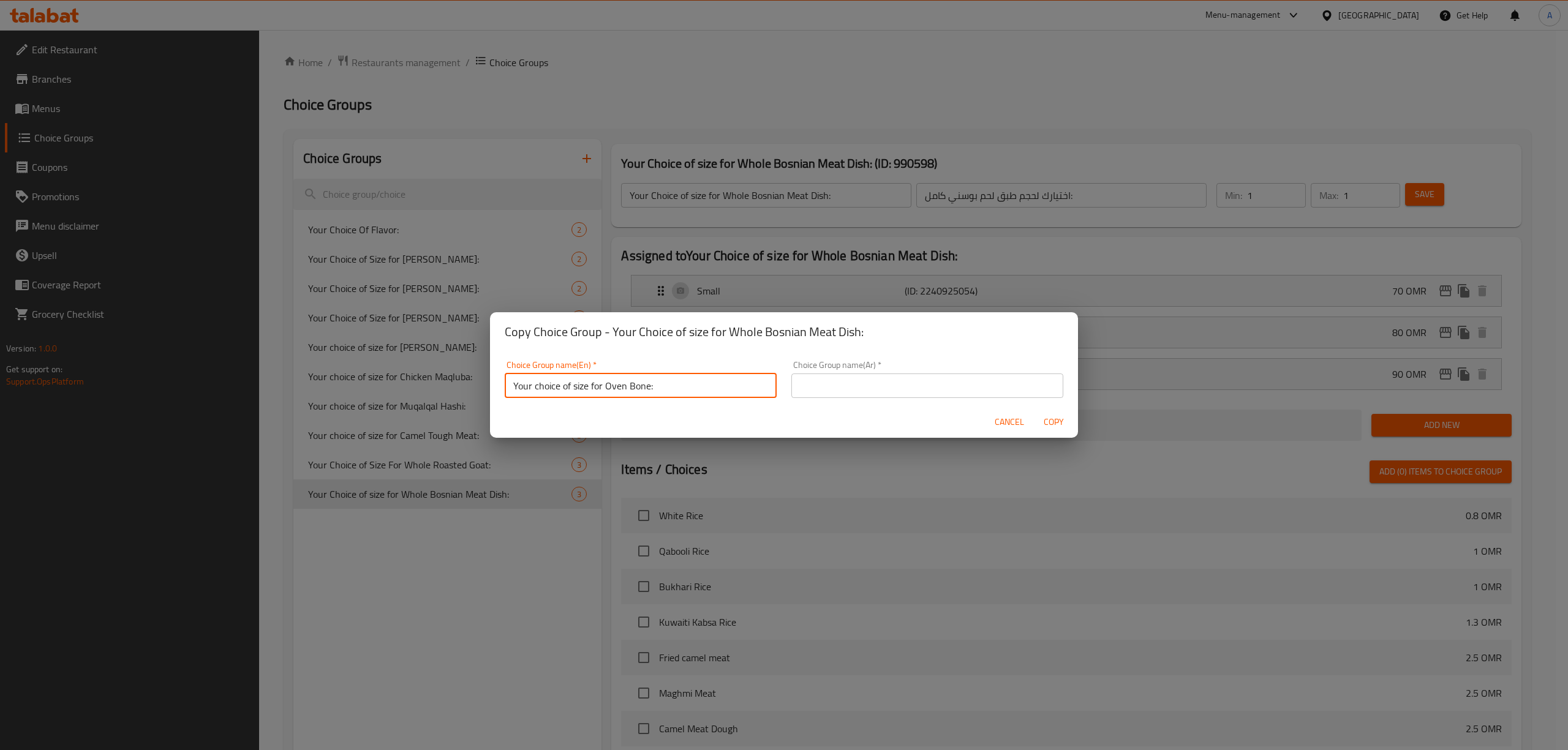
click at [447, 384] on div "Copy Choice Group - Your Choice of size for Whole Bosnian Meat Dish: Choice Gro…" at bounding box center [784, 375] width 1568 height 750
type input "Your Choice of Size for Oven Bone:"
click at [867, 377] on div "Choice Group name(Ar)   * Choice Group name(Ar) *" at bounding box center [927, 379] width 272 height 37
click at [870, 385] on input "text" at bounding box center [927, 386] width 272 height 24
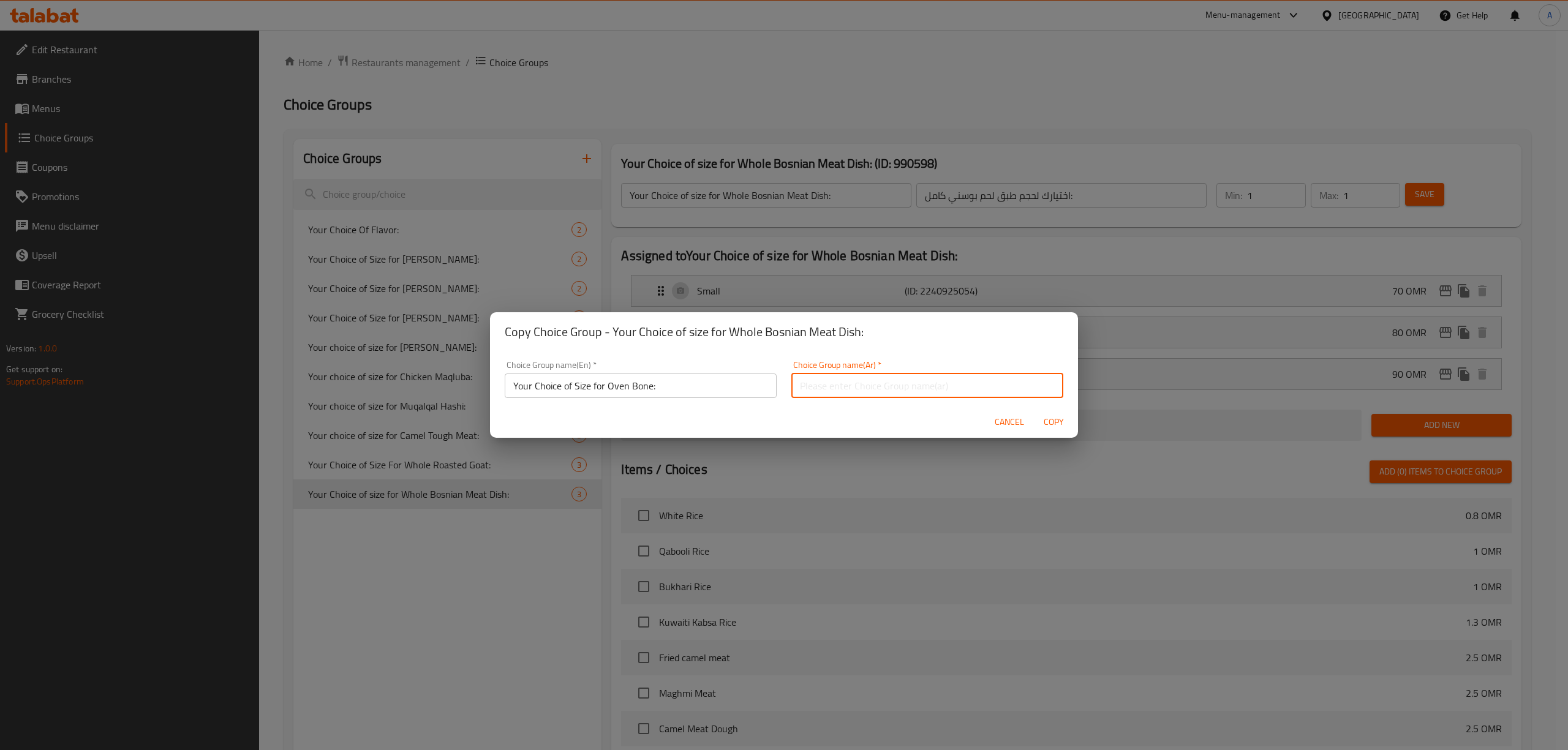
paste input "اختيارك لحجم عظم الفرن:"
type input "اختيارك لحجم عظم الفرن:"
click at [1055, 422] on span "Copy" at bounding box center [1054, 422] width 30 height 16
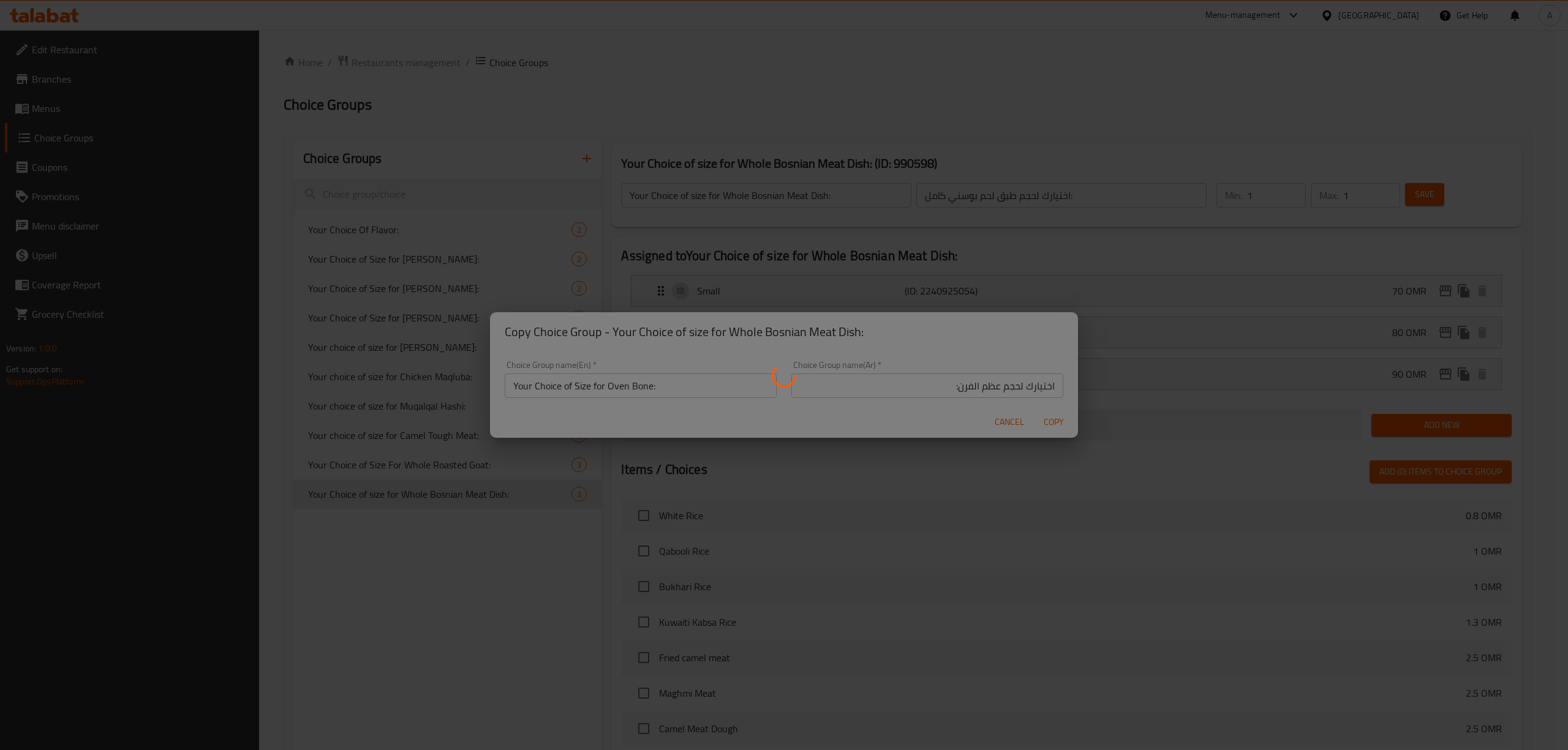
type input "Your Choice of Size for Oven Bone:"
type input "اختيارك لحجم عظم الفرن:"
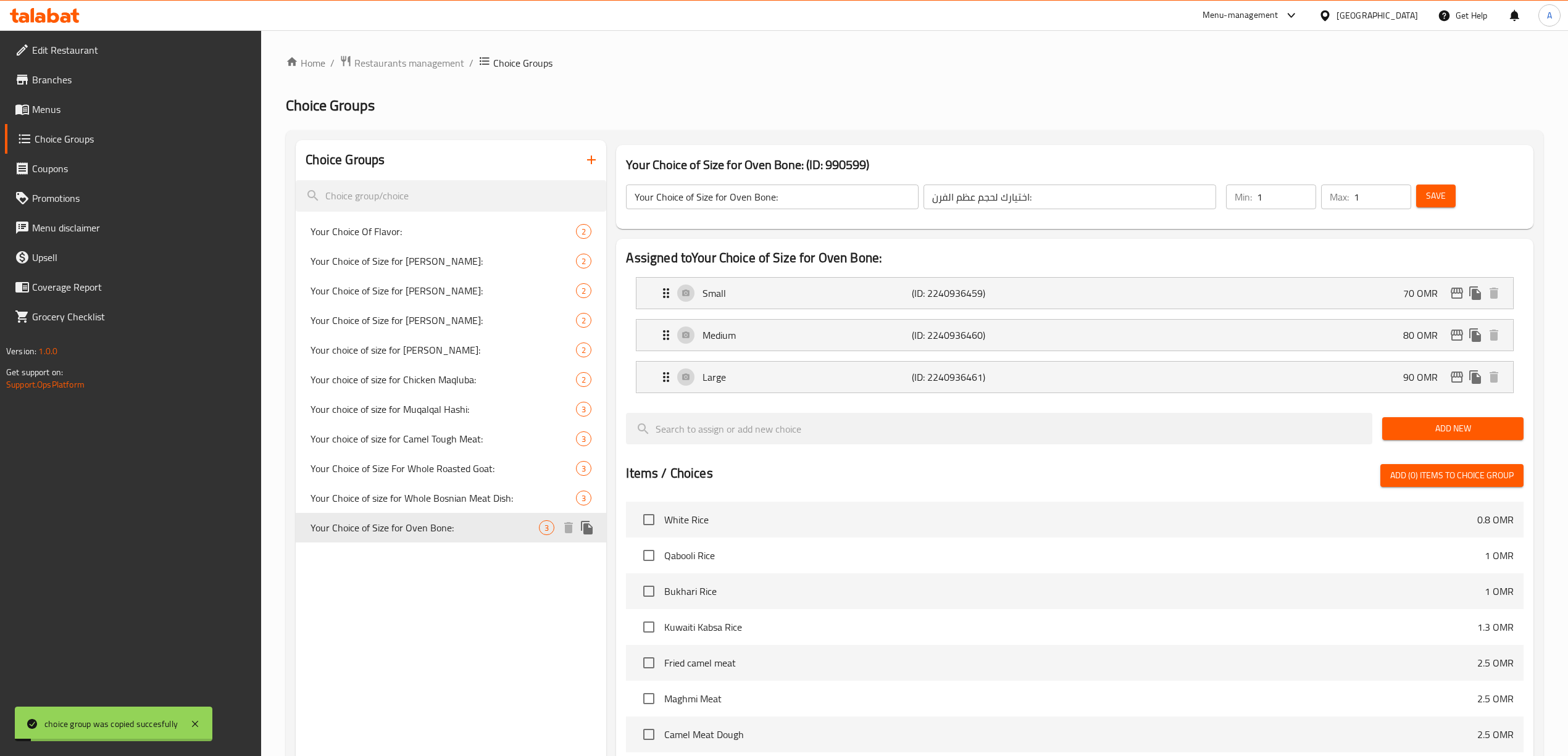
click at [497, 534] on span "Your Choice of Size for Oven Bone:" at bounding box center [424, 527] width 228 height 15
click at [1131, 301] on div "Small (ID: 2240936459) 70 OMR" at bounding box center [1078, 292] width 839 height 31
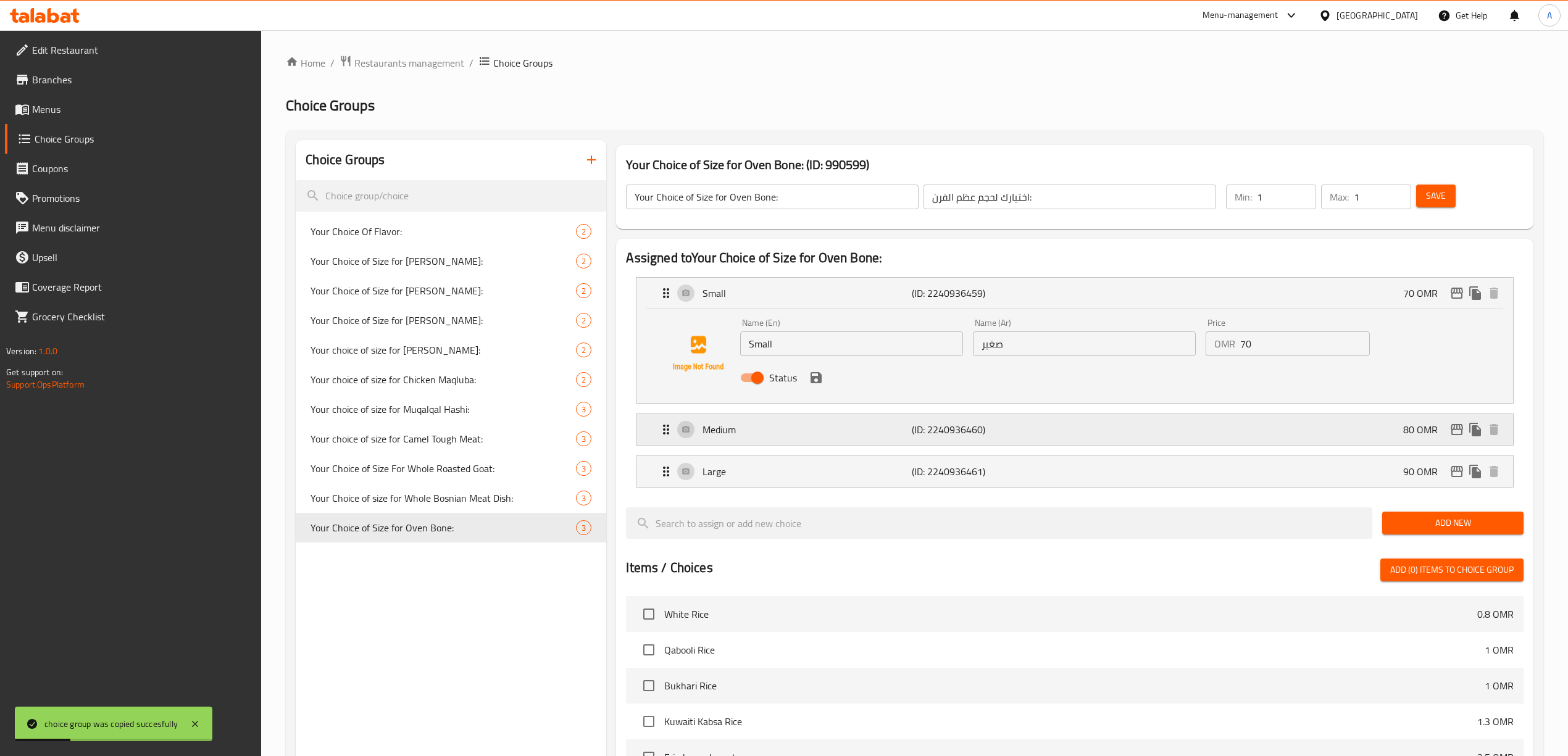
click at [1104, 444] on div "Medium (ID: 2240936460) 80 OMR" at bounding box center [1078, 428] width 839 height 31
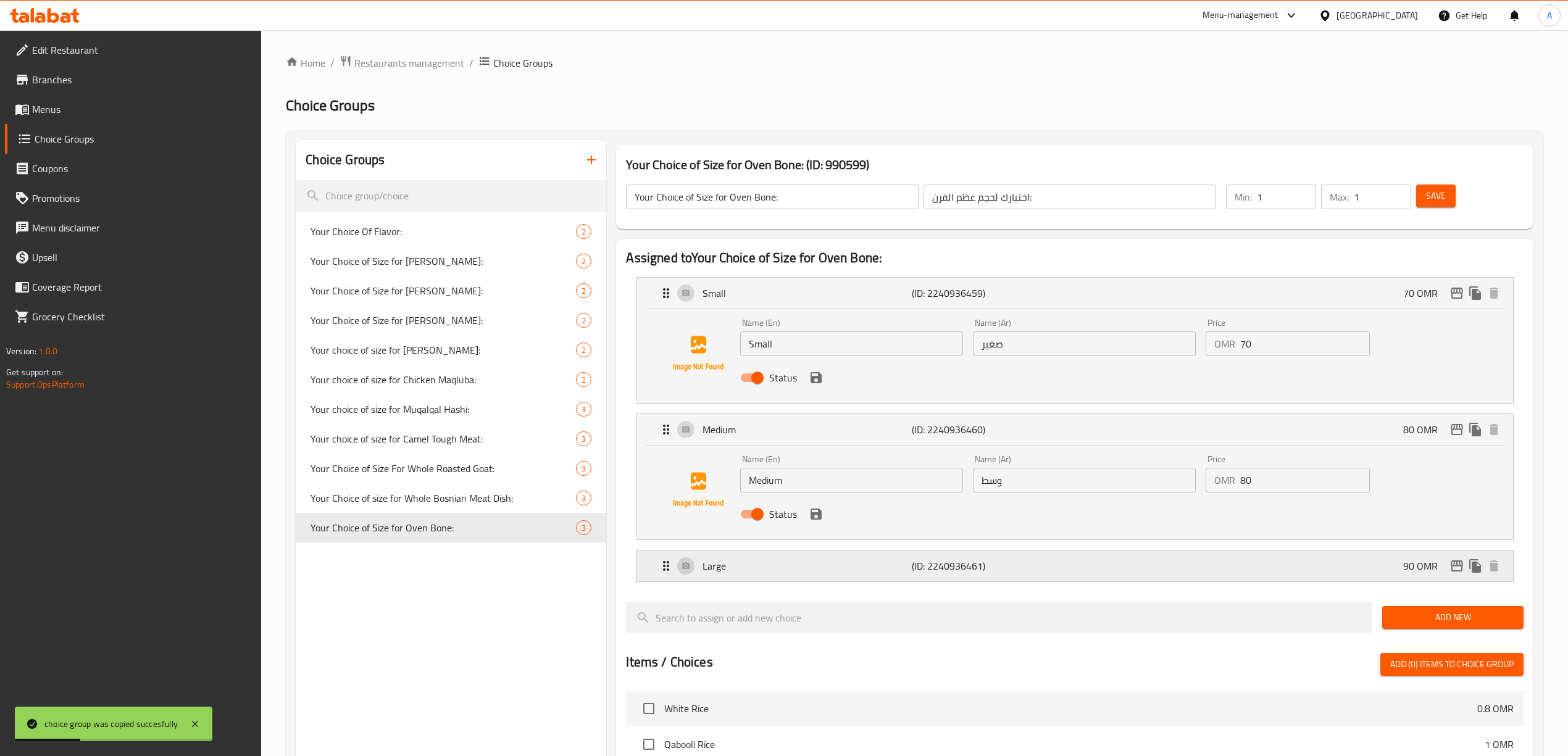
click at [1073, 572] on div "Large (ID: 2240936461) 90 OMR" at bounding box center [1078, 565] width 839 height 31
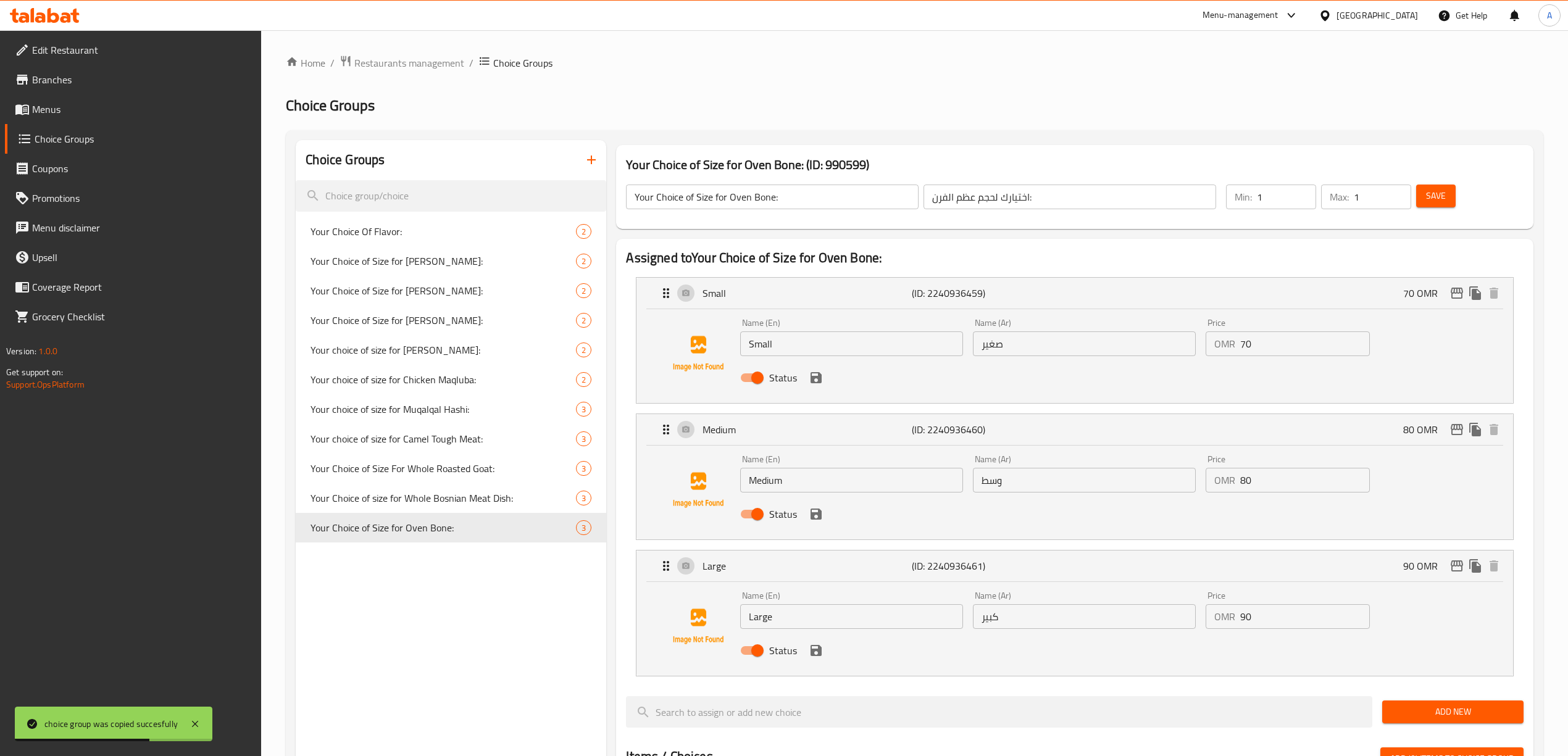
click at [1197, 335] on div "Name (En) Small Name (En) Name (Ar) صغير Name (Ar) Price OMR 70 Price Status" at bounding box center [1084, 354] width 697 height 81
click at [814, 380] on icon "save" at bounding box center [815, 378] width 15 height 15
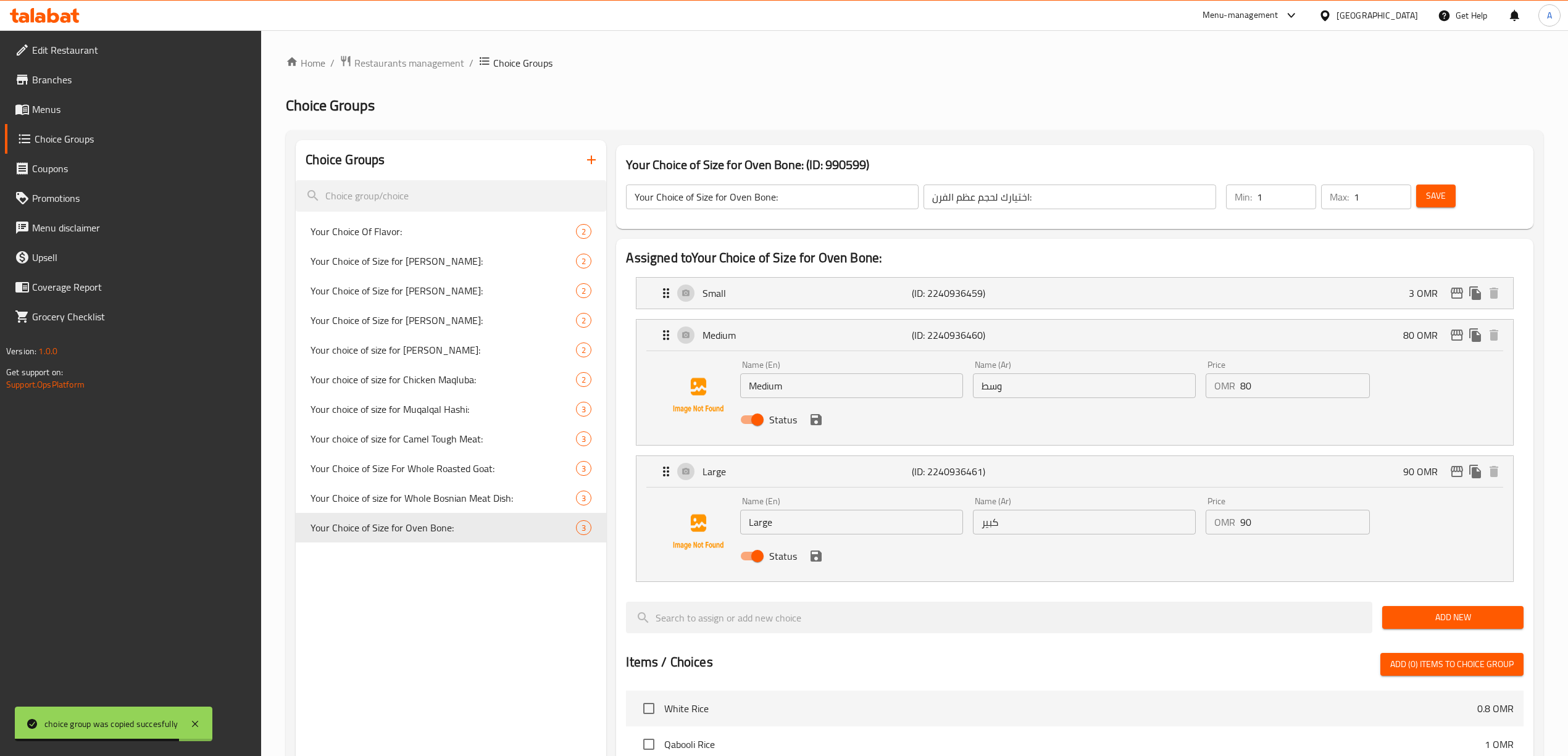
type input "3"
drag, startPoint x: 1267, startPoint y: 391, endPoint x: 1196, endPoint y: 387, distance: 71.1
click at [1174, 378] on div "Name (En) Medium Name (En) Name (Ar) وسط Name (Ar) Price OMR 80 Price Status" at bounding box center [1084, 396] width 697 height 81
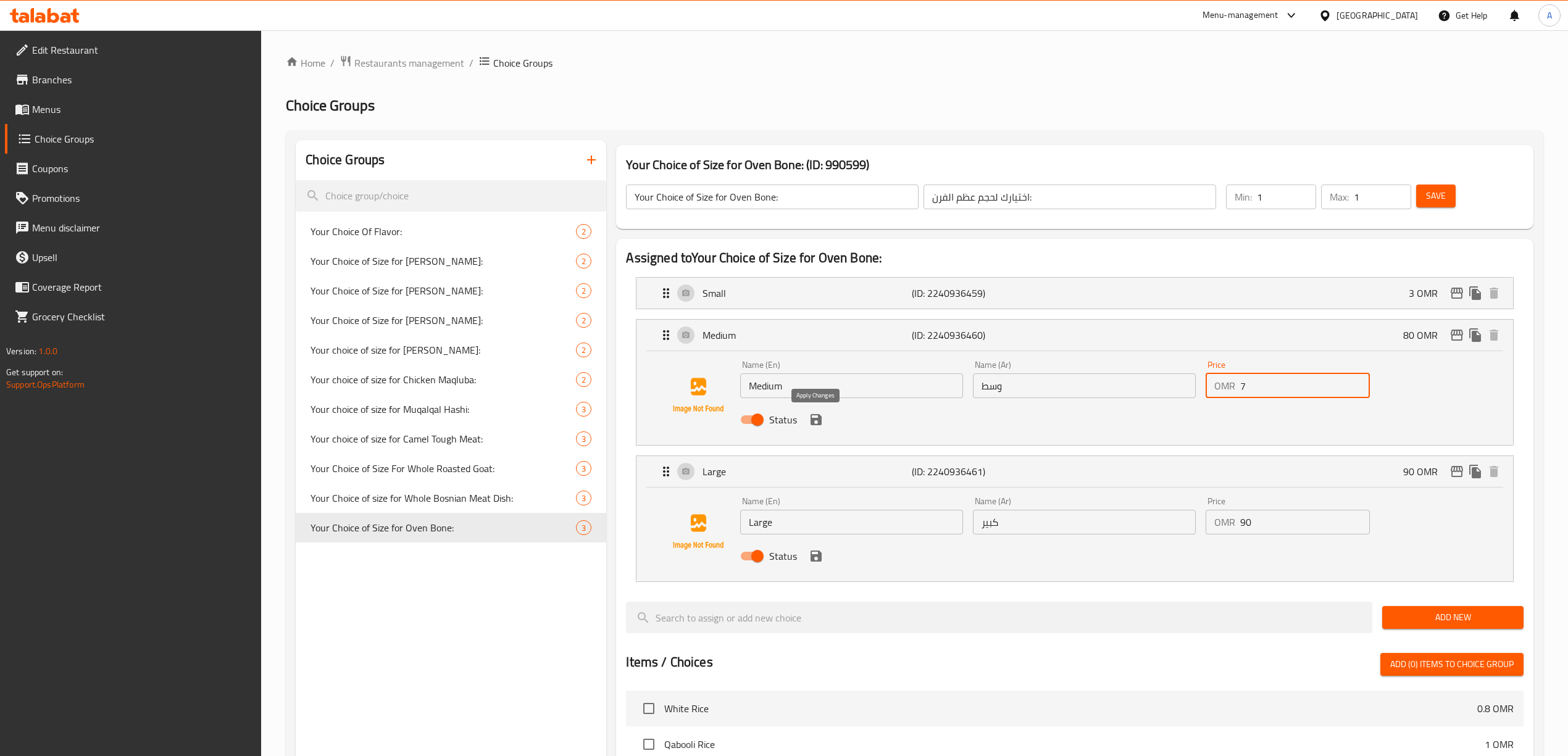
click at [814, 422] on icon "save" at bounding box center [815, 419] width 15 height 15
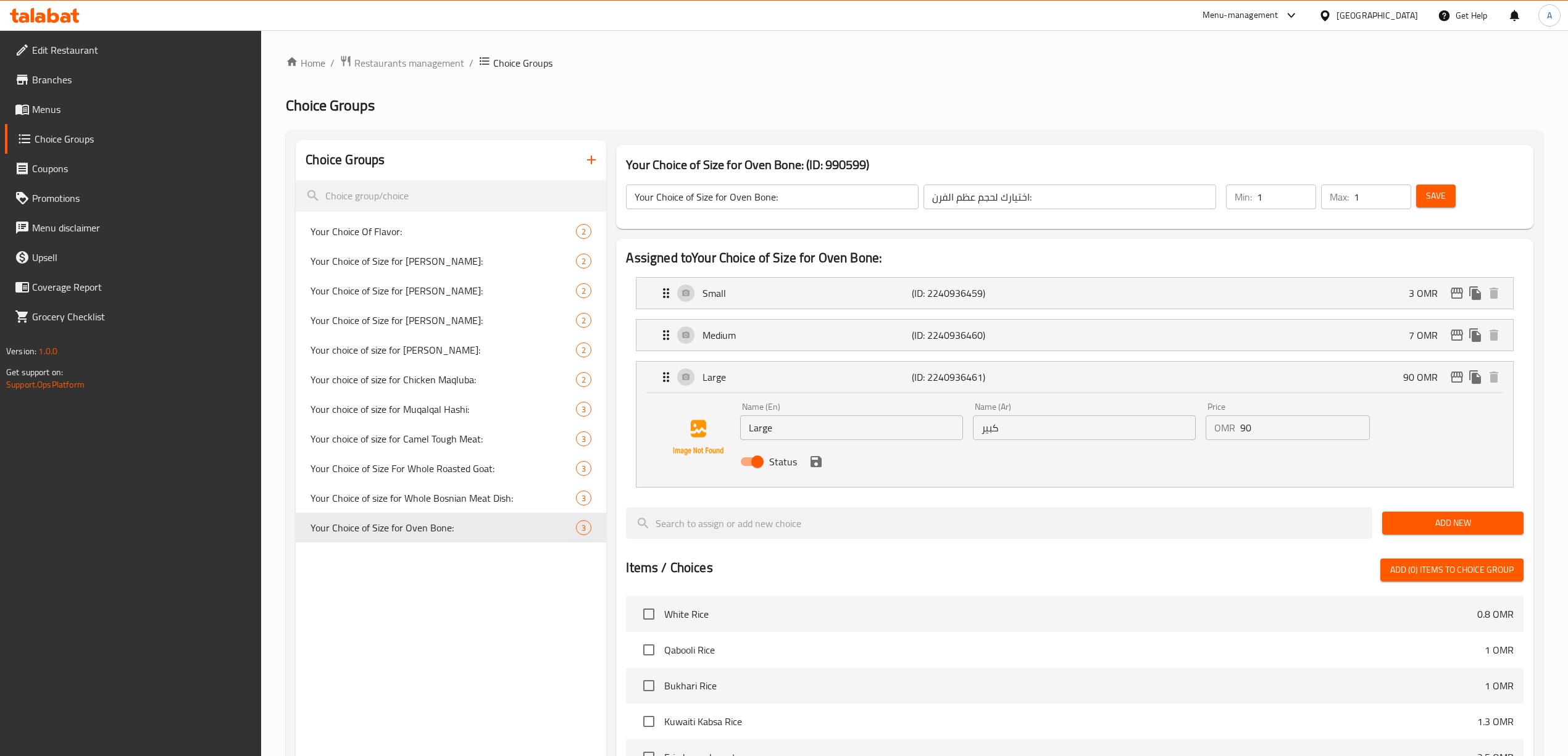
type input "7"
drag, startPoint x: 1262, startPoint y: 430, endPoint x: 1203, endPoint y: 433, distance: 59.1
click at [1154, 430] on div "Name (En) Large Name (En) Name (Ar) كبير Name (Ar) Price OMR 90 Price Status" at bounding box center [1084, 437] width 697 height 81
click at [814, 462] on icon "save" at bounding box center [816, 461] width 11 height 11
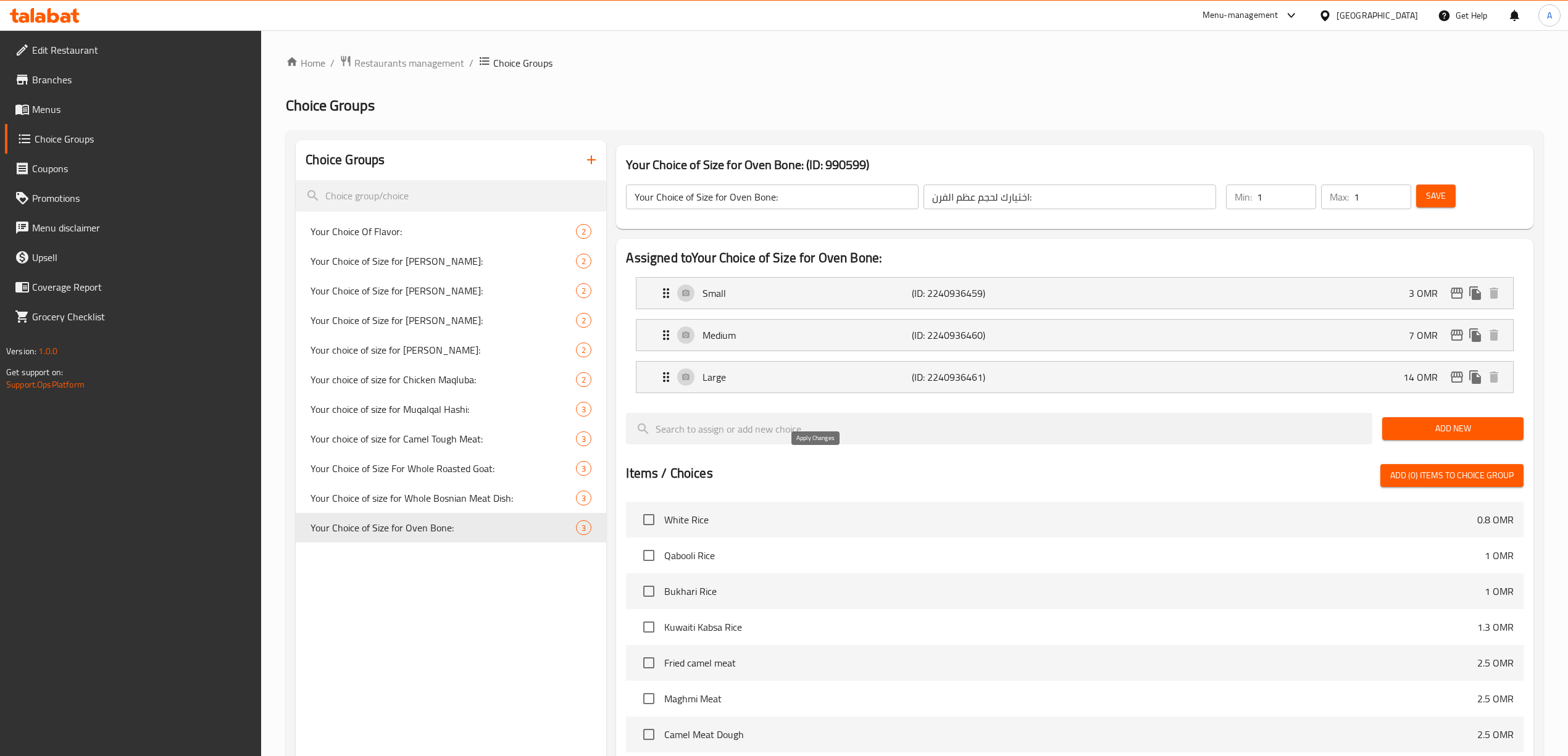
type input "14"
click at [1435, 196] on span "Save" at bounding box center [1435, 196] width 19 height 16
click at [436, 637] on div "Choice Groups Your Choice Of Flavor: 2 Your Choice of Size for Kabsa Bin Amer: …" at bounding box center [451, 595] width 310 height 911
click at [589, 529] on icon "duplicate" at bounding box center [586, 527] width 11 height 13
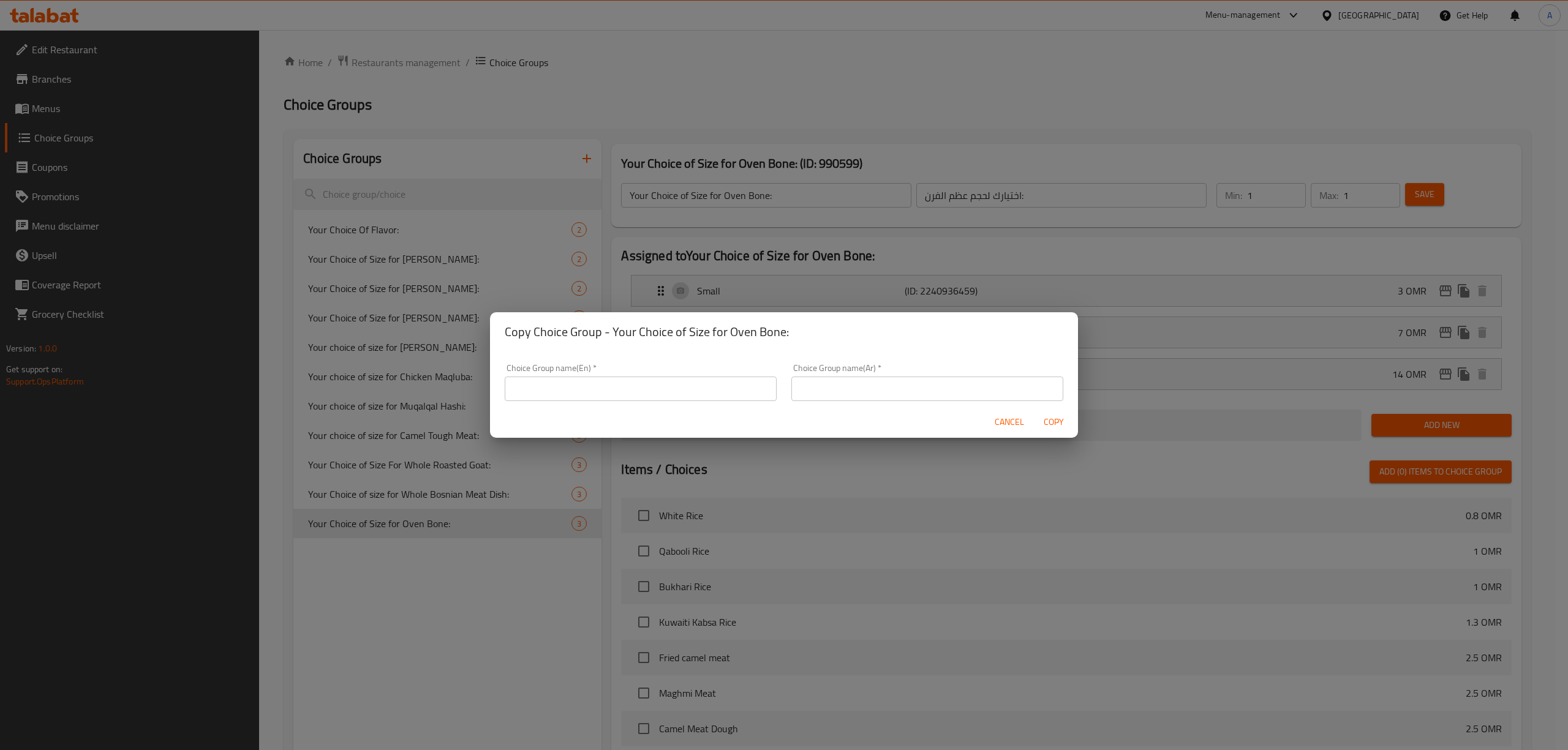
click at [619, 382] on input "text" at bounding box center [641, 389] width 272 height 24
type input "A"
paste input "عظم التندور"
paste input "Tandoor Bone"
drag, startPoint x: 689, startPoint y: 388, endPoint x: 395, endPoint y: 388, distance: 294.0
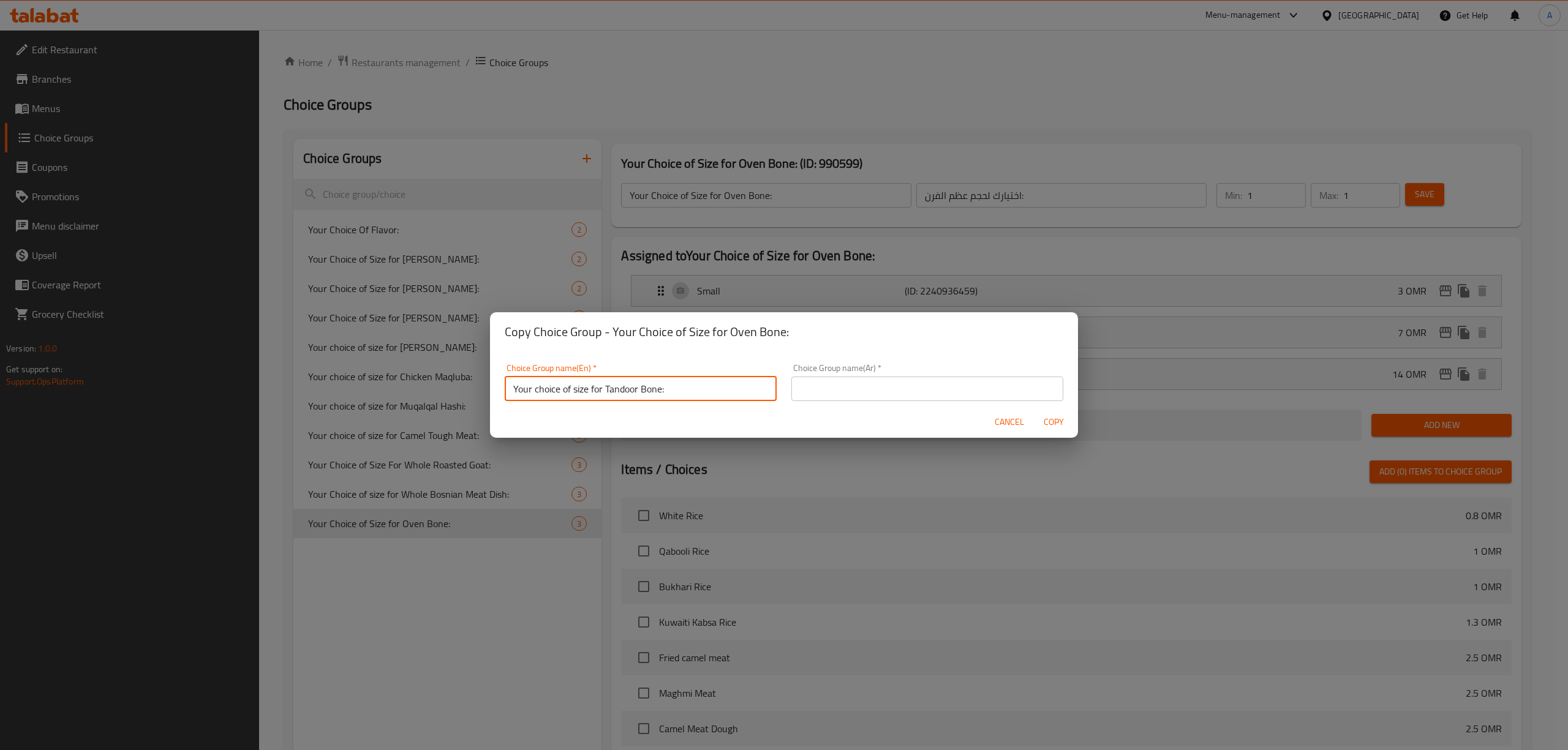
click at [395, 388] on div "Copy Choice Group - Your Choice of Size for Oven Bone: Choice Group name(En)   …" at bounding box center [784, 375] width 1568 height 750
type input "Your choice of size for Tandoor Bone:"
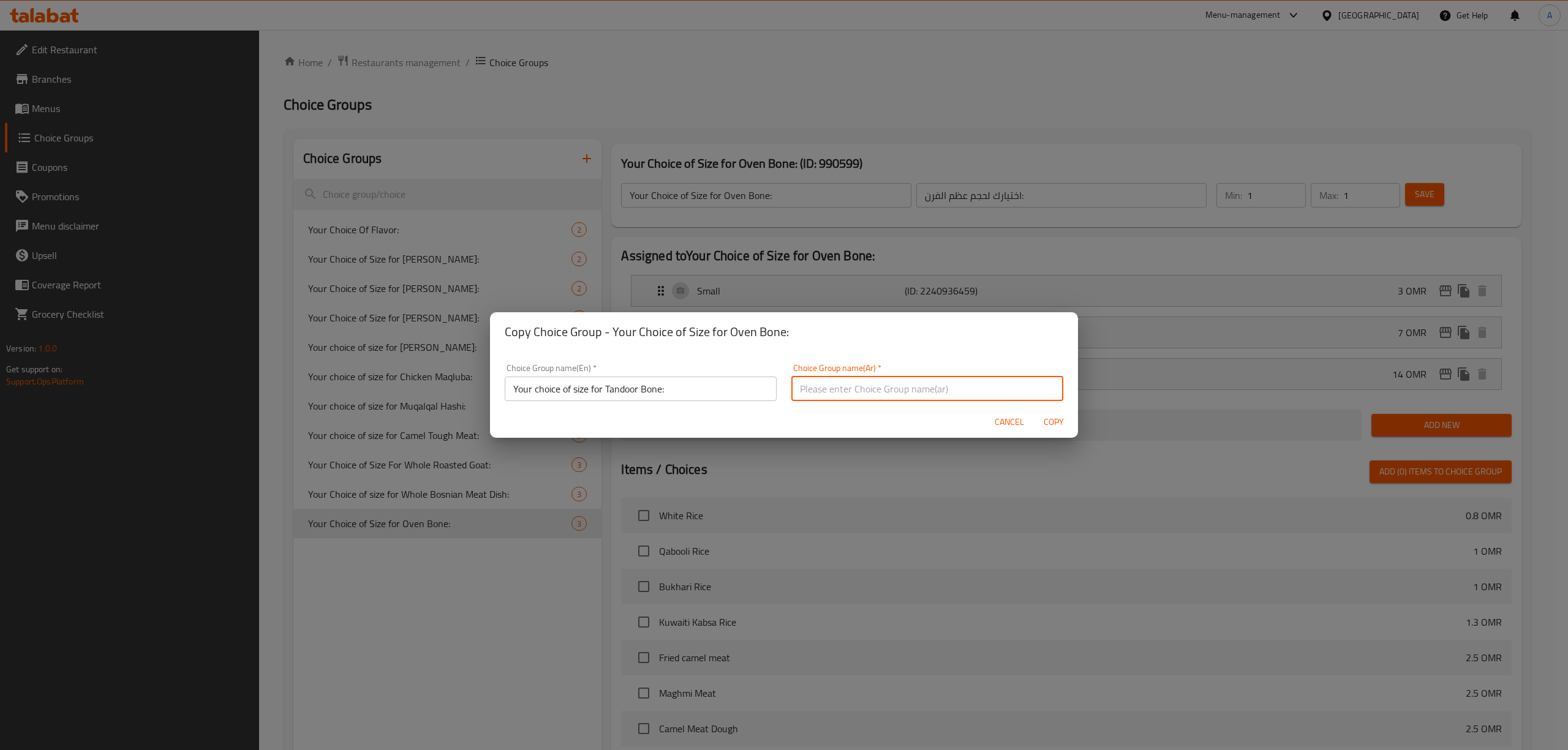
click at [959, 386] on input "text" at bounding box center [927, 389] width 272 height 24
paste input "اختيارك لحجم عظم التندور:"
type input "اختيارك لحجم عظم التندور:"
click at [1058, 421] on span "Copy" at bounding box center [1054, 422] width 30 height 16
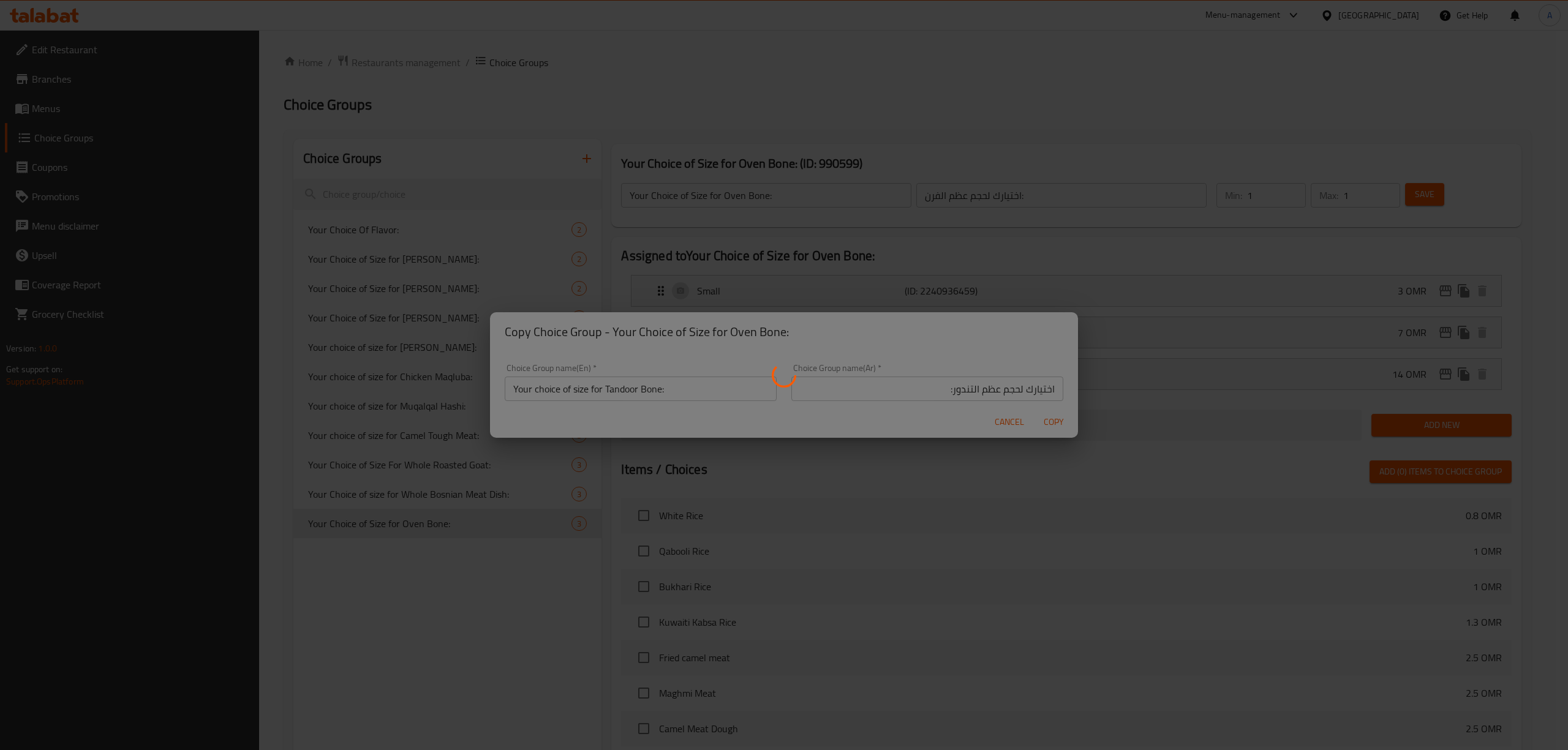
type input "Your choice of size for Tandoor Bone:"
type input "اختيارك لحجم عظم التندور:"
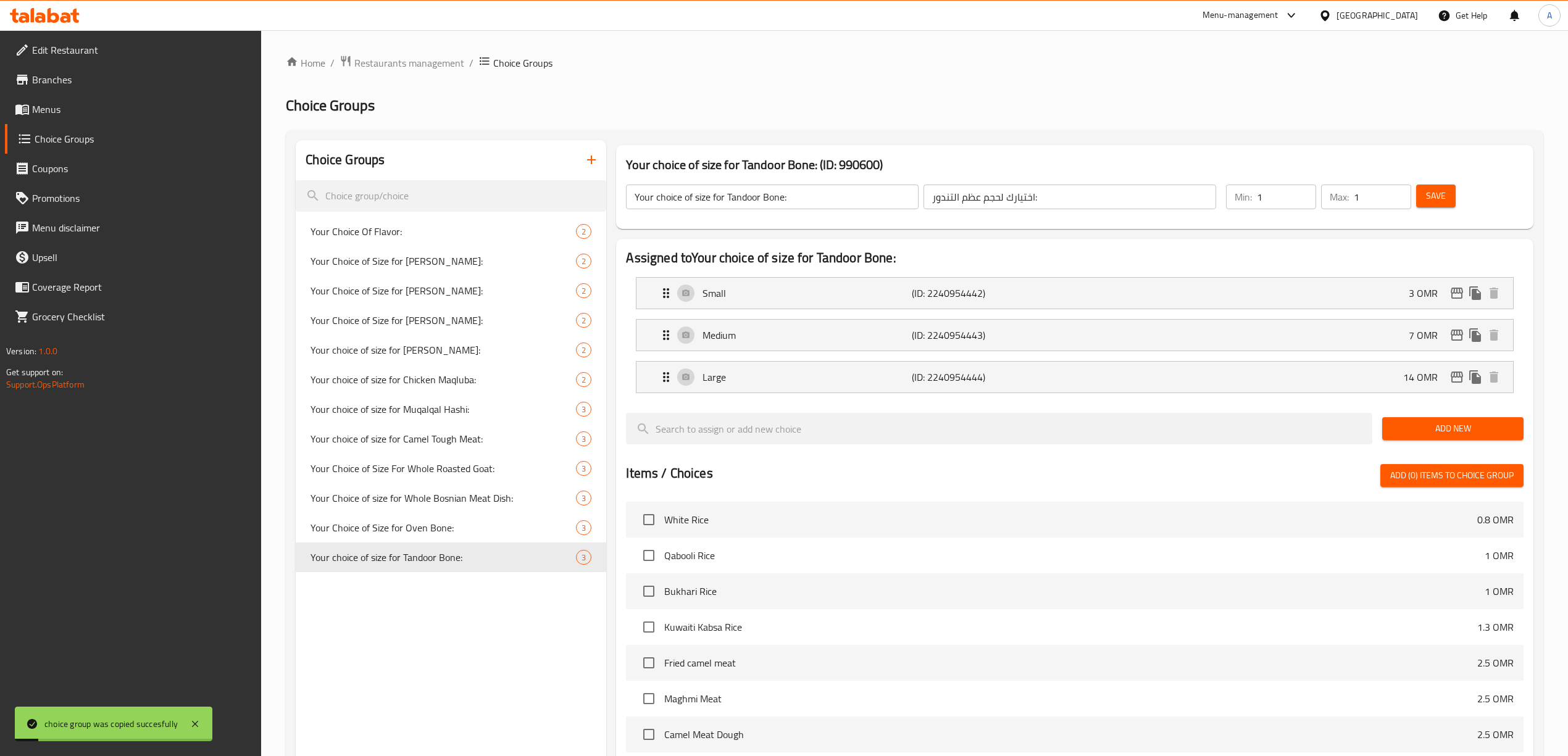
click at [497, 654] on div "Choice Groups Your Choice Of Flavor: 2 Your Choice of Size for Kabsa Bin Amer: …" at bounding box center [451, 595] width 310 height 911
click at [1434, 192] on span "Save" at bounding box center [1435, 196] width 19 height 16
click at [586, 558] on icon "duplicate" at bounding box center [586, 557] width 11 height 13
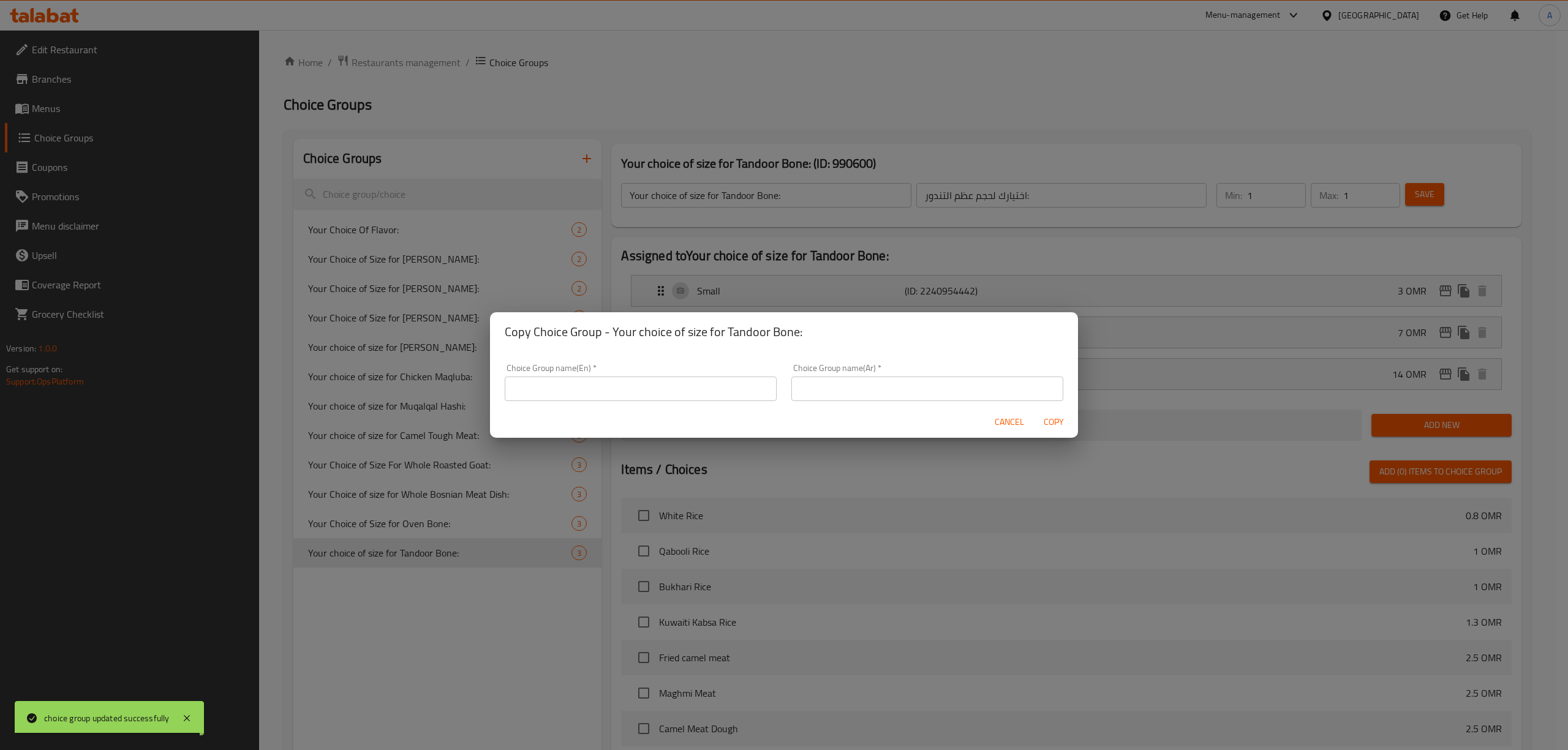
click at [671, 382] on input "text" at bounding box center [641, 389] width 272 height 24
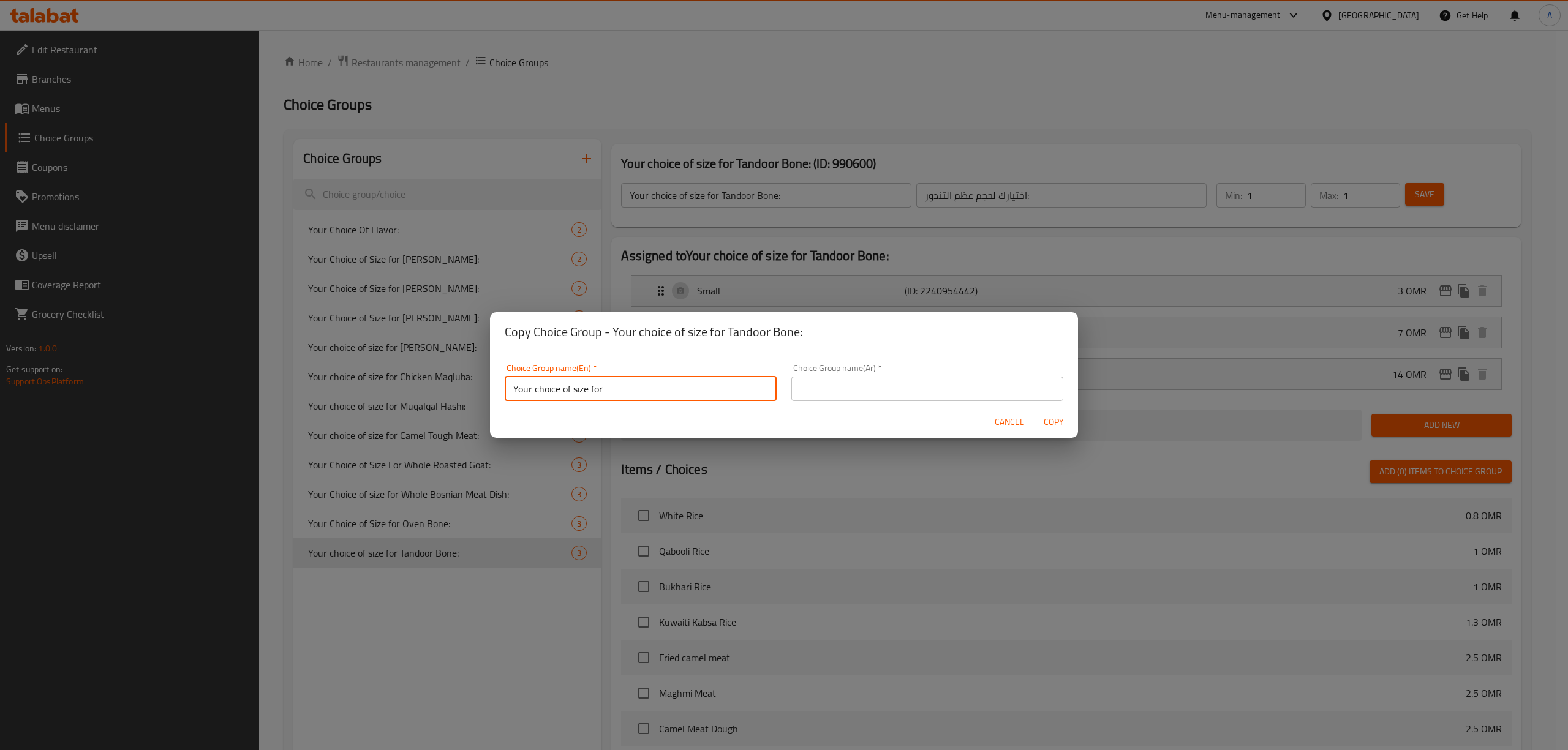
paste input "عظم مدخن"
paste input "Smoked Bone"
drag, startPoint x: 675, startPoint y: 386, endPoint x: 506, endPoint y: 388, distance: 169.0
click at [506, 388] on input "Your choice of size for Smoked Bone:" at bounding box center [641, 389] width 272 height 24
type input "Your Choice of Size for Smoked Bone:"
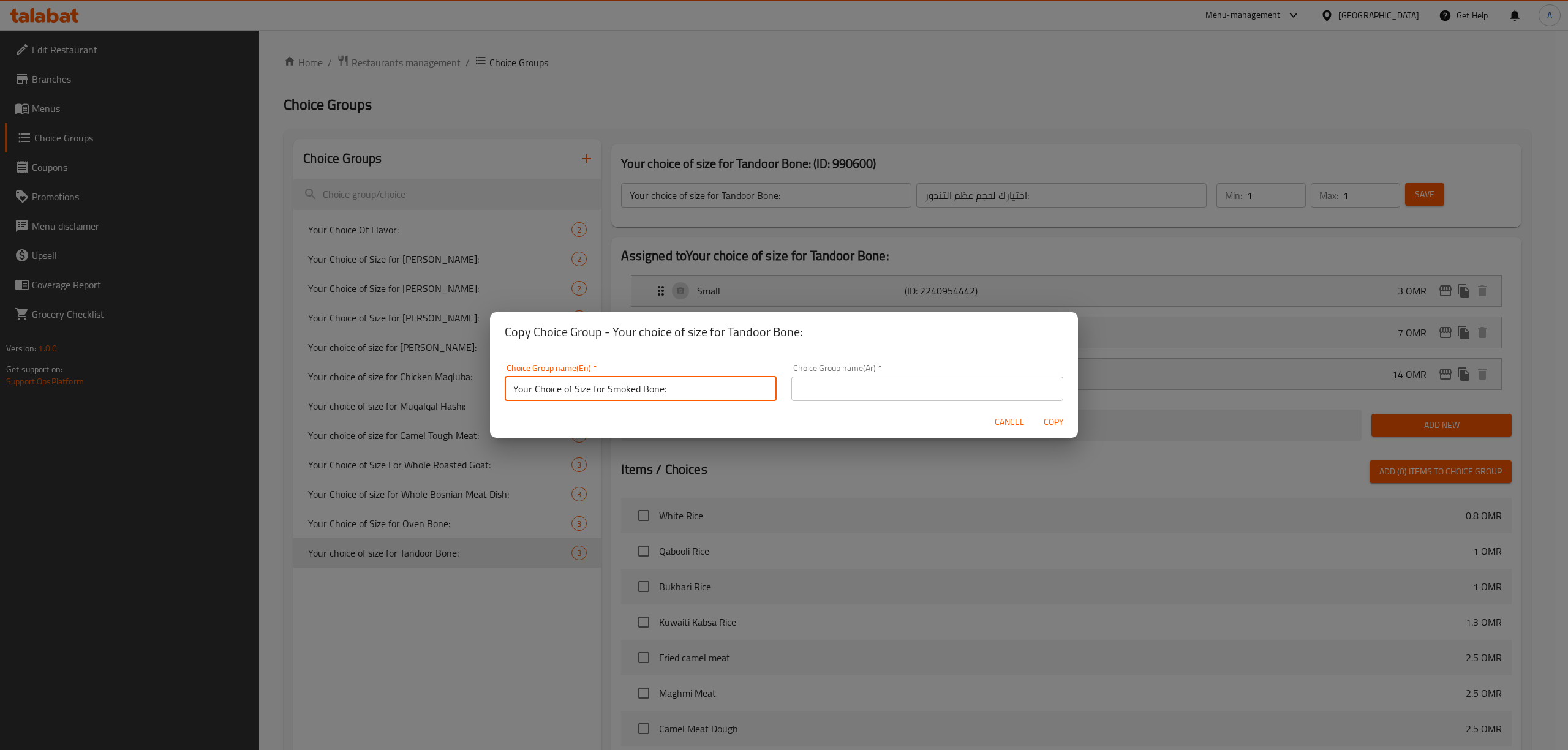
click at [955, 384] on input "text" at bounding box center [927, 389] width 272 height 24
paste input "اختيارك لحجم [PERSON_NAME]:"
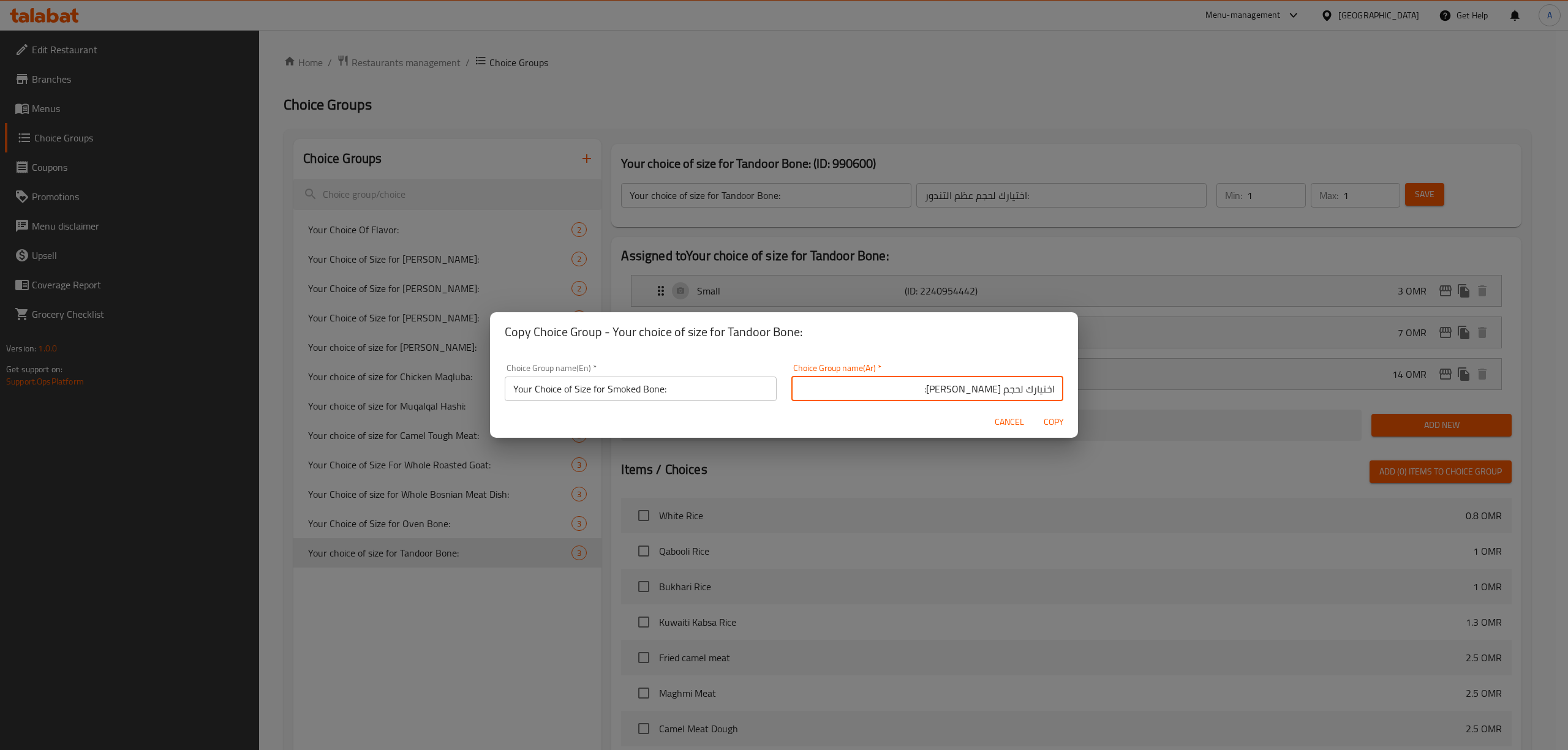
type input "اختيارك لحجم [PERSON_NAME]:"
click at [1061, 426] on span "Copy" at bounding box center [1054, 422] width 30 height 16
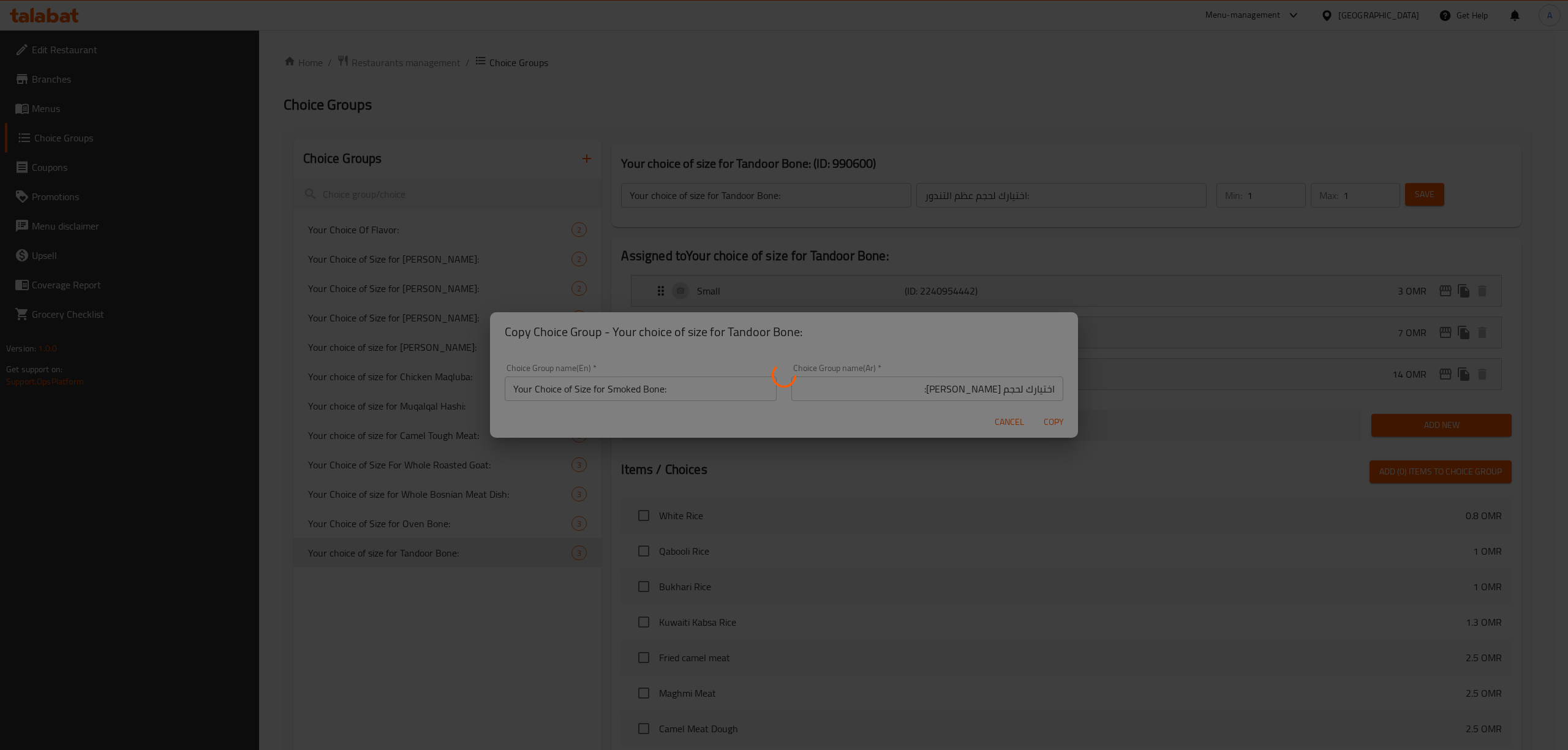
type input "Your Choice of Size for Smoked Bone:"
type input "اختيارك لحجم [PERSON_NAME]:"
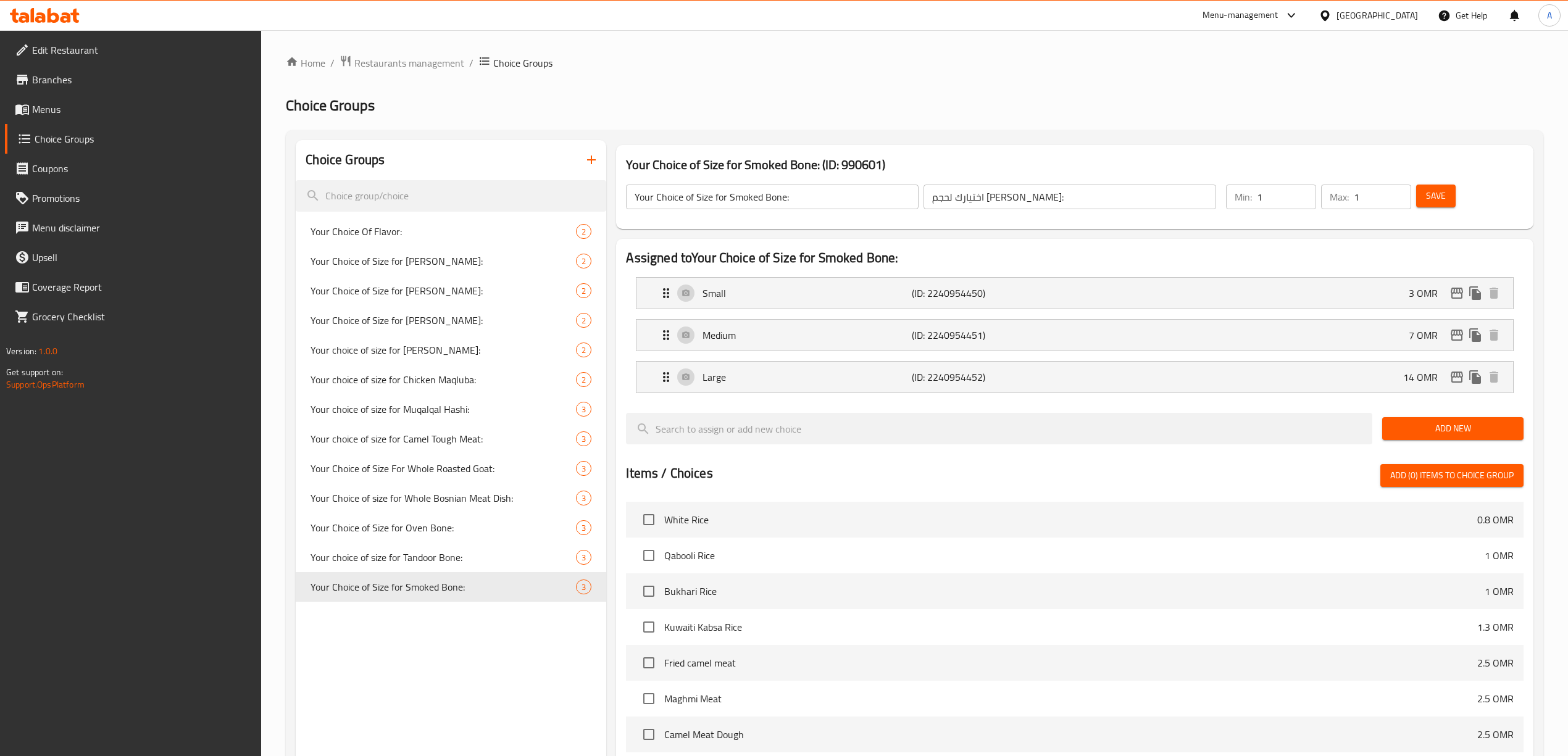
click at [1434, 185] on button "Save" at bounding box center [1435, 196] width 40 height 23
click at [589, 593] on icon "duplicate" at bounding box center [586, 586] width 11 height 13
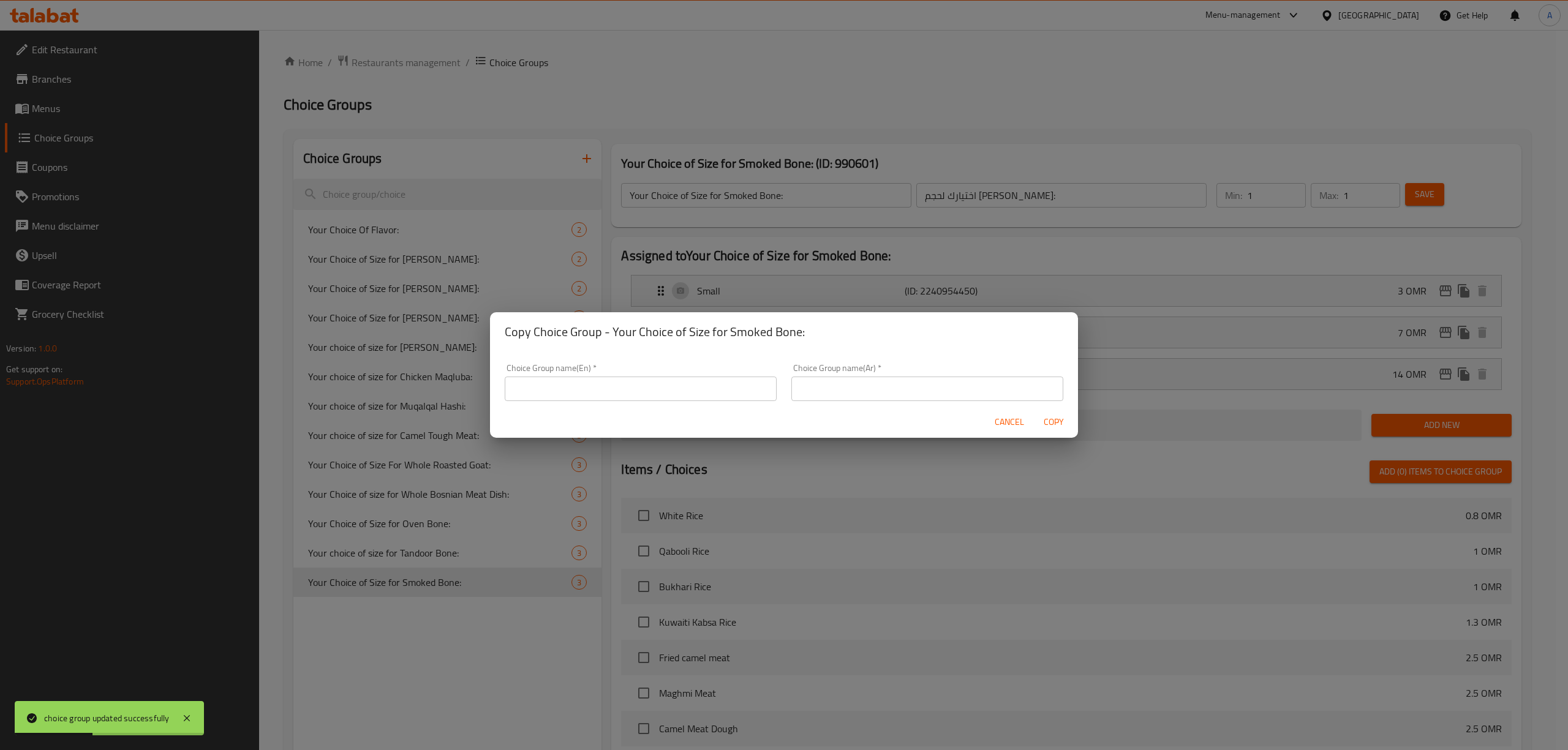
click at [625, 384] on input "text" at bounding box center [641, 389] width 272 height 24
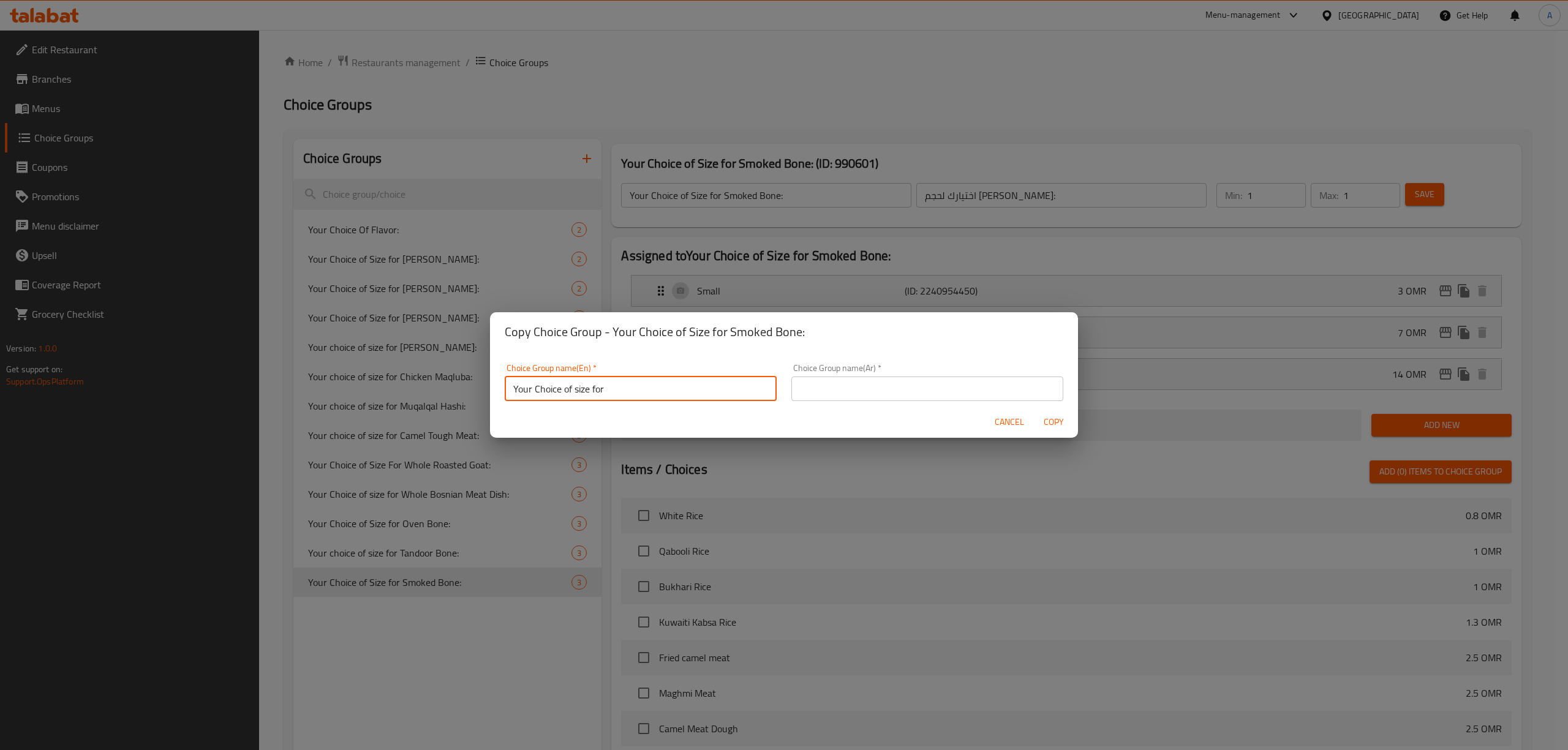
paste input "Roasted Goat, Cut into Sections"
drag, startPoint x: 746, startPoint y: 394, endPoint x: 442, endPoint y: 420, distance: 305.1
click at [442, 420] on div "Copy Choice Group - Your Choice of Size for Smoked Bone: Choice Group name(En) …" at bounding box center [784, 375] width 1568 height 750
type input "Your Choice of size for Roasted Goat, Cut into Sections:"
click at [892, 362] on div "Choice Group name(Ar)   * Choice Group name(Ar) *" at bounding box center [927, 379] width 272 height 37
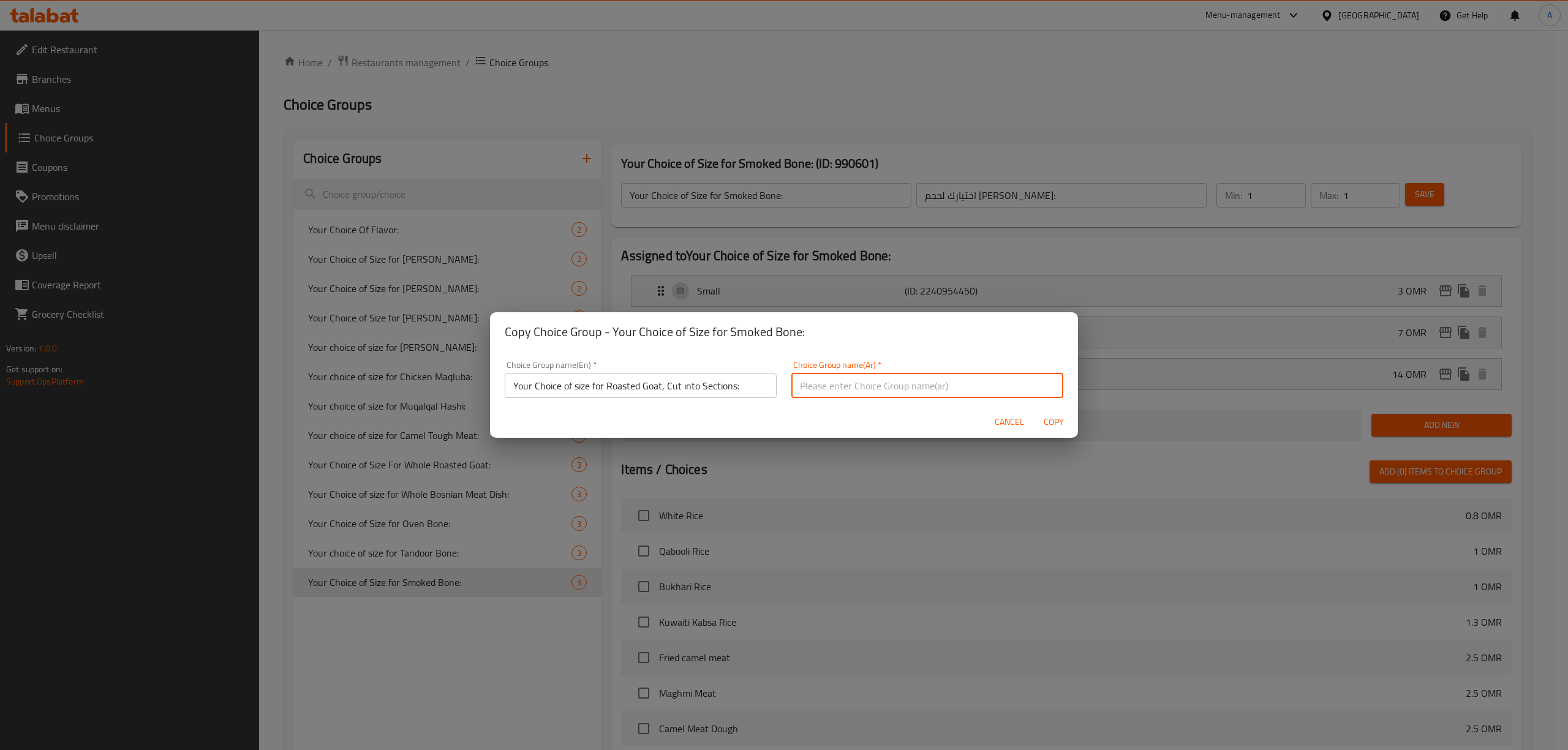
click at [893, 382] on input "text" at bounding box center [927, 386] width 272 height 24
paste input "يمكنك اختيار الحجم المناسب للماعز المشوي، مقطعًا إلى أقسام:"
click at [845, 384] on input "يمكنك اختيار الحجم المناسب للماعز المشوي، مقطعًا إلى أقسام:" at bounding box center [927, 386] width 272 height 24
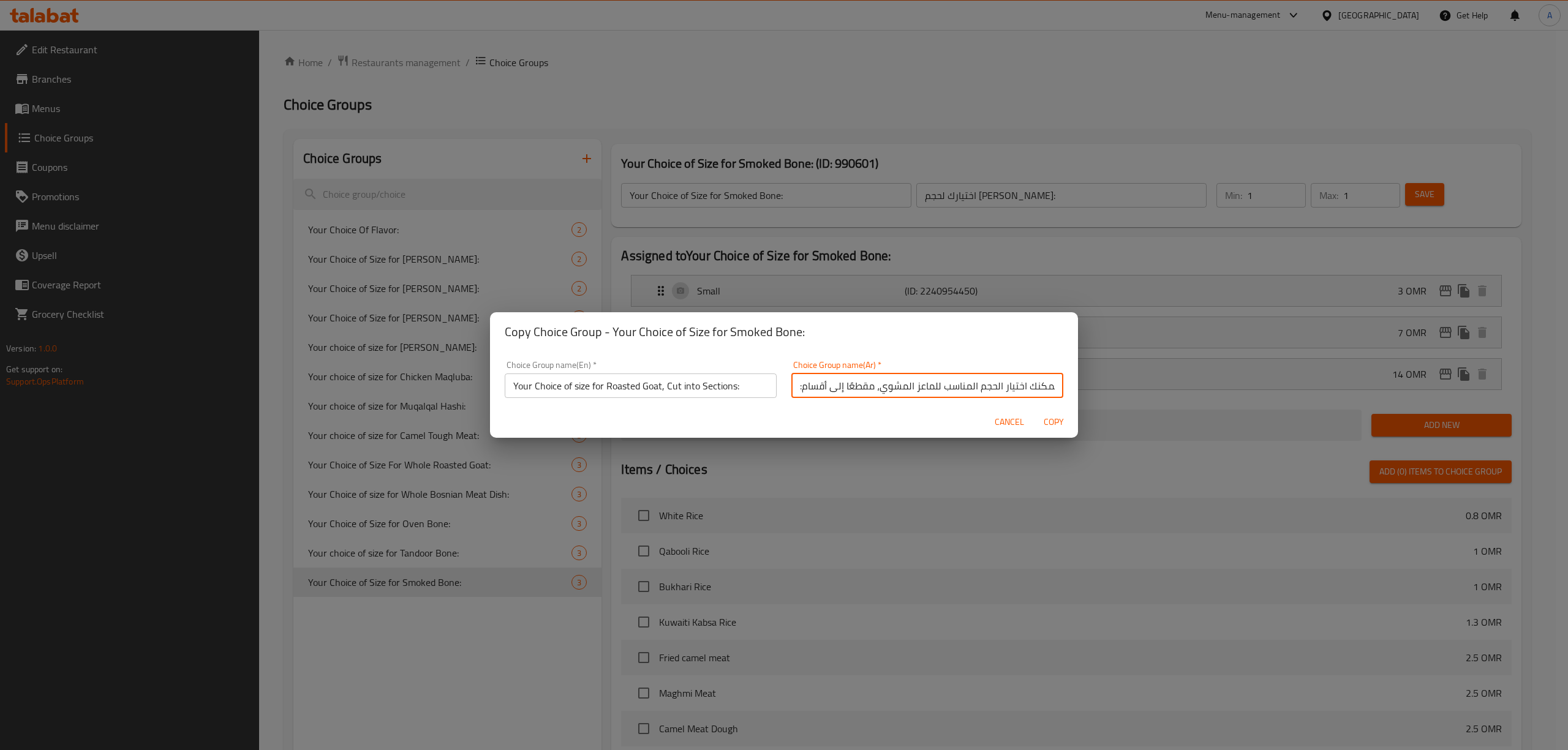
type input "يمكنك اختيار الحجم المناسب للماعز المشوي، مقطعًا إلى أقسام:"
click at [1057, 421] on span "Copy" at bounding box center [1054, 422] width 30 height 16
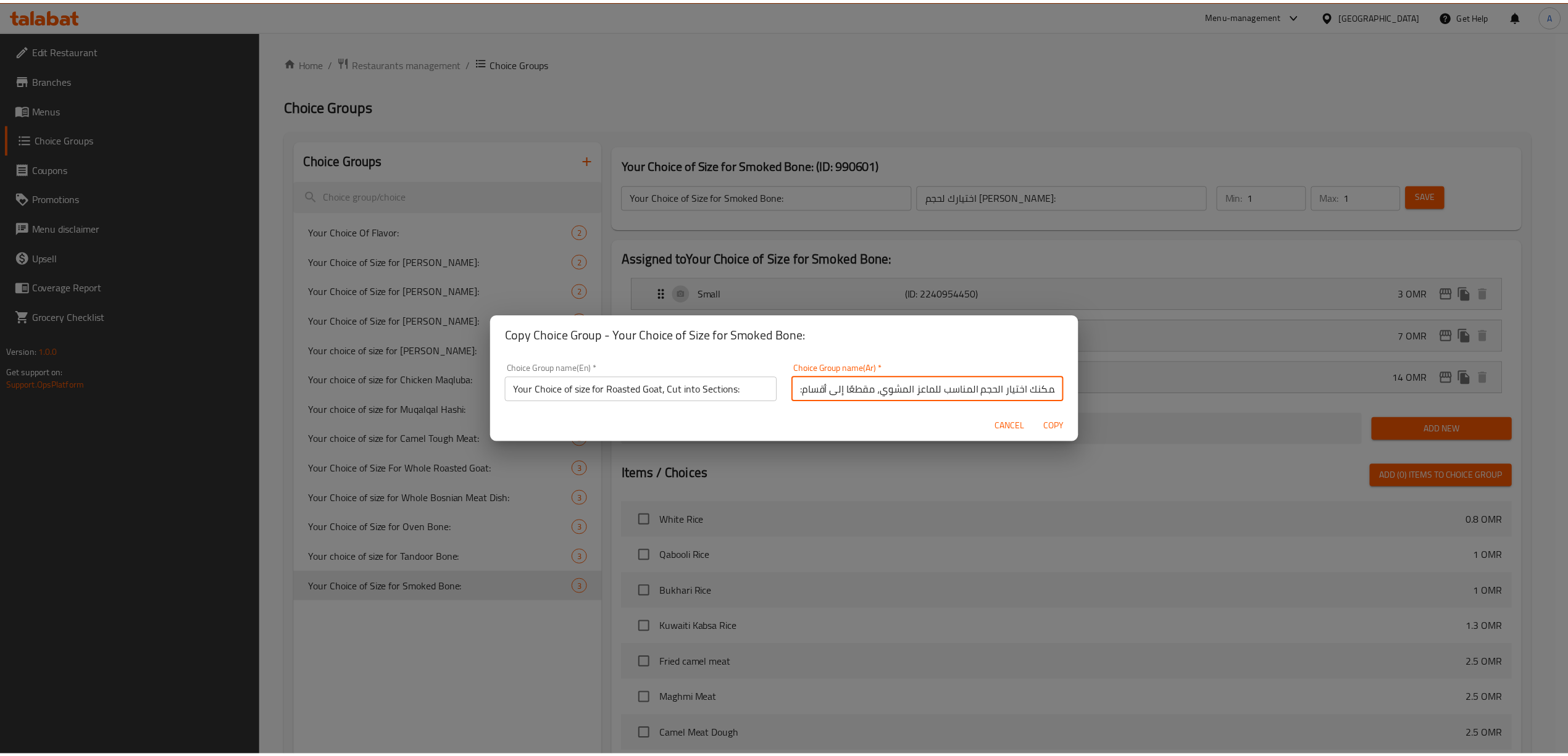
scroll to position [0, 0]
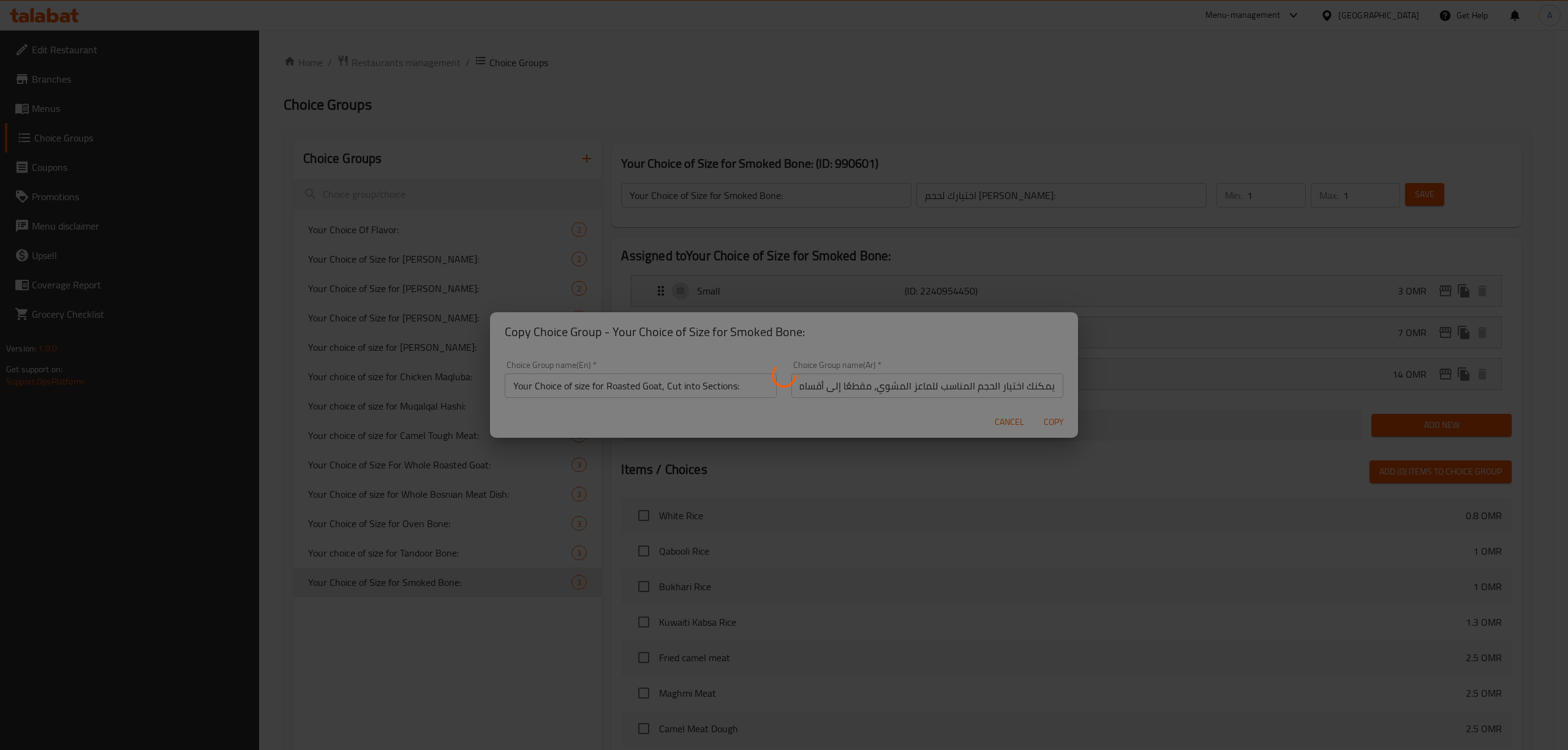
type input "Your Choice of size for Roasted Goat, Cut into Sections:"
type input "يمكنك اختيار الحجم المناسب للماعز المشوي، مقطعًا إلى أقسام:"
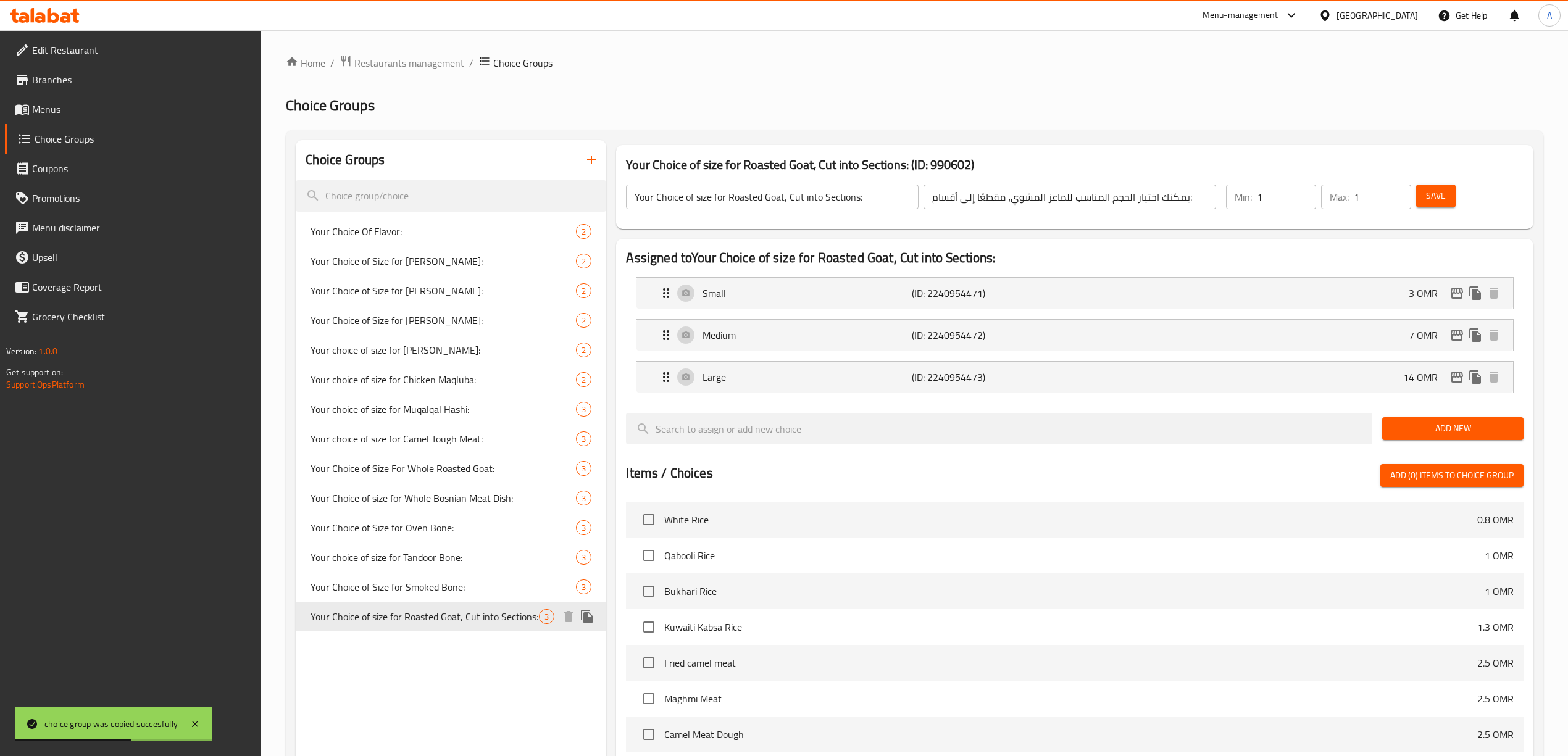
click at [516, 616] on span "Your Choice of size for Roasted Goat, Cut into Sections:" at bounding box center [424, 616] width 228 height 15
click at [1326, 306] on div "Small (ID: 2240954471) 3 OMR" at bounding box center [1078, 292] width 839 height 31
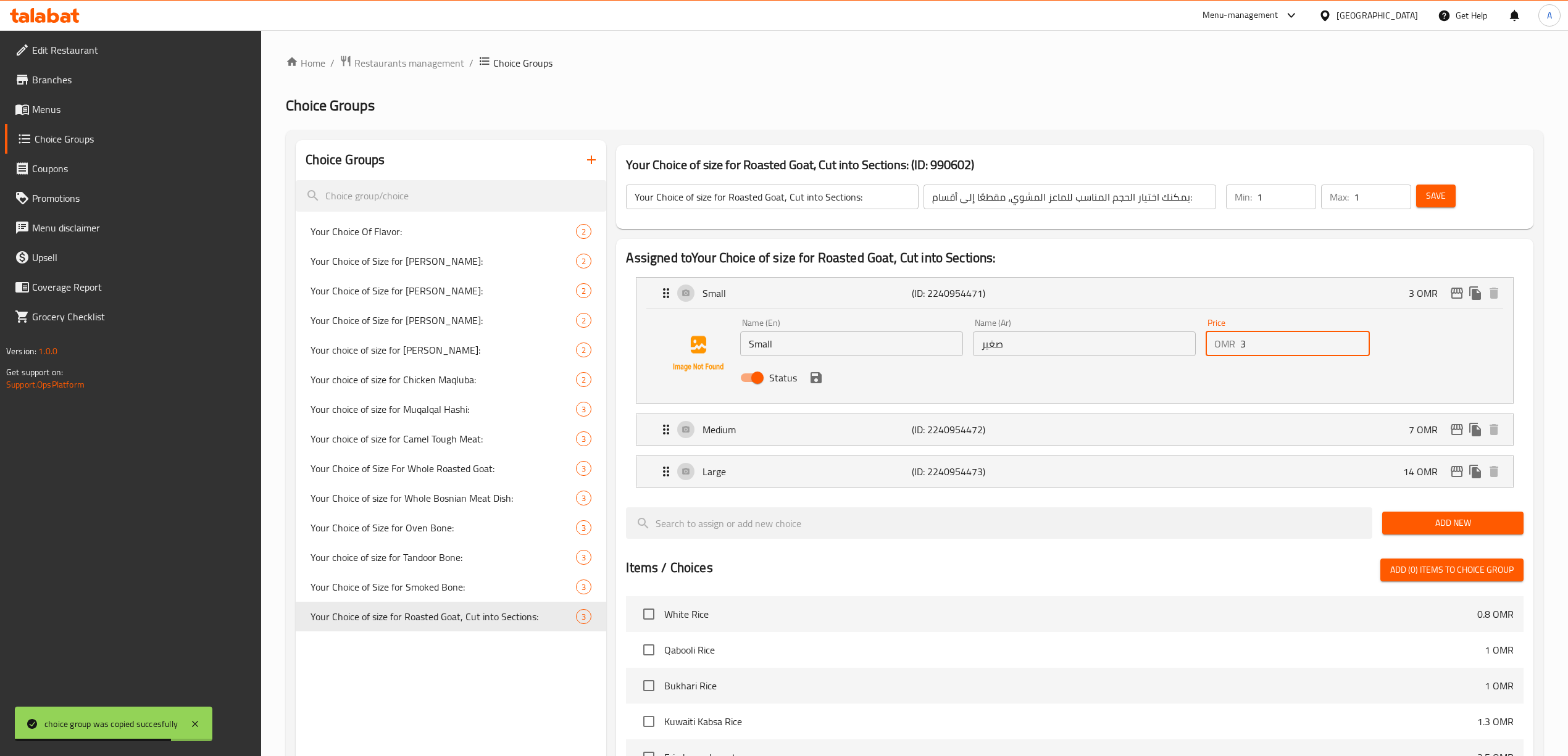
drag, startPoint x: 1262, startPoint y: 346, endPoint x: 1155, endPoint y: 346, distance: 107.0
click at [1155, 346] on div "Name (En) Small Name (En) Name (Ar) صغير Name (Ar) Price OMR 3 Price Status" at bounding box center [1084, 354] width 697 height 81
click at [1323, 438] on div "Medium (ID: 2240954472) 7 OMR" at bounding box center [1078, 428] width 839 height 31
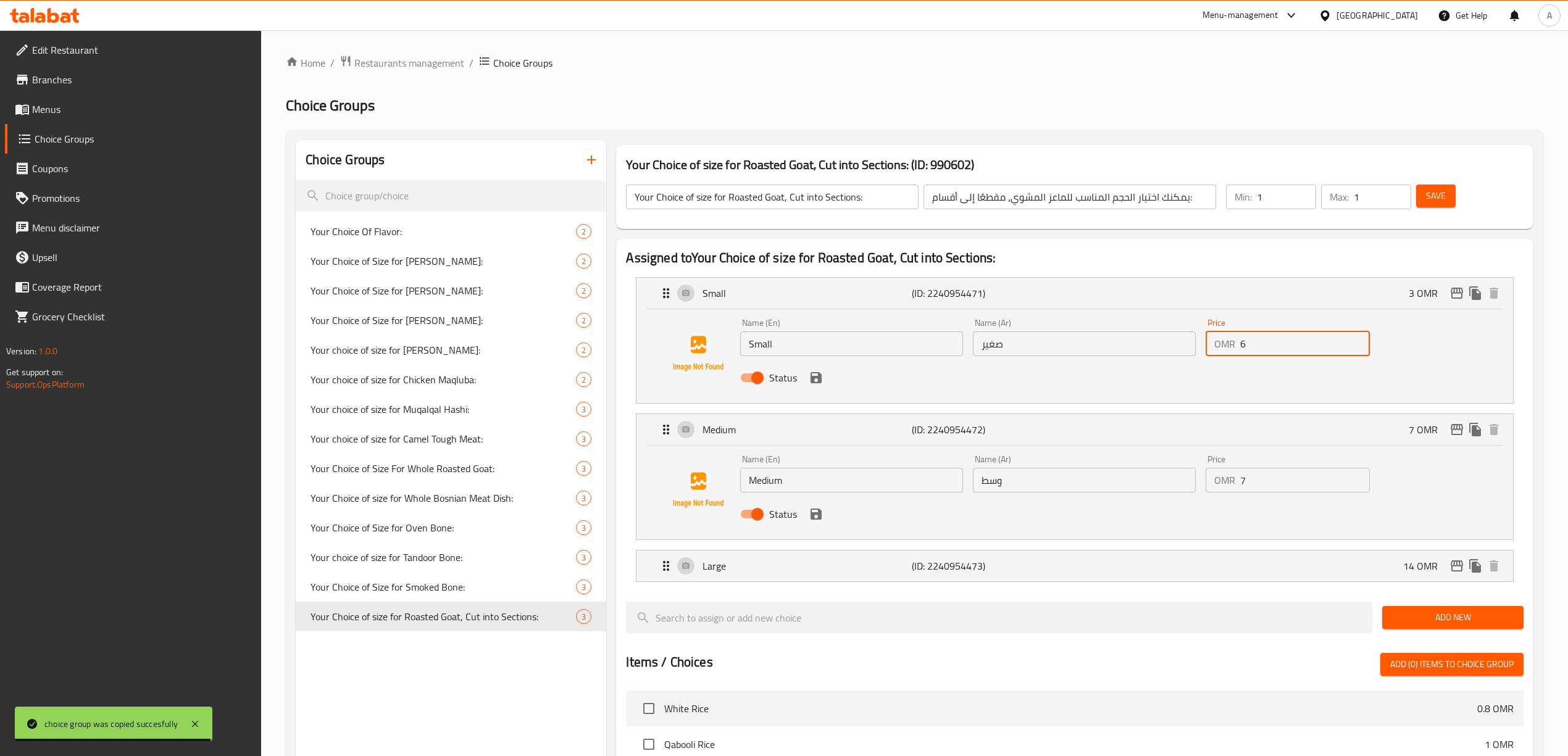
type input "6"
drag, startPoint x: 1269, startPoint y: 481, endPoint x: 1196, endPoint y: 479, distance: 73.0
click at [1196, 479] on div "Name (En) Medium Name (En) Name (Ar) وسط Name (Ar) Price OMR 7 Price Status" at bounding box center [1084, 490] width 697 height 81
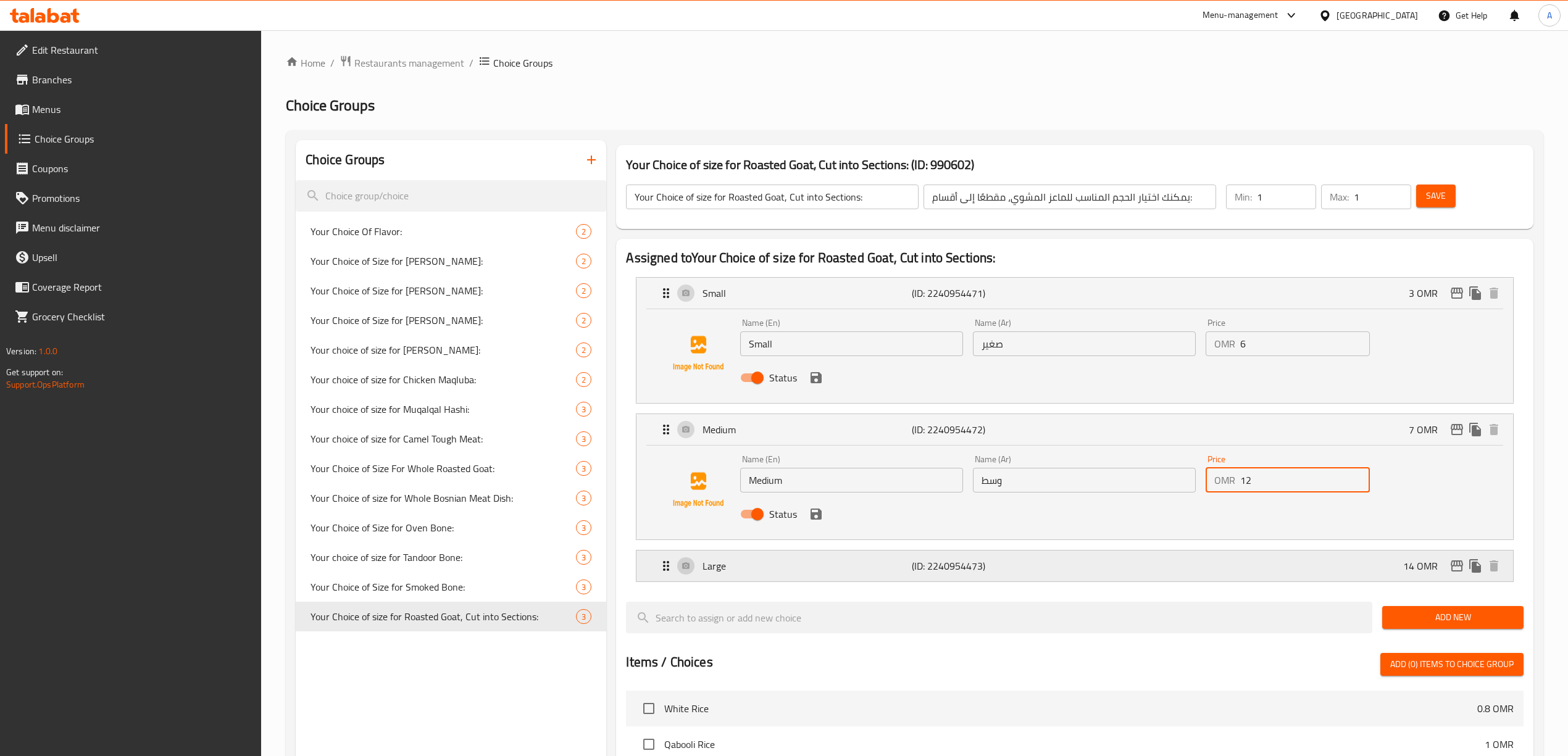
click at [1310, 575] on div "Large (ID: 2240954473) 14 OMR" at bounding box center [1078, 565] width 839 height 31
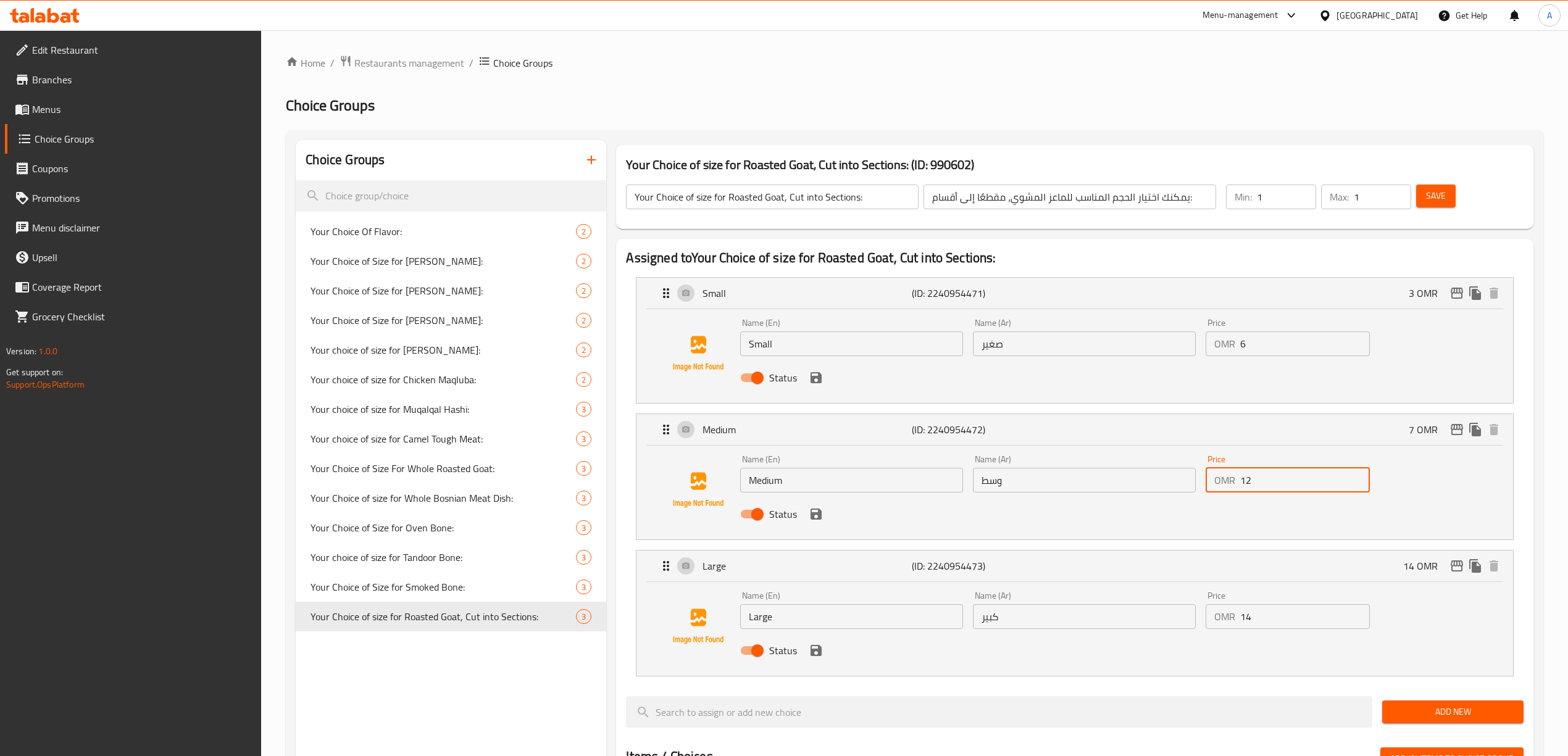
type input "12"
drag, startPoint x: 1272, startPoint y: 625, endPoint x: 1218, endPoint y: 625, distance: 54.0
click at [1218, 625] on div "OMR 14 Price" at bounding box center [1287, 616] width 164 height 25
type input "18"
click at [1132, 695] on div at bounding box center [999, 711] width 756 height 41
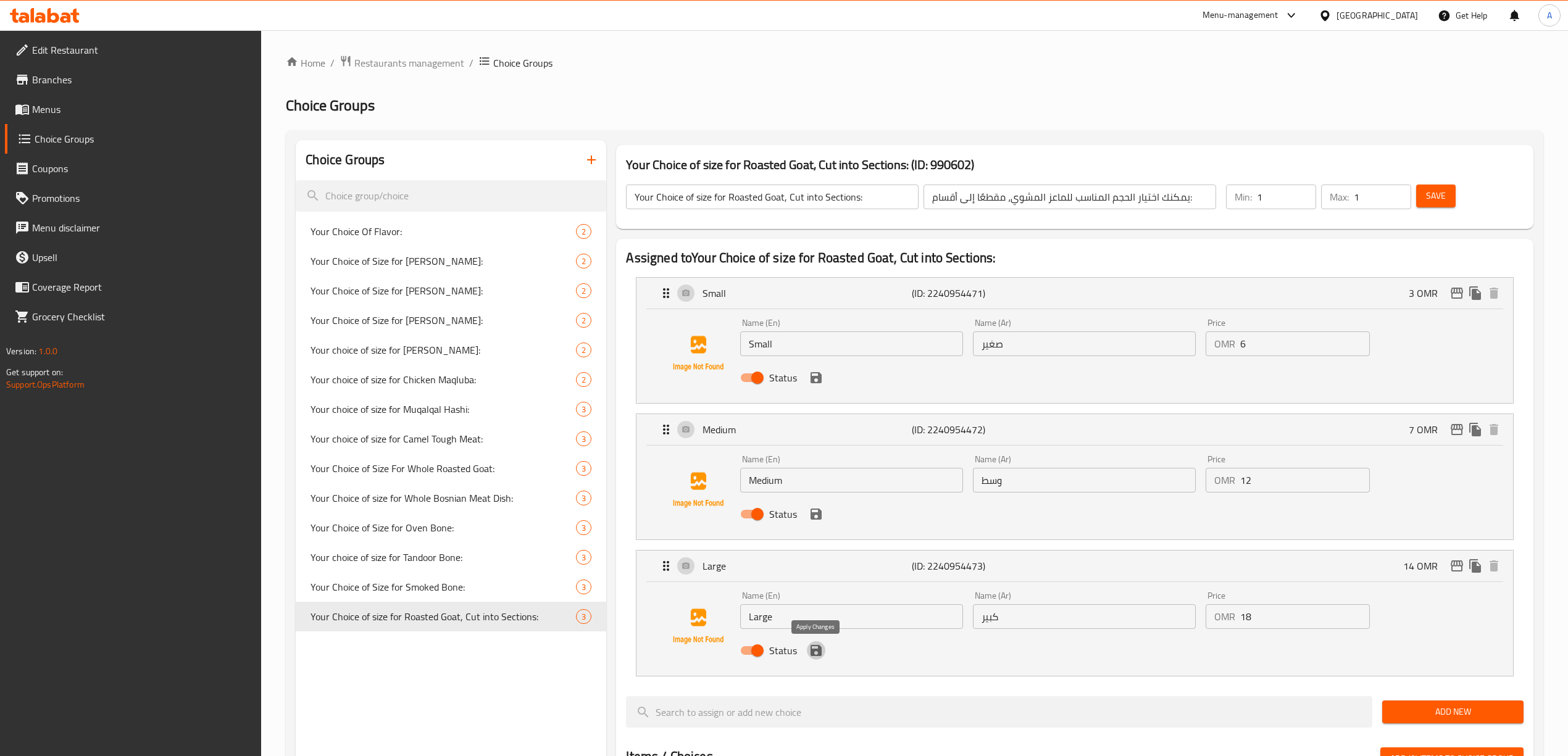
click at [813, 654] on icon "save" at bounding box center [816, 650] width 11 height 11
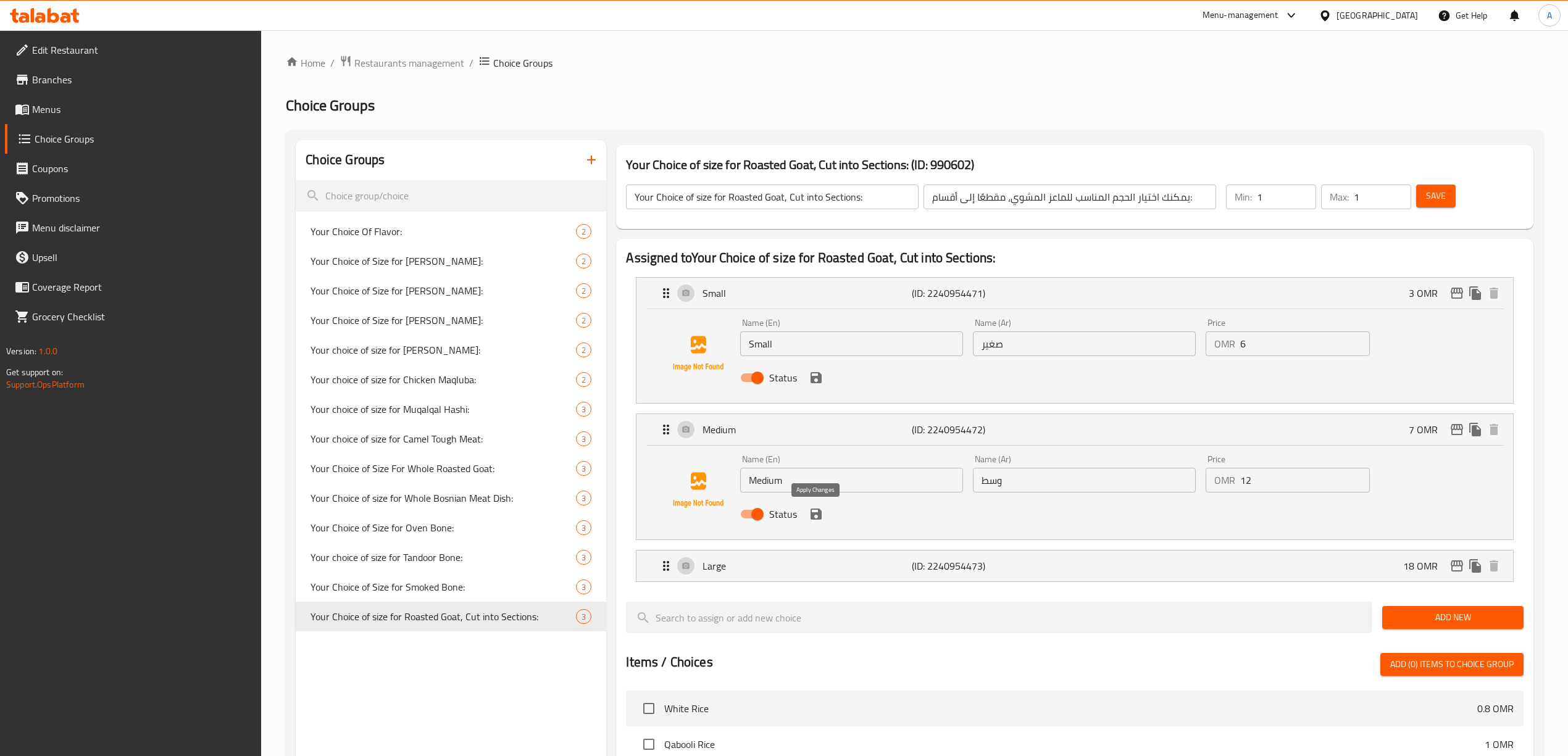
click at [818, 520] on icon "save" at bounding box center [816, 514] width 11 height 11
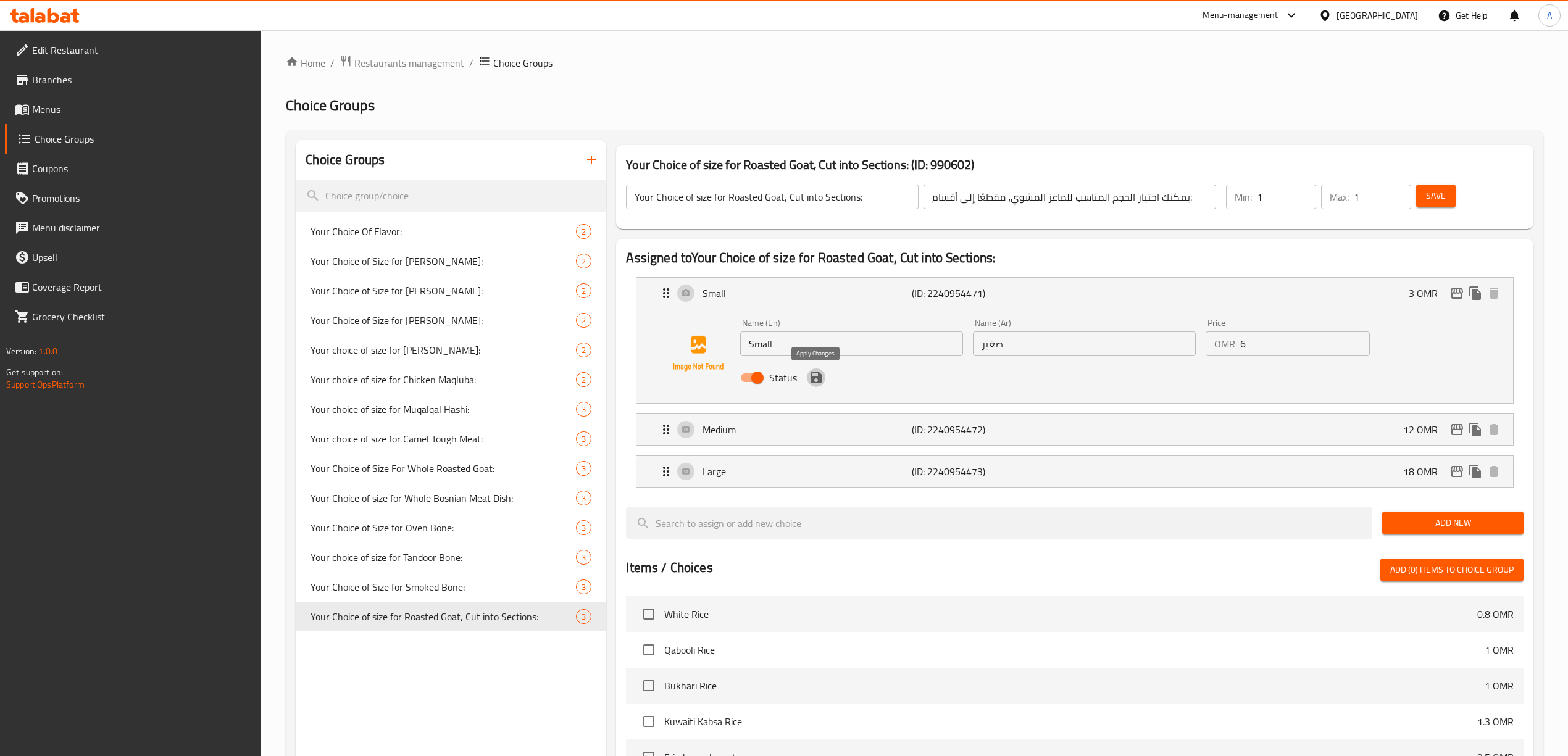
click at [813, 383] on icon "save" at bounding box center [816, 378] width 11 height 11
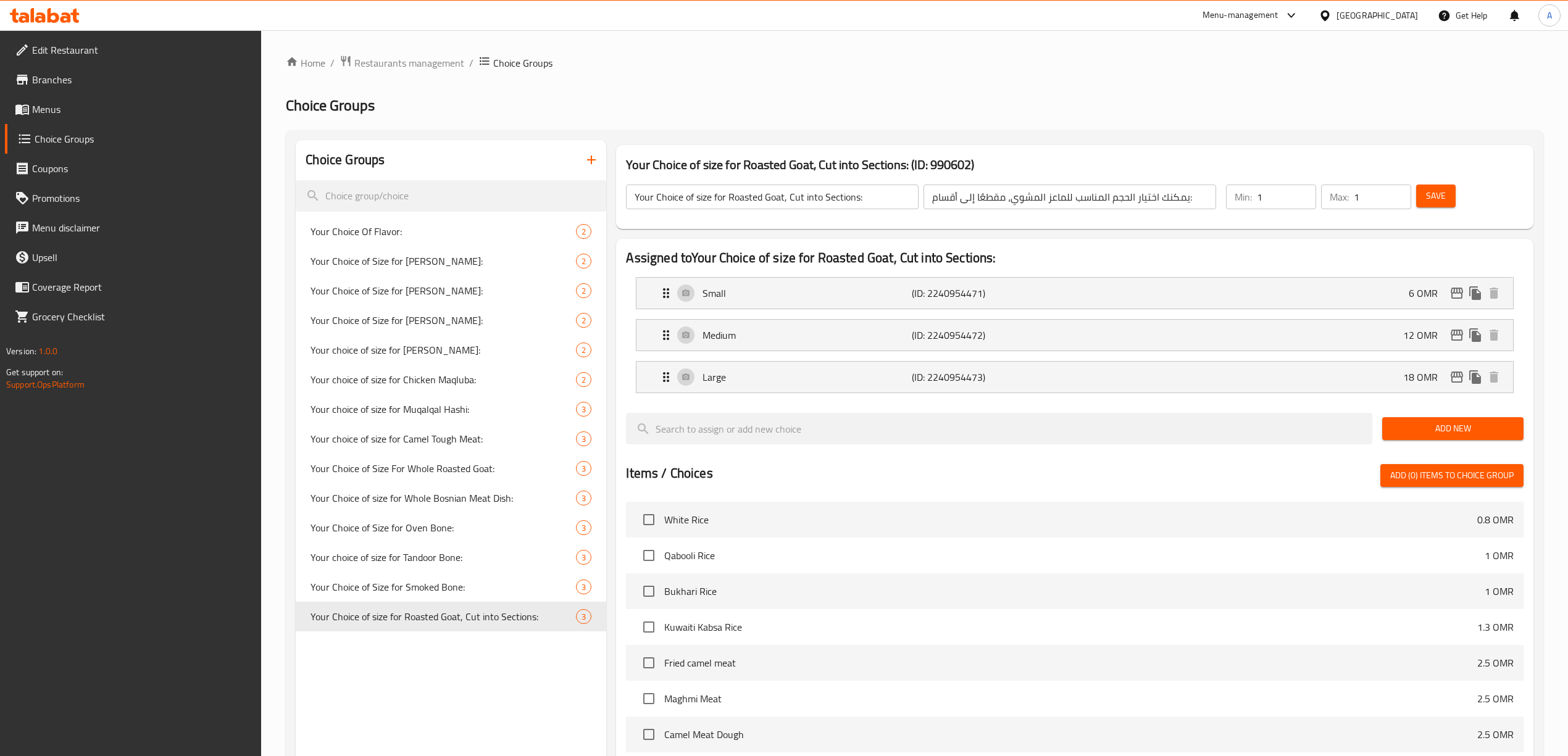
click at [1426, 198] on span "Save" at bounding box center [1435, 196] width 19 height 16
